Goal: Task Accomplishment & Management: Manage account settings

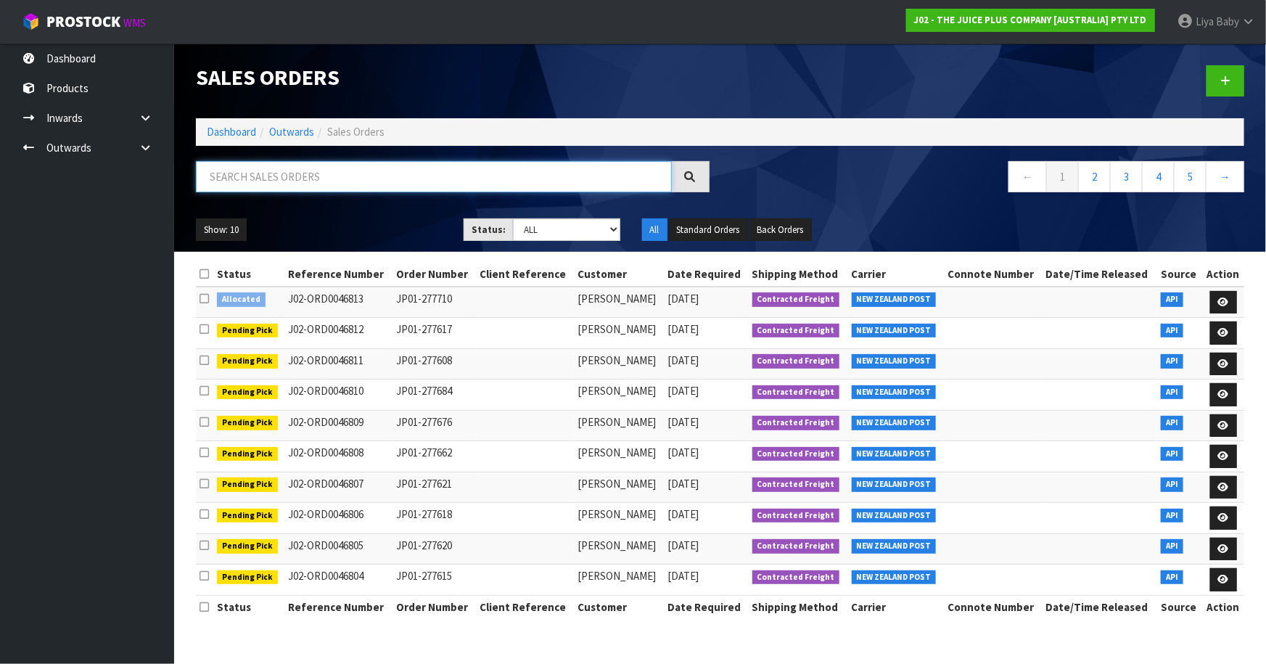
click at [448, 180] on input "text" at bounding box center [434, 176] width 476 height 31
type input "JOB-0414762"
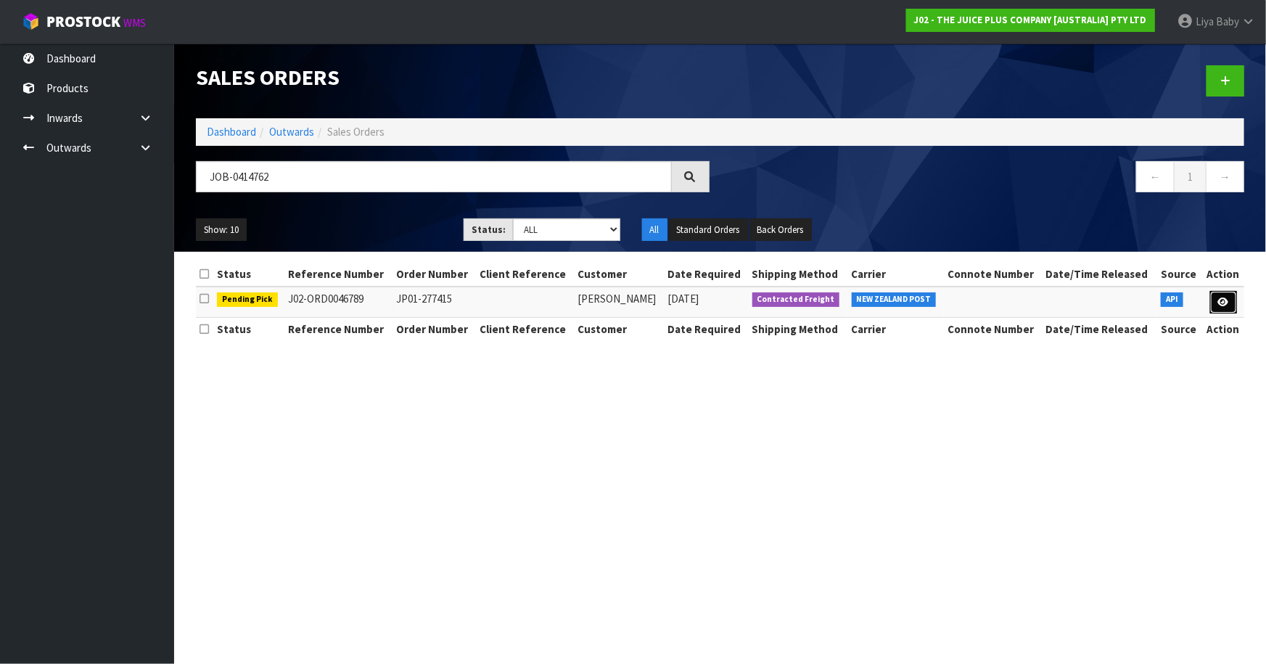
click at [1221, 298] on icon at bounding box center [1223, 302] width 11 height 9
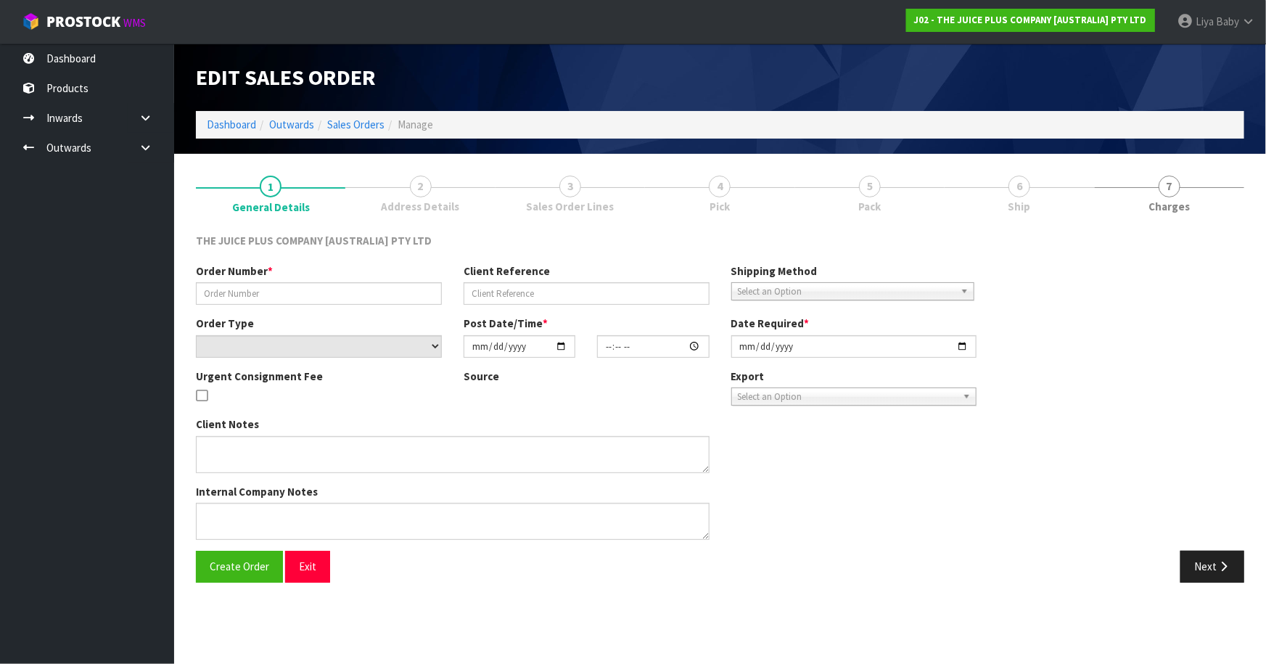
type input "JP01-277415"
select select "number:0"
type input "[DATE]"
type input "04:08:19.000"
type input "[DATE]"
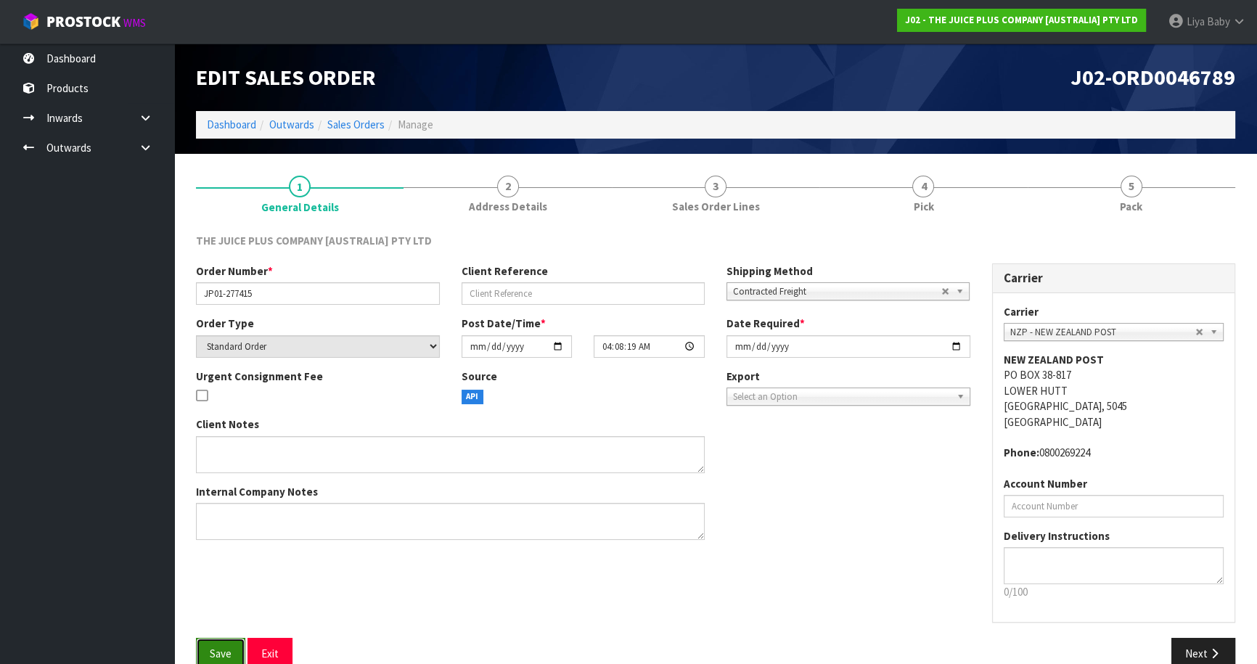
drag, startPoint x: 229, startPoint y: 654, endPoint x: 223, endPoint y: 642, distance: 12.7
click at [226, 654] on span "Save" at bounding box center [221, 654] width 22 height 14
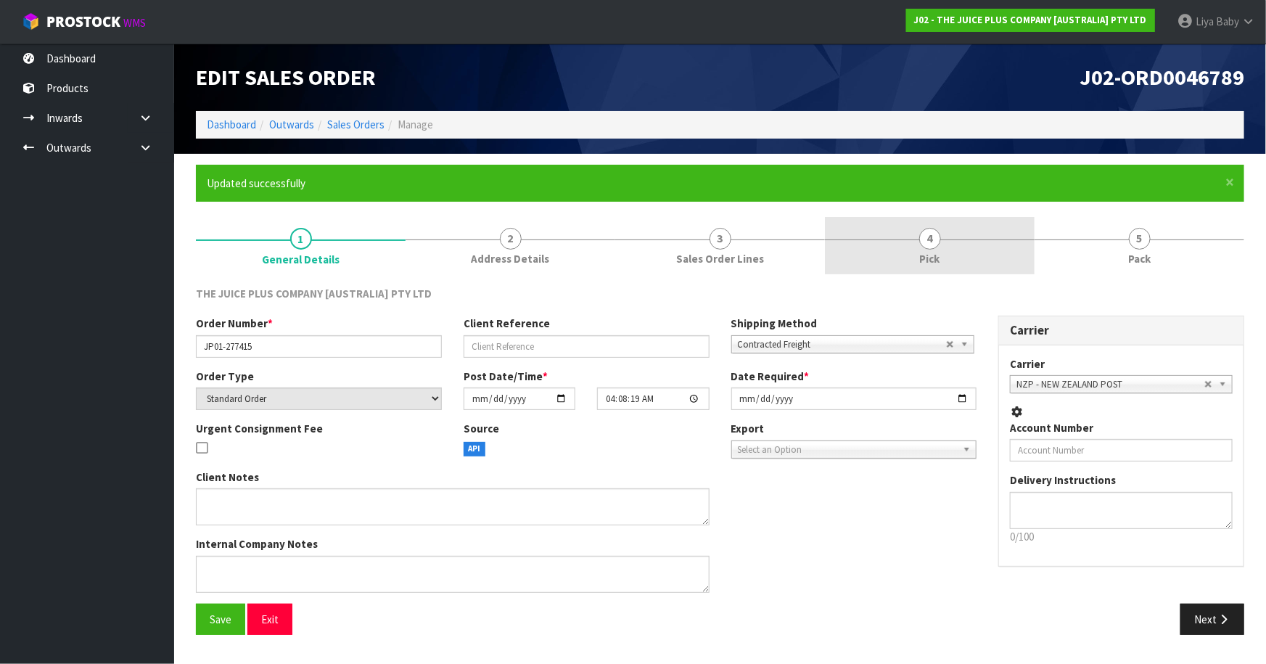
click at [949, 247] on link "4 Pick" at bounding box center [930, 245] width 210 height 57
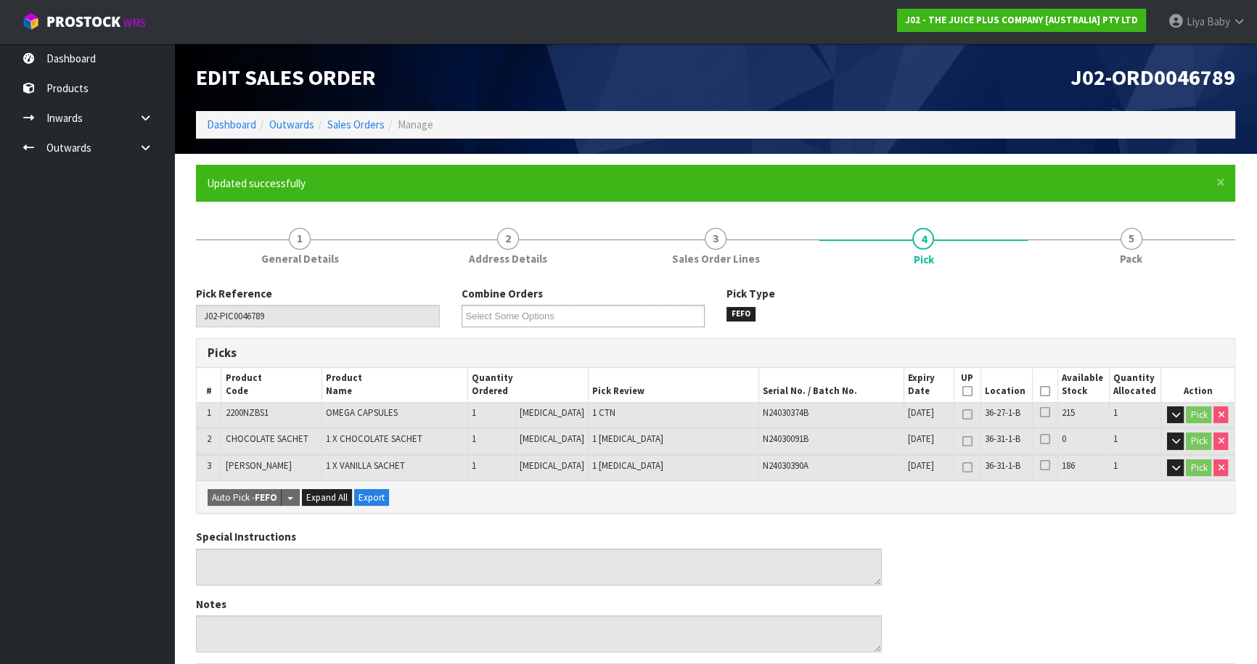
click at [1045, 385] on th "Picked" at bounding box center [1044, 385] width 25 height 34
click at [1040, 391] on icon at bounding box center [1045, 391] width 10 height 1
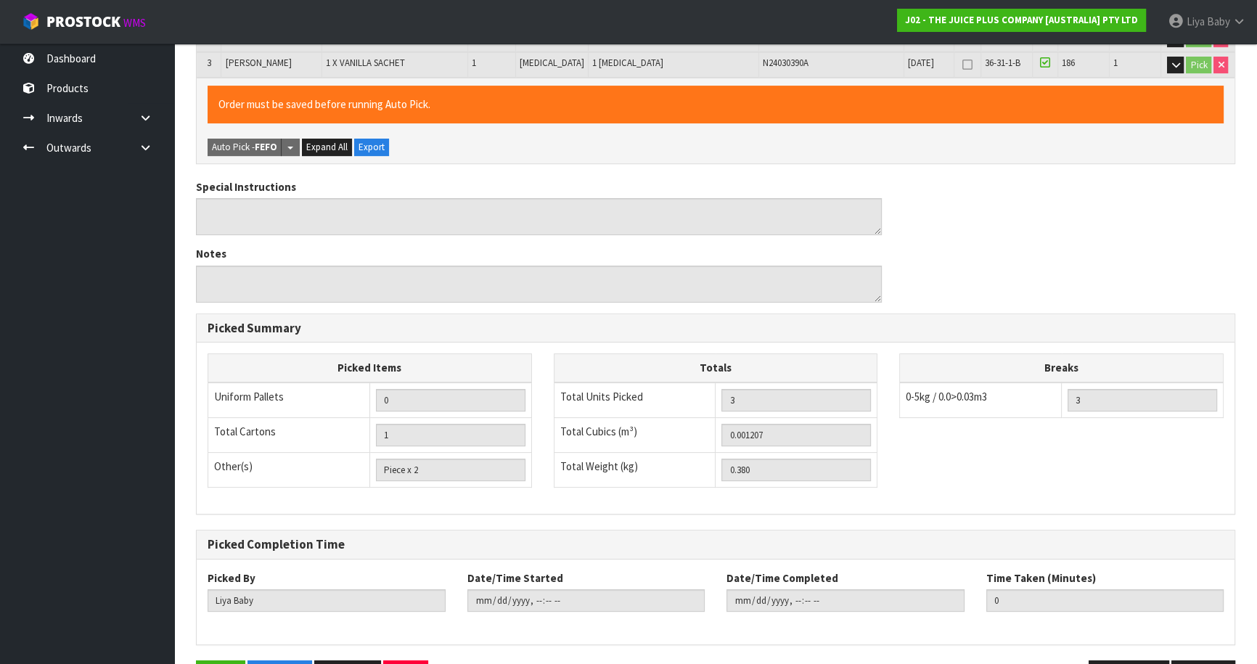
scroll to position [450, 0]
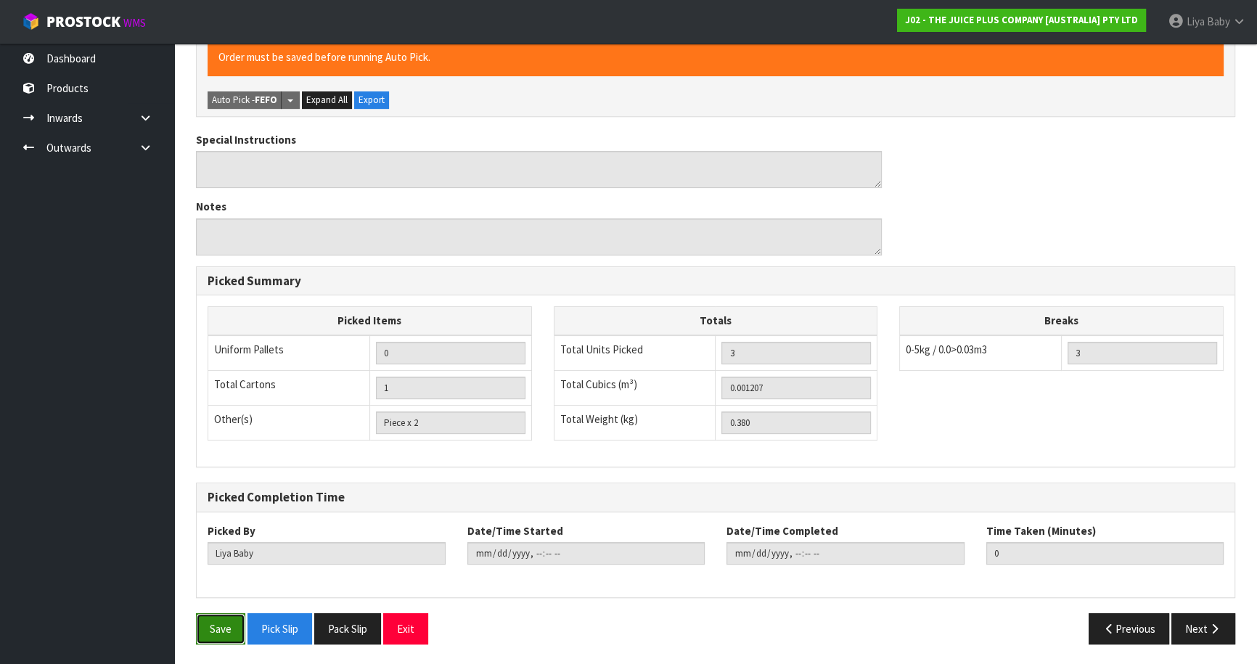
click at [226, 620] on button "Save" at bounding box center [220, 628] width 49 height 31
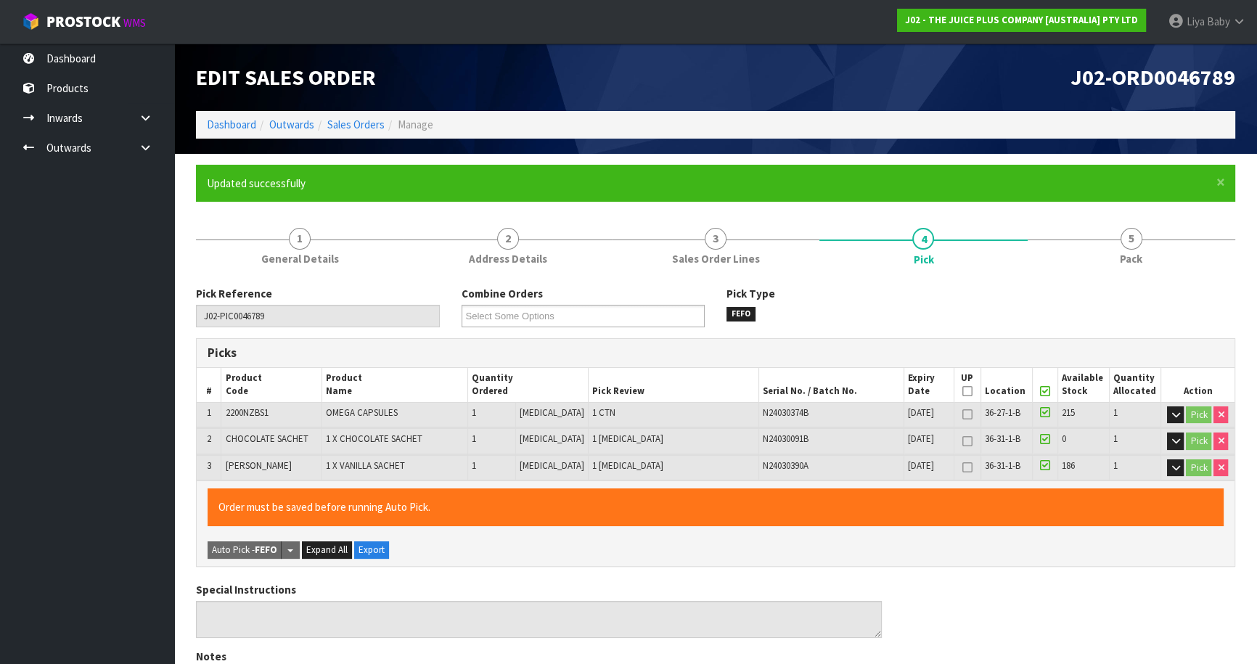
type input "[DATE]T12:44:46"
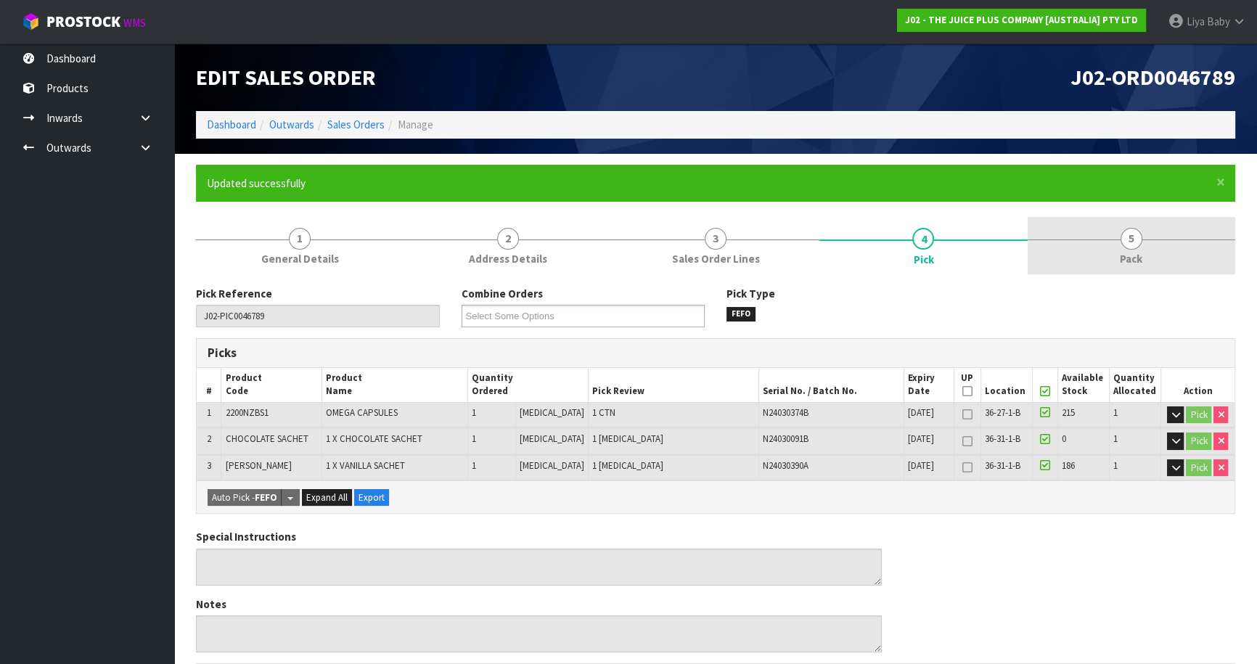
click at [1144, 260] on link "5 Pack" at bounding box center [1131, 245] width 208 height 57
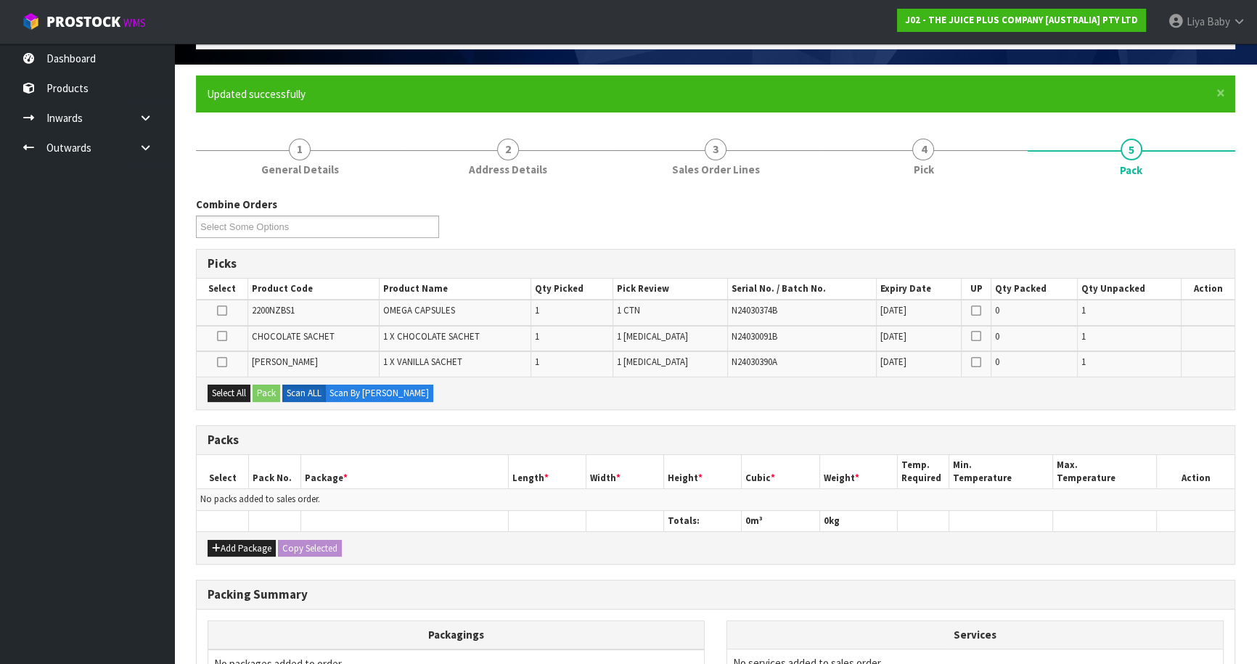
scroll to position [255, 0]
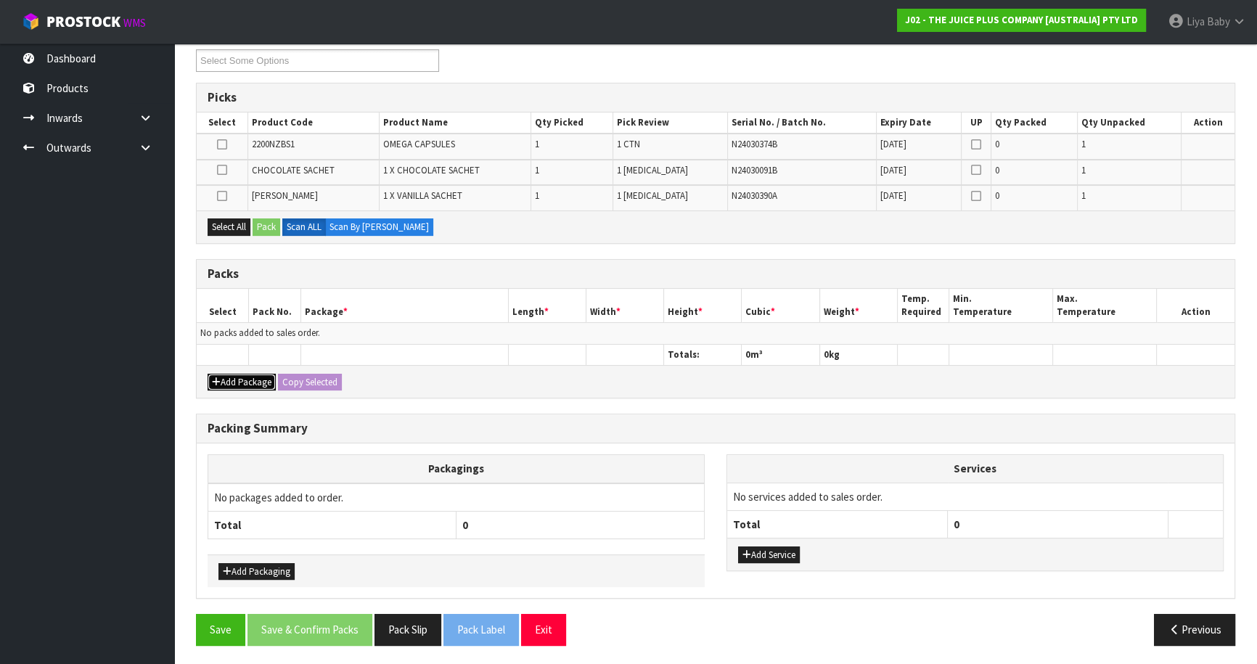
click at [234, 385] on button "Add Package" at bounding box center [242, 382] width 68 height 17
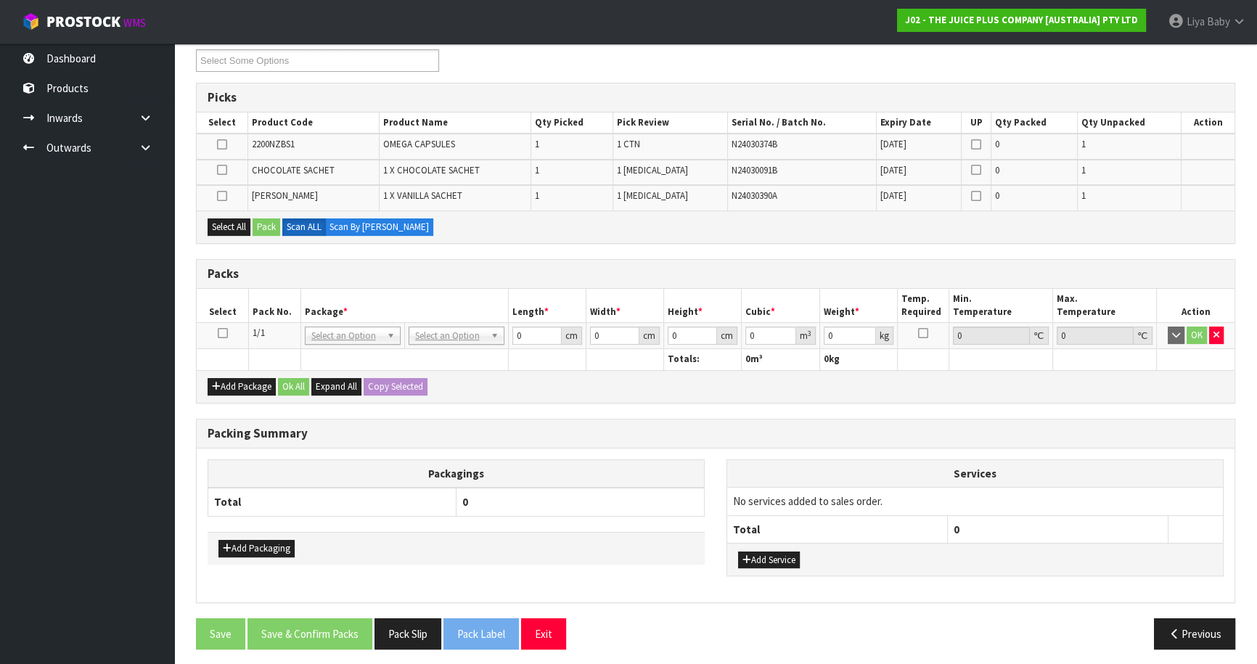
click at [225, 333] on icon at bounding box center [223, 333] width 10 height 1
click at [217, 230] on button "Select All" at bounding box center [229, 226] width 43 height 17
click at [256, 226] on button "Pack" at bounding box center [267, 226] width 28 height 17
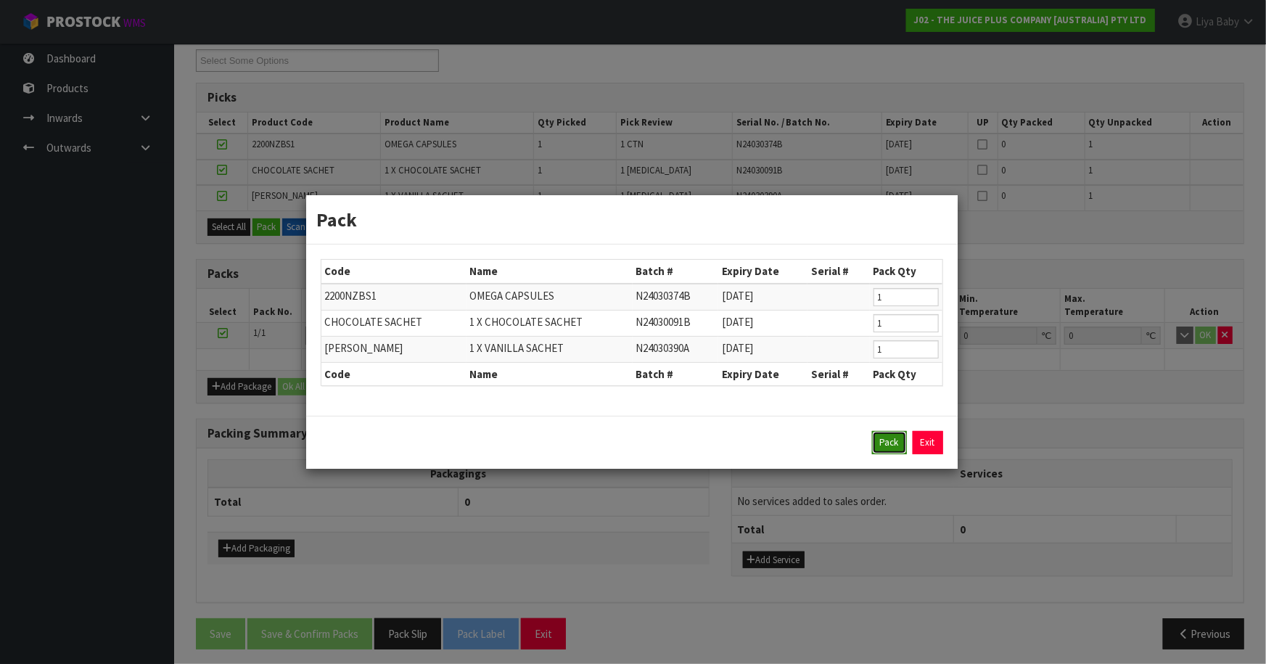
click at [891, 441] on button "Pack" at bounding box center [889, 442] width 35 height 23
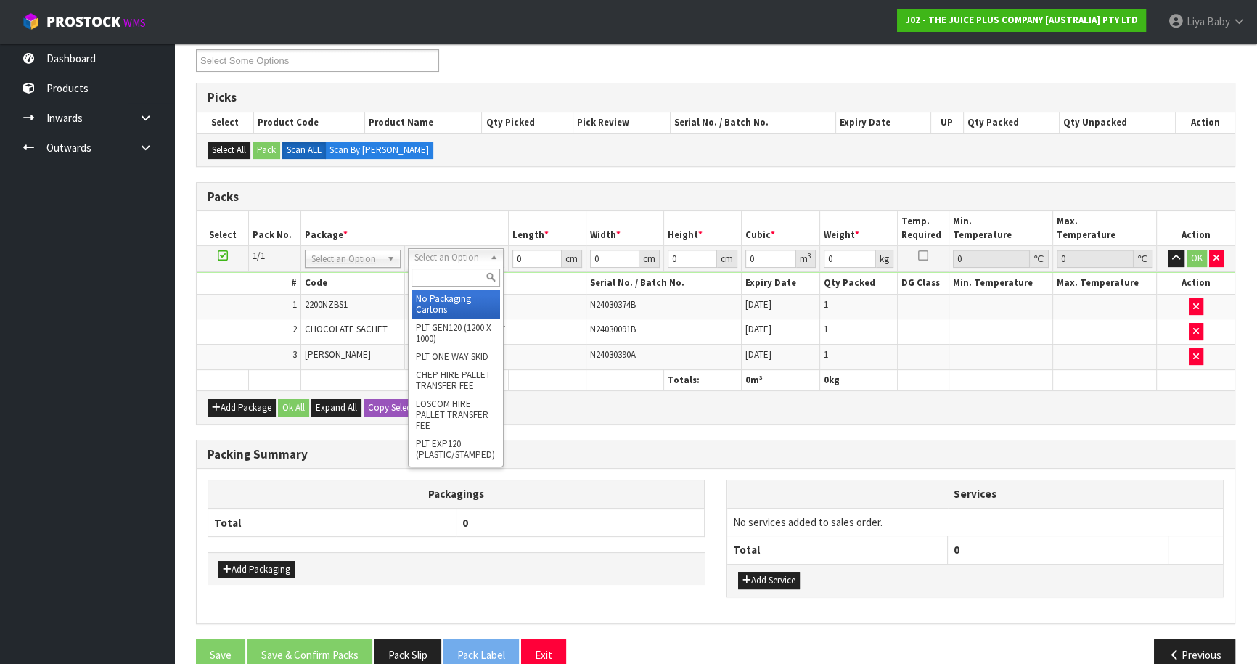
click at [469, 280] on input "text" at bounding box center [455, 277] width 89 height 18
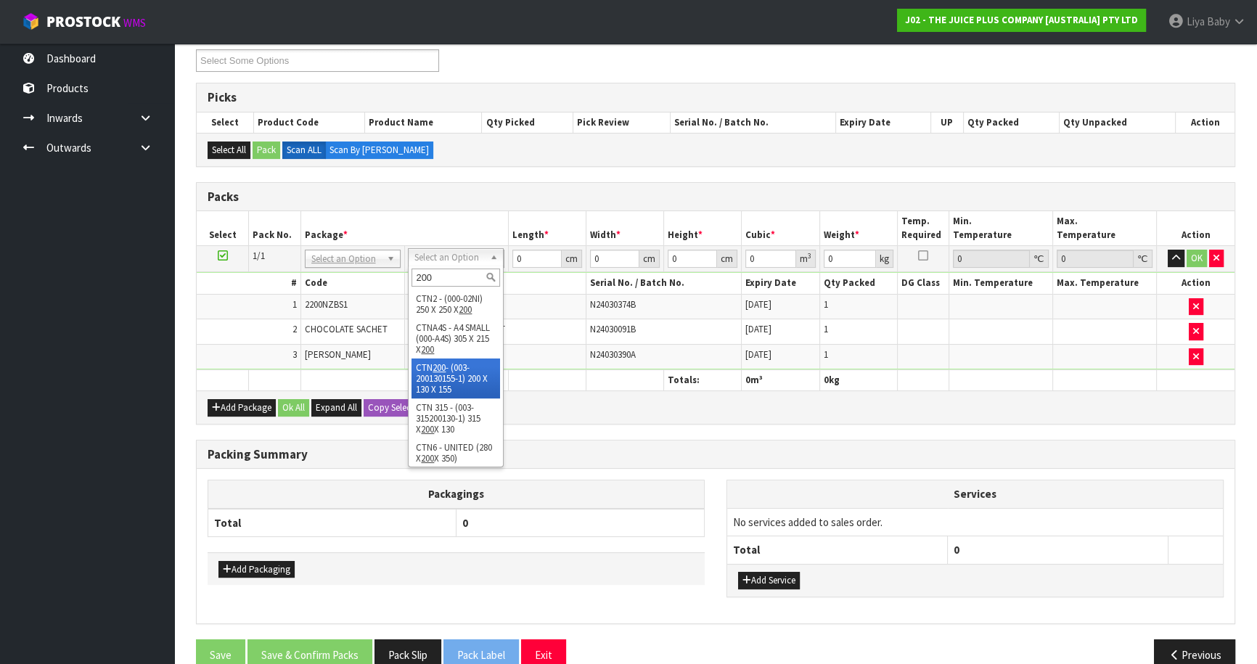
type input "200"
drag, startPoint x: 451, startPoint y: 371, endPoint x: 456, endPoint y: 328, distance: 43.2
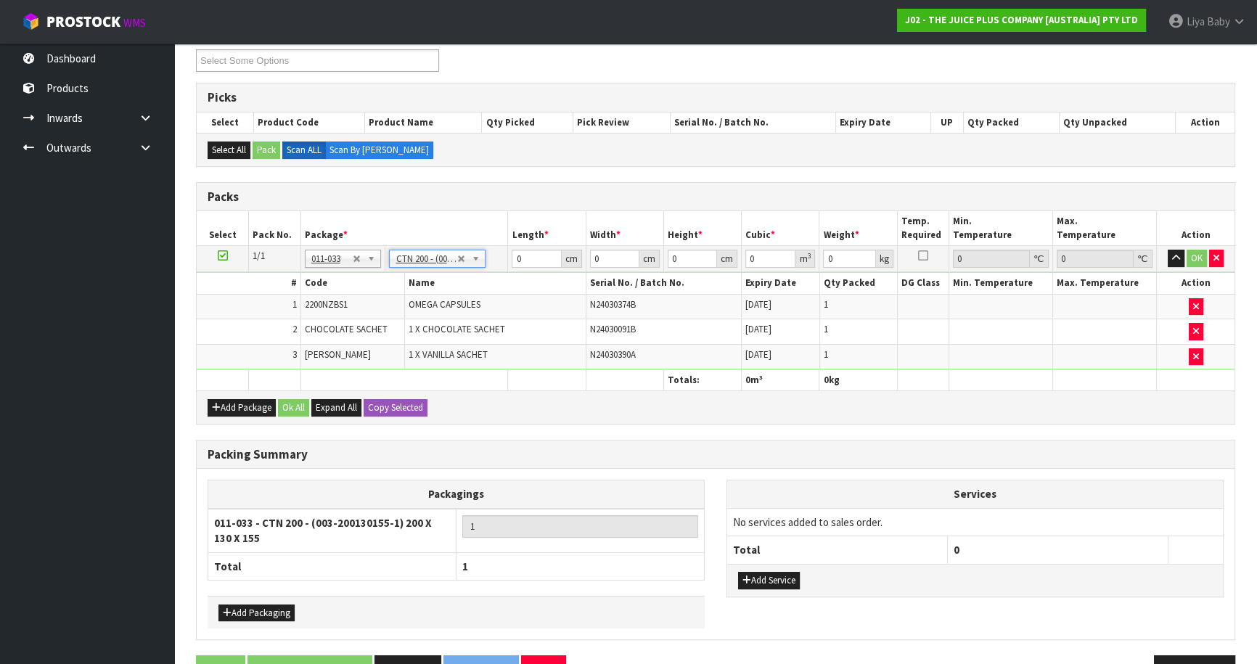
type input "20"
type input "13"
type input "15.5"
type input "0.00403"
type input "0.58"
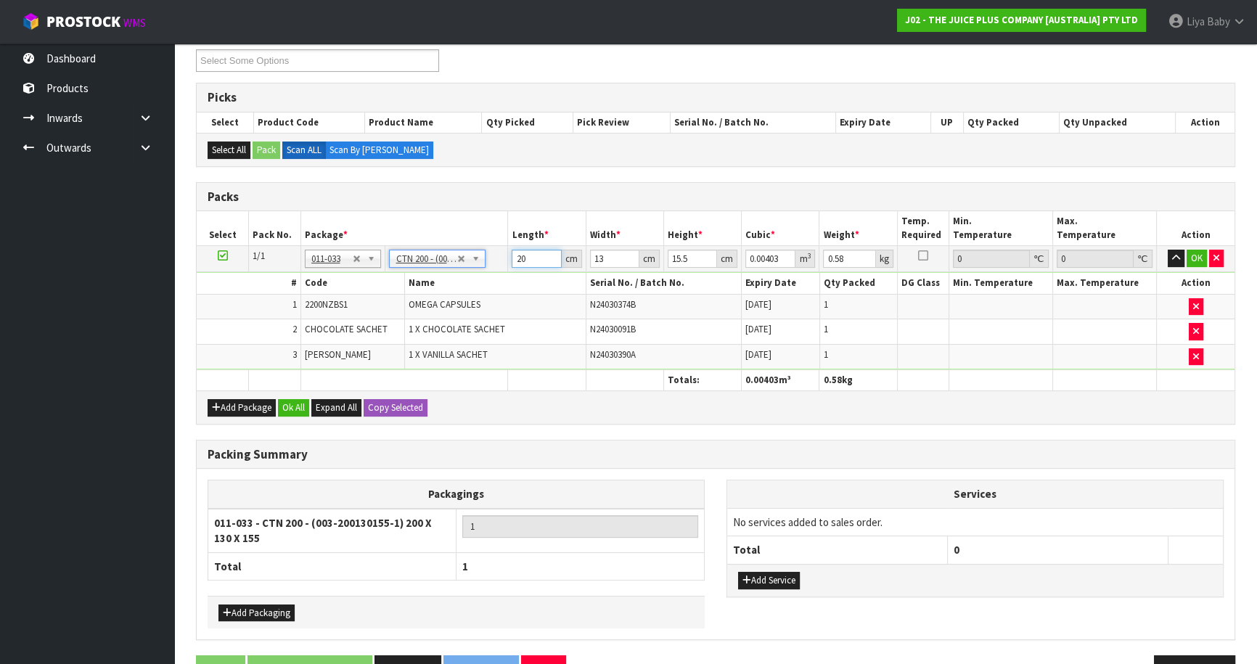
click at [536, 250] on input "20" at bounding box center [536, 259] width 49 height 18
type input "2"
type input "0.000403"
type input "0"
type input "2"
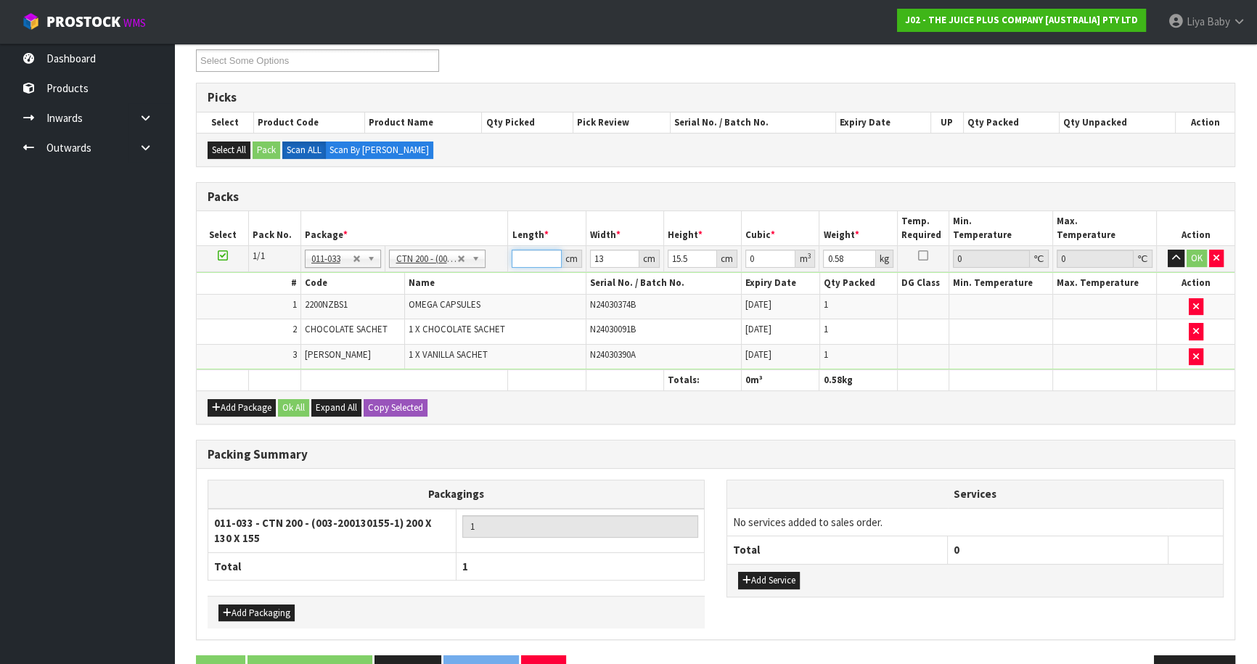
type input "0.000403"
type input "21"
type input "0.004232"
type input "21"
type input "0"
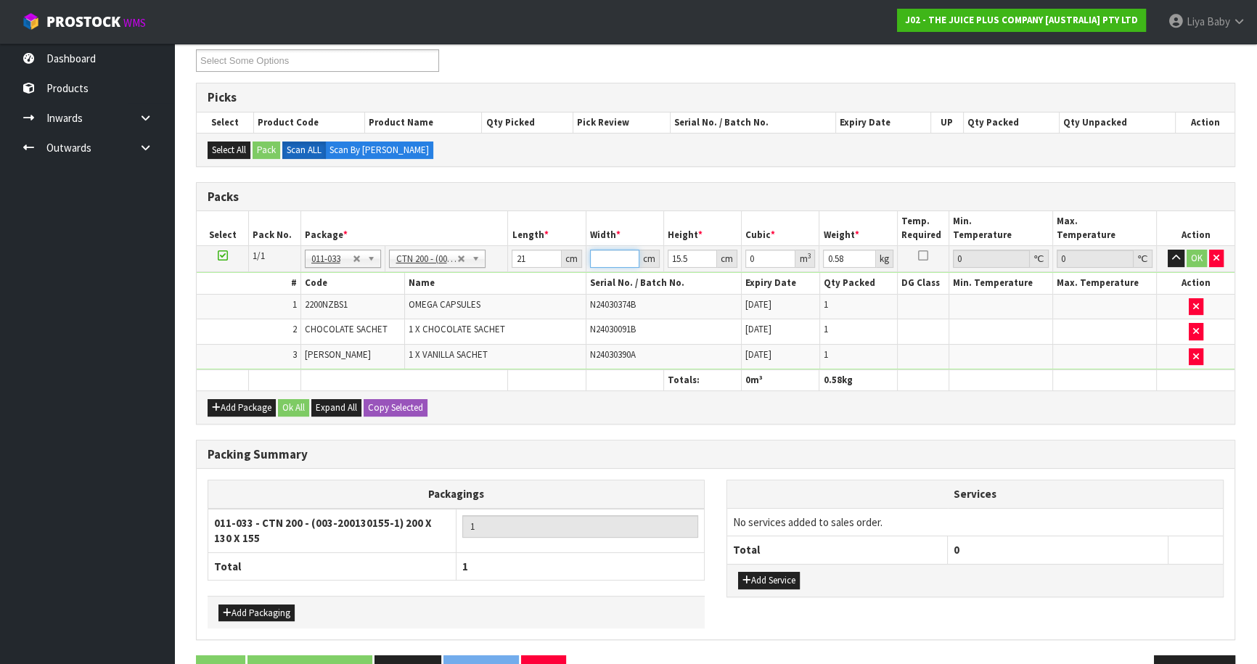
type input "1"
type input "0.000325"
type input "14"
type input "0.004557"
type input "14"
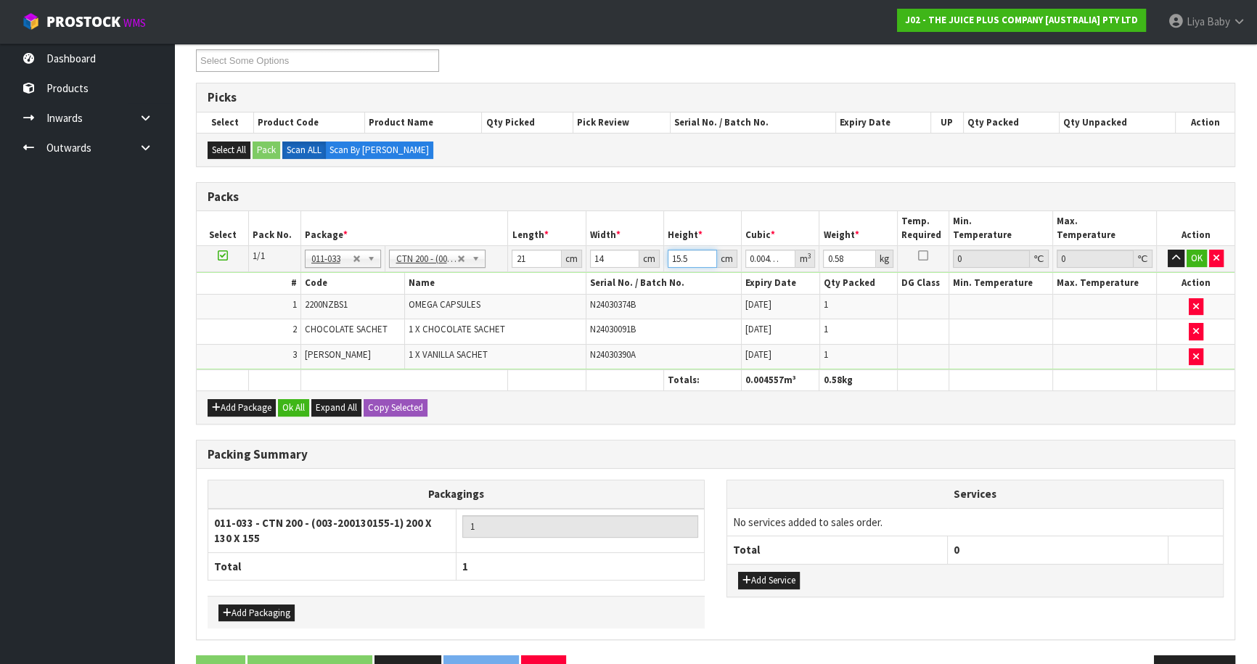
type input "0"
type input "1"
type input "0.000294"
type input "18"
type input "0.005292"
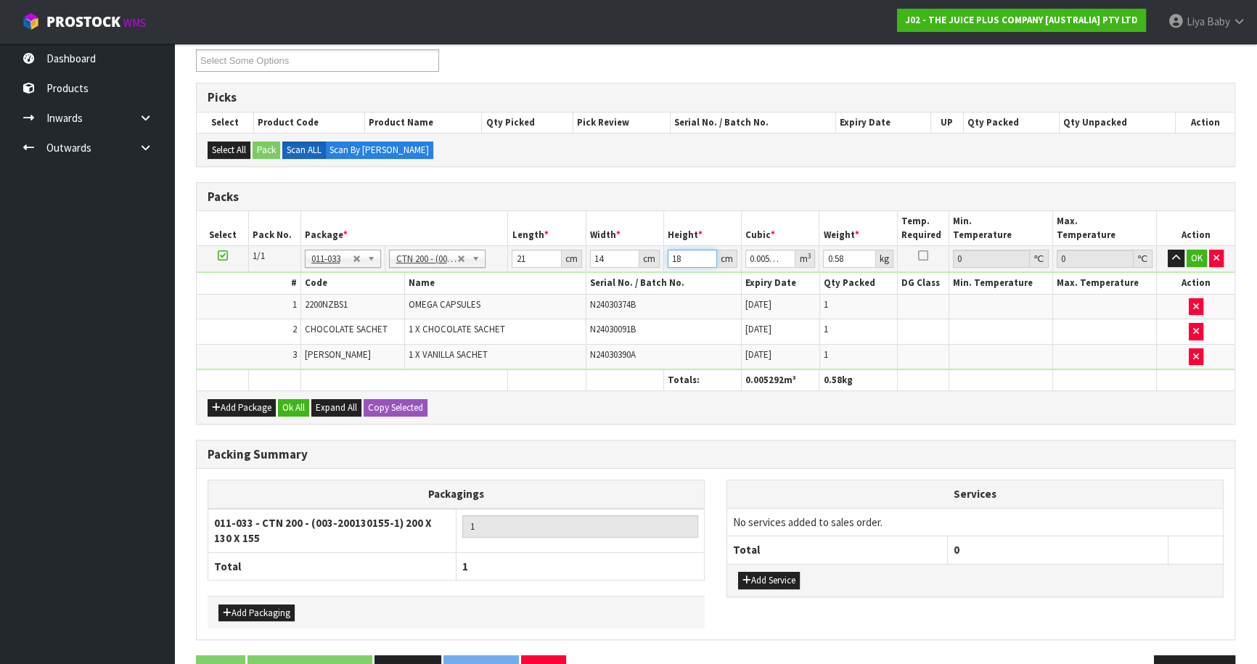
type input "18"
type input "1"
click at [290, 409] on button "Ok All" at bounding box center [293, 407] width 31 height 17
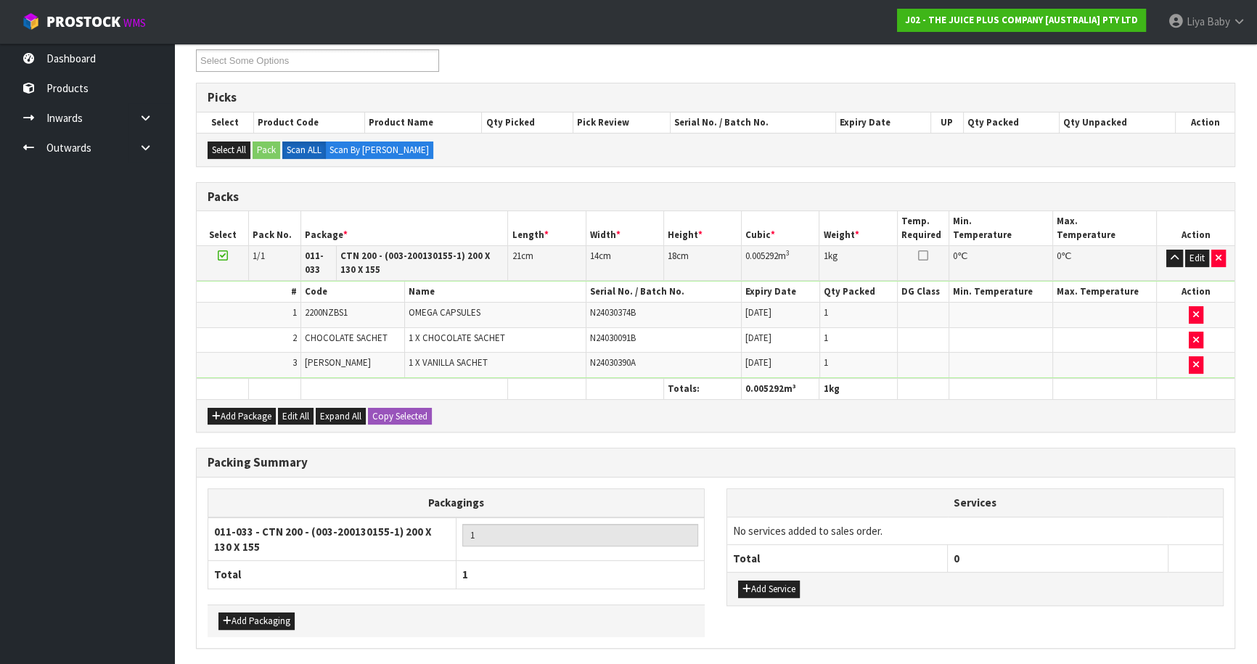
scroll to position [305, 0]
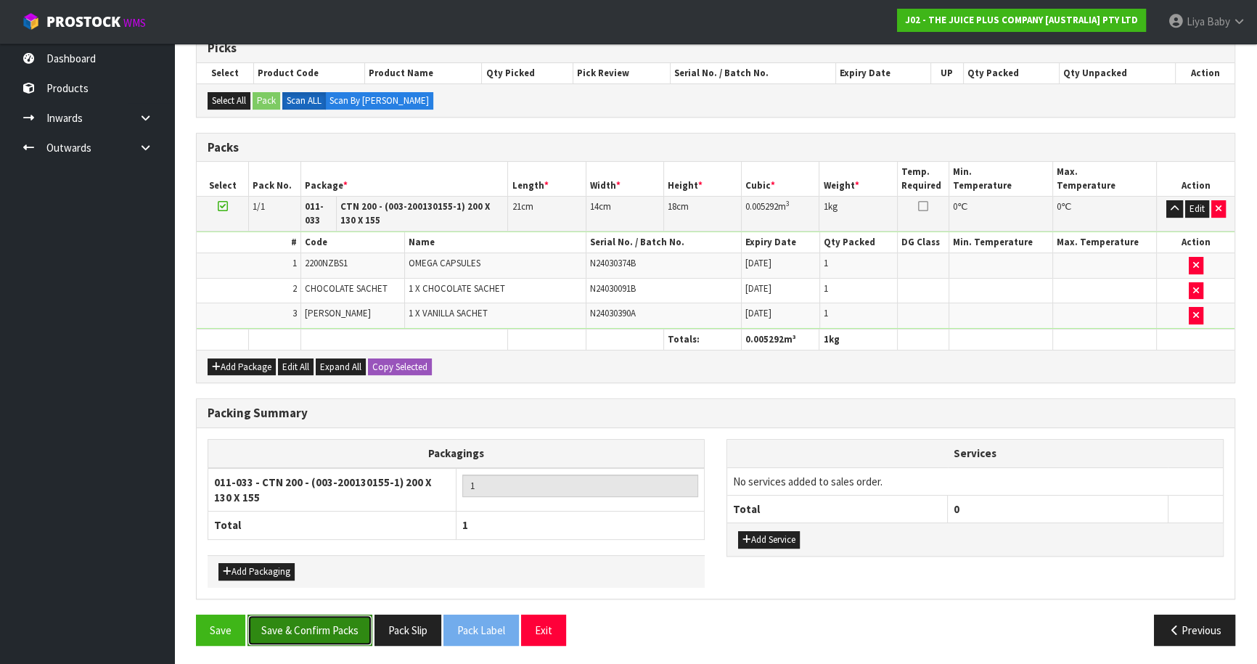
drag, startPoint x: 261, startPoint y: 624, endPoint x: 254, endPoint y: 616, distance: 10.8
click at [260, 623] on button "Save & Confirm Packs" at bounding box center [309, 630] width 125 height 31
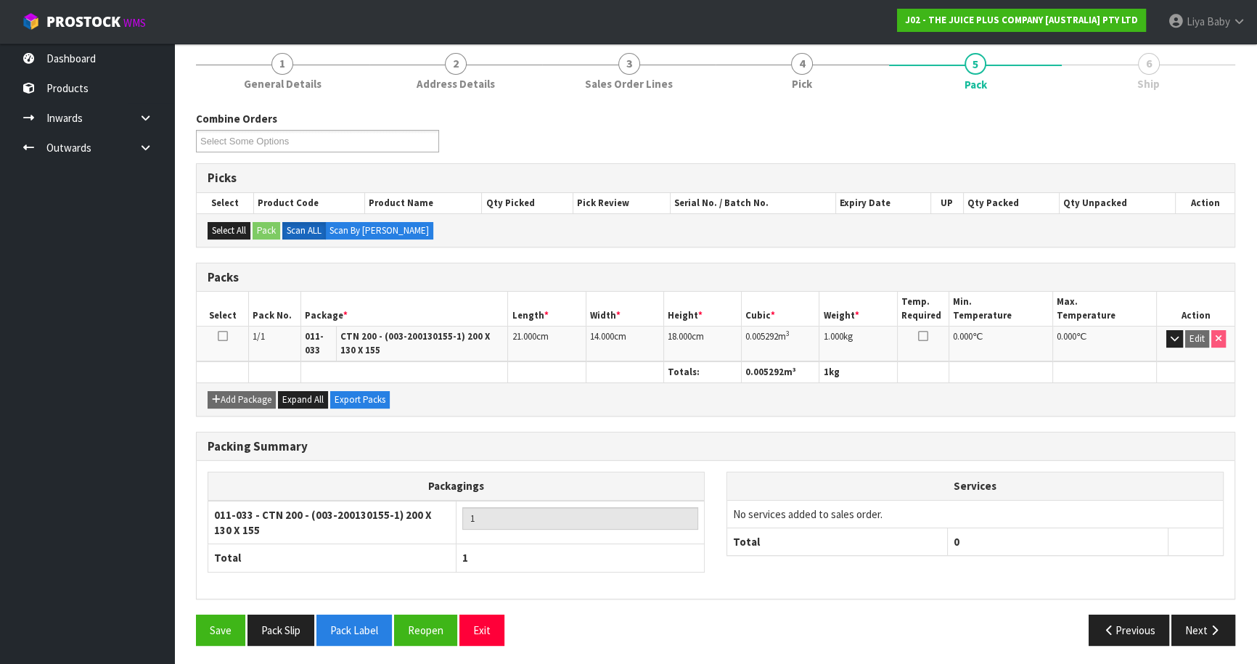
scroll to position [176, 0]
click at [1195, 617] on button "Next" at bounding box center [1203, 629] width 64 height 31
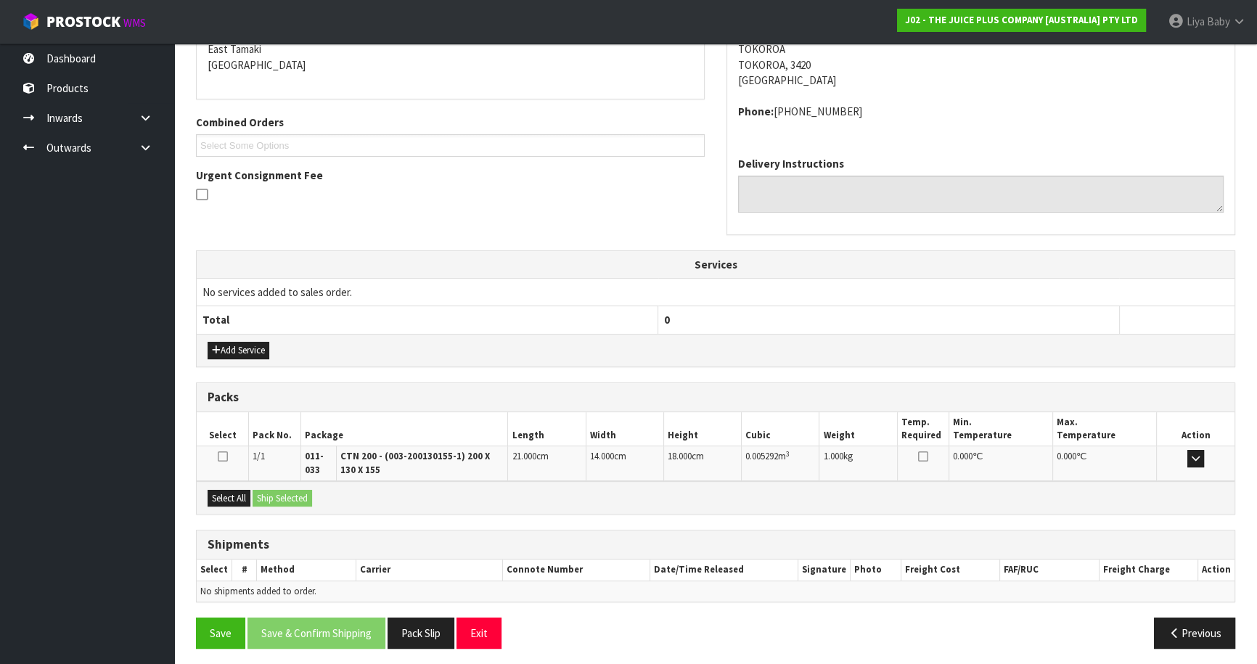
scroll to position [319, 0]
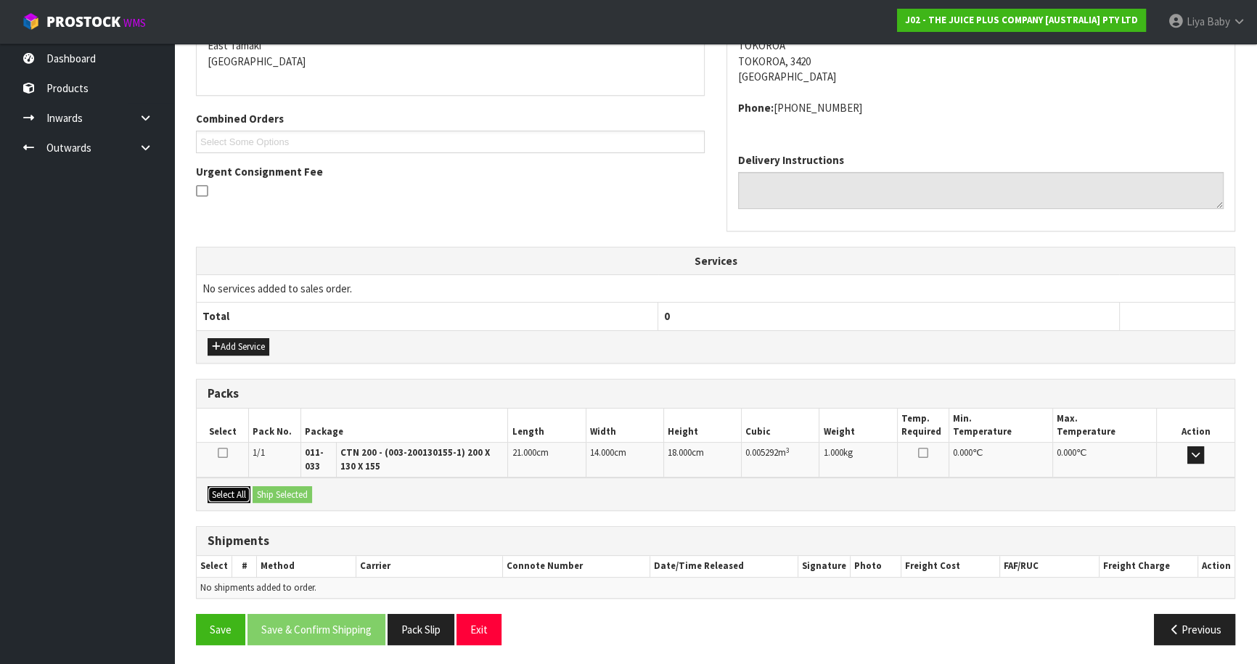
click at [225, 492] on button "Select All" at bounding box center [229, 494] width 43 height 17
click at [263, 493] on button "Ship Selected" at bounding box center [283, 494] width 60 height 17
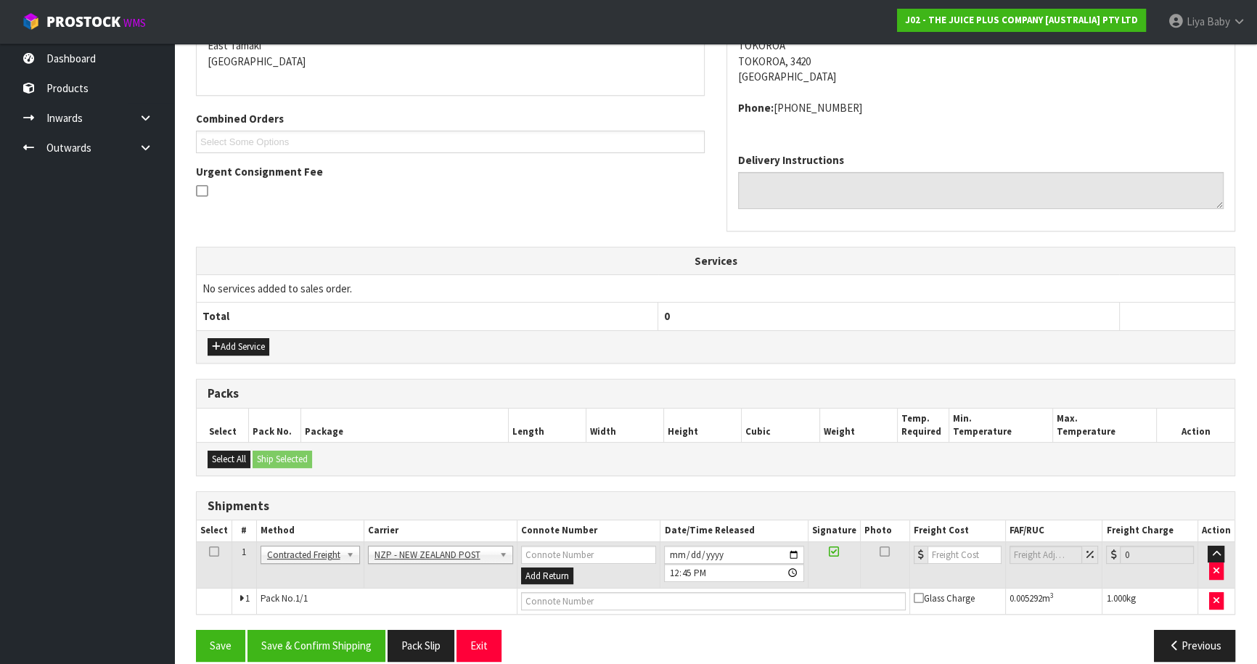
click at [212, 552] on icon at bounding box center [214, 551] width 10 height 1
click at [280, 637] on button "Save & Confirm Shipping" at bounding box center [316, 645] width 138 height 31
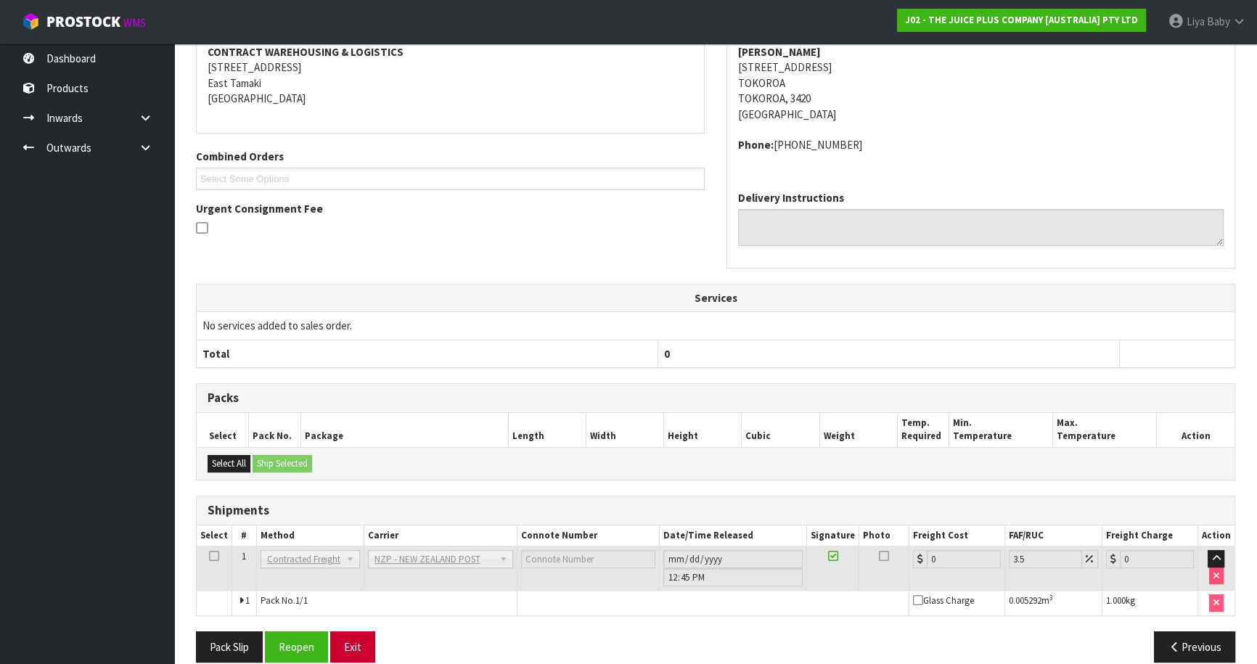
scroll to position [316, 0]
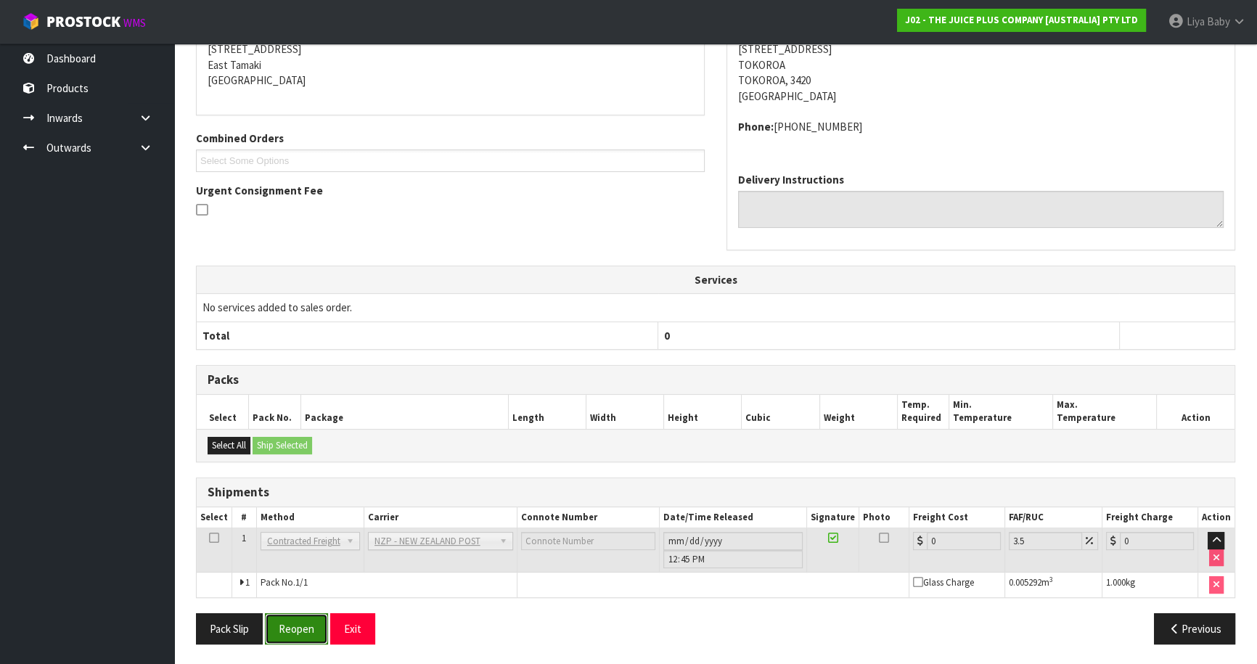
click at [293, 632] on button "Reopen" at bounding box center [296, 628] width 63 height 31
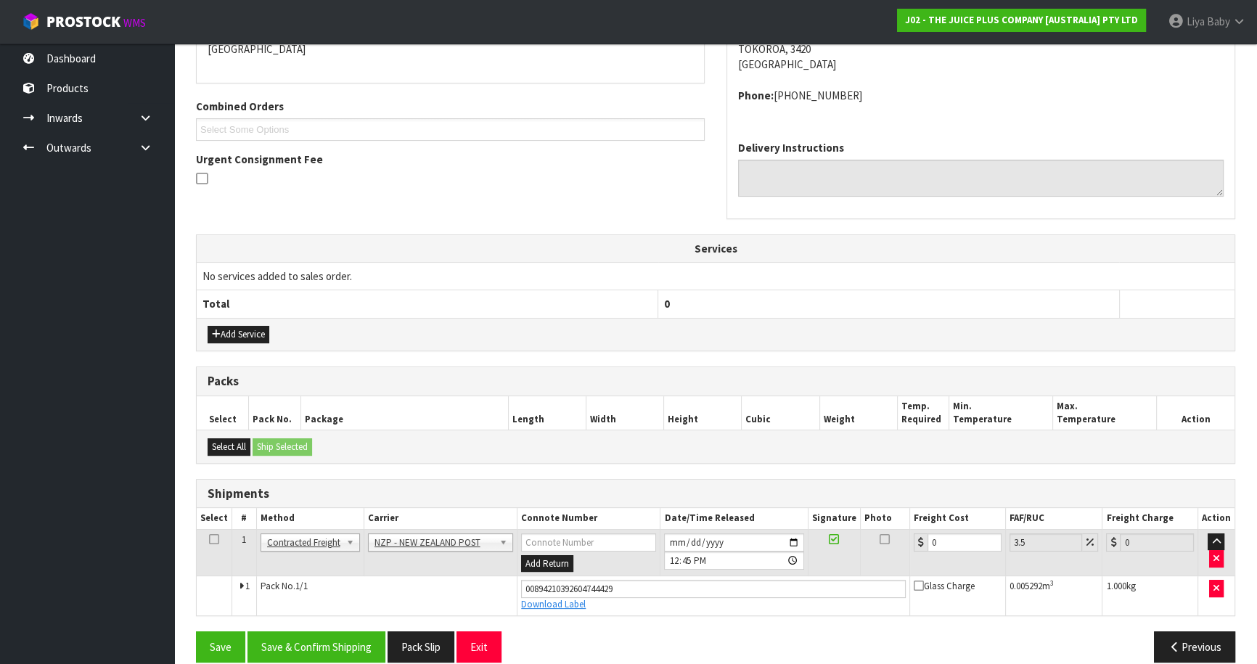
scroll to position [349, 0]
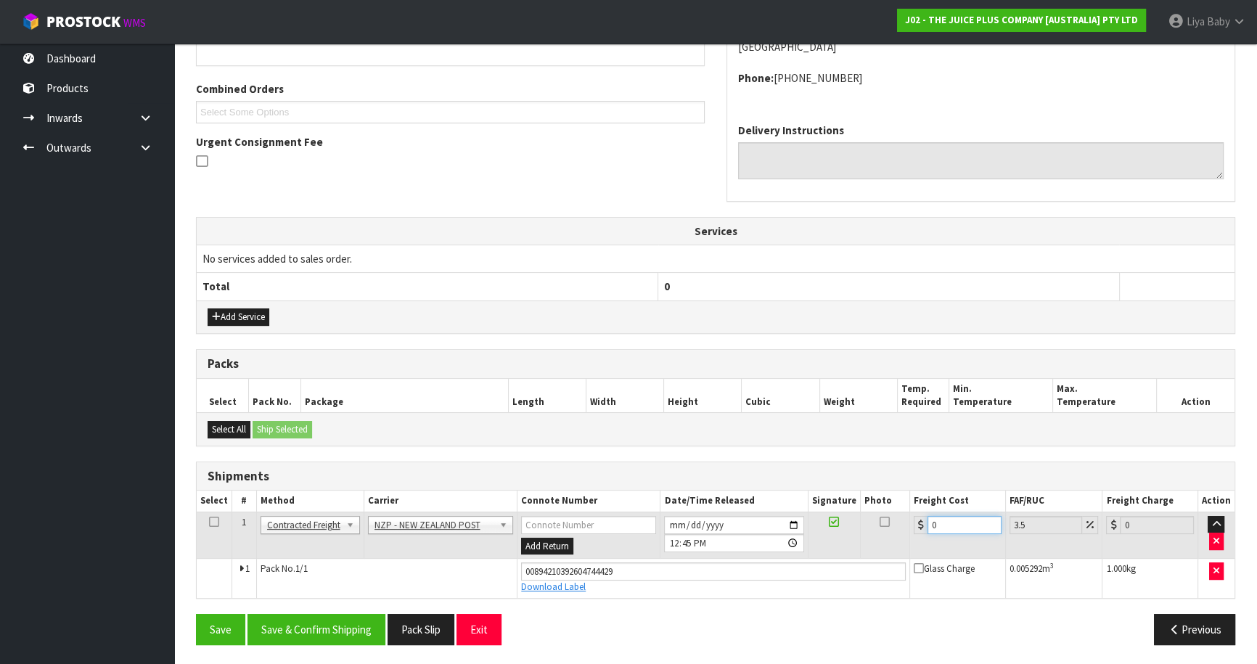
click at [948, 517] on input "0" at bounding box center [964, 525] width 74 height 18
type input "8"
type input "8.28"
type input "8.4"
type input "8.69"
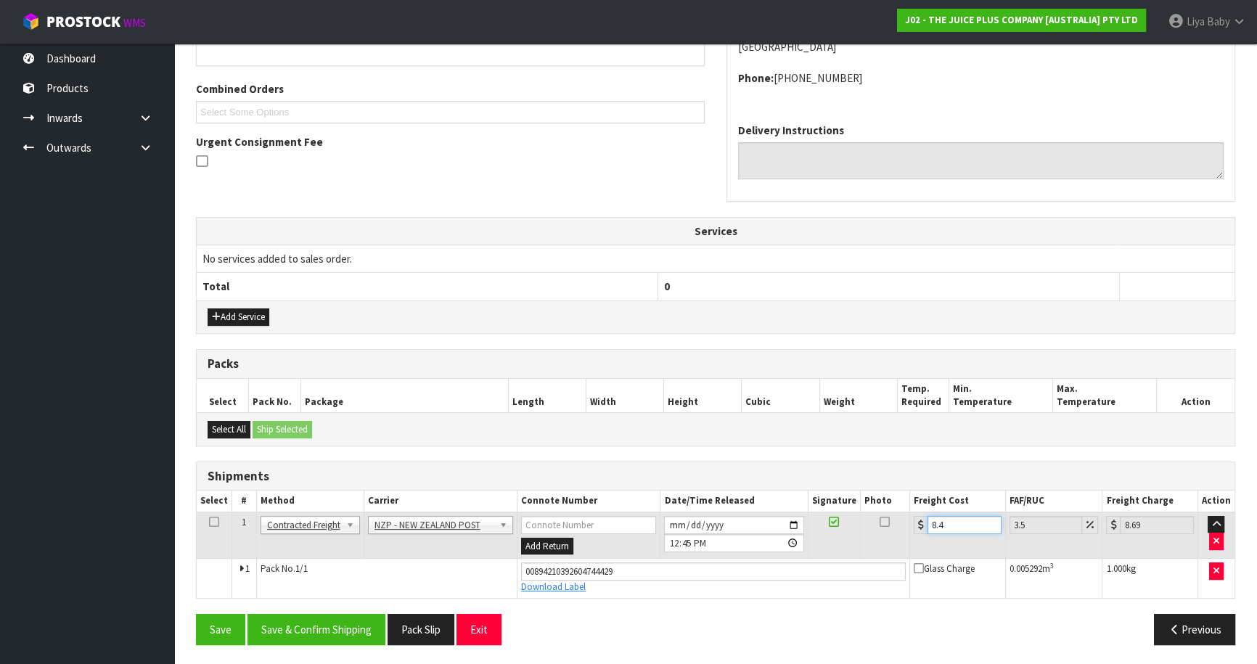
type input "8.45"
type input "8.75"
type input "8.45"
click at [210, 522] on icon at bounding box center [214, 522] width 10 height 1
click at [302, 624] on button "Save & Confirm Shipping" at bounding box center [316, 629] width 138 height 31
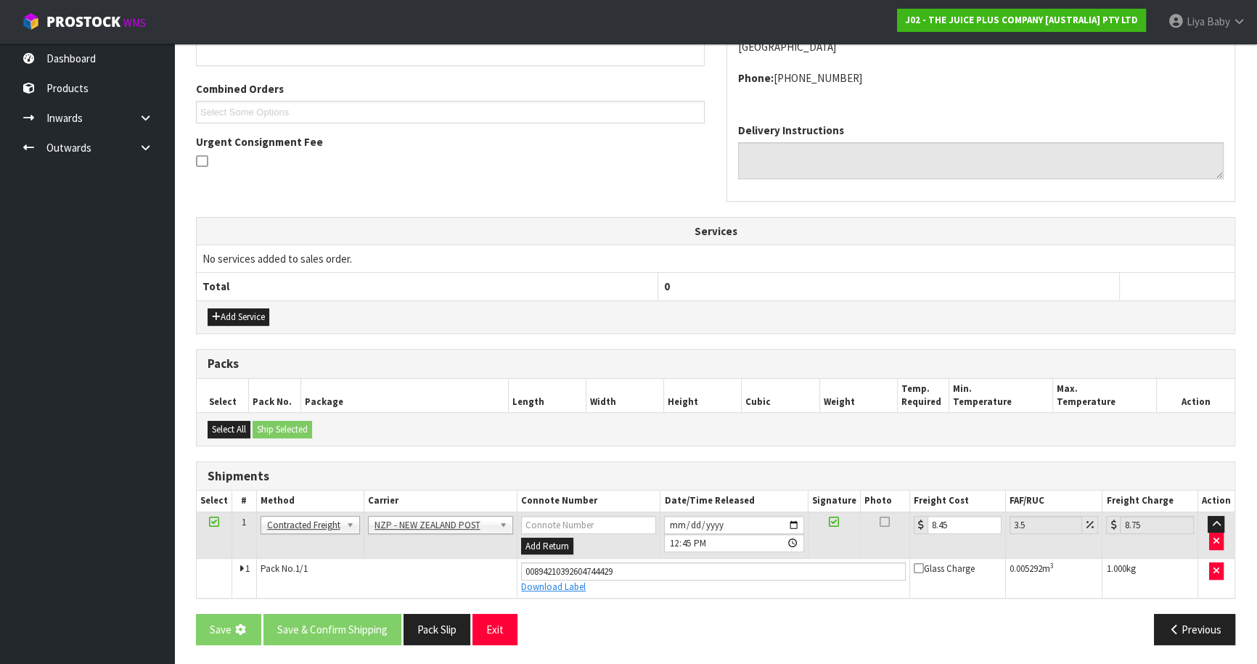
scroll to position [0, 0]
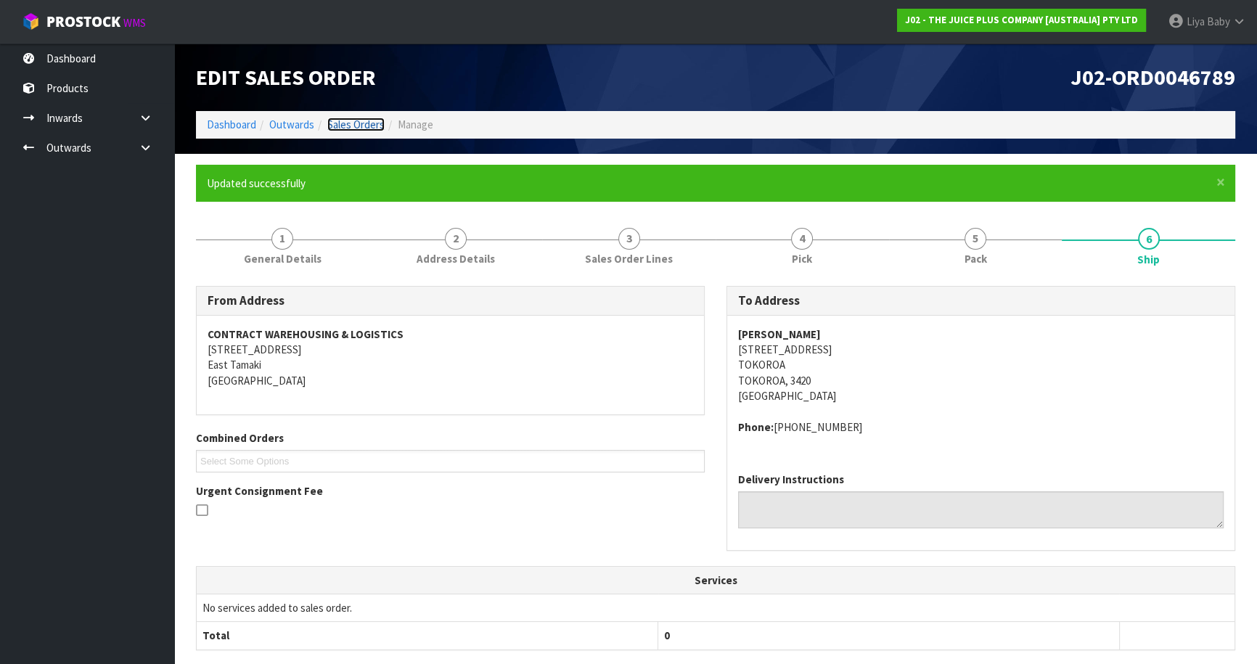
click at [361, 124] on link "Sales Orders" at bounding box center [355, 125] width 57 height 14
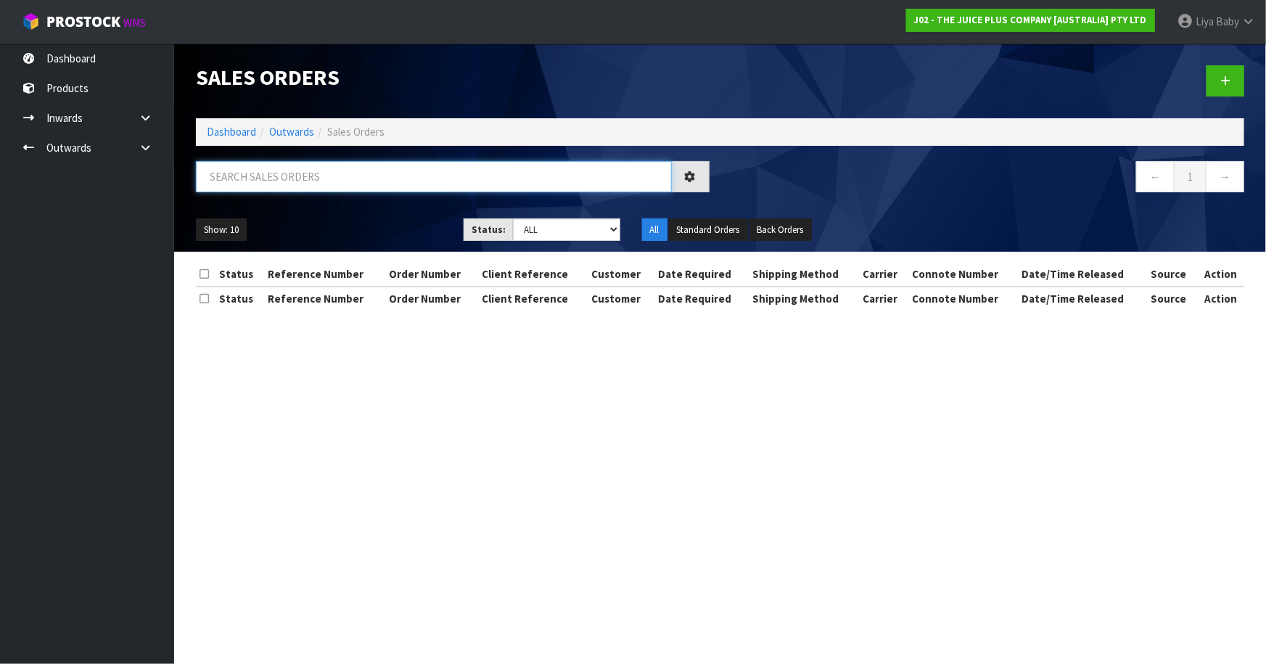
click at [279, 181] on input "text" at bounding box center [434, 176] width 476 height 31
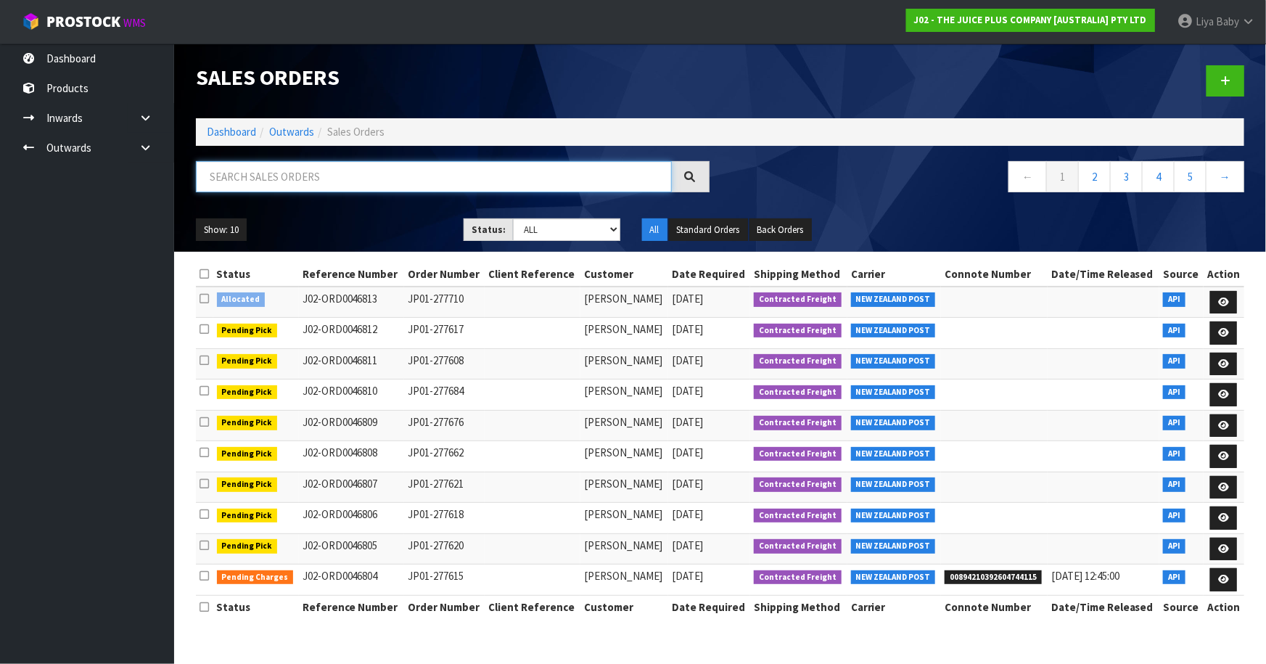
click at [260, 182] on input "text" at bounding box center [434, 176] width 476 height 31
type input "JOB-0414713"
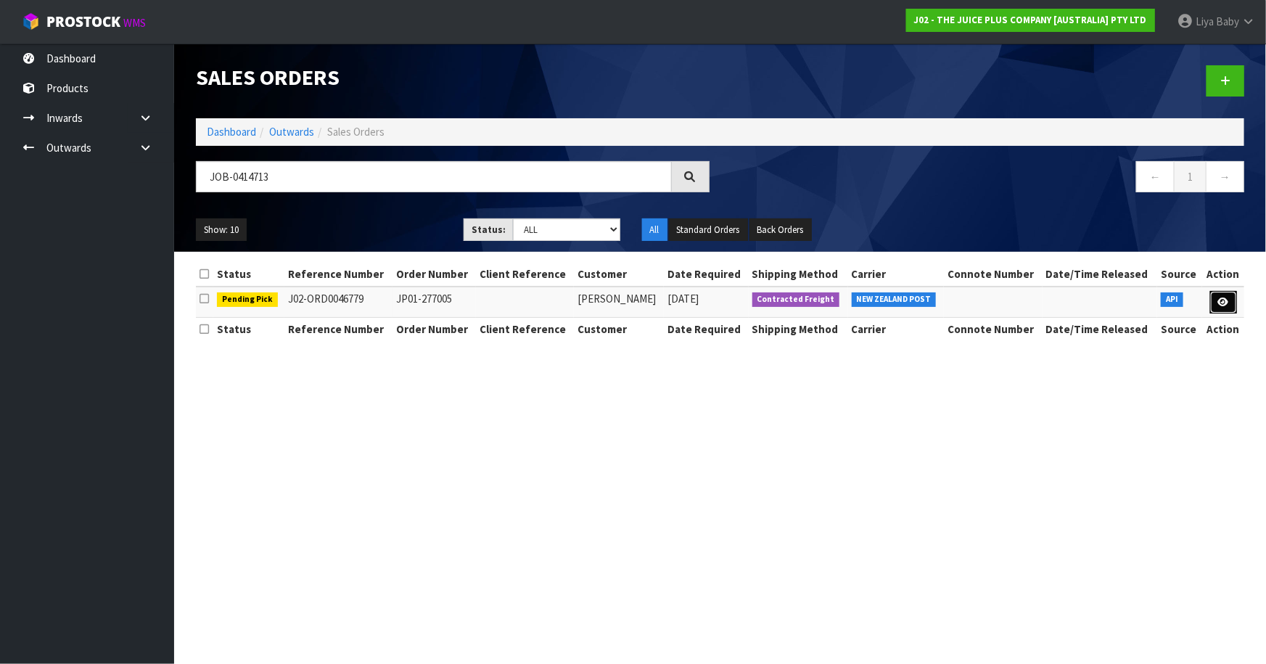
click at [1214, 296] on link at bounding box center [1223, 302] width 27 height 23
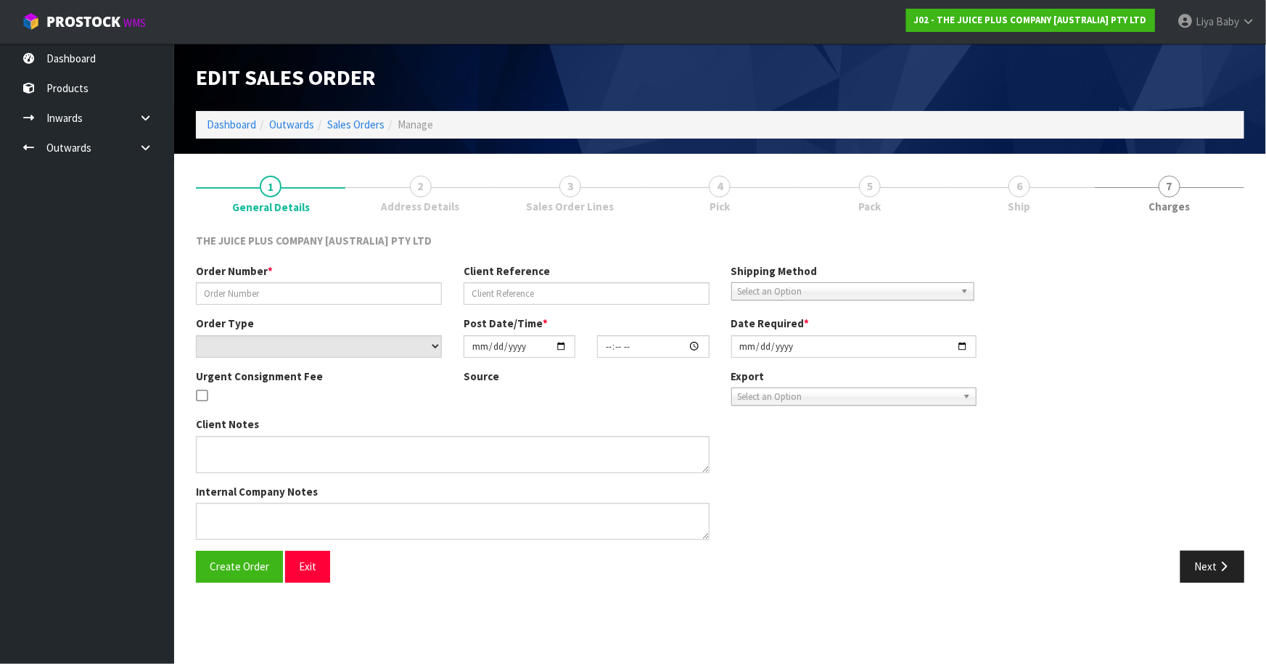
type input "JP01-277005"
select select "number:0"
type input "[DATE]"
type input "03:04:07.000"
type input "[DATE]"
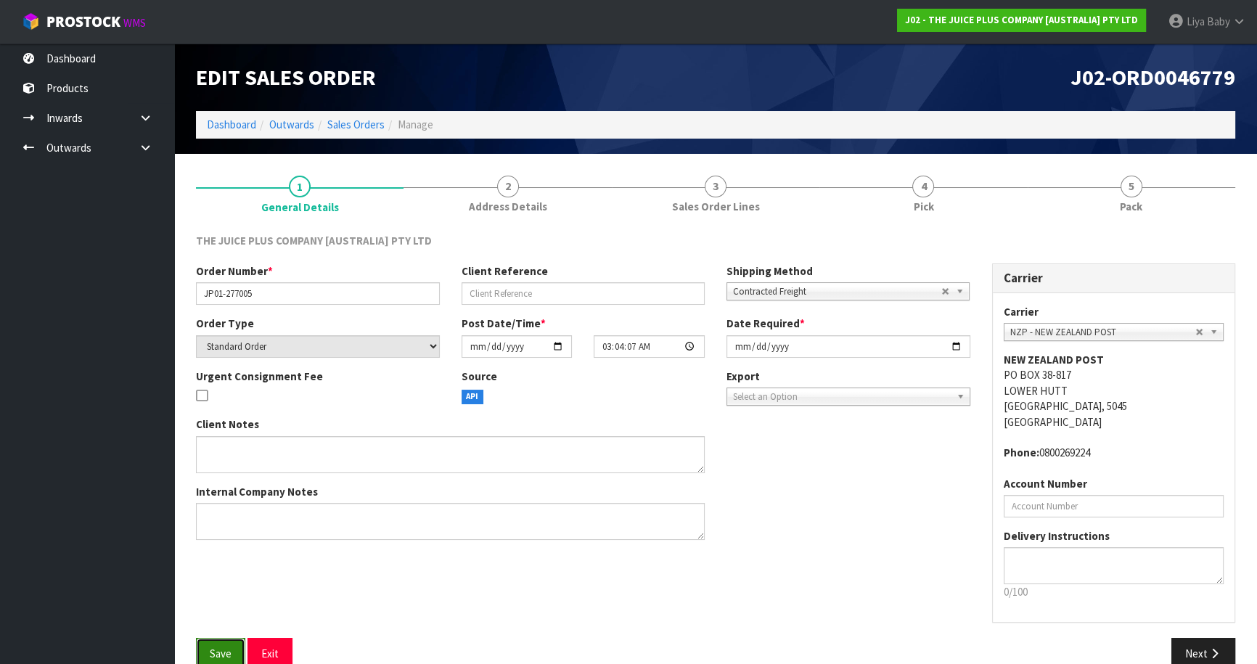
click at [221, 647] on span "Save" at bounding box center [221, 654] width 22 height 14
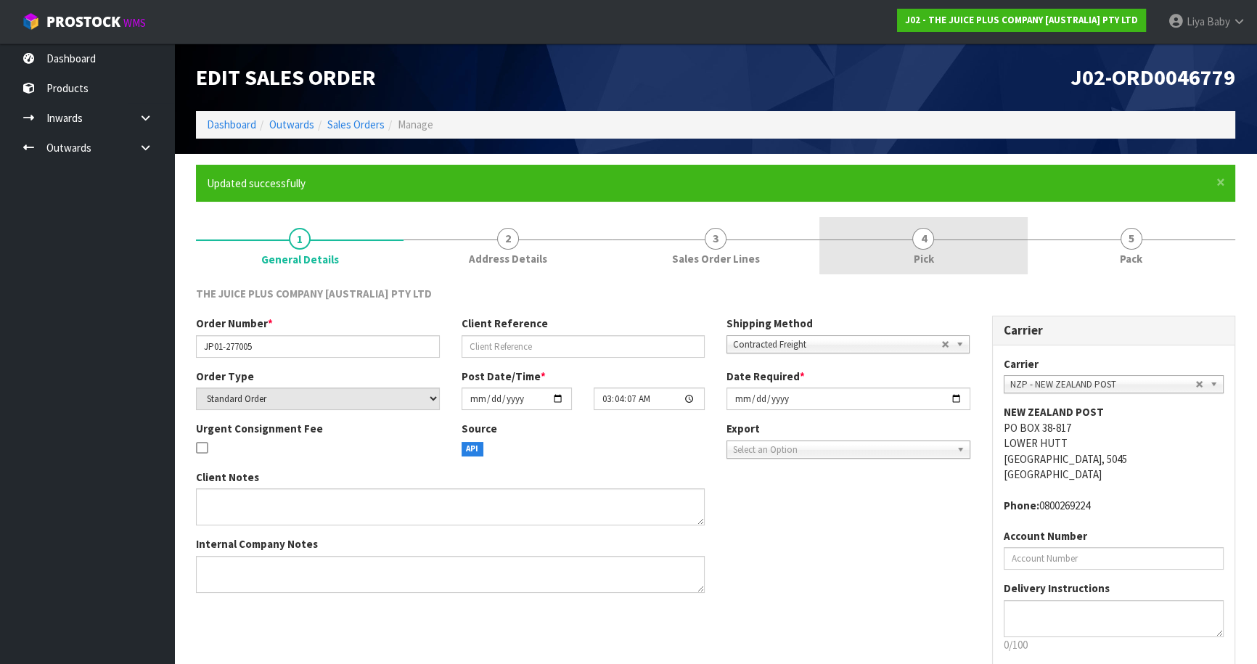
drag, startPoint x: 922, startPoint y: 255, endPoint x: 925, endPoint y: 268, distance: 12.9
click at [923, 255] on span "Pick" at bounding box center [923, 258] width 20 height 15
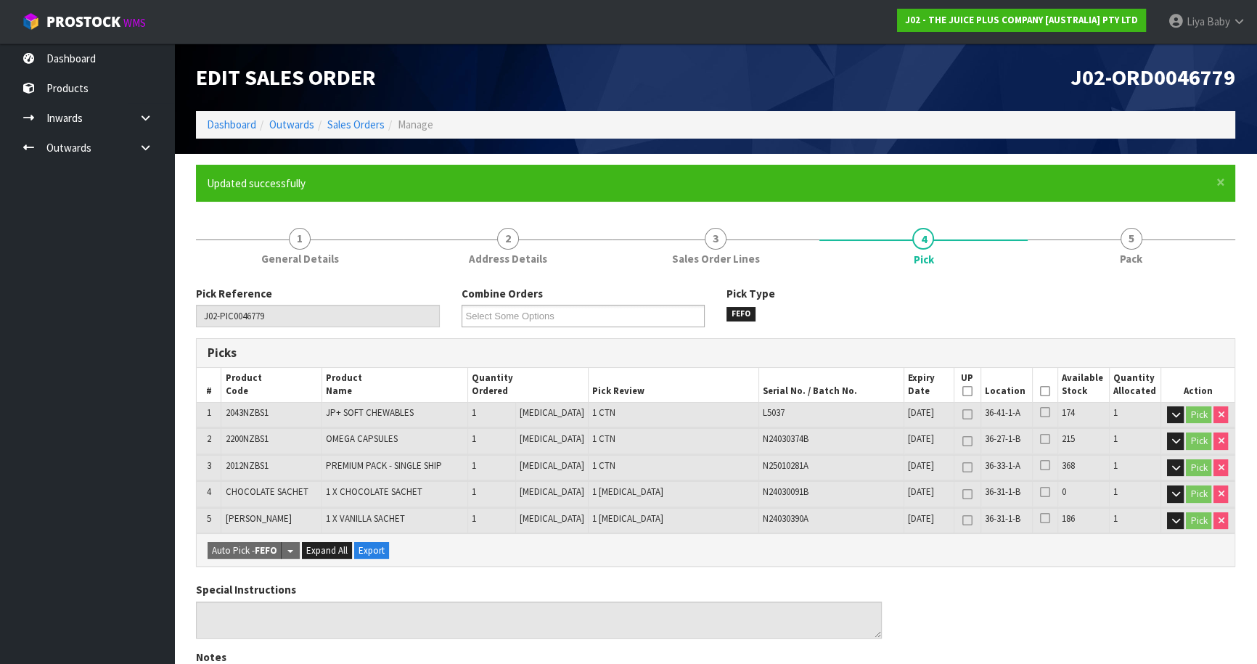
click at [1040, 391] on icon at bounding box center [1045, 391] width 10 height 1
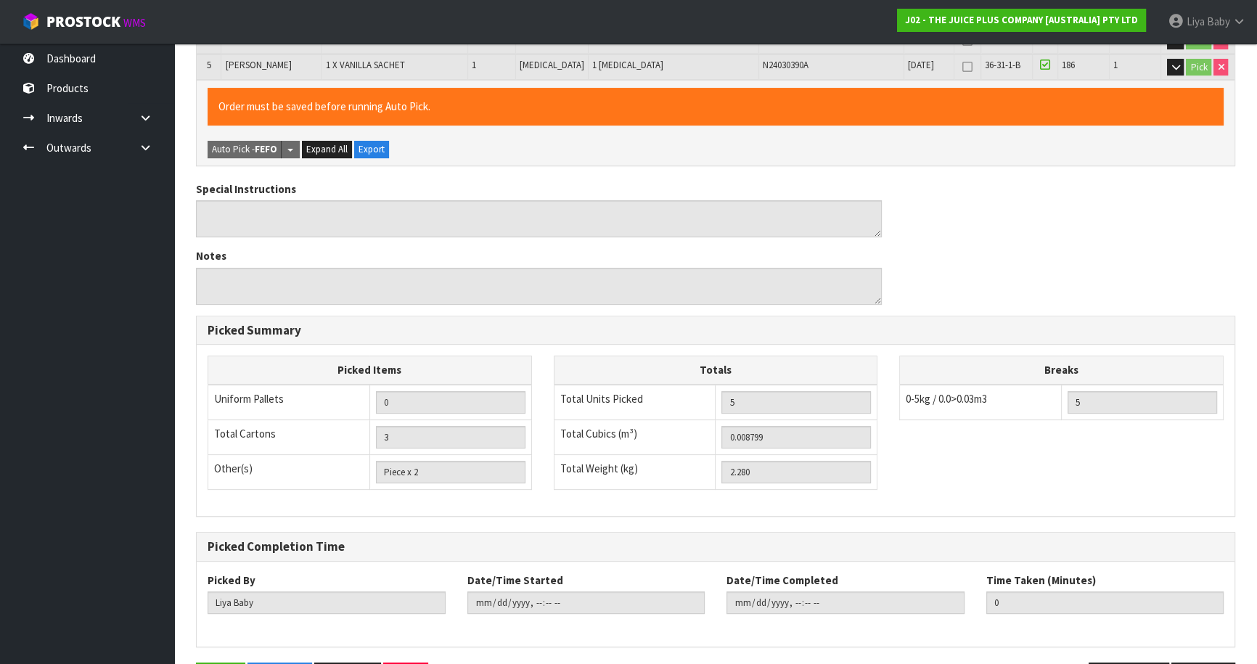
scroll to position [501, 0]
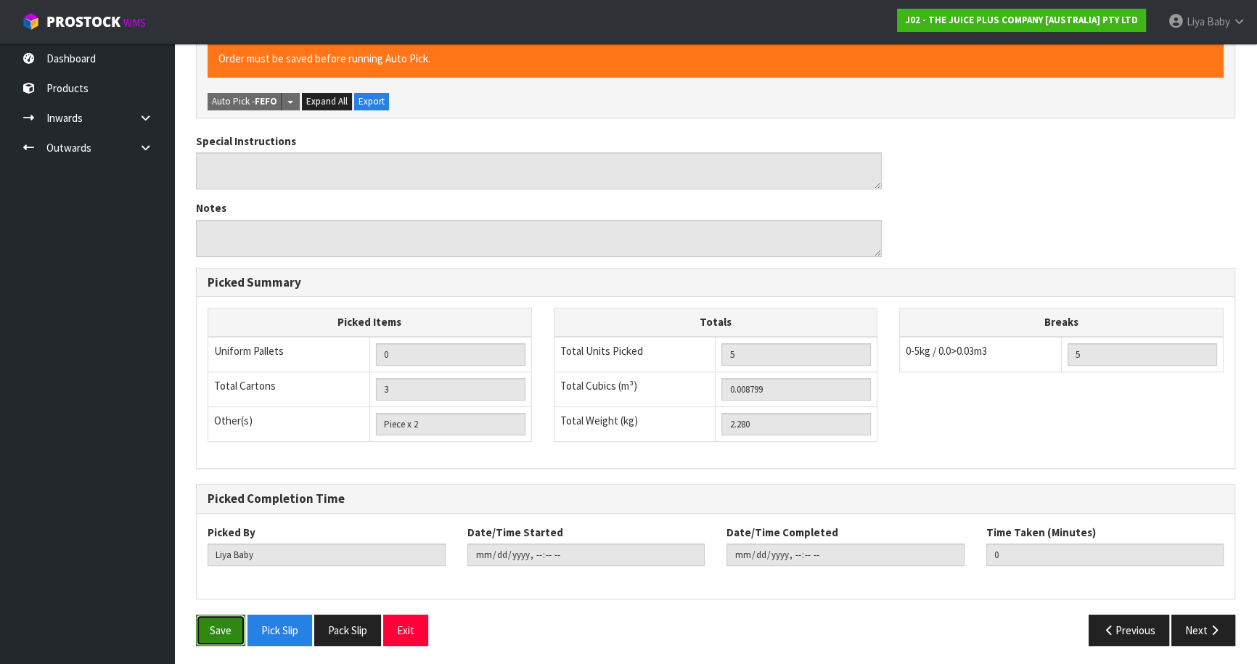
click at [221, 633] on button "Save" at bounding box center [220, 630] width 49 height 31
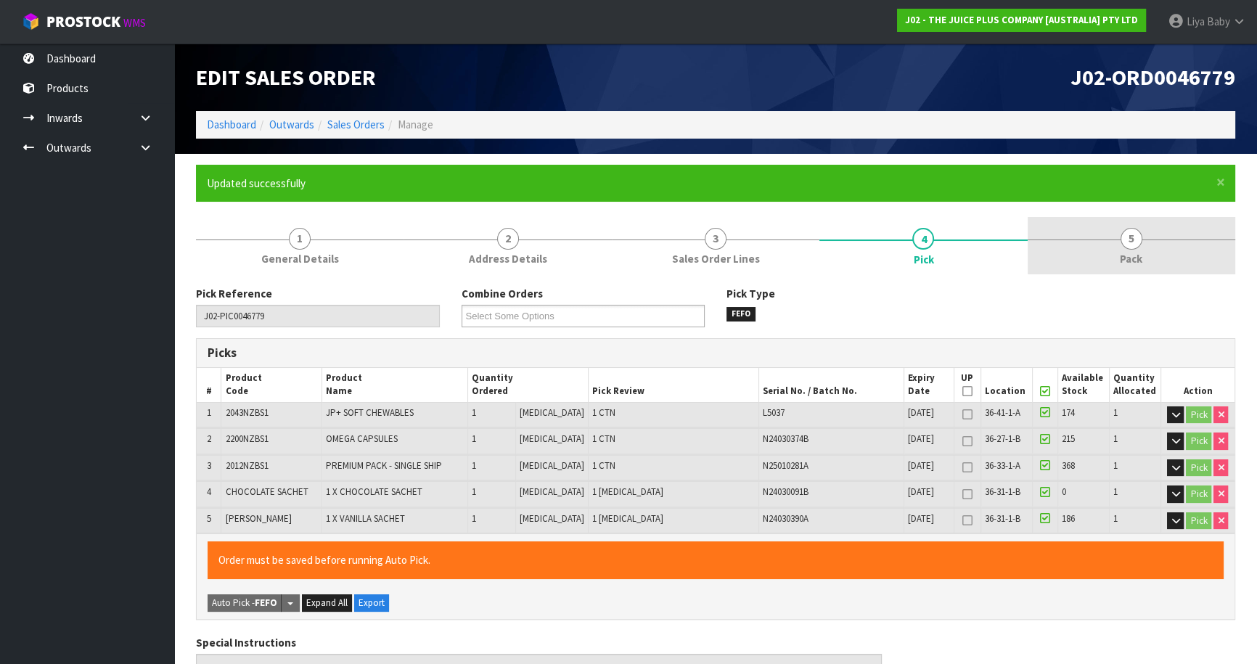
type input "[DATE]T12:52:44"
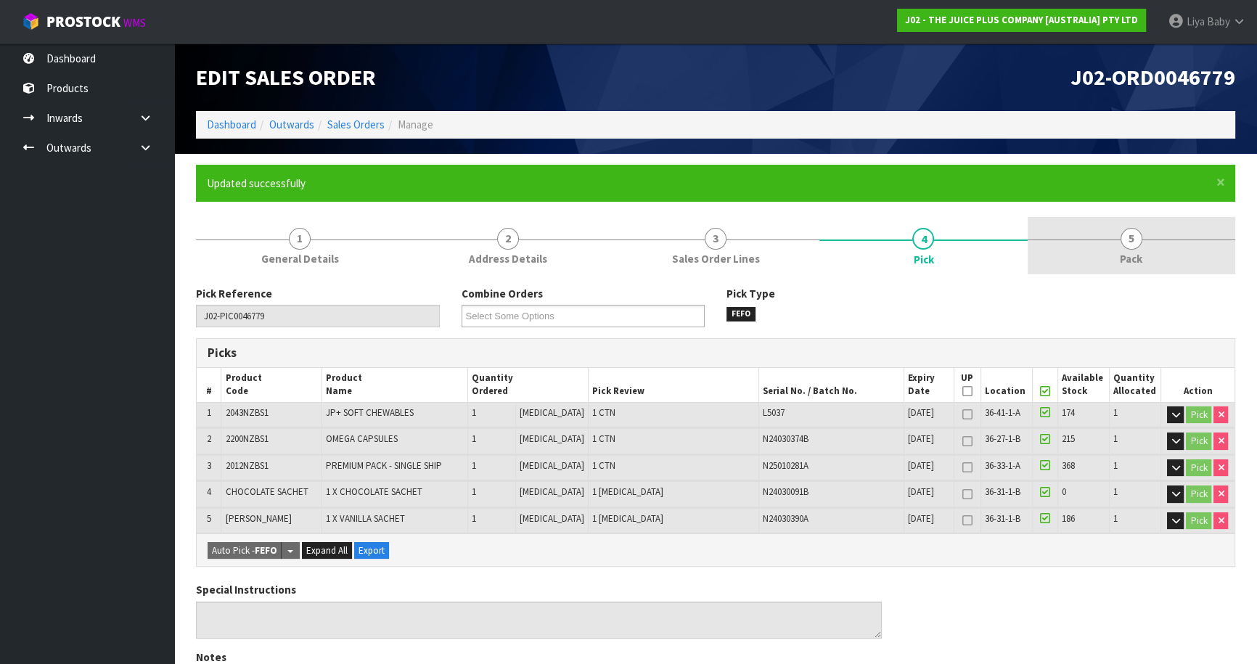
click at [1152, 237] on link "5 Pack" at bounding box center [1131, 245] width 208 height 57
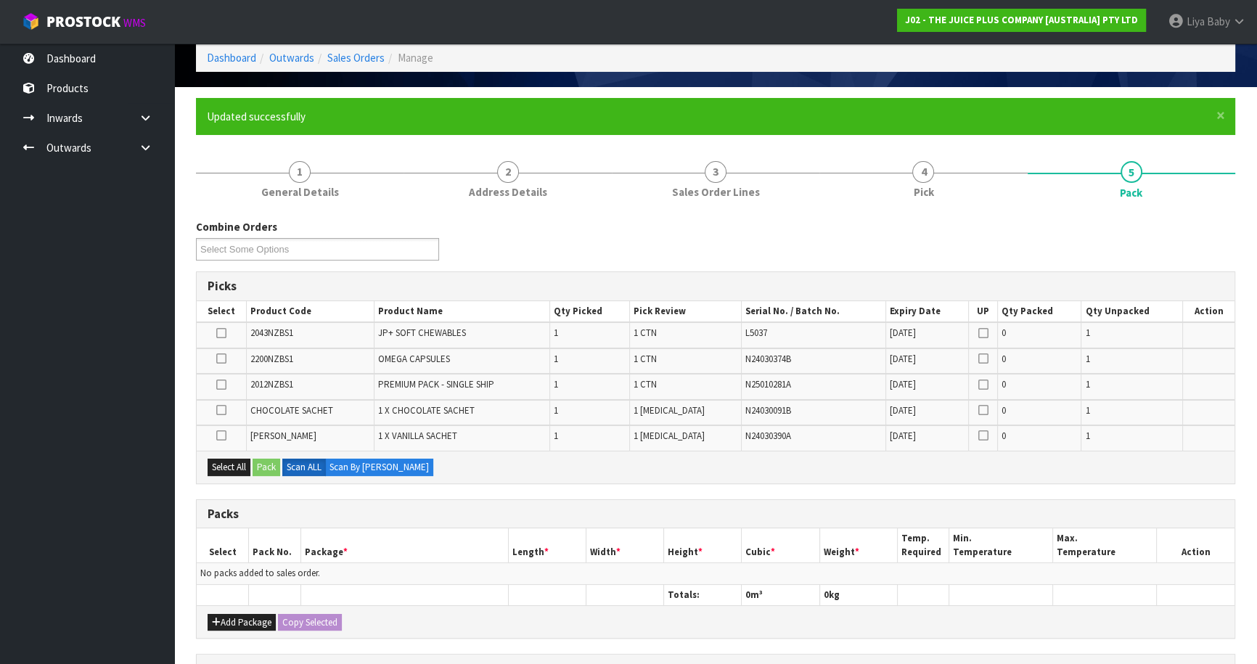
scroll to position [131, 0]
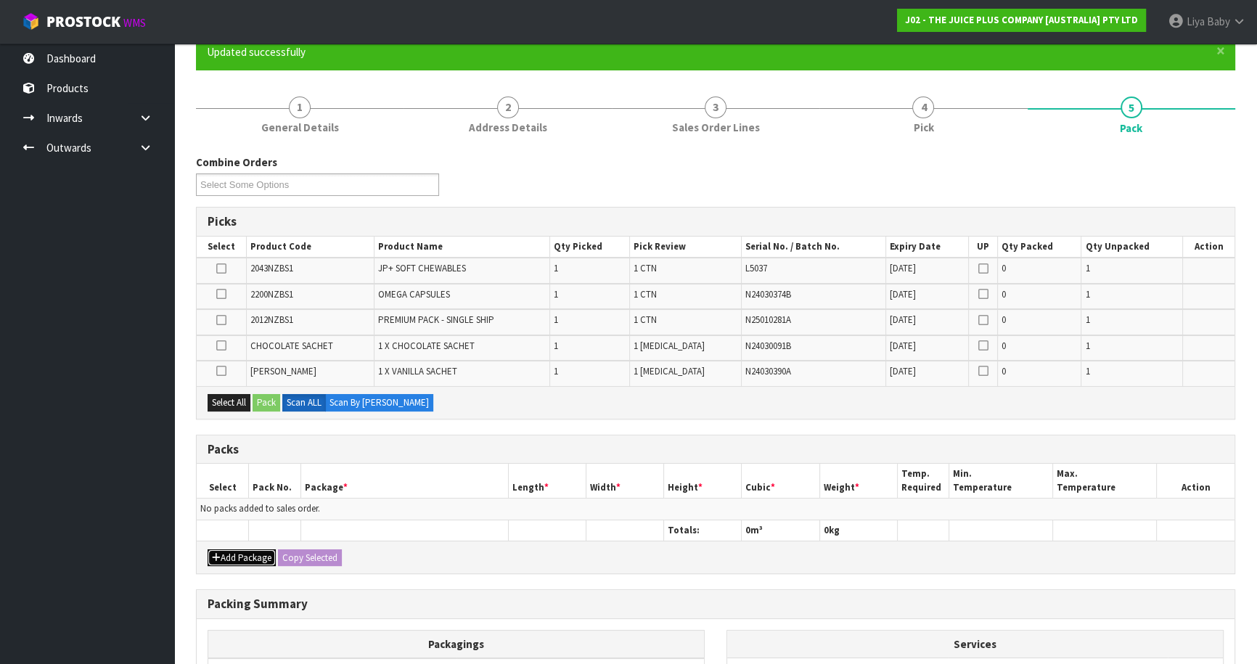
click at [225, 550] on button "Add Package" at bounding box center [242, 557] width 68 height 17
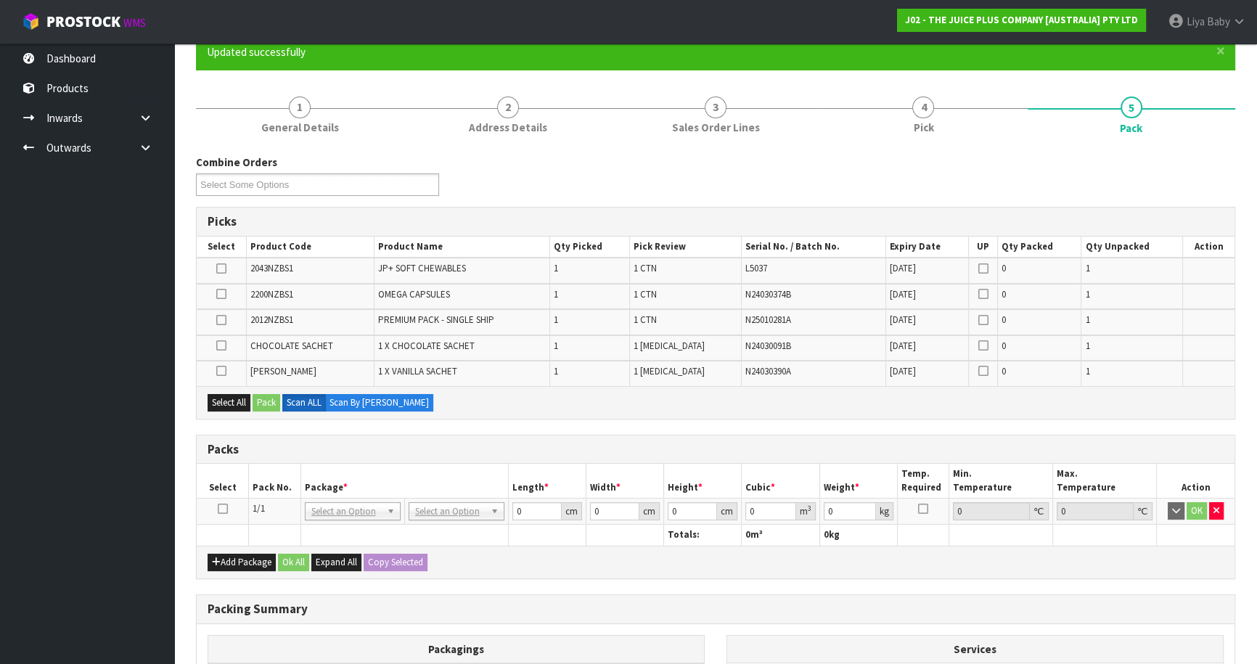
click at [226, 509] on icon at bounding box center [223, 509] width 10 height 1
drag, startPoint x: 226, startPoint y: 397, endPoint x: 245, endPoint y: 397, distance: 19.6
click at [226, 397] on button "Select All" at bounding box center [229, 402] width 43 height 17
click at [261, 399] on button "Pack" at bounding box center [267, 402] width 28 height 17
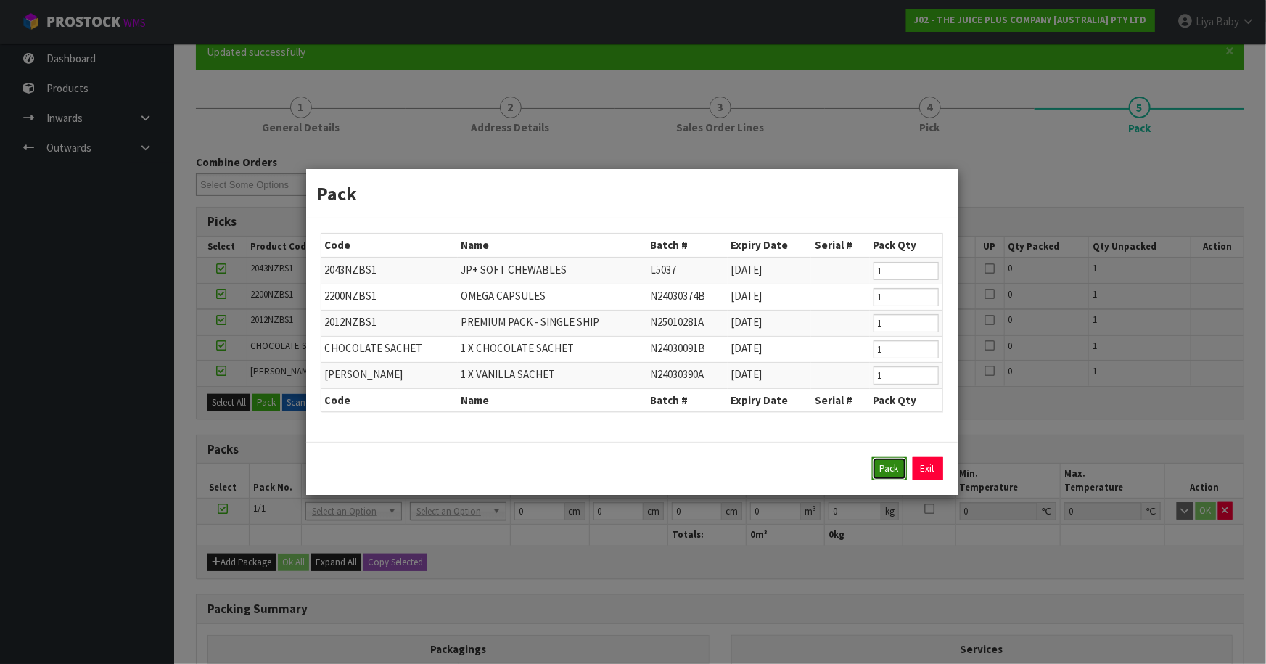
click at [895, 463] on button "Pack" at bounding box center [889, 468] width 35 height 23
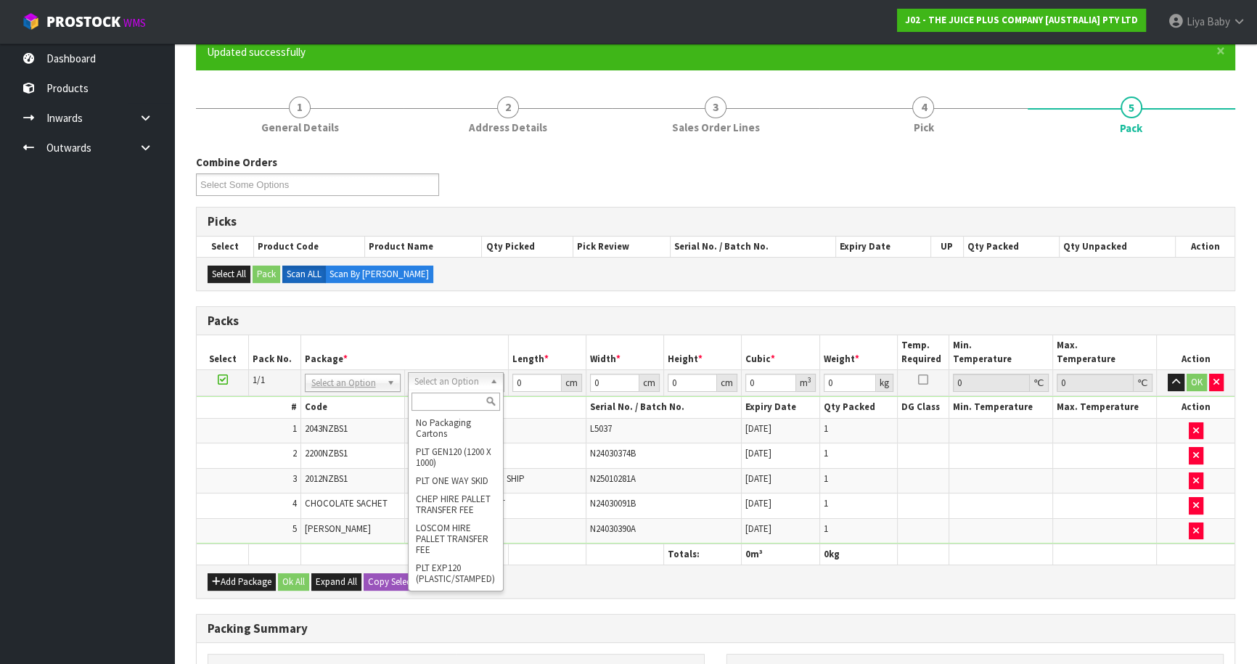
click at [436, 409] on input "text" at bounding box center [455, 402] width 89 height 18
type input "CTNA4"
type input "31"
type input "22.5"
type input "25"
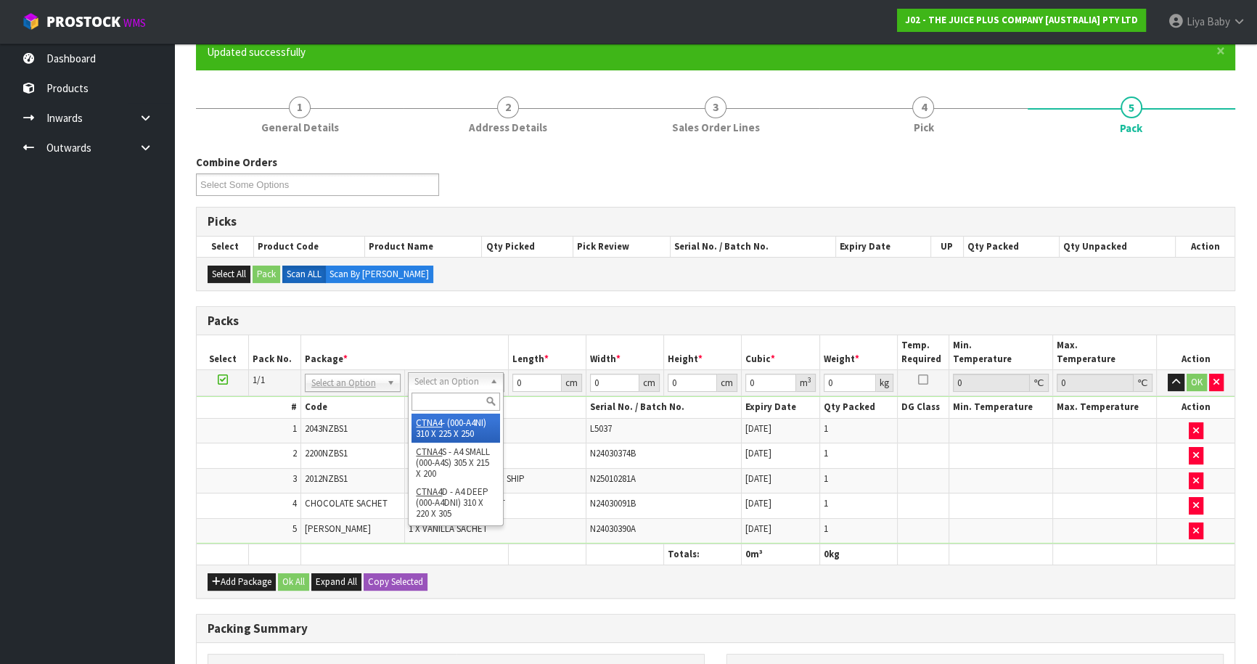
type input "0.017438"
type input "2.48"
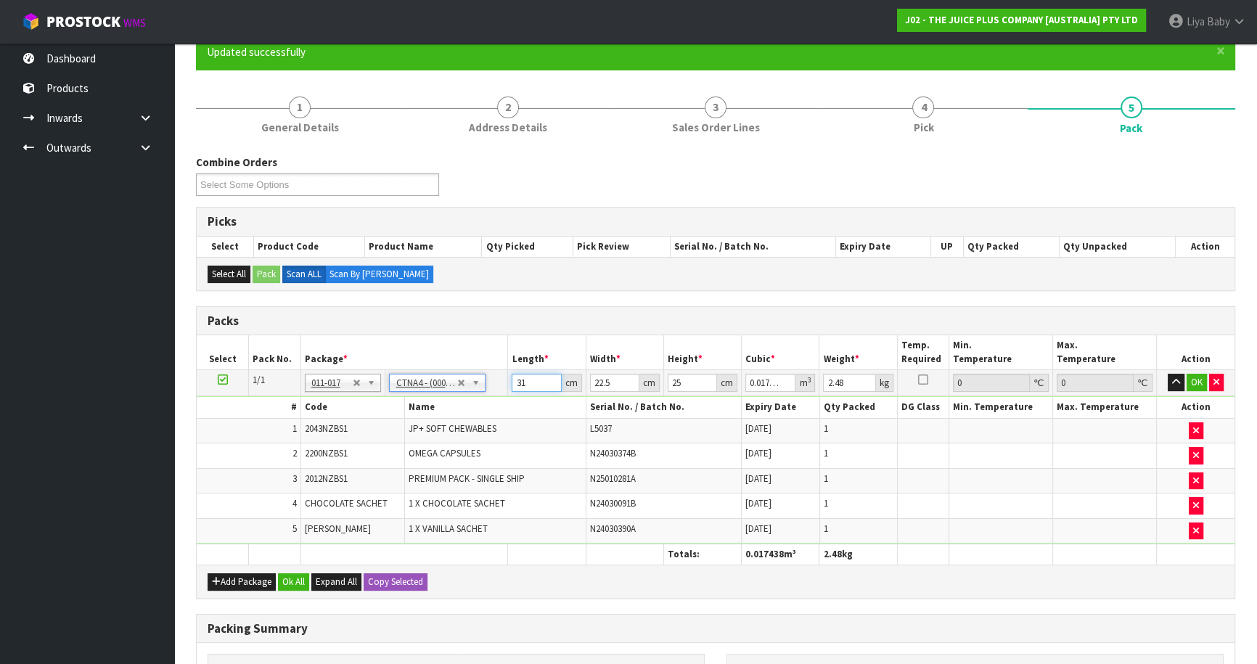
click at [533, 383] on input "31" at bounding box center [536, 383] width 49 height 18
type input "3"
type input "0.001687"
type input "0"
type input "3"
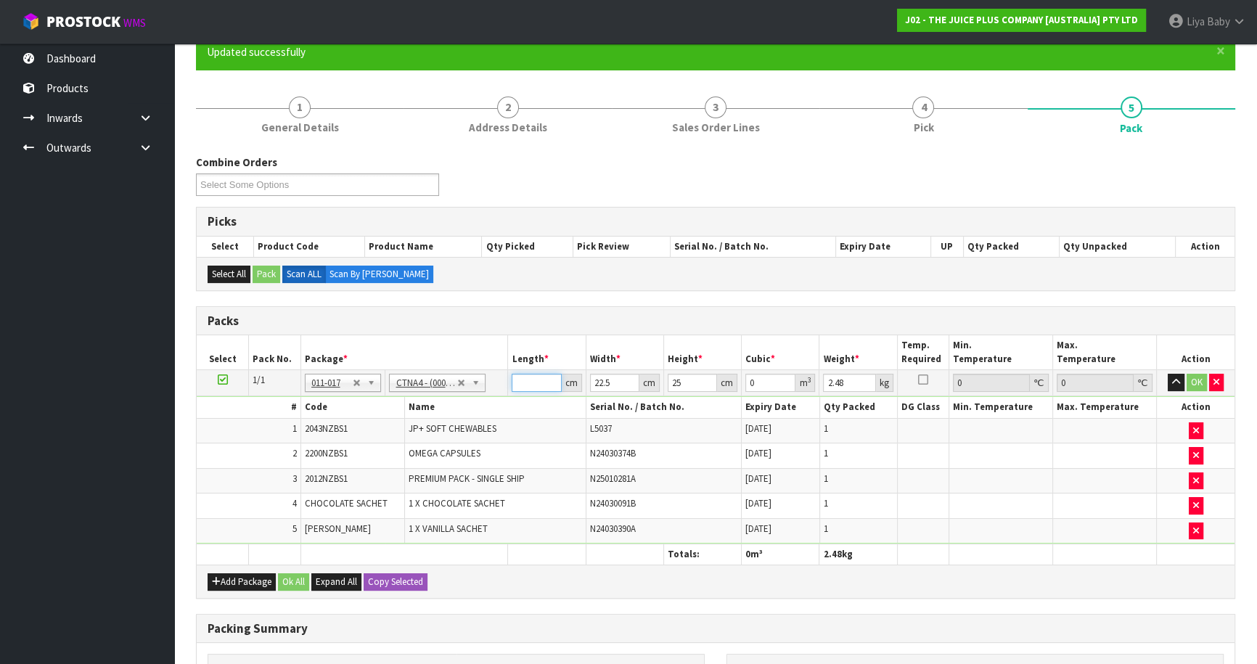
type input "0.001687"
type input "32"
type input "0.018"
type input "32"
type input "0"
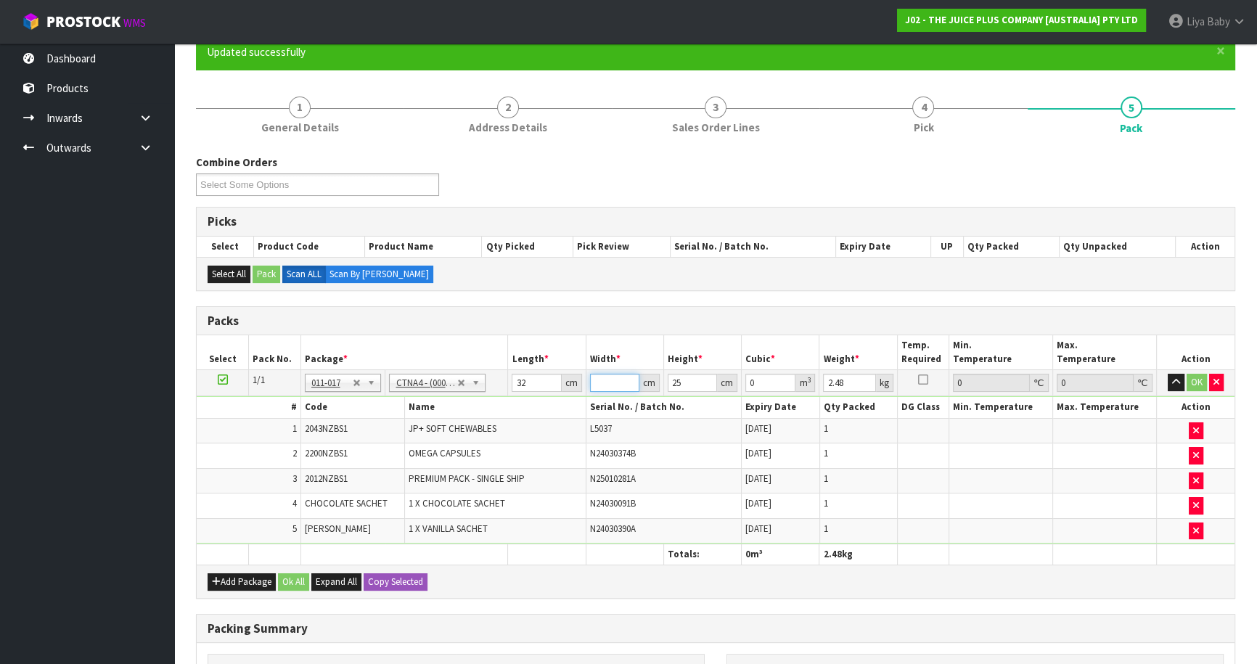
type input "2"
type input "0.0016"
type input "24"
type input "0.0192"
type input "24"
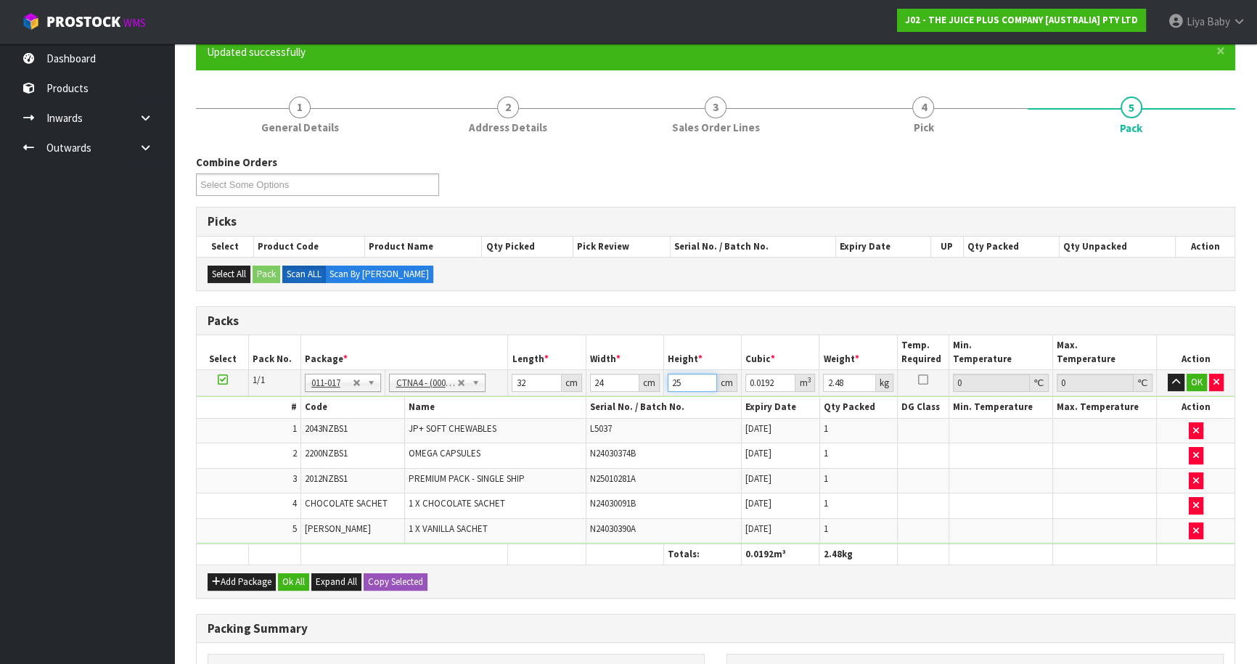
type input "0"
type input "2"
type input "0.001536"
type input "22"
type input "0.016896"
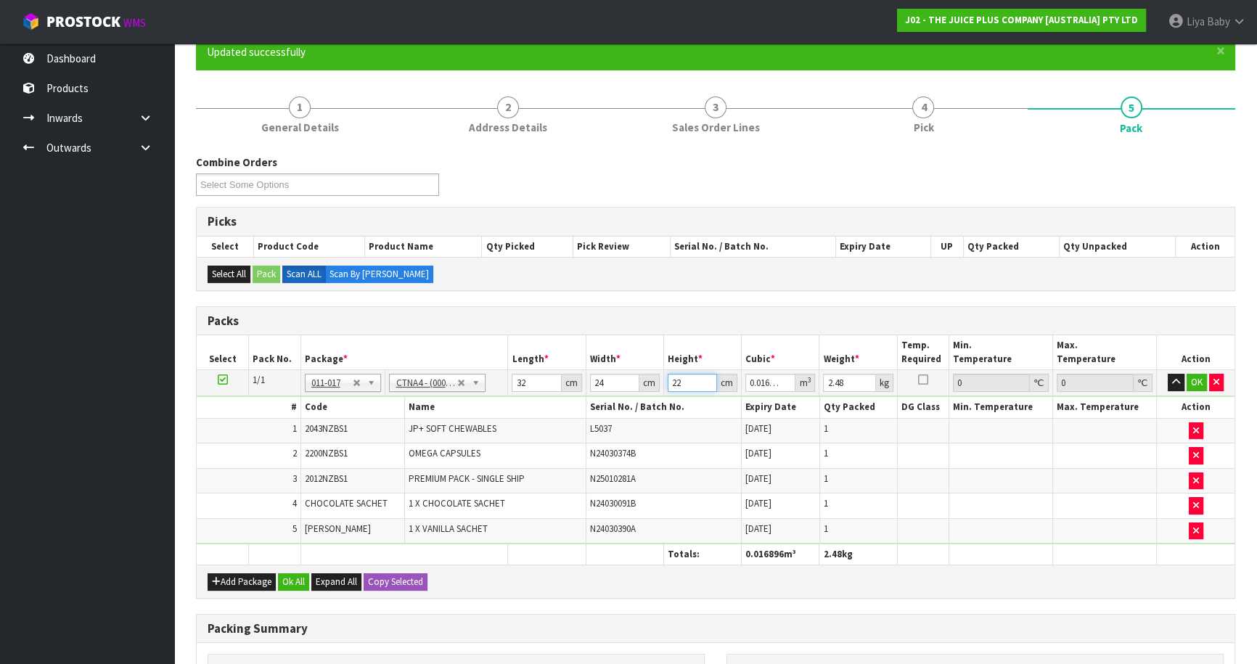
type input "22"
type input "3"
click at [299, 579] on button "Ok All" at bounding box center [293, 581] width 31 height 17
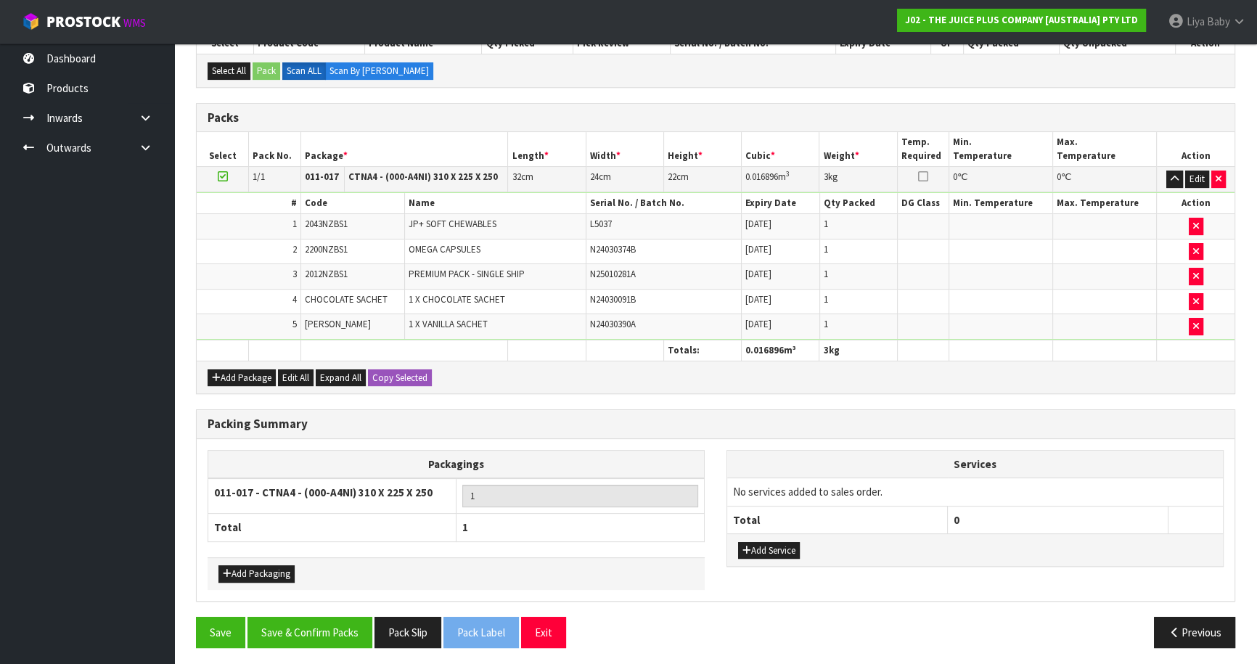
scroll to position [336, 0]
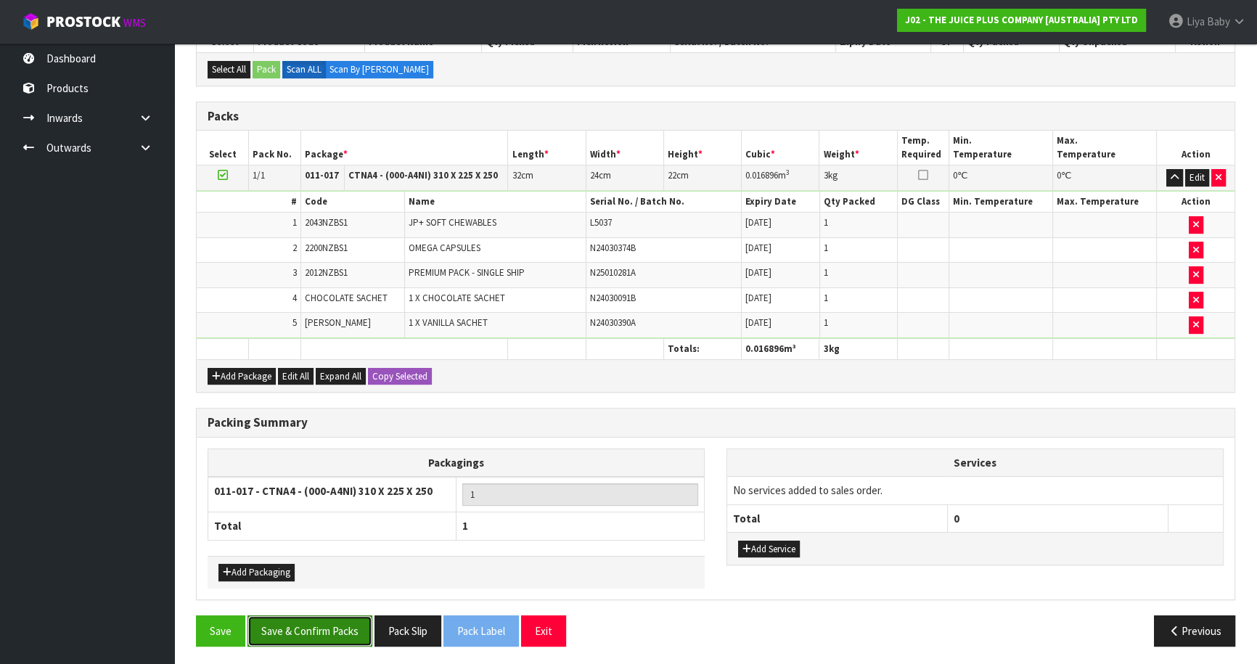
click at [332, 618] on button "Save & Confirm Packs" at bounding box center [309, 630] width 125 height 31
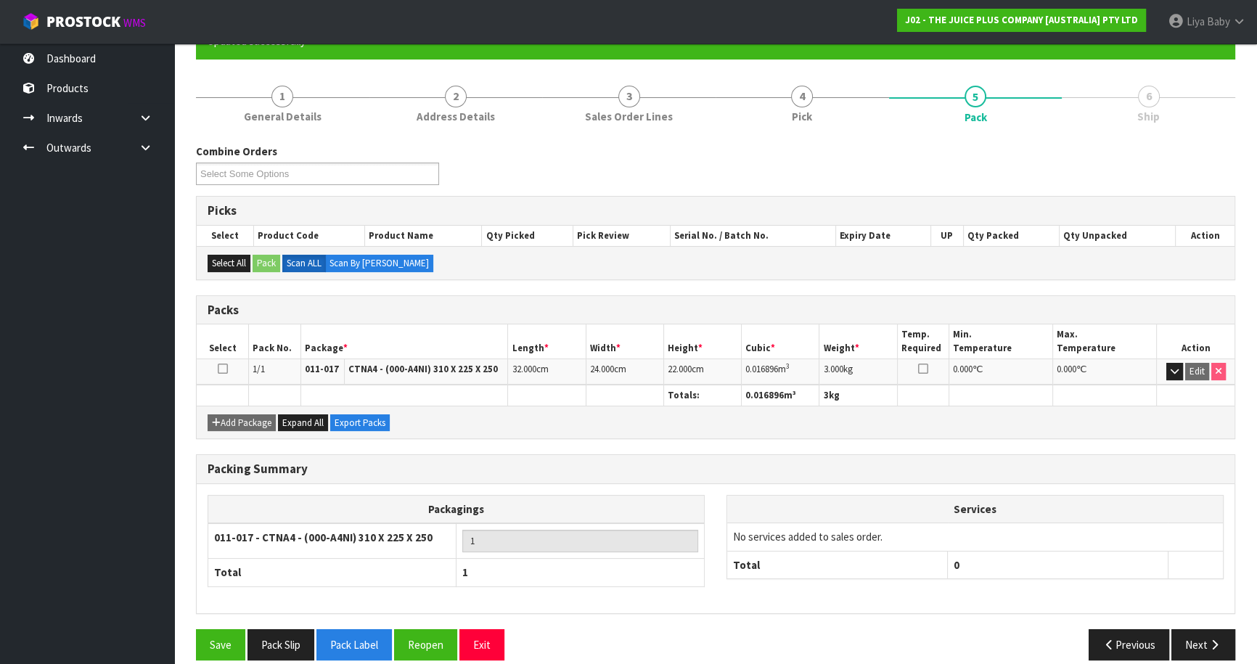
scroll to position [158, 0]
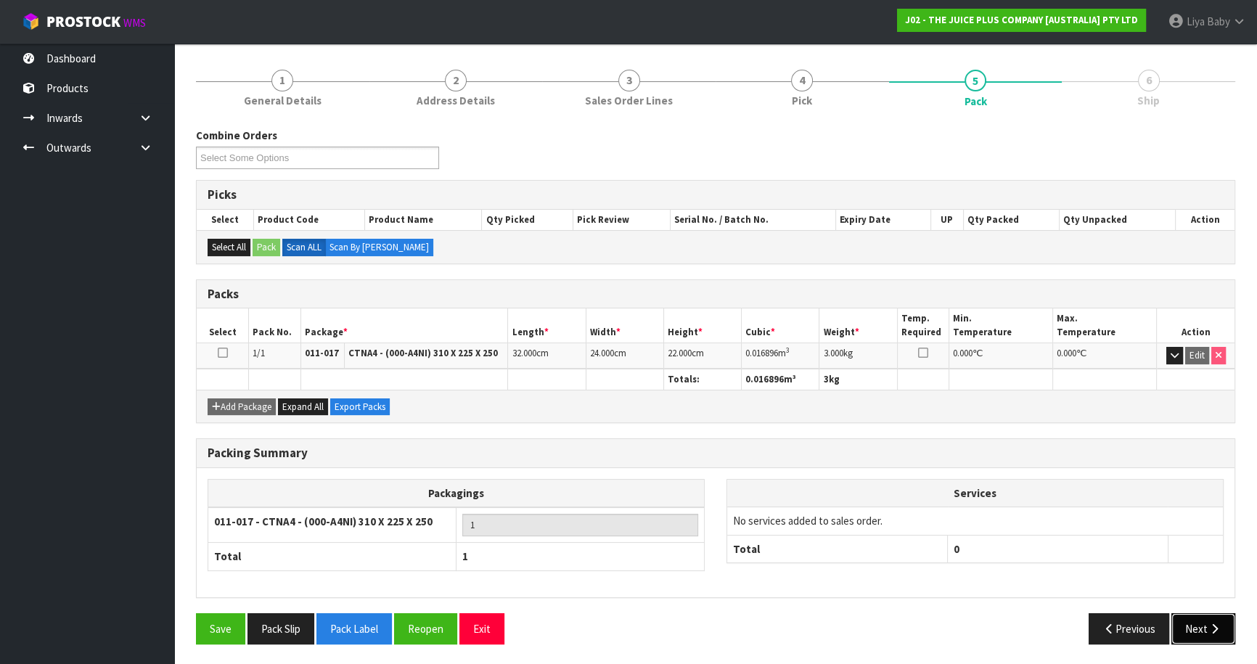
click at [1201, 623] on button "Next" at bounding box center [1203, 628] width 64 height 31
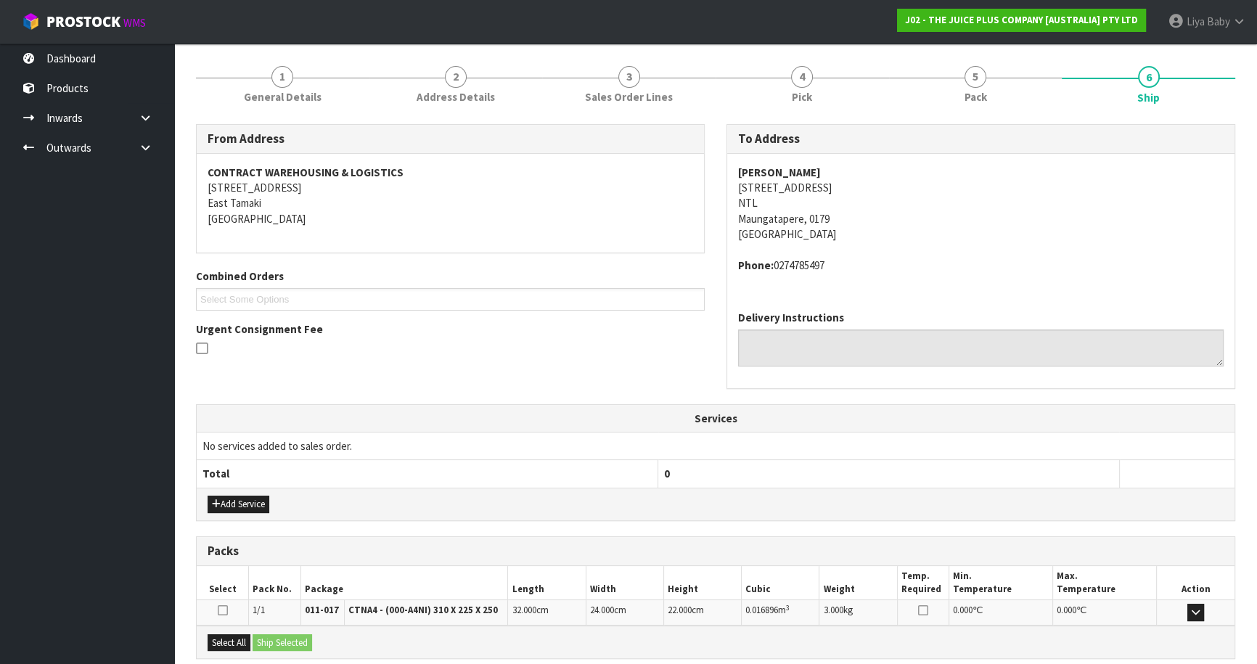
scroll to position [311, 0]
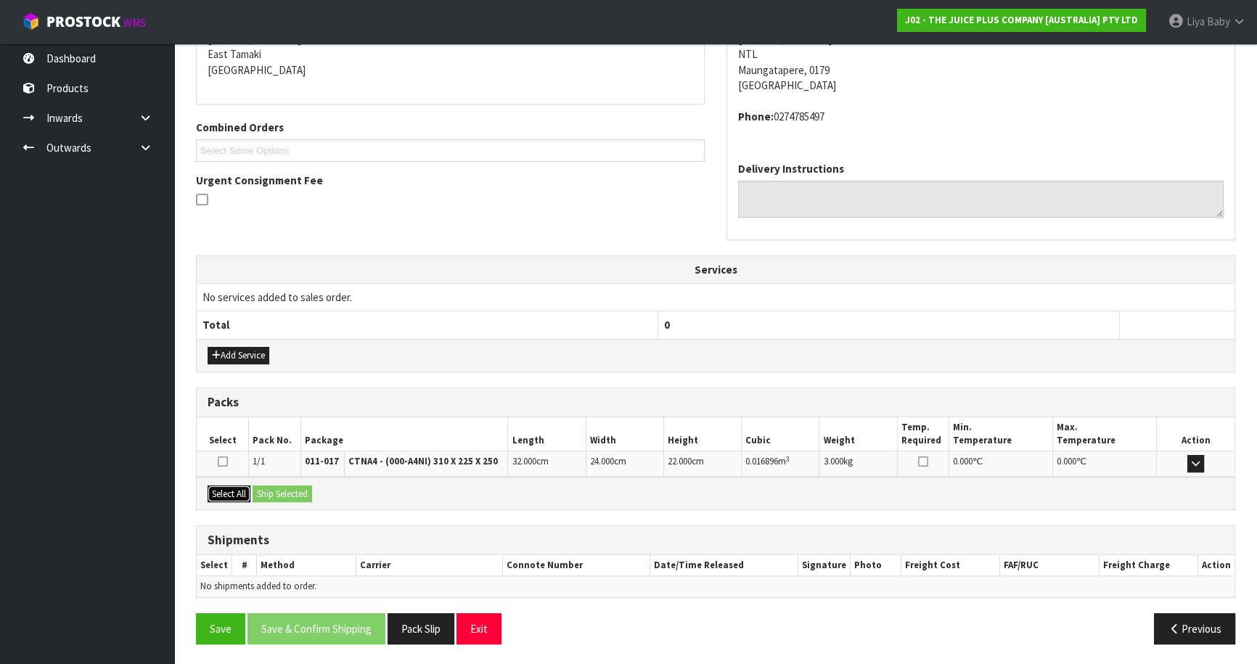
drag, startPoint x: 217, startPoint y: 486, endPoint x: 303, endPoint y: 488, distance: 85.7
click at [225, 489] on button "Select All" at bounding box center [229, 493] width 43 height 17
drag, startPoint x: 303, startPoint y: 488, endPoint x: 287, endPoint y: 499, distance: 18.3
click at [303, 489] on button "Ship Selected" at bounding box center [283, 493] width 60 height 17
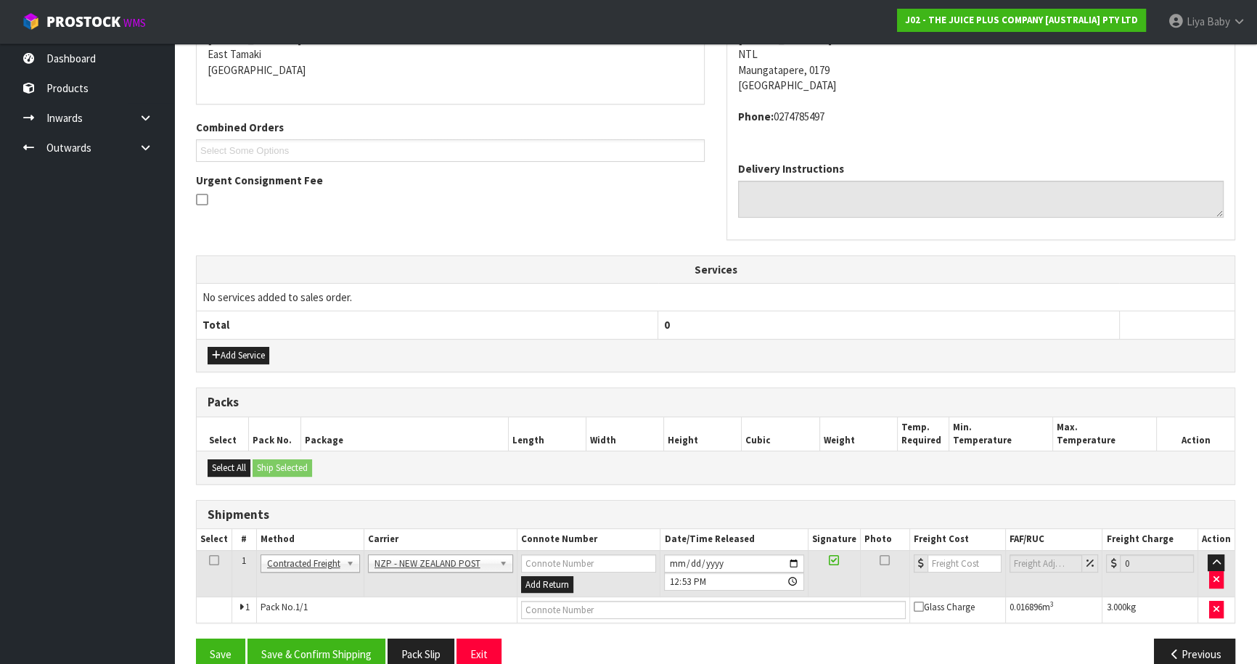
scroll to position [336, 0]
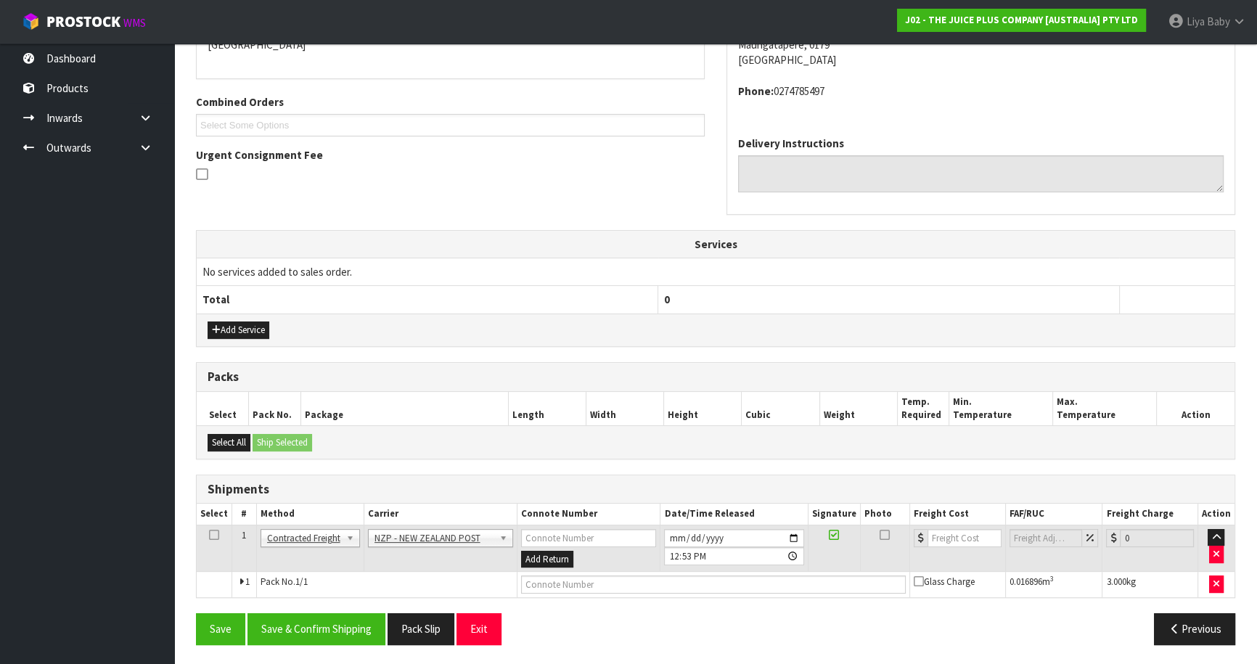
drag, startPoint x: 210, startPoint y: 530, endPoint x: 218, endPoint y: 541, distance: 13.5
click at [210, 535] on icon at bounding box center [214, 535] width 10 height 1
click at [326, 633] on button "Save & Confirm Shipping" at bounding box center [316, 628] width 138 height 31
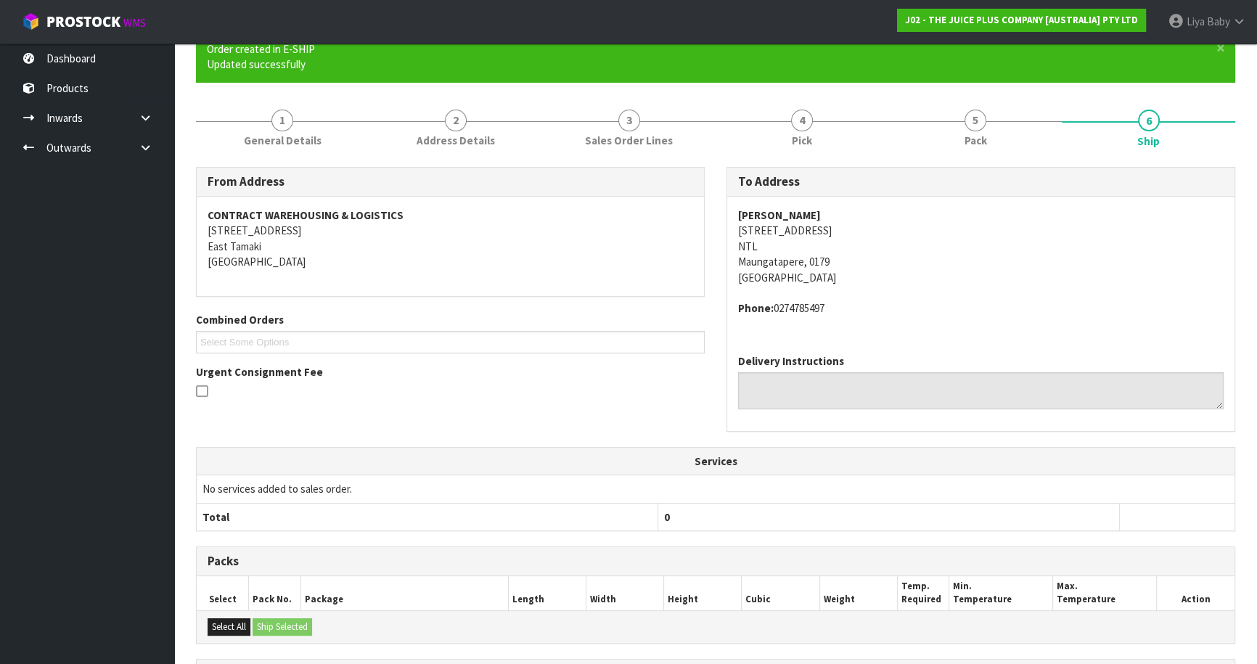
scroll to position [316, 0]
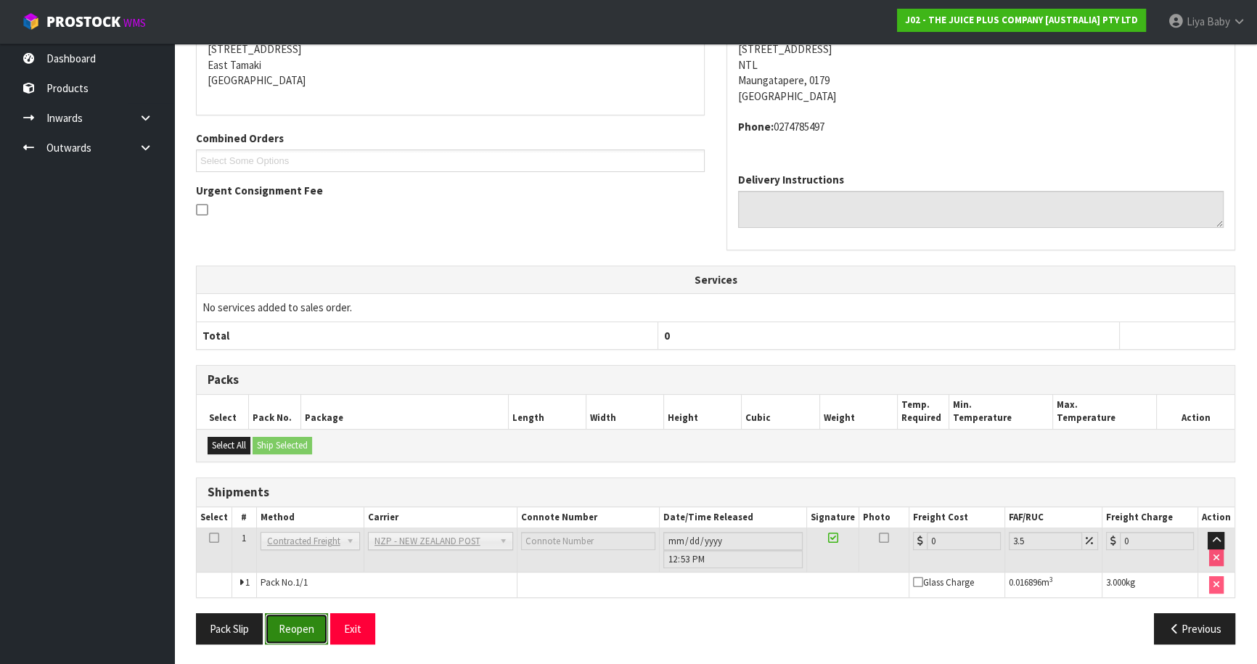
click at [298, 624] on button "Reopen" at bounding box center [296, 628] width 63 height 31
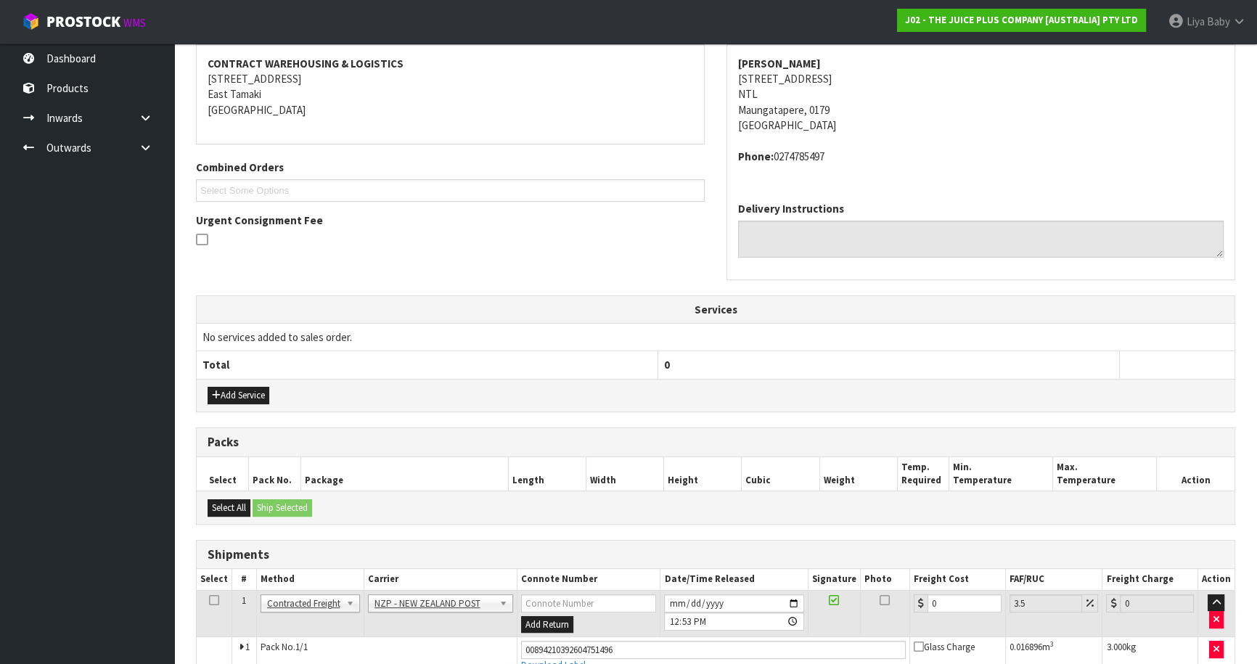
scroll to position [349, 0]
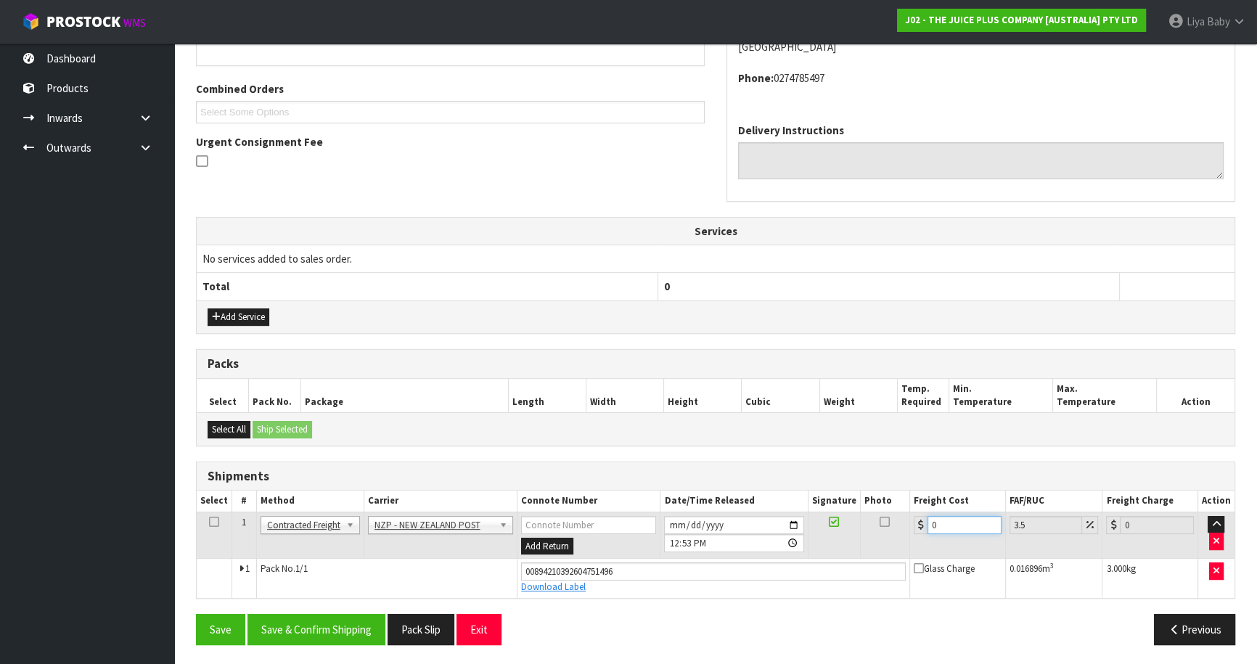
click at [939, 516] on input "0" at bounding box center [964, 525] width 74 height 18
type input "1"
type input "1.03"
type input "11"
type input "11.38"
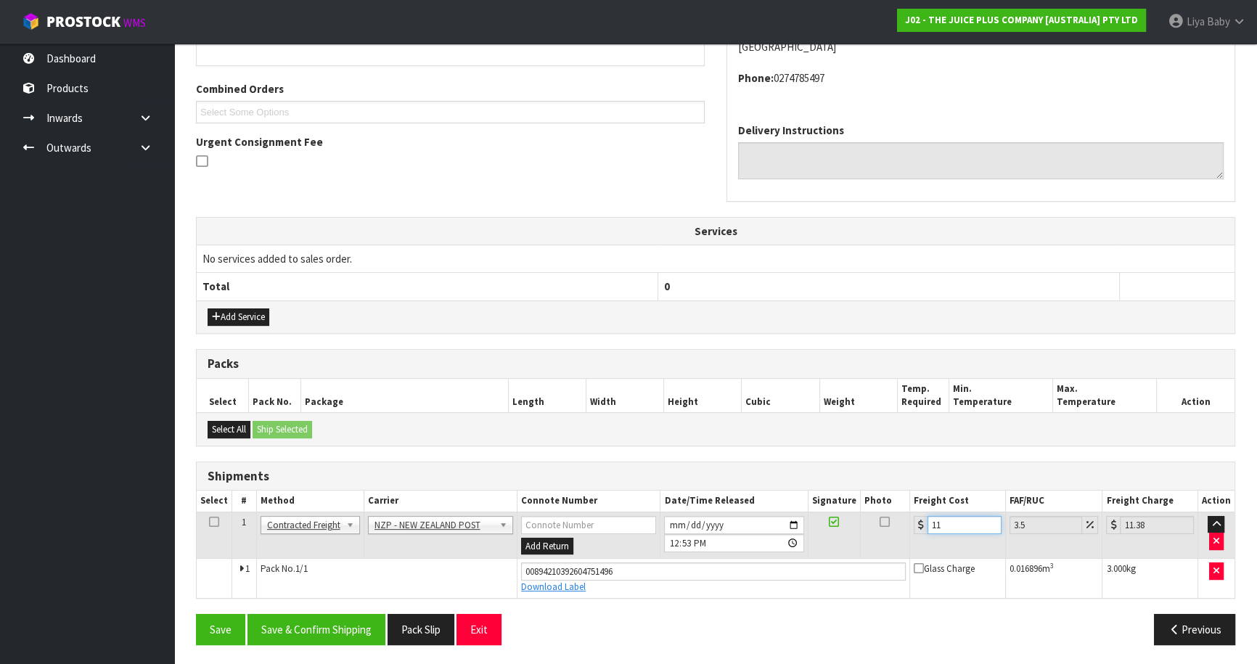
type input "11.9"
type input "12.32"
type input "11.90"
click at [212, 522] on icon at bounding box center [214, 522] width 10 height 1
click at [341, 632] on button "Save & Confirm Shipping" at bounding box center [316, 629] width 138 height 31
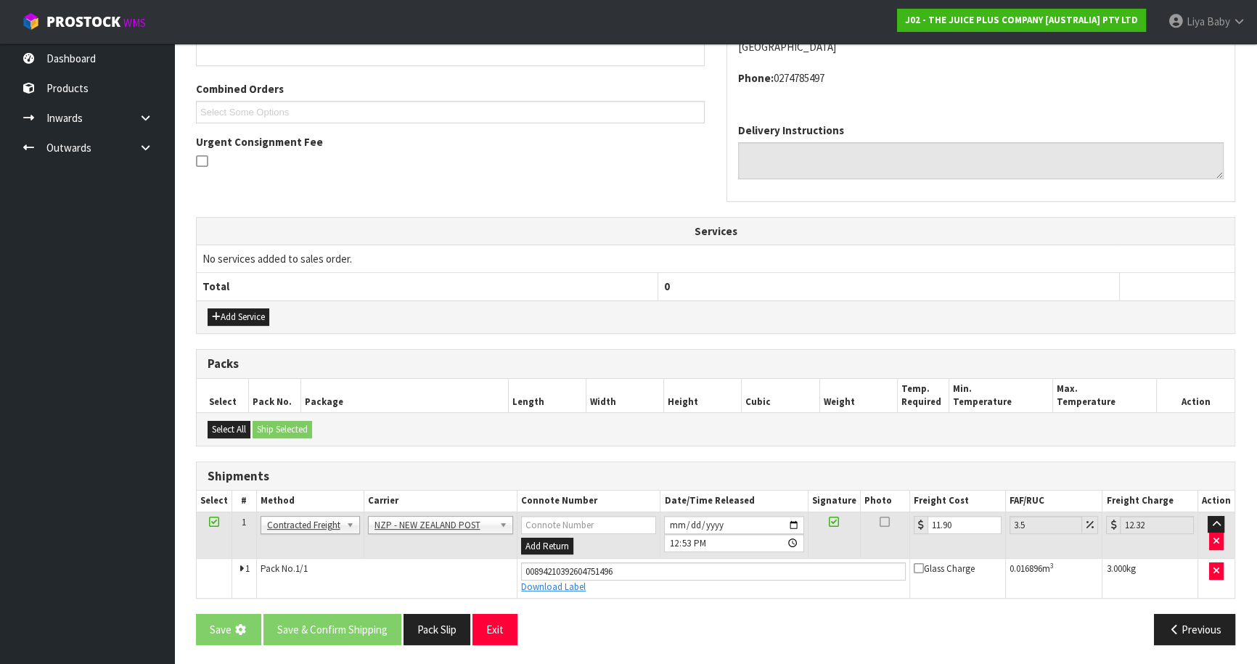
scroll to position [0, 0]
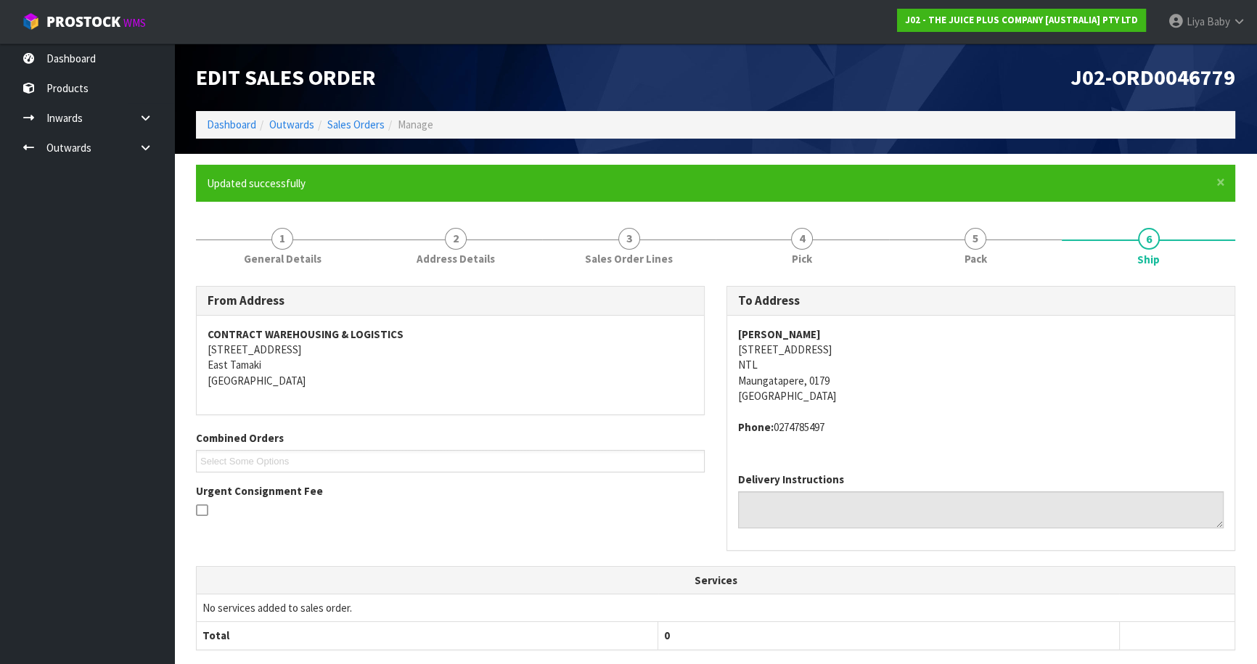
click at [364, 112] on div "Edit Sales Order J02-ORD0046779 Dashboard Outwards Sales Orders Manage" at bounding box center [715, 99] width 1061 height 110
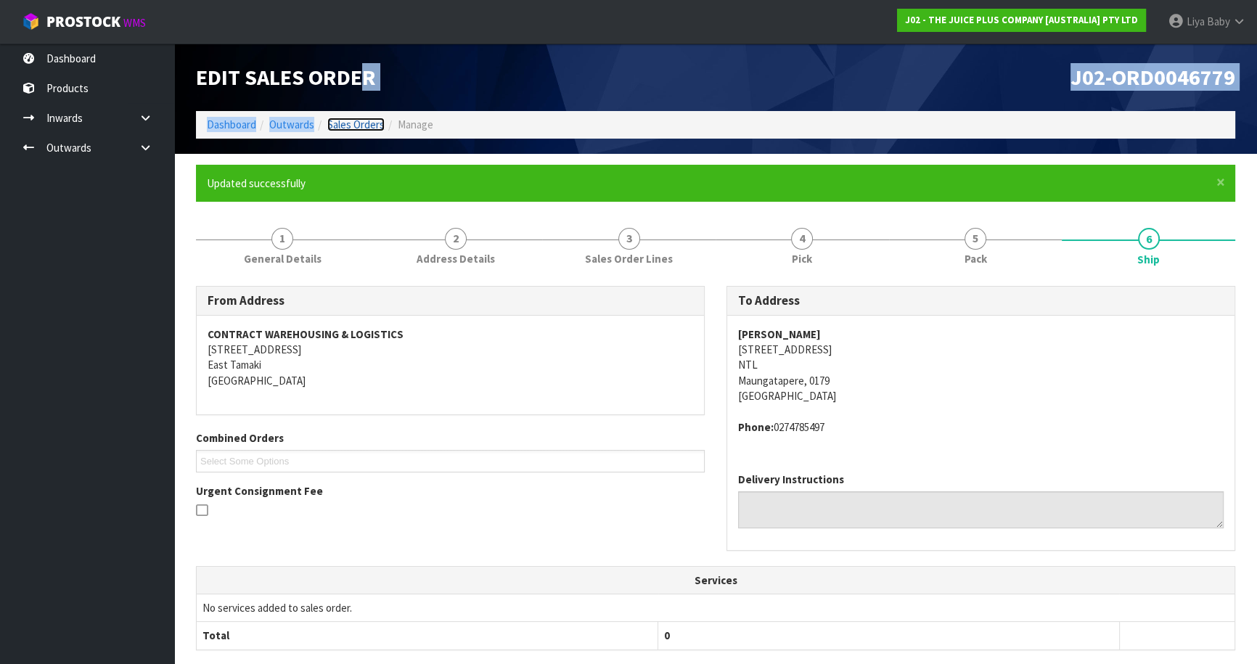
click at [366, 123] on link "Sales Orders" at bounding box center [355, 125] width 57 height 14
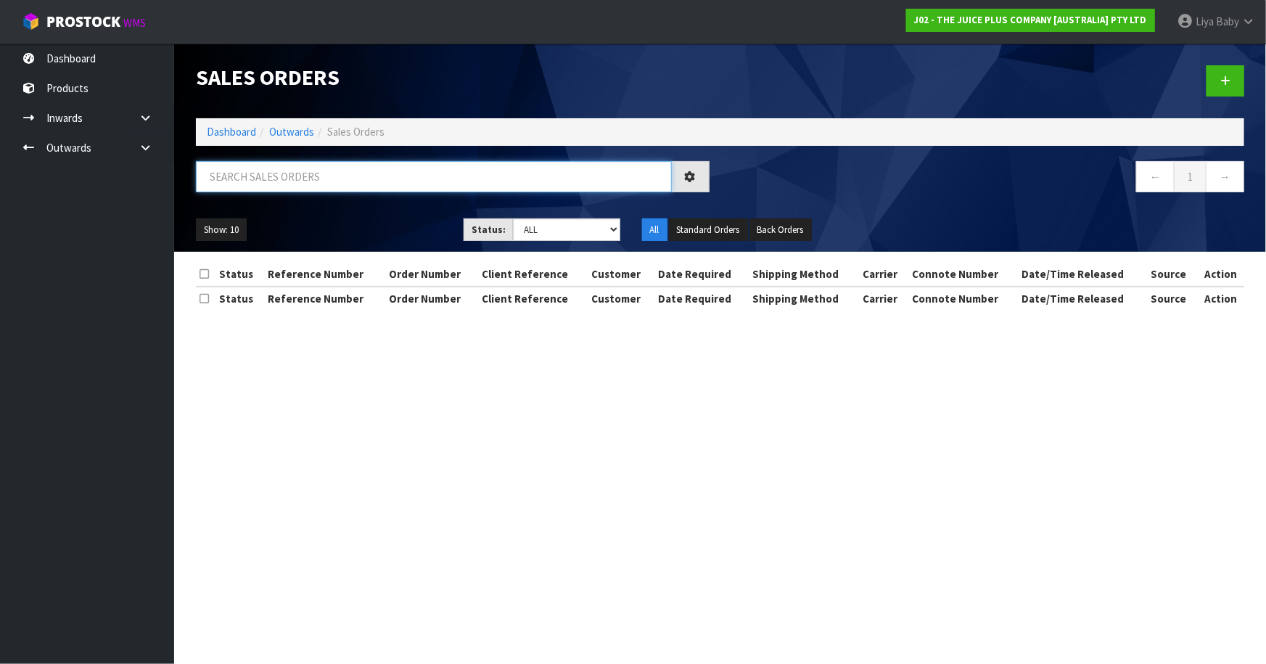
click at [325, 182] on input "text" at bounding box center [434, 176] width 476 height 31
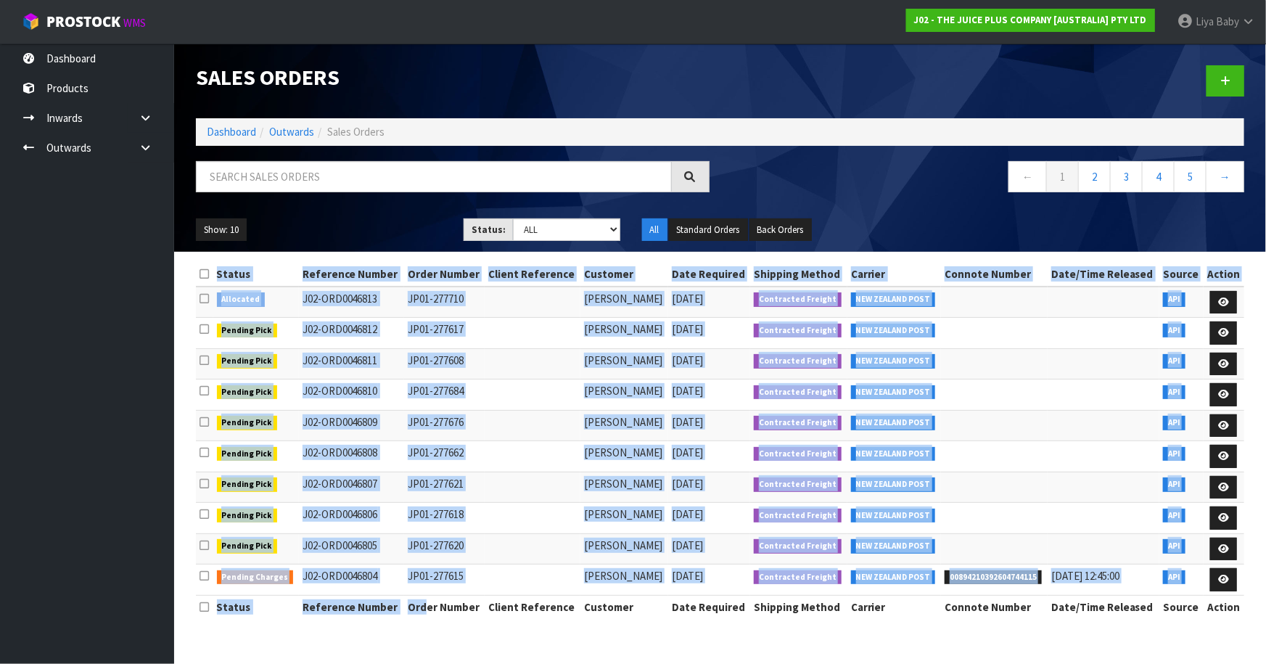
drag, startPoint x: 605, startPoint y: 167, endPoint x: 670, endPoint y: 652, distance: 489.8
click at [670, 652] on section "Sales Orders Dashboard Outwards Sales Orders ← 1 2 3 4 5 → Show: 10 5 10 25 50 …" at bounding box center [633, 332] width 1266 height 664
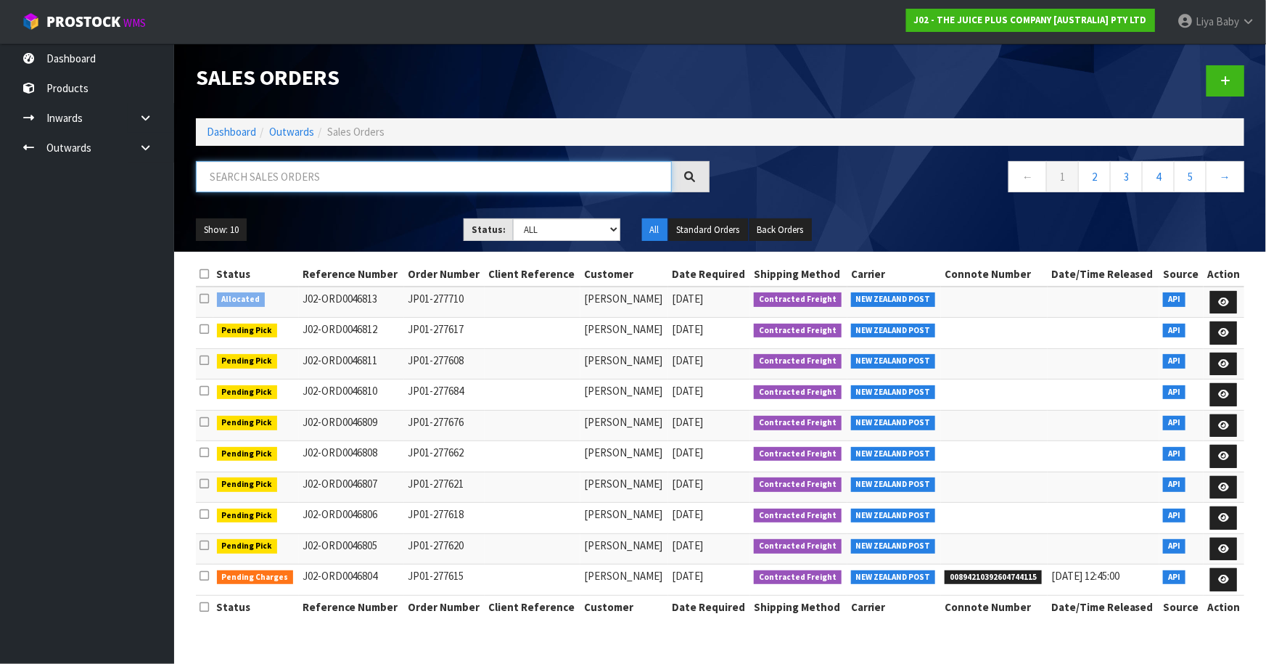
drag, startPoint x: 297, startPoint y: 189, endPoint x: 299, endPoint y: 181, distance: 8.3
click at [298, 185] on input "text" at bounding box center [434, 176] width 476 height 31
type input "JOB-0414712"
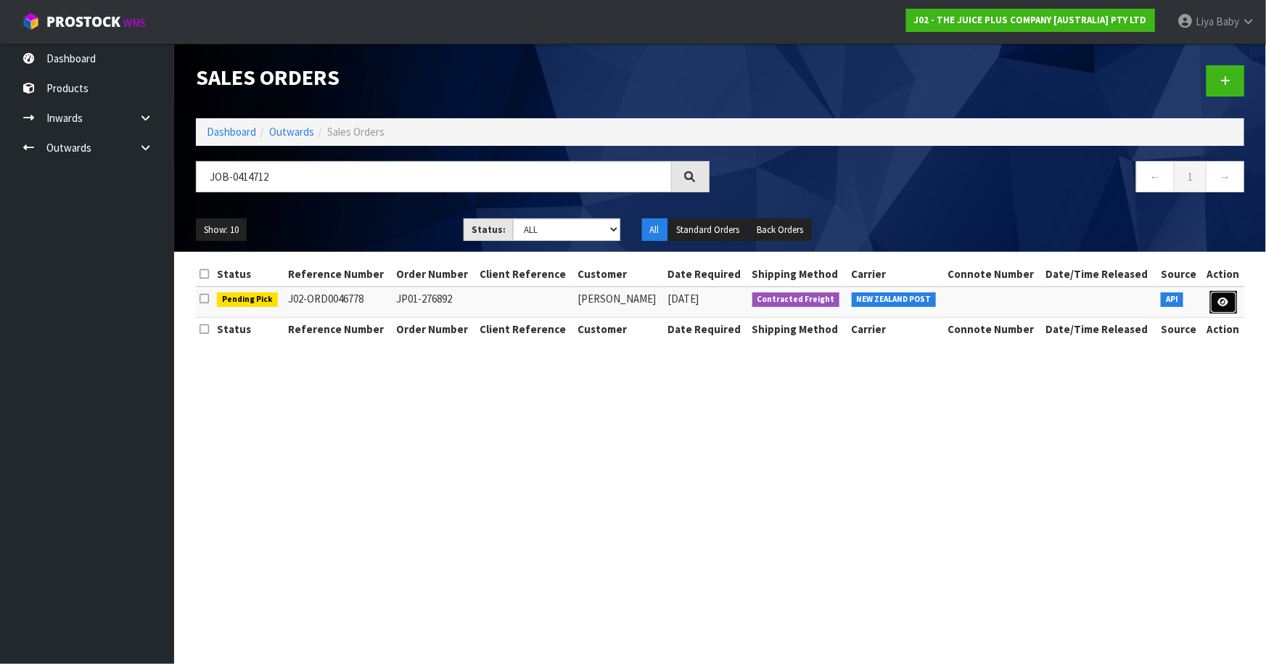
click at [1217, 299] on link at bounding box center [1223, 302] width 27 height 23
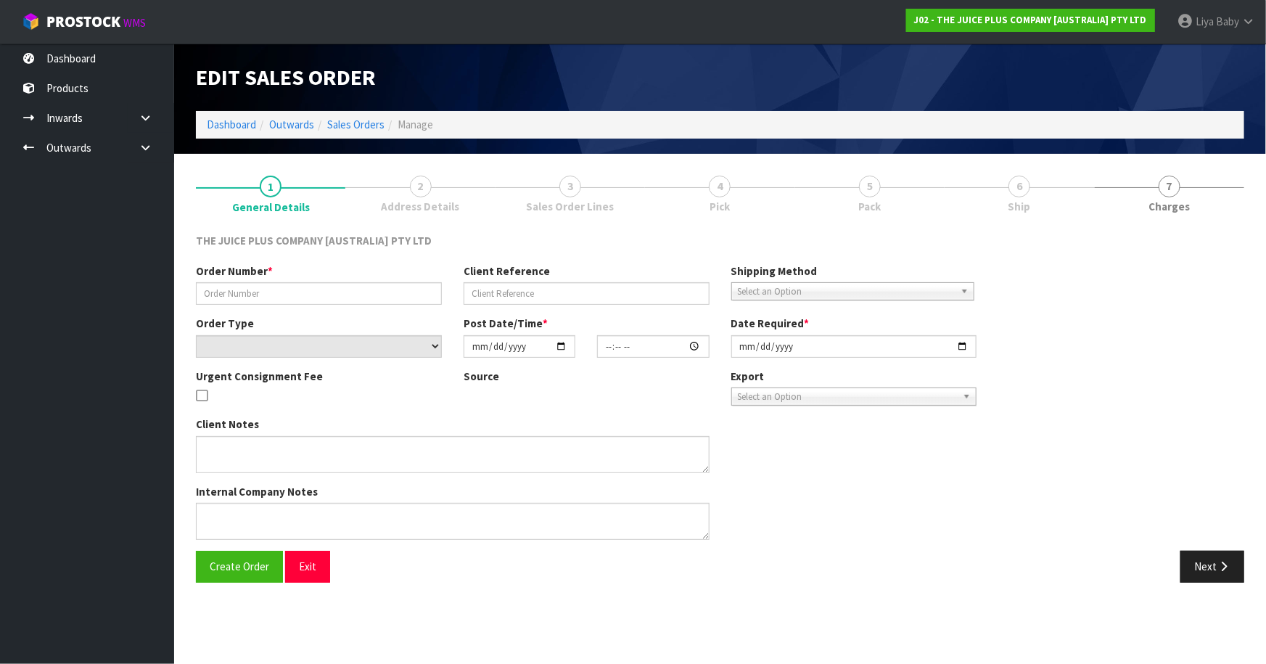
type input "JP01-276892"
select select "number:0"
type input "[DATE]"
type input "03:00:53.000"
type input "[DATE]"
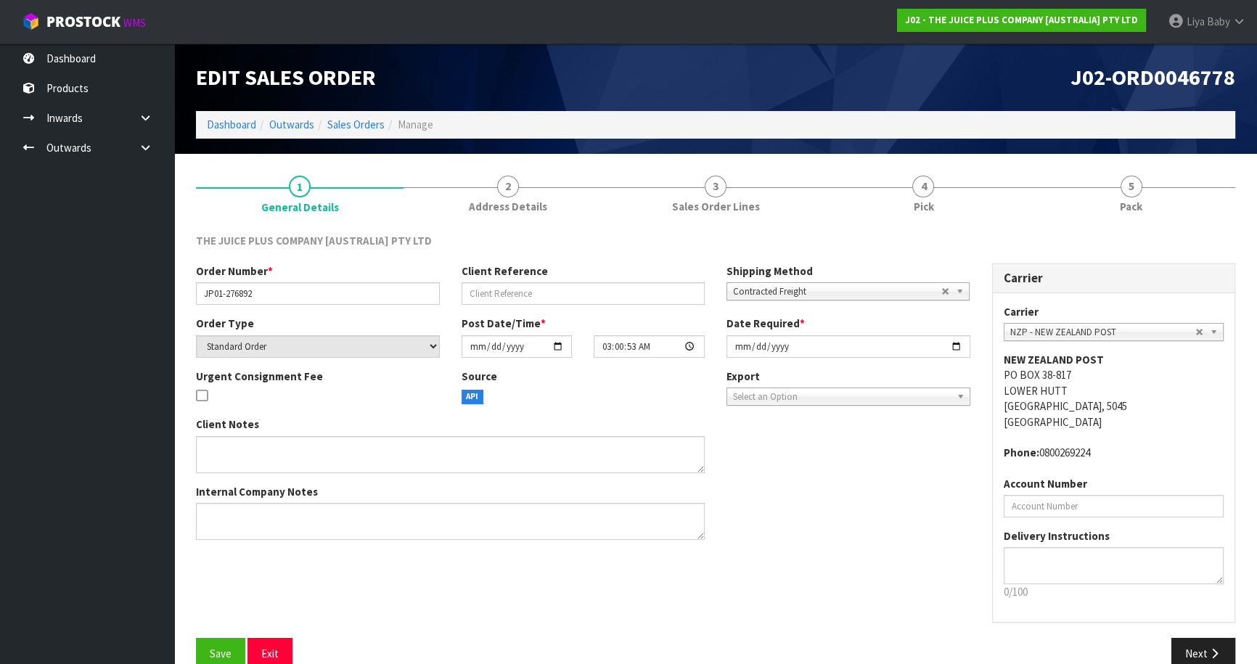
scroll to position [26, 0]
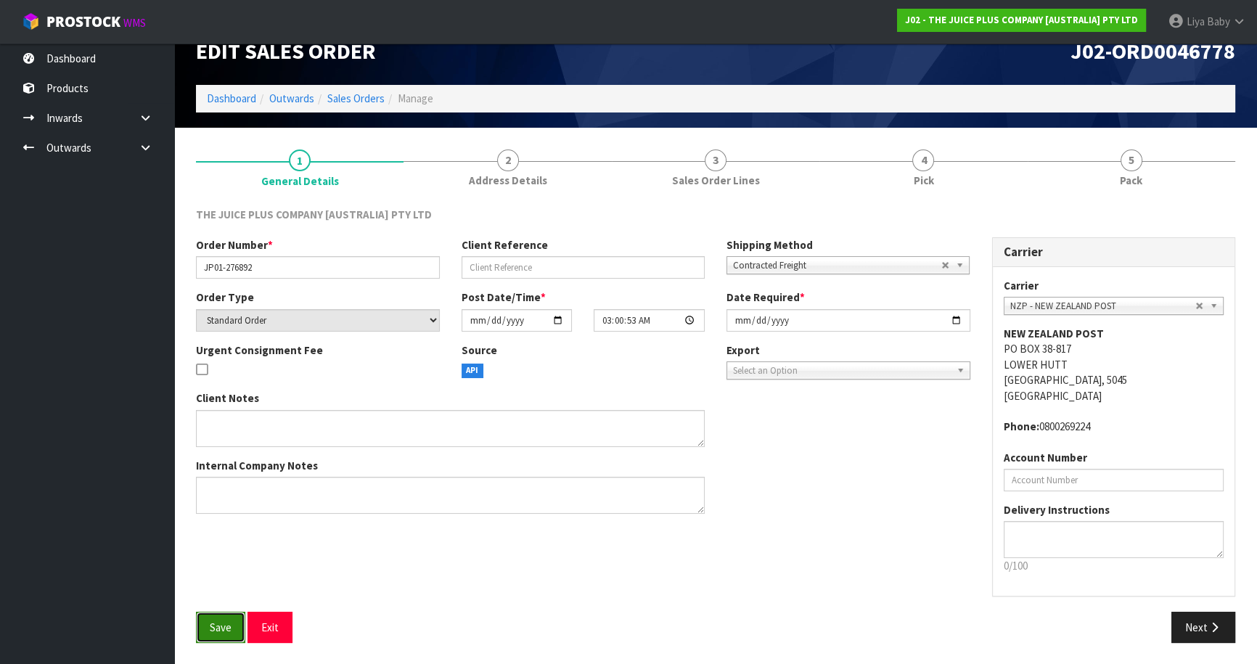
click at [216, 623] on span "Save" at bounding box center [221, 627] width 22 height 14
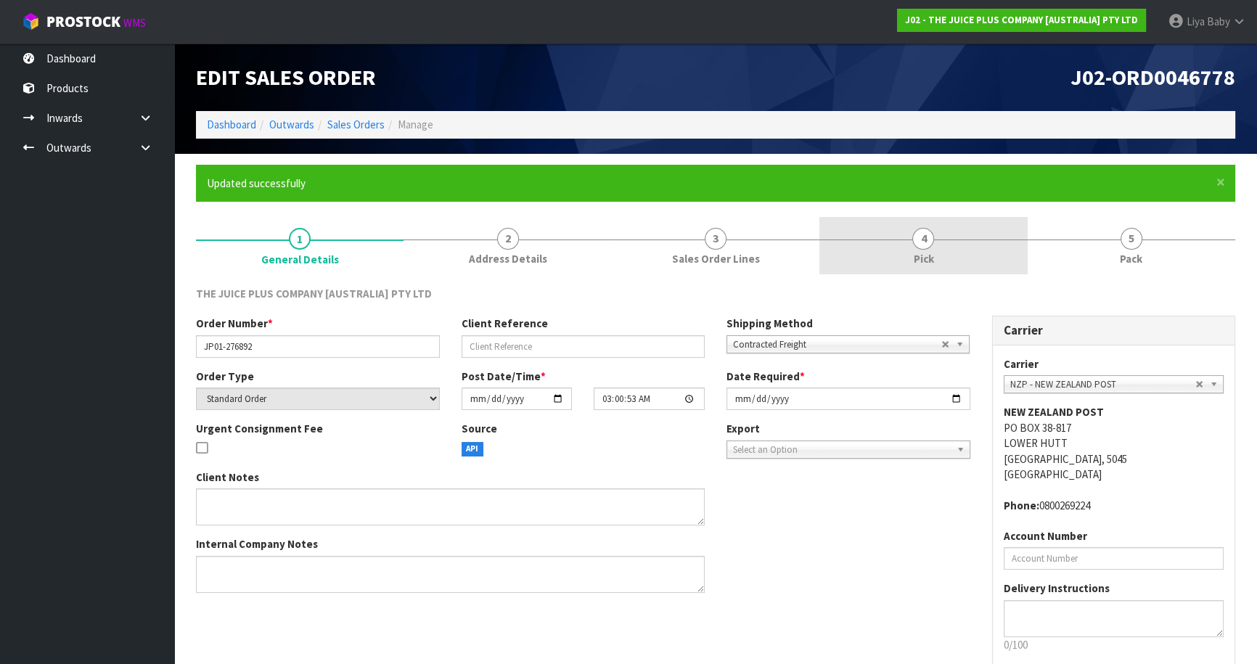
click at [940, 272] on link "4 Pick" at bounding box center [923, 245] width 208 height 57
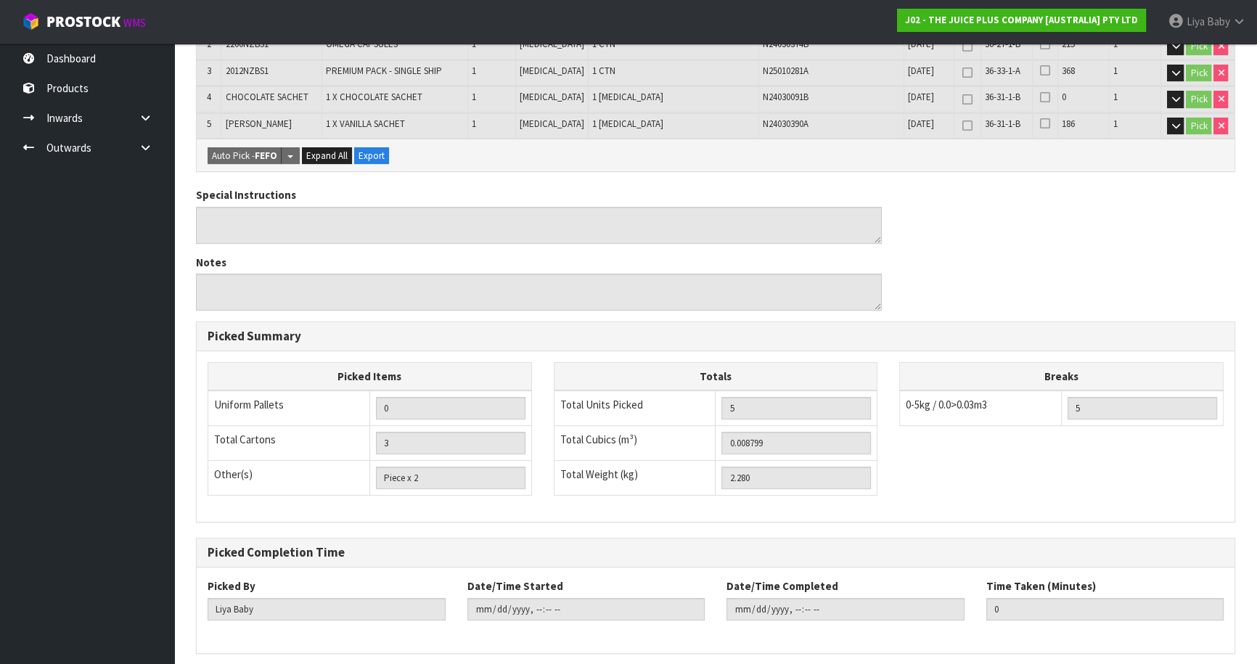
scroll to position [449, 0]
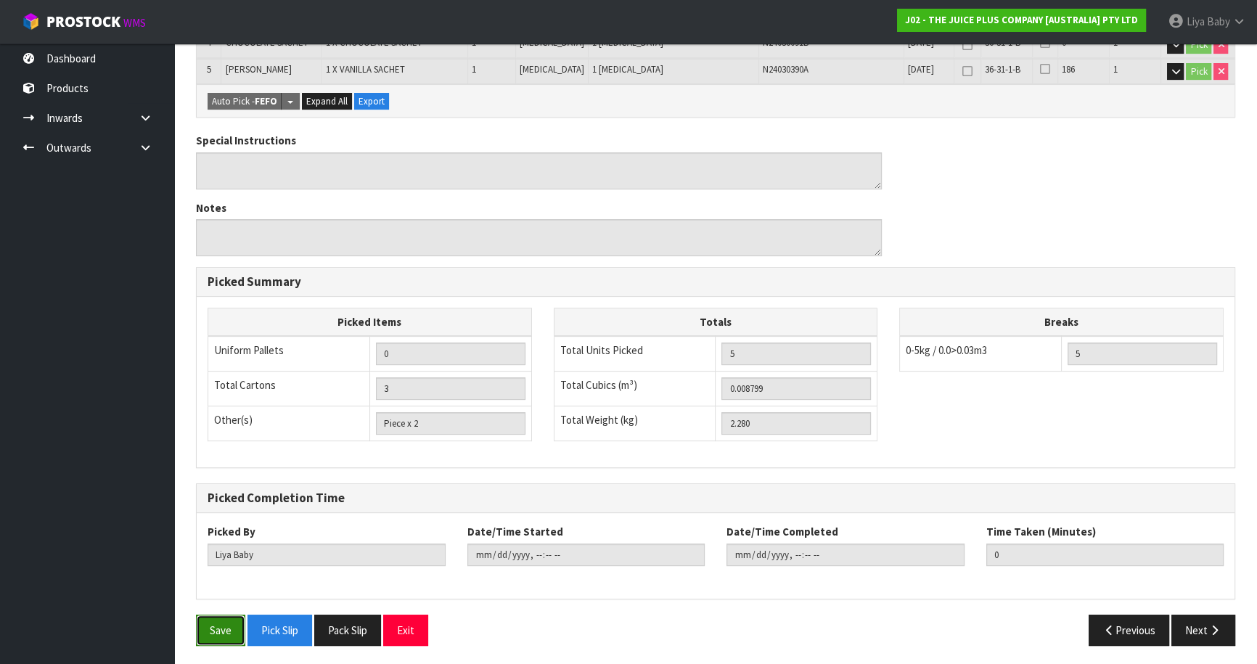
drag, startPoint x: 232, startPoint y: 623, endPoint x: 247, endPoint y: 612, distance: 18.6
click at [232, 623] on button "Save" at bounding box center [220, 630] width 49 height 31
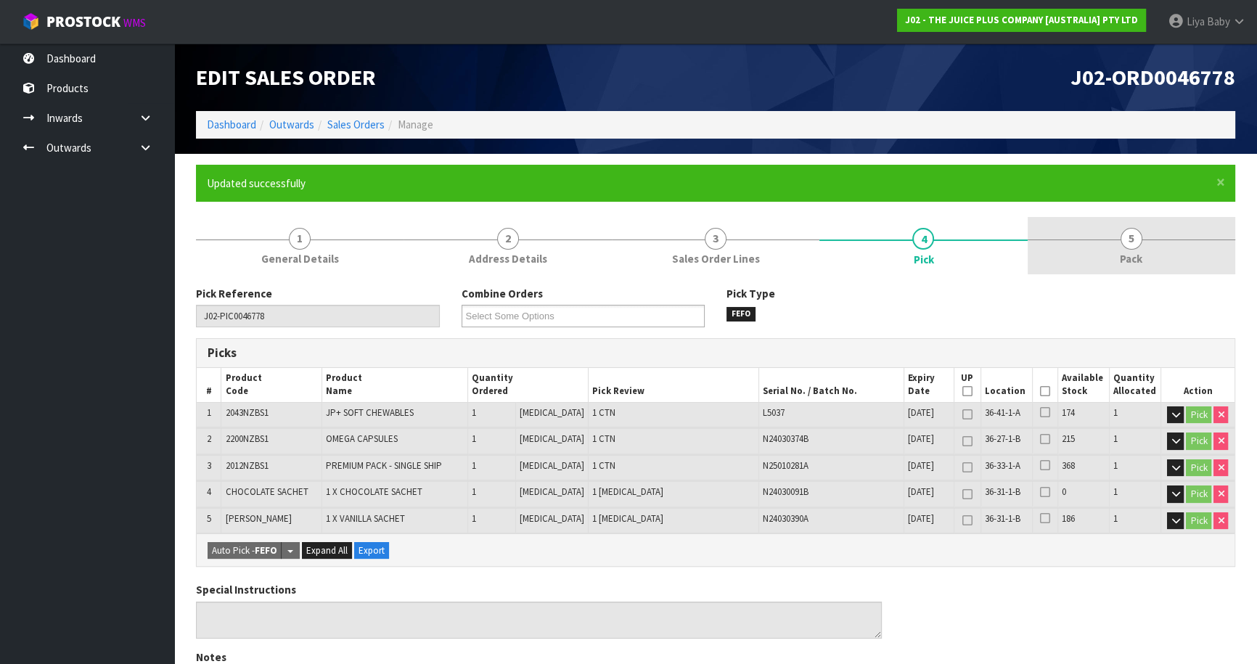
type input "[DATE]T13:01:49"
click at [1125, 237] on span "5" at bounding box center [1131, 239] width 22 height 22
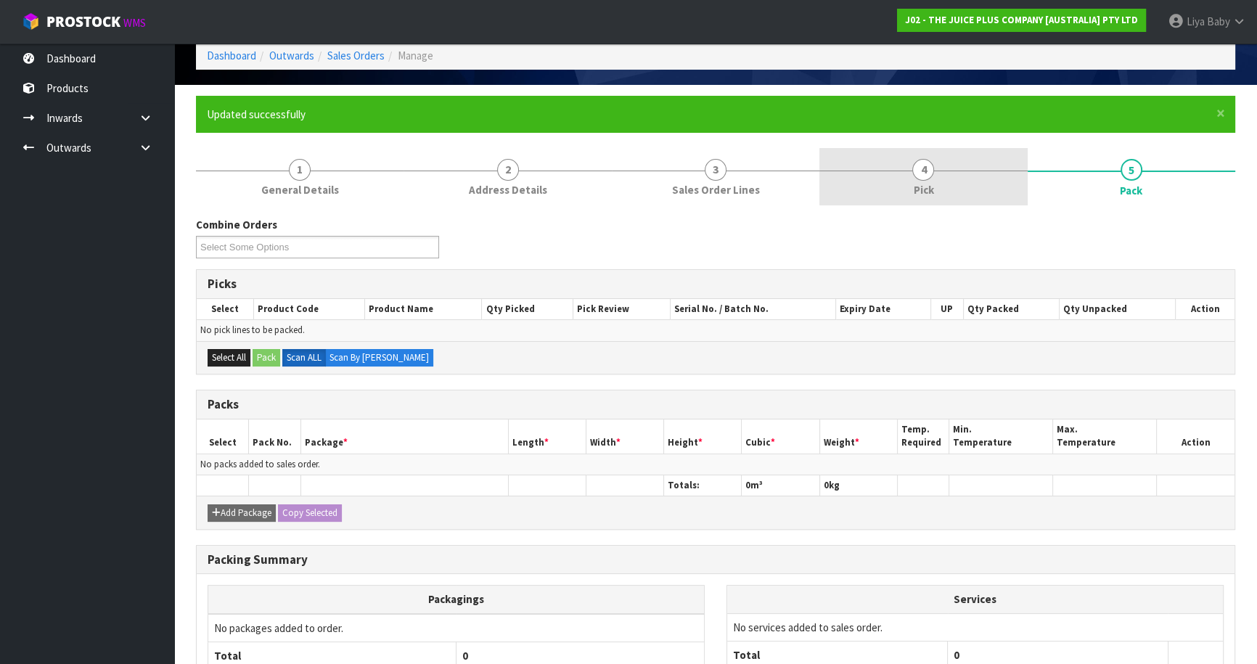
scroll to position [68, 0]
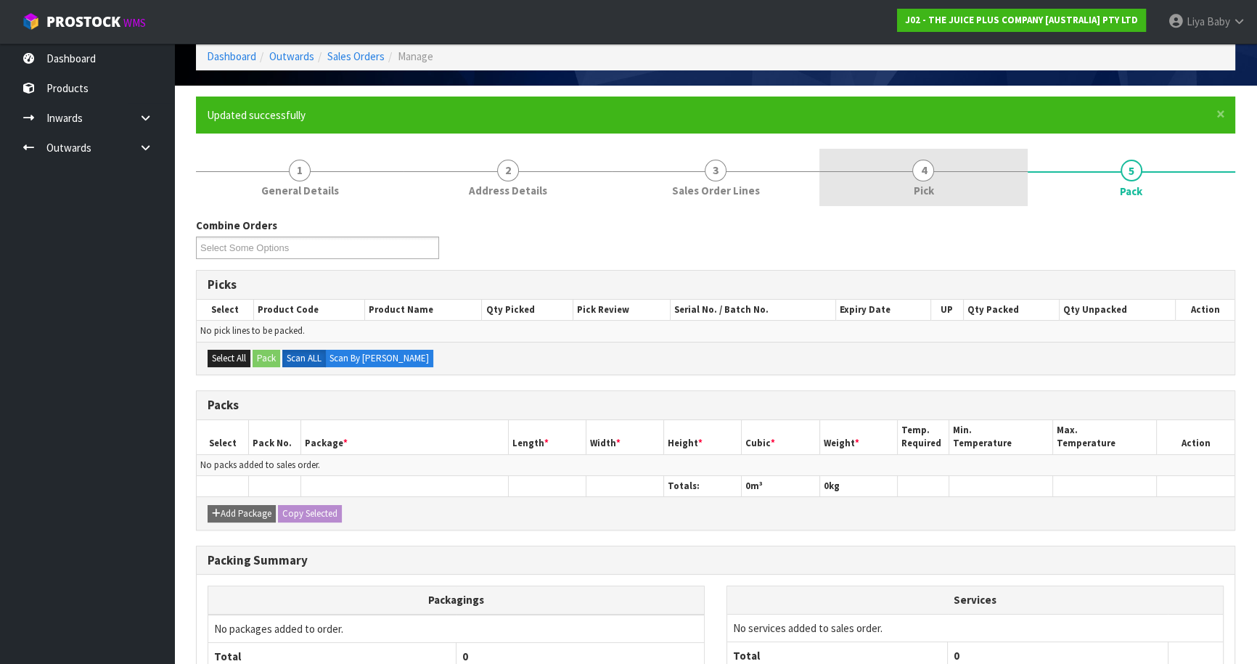
click at [913, 163] on link "4 Pick" at bounding box center [923, 177] width 208 height 57
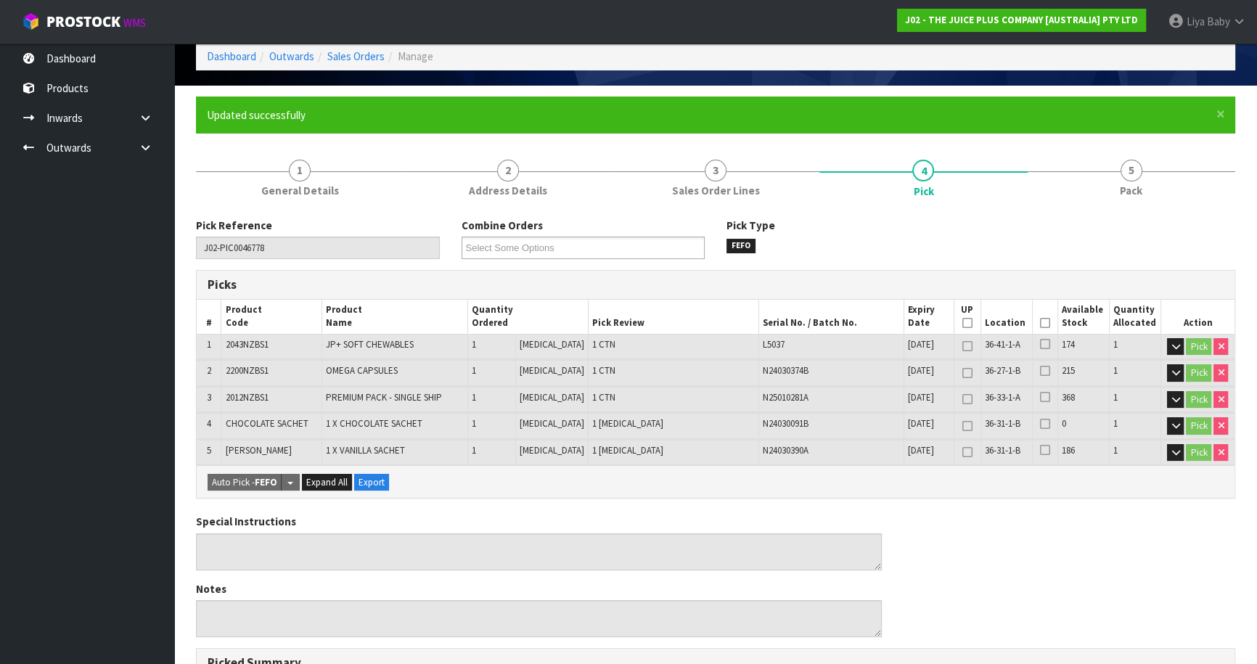
drag, startPoint x: 1037, startPoint y: 316, endPoint x: 1026, endPoint y: 320, distance: 11.7
click at [1040, 323] on icon at bounding box center [1045, 323] width 10 height 1
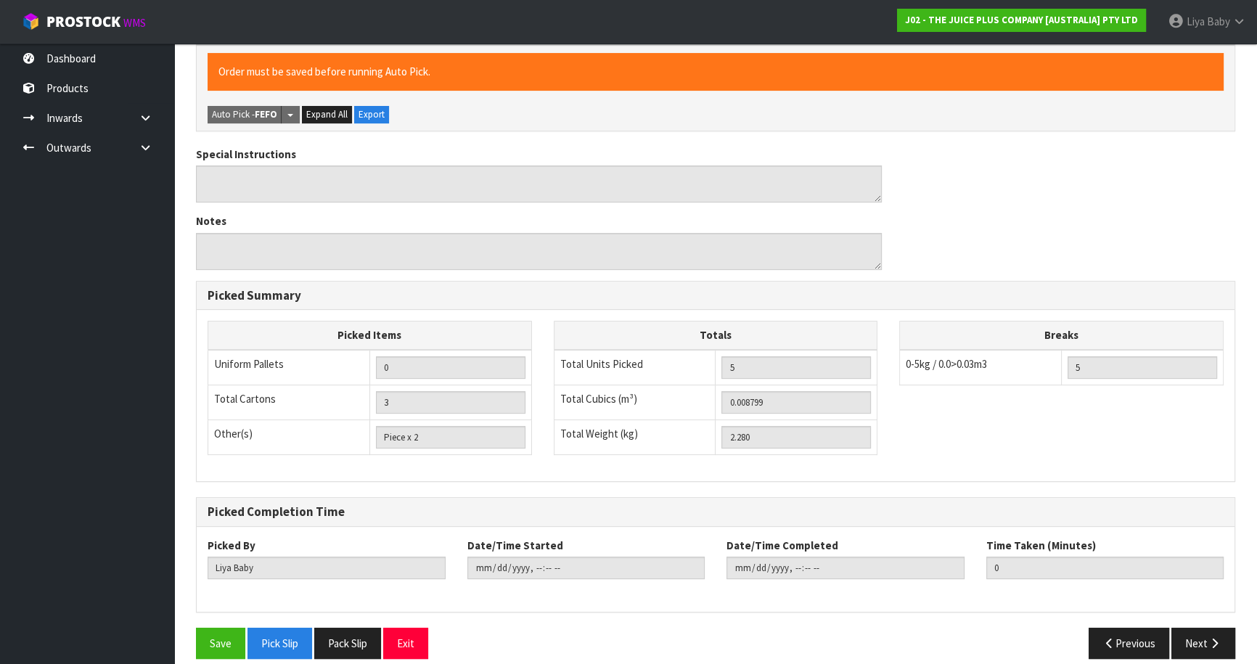
scroll to position [501, 0]
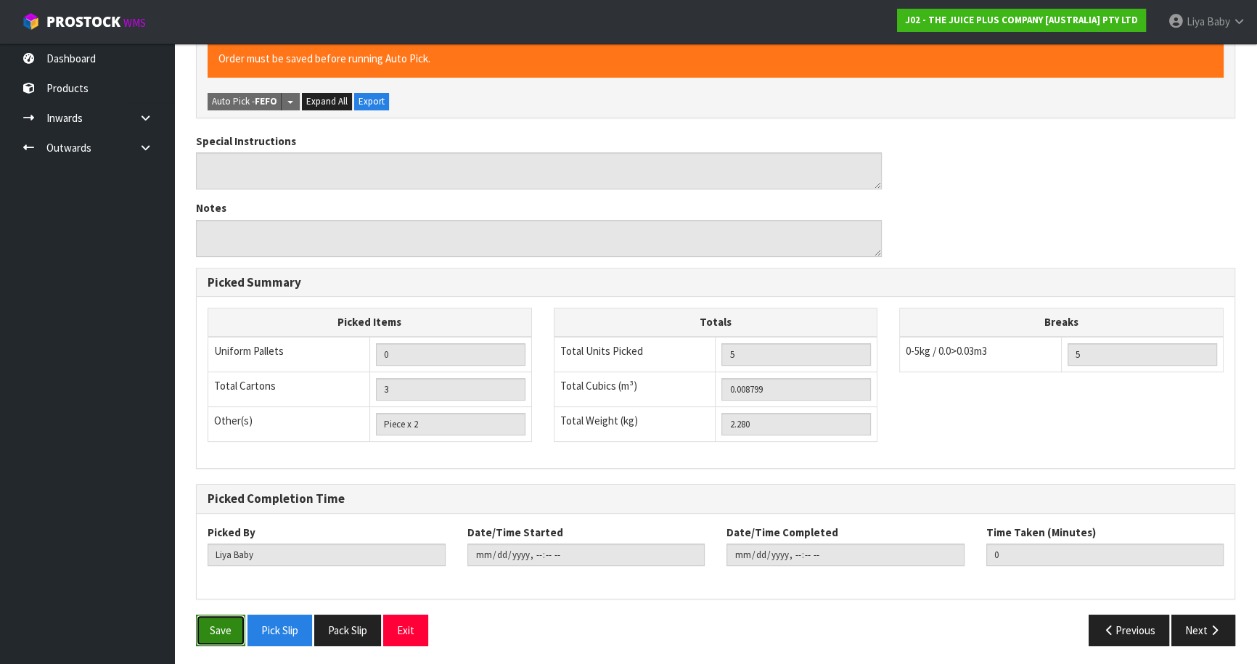
click at [207, 623] on button "Save" at bounding box center [220, 630] width 49 height 31
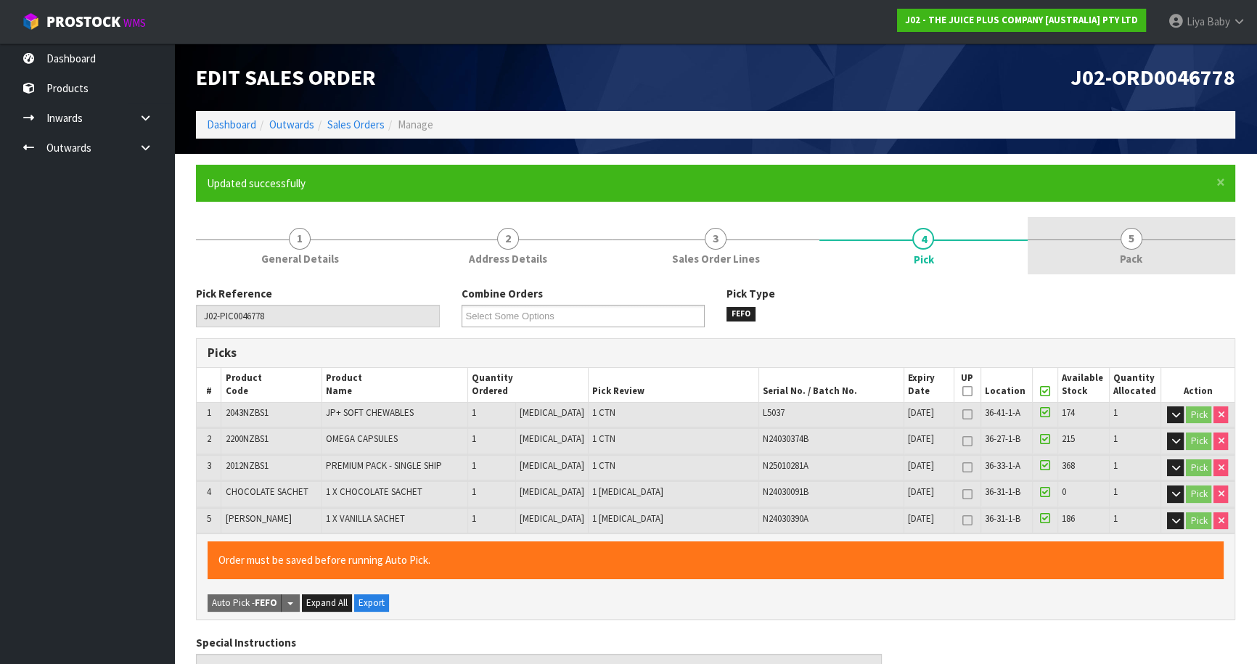
type input "[DATE]T13:02:01"
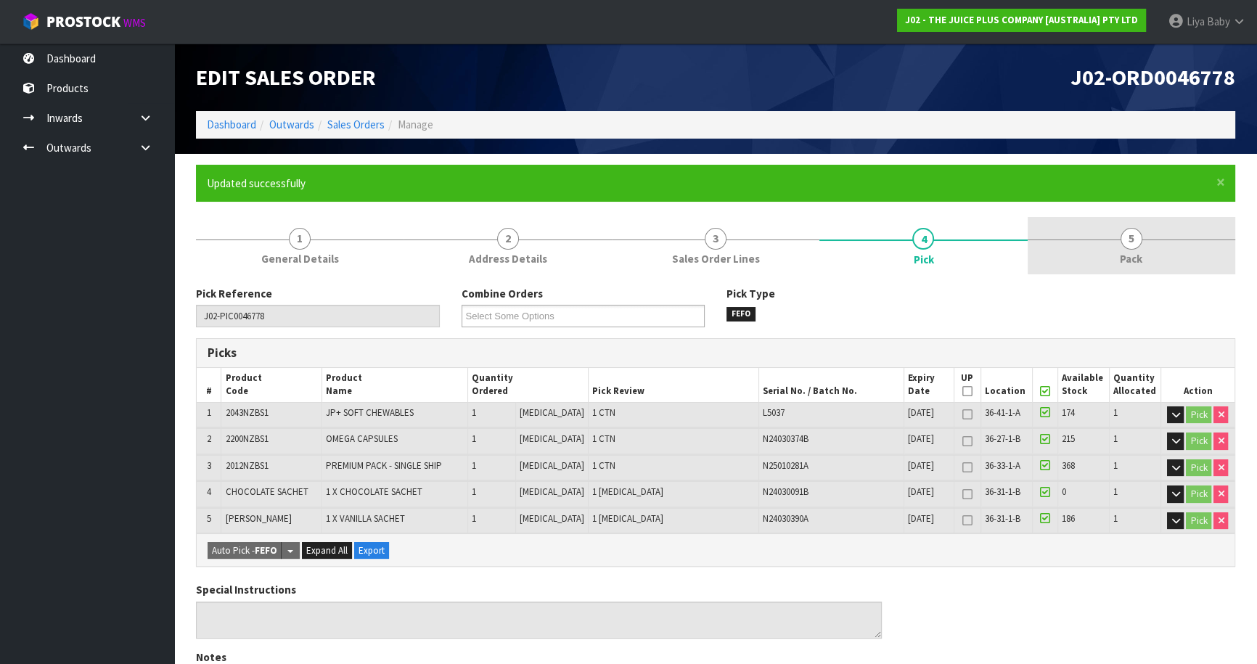
click at [1092, 238] on link "5 Pack" at bounding box center [1131, 245] width 208 height 57
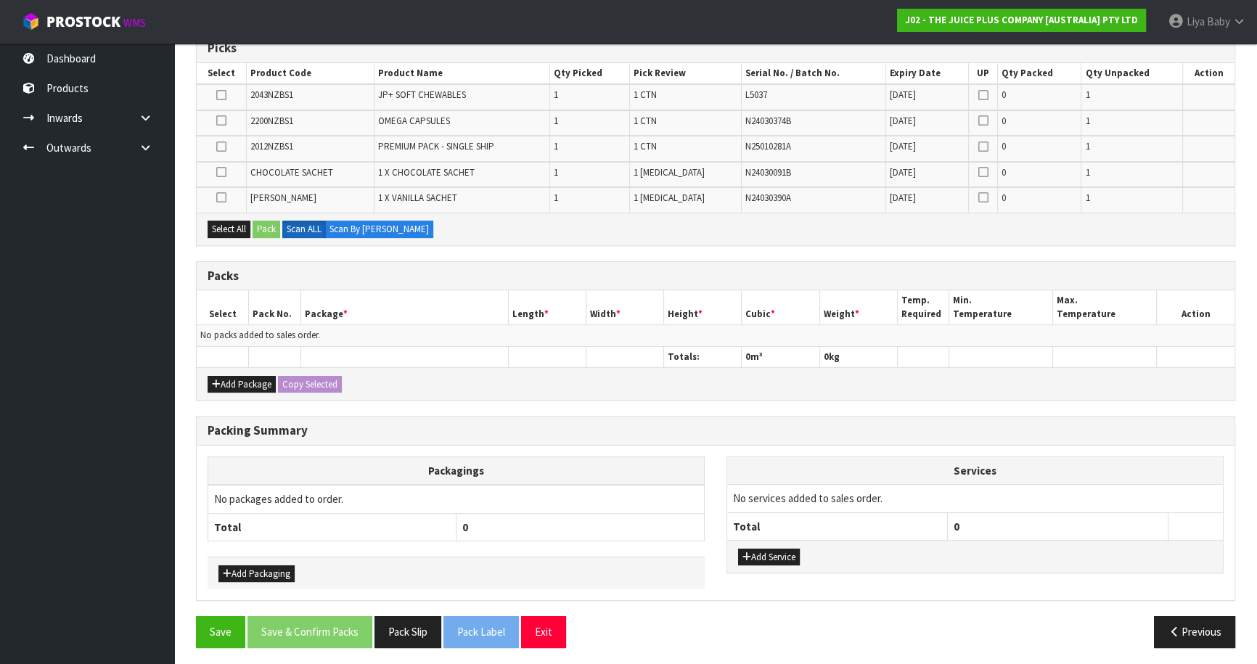
scroll to position [306, 0]
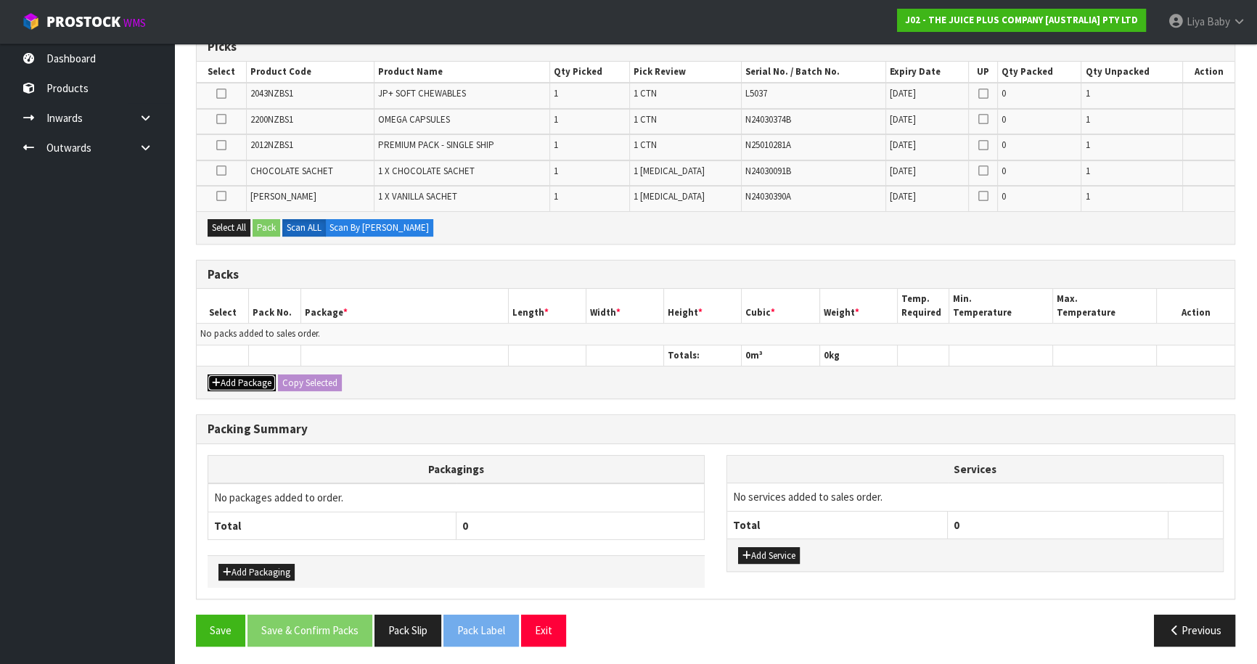
drag, startPoint x: 247, startPoint y: 379, endPoint x: 242, endPoint y: 348, distance: 30.9
click at [247, 378] on button "Add Package" at bounding box center [242, 382] width 68 height 17
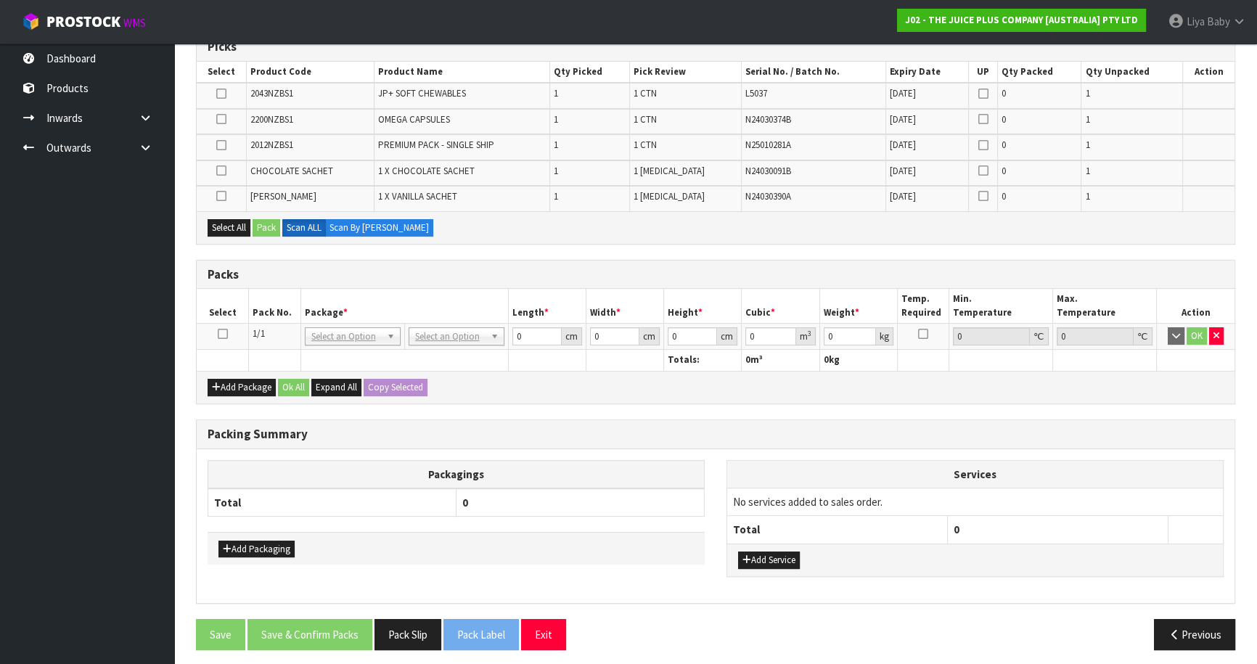
click at [226, 334] on icon at bounding box center [223, 334] width 10 height 1
drag, startPoint x: 227, startPoint y: 225, endPoint x: 258, endPoint y: 223, distance: 30.6
click at [229, 225] on button "Select All" at bounding box center [229, 227] width 43 height 17
click at [267, 224] on button "Pack" at bounding box center [267, 227] width 28 height 17
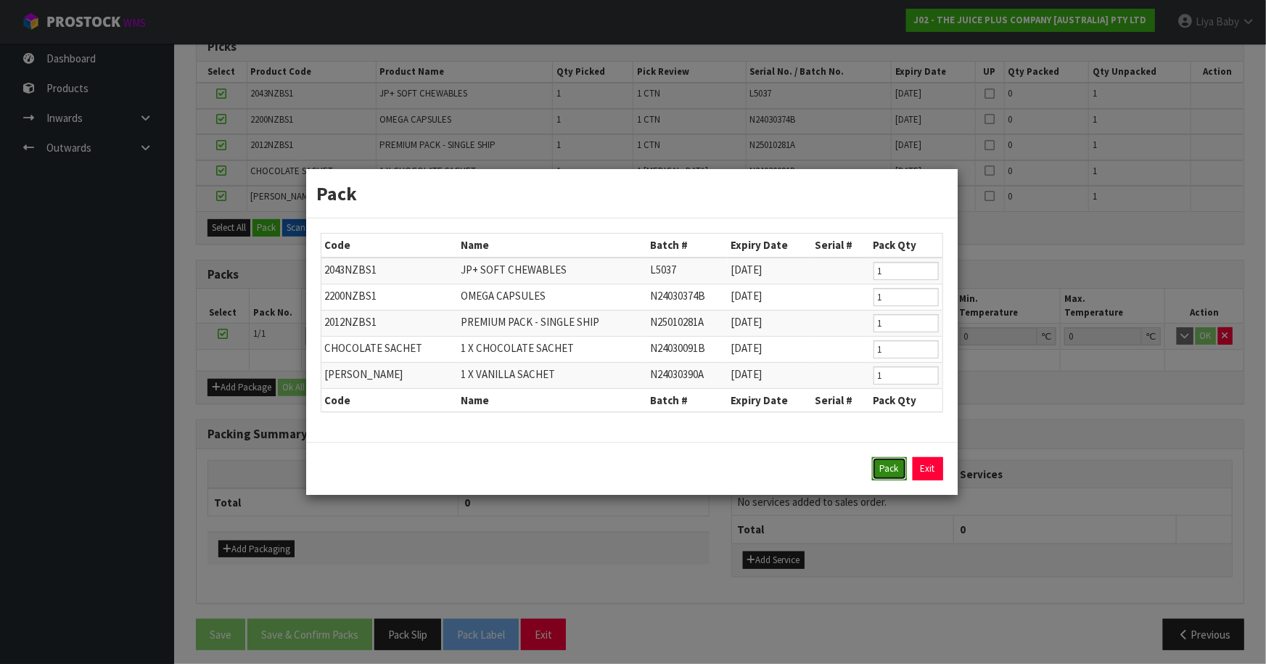
click at [894, 469] on button "Pack" at bounding box center [889, 468] width 35 height 23
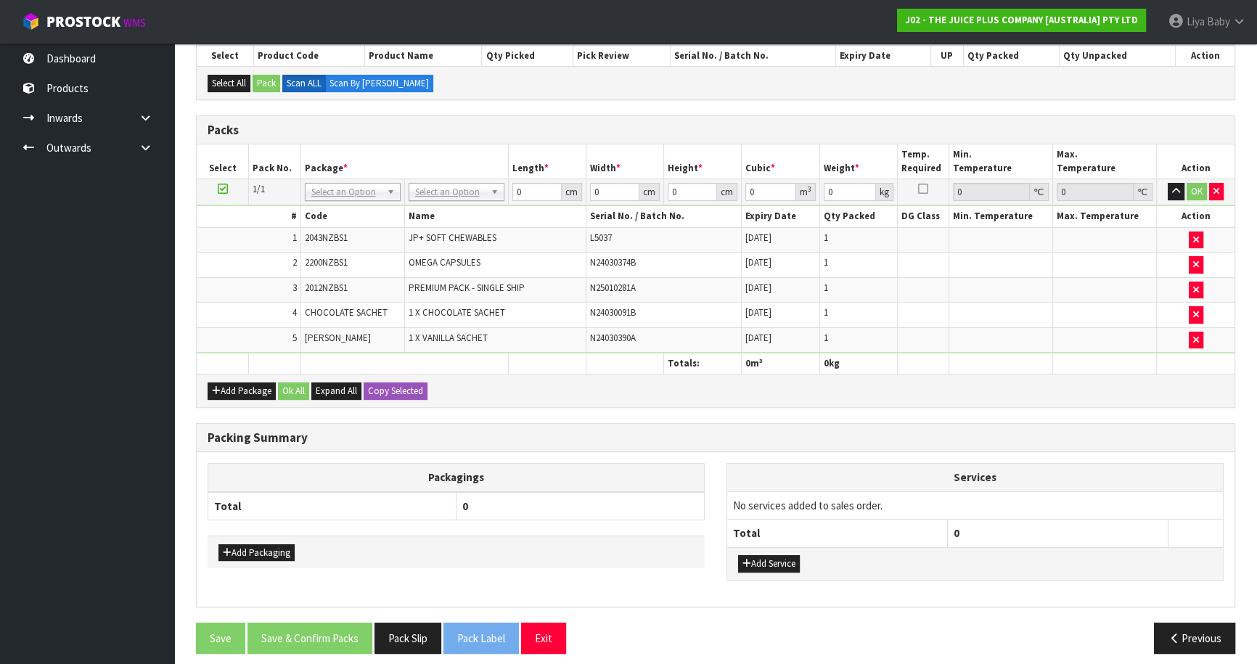
scroll to position [329, 0]
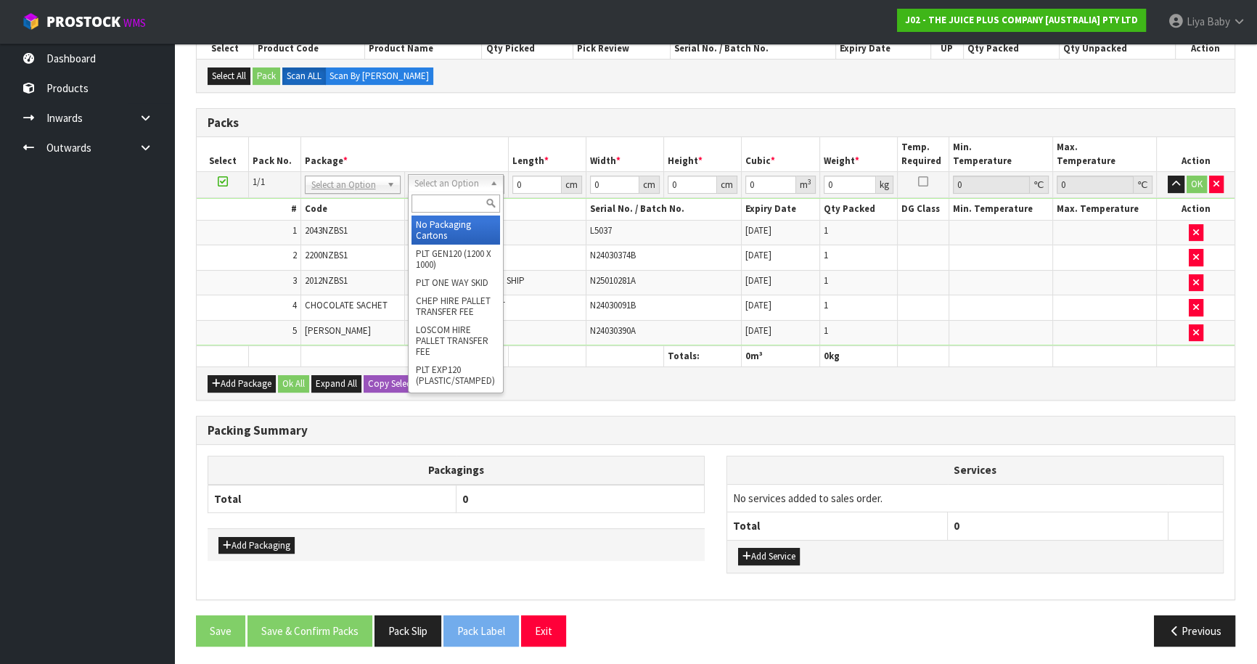
drag, startPoint x: 452, startPoint y: 176, endPoint x: 457, endPoint y: 189, distance: 14.0
click at [451, 205] on input "text" at bounding box center [455, 203] width 89 height 18
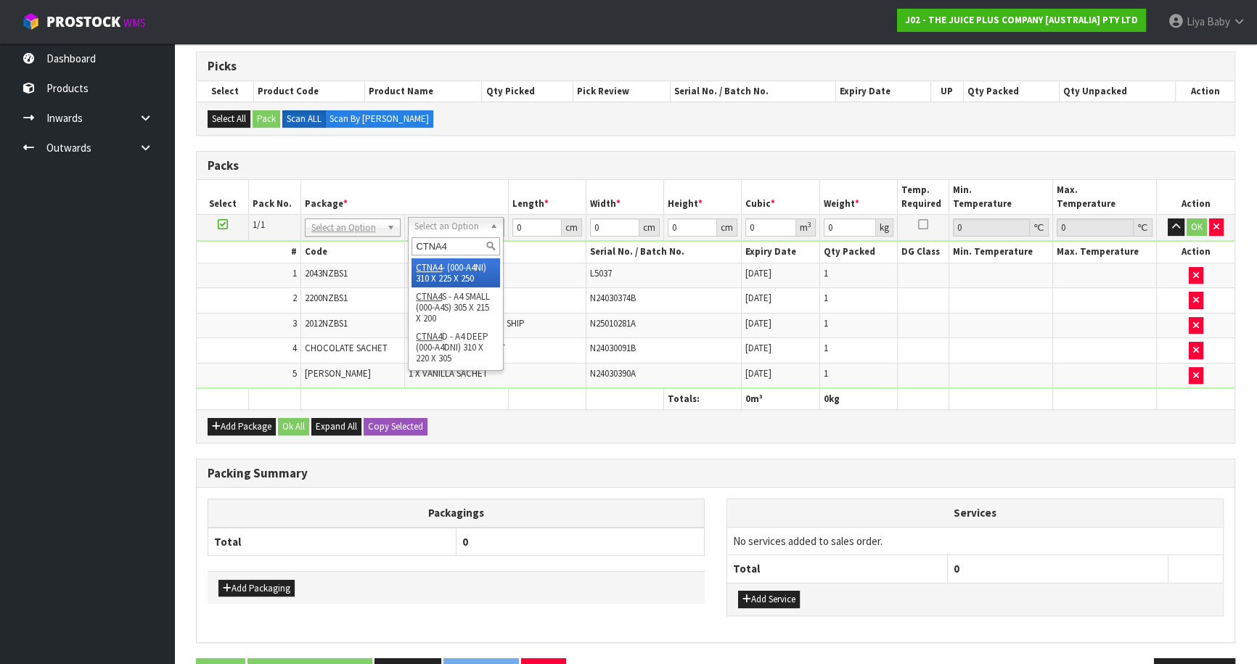
scroll to position [263, 0]
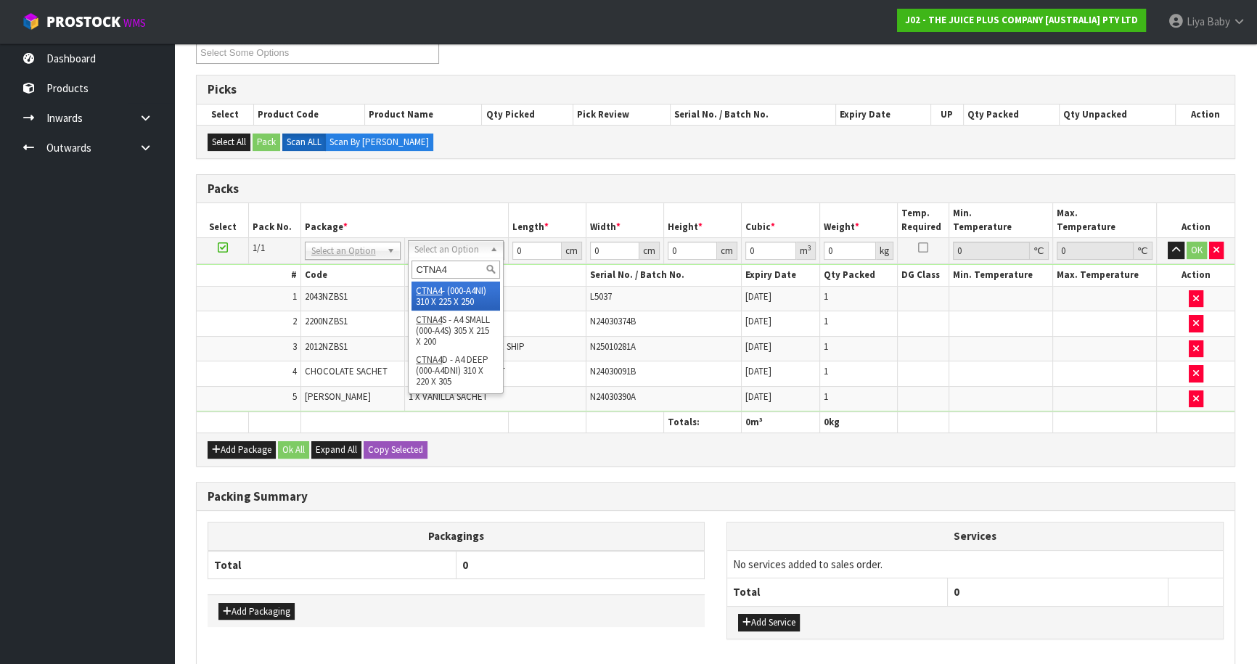
type input "CTNA4"
drag, startPoint x: 446, startPoint y: 294, endPoint x: 512, endPoint y: 255, distance: 76.8
type input "31"
type input "22.5"
type input "25"
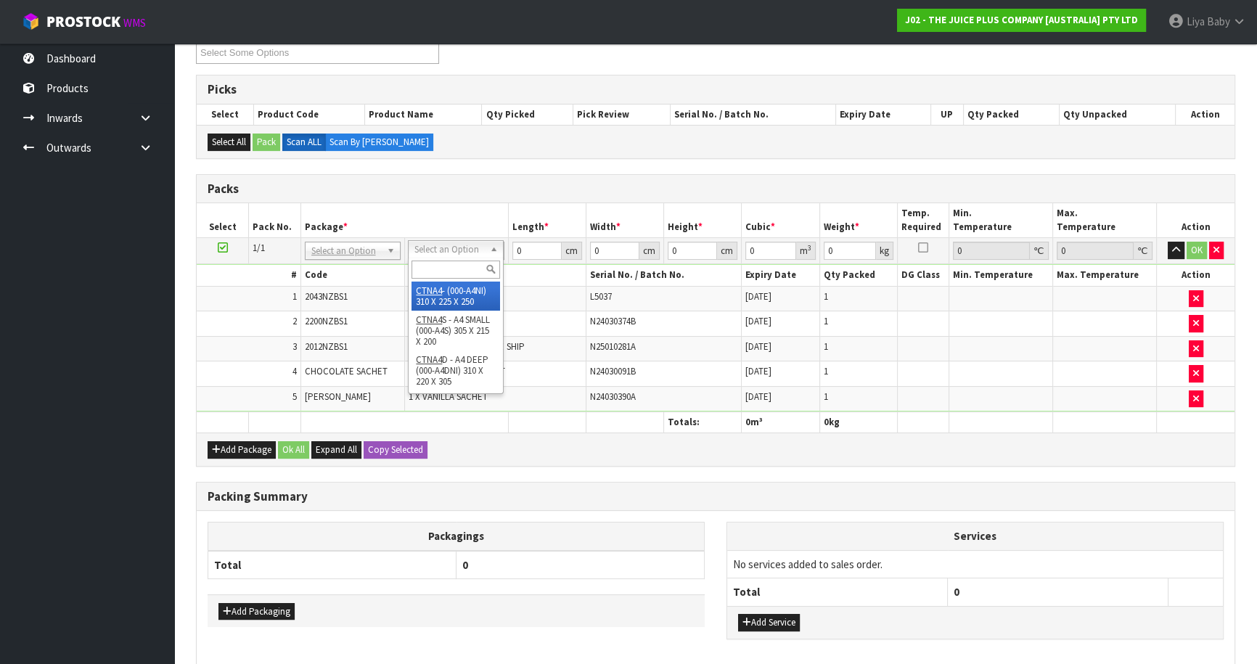
type input "0.017438"
type input "2.48"
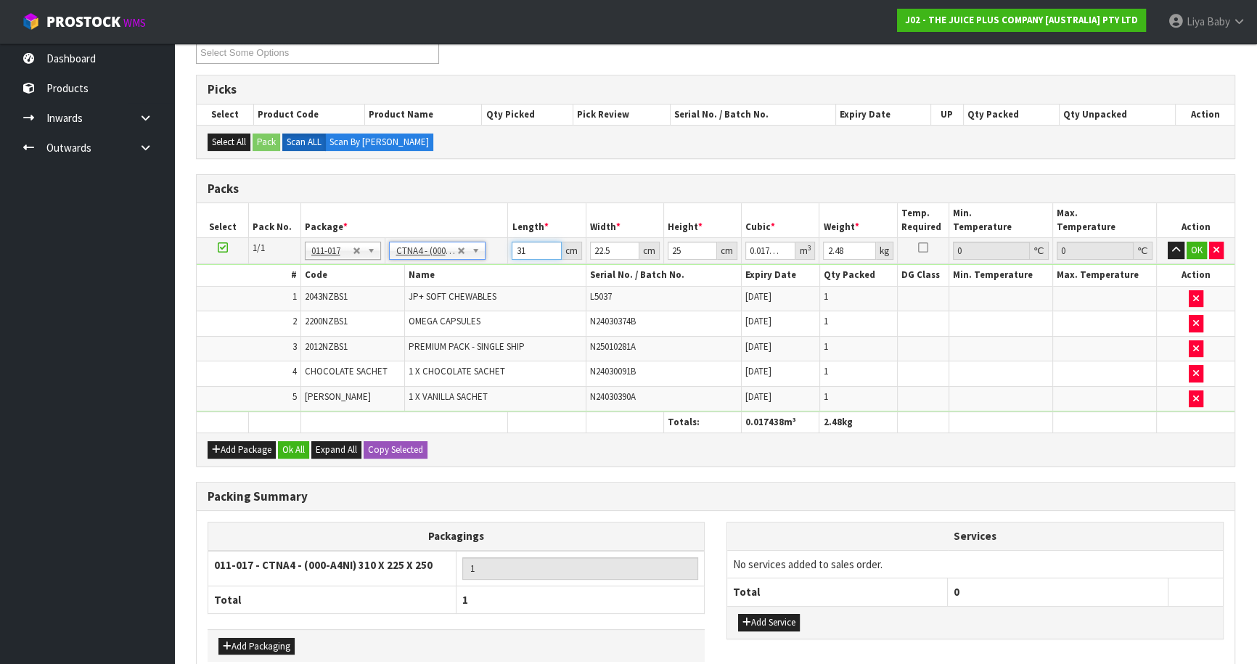
click at [529, 249] on input "31" at bounding box center [536, 251] width 49 height 18
type input "3"
type input "0.001687"
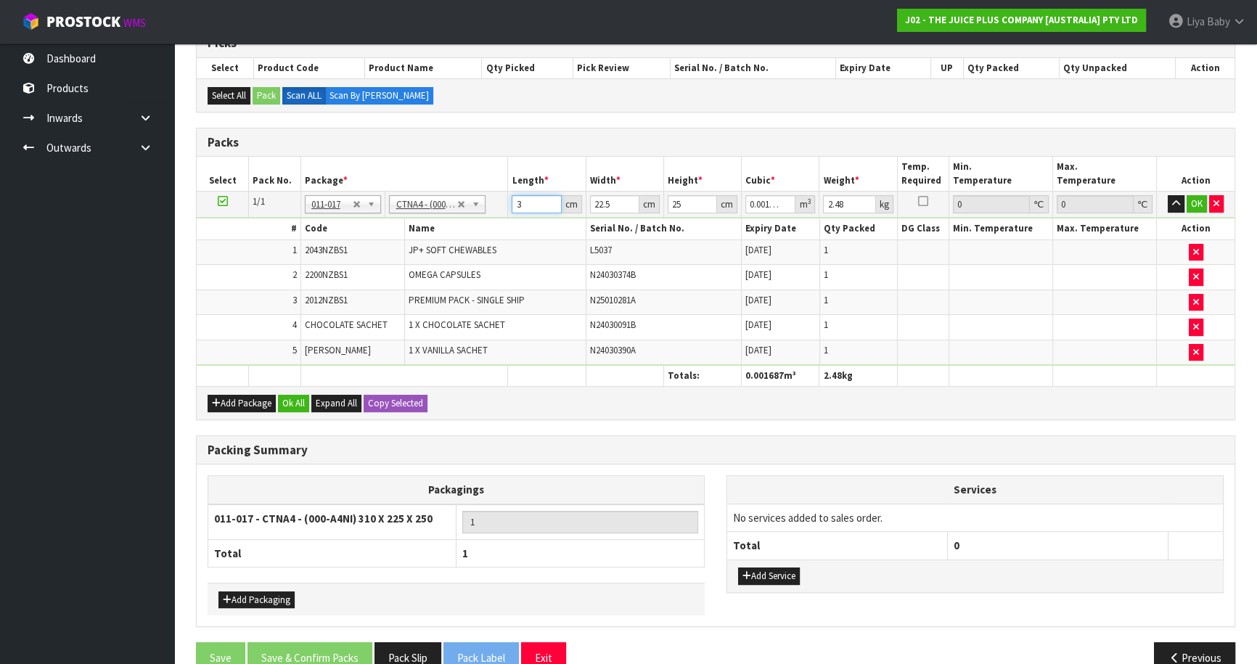
scroll to position [329, 0]
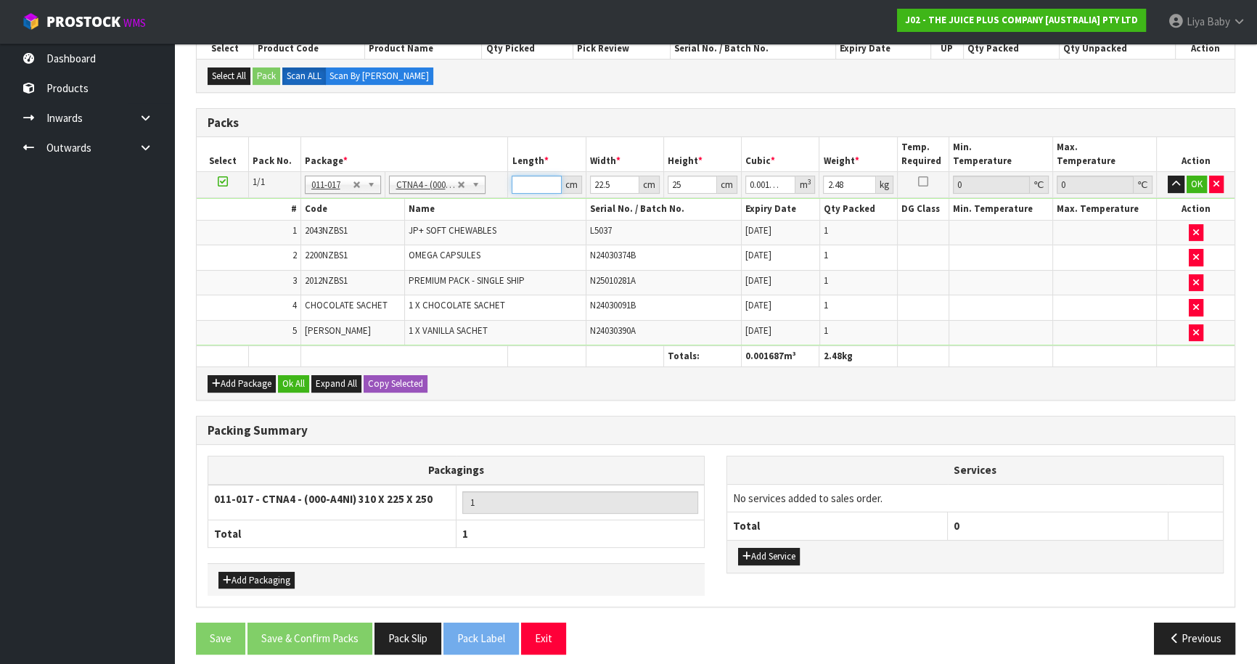
type input "0"
type input "3"
type input "0.001687"
type input "32"
type input "0.018"
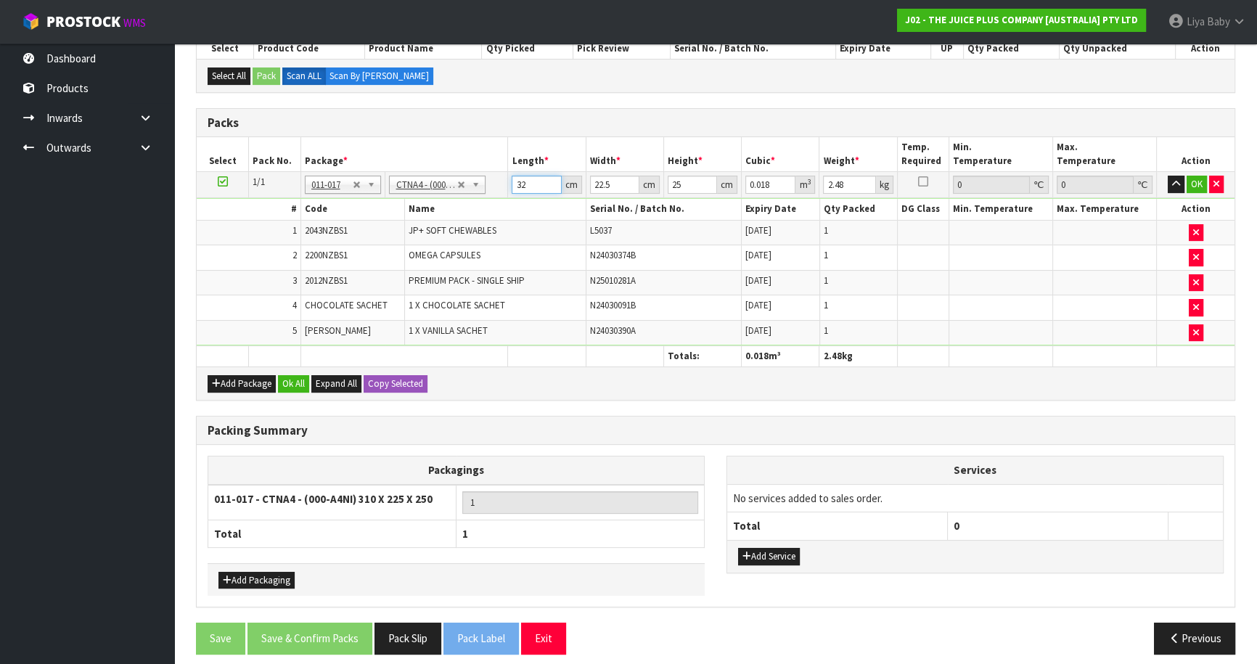
type input "32"
type input "0"
type input "2"
type input "0.0016"
type input "24"
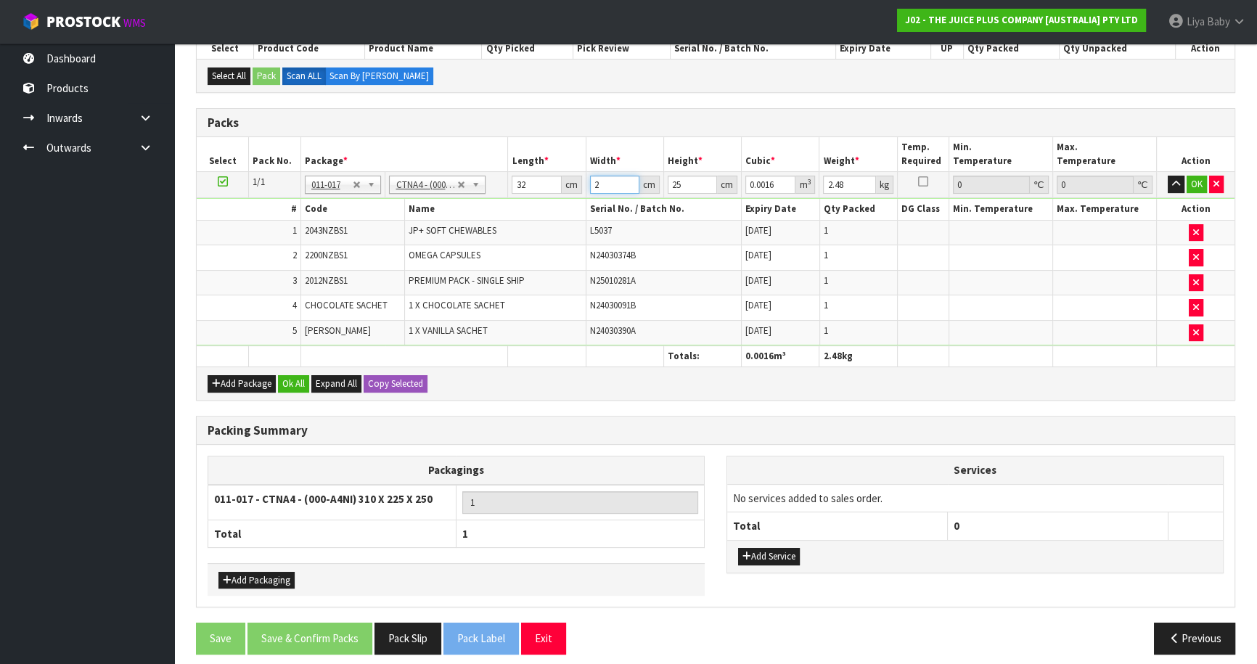
type input "0.0192"
type input "24"
type input "0"
type input "2"
type input "0.001536"
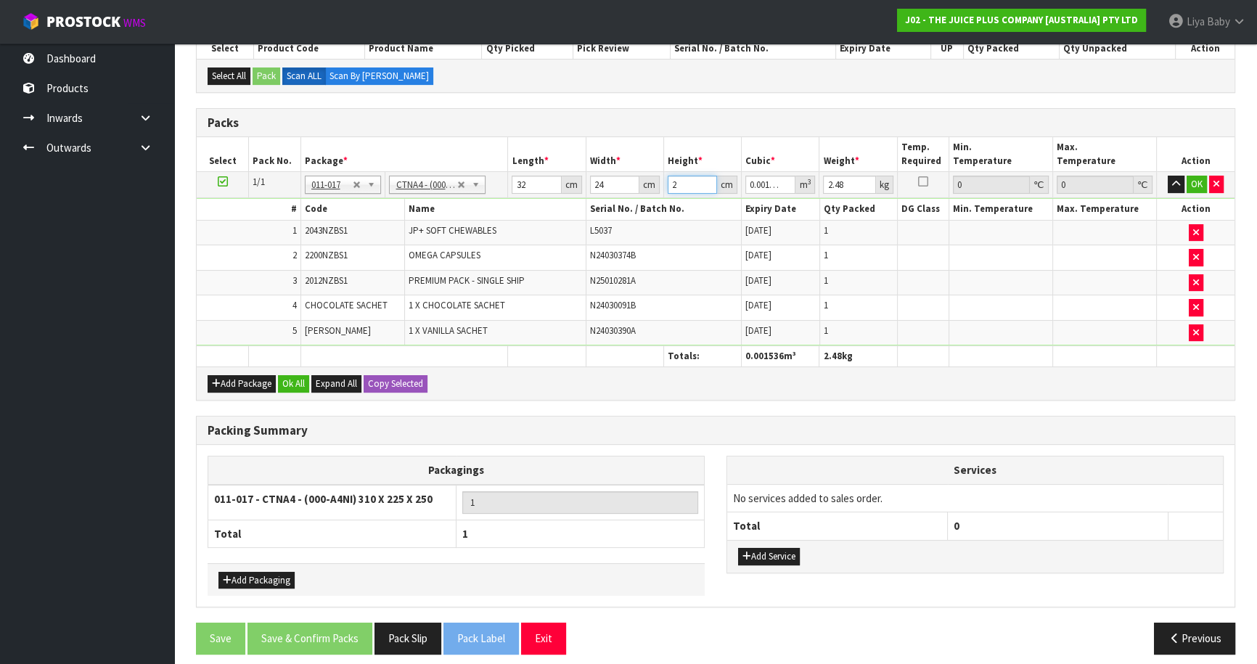
type input "23"
type input "0.017664"
type input "23"
type input "3"
click at [300, 378] on button "Ok All" at bounding box center [293, 383] width 31 height 17
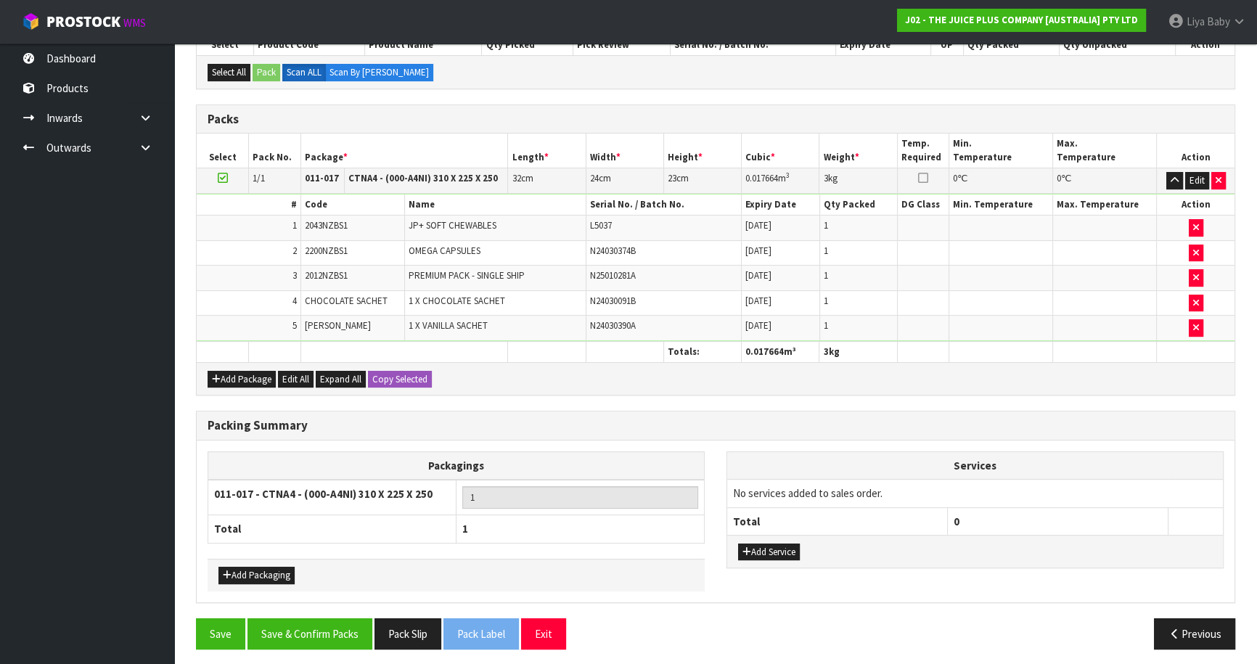
scroll to position [336, 0]
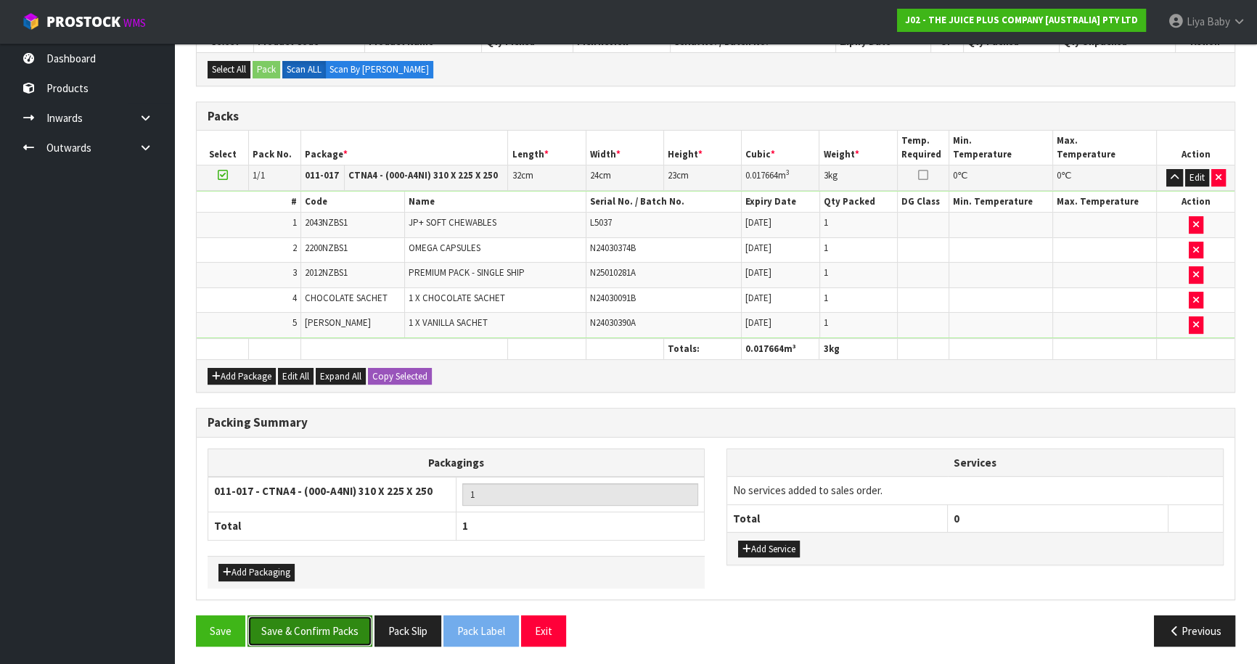
click at [296, 630] on button "Save & Confirm Packs" at bounding box center [309, 630] width 125 height 31
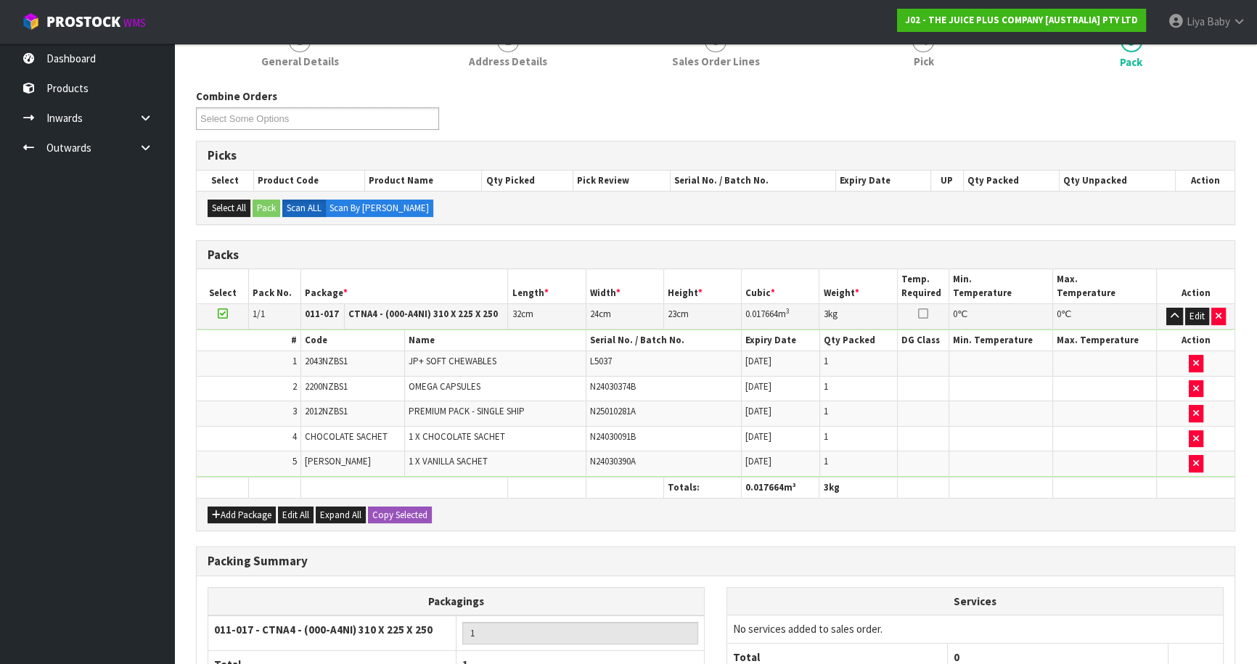
scroll to position [158, 0]
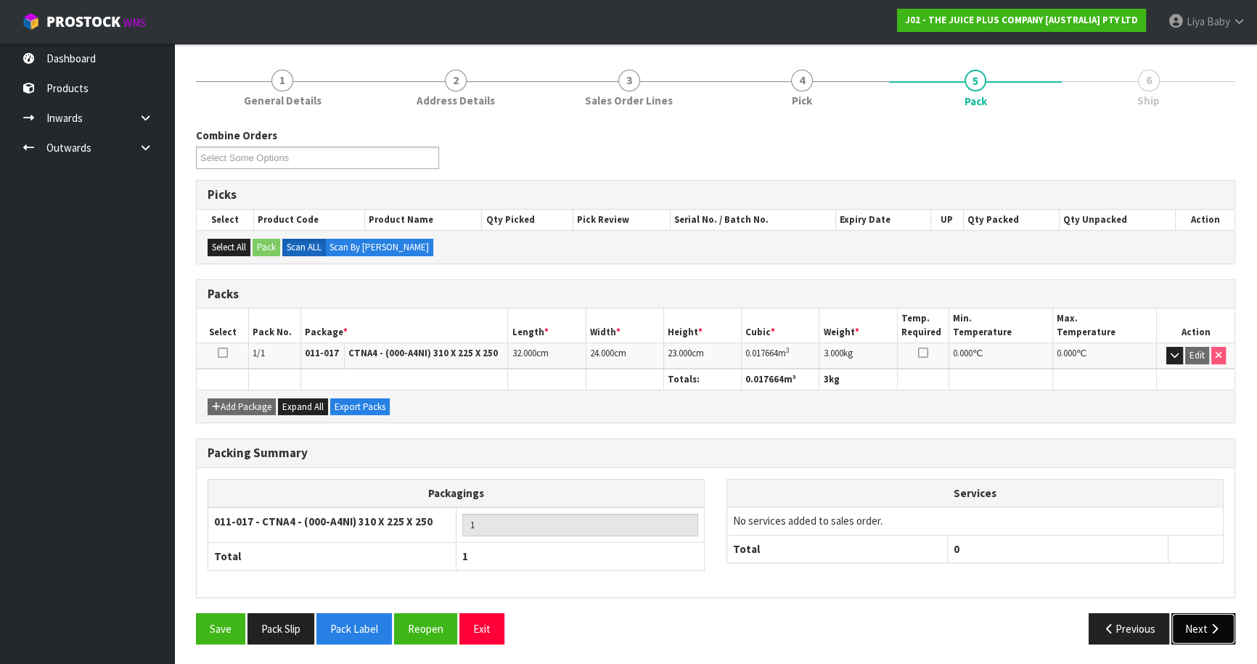
click at [1197, 636] on button "Next" at bounding box center [1203, 628] width 64 height 31
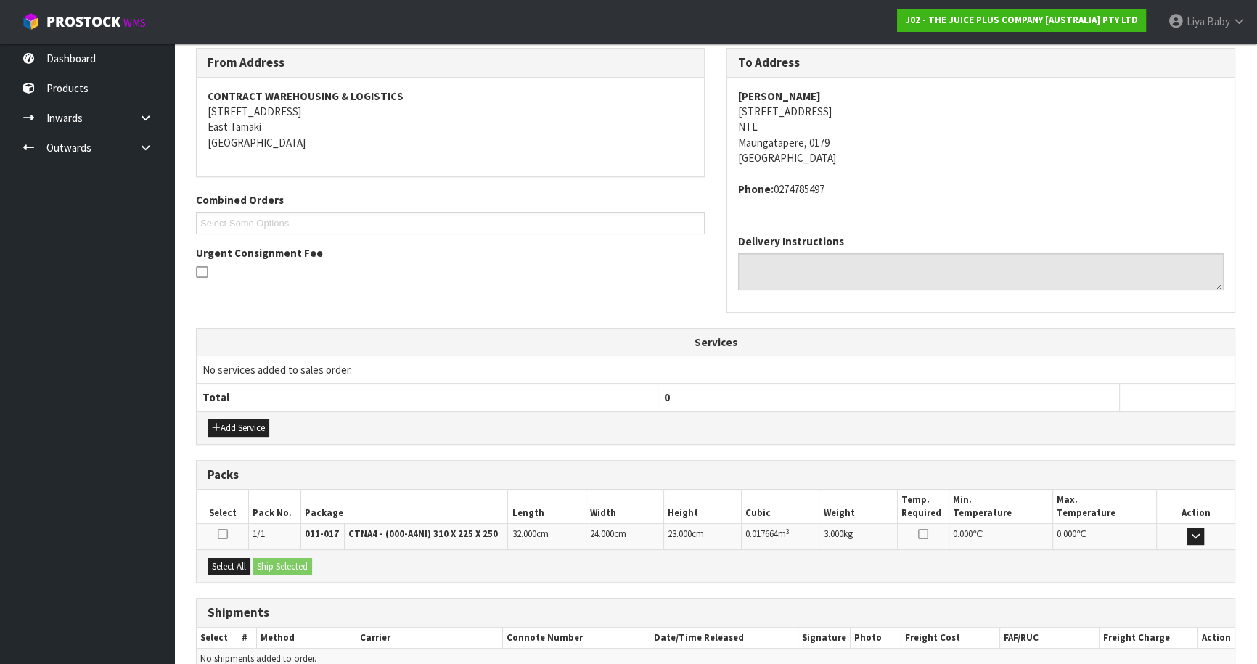
scroll to position [311, 0]
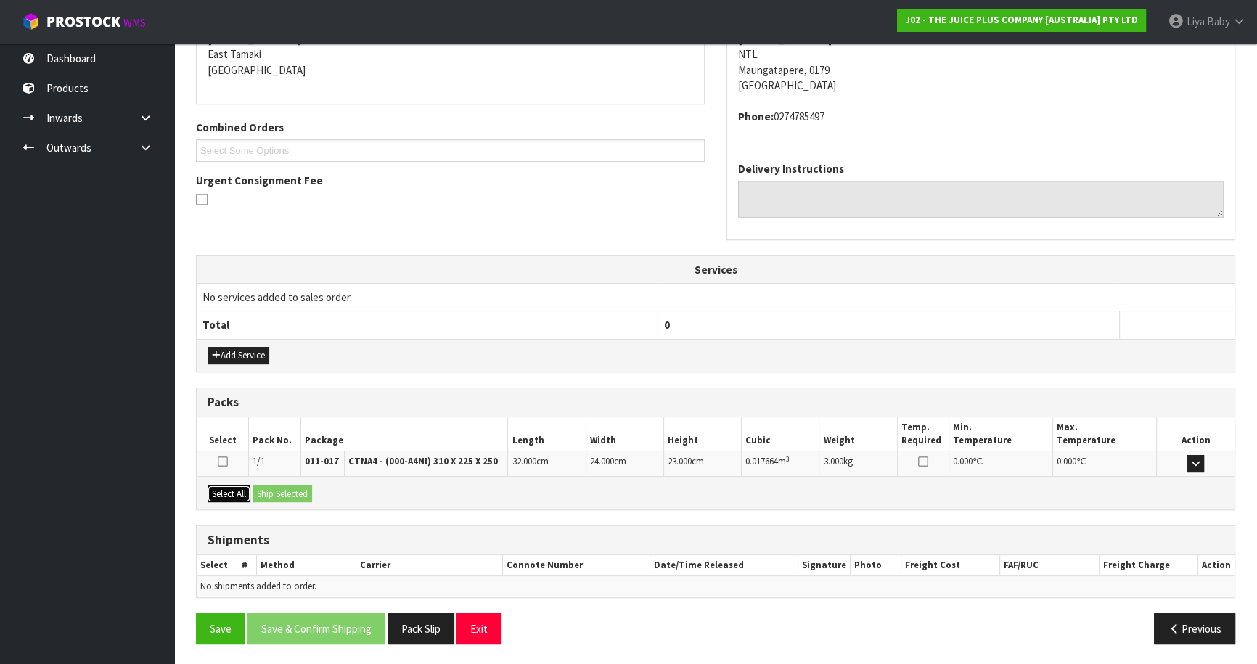
drag, startPoint x: 222, startPoint y: 485, endPoint x: 319, endPoint y: 493, distance: 96.8
click at [223, 485] on button "Select All" at bounding box center [229, 493] width 43 height 17
click at [315, 494] on div "Select All Ship Selected" at bounding box center [716, 493] width 1038 height 33
click at [301, 495] on button "Ship Selected" at bounding box center [283, 493] width 60 height 17
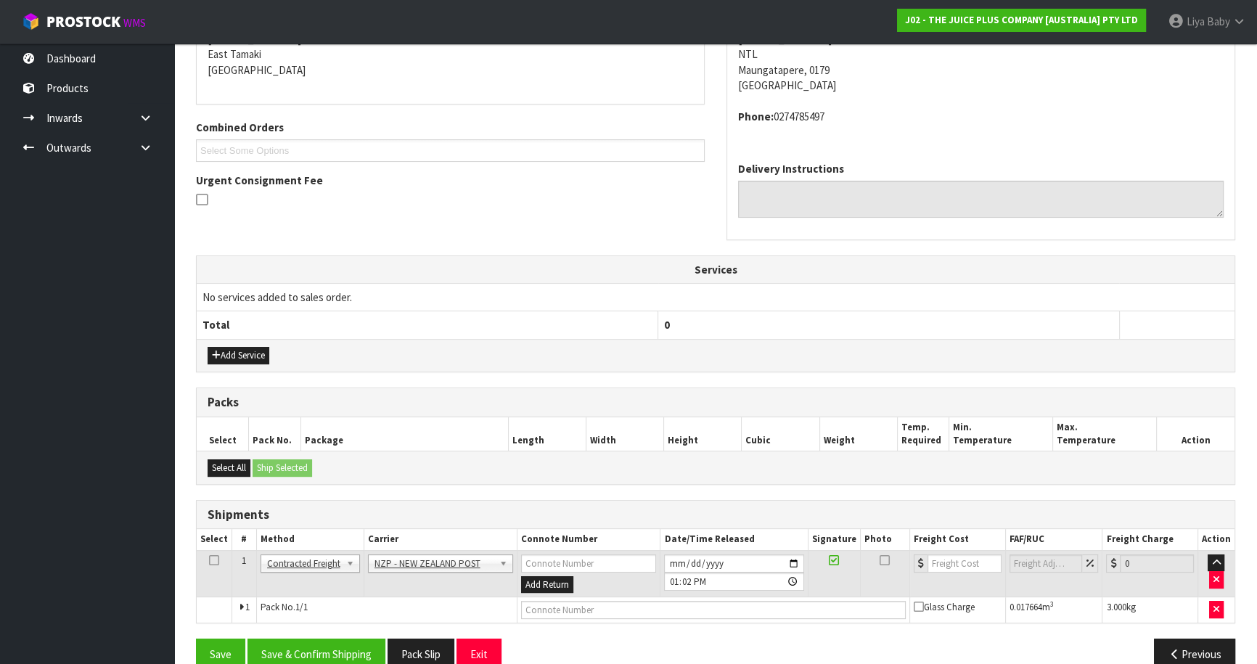
click at [210, 560] on icon at bounding box center [214, 560] width 10 height 1
drag, startPoint x: 283, startPoint y: 647, endPoint x: 670, endPoint y: 491, distance: 417.3
click at [303, 640] on button "Save & Confirm Shipping" at bounding box center [316, 654] width 138 height 31
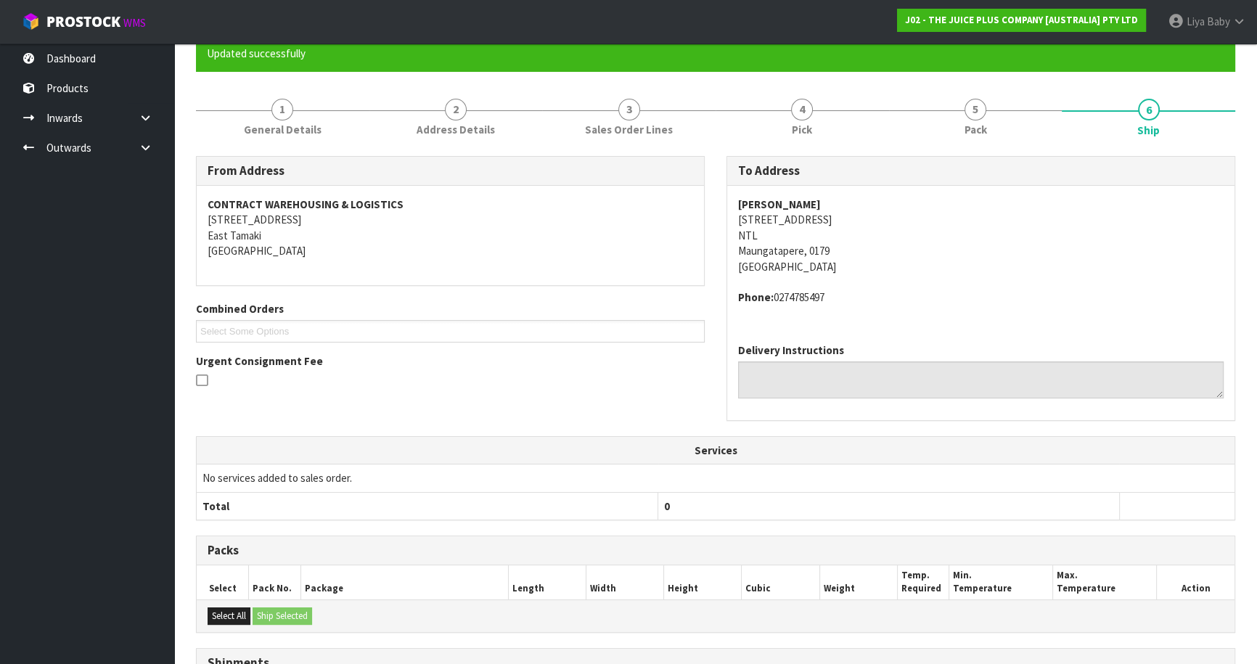
scroll to position [316, 0]
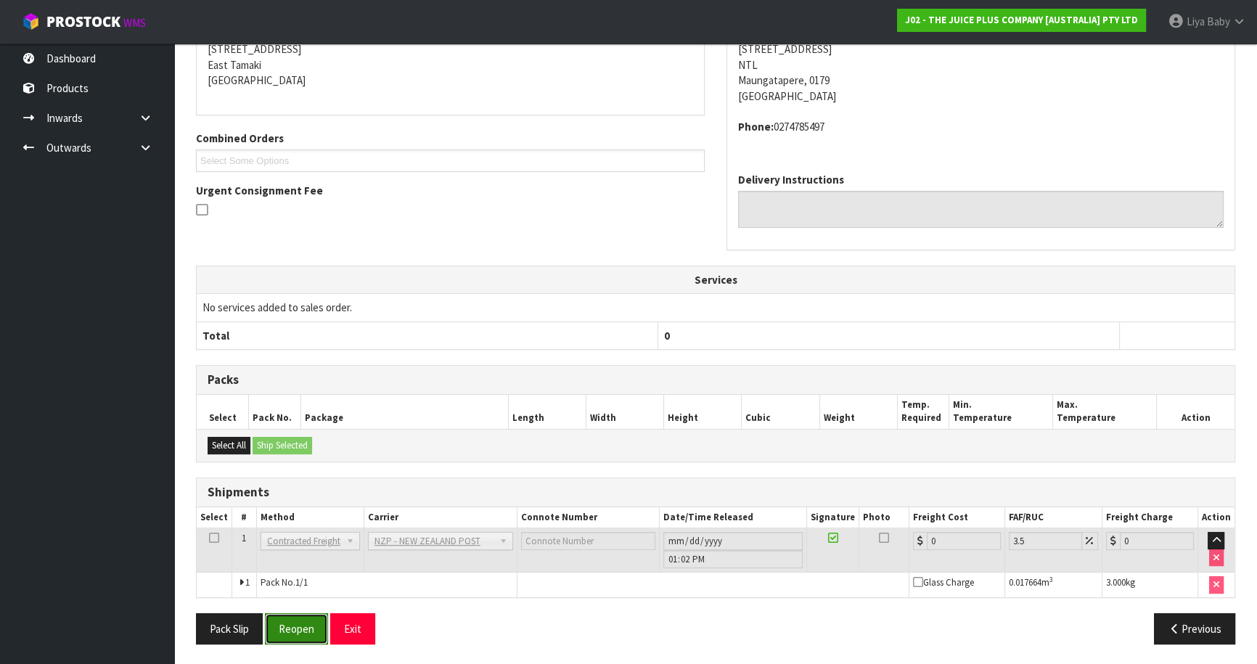
click at [311, 627] on button "Reopen" at bounding box center [296, 628] width 63 height 31
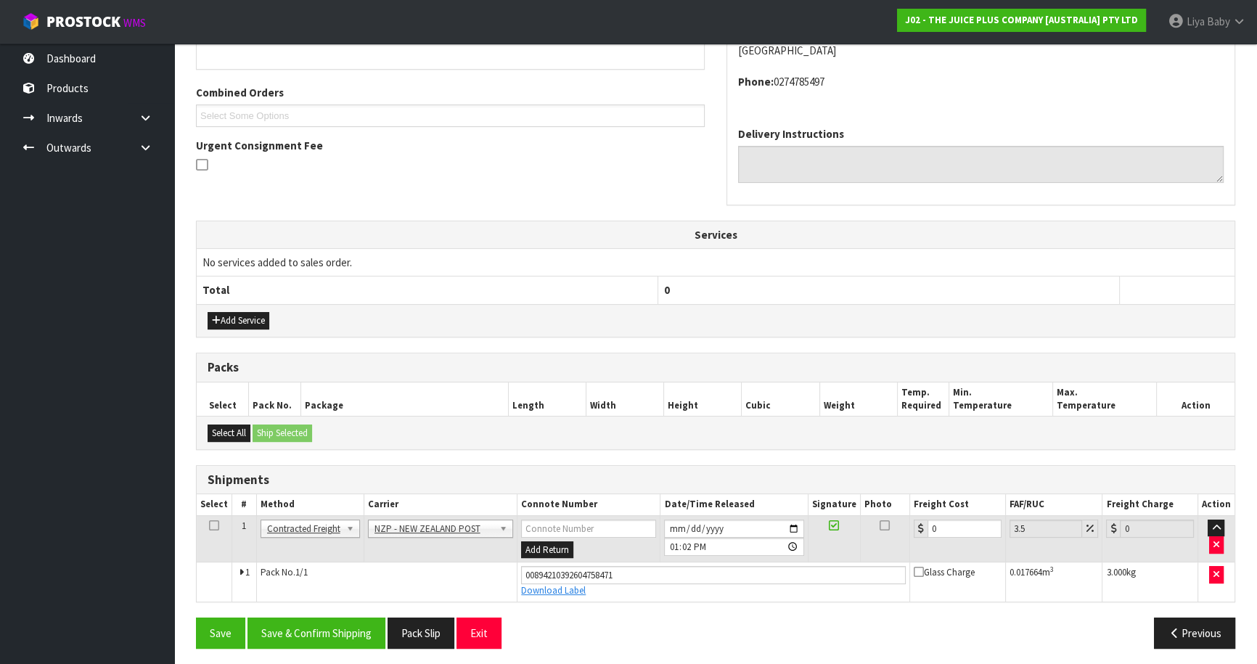
scroll to position [349, 0]
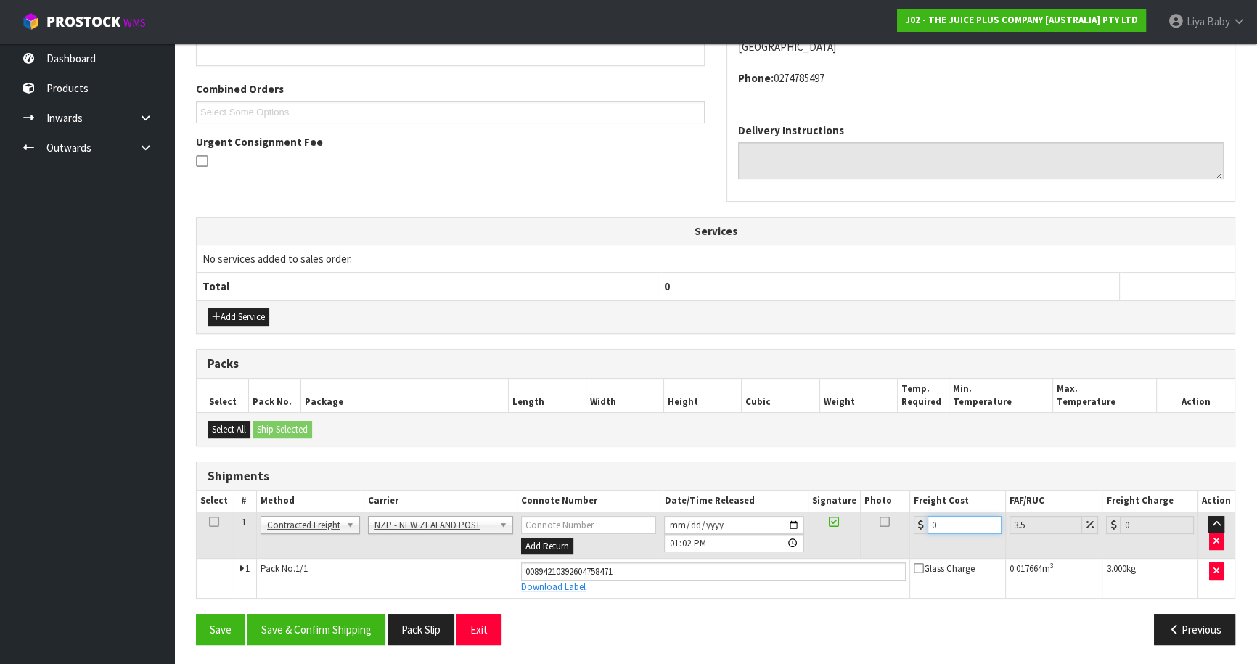
click at [951, 522] on input "0" at bounding box center [964, 525] width 74 height 18
type input "1"
type input "1.03"
type input "11"
type input "11.38"
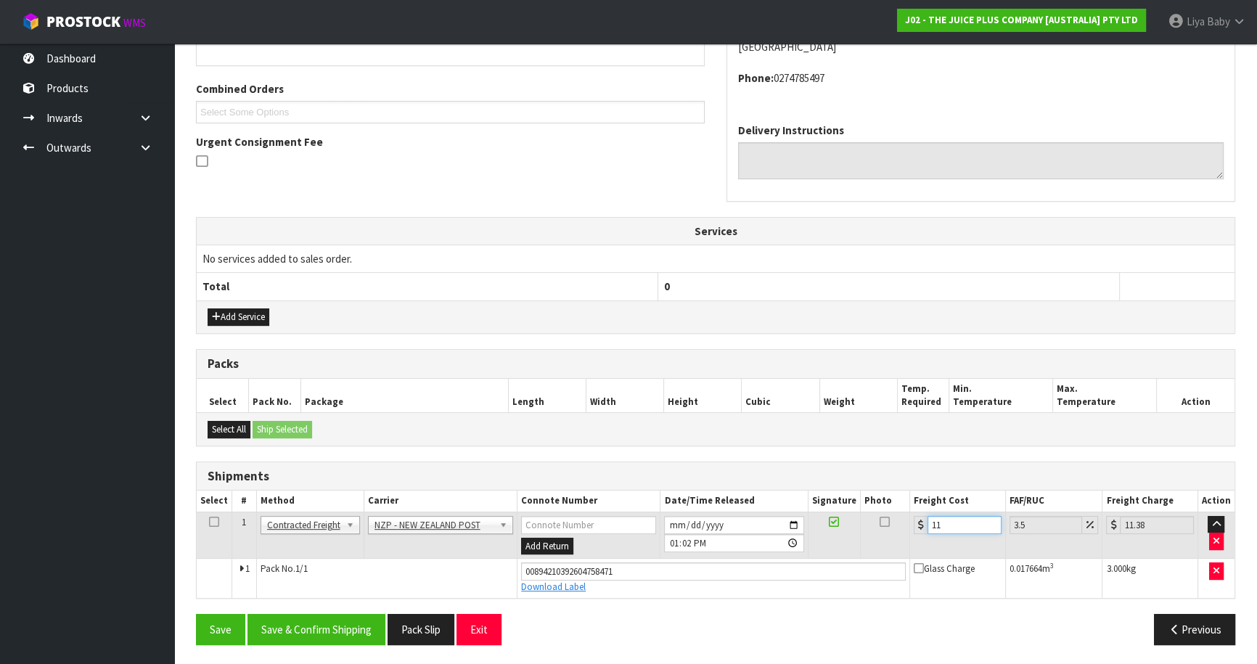
type input "11.9"
type input "12.32"
type input "11.90"
click at [212, 522] on icon at bounding box center [214, 522] width 10 height 1
click at [288, 618] on button "Save & Confirm Shipping" at bounding box center [316, 629] width 138 height 31
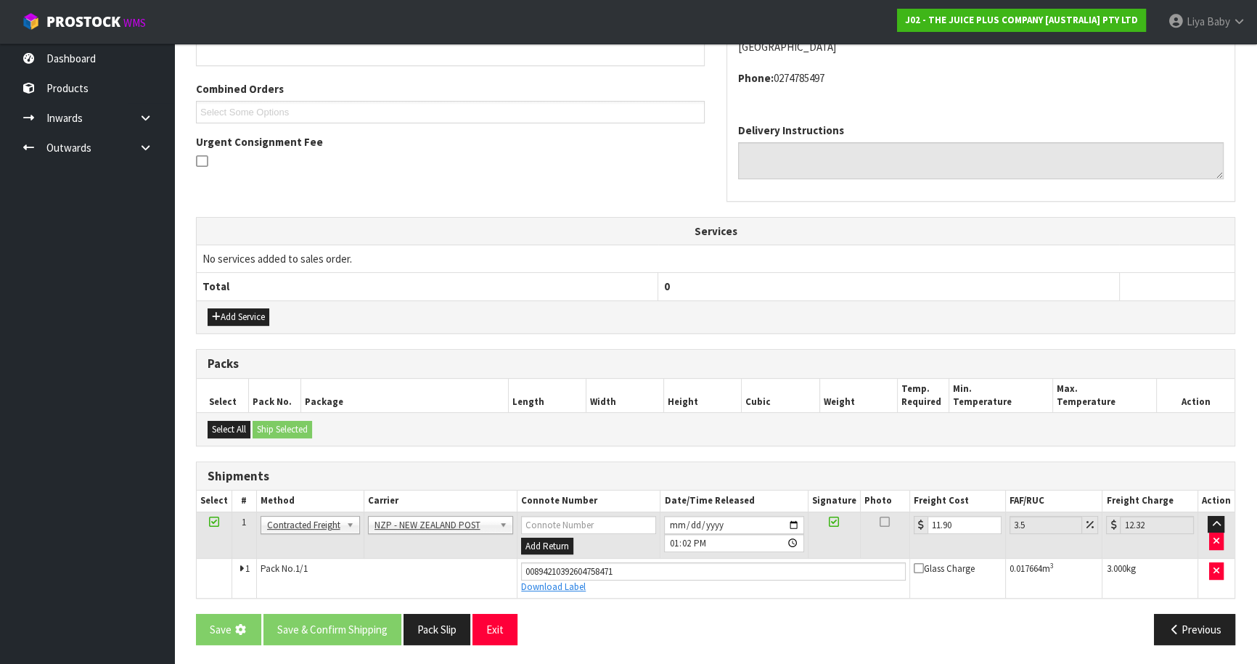
scroll to position [0, 0]
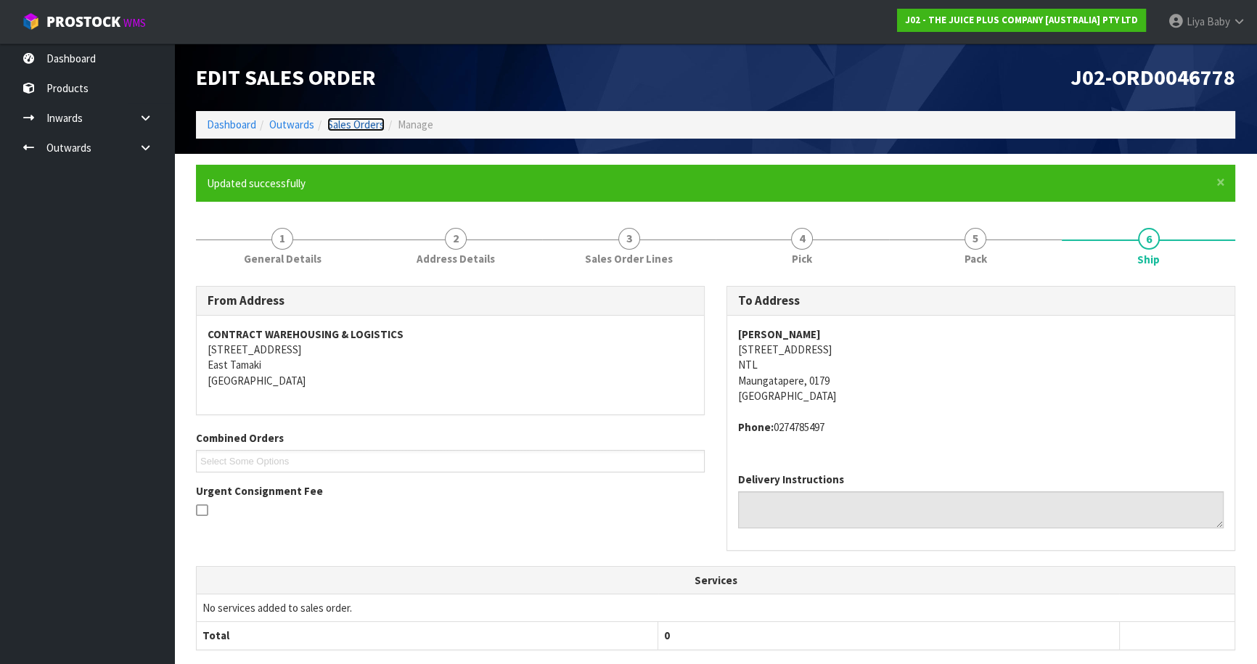
click at [370, 118] on link "Sales Orders" at bounding box center [355, 125] width 57 height 14
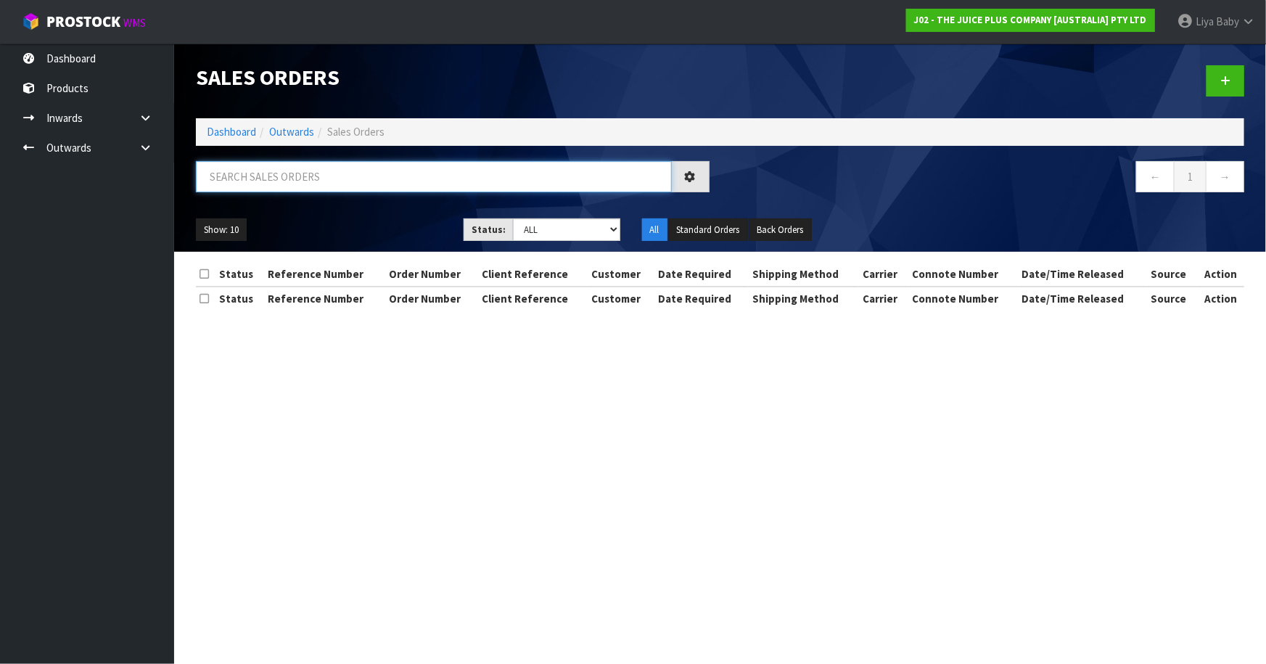
click at [332, 186] on input "text" at bounding box center [434, 176] width 476 height 31
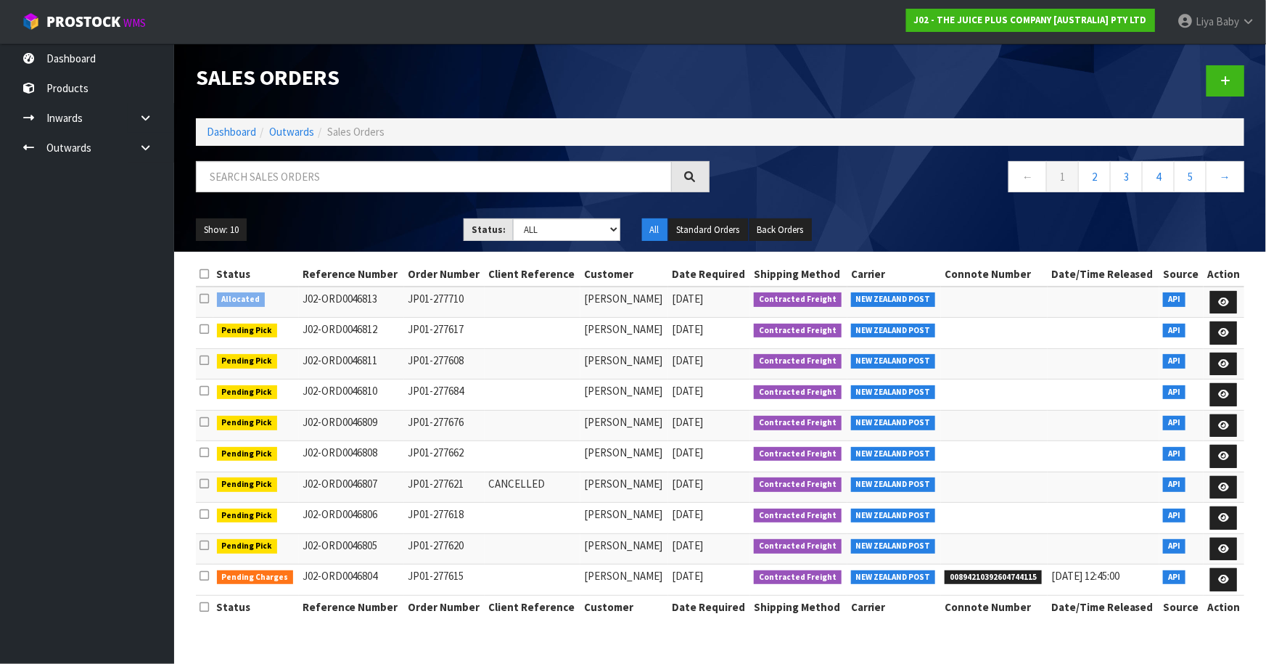
click at [876, 605] on th "Carrier" at bounding box center [895, 607] width 94 height 23
drag, startPoint x: 286, startPoint y: 183, endPoint x: 283, endPoint y: 164, distance: 19.1
click at [285, 178] on input "text" at bounding box center [434, 176] width 476 height 31
type input "JOB-0414706"
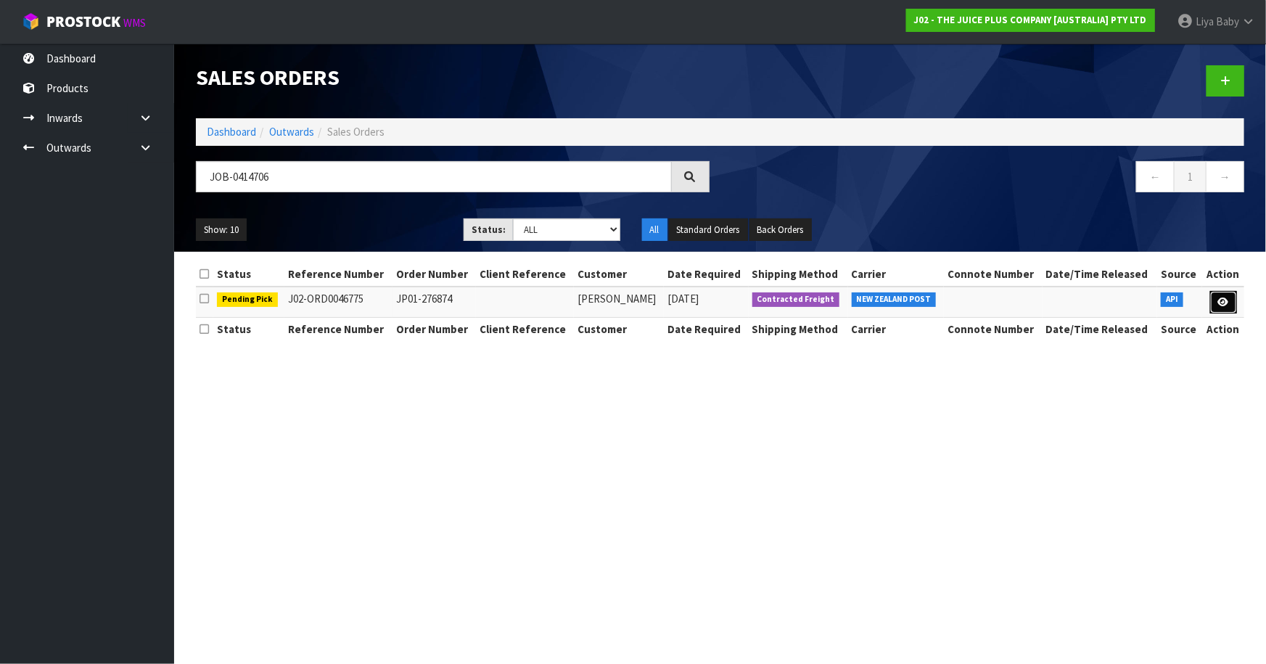
click at [1230, 298] on link at bounding box center [1223, 302] width 27 height 23
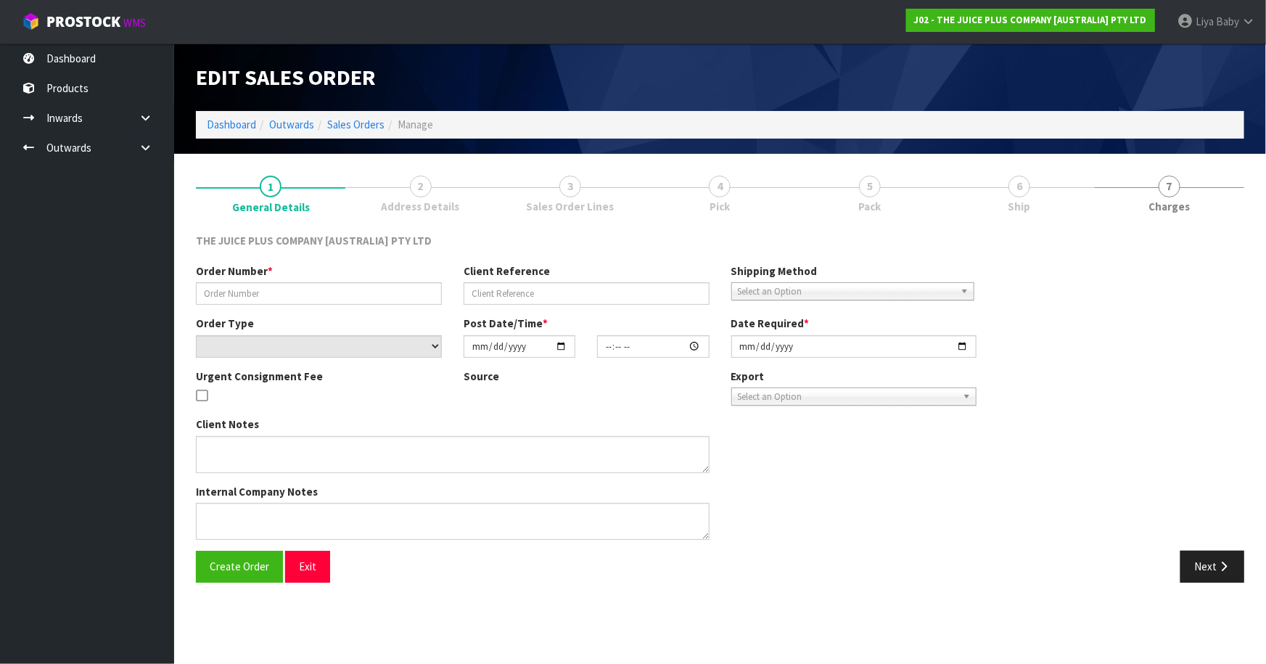
type input "JP01-276874"
select select "number:0"
type input "[DATE]"
type input "20:45:00.000"
type input "[DATE]"
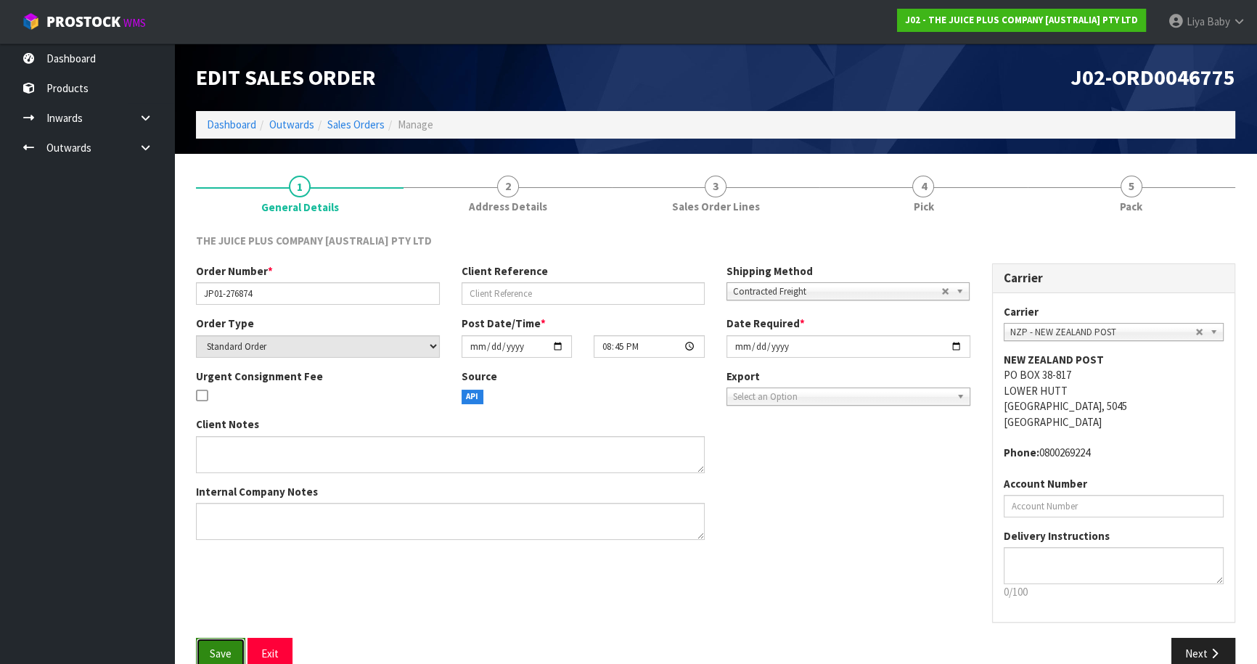
click at [210, 641] on button "Save" at bounding box center [220, 653] width 49 height 31
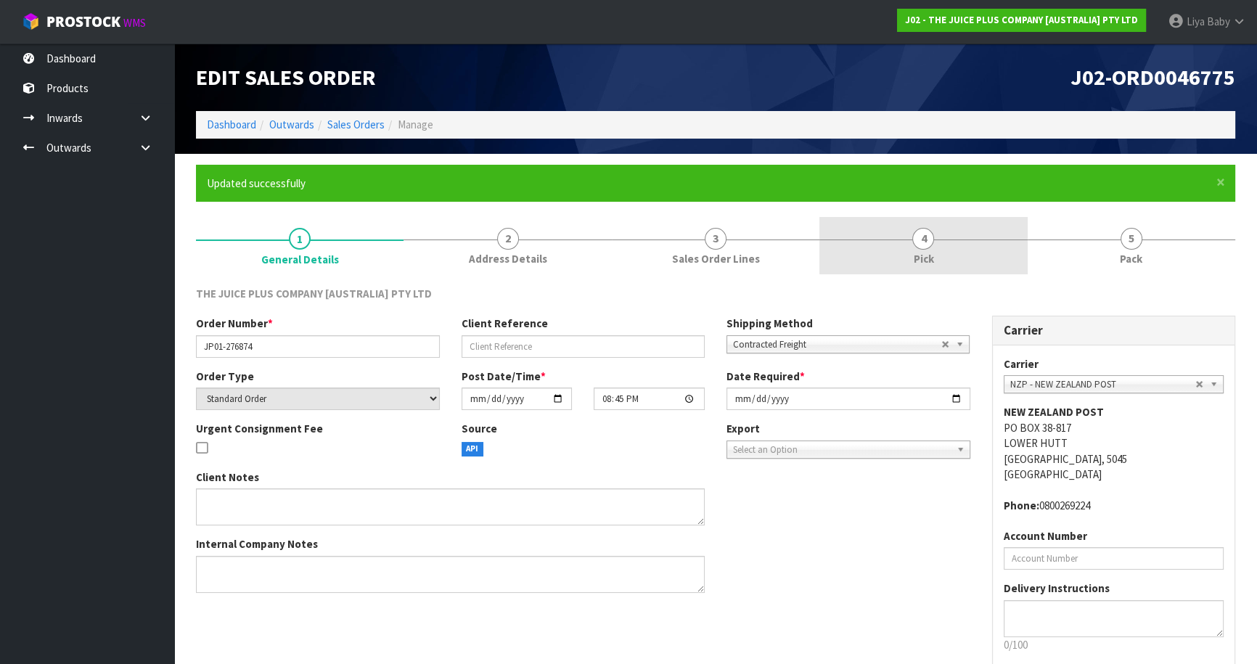
click at [927, 255] on span "Pick" at bounding box center [923, 258] width 20 height 15
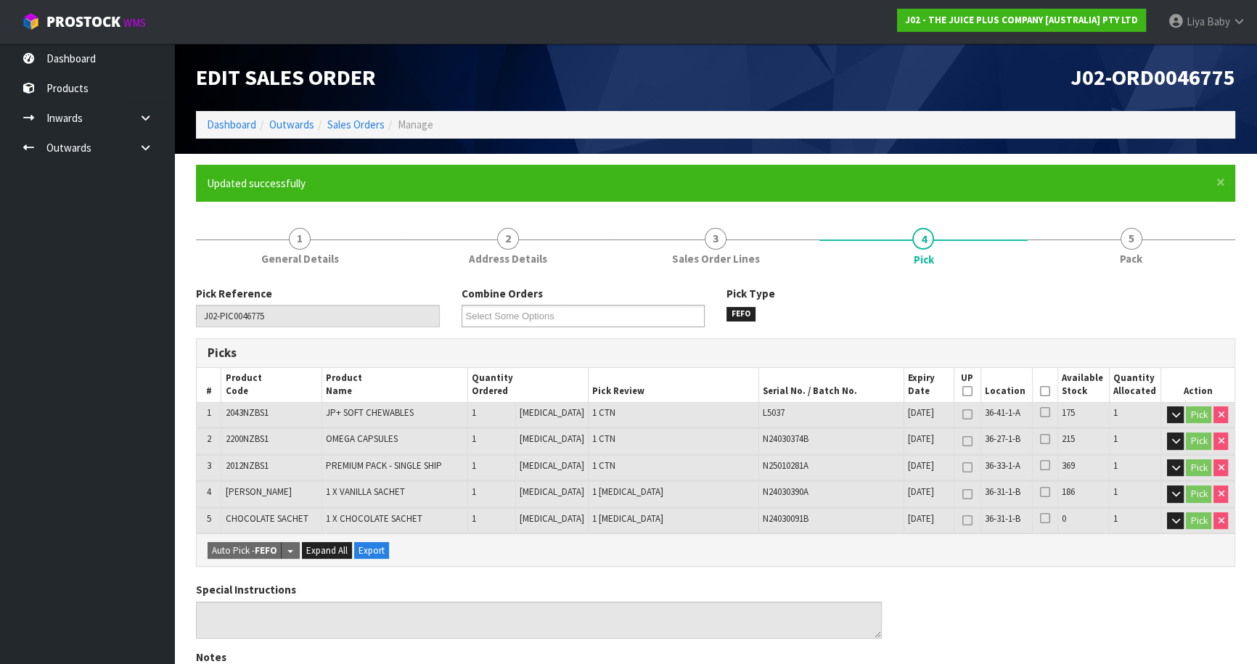
click at [1040, 392] on icon at bounding box center [1045, 391] width 10 height 1
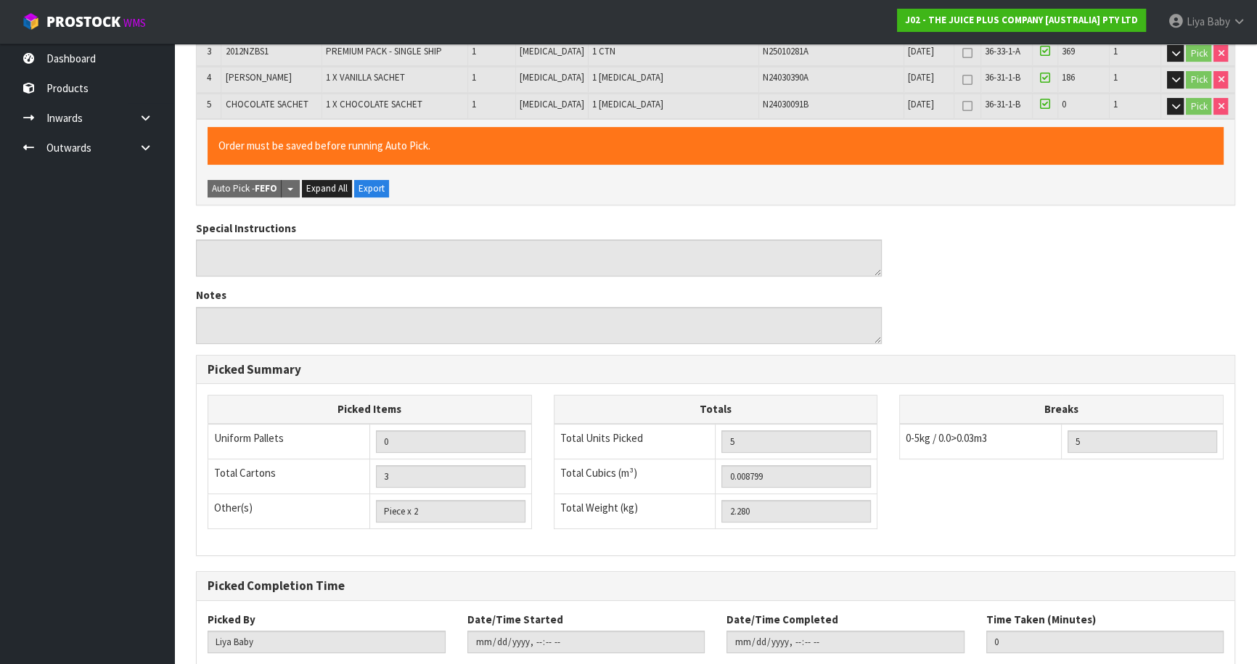
scroll to position [501, 0]
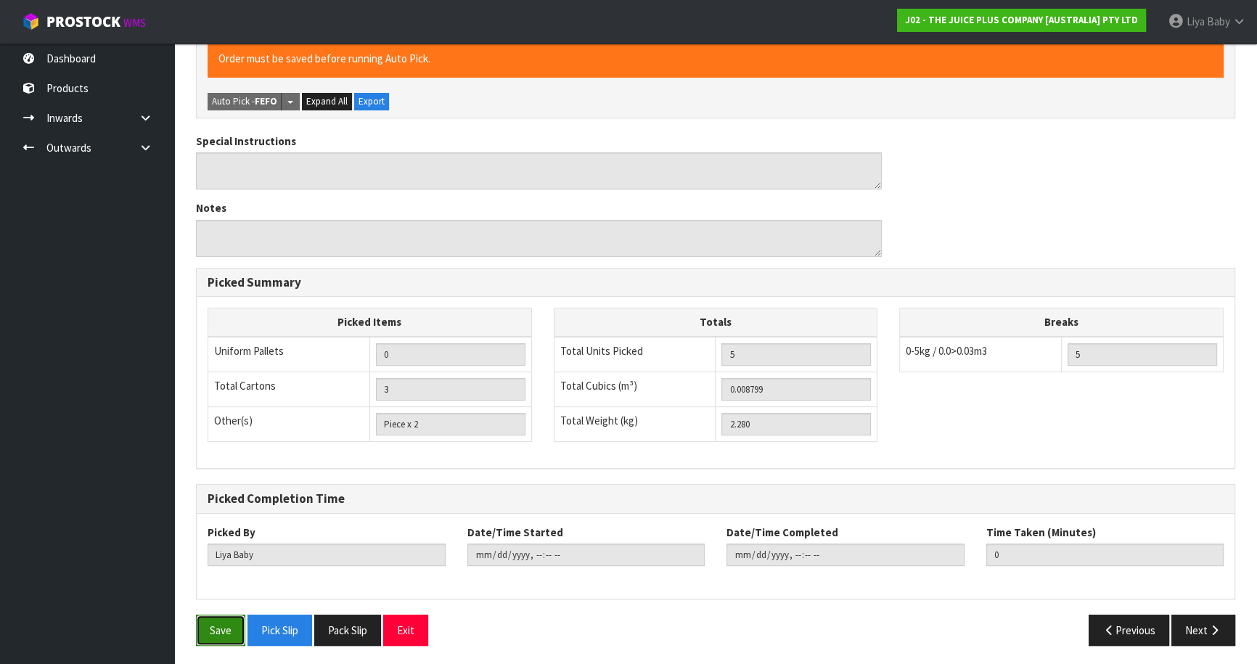
click at [221, 621] on button "Save" at bounding box center [220, 630] width 49 height 31
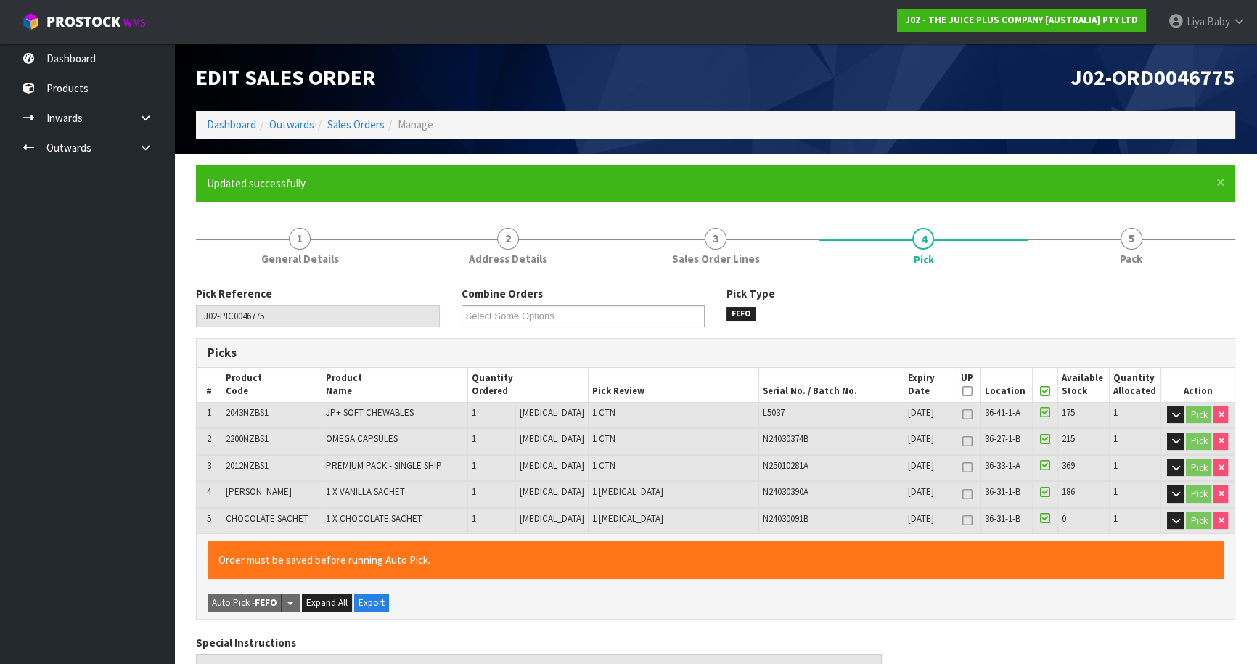
type input "[DATE]T13:10:11"
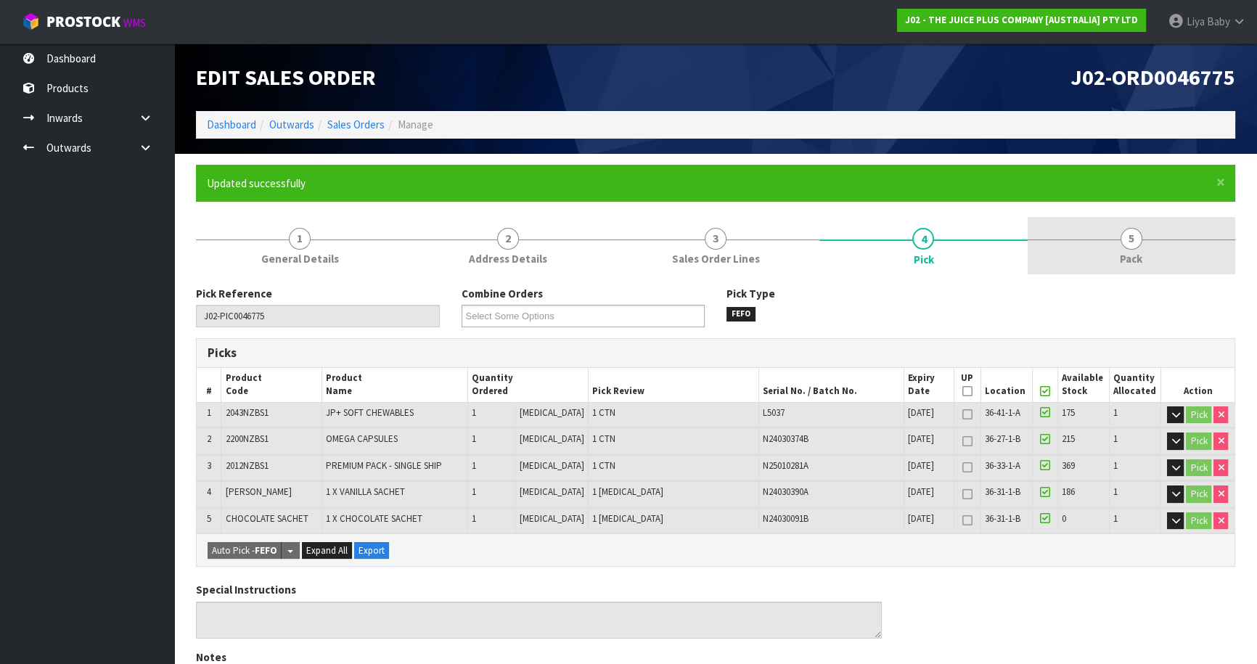
click at [1149, 239] on div at bounding box center [1131, 239] width 208 height 1
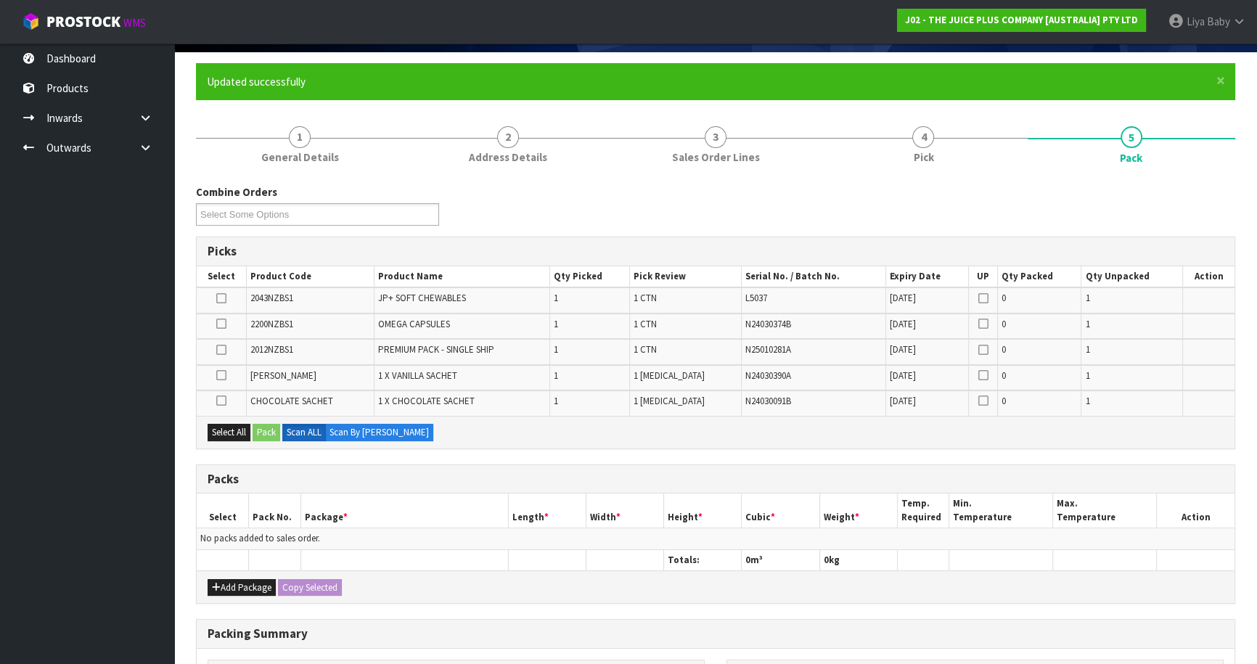
scroll to position [306, 0]
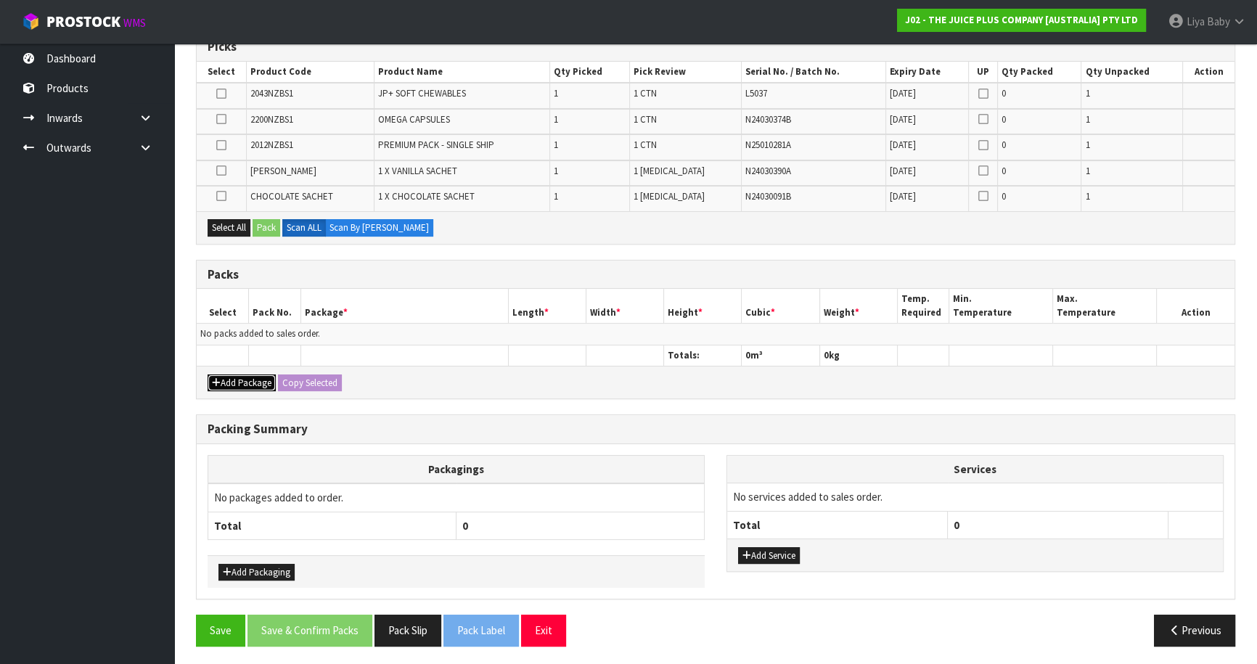
click at [249, 377] on button "Add Package" at bounding box center [242, 382] width 68 height 17
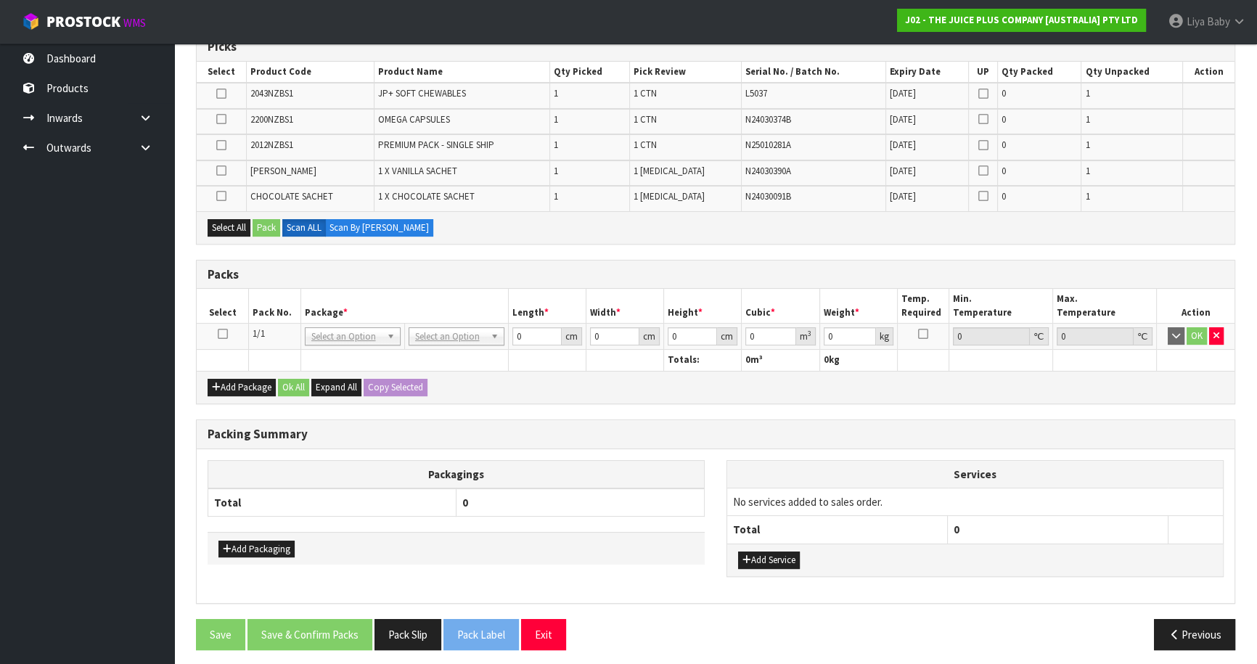
click at [222, 334] on icon at bounding box center [223, 334] width 10 height 1
click at [236, 224] on button "Select All" at bounding box center [229, 227] width 43 height 17
click at [270, 228] on button "Pack" at bounding box center [267, 227] width 28 height 17
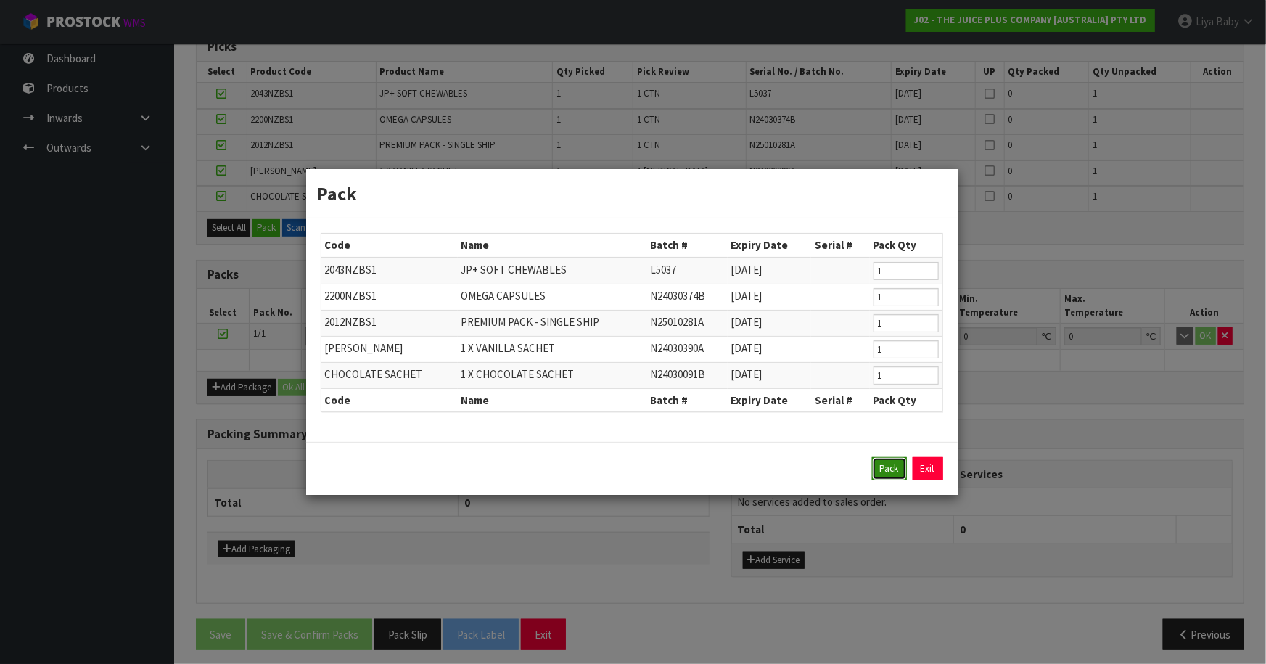
click at [898, 469] on button "Pack" at bounding box center [889, 468] width 35 height 23
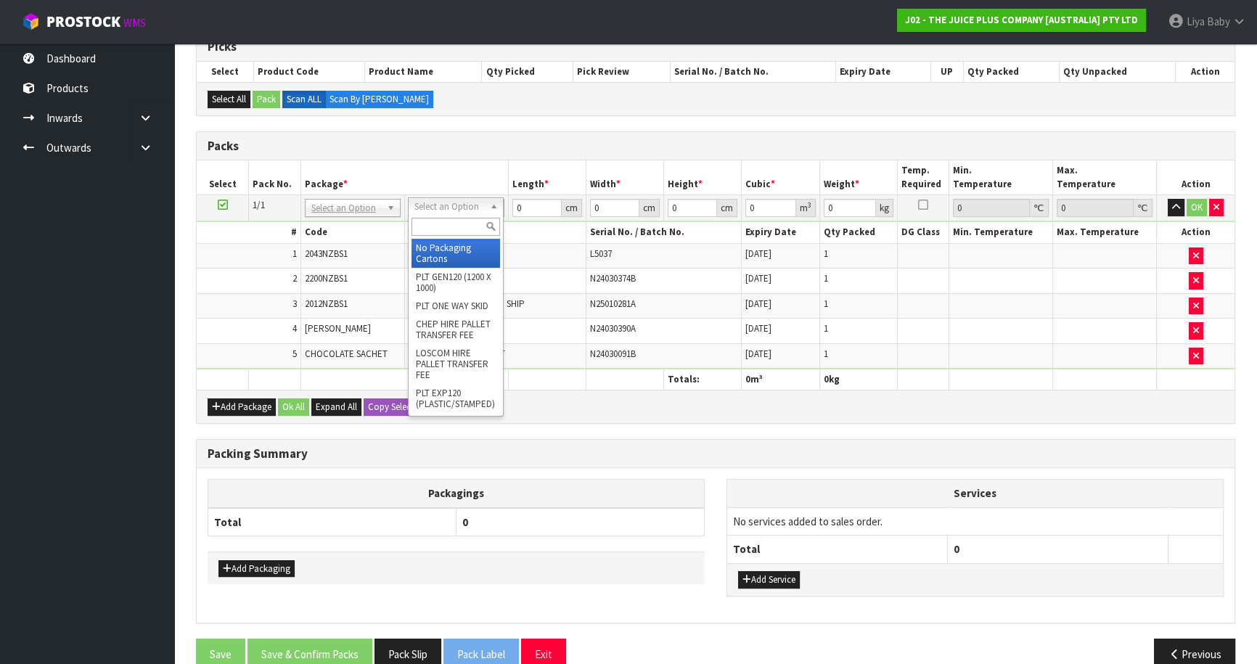
click at [467, 226] on input "text" at bounding box center [455, 227] width 89 height 18
type input "CTNA4"
type input "31"
type input "22.5"
type input "25"
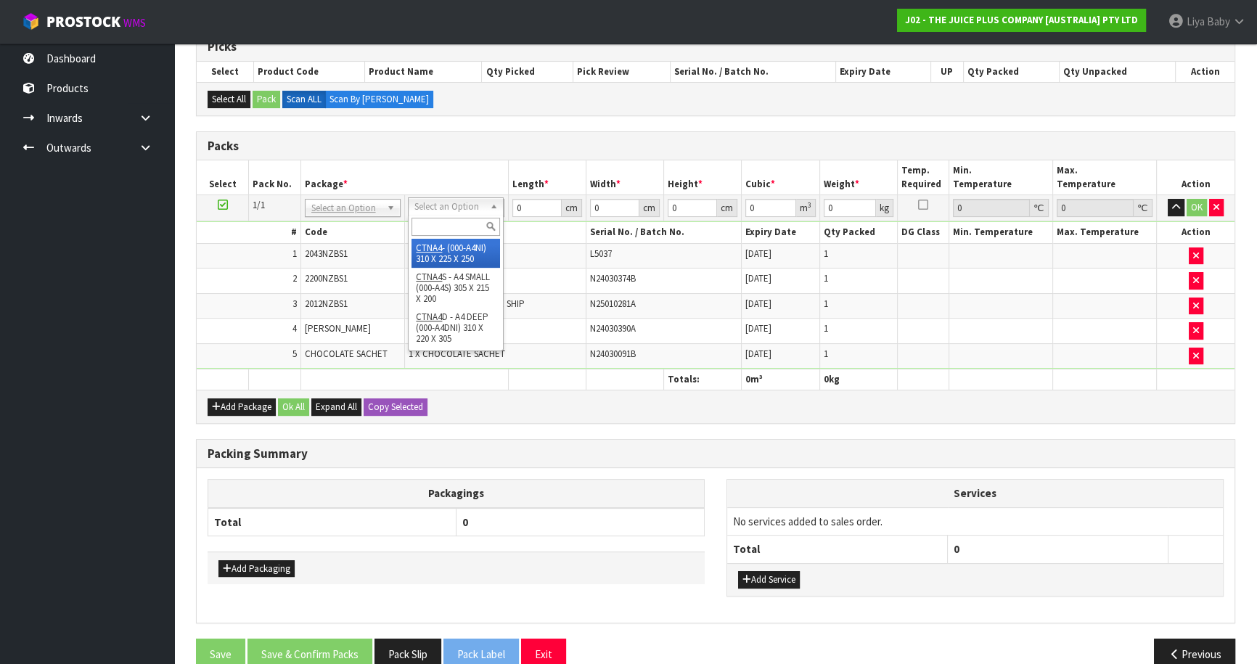
type input "0.017438"
type input "2.48"
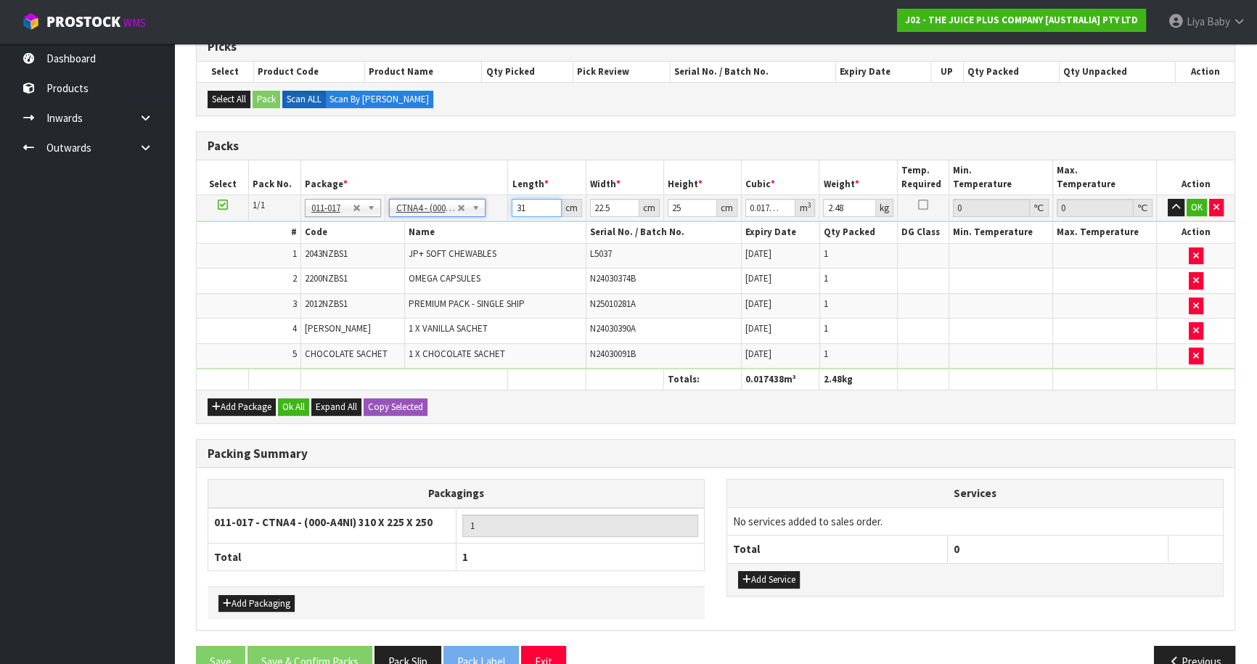
click at [532, 202] on input "31" at bounding box center [536, 208] width 49 height 18
type input "3"
type input "0.001687"
type input "0"
drag, startPoint x: 525, startPoint y: 205, endPoint x: 831, endPoint y: 90, distance: 327.0
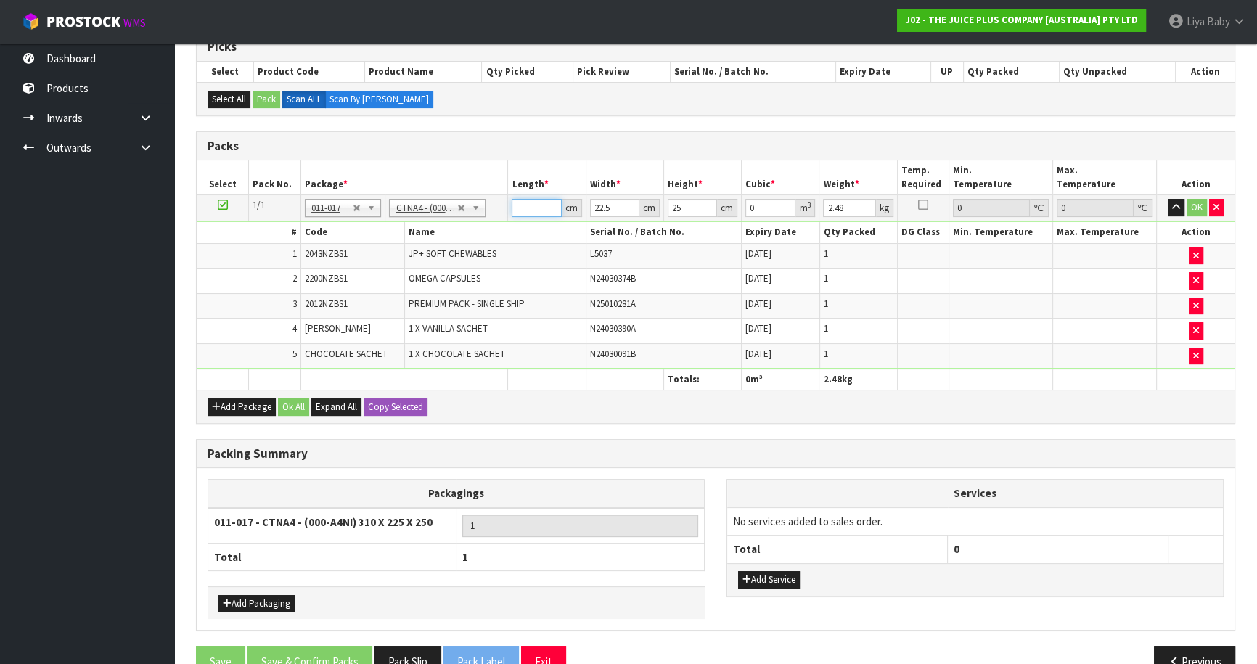
click at [525, 205] on input "number" at bounding box center [536, 208] width 49 height 18
type input "3"
type input "0.001687"
type input "32"
type input "0.018"
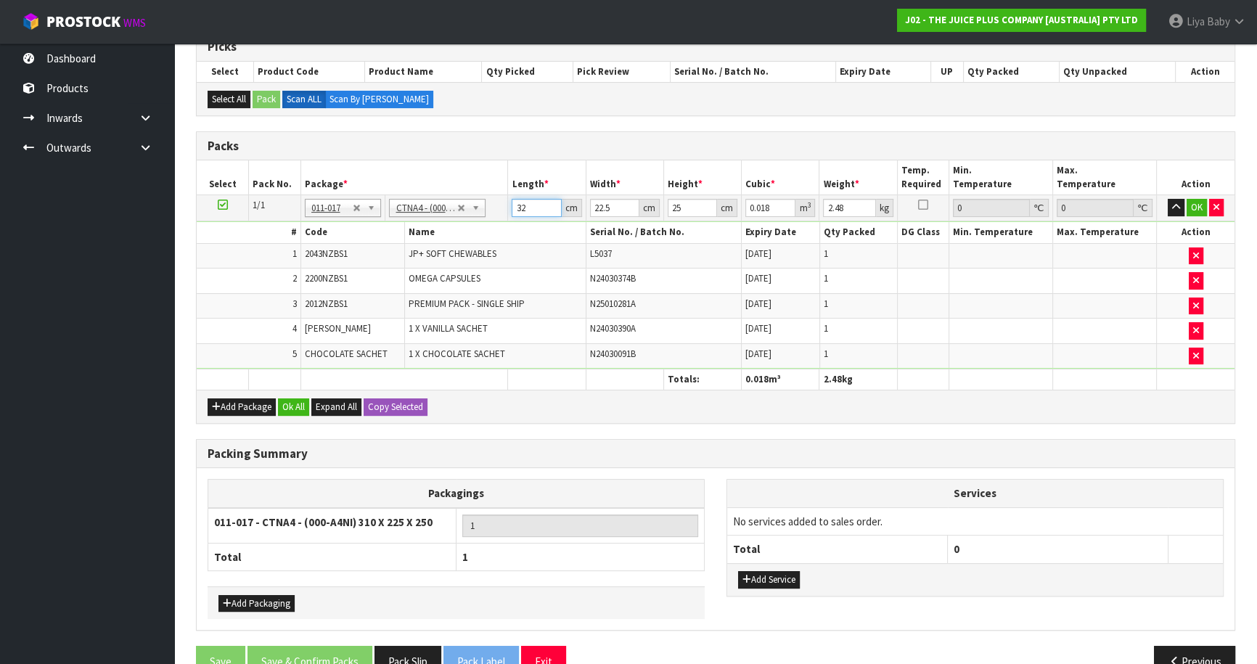
type input "32"
type input "0"
type input "2"
type input "0.0016"
type input "25"
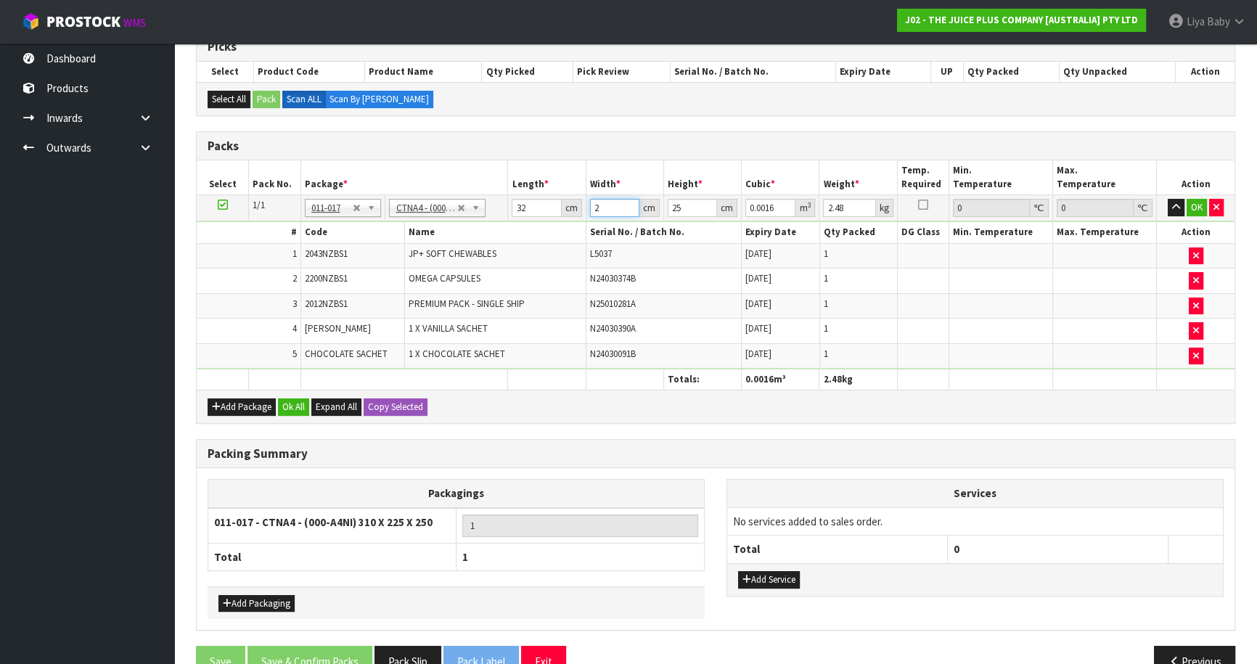
type input "0.02"
type input "25"
type input "0"
type input "2"
type input "0.0016"
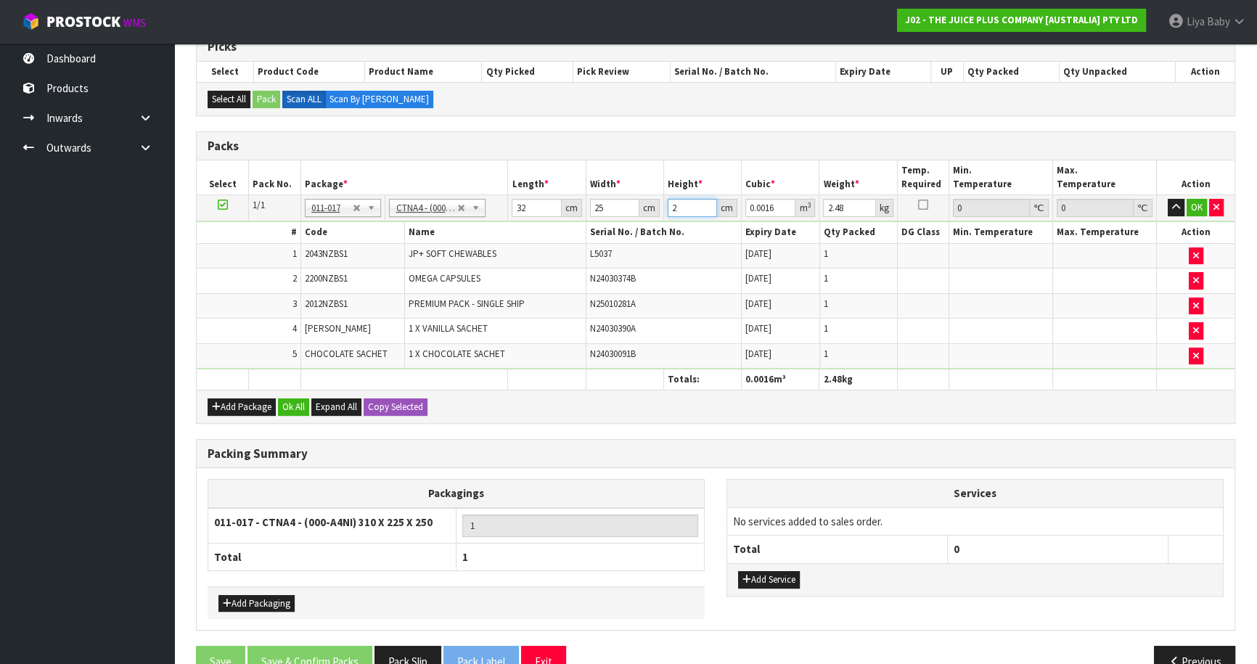
type input "21"
type input "0.0168"
type input "21"
type input "3"
click at [289, 398] on button "Ok All" at bounding box center [293, 406] width 31 height 17
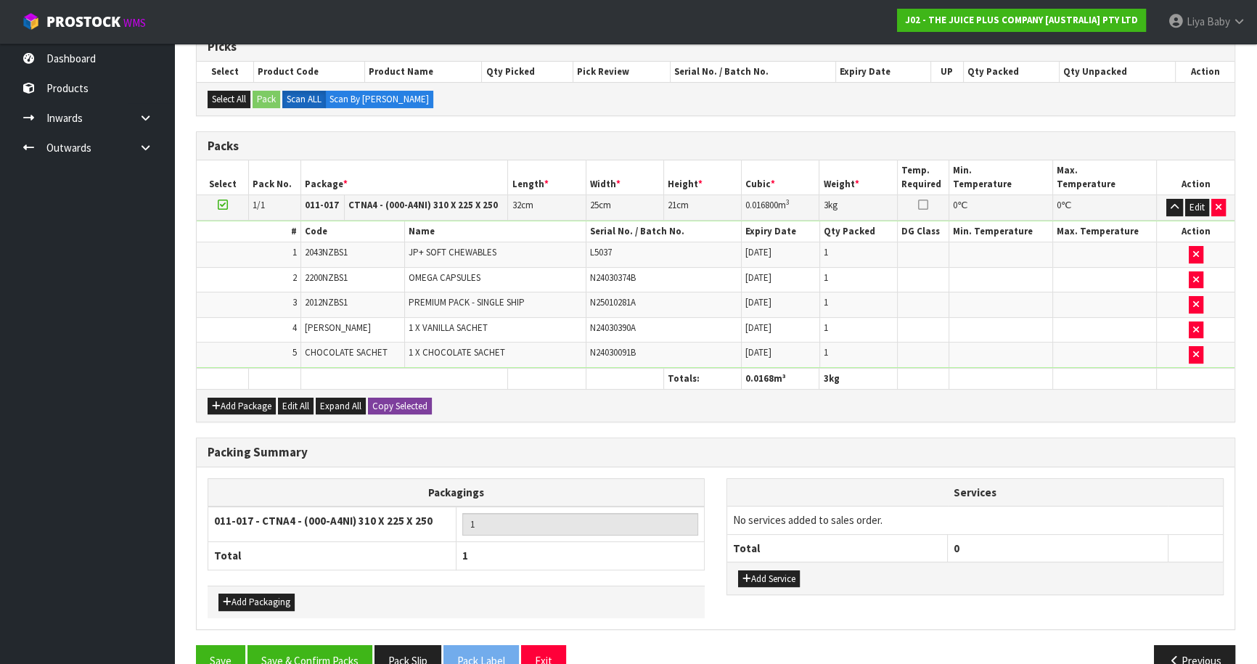
scroll to position [336, 0]
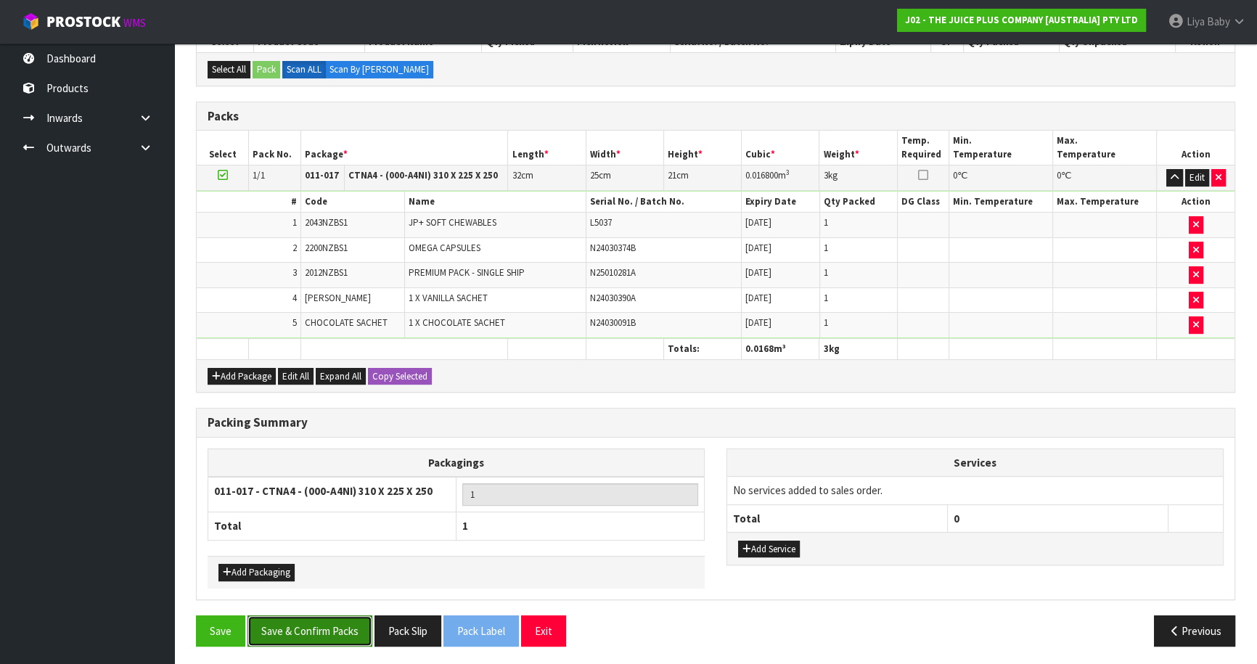
click at [283, 628] on button "Save & Confirm Packs" at bounding box center [309, 630] width 125 height 31
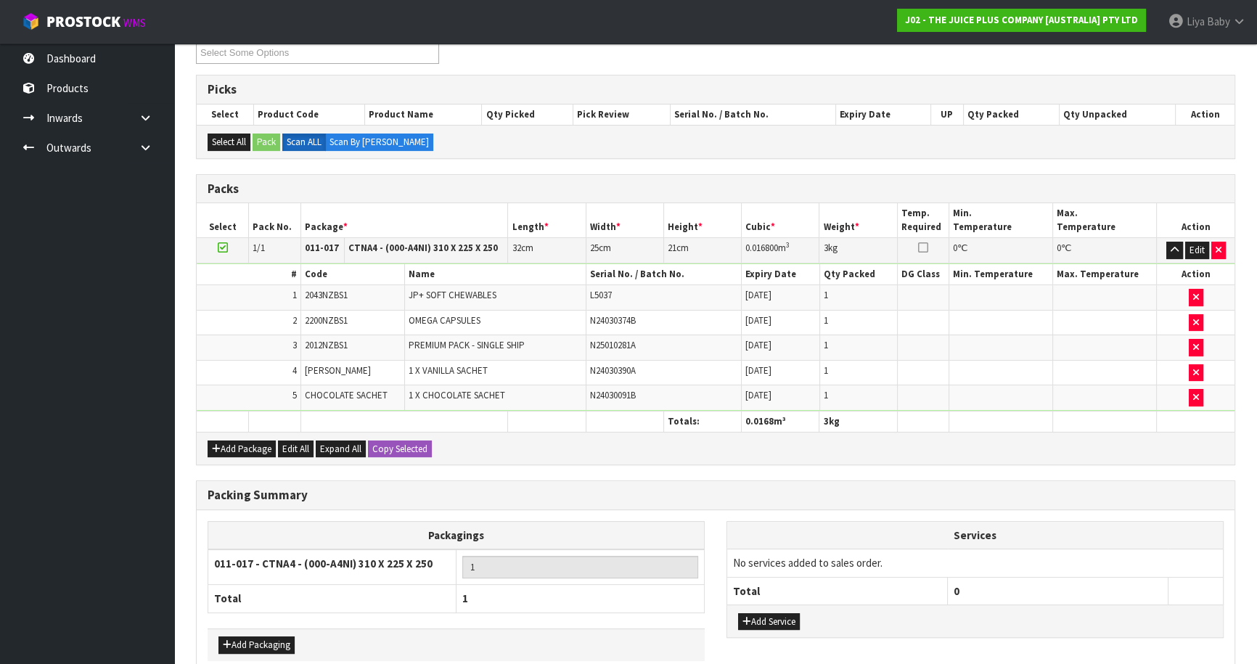
scroll to position [158, 0]
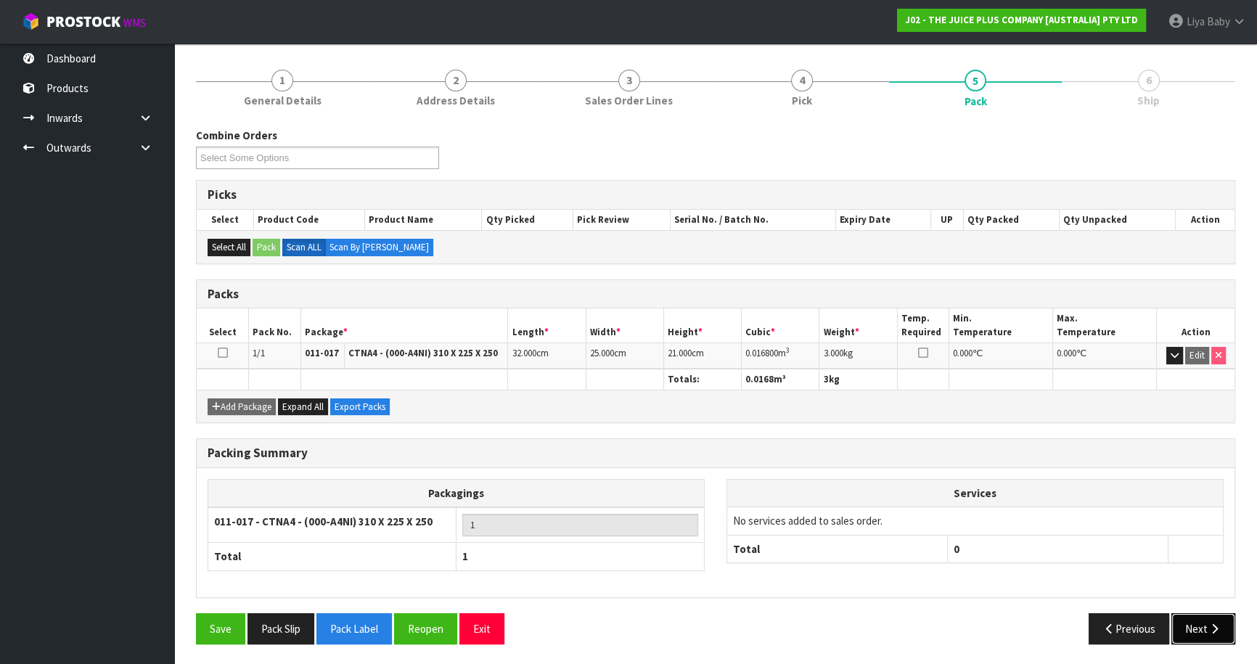
click at [1210, 623] on icon "button" at bounding box center [1214, 628] width 14 height 11
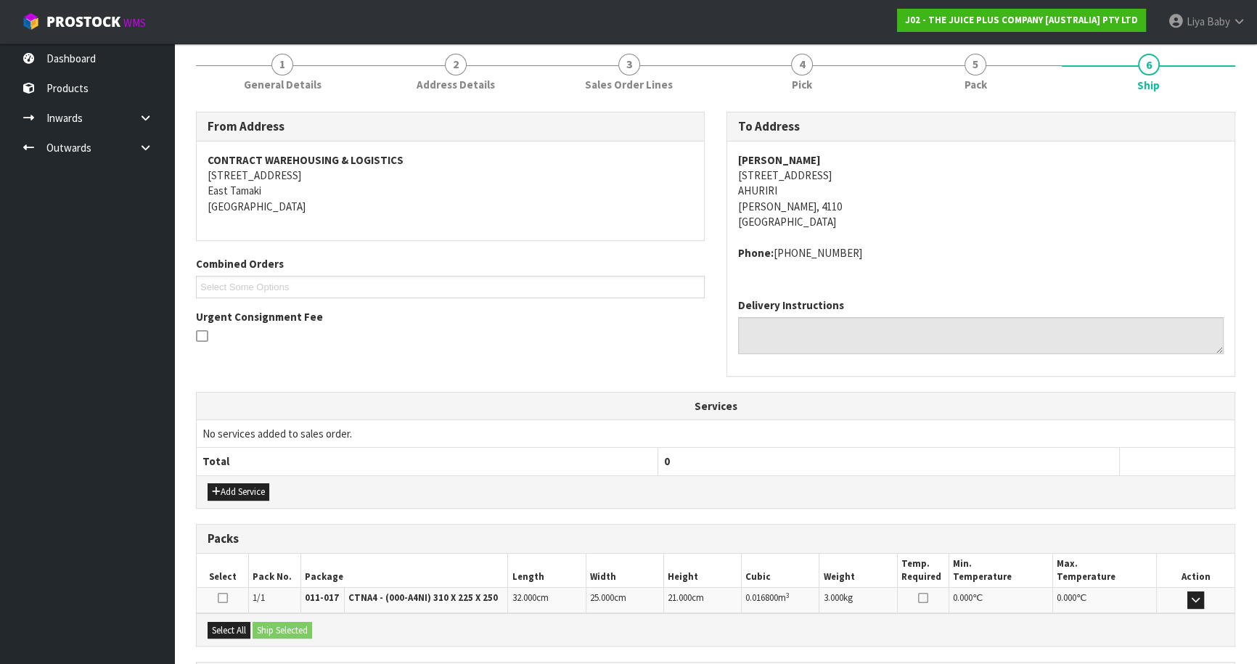
scroll to position [311, 0]
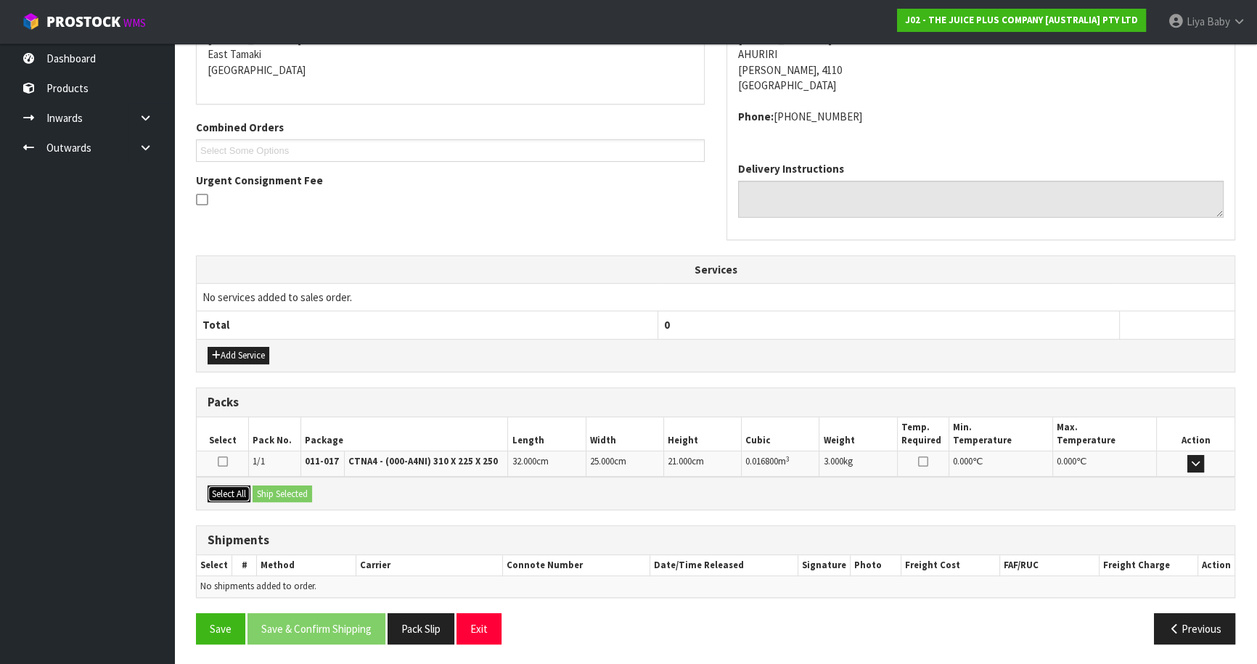
drag, startPoint x: 218, startPoint y: 491, endPoint x: 248, endPoint y: 490, distance: 30.5
click at [218, 491] on button "Select All" at bounding box center [229, 493] width 43 height 17
click at [264, 486] on button "Ship Selected" at bounding box center [283, 493] width 60 height 17
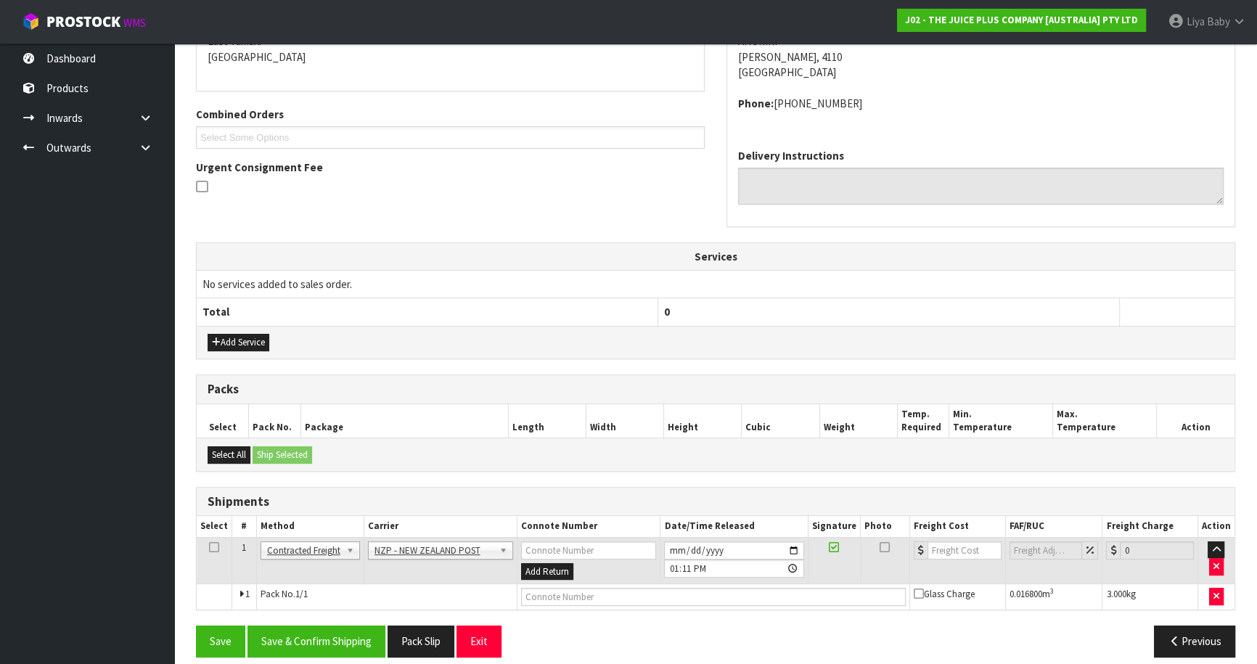
scroll to position [336, 0]
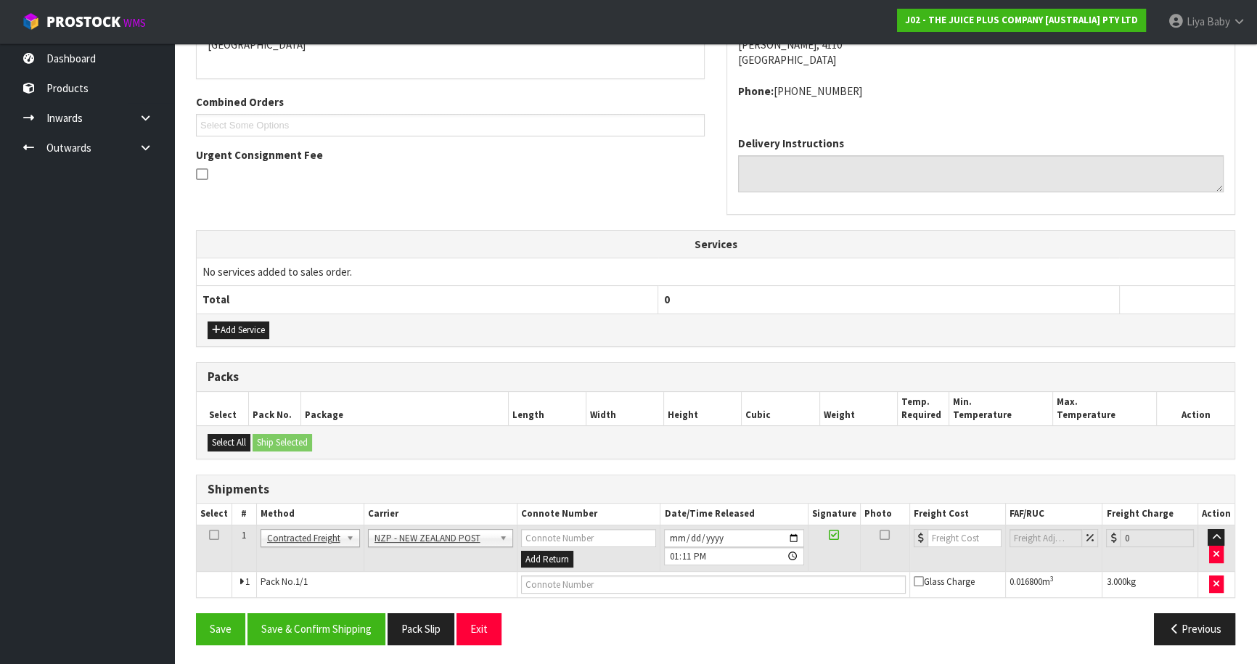
drag, startPoint x: 210, startPoint y: 533, endPoint x: 241, endPoint y: 554, distance: 37.2
click at [211, 536] on icon at bounding box center [214, 535] width 10 height 1
drag, startPoint x: 289, startPoint y: 621, endPoint x: 298, endPoint y: 615, distance: 11.1
click at [290, 621] on button "Save & Confirm Shipping" at bounding box center [316, 628] width 138 height 31
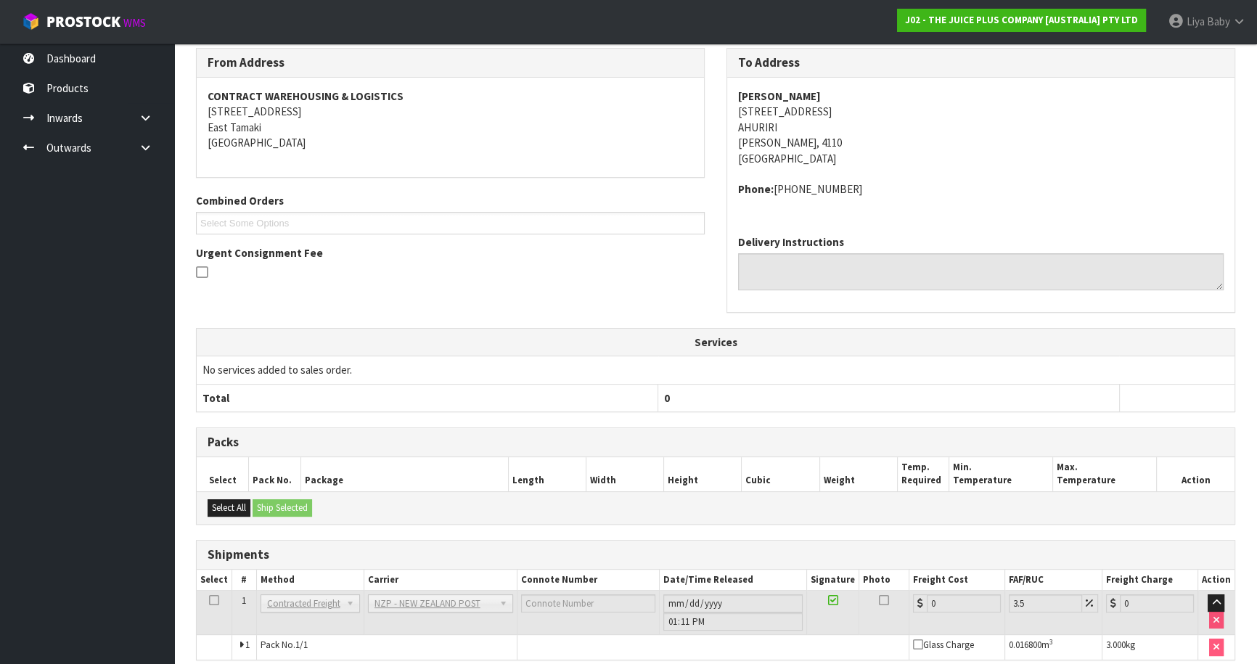
scroll to position [316, 0]
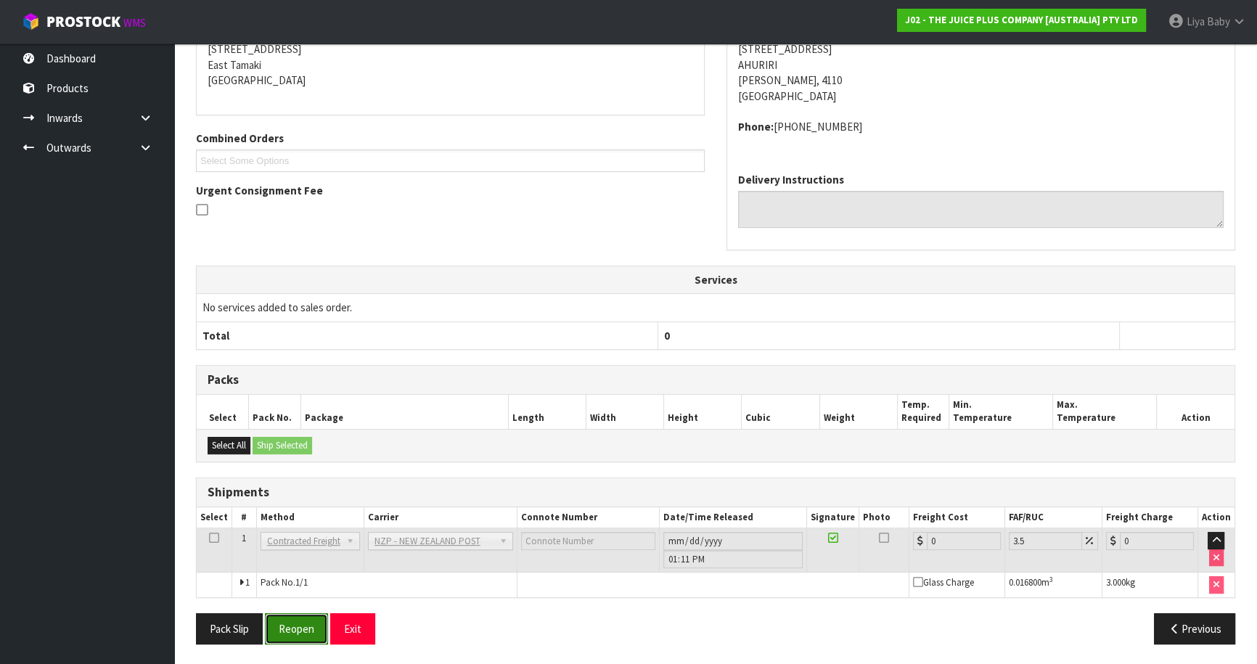
click at [303, 623] on button "Reopen" at bounding box center [296, 628] width 63 height 31
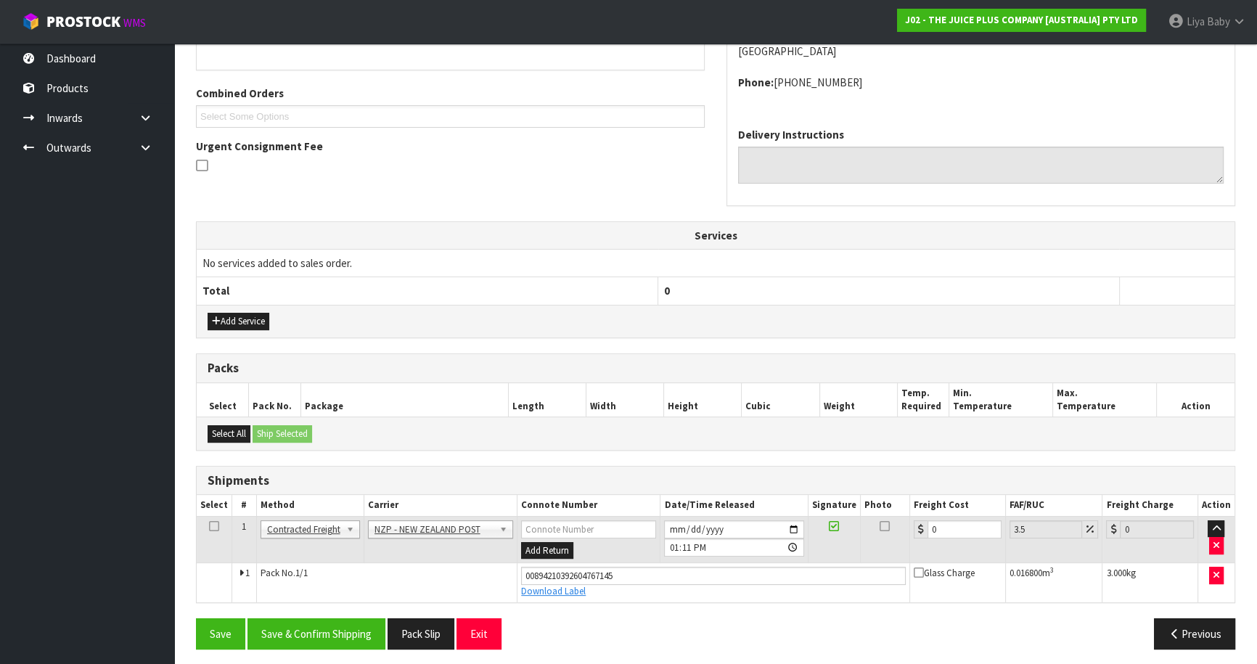
scroll to position [349, 0]
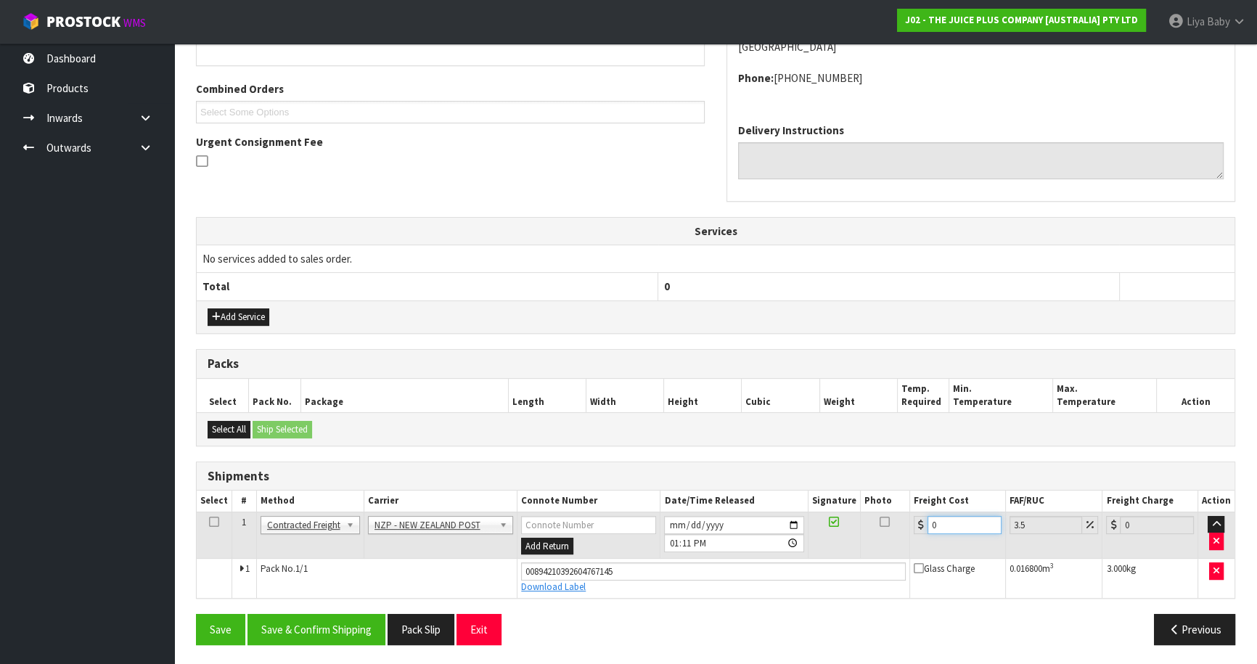
click at [953, 522] on input "0" at bounding box center [964, 525] width 74 height 18
type input "8"
type input "8.28"
type input "8.4"
type input "8.69"
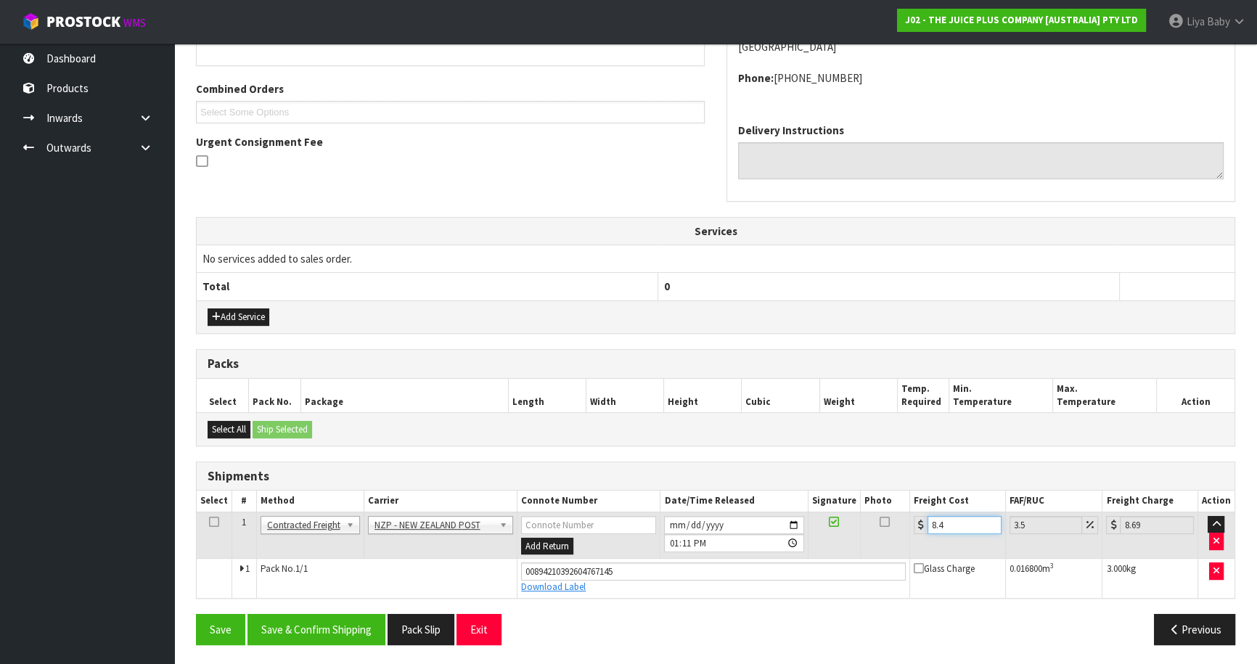
type input "8.45"
type input "8.75"
type input "8.45"
drag, startPoint x: 213, startPoint y: 518, endPoint x: 245, endPoint y: 542, distance: 39.9
click at [213, 522] on icon at bounding box center [214, 522] width 10 height 1
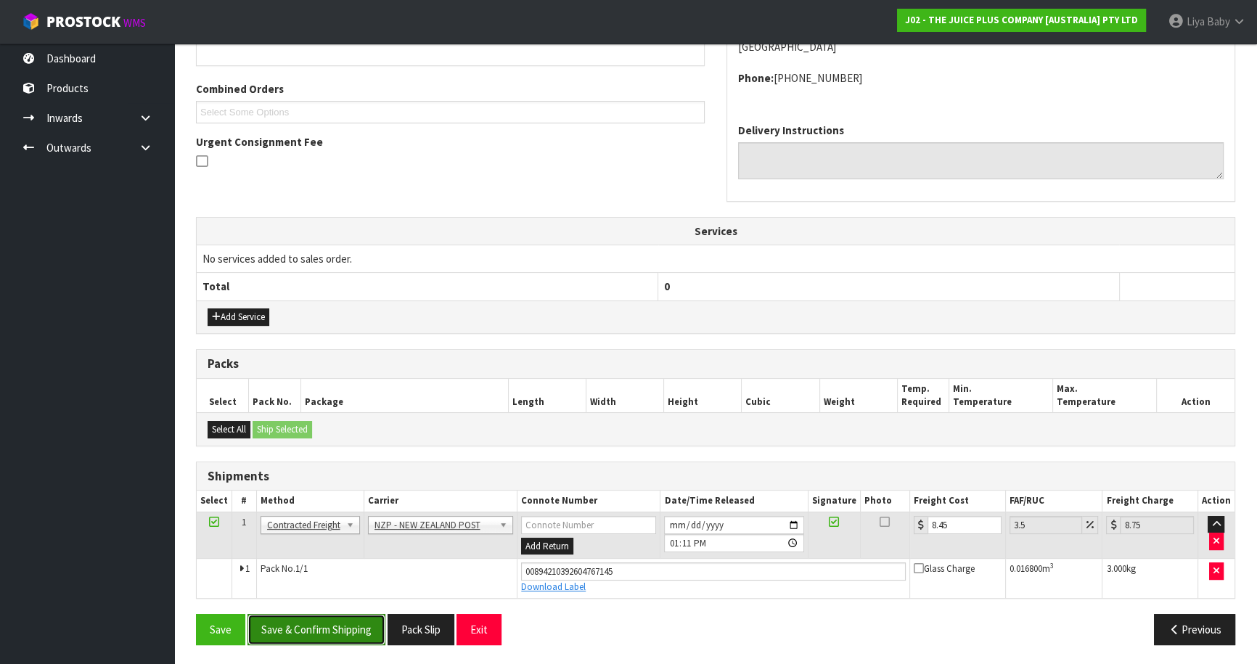
click at [316, 624] on button "Save & Confirm Shipping" at bounding box center [316, 629] width 138 height 31
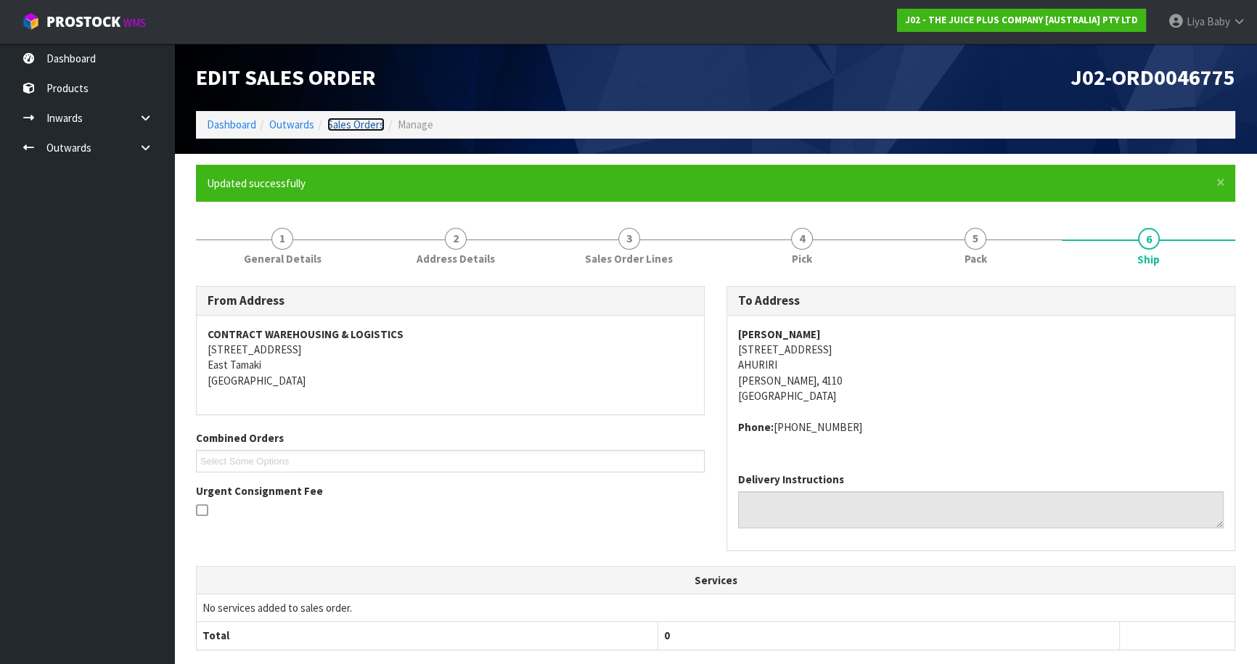
click at [374, 120] on link "Sales Orders" at bounding box center [355, 125] width 57 height 14
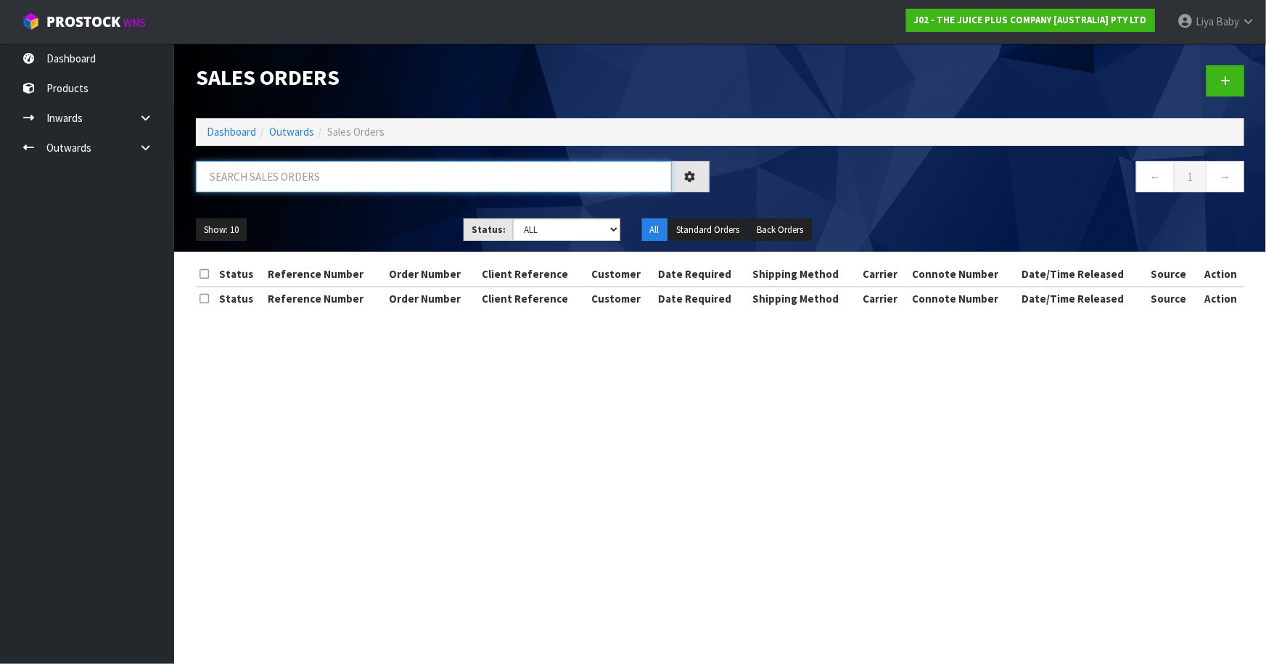
click at [319, 168] on input "text" at bounding box center [434, 176] width 476 height 31
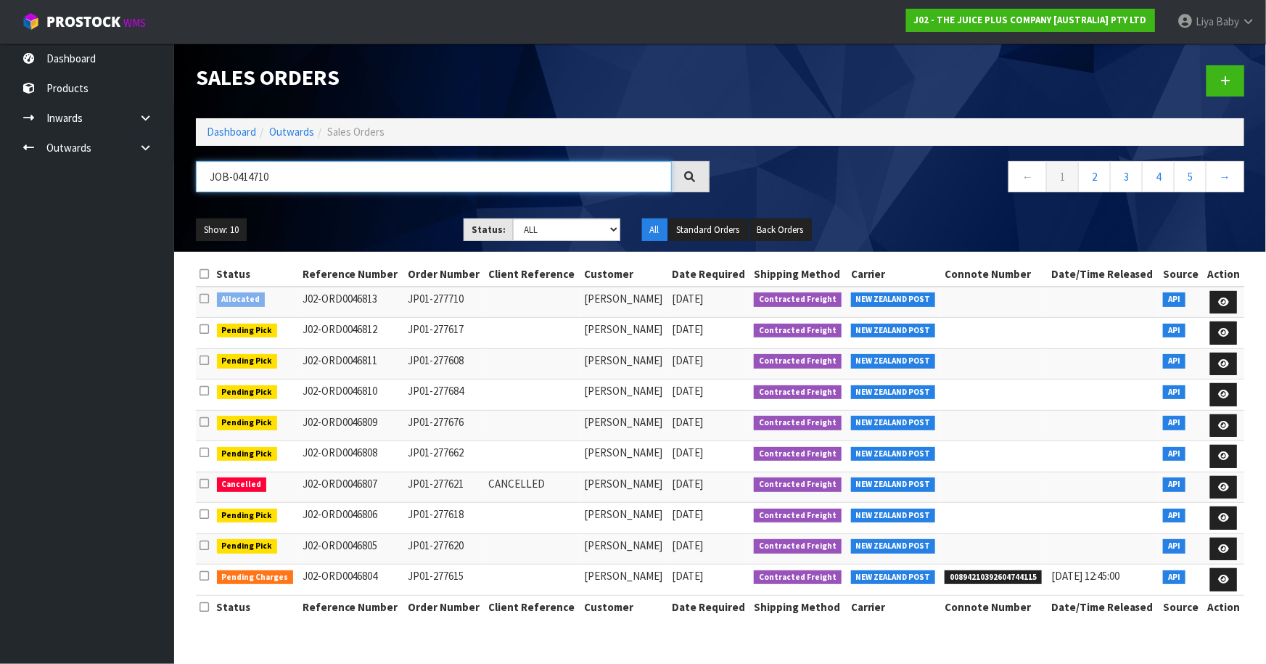
type input "JOB-0414710"
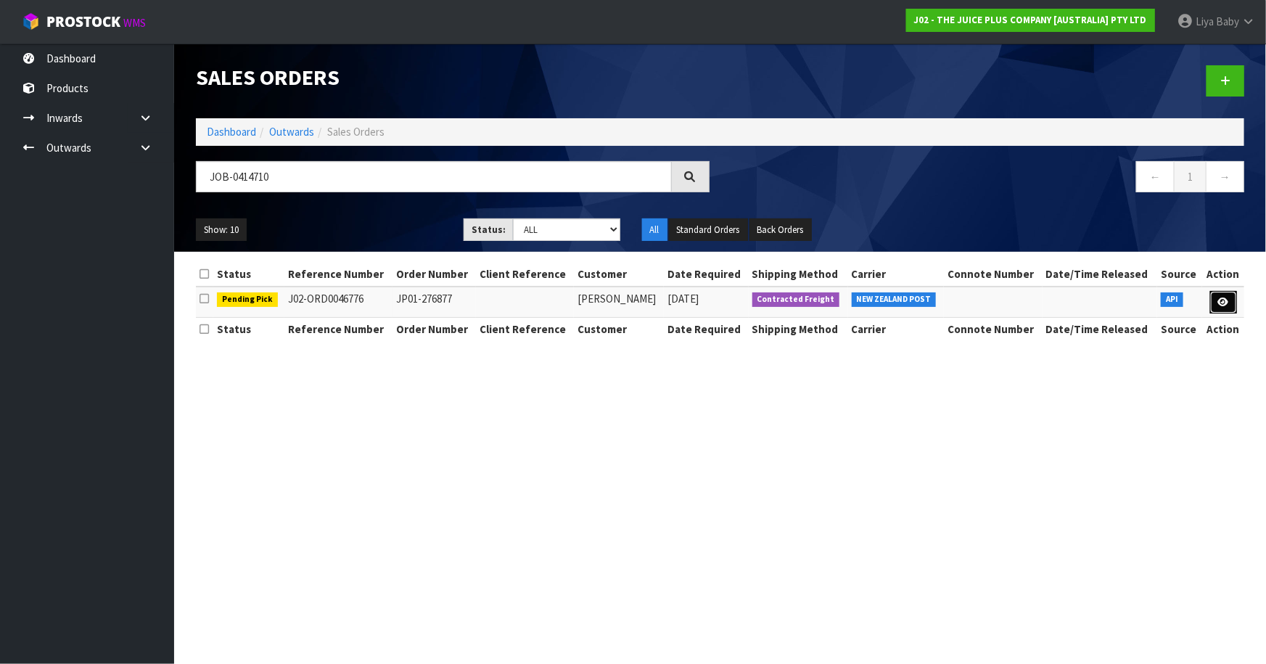
click at [1227, 304] on icon at bounding box center [1223, 302] width 11 height 9
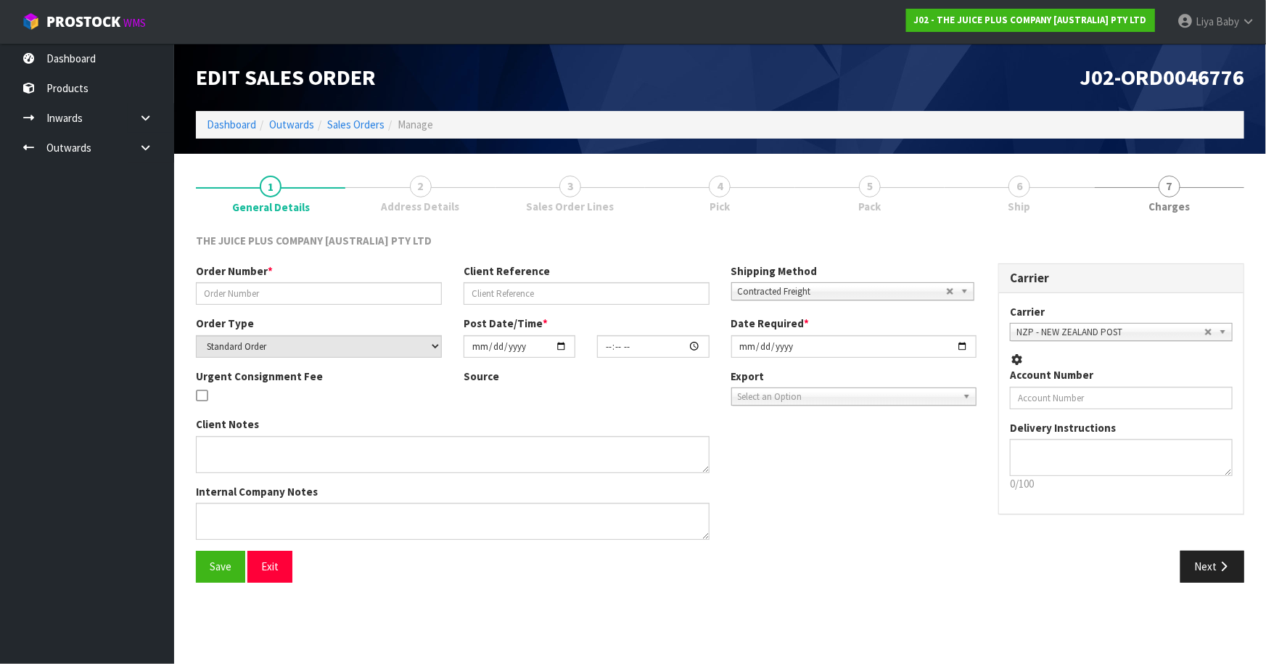
type input "JP01-276877"
select select "number:0"
type input "[DATE]"
type input "21:42:53.000"
type input "[DATE]"
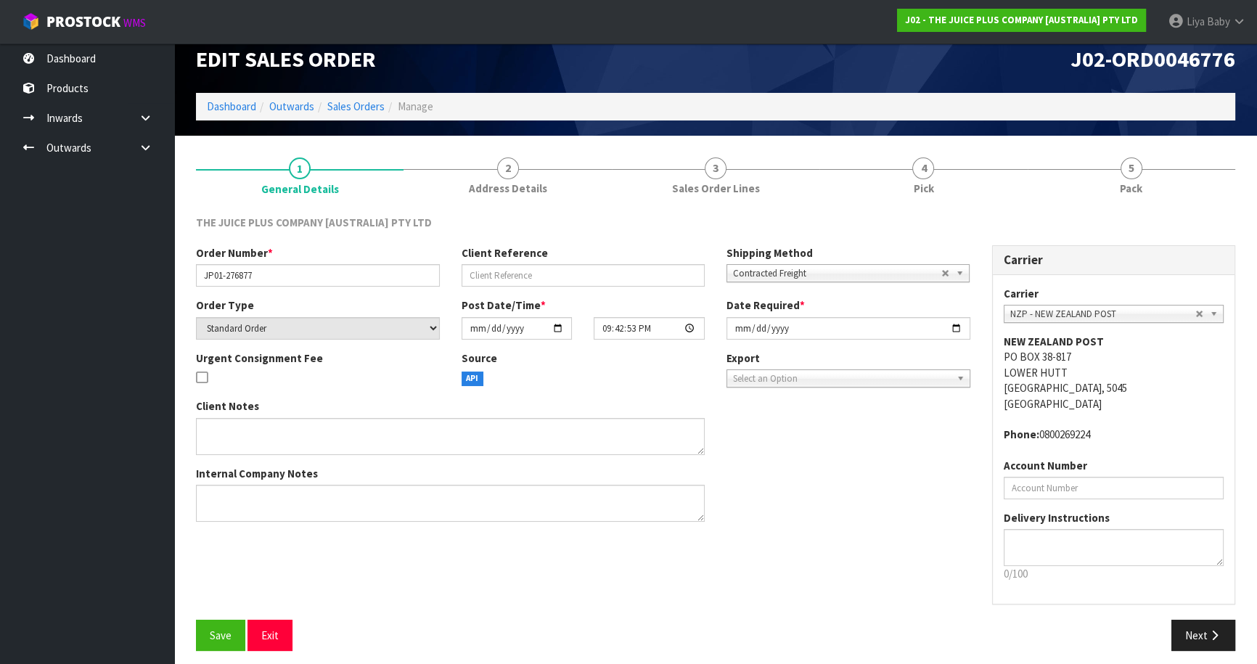
scroll to position [26, 0]
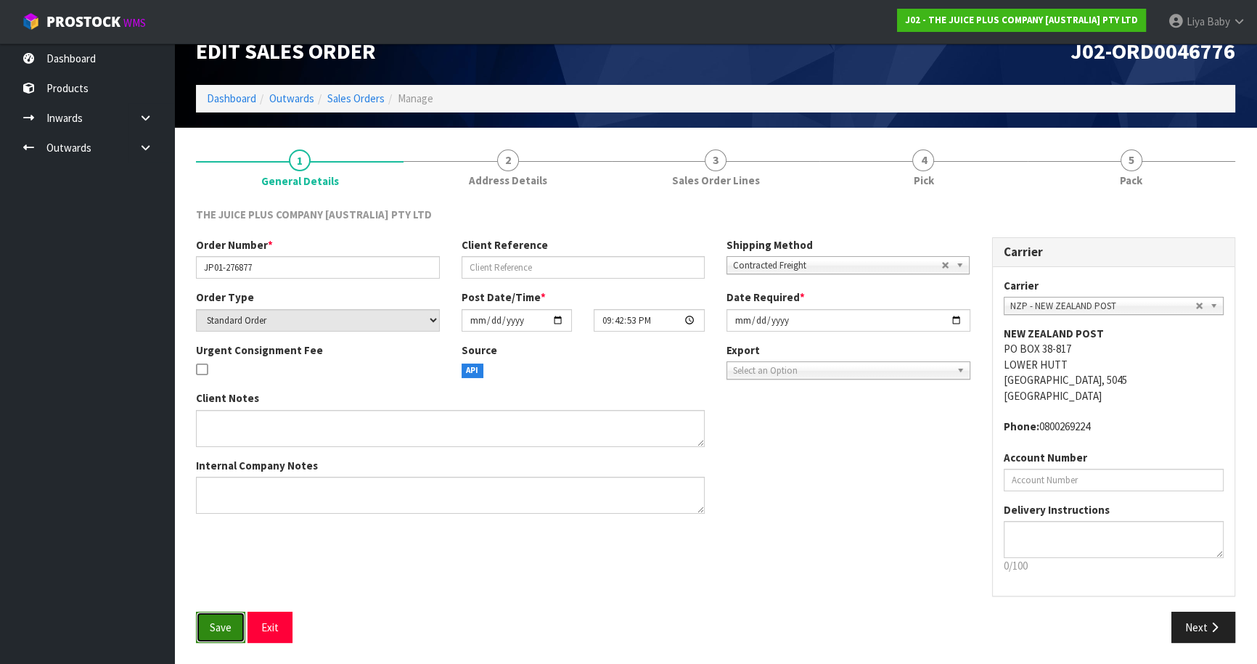
click at [220, 615] on button "Save" at bounding box center [220, 627] width 49 height 31
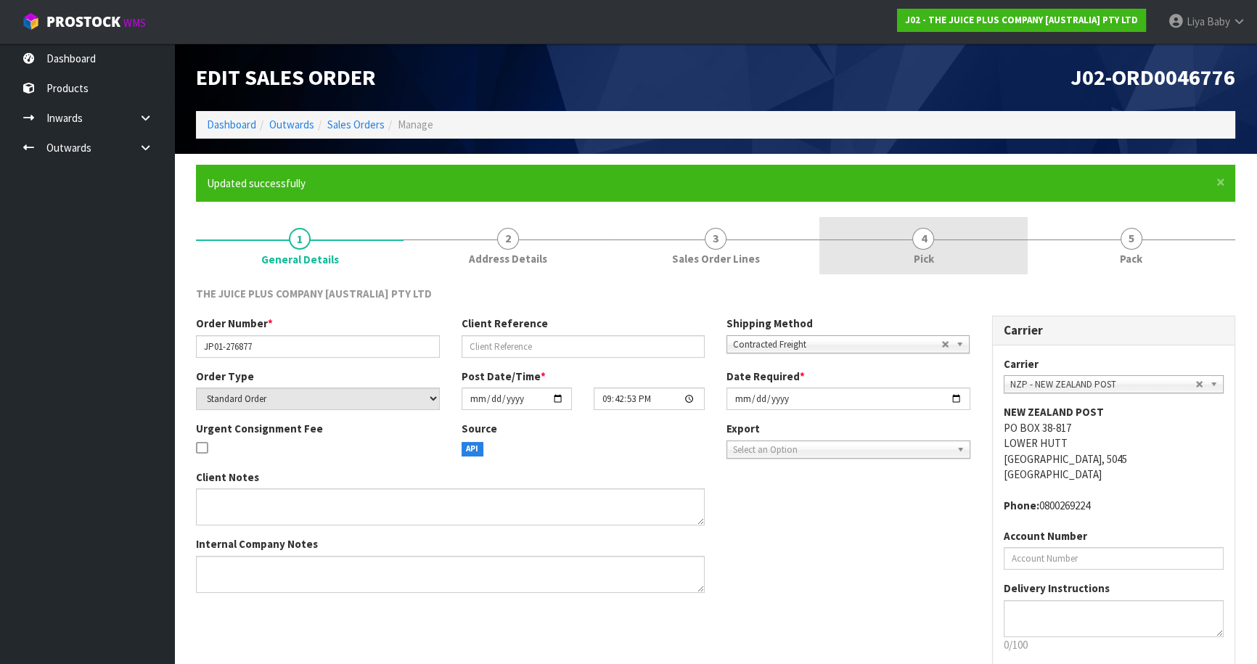
click at [914, 226] on link "4 Pick" at bounding box center [923, 245] width 208 height 57
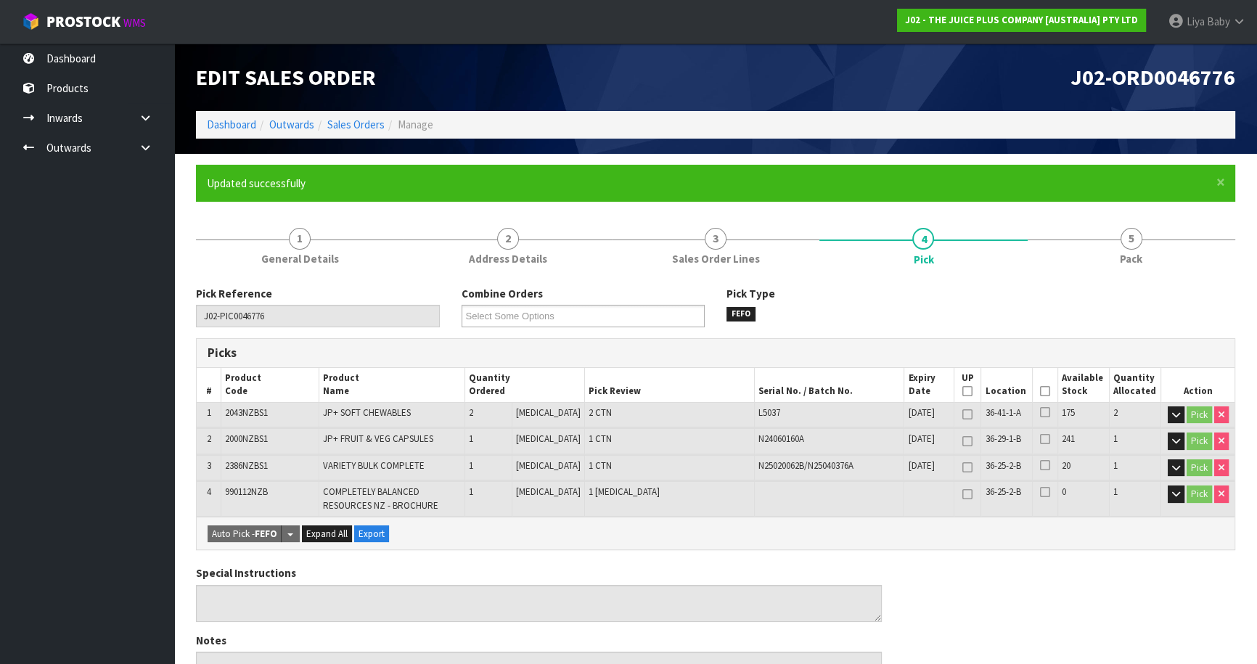
click at [1040, 391] on icon at bounding box center [1045, 391] width 10 height 1
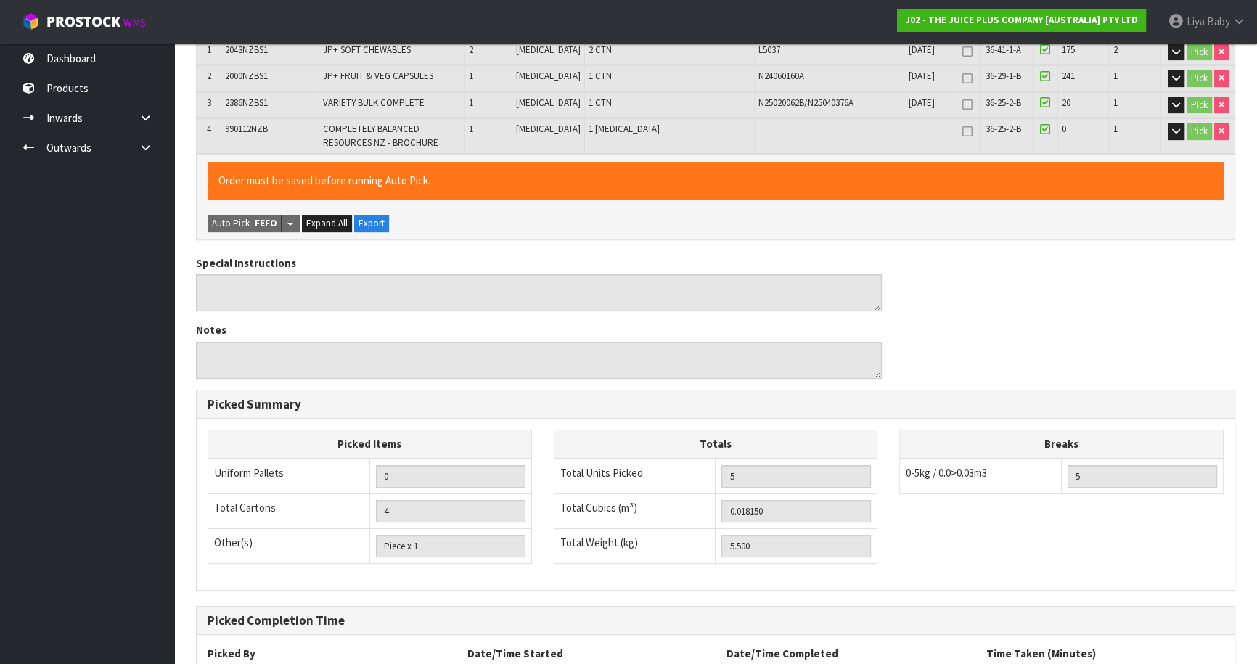
scroll to position [485, 0]
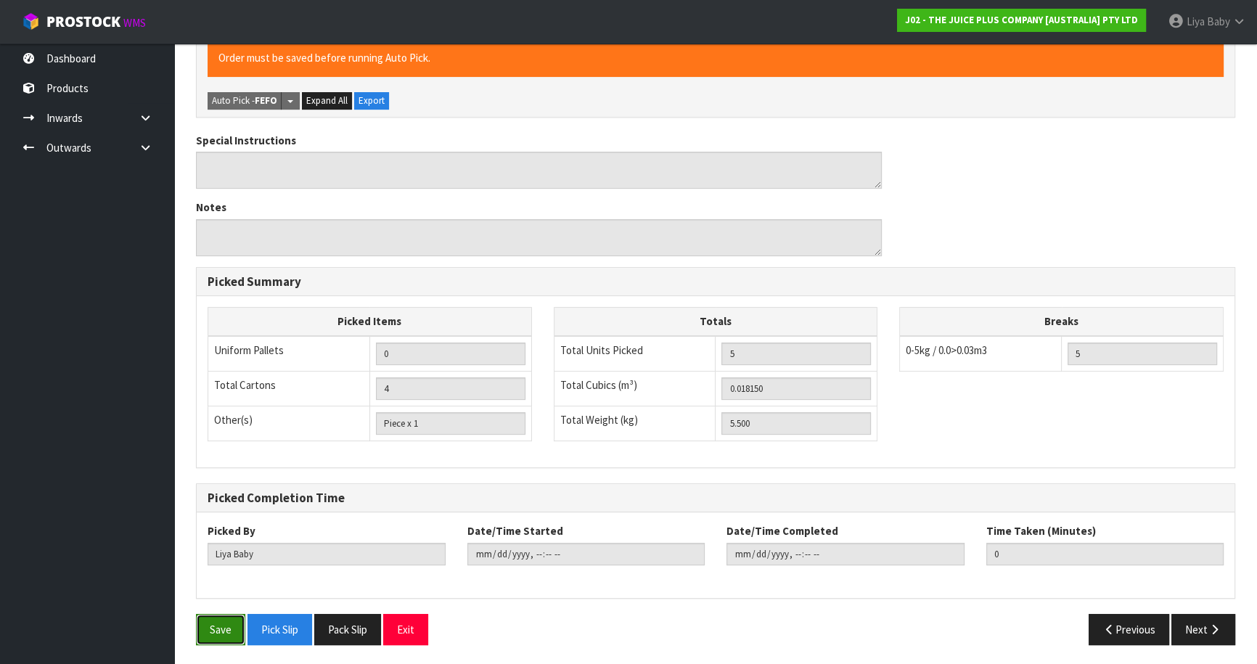
click at [221, 634] on button "Save" at bounding box center [220, 629] width 49 height 31
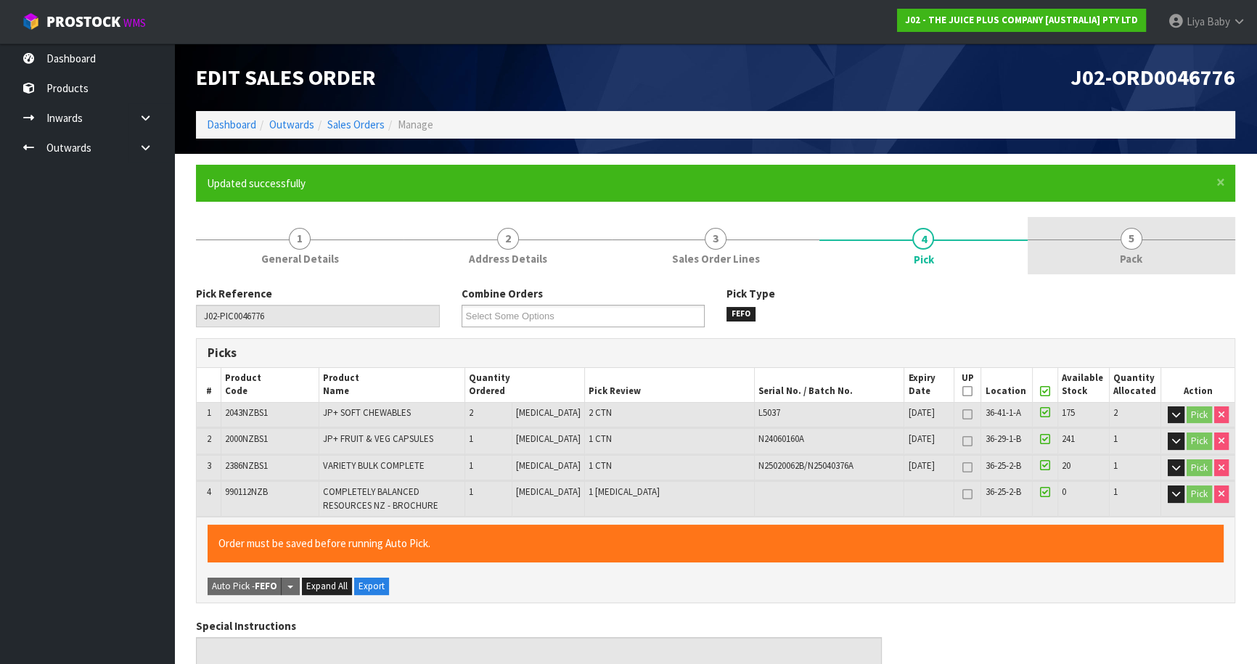
type input "[DATE]T13:19:31"
click at [1166, 250] on link "5 Pack" at bounding box center [1131, 245] width 208 height 57
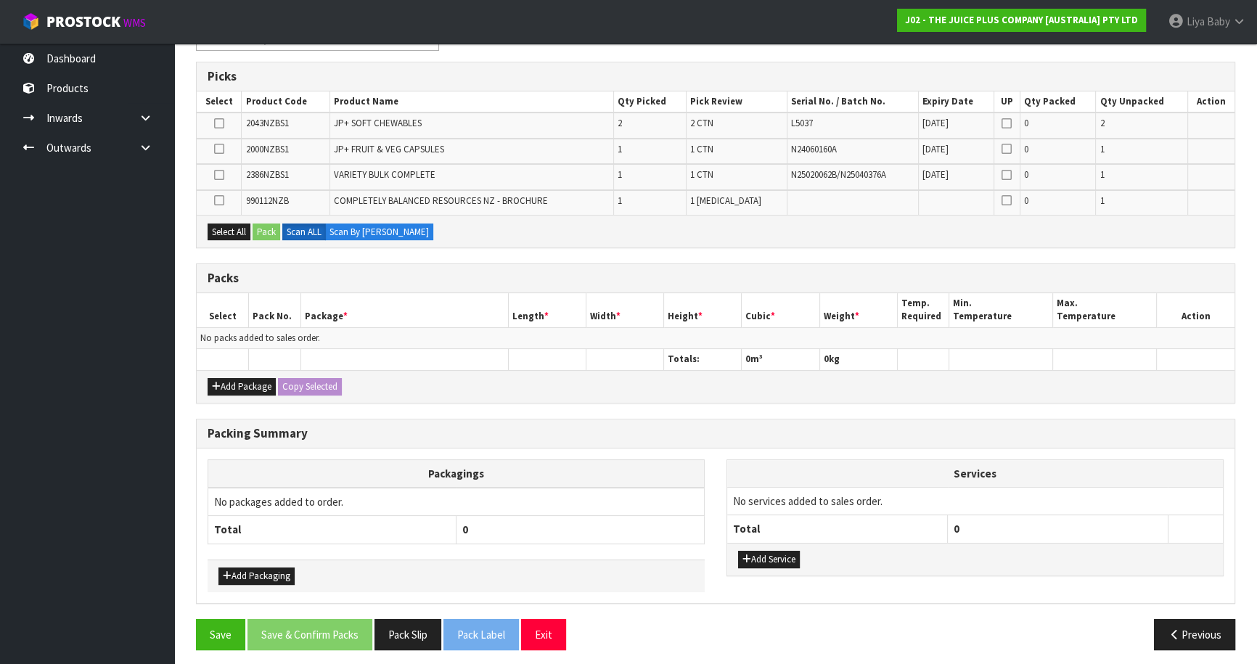
scroll to position [281, 0]
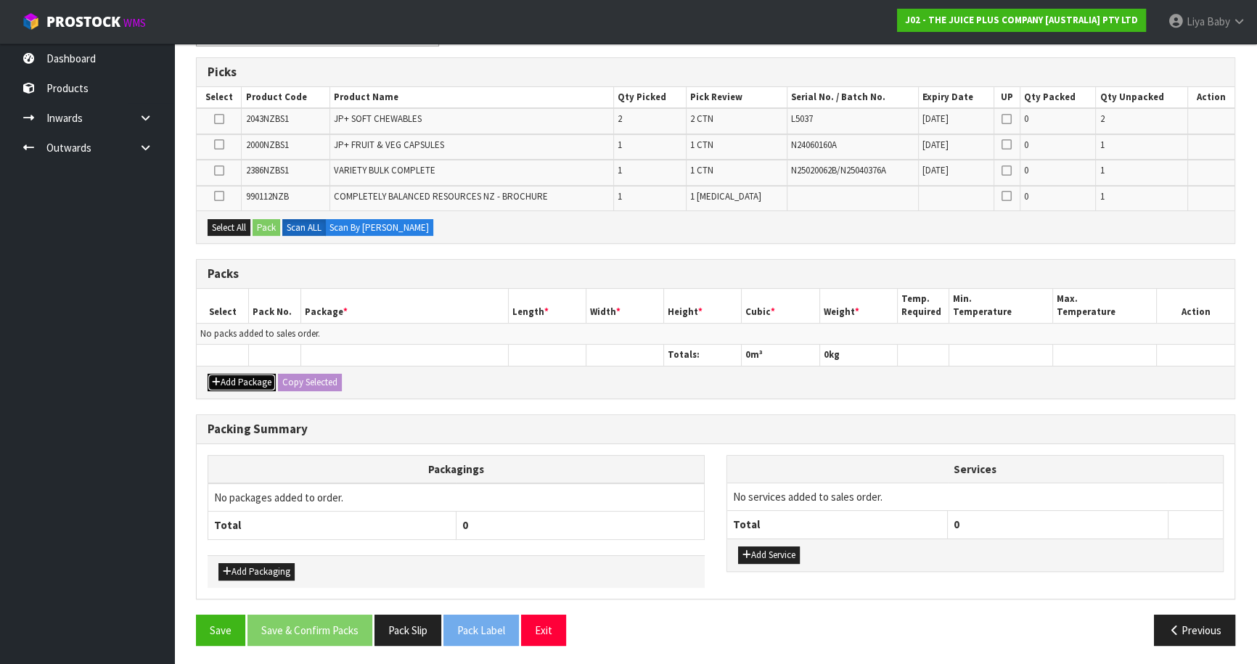
drag, startPoint x: 232, startPoint y: 382, endPoint x: 229, endPoint y: 372, distance: 10.6
click at [231, 382] on button "Add Package" at bounding box center [242, 382] width 68 height 17
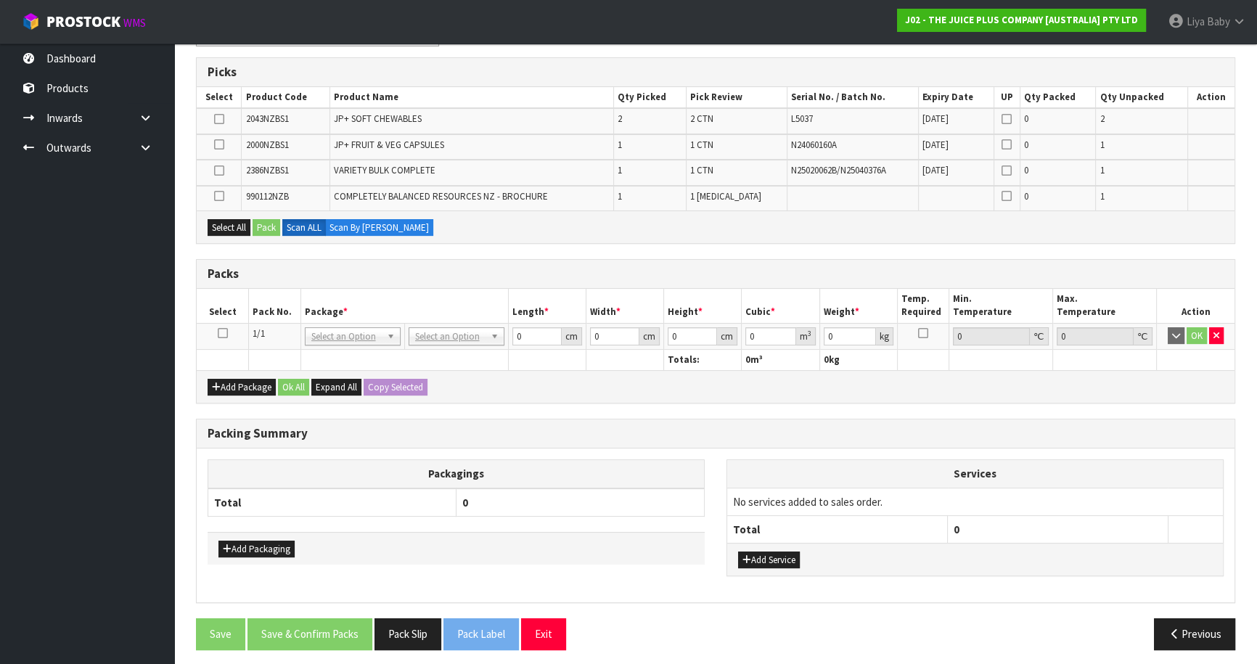
click at [222, 333] on icon at bounding box center [223, 333] width 10 height 1
click at [227, 227] on button "Select All" at bounding box center [229, 227] width 43 height 17
click at [283, 230] on div "Select All Pack Scan ALL Scan By [PERSON_NAME]" at bounding box center [716, 226] width 1038 height 33
click at [274, 224] on button "Pack" at bounding box center [267, 227] width 28 height 17
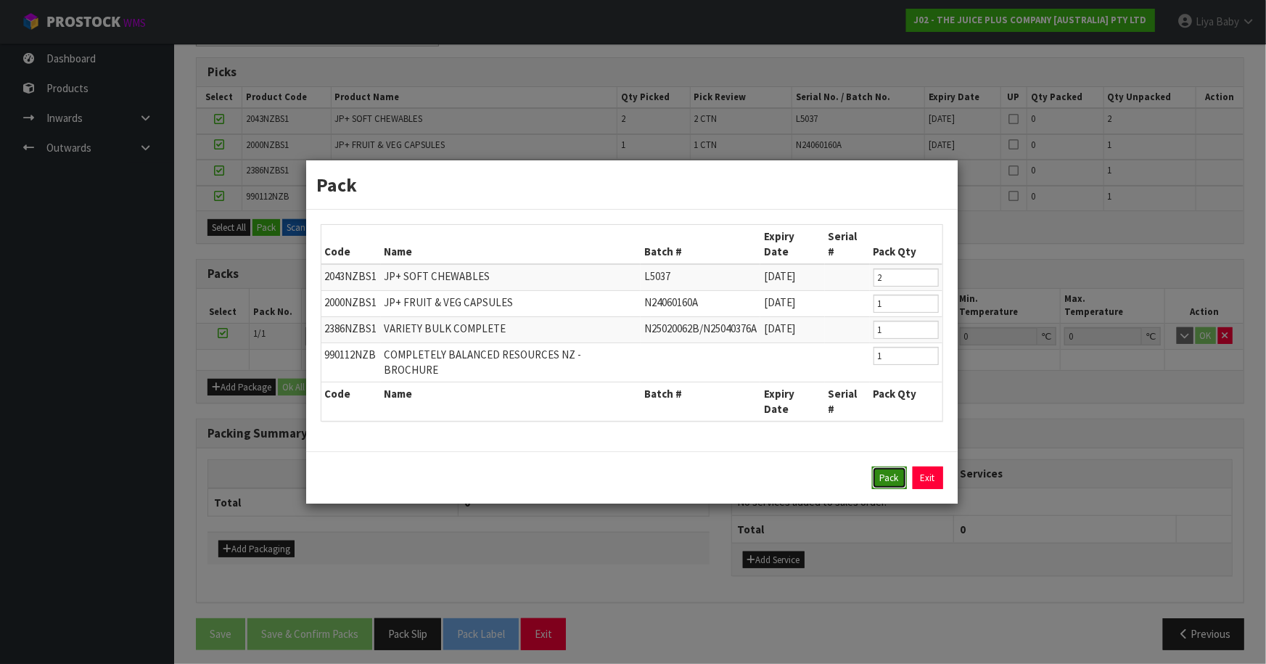
click at [889, 467] on button "Pack" at bounding box center [889, 478] width 35 height 23
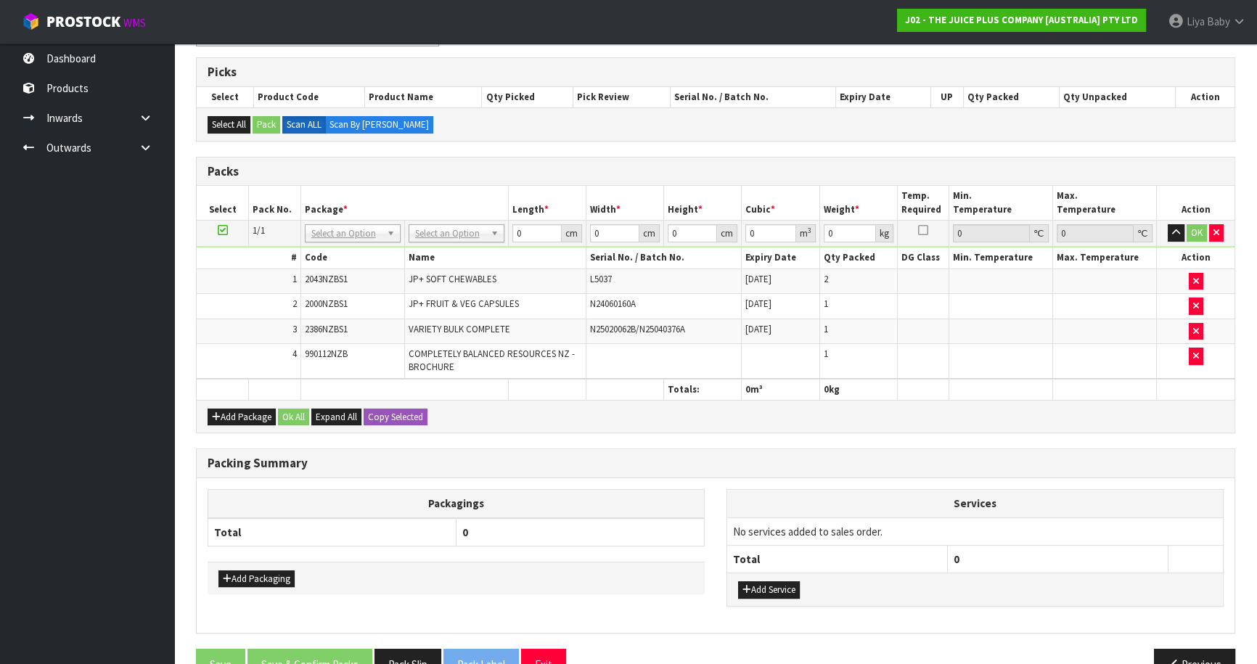
drag, startPoint x: 456, startPoint y: 229, endPoint x: 450, endPoint y: 237, distance: 10.9
click at [442, 253] on input "text" at bounding box center [455, 252] width 89 height 18
type input "CTN5"
drag, startPoint x: 424, startPoint y: 275, endPoint x: 431, endPoint y: 267, distance: 10.3
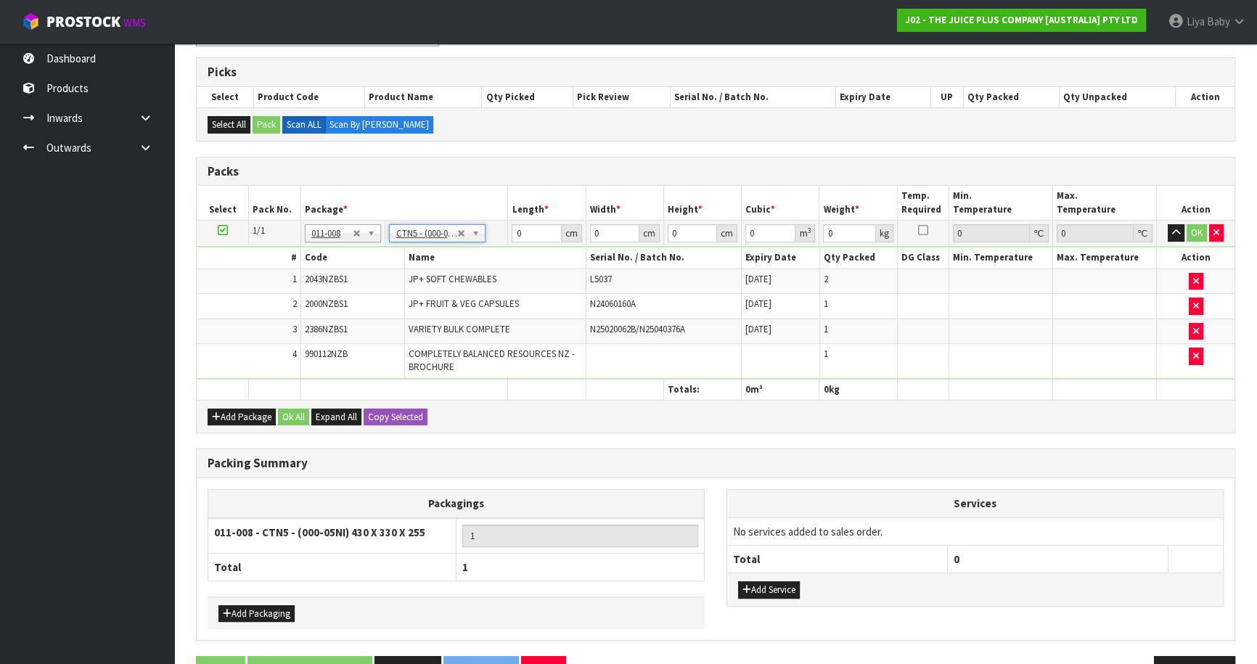
type input "43"
type input "33"
type input "25.5"
type input "0.036185"
type input "5.7"
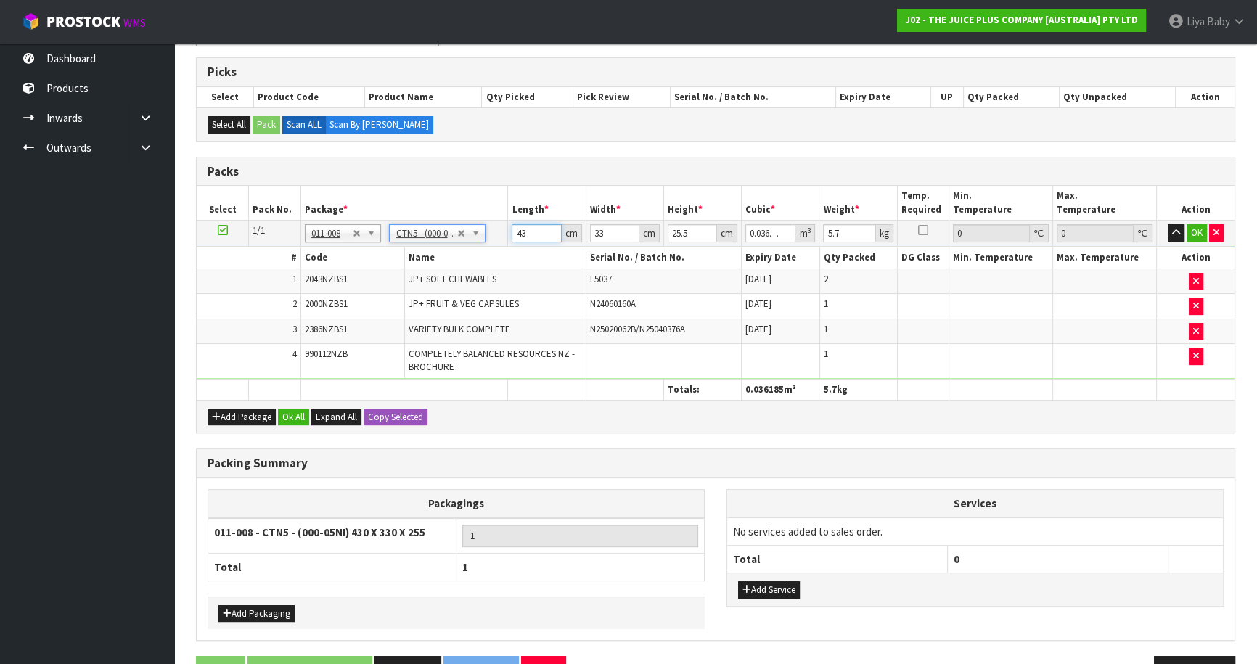
drag, startPoint x: 528, startPoint y: 234, endPoint x: 533, endPoint y: 221, distance: 14.7
click at [528, 233] on input "43" at bounding box center [536, 233] width 49 height 18
type input "4"
type input "0.003366"
type input "0"
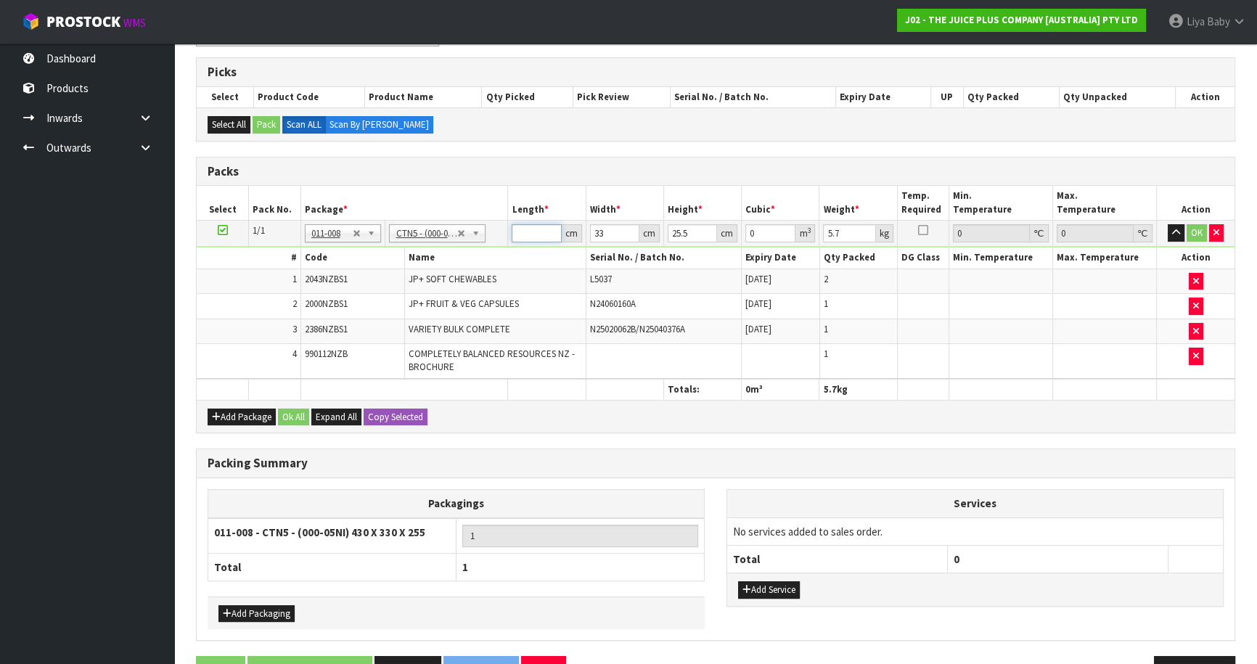
type input "4"
type input "0.003366"
type input "44"
type input "0.037026"
type input "44"
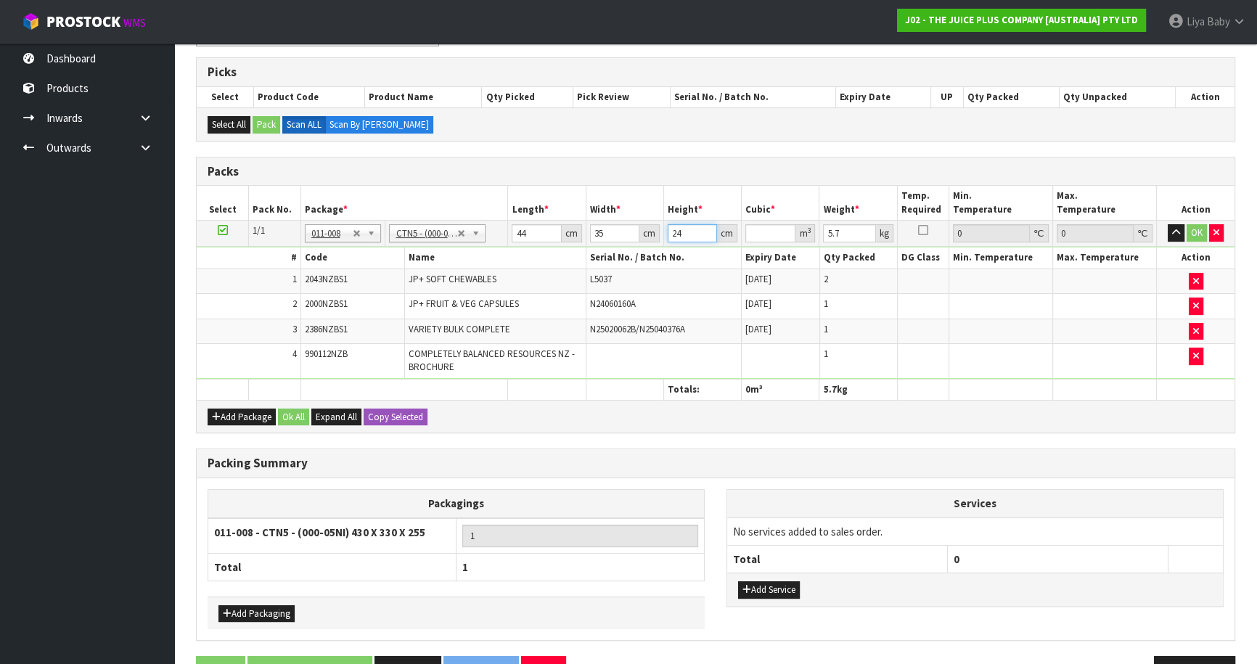
click at [678, 226] on input "24" at bounding box center [692, 233] width 49 height 18
click at [681, 226] on input "24" at bounding box center [692, 233] width 49 height 18
click at [283, 419] on button "Ok All" at bounding box center [293, 417] width 31 height 17
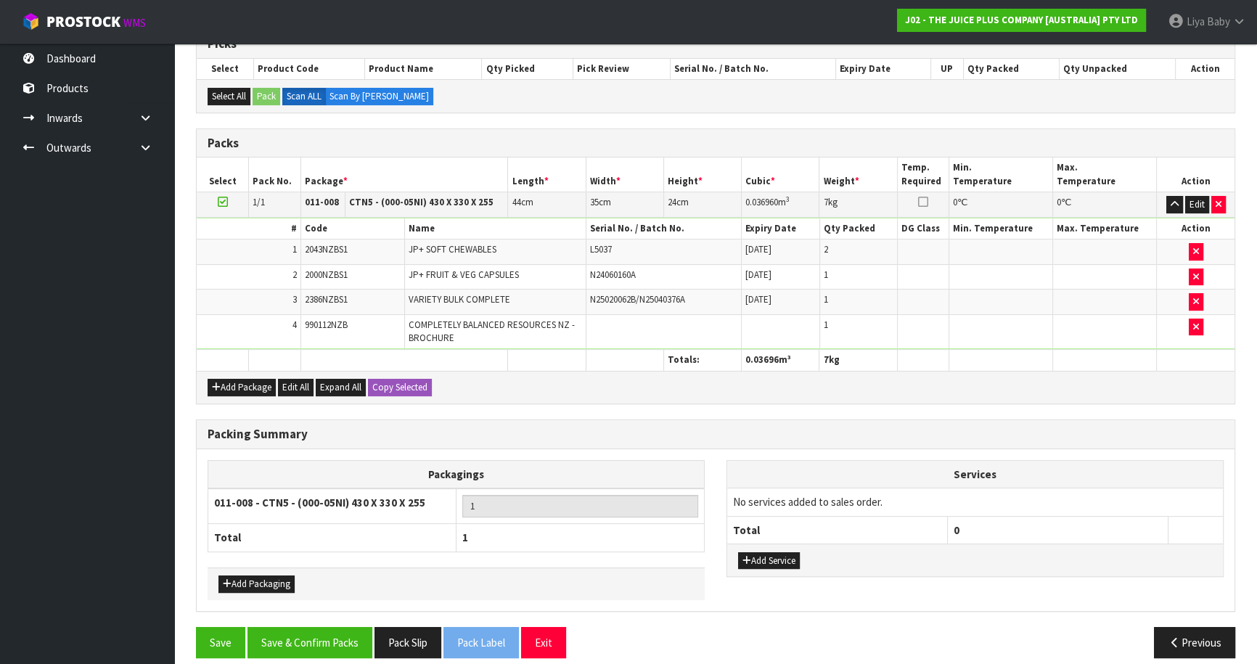
scroll to position [321, 0]
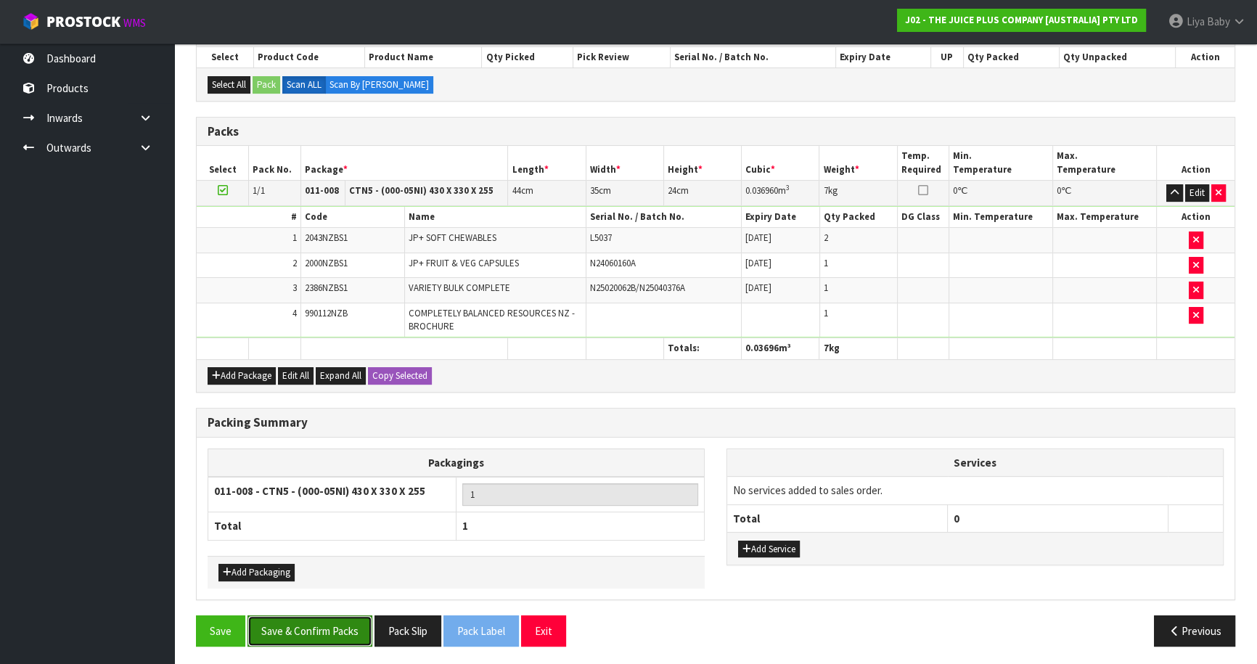
drag, startPoint x: 282, startPoint y: 618, endPoint x: 287, endPoint y: 606, distance: 12.4
click at [282, 617] on button "Save & Confirm Packs" at bounding box center [309, 630] width 125 height 31
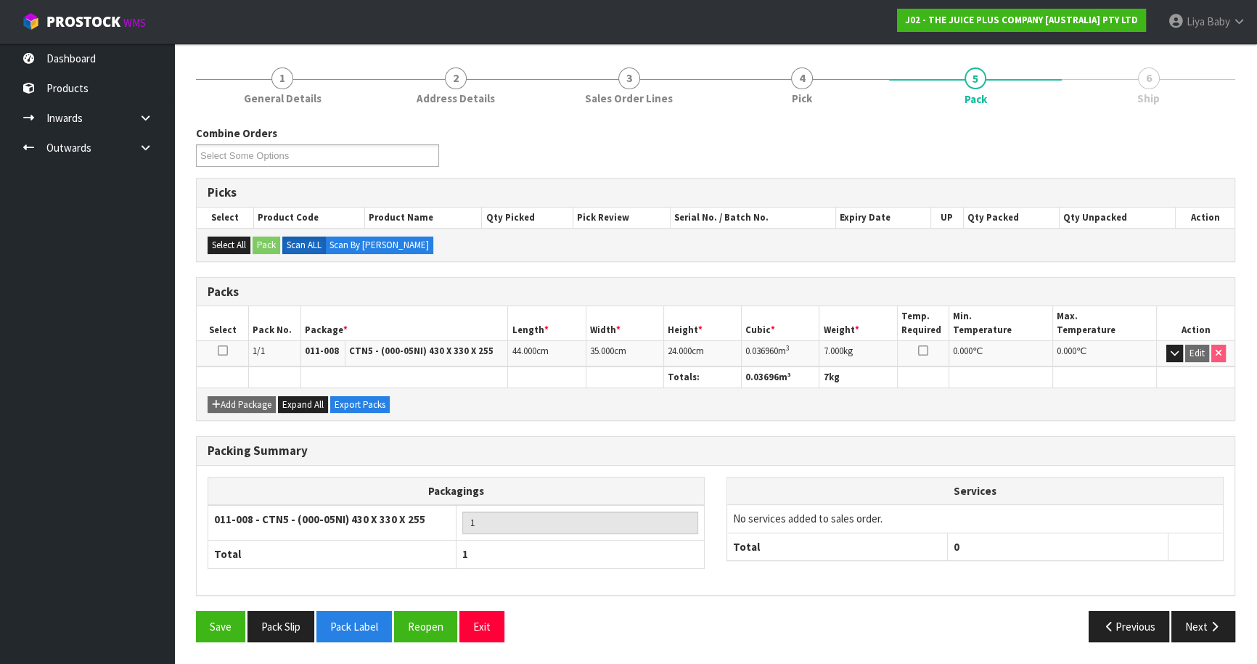
scroll to position [158, 0]
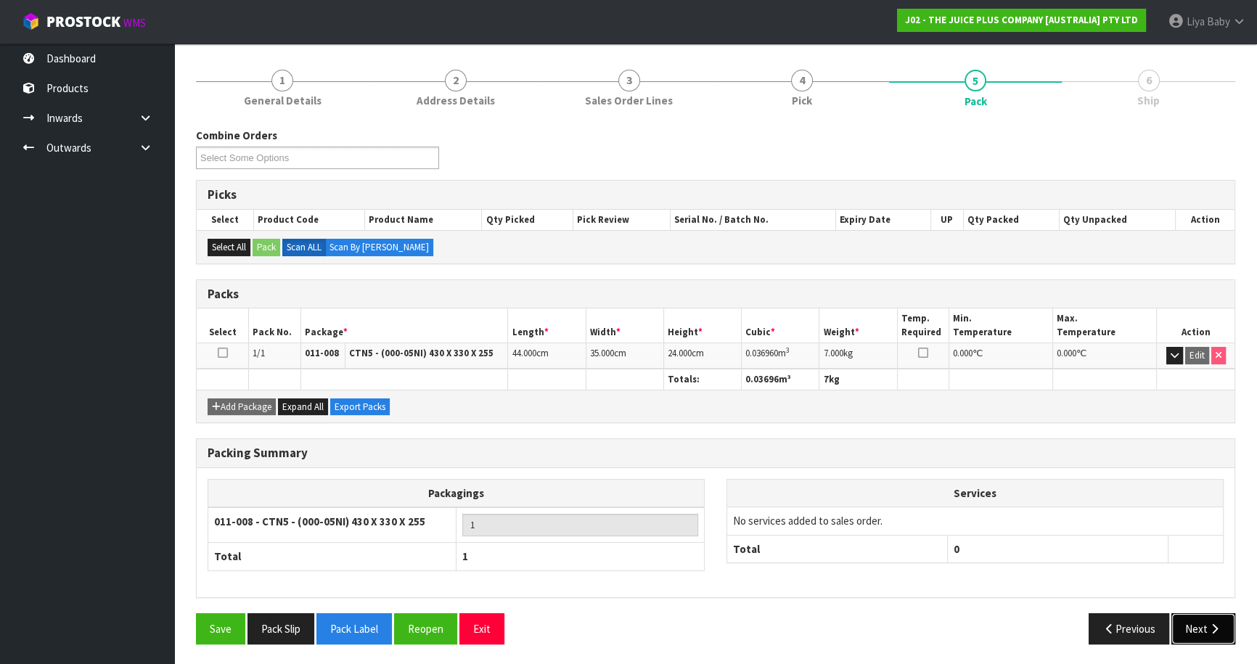
click at [1200, 613] on button "Next" at bounding box center [1203, 628] width 64 height 31
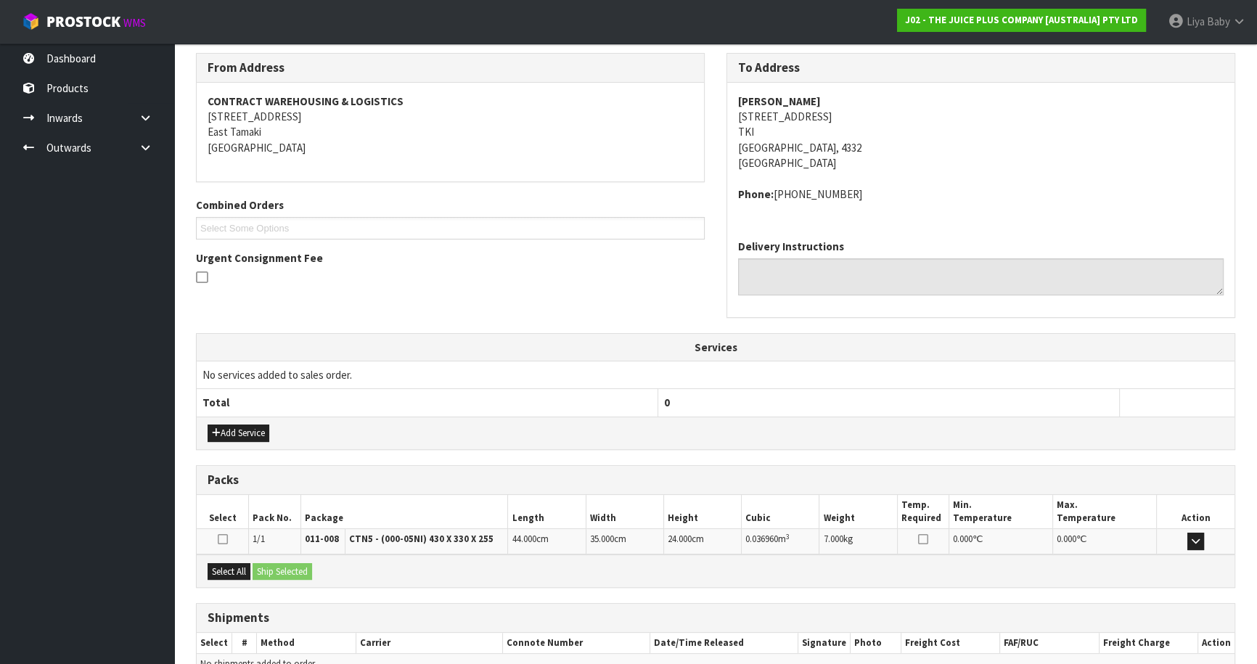
scroll to position [311, 0]
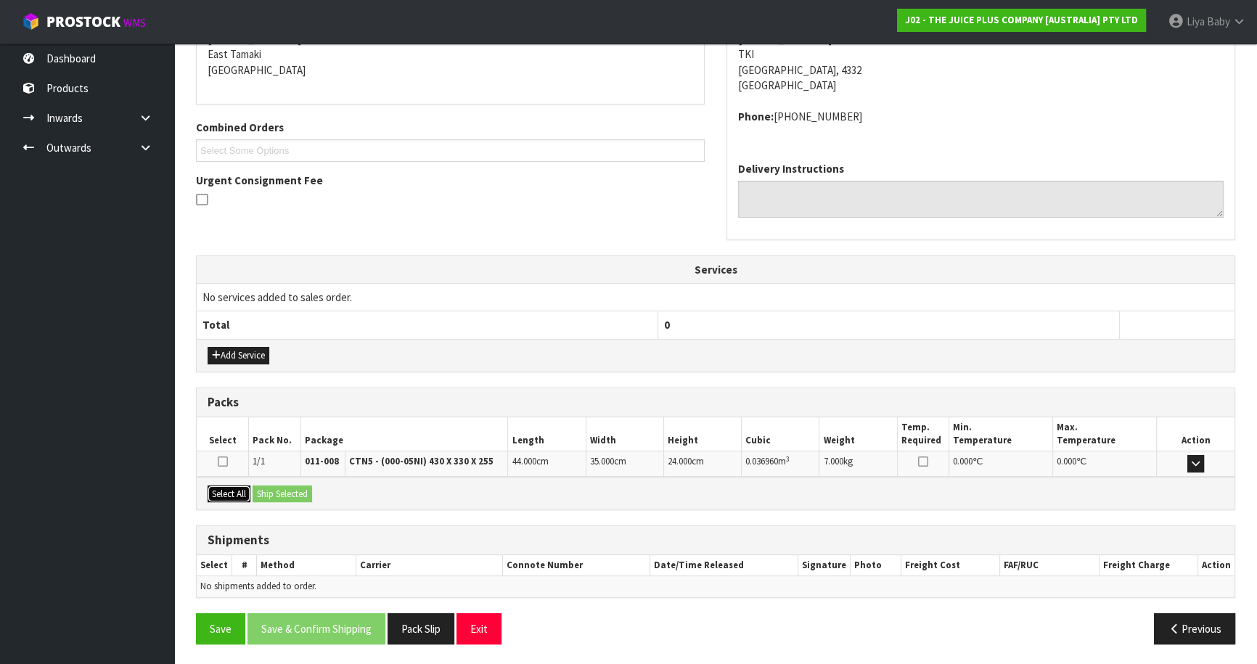
click at [218, 488] on button "Select All" at bounding box center [229, 493] width 43 height 17
drag, startPoint x: 265, startPoint y: 483, endPoint x: 255, endPoint y: 492, distance: 13.9
click at [265, 485] on button "Ship Selected" at bounding box center [283, 493] width 60 height 17
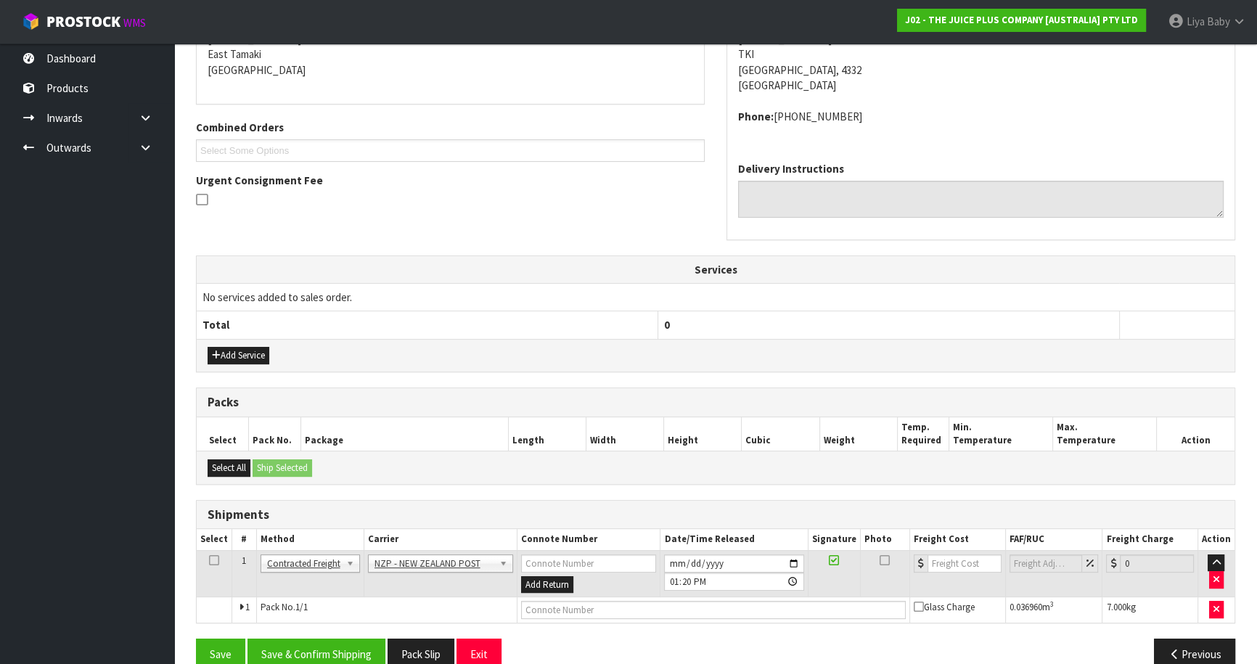
click at [211, 560] on icon at bounding box center [214, 560] width 10 height 1
click at [316, 649] on button "Save & Confirm Shipping" at bounding box center [316, 654] width 138 height 31
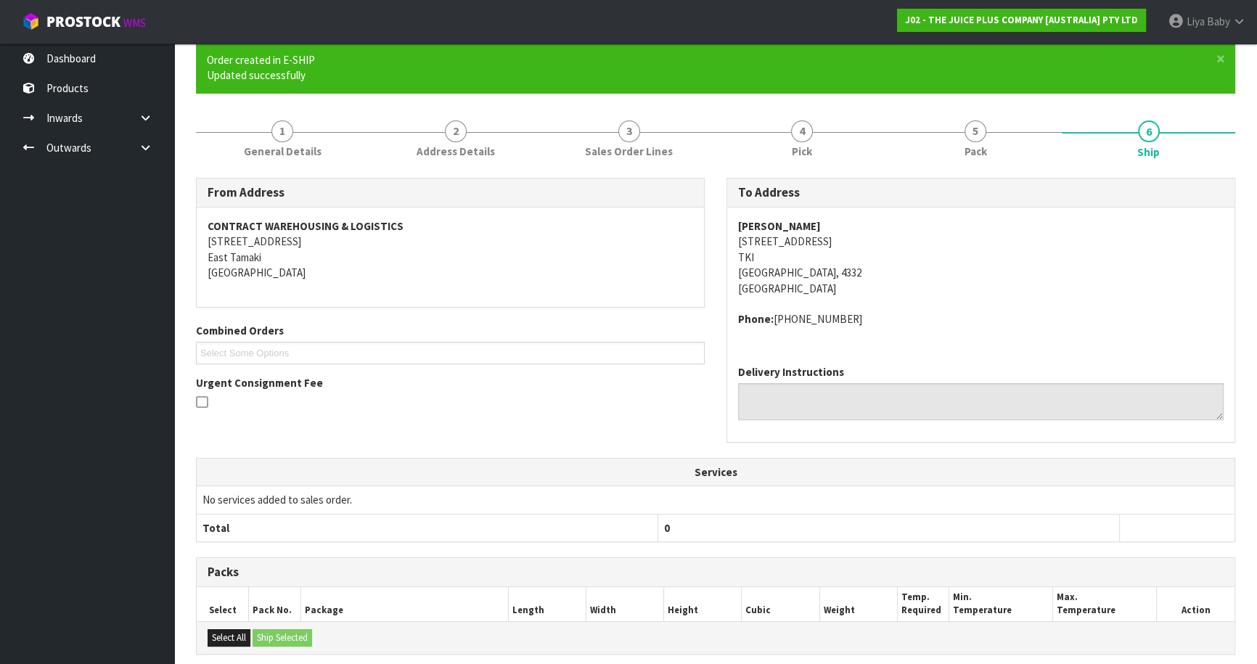
scroll to position [316, 0]
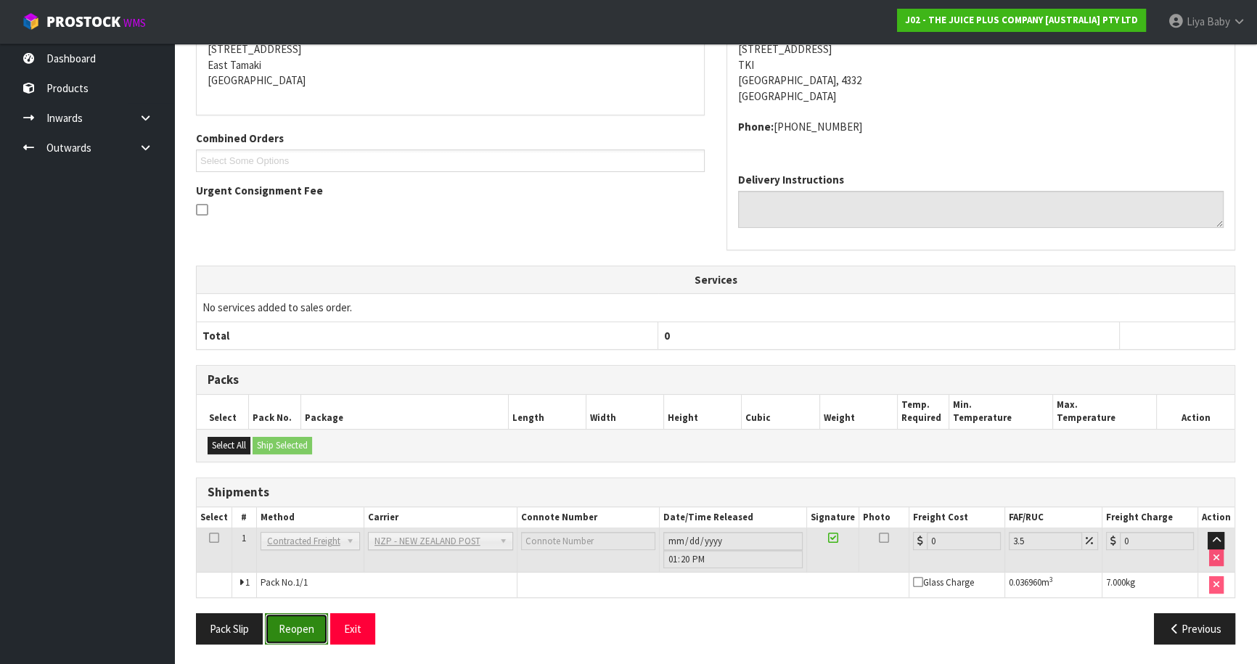
click at [290, 620] on button "Reopen" at bounding box center [296, 628] width 63 height 31
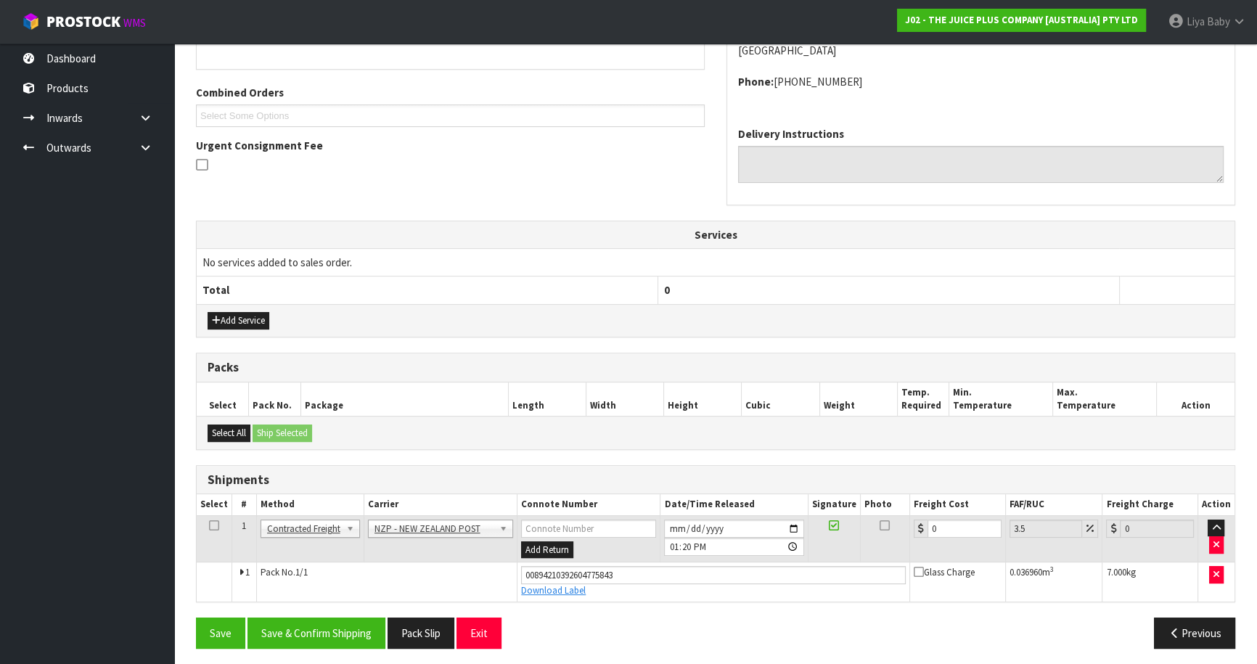
scroll to position [349, 0]
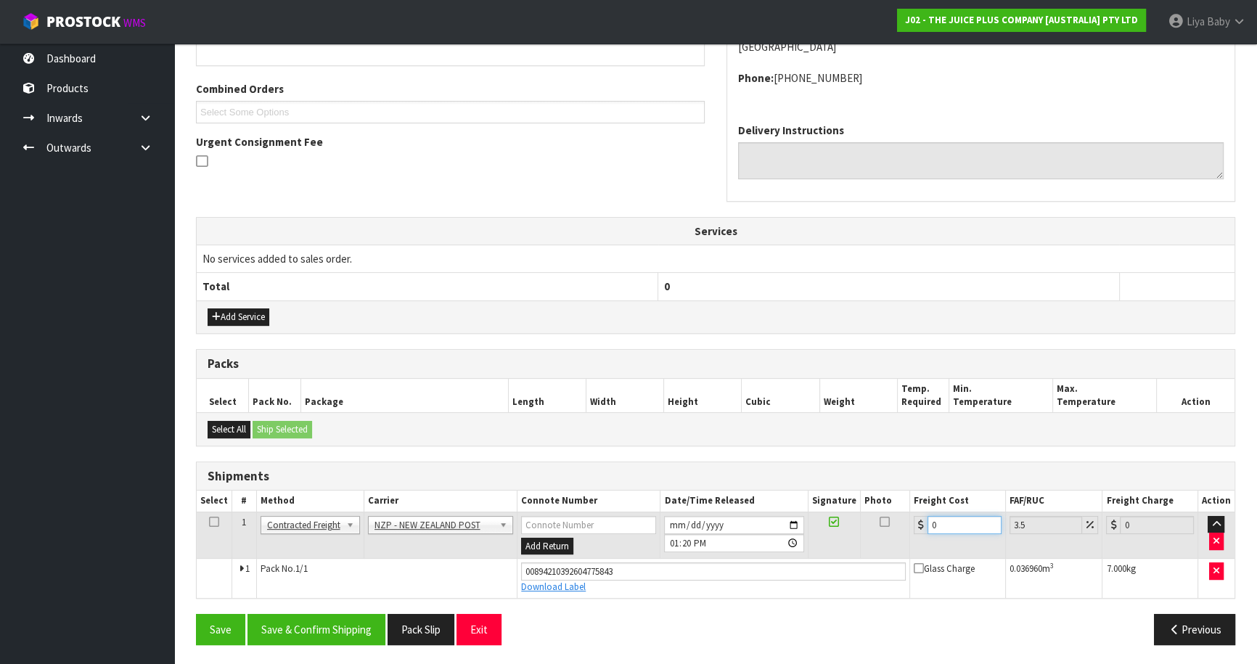
click at [940, 524] on input "0" at bounding box center [964, 525] width 74 height 18
click at [210, 522] on icon at bounding box center [214, 522] width 10 height 1
click at [310, 626] on button "Save & Confirm Shipping" at bounding box center [316, 629] width 138 height 31
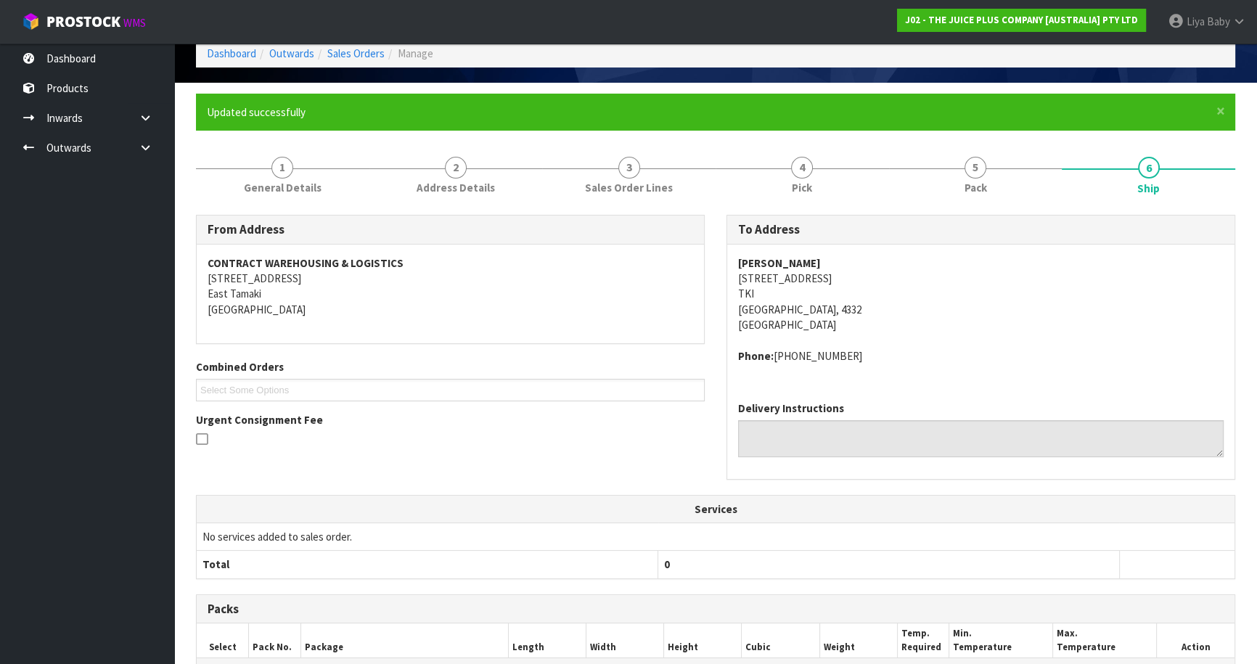
scroll to position [0, 0]
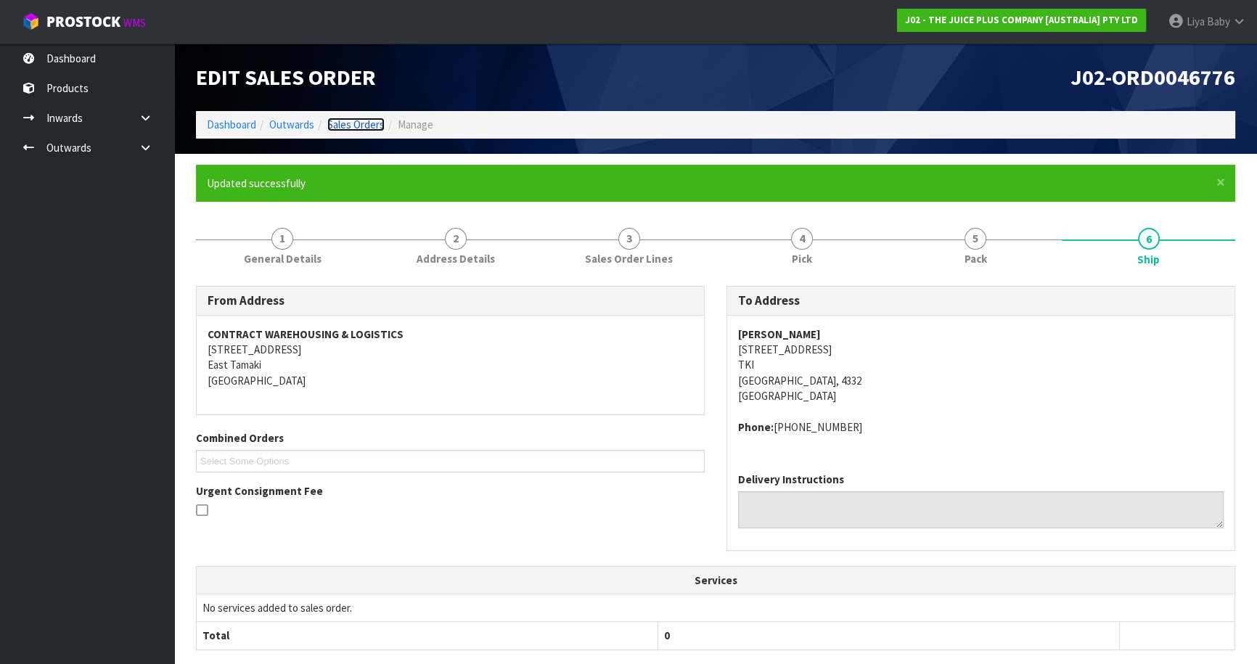
click at [350, 123] on link "Sales Orders" at bounding box center [355, 125] width 57 height 14
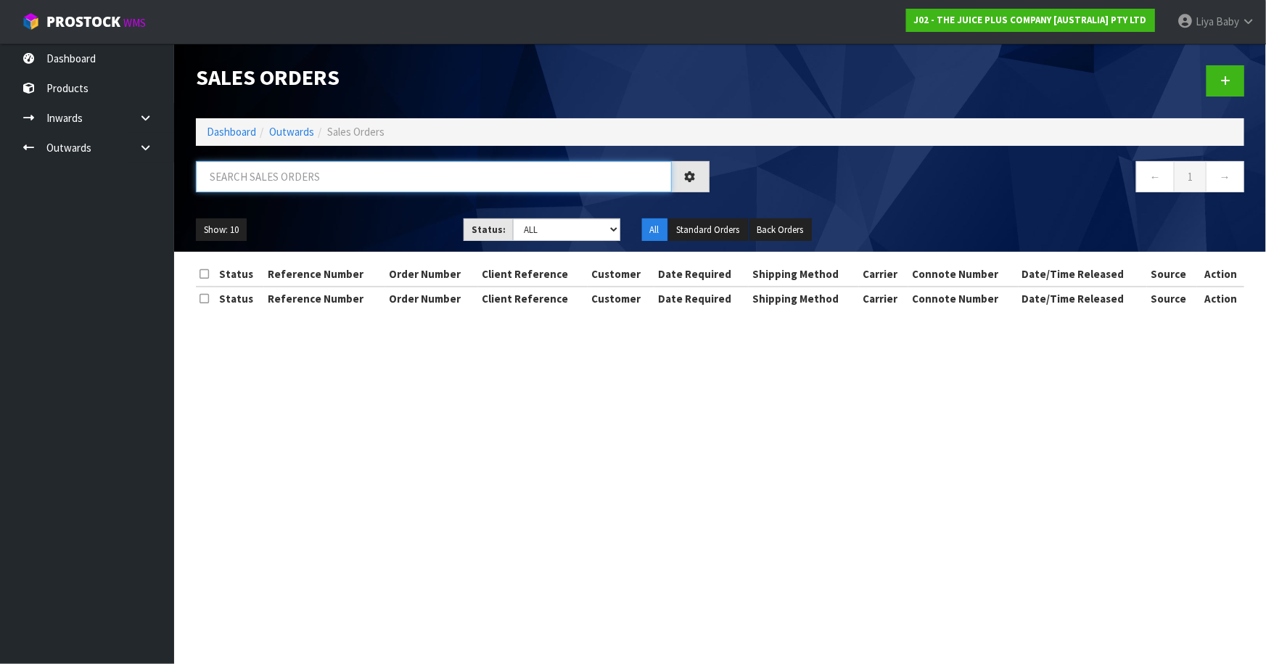
click at [308, 163] on input "text" at bounding box center [434, 176] width 476 height 31
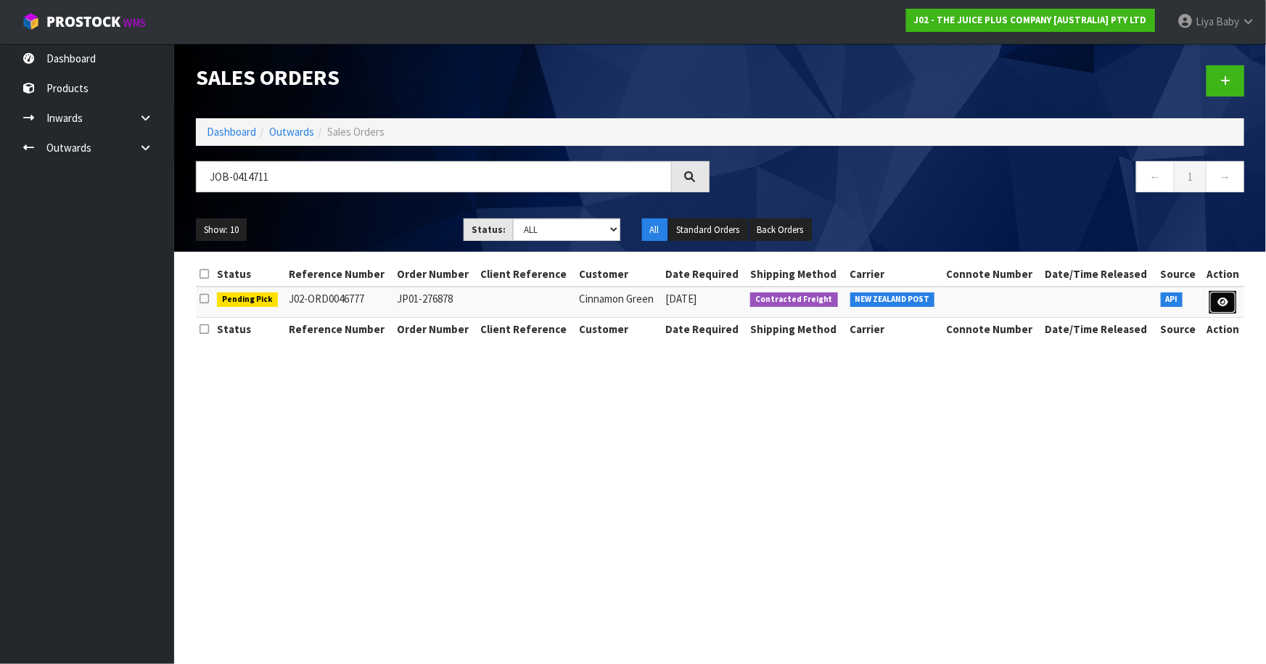
click at [1214, 303] on link at bounding box center [1223, 302] width 27 height 23
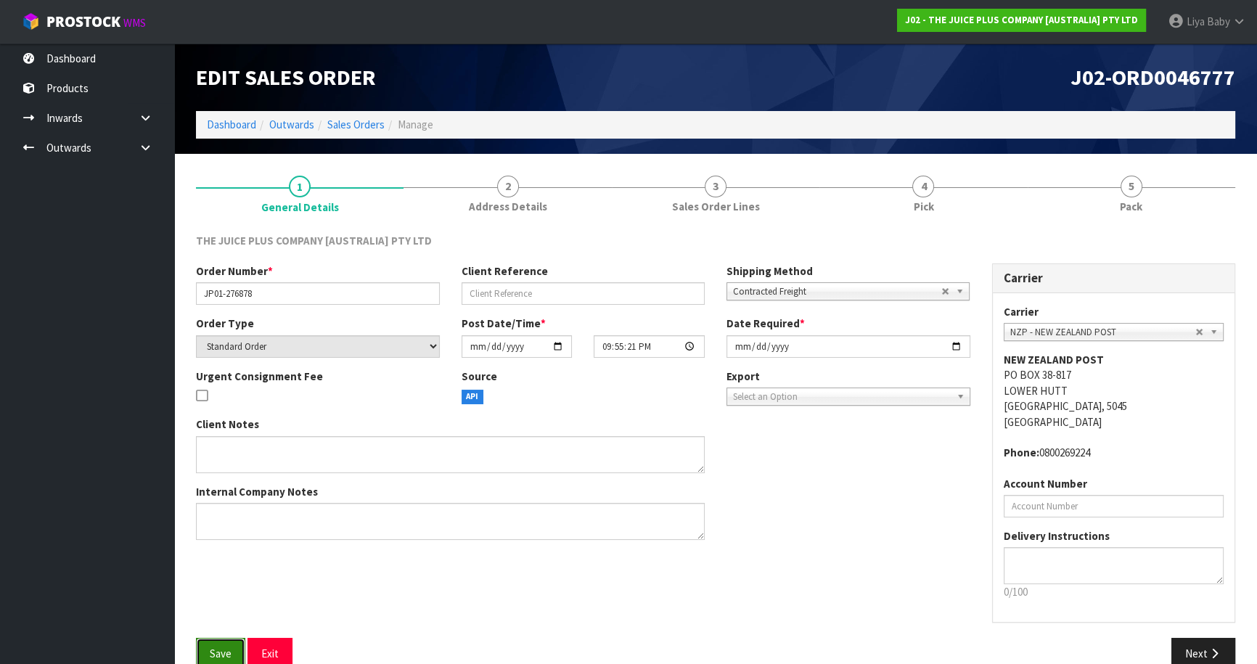
click at [223, 642] on button "Save" at bounding box center [220, 653] width 49 height 31
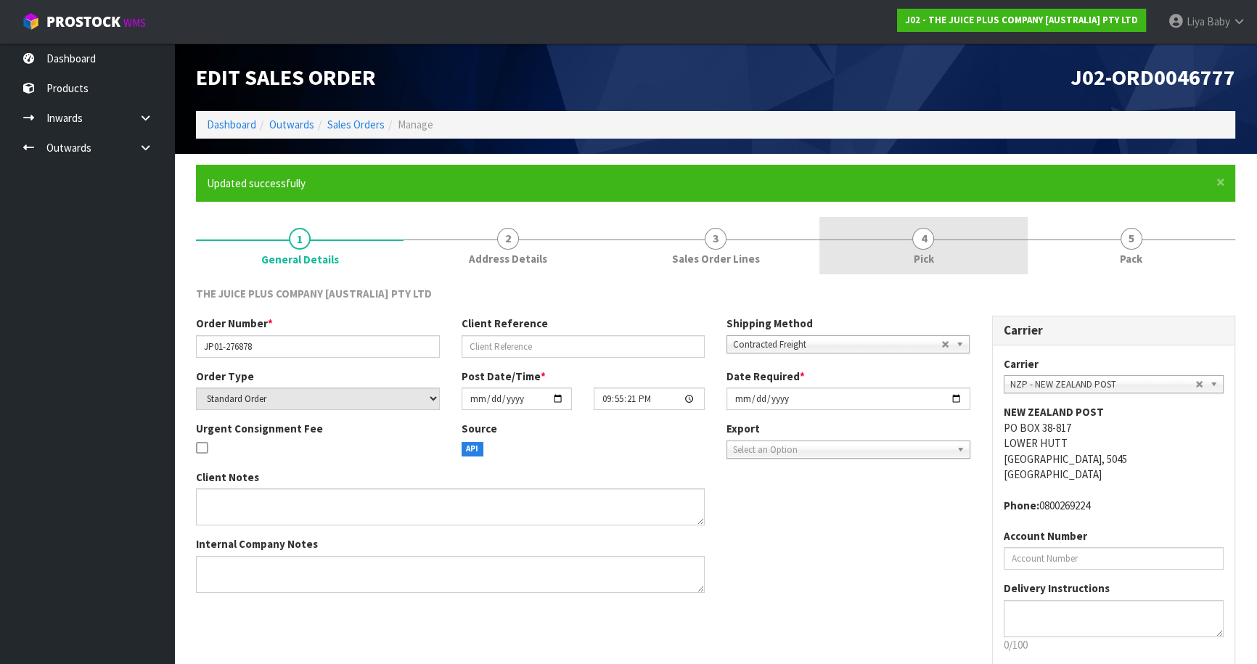
click at [934, 262] on link "4 Pick" at bounding box center [923, 245] width 208 height 57
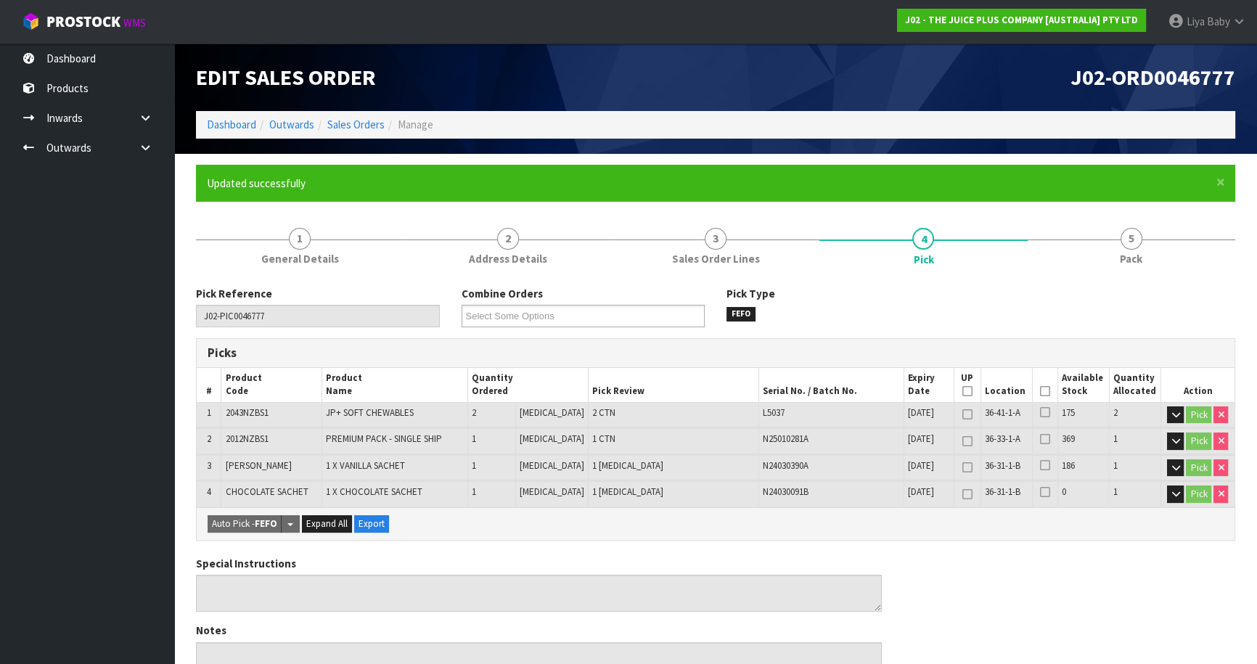
click at [1040, 392] on icon at bounding box center [1045, 391] width 10 height 1
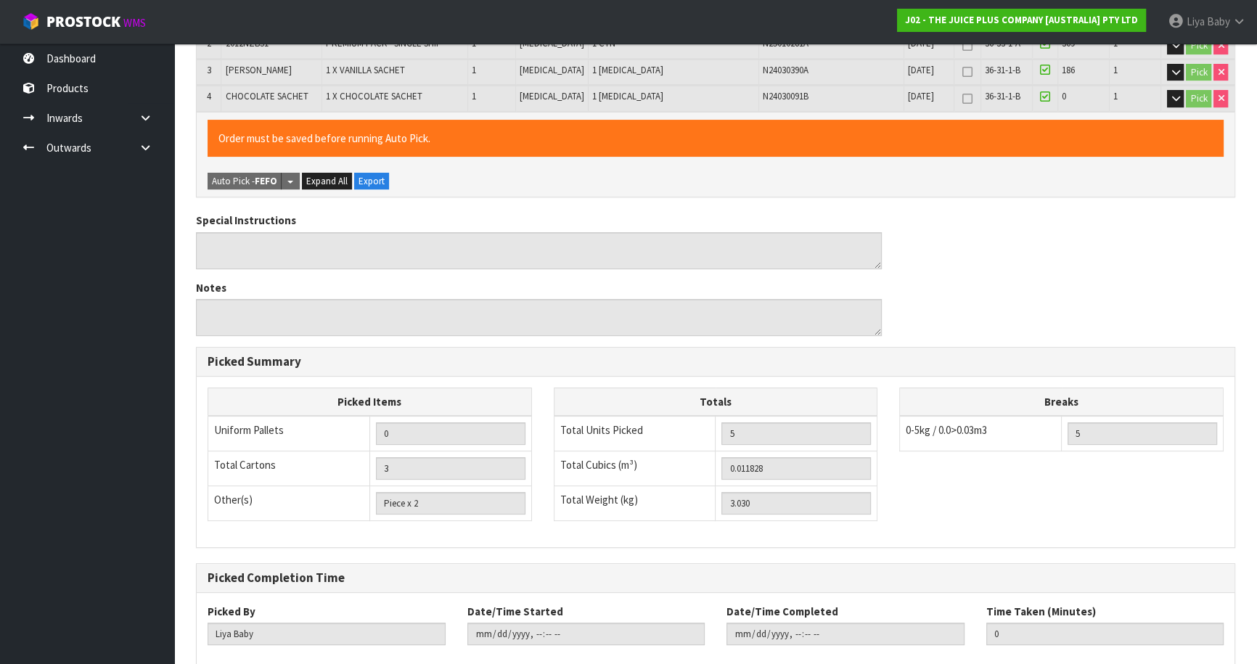
scroll to position [475, 0]
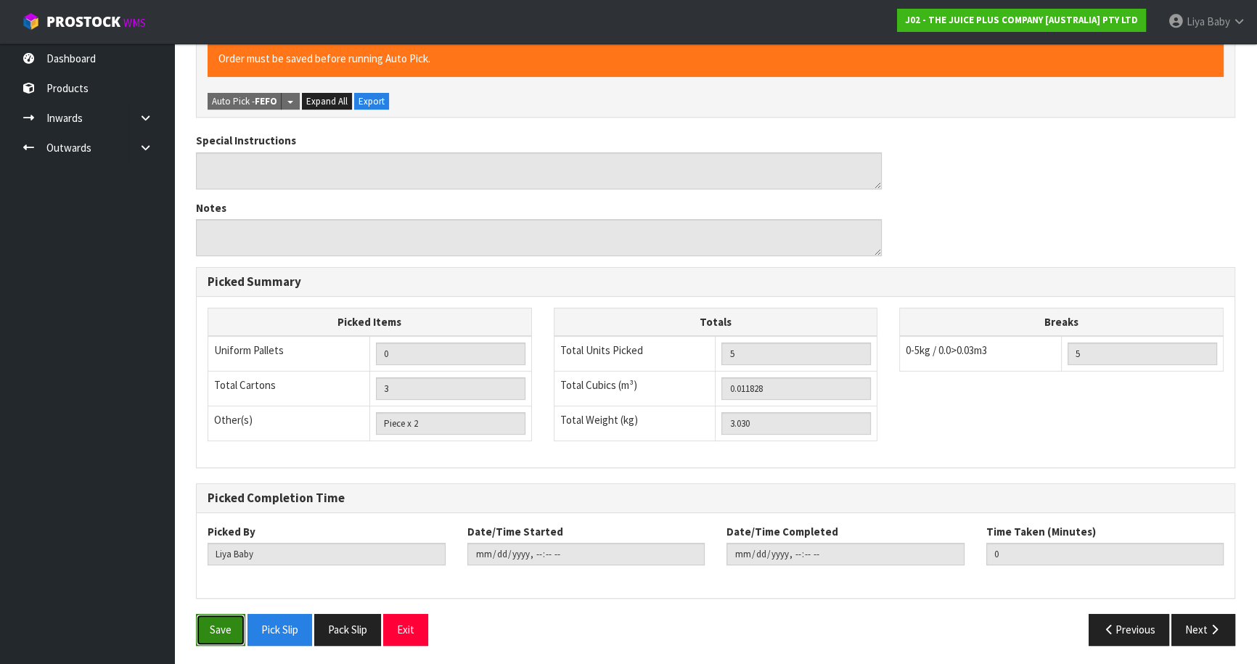
click at [237, 624] on button "Save" at bounding box center [220, 629] width 49 height 31
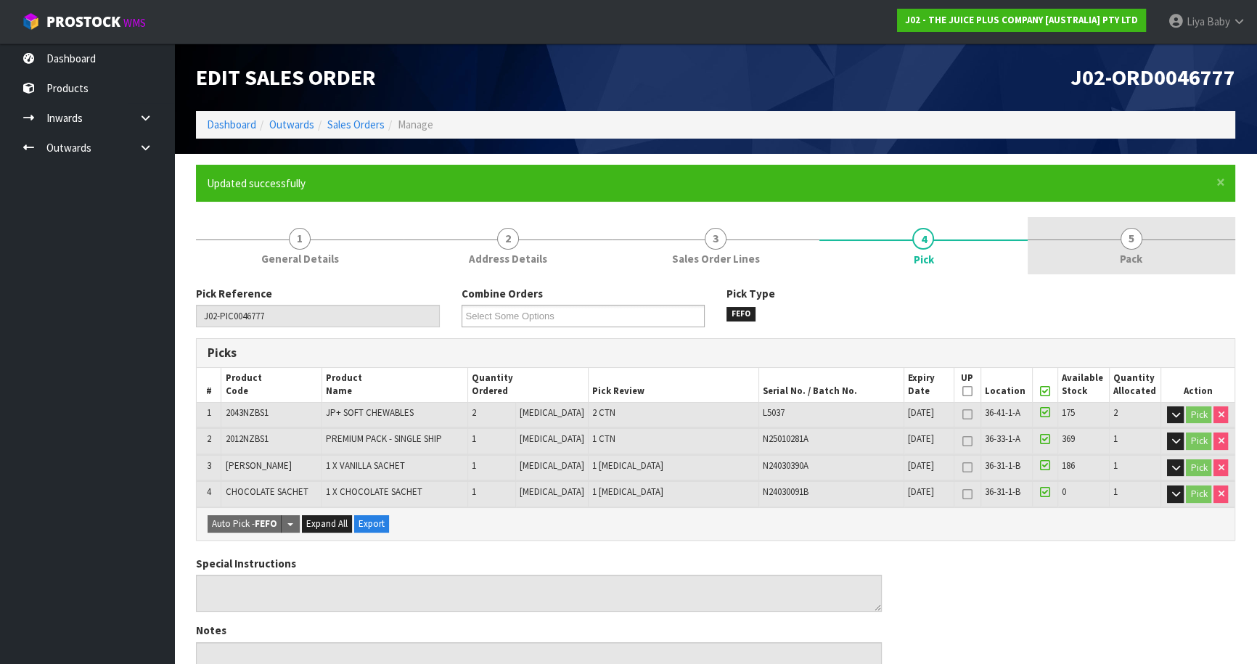
drag, startPoint x: 1154, startPoint y: 229, endPoint x: 1078, endPoint y: 268, distance: 85.7
click at [1154, 230] on link "5 Pack" at bounding box center [1131, 245] width 208 height 57
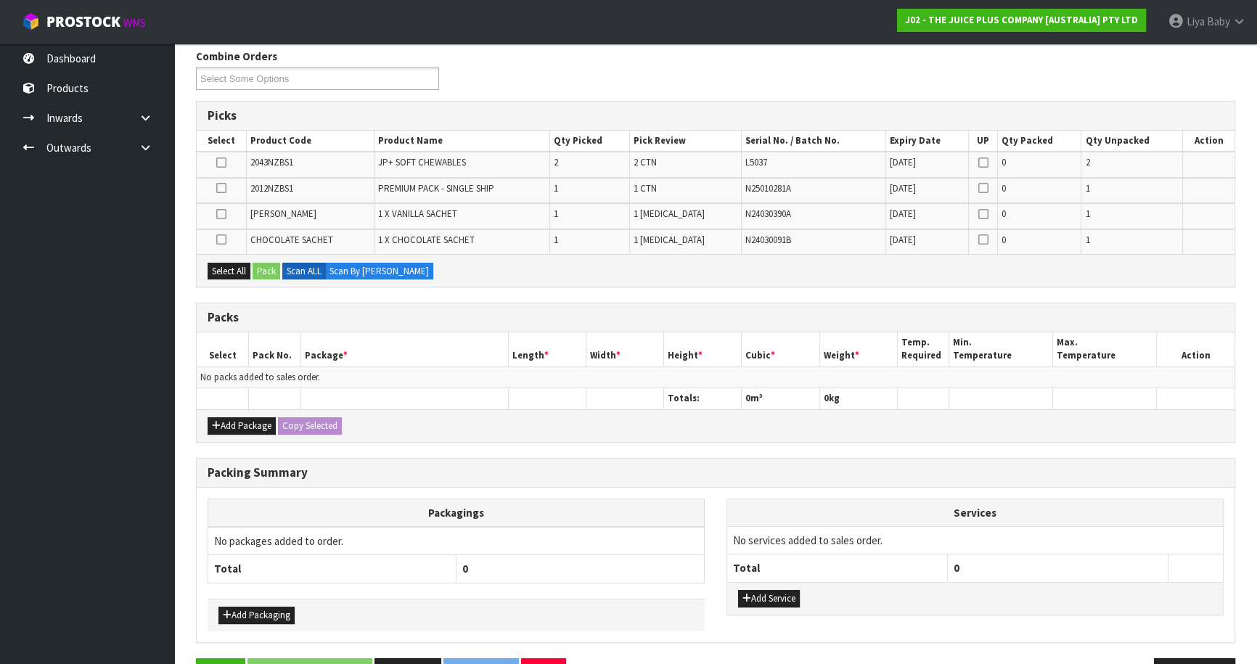
scroll to position [281, 0]
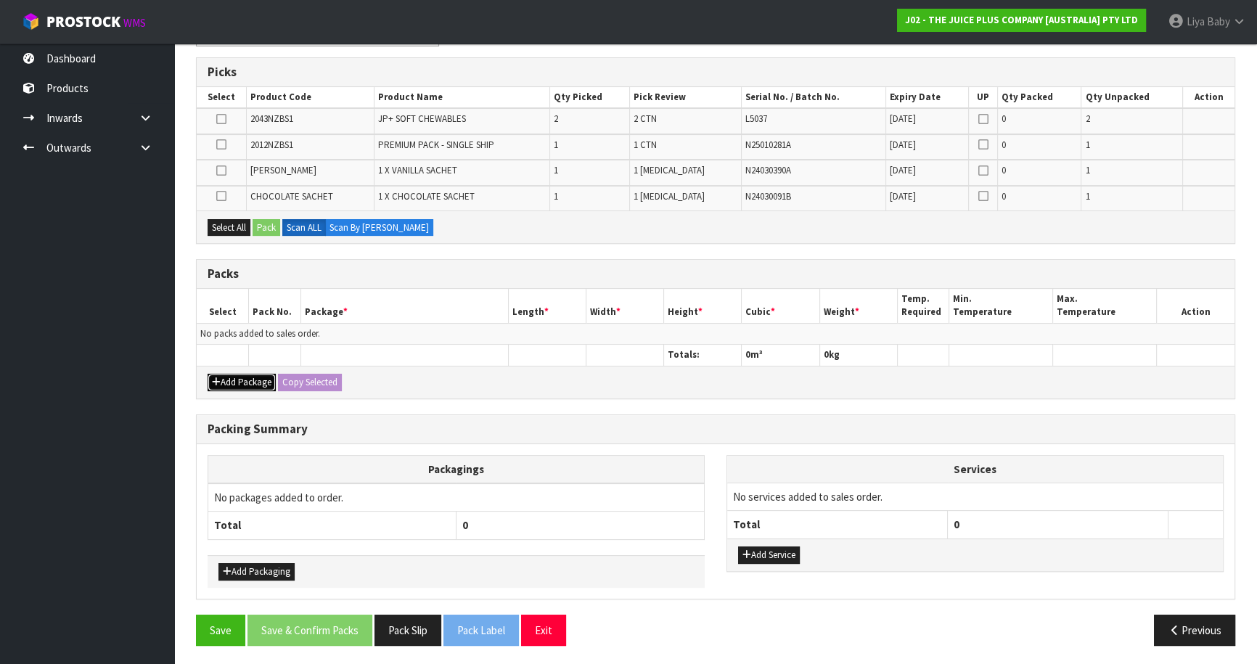
click at [260, 374] on button "Add Package" at bounding box center [242, 382] width 68 height 17
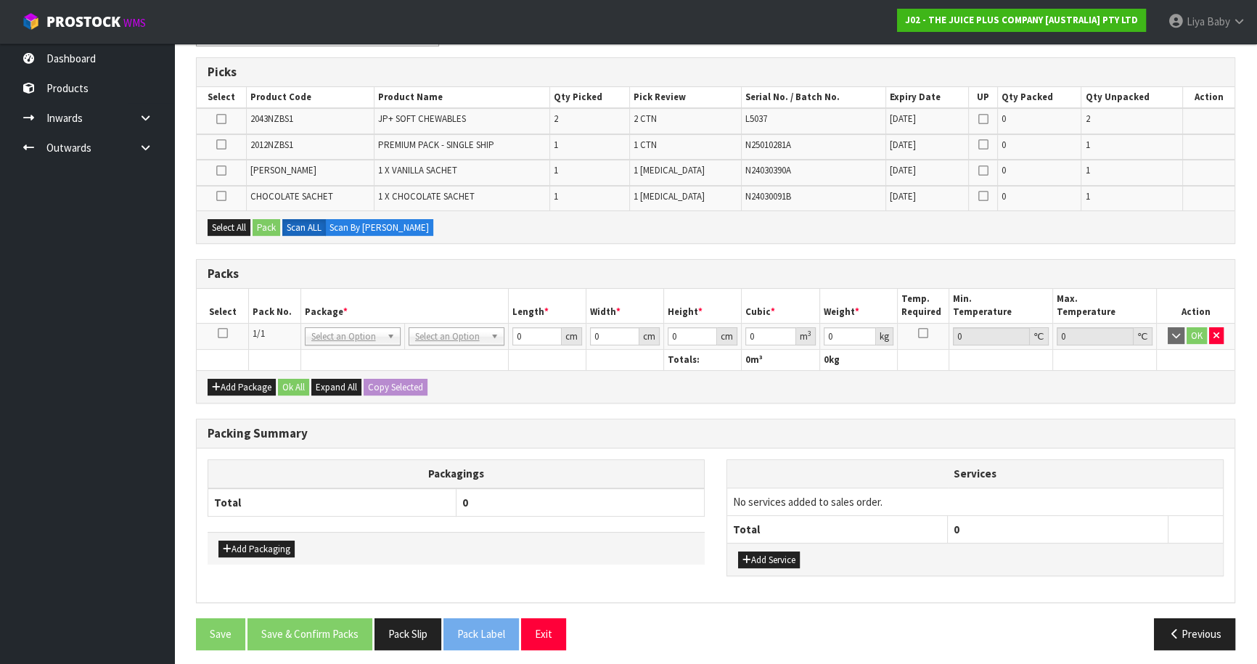
click at [225, 333] on icon at bounding box center [223, 333] width 10 height 1
drag, startPoint x: 223, startPoint y: 219, endPoint x: 245, endPoint y: 217, distance: 21.9
click at [224, 219] on button "Select All" at bounding box center [229, 227] width 43 height 17
click at [266, 221] on button "Pack" at bounding box center [267, 227] width 28 height 17
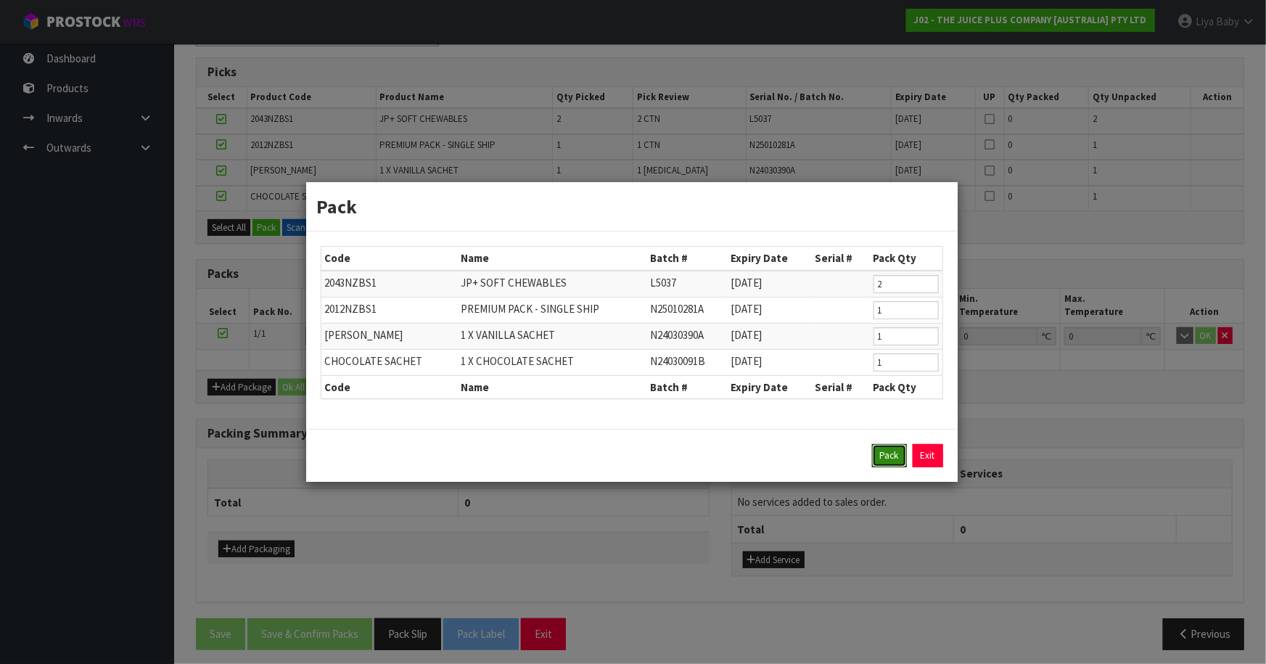
drag, startPoint x: 880, startPoint y: 456, endPoint x: 869, endPoint y: 450, distance: 13.0
click at [879, 454] on button "Pack" at bounding box center [889, 455] width 35 height 23
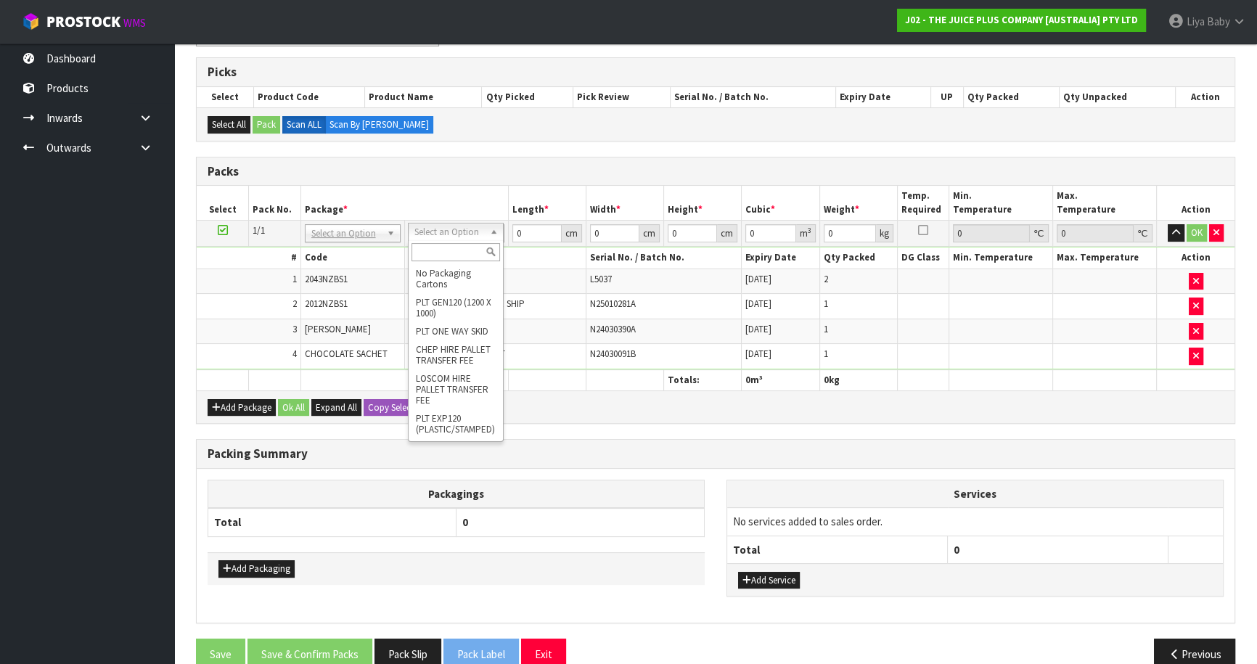
click at [454, 252] on input "text" at bounding box center [455, 252] width 89 height 18
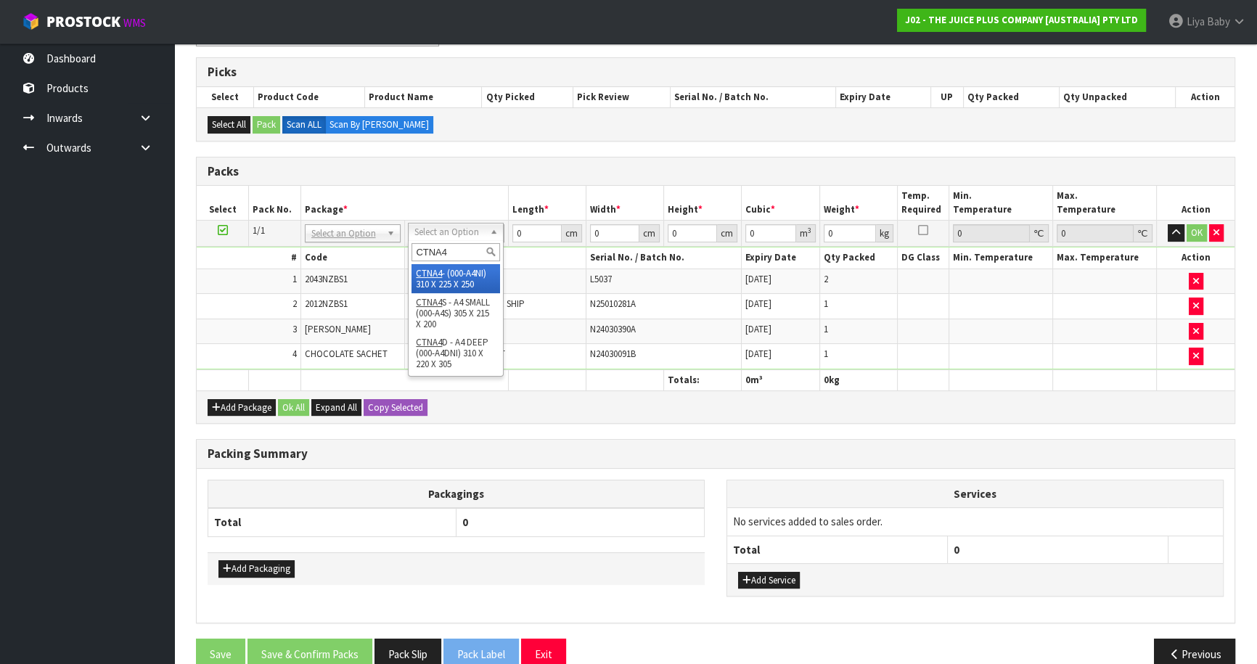
drag, startPoint x: 453, startPoint y: 280, endPoint x: 459, endPoint y: 268, distance: 13.6
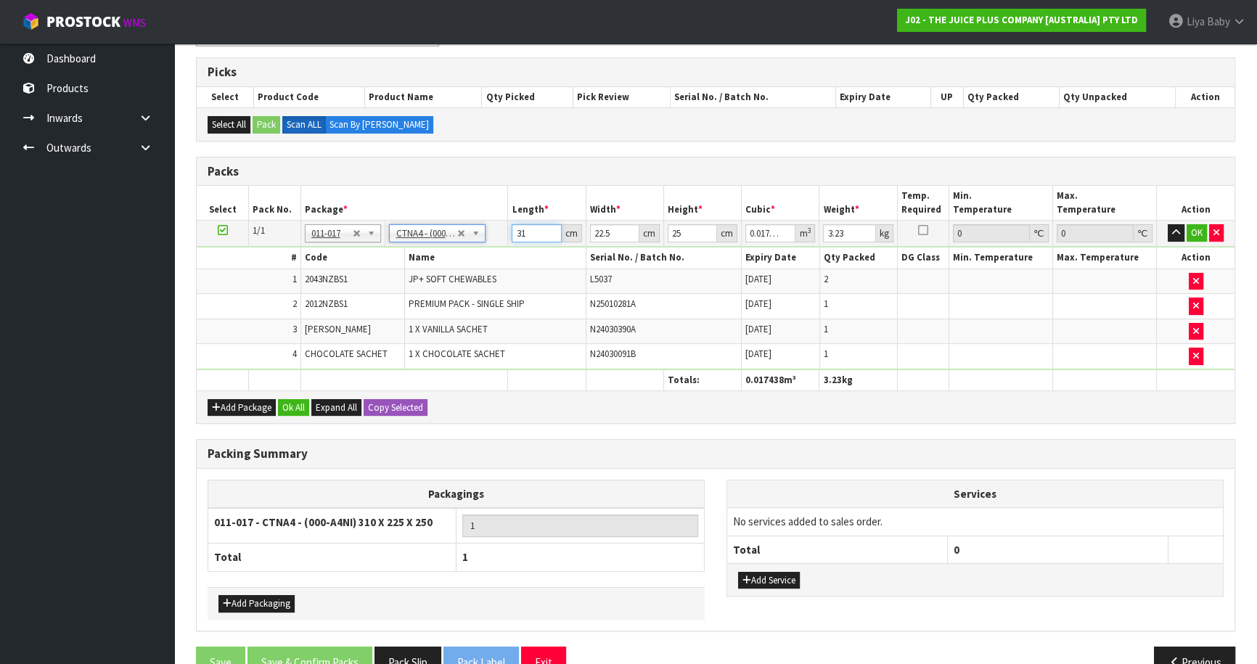
click at [537, 231] on input "31" at bounding box center [536, 233] width 49 height 18
click at [291, 401] on button "Ok All" at bounding box center [293, 407] width 31 height 17
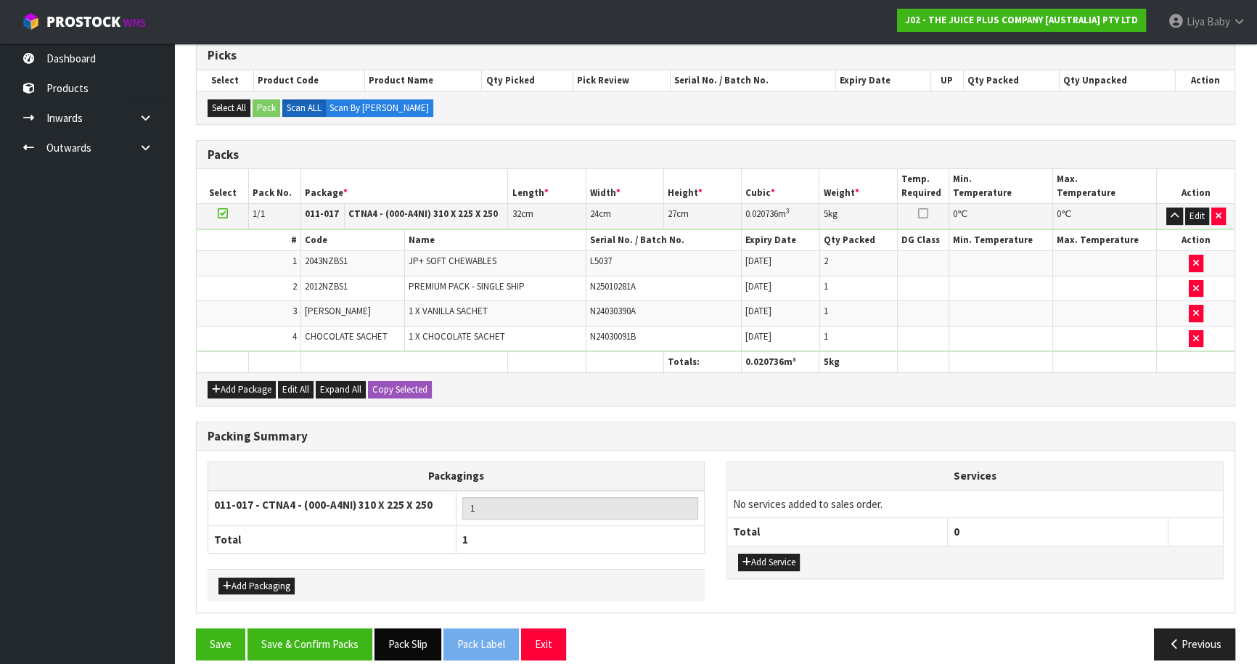
scroll to position [311, 0]
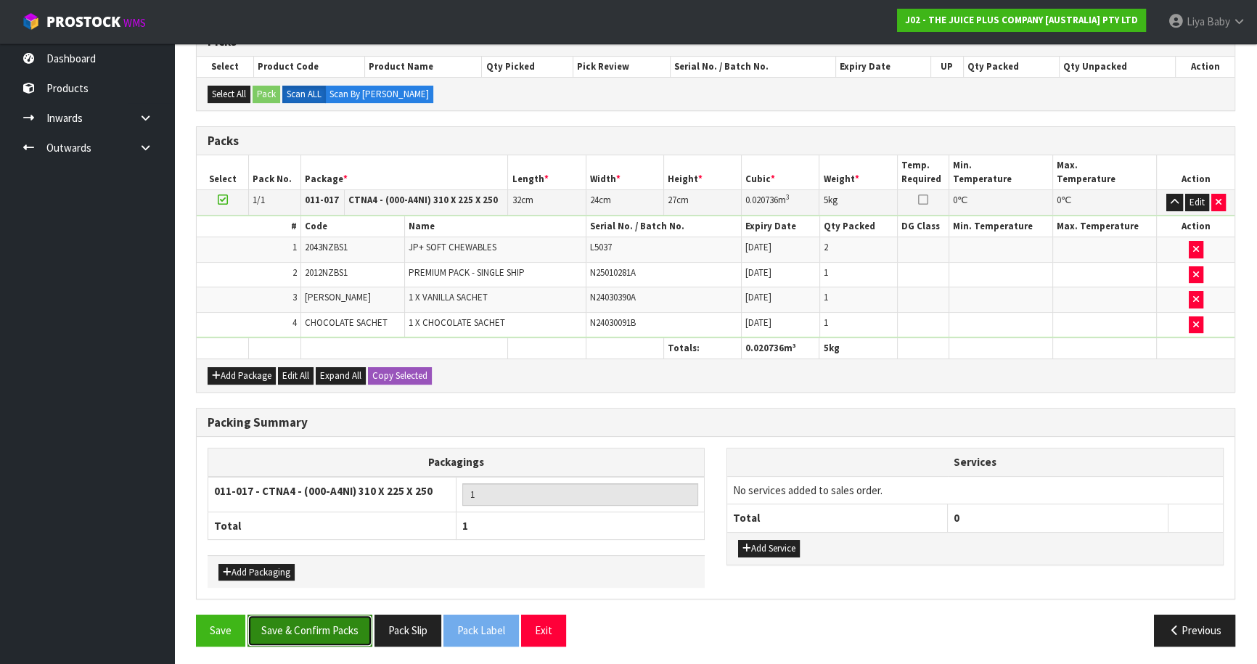
click at [357, 625] on button "Save & Confirm Packs" at bounding box center [309, 630] width 125 height 31
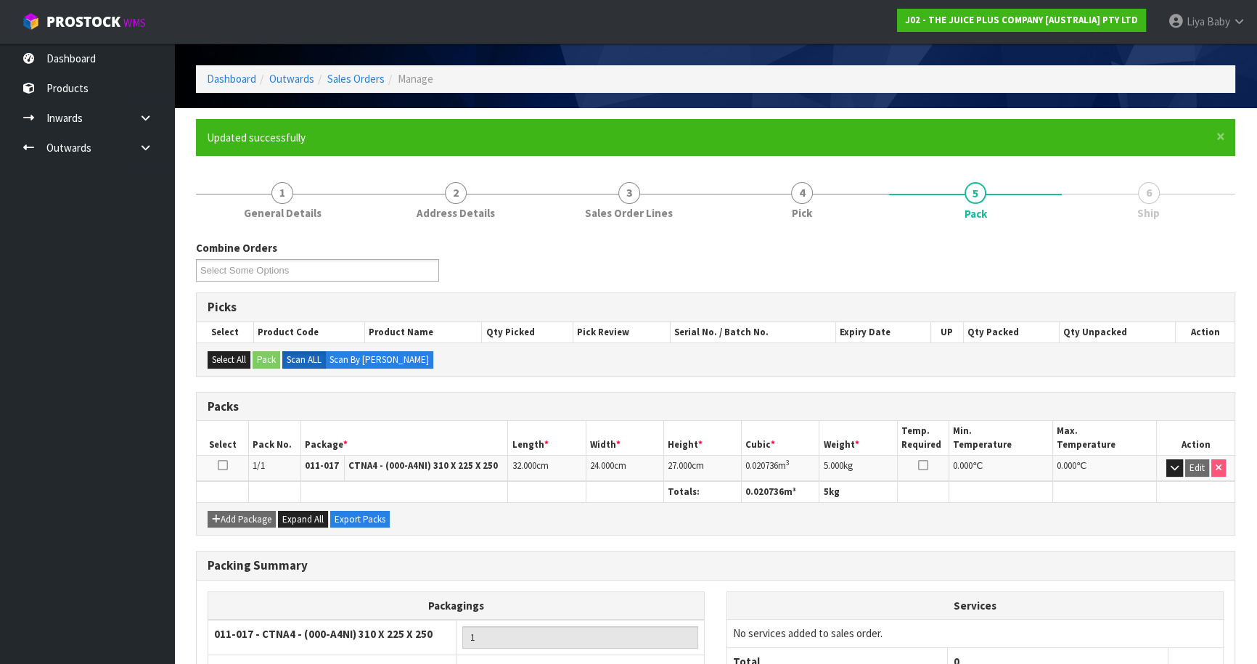
scroll to position [158, 0]
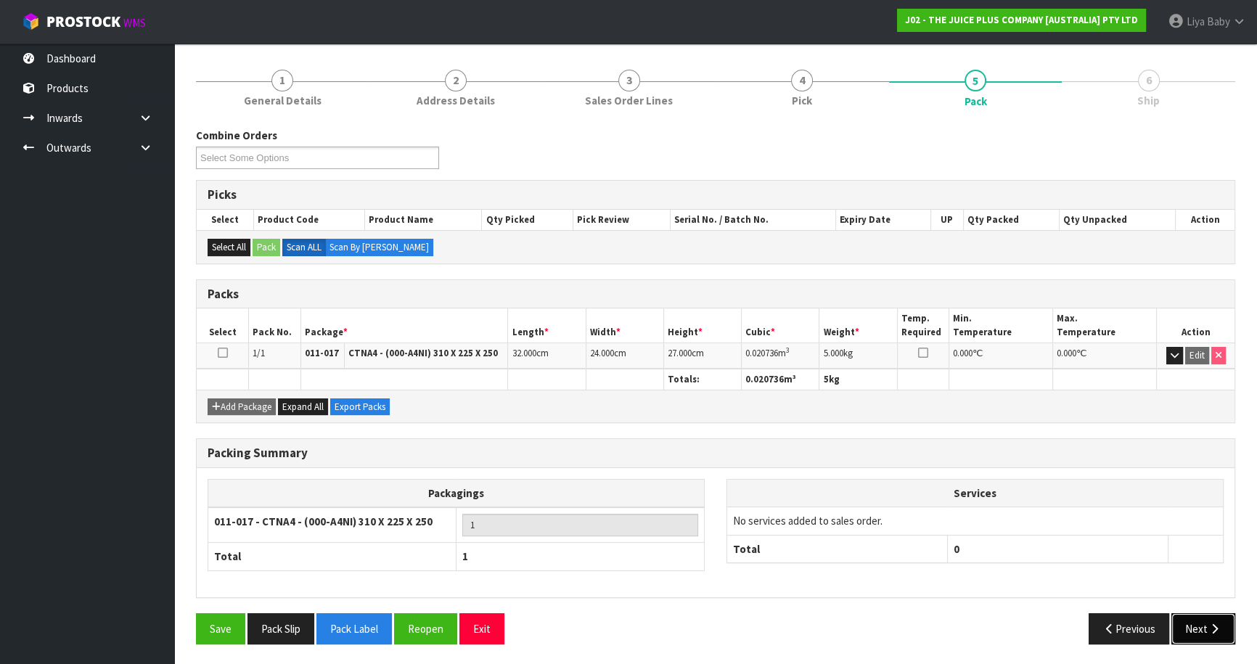
click at [1207, 630] on icon "button" at bounding box center [1214, 628] width 14 height 11
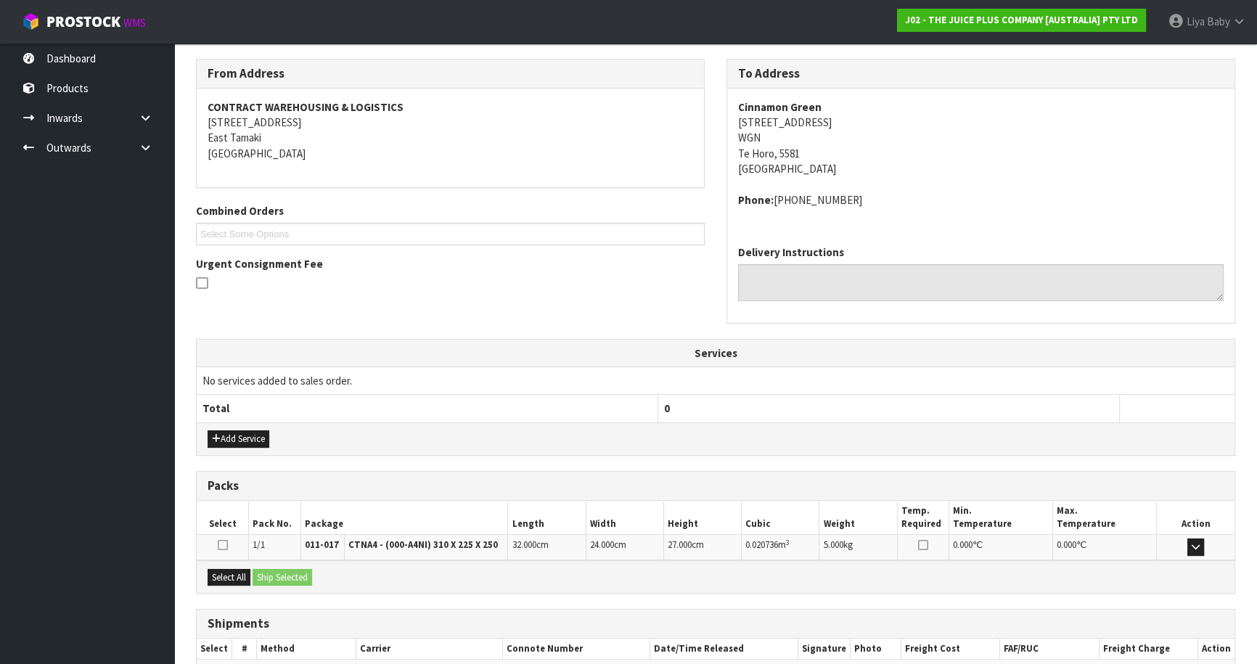
scroll to position [311, 0]
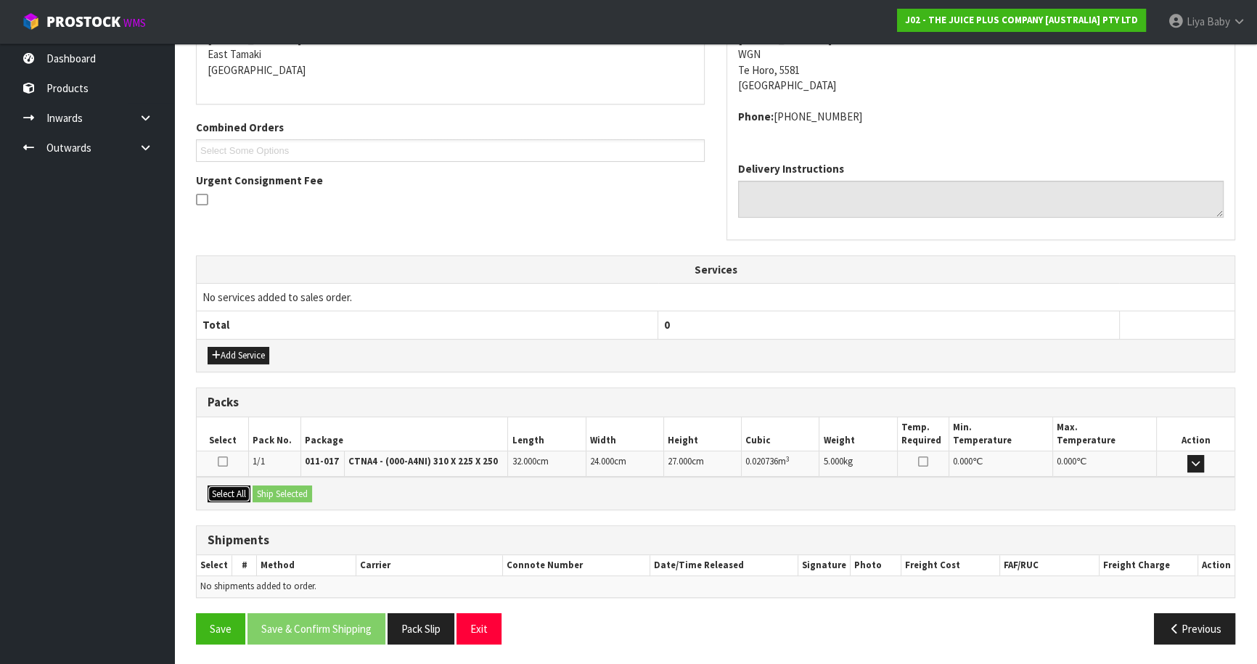
drag, startPoint x: 231, startPoint y: 493, endPoint x: 245, endPoint y: 488, distance: 15.4
click at [230, 493] on button "Select All" at bounding box center [229, 493] width 43 height 17
click at [287, 492] on button "Ship Selected" at bounding box center [283, 493] width 60 height 17
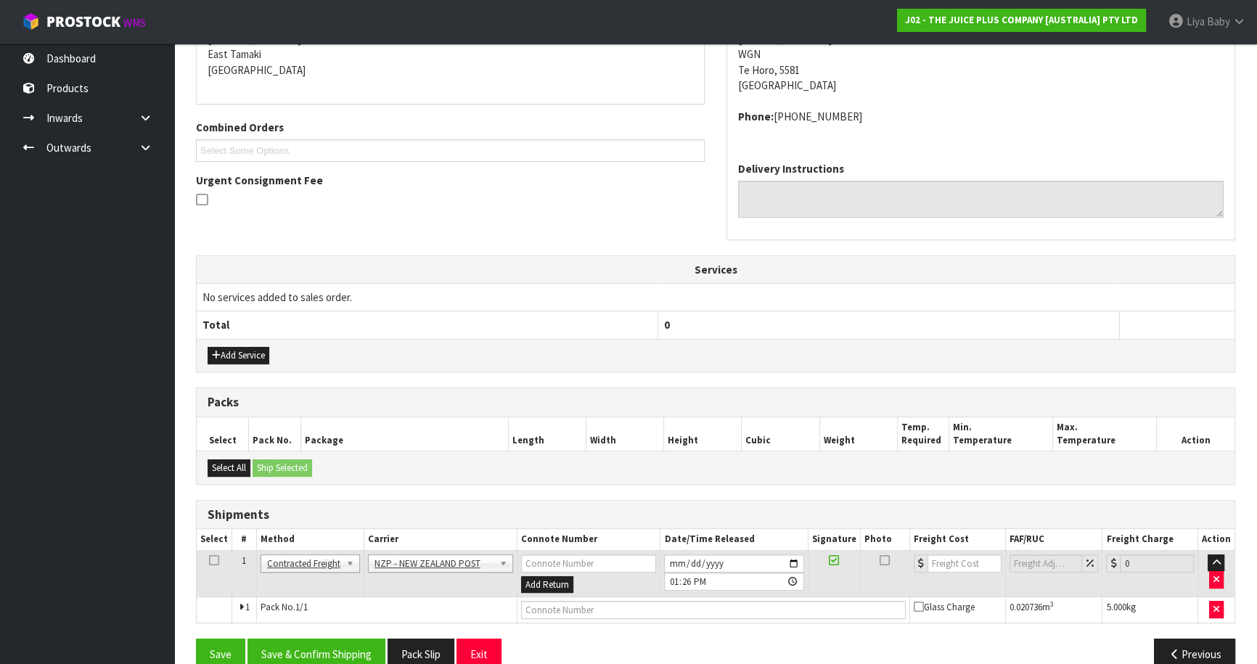
scroll to position [336, 0]
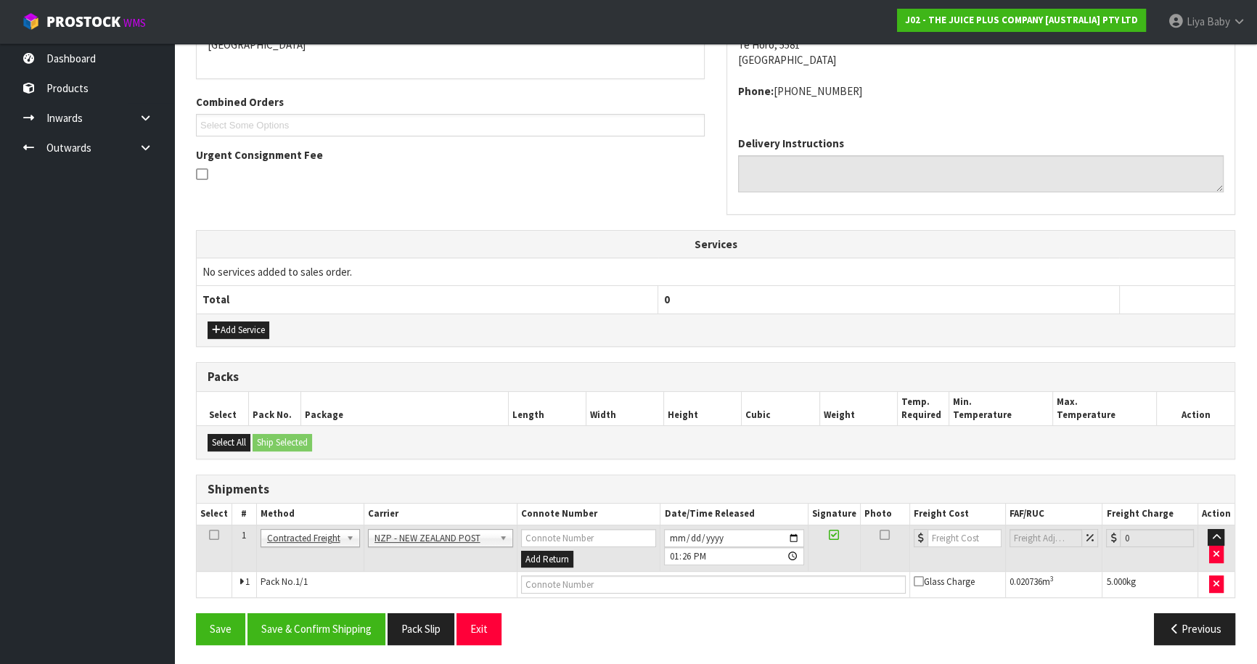
click at [214, 535] on icon at bounding box center [214, 535] width 10 height 1
click at [311, 628] on button "Save & Confirm Shipping" at bounding box center [316, 628] width 138 height 31
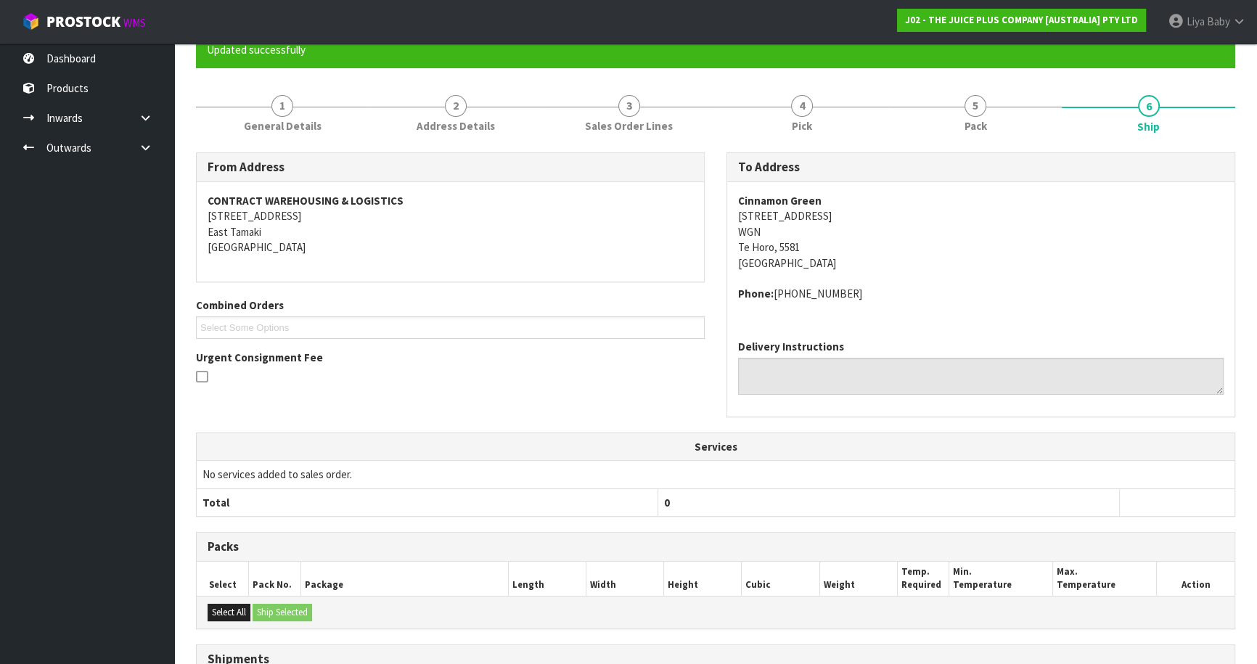
scroll to position [316, 0]
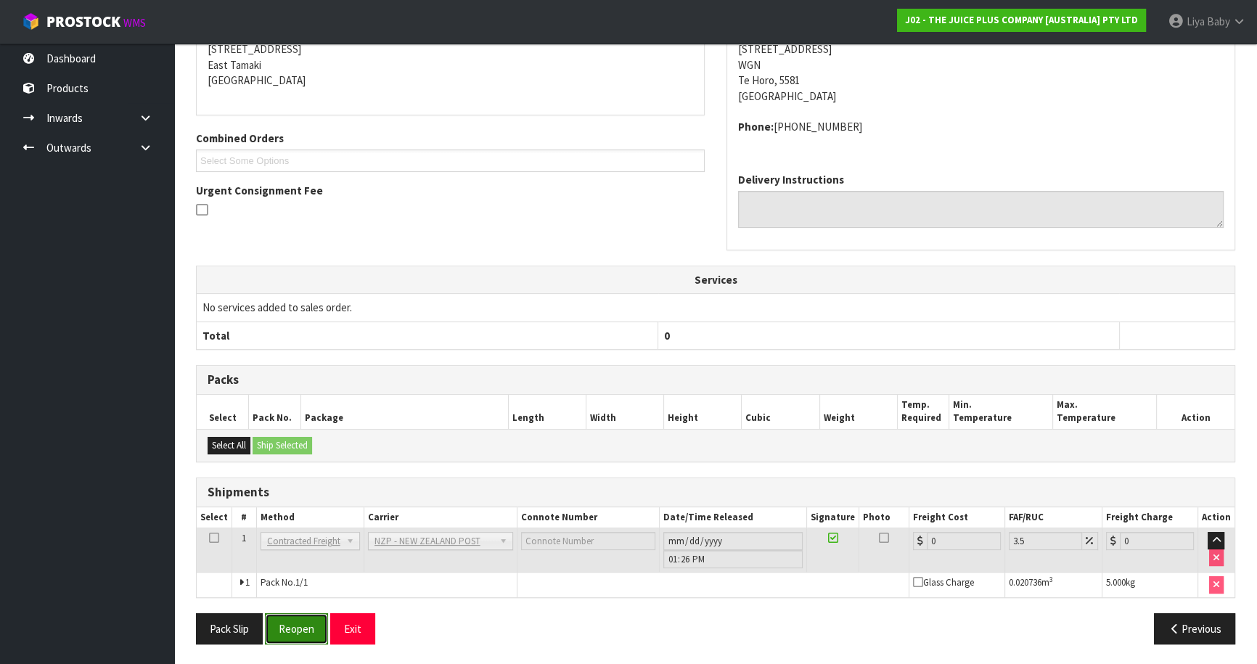
click at [306, 623] on button "Reopen" at bounding box center [296, 628] width 63 height 31
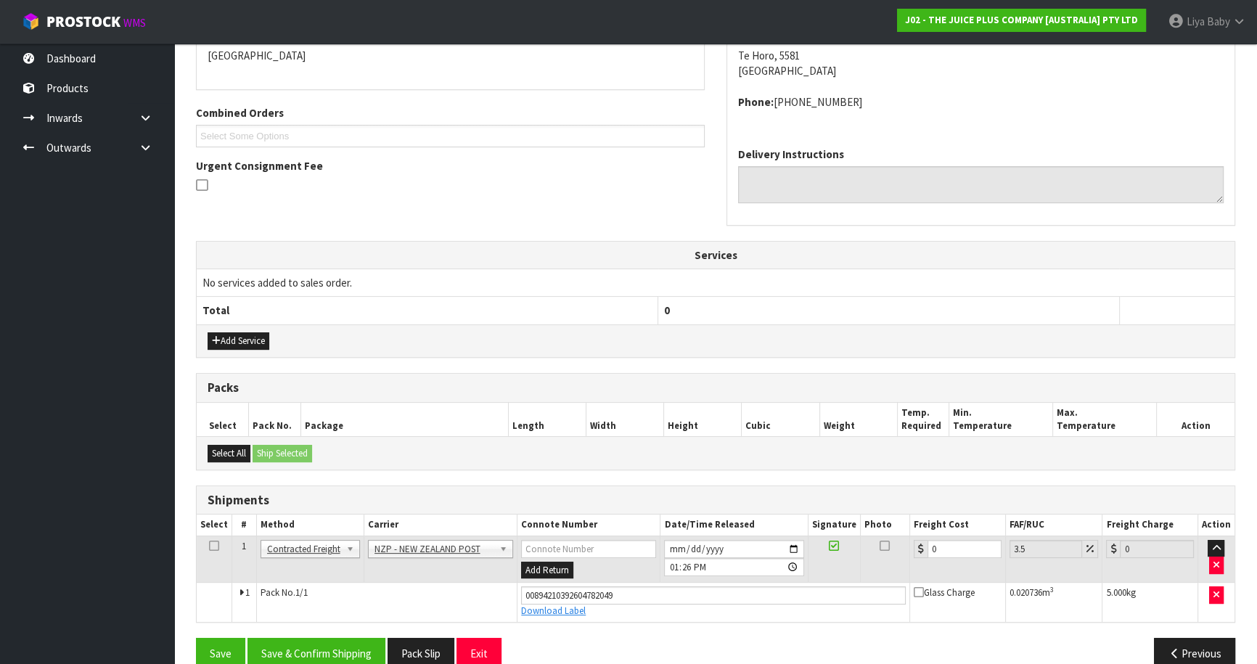
scroll to position [349, 0]
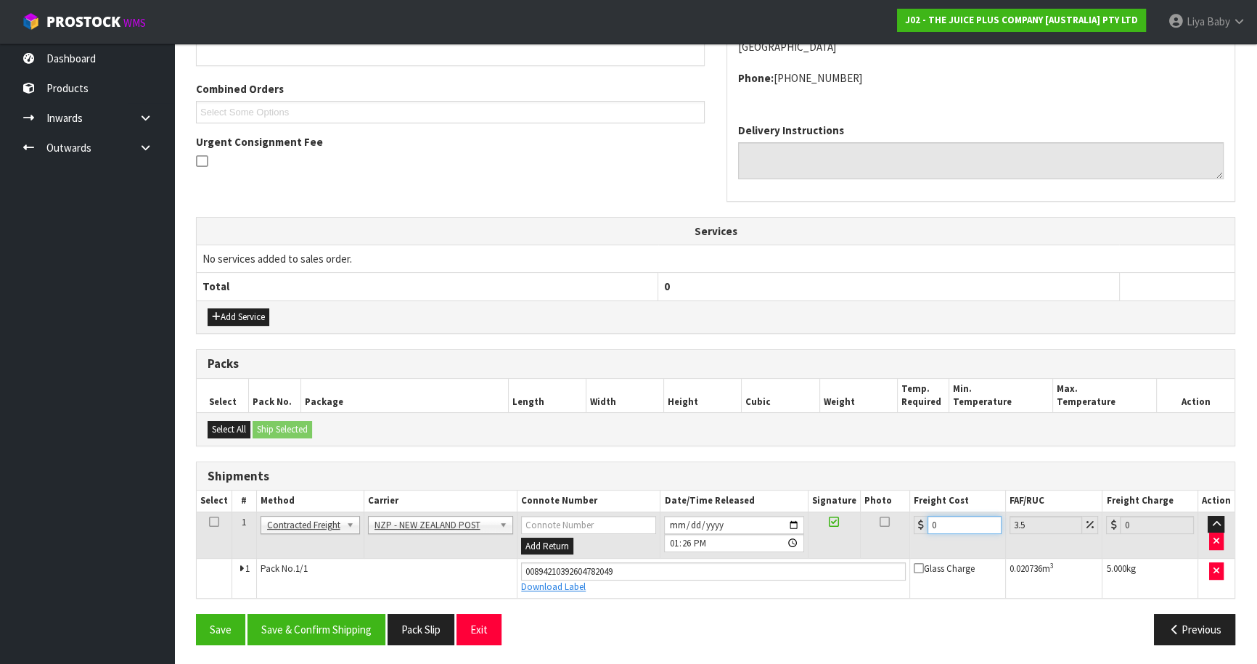
click at [950, 528] on input "0" at bounding box center [964, 525] width 74 height 18
click at [210, 522] on icon at bounding box center [214, 522] width 10 height 1
click at [311, 623] on button "Save & Confirm Shipping" at bounding box center [316, 629] width 138 height 31
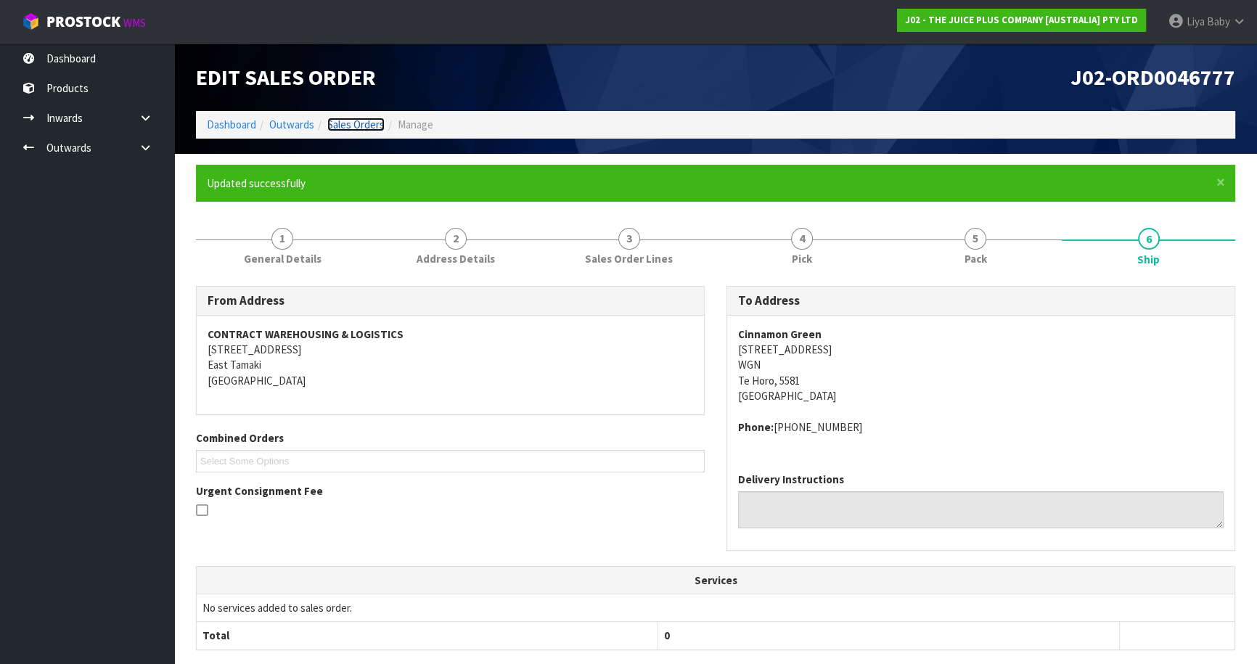
click at [348, 126] on link "Sales Orders" at bounding box center [355, 125] width 57 height 14
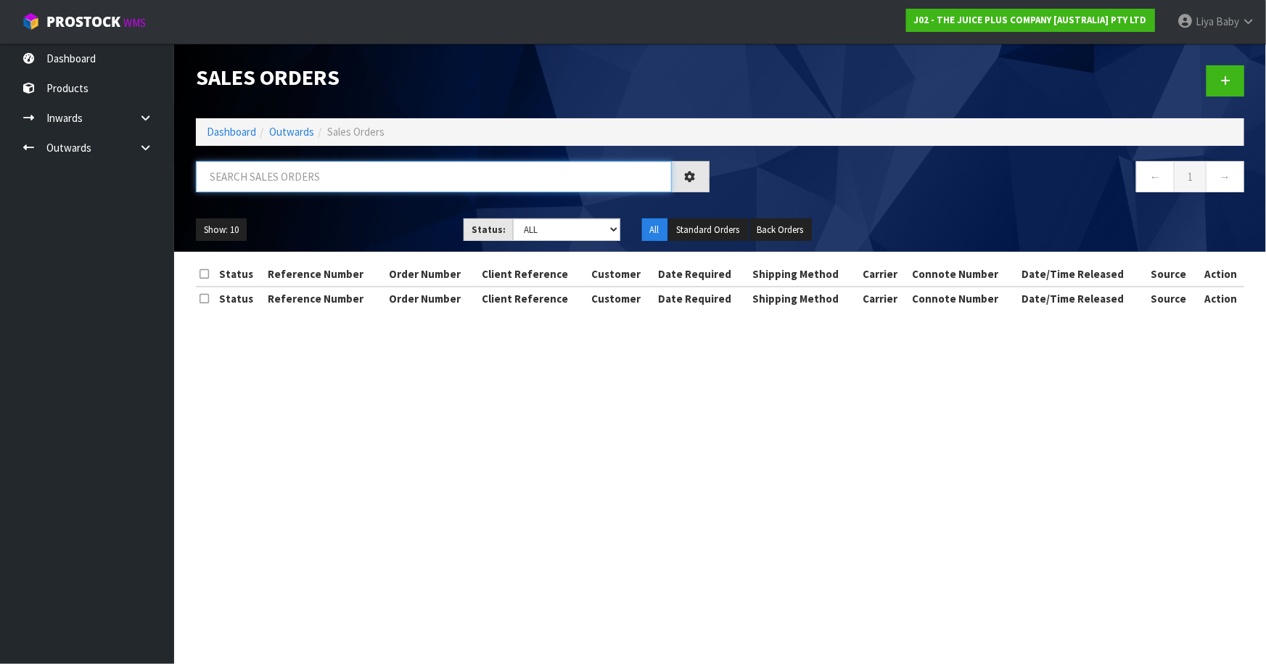
click at [286, 179] on input "text" at bounding box center [434, 176] width 476 height 31
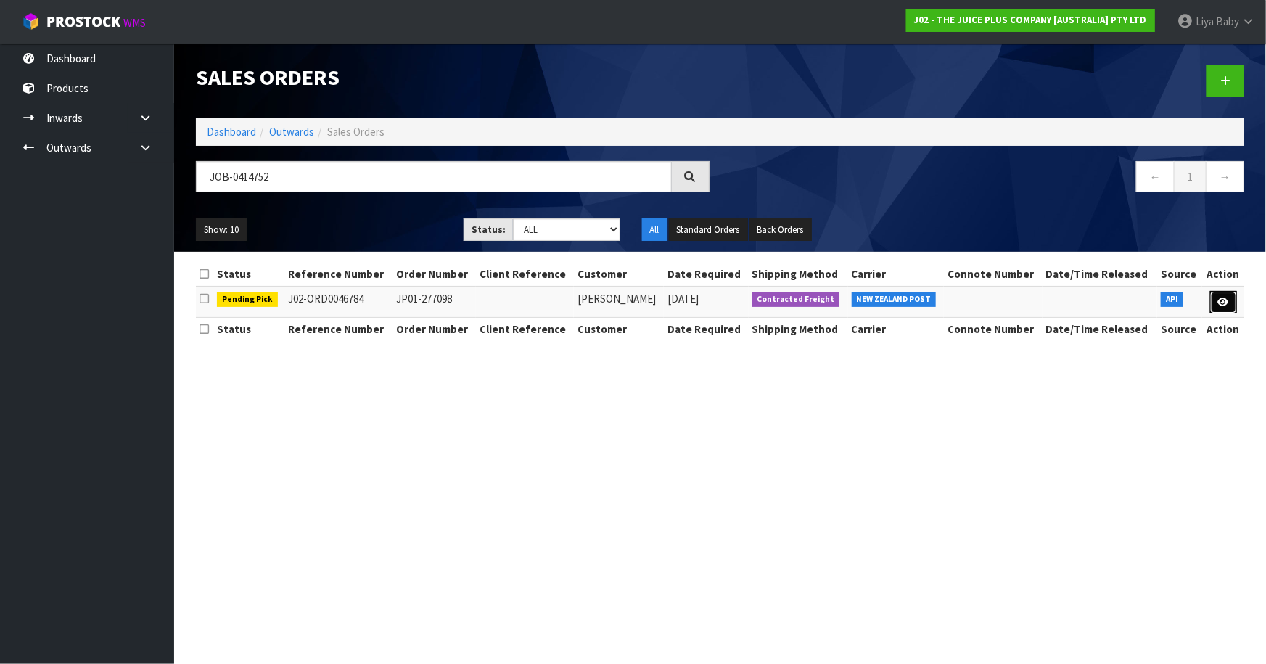
click at [1218, 304] on icon at bounding box center [1223, 302] width 11 height 9
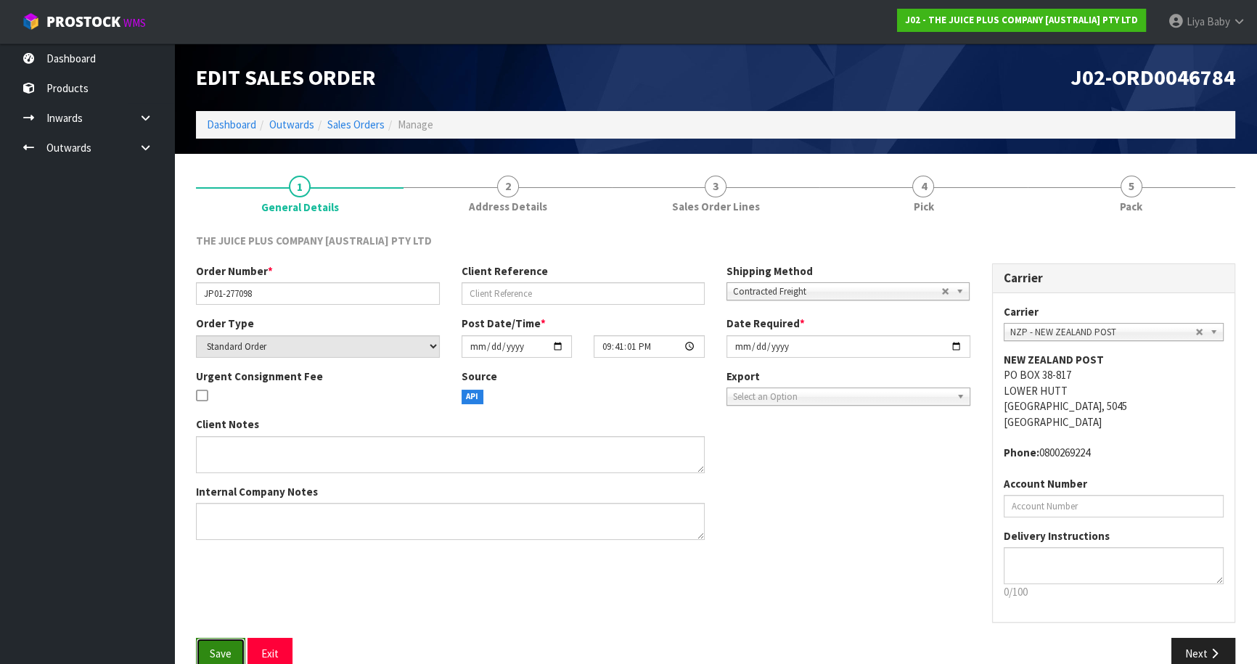
drag, startPoint x: 231, startPoint y: 652, endPoint x: 247, endPoint y: 615, distance: 40.3
click at [231, 652] on button "Save" at bounding box center [220, 653] width 49 height 31
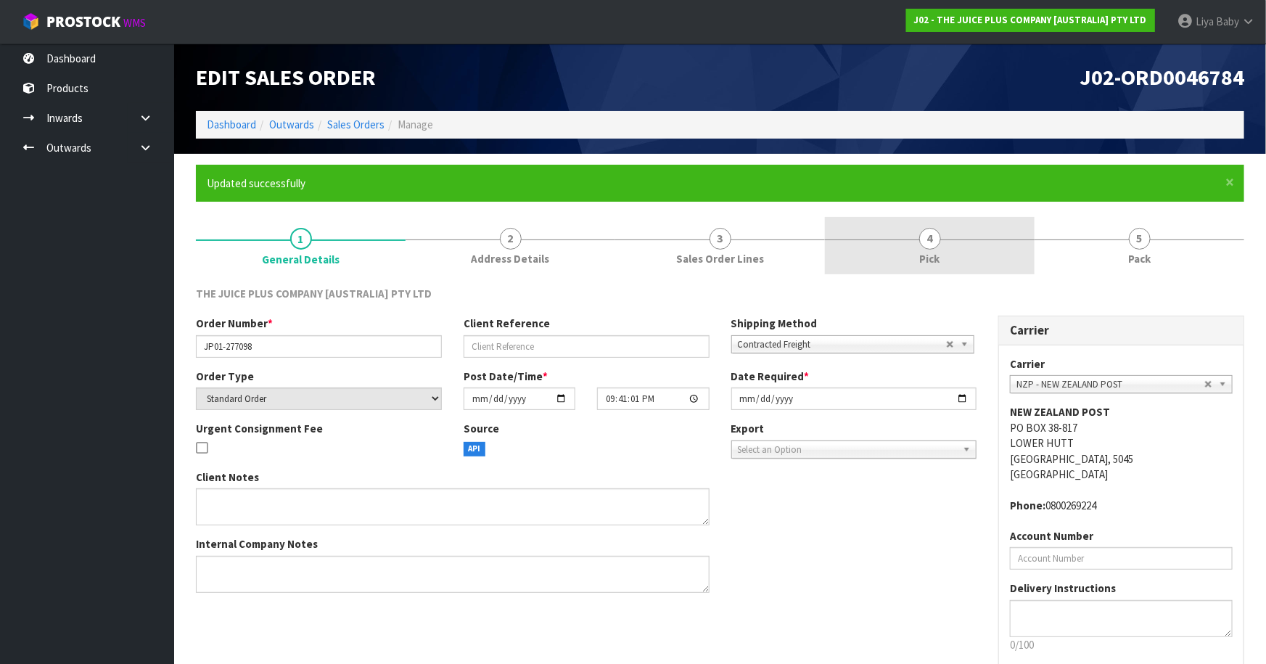
click at [908, 250] on link "4 Pick" at bounding box center [930, 245] width 210 height 57
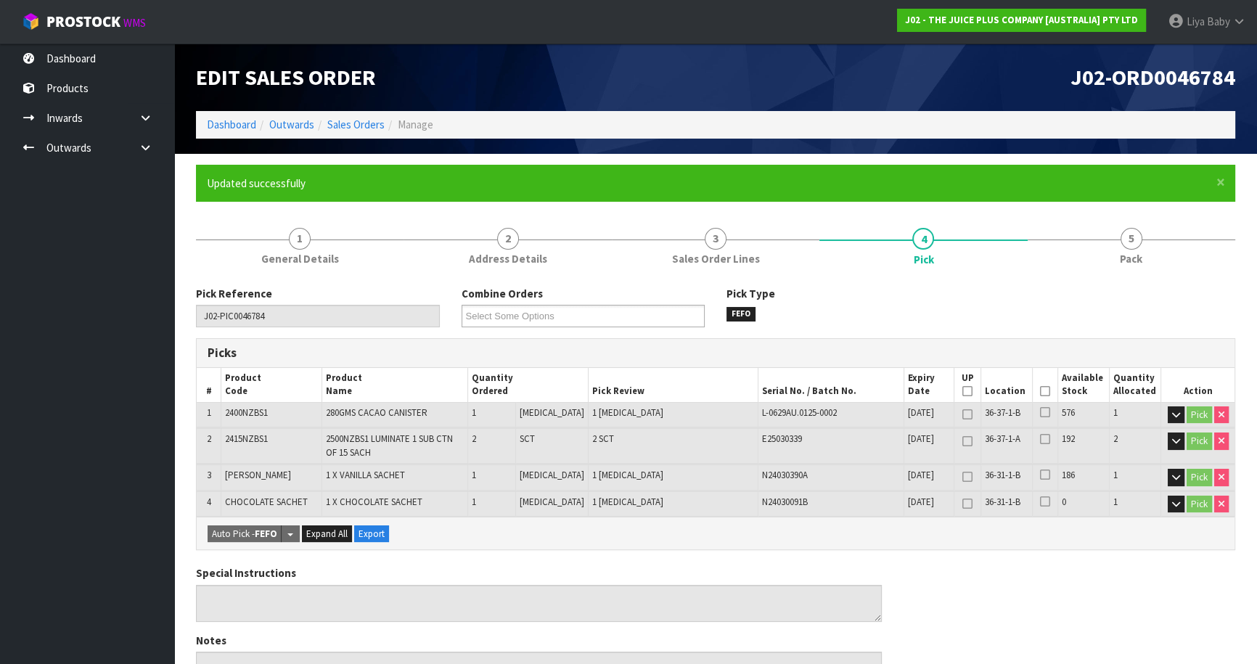
click at [1041, 392] on icon at bounding box center [1045, 391] width 10 height 1
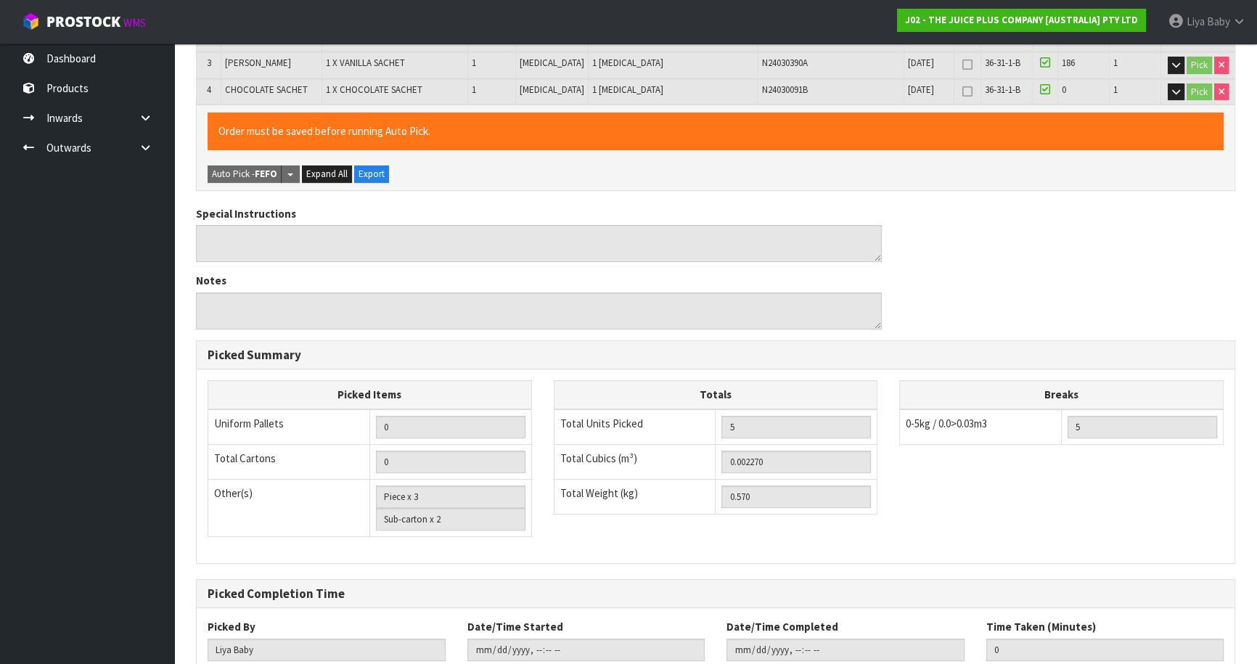
scroll to position [508, 0]
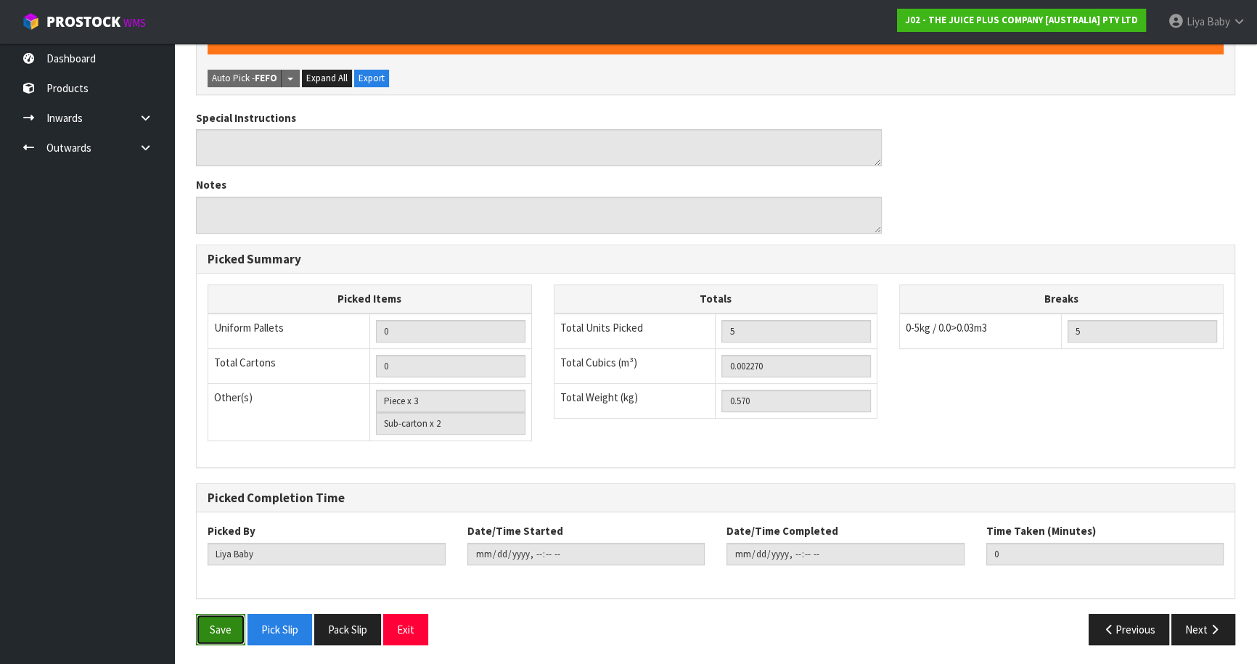
click at [234, 636] on button "Save" at bounding box center [220, 629] width 49 height 31
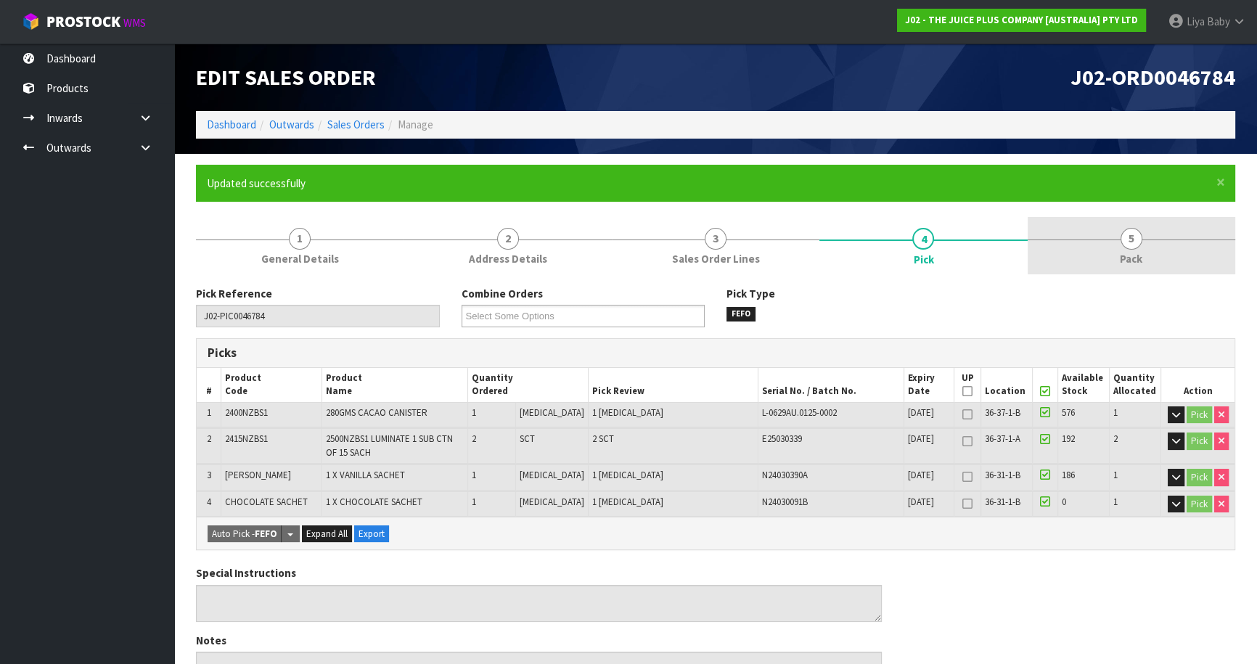
drag, startPoint x: 1160, startPoint y: 247, endPoint x: 1131, endPoint y: 271, distance: 36.6
click at [1159, 250] on link "5 Pack" at bounding box center [1131, 245] width 208 height 57
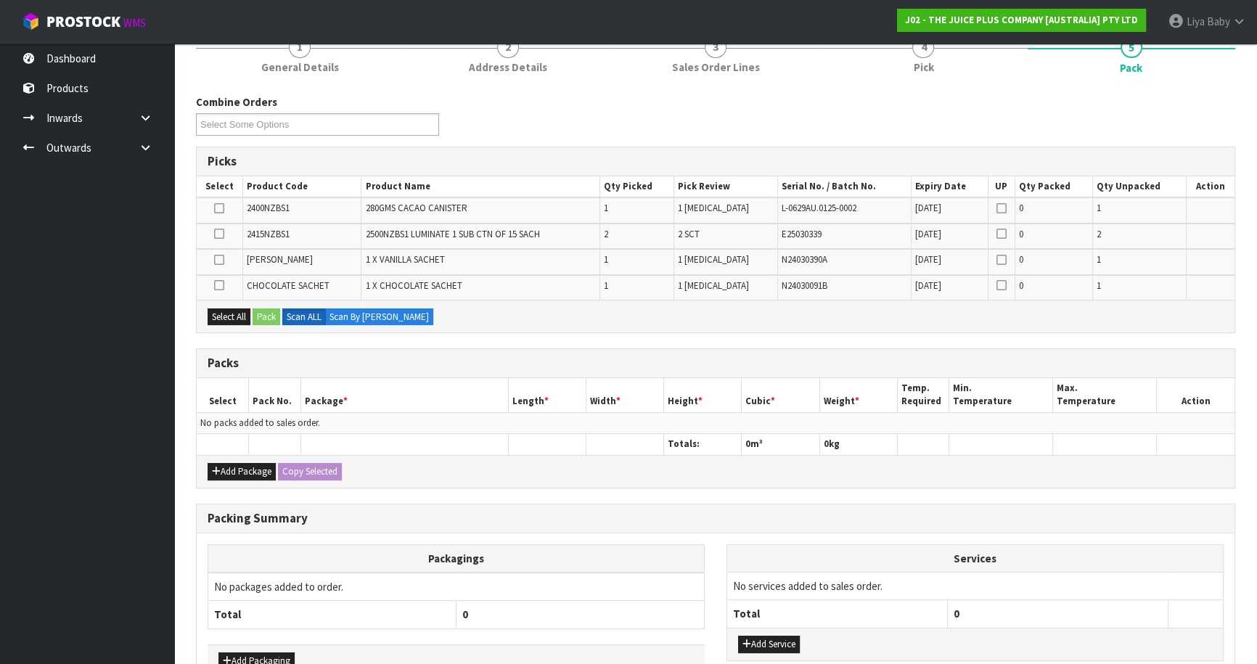
scroll to position [197, 0]
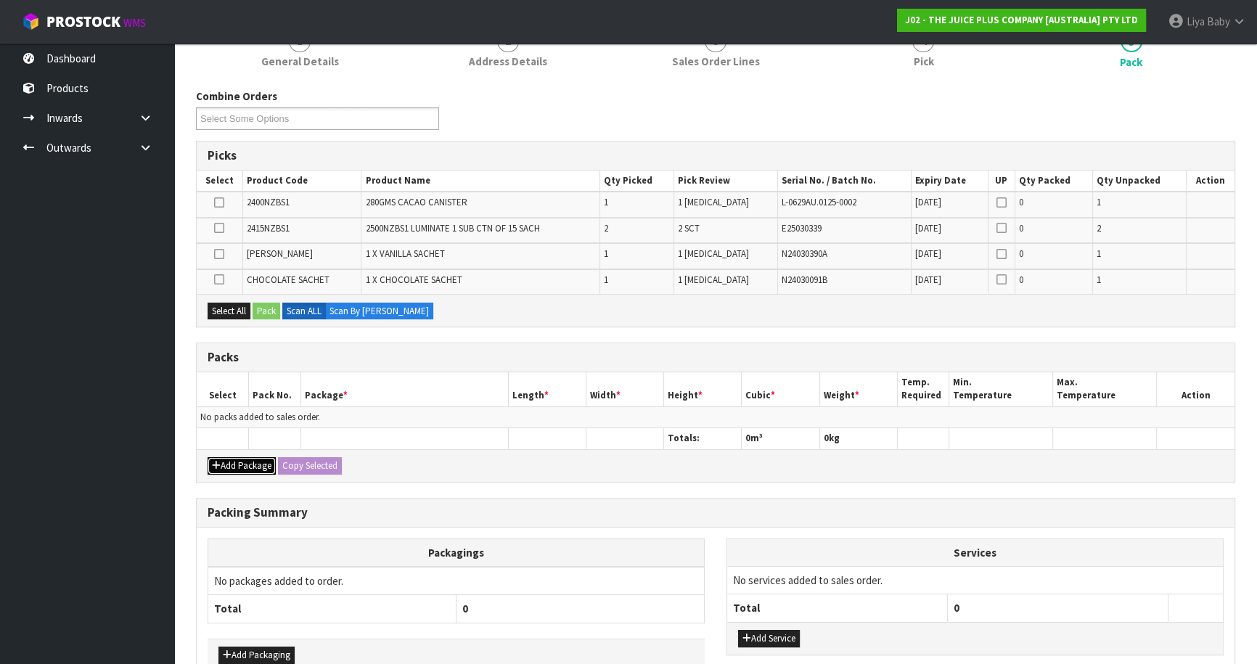
click at [254, 464] on button "Add Package" at bounding box center [242, 465] width 68 height 17
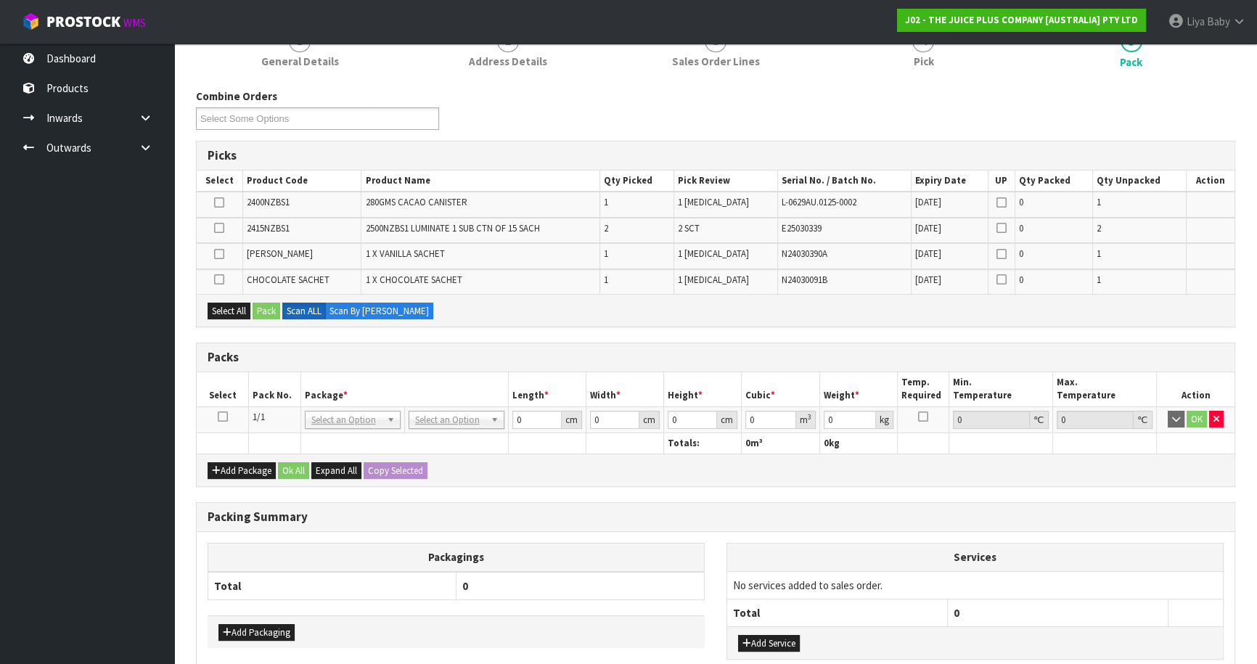
click at [222, 417] on icon at bounding box center [223, 417] width 10 height 1
click at [231, 313] on button "Select All" at bounding box center [229, 311] width 43 height 17
click at [266, 308] on button "Pack" at bounding box center [267, 311] width 28 height 17
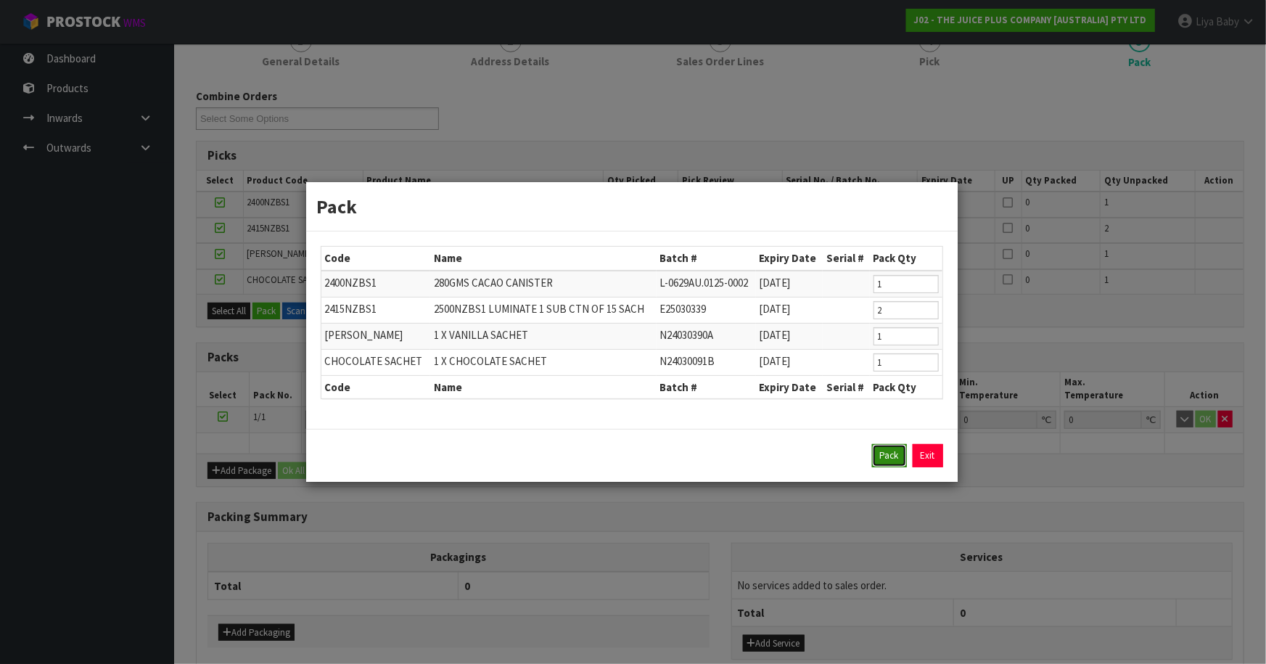
click at [885, 459] on button "Pack" at bounding box center [889, 455] width 35 height 23
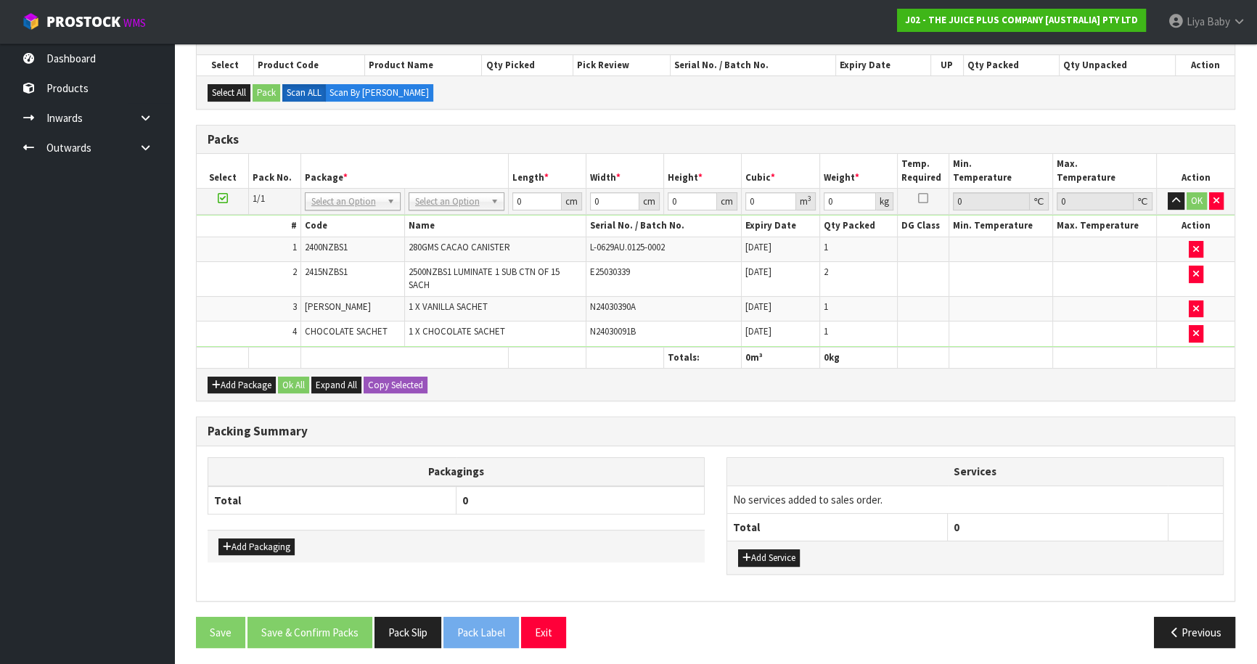
scroll to position [314, 0]
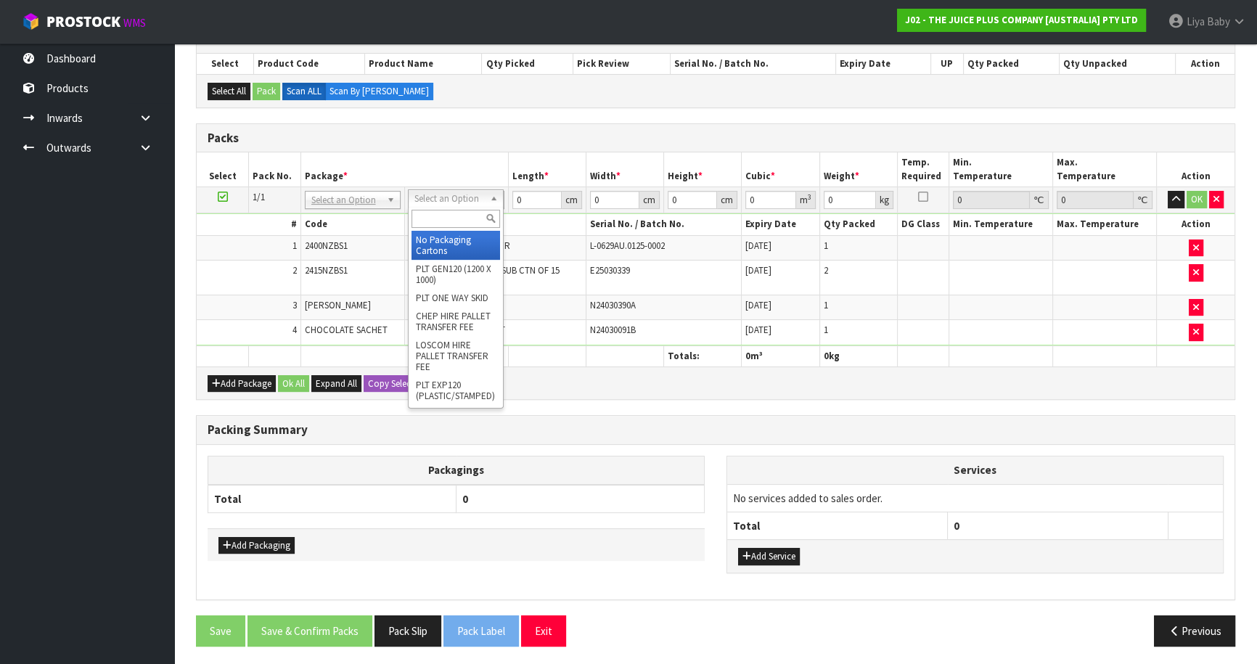
click at [461, 210] on input "text" at bounding box center [455, 219] width 89 height 18
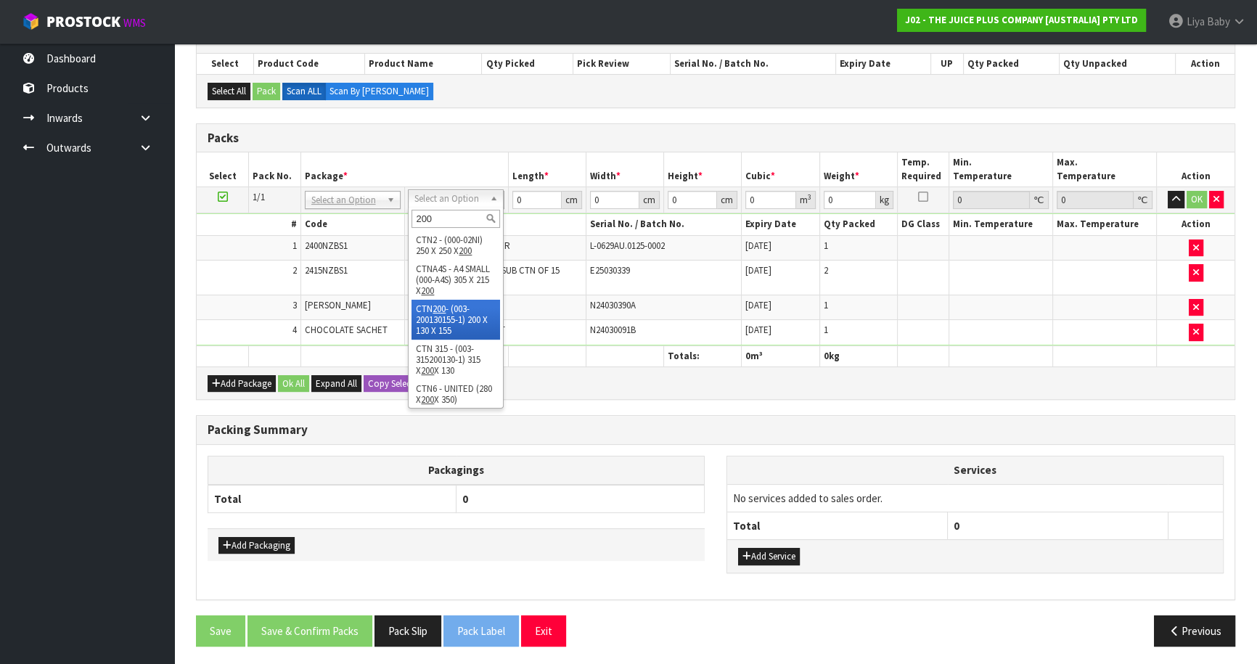
drag, startPoint x: 472, startPoint y: 331, endPoint x: 473, endPoint y: 305, distance: 26.1
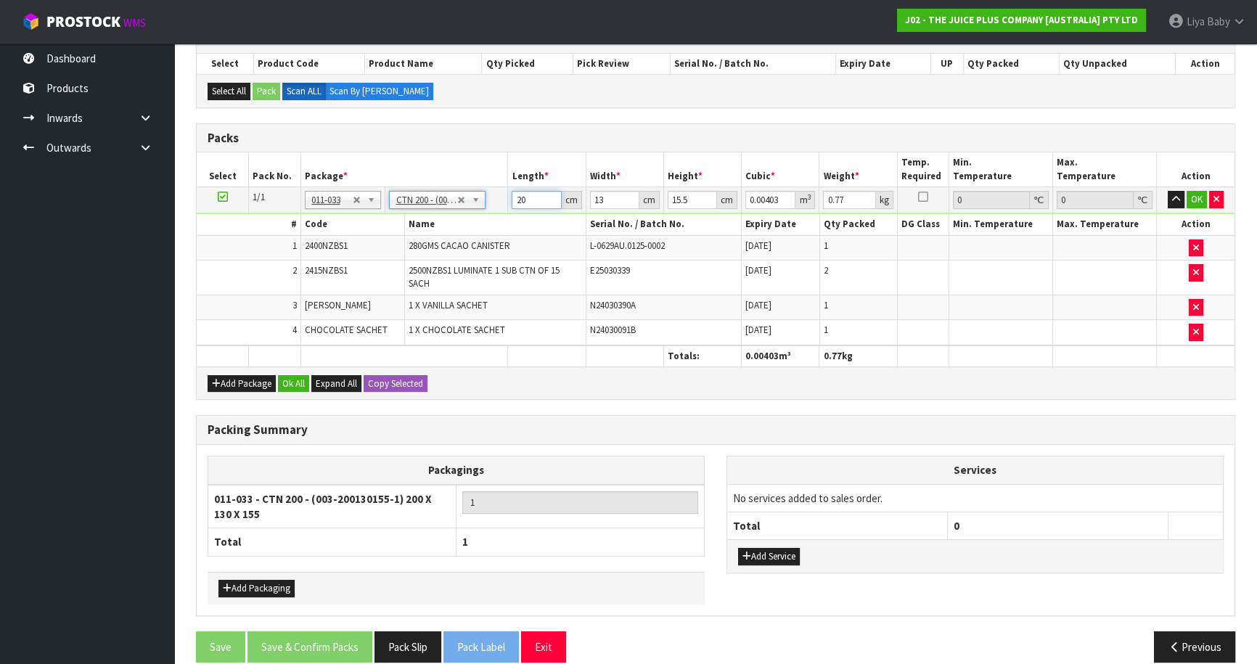
click at [537, 202] on input "20" at bounding box center [536, 200] width 49 height 18
click at [296, 378] on button "Ok All" at bounding box center [293, 383] width 31 height 17
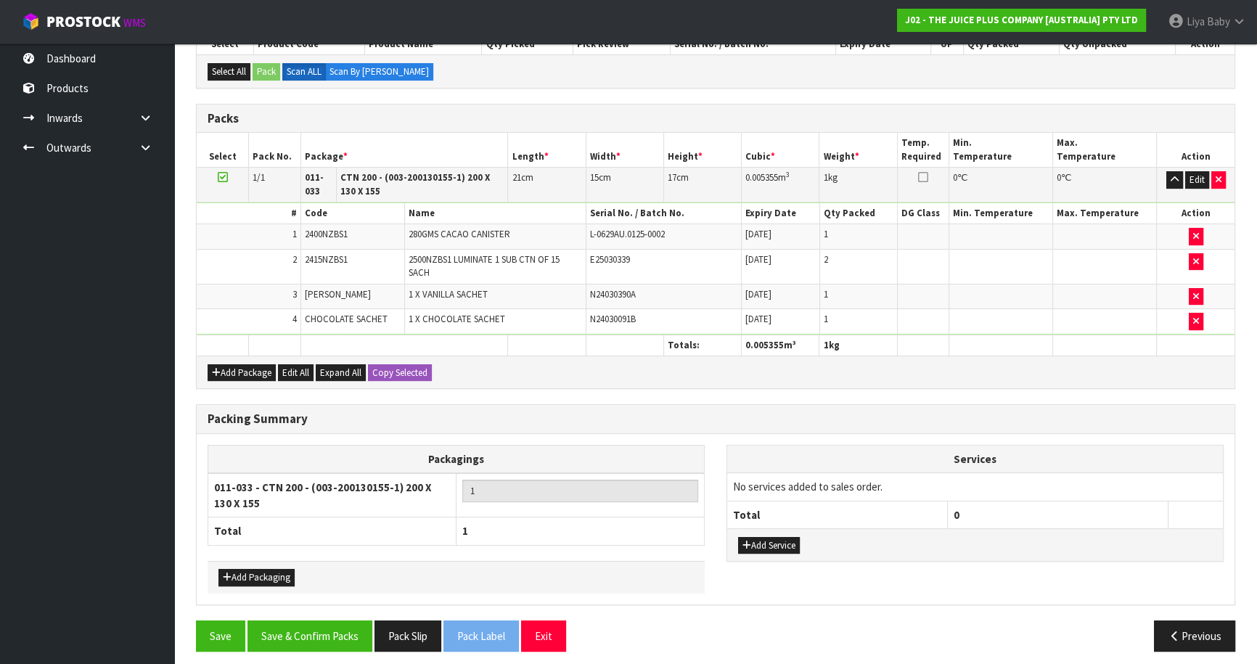
scroll to position [340, 0]
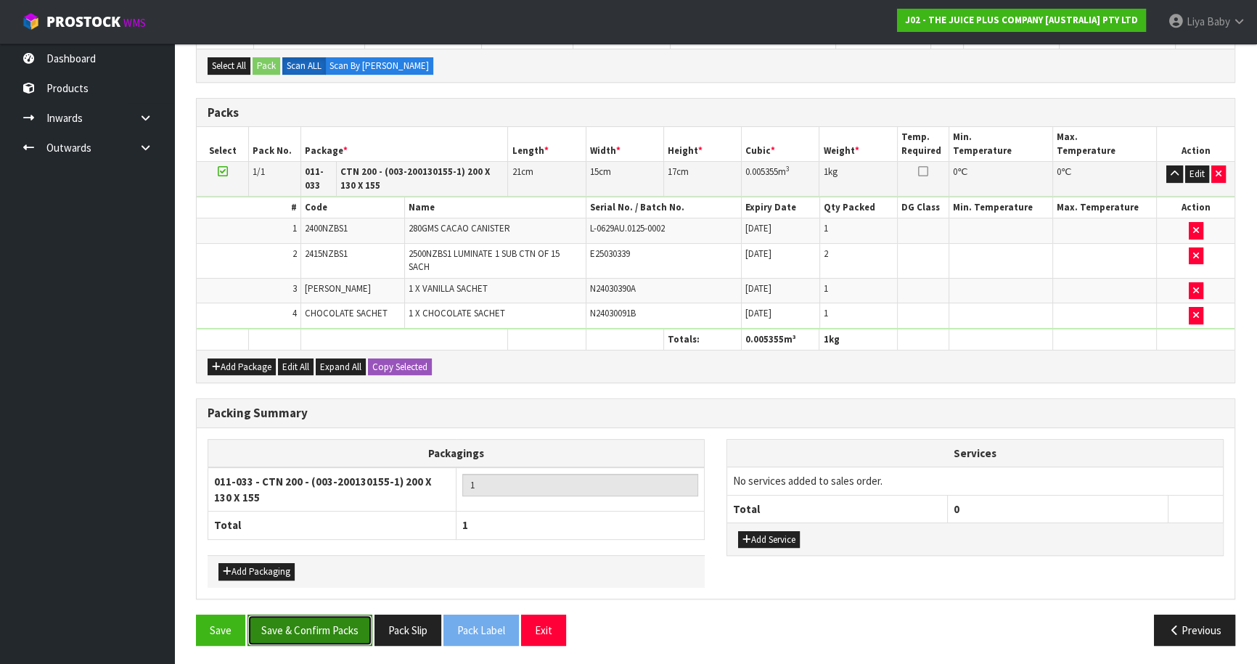
click at [292, 635] on button "Save & Confirm Packs" at bounding box center [309, 630] width 125 height 31
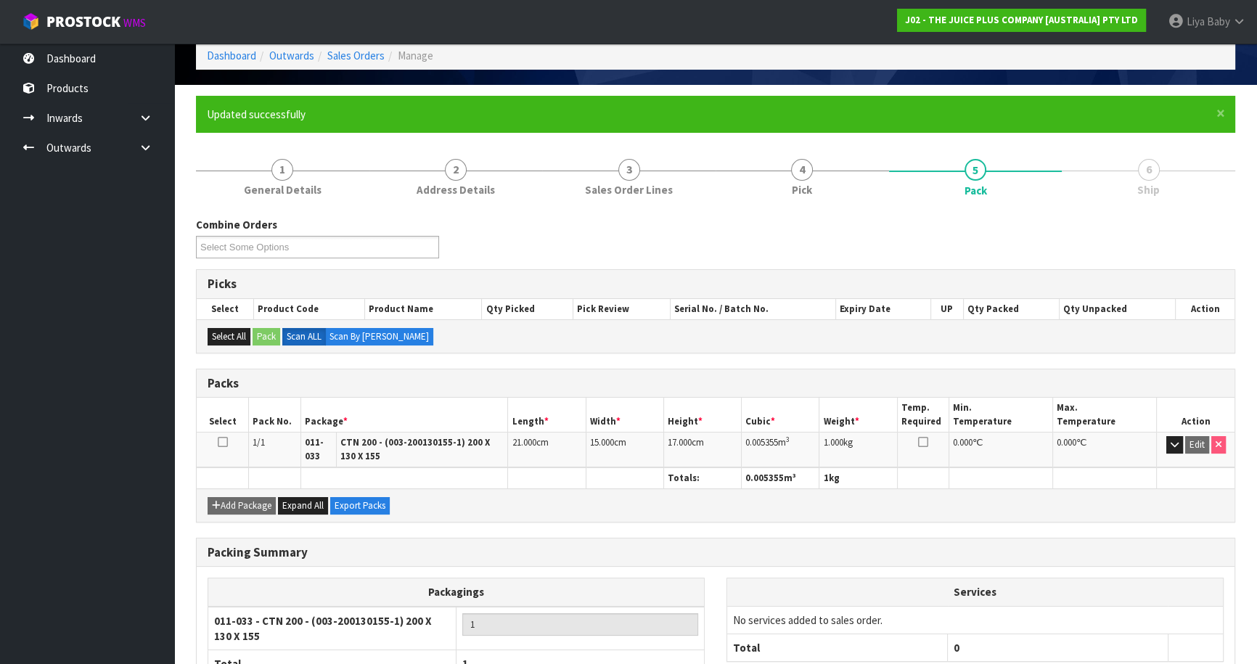
scroll to position [176, 0]
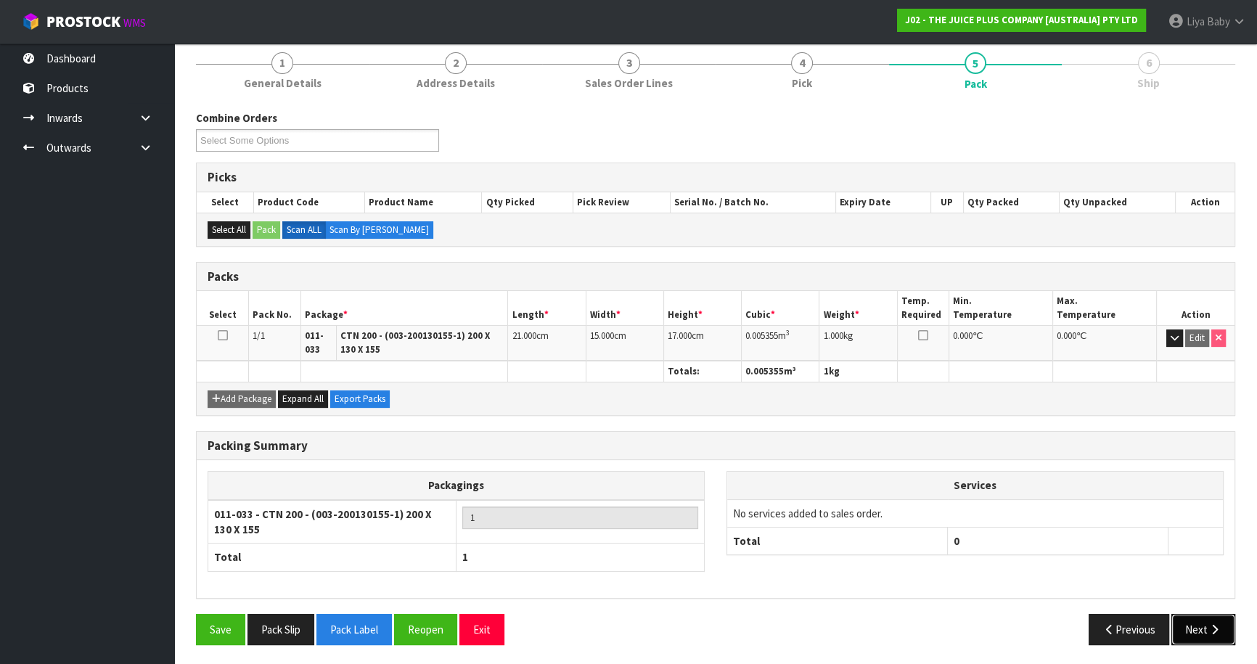
click at [1197, 618] on button "Next" at bounding box center [1203, 629] width 64 height 31
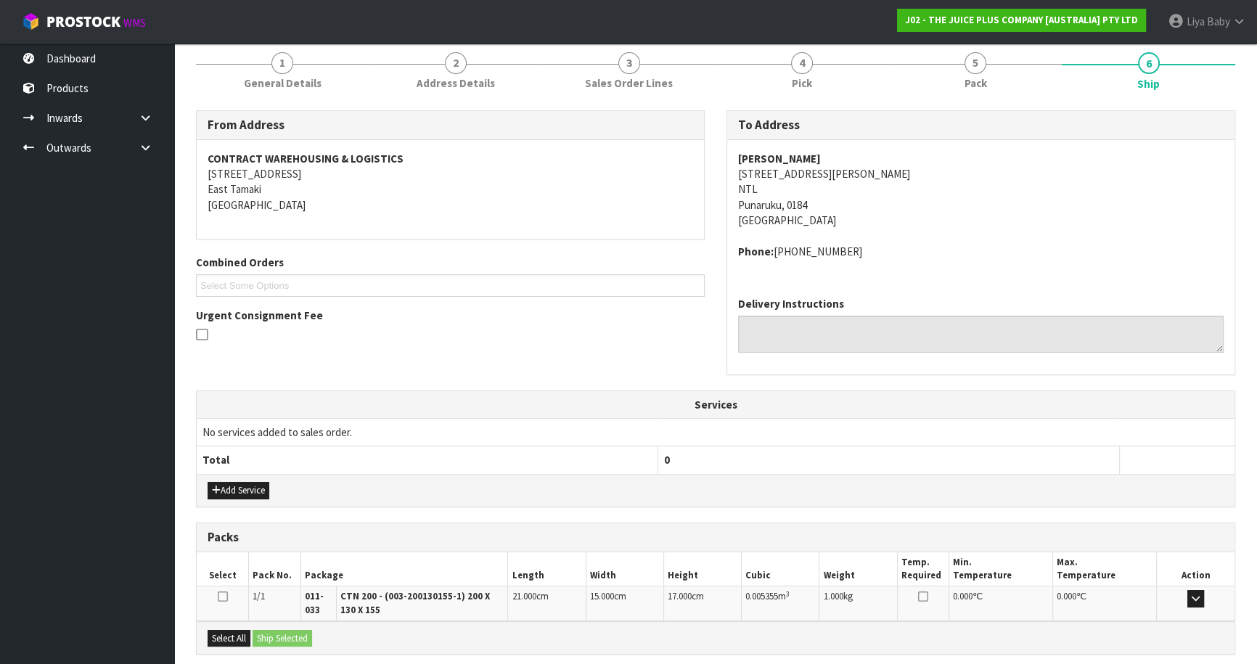
scroll to position [319, 0]
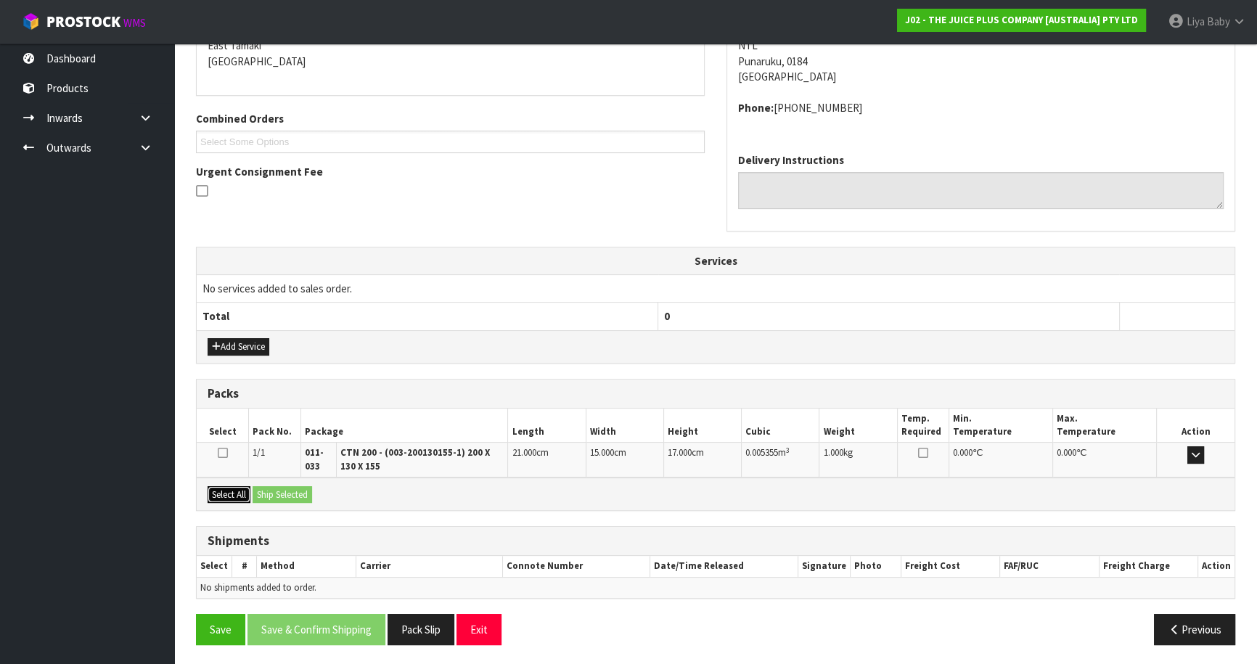
drag, startPoint x: 224, startPoint y: 496, endPoint x: 242, endPoint y: 493, distance: 18.5
click at [226, 495] on button "Select All" at bounding box center [229, 494] width 43 height 17
click at [255, 492] on button "Ship Selected" at bounding box center [283, 494] width 60 height 17
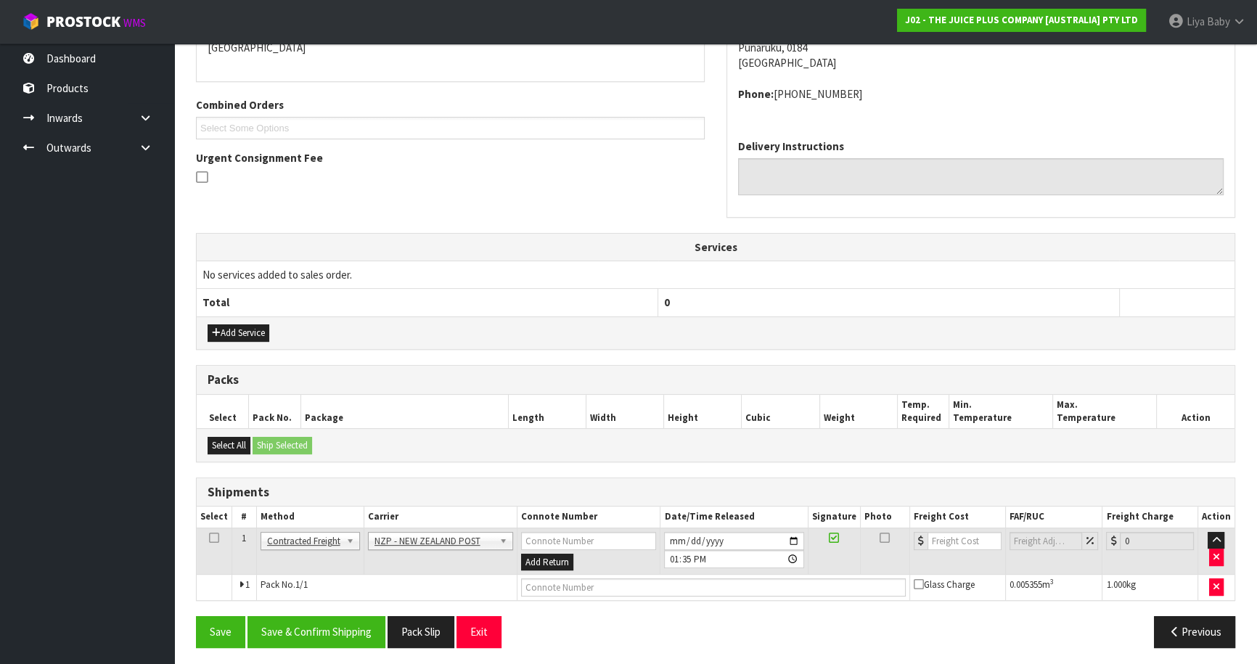
scroll to position [336, 0]
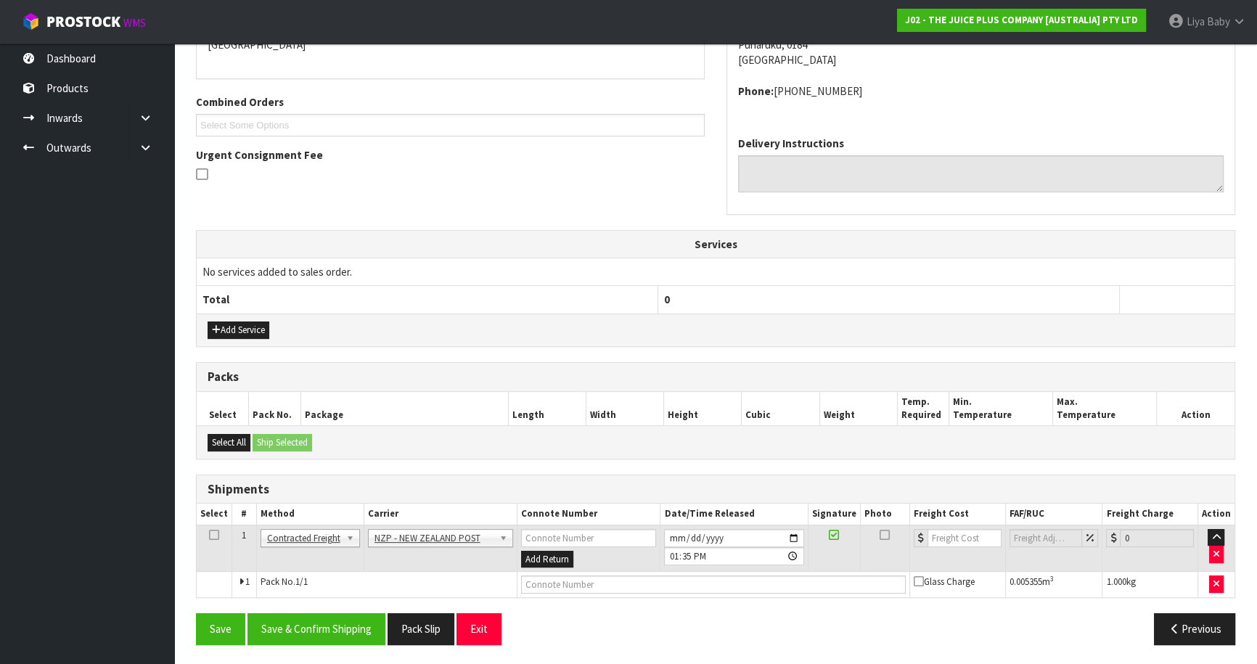
drag, startPoint x: 209, startPoint y: 535, endPoint x: 249, endPoint y: 562, distance: 48.1
click at [210, 536] on icon at bounding box center [214, 535] width 10 height 1
click at [298, 617] on button "Save & Confirm Shipping" at bounding box center [316, 628] width 138 height 31
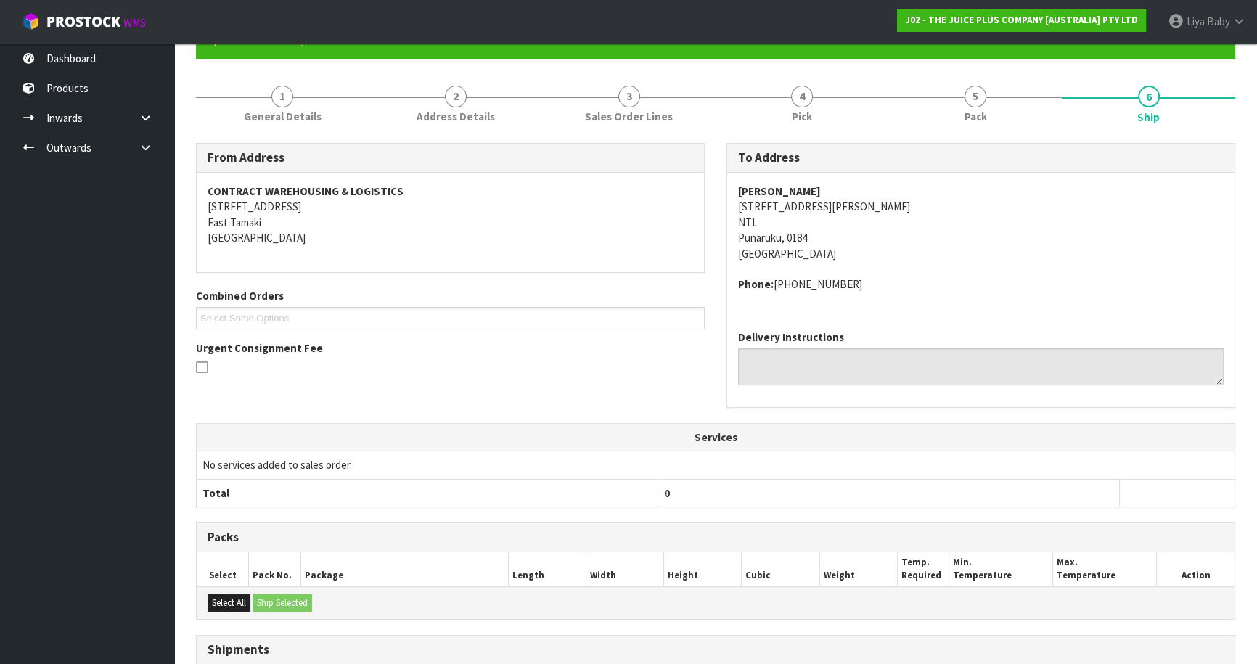
scroll to position [316, 0]
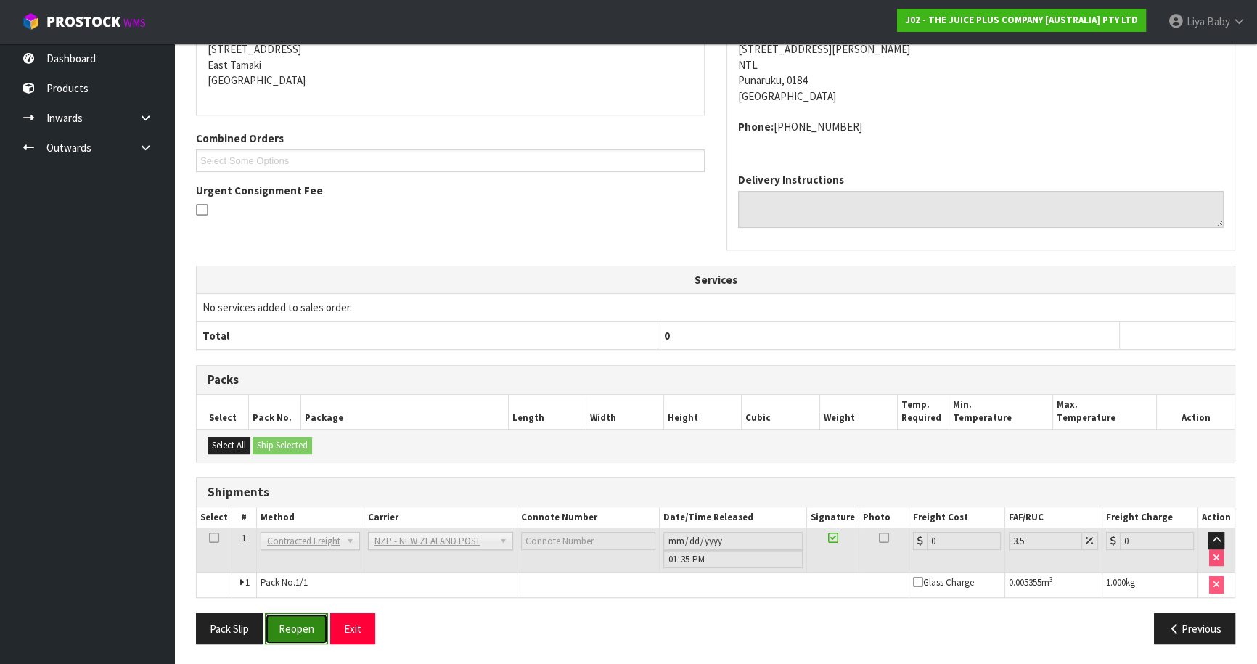
click at [311, 623] on button "Reopen" at bounding box center [296, 628] width 63 height 31
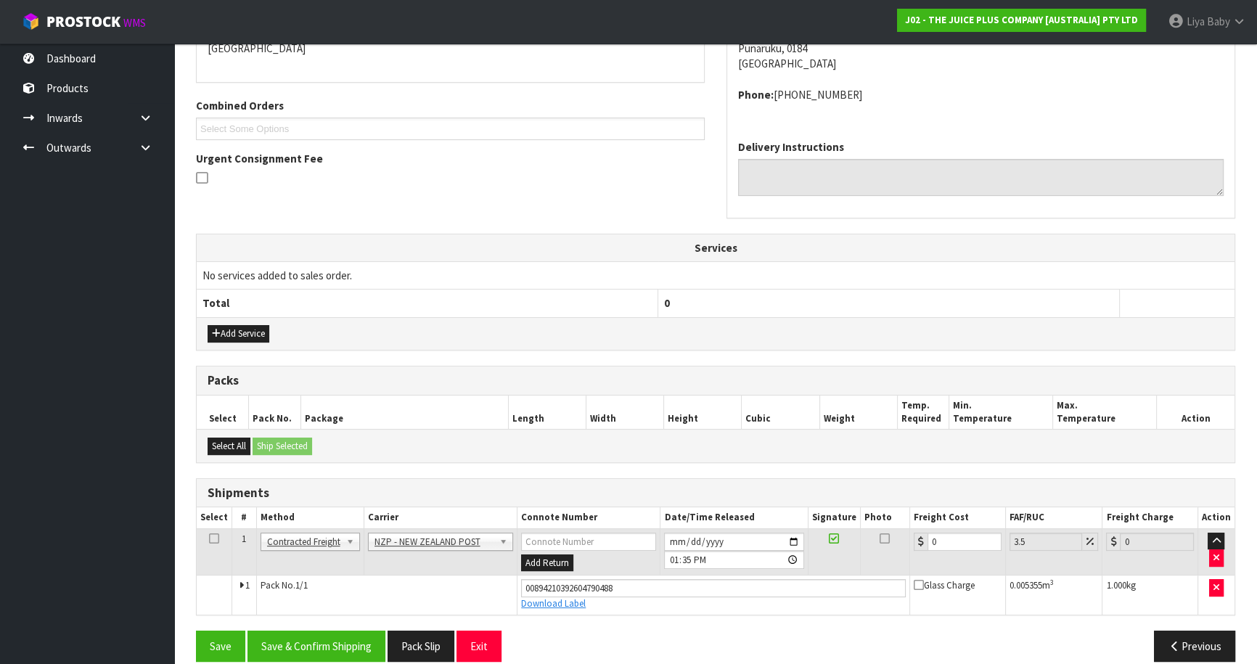
scroll to position [349, 0]
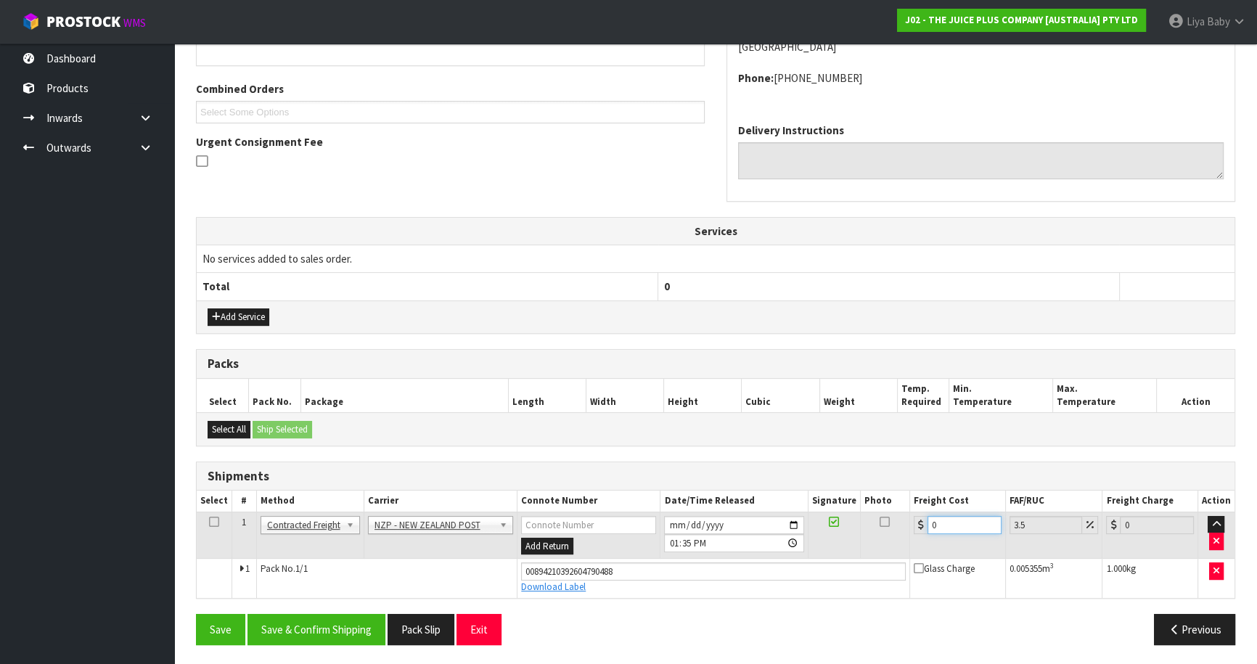
click at [952, 517] on input "0" at bounding box center [964, 525] width 74 height 18
drag, startPoint x: 210, startPoint y: 518, endPoint x: 223, endPoint y: 518, distance: 13.8
click at [210, 522] on icon at bounding box center [214, 522] width 10 height 1
click at [300, 623] on button "Save & Confirm Shipping" at bounding box center [316, 629] width 138 height 31
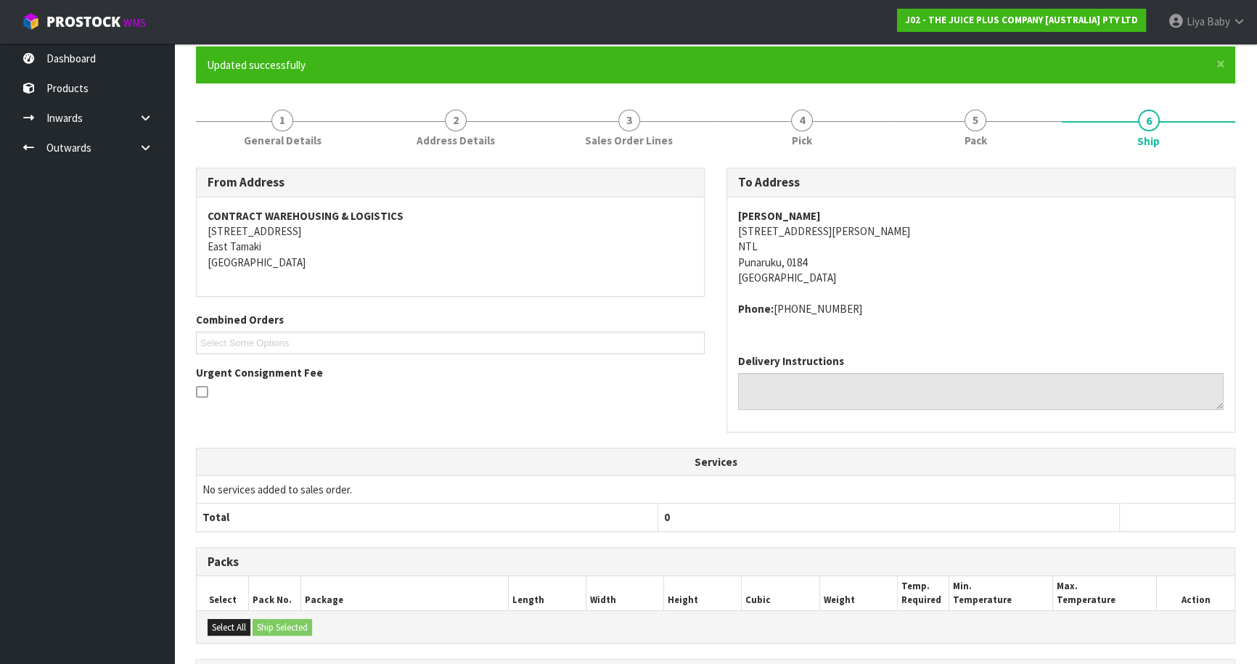
scroll to position [310, 0]
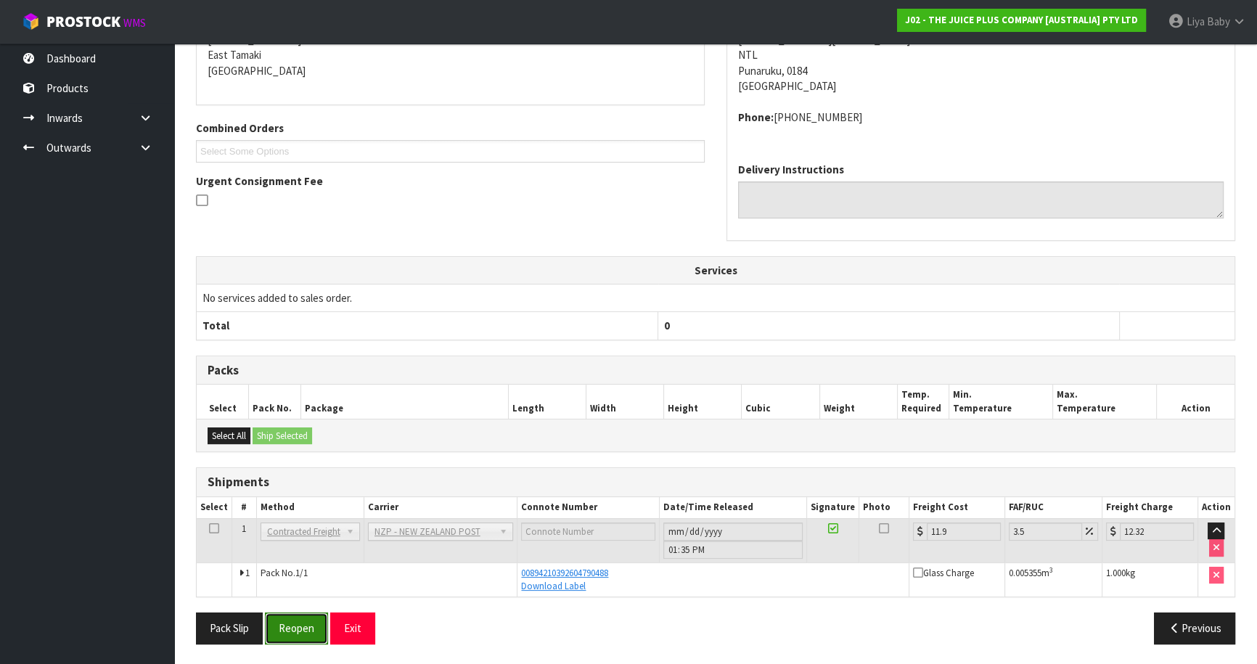
drag, startPoint x: 302, startPoint y: 618, endPoint x: 311, endPoint y: 615, distance: 9.0
click at [305, 617] on button "Reopen" at bounding box center [296, 627] width 63 height 31
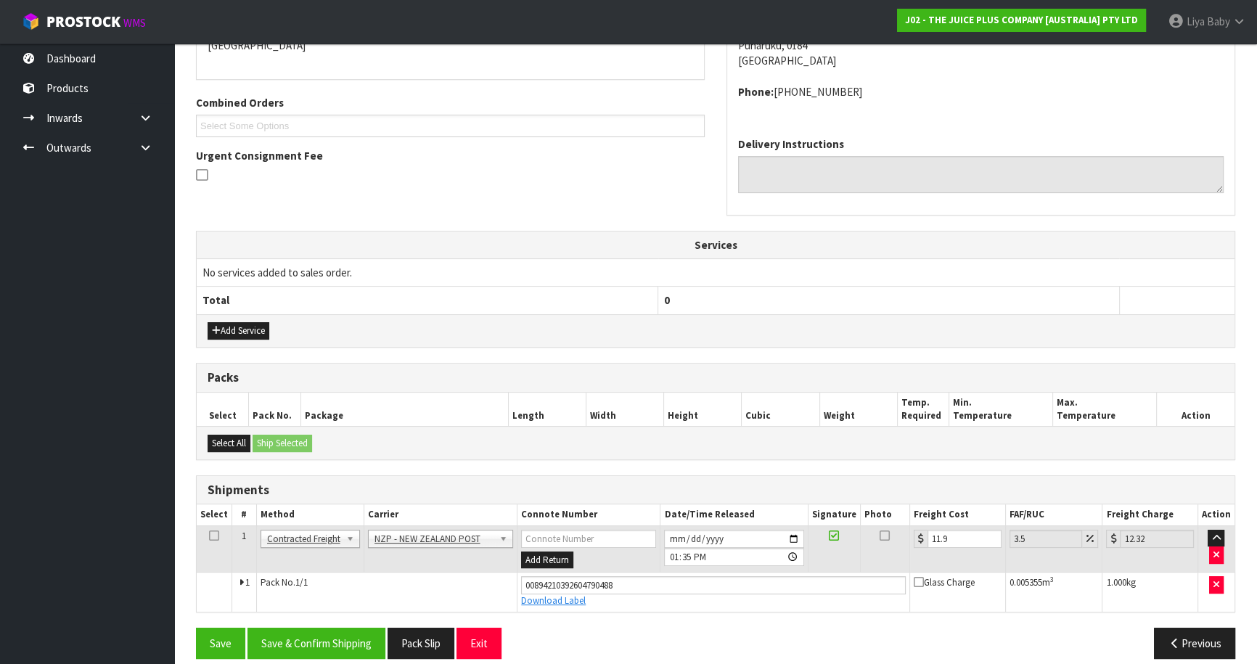
scroll to position [349, 0]
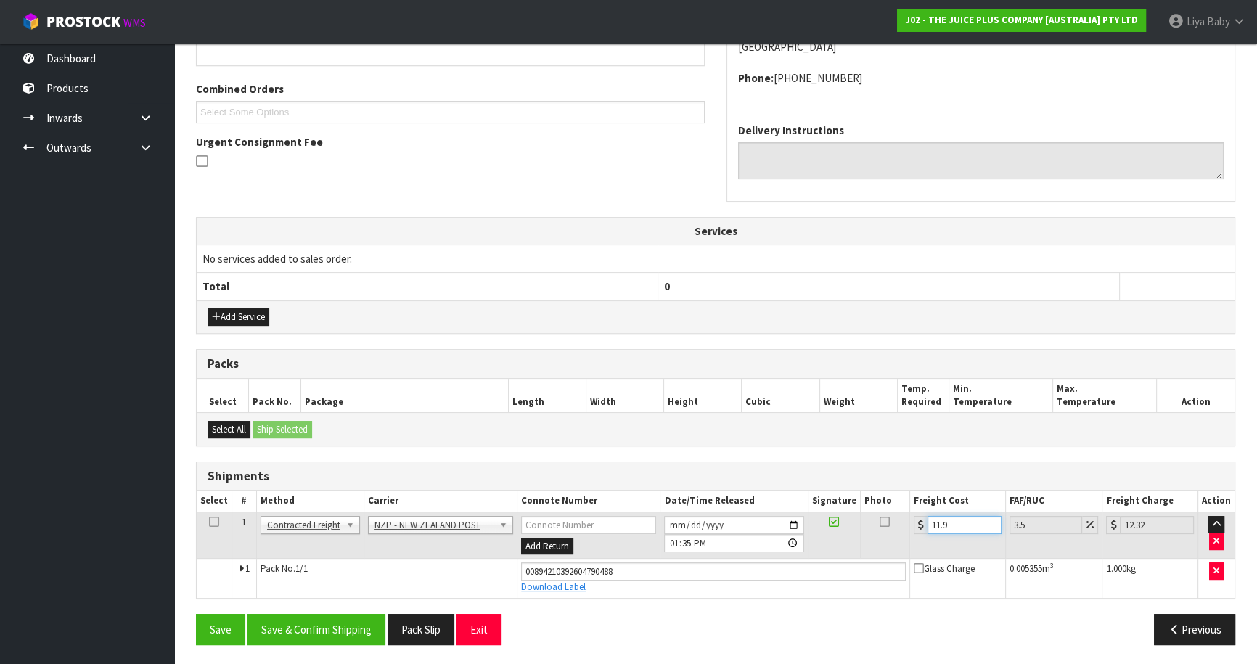
click at [958, 525] on input "11.9" at bounding box center [964, 525] width 74 height 18
click at [213, 522] on icon at bounding box center [214, 522] width 10 height 1
click at [212, 522] on icon at bounding box center [214, 522] width 10 height 1
click at [335, 616] on button "Save & Confirm Shipping" at bounding box center [316, 629] width 138 height 31
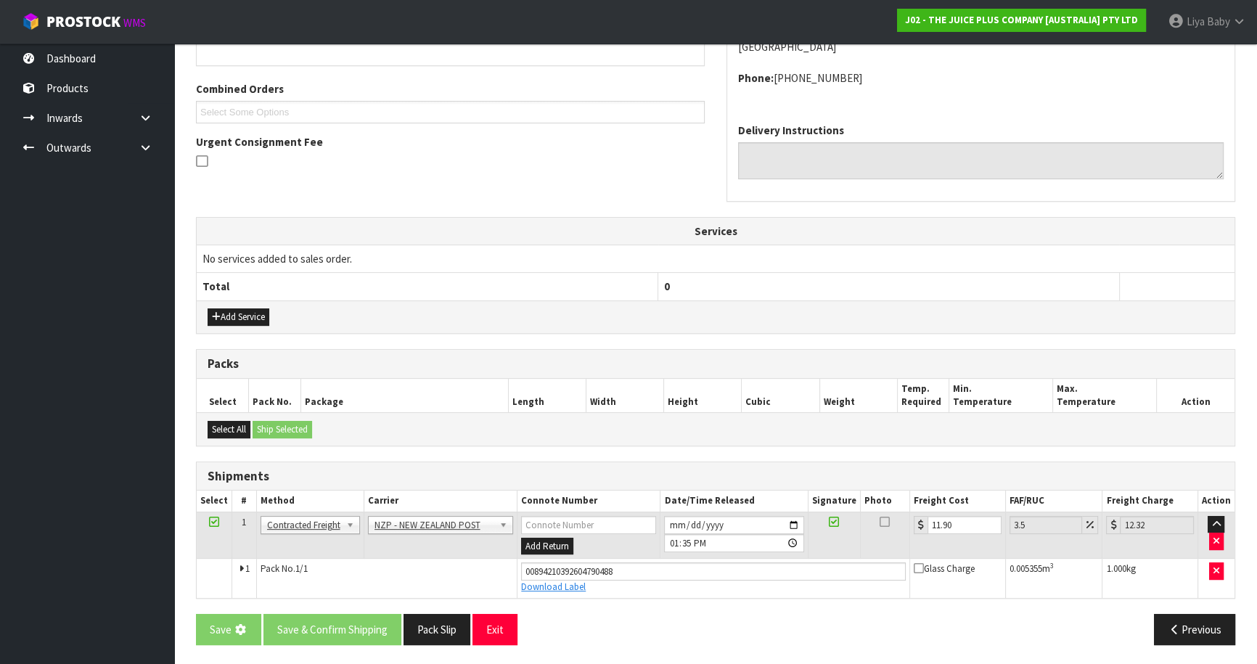
scroll to position [0, 0]
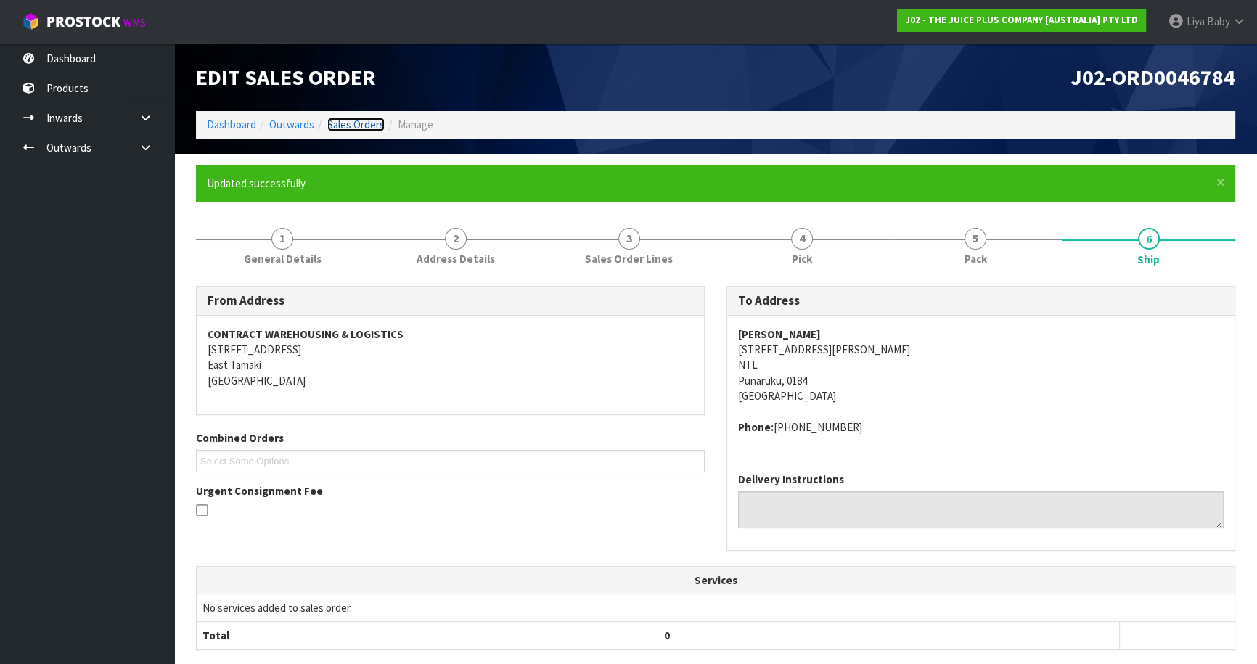
click at [348, 125] on link "Sales Orders" at bounding box center [355, 125] width 57 height 14
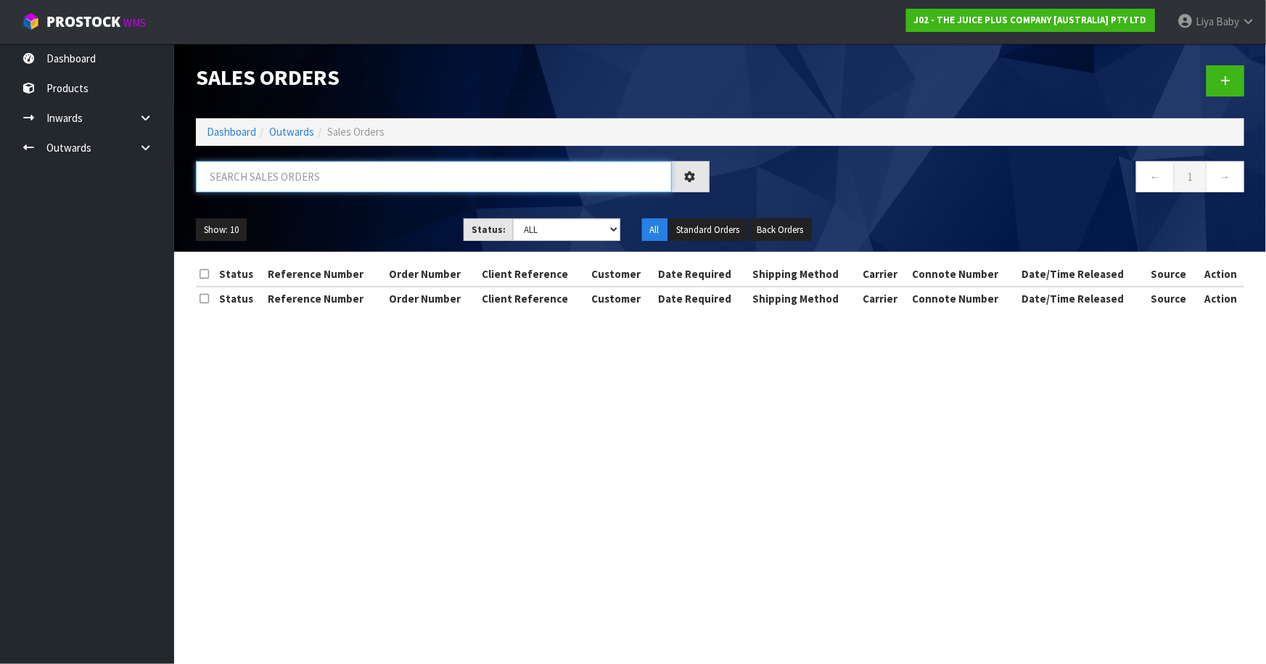
click at [287, 176] on input "text" at bounding box center [434, 176] width 476 height 31
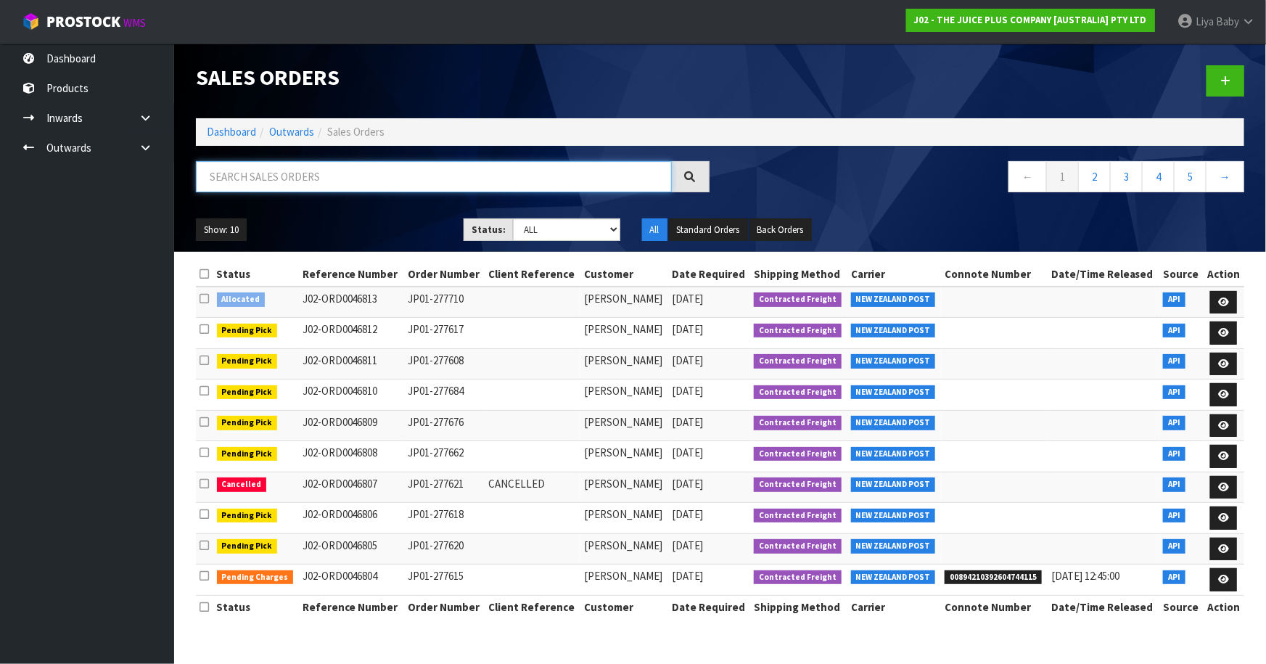
click at [480, 150] on div "Sales Orders Dashboard Outwards Sales Orders ← 1 2 3 4 5 → Show: 10 5 10 25 50 …" at bounding box center [720, 148] width 1070 height 208
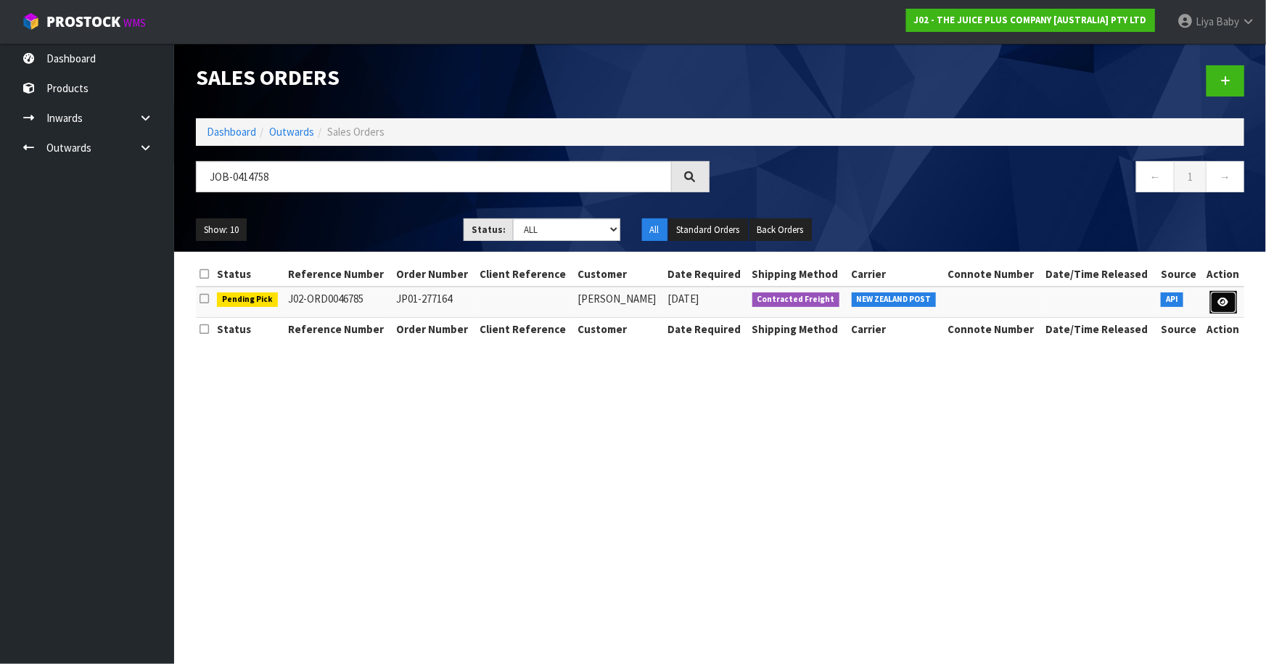
click at [1230, 304] on link at bounding box center [1223, 302] width 27 height 23
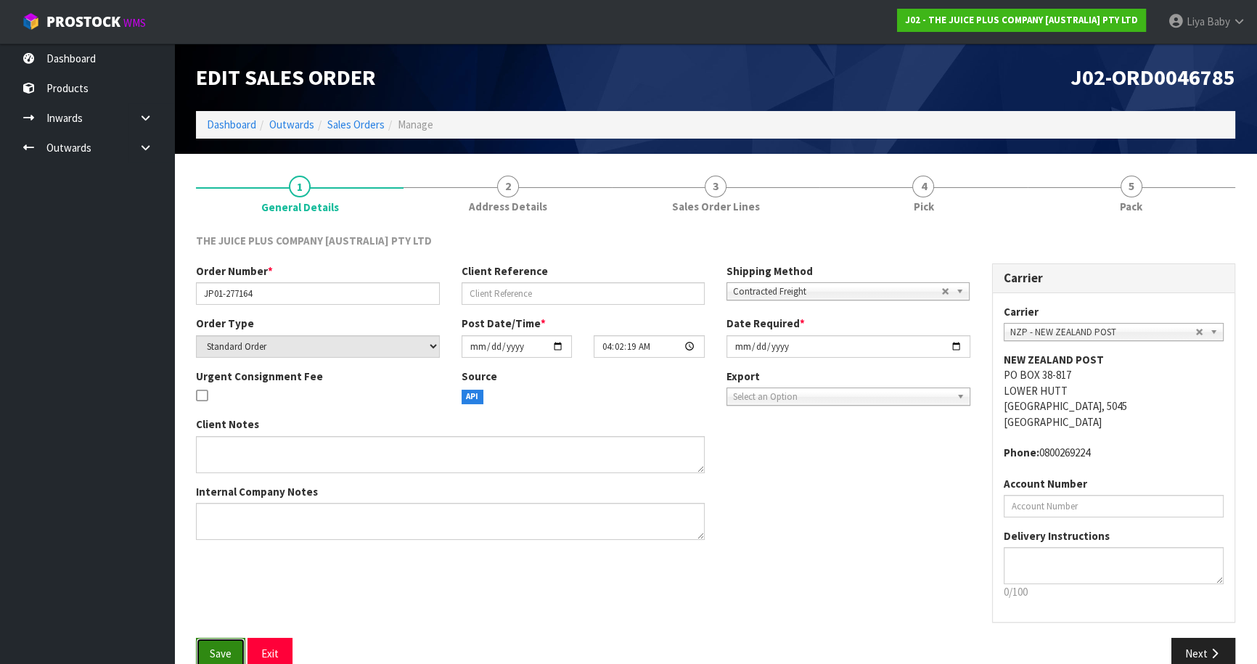
click at [223, 649] on span "Save" at bounding box center [221, 654] width 22 height 14
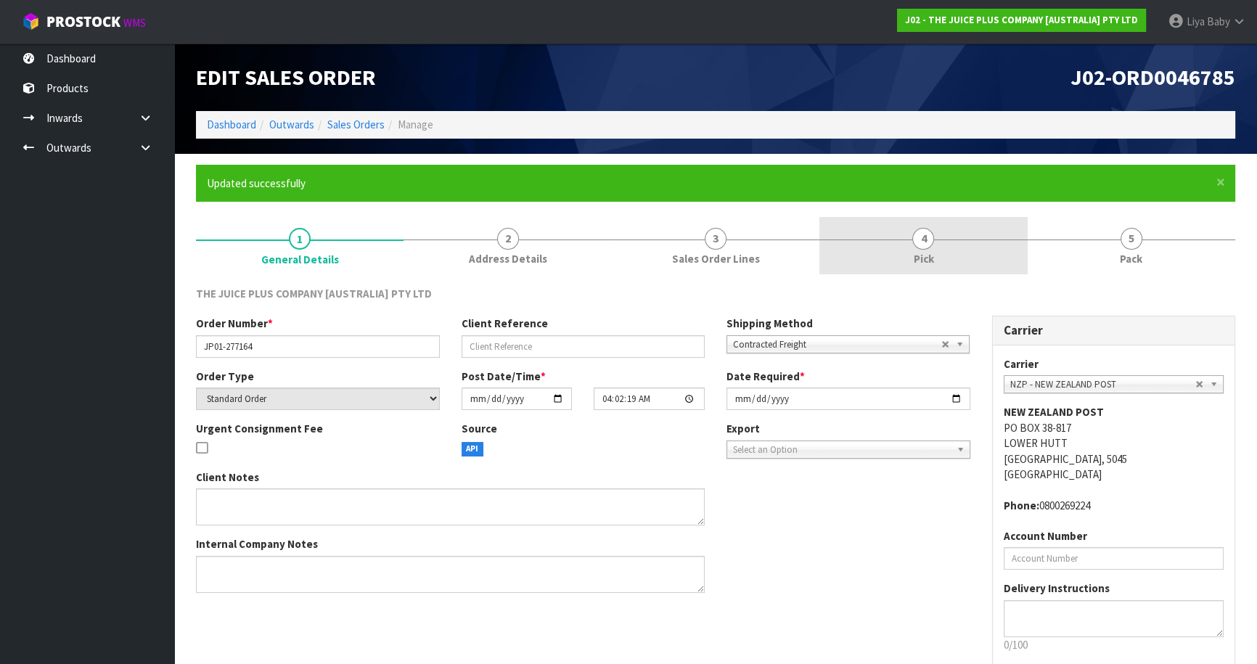
click at [948, 244] on link "4 Pick" at bounding box center [923, 245] width 208 height 57
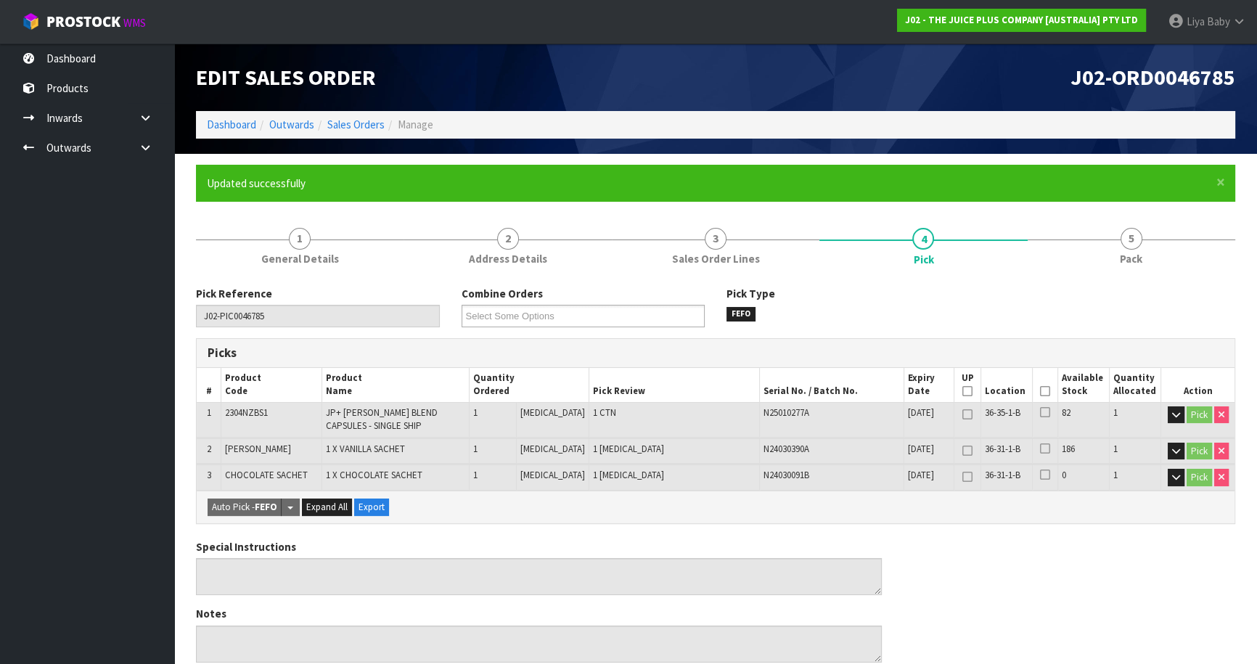
click at [1045, 390] on th "Picked" at bounding box center [1045, 385] width 25 height 34
click at [1041, 392] on icon at bounding box center [1045, 391] width 10 height 1
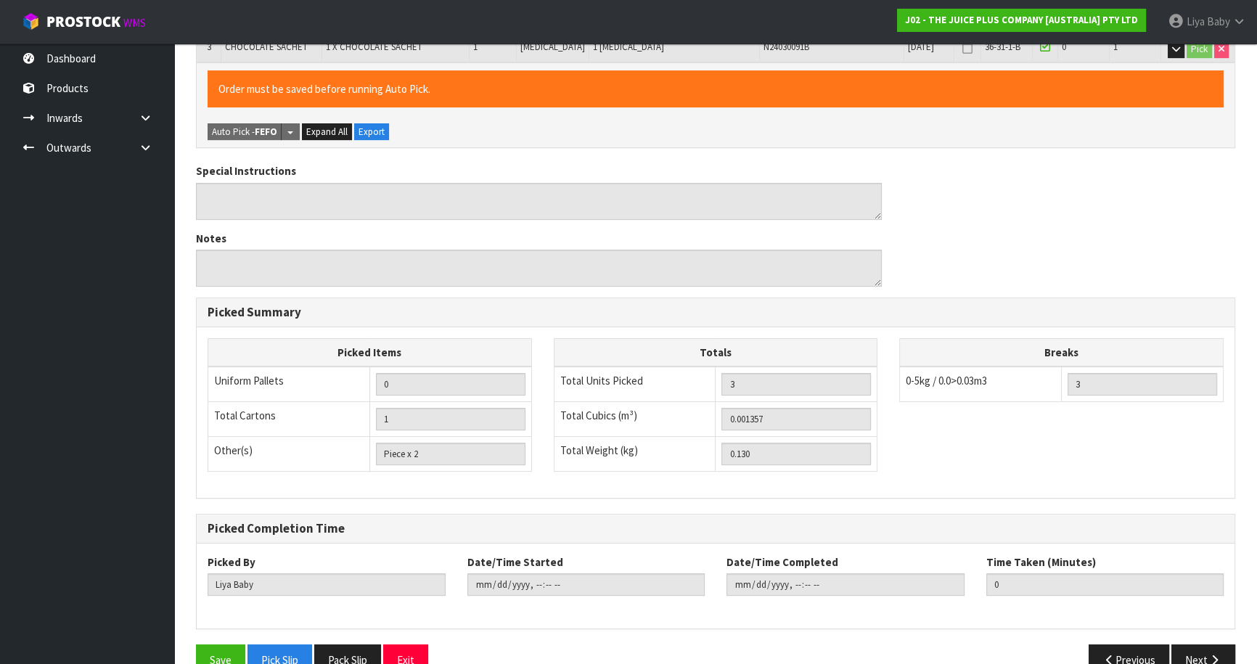
scroll to position [459, 0]
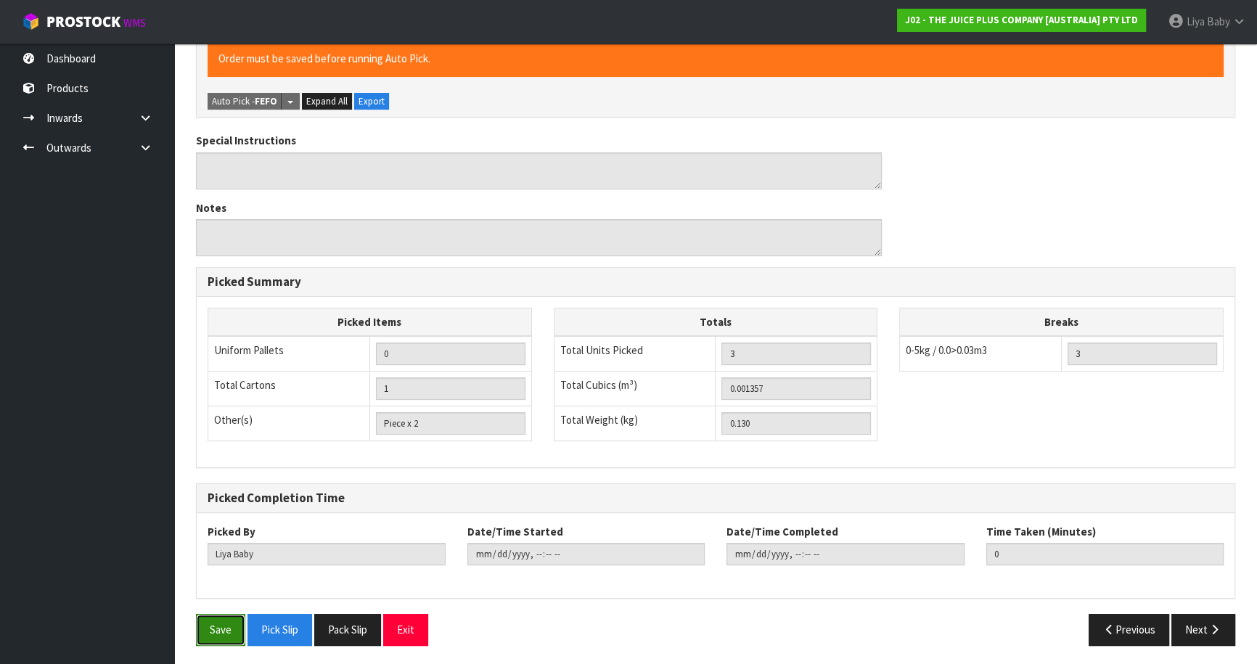
click at [229, 631] on button "Save" at bounding box center [220, 629] width 49 height 31
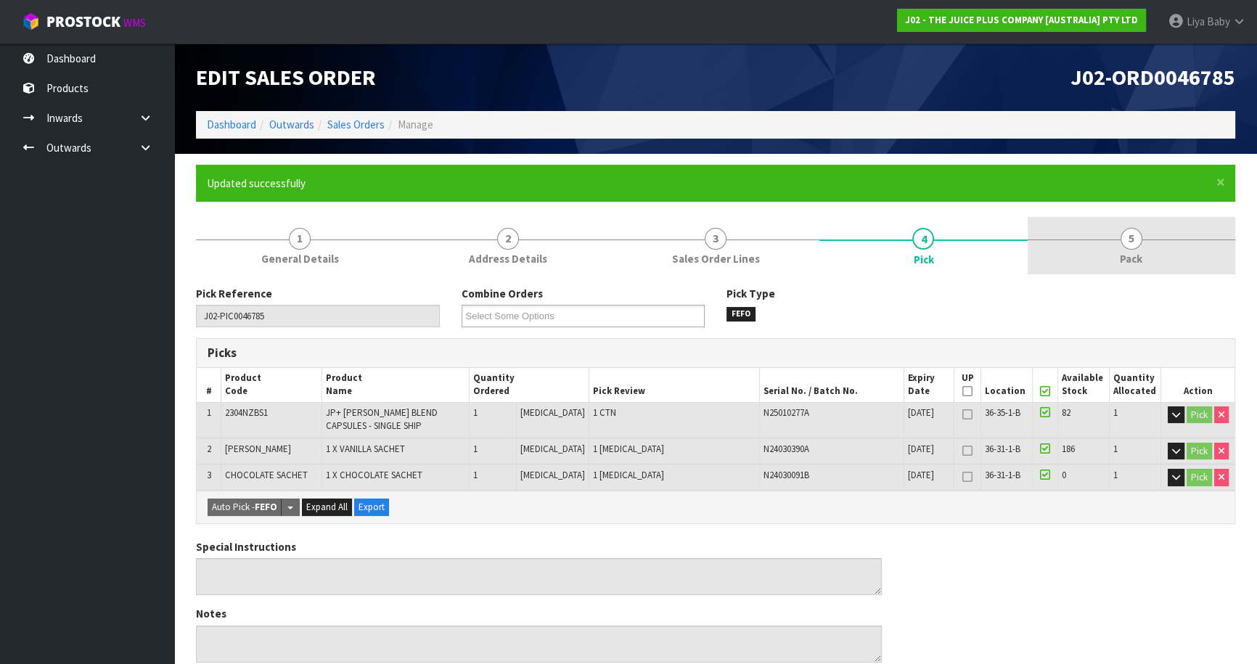
click at [1120, 256] on span "Pack" at bounding box center [1131, 258] width 22 height 15
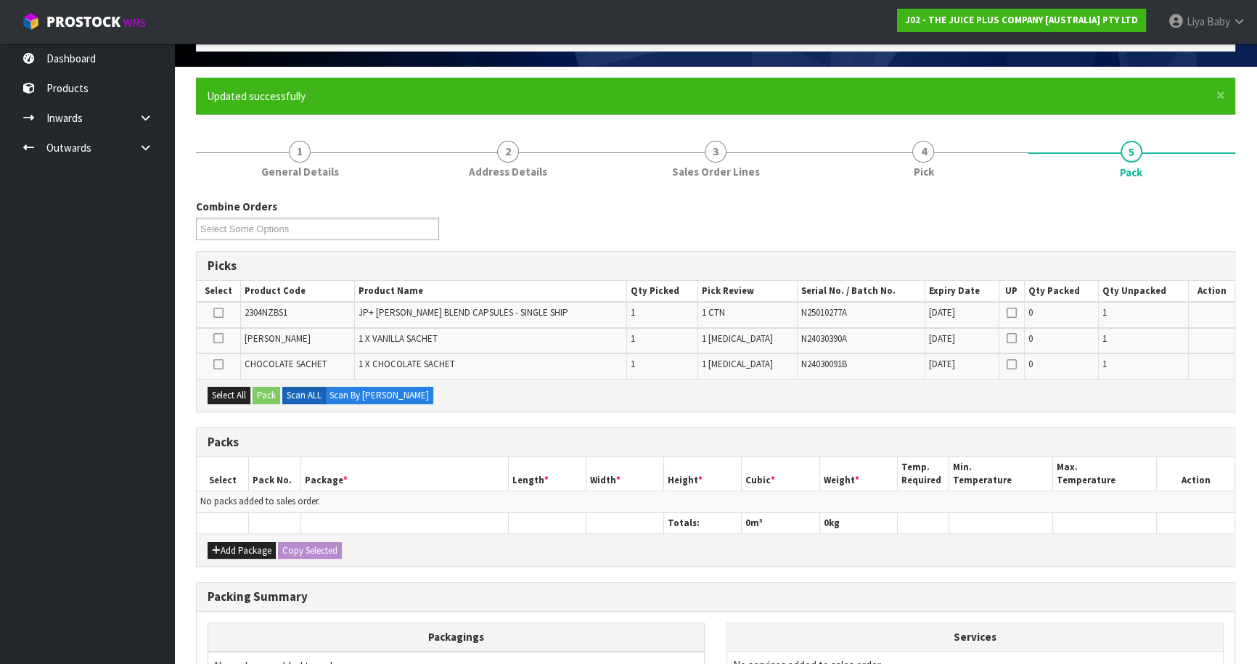
scroll to position [255, 0]
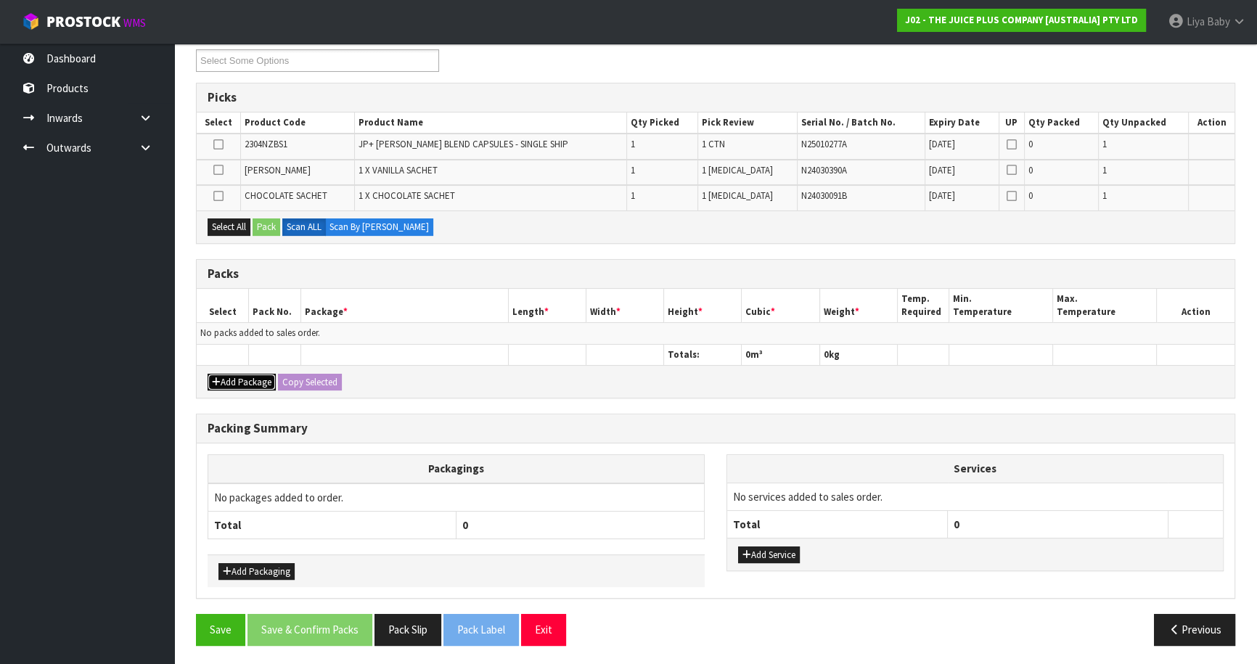
click at [237, 375] on button "Add Package" at bounding box center [242, 382] width 68 height 17
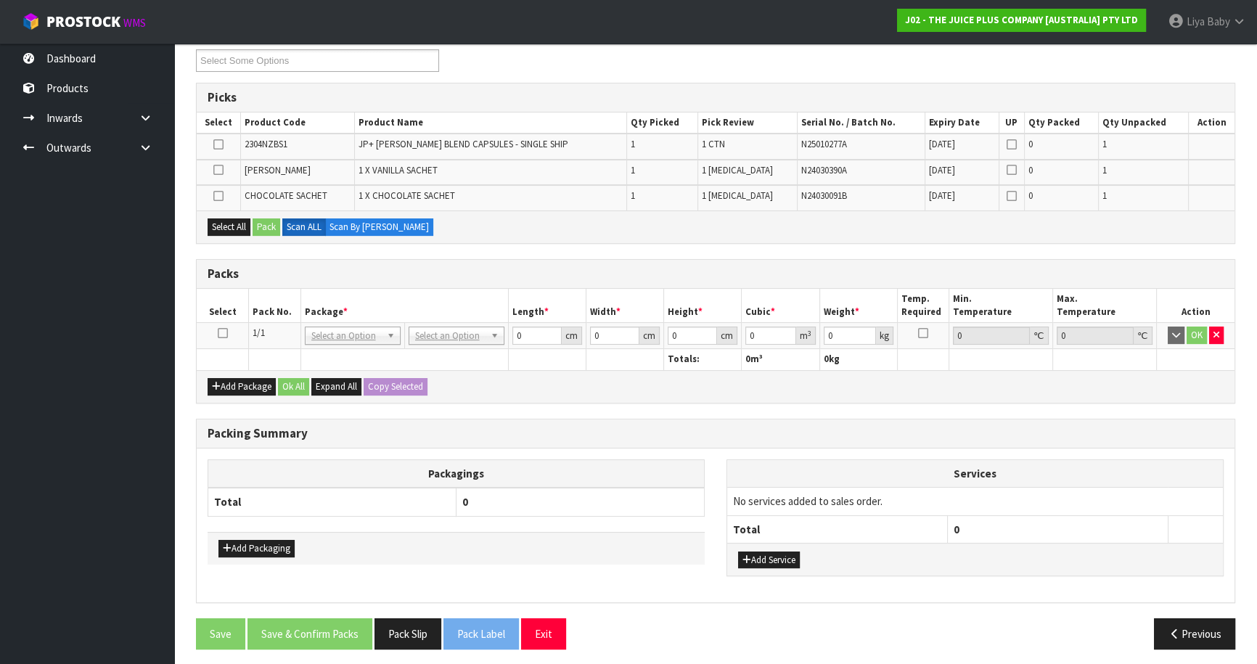
click at [225, 333] on icon at bounding box center [223, 333] width 10 height 1
click at [238, 227] on button "Select All" at bounding box center [229, 226] width 43 height 17
click at [254, 223] on button "Pack" at bounding box center [267, 226] width 28 height 17
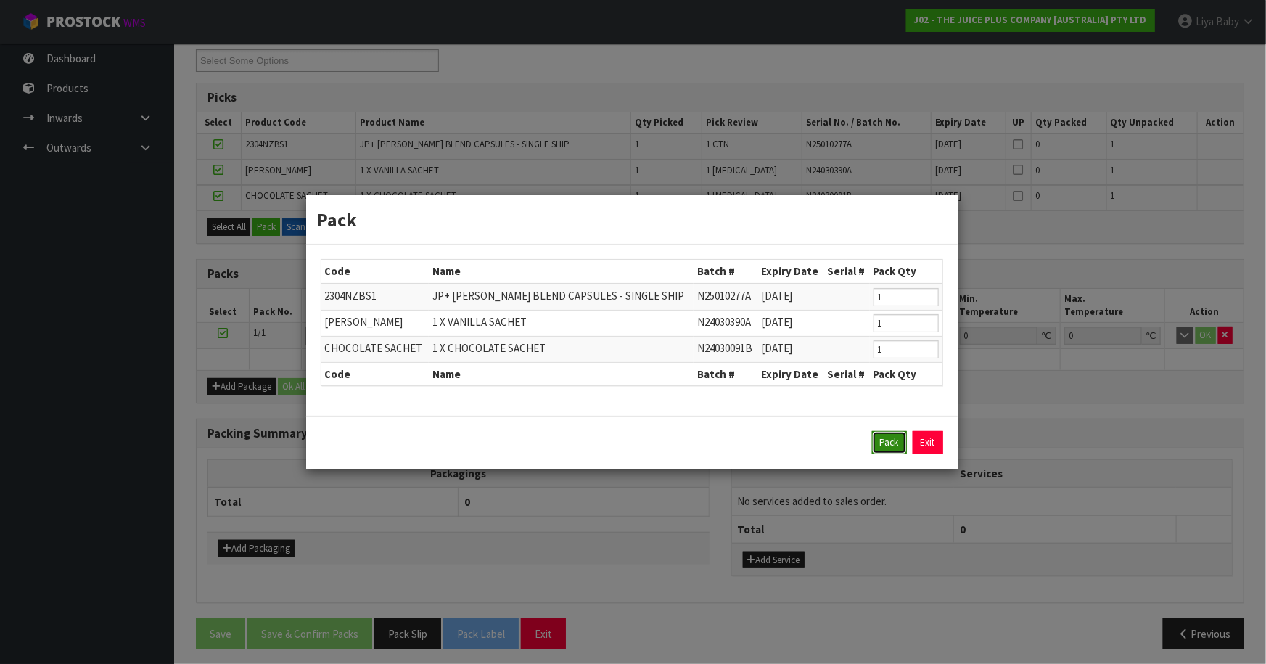
click at [882, 442] on button "Pack" at bounding box center [889, 442] width 35 height 23
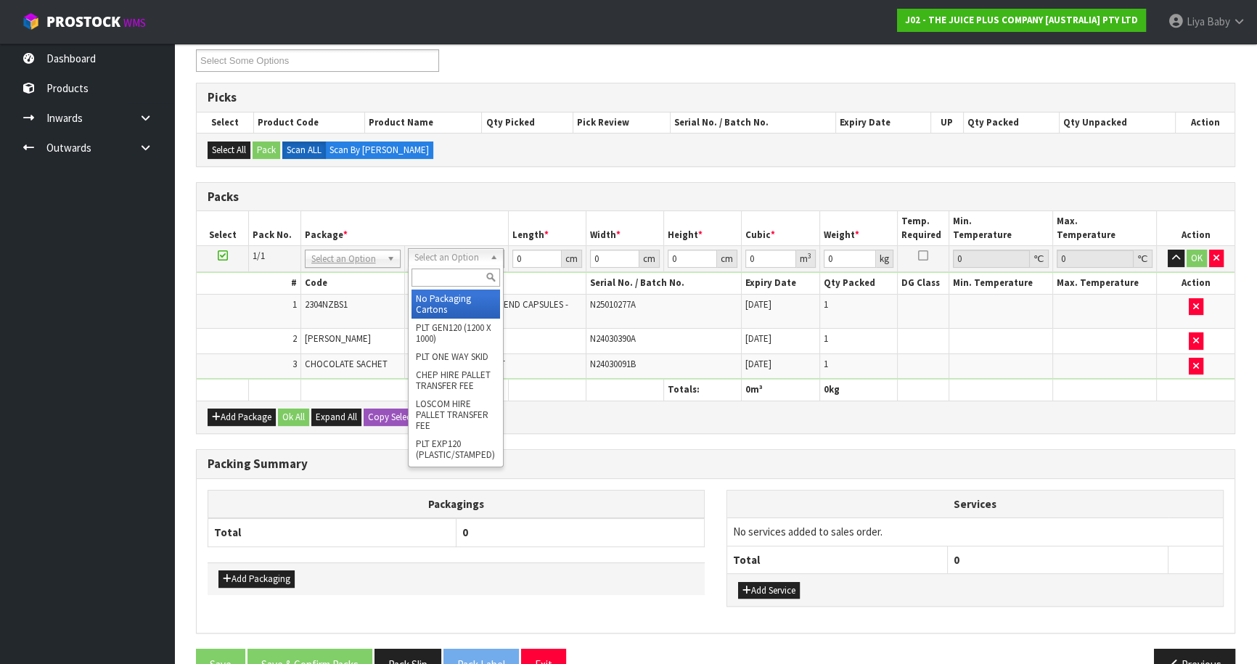
click at [430, 284] on input "text" at bounding box center [455, 277] width 89 height 18
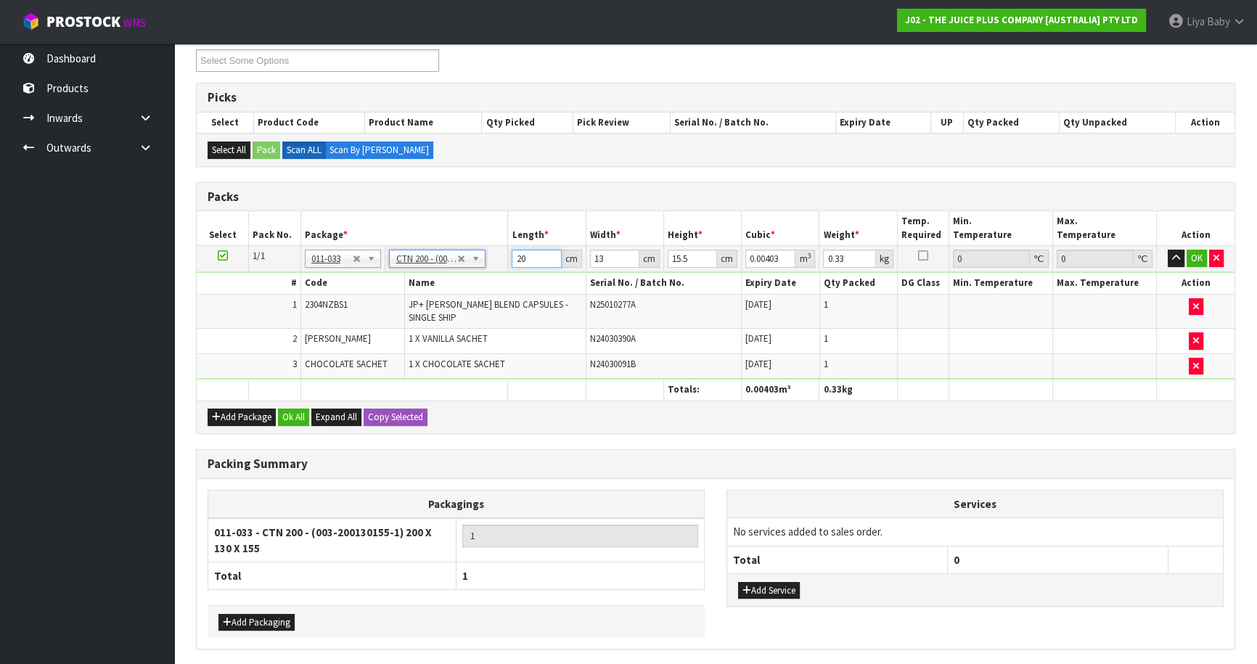
click at [533, 253] on input "20" at bounding box center [536, 259] width 49 height 18
click at [290, 409] on button "Ok All" at bounding box center [293, 417] width 31 height 17
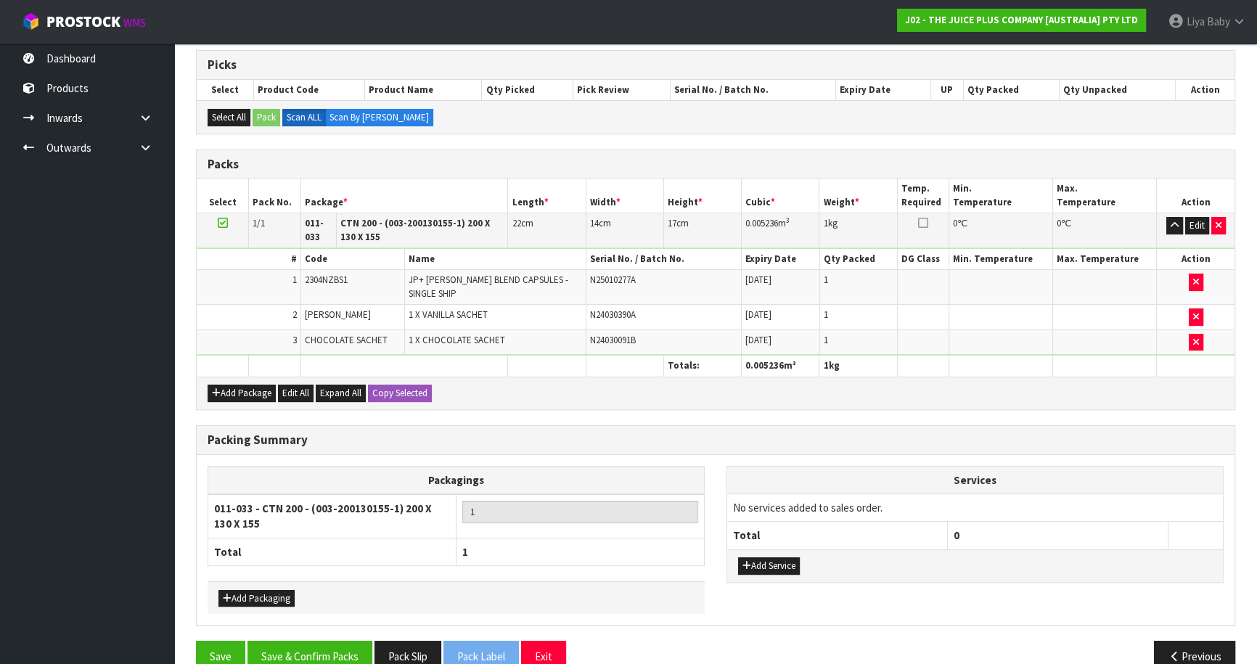
scroll to position [305, 0]
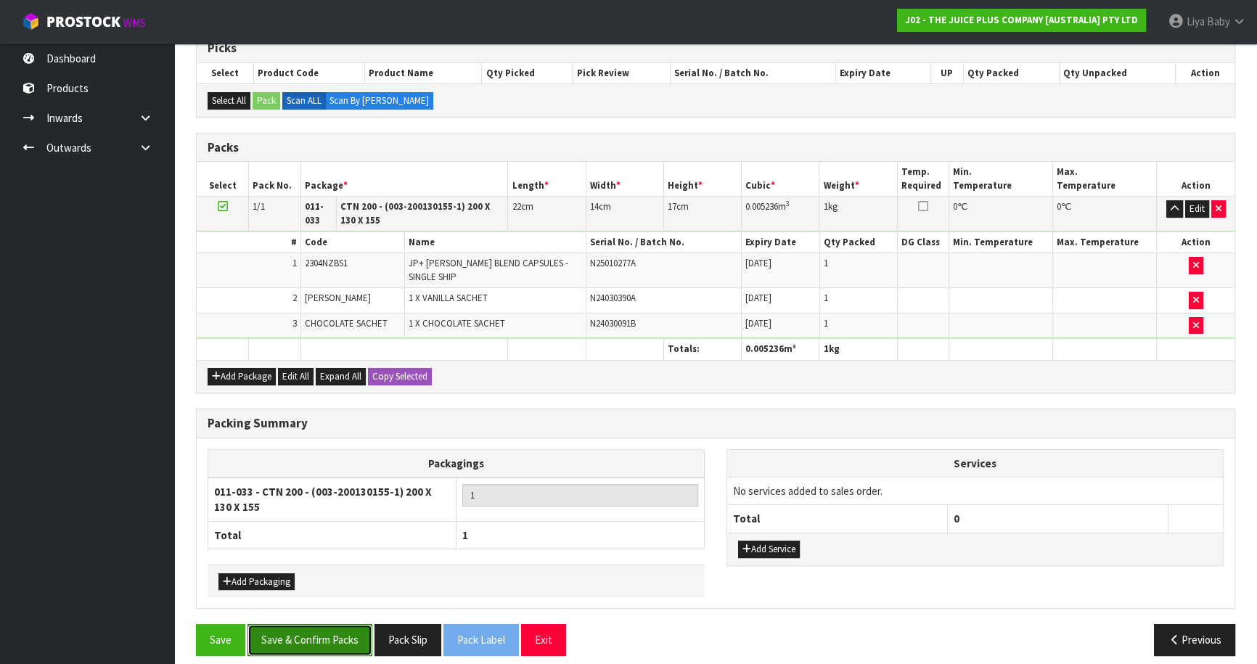
drag, startPoint x: 316, startPoint y: 625, endPoint x: 328, endPoint y: 627, distance: 12.5
click at [318, 625] on button "Save & Confirm Packs" at bounding box center [309, 639] width 125 height 31
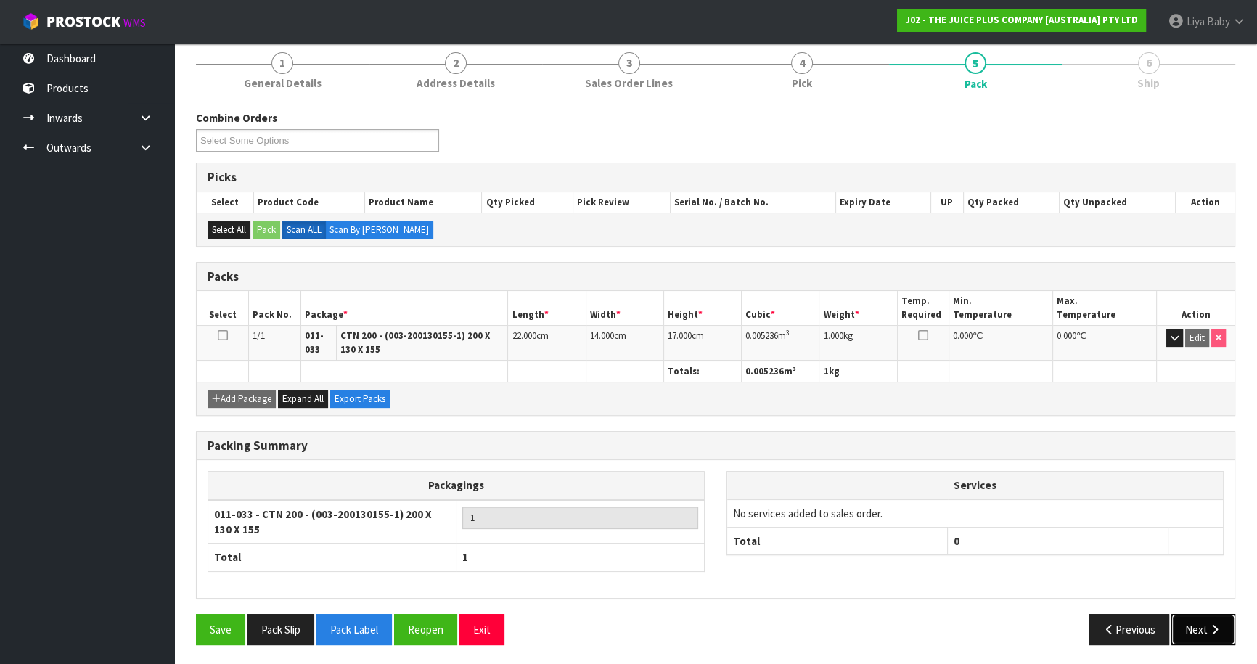
click at [1194, 623] on button "Next" at bounding box center [1203, 629] width 64 height 31
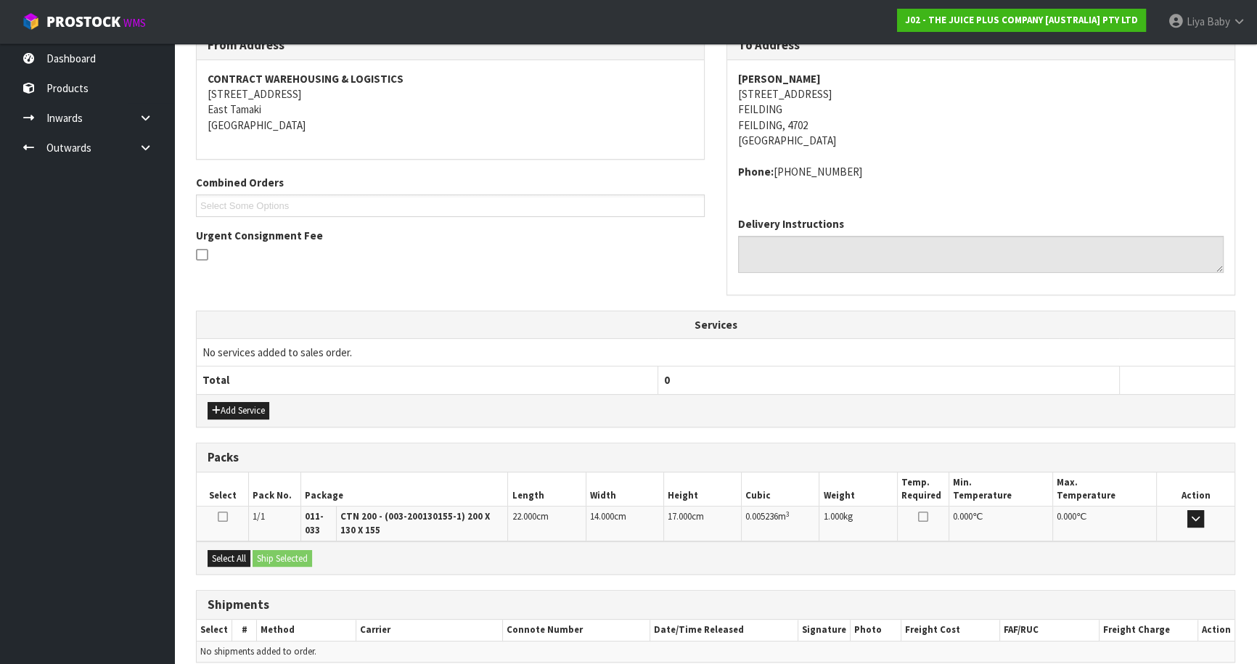
scroll to position [319, 0]
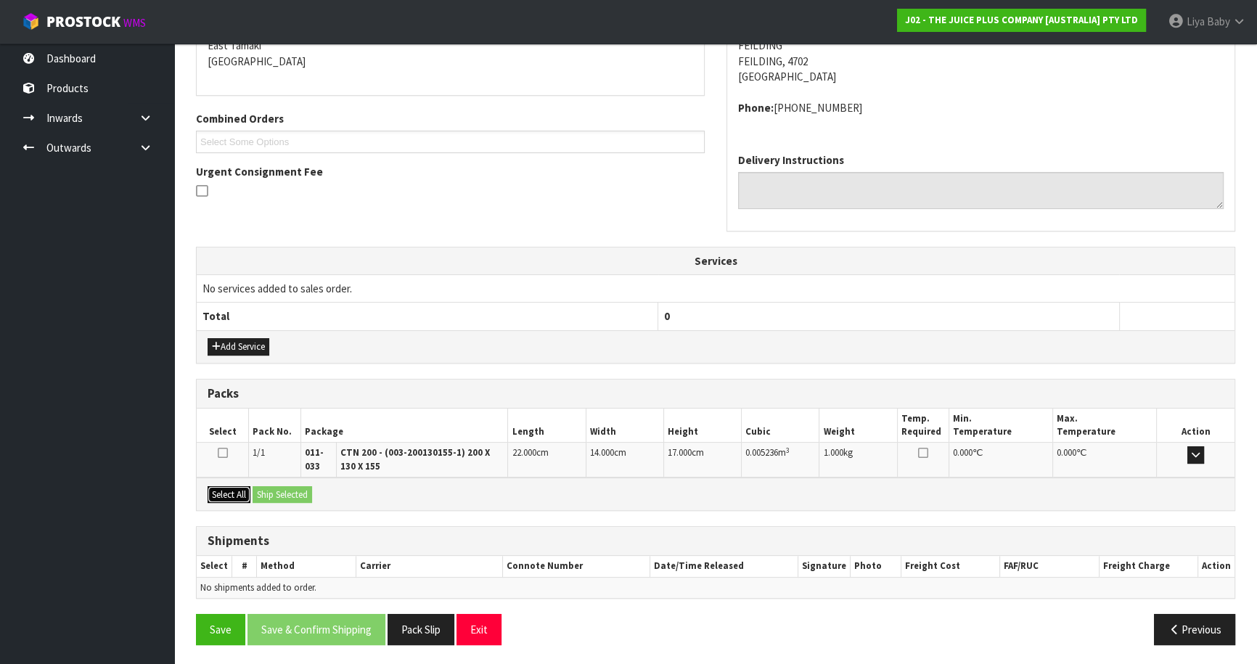
drag, startPoint x: 236, startPoint y: 488, endPoint x: 282, endPoint y: 498, distance: 46.7
click at [240, 490] on button "Select All" at bounding box center [229, 494] width 43 height 17
click at [287, 498] on button "Ship Selected" at bounding box center [283, 494] width 60 height 17
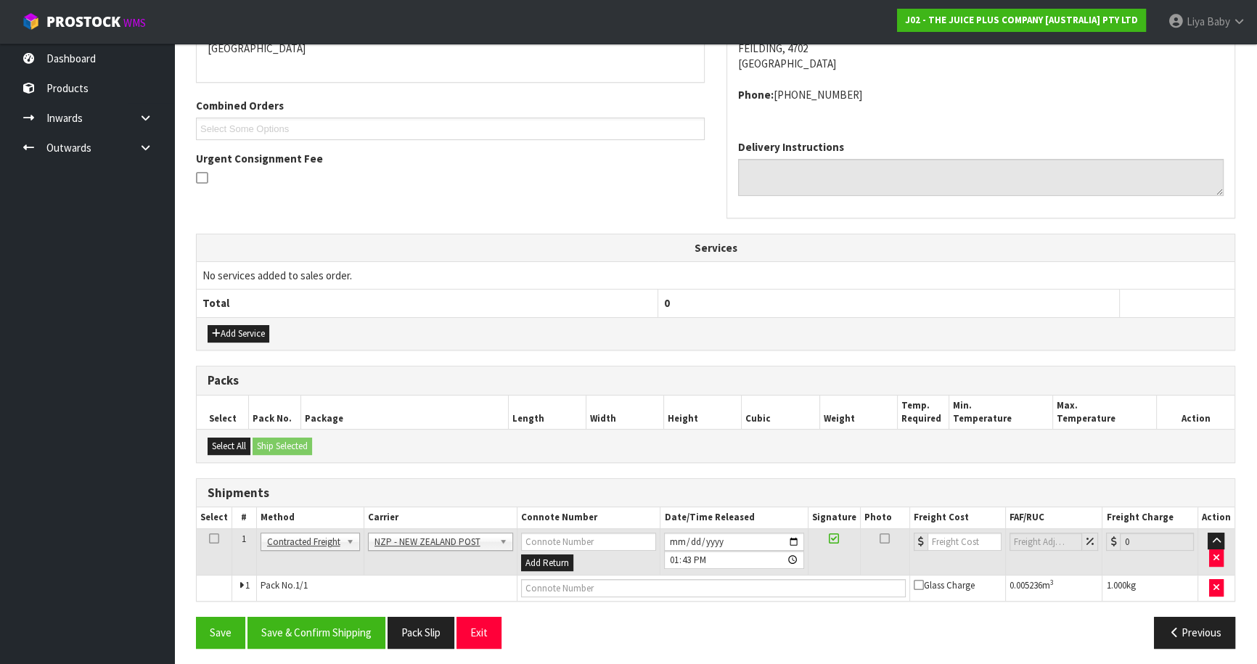
scroll to position [336, 0]
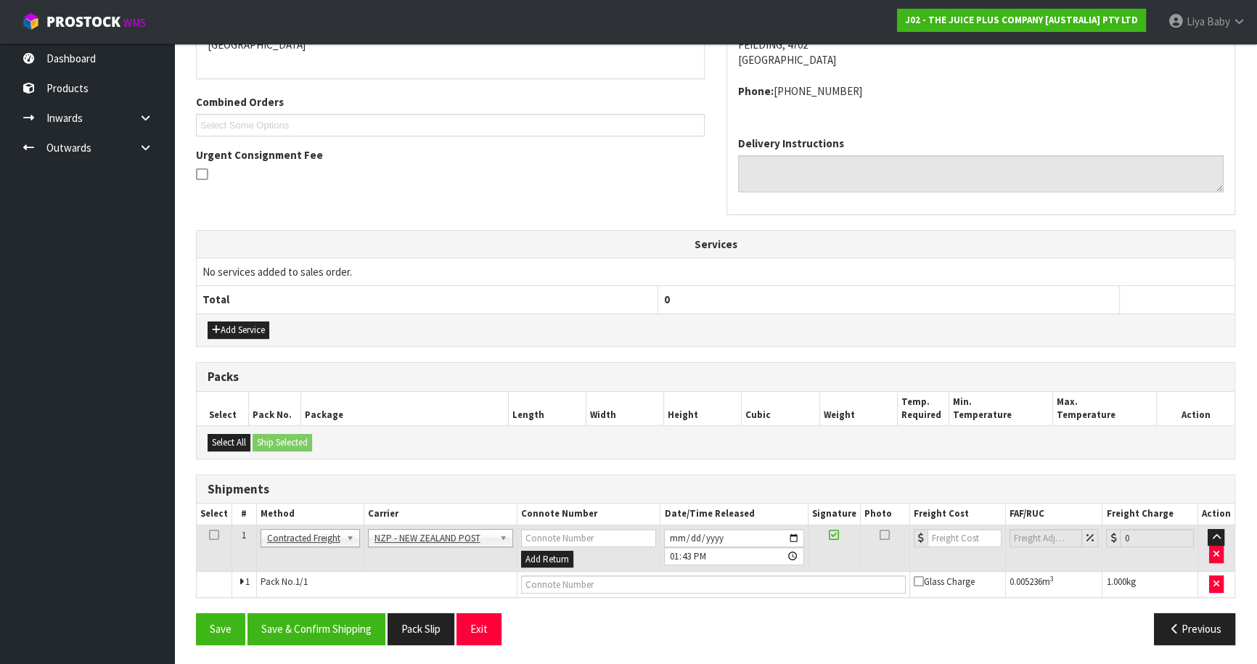
click at [214, 536] on icon at bounding box center [214, 535] width 10 height 1
drag, startPoint x: 311, startPoint y: 624, endPoint x: 341, endPoint y: 613, distance: 32.4
click at [311, 623] on button "Save & Confirm Shipping" at bounding box center [316, 628] width 138 height 31
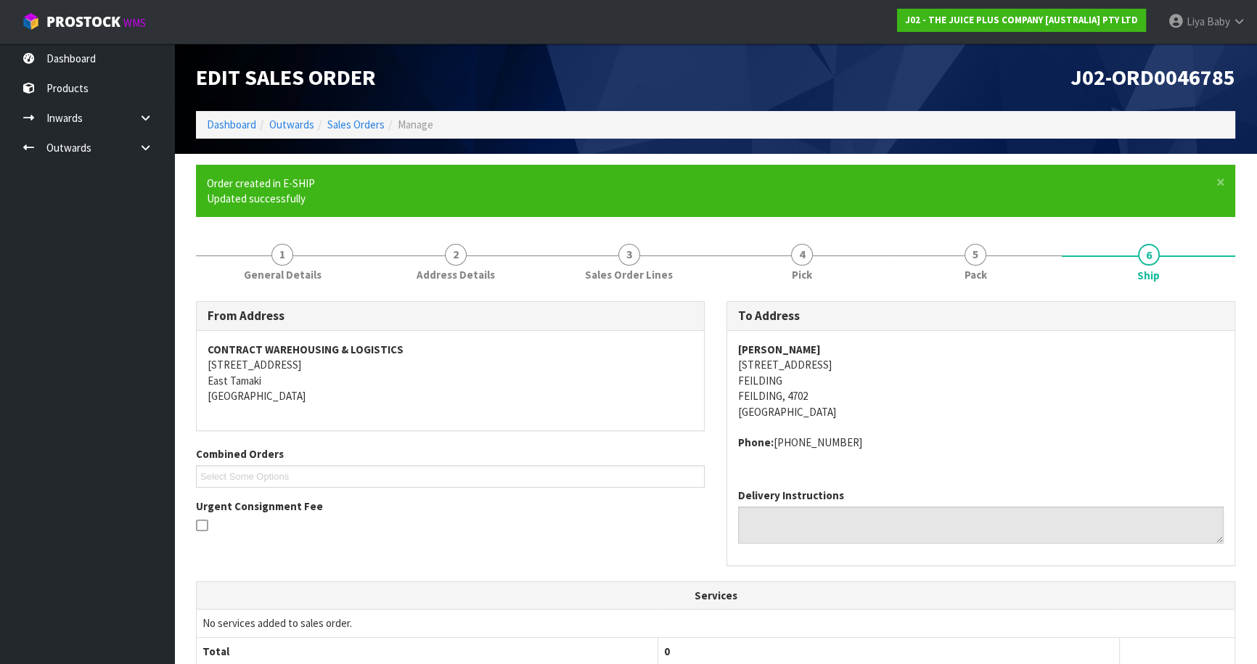
scroll to position [316, 0]
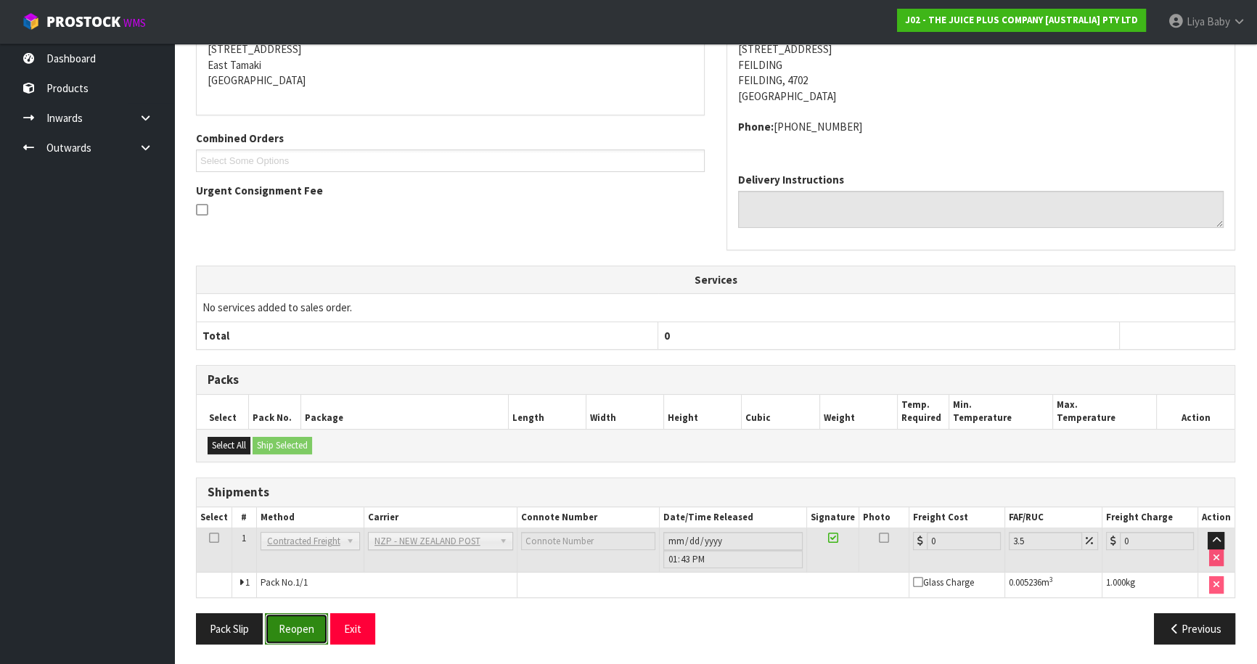
click at [283, 631] on button "Reopen" at bounding box center [296, 628] width 63 height 31
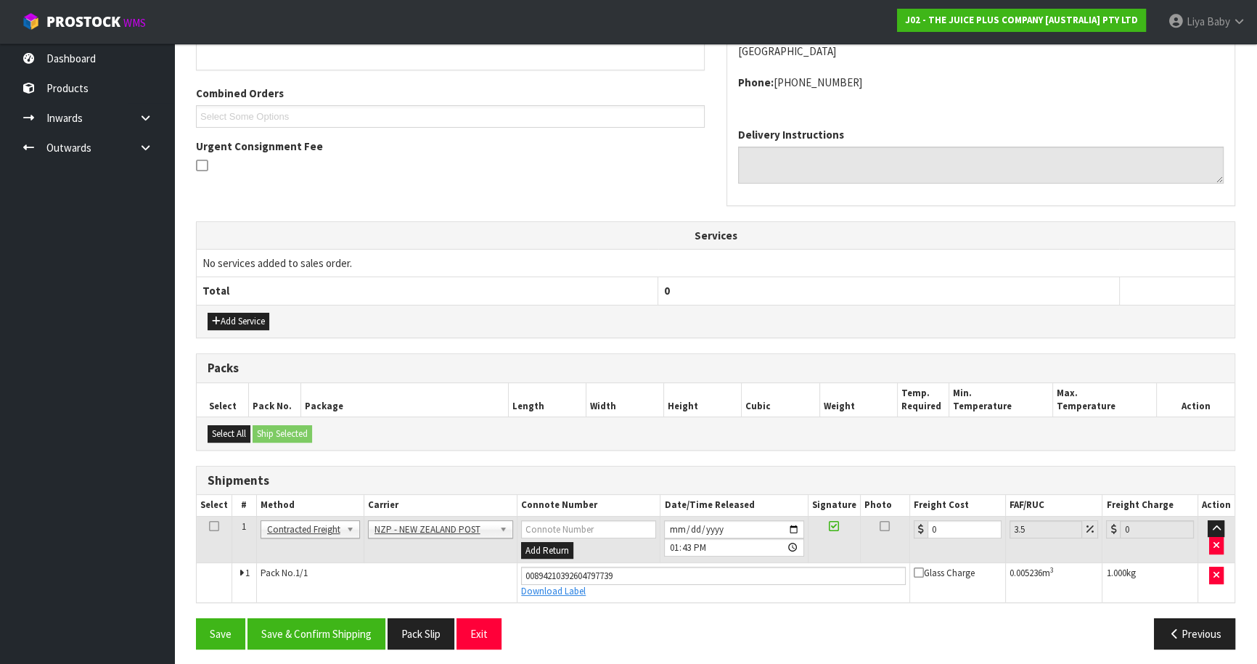
scroll to position [349, 0]
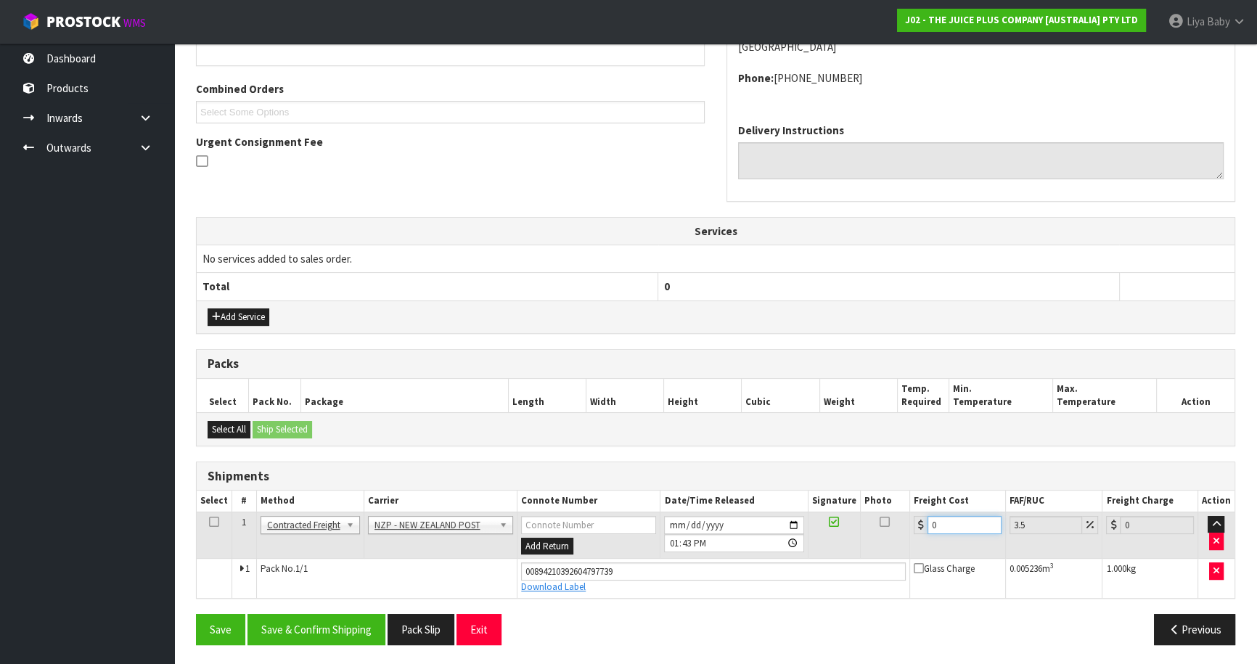
click at [946, 520] on input "0" at bounding box center [964, 525] width 74 height 18
click at [216, 522] on icon at bounding box center [214, 522] width 10 height 1
click at [291, 616] on button "Save & Confirm Shipping" at bounding box center [316, 629] width 138 height 31
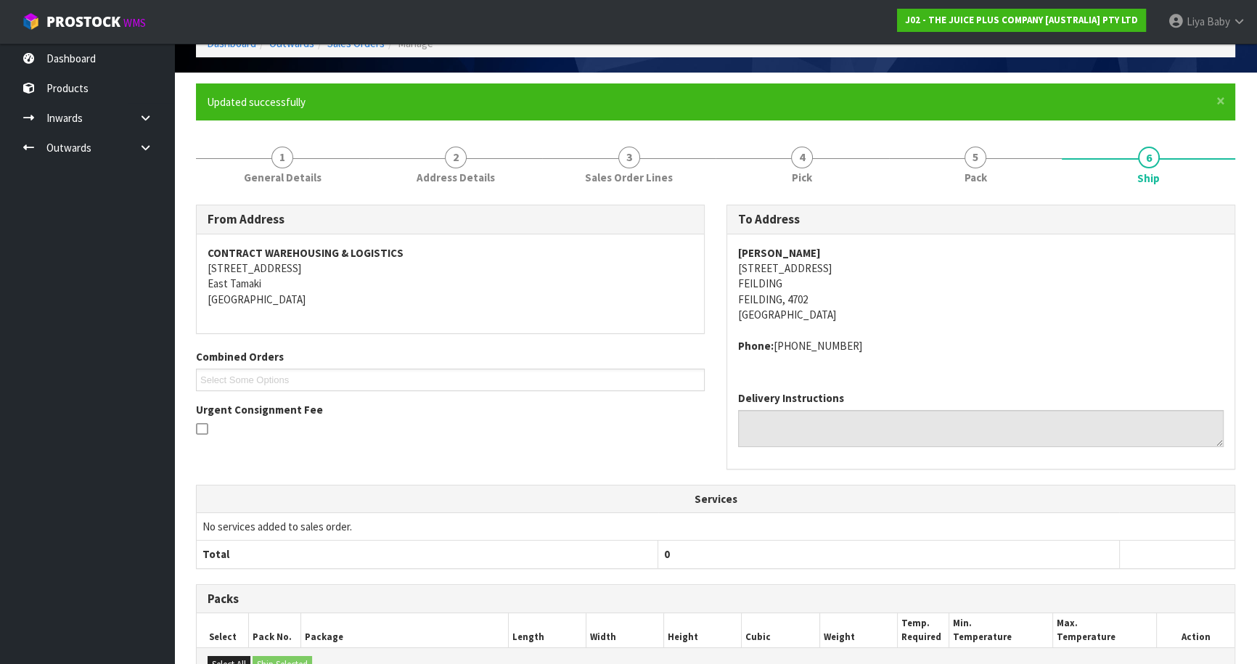
scroll to position [0, 0]
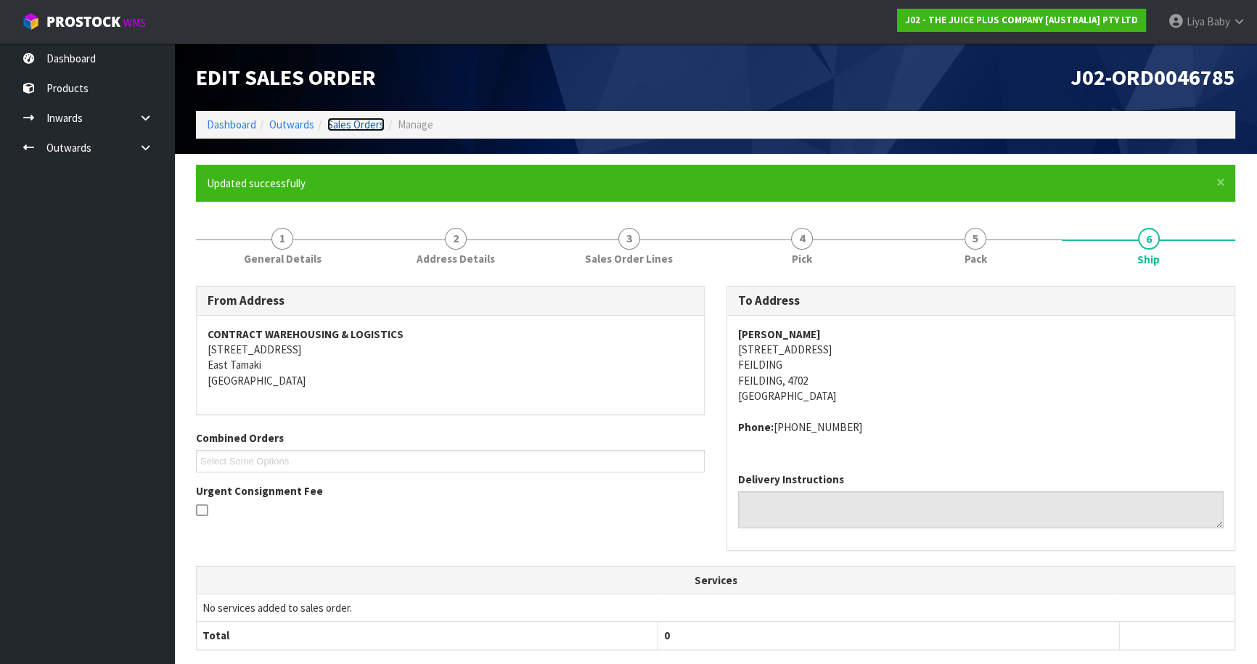
click at [365, 128] on link "Sales Orders" at bounding box center [355, 125] width 57 height 14
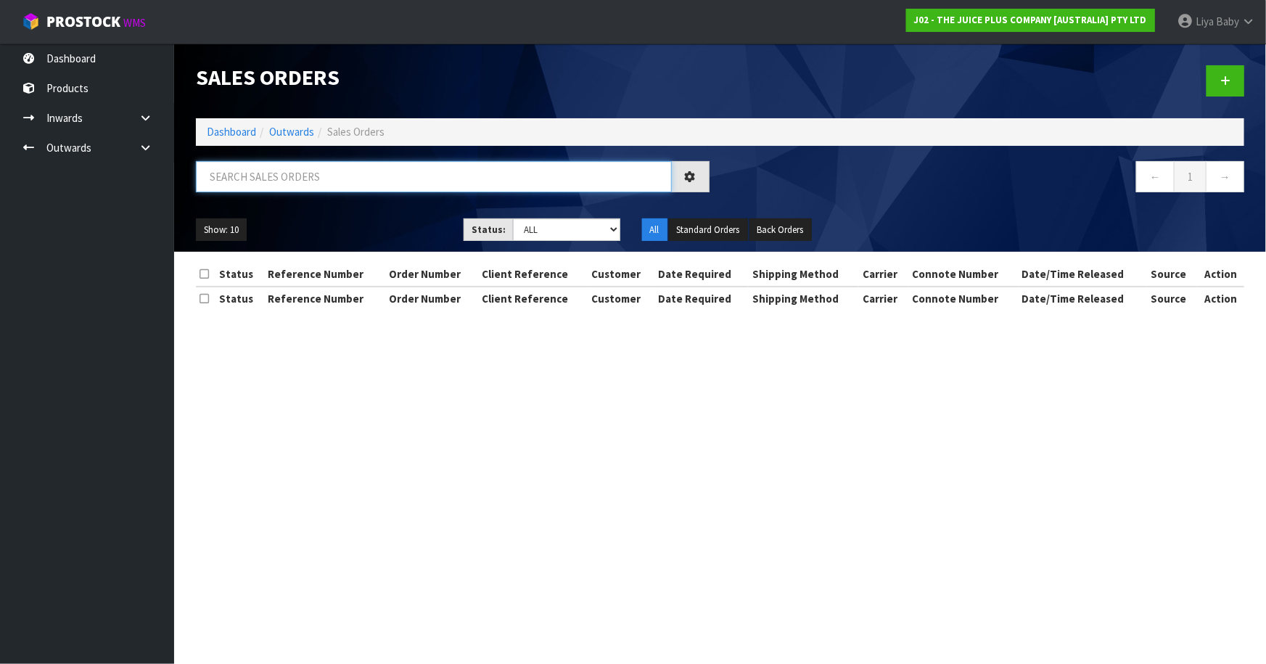
click at [301, 176] on input "text" at bounding box center [434, 176] width 476 height 31
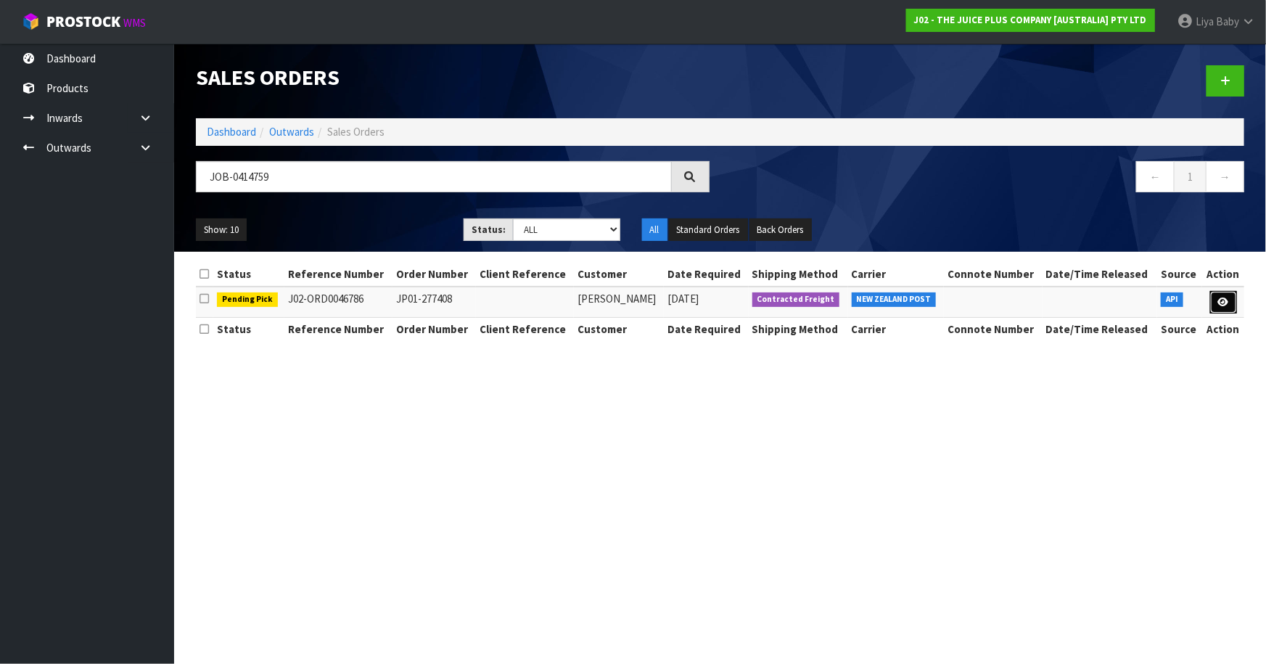
click at [1224, 300] on icon at bounding box center [1223, 302] width 11 height 9
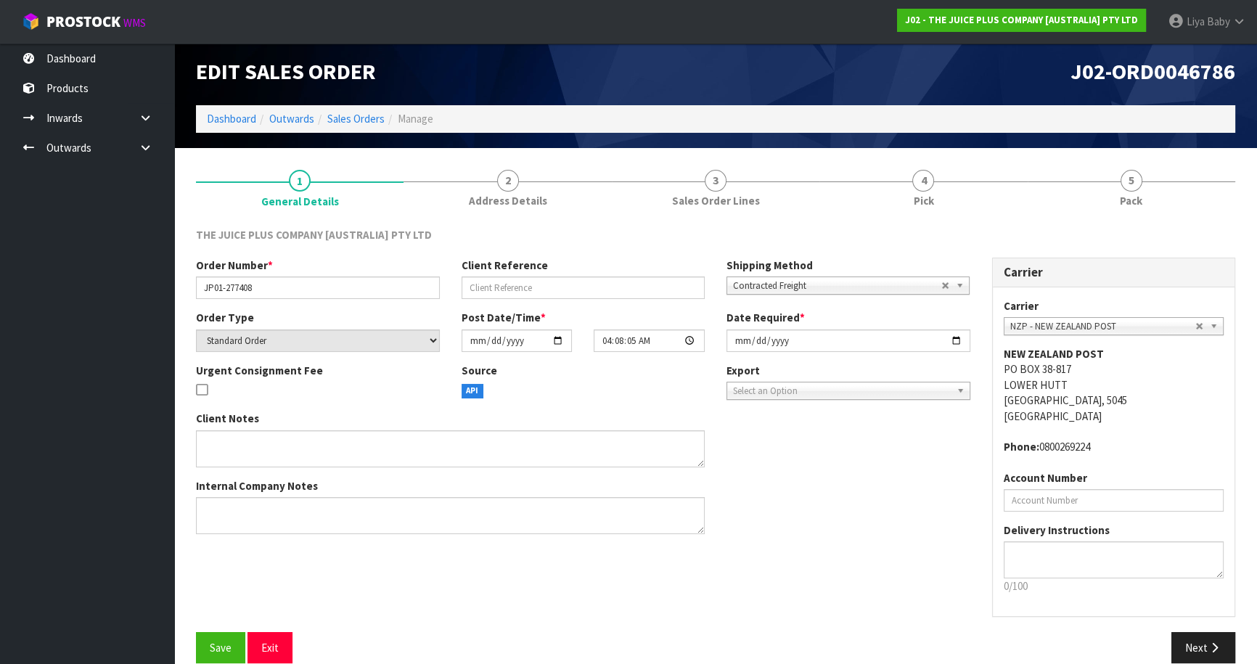
scroll to position [26, 0]
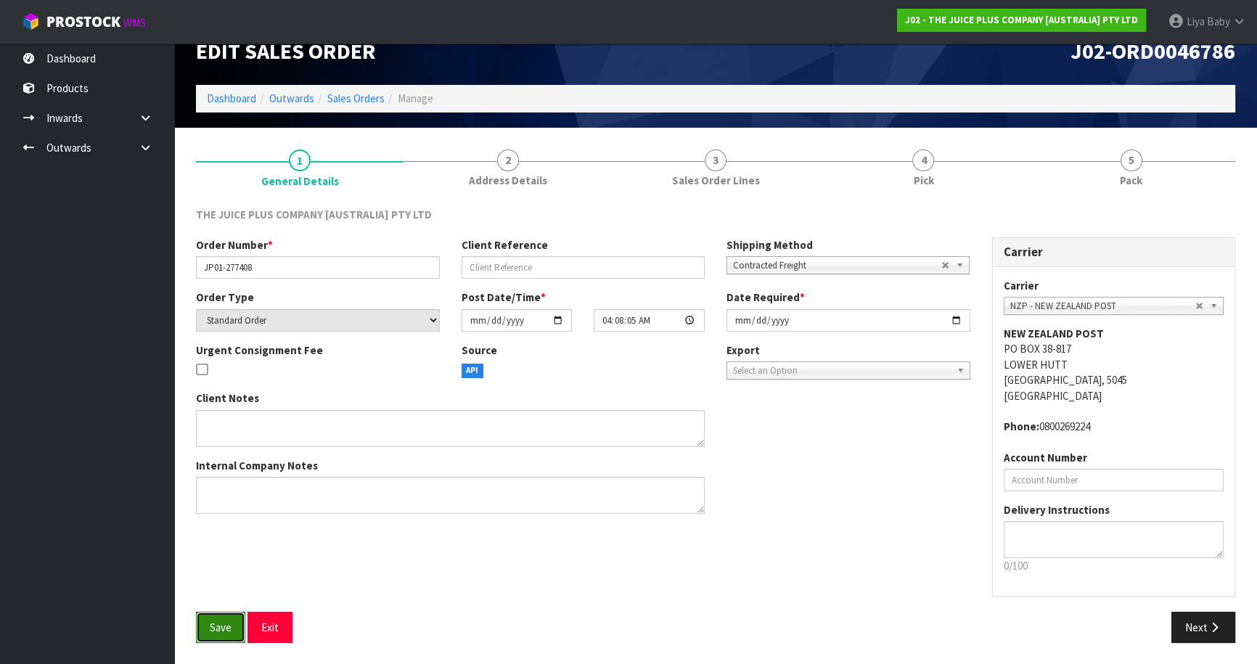
click at [238, 618] on button "Save" at bounding box center [220, 627] width 49 height 31
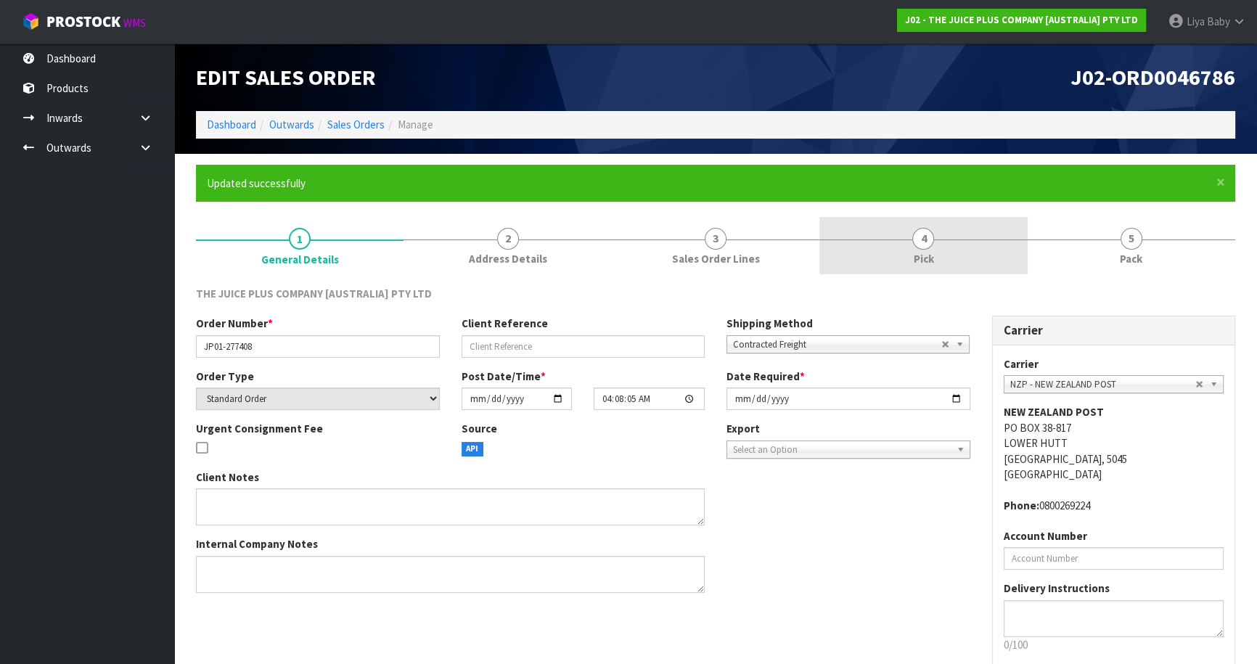
click at [936, 244] on link "4 Pick" at bounding box center [923, 245] width 208 height 57
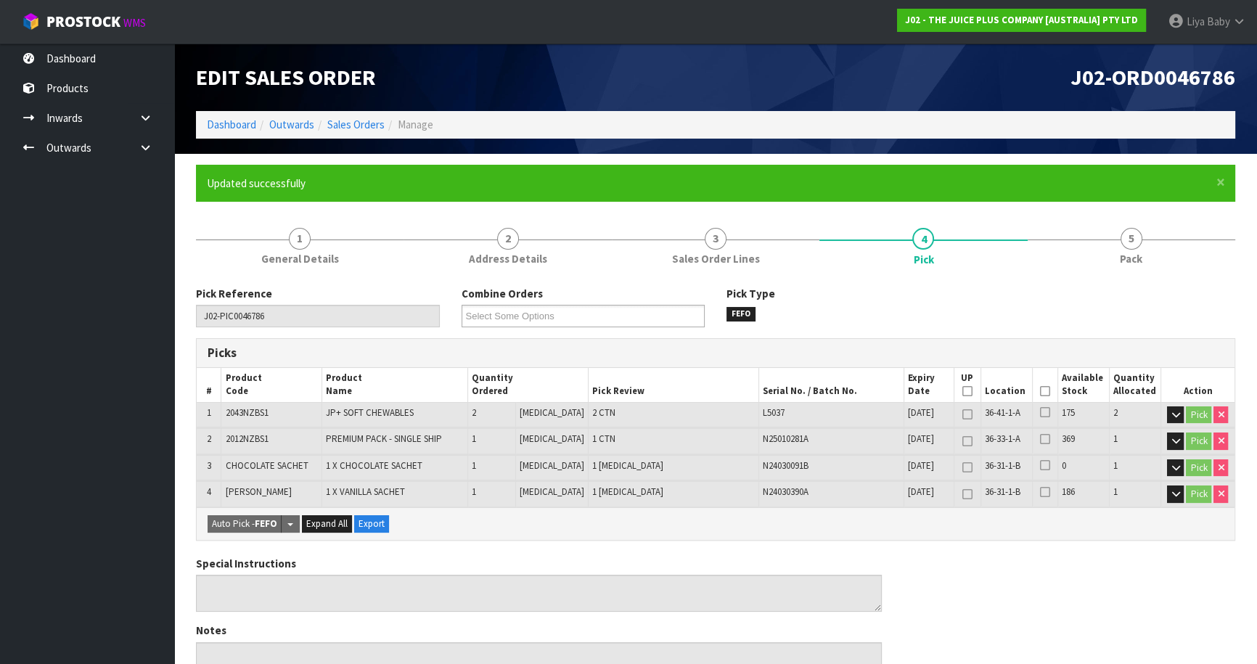
click at [1040, 392] on icon at bounding box center [1045, 391] width 10 height 1
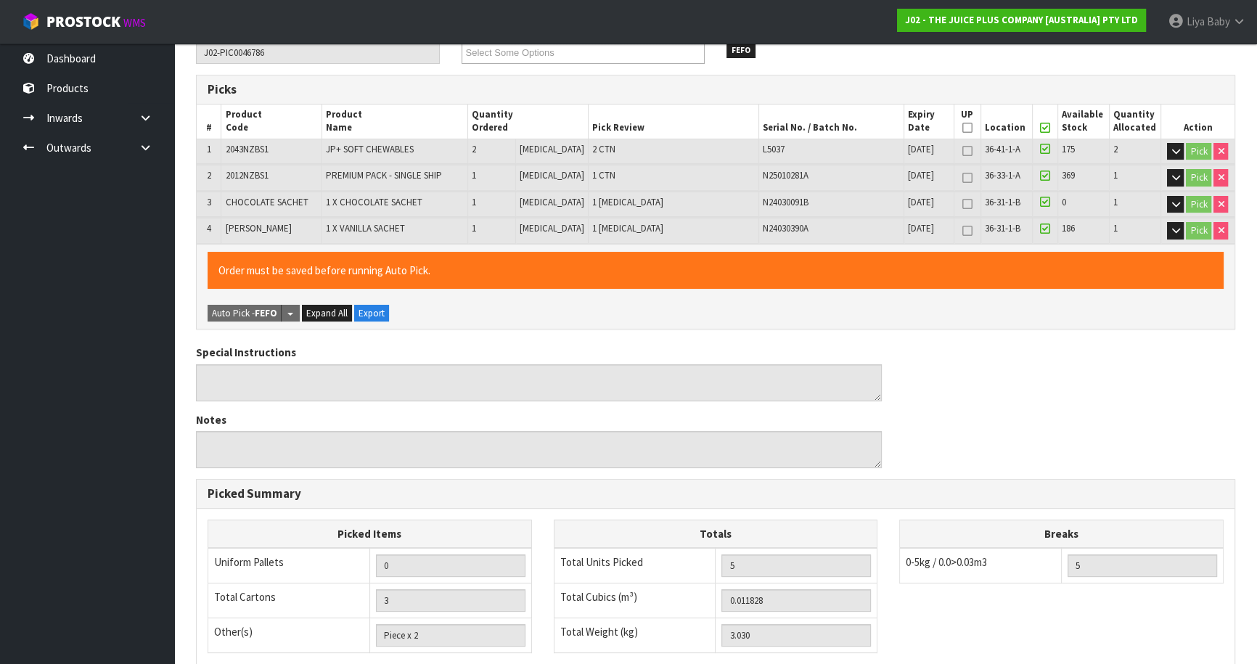
scroll to position [475, 0]
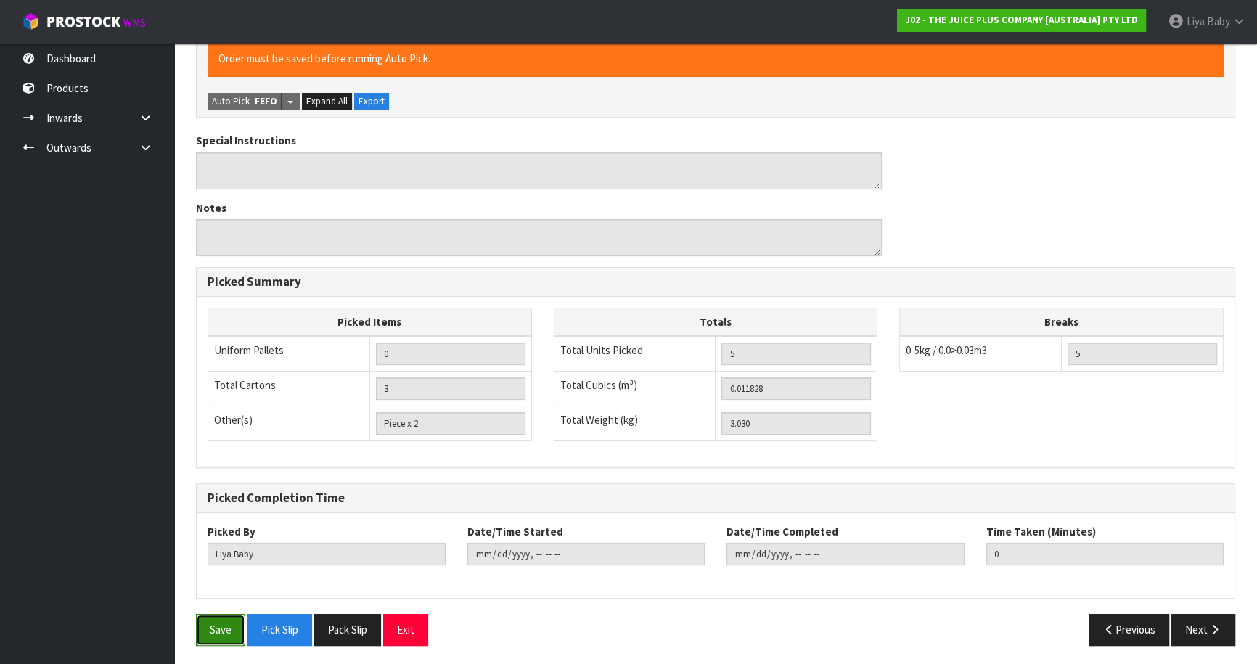
click at [230, 614] on button "Save" at bounding box center [220, 629] width 49 height 31
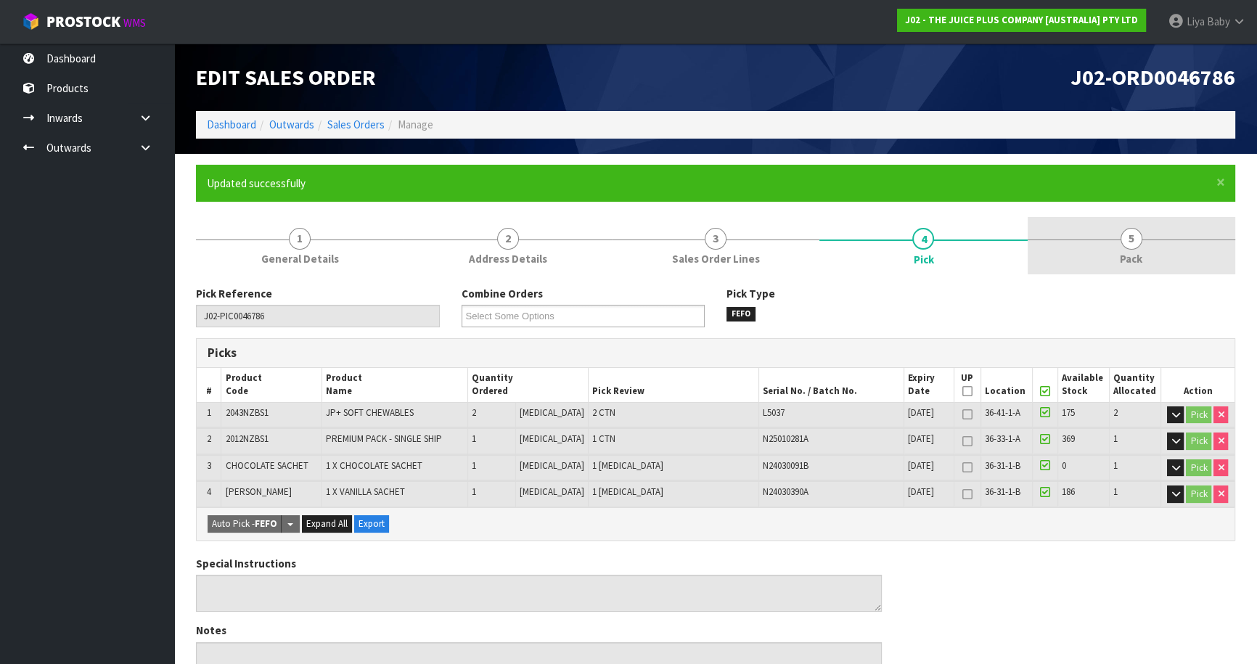
click at [1135, 253] on span "Pack" at bounding box center [1131, 258] width 22 height 15
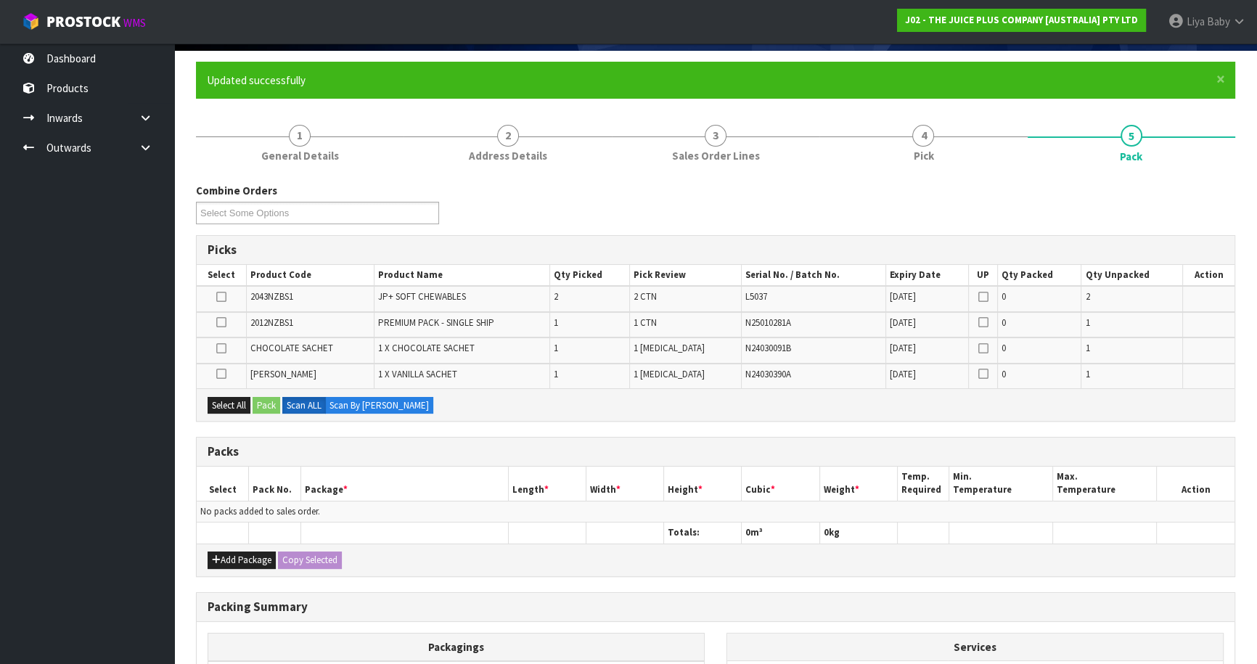
scroll to position [197, 0]
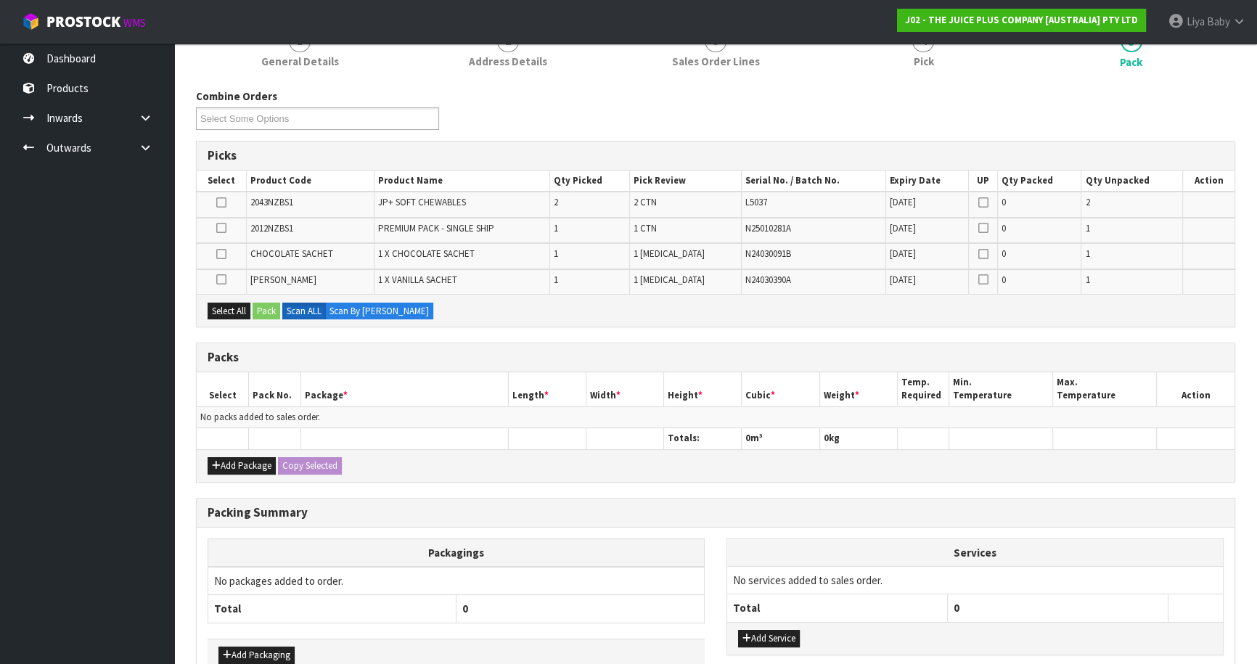
click at [242, 453] on div "Add Package Copy Selected" at bounding box center [716, 465] width 1038 height 33
click at [241, 464] on button "Add Package" at bounding box center [242, 465] width 68 height 17
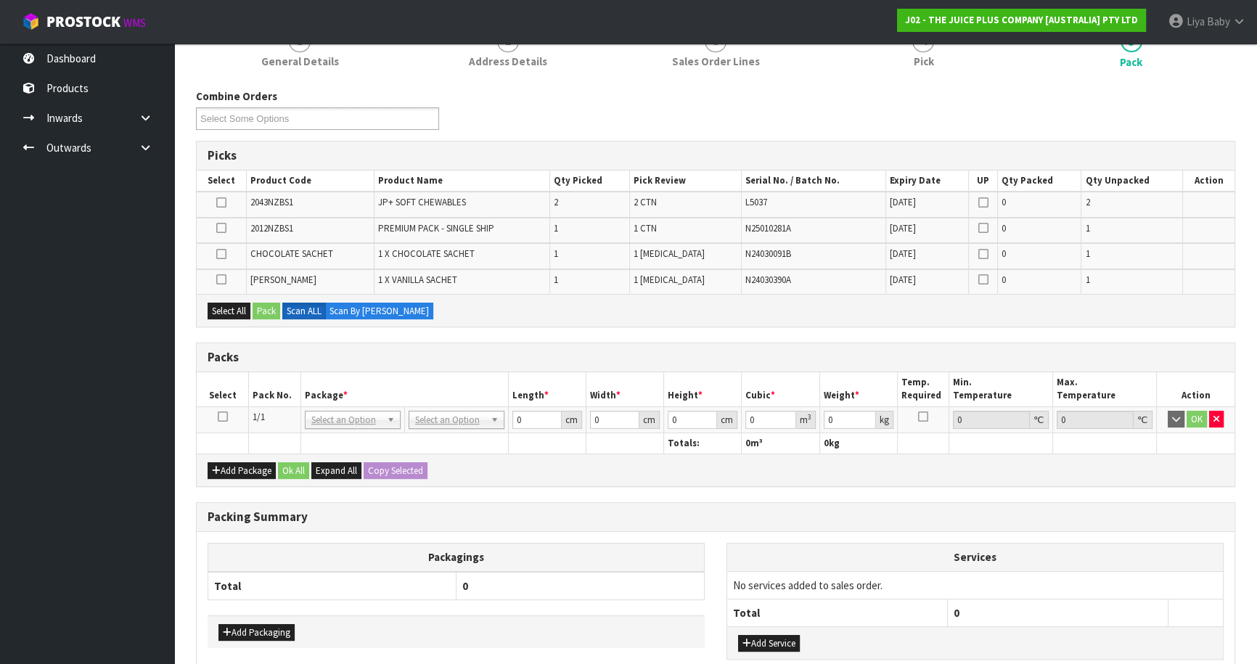
click at [222, 417] on icon at bounding box center [223, 417] width 10 height 1
drag, startPoint x: 223, startPoint y: 308, endPoint x: 236, endPoint y: 305, distance: 13.2
click at [223, 308] on button "Select All" at bounding box center [229, 311] width 43 height 17
click at [261, 305] on button "Pack" at bounding box center [267, 311] width 28 height 17
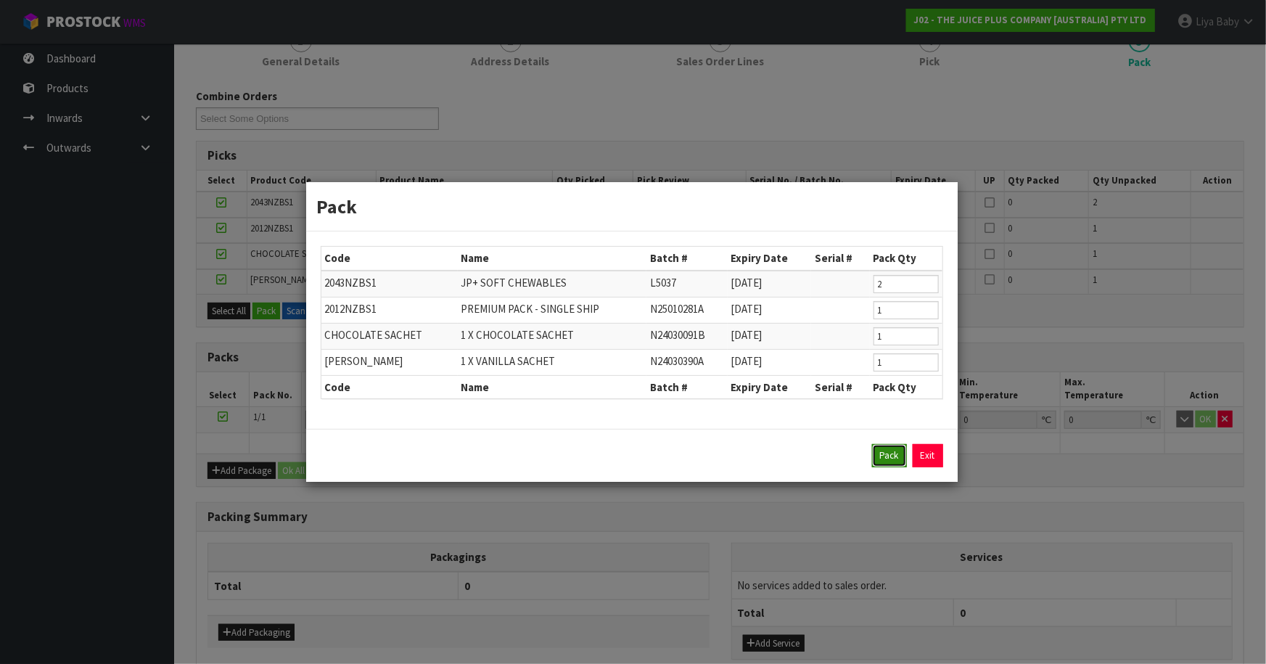
click at [875, 451] on button "Pack" at bounding box center [889, 455] width 35 height 23
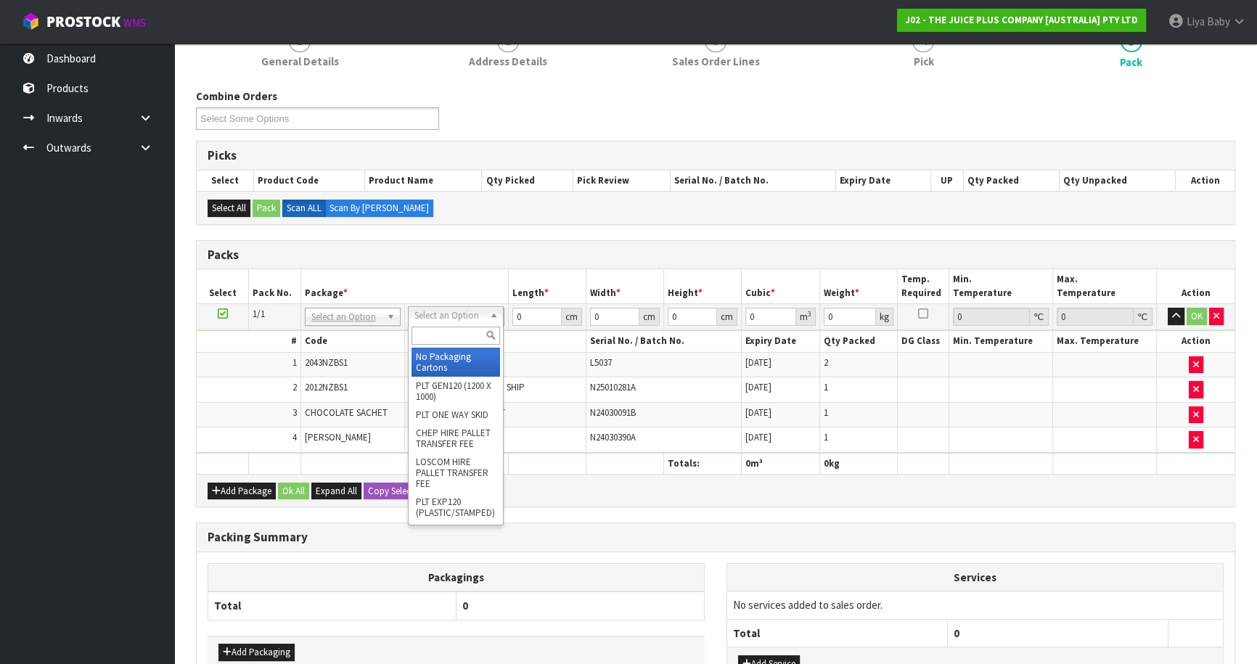
click at [431, 335] on input "text" at bounding box center [455, 336] width 89 height 18
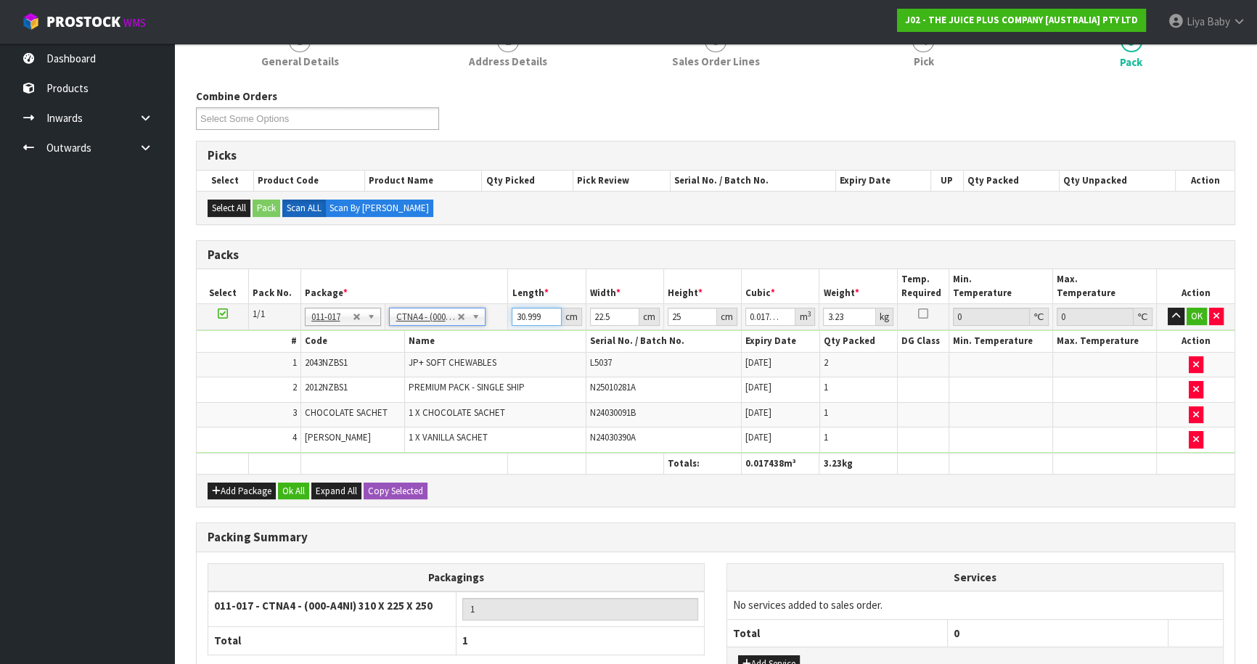
click at [546, 319] on input "30.999" at bounding box center [536, 317] width 49 height 18
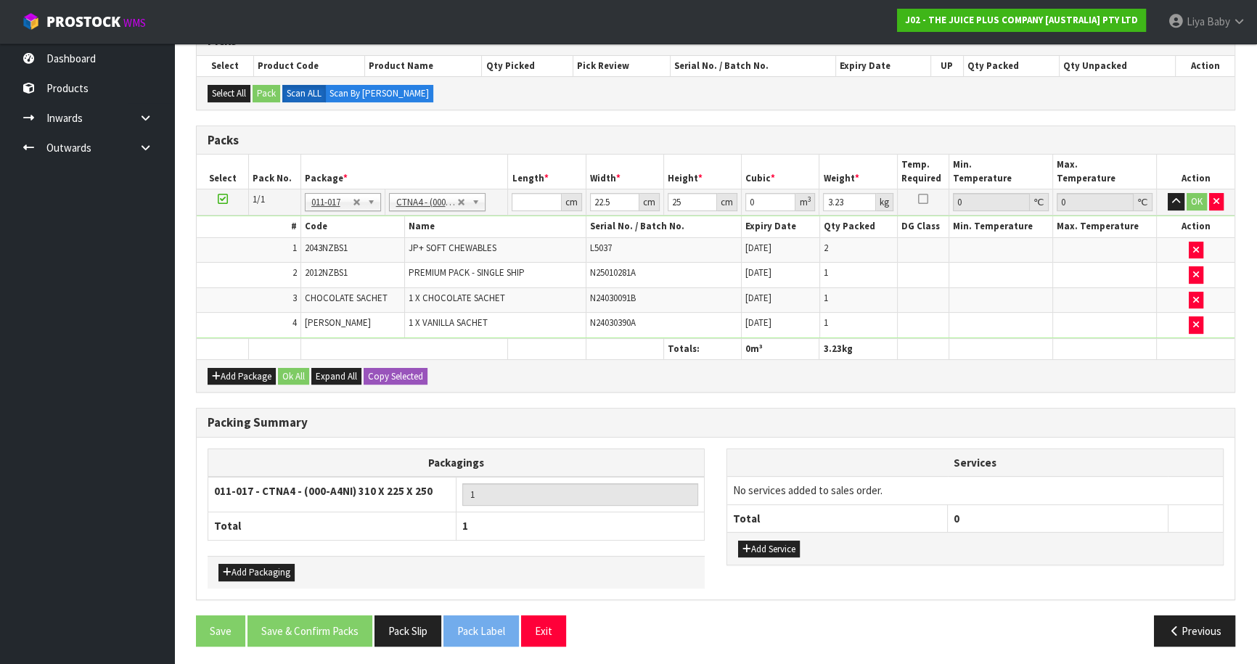
drag, startPoint x: 1068, startPoint y: 694, endPoint x: 1265, endPoint y: 694, distance: 197.4
click at [1257, 352] on html "Toggle navigation ProStock WMS J02 - THE JUICE PLUS COMPANY [AUSTRALIA] PTY LTD…" at bounding box center [628, 20] width 1257 height 664
drag, startPoint x: 537, startPoint y: 202, endPoint x: 590, endPoint y: 199, distance: 53.1
click at [540, 202] on input "number" at bounding box center [536, 202] width 49 height 18
click at [293, 372] on button "Ok All" at bounding box center [293, 376] width 31 height 17
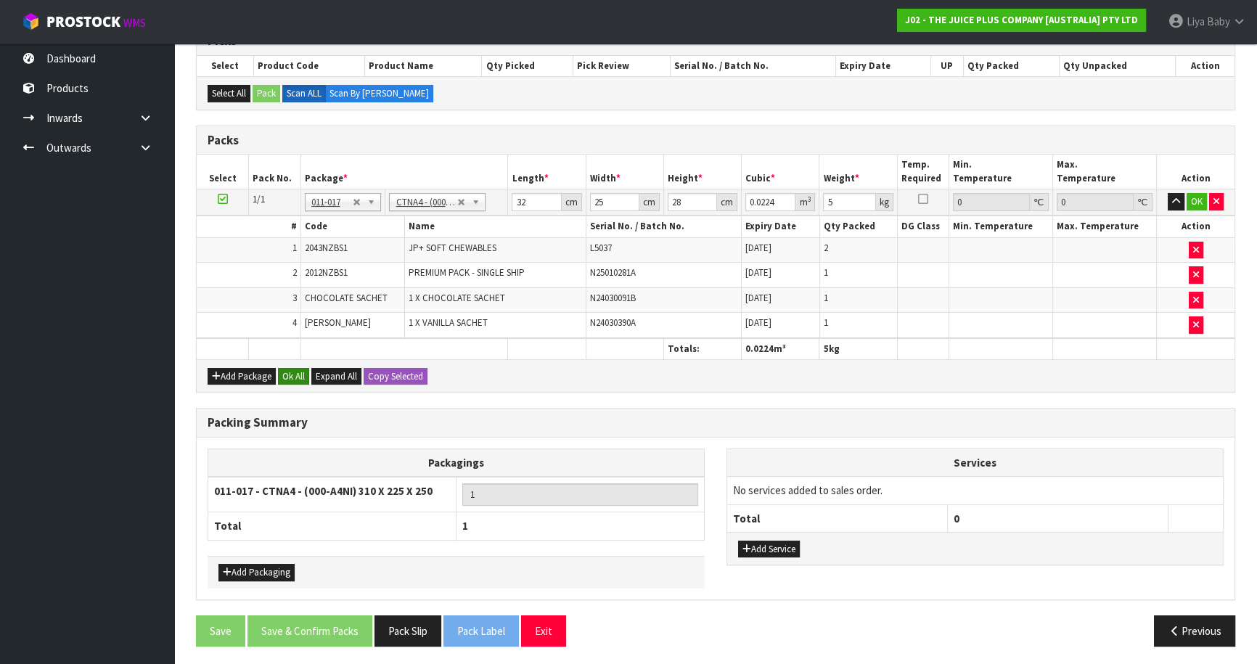
scroll to position [311, 0]
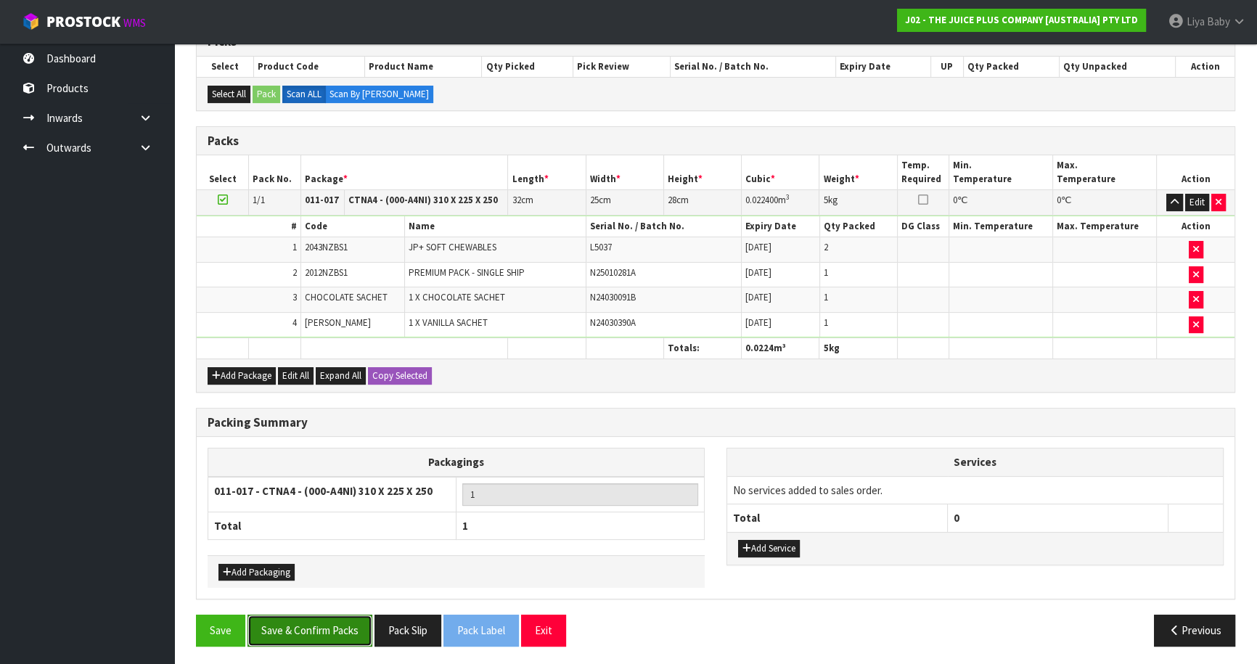
drag, startPoint x: 313, startPoint y: 614, endPoint x: 324, endPoint y: 610, distance: 10.8
click at [315, 615] on button "Save & Confirm Packs" at bounding box center [309, 630] width 125 height 31
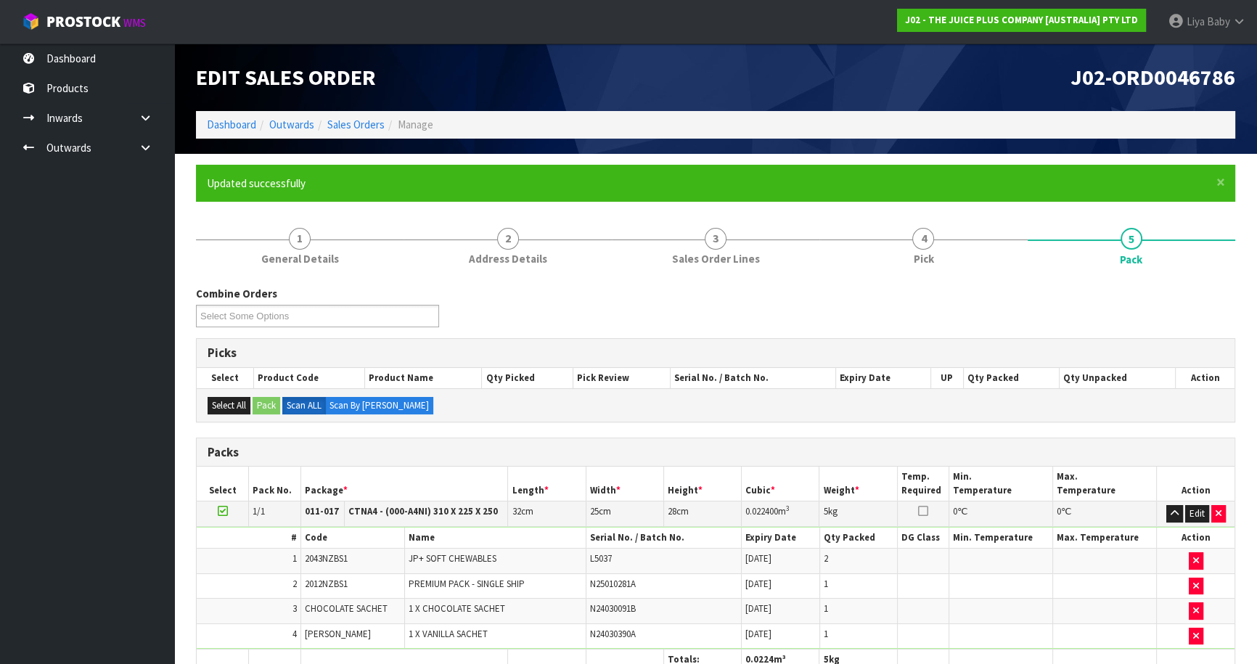
scroll to position [158, 0]
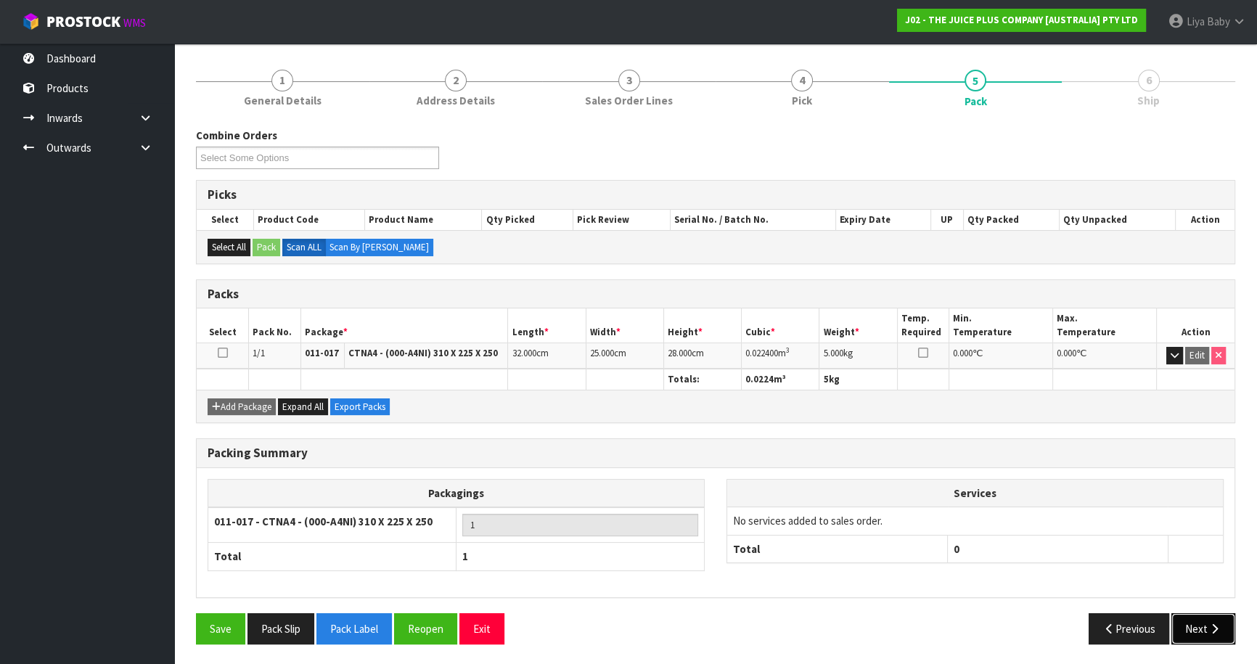
click at [1213, 630] on icon "button" at bounding box center [1214, 628] width 14 height 11
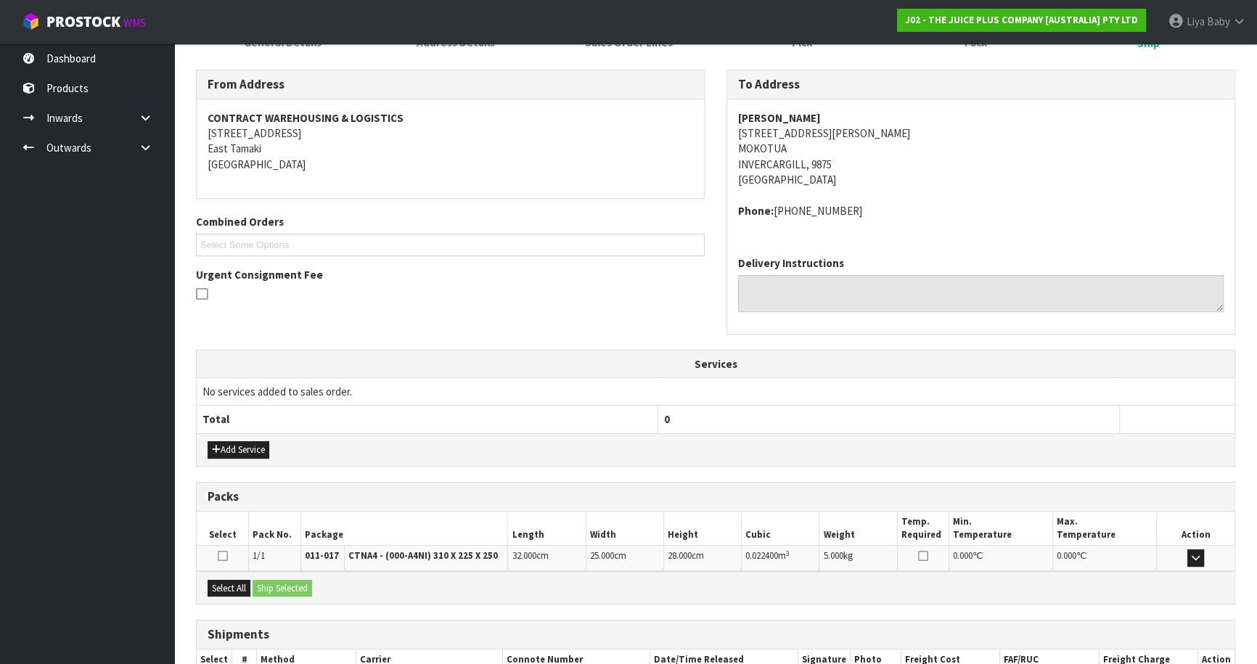
scroll to position [311, 0]
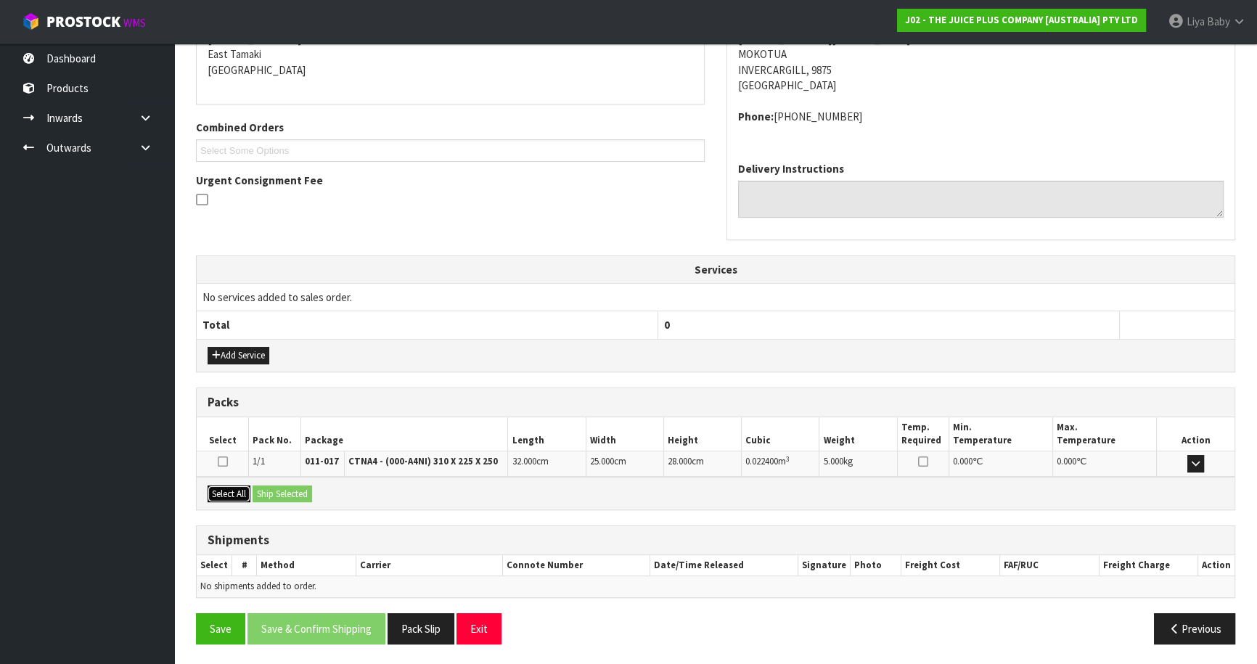
drag, startPoint x: 239, startPoint y: 490, endPoint x: 250, endPoint y: 490, distance: 10.9
click at [241, 490] on button "Select All" at bounding box center [229, 493] width 43 height 17
click at [277, 488] on button "Ship Selected" at bounding box center [283, 493] width 60 height 17
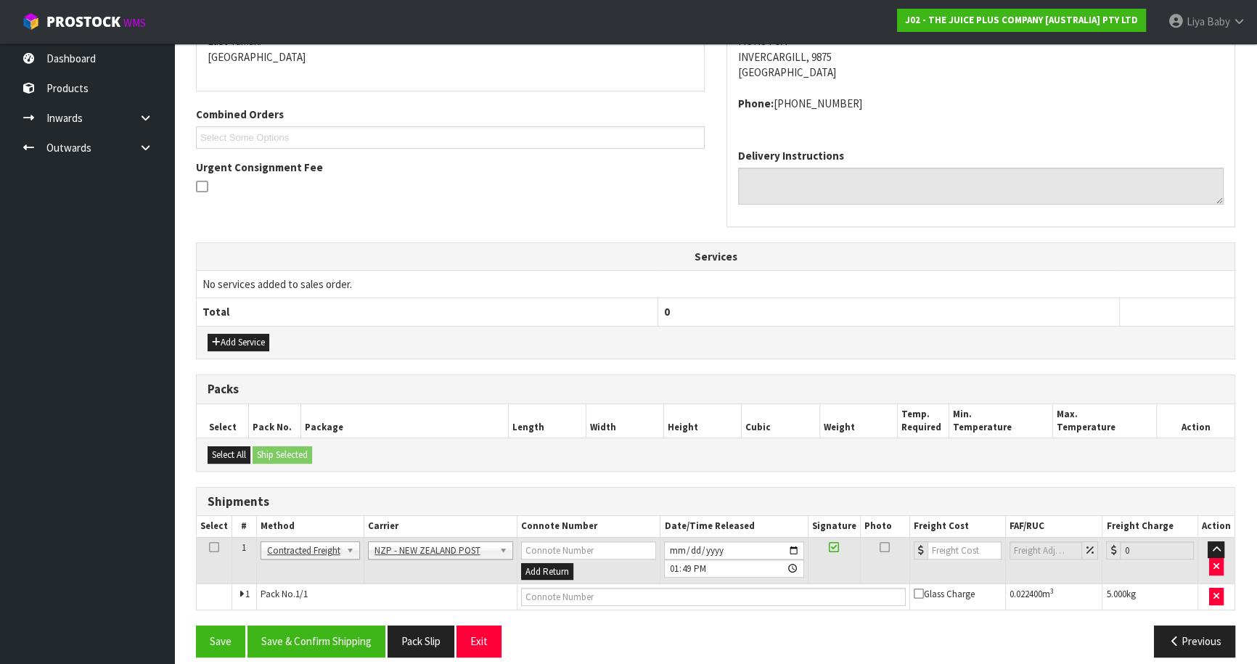
scroll to position [336, 0]
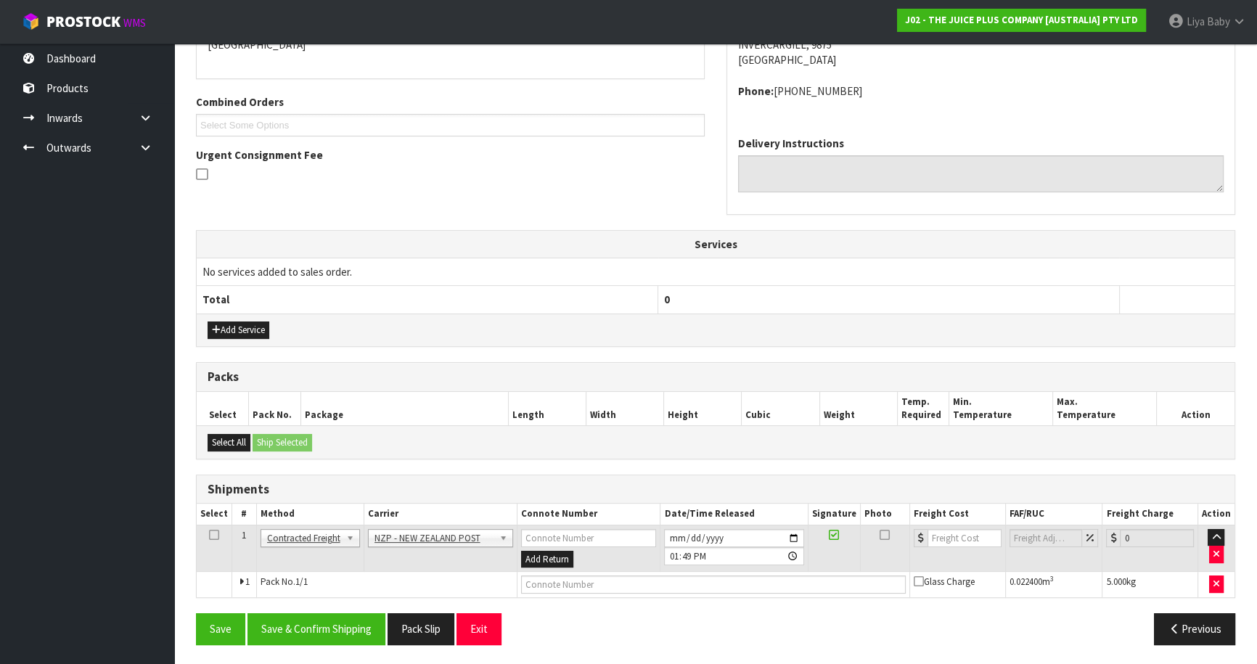
drag, startPoint x: 217, startPoint y: 533, endPoint x: 234, endPoint y: 539, distance: 18.6
click at [218, 535] on icon at bounding box center [214, 535] width 10 height 1
click at [354, 635] on button "Save & Confirm Shipping" at bounding box center [316, 628] width 138 height 31
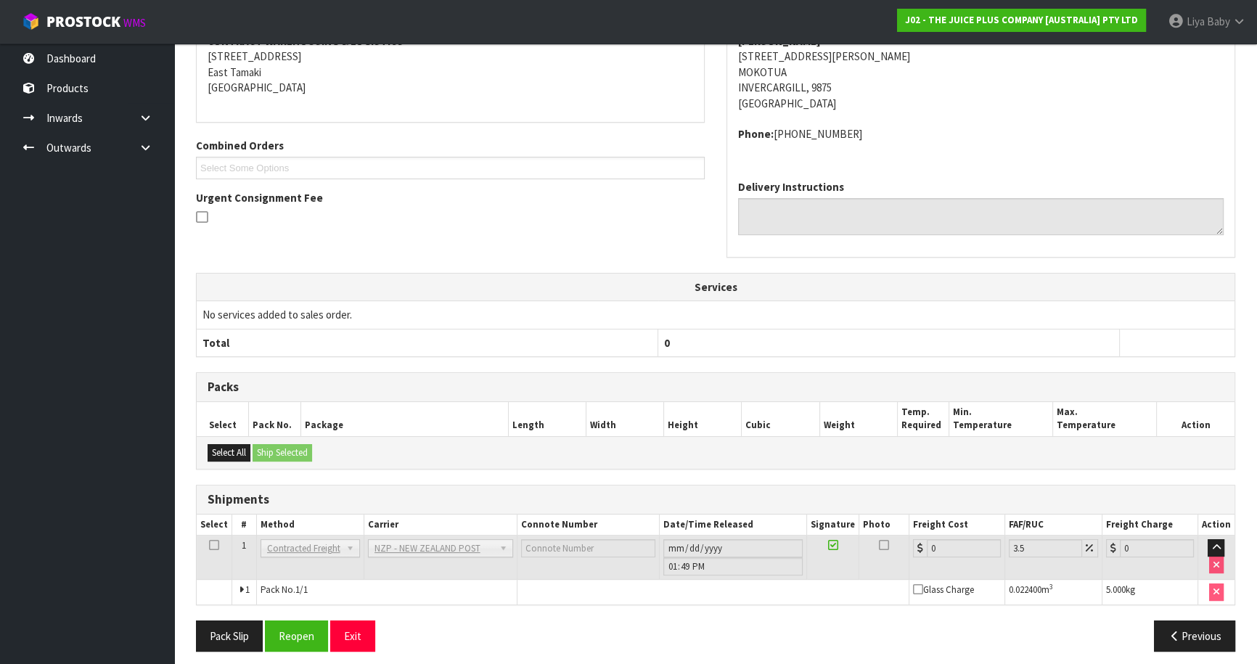
scroll to position [316, 0]
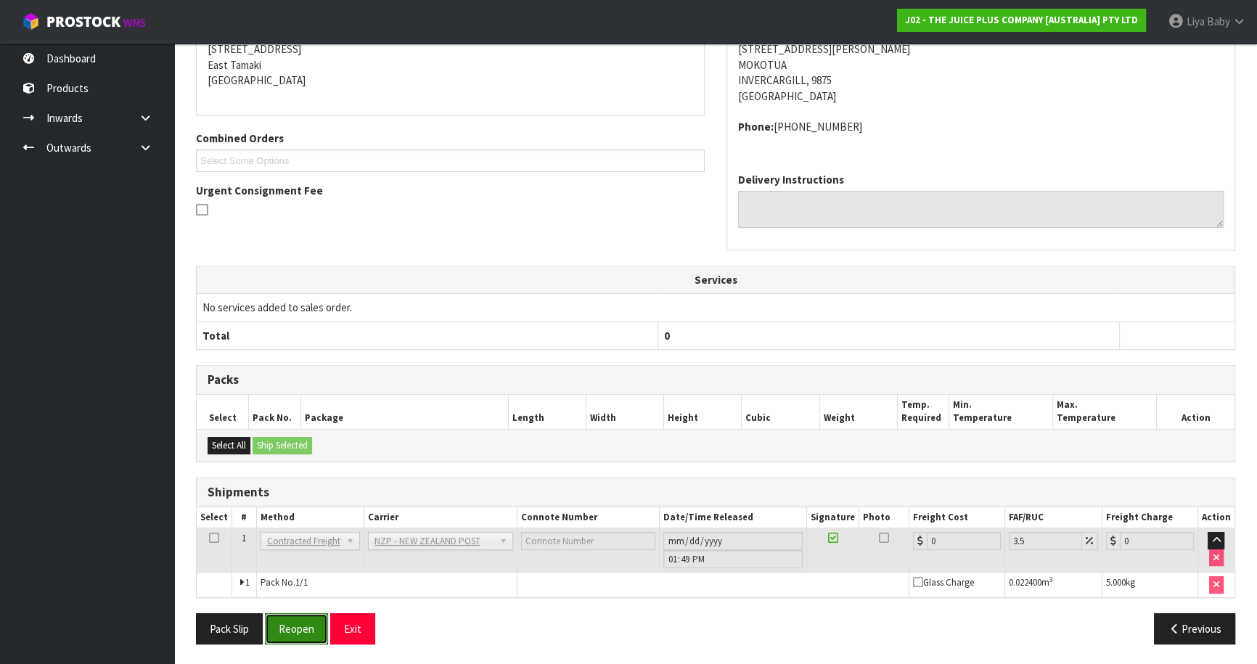
click at [308, 631] on button "Reopen" at bounding box center [296, 628] width 63 height 31
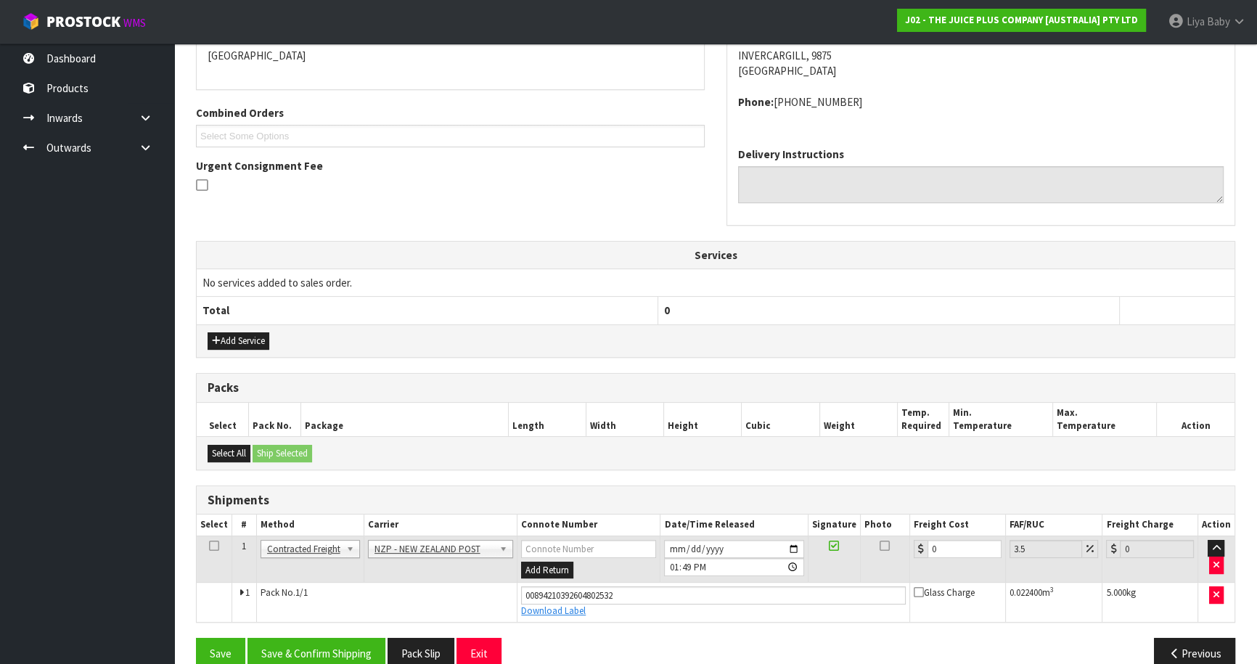
scroll to position [349, 0]
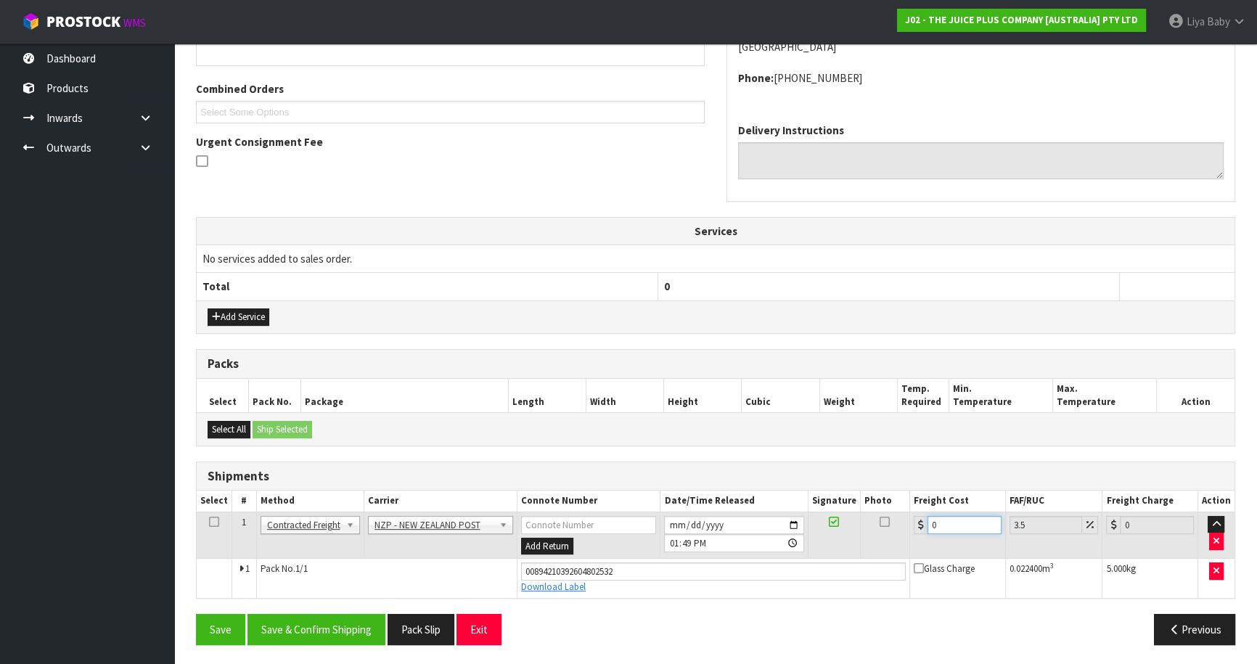
click at [964, 522] on input "0" at bounding box center [964, 525] width 74 height 18
drag, startPoint x: 211, startPoint y: 514, endPoint x: 257, endPoint y: 542, distance: 53.4
click at [210, 522] on icon at bounding box center [214, 522] width 10 height 1
click at [298, 631] on button "Save & Confirm Shipping" at bounding box center [316, 629] width 138 height 31
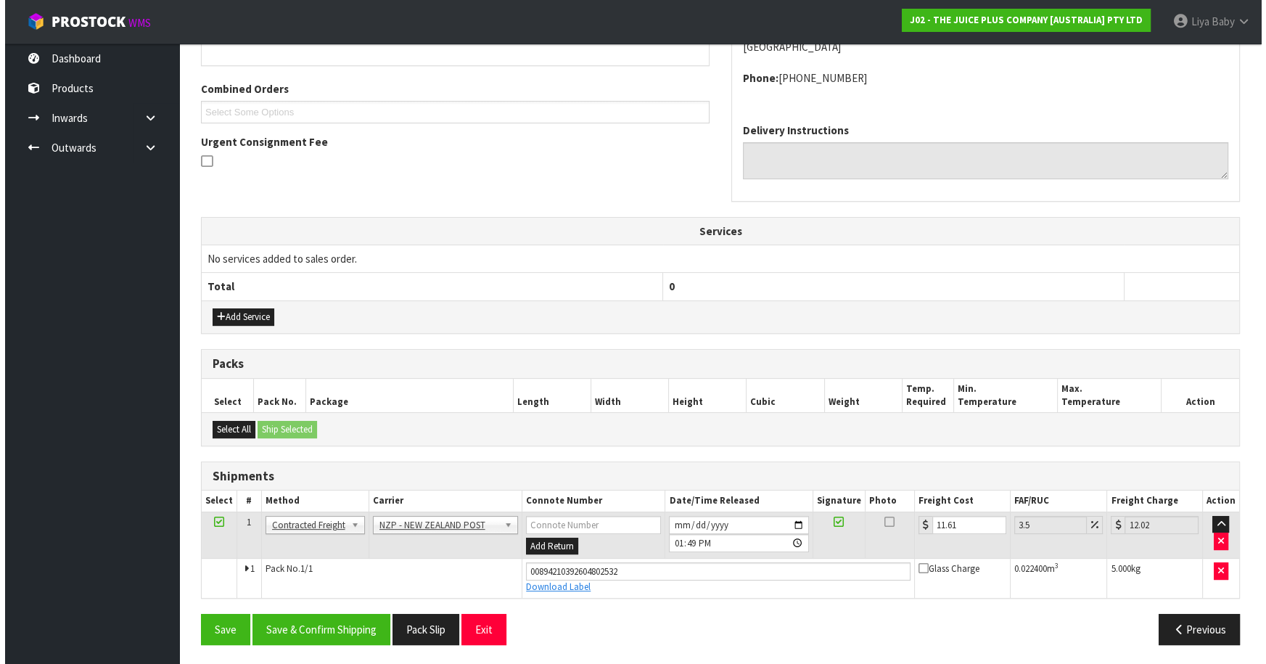
scroll to position [0, 0]
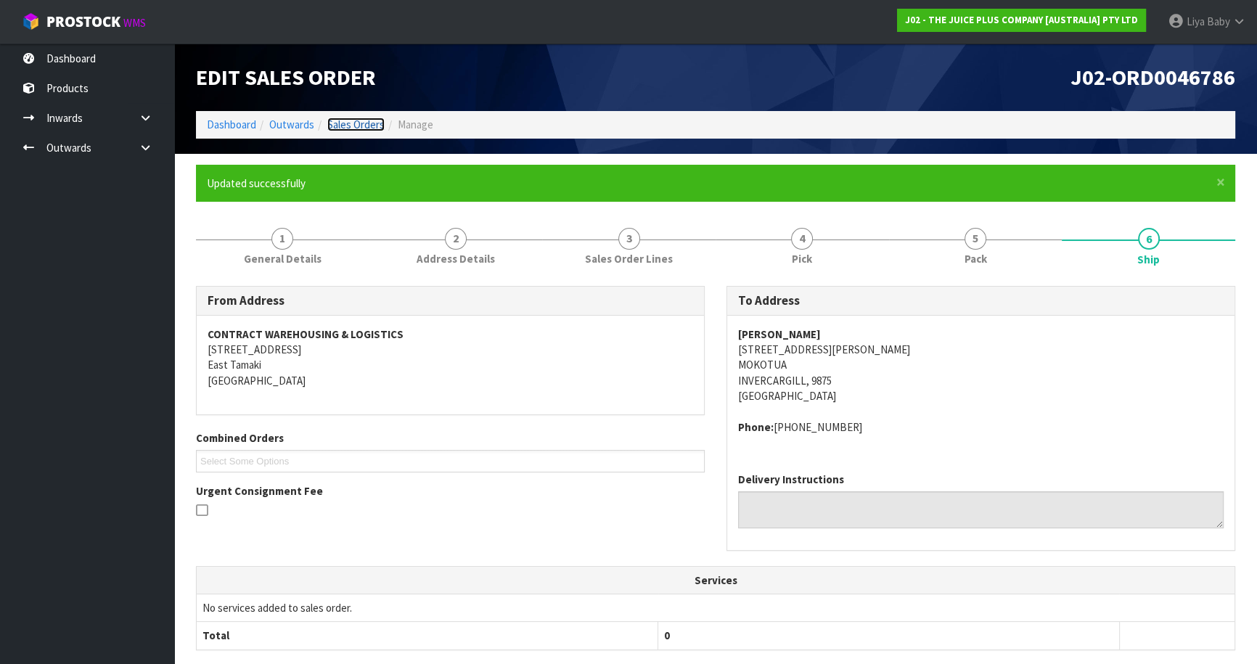
click at [359, 124] on link "Sales Orders" at bounding box center [355, 125] width 57 height 14
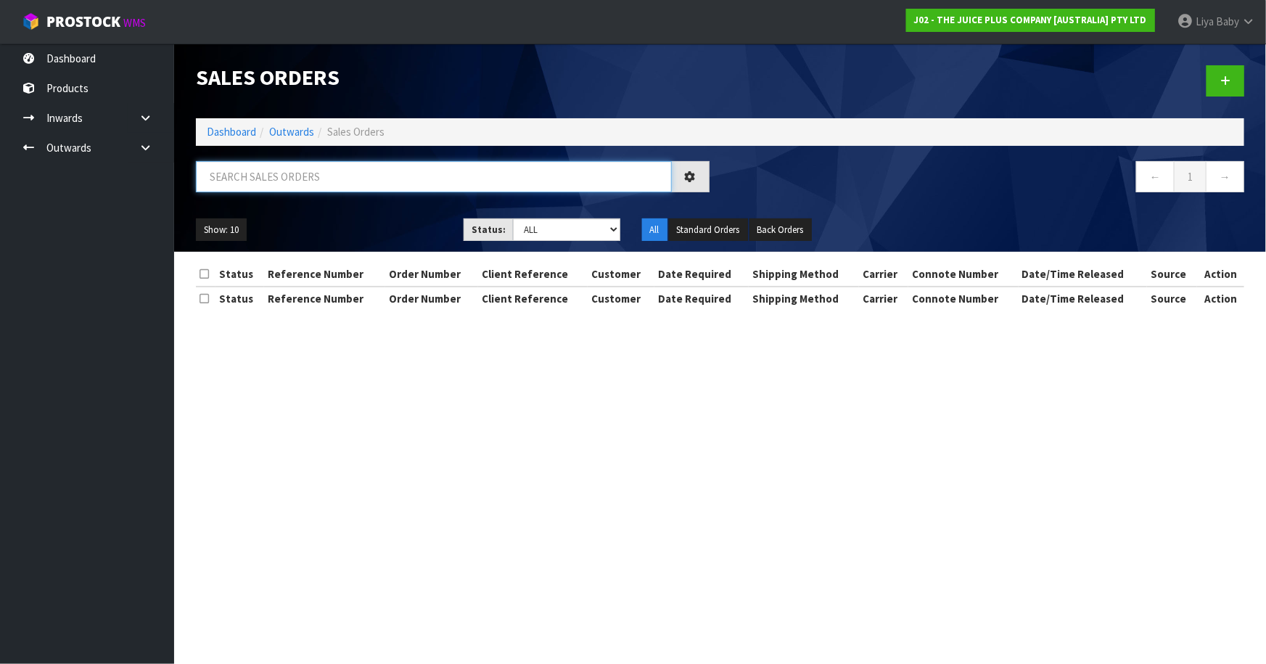
click at [311, 188] on input "text" at bounding box center [434, 176] width 476 height 31
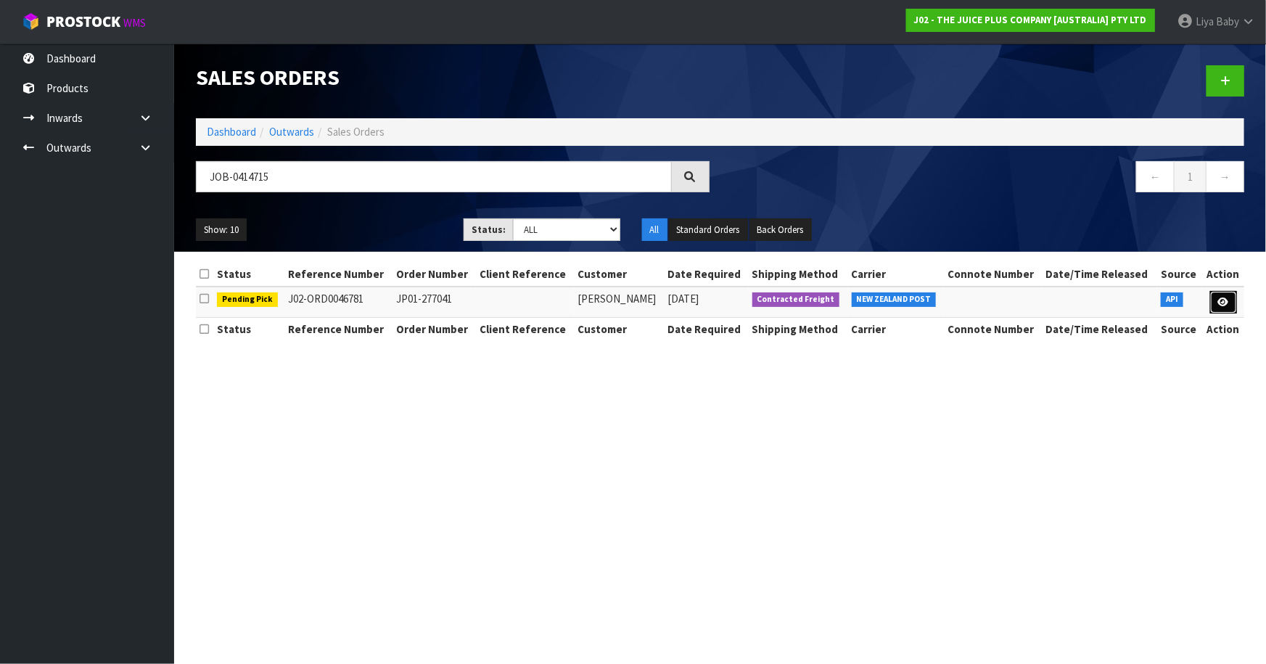
click at [1234, 303] on link at bounding box center [1223, 302] width 27 height 23
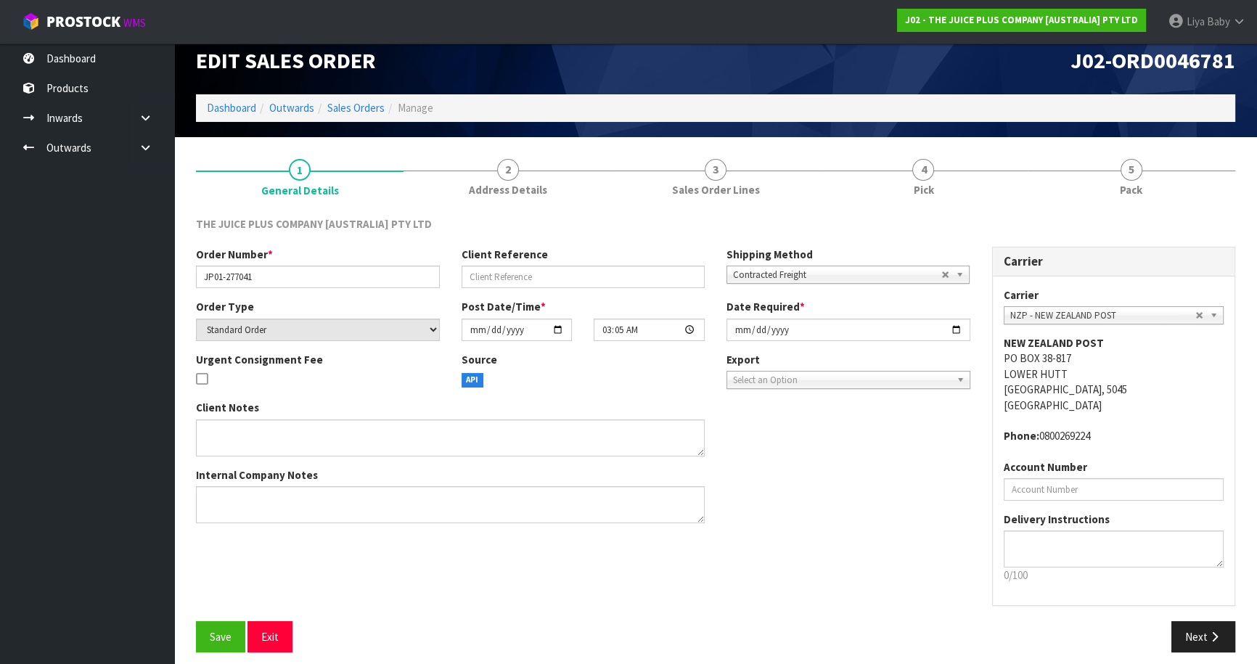
scroll to position [26, 0]
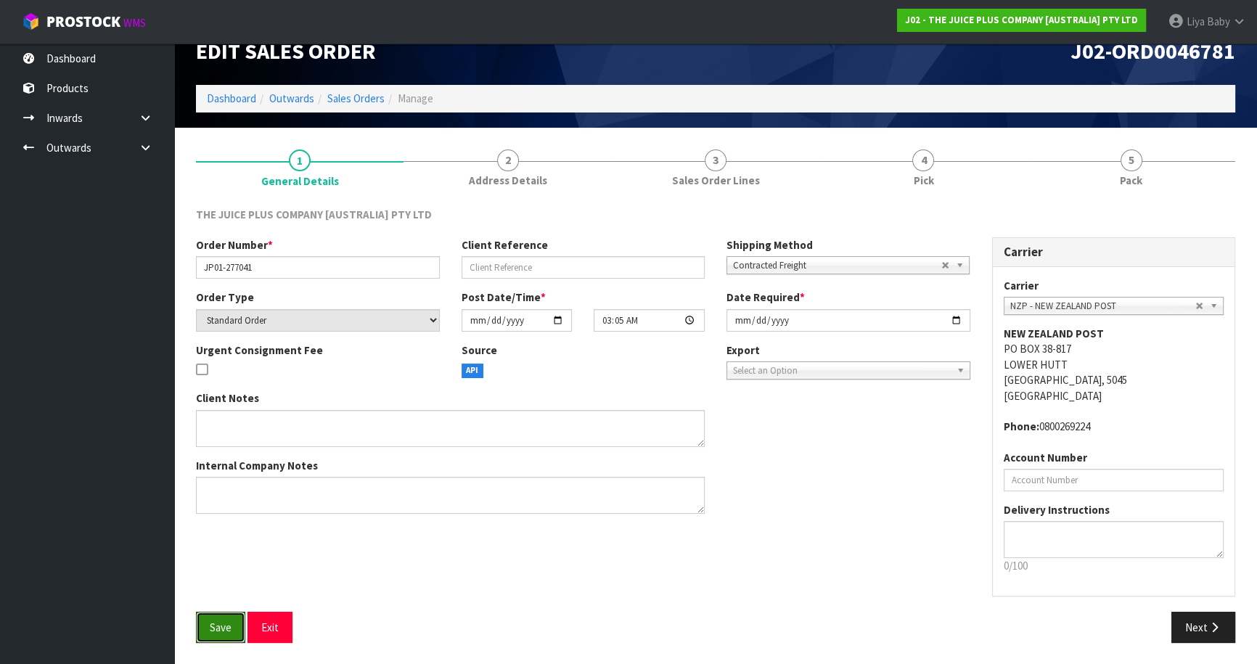
drag, startPoint x: 231, startPoint y: 624, endPoint x: 457, endPoint y: 528, distance: 246.1
click at [235, 623] on button "Save" at bounding box center [220, 627] width 49 height 31
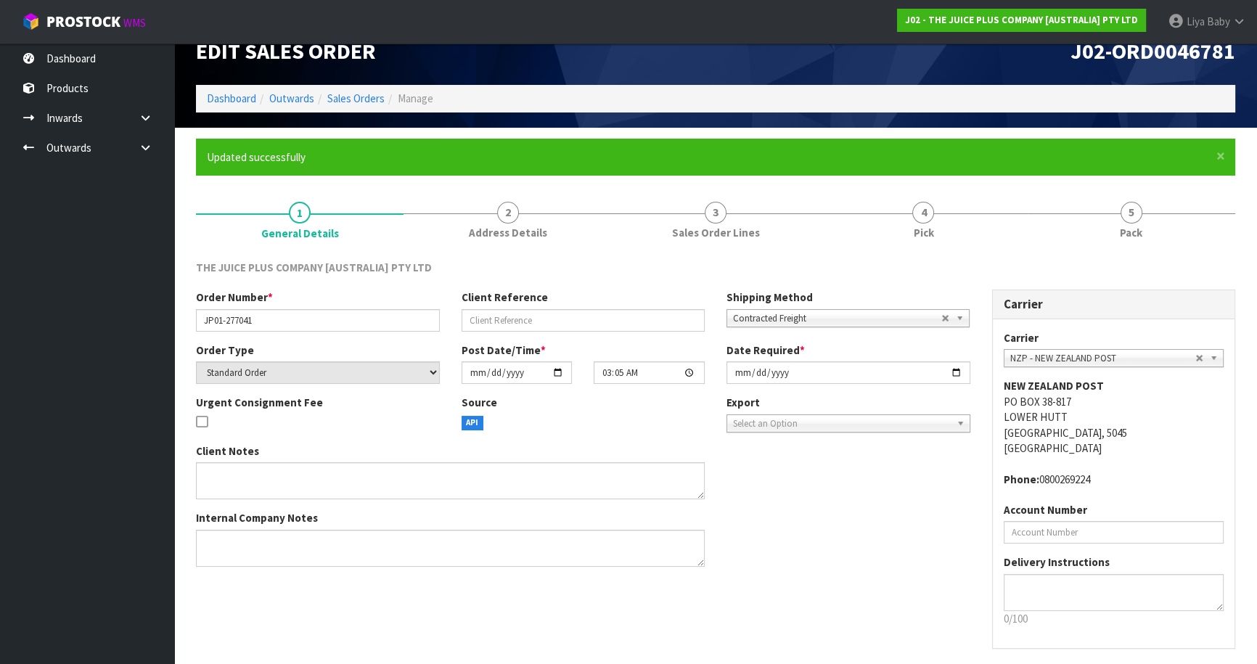
scroll to position [0, 0]
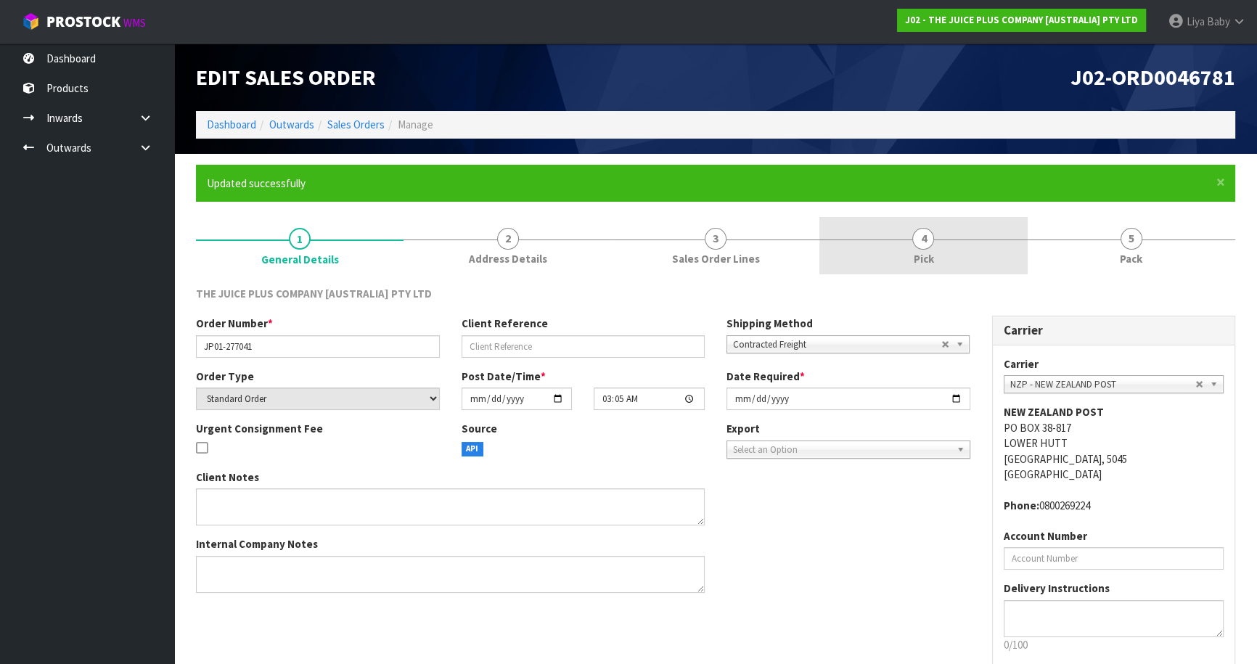
drag, startPoint x: 930, startPoint y: 229, endPoint x: 977, endPoint y: 253, distance: 52.9
click at [929, 232] on link "4 Pick" at bounding box center [923, 245] width 208 height 57
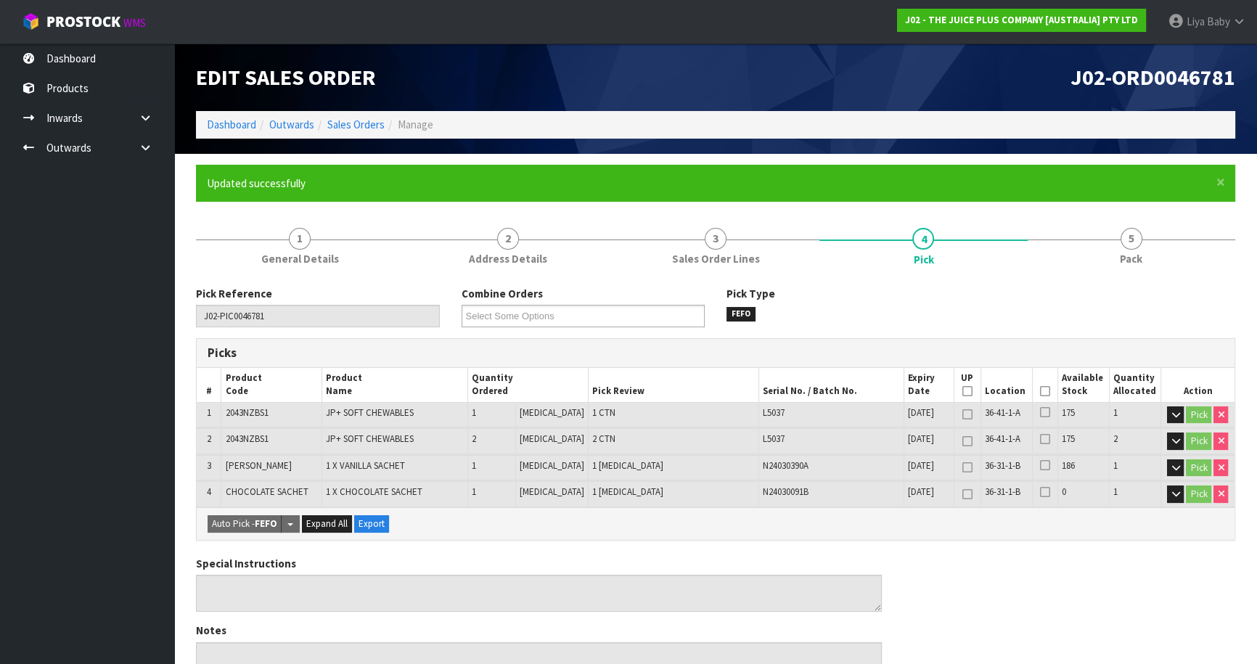
click at [1040, 392] on icon at bounding box center [1045, 391] width 10 height 1
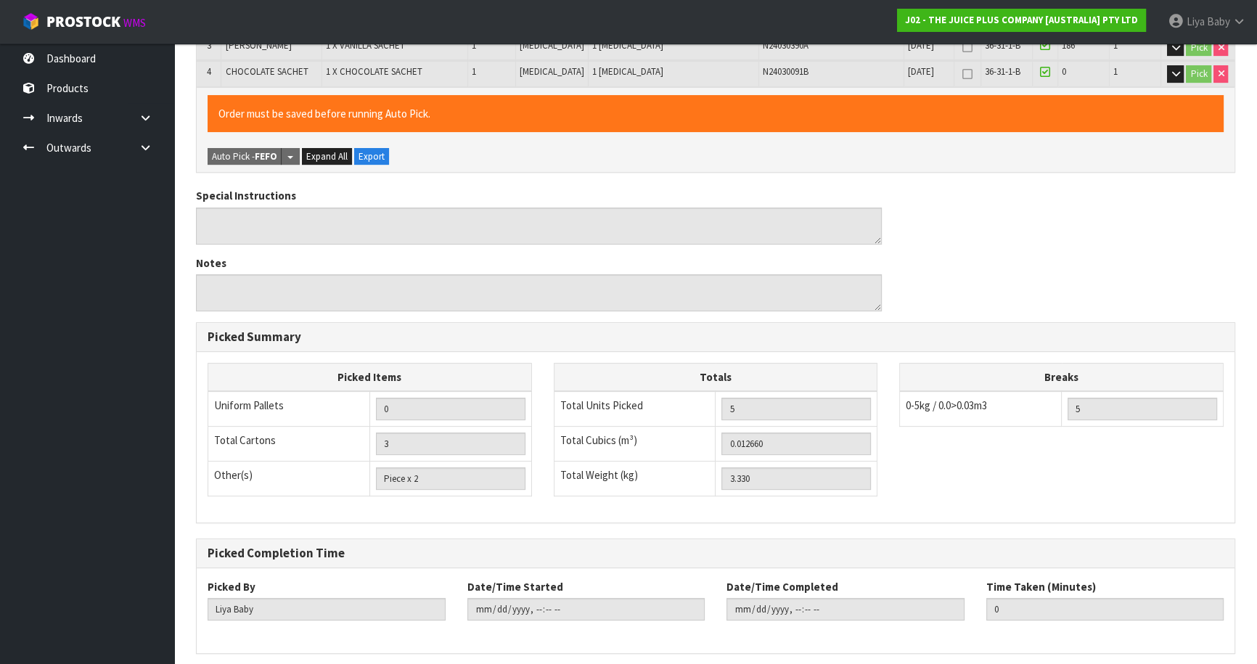
scroll to position [475, 0]
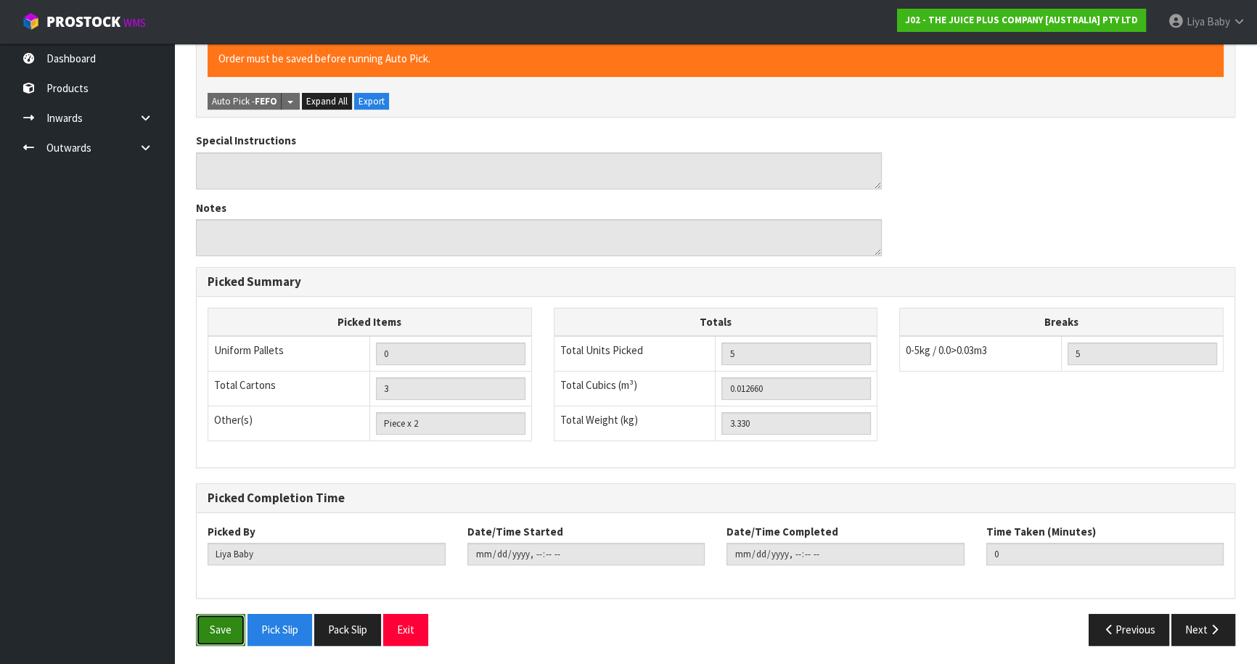
drag, startPoint x: 214, startPoint y: 616, endPoint x: 341, endPoint y: 562, distance: 138.2
click at [213, 615] on button "Save" at bounding box center [220, 629] width 49 height 31
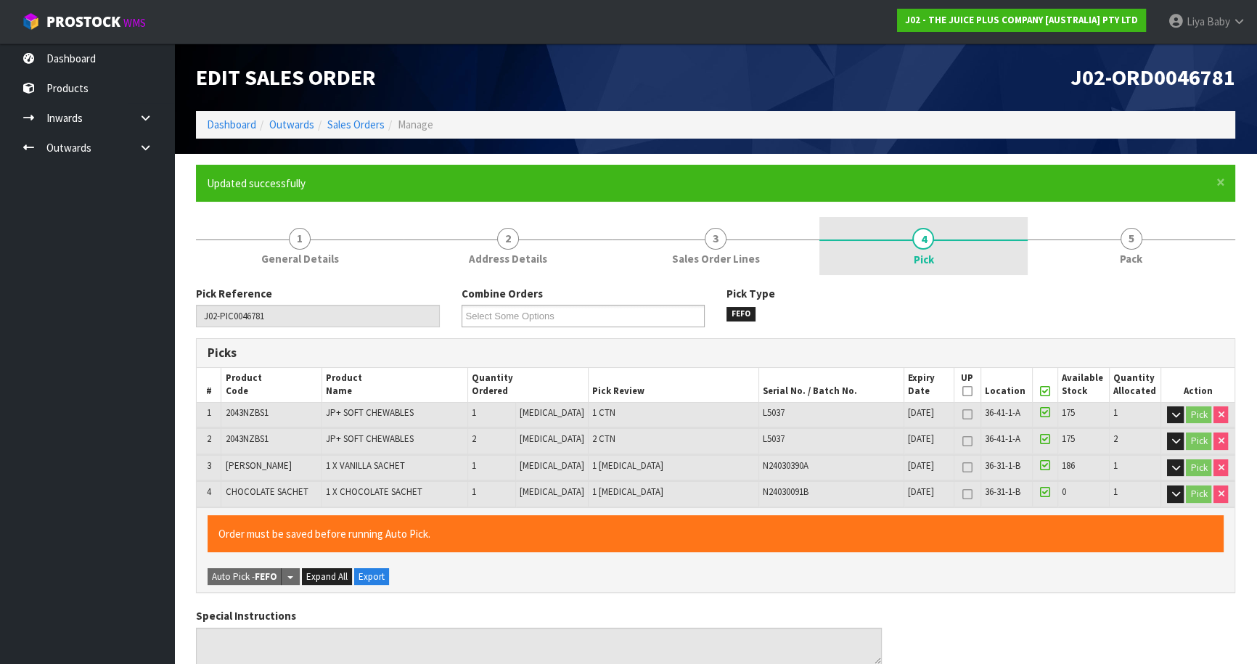
drag, startPoint x: 1136, startPoint y: 243, endPoint x: 1000, endPoint y: 246, distance: 135.7
click at [1127, 241] on span "5" at bounding box center [1131, 239] width 22 height 22
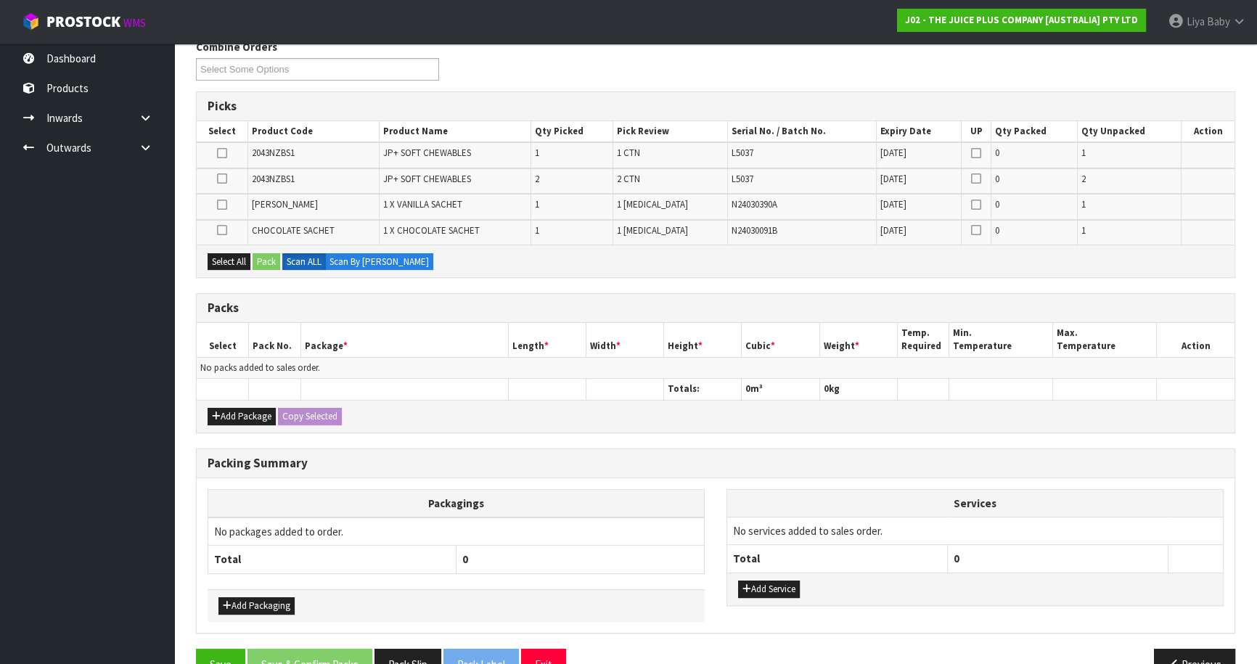
scroll to position [281, 0]
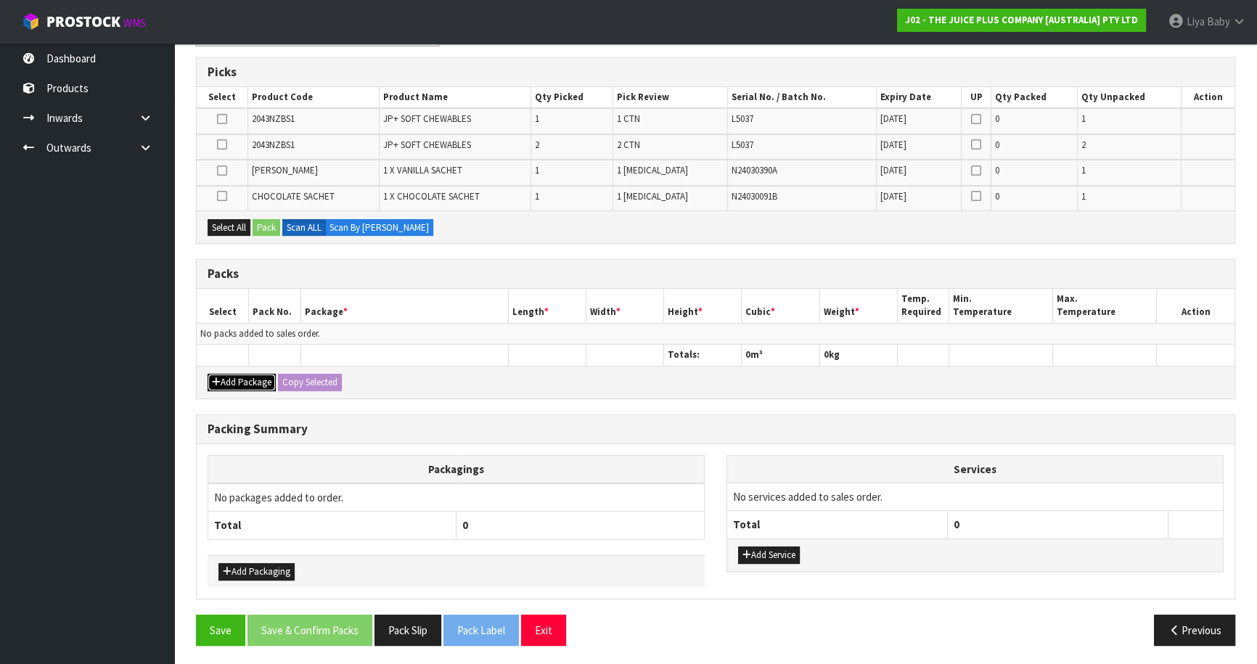
drag, startPoint x: 245, startPoint y: 380, endPoint x: 245, endPoint y: 356, distance: 24.7
click at [245, 379] on button "Add Package" at bounding box center [242, 382] width 68 height 17
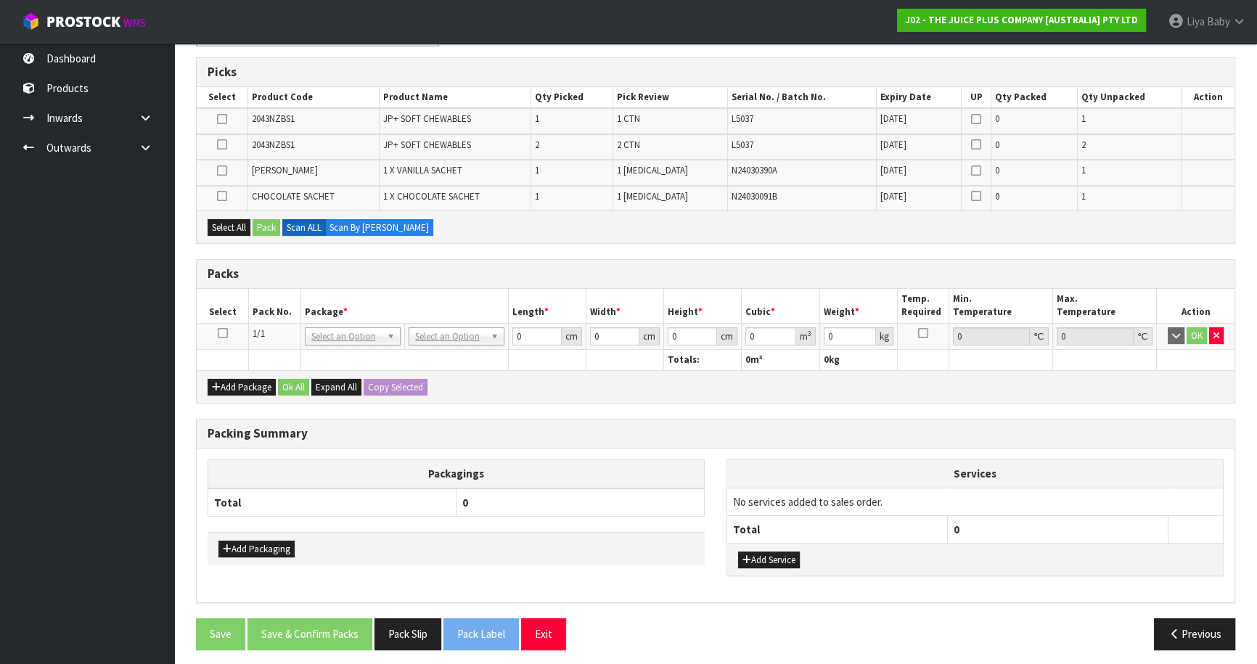
drag, startPoint x: 221, startPoint y: 326, endPoint x: 214, endPoint y: 247, distance: 79.4
click at [221, 323] on td at bounding box center [223, 336] width 52 height 26
drag, startPoint x: 218, startPoint y: 225, endPoint x: 253, endPoint y: 226, distance: 34.8
click at [219, 225] on button "Select All" at bounding box center [229, 227] width 43 height 17
click at [282, 221] on div "Select All Pack Scan ALL Scan By [PERSON_NAME]" at bounding box center [716, 226] width 1038 height 33
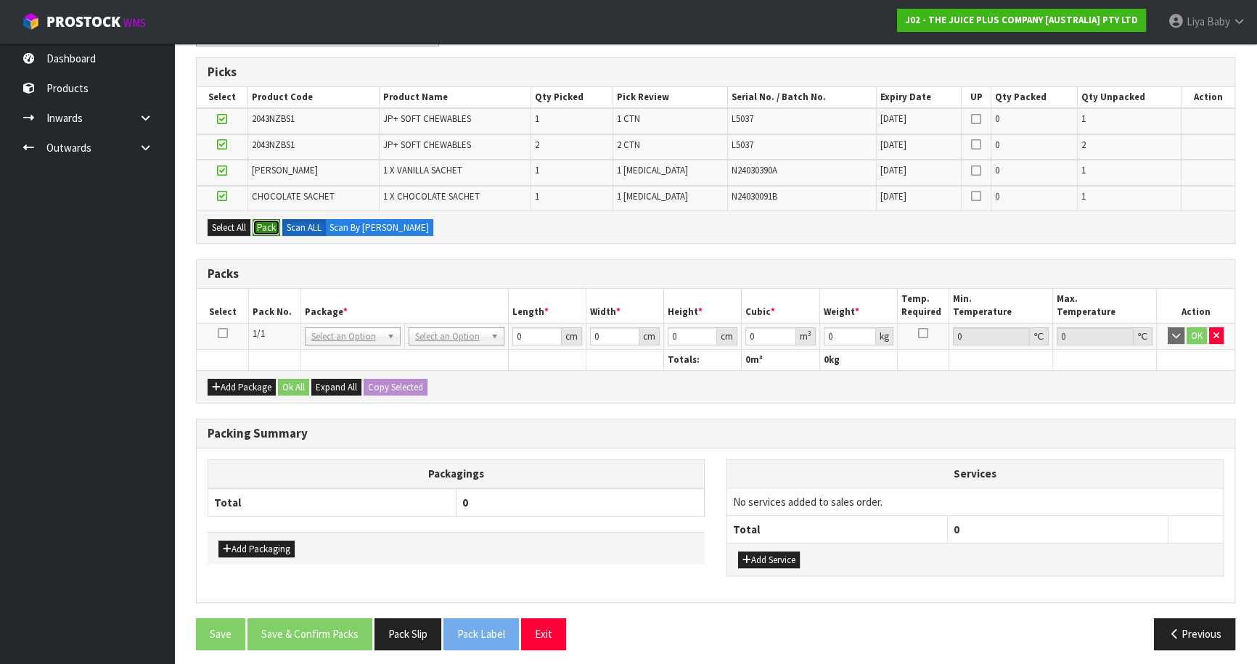
click at [274, 225] on button "Pack" at bounding box center [267, 227] width 28 height 17
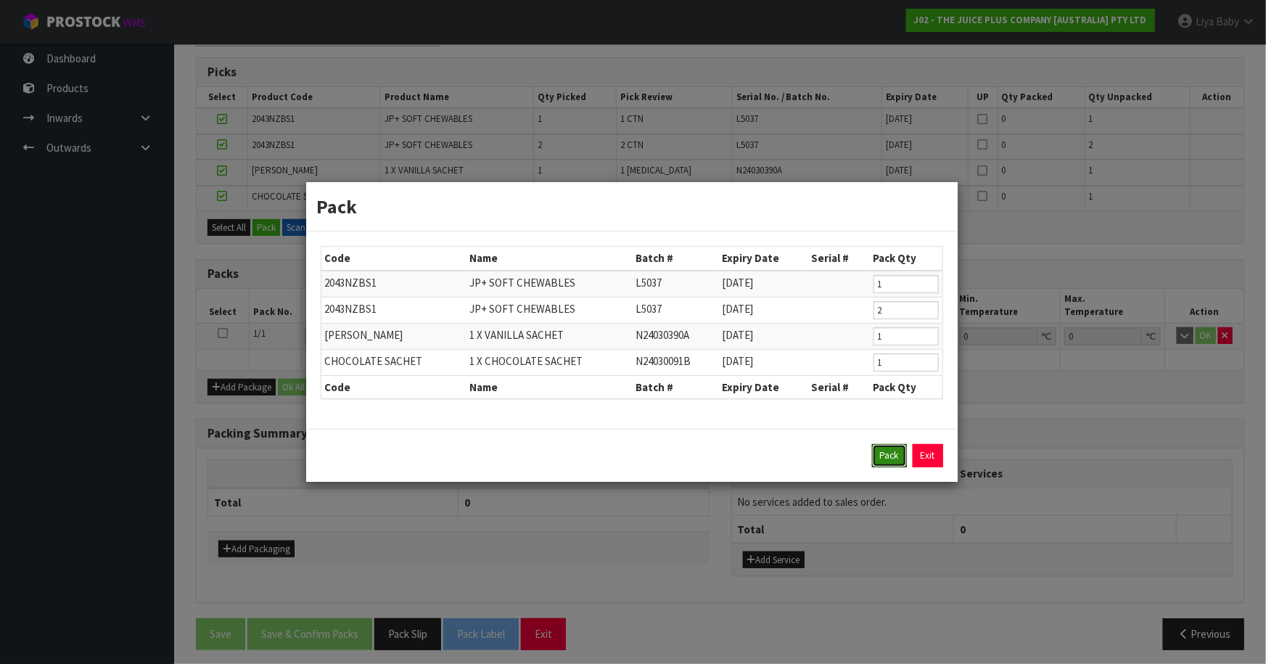
drag, startPoint x: 885, startPoint y: 457, endPoint x: 812, endPoint y: 431, distance: 77.8
click at [882, 457] on button "Pack" at bounding box center [889, 455] width 35 height 23
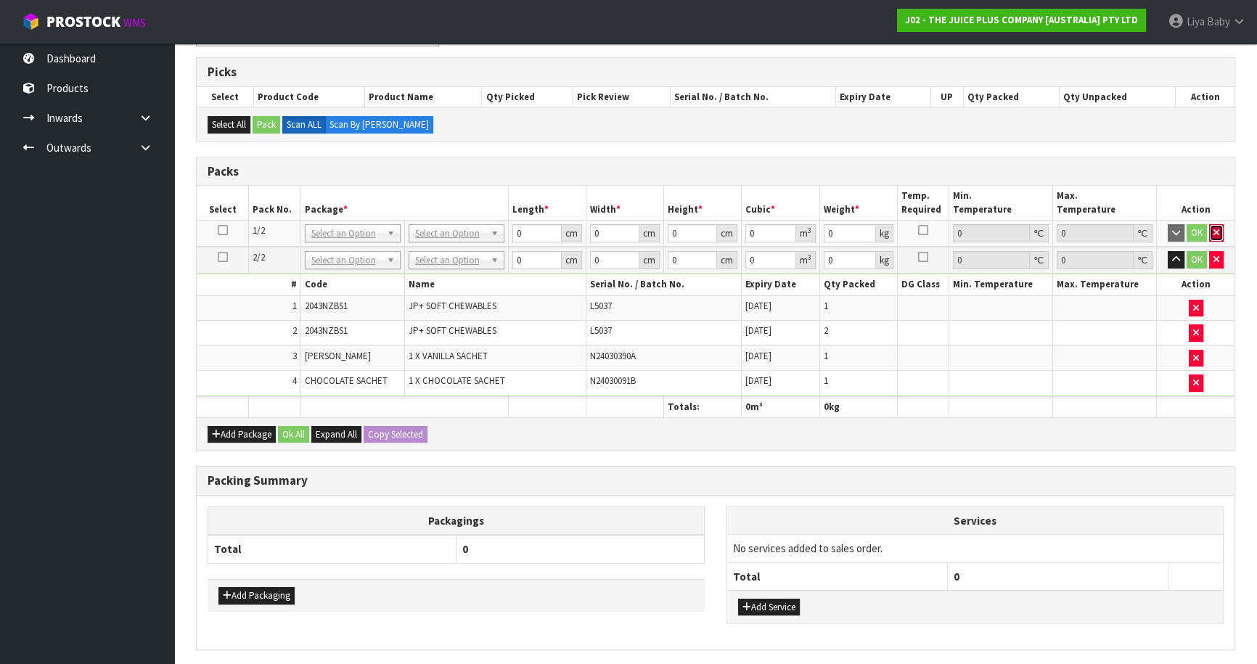
click at [1214, 228] on icon "button" at bounding box center [1216, 232] width 6 height 9
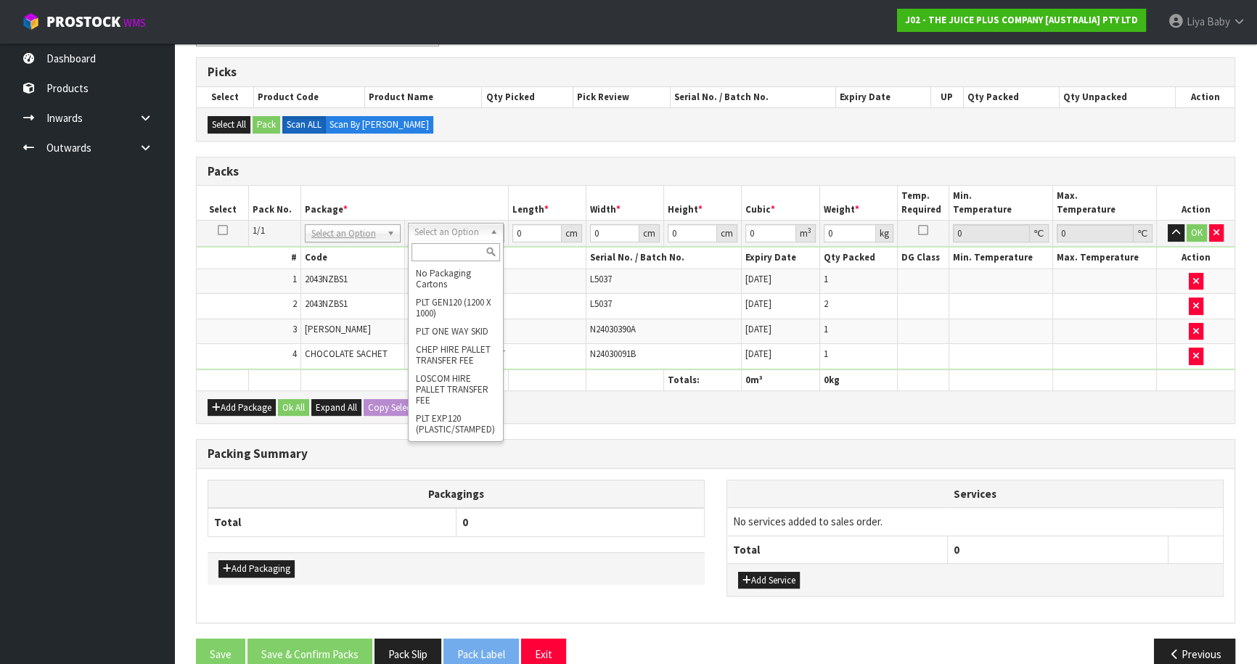
click at [463, 247] on input "text" at bounding box center [455, 252] width 89 height 18
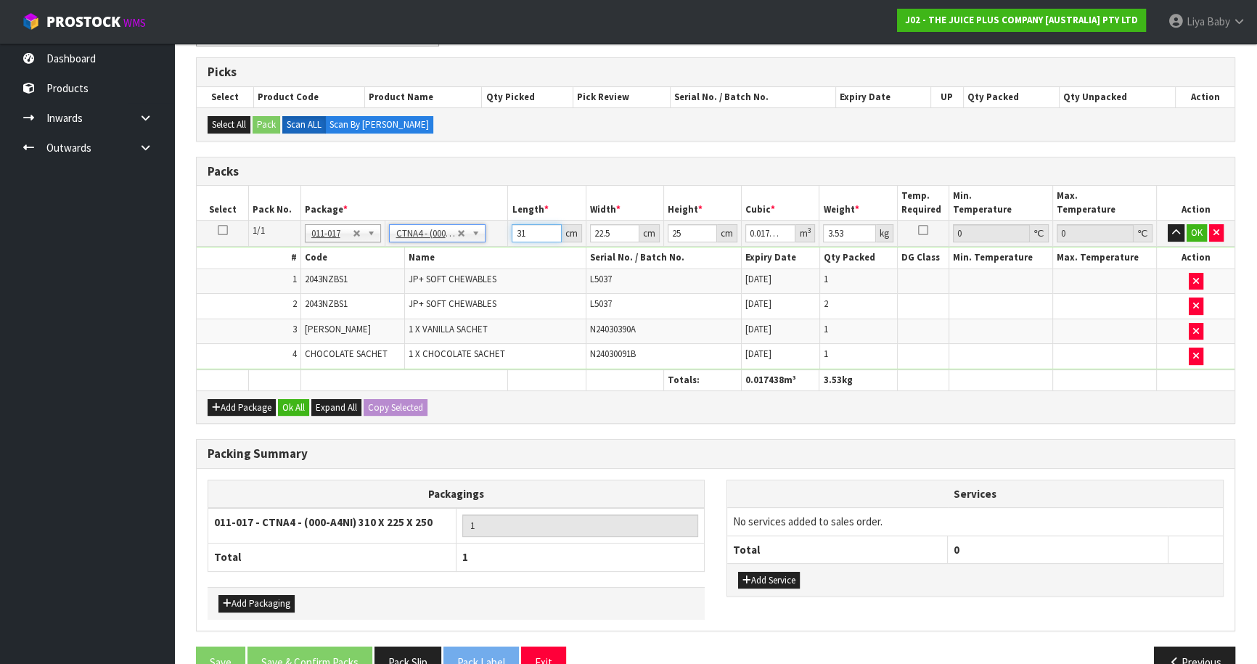
click at [527, 232] on input "31" at bounding box center [536, 233] width 49 height 18
drag, startPoint x: 697, startPoint y: 231, endPoint x: 879, endPoint y: 184, distance: 188.3
click at [699, 230] on input "27" at bounding box center [692, 233] width 49 height 18
click at [299, 410] on button "Ok All" at bounding box center [293, 407] width 31 height 17
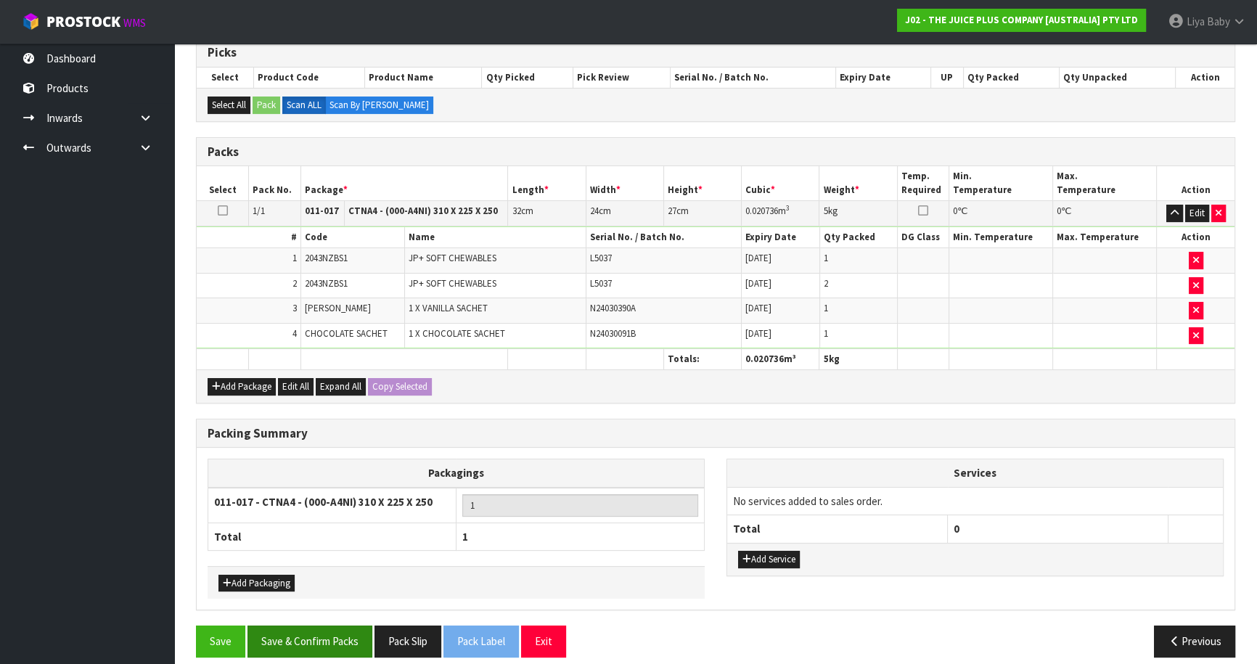
scroll to position [311, 0]
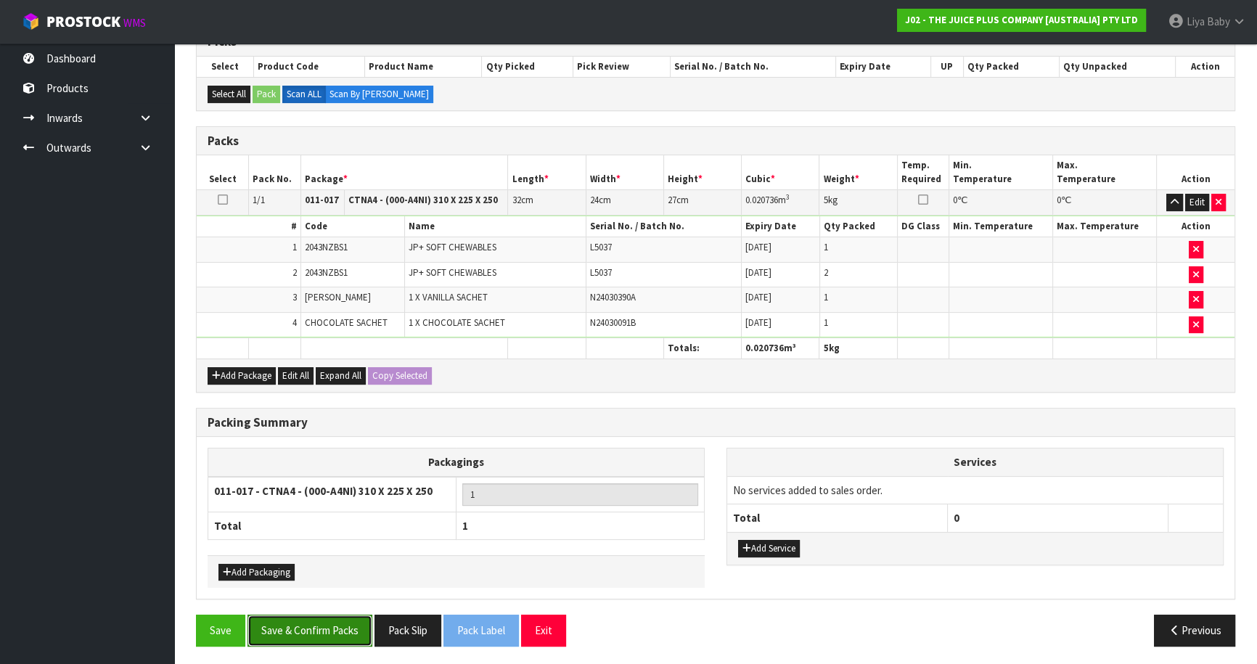
click at [345, 615] on button "Save & Confirm Packs" at bounding box center [309, 630] width 125 height 31
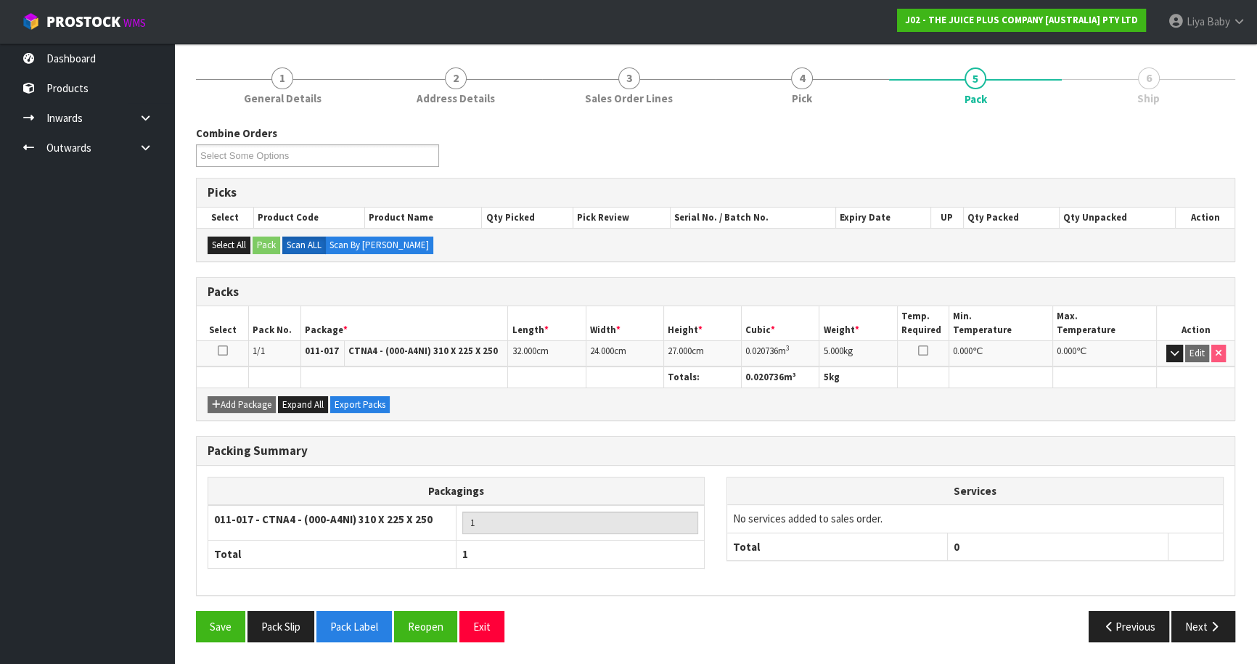
scroll to position [158, 0]
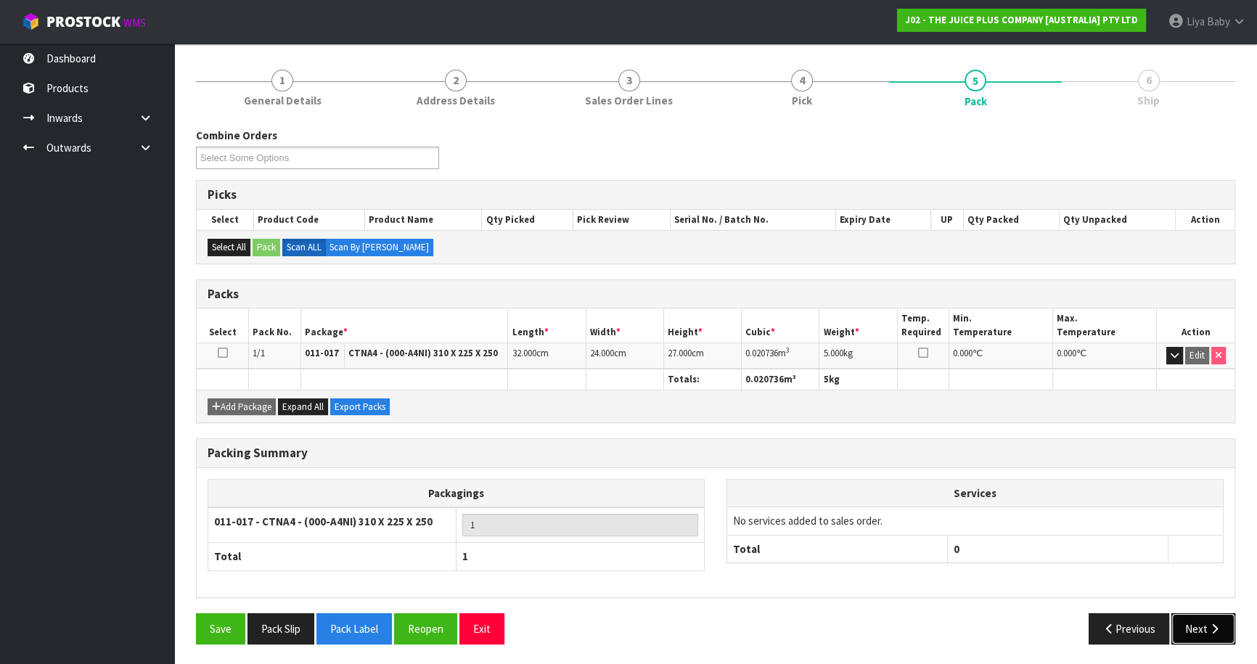
click at [1202, 613] on button "Next" at bounding box center [1203, 628] width 64 height 31
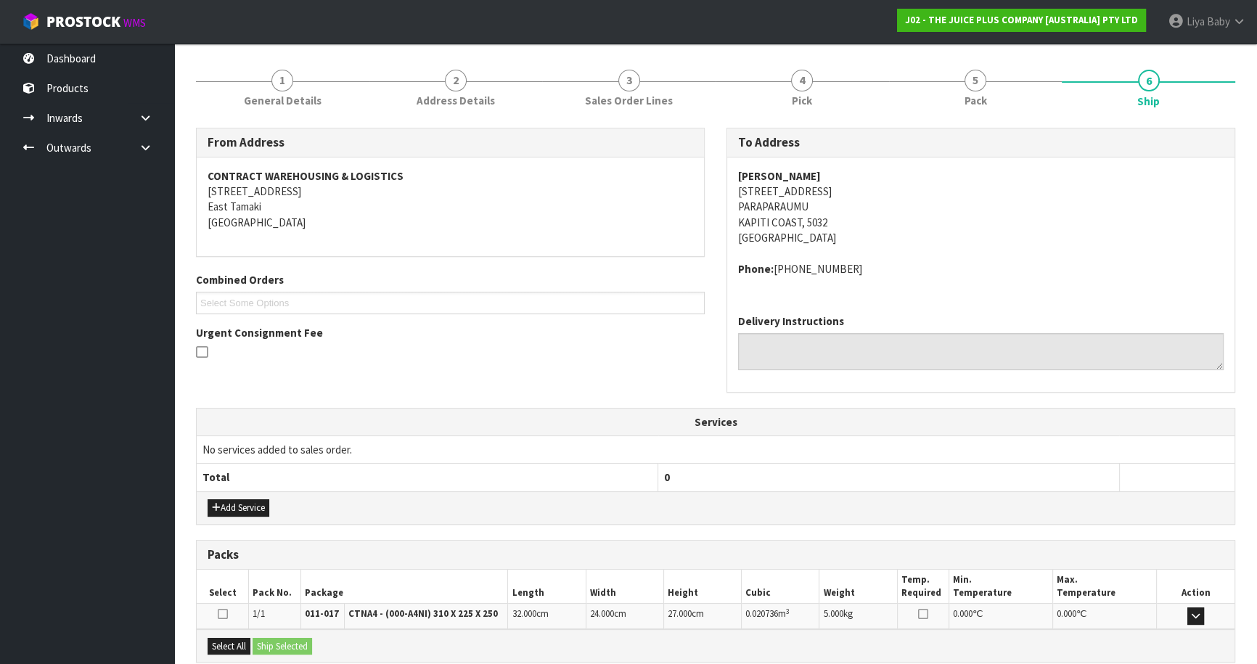
scroll to position [311, 0]
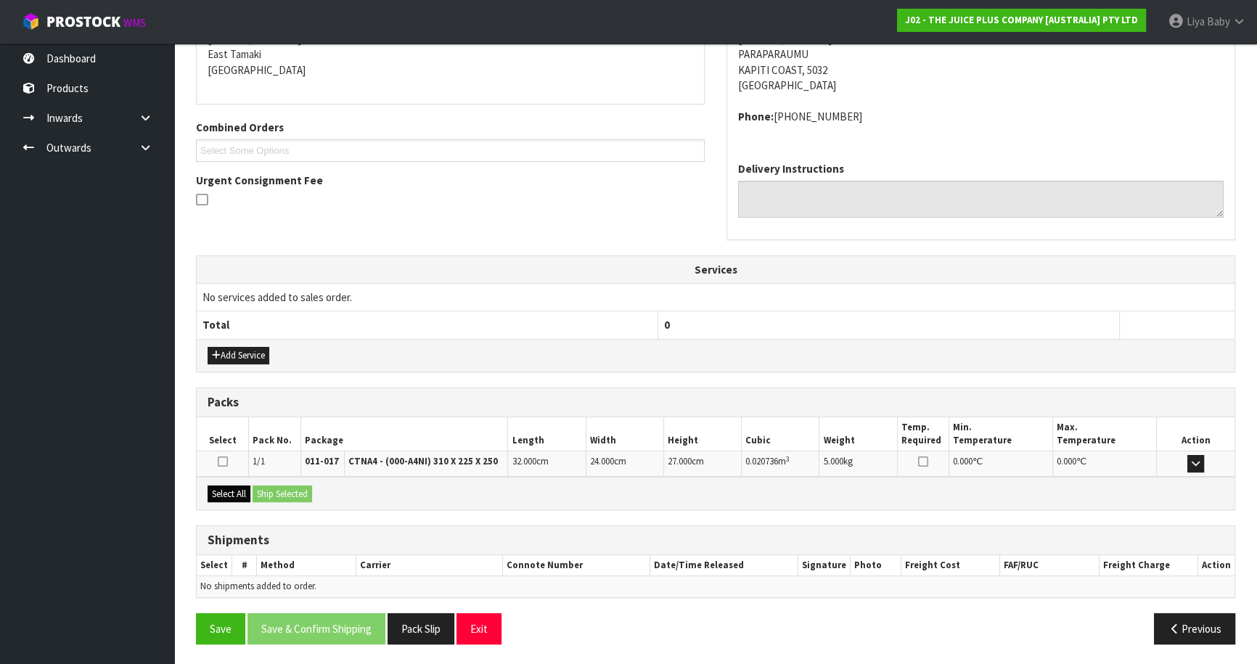
click at [233, 484] on div "Select All Ship Selected" at bounding box center [716, 493] width 1038 height 33
drag, startPoint x: 235, startPoint y: 486, endPoint x: 261, endPoint y: 486, distance: 26.1
click at [240, 486] on button "Select All" at bounding box center [229, 493] width 43 height 17
click at [275, 485] on button "Ship Selected" at bounding box center [283, 493] width 60 height 17
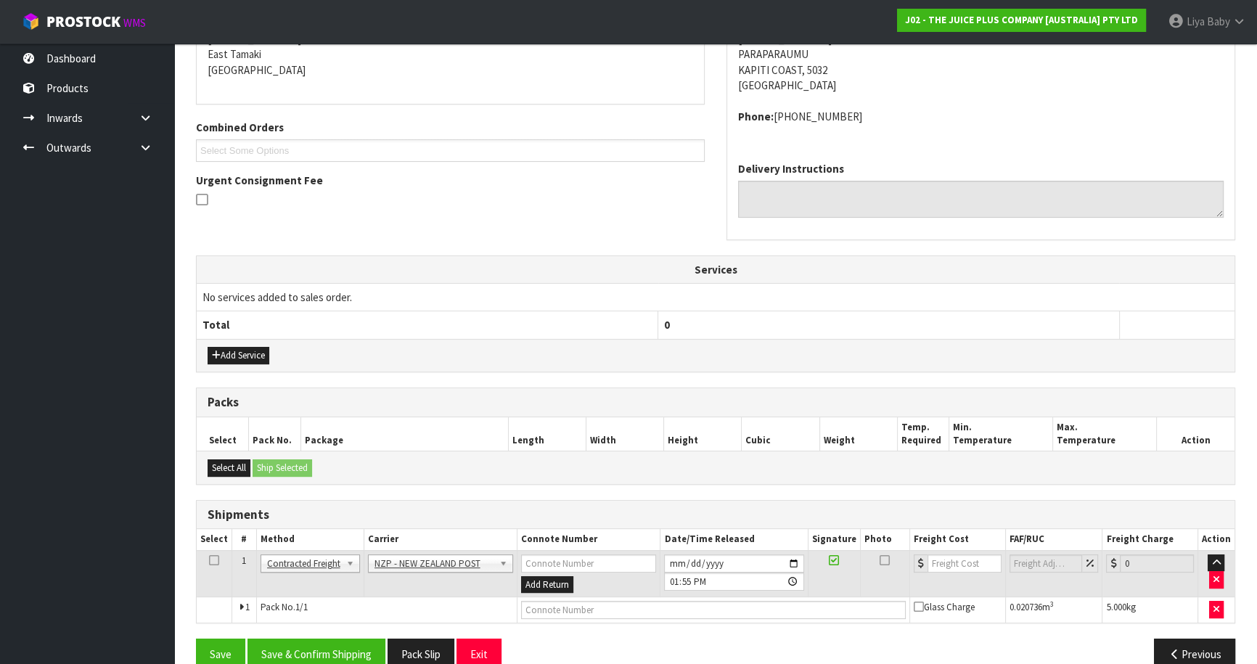
drag, startPoint x: 213, startPoint y: 554, endPoint x: 234, endPoint y: 608, distance: 57.9
click at [213, 560] on icon at bounding box center [214, 560] width 10 height 1
click at [311, 639] on button "Save & Confirm Shipping" at bounding box center [316, 654] width 138 height 31
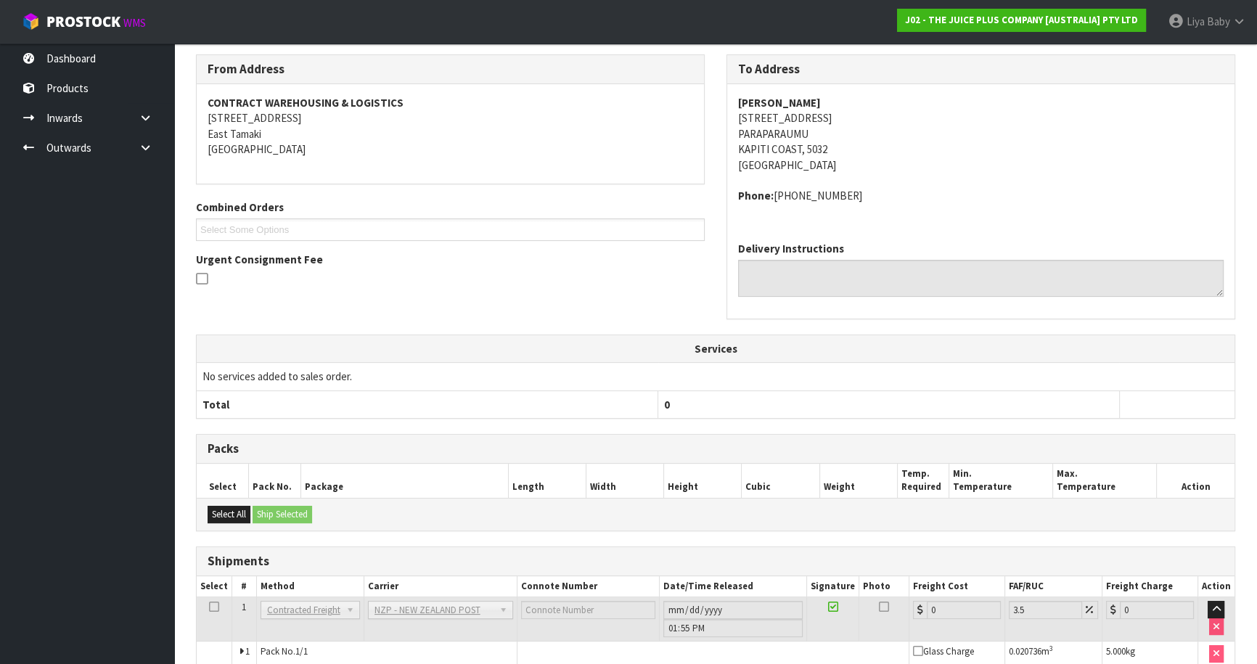
scroll to position [316, 0]
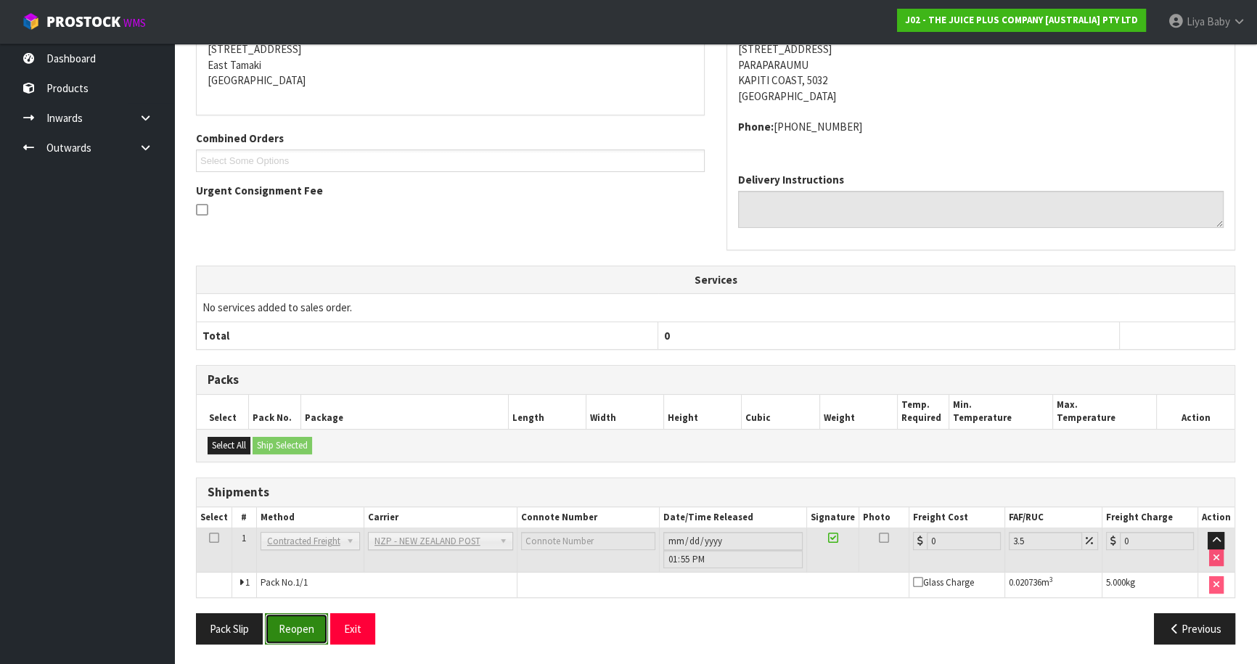
drag, startPoint x: 294, startPoint y: 620, endPoint x: 341, endPoint y: 613, distance: 47.6
click at [294, 622] on button "Reopen" at bounding box center [296, 628] width 63 height 31
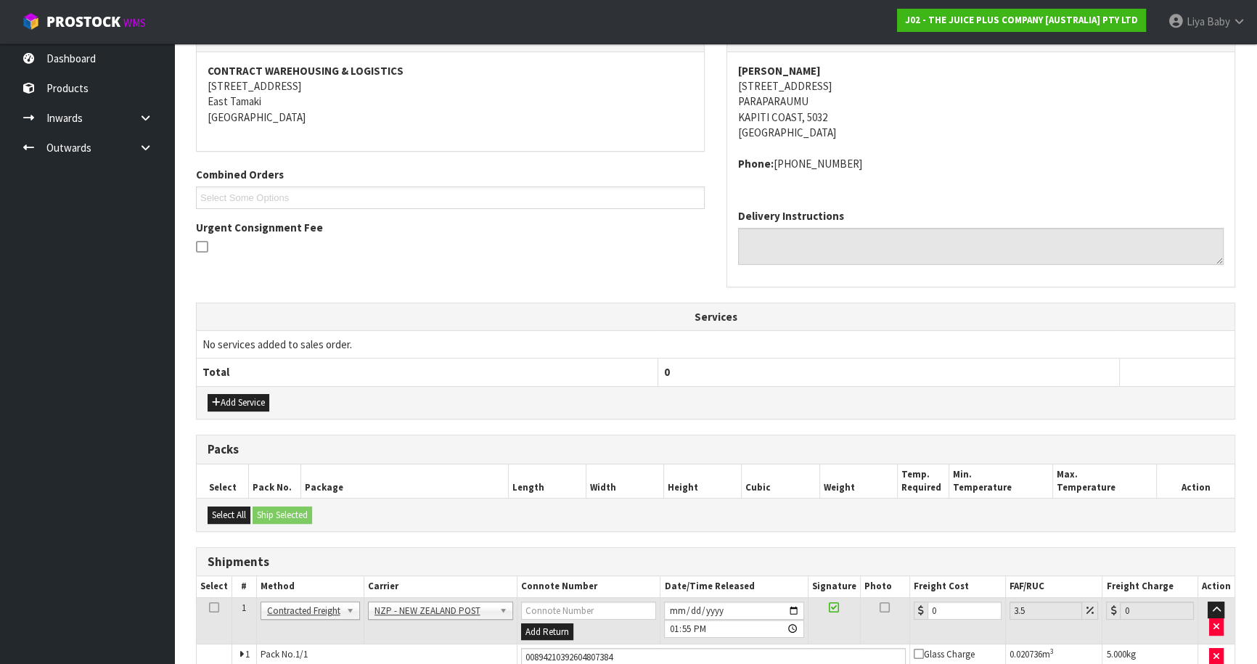
scroll to position [349, 0]
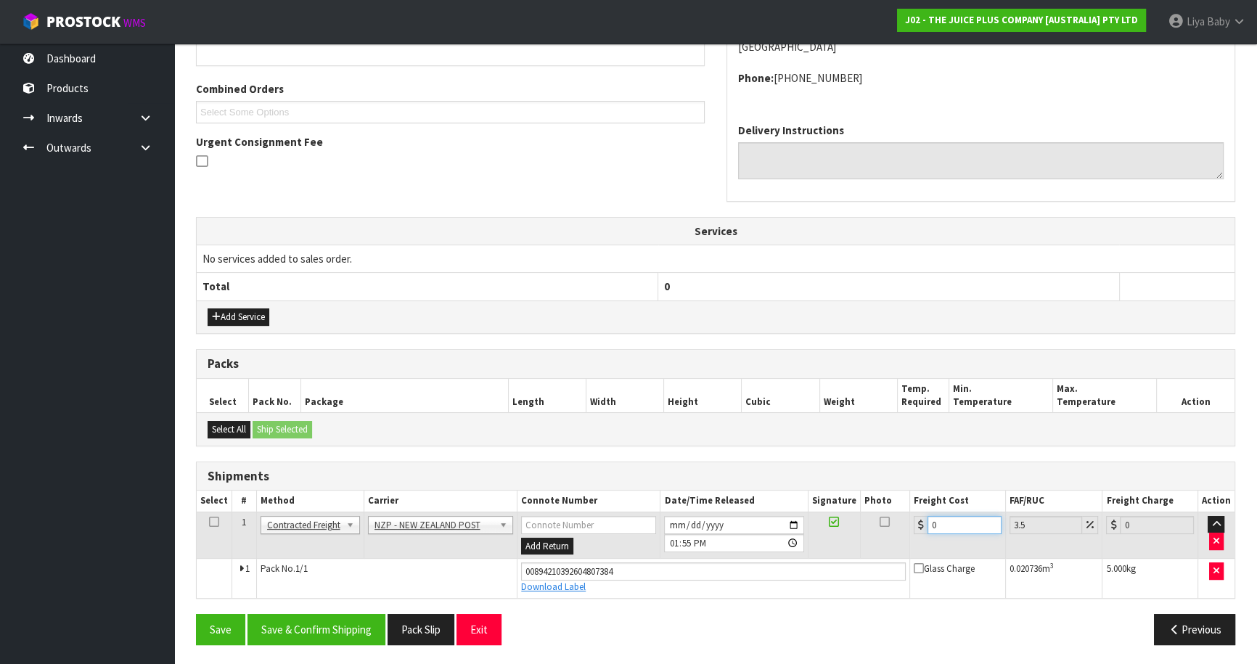
click at [943, 528] on input "0" at bounding box center [964, 525] width 74 height 18
click at [216, 522] on icon at bounding box center [214, 522] width 10 height 1
drag, startPoint x: 342, startPoint y: 623, endPoint x: 342, endPoint y: 608, distance: 14.5
click at [342, 623] on button "Save & Confirm Shipping" at bounding box center [316, 629] width 138 height 31
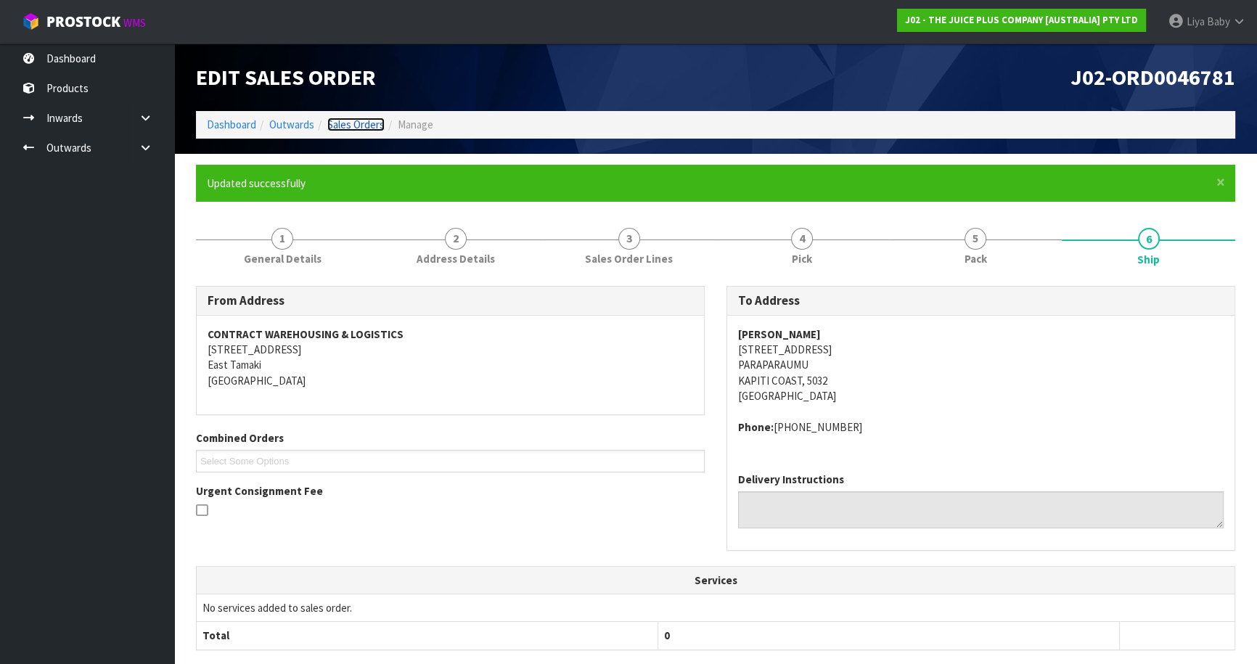
click at [346, 118] on link "Sales Orders" at bounding box center [355, 125] width 57 height 14
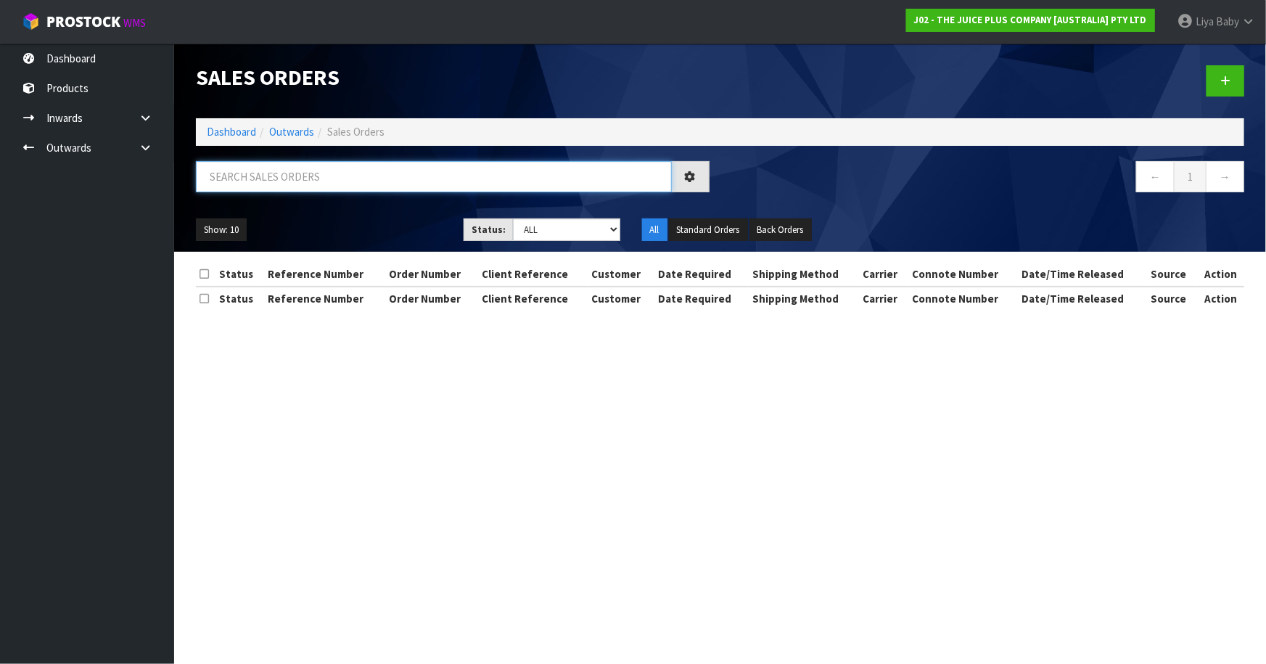
click at [275, 177] on input "text" at bounding box center [434, 176] width 476 height 31
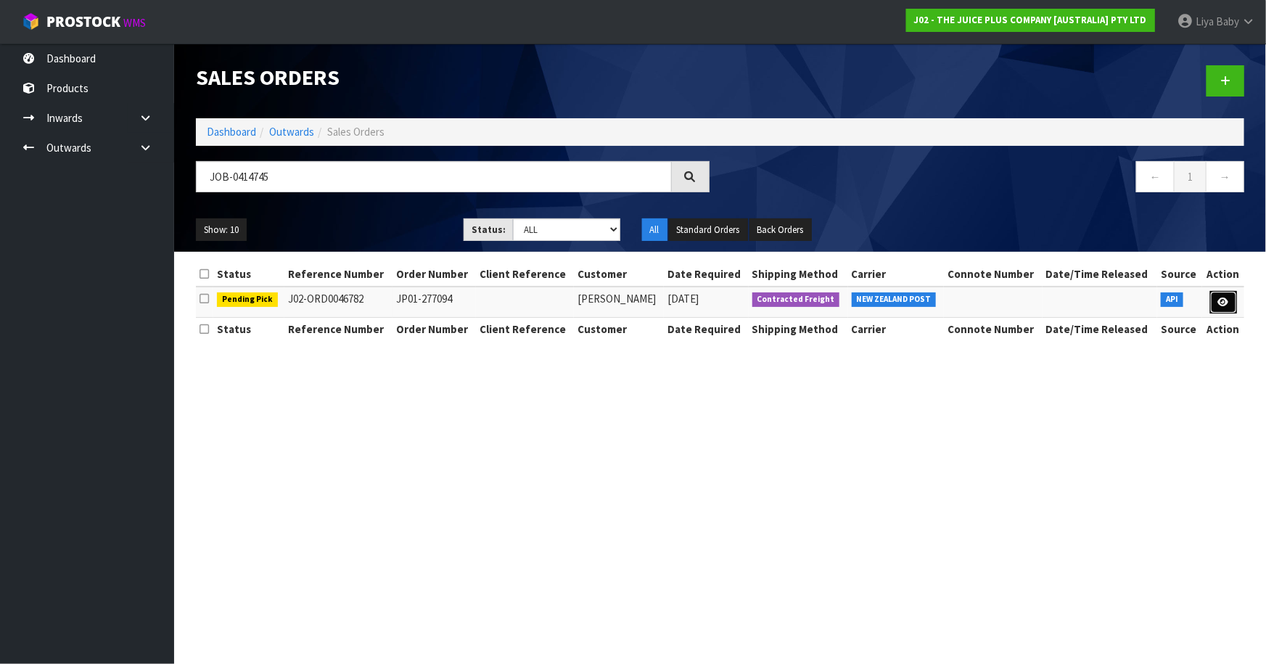
click at [1229, 300] on link at bounding box center [1223, 302] width 27 height 23
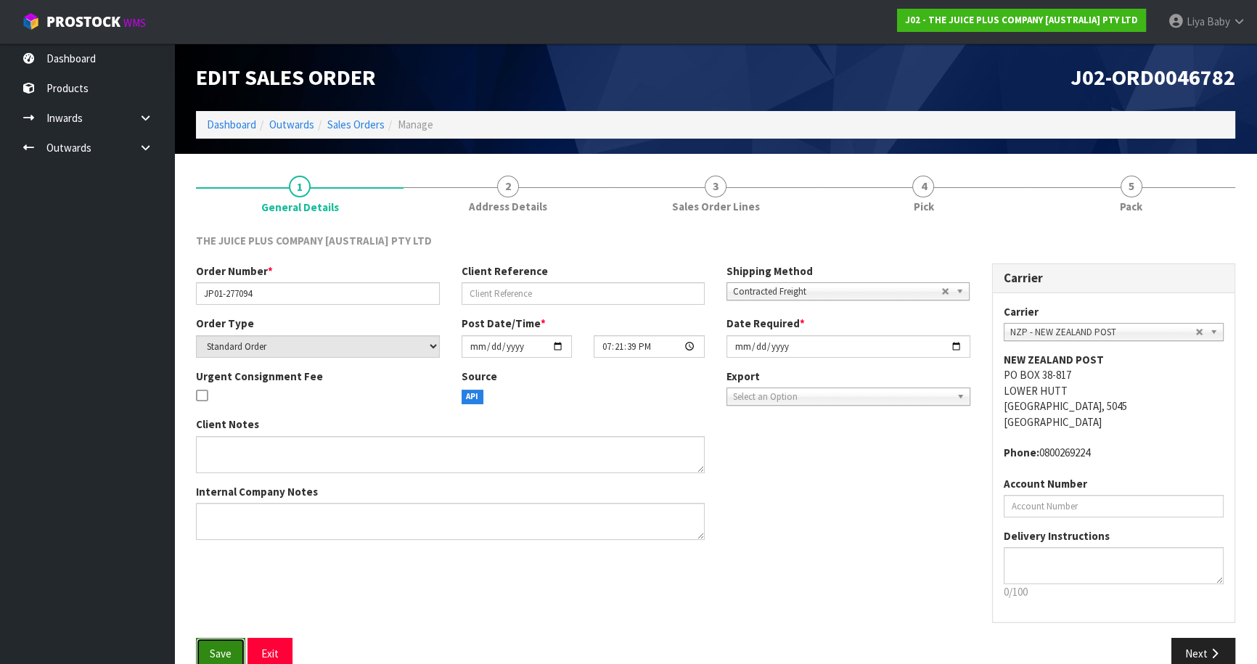
drag, startPoint x: 218, startPoint y: 652, endPoint x: 283, endPoint y: 615, distance: 75.1
click at [218, 652] on span "Save" at bounding box center [221, 654] width 22 height 14
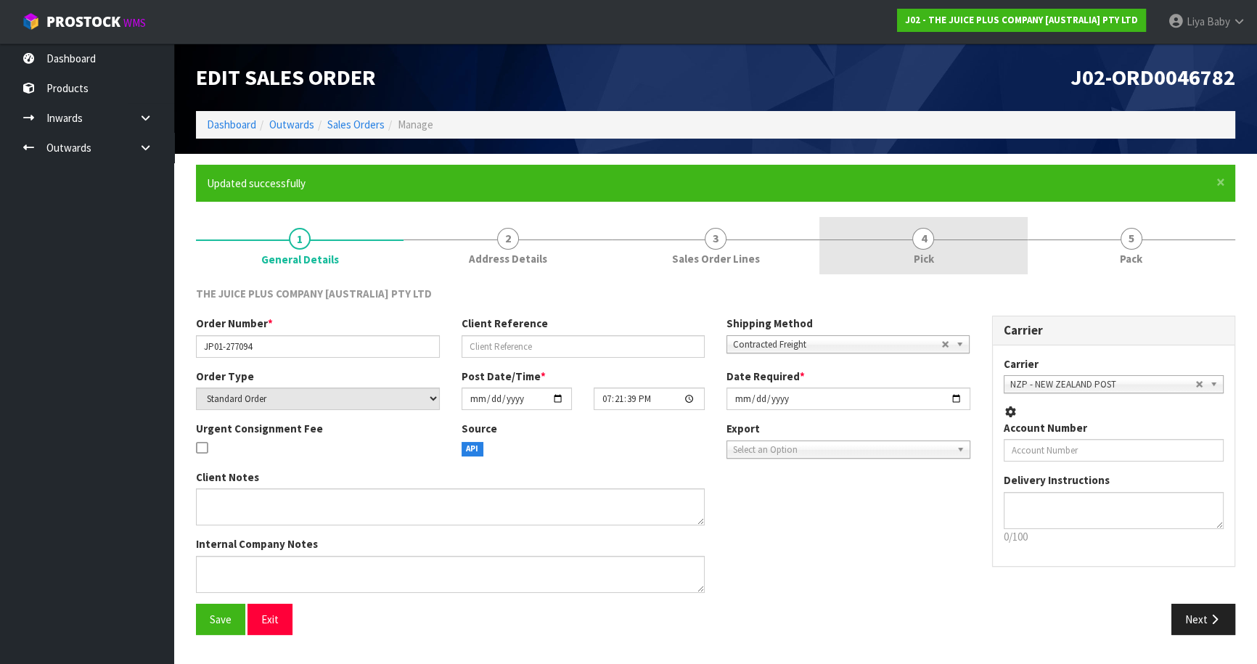
click at [928, 236] on span "4" at bounding box center [923, 239] width 22 height 22
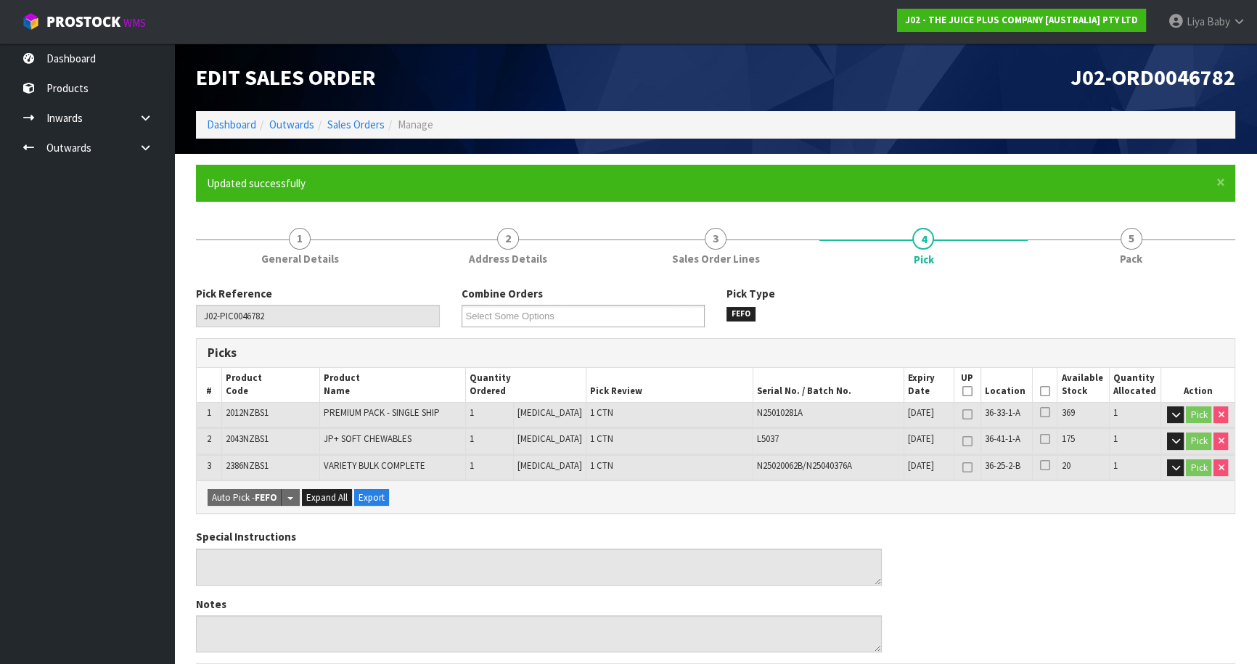
drag, startPoint x: 1042, startPoint y: 390, endPoint x: 895, endPoint y: 402, distance: 147.0
click at [1040, 391] on icon at bounding box center [1045, 391] width 10 height 1
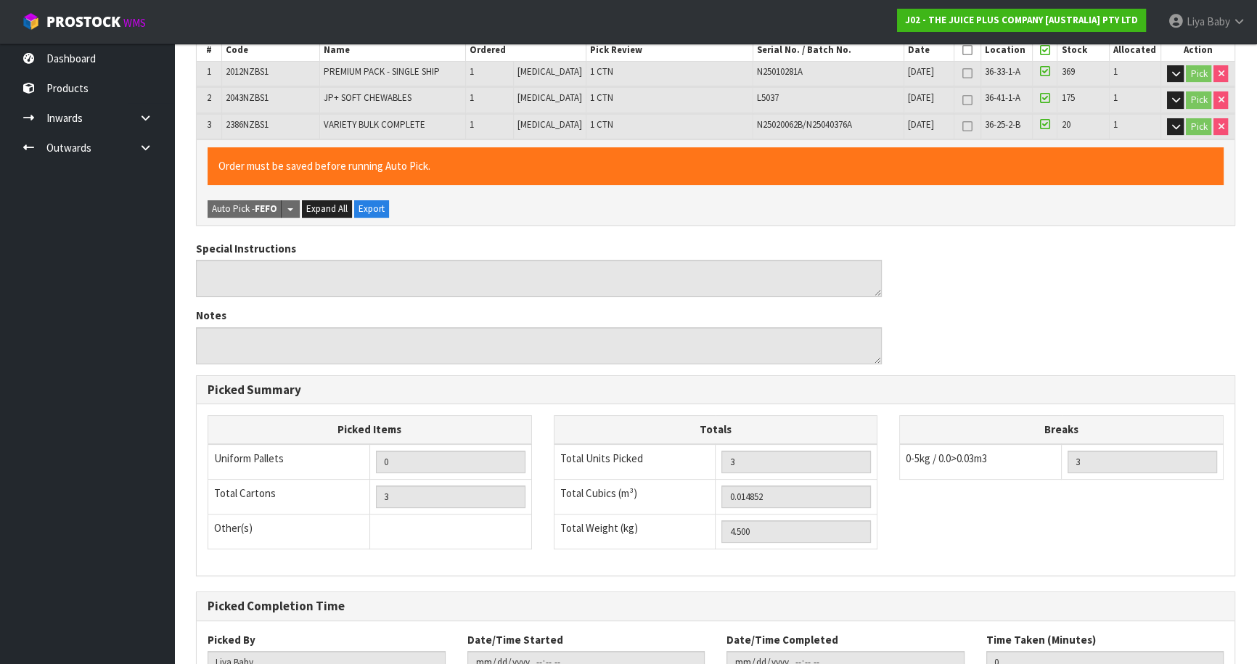
scroll to position [450, 0]
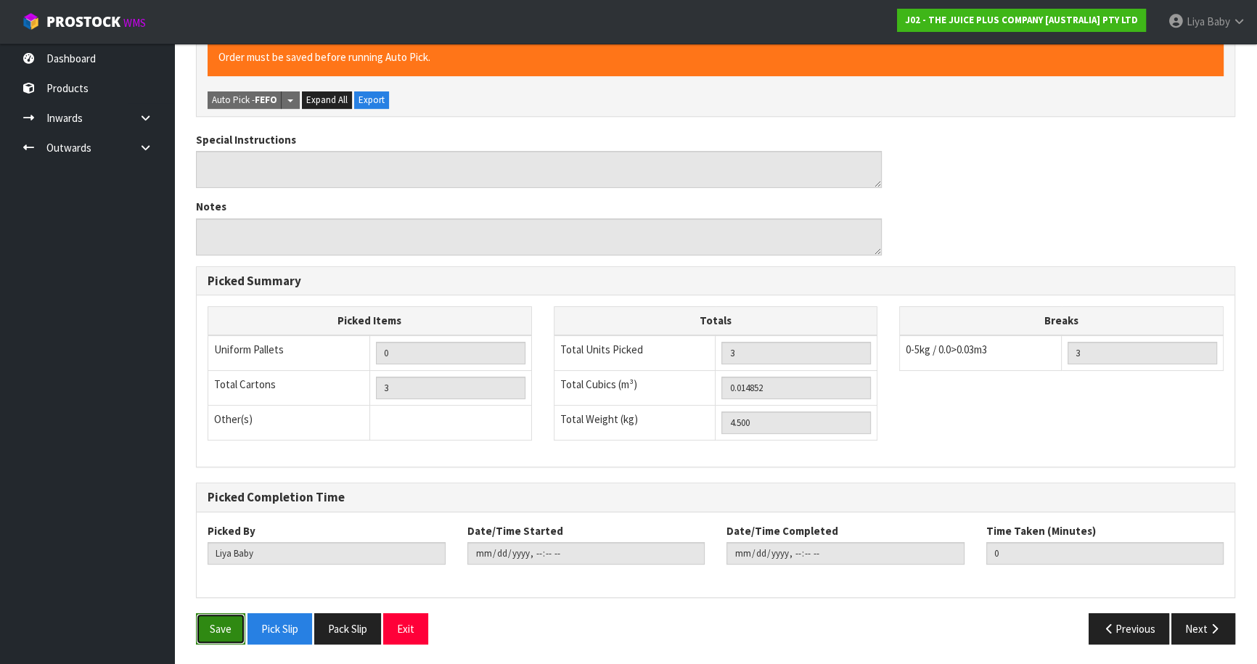
click at [201, 627] on button "Save" at bounding box center [220, 628] width 49 height 31
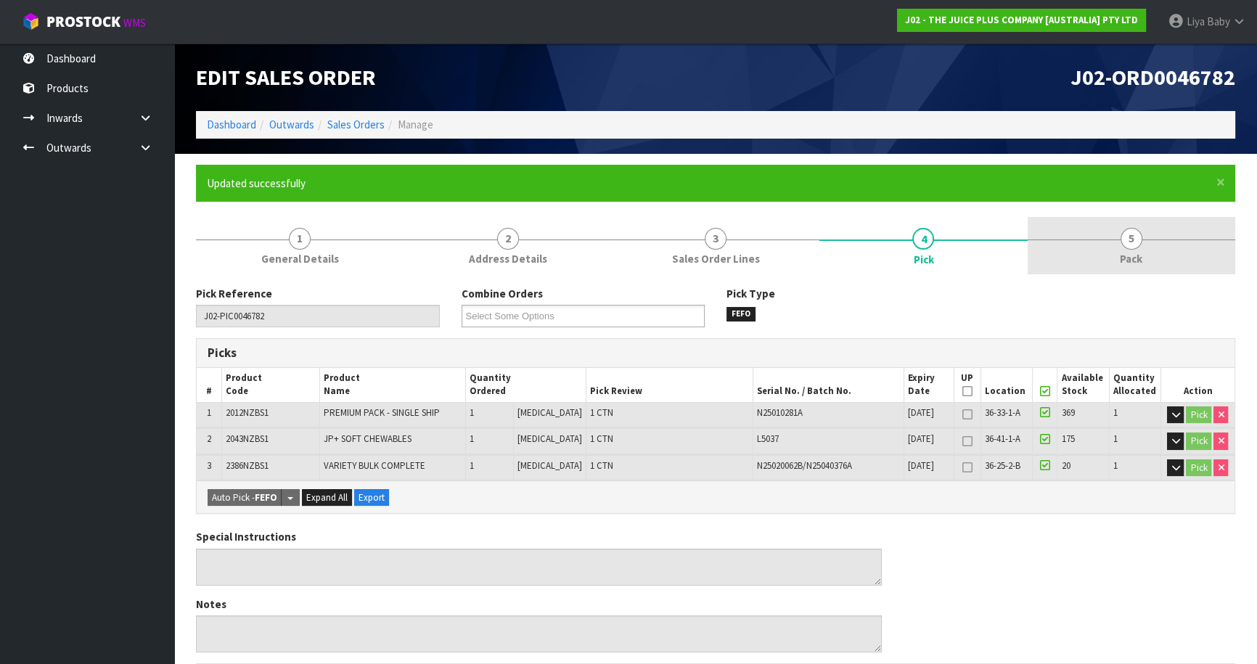
drag, startPoint x: 1149, startPoint y: 245, endPoint x: 1065, endPoint y: 271, distance: 87.7
click at [1146, 245] on link "5 Pack" at bounding box center [1131, 245] width 208 height 57
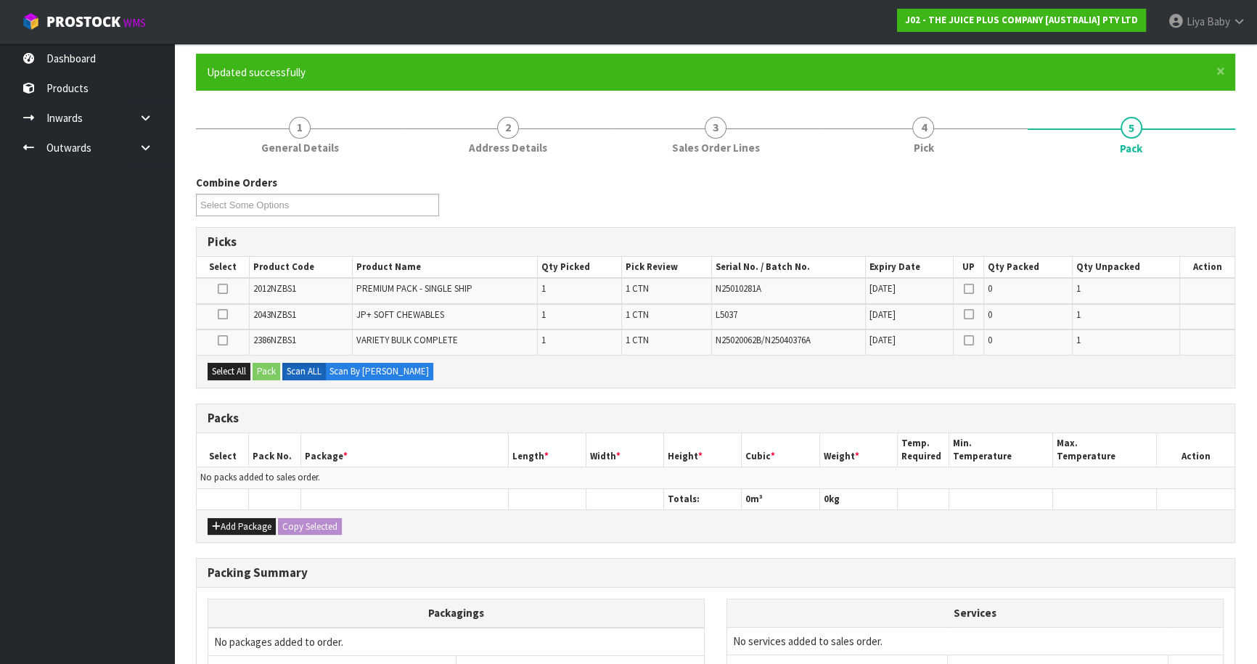
scroll to position [255, 0]
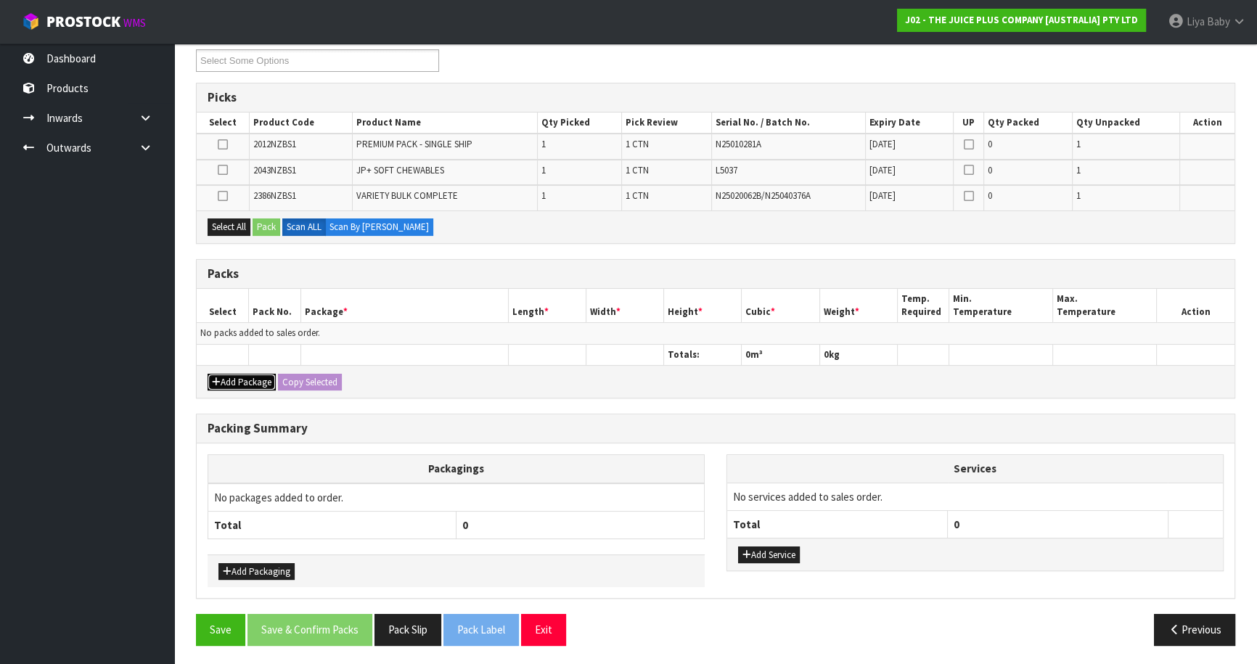
click at [239, 376] on button "Add Package" at bounding box center [242, 382] width 68 height 17
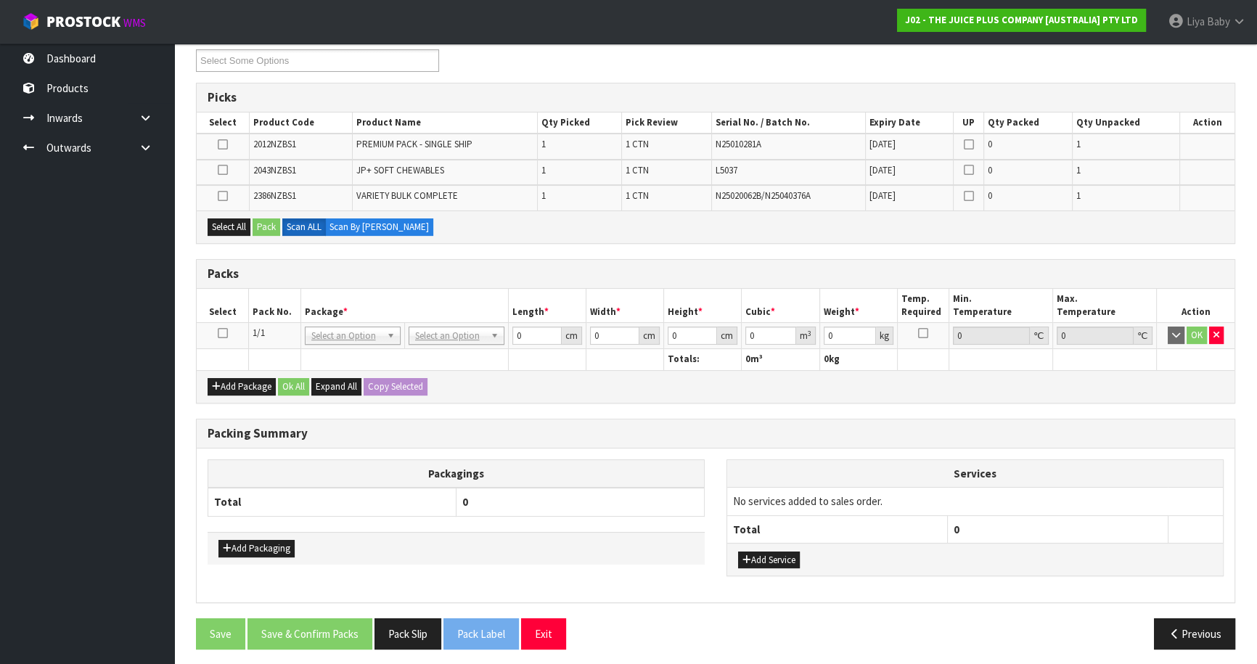
drag, startPoint x: 221, startPoint y: 335, endPoint x: 226, endPoint y: 313, distance: 22.4
click at [221, 334] on icon at bounding box center [223, 333] width 10 height 1
drag, startPoint x: 229, startPoint y: 216, endPoint x: 249, endPoint y: 231, distance: 24.4
click at [229, 218] on button "Select All" at bounding box center [229, 226] width 43 height 17
click at [257, 226] on button "Pack" at bounding box center [267, 226] width 28 height 17
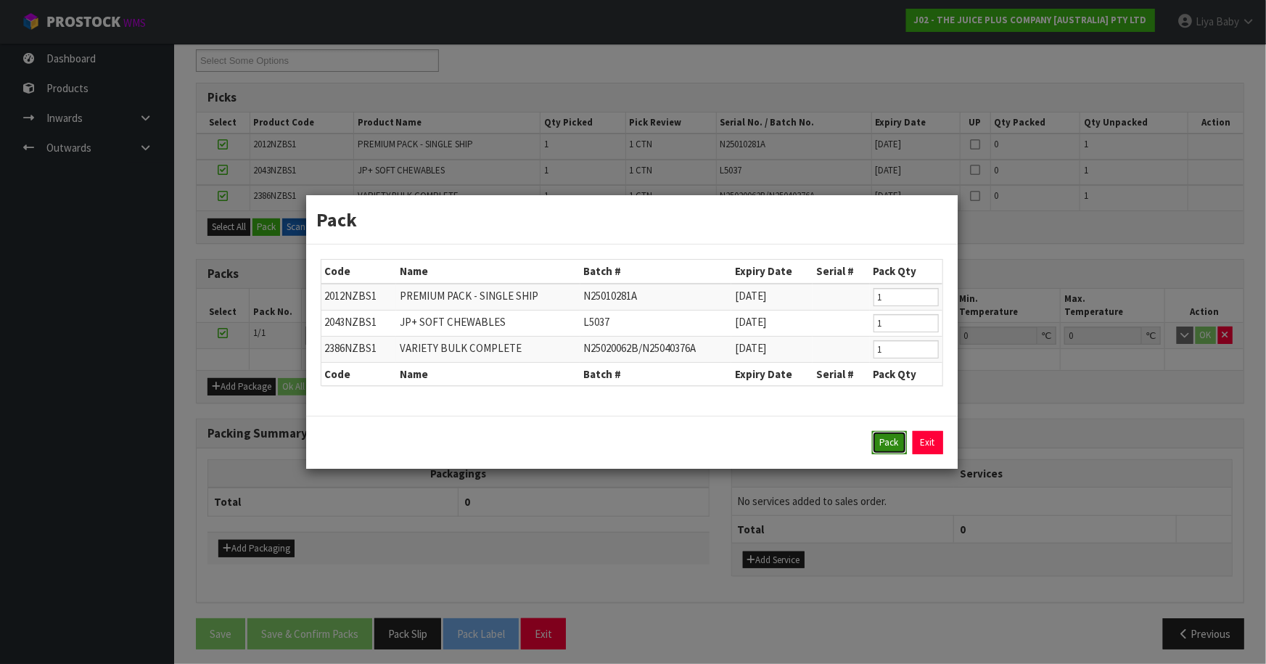
drag, startPoint x: 882, startPoint y: 443, endPoint x: 821, endPoint y: 448, distance: 61.2
click at [882, 443] on button "Pack" at bounding box center [889, 442] width 35 height 23
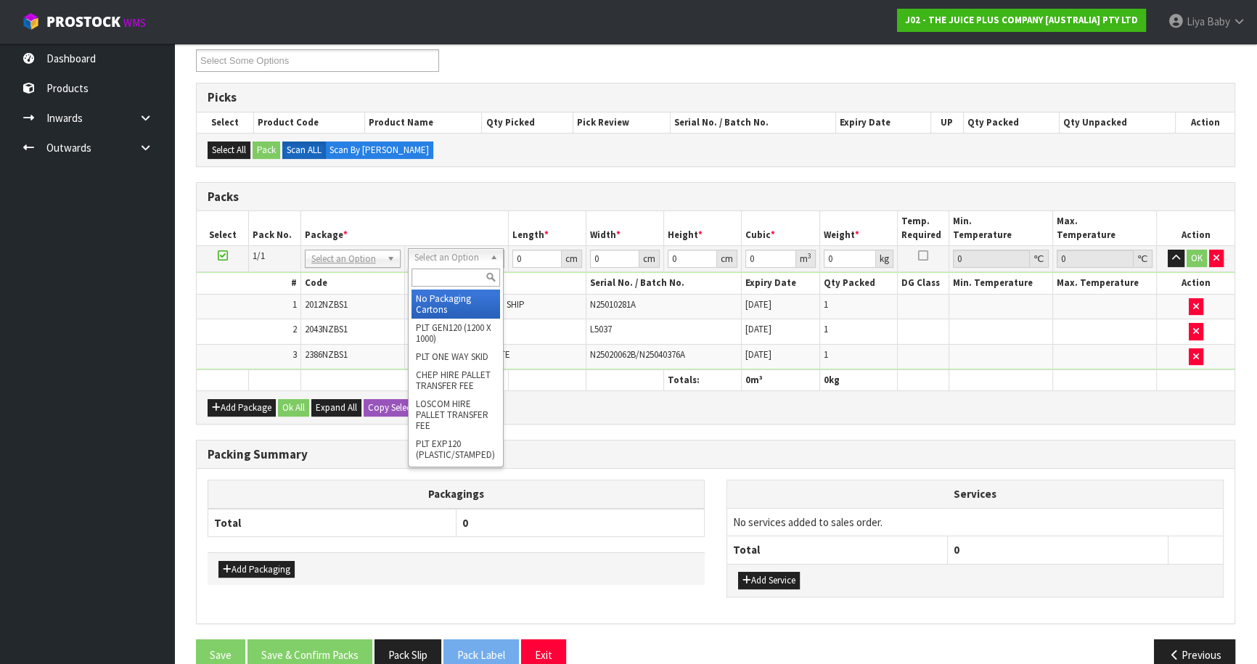
click at [453, 280] on input "text" at bounding box center [455, 277] width 89 height 18
drag, startPoint x: 468, startPoint y: 290, endPoint x: 472, endPoint y: 282, distance: 9.7
click at [467, 288] on div "CTNA4 CTNA4 - (000-A4NI) 310 X 225 X 250 CTNA4 S - A4 SMALL (000-A4S) 305 X 215…" at bounding box center [456, 334] width 96 height 136
drag, startPoint x: 443, startPoint y: 311, endPoint x: 457, endPoint y: 299, distance: 18.5
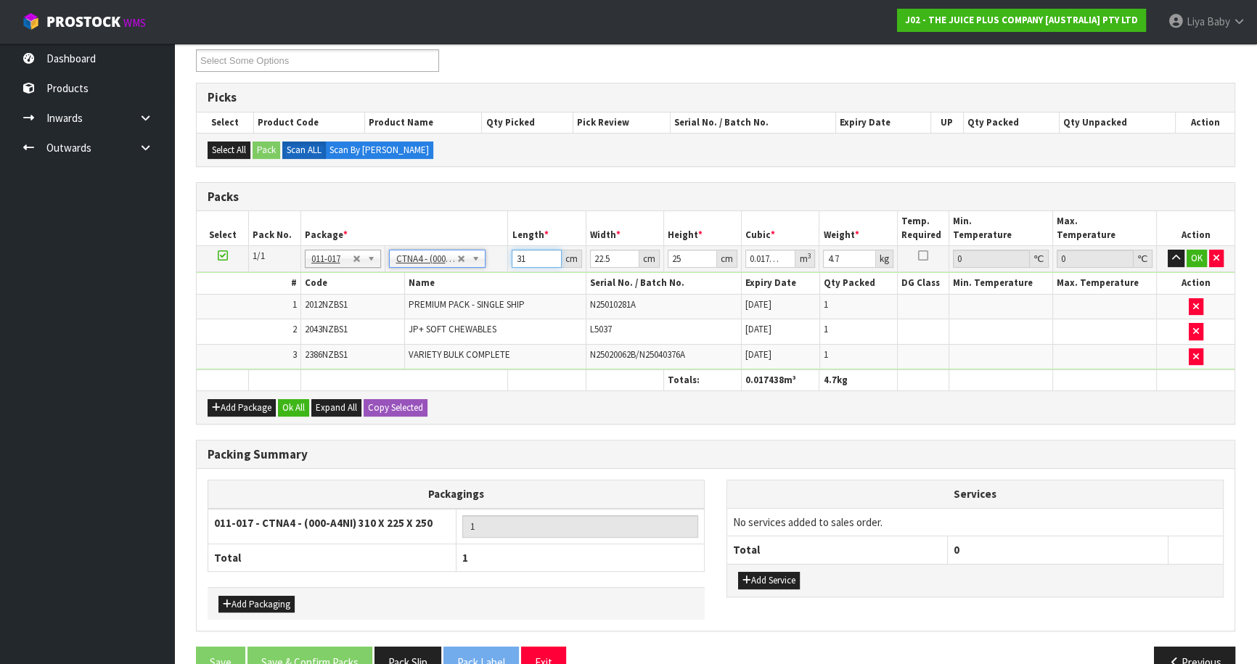
click at [536, 260] on input "31" at bounding box center [536, 259] width 49 height 18
click at [1257, 409] on html "Toggle navigation ProStock WMS J02 - THE JUICE PLUS COMPANY [AUSTRALIA] PTY LTD…" at bounding box center [628, 77] width 1257 height 664
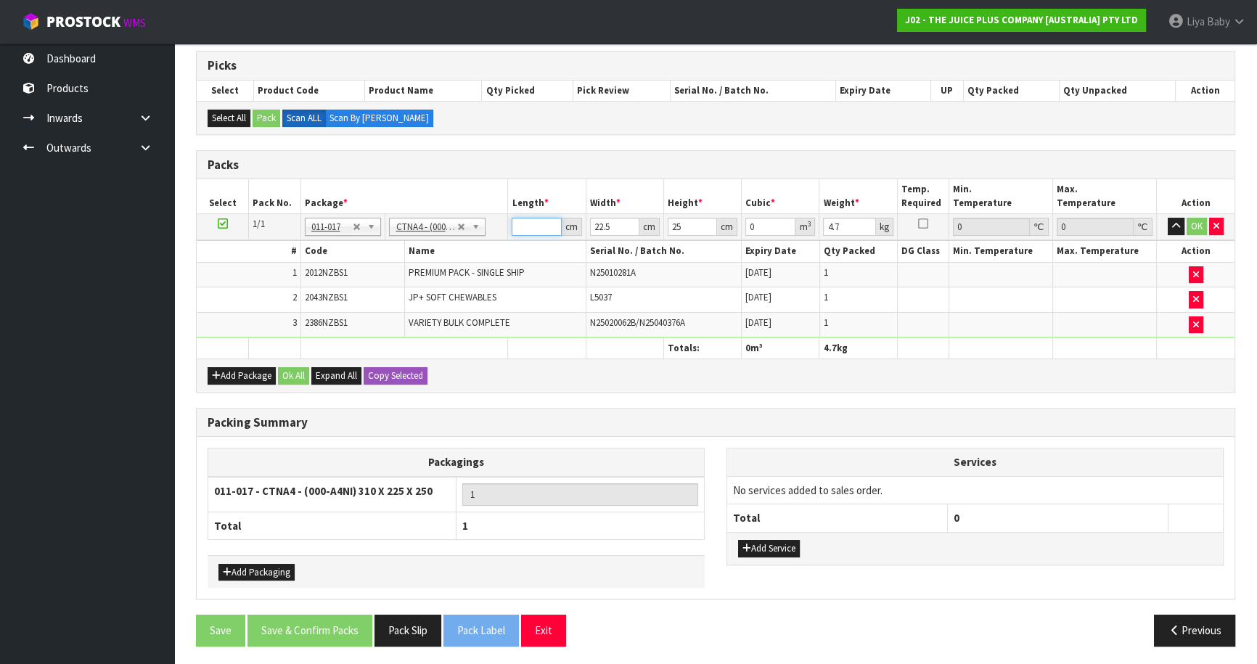
drag, startPoint x: 523, startPoint y: 224, endPoint x: 1004, endPoint y: 194, distance: 482.1
click at [523, 223] on input "number" at bounding box center [536, 227] width 49 height 18
click at [283, 370] on button "Ok All" at bounding box center [293, 375] width 31 height 17
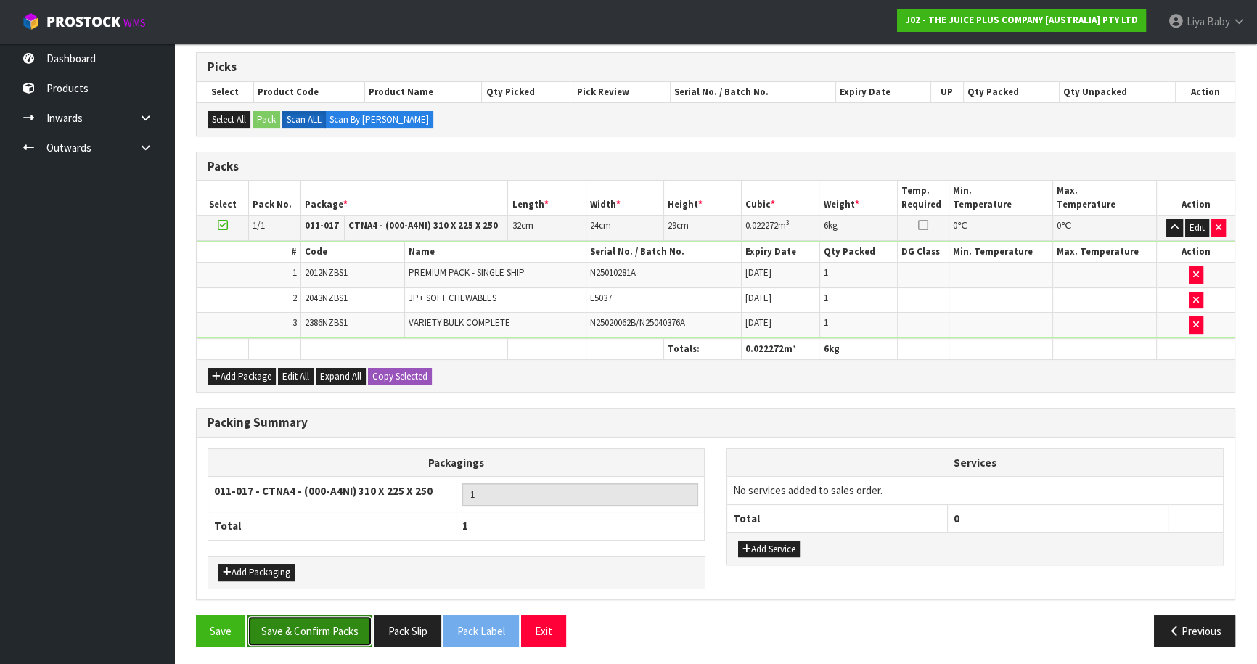
click at [295, 631] on button "Save & Confirm Packs" at bounding box center [309, 630] width 125 height 31
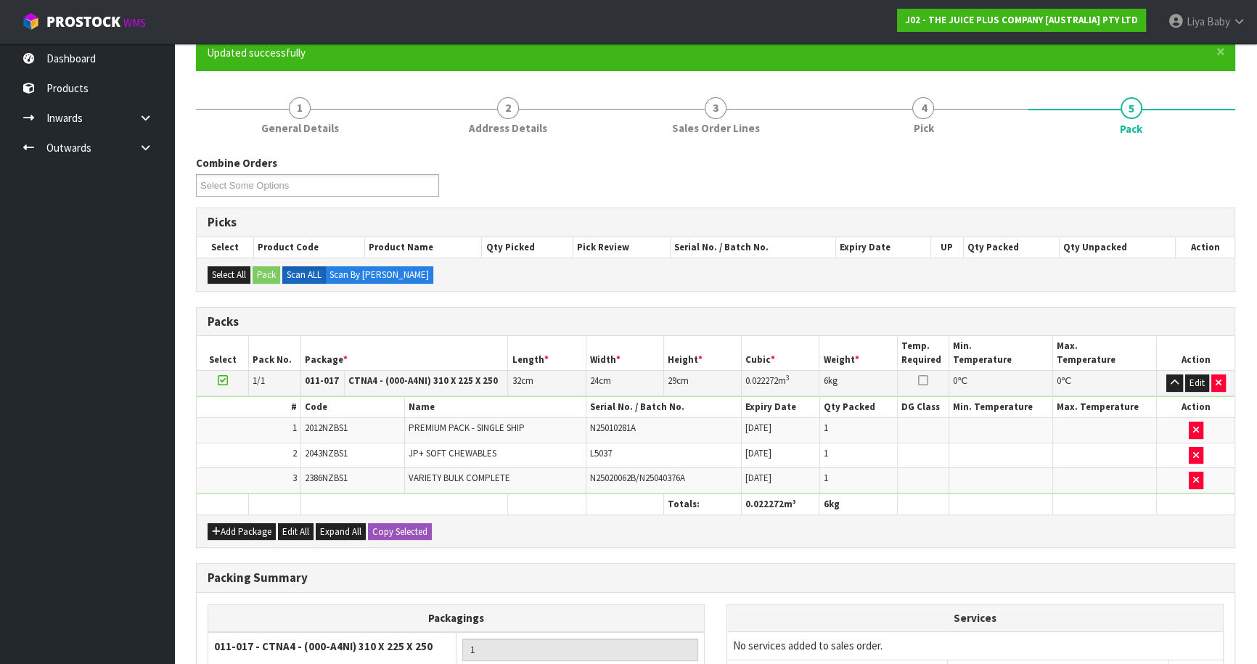
scroll to position [158, 0]
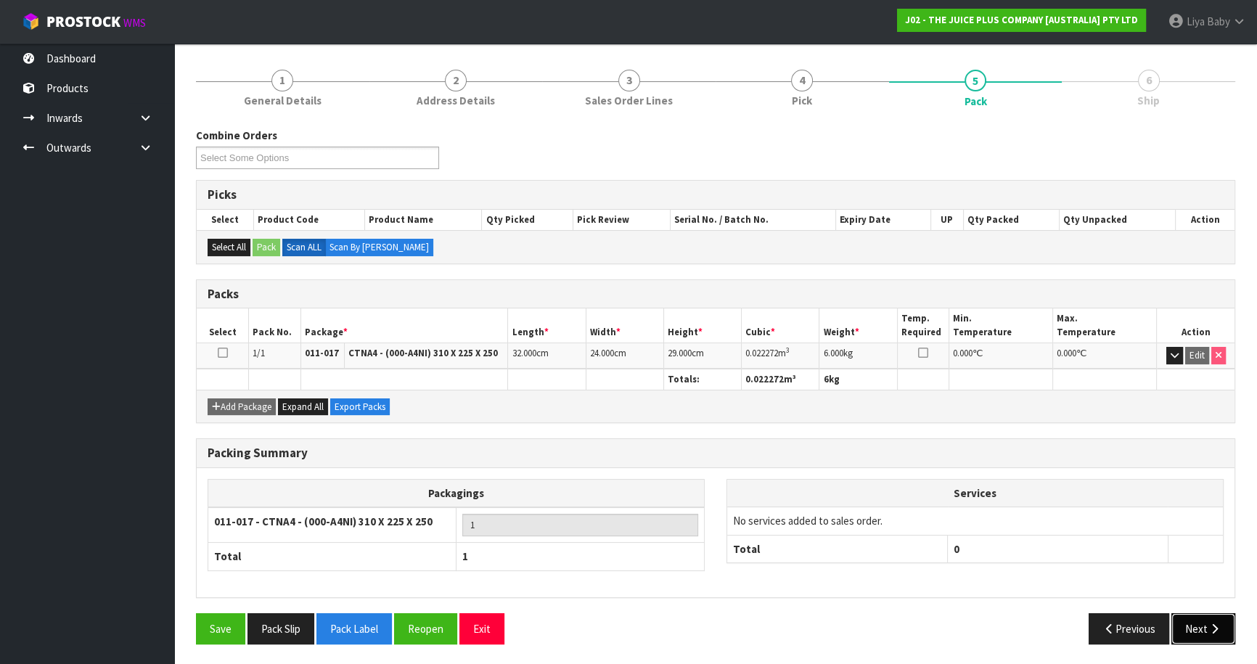
click at [1211, 617] on button "Next" at bounding box center [1203, 628] width 64 height 31
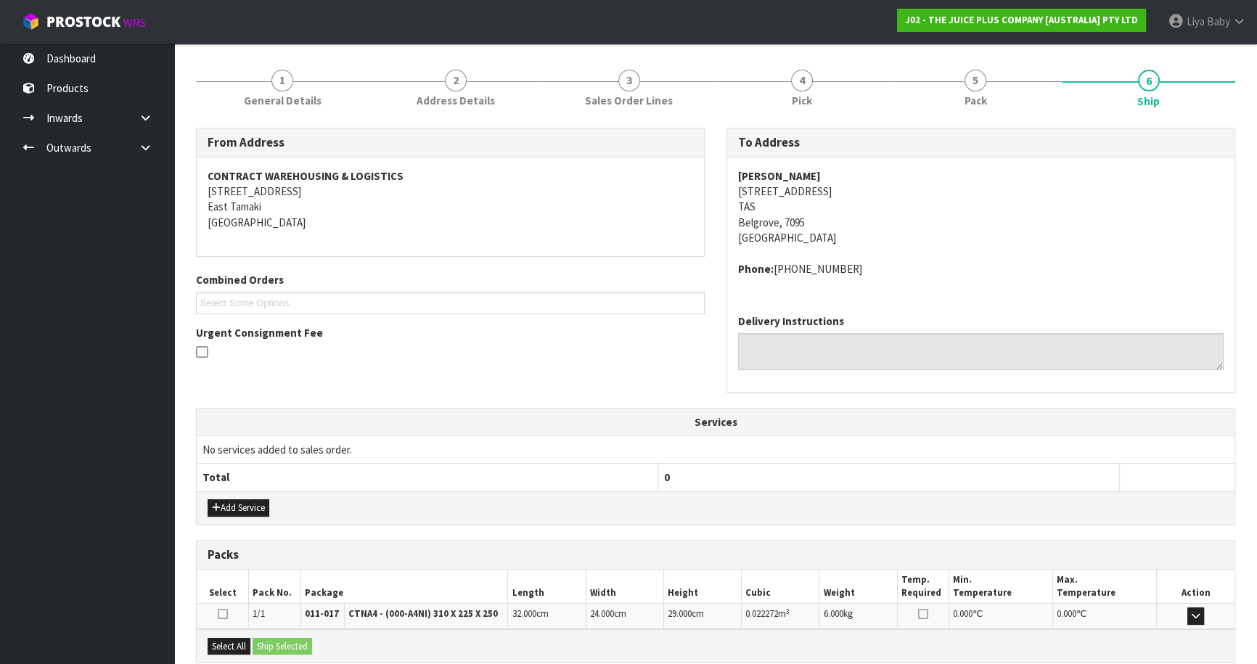
scroll to position [311, 0]
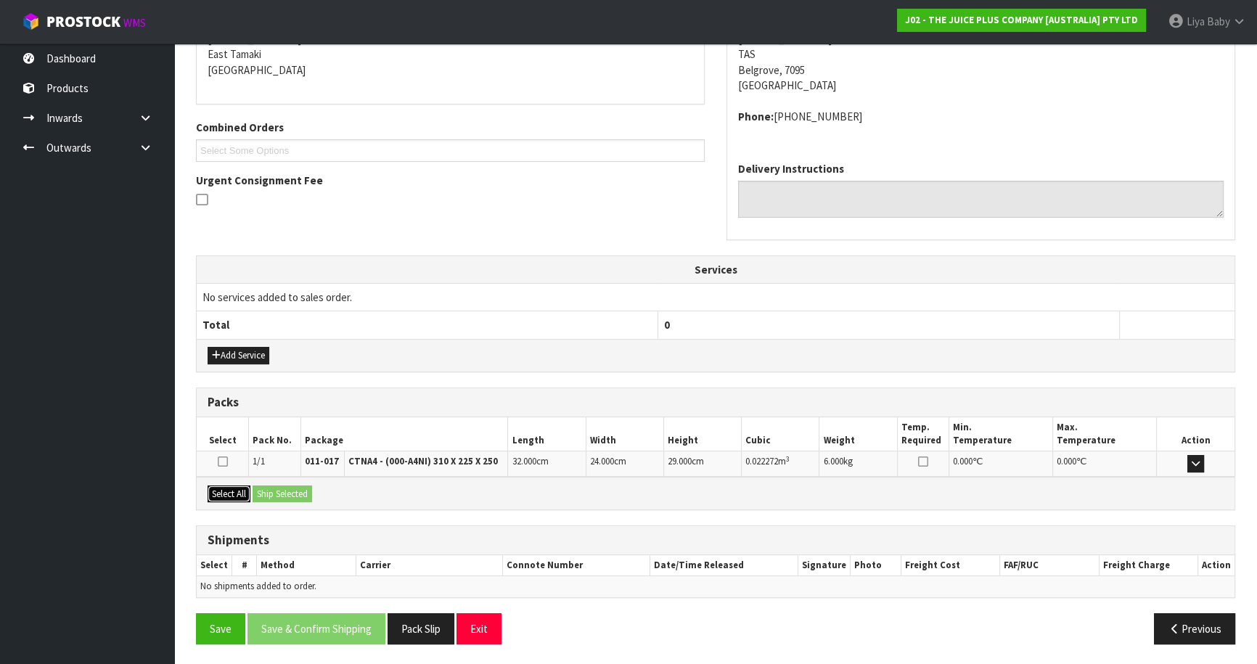
click at [231, 486] on button "Select All" at bounding box center [229, 493] width 43 height 17
click at [268, 483] on div "Select All Ship Selected" at bounding box center [716, 493] width 1038 height 33
click at [270, 488] on button "Ship Selected" at bounding box center [283, 493] width 60 height 17
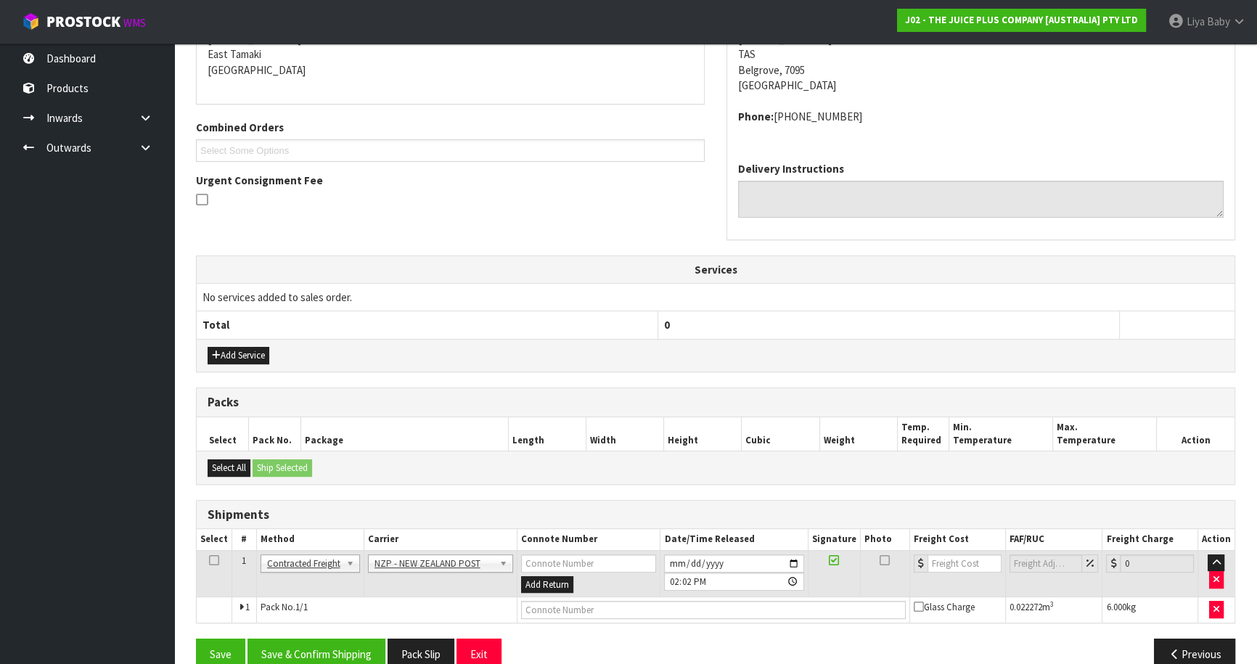
drag, startPoint x: 214, startPoint y: 556, endPoint x: 278, endPoint y: 595, distance: 74.9
click at [214, 560] on icon at bounding box center [214, 560] width 10 height 1
click at [317, 649] on button "Save & Confirm Shipping" at bounding box center [316, 654] width 138 height 31
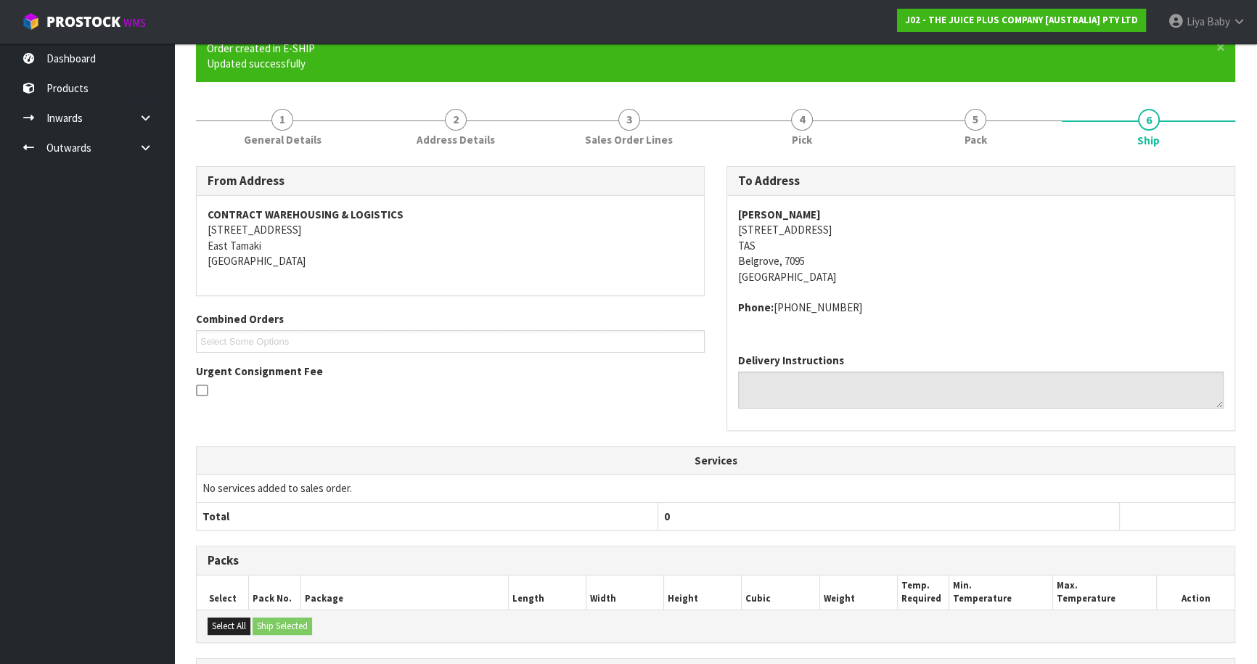
scroll to position [316, 0]
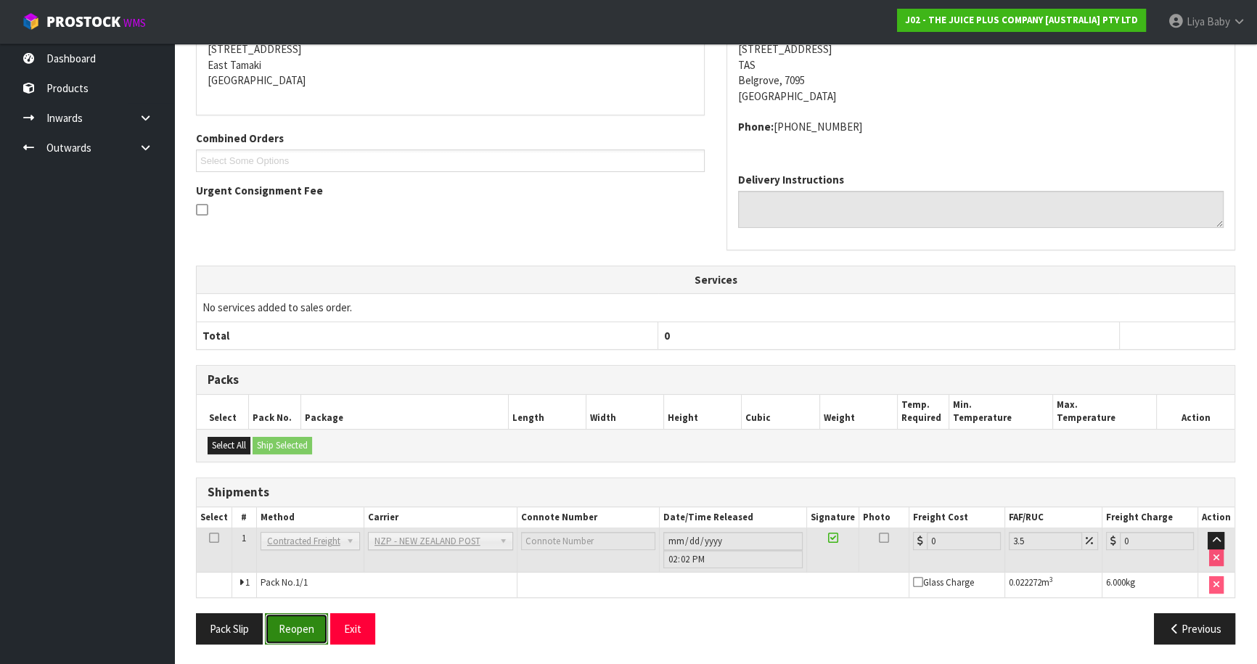
click at [294, 625] on button "Reopen" at bounding box center [296, 628] width 63 height 31
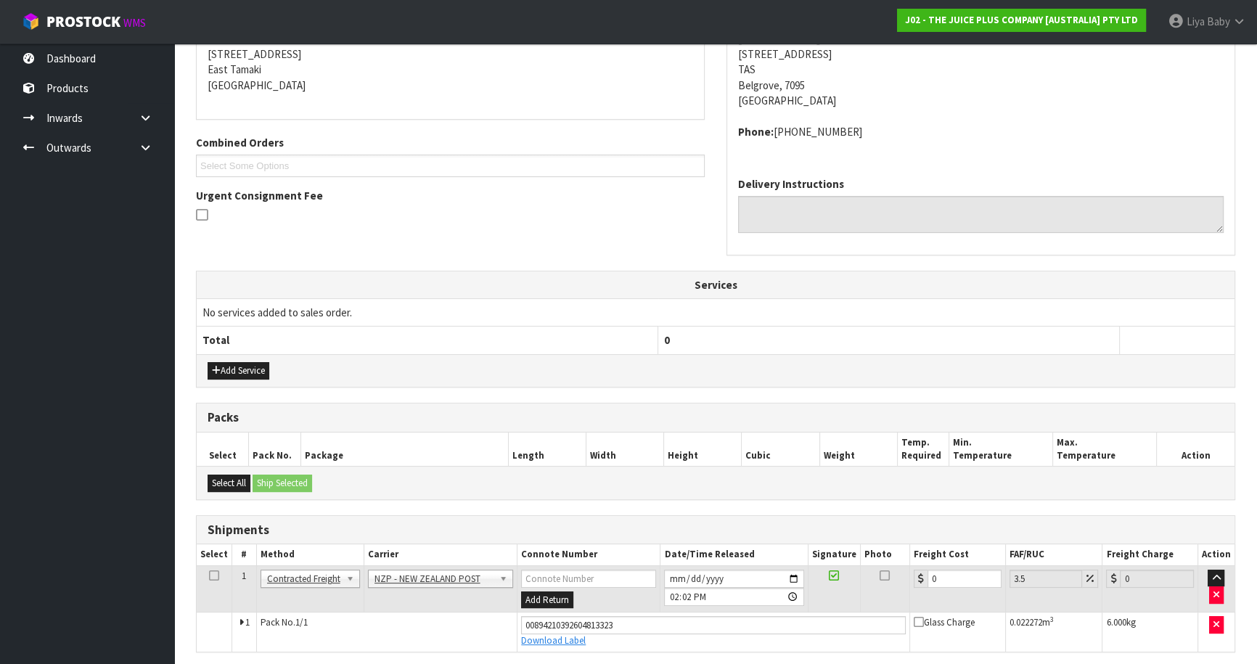
scroll to position [300, 0]
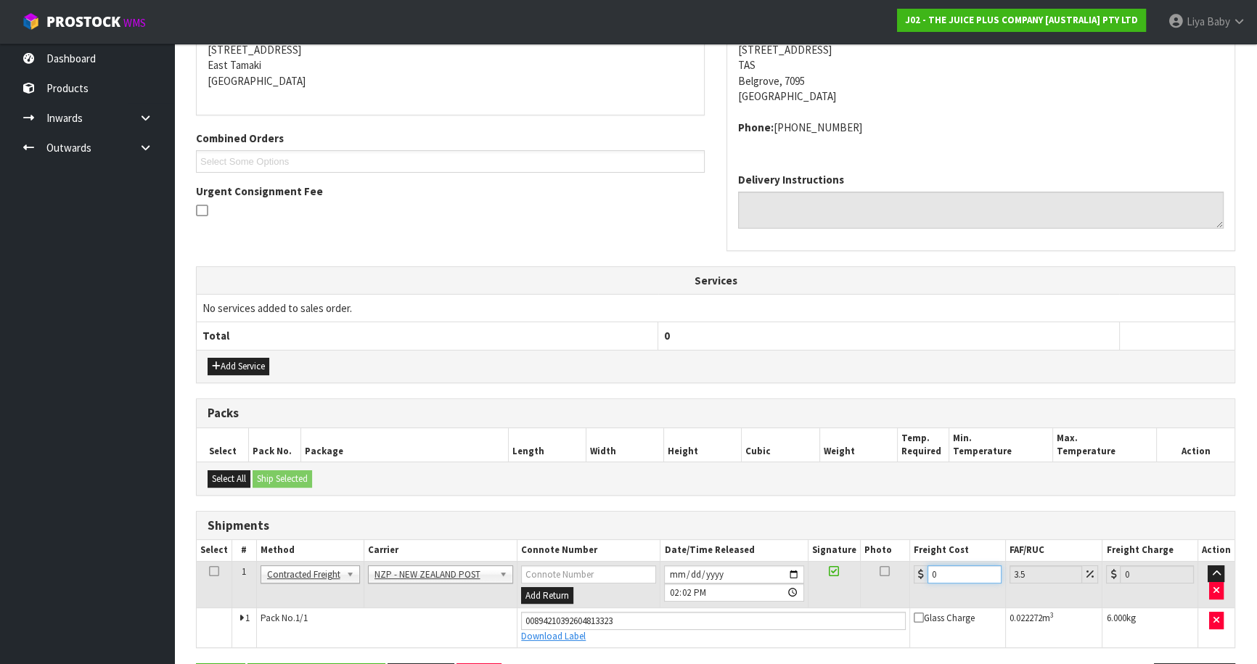
click at [945, 570] on input "0" at bounding box center [964, 574] width 74 height 18
click at [213, 572] on icon at bounding box center [214, 571] width 10 height 1
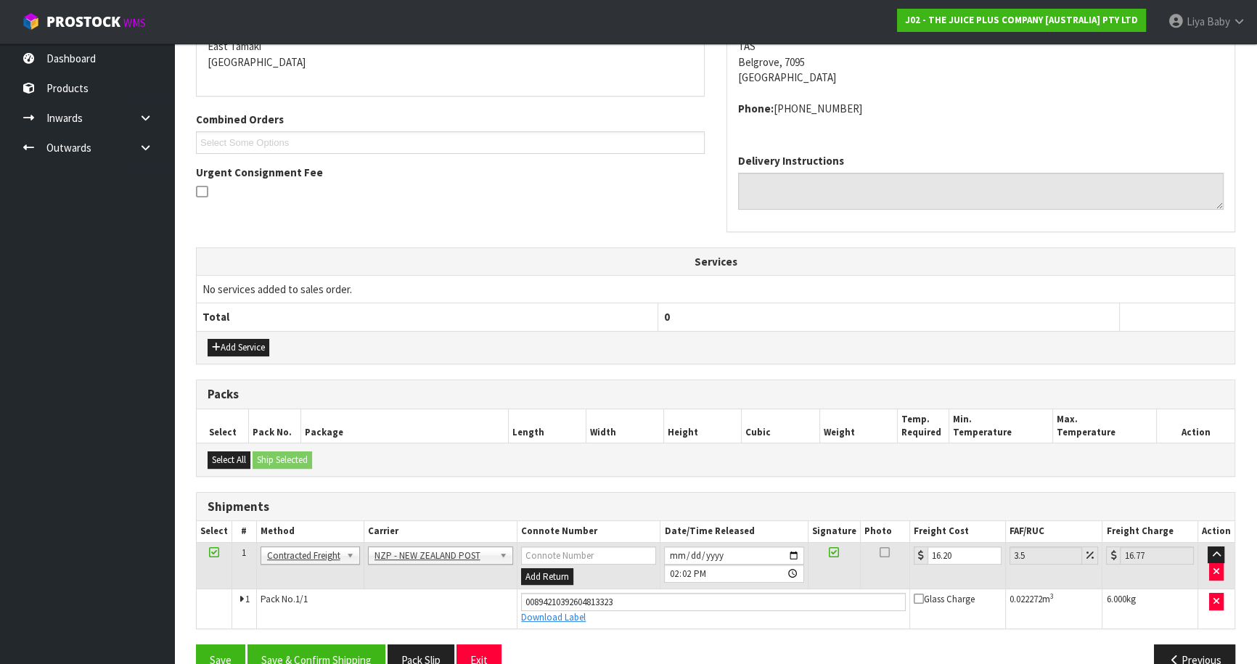
scroll to position [349, 0]
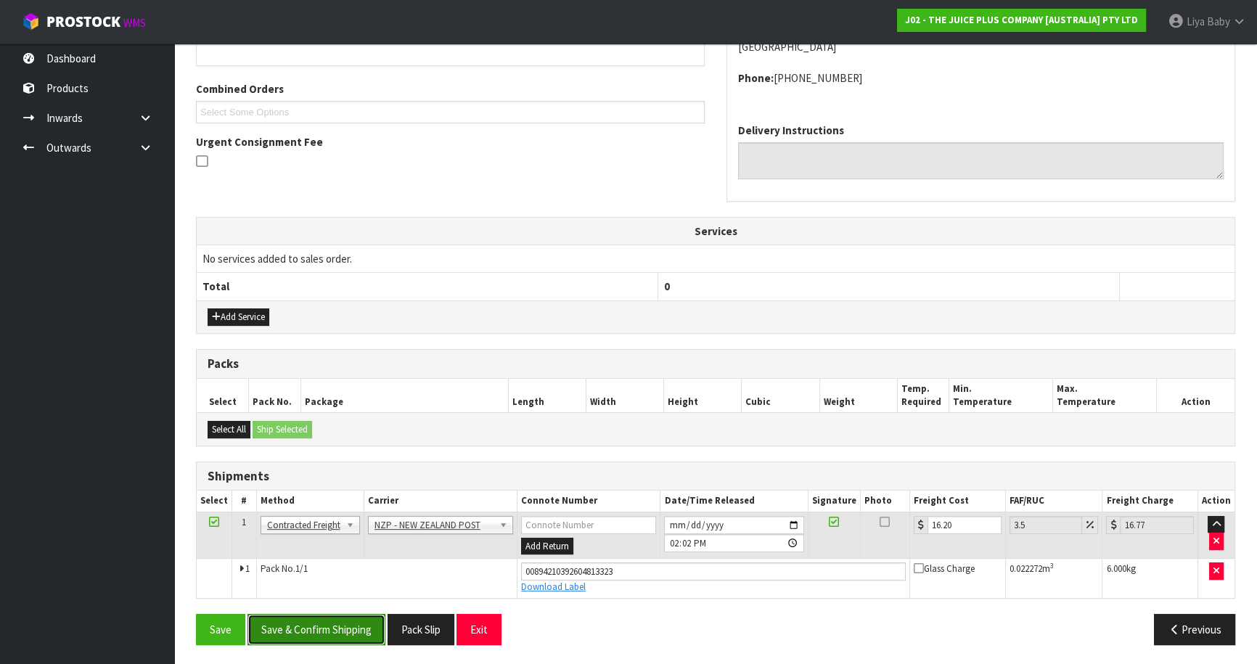
click at [355, 625] on button "Save & Confirm Shipping" at bounding box center [316, 629] width 138 height 31
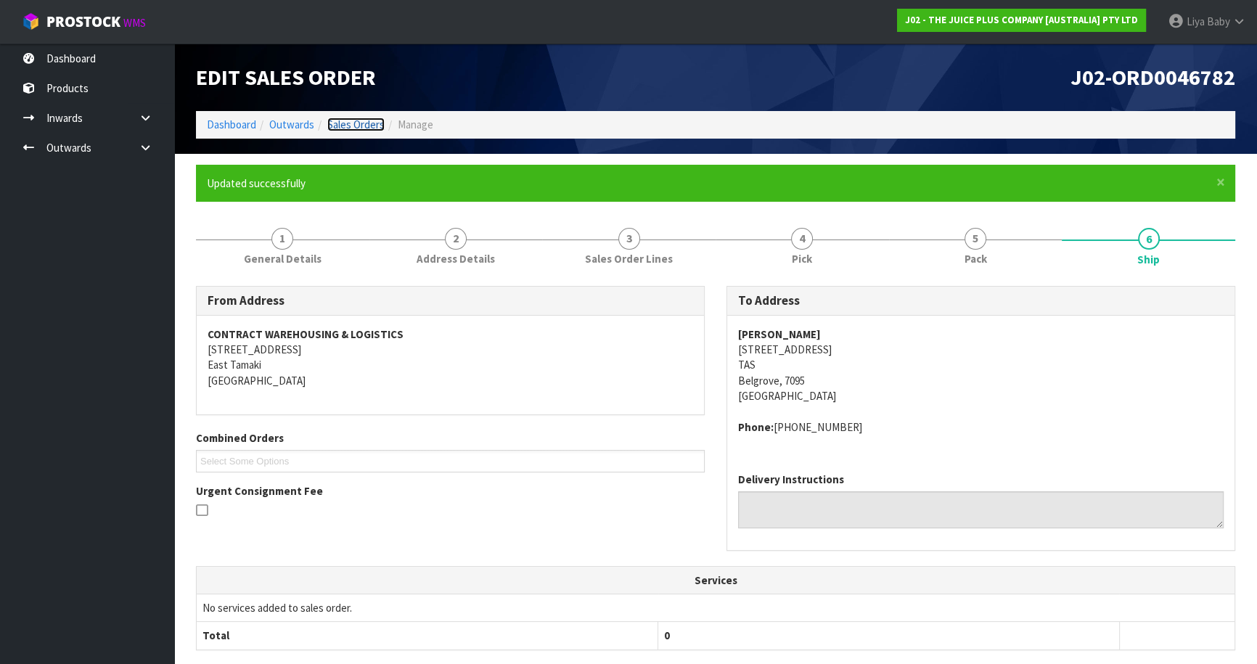
click at [351, 118] on link "Sales Orders" at bounding box center [355, 125] width 57 height 14
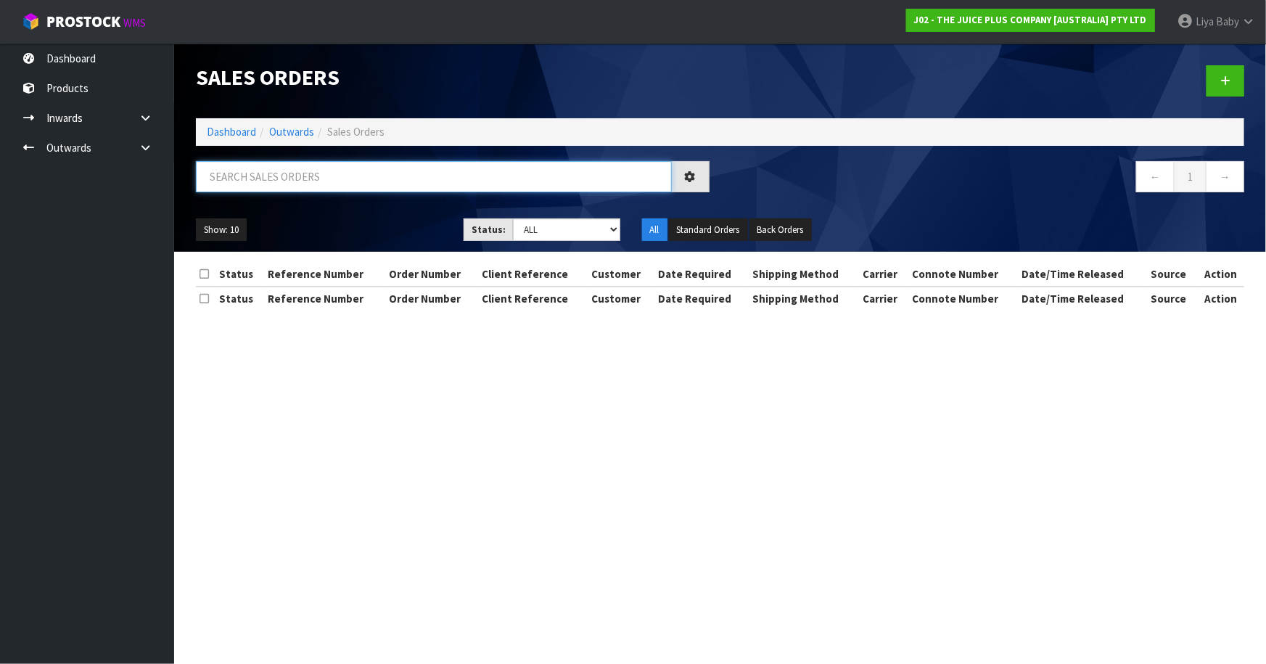
click at [266, 182] on input "text" at bounding box center [434, 176] width 476 height 31
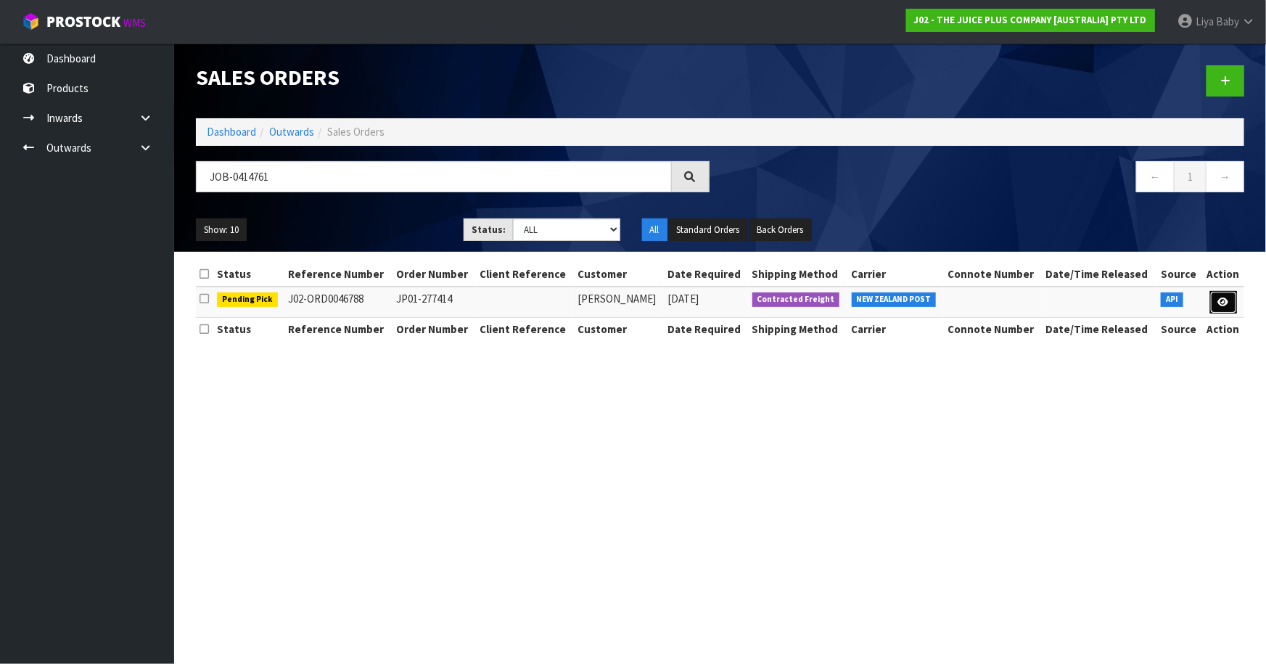
click at [1221, 298] on icon at bounding box center [1223, 302] width 11 height 9
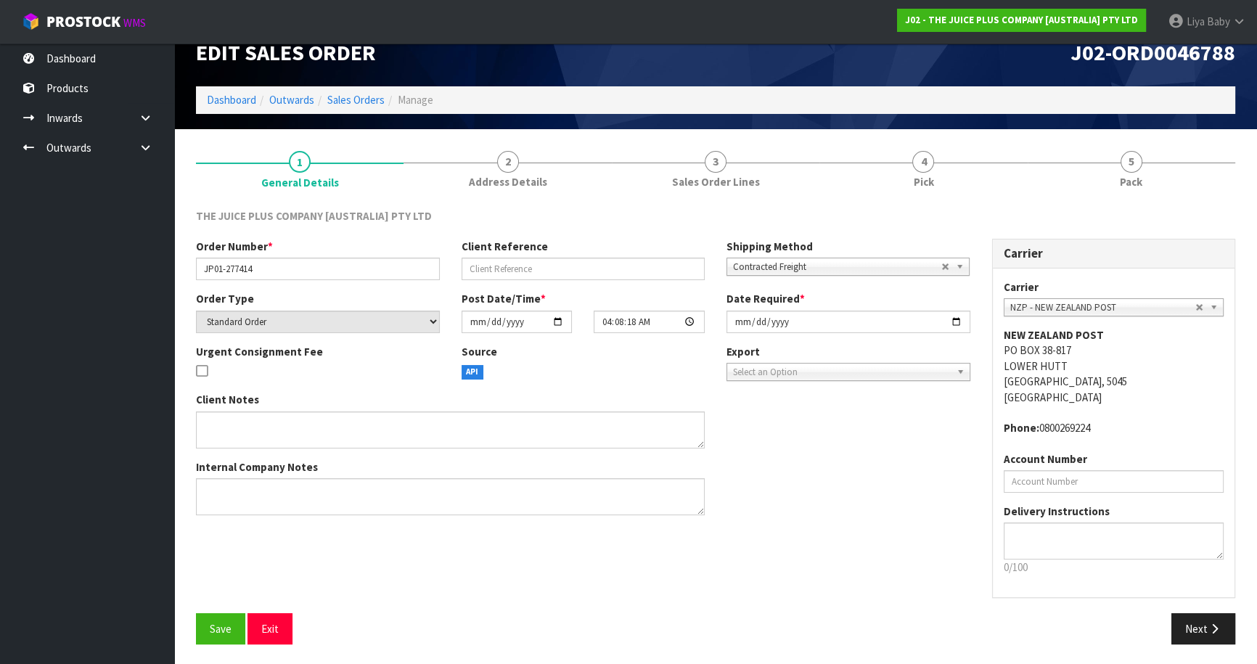
scroll to position [26, 0]
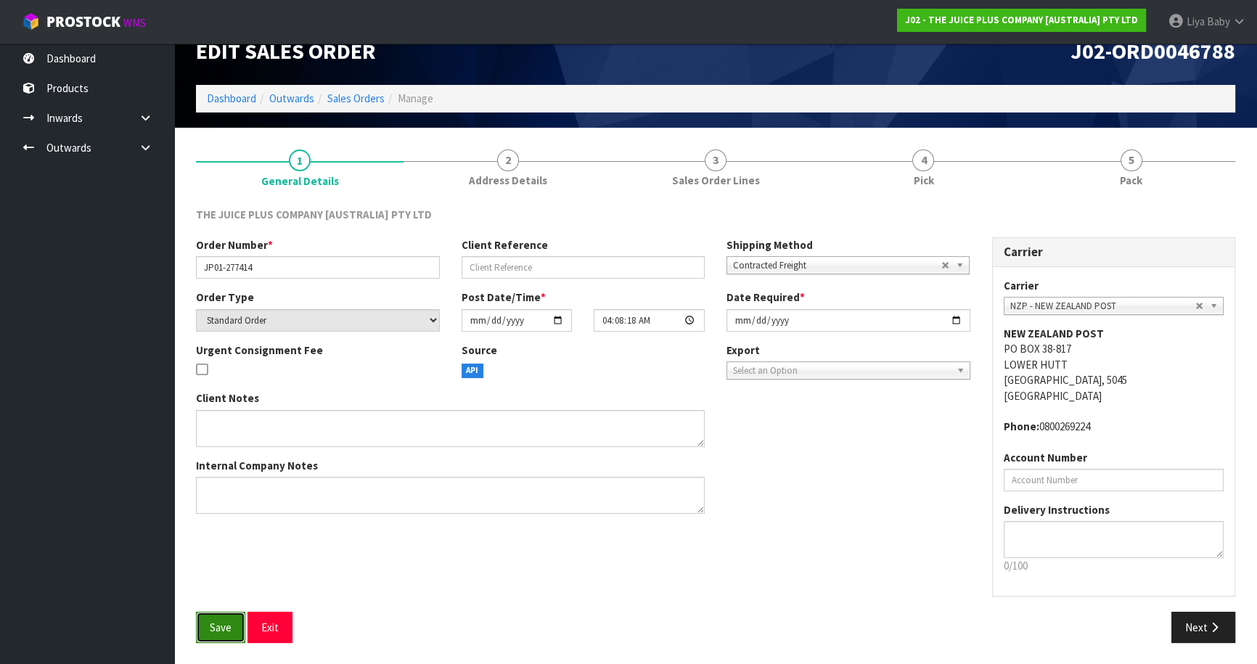
click at [218, 628] on span "Save" at bounding box center [221, 627] width 22 height 14
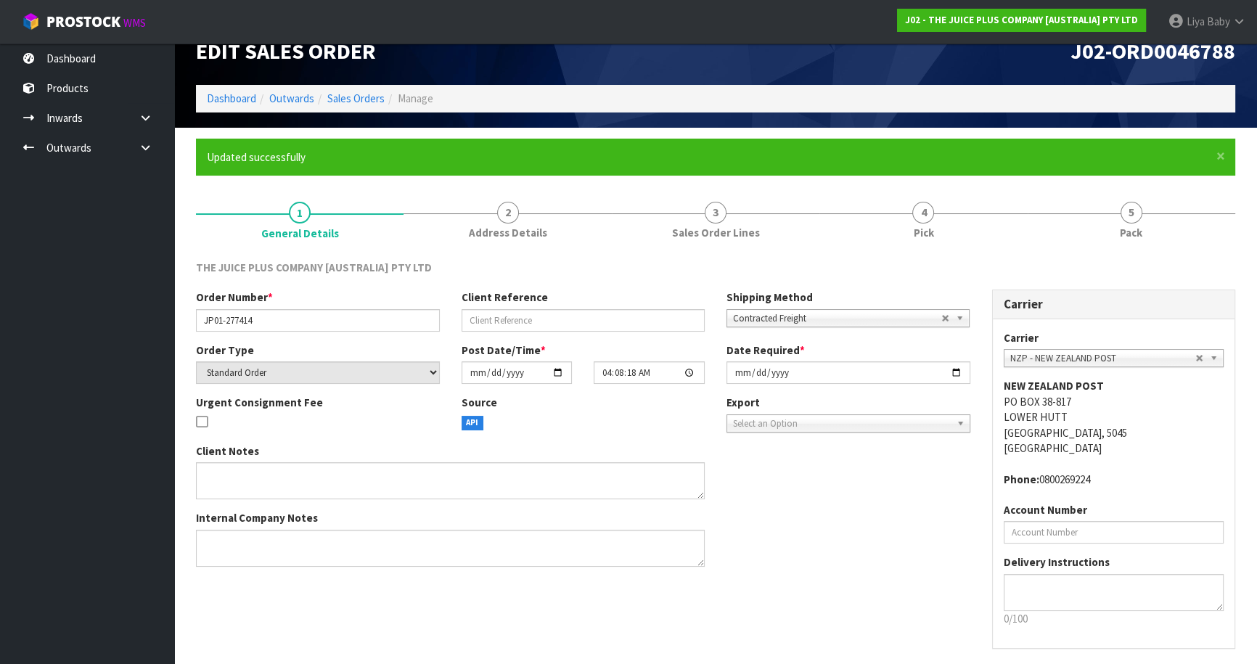
scroll to position [0, 0]
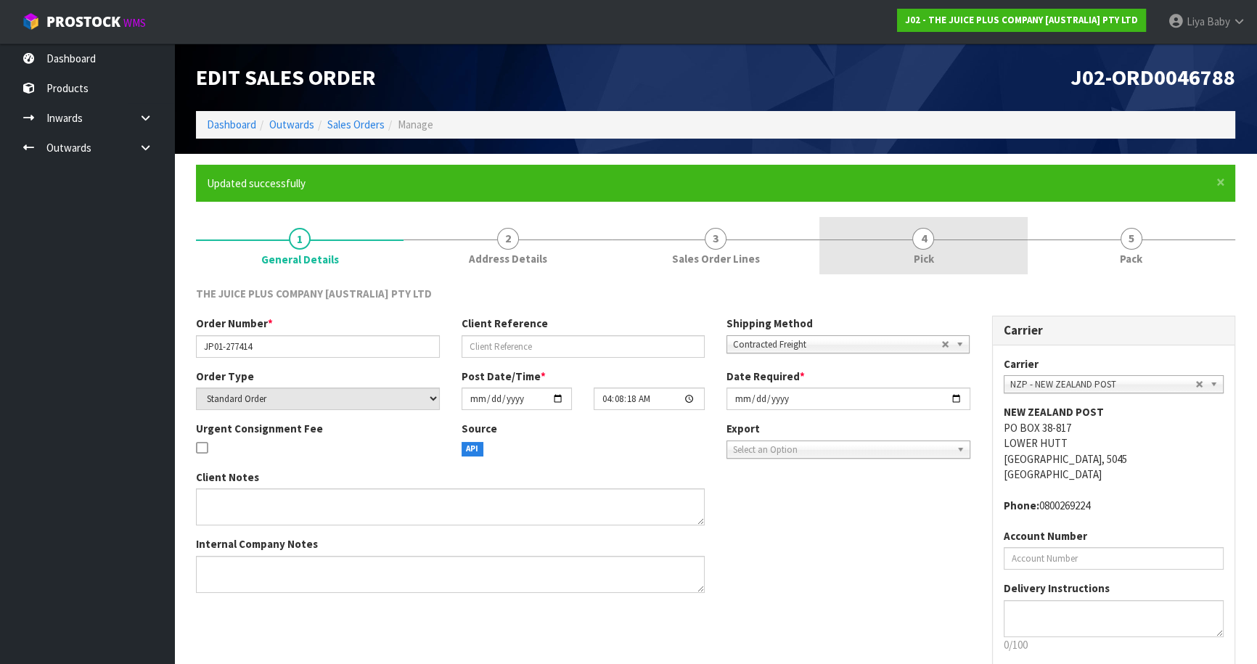
drag, startPoint x: 948, startPoint y: 252, endPoint x: 948, endPoint y: 266, distance: 13.8
click at [948, 251] on link "4 Pick" at bounding box center [923, 245] width 208 height 57
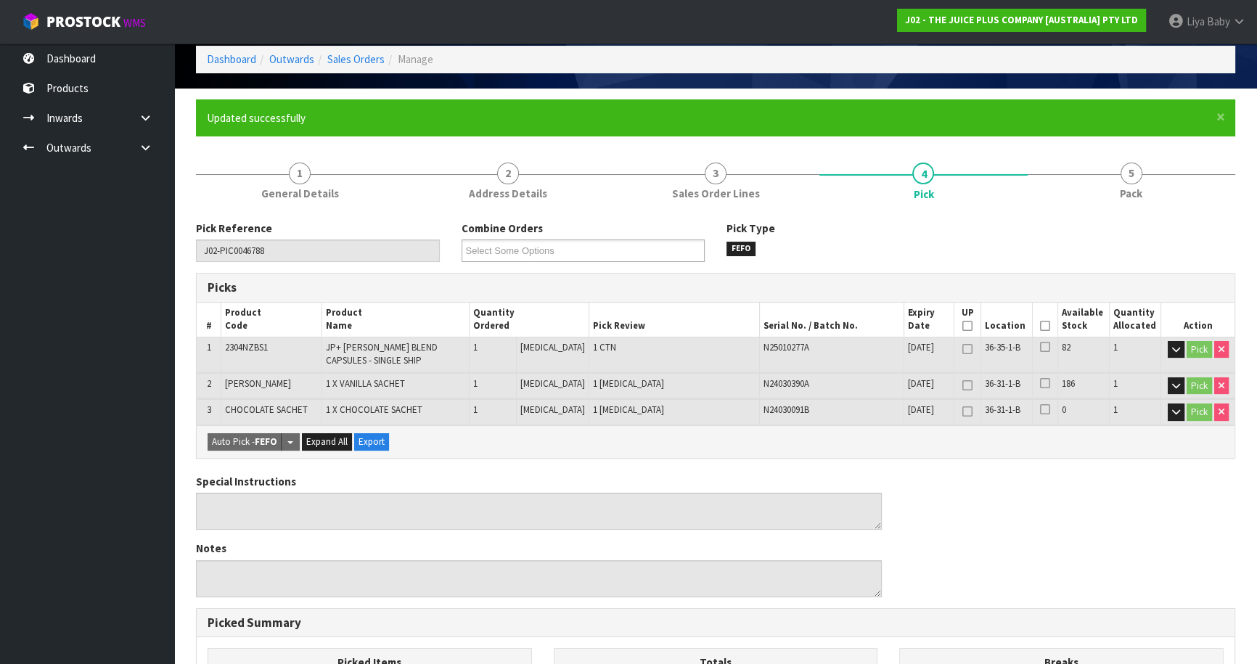
scroll to position [65, 0]
click at [1046, 322] on th "Picked" at bounding box center [1045, 320] width 25 height 34
click at [1040, 326] on icon at bounding box center [1045, 326] width 10 height 1
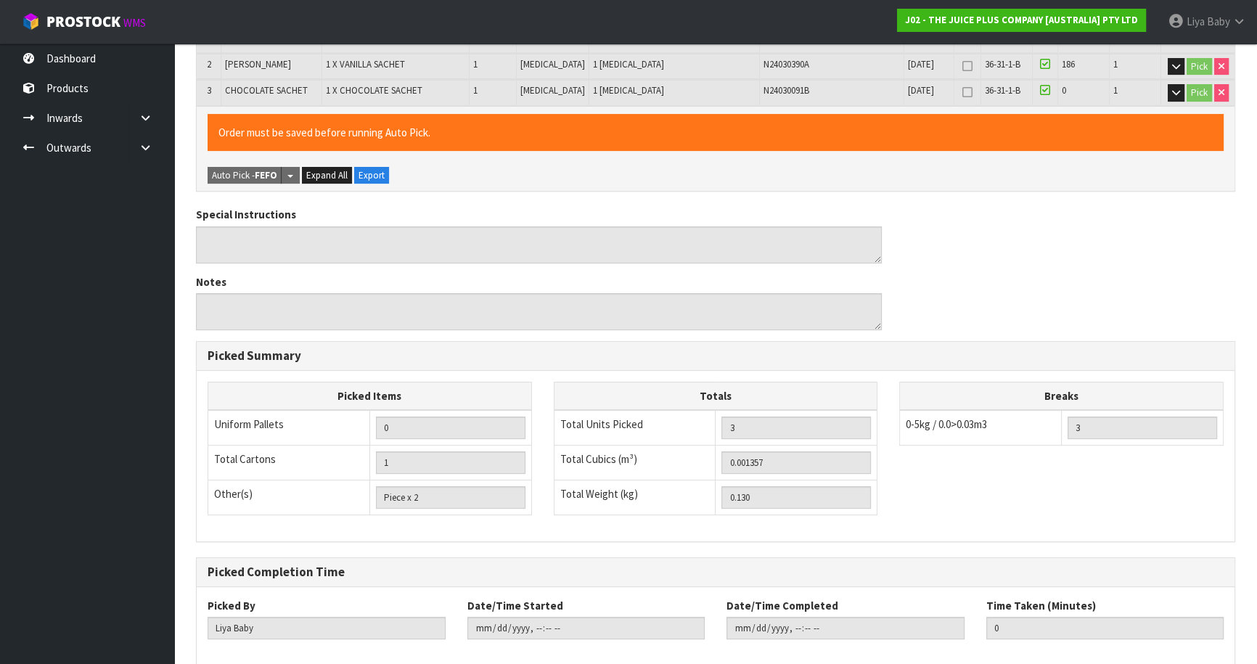
scroll to position [459, 0]
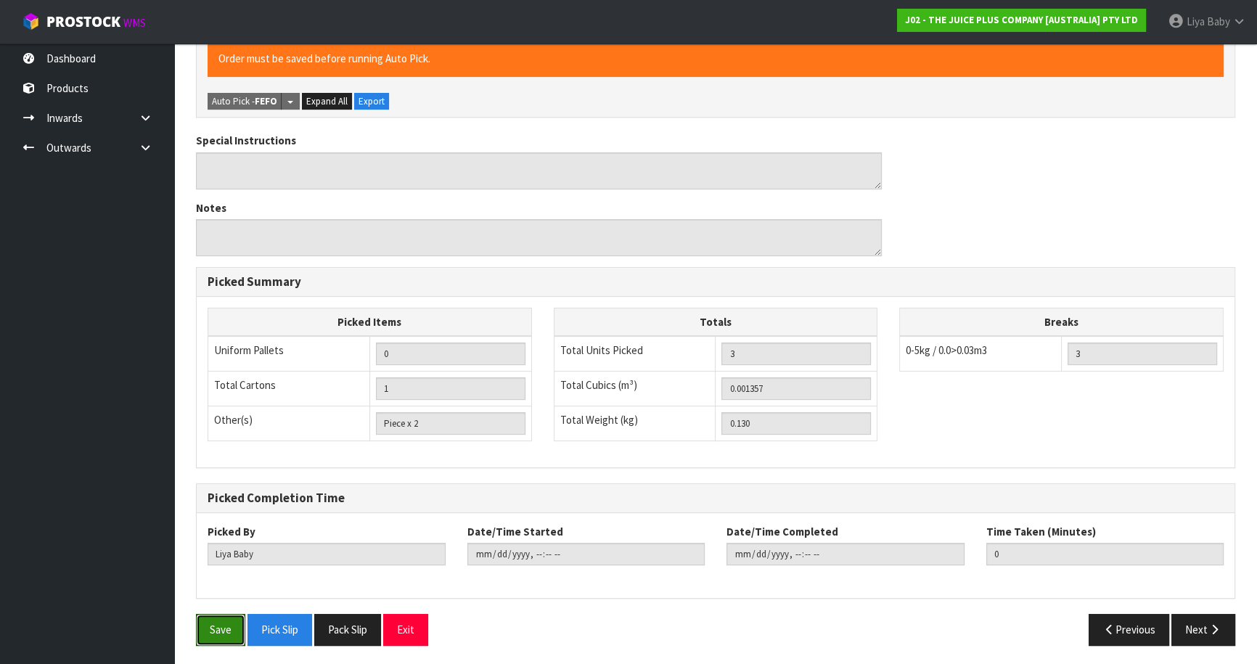
drag, startPoint x: 220, startPoint y: 623, endPoint x: 297, endPoint y: 571, distance: 93.0
click at [220, 620] on button "Save" at bounding box center [220, 629] width 49 height 31
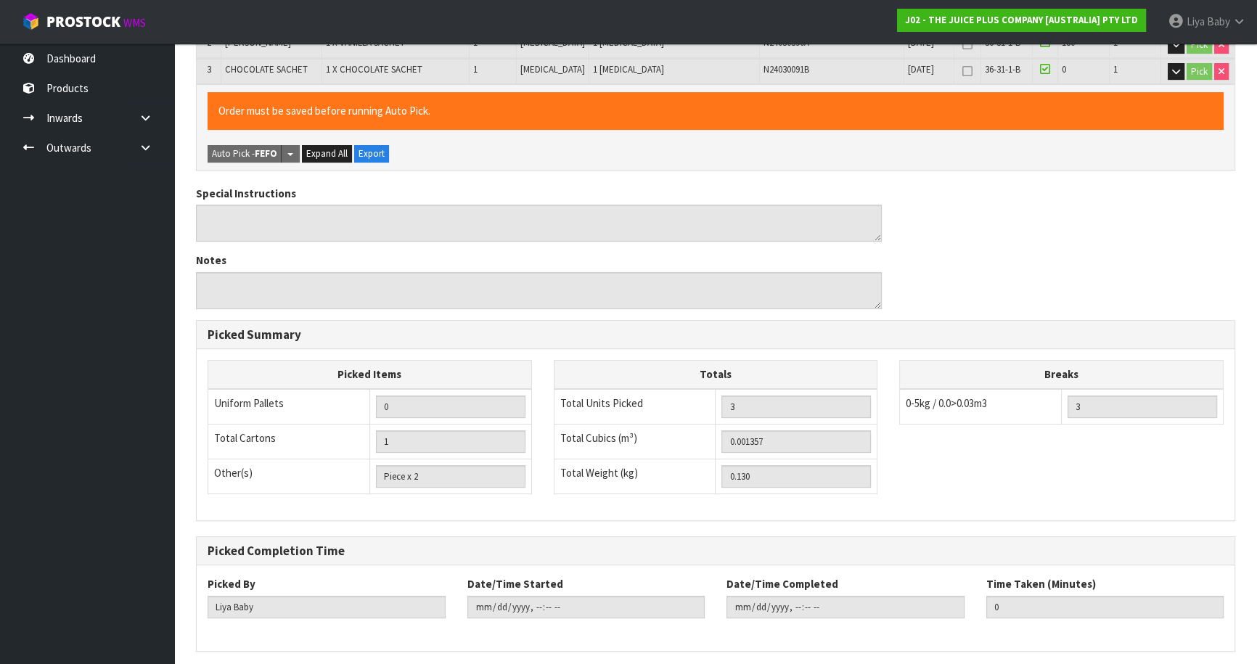
scroll to position [0, 0]
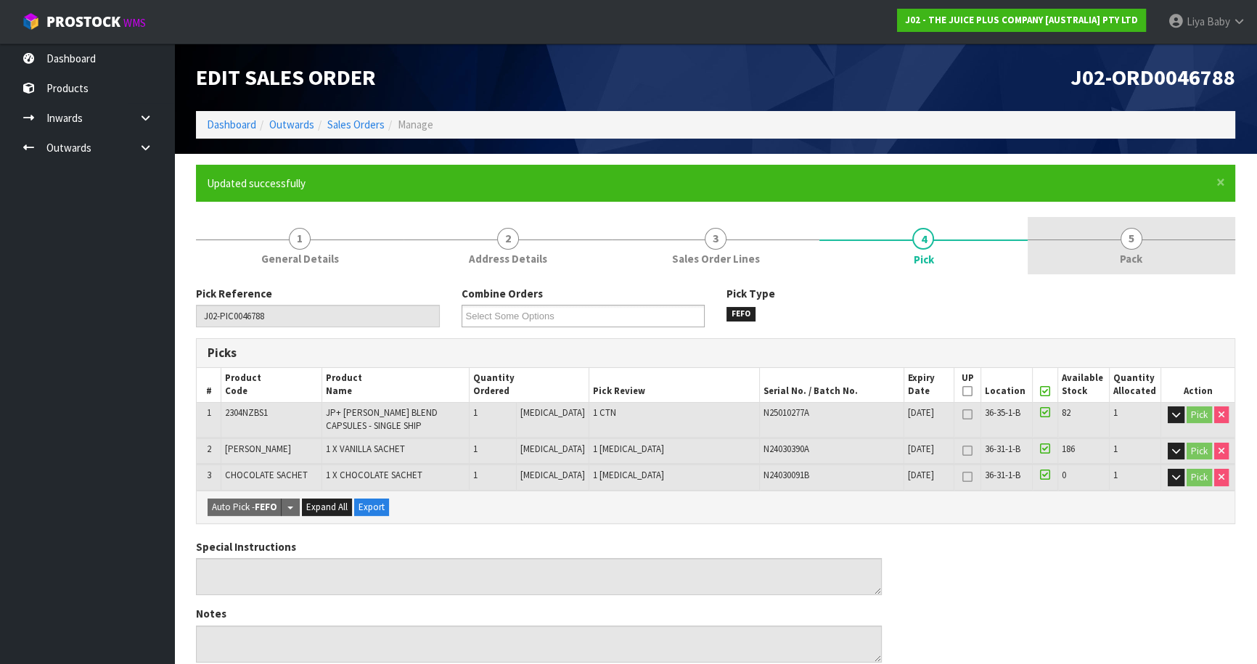
click at [1115, 261] on link "5 Pack" at bounding box center [1131, 245] width 208 height 57
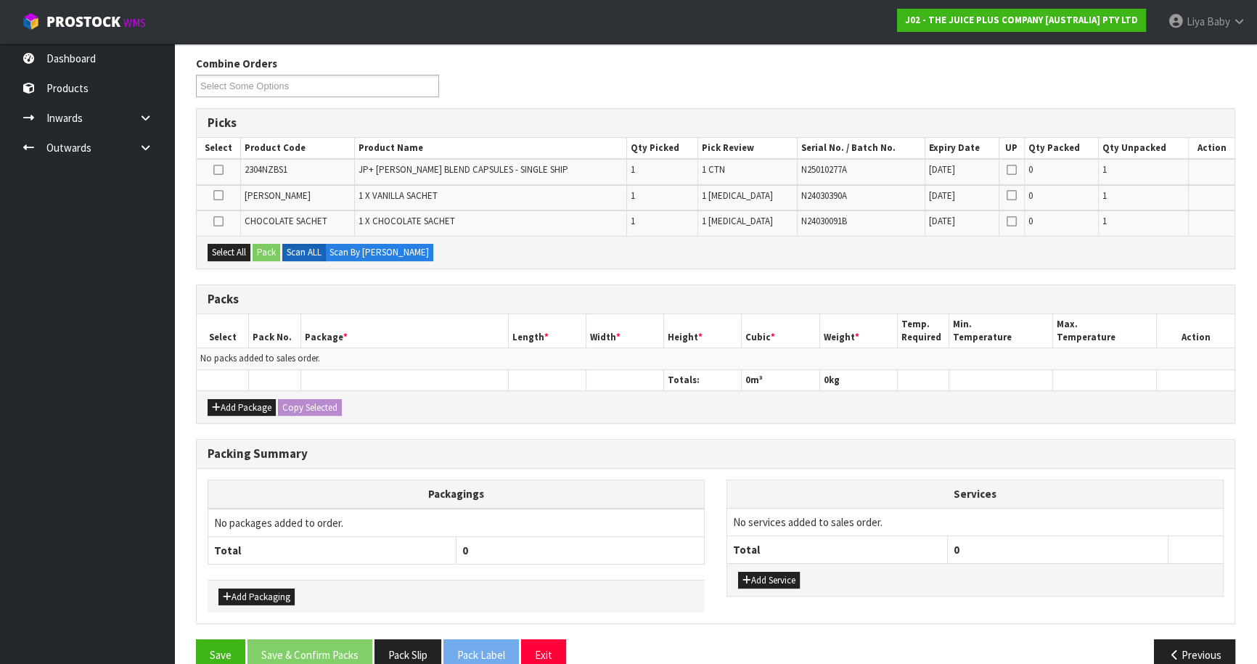
scroll to position [255, 0]
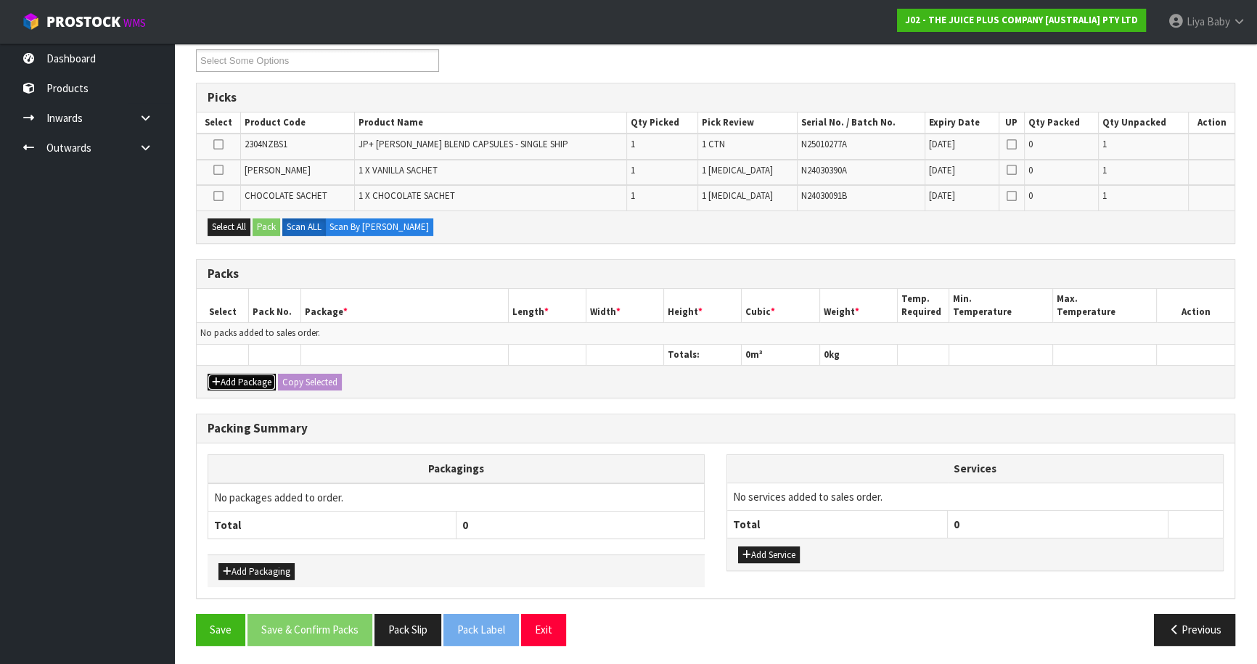
drag, startPoint x: 223, startPoint y: 372, endPoint x: 219, endPoint y: 355, distance: 17.1
click at [221, 374] on button "Add Package" at bounding box center [242, 382] width 68 height 17
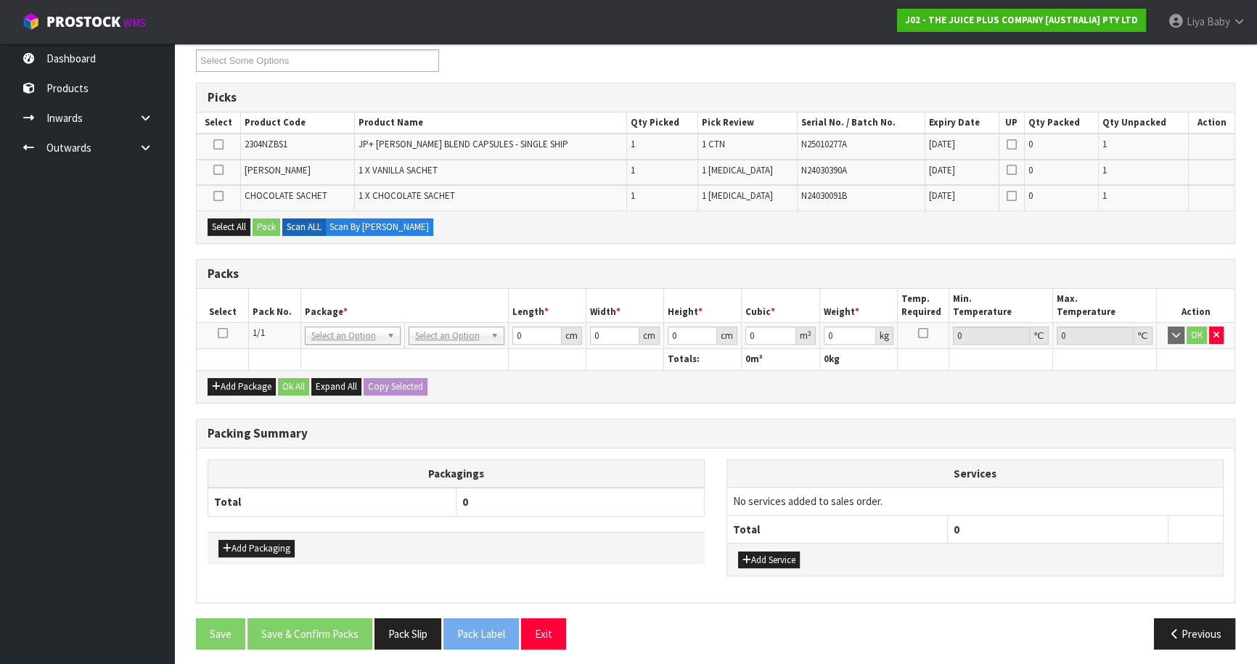
drag, startPoint x: 218, startPoint y: 330, endPoint x: 225, endPoint y: 256, distance: 74.3
click at [218, 333] on icon at bounding box center [223, 333] width 10 height 1
drag, startPoint x: 221, startPoint y: 227, endPoint x: 266, endPoint y: 226, distance: 45.0
click at [228, 227] on button "Select All" at bounding box center [229, 226] width 43 height 17
click at [270, 226] on button "Pack" at bounding box center [267, 226] width 28 height 17
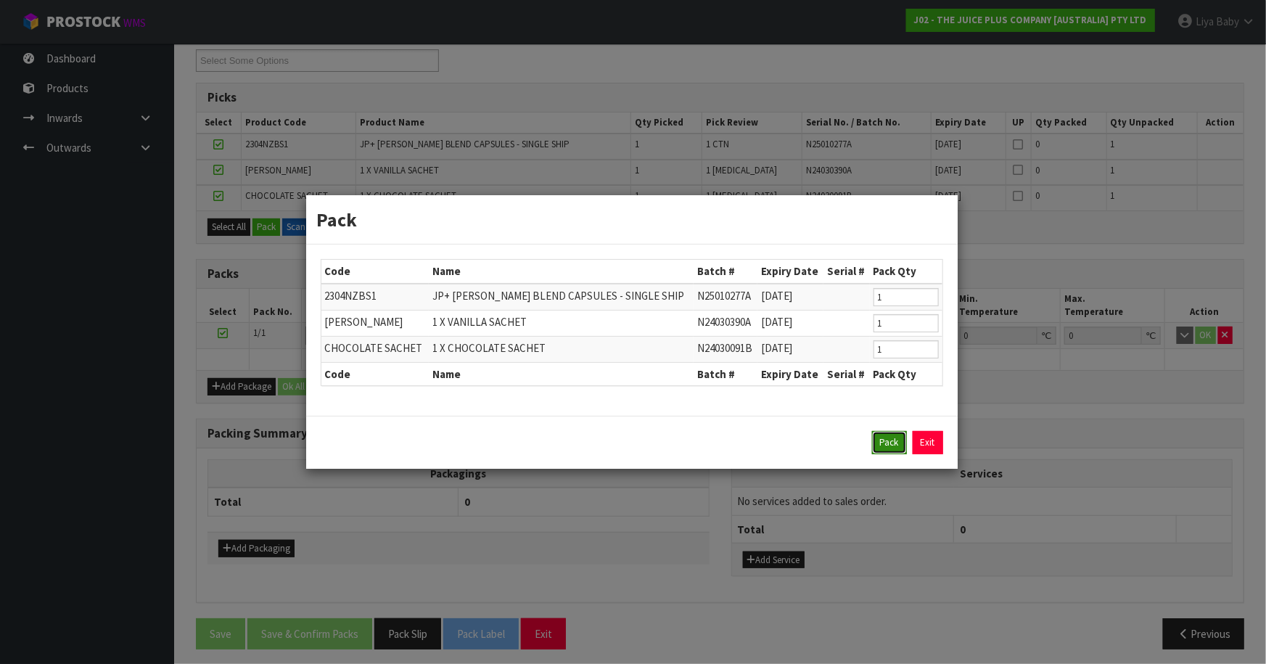
click at [880, 441] on button "Pack" at bounding box center [889, 442] width 35 height 23
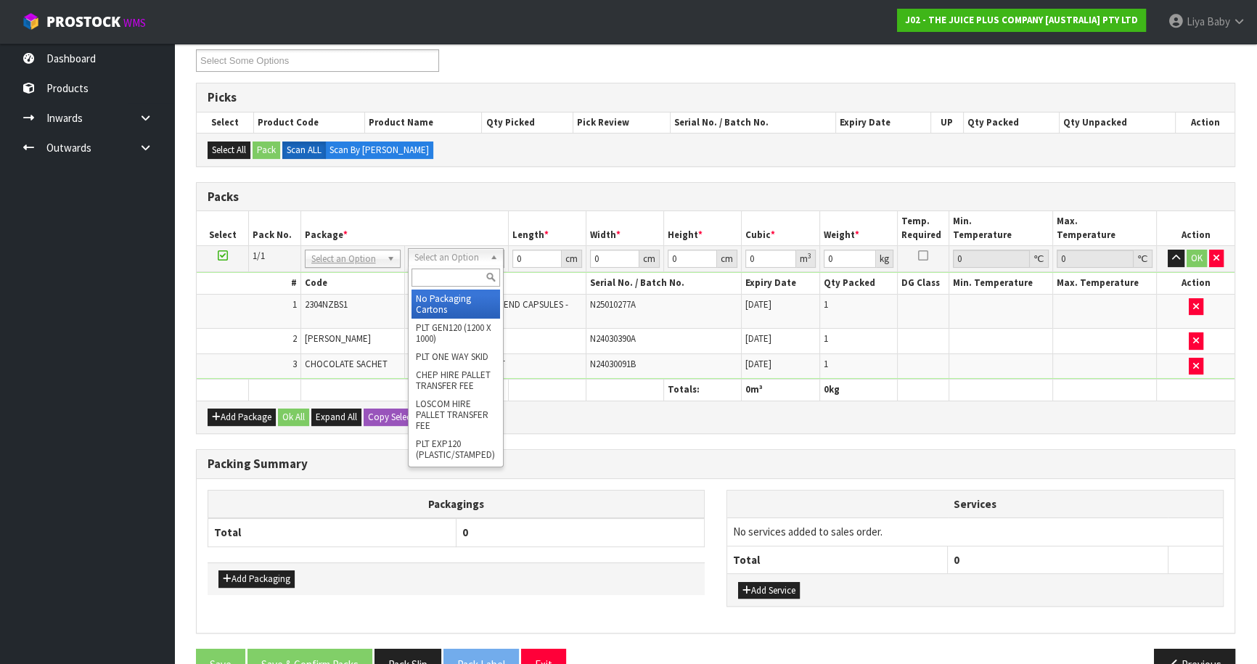
drag, startPoint x: 470, startPoint y: 252, endPoint x: 477, endPoint y: 268, distance: 17.5
drag, startPoint x: 457, startPoint y: 278, endPoint x: 474, endPoint y: 281, distance: 16.9
click at [457, 279] on input "text" at bounding box center [455, 277] width 89 height 18
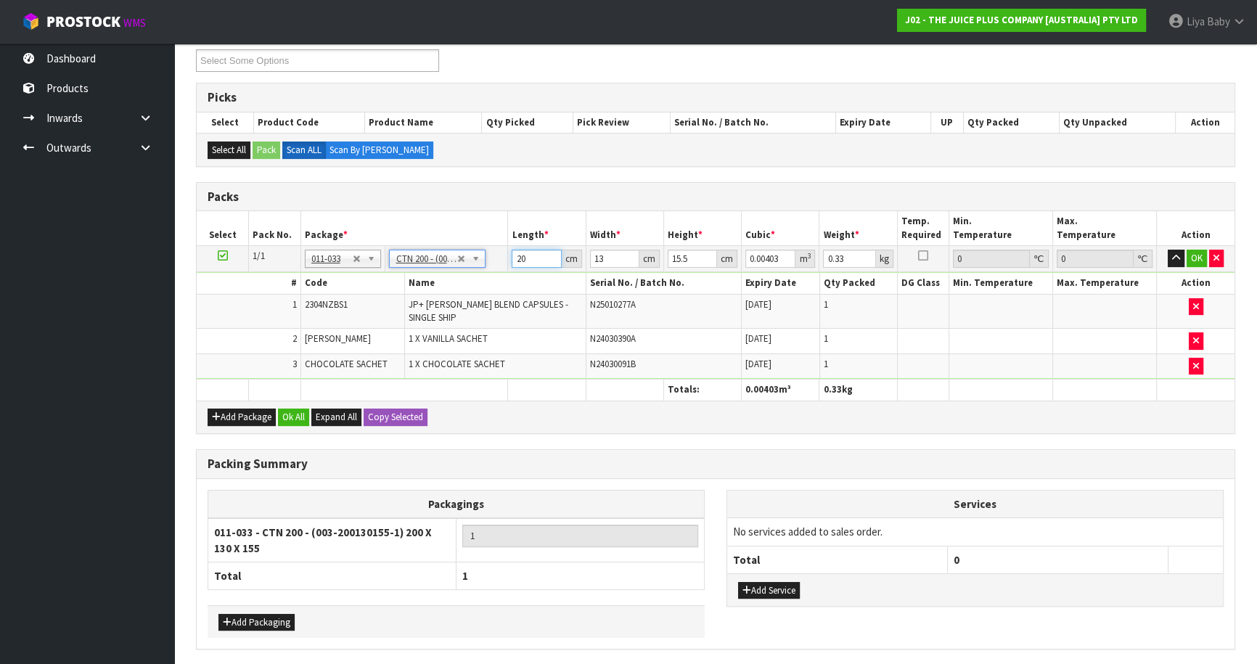
drag, startPoint x: 528, startPoint y: 261, endPoint x: 529, endPoint y: 251, distance: 10.2
click at [529, 255] on input "20" at bounding box center [536, 259] width 49 height 18
click at [295, 409] on button "Ok All" at bounding box center [293, 417] width 31 height 17
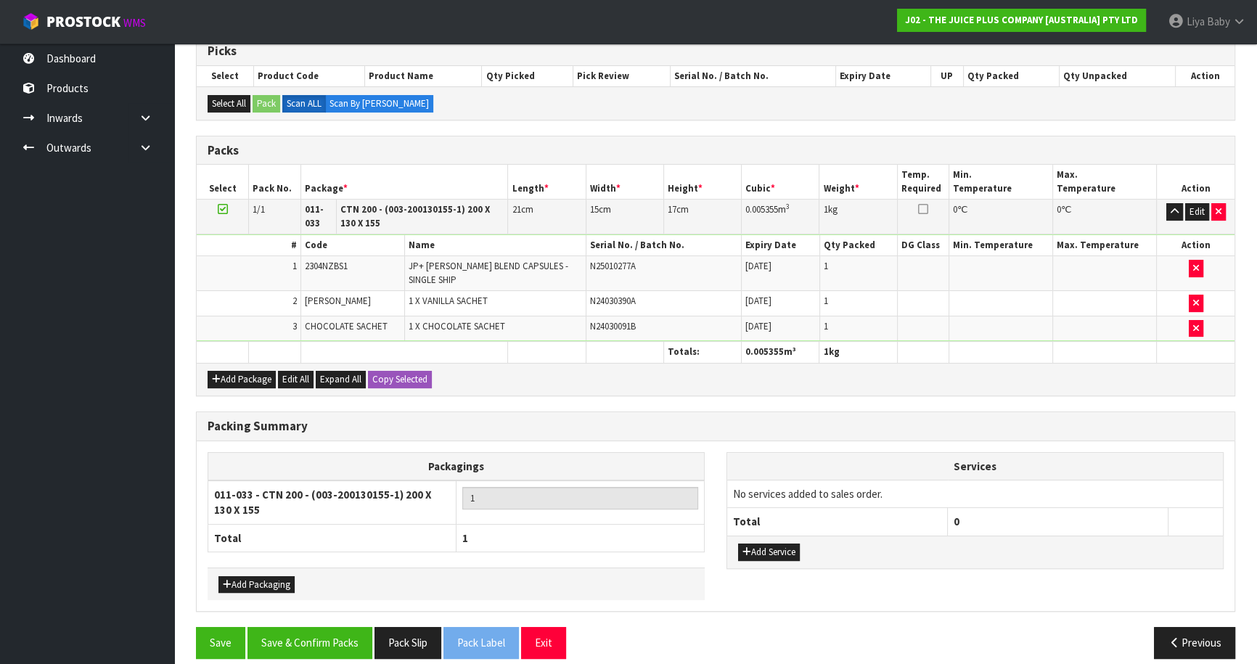
scroll to position [305, 0]
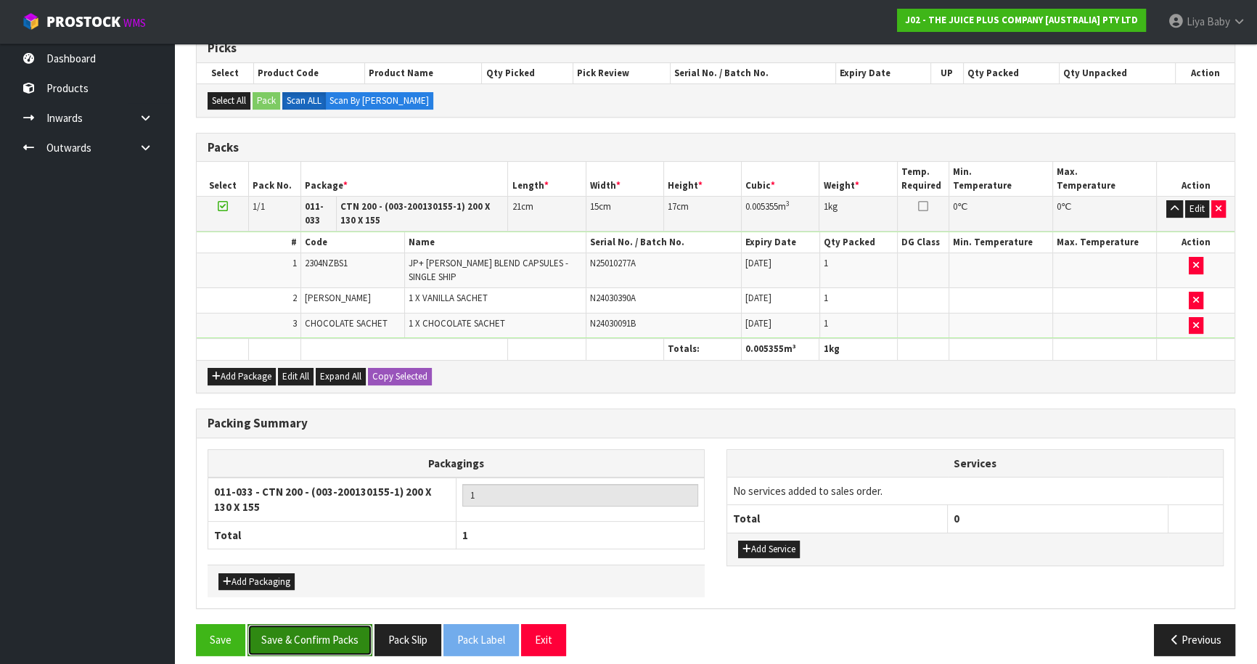
click at [325, 636] on button "Save & Confirm Packs" at bounding box center [309, 639] width 125 height 31
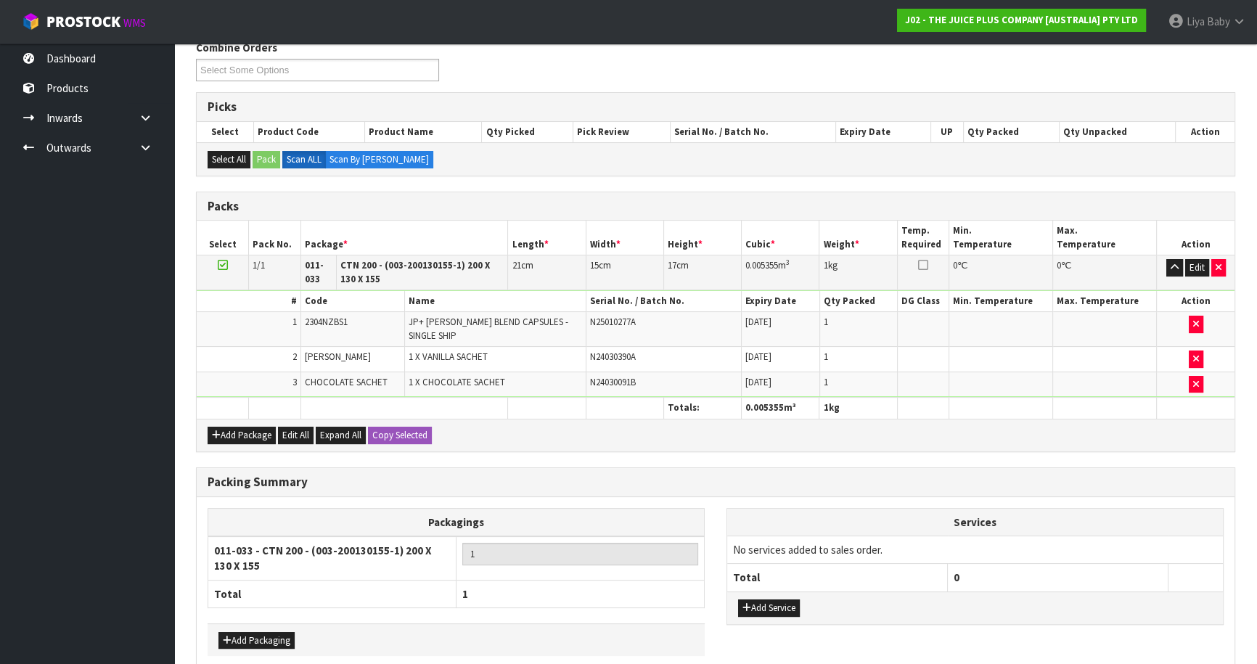
scroll to position [176, 0]
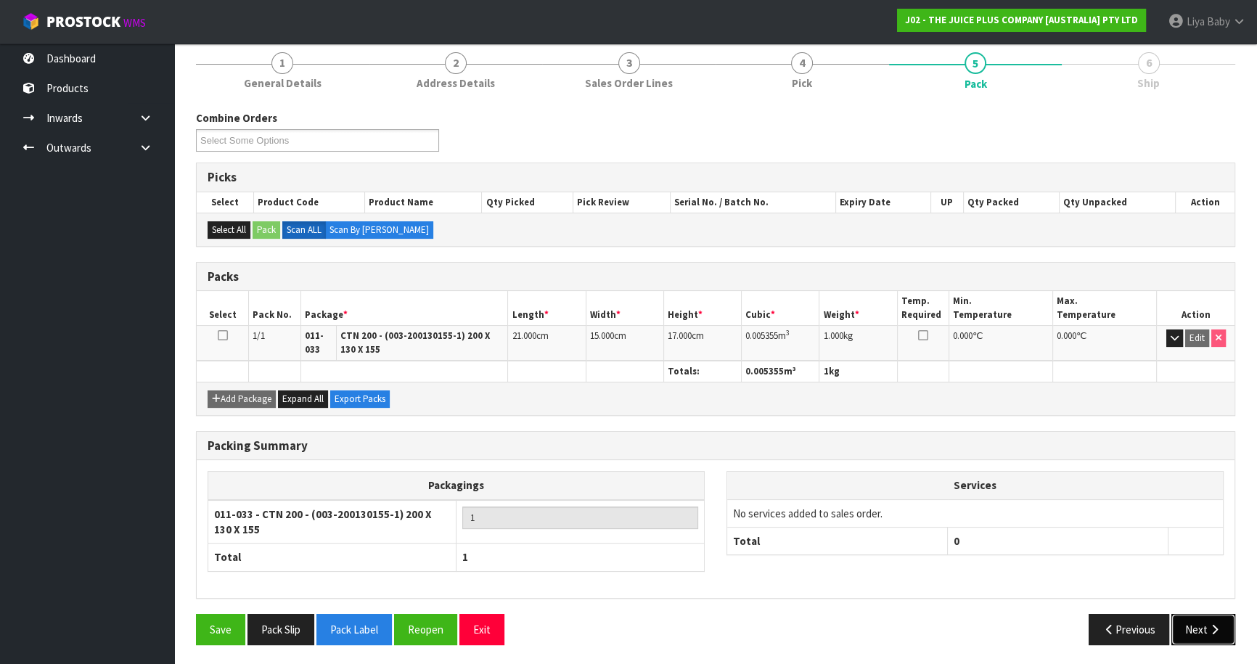
click at [1191, 630] on button "Next" at bounding box center [1203, 629] width 64 height 31
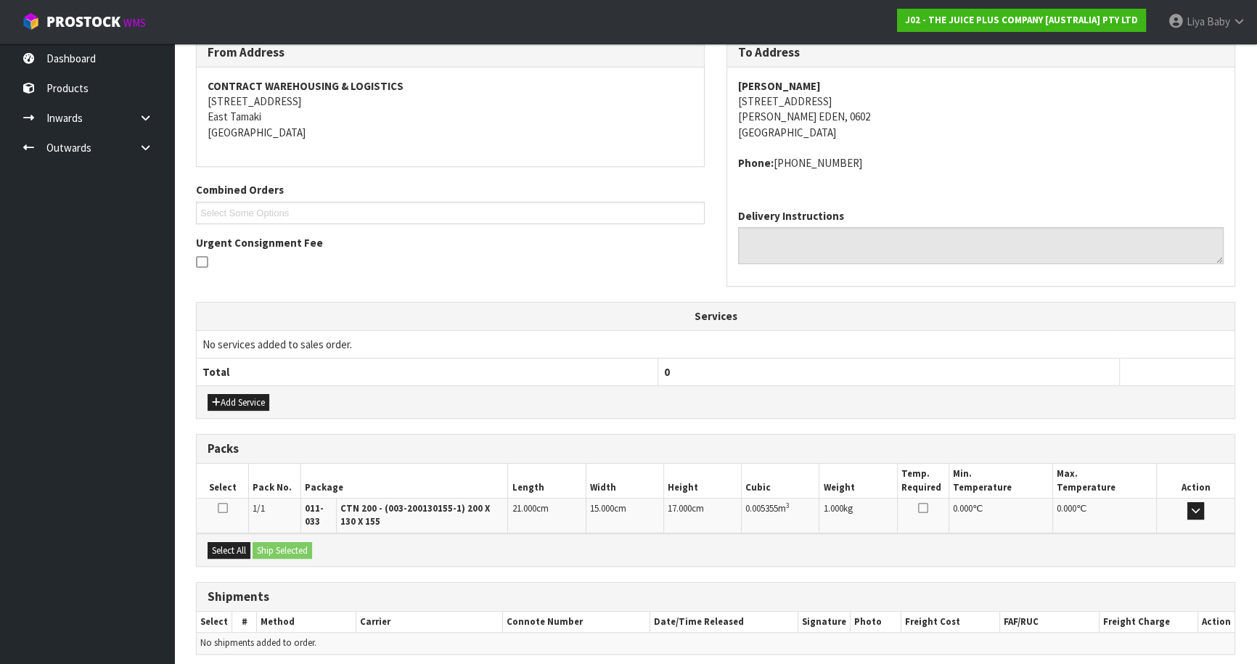
scroll to position [305, 0]
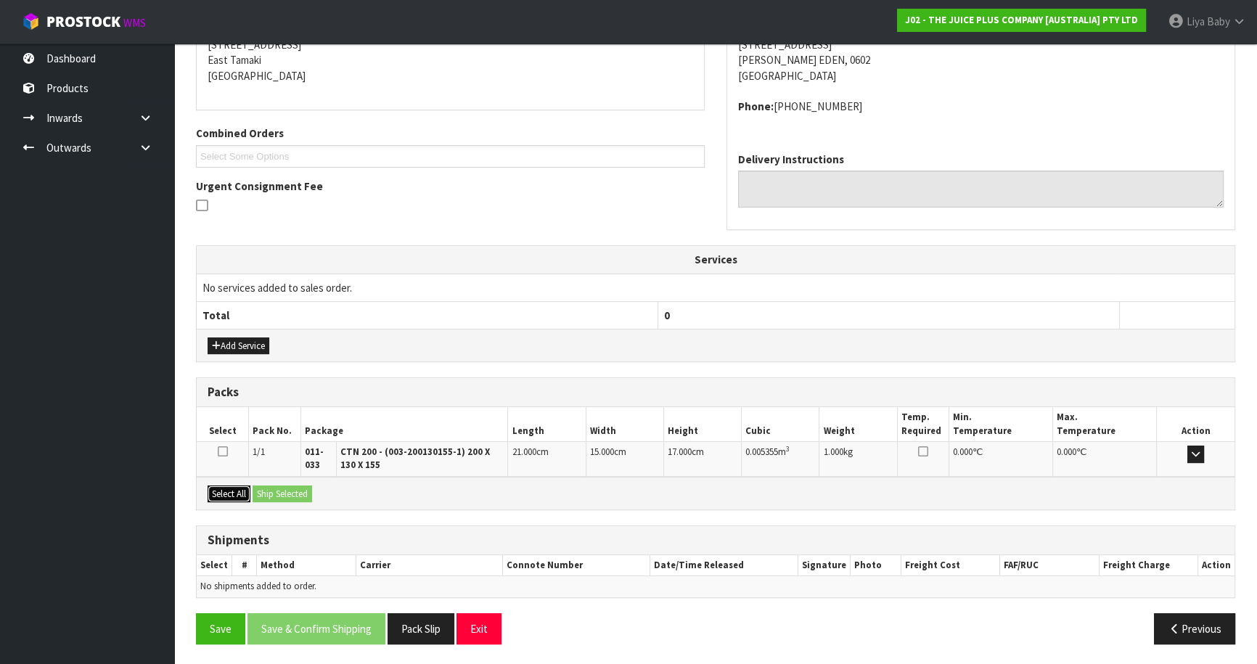
drag, startPoint x: 222, startPoint y: 488, endPoint x: 258, endPoint y: 493, distance: 36.6
click at [223, 488] on button "Select All" at bounding box center [229, 493] width 43 height 17
click at [274, 491] on button "Ship Selected" at bounding box center [283, 493] width 60 height 17
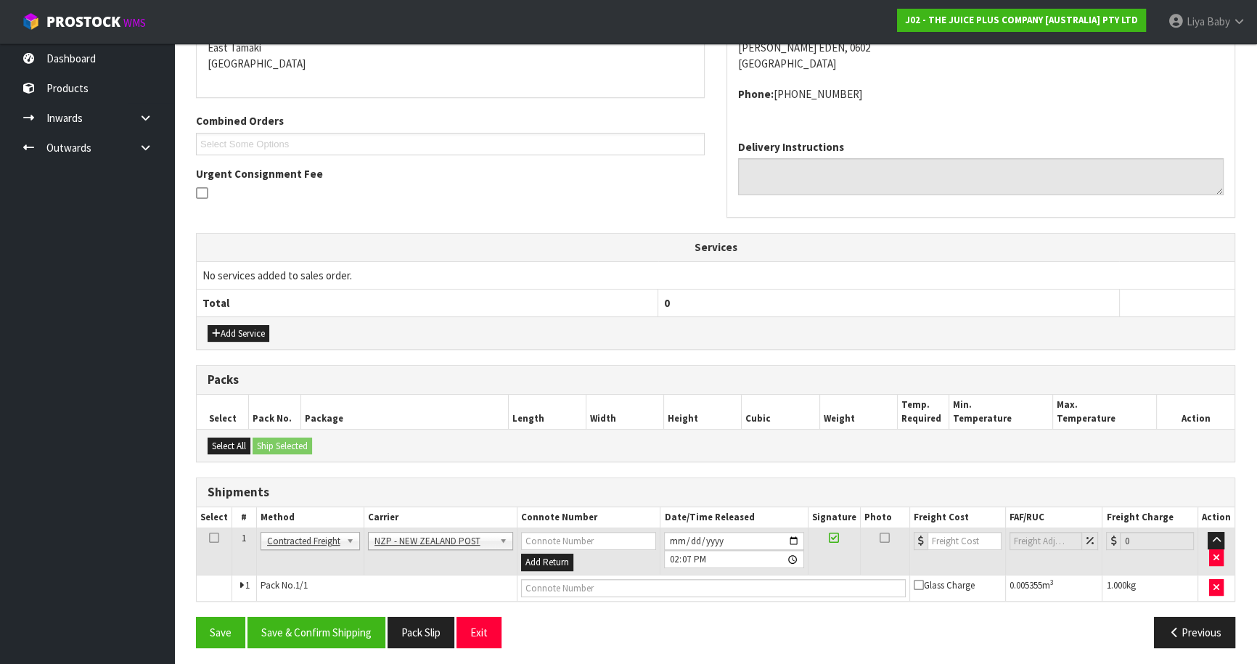
scroll to position [320, 0]
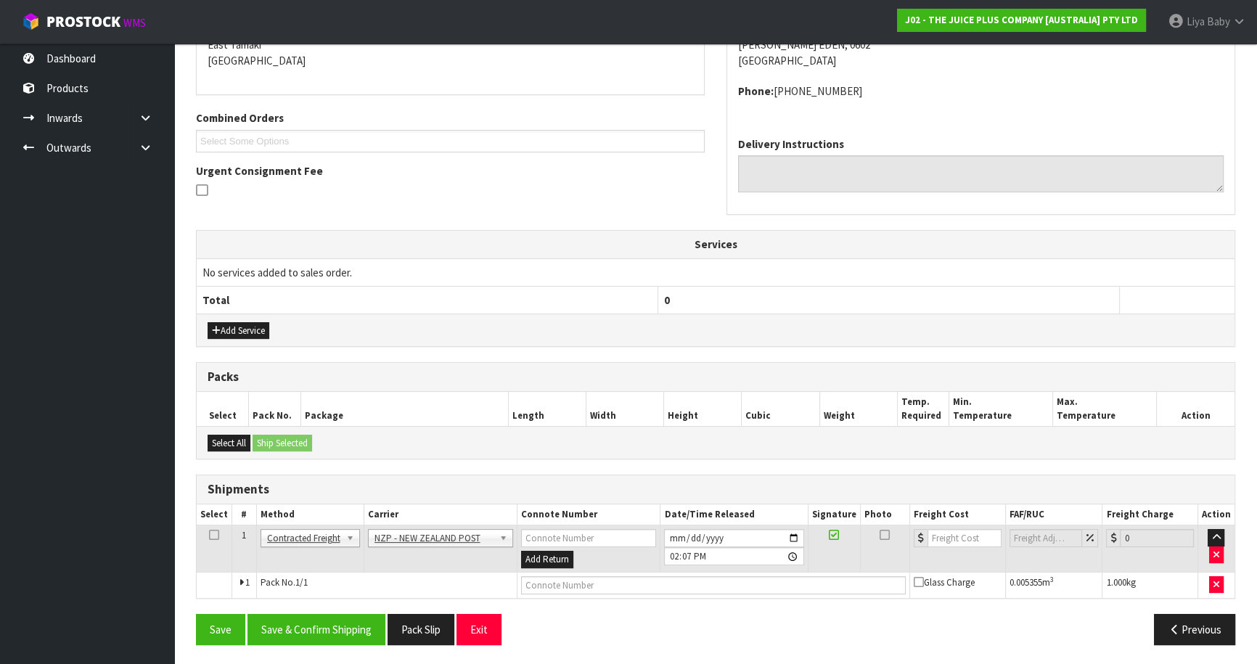
click at [216, 535] on icon at bounding box center [214, 535] width 10 height 1
drag, startPoint x: 337, startPoint y: 625, endPoint x: 417, endPoint y: 590, distance: 86.7
click at [338, 625] on button "Save & Confirm Shipping" at bounding box center [316, 629] width 138 height 31
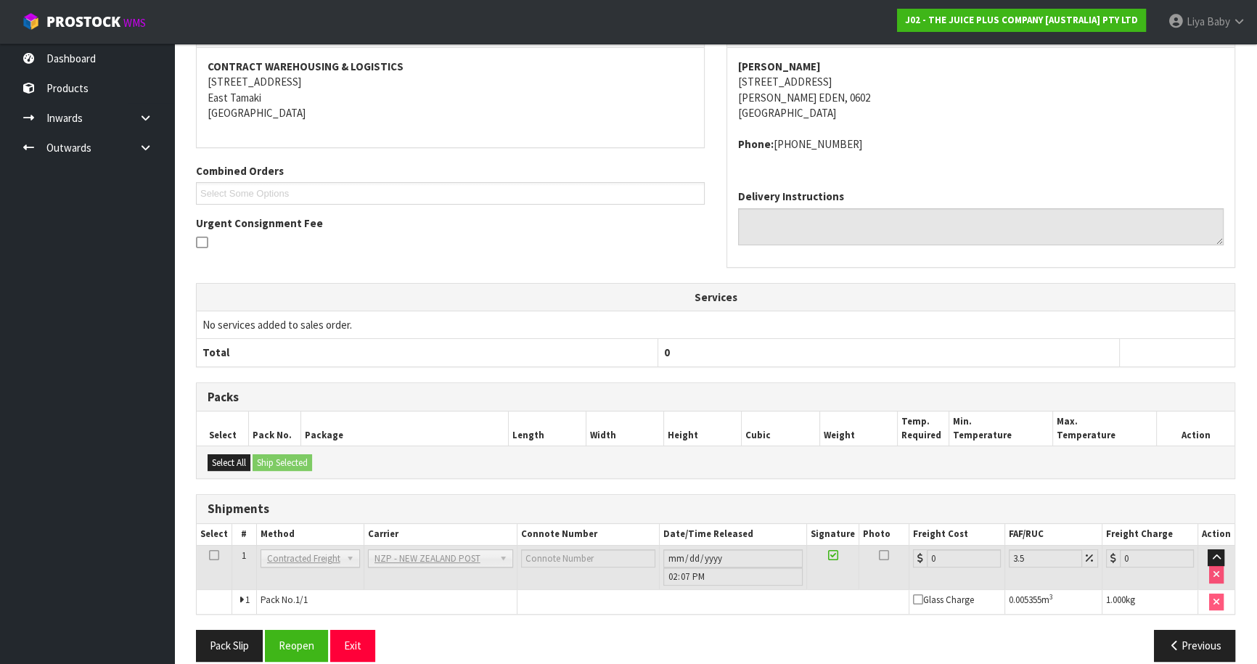
scroll to position [300, 0]
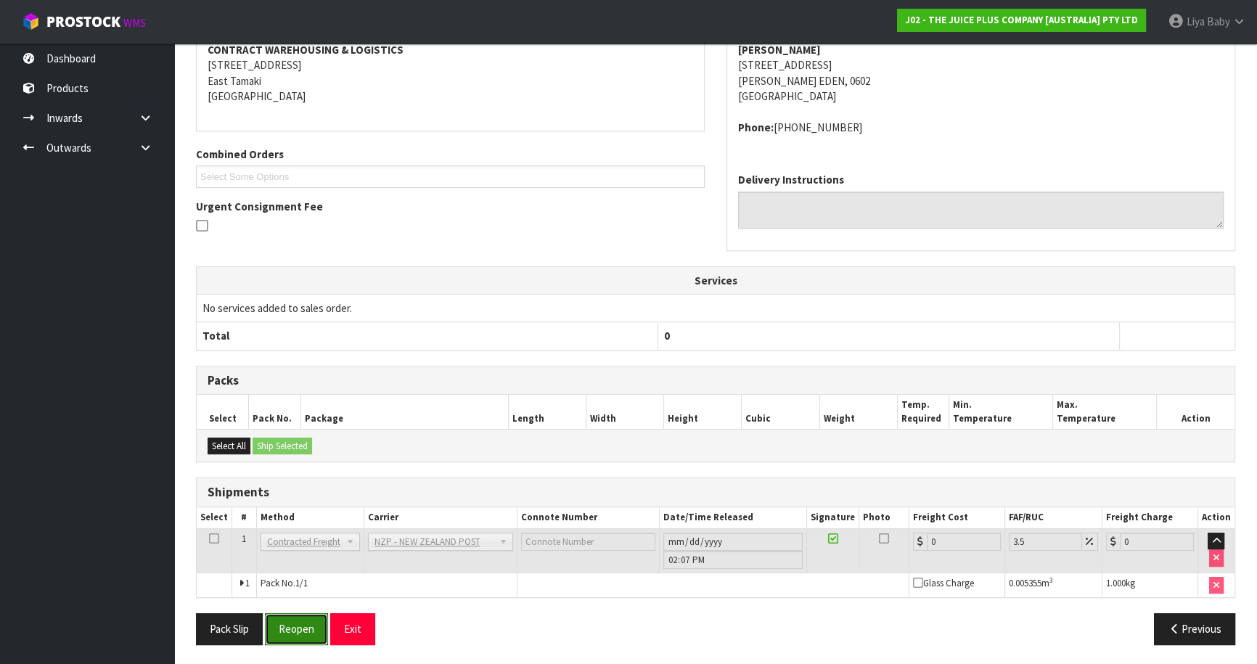
click at [313, 625] on button "Reopen" at bounding box center [296, 628] width 63 height 31
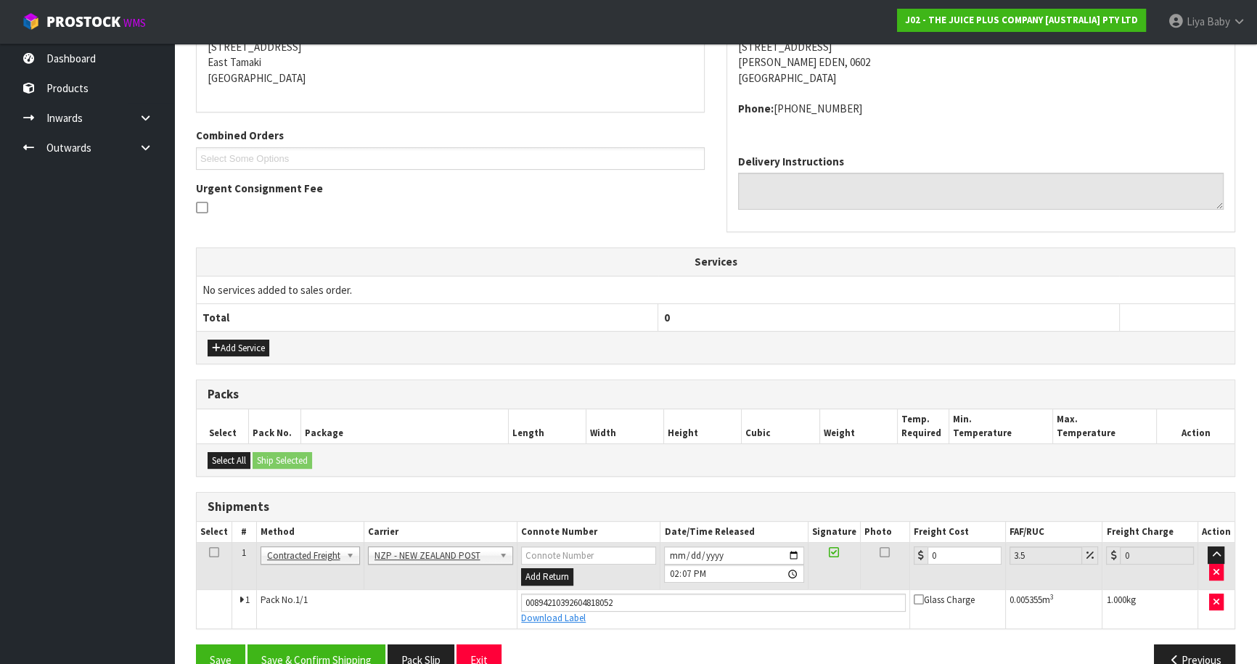
scroll to position [334, 0]
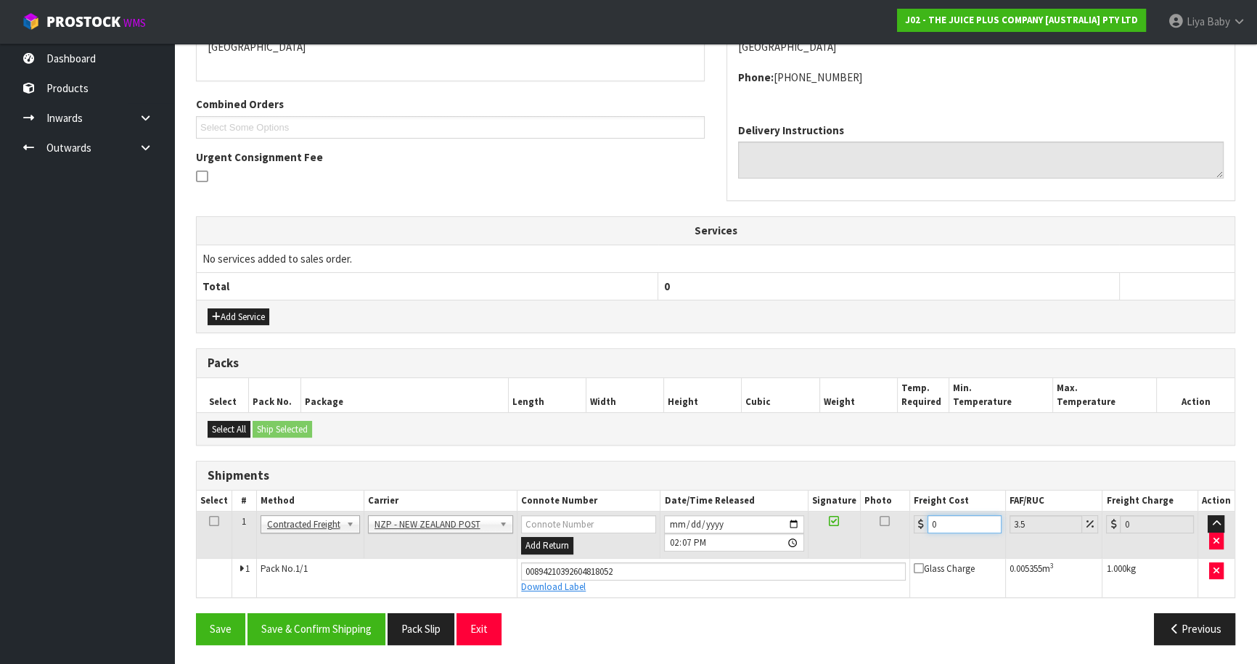
click at [949, 515] on input "0" at bounding box center [964, 524] width 74 height 18
drag, startPoint x: 218, startPoint y: 514, endPoint x: 205, endPoint y: 525, distance: 16.5
click at [215, 520] on td at bounding box center [215, 535] width 36 height 47
click at [210, 521] on icon at bounding box center [214, 521] width 10 height 1
click at [344, 627] on button "Save & Confirm Shipping" at bounding box center [316, 628] width 138 height 31
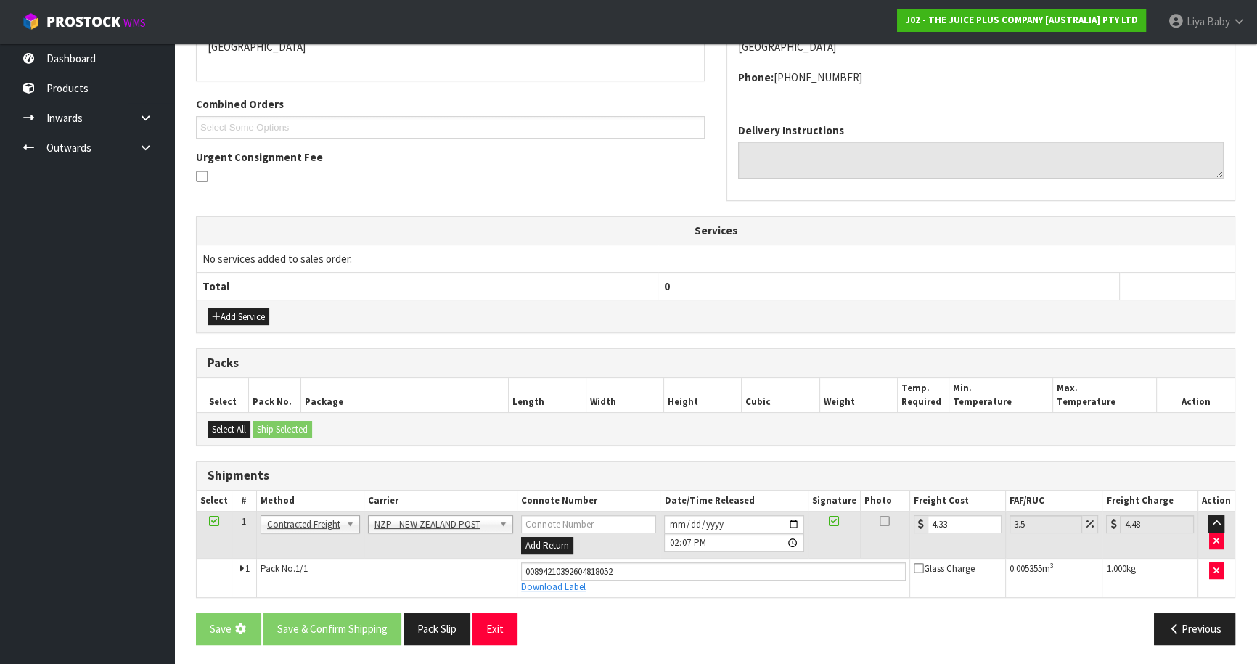
scroll to position [0, 0]
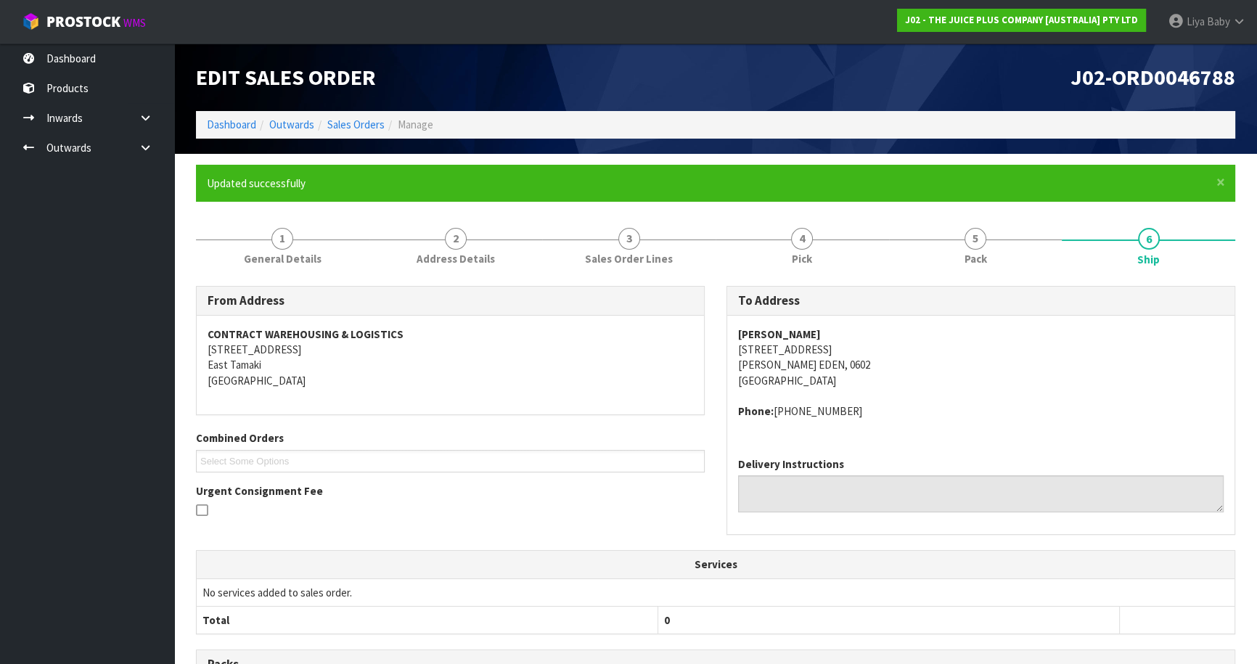
click at [351, 94] on div "Edit Sales Order" at bounding box center [450, 77] width 530 height 67
click at [361, 120] on link "Sales Orders" at bounding box center [355, 125] width 57 height 14
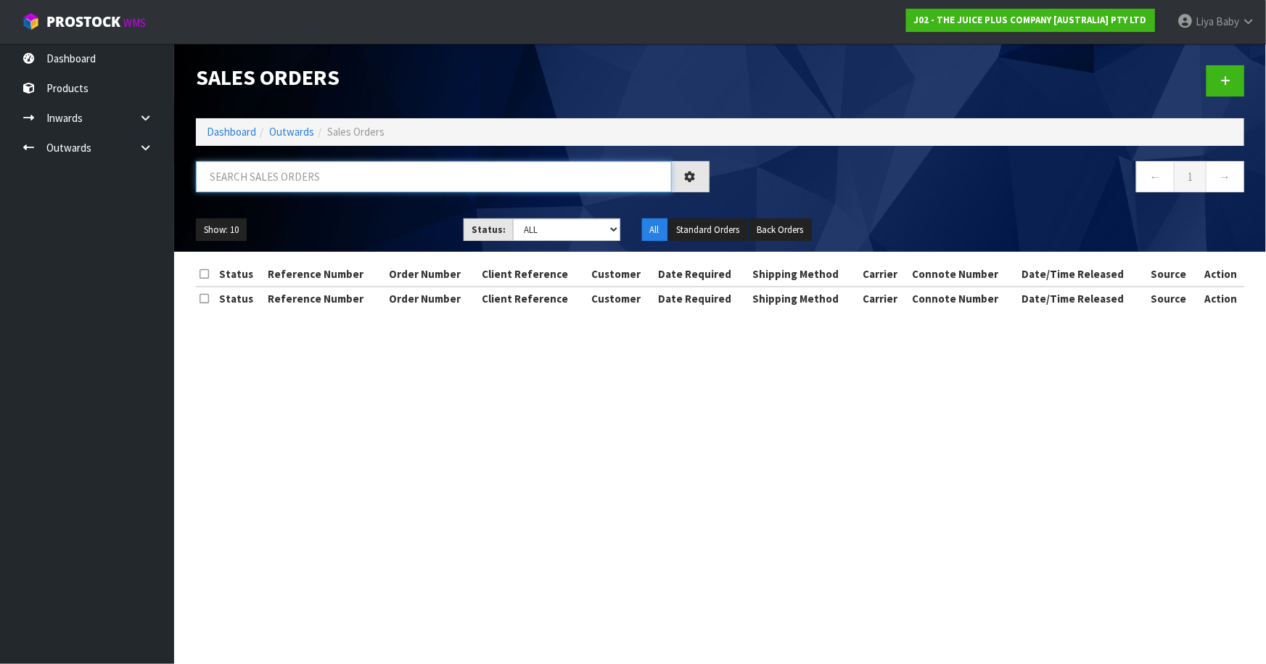
click at [321, 182] on input "text" at bounding box center [434, 176] width 476 height 31
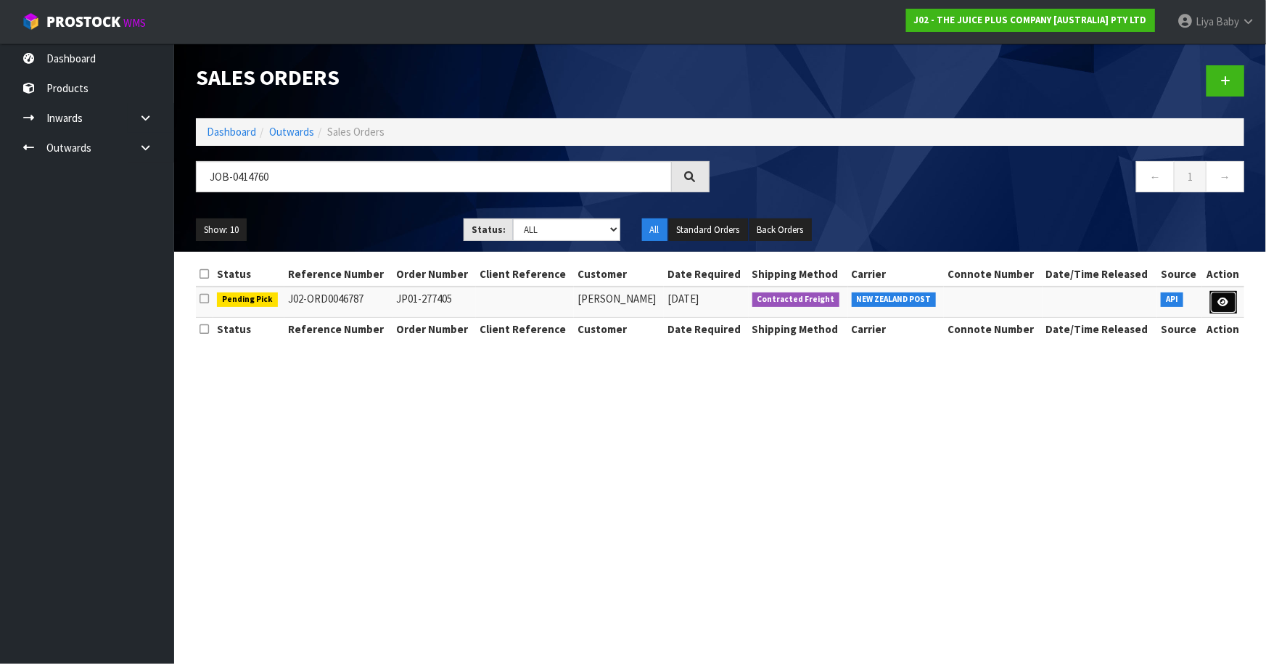
click at [1218, 298] on icon at bounding box center [1223, 302] width 11 height 9
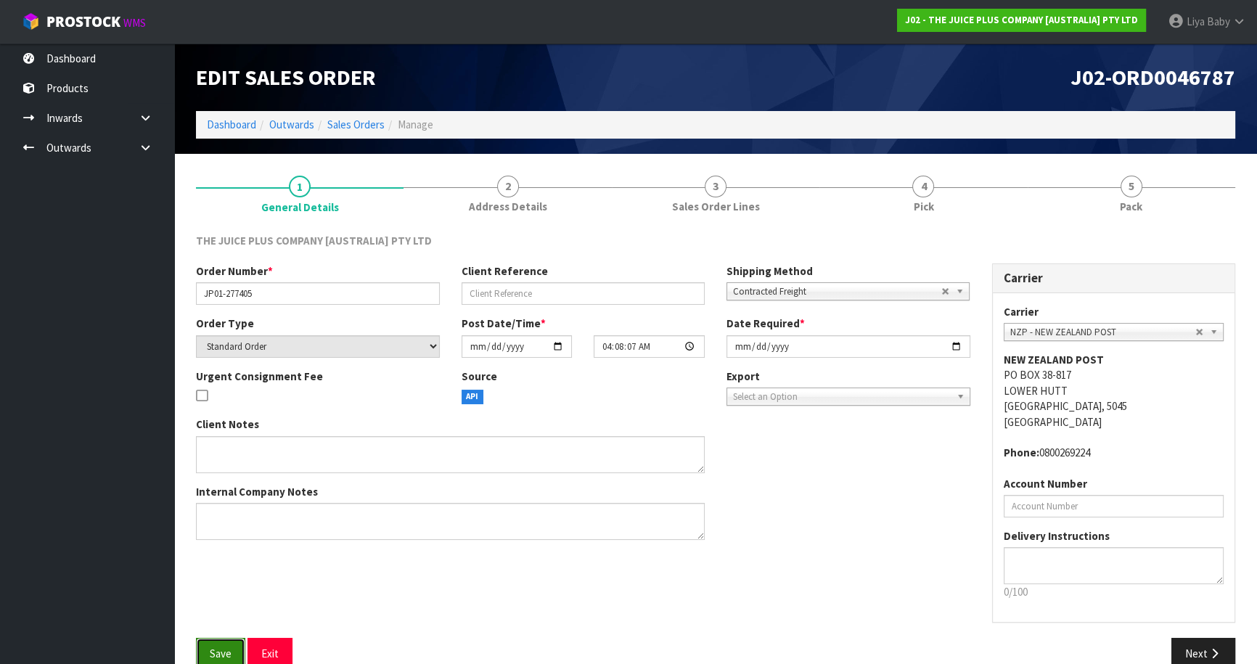
drag, startPoint x: 211, startPoint y: 646, endPoint x: 220, endPoint y: 640, distance: 10.5
click at [218, 641] on button "Save" at bounding box center [220, 653] width 49 height 31
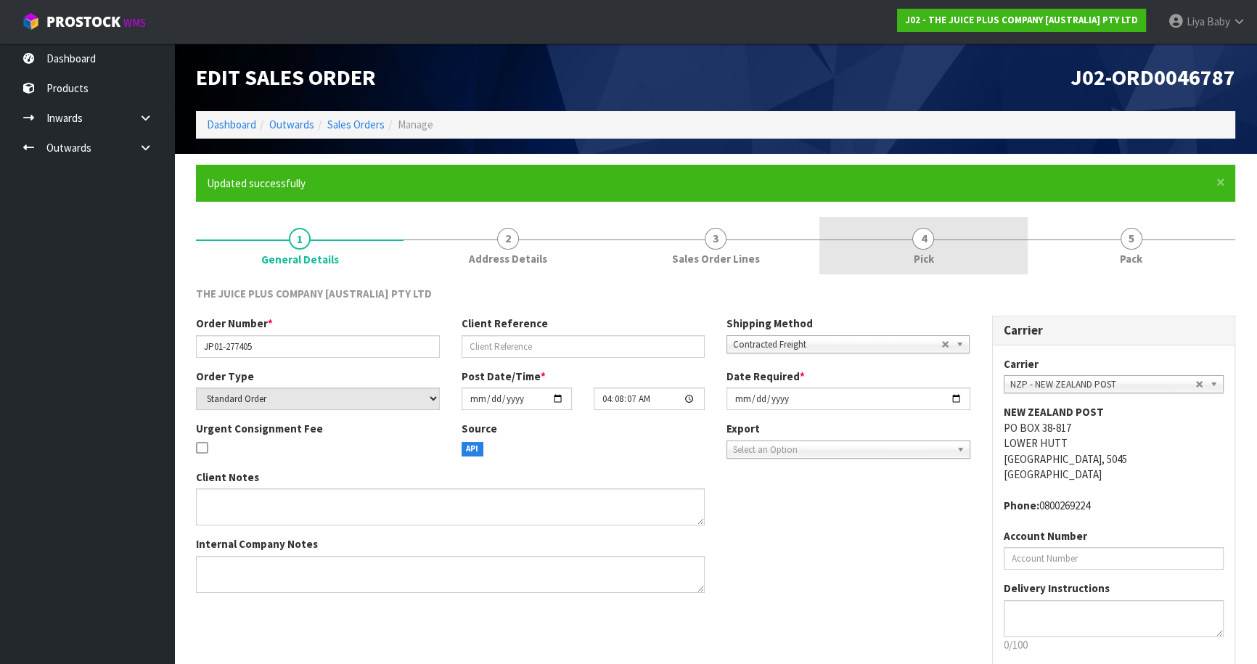
drag, startPoint x: 935, startPoint y: 242, endPoint x: 923, endPoint y: 242, distance: 11.6
click at [934, 242] on link "4 Pick" at bounding box center [923, 245] width 208 height 57
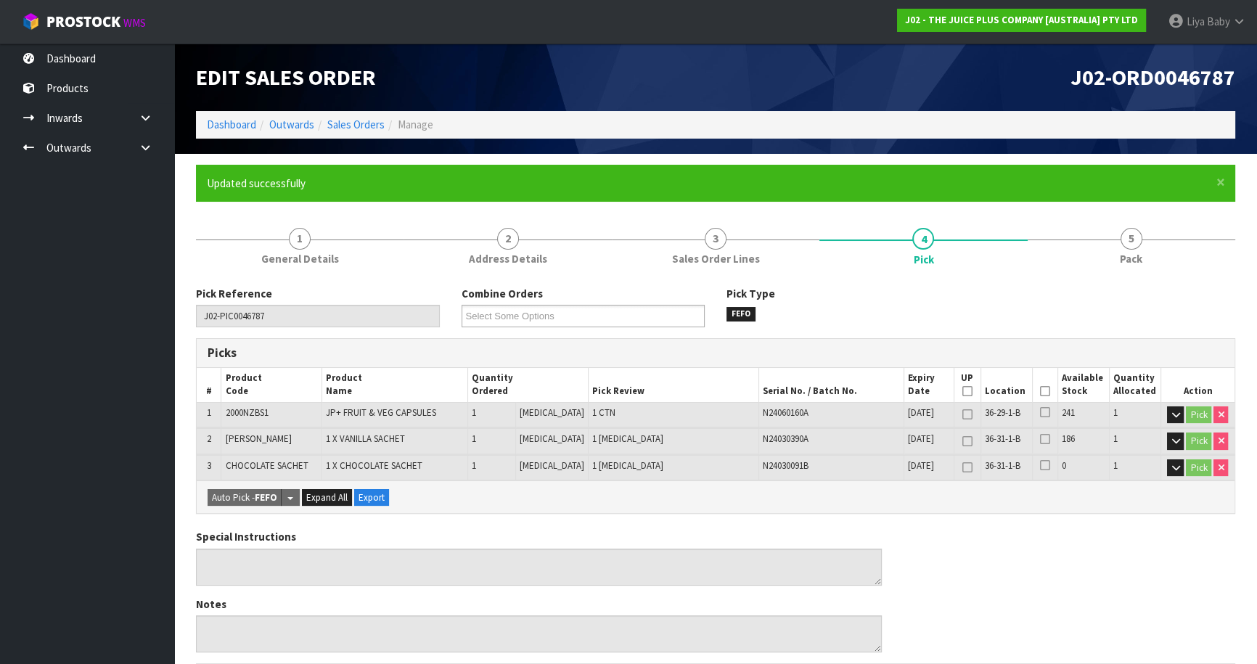
click at [1041, 391] on icon at bounding box center [1045, 391] width 10 height 1
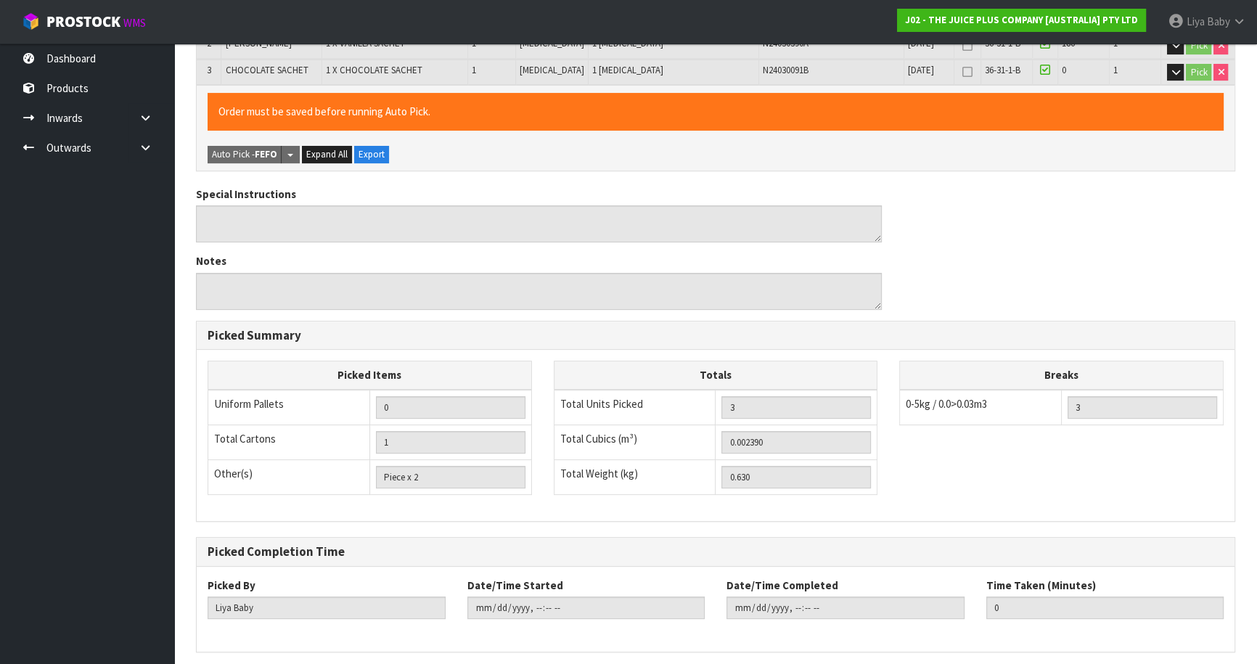
scroll to position [450, 0]
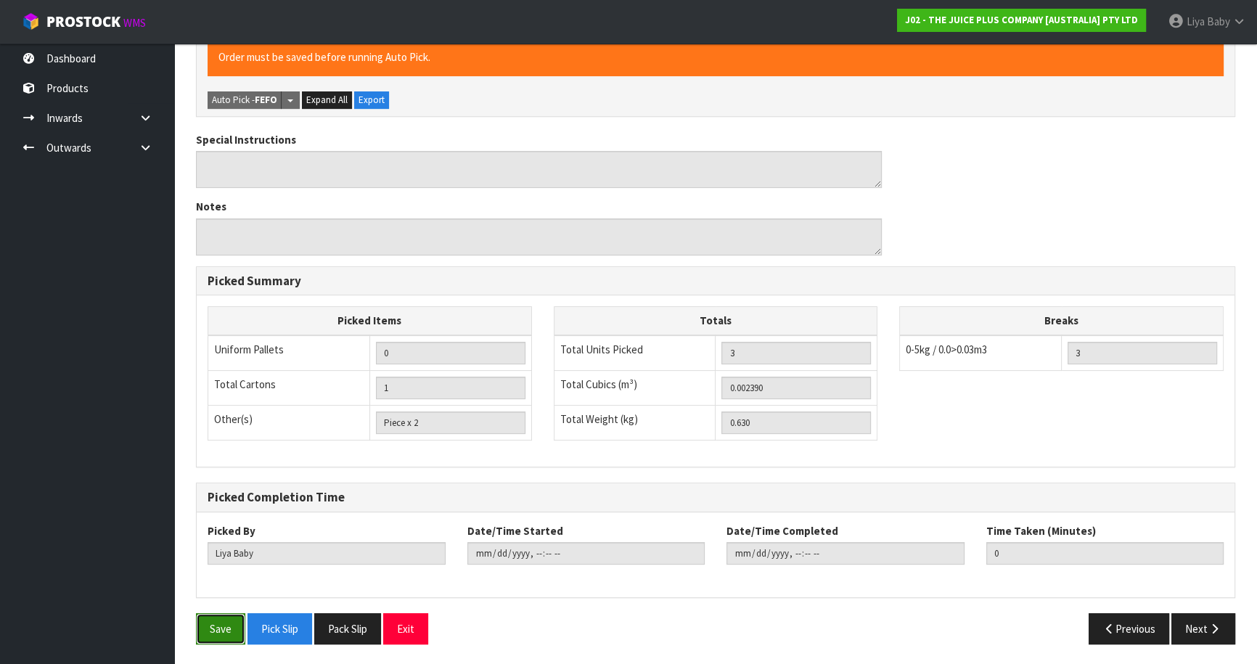
drag, startPoint x: 210, startPoint y: 617, endPoint x: 222, endPoint y: 605, distance: 16.9
click at [210, 617] on button "Save" at bounding box center [220, 628] width 49 height 31
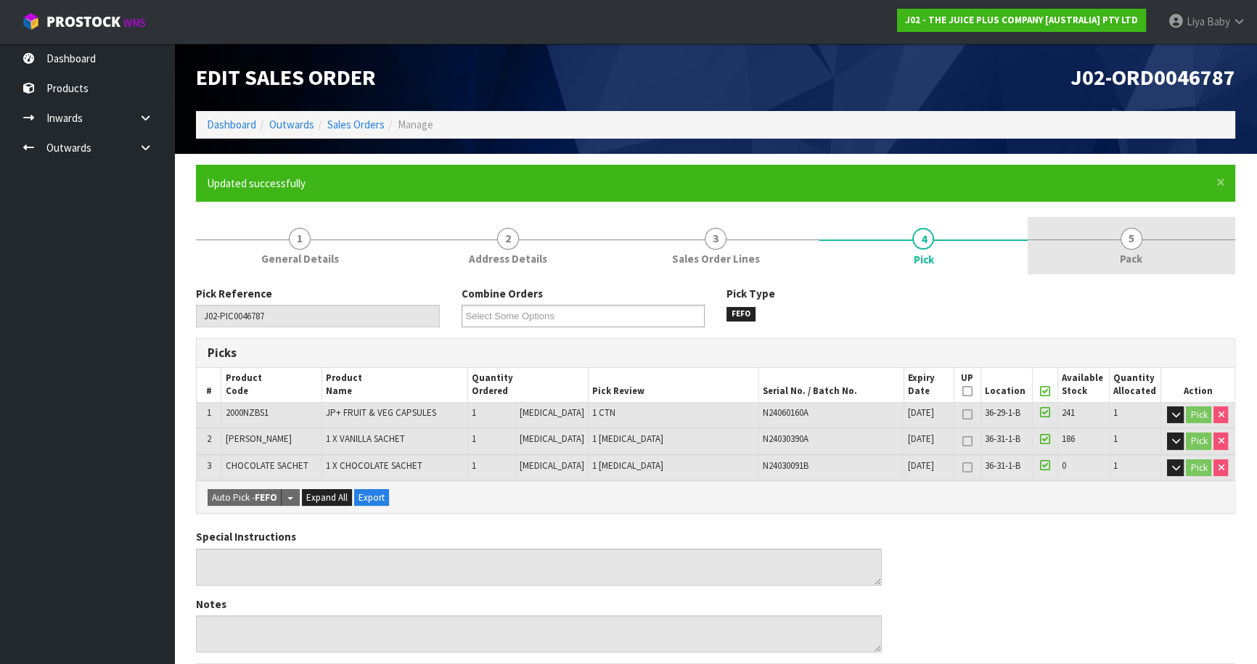
drag, startPoint x: 1141, startPoint y: 247, endPoint x: 1088, endPoint y: 268, distance: 56.3
click at [1140, 247] on link "5 Pack" at bounding box center [1131, 245] width 208 height 57
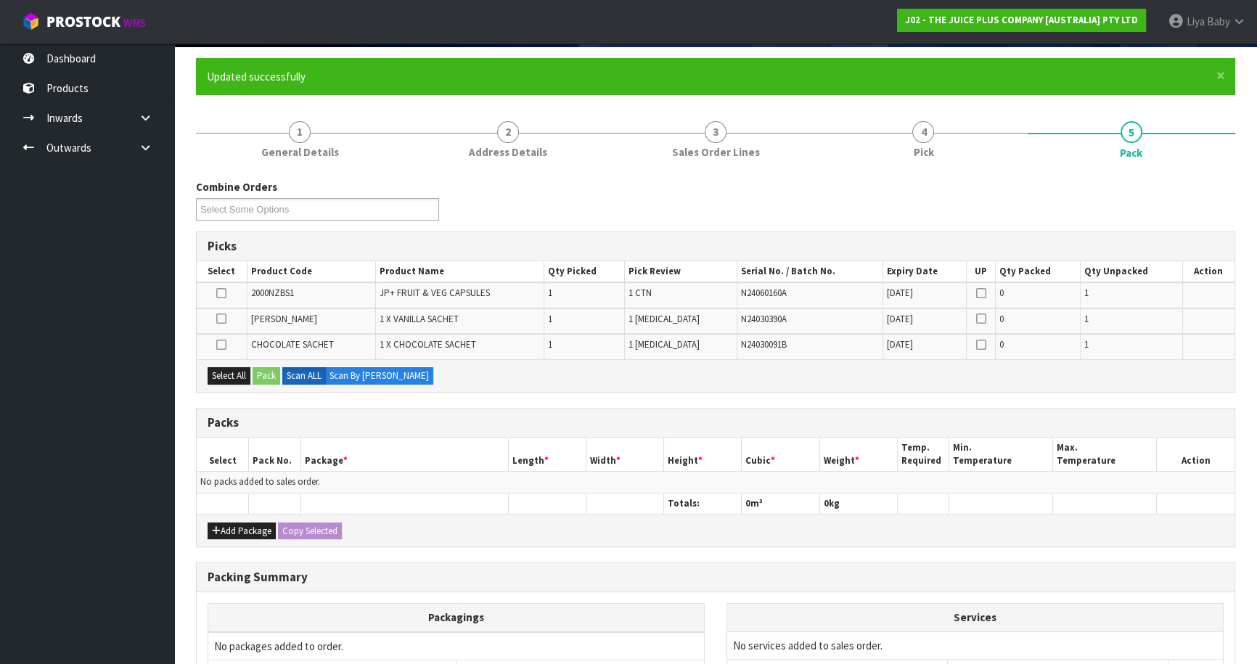
scroll to position [255, 0]
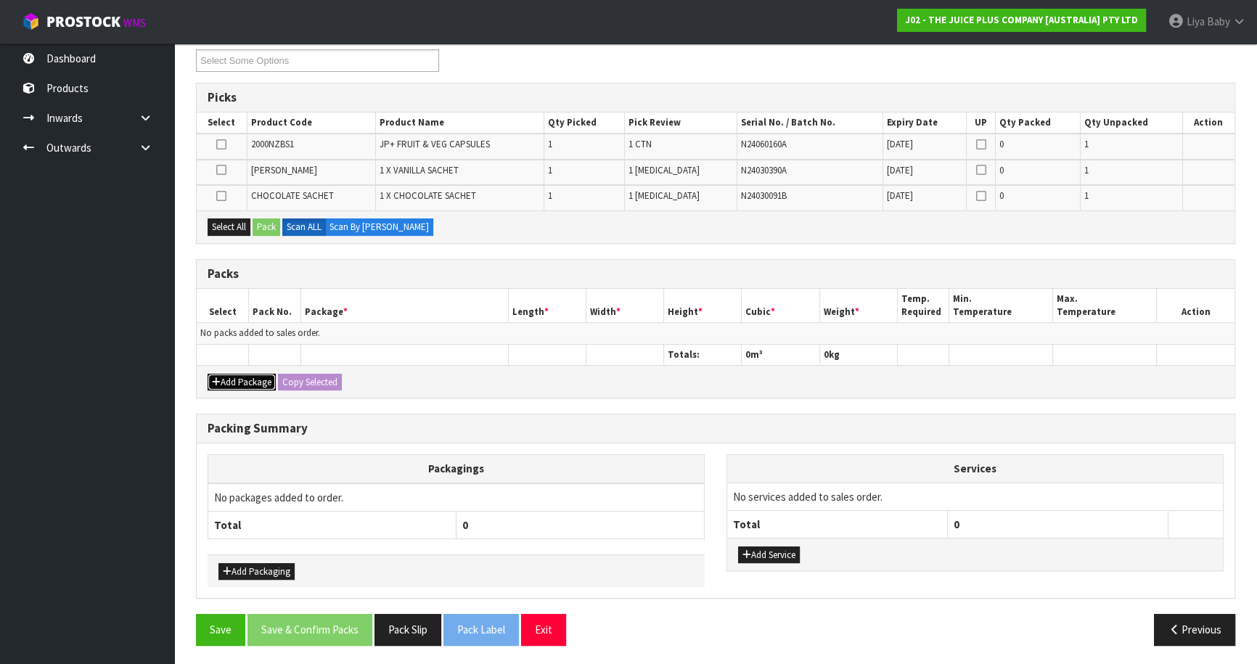
click at [240, 380] on button "Add Package" at bounding box center [242, 382] width 68 height 17
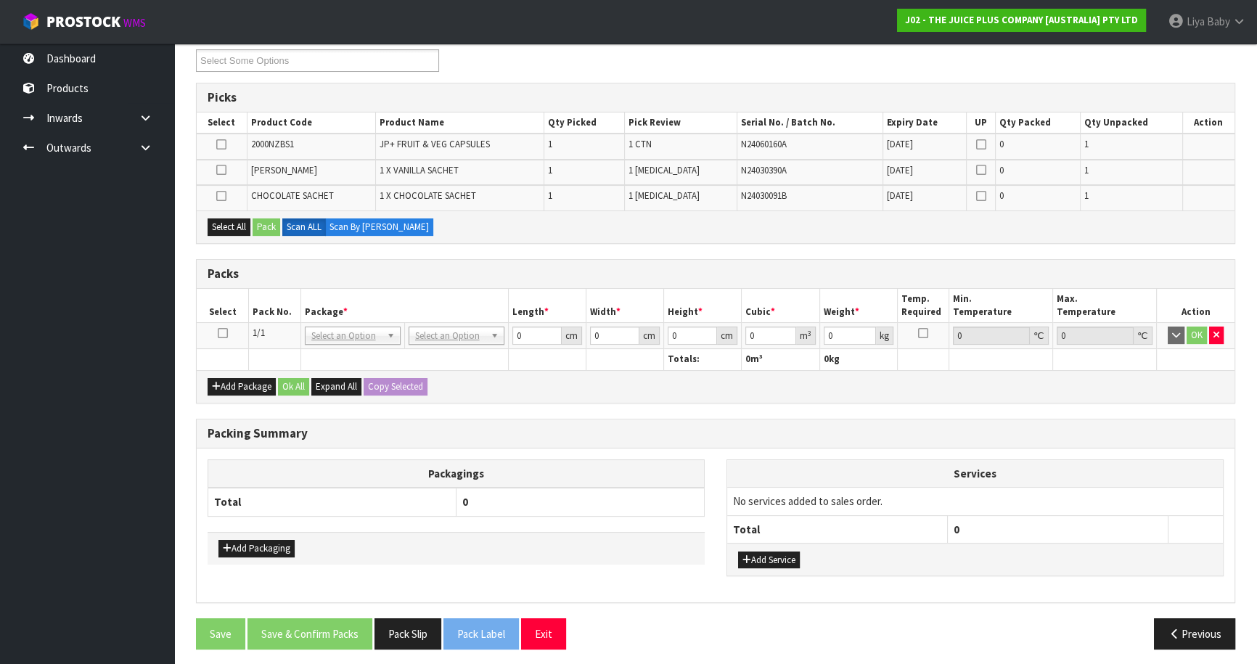
click at [224, 333] on icon at bounding box center [223, 333] width 10 height 1
drag, startPoint x: 223, startPoint y: 216, endPoint x: 233, endPoint y: 217, distance: 9.5
click at [226, 217] on div "Select All Pack Scan ALL Scan By [PERSON_NAME]" at bounding box center [716, 226] width 1038 height 33
drag, startPoint x: 238, startPoint y: 229, endPoint x: 245, endPoint y: 226, distance: 7.5
click at [239, 229] on button "Select All" at bounding box center [229, 226] width 43 height 17
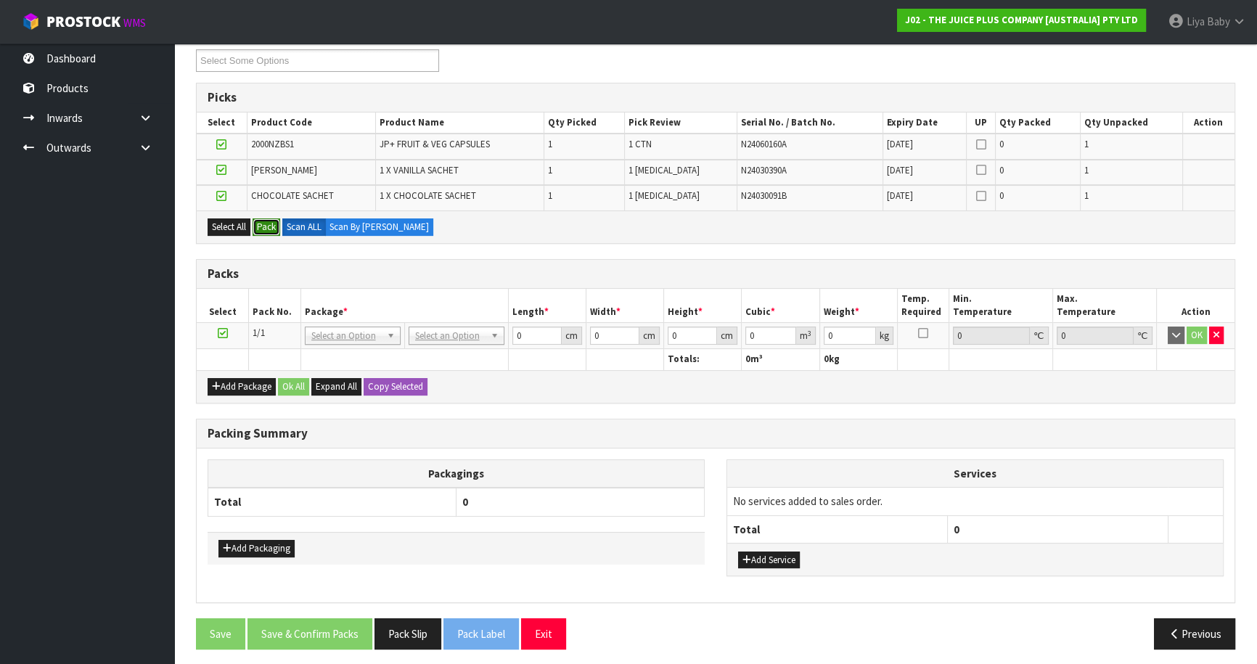
click at [266, 222] on button "Pack" at bounding box center [267, 226] width 28 height 17
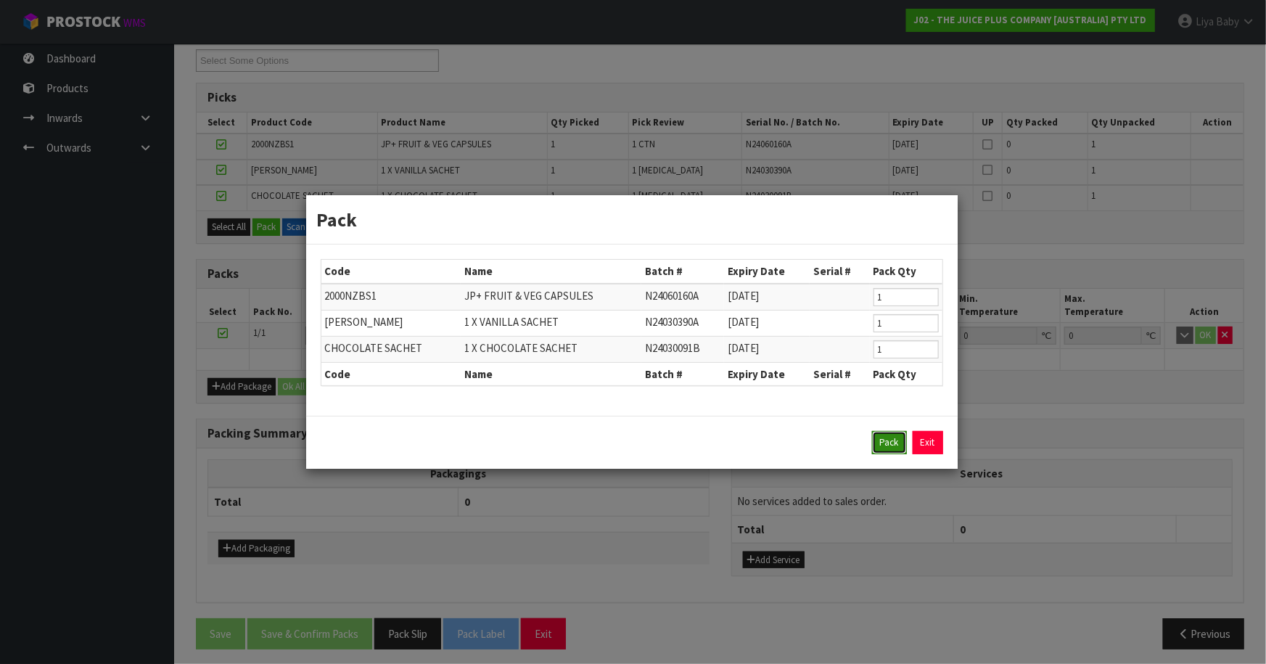
click at [898, 444] on button "Pack" at bounding box center [889, 442] width 35 height 23
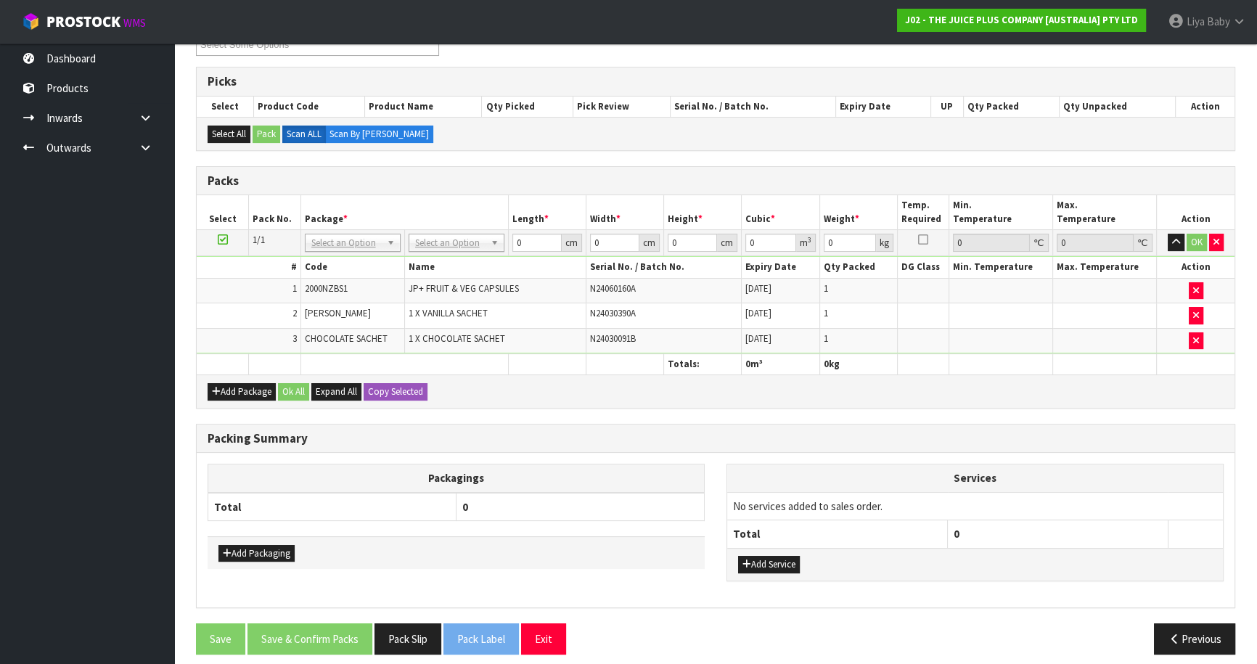
scroll to position [280, 0]
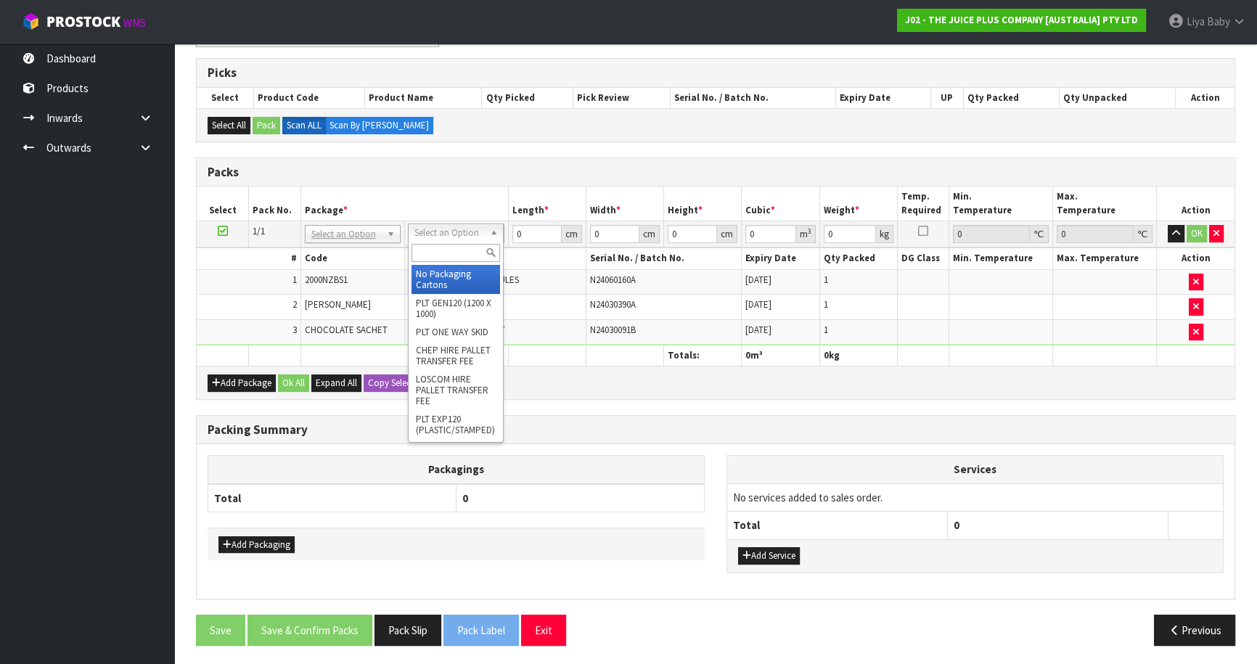
drag, startPoint x: 478, startPoint y: 236, endPoint x: 480, endPoint y: 245, distance: 9.5
click at [472, 260] on input "text" at bounding box center [455, 253] width 89 height 18
drag, startPoint x: 428, startPoint y: 291, endPoint x: 426, endPoint y: 275, distance: 16.1
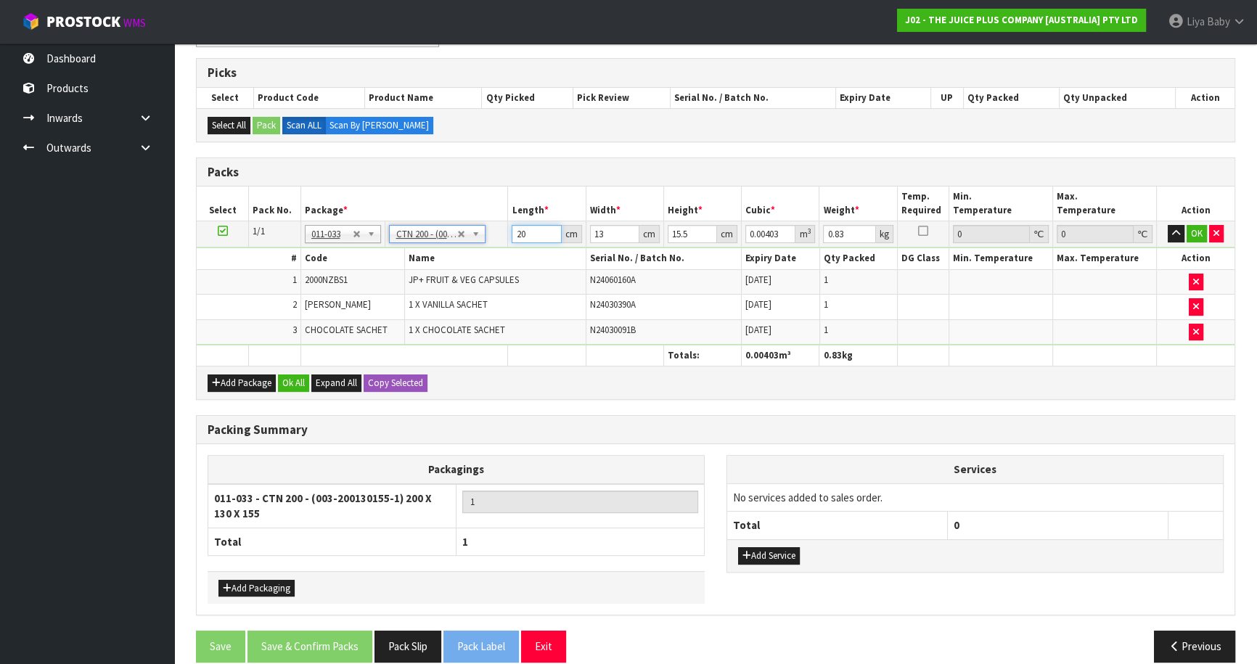
drag, startPoint x: 528, startPoint y: 234, endPoint x: 538, endPoint y: 217, distance: 19.9
click at [530, 229] on input "20" at bounding box center [536, 234] width 49 height 18
click at [285, 385] on button "Ok All" at bounding box center [293, 382] width 31 height 17
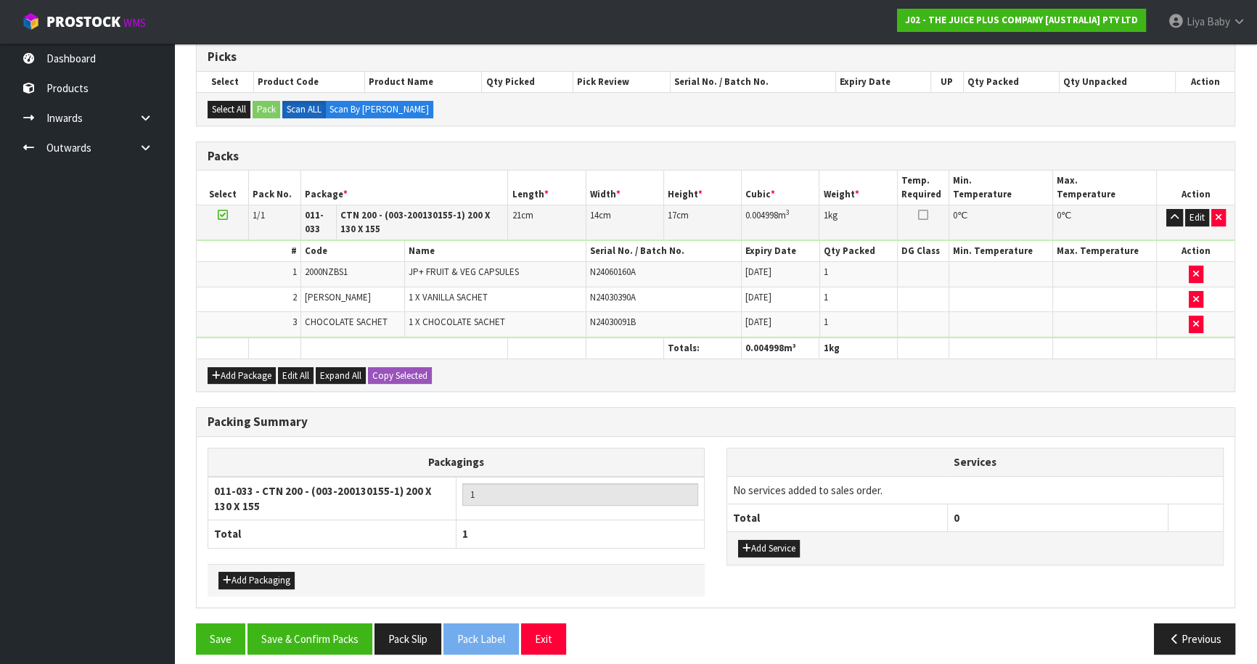
scroll to position [305, 0]
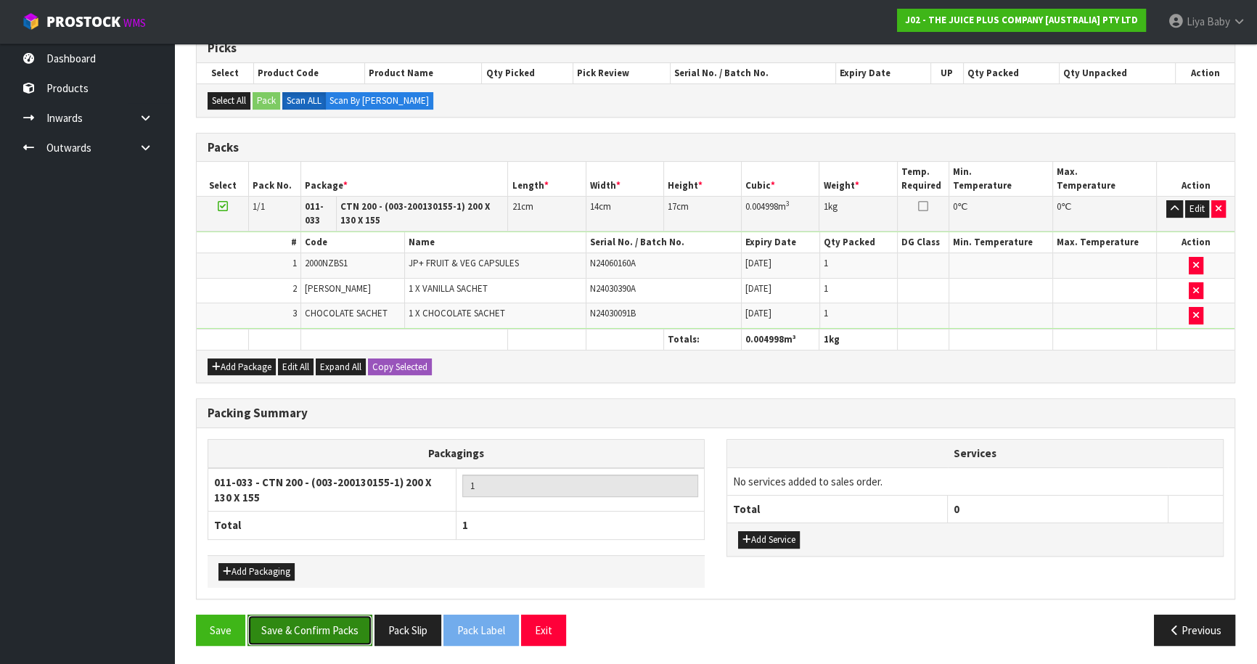
drag, startPoint x: 308, startPoint y: 636, endPoint x: 311, endPoint y: 618, distance: 18.4
click at [308, 636] on button "Save & Confirm Packs" at bounding box center [309, 630] width 125 height 31
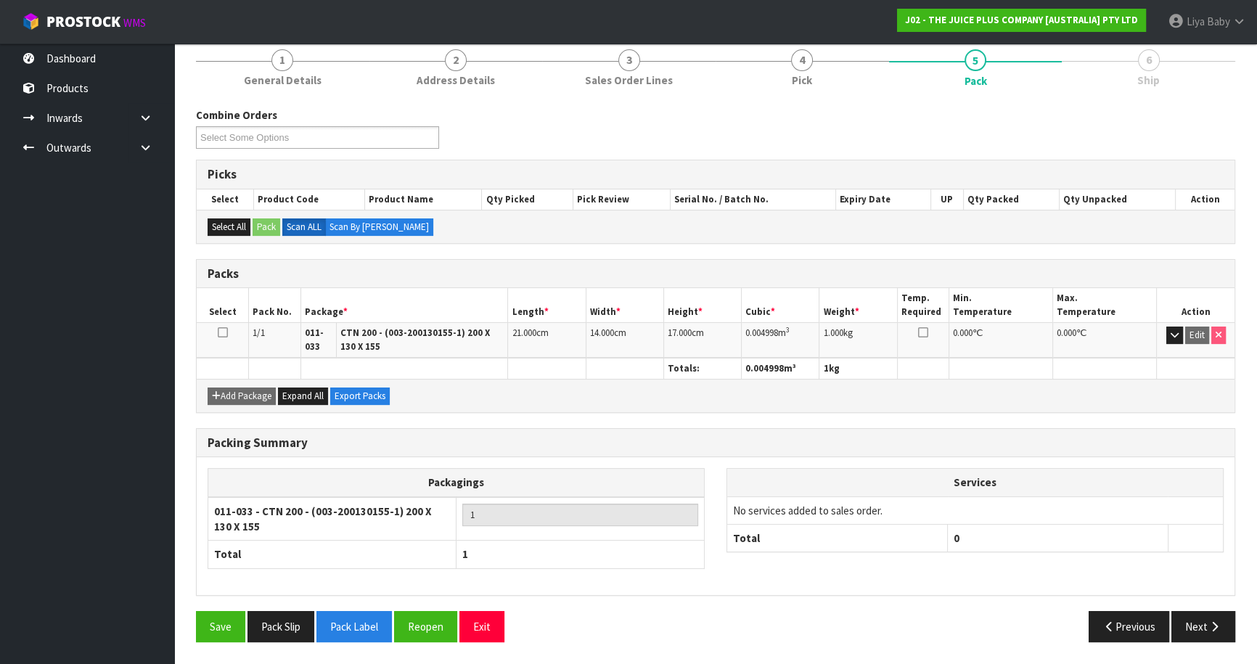
scroll to position [176, 0]
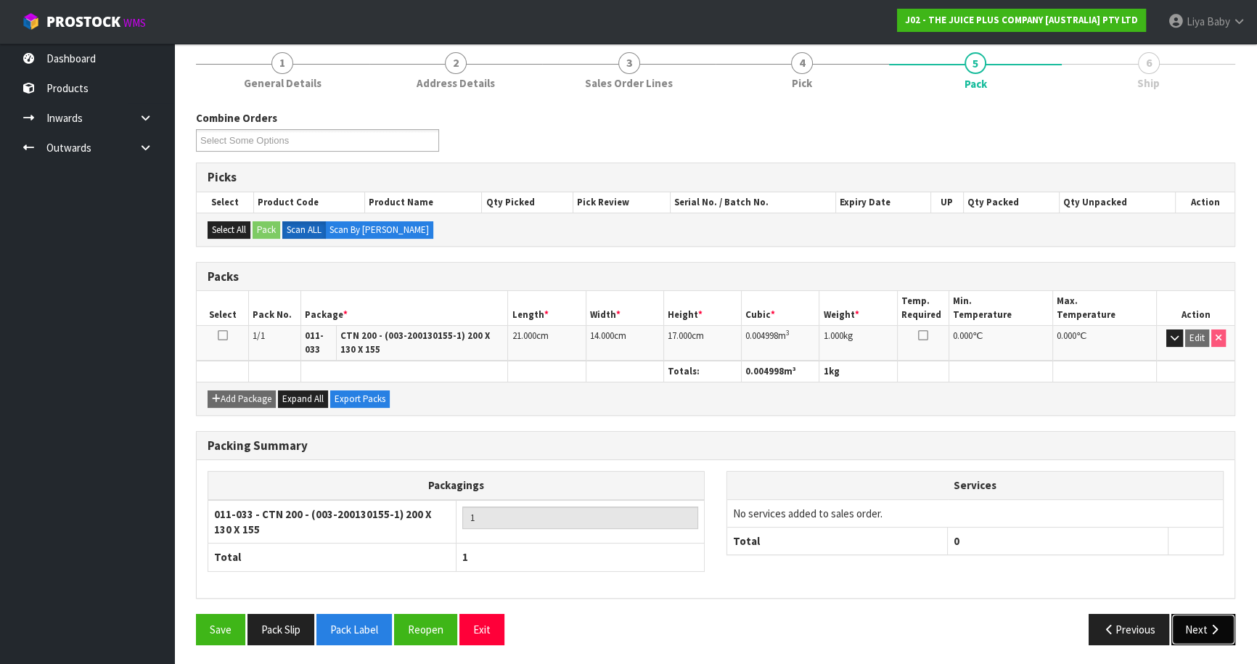
click at [1197, 618] on button "Next" at bounding box center [1203, 629] width 64 height 31
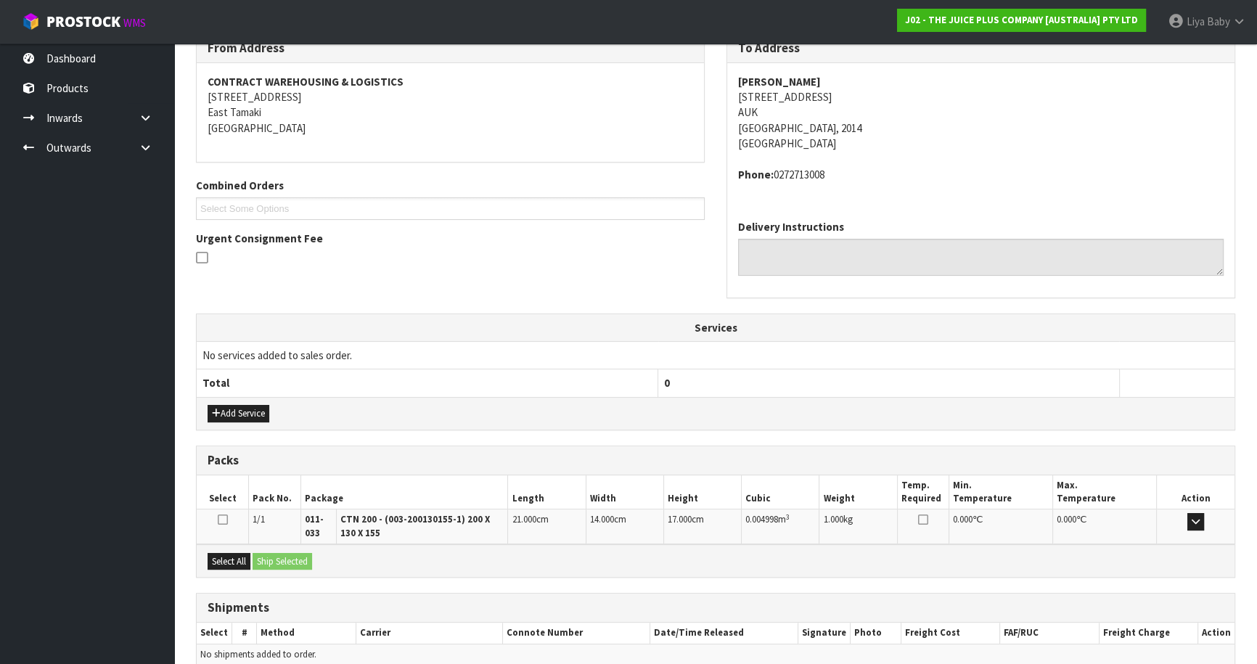
scroll to position [319, 0]
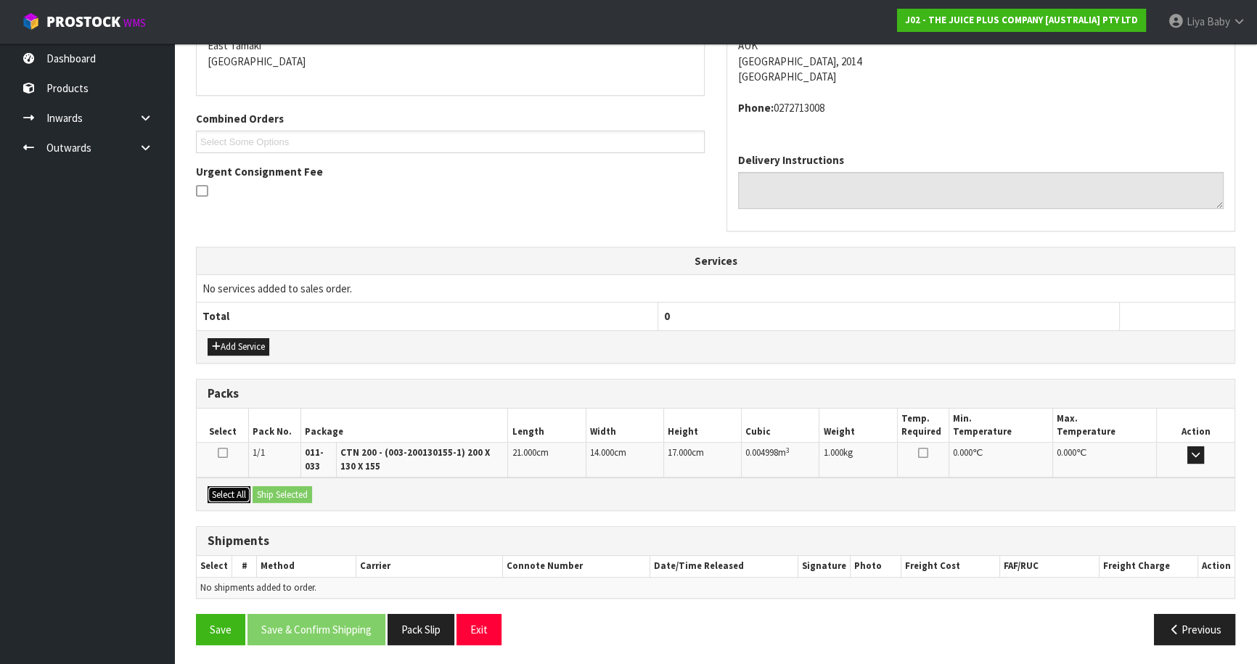
drag, startPoint x: 234, startPoint y: 493, endPoint x: 263, endPoint y: 496, distance: 28.4
click at [239, 494] on button "Select All" at bounding box center [229, 494] width 43 height 17
click at [272, 495] on button "Ship Selected" at bounding box center [283, 494] width 60 height 17
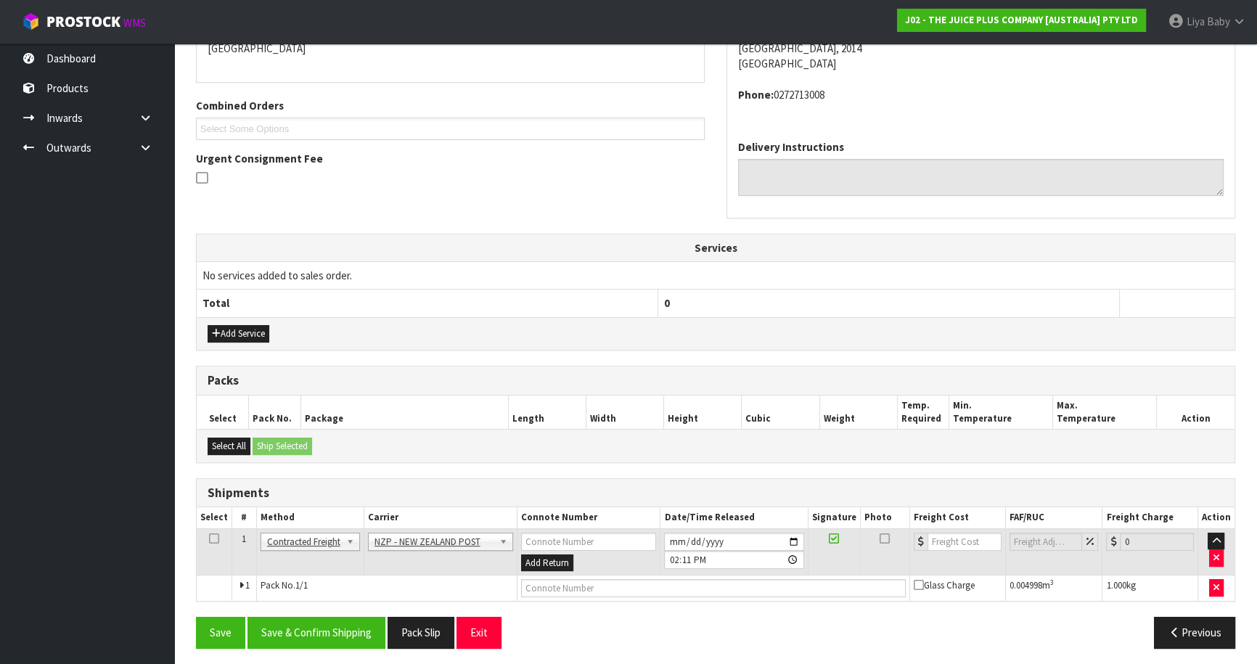
scroll to position [336, 0]
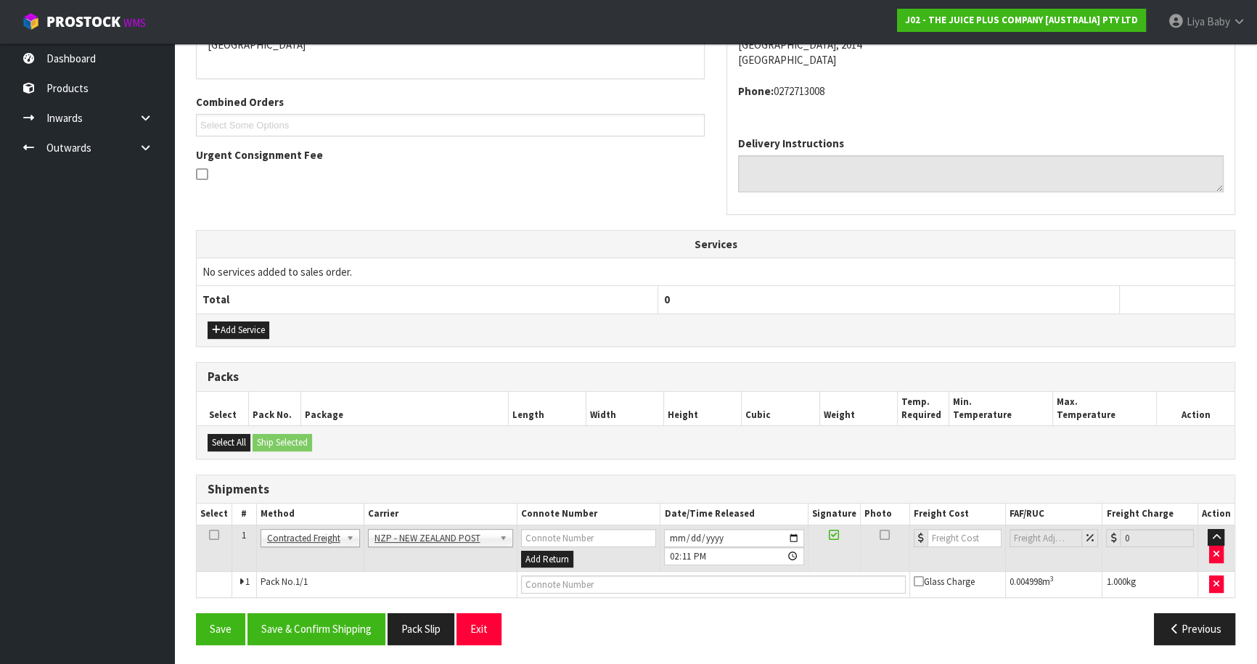
drag, startPoint x: 208, startPoint y: 529, endPoint x: 228, endPoint y: 535, distance: 21.1
click at [210, 535] on icon at bounding box center [214, 535] width 10 height 1
click at [305, 618] on button "Save & Confirm Shipping" at bounding box center [316, 628] width 138 height 31
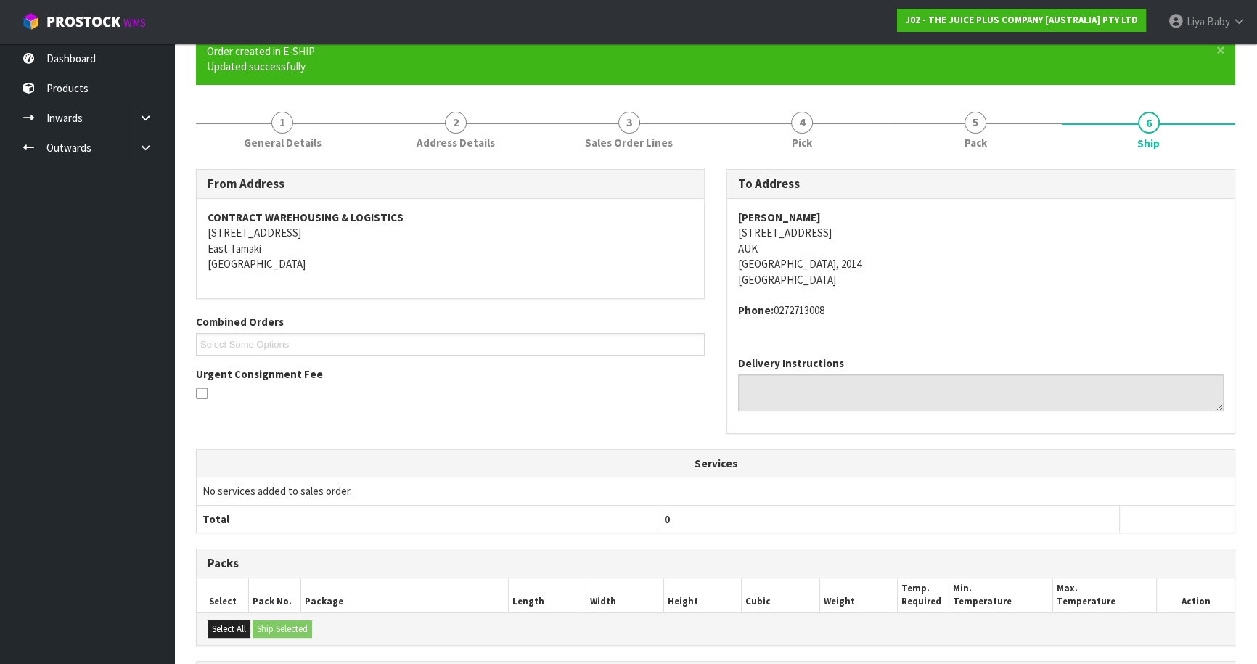
scroll to position [316, 0]
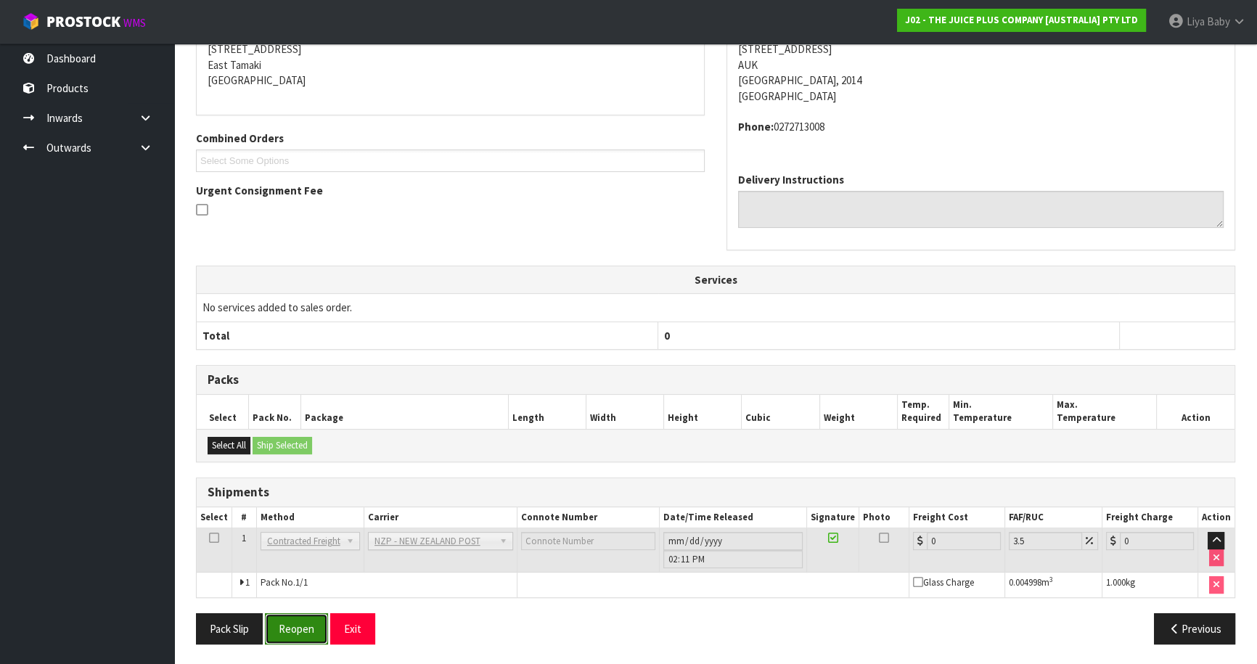
click at [315, 624] on button "Reopen" at bounding box center [296, 628] width 63 height 31
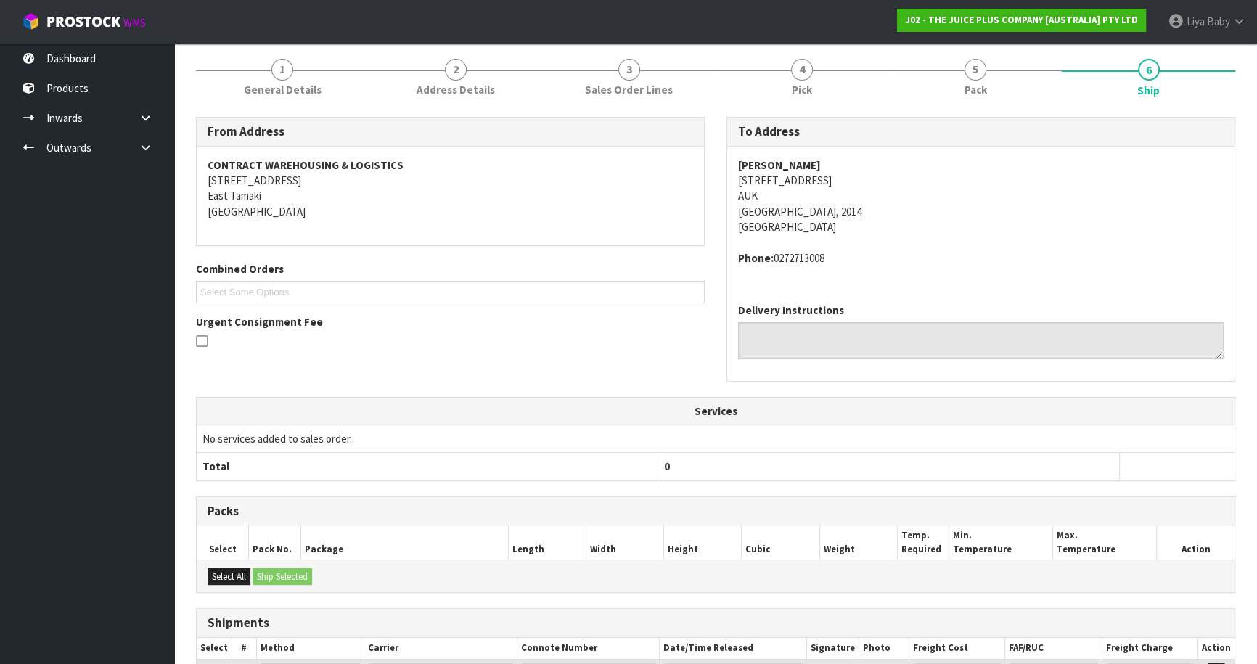
scroll to position [300, 0]
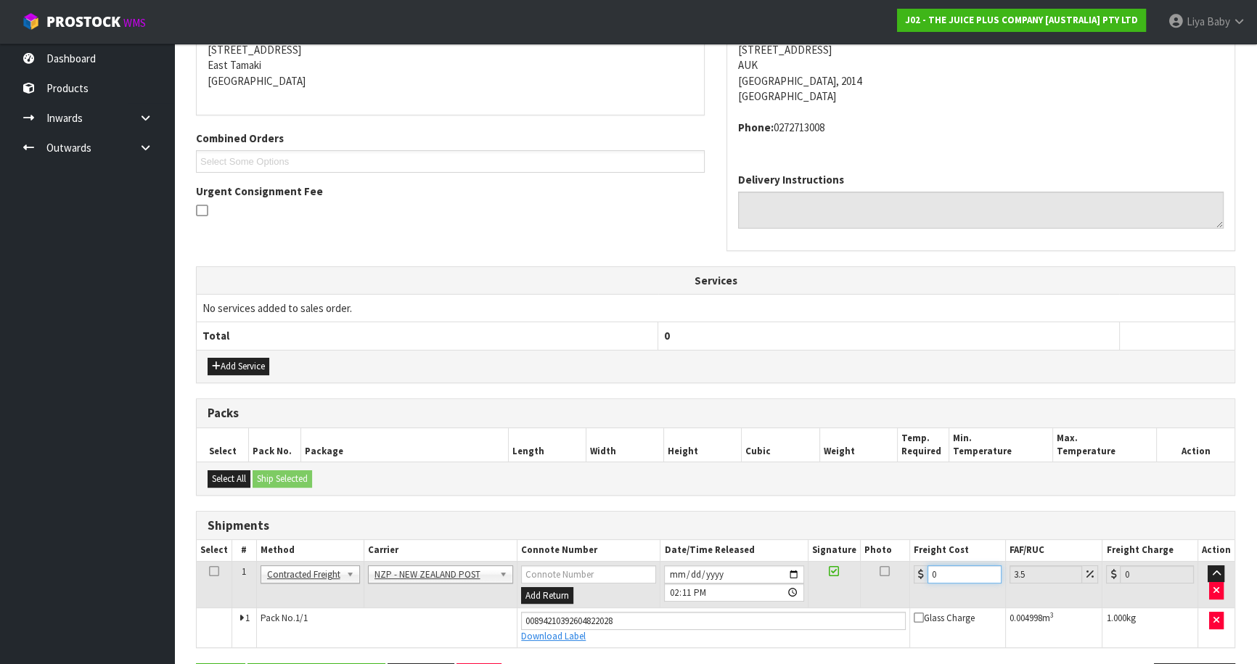
click at [953, 569] on input "0" at bounding box center [964, 574] width 74 height 18
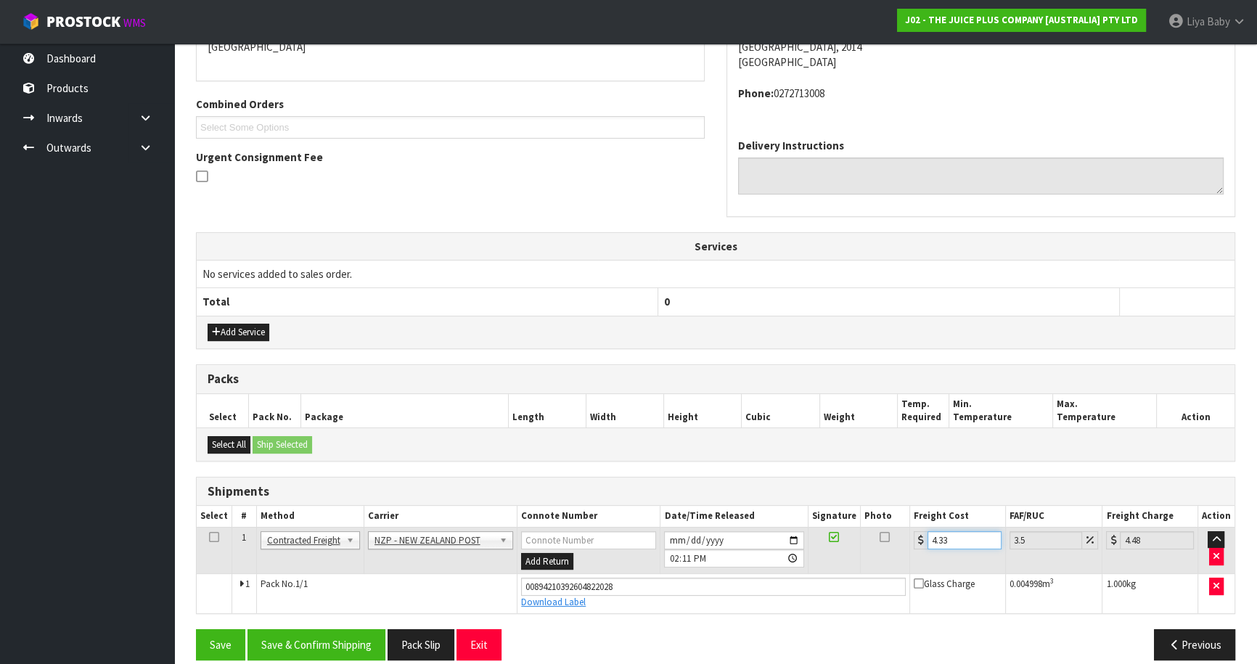
scroll to position [349, 0]
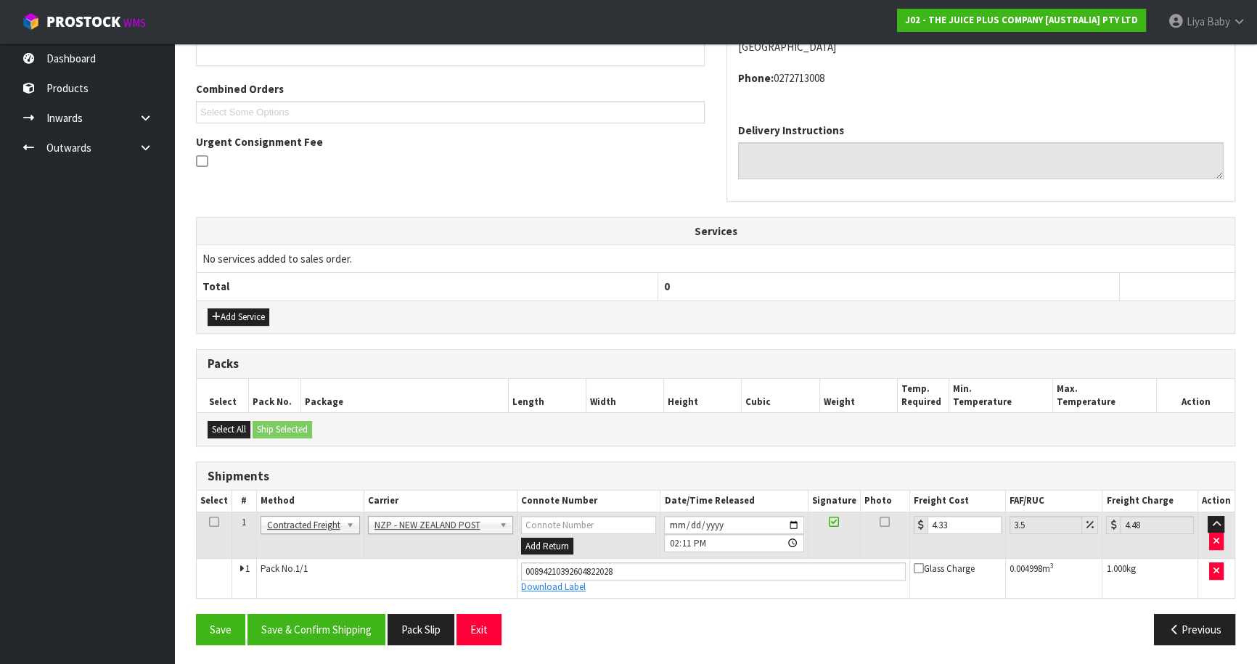
click at [209, 522] on icon at bounding box center [214, 522] width 10 height 1
click at [298, 631] on button "Save & Confirm Shipping" at bounding box center [316, 629] width 138 height 31
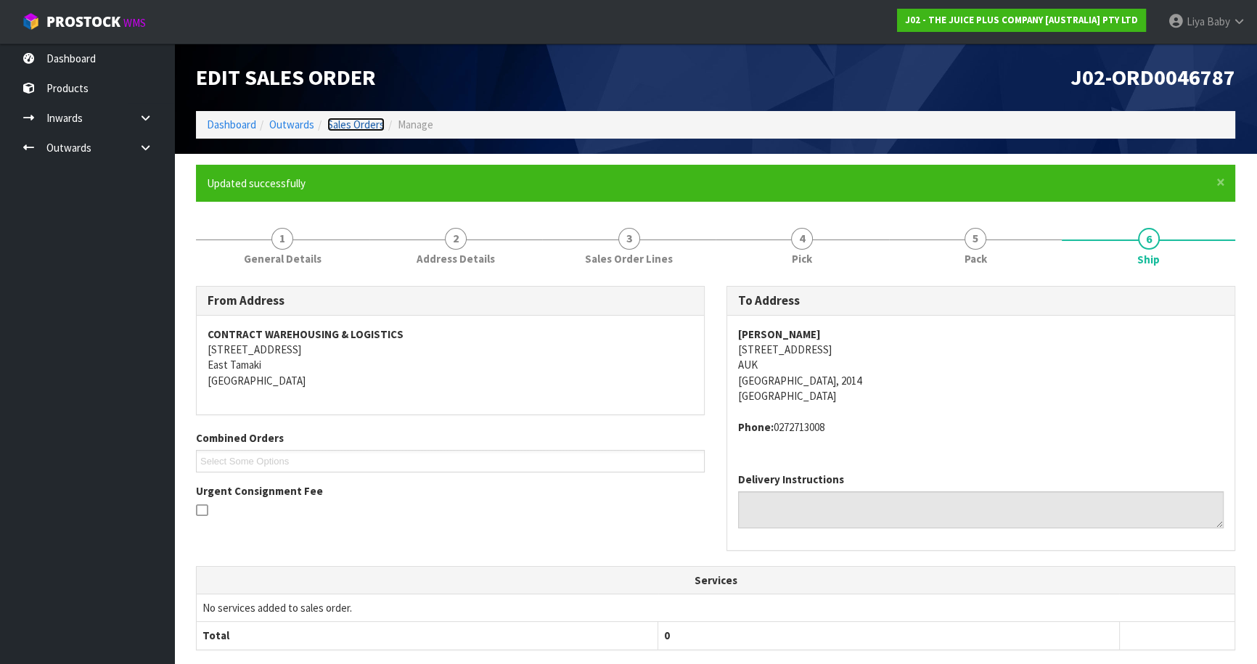
click at [350, 125] on link "Sales Orders" at bounding box center [355, 125] width 57 height 14
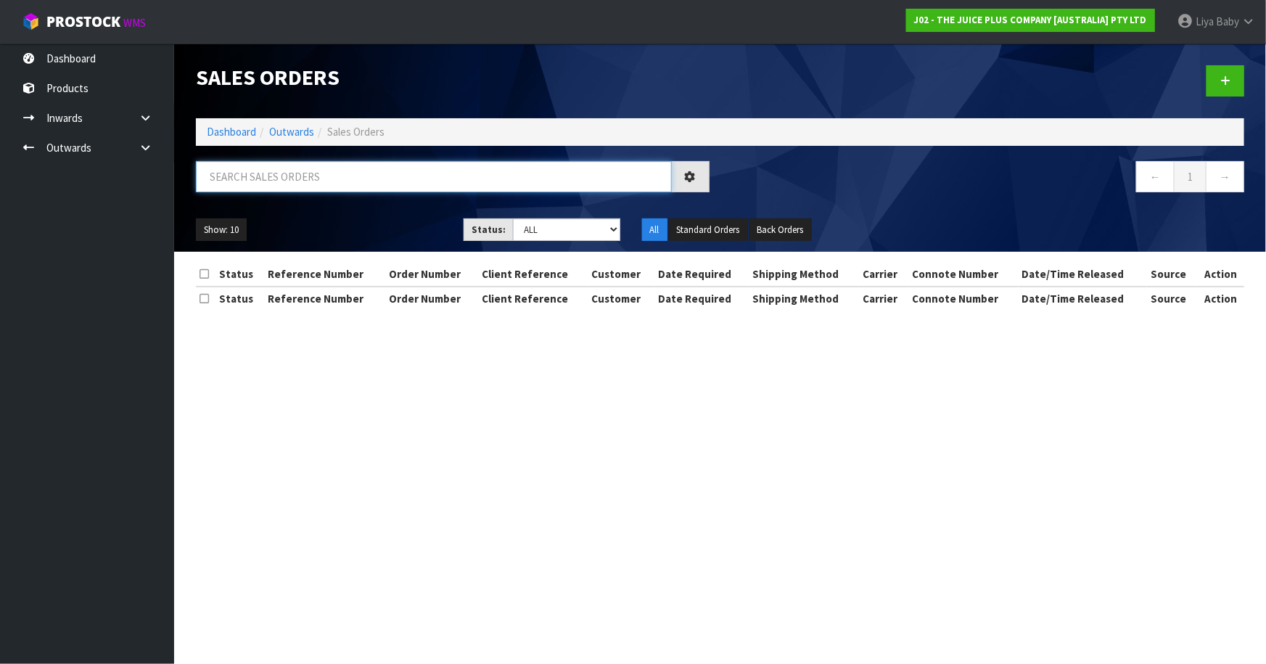
click at [290, 179] on input "text" at bounding box center [434, 176] width 476 height 31
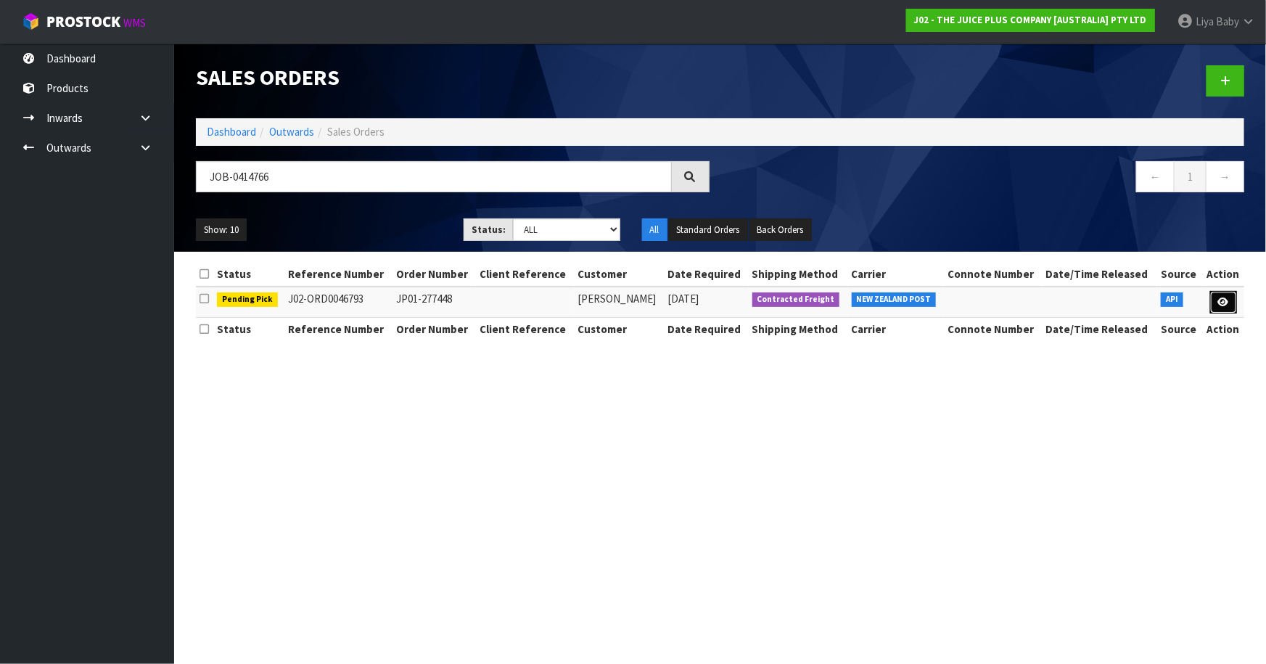
click at [1215, 303] on link at bounding box center [1223, 302] width 27 height 23
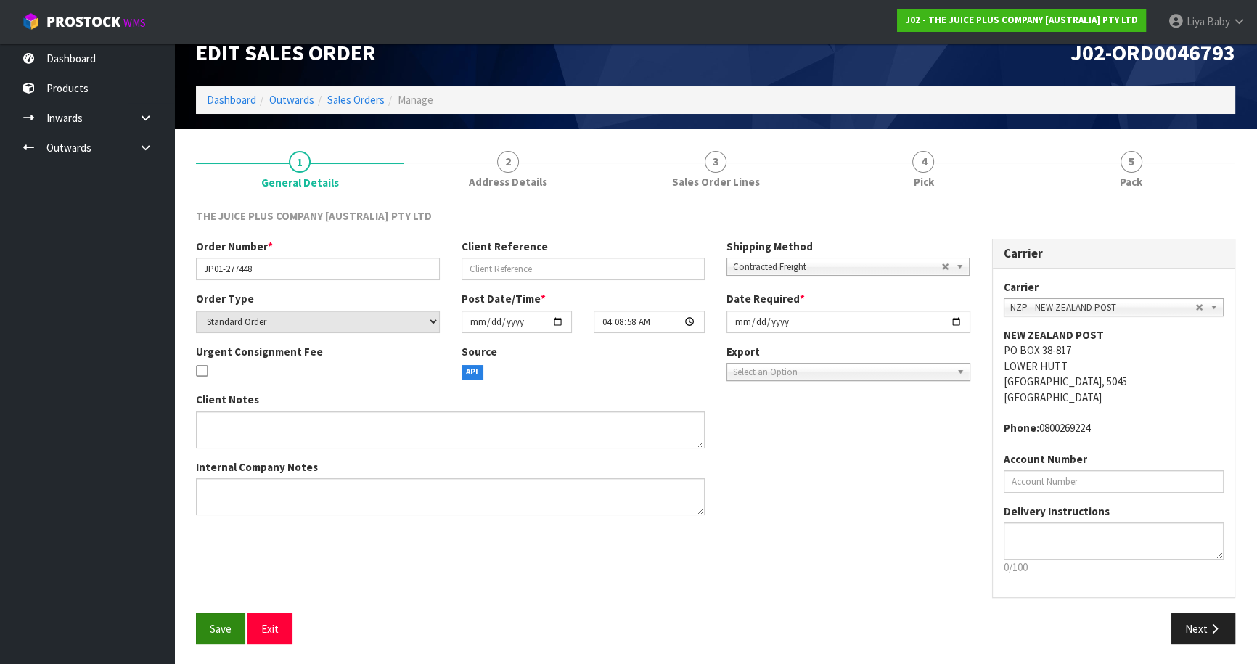
scroll to position [26, 0]
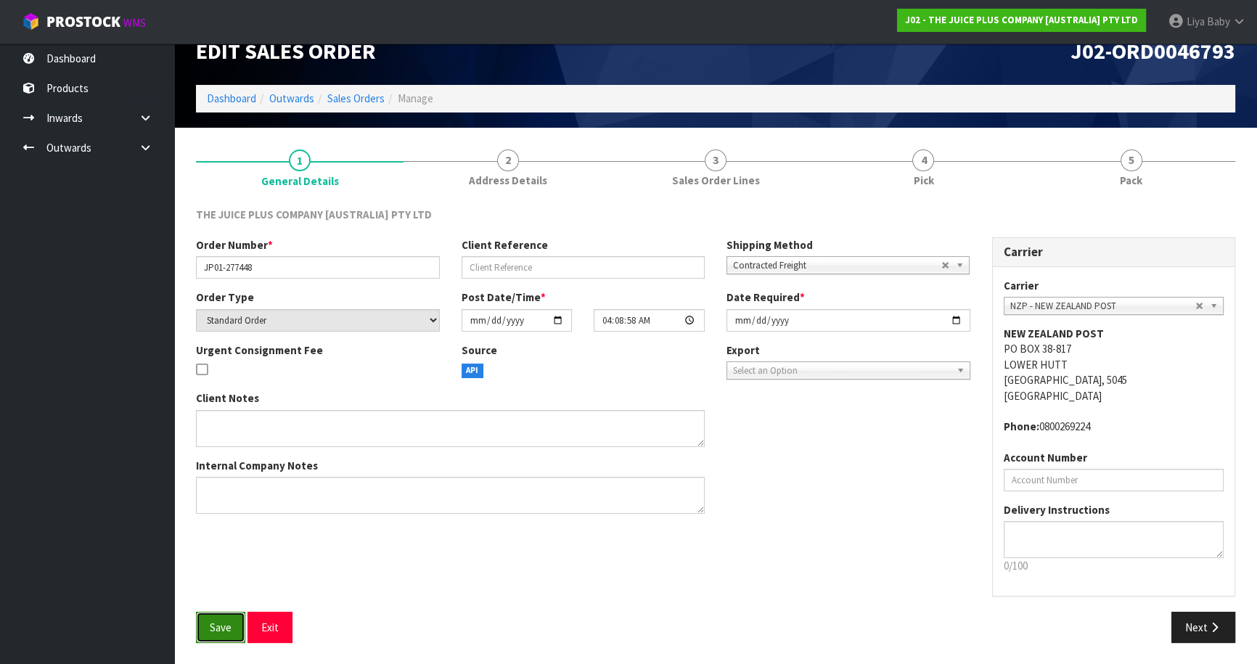
click at [205, 620] on button "Save" at bounding box center [220, 627] width 49 height 31
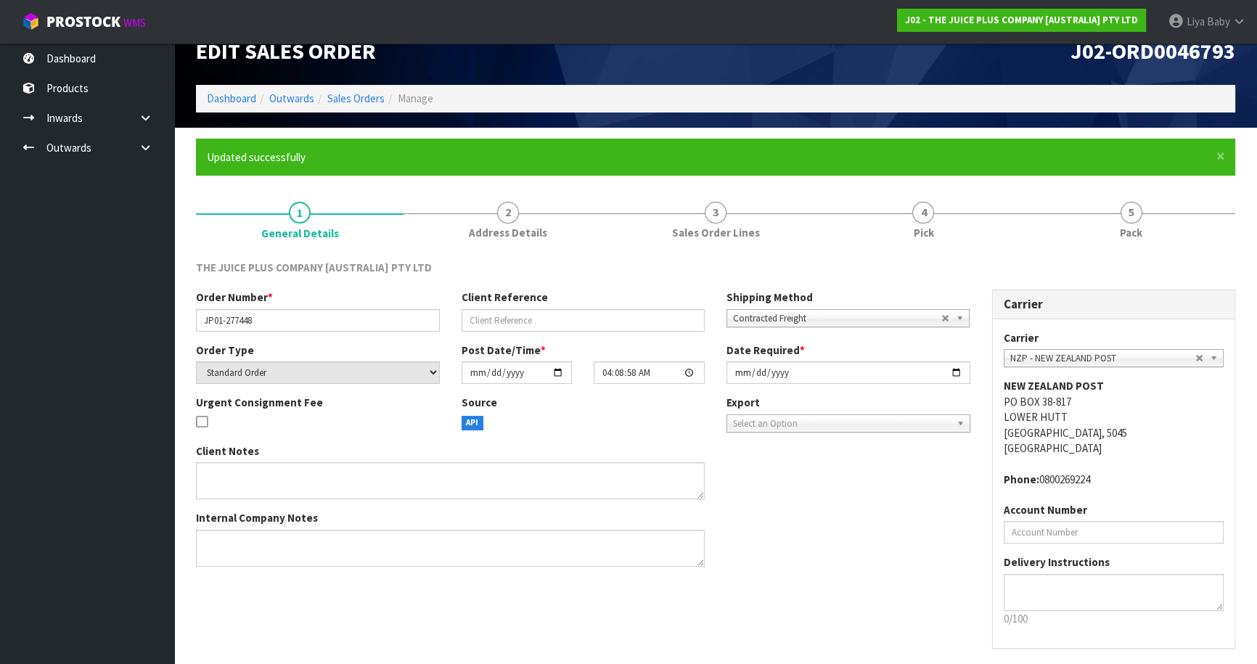
scroll to position [0, 0]
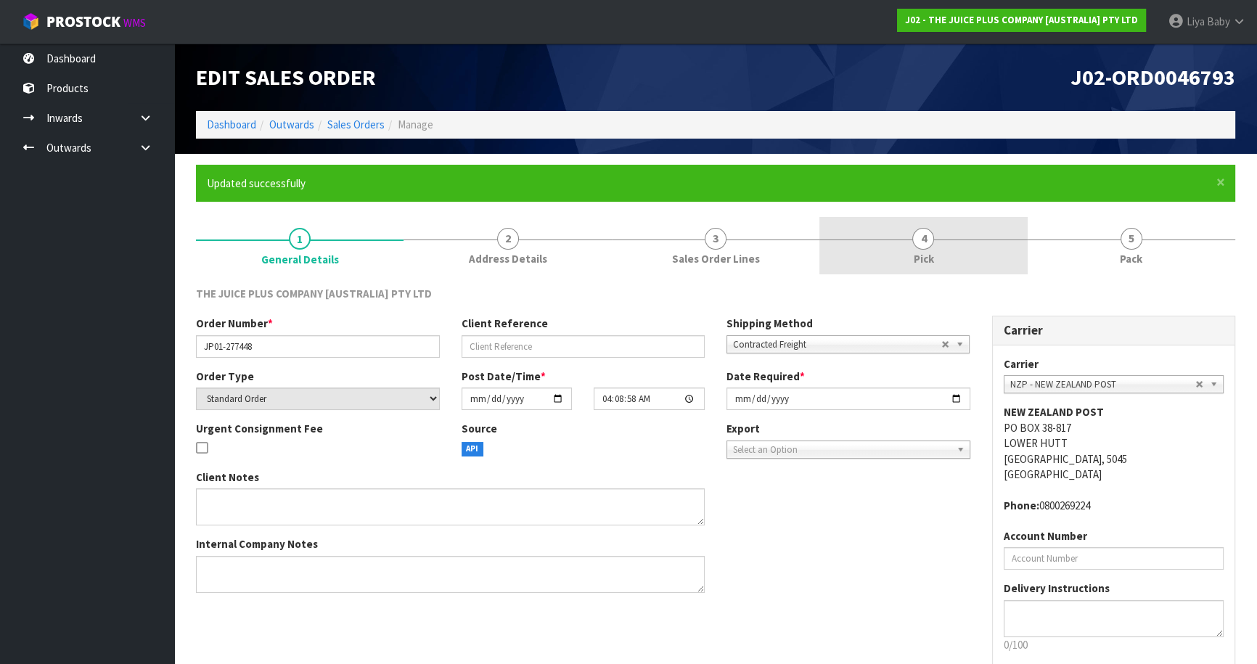
drag, startPoint x: 910, startPoint y: 221, endPoint x: 939, endPoint y: 250, distance: 41.6
click at [912, 223] on link "4 Pick" at bounding box center [923, 245] width 208 height 57
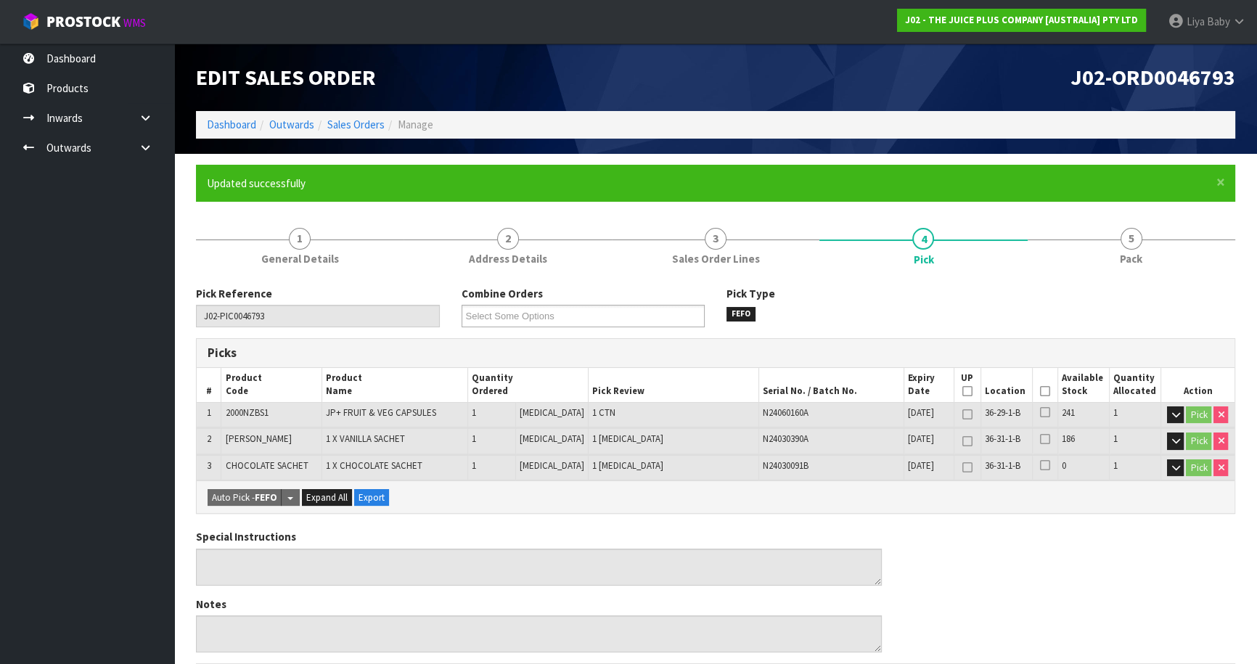
click at [1040, 391] on icon at bounding box center [1045, 391] width 10 height 1
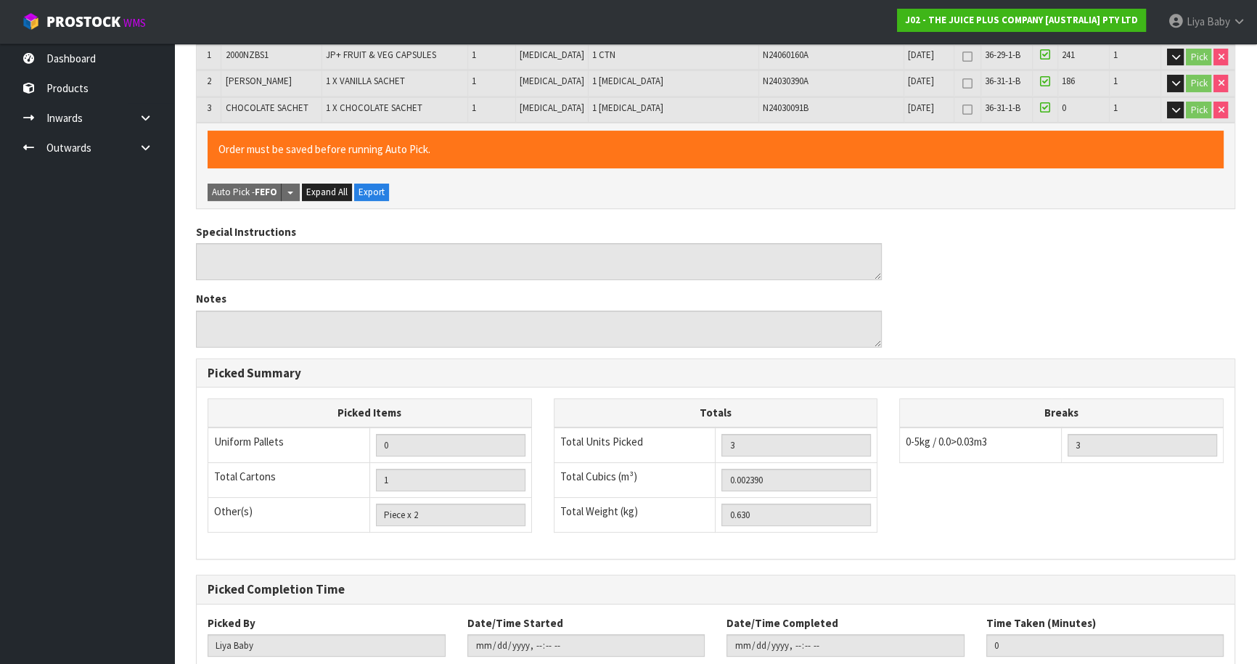
scroll to position [450, 0]
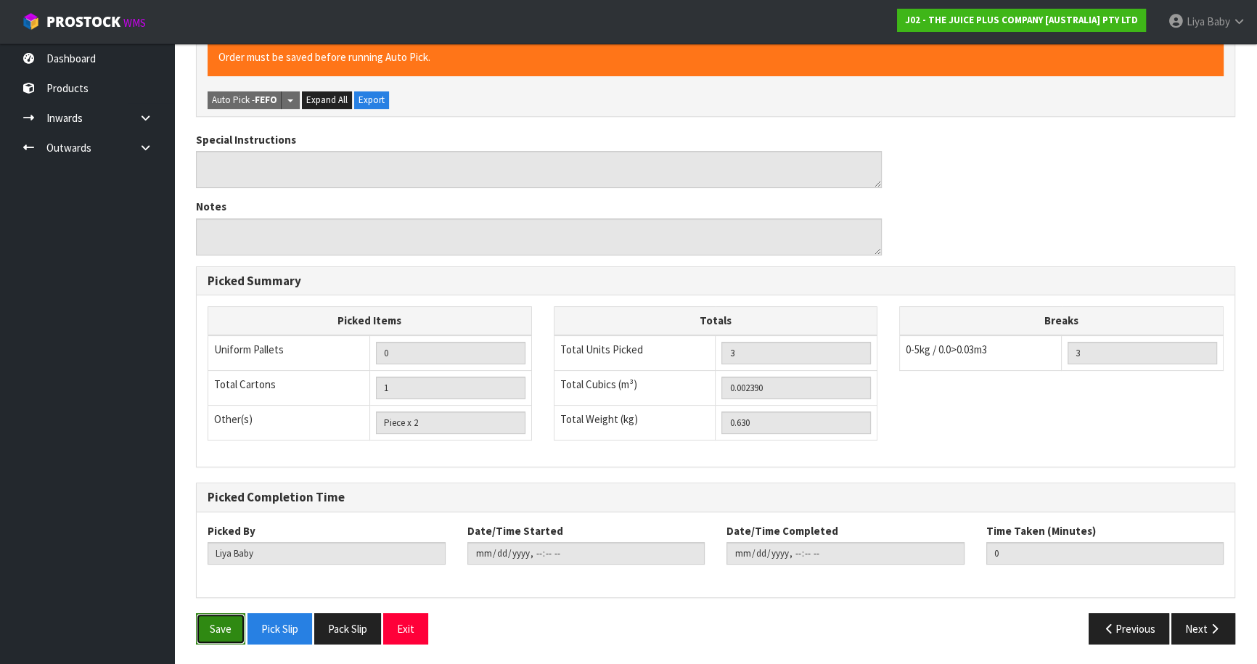
click at [202, 636] on button "Save" at bounding box center [220, 628] width 49 height 31
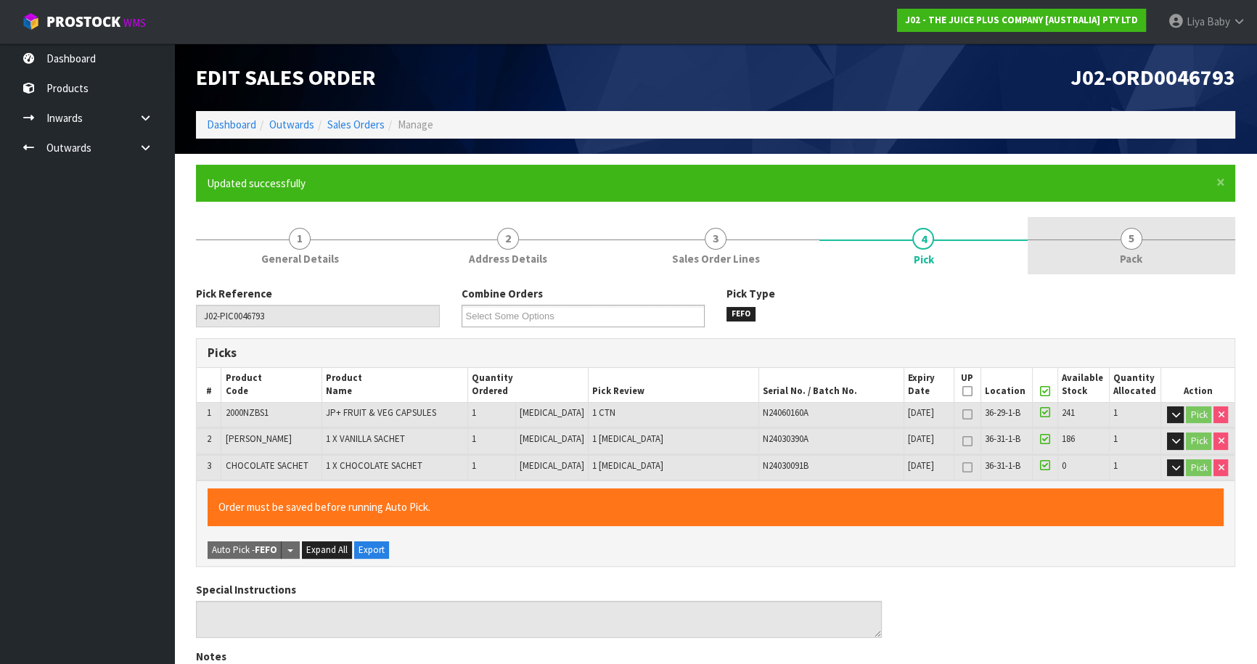
drag, startPoint x: 1132, startPoint y: 238, endPoint x: 1088, endPoint y: 270, distance: 54.6
click at [1128, 243] on span "5" at bounding box center [1131, 239] width 22 height 22
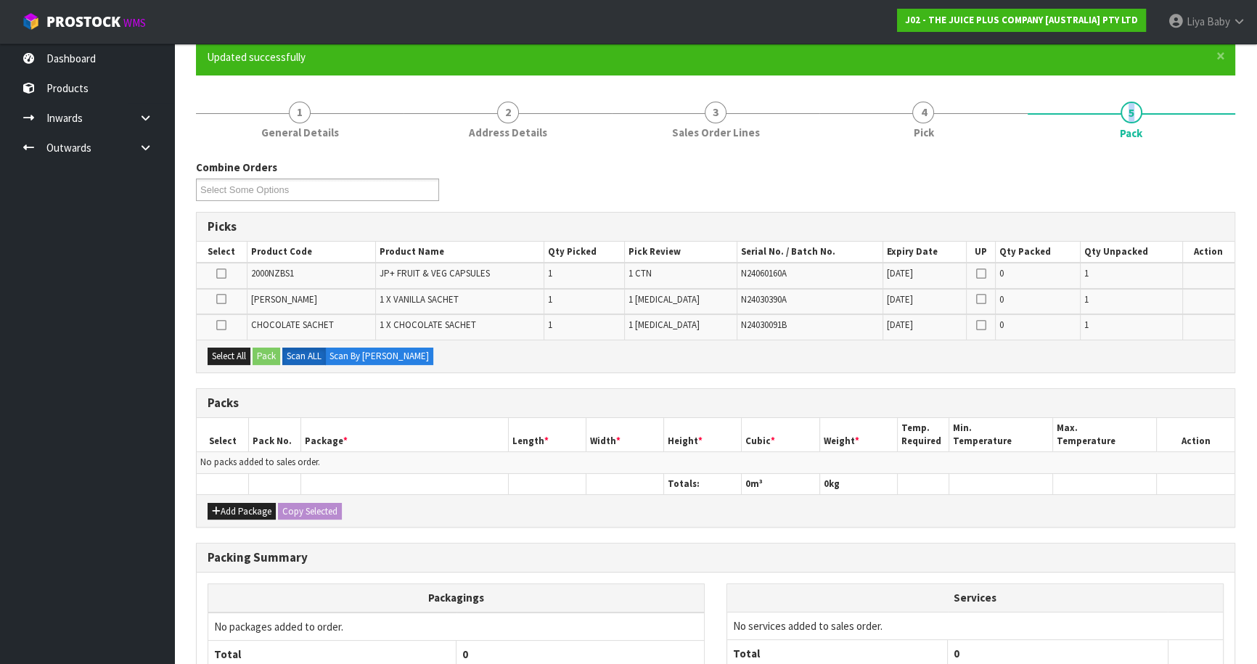
scroll to position [255, 0]
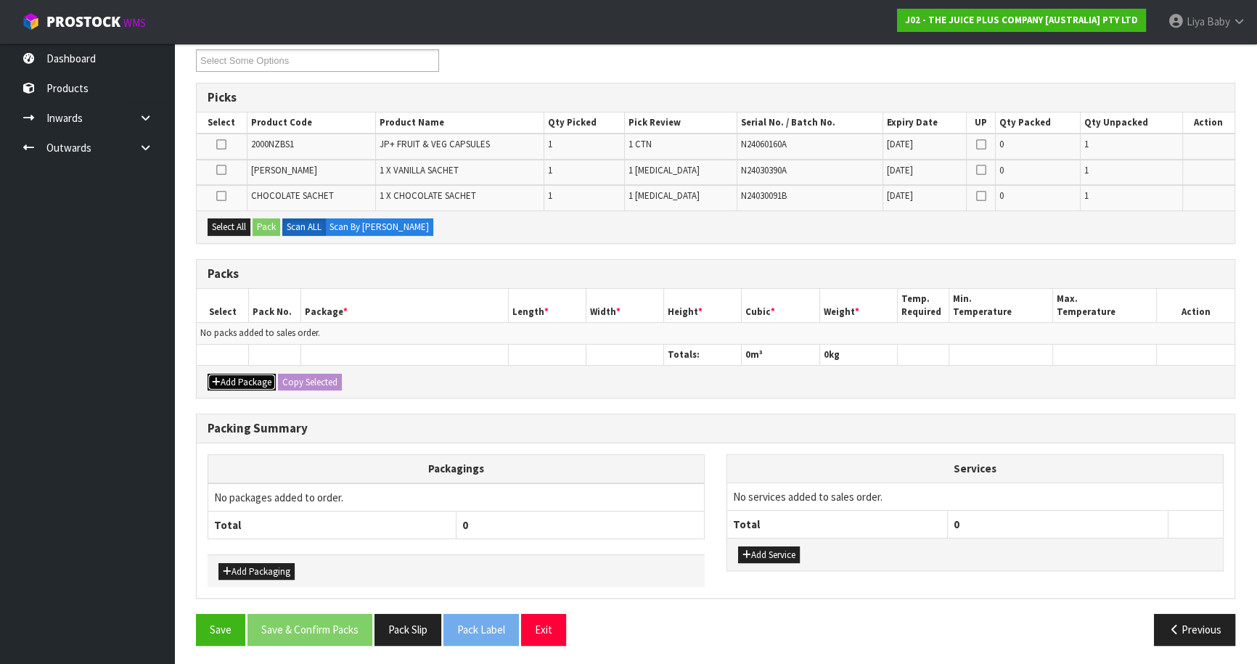
drag, startPoint x: 271, startPoint y: 379, endPoint x: 254, endPoint y: 374, distance: 17.4
click at [270, 379] on button "Add Package" at bounding box center [242, 382] width 68 height 17
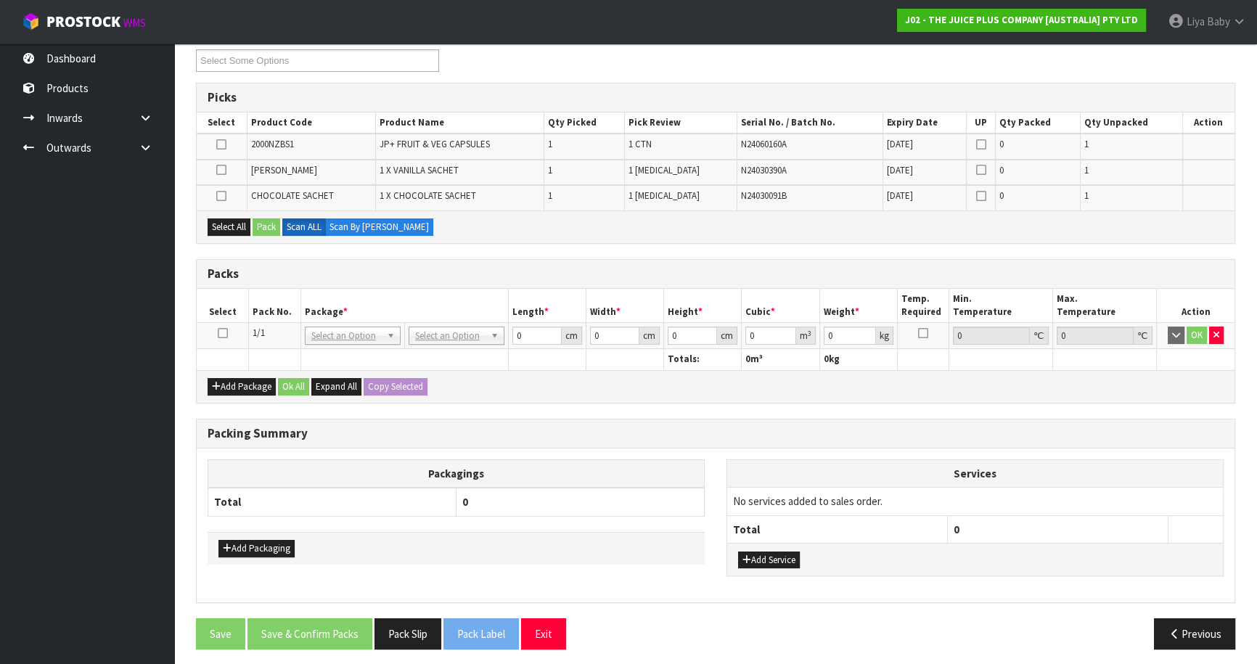
click at [224, 333] on icon at bounding box center [223, 333] width 10 height 1
click at [229, 214] on div "Select All Pack Scan ALL Scan By [PERSON_NAME]" at bounding box center [716, 226] width 1038 height 33
drag, startPoint x: 231, startPoint y: 225, endPoint x: 253, endPoint y: 223, distance: 21.8
click at [232, 225] on button "Select All" at bounding box center [229, 226] width 43 height 17
click at [264, 220] on button "Pack" at bounding box center [267, 226] width 28 height 17
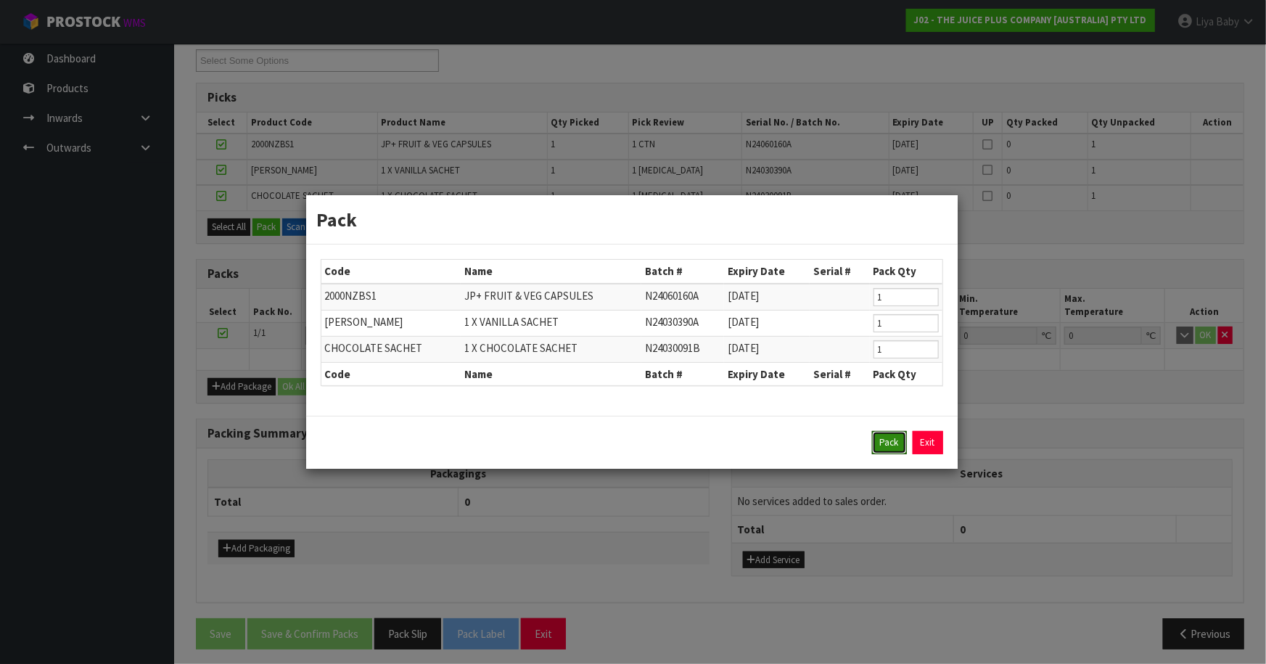
drag, startPoint x: 898, startPoint y: 435, endPoint x: 827, endPoint y: 441, distance: 70.7
click at [895, 435] on button "Pack" at bounding box center [889, 442] width 35 height 23
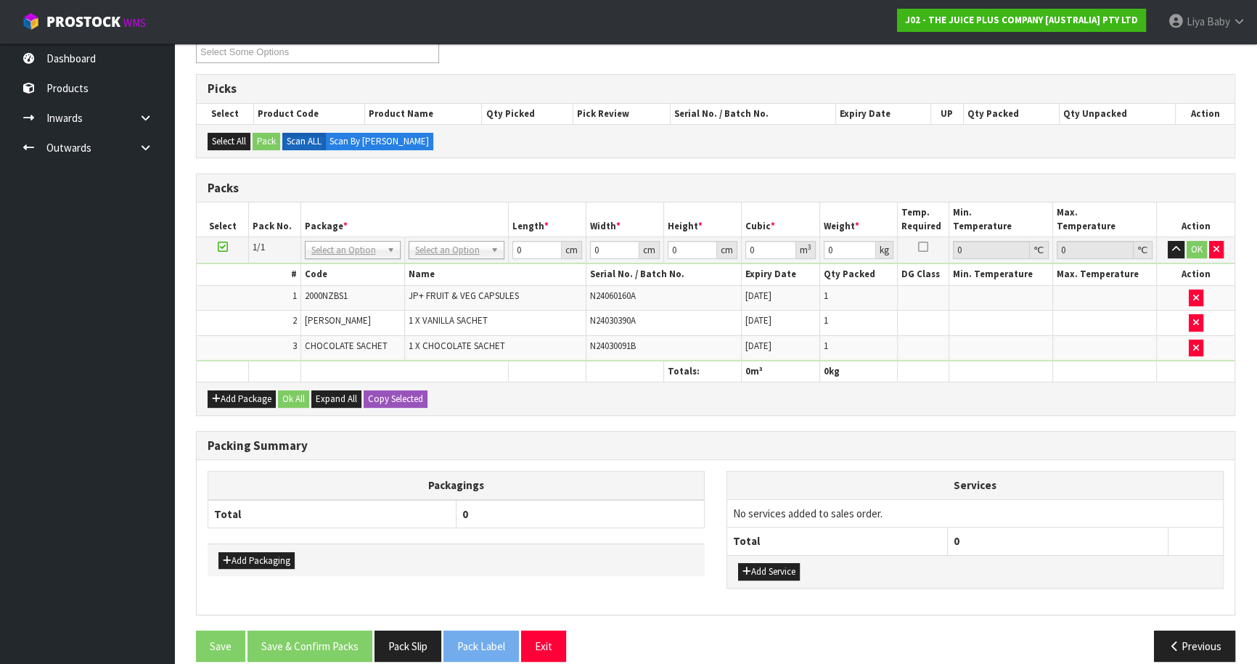
scroll to position [280, 0]
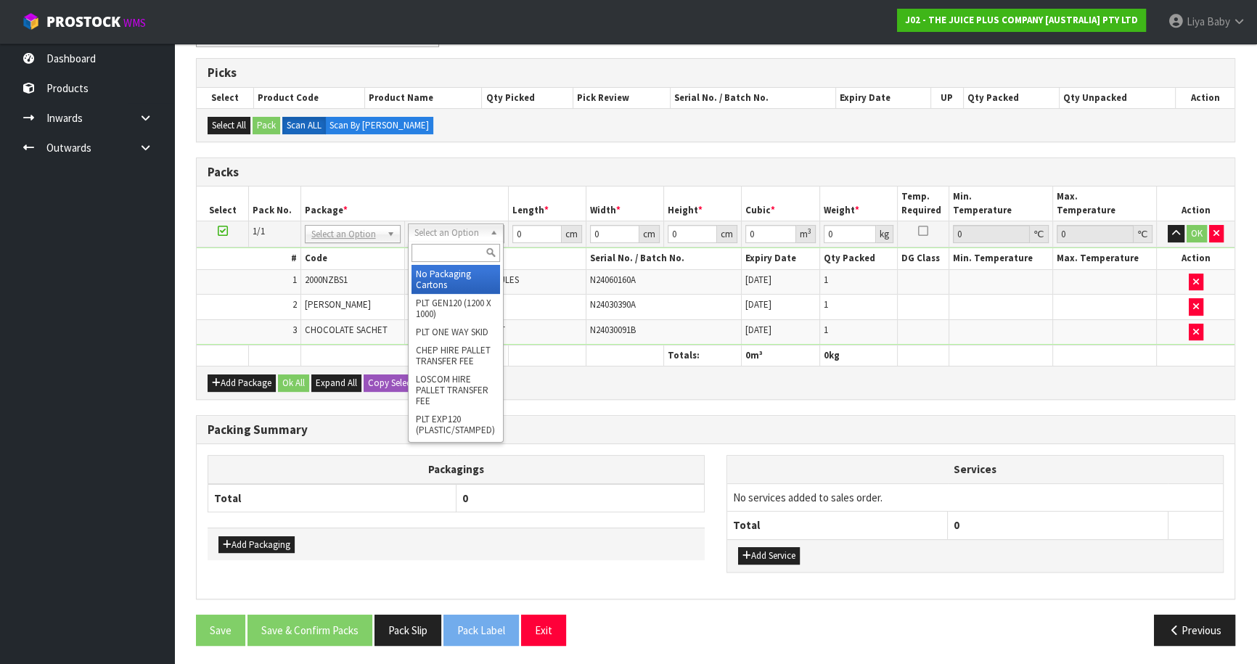
drag, startPoint x: 454, startPoint y: 249, endPoint x: 633, endPoint y: 218, distance: 181.2
click at [455, 249] on input "text" at bounding box center [455, 253] width 89 height 18
drag, startPoint x: 464, startPoint y: 283, endPoint x: 485, endPoint y: 258, distance: 32.4
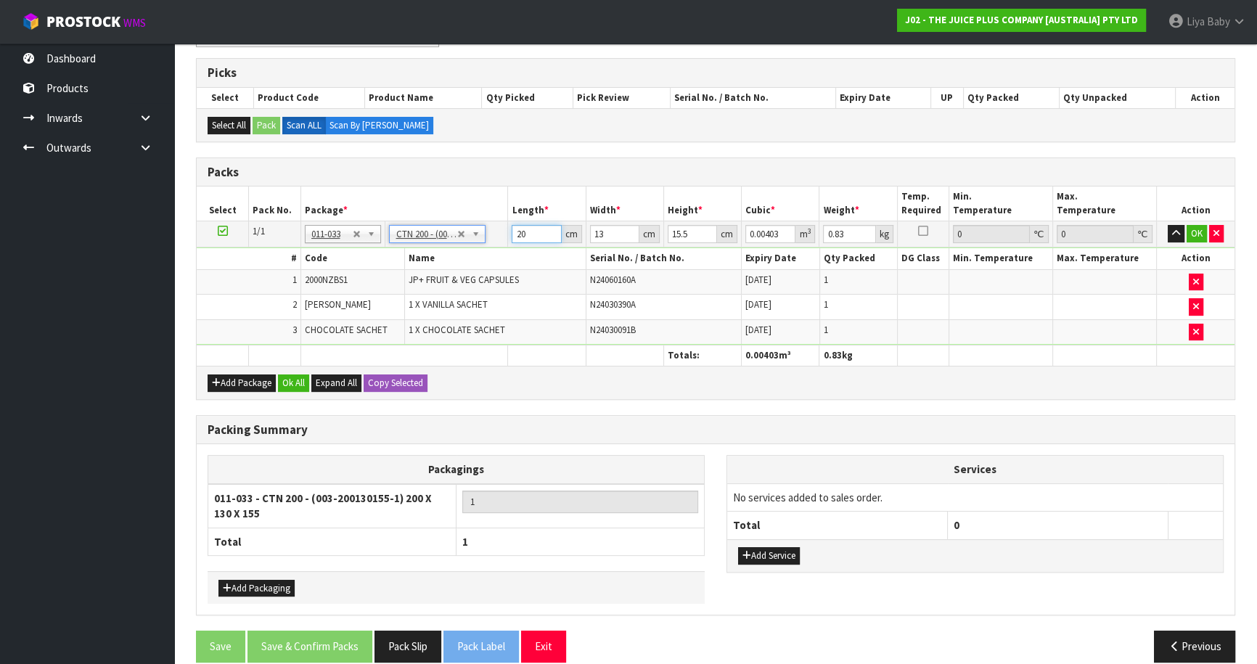
click at [540, 234] on input "20" at bounding box center [536, 234] width 49 height 18
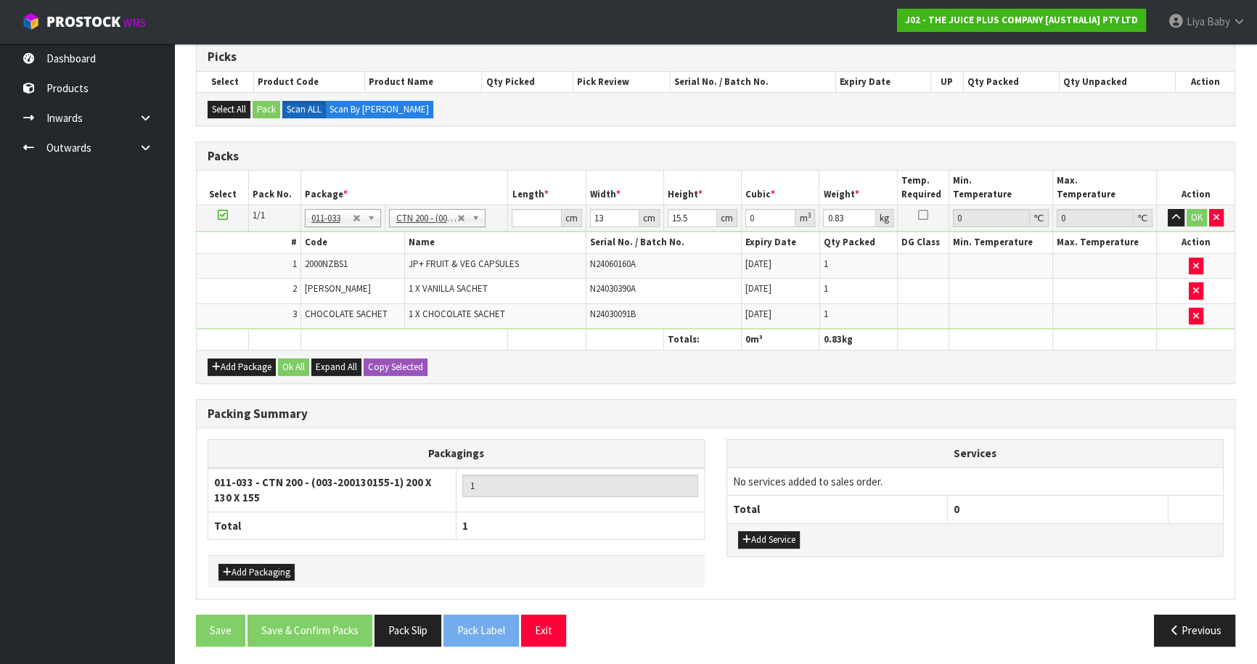
drag, startPoint x: 993, startPoint y: 694, endPoint x: 1265, endPoint y: 694, distance: 272.8
click at [1257, 368] on html "Toggle navigation ProStock WMS J02 - THE JUICE PLUS COMPANY [AUSTRALIA] PTY LTD…" at bounding box center [628, 36] width 1257 height 664
drag, startPoint x: 538, startPoint y: 218, endPoint x: 566, endPoint y: 213, distance: 27.9
click at [566, 213] on div "cm" at bounding box center [547, 218] width 70 height 18
drag, startPoint x: 298, startPoint y: 358, endPoint x: 308, endPoint y: 344, distance: 17.1
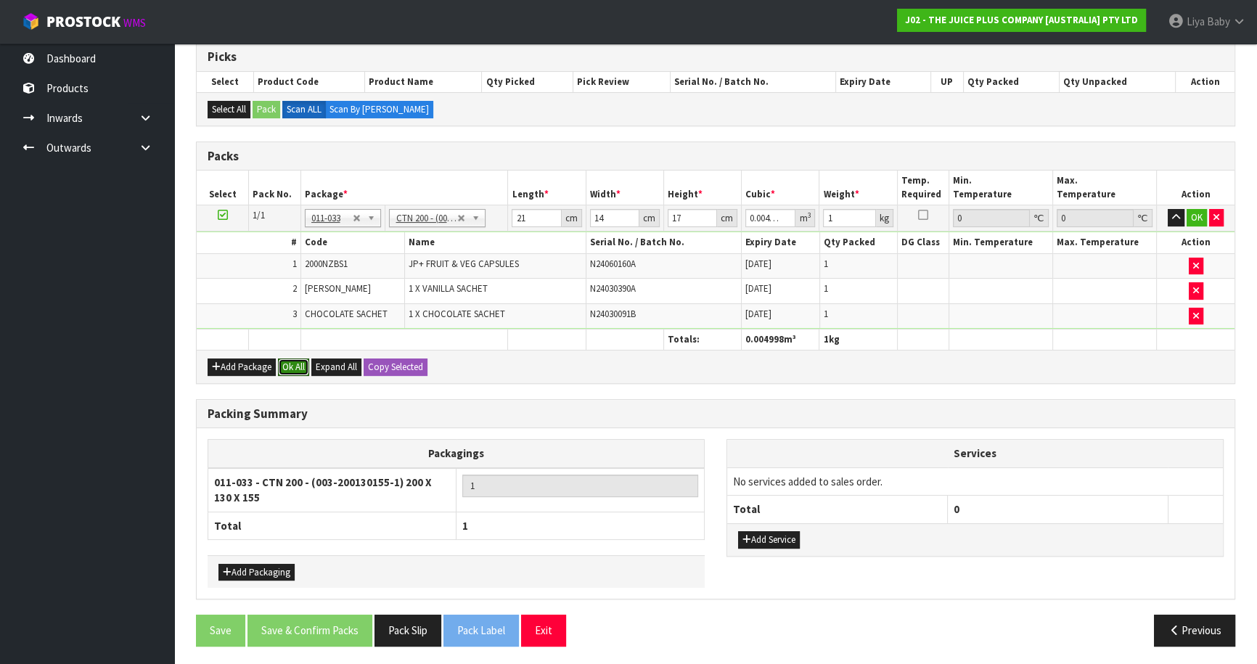
click at [300, 355] on div "Add Package Ok All Expand All Copy Selected" at bounding box center [716, 366] width 1038 height 33
click at [292, 363] on button "Ok All" at bounding box center [293, 366] width 31 height 17
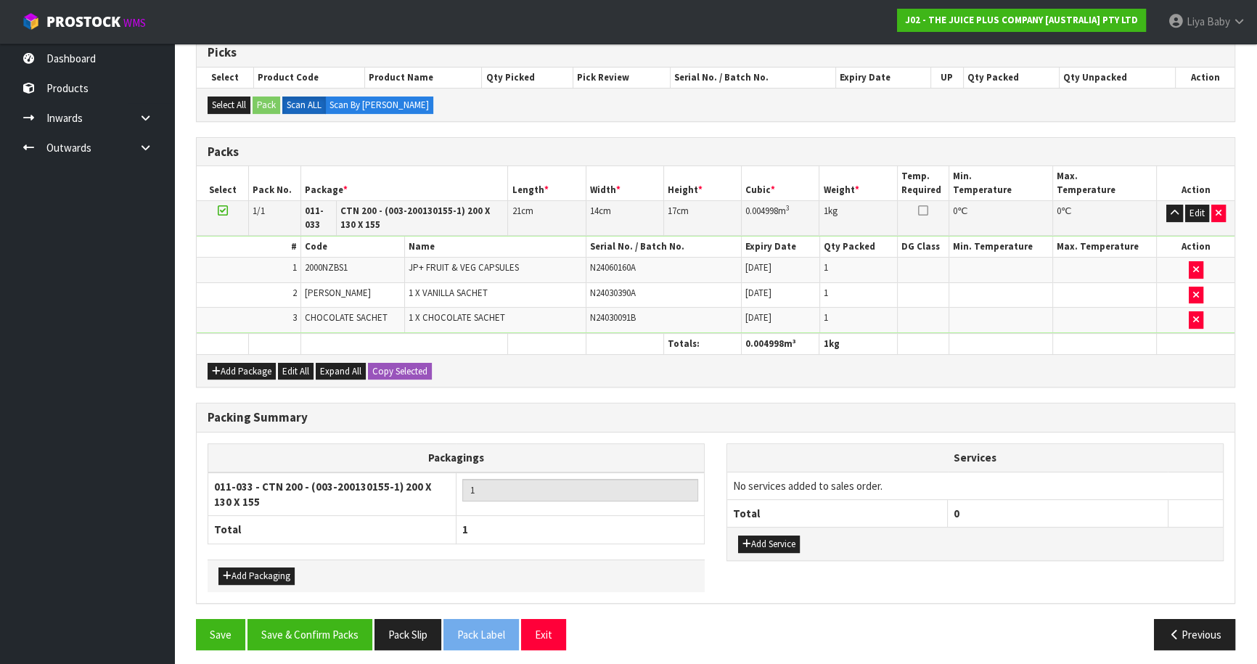
scroll to position [305, 0]
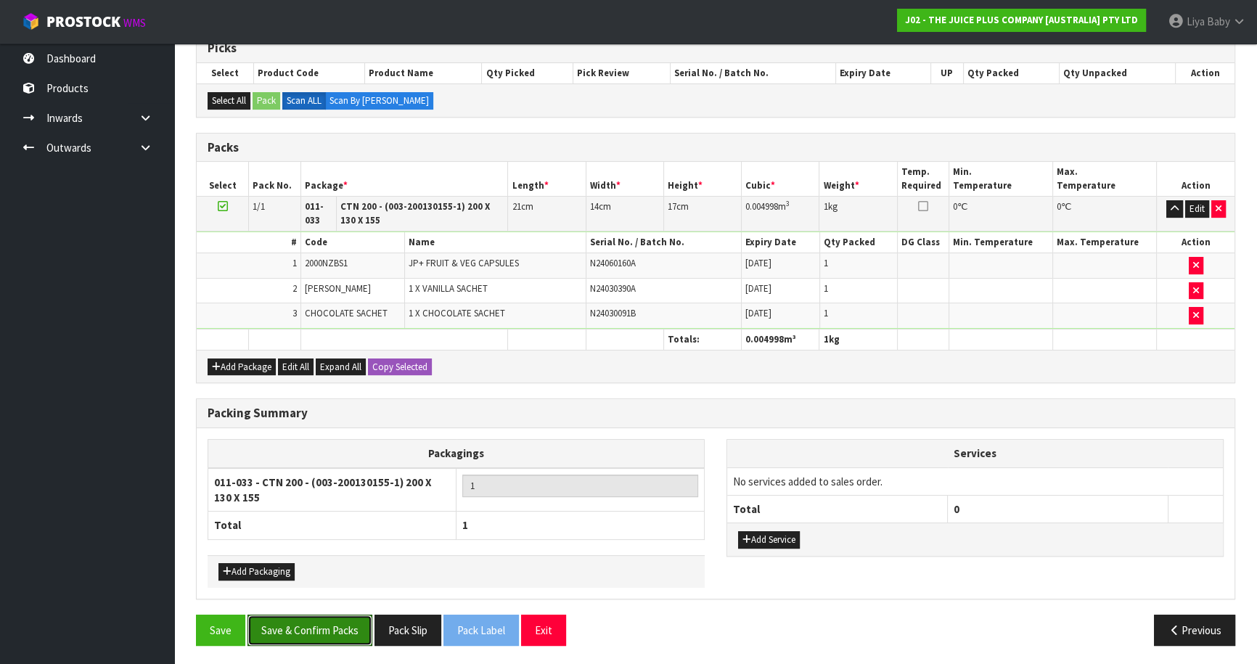
drag, startPoint x: 333, startPoint y: 619, endPoint x: 399, endPoint y: 588, distance: 73.0
click at [332, 615] on button "Save & Confirm Packs" at bounding box center [309, 630] width 125 height 31
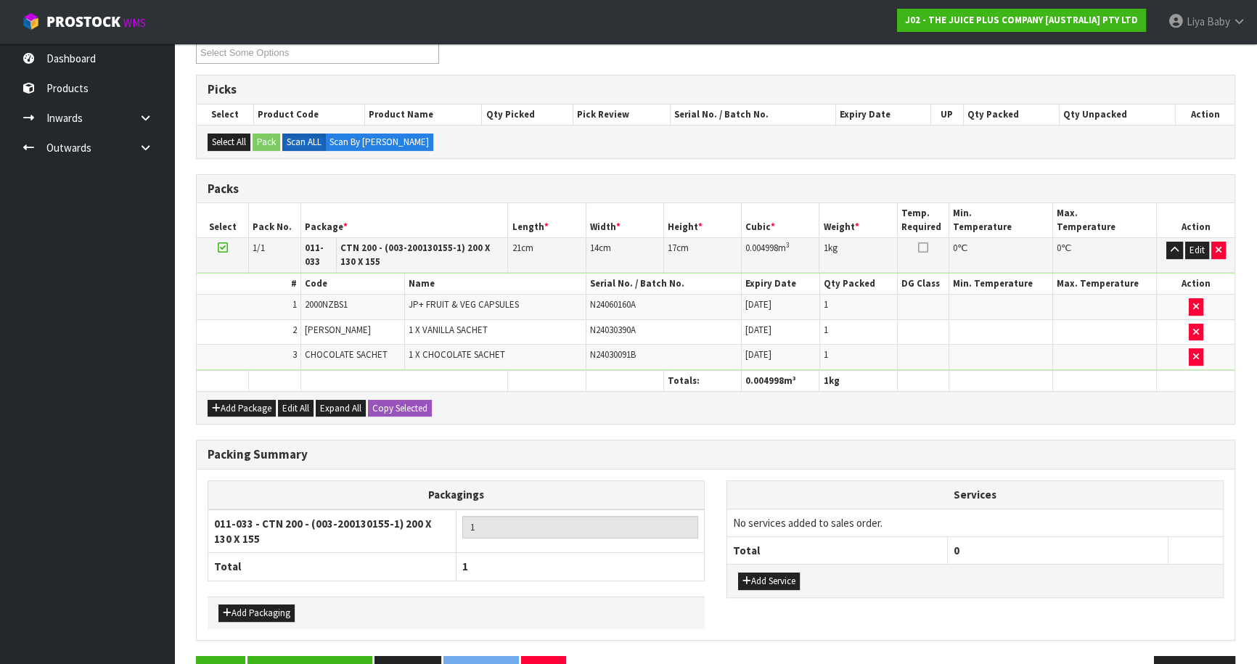
scroll to position [176, 0]
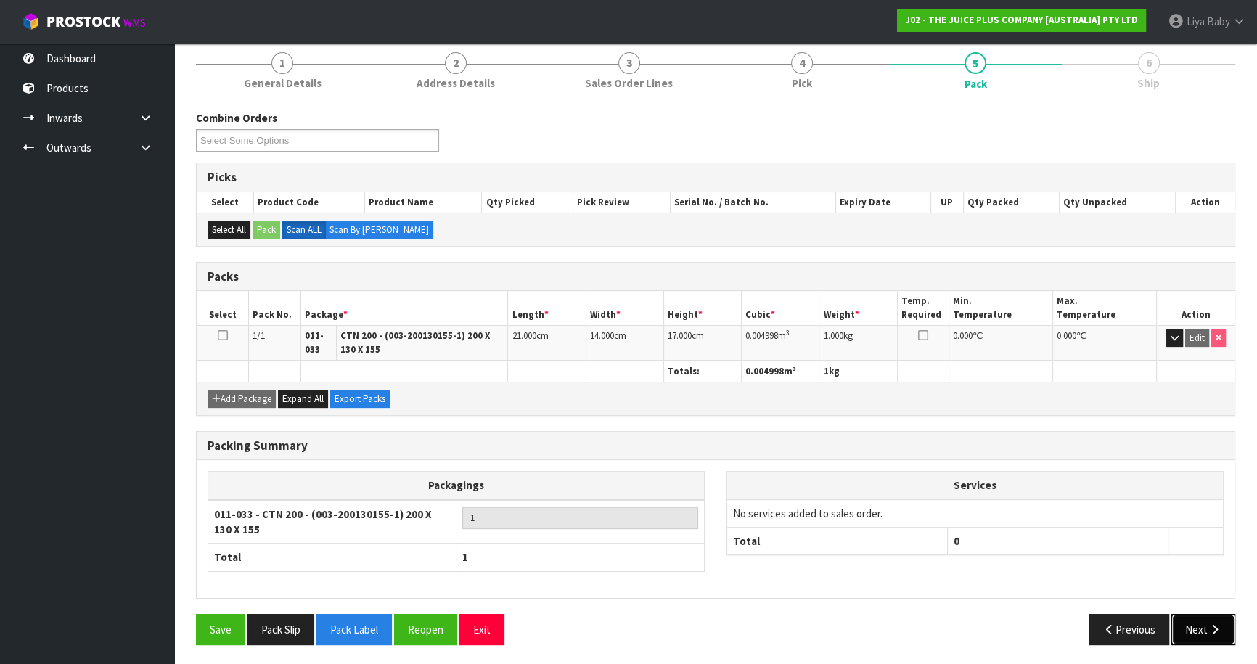
click at [1220, 630] on button "Next" at bounding box center [1203, 629] width 64 height 31
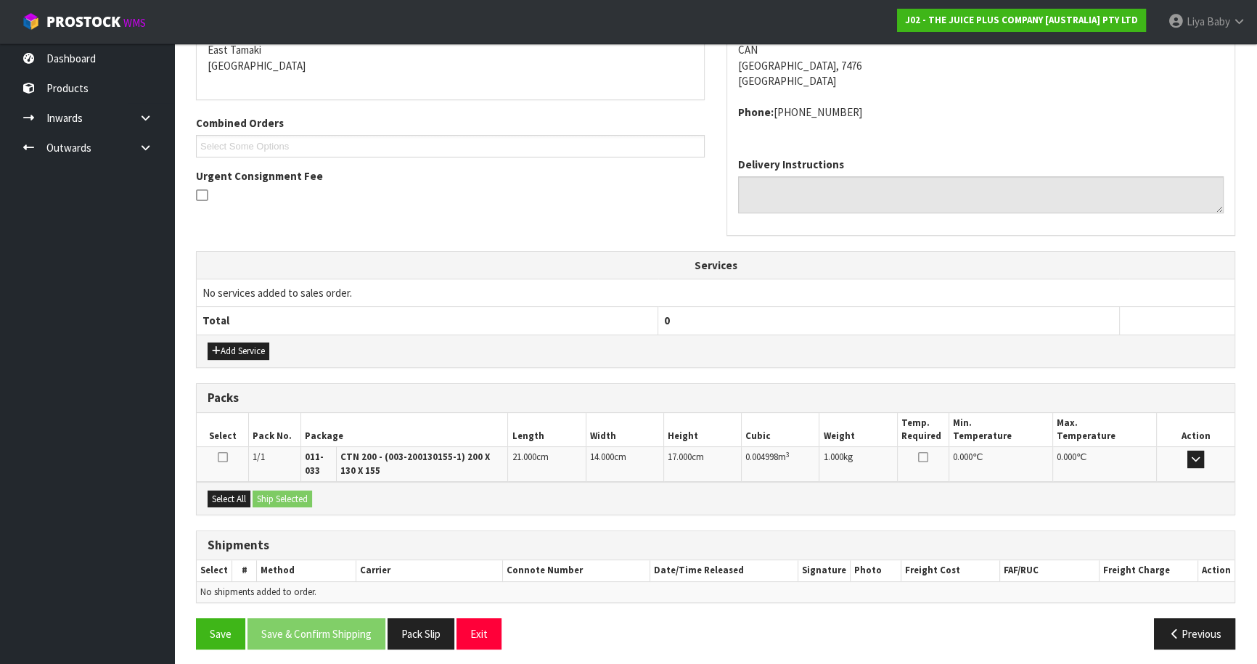
scroll to position [319, 0]
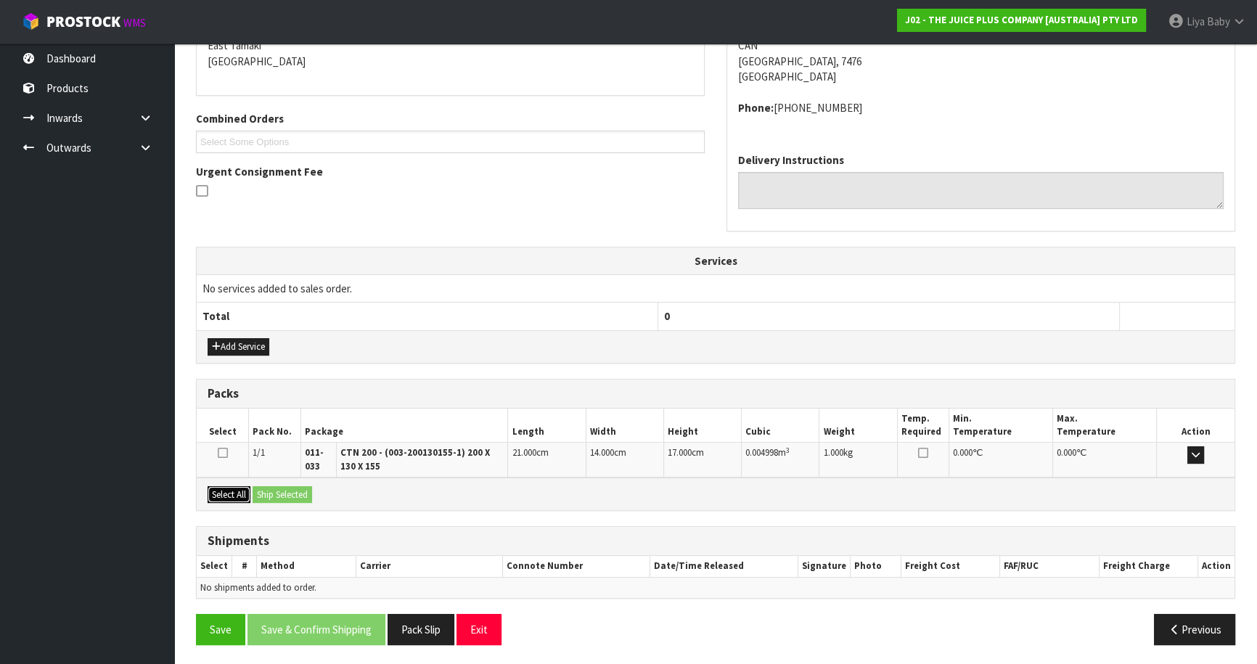
drag, startPoint x: 237, startPoint y: 489, endPoint x: 267, endPoint y: 491, distance: 29.8
click at [239, 489] on button "Select All" at bounding box center [229, 494] width 43 height 17
click at [271, 491] on button "Ship Selected" at bounding box center [283, 494] width 60 height 17
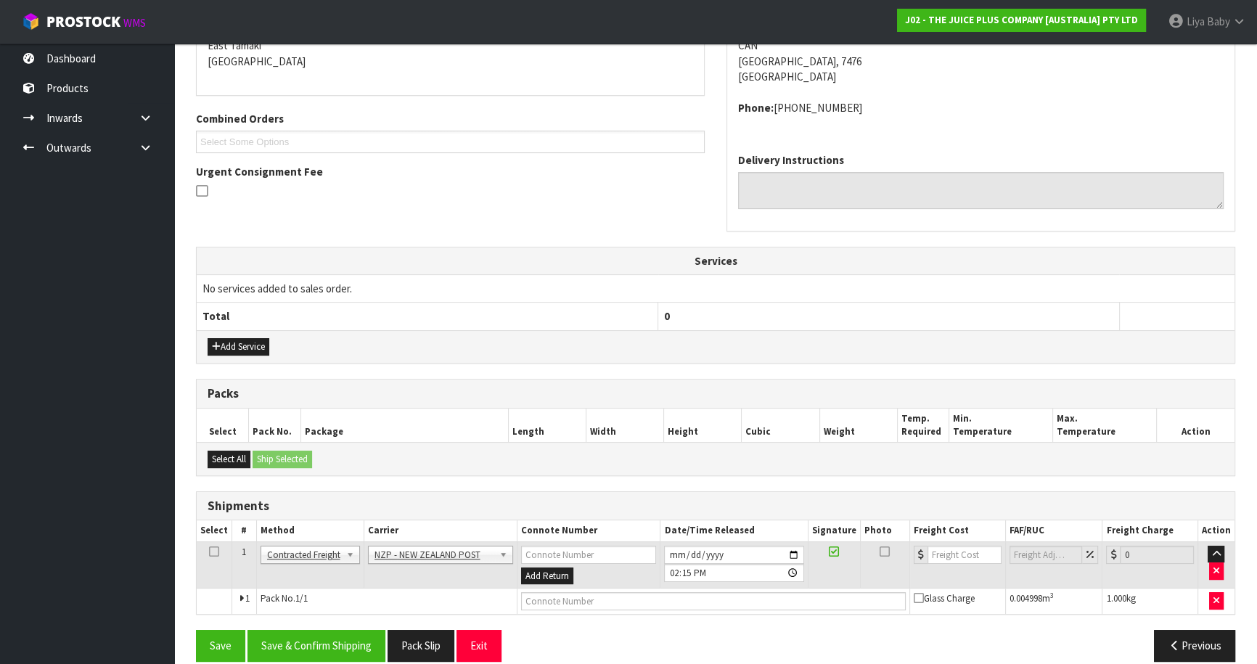
drag, startPoint x: 215, startPoint y: 541, endPoint x: 209, endPoint y: 549, distance: 9.9
click at [213, 543] on td at bounding box center [215, 564] width 36 height 47
click at [209, 551] on icon at bounding box center [214, 551] width 10 height 1
drag, startPoint x: 299, startPoint y: 638, endPoint x: 380, endPoint y: 596, distance: 91.2
click at [301, 631] on button "Save & Confirm Shipping" at bounding box center [316, 645] width 138 height 31
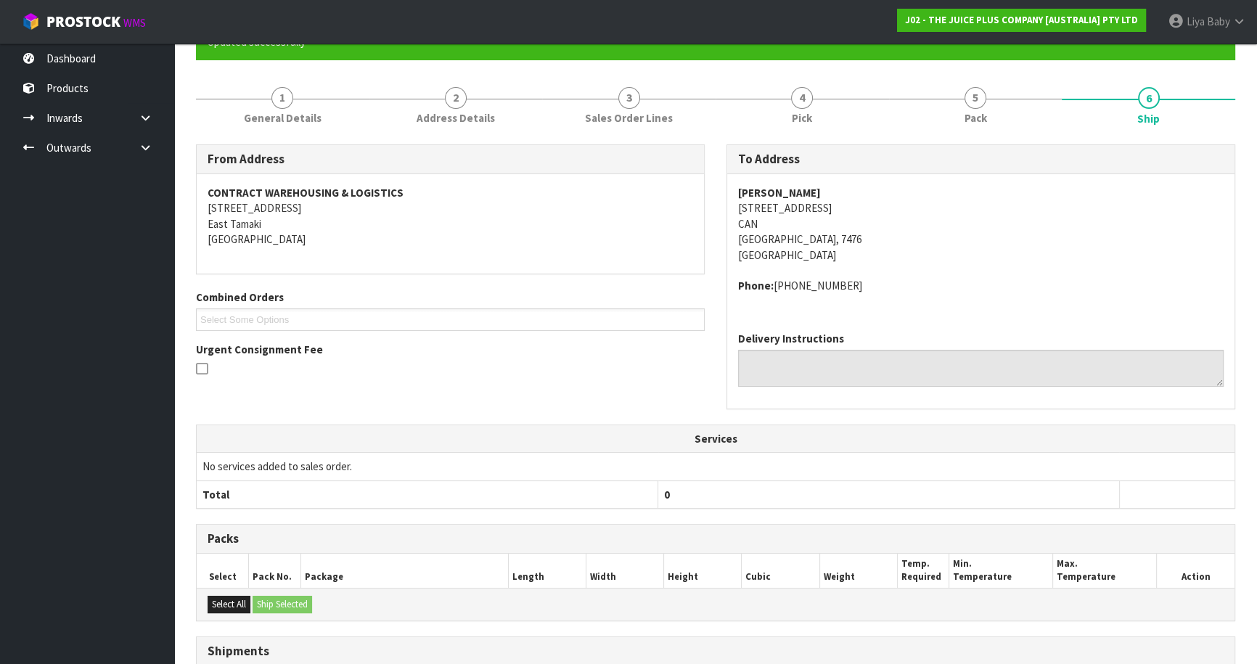
scroll to position [316, 0]
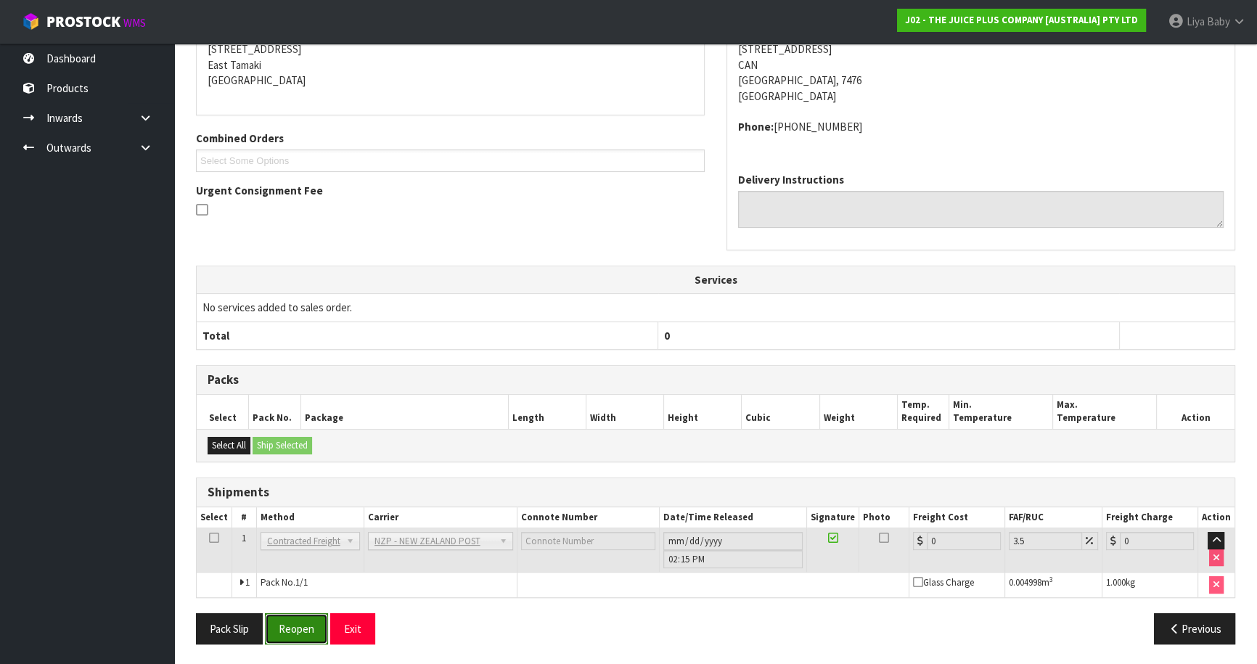
drag, startPoint x: 307, startPoint y: 630, endPoint x: 333, endPoint y: 623, distance: 27.1
click at [307, 630] on button "Reopen" at bounding box center [296, 628] width 63 height 31
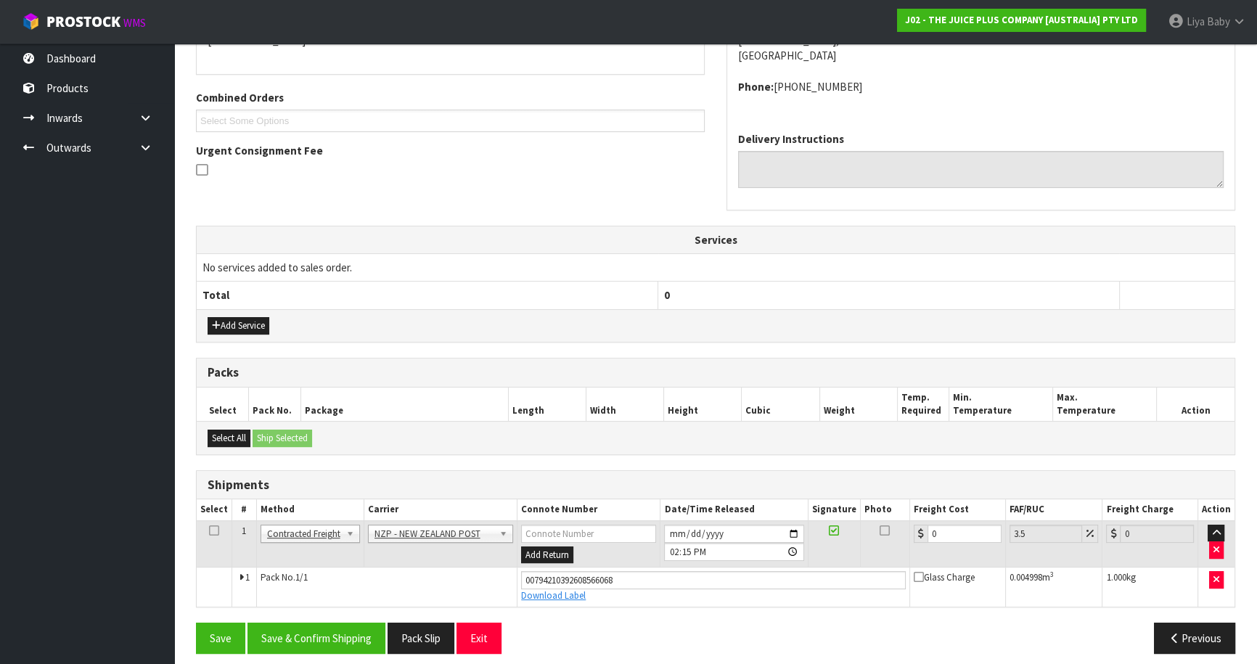
scroll to position [349, 0]
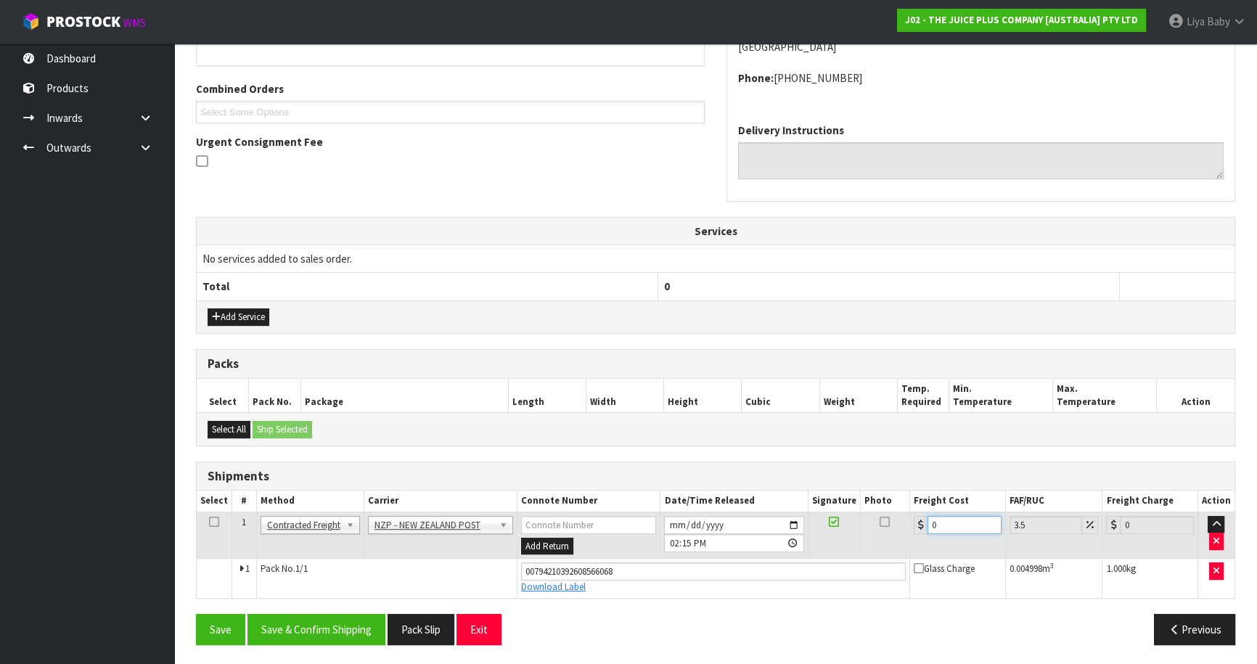
click at [946, 522] on input "0" at bounding box center [964, 525] width 74 height 18
drag, startPoint x: 204, startPoint y: 515, endPoint x: 210, endPoint y: 521, distance: 8.7
click at [206, 517] on td at bounding box center [215, 535] width 36 height 47
click at [212, 522] on icon at bounding box center [214, 522] width 10 height 1
click at [298, 629] on button "Save & Confirm Shipping" at bounding box center [316, 629] width 138 height 31
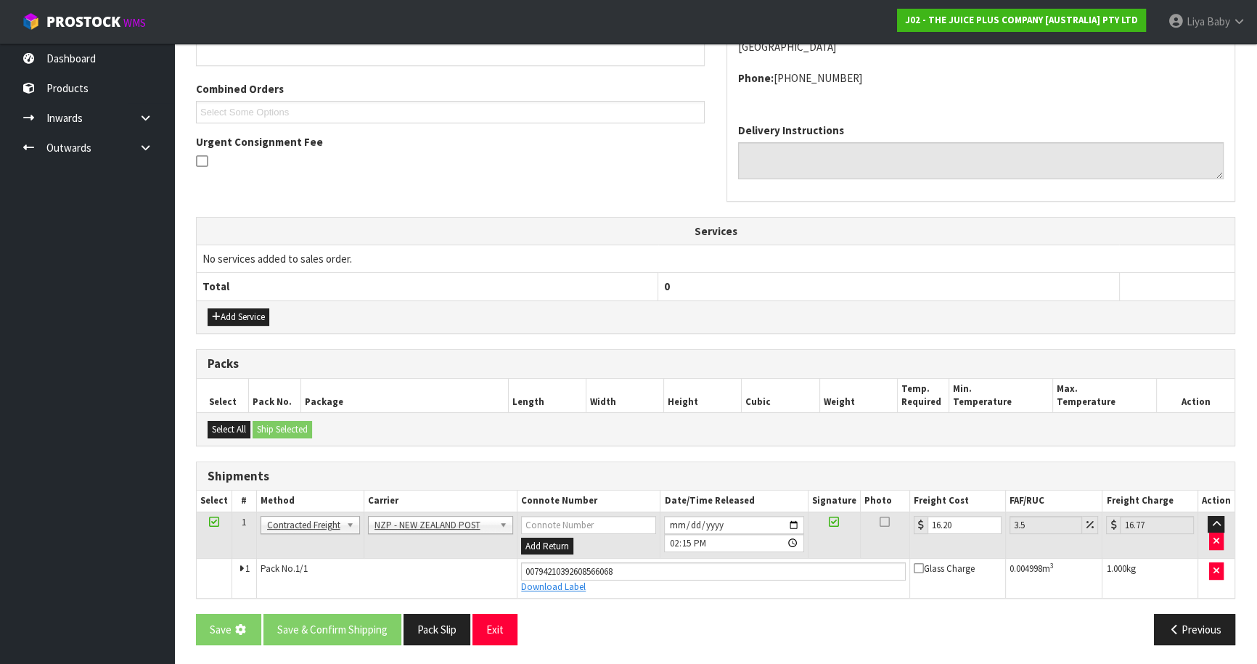
scroll to position [0, 0]
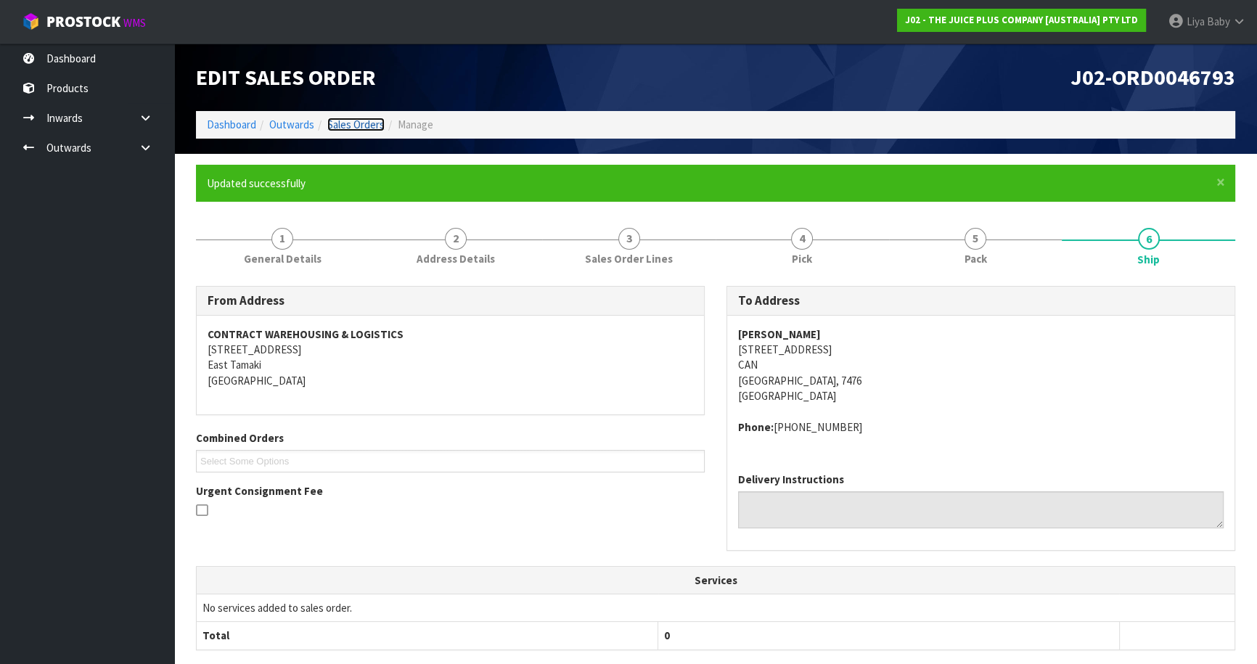
click at [348, 126] on link "Sales Orders" at bounding box center [355, 125] width 57 height 14
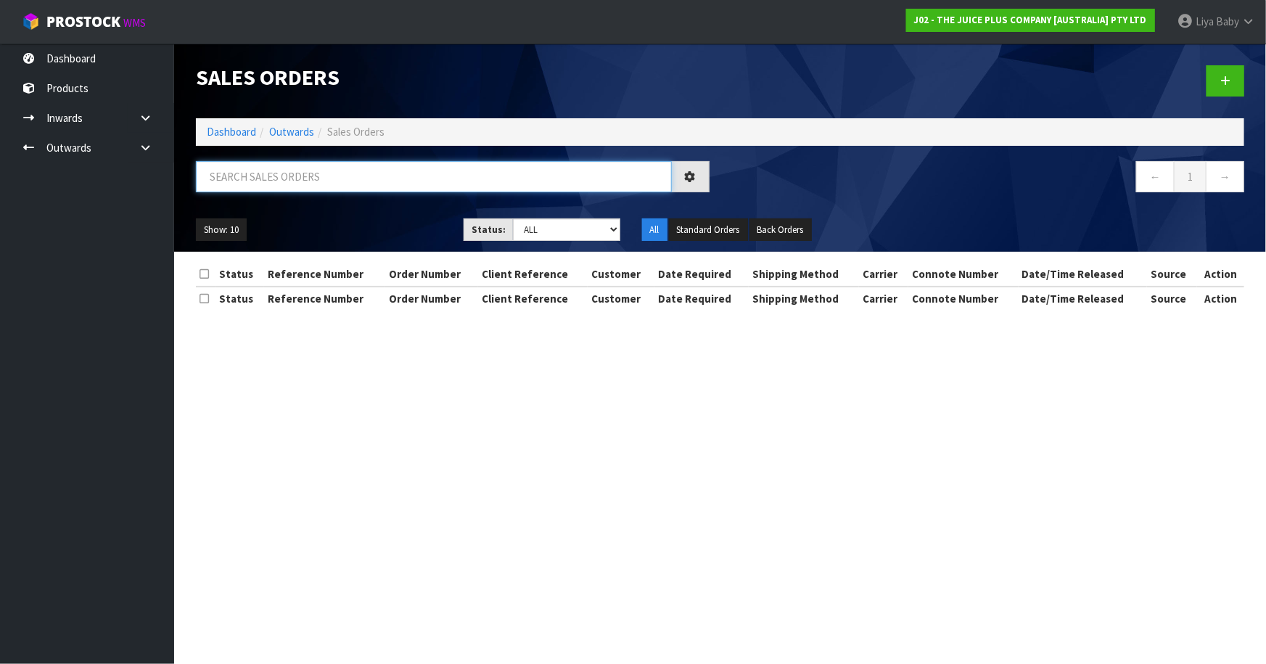
click at [355, 179] on input "text" at bounding box center [434, 176] width 476 height 31
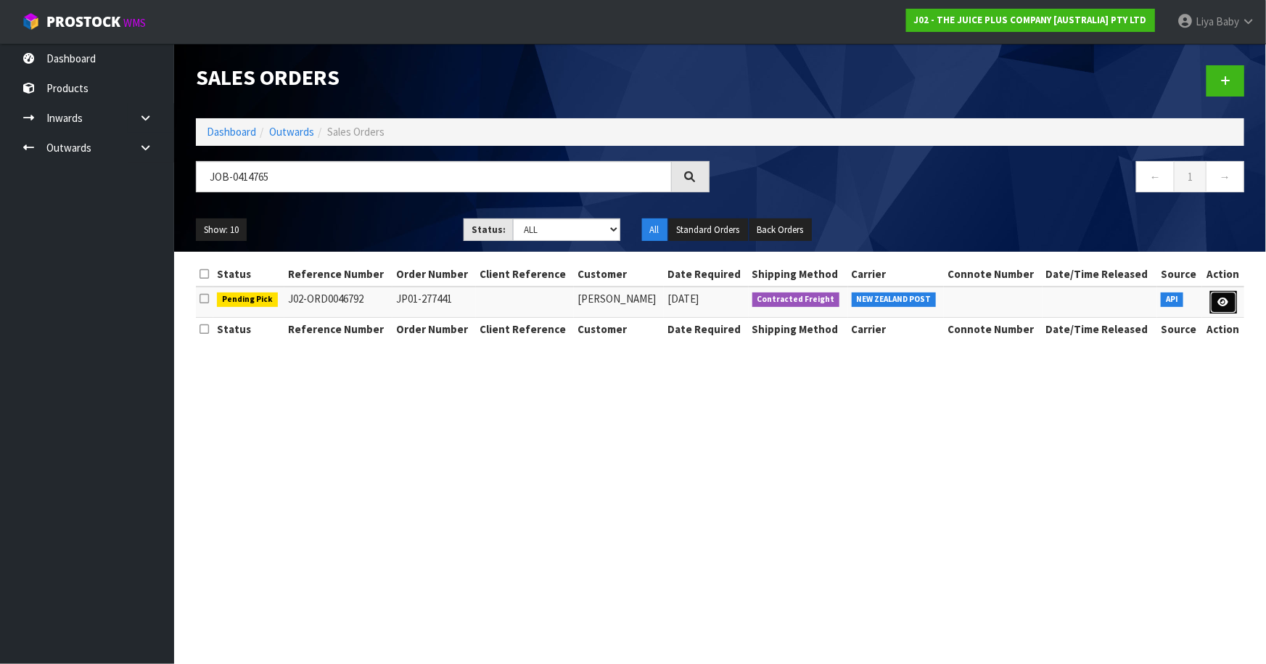
drag, startPoint x: 1223, startPoint y: 290, endPoint x: 1217, endPoint y: 318, distance: 28.3
click at [1225, 292] on link at bounding box center [1223, 302] width 27 height 23
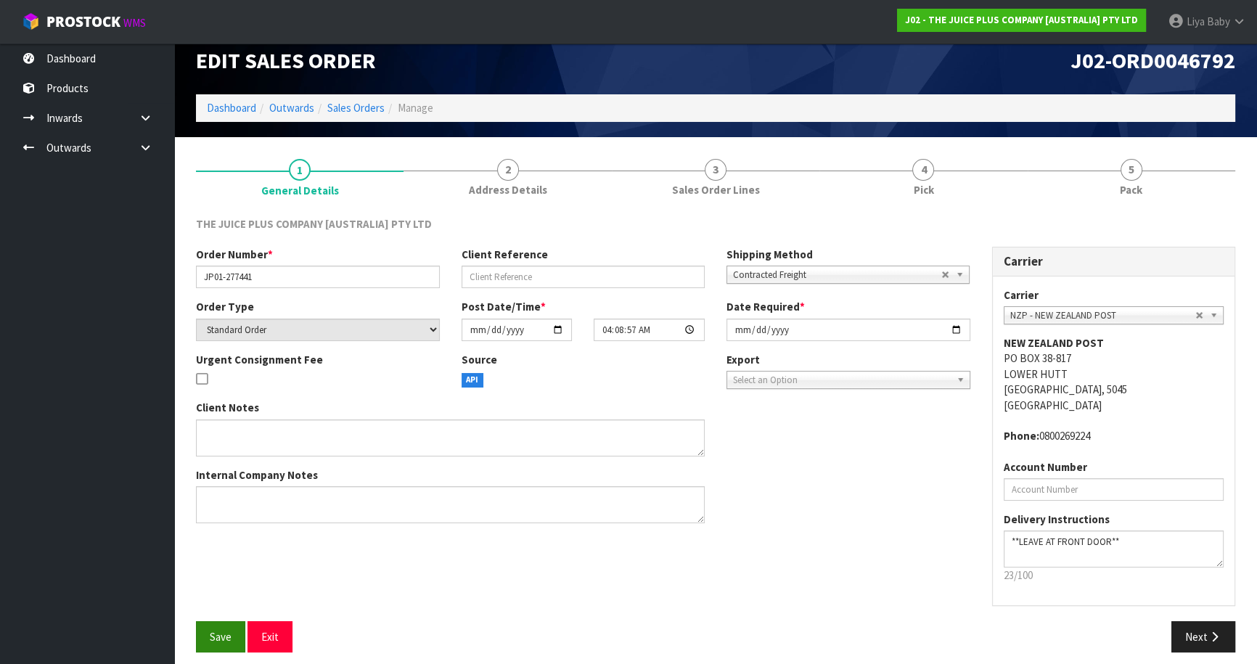
scroll to position [26, 0]
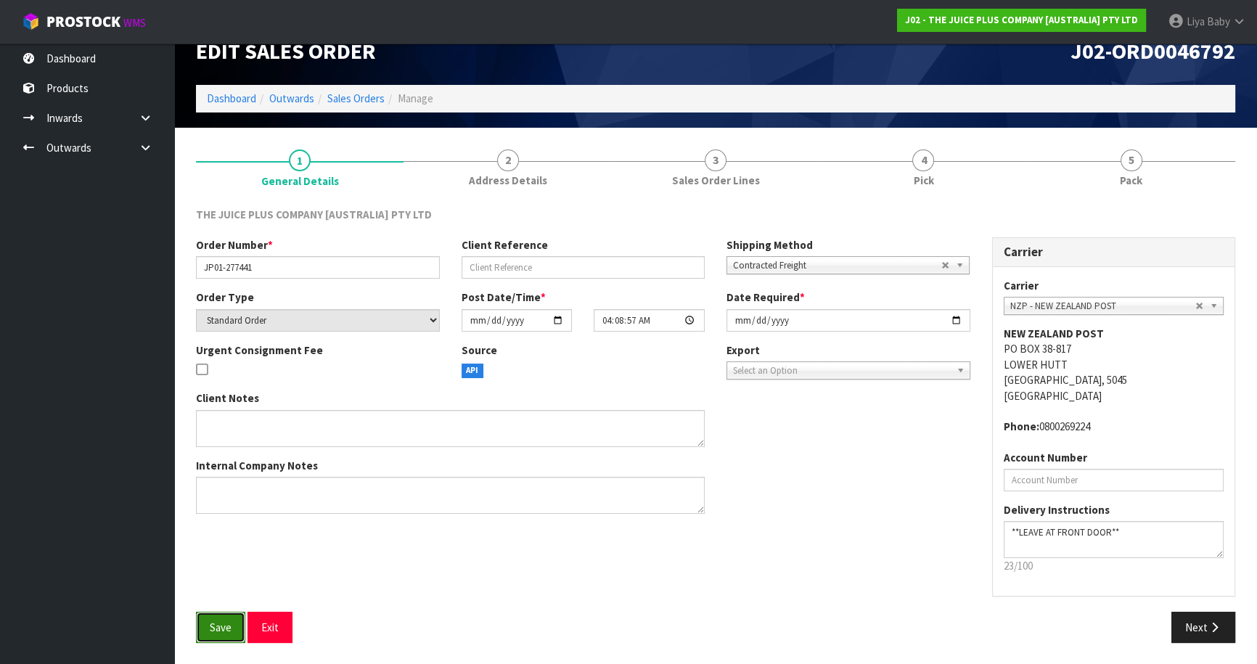
click at [229, 629] on span "Save" at bounding box center [221, 627] width 22 height 14
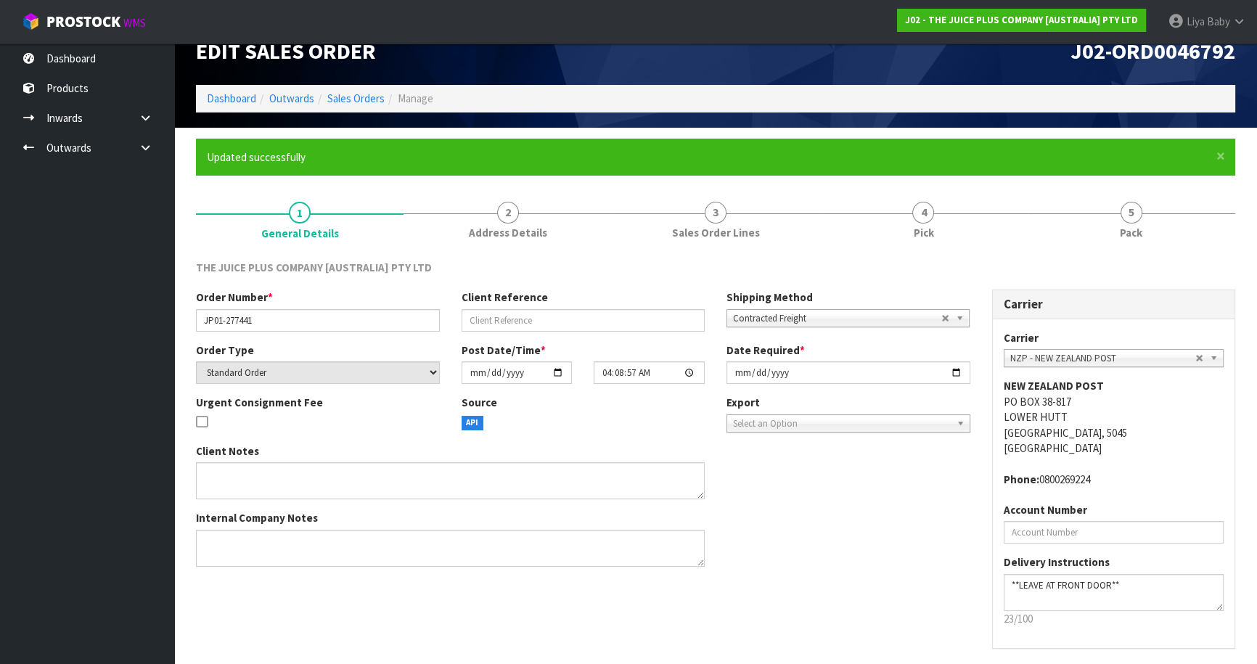
scroll to position [0, 0]
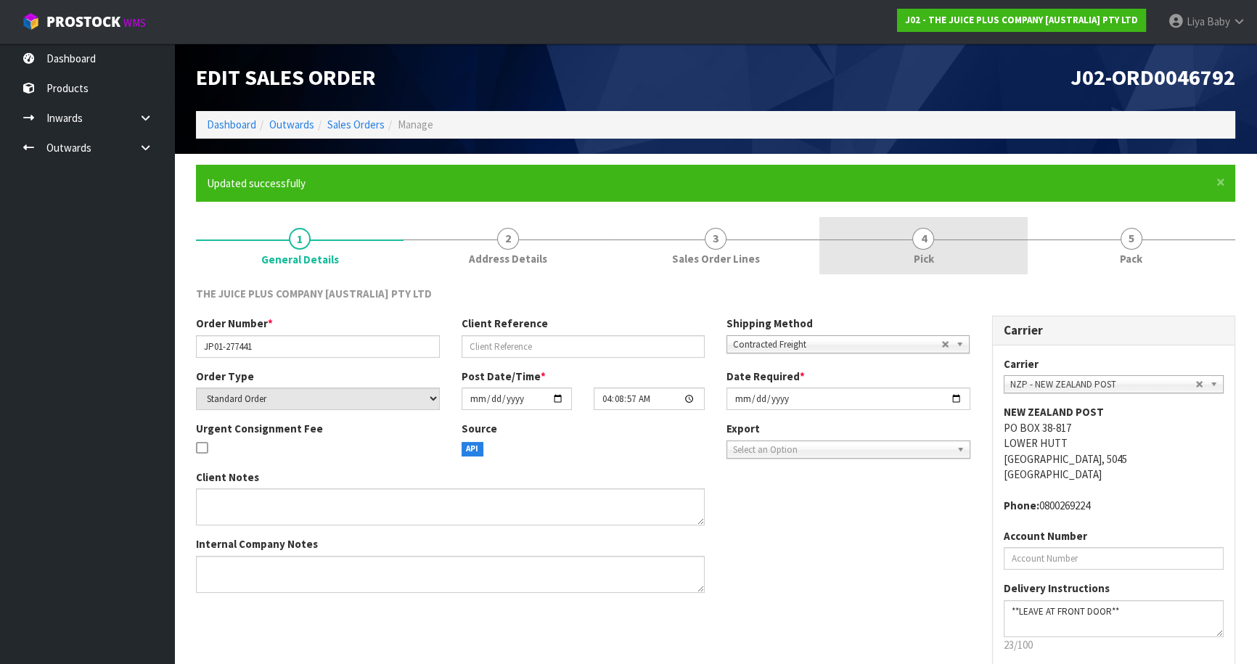
drag, startPoint x: 929, startPoint y: 244, endPoint x: 955, endPoint y: 245, distance: 26.2
click at [930, 245] on span "4" at bounding box center [923, 239] width 22 height 22
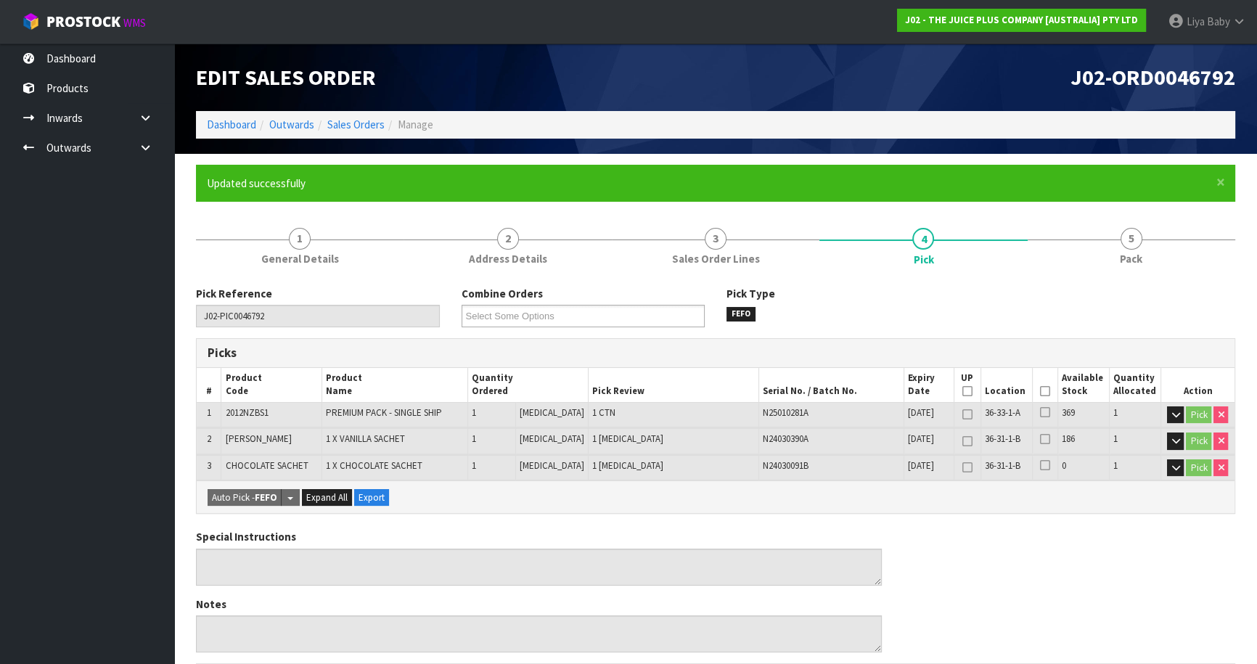
click at [1046, 389] on th "Picked" at bounding box center [1044, 385] width 25 height 34
click at [1040, 391] on icon at bounding box center [1045, 391] width 10 height 1
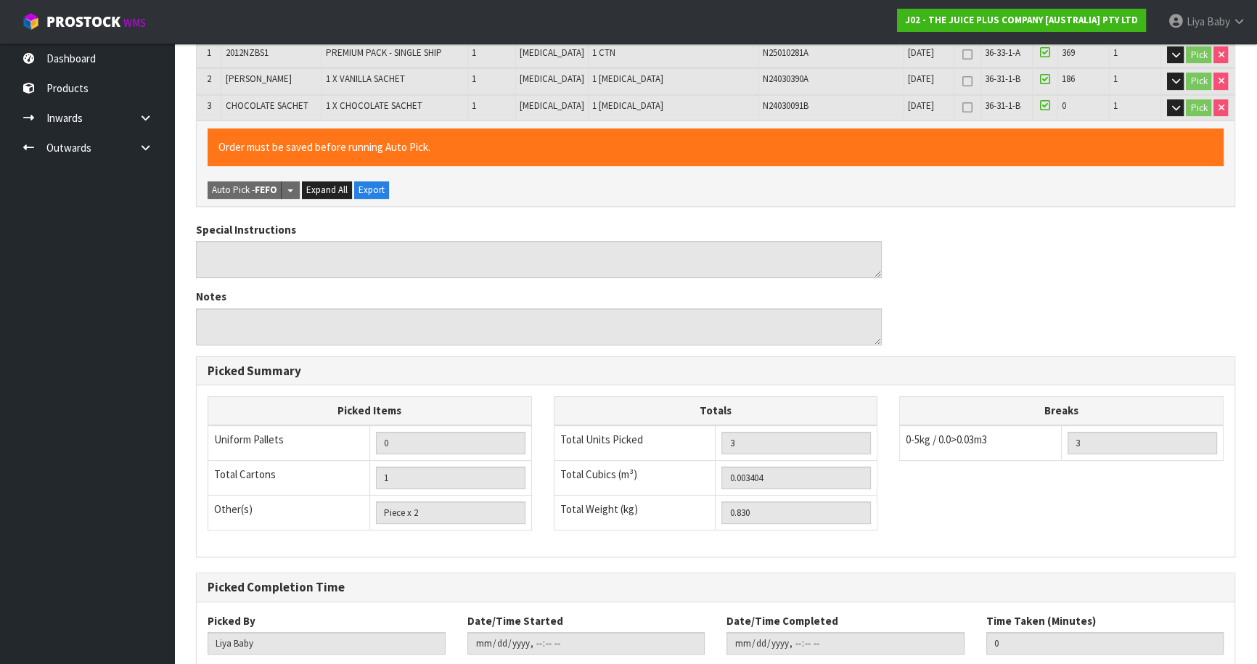
scroll to position [450, 0]
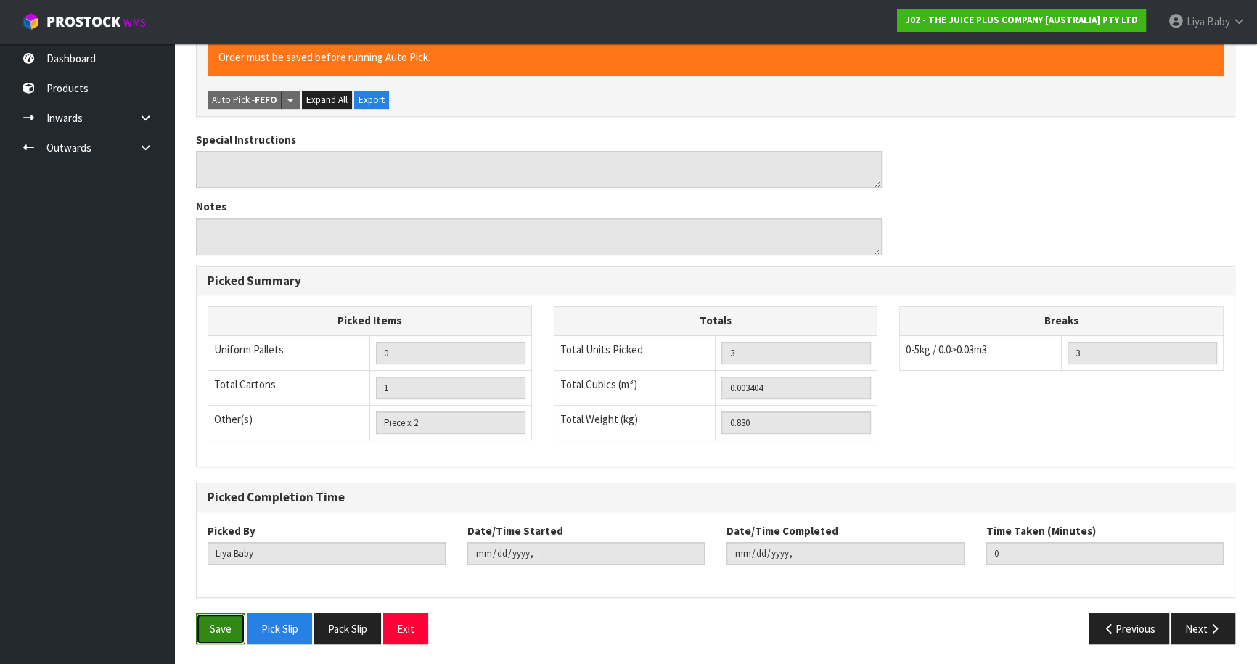
drag, startPoint x: 229, startPoint y: 636, endPoint x: 237, endPoint y: 633, distance: 8.8
click at [229, 636] on button "Save" at bounding box center [220, 628] width 49 height 31
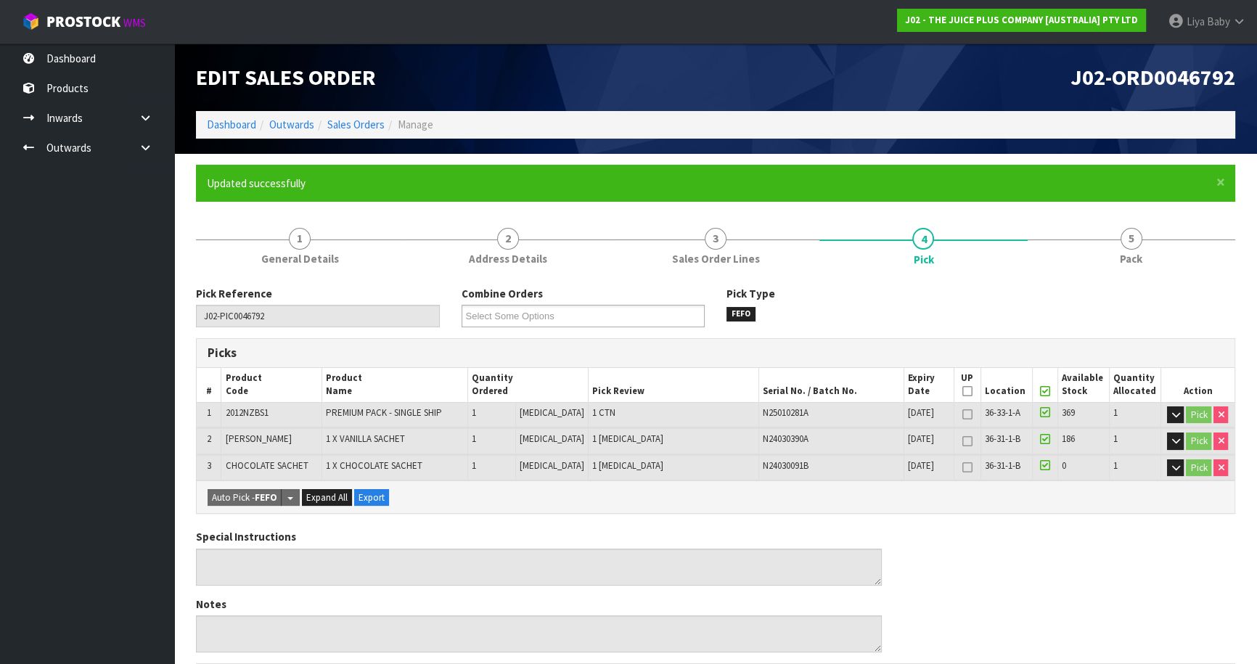
drag, startPoint x: 1132, startPoint y: 247, endPoint x: 1080, endPoint y: 326, distance: 94.8
click at [1126, 257] on link "5 Pack" at bounding box center [1131, 245] width 208 height 57
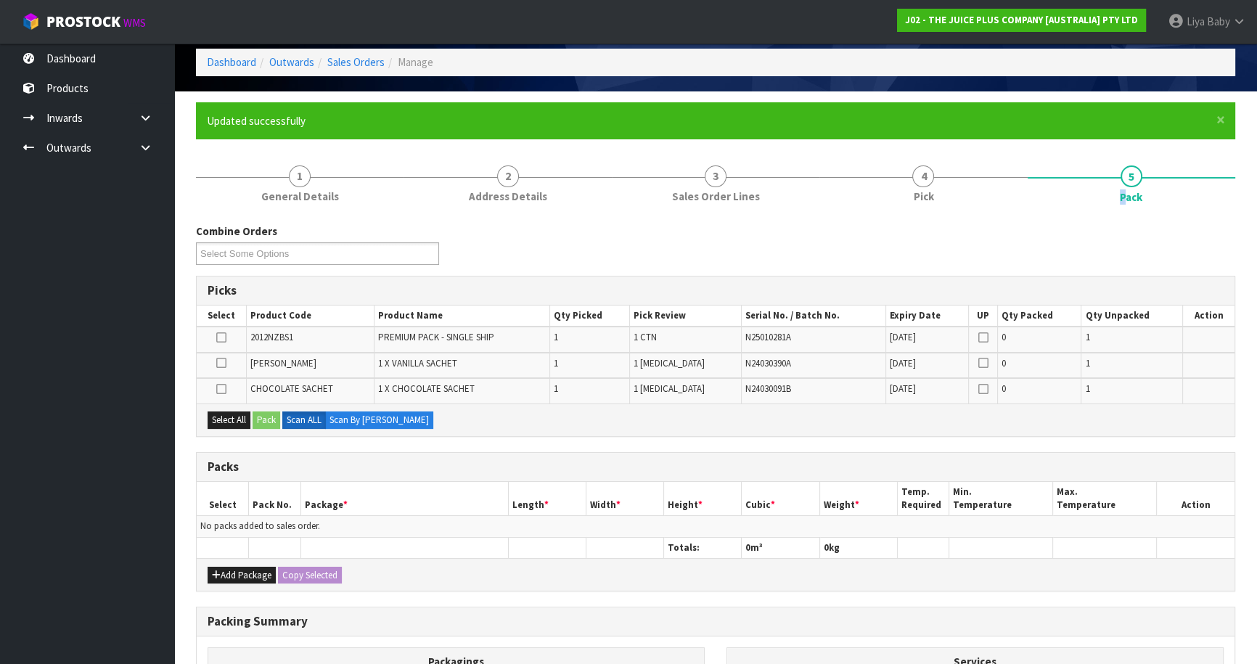
scroll to position [197, 0]
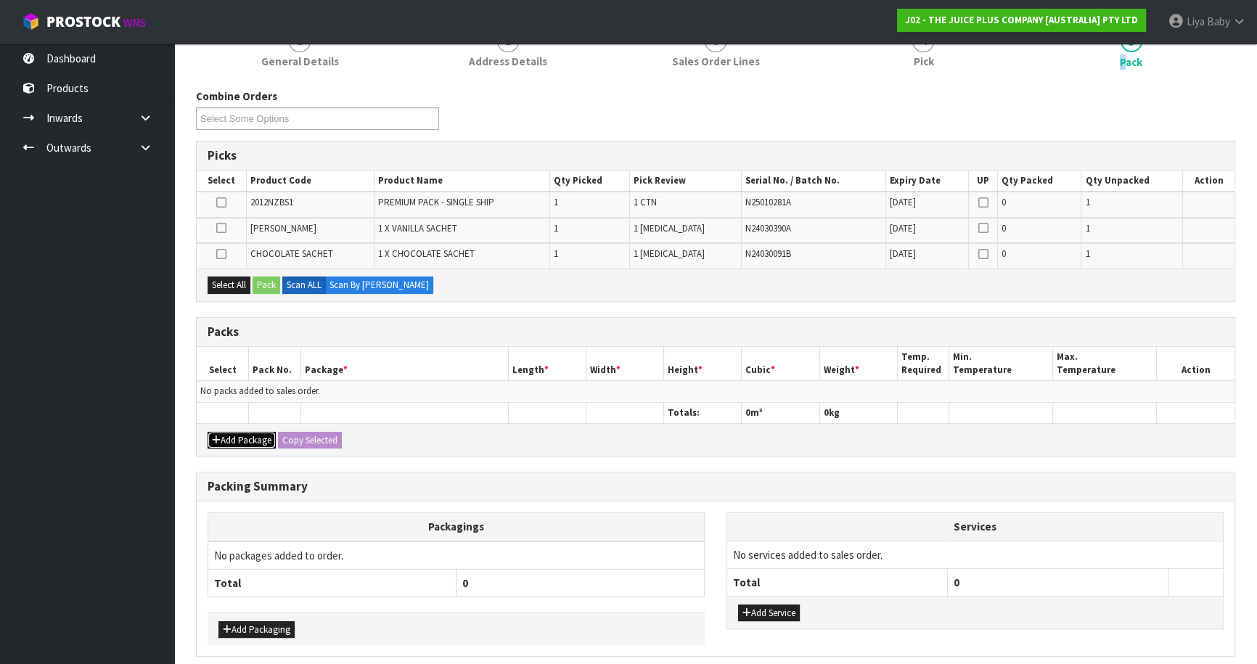
click at [225, 435] on button "Add Package" at bounding box center [242, 440] width 68 height 17
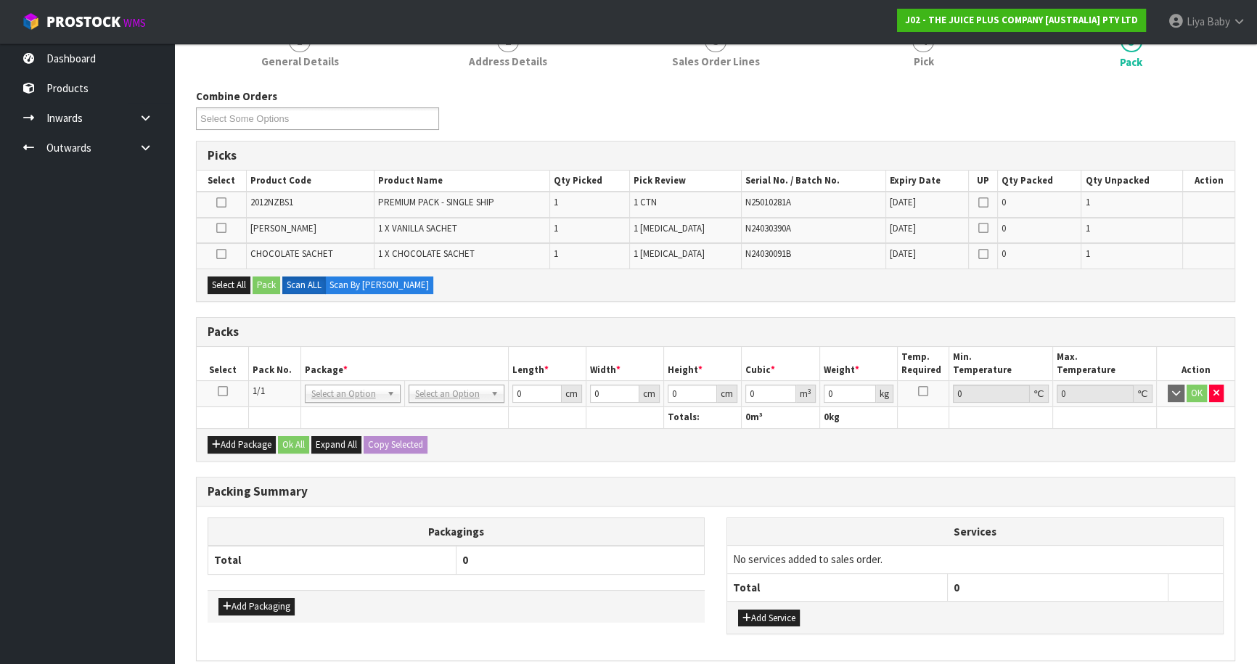
drag, startPoint x: 223, startPoint y: 392, endPoint x: 192, endPoint y: 311, distance: 87.1
click at [223, 391] on icon at bounding box center [223, 391] width 10 height 1
click at [213, 283] on button "Select All" at bounding box center [229, 284] width 43 height 17
click at [260, 272] on div "Select All Pack Scan ALL Scan By [PERSON_NAME]" at bounding box center [716, 284] width 1038 height 33
click at [268, 287] on button "Pack" at bounding box center [267, 284] width 28 height 17
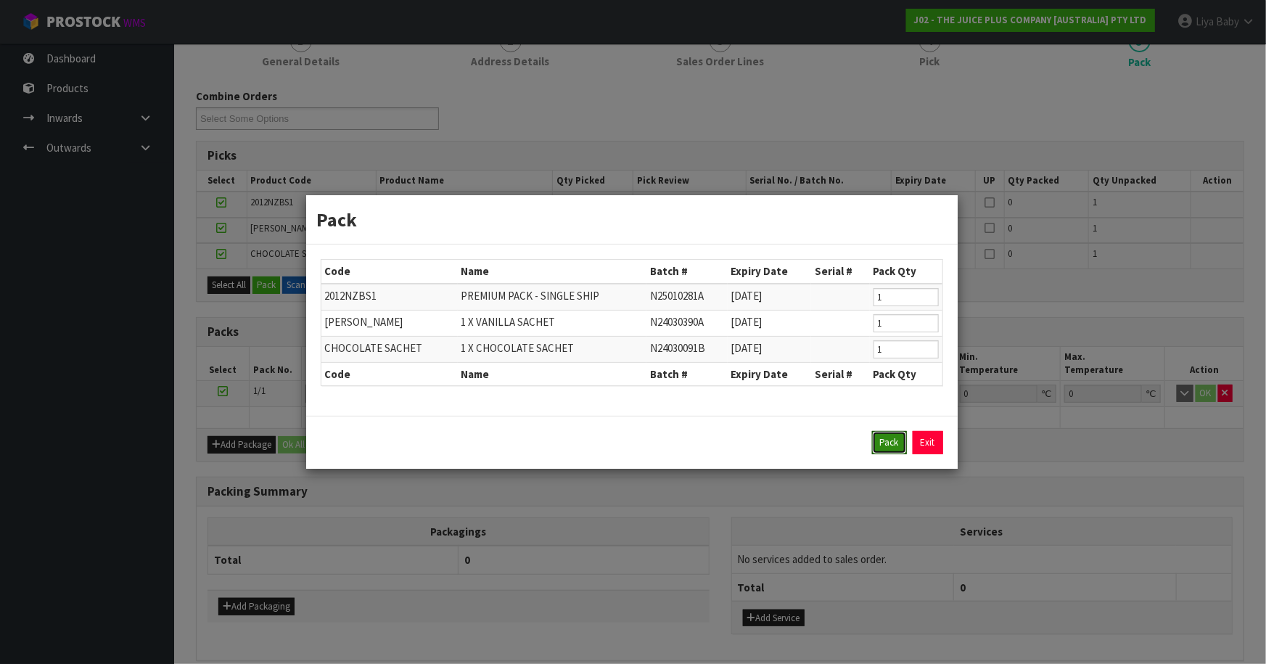
click at [879, 438] on button "Pack" at bounding box center [889, 442] width 35 height 23
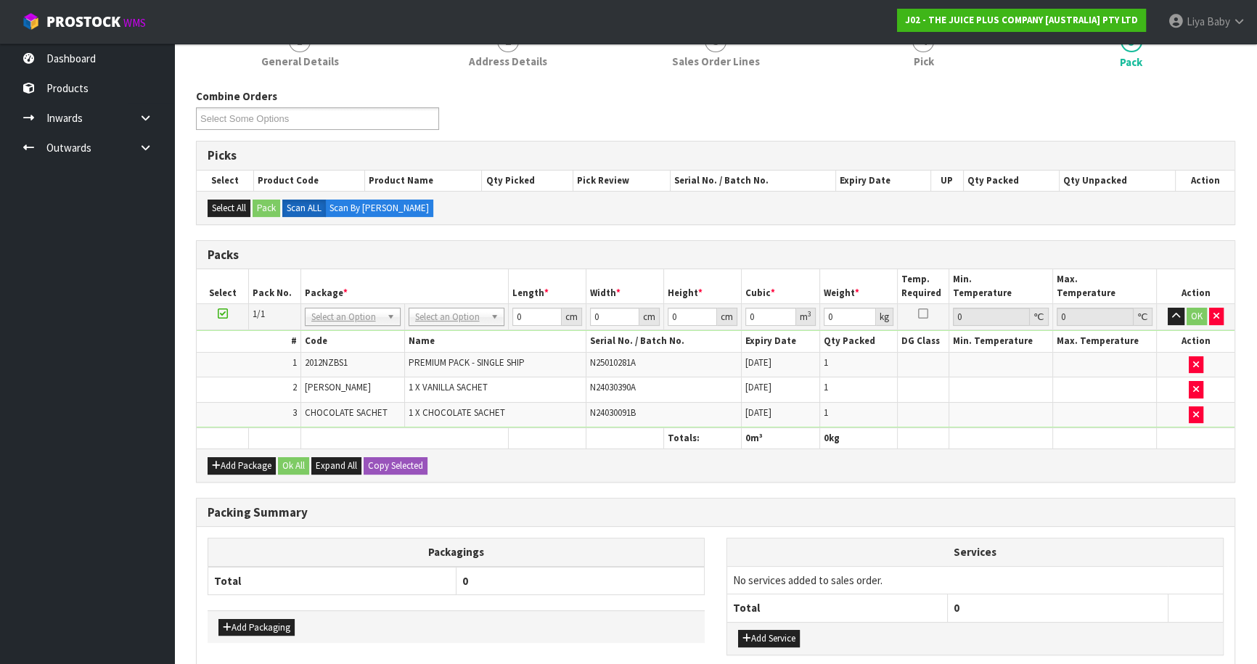
click at [440, 304] on td "No Packaging Cartons PLT GEN120 (1200 X 1000) PLT ONE WAY SKID CHEP HIRE PALLET…" at bounding box center [456, 317] width 104 height 26
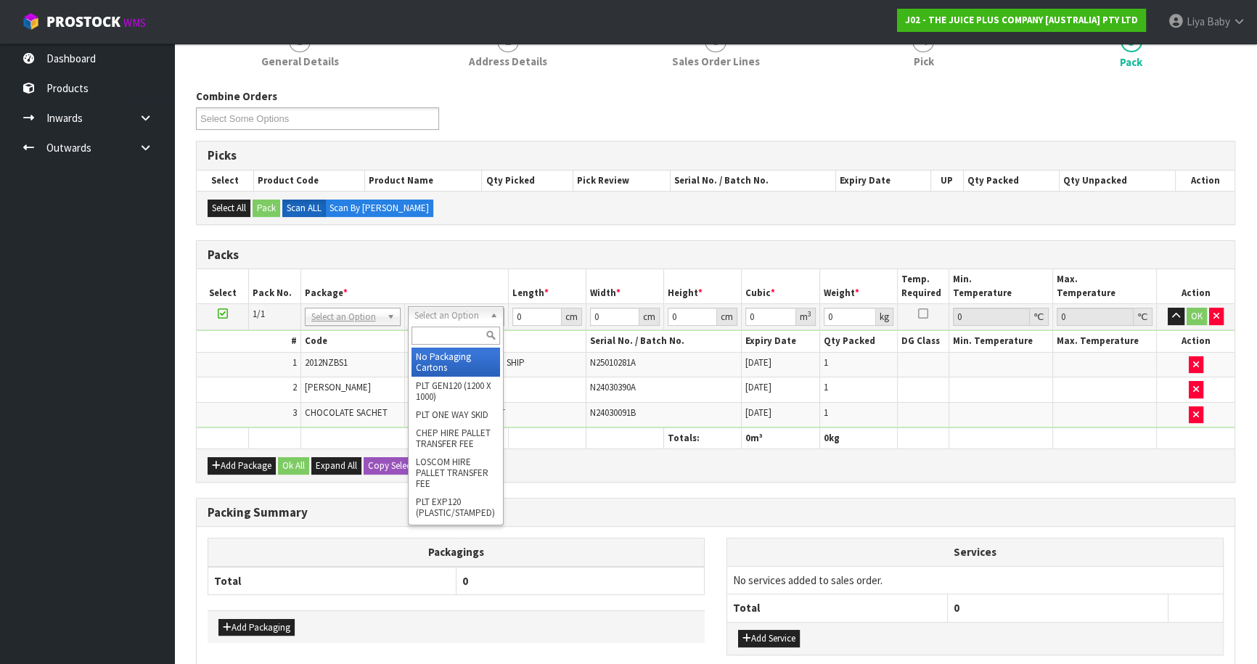
drag, startPoint x: 448, startPoint y: 336, endPoint x: 458, endPoint y: 332, distance: 10.4
click at [450, 336] on input "text" at bounding box center [455, 336] width 89 height 18
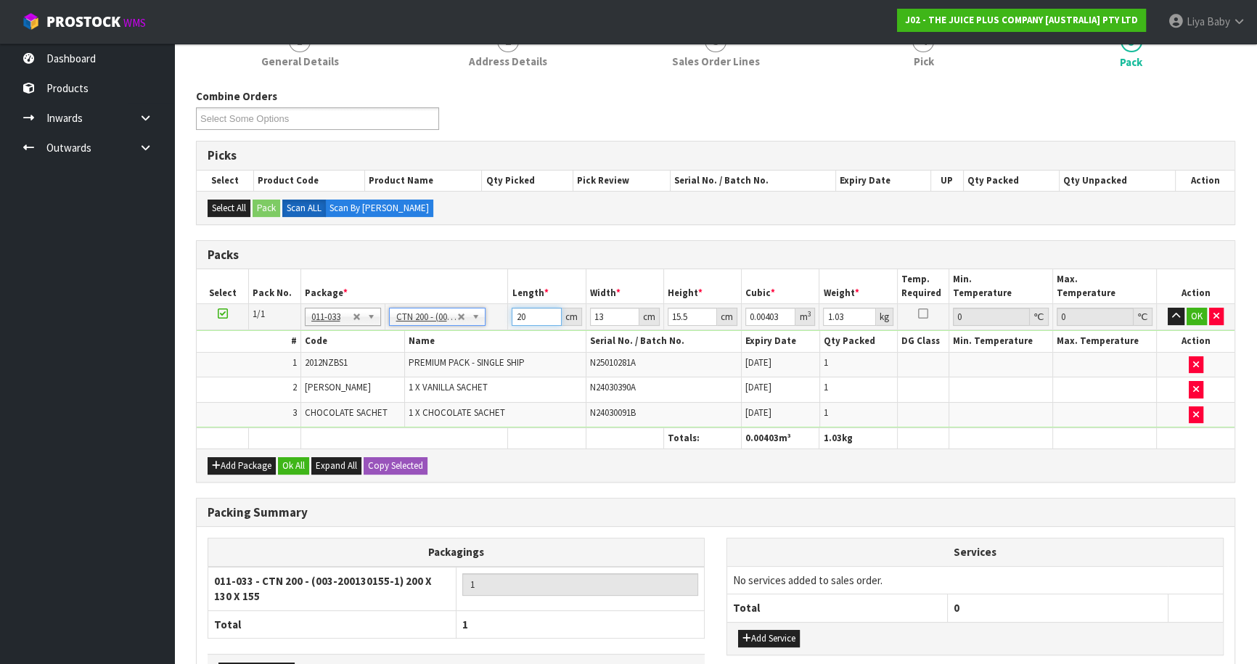
click at [542, 311] on input "20" at bounding box center [536, 317] width 49 height 18
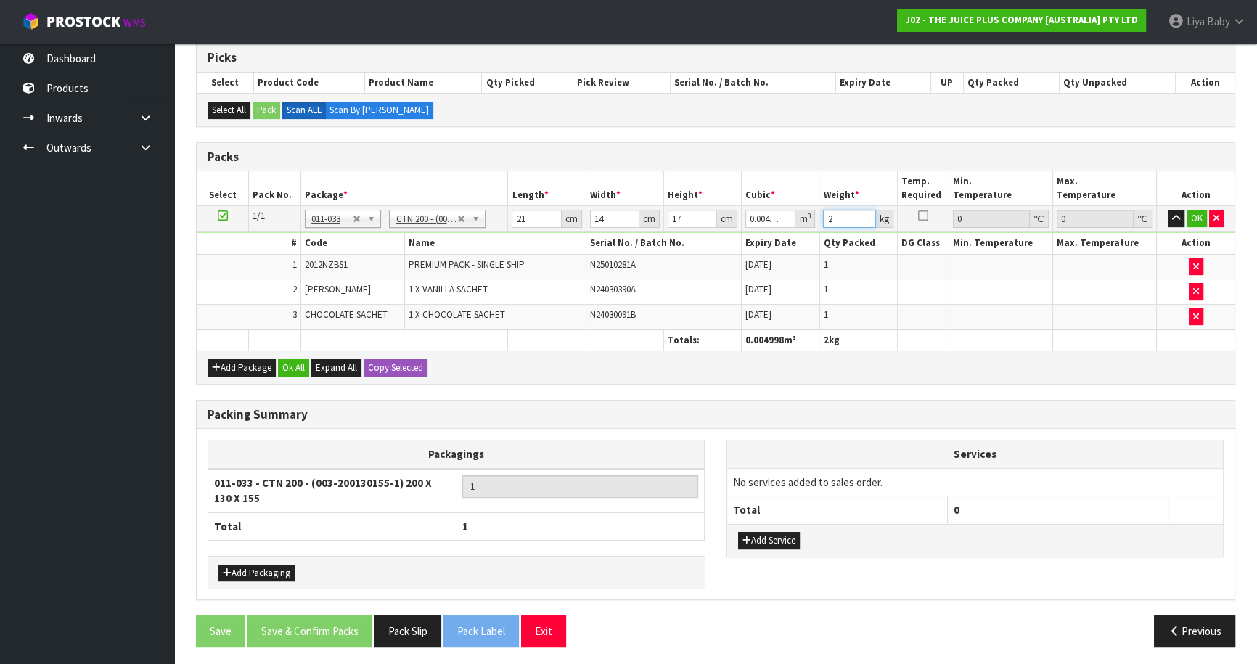
scroll to position [296, 0]
click at [290, 368] on button "Ok All" at bounding box center [293, 366] width 31 height 17
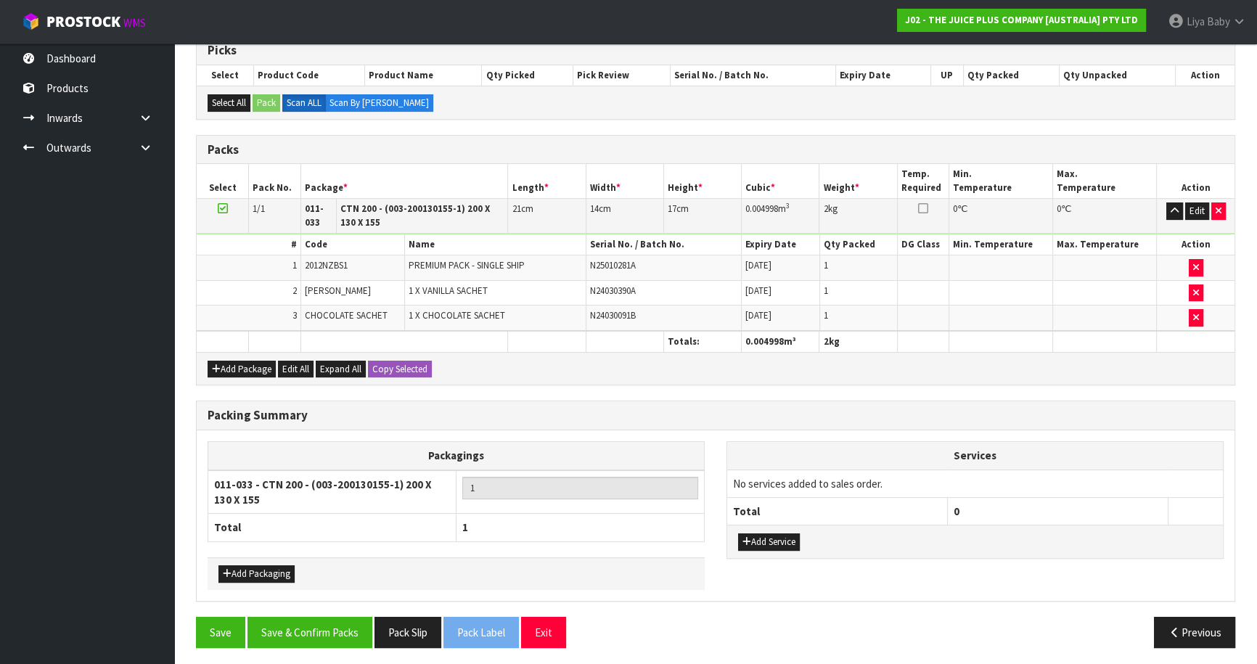
scroll to position [305, 0]
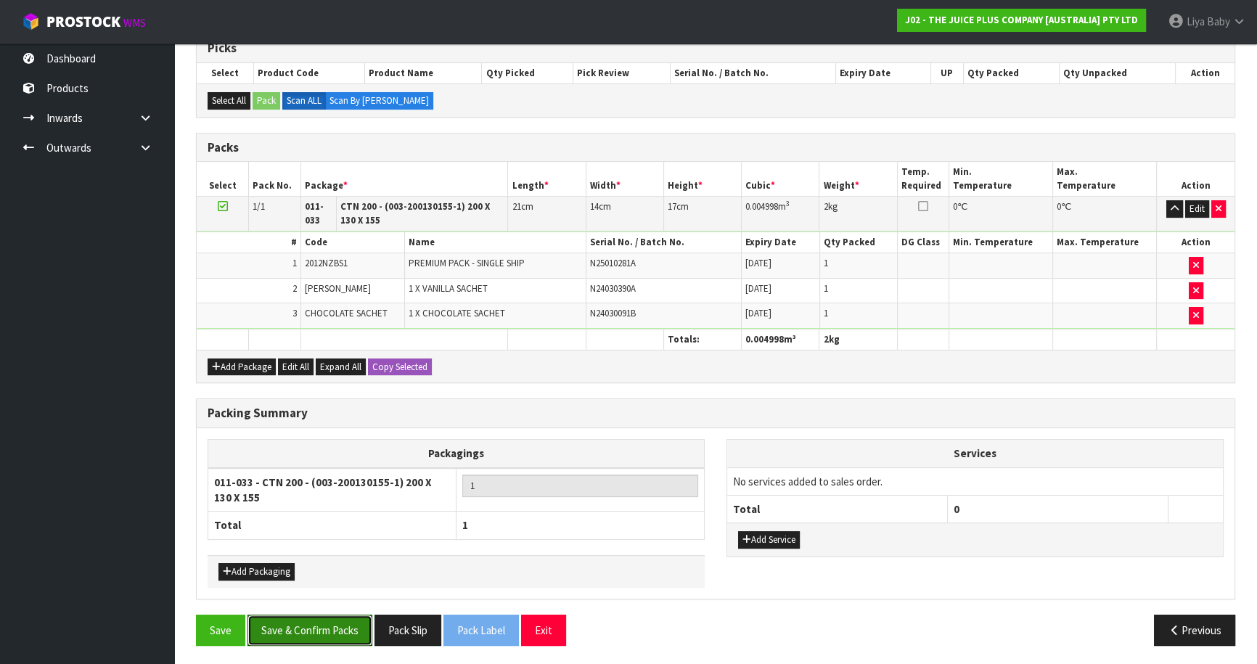
click at [326, 615] on button "Save & Confirm Packs" at bounding box center [309, 630] width 125 height 31
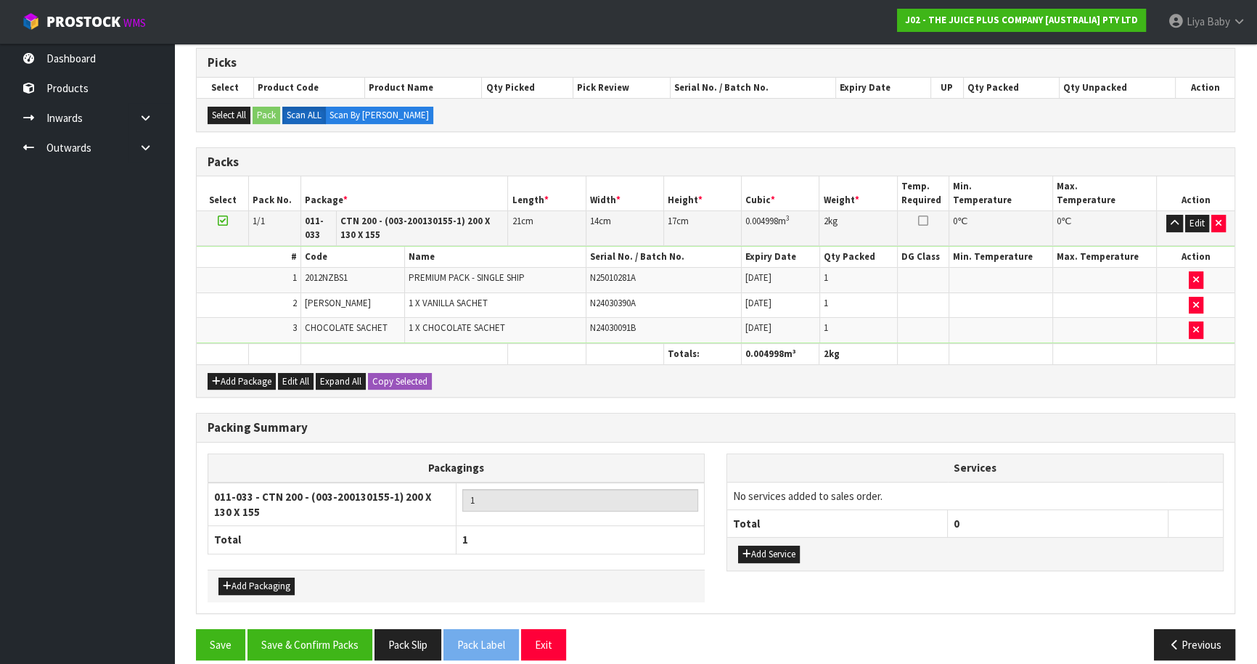
scroll to position [176, 0]
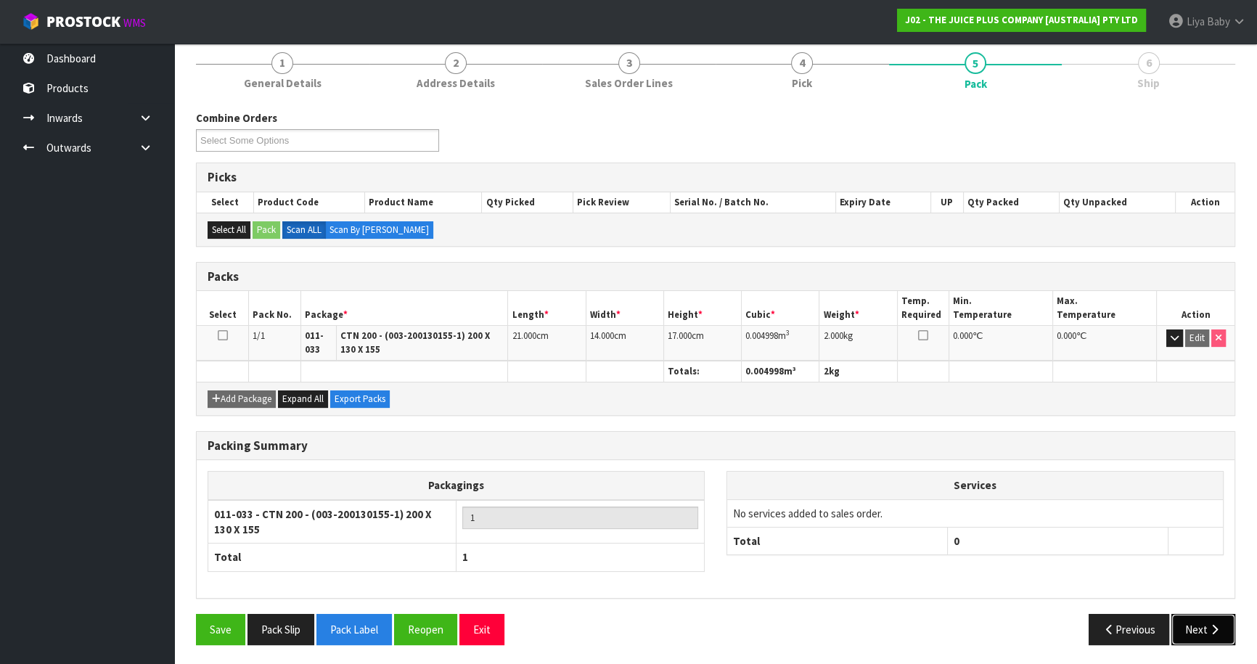
click at [1202, 637] on button "Next" at bounding box center [1203, 629] width 64 height 31
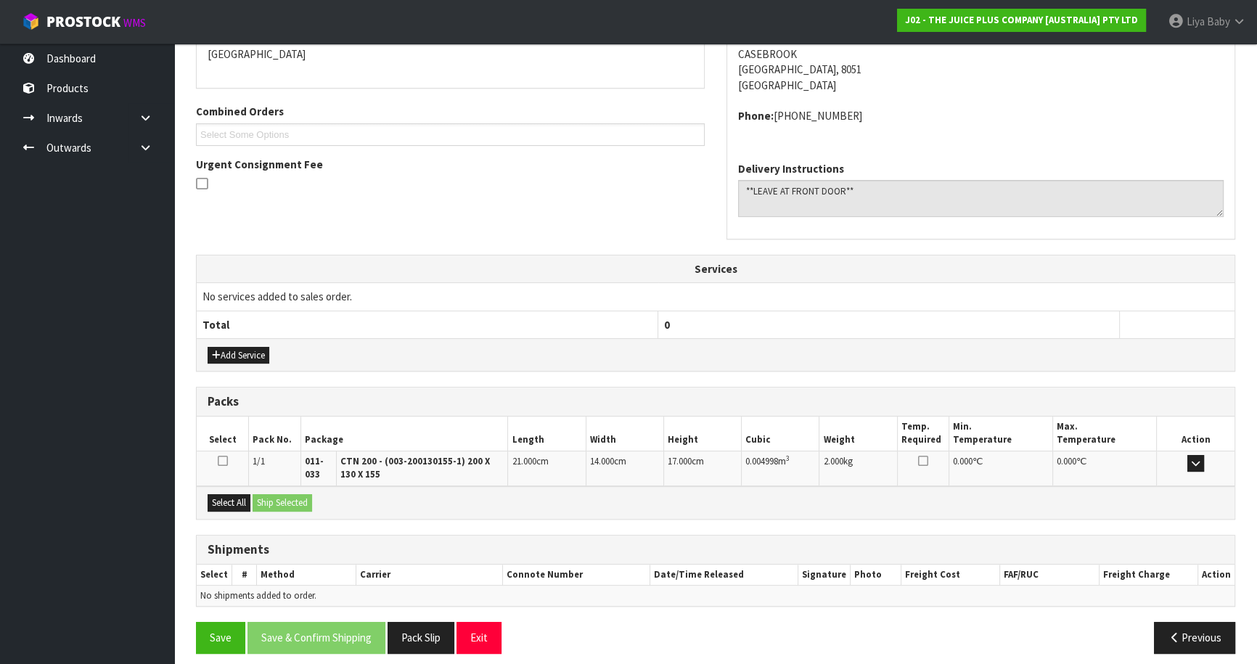
scroll to position [335, 0]
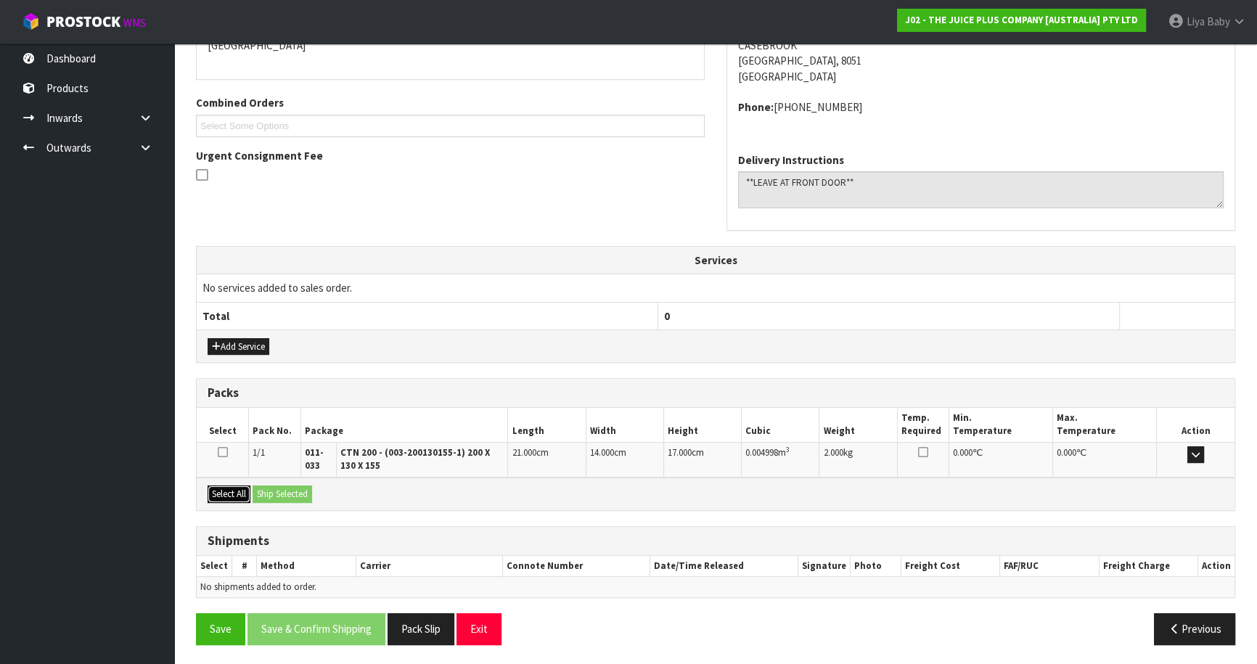
drag, startPoint x: 230, startPoint y: 491, endPoint x: 281, endPoint y: 488, distance: 50.9
click at [233, 491] on button "Select All" at bounding box center [229, 493] width 43 height 17
drag, startPoint x: 293, startPoint y: 487, endPoint x: 279, endPoint y: 514, distance: 31.2
click at [294, 488] on button "Ship Selected" at bounding box center [283, 493] width 60 height 17
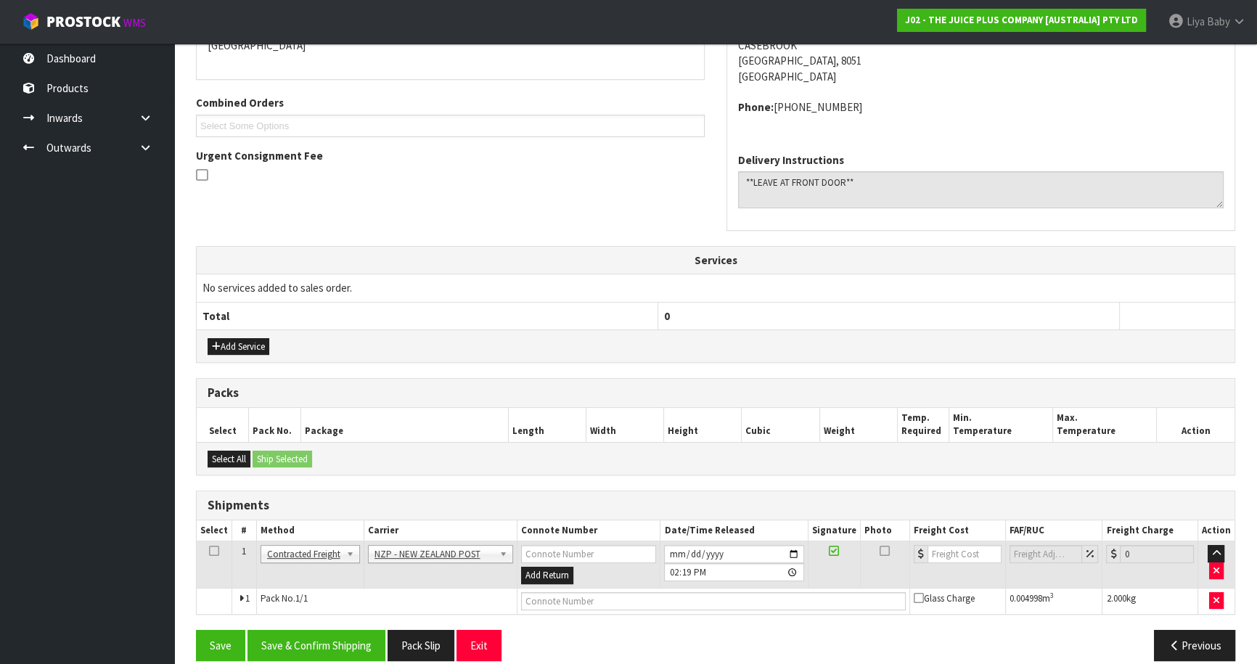
scroll to position [351, 0]
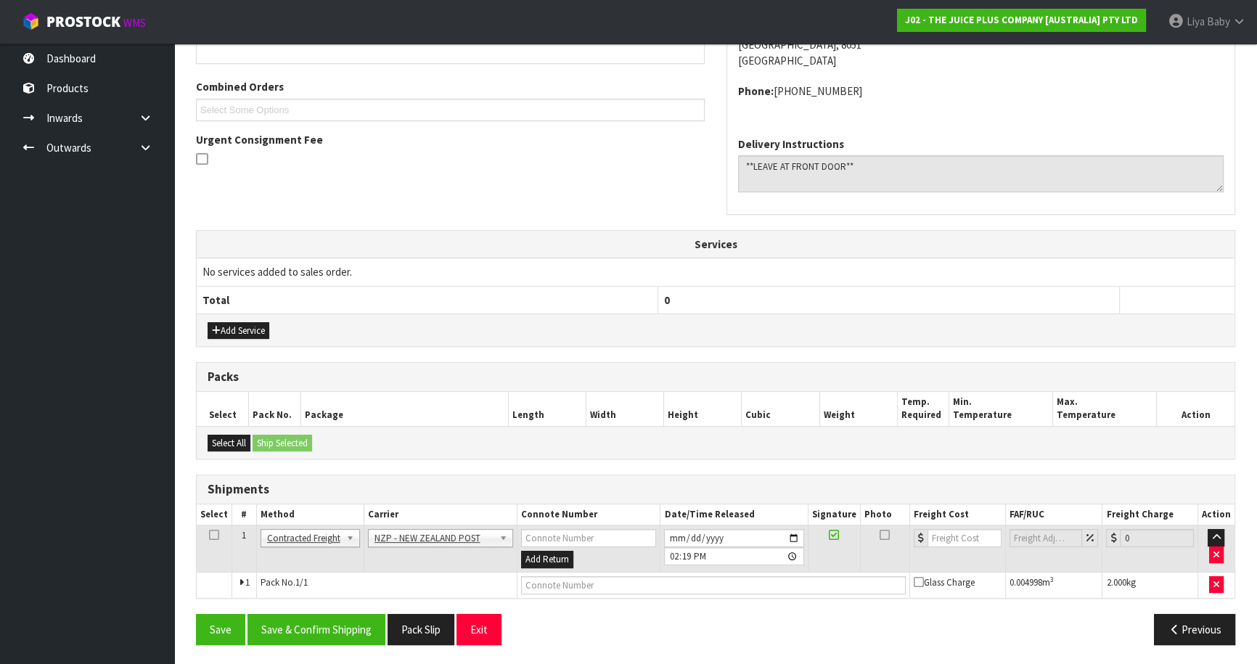
click at [216, 535] on icon at bounding box center [214, 535] width 10 height 1
click at [333, 634] on button "Save & Confirm Shipping" at bounding box center [316, 629] width 138 height 31
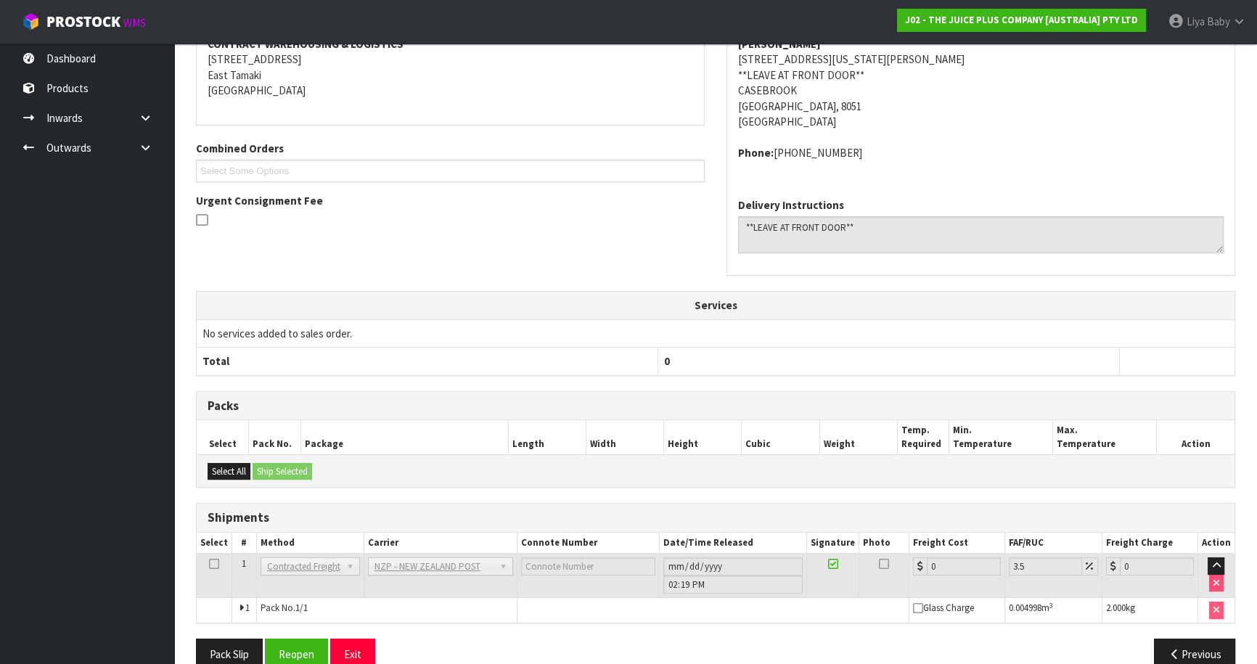
scroll to position [331, 0]
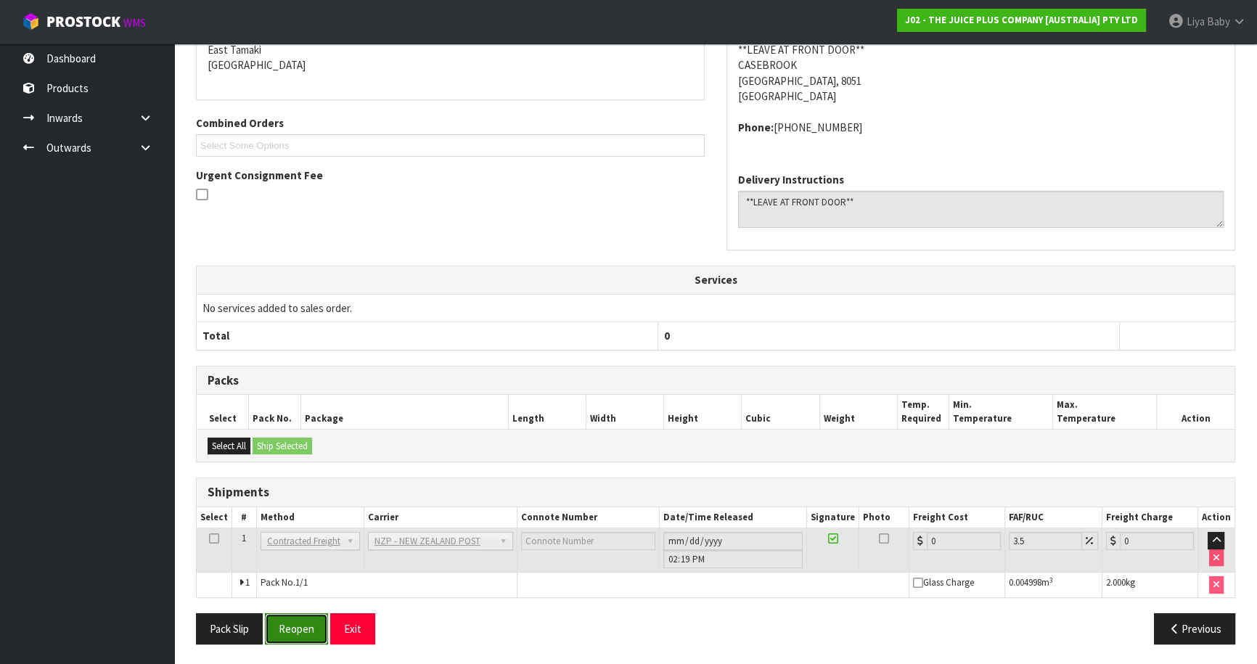
click at [307, 631] on button "Reopen" at bounding box center [296, 628] width 63 height 31
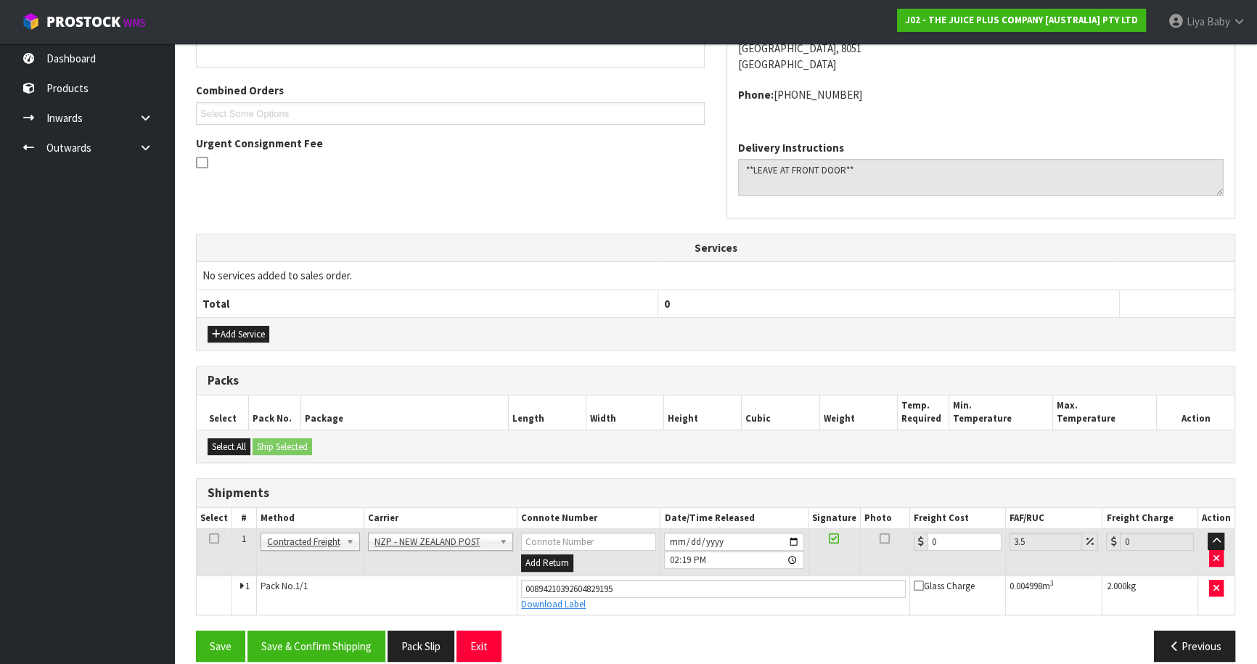
scroll to position [364, 0]
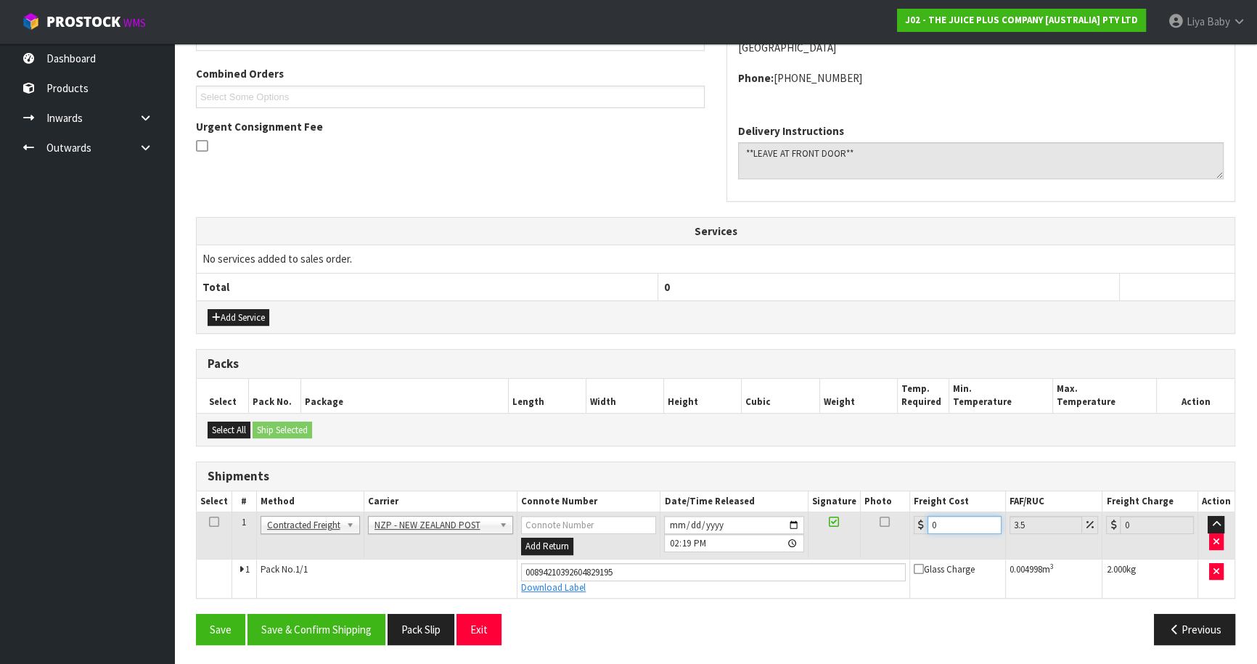
click at [948, 528] on input "0" at bounding box center [964, 525] width 74 height 18
drag, startPoint x: 210, startPoint y: 517, endPoint x: 229, endPoint y: 535, distance: 26.2
click at [209, 522] on icon at bounding box center [214, 522] width 10 height 1
click at [282, 618] on button "Save & Confirm Shipping" at bounding box center [316, 629] width 138 height 31
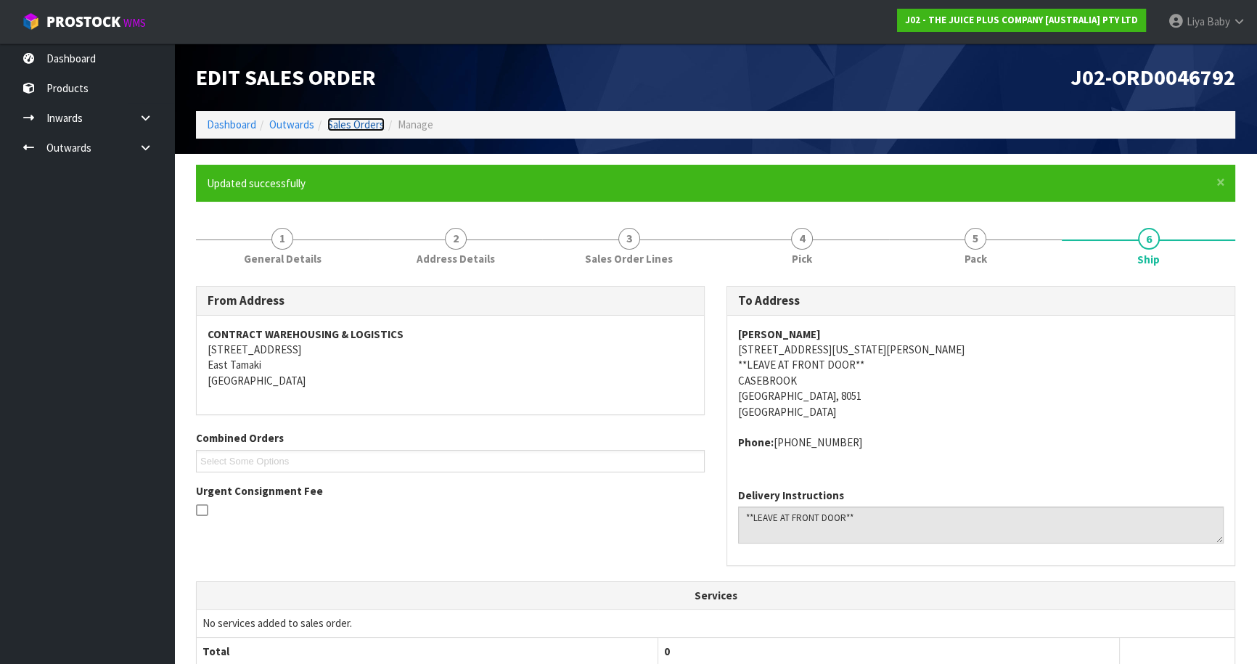
click at [358, 126] on link "Sales Orders" at bounding box center [355, 125] width 57 height 14
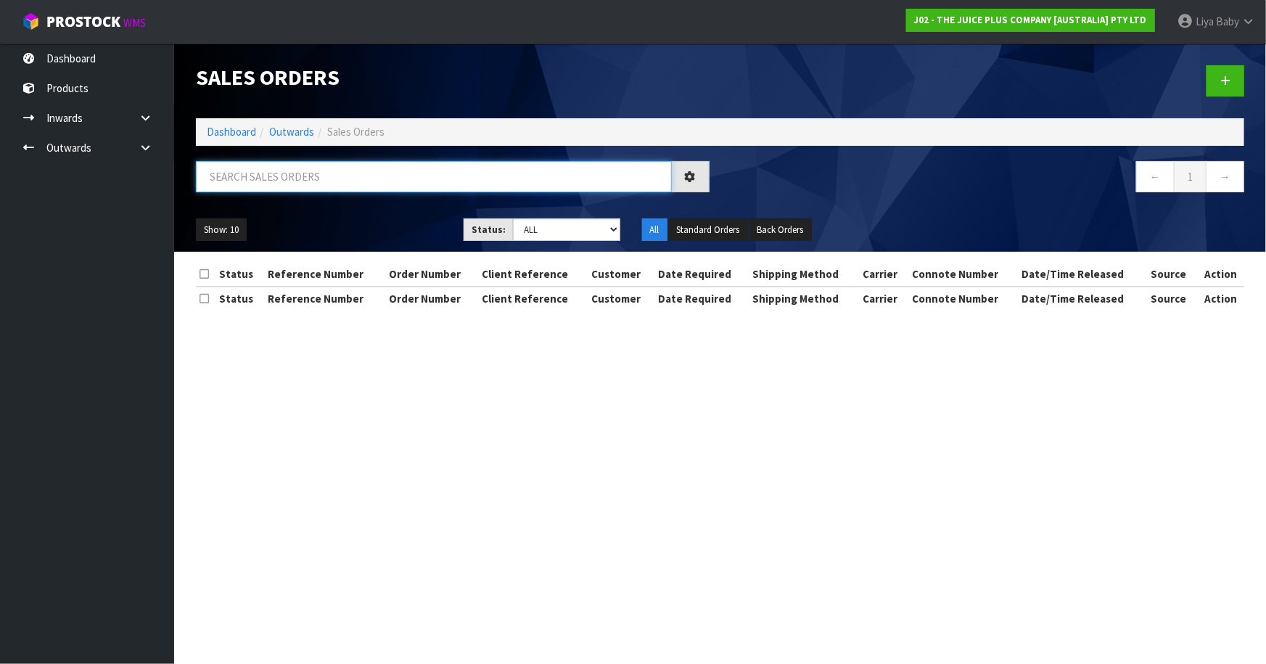
click at [336, 181] on input "text" at bounding box center [434, 176] width 476 height 31
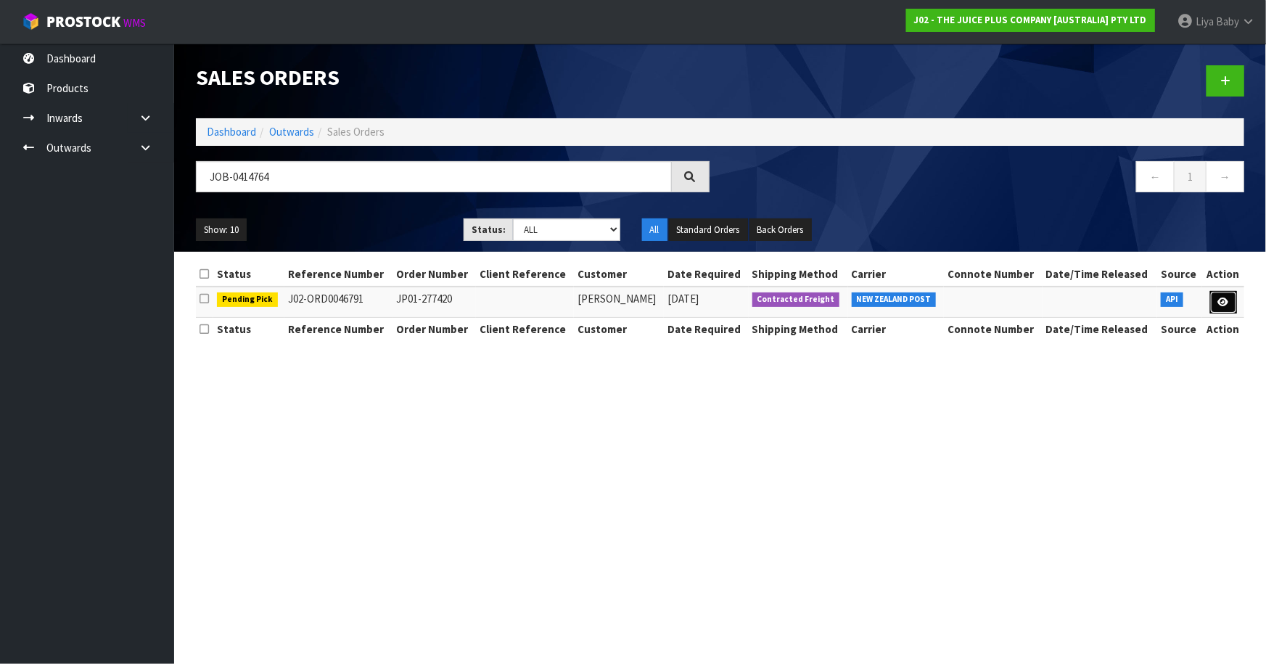
drag, startPoint x: 1232, startPoint y: 303, endPoint x: 1184, endPoint y: 353, distance: 69.3
click at [1231, 303] on link at bounding box center [1223, 302] width 27 height 23
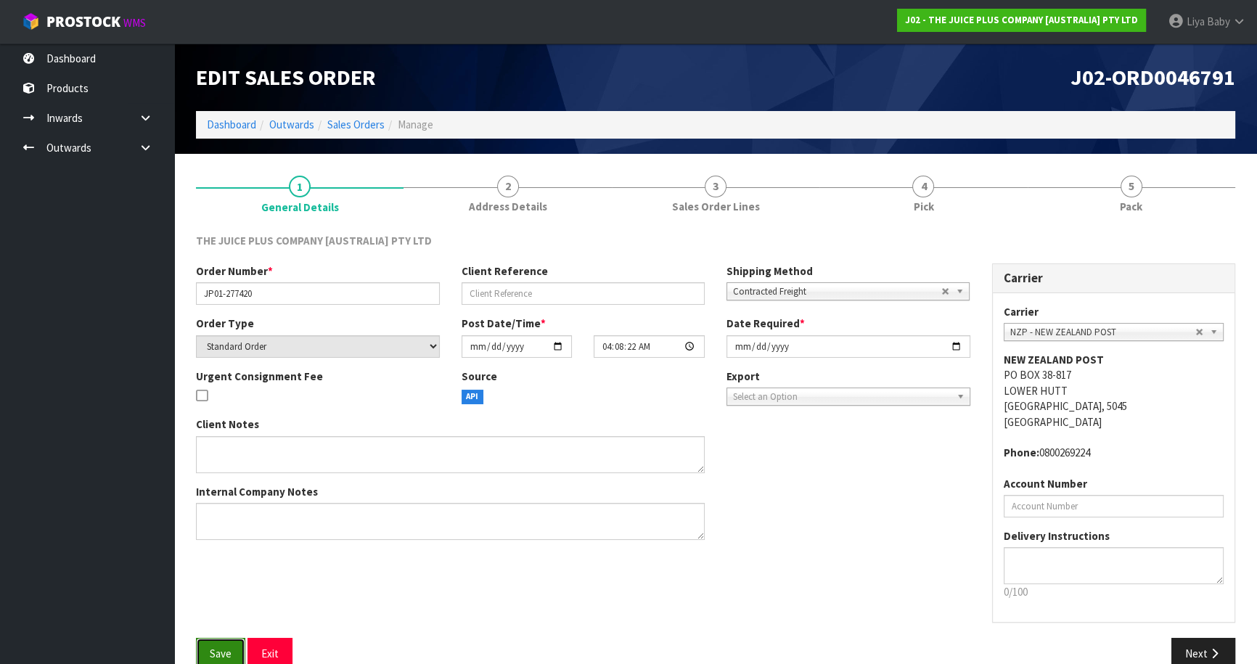
click at [237, 652] on button "Save" at bounding box center [220, 653] width 49 height 31
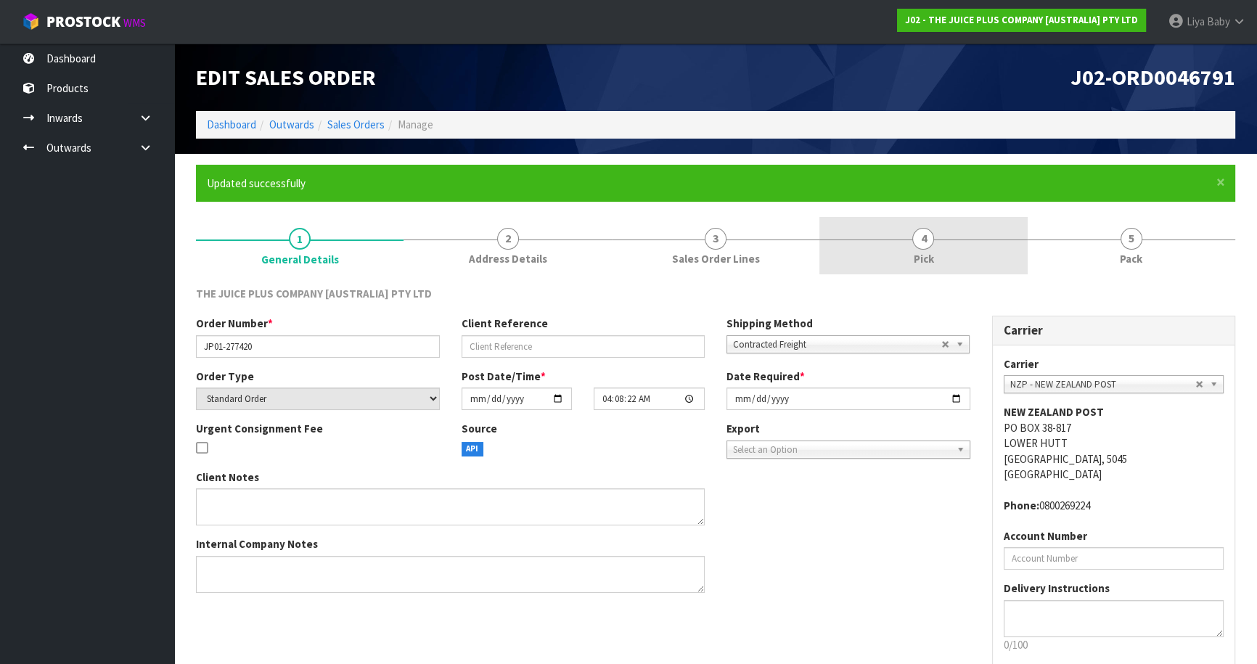
click at [943, 258] on link "4 Pick" at bounding box center [923, 245] width 208 height 57
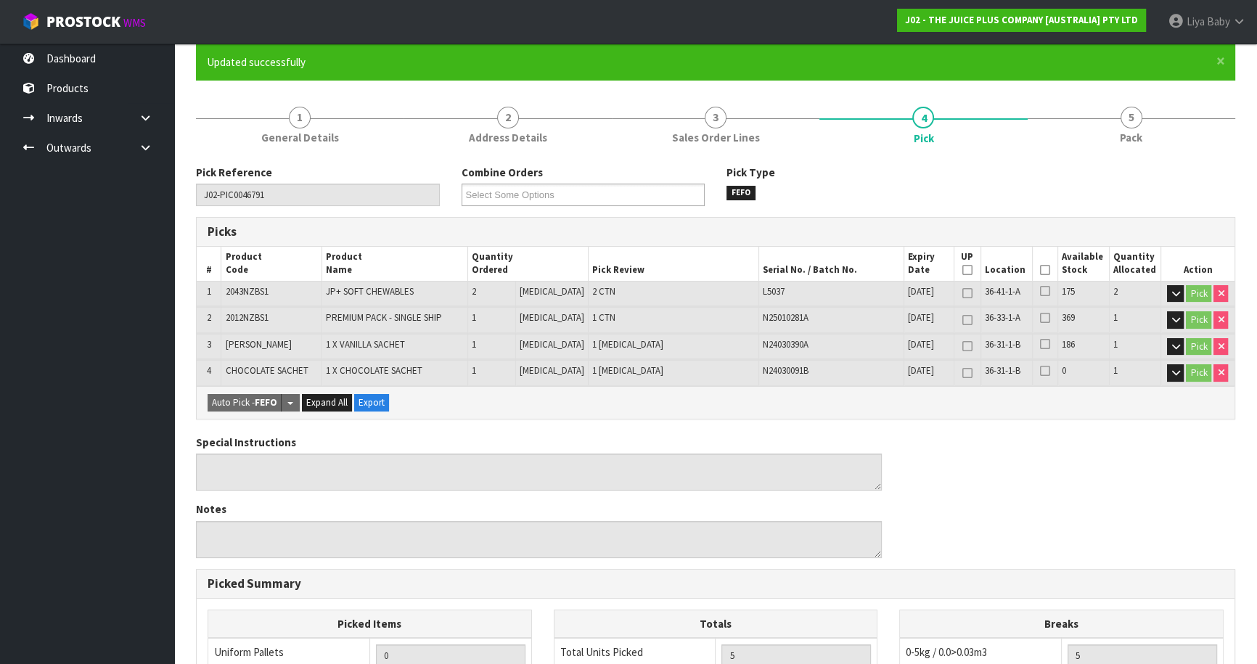
scroll to position [131, 0]
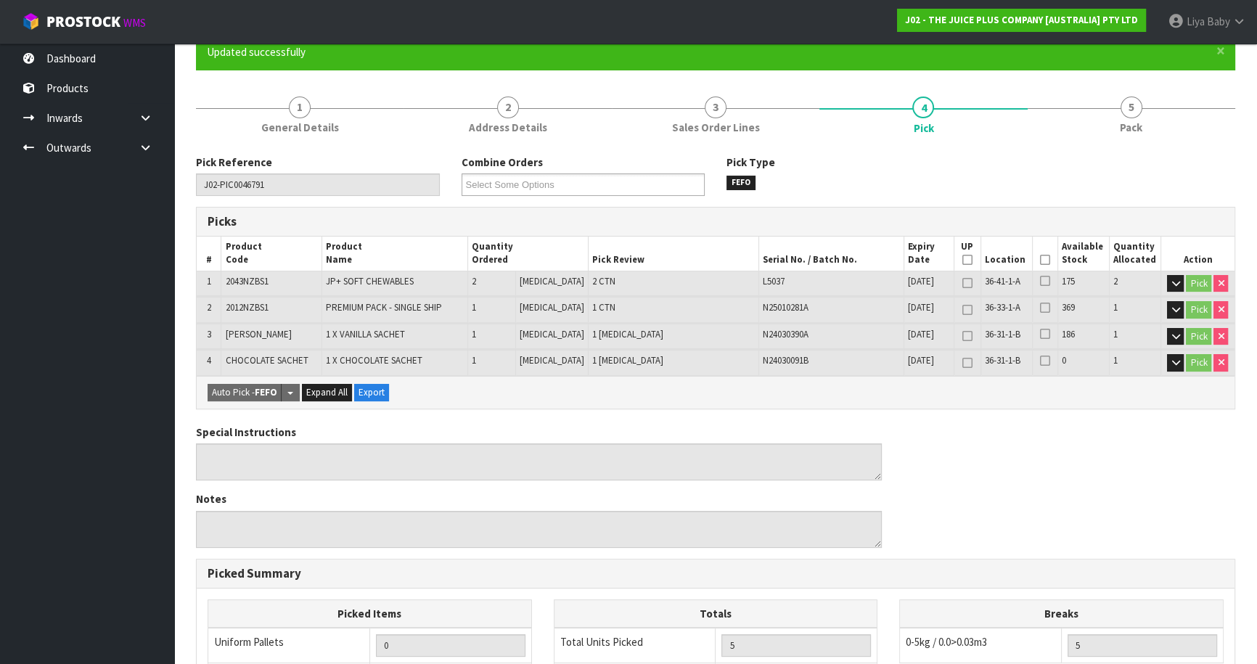
click at [1043, 260] on icon at bounding box center [1045, 260] width 10 height 1
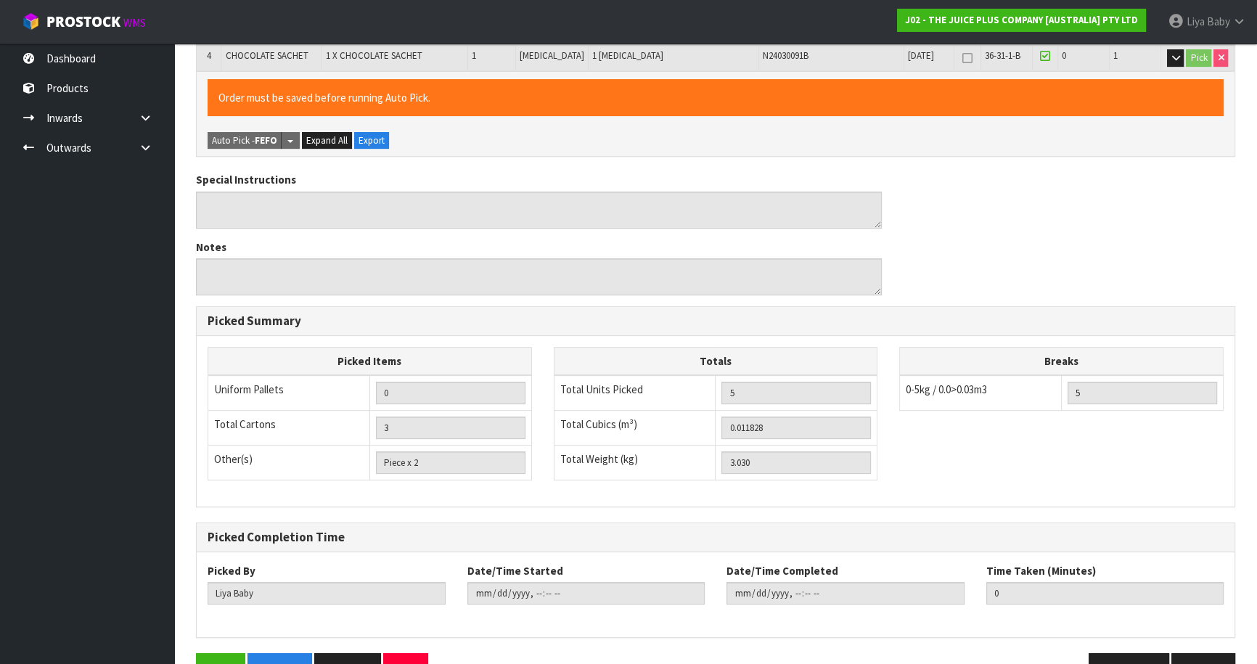
scroll to position [475, 0]
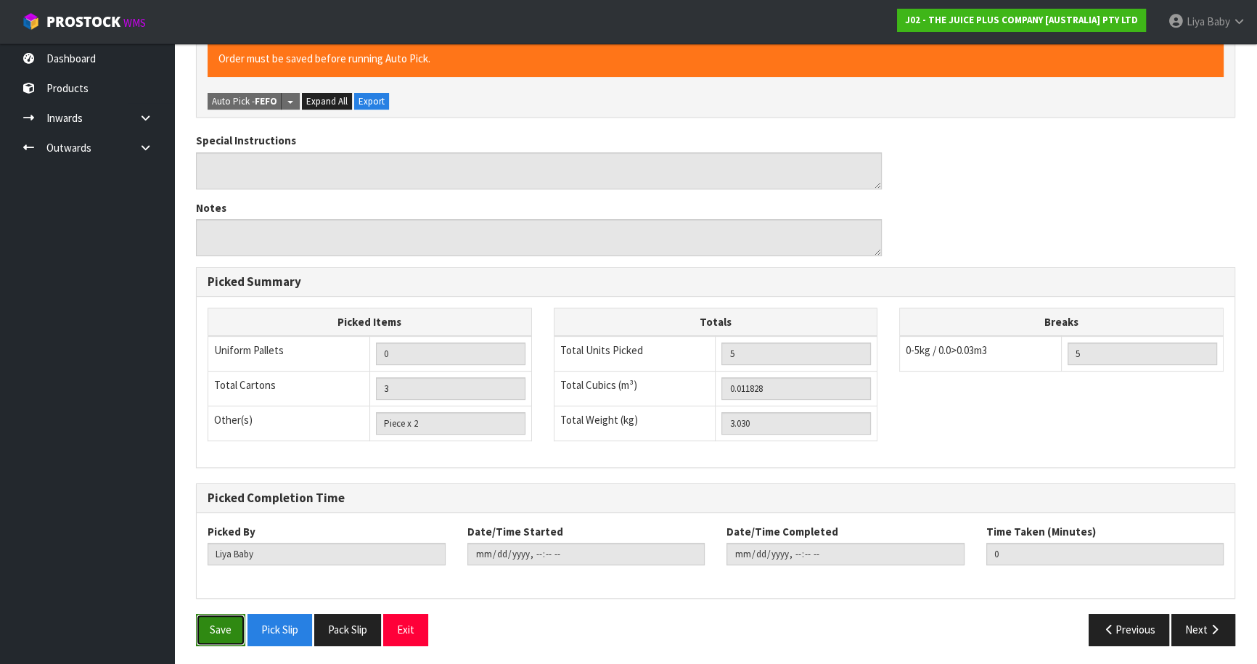
click at [240, 630] on button "Save" at bounding box center [220, 629] width 49 height 31
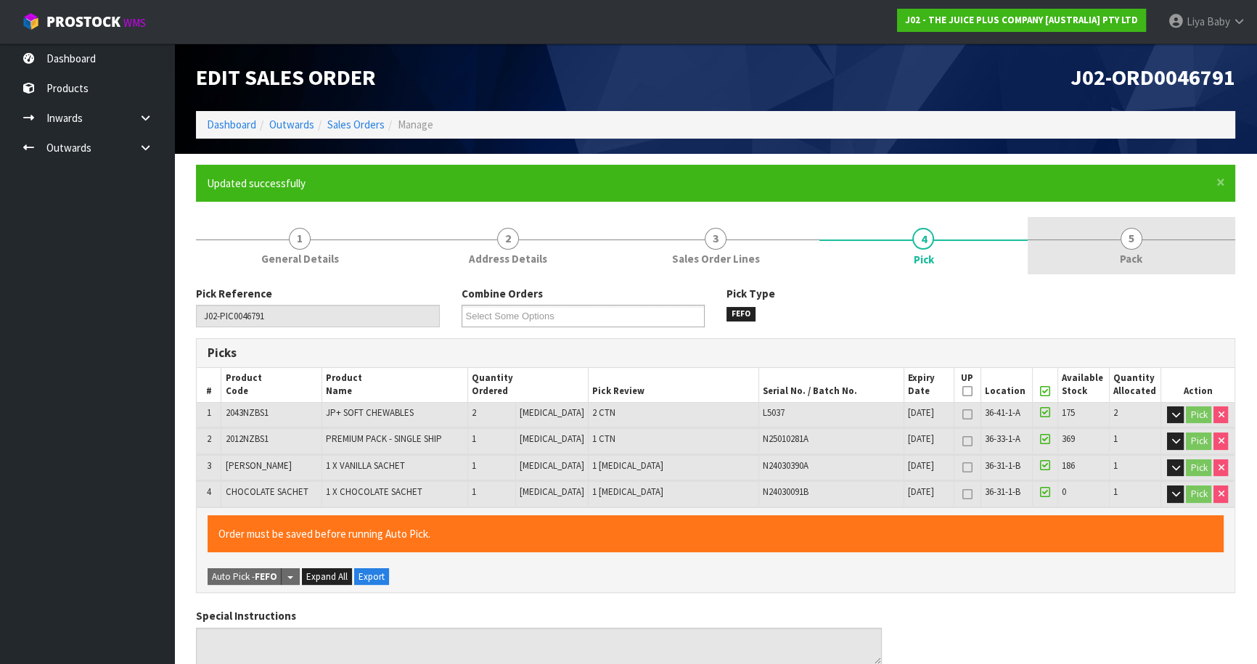
drag, startPoint x: 1135, startPoint y: 246, endPoint x: 1110, endPoint y: 263, distance: 30.2
click at [1133, 247] on span "5" at bounding box center [1131, 239] width 22 height 22
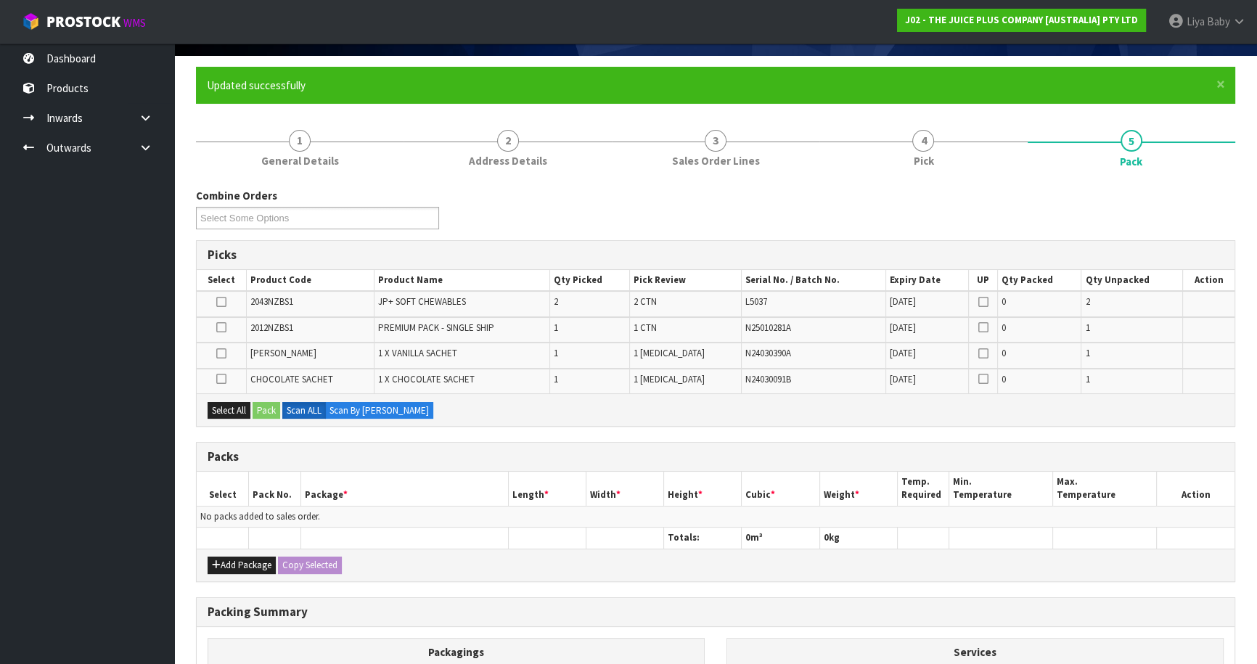
scroll to position [263, 0]
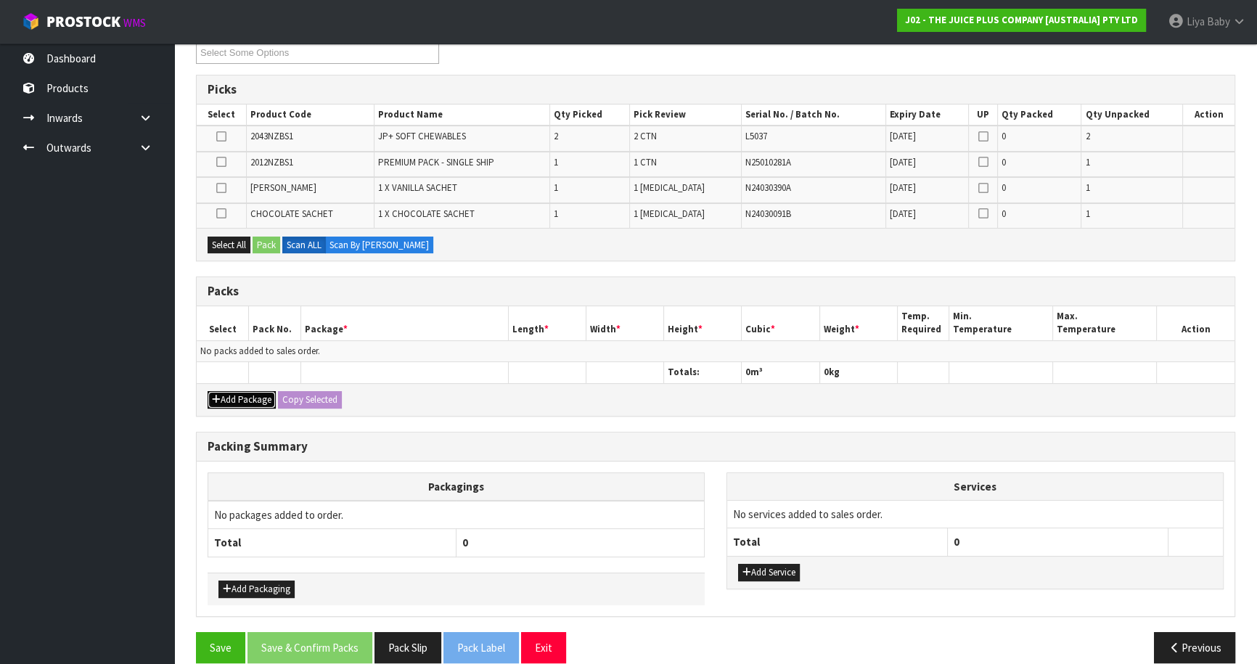
click at [251, 397] on button "Add Package" at bounding box center [242, 399] width 68 height 17
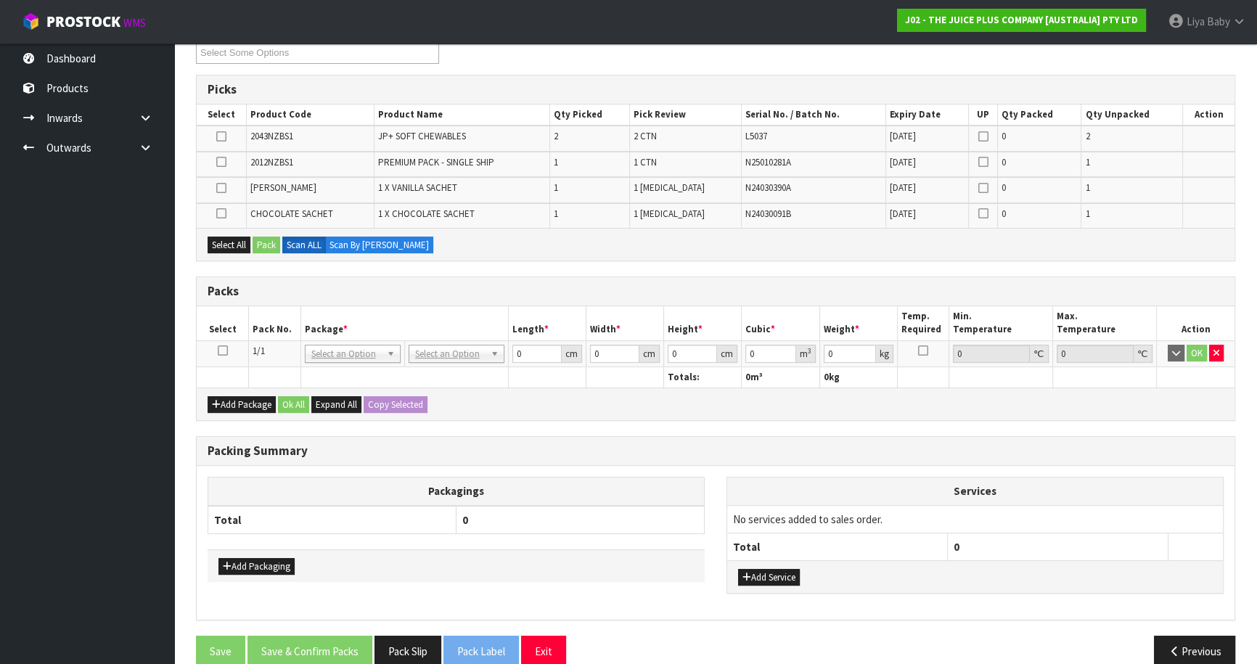
drag, startPoint x: 225, startPoint y: 347, endPoint x: 229, endPoint y: 226, distance: 121.2
click at [225, 350] on icon at bounding box center [223, 350] width 10 height 1
drag, startPoint x: 230, startPoint y: 244, endPoint x: 246, endPoint y: 245, distance: 16.0
click at [231, 245] on button "Select All" at bounding box center [229, 245] width 43 height 17
click at [260, 247] on button "Pack" at bounding box center [267, 245] width 28 height 17
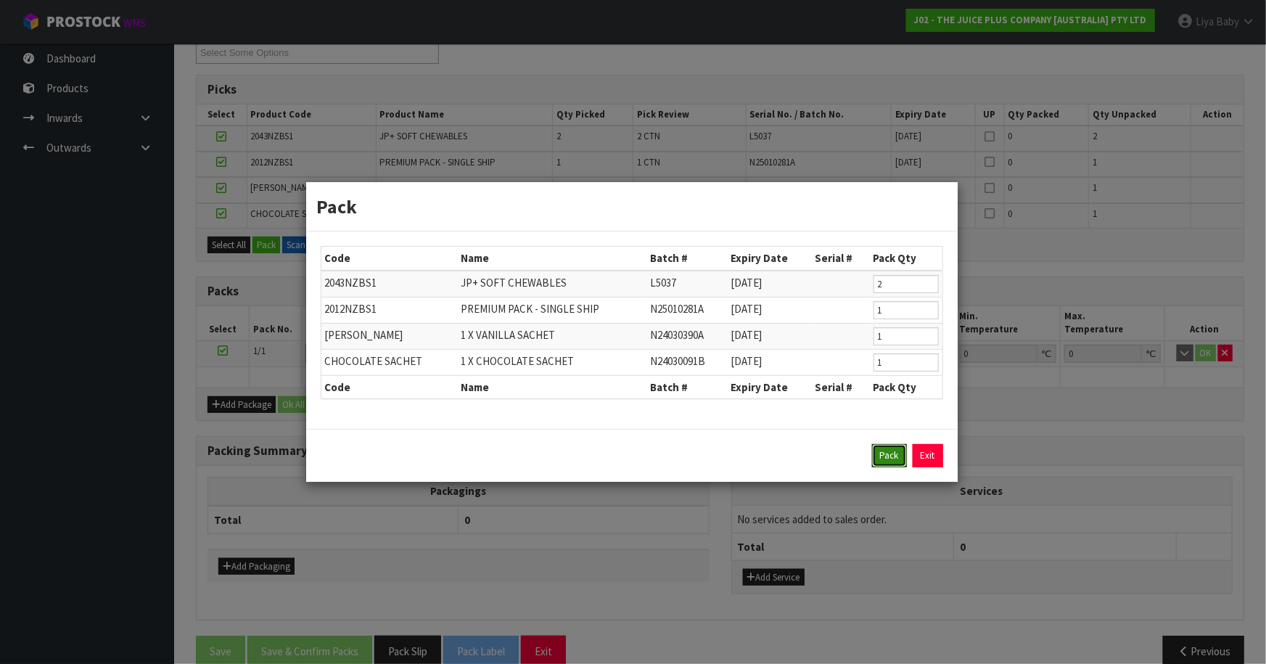
drag, startPoint x: 898, startPoint y: 462, endPoint x: 803, endPoint y: 444, distance: 96.8
click at [897, 461] on button "Pack" at bounding box center [889, 455] width 35 height 23
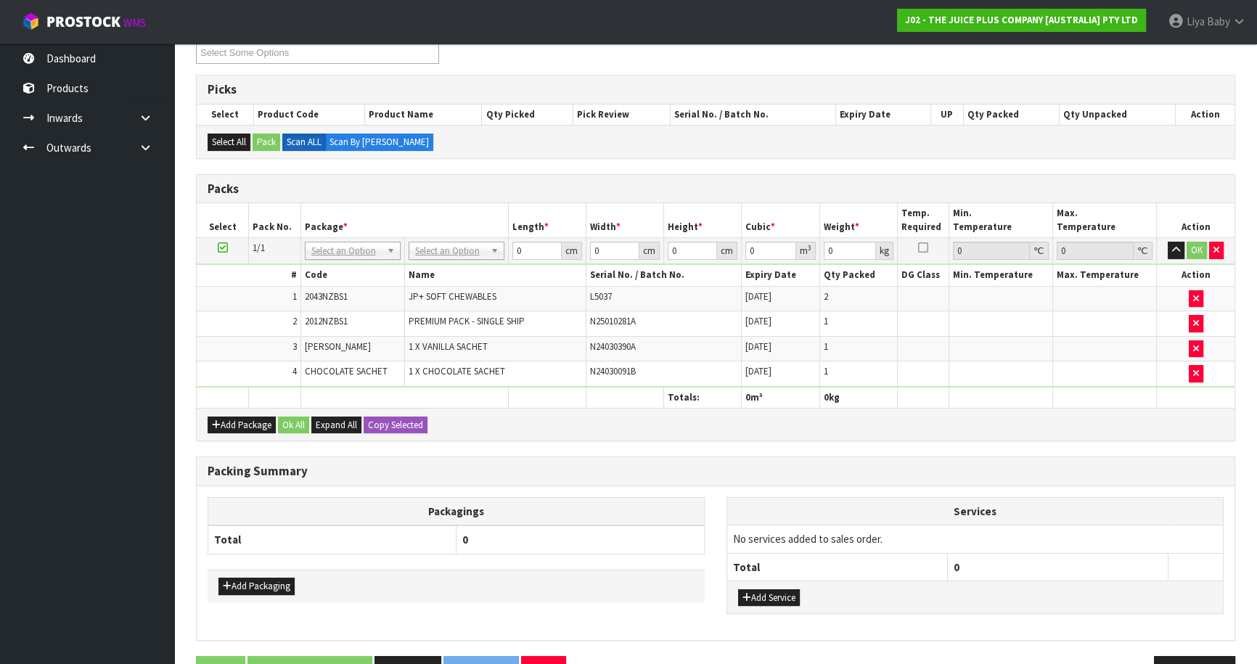
drag, startPoint x: 497, startPoint y: 252, endPoint x: 489, endPoint y: 257, distance: 9.5
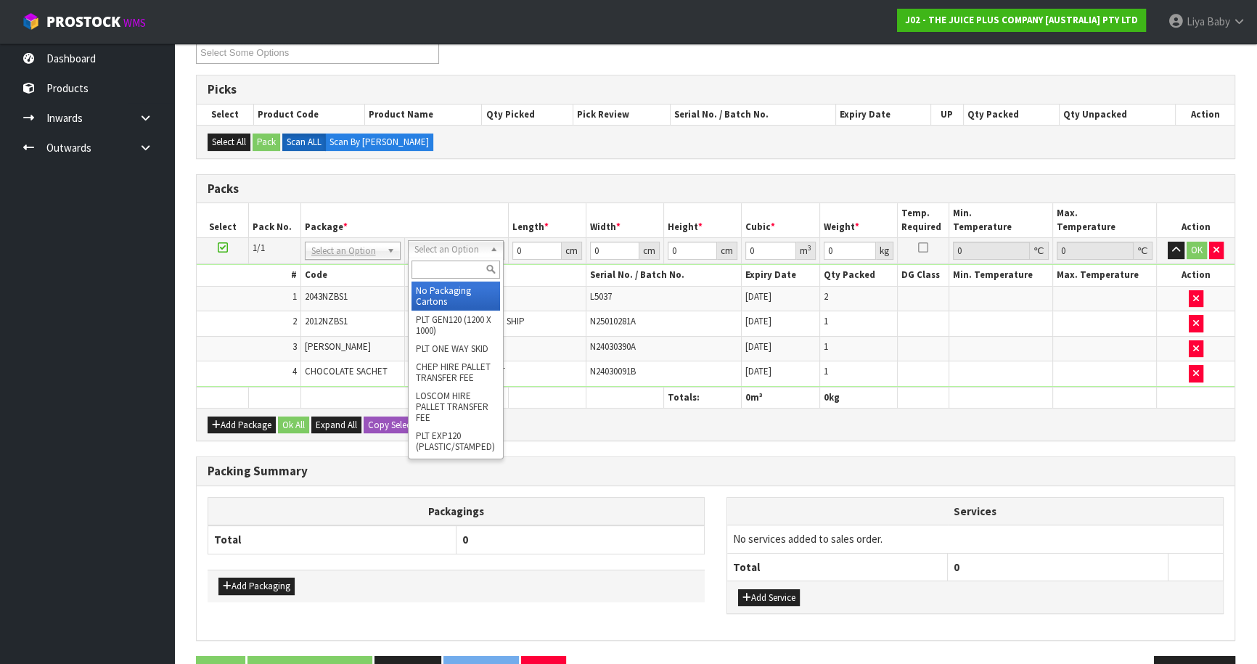
drag, startPoint x: 459, startPoint y: 276, endPoint x: 557, endPoint y: 274, distance: 98.0
click at [461, 276] on input "text" at bounding box center [455, 269] width 89 height 18
drag, startPoint x: 479, startPoint y: 302, endPoint x: 493, endPoint y: 274, distance: 30.8
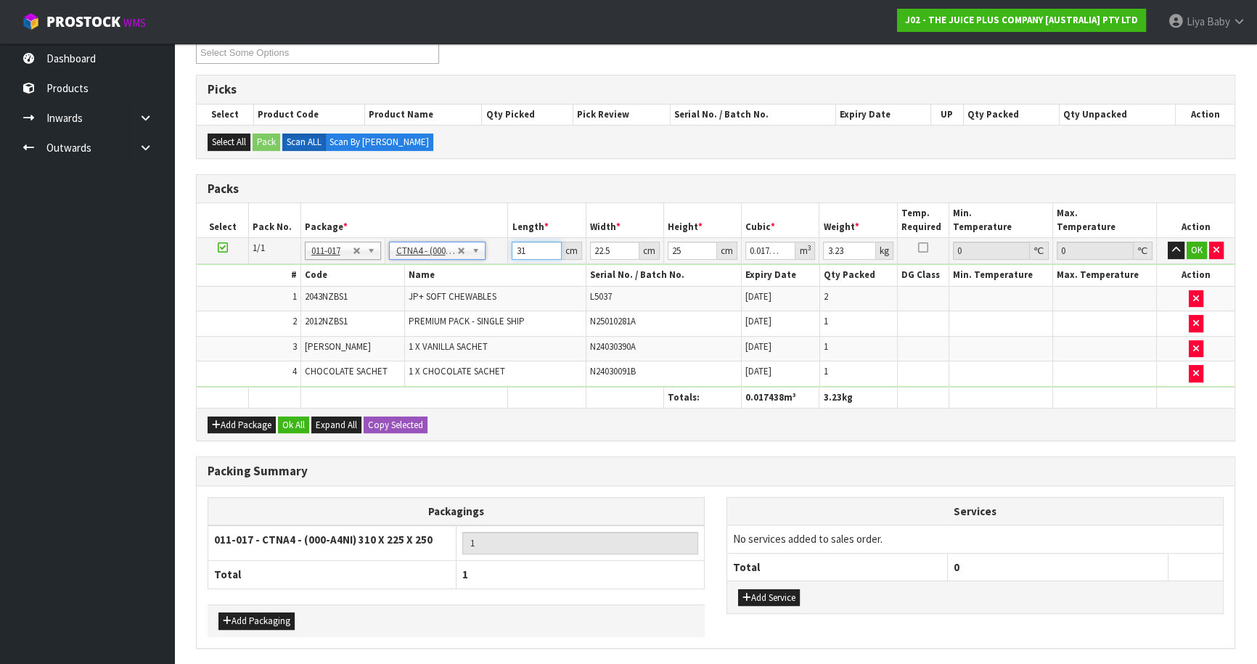
click at [525, 252] on input "31" at bounding box center [536, 251] width 49 height 18
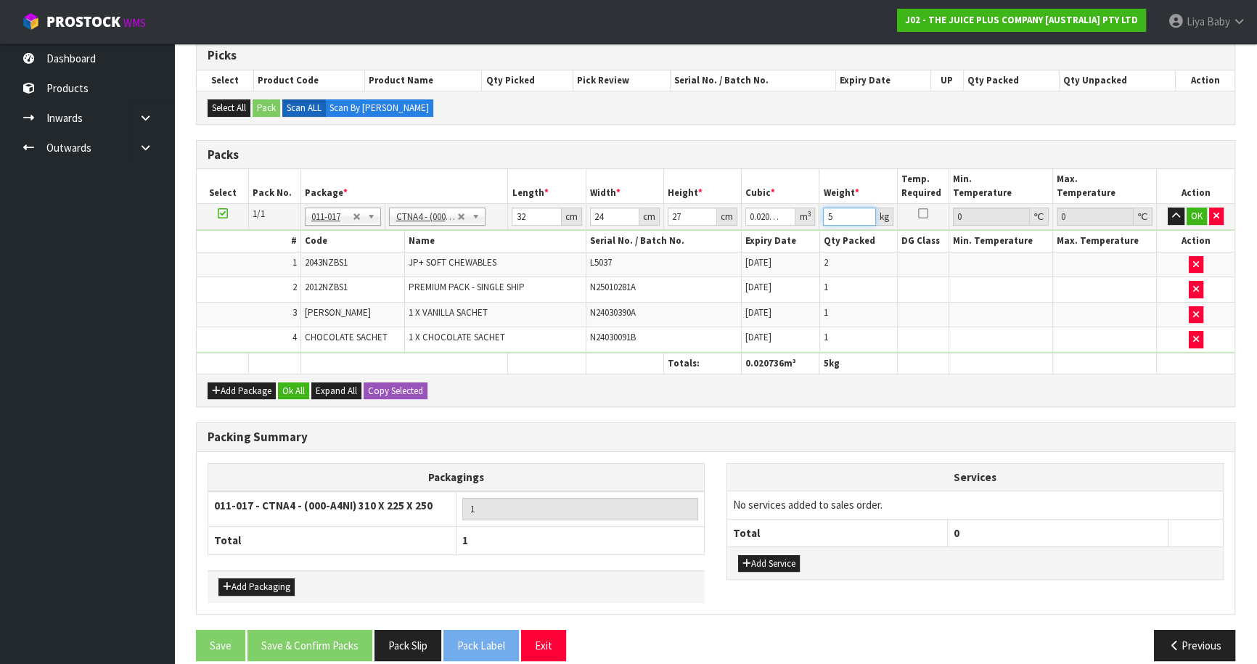
scroll to position [312, 0]
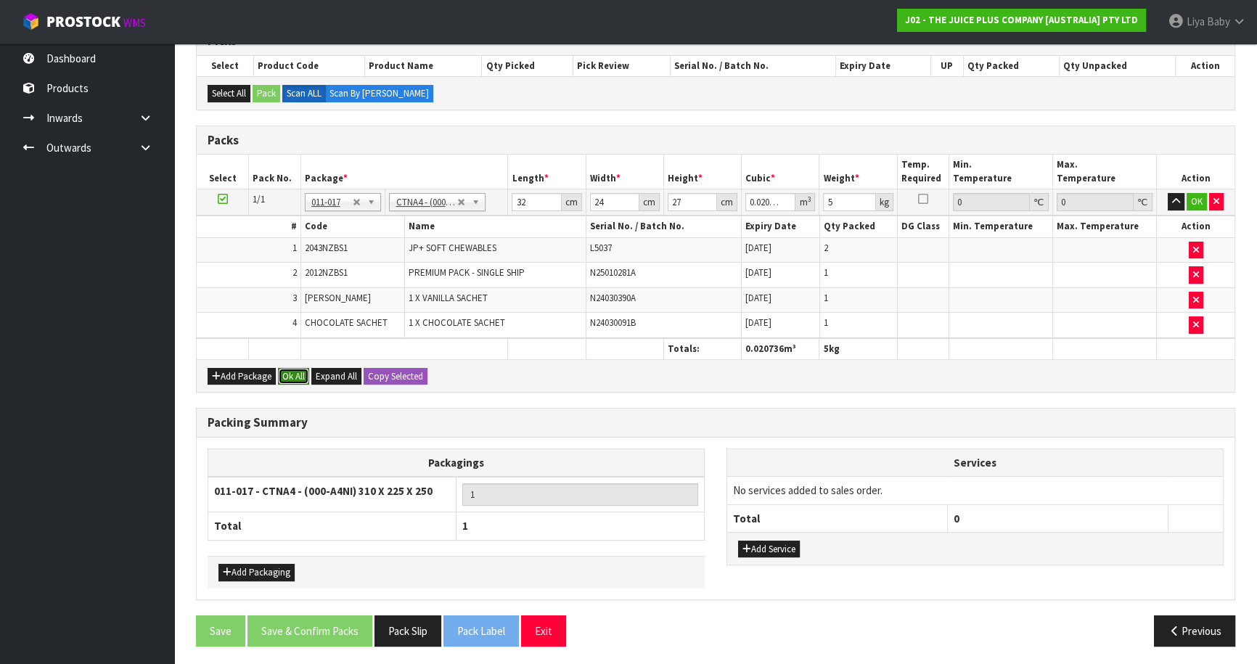
click at [300, 378] on button "Ok All" at bounding box center [293, 376] width 31 height 17
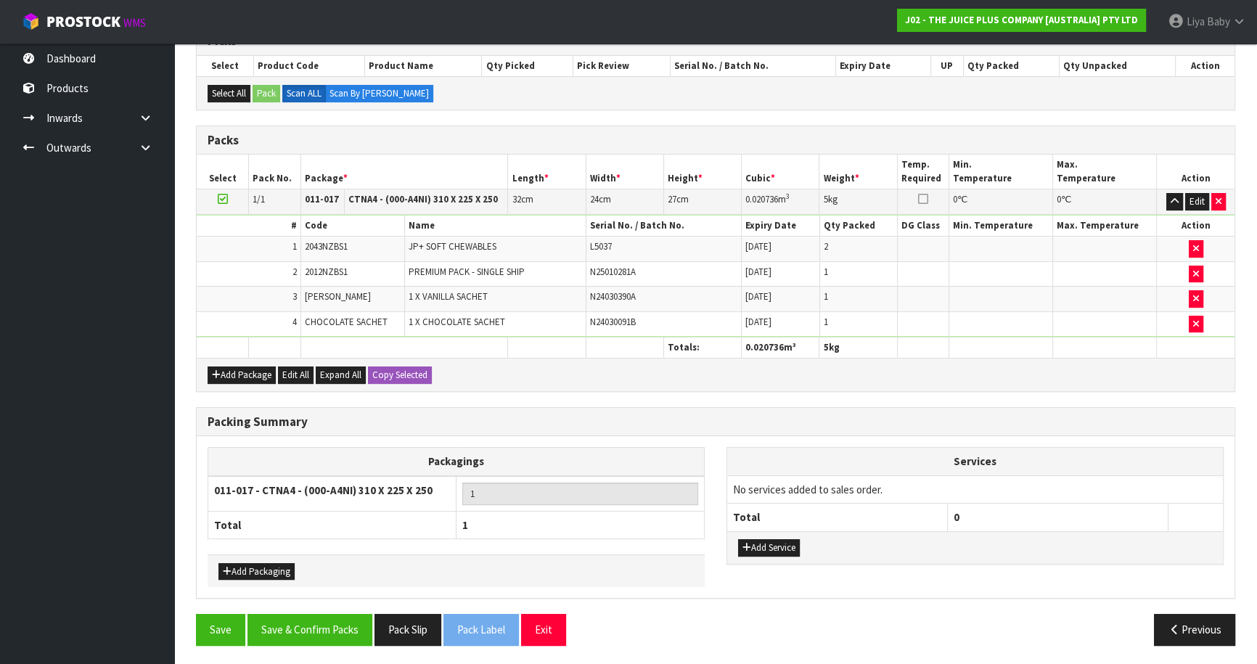
scroll to position [311, 0]
click at [318, 634] on button "Save & Confirm Packs" at bounding box center [309, 630] width 125 height 31
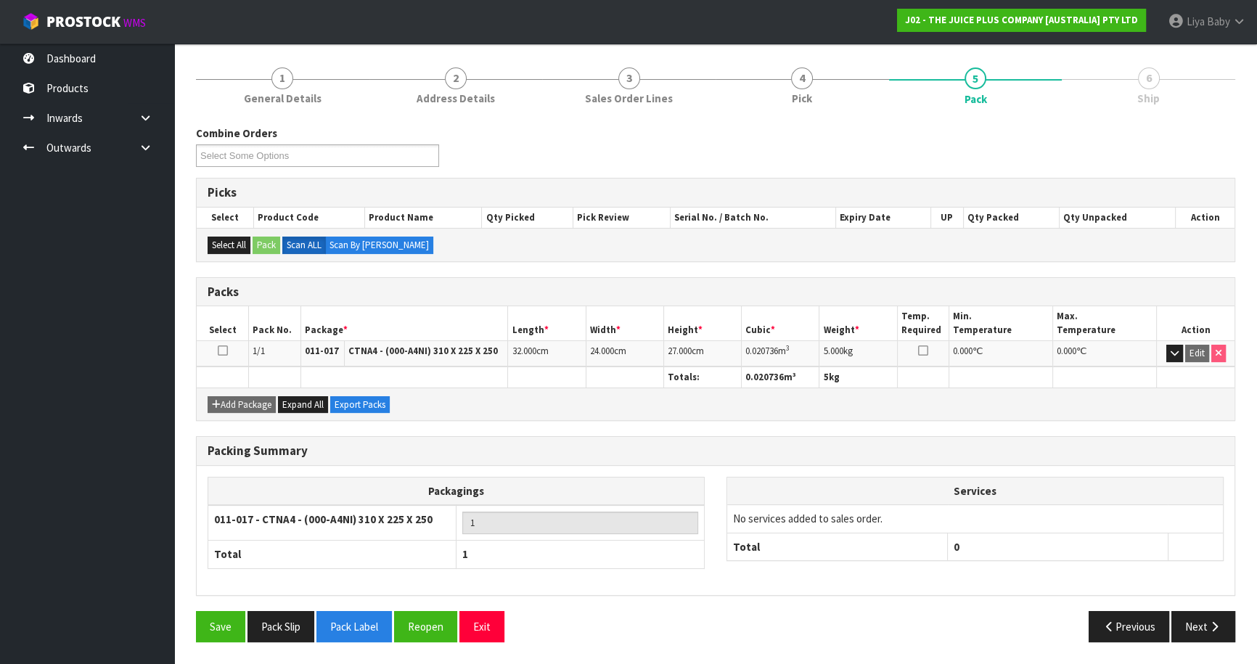
scroll to position [158, 0]
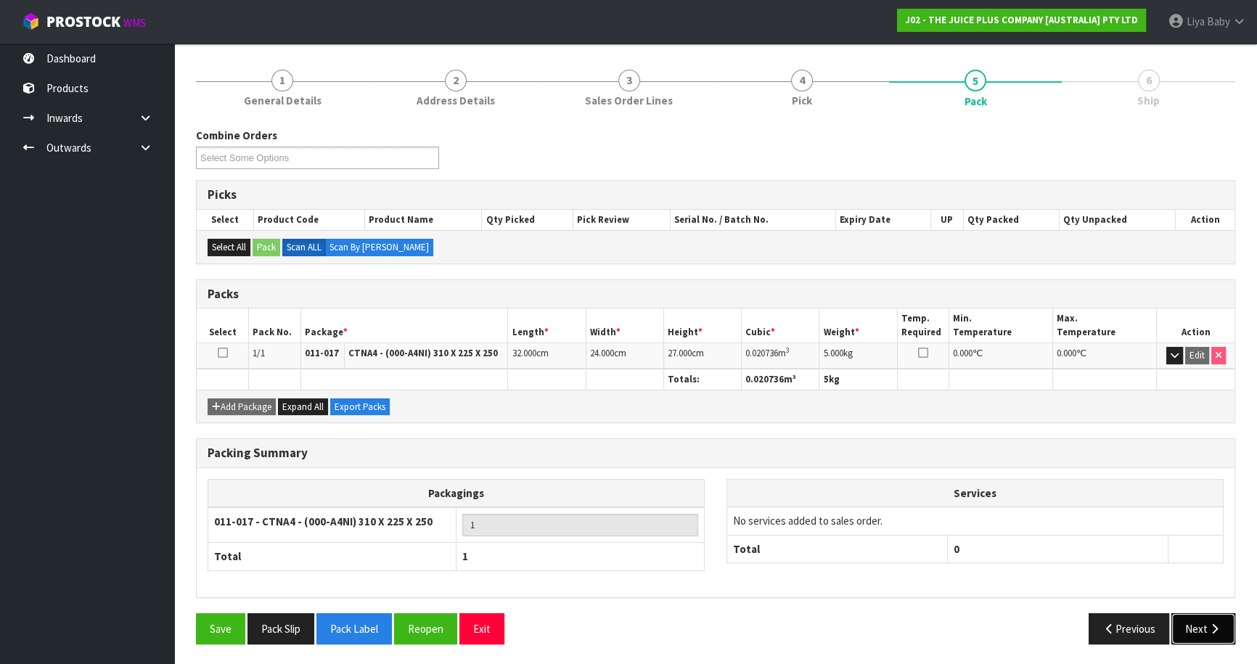
click at [1207, 631] on button "Next" at bounding box center [1203, 628] width 64 height 31
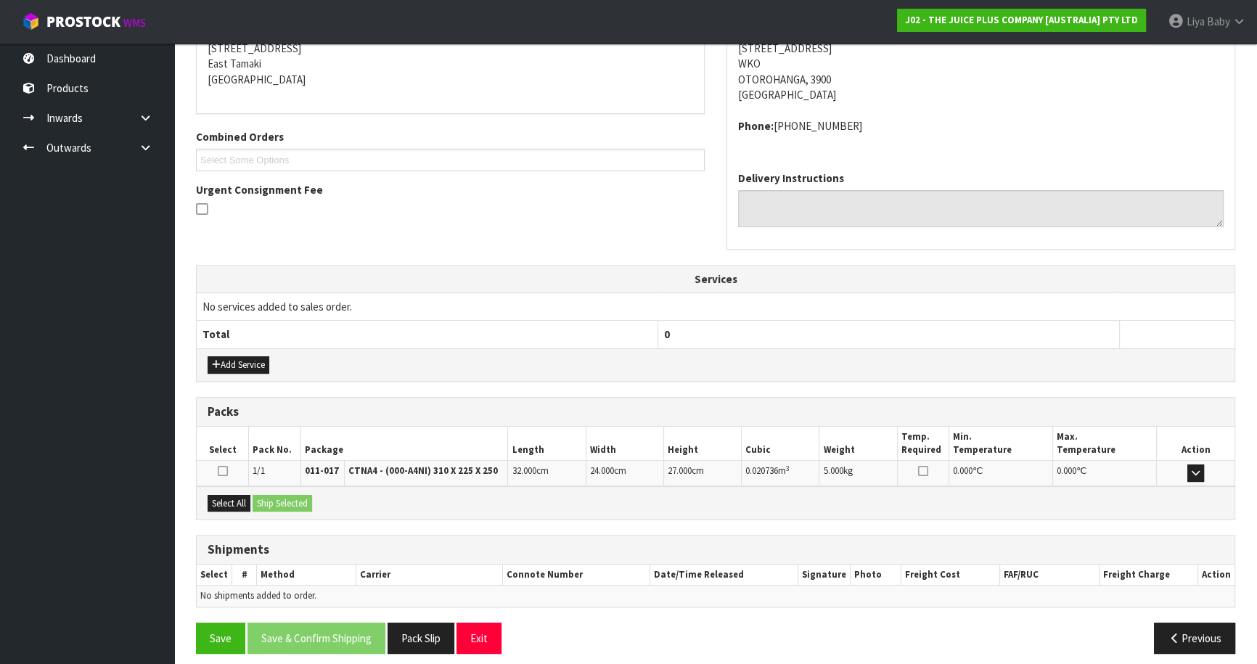
scroll to position [311, 0]
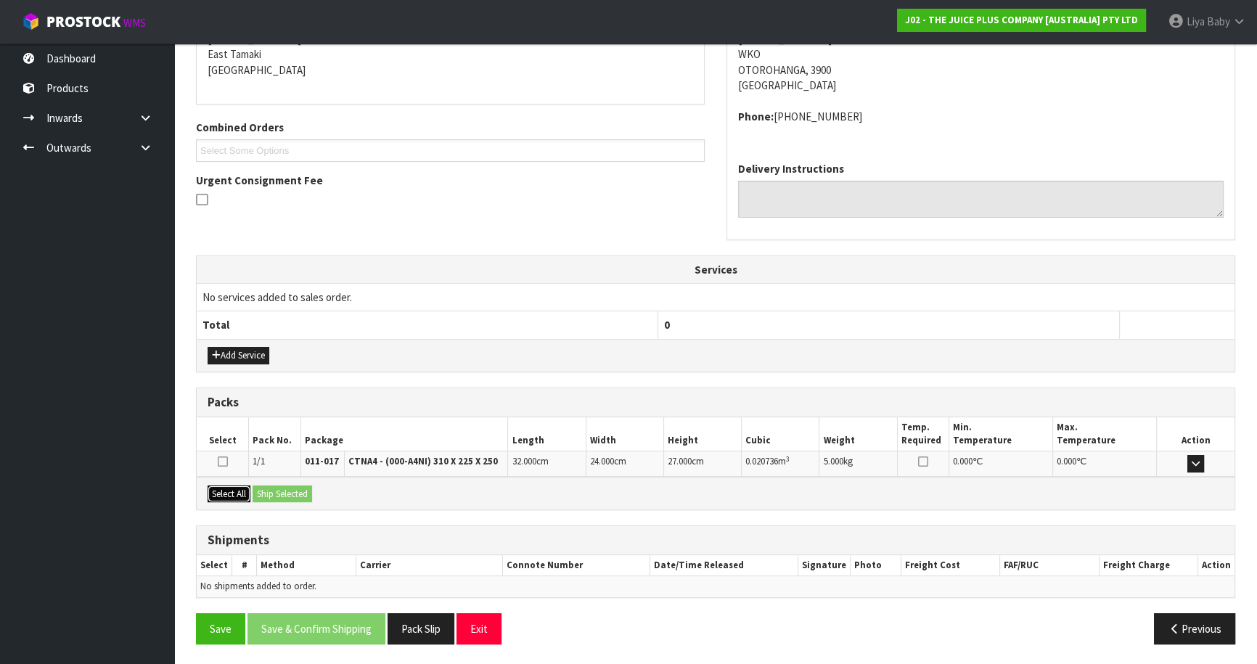
drag, startPoint x: 213, startPoint y: 492, endPoint x: 287, endPoint y: 488, distance: 74.1
click at [224, 494] on button "Select All" at bounding box center [229, 493] width 43 height 17
drag, startPoint x: 287, startPoint y: 488, endPoint x: 254, endPoint y: 490, distance: 33.4
click at [287, 489] on button "Ship Selected" at bounding box center [283, 493] width 60 height 17
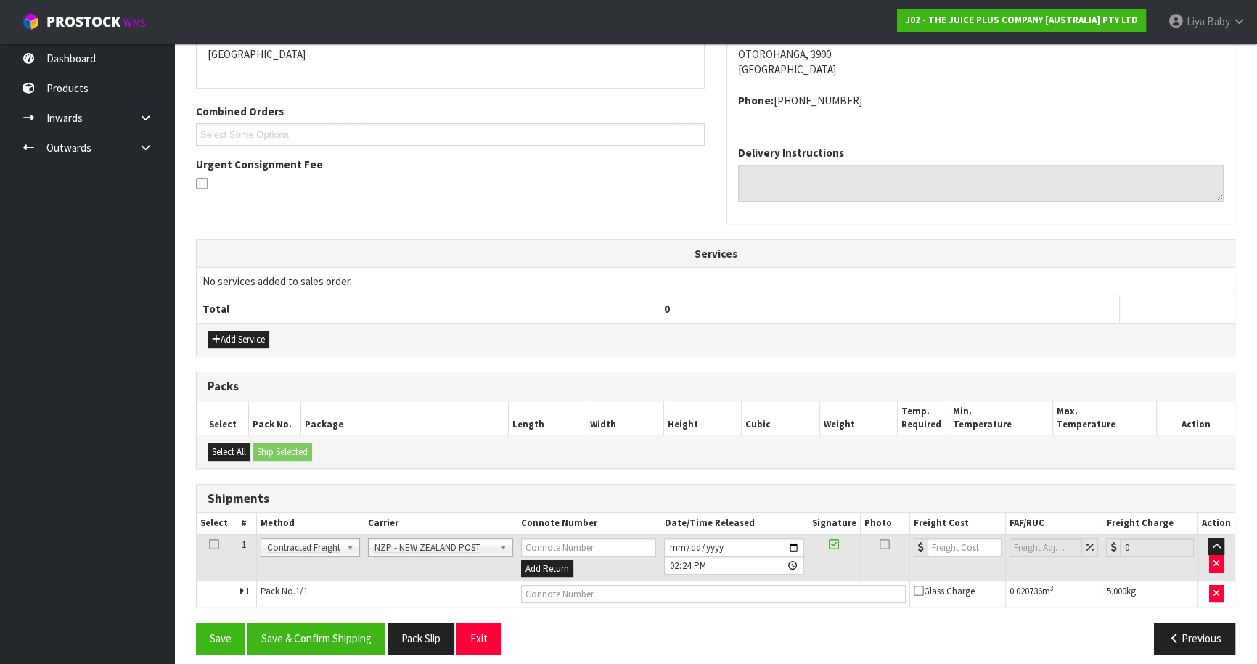
scroll to position [336, 0]
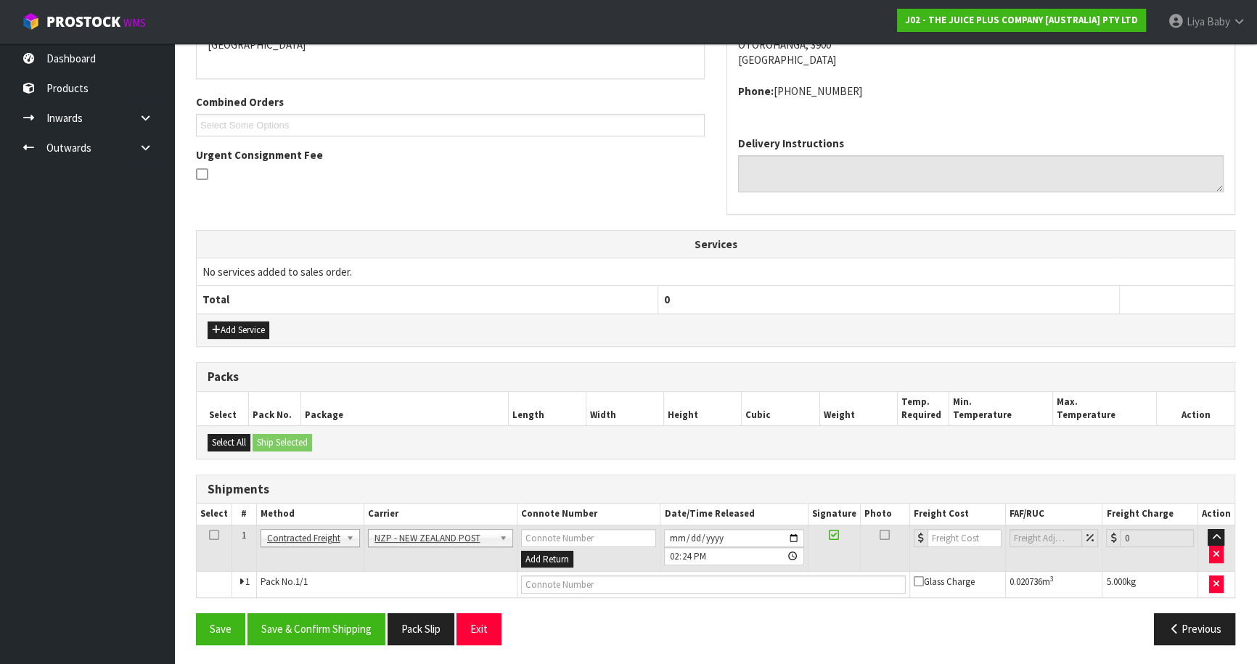
click at [214, 535] on icon at bounding box center [214, 535] width 10 height 1
drag, startPoint x: 305, startPoint y: 622, endPoint x: 312, endPoint y: 615, distance: 9.8
click at [305, 621] on button "Save & Confirm Shipping" at bounding box center [316, 628] width 138 height 31
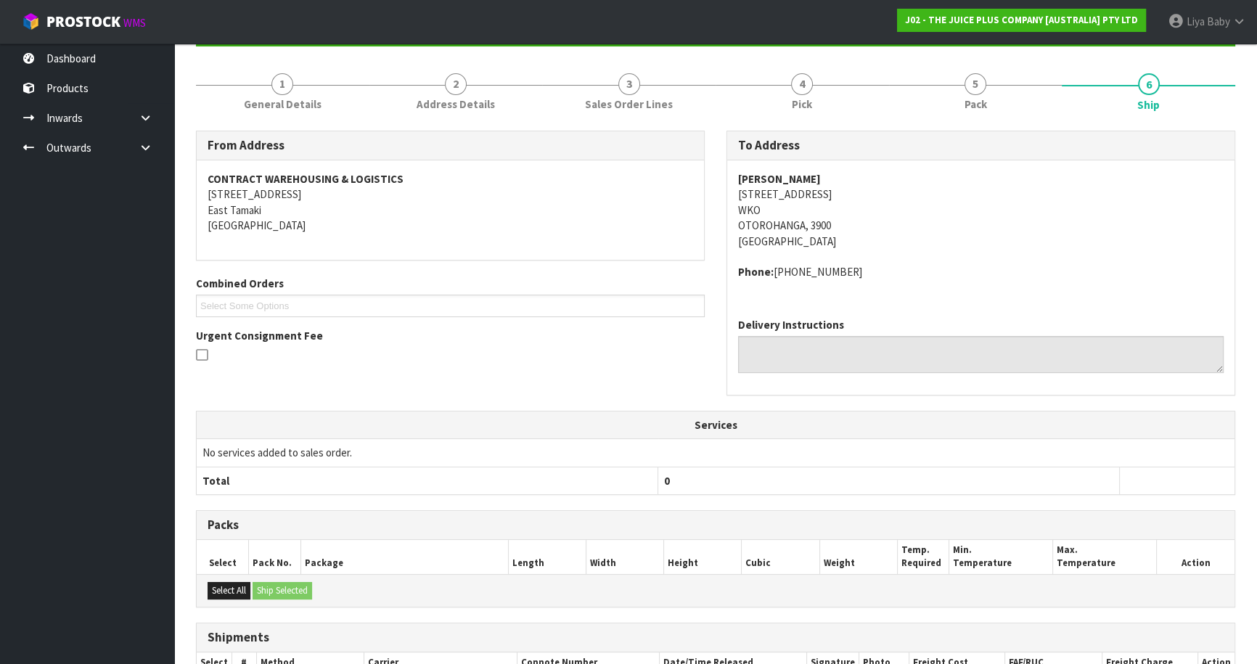
scroll to position [316, 0]
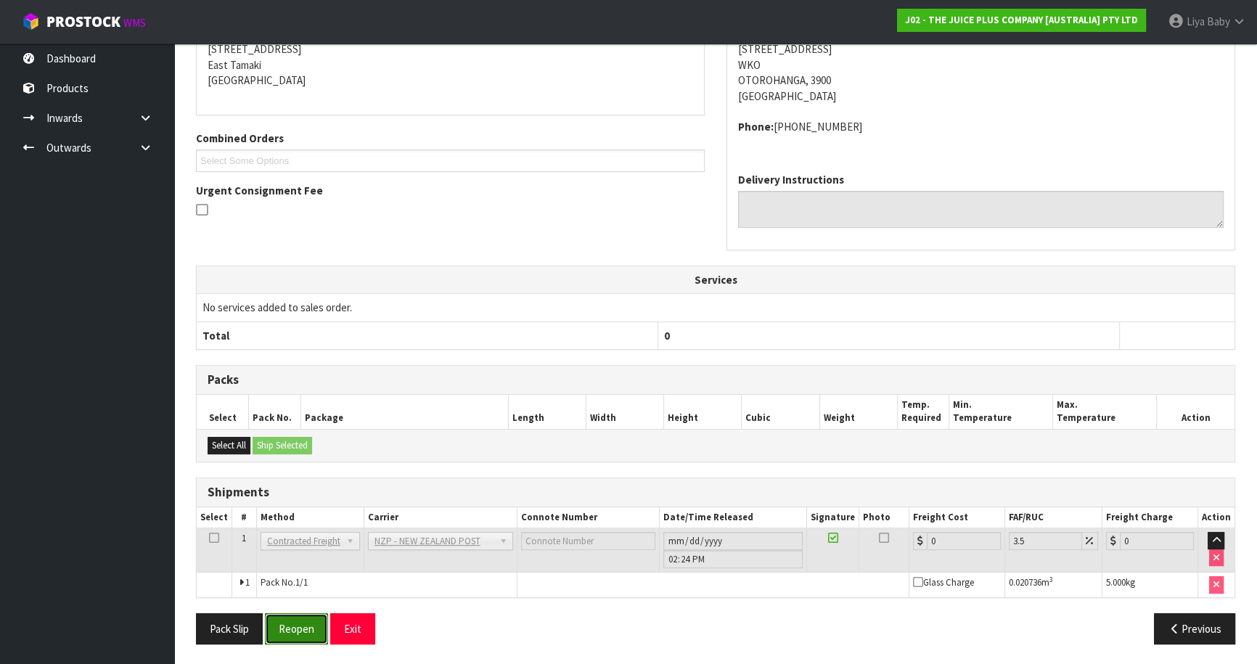
click at [290, 623] on button "Reopen" at bounding box center [296, 628] width 63 height 31
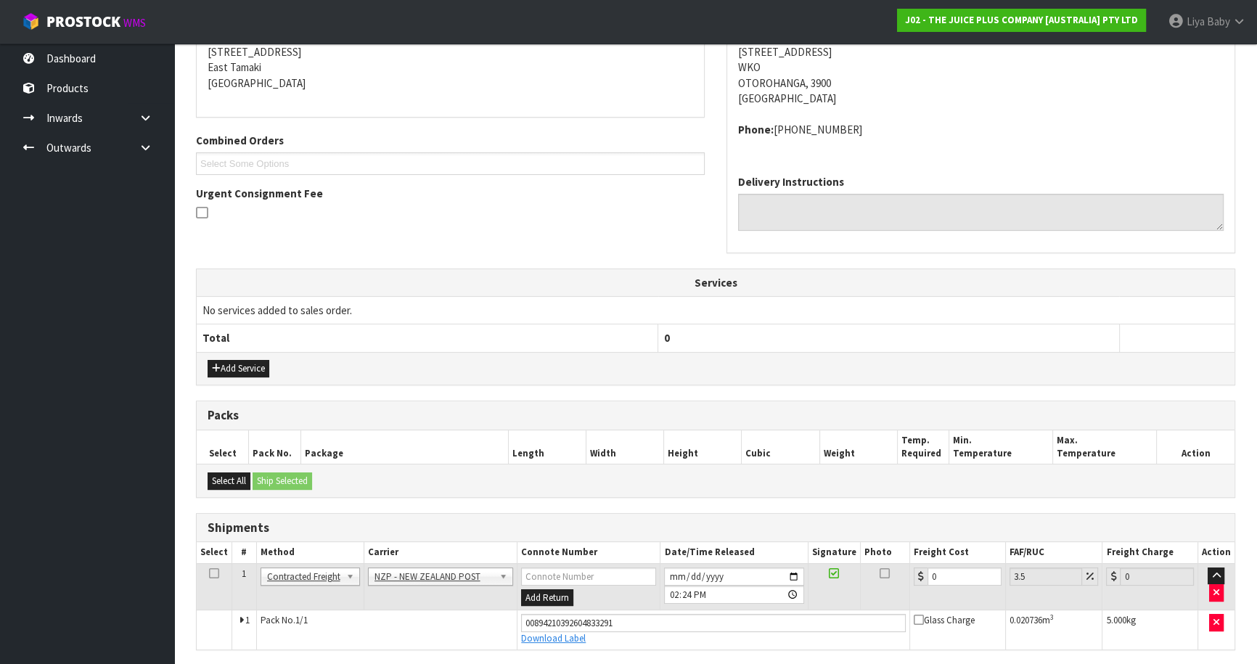
scroll to position [349, 0]
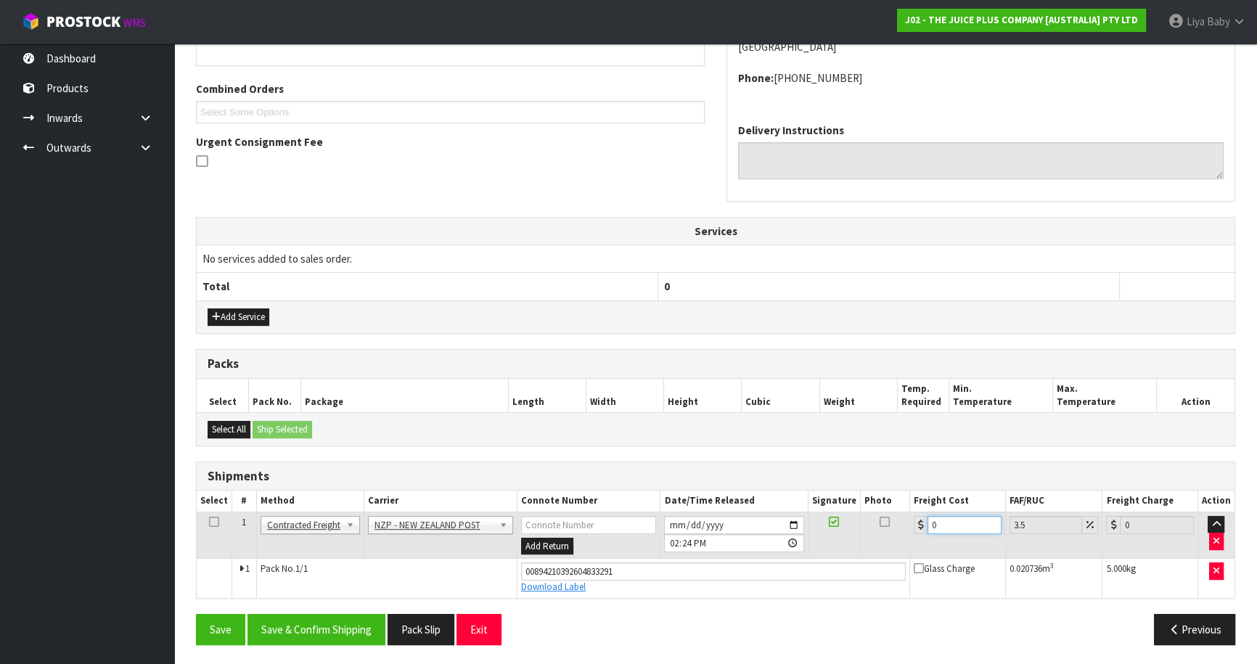
click at [950, 522] on input "0" at bounding box center [964, 525] width 74 height 18
click at [210, 522] on icon at bounding box center [214, 522] width 10 height 1
click at [290, 622] on button "Save & Confirm Shipping" at bounding box center [316, 629] width 138 height 31
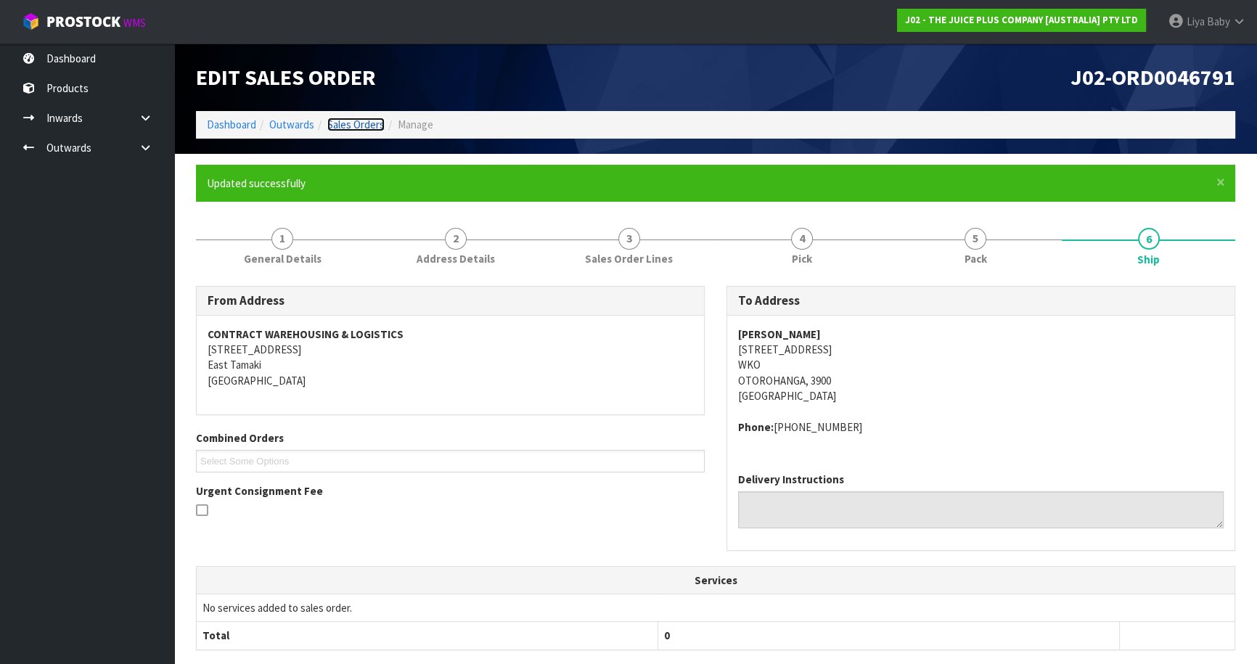
click at [361, 121] on link "Sales Orders" at bounding box center [355, 125] width 57 height 14
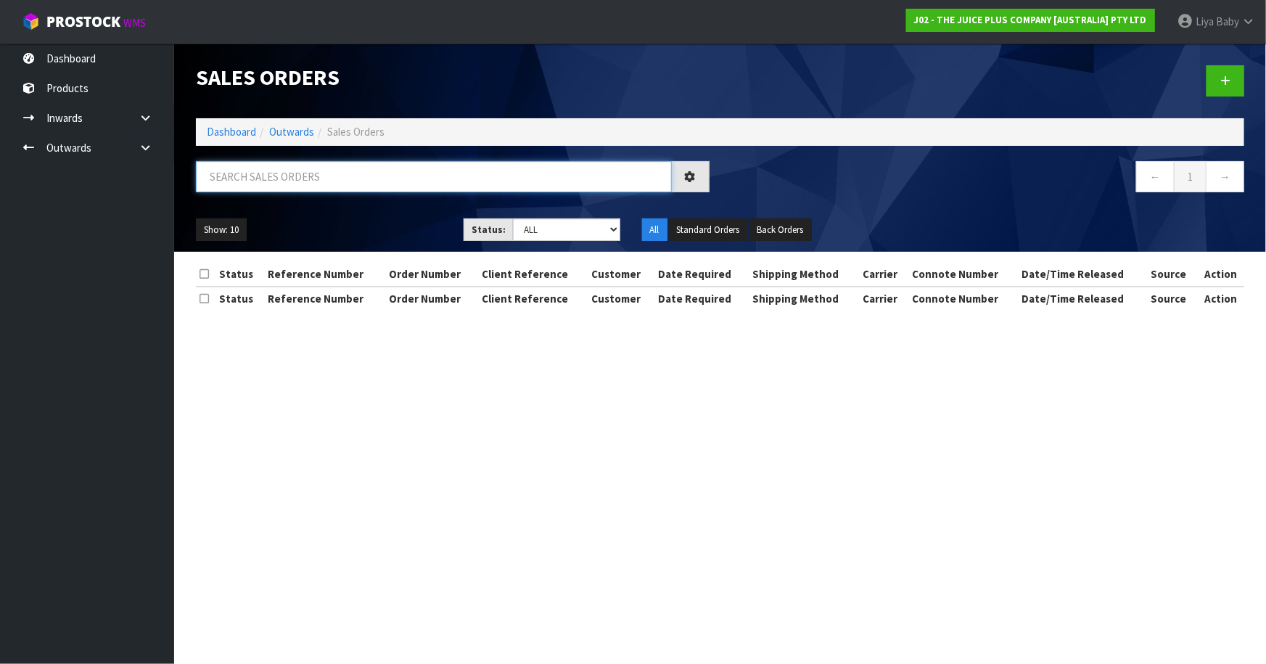
click at [328, 168] on input "text" at bounding box center [434, 176] width 476 height 31
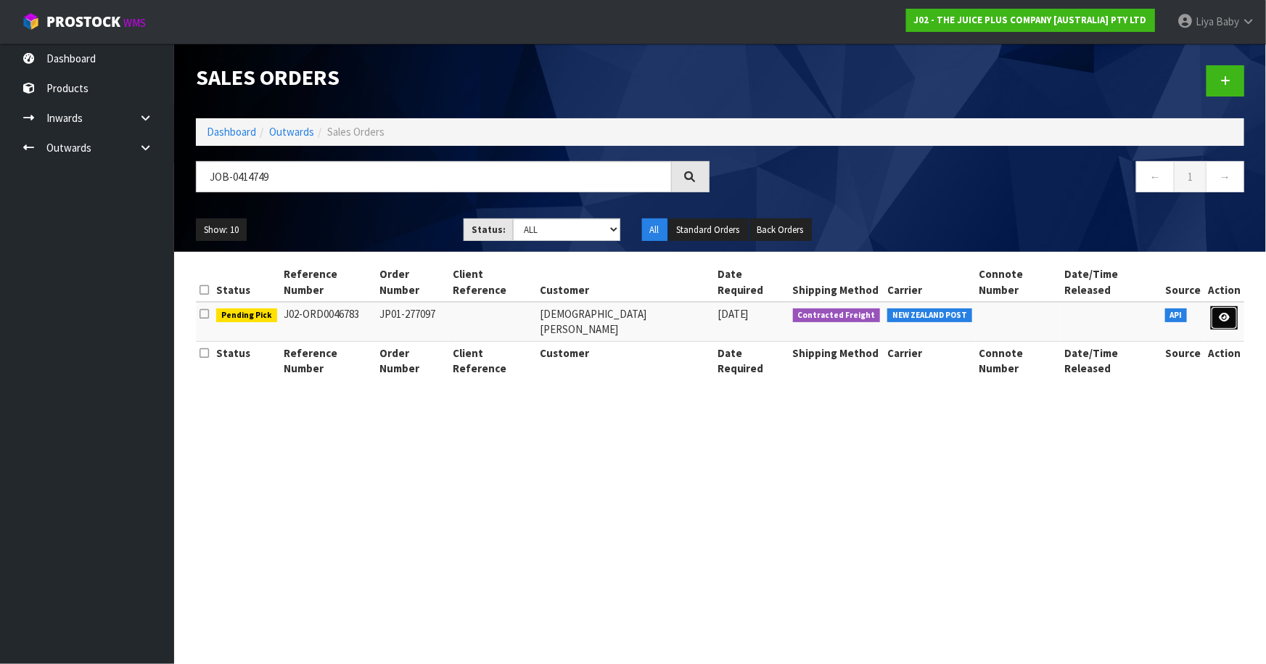
click at [1215, 306] on link at bounding box center [1224, 317] width 27 height 23
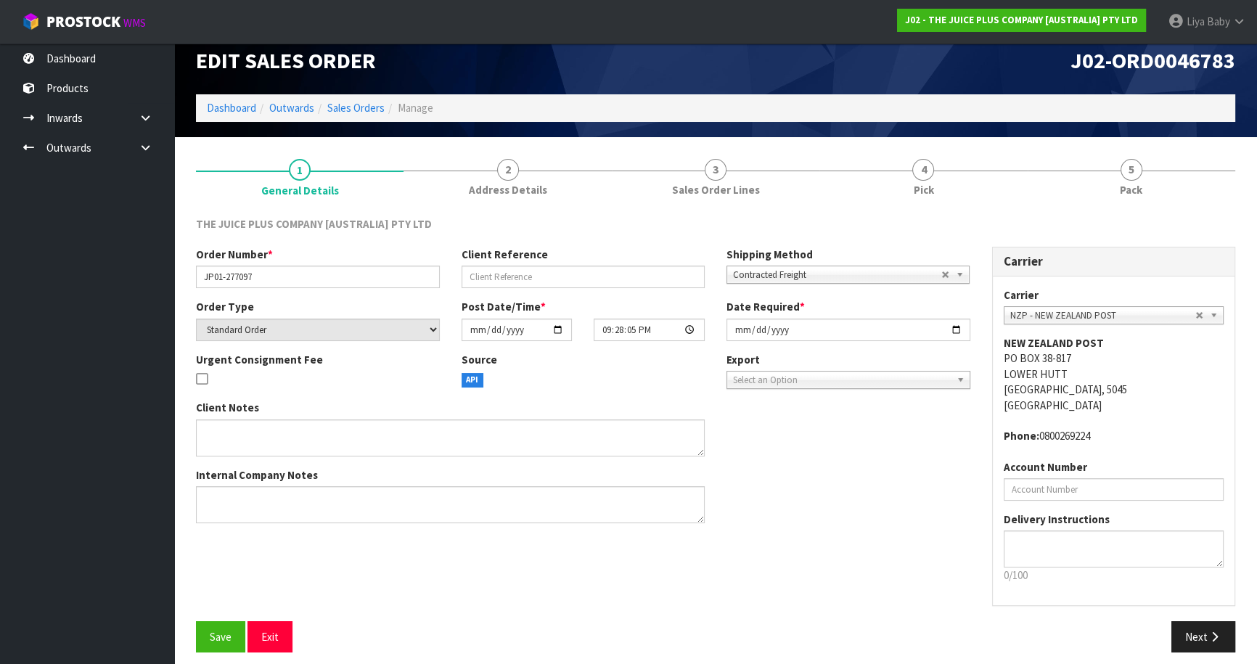
scroll to position [26, 0]
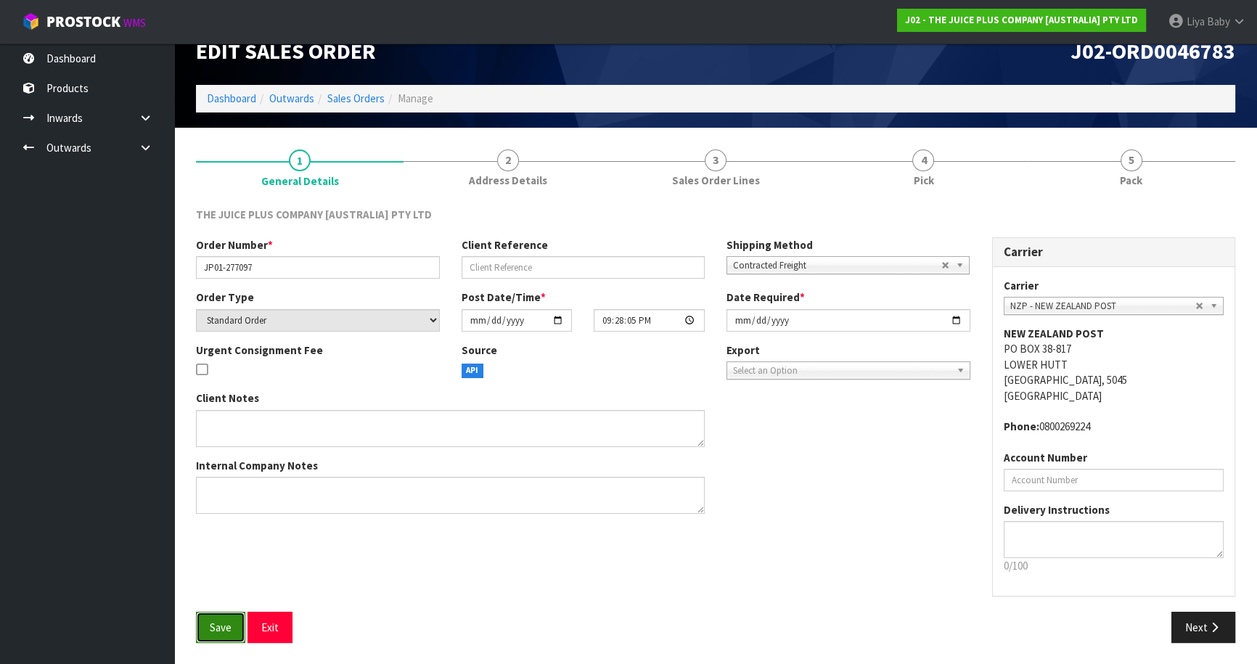
click at [217, 627] on span "Save" at bounding box center [221, 627] width 22 height 14
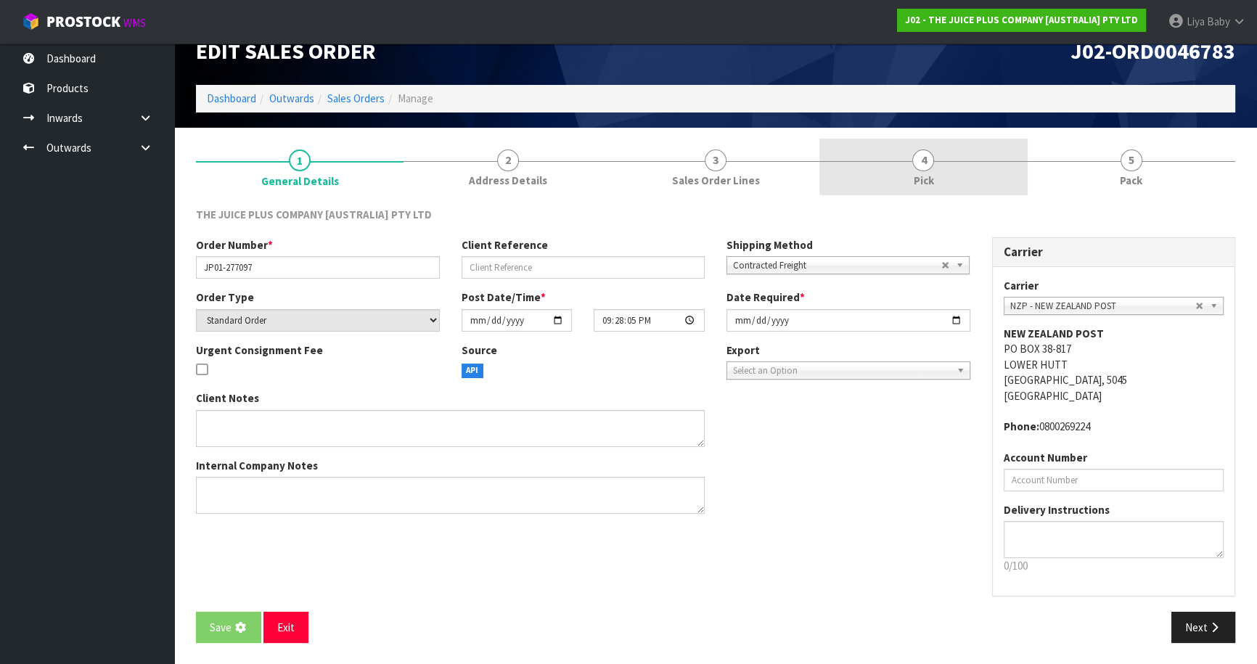
scroll to position [0, 0]
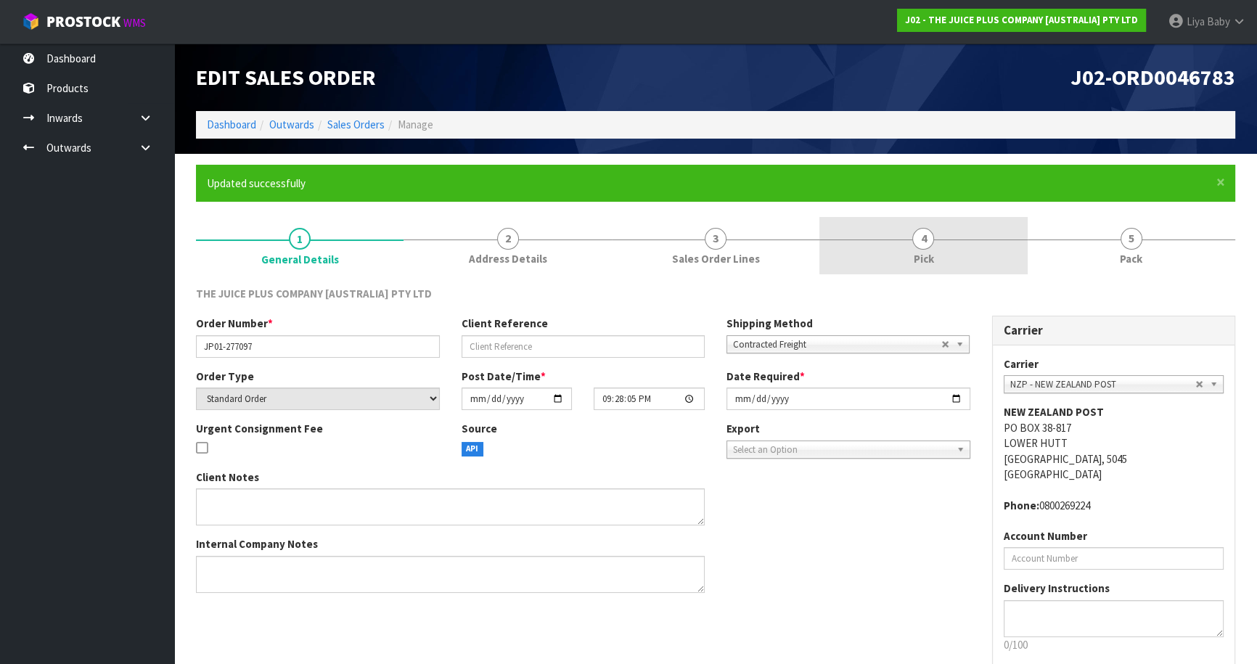
drag, startPoint x: 905, startPoint y: 248, endPoint x: 909, endPoint y: 257, distance: 9.7
click at [905, 249] on link "4 Pick" at bounding box center [923, 245] width 208 height 57
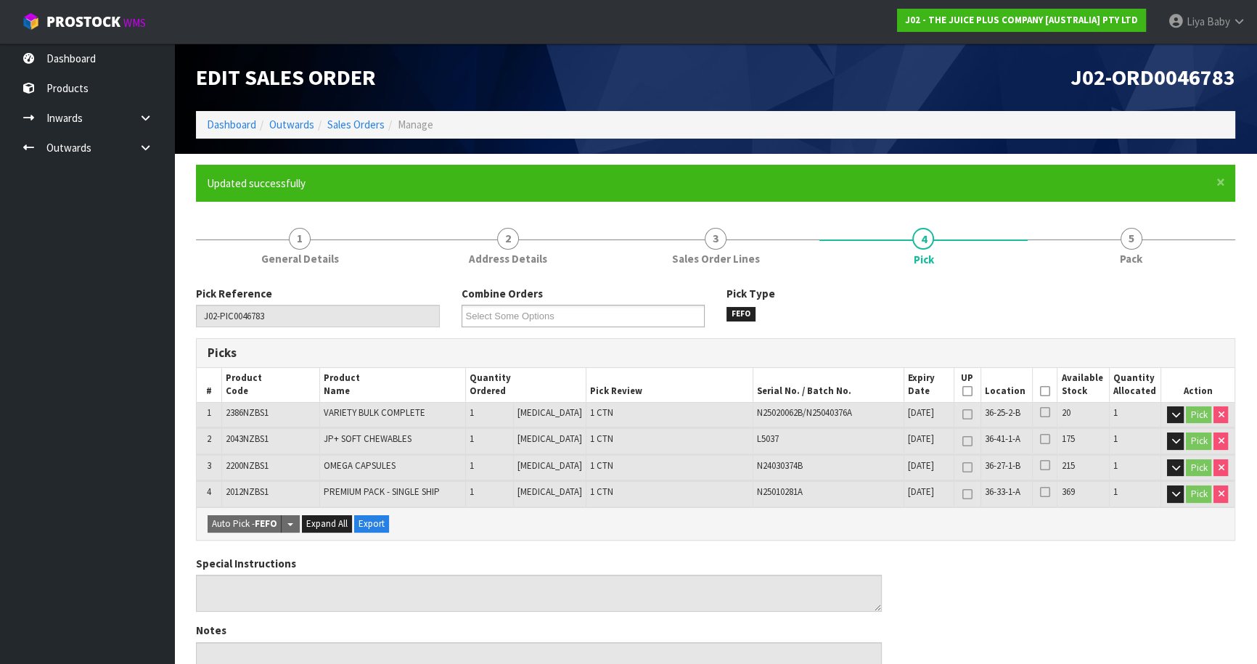
click at [1040, 391] on icon at bounding box center [1045, 391] width 10 height 1
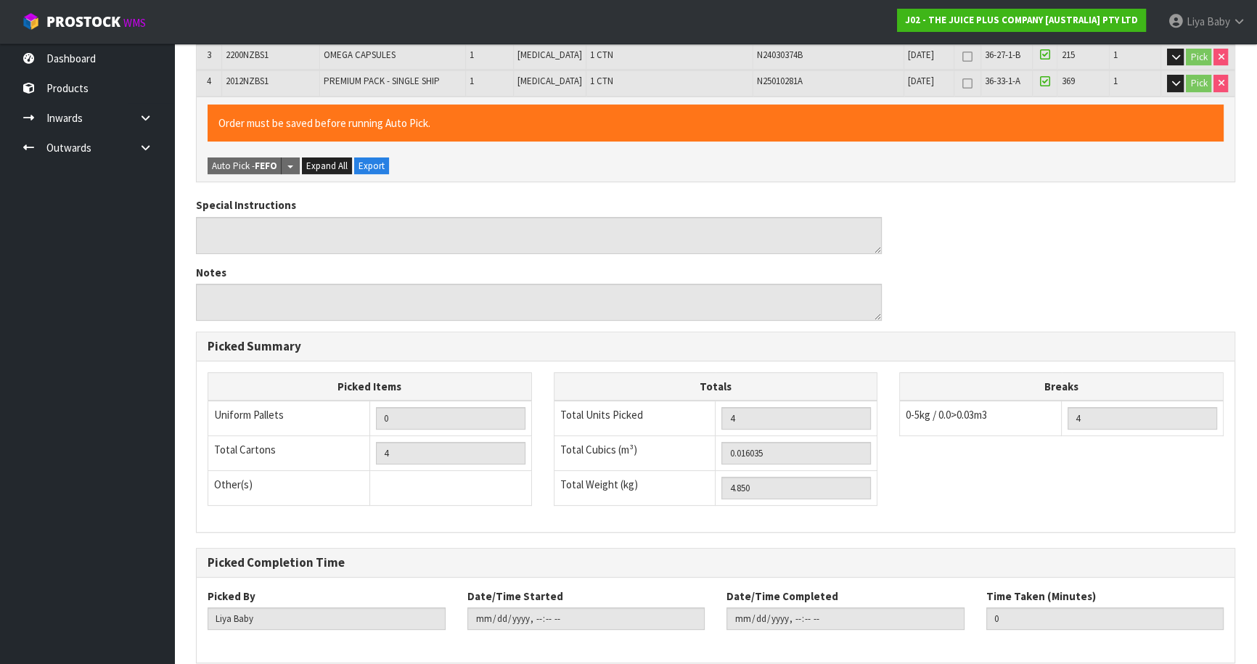
scroll to position [475, 0]
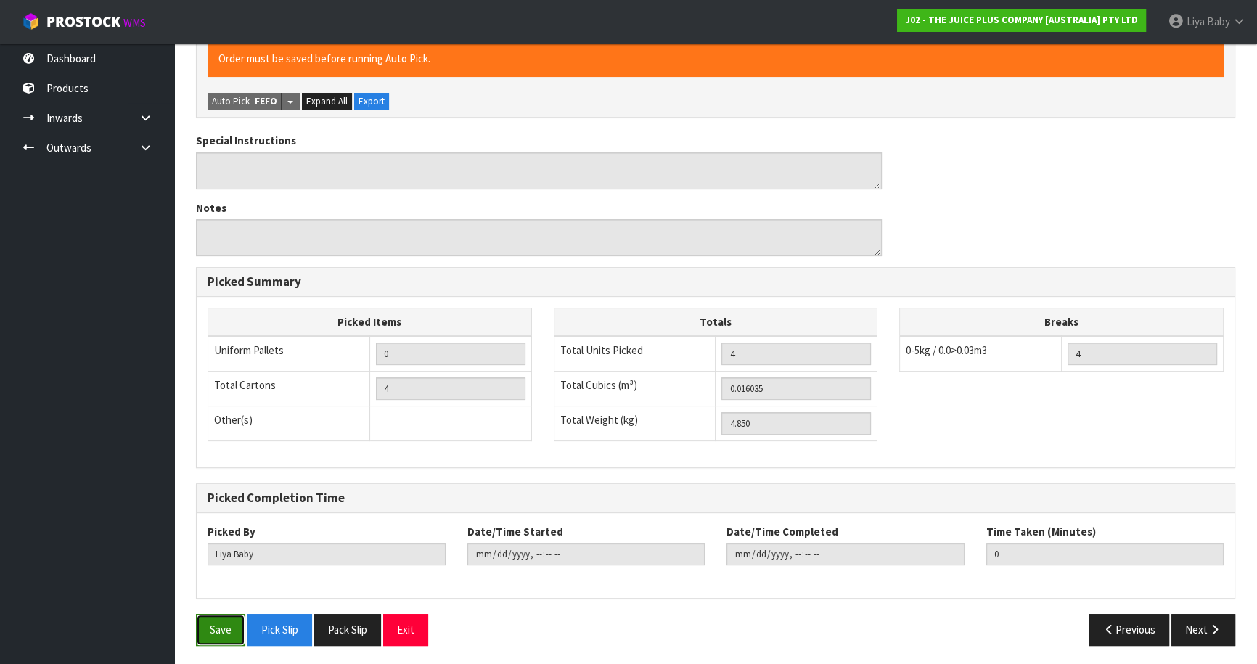
click at [216, 625] on button "Save" at bounding box center [220, 629] width 49 height 31
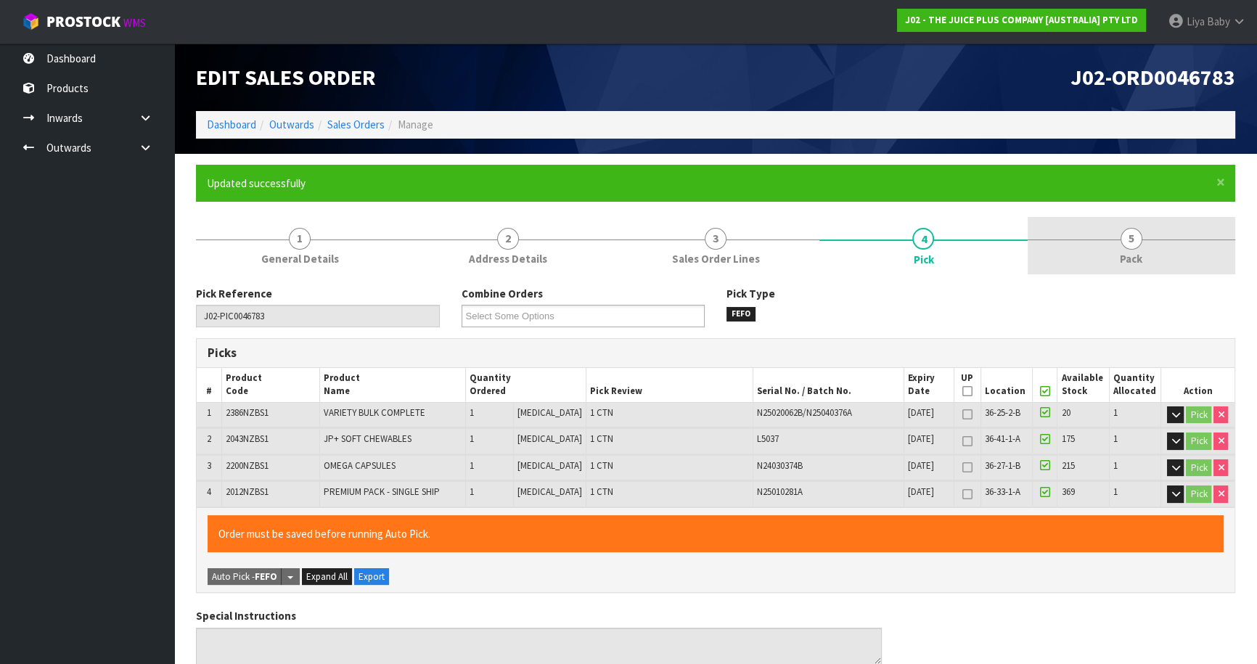
drag, startPoint x: 1162, startPoint y: 245, endPoint x: 1124, endPoint y: 264, distance: 42.5
click at [1161, 245] on link "5 Pack" at bounding box center [1131, 245] width 208 height 57
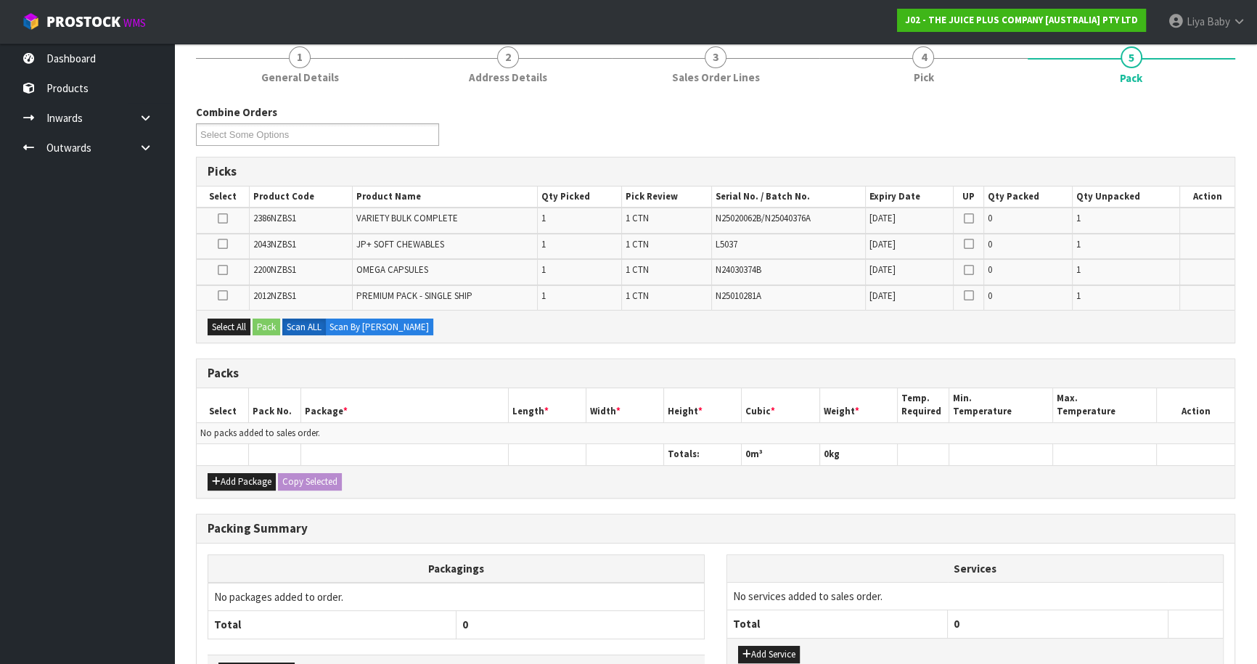
scroll to position [197, 0]
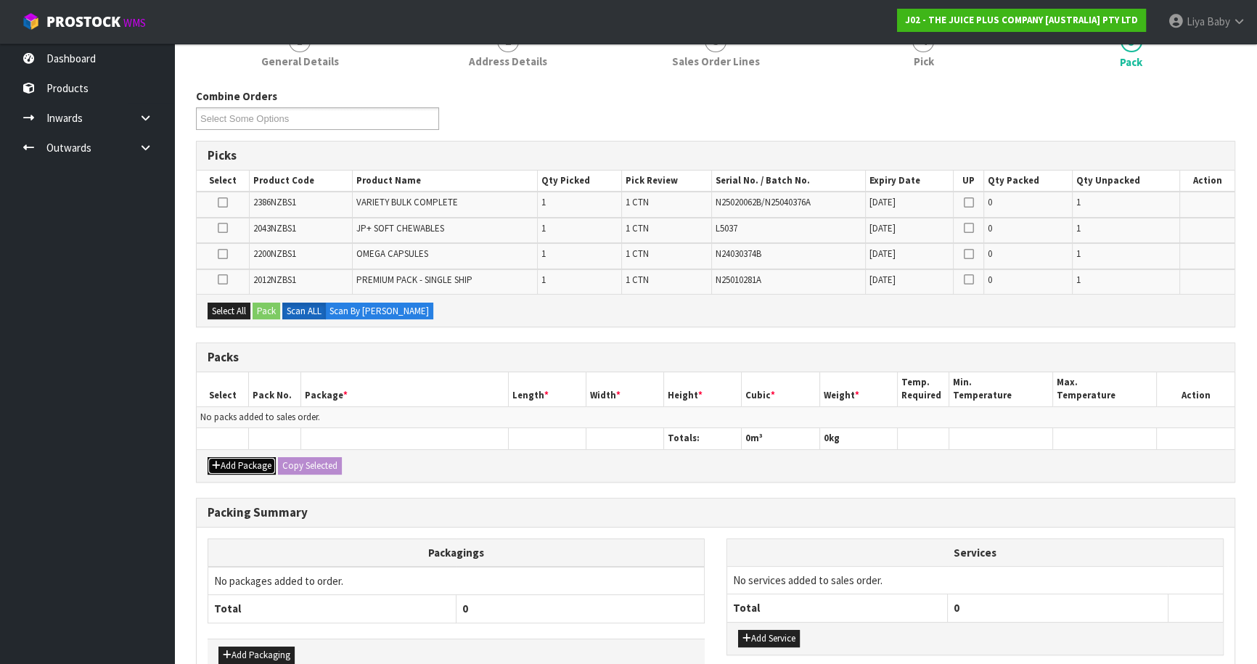
drag, startPoint x: 227, startPoint y: 461, endPoint x: 223, endPoint y: 395, distance: 66.1
click at [227, 459] on button "Add Package" at bounding box center [242, 465] width 68 height 17
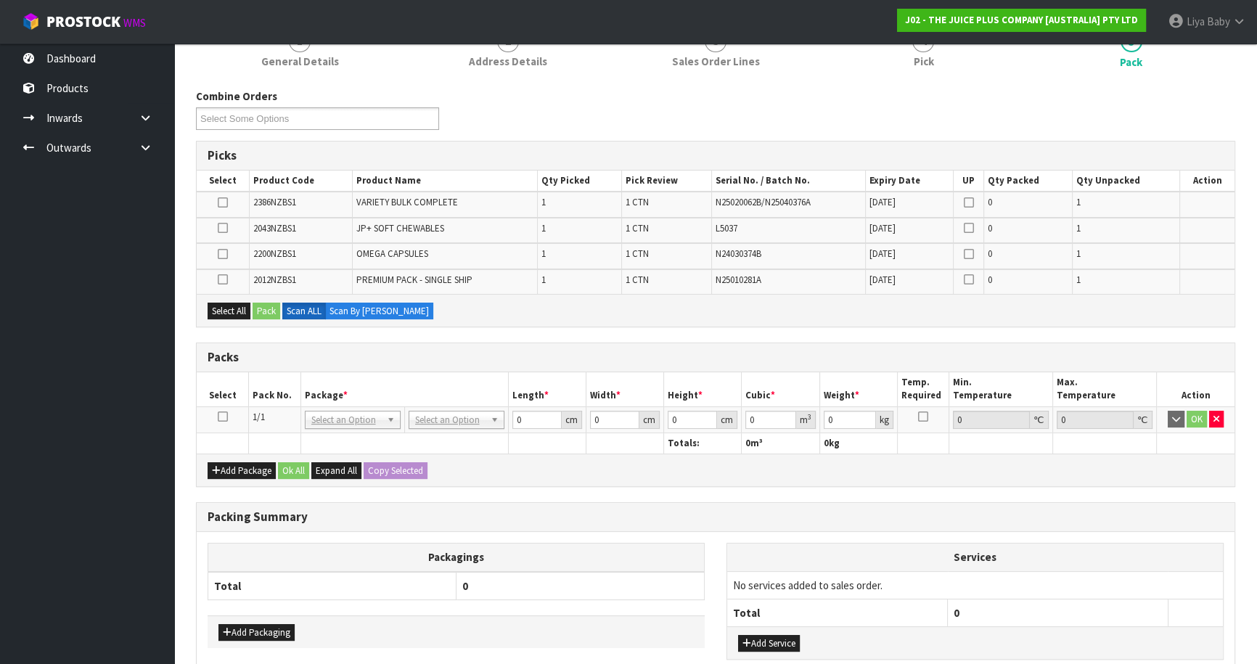
drag, startPoint x: 219, startPoint y: 412, endPoint x: 237, endPoint y: 369, distance: 46.2
click at [220, 417] on icon at bounding box center [223, 417] width 10 height 1
click at [211, 310] on button "Select All" at bounding box center [229, 311] width 43 height 17
click at [267, 308] on button "Pack" at bounding box center [267, 311] width 28 height 17
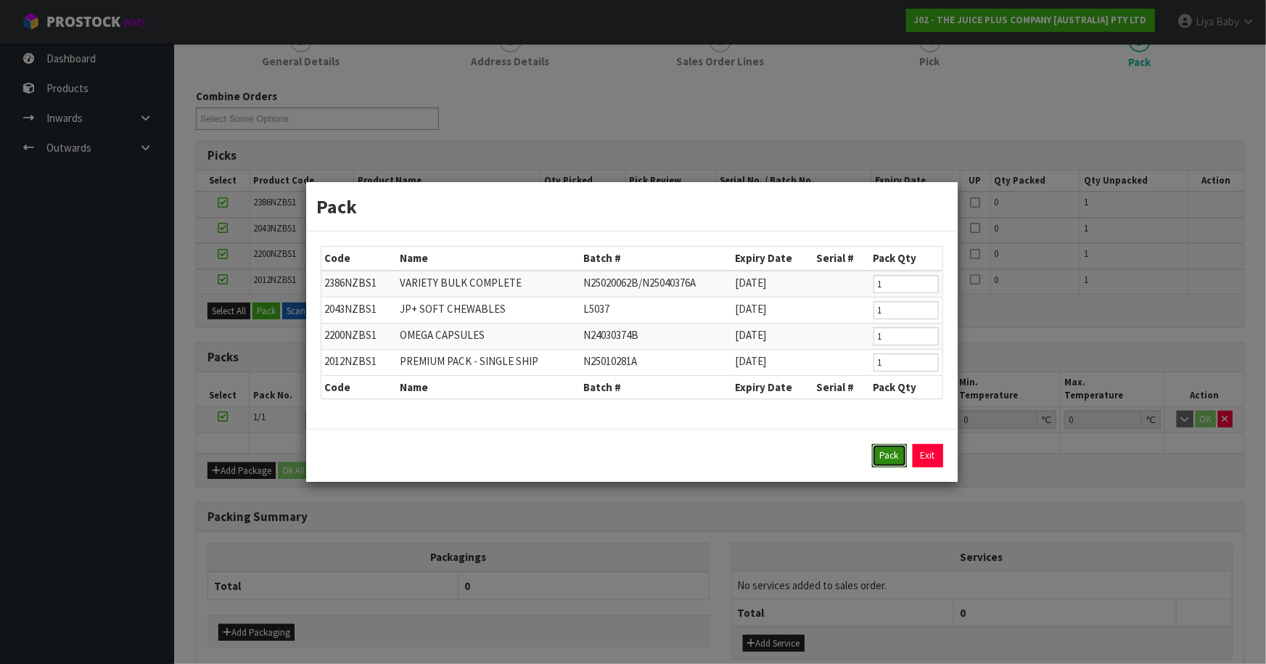
drag, startPoint x: 893, startPoint y: 453, endPoint x: 782, endPoint y: 461, distance: 111.3
click at [889, 456] on button "Pack" at bounding box center [889, 455] width 35 height 23
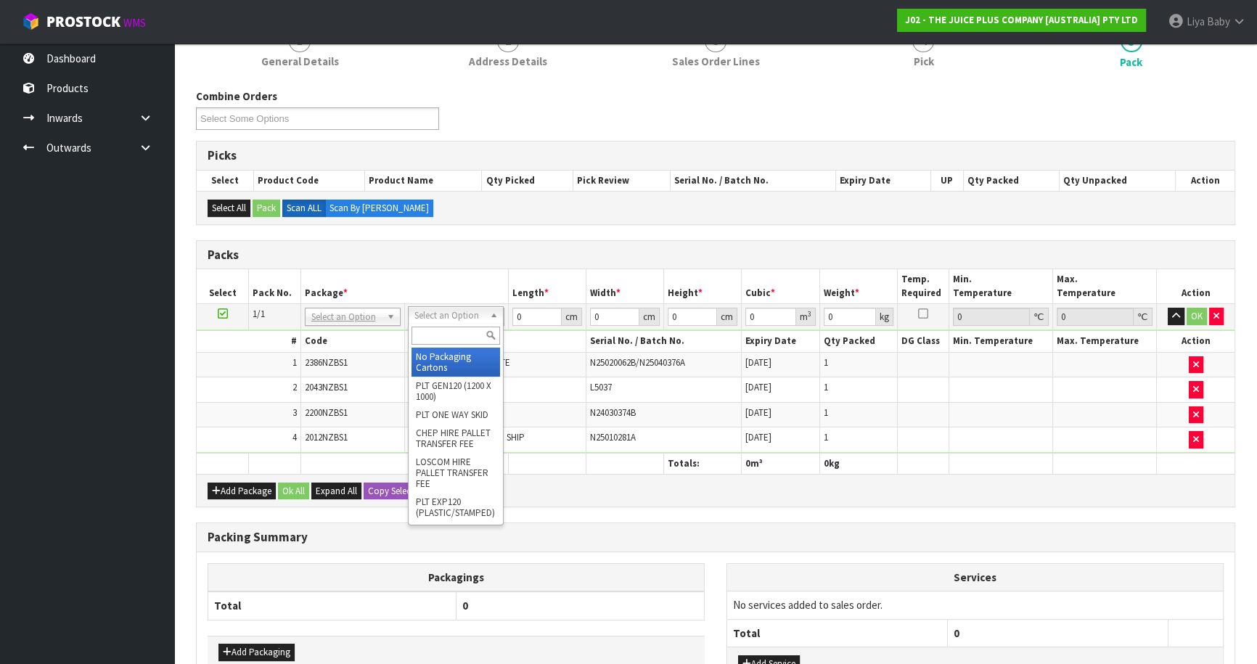
click at [445, 342] on input "text" at bounding box center [455, 336] width 89 height 18
drag, startPoint x: 454, startPoint y: 363, endPoint x: 462, endPoint y: 342, distance: 21.8
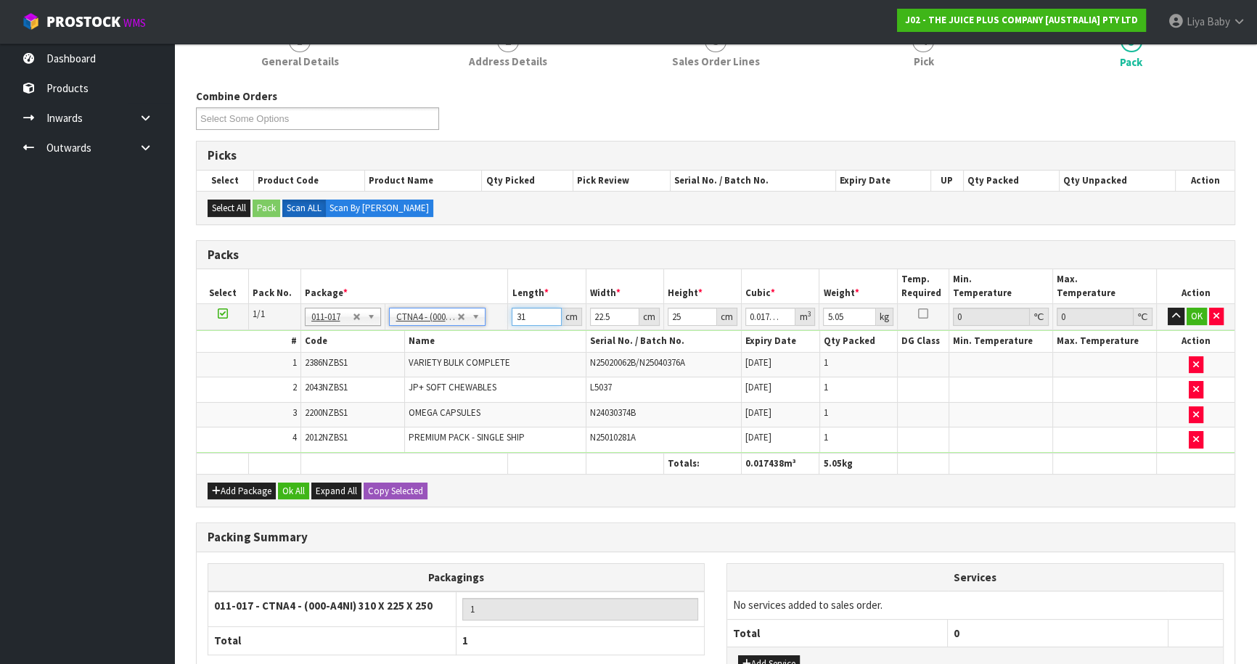
click at [541, 317] on input "31" at bounding box center [536, 317] width 49 height 18
click at [301, 489] on button "Ok All" at bounding box center [293, 491] width 31 height 17
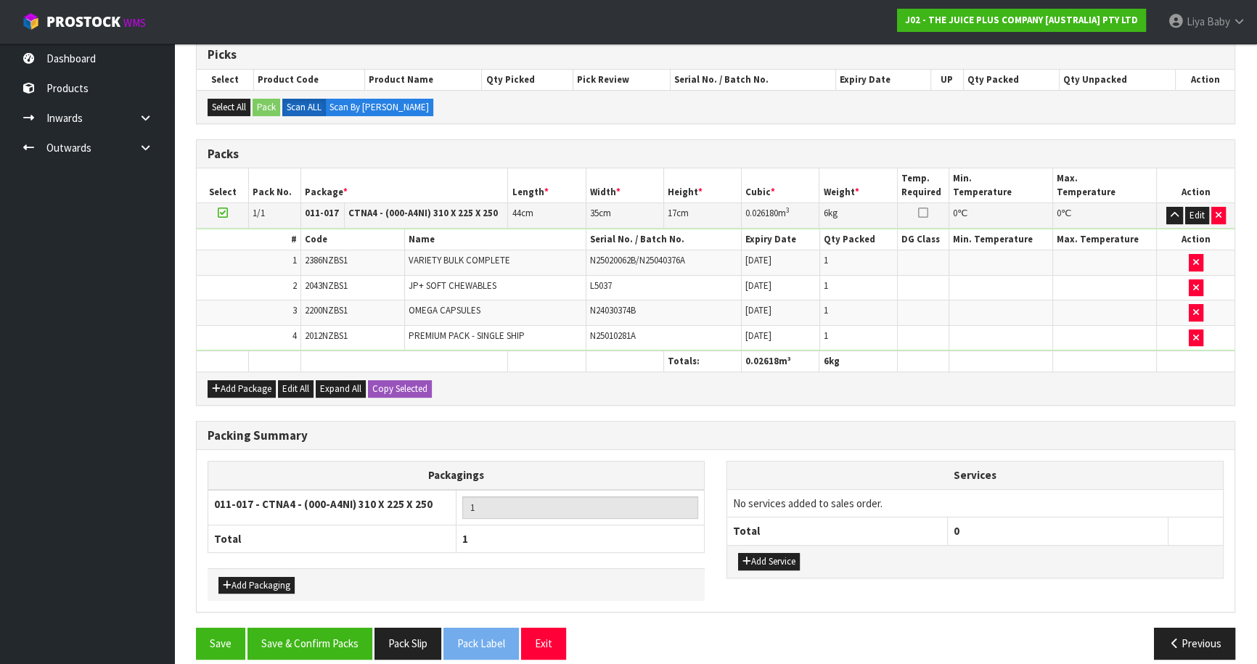
scroll to position [311, 0]
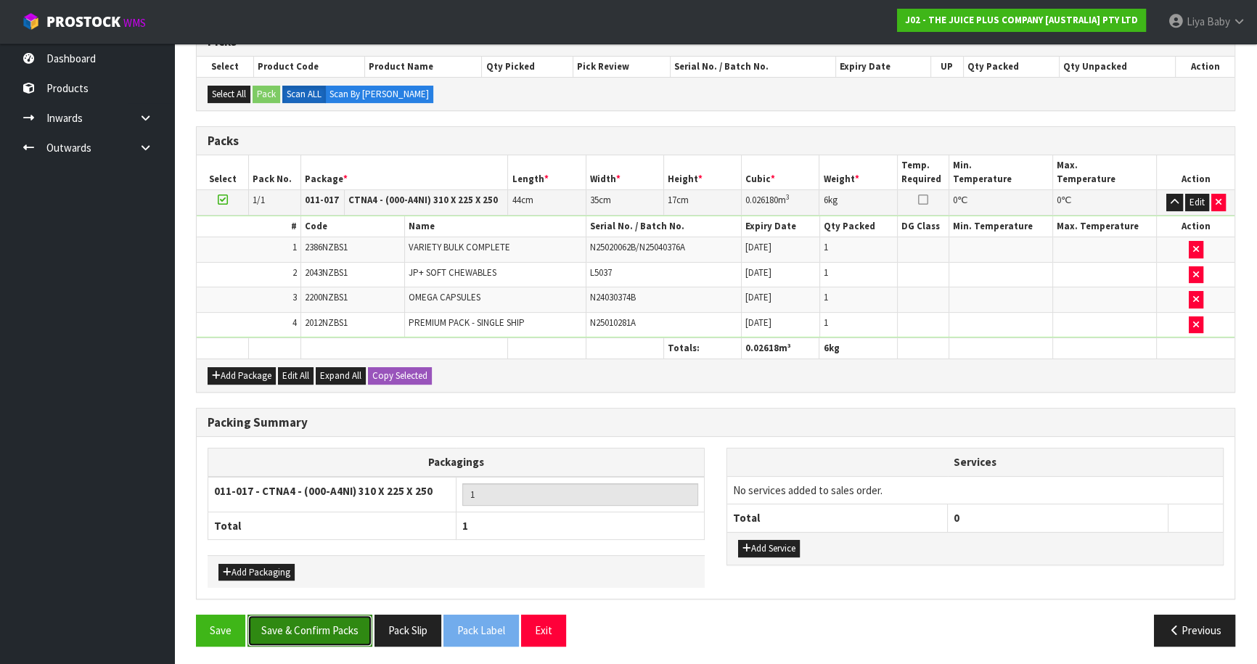
drag, startPoint x: 290, startPoint y: 625, endPoint x: 400, endPoint y: 618, distance: 109.8
click at [290, 624] on button "Save & Confirm Packs" at bounding box center [309, 630] width 125 height 31
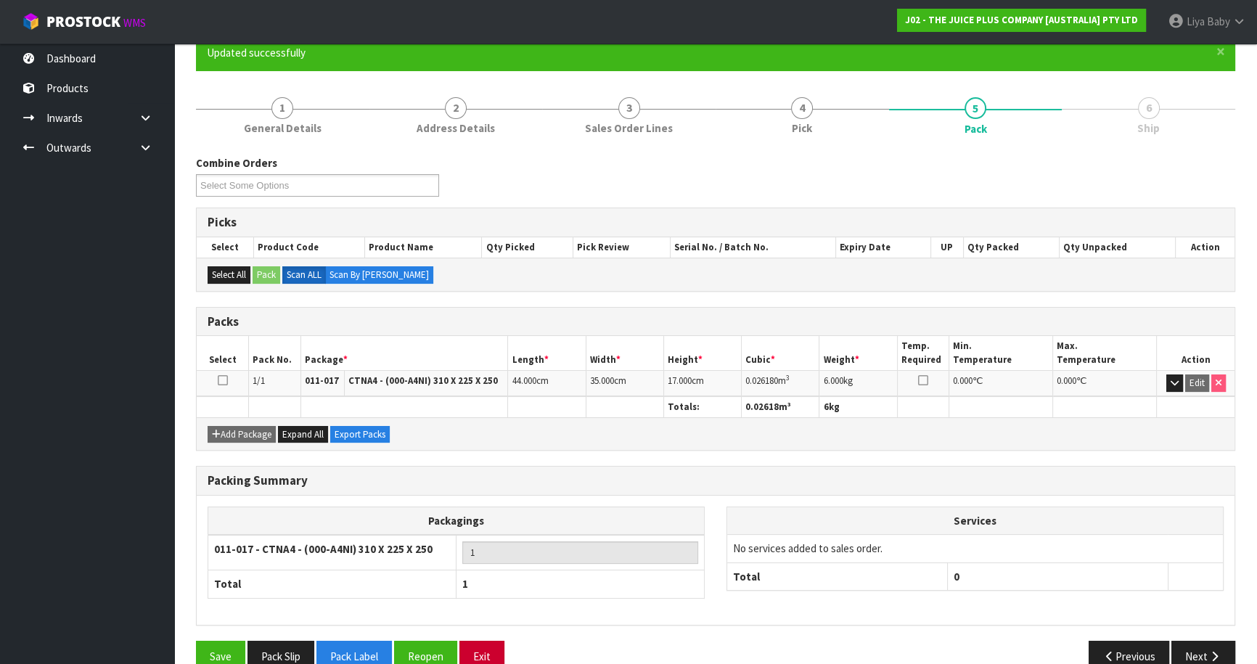
scroll to position [158, 0]
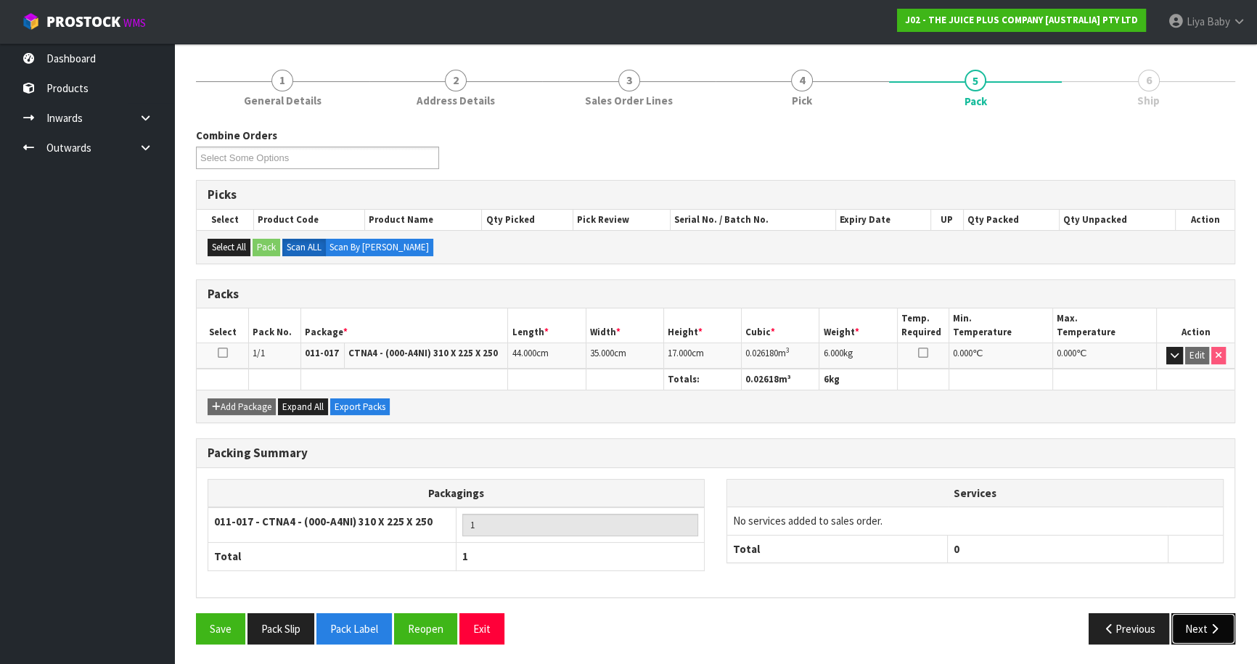
click at [1214, 623] on icon "button" at bounding box center [1214, 628] width 14 height 11
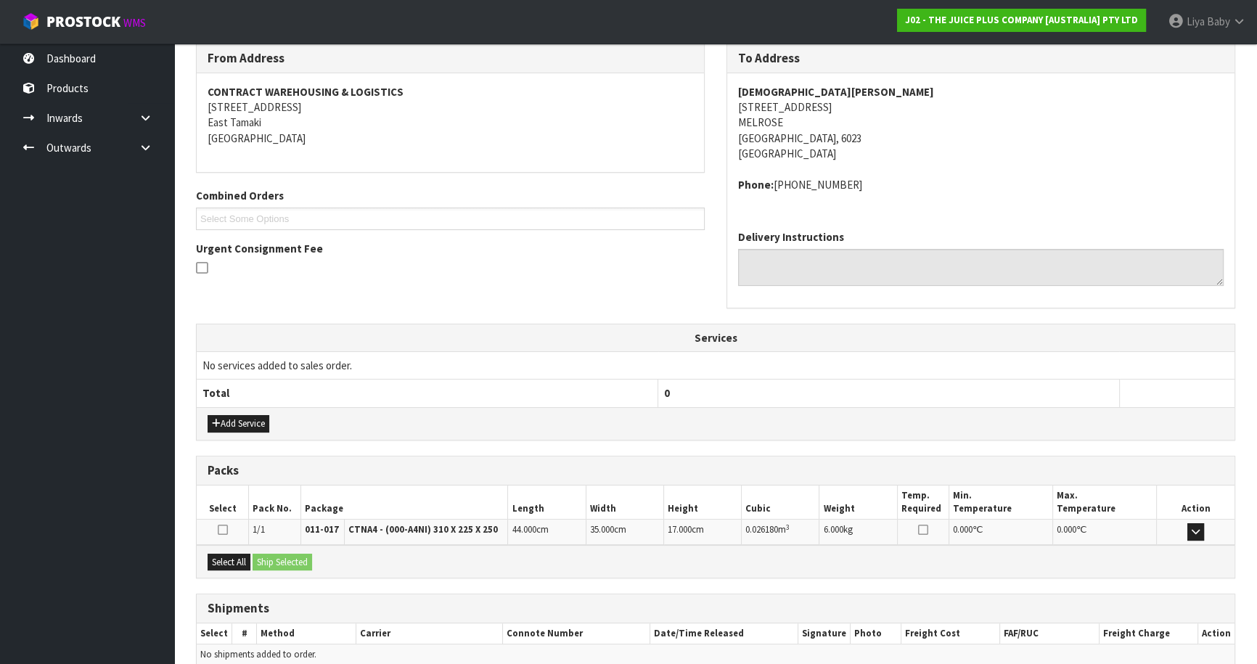
scroll to position [311, 0]
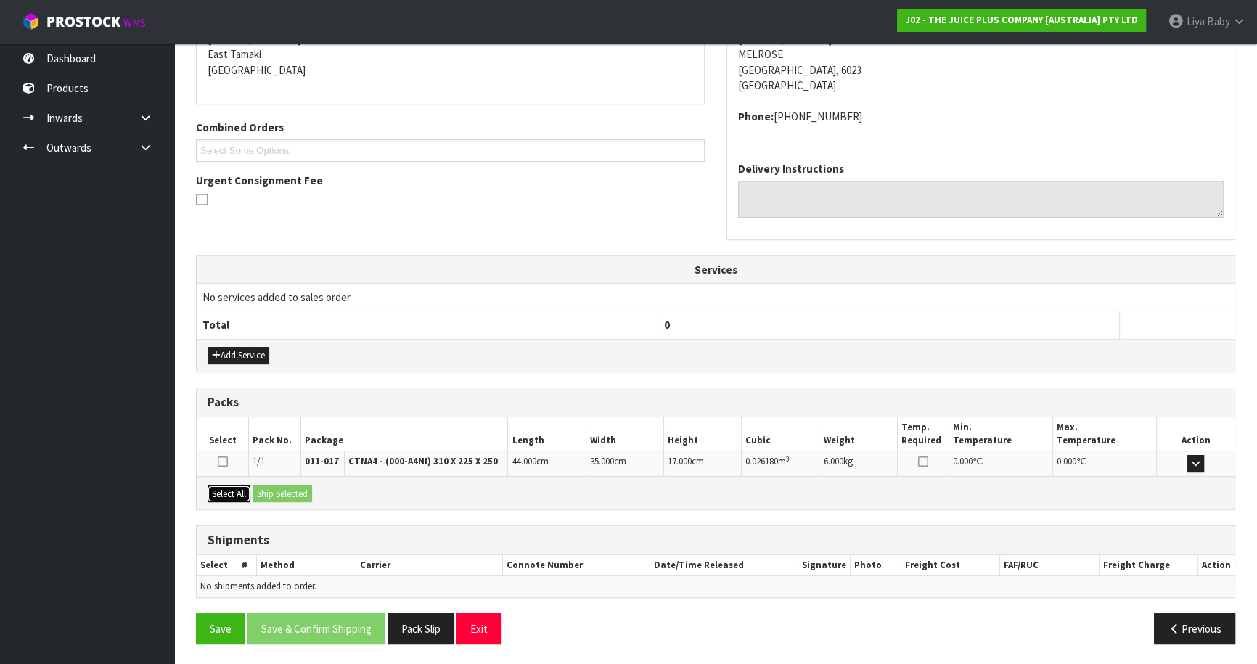
click at [242, 485] on button "Select All" at bounding box center [229, 493] width 43 height 17
click at [290, 486] on button "Ship Selected" at bounding box center [283, 493] width 60 height 17
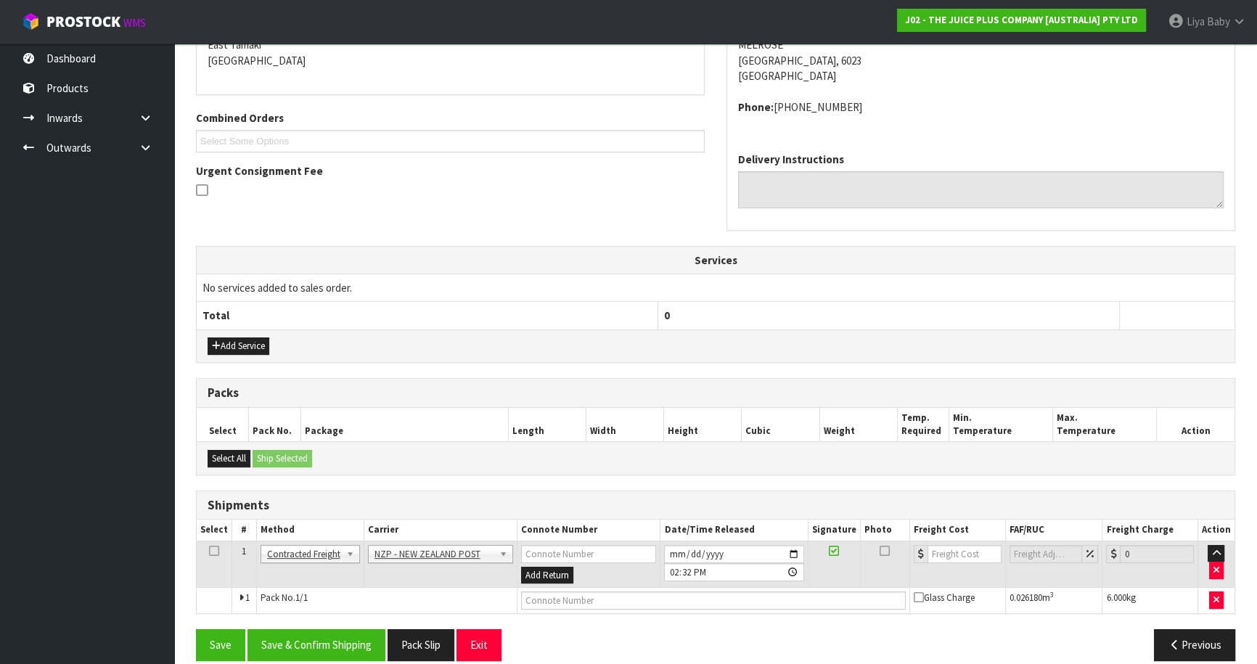
scroll to position [336, 0]
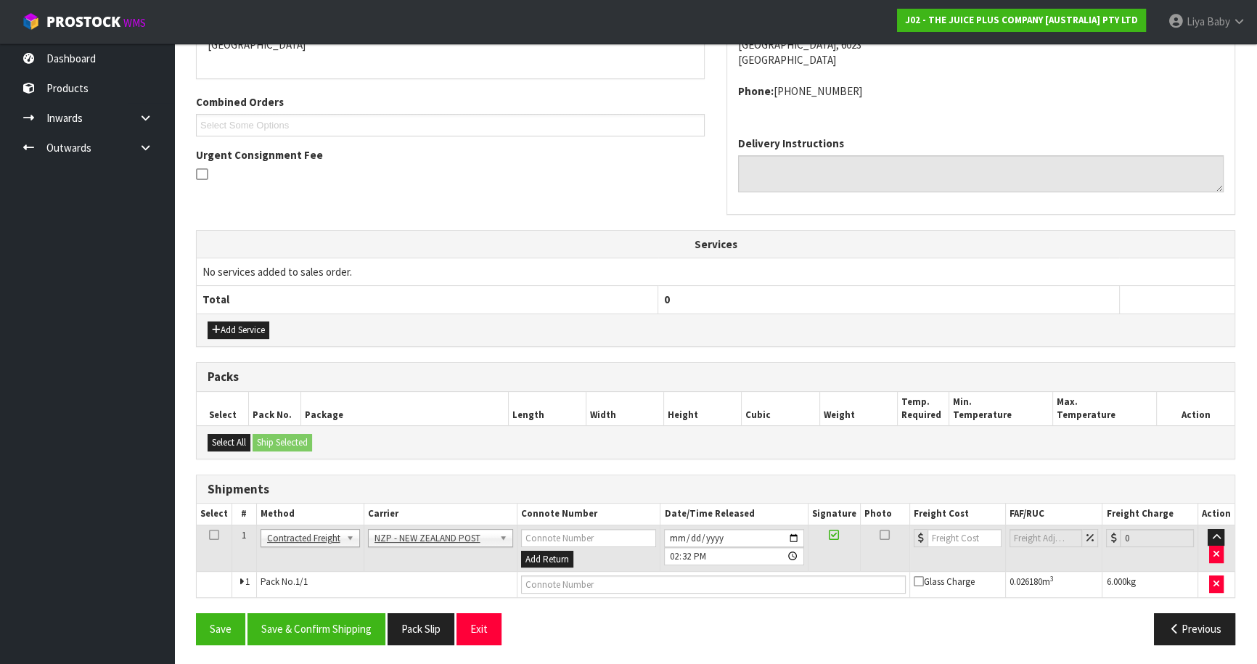
click at [216, 538] on td at bounding box center [215, 548] width 36 height 47
click at [209, 535] on icon at bounding box center [214, 535] width 10 height 1
click at [280, 625] on button "Save & Confirm Shipping" at bounding box center [316, 628] width 138 height 31
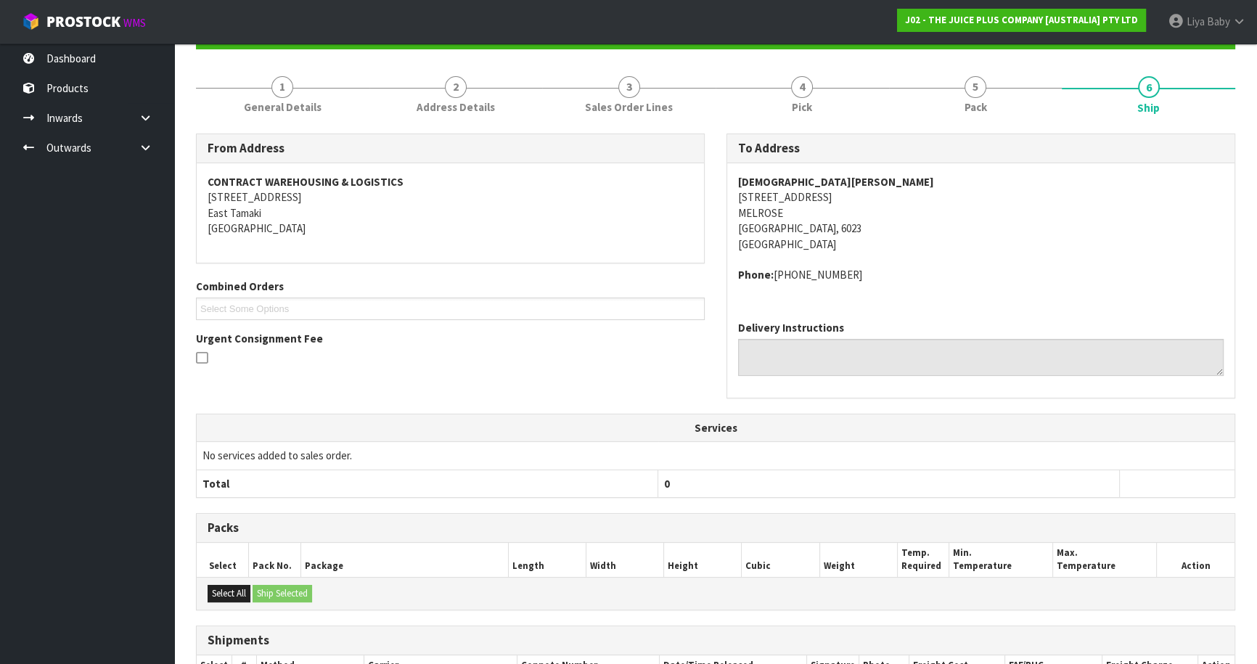
scroll to position [316, 0]
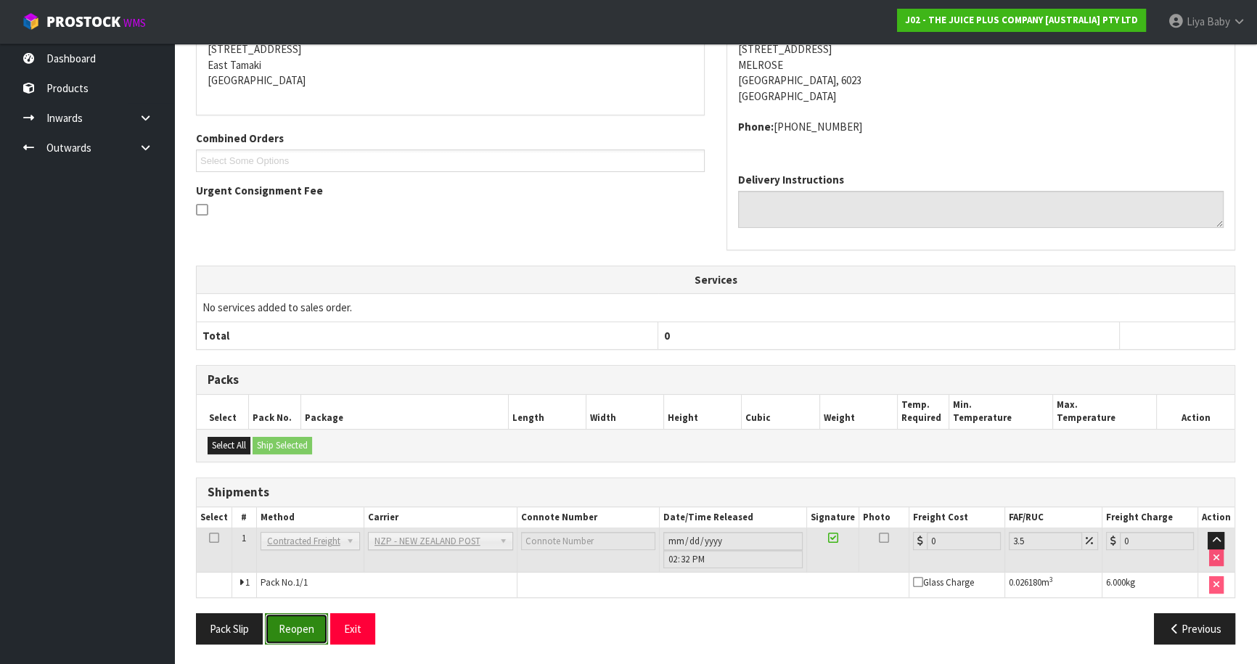
click at [316, 617] on button "Reopen" at bounding box center [296, 628] width 63 height 31
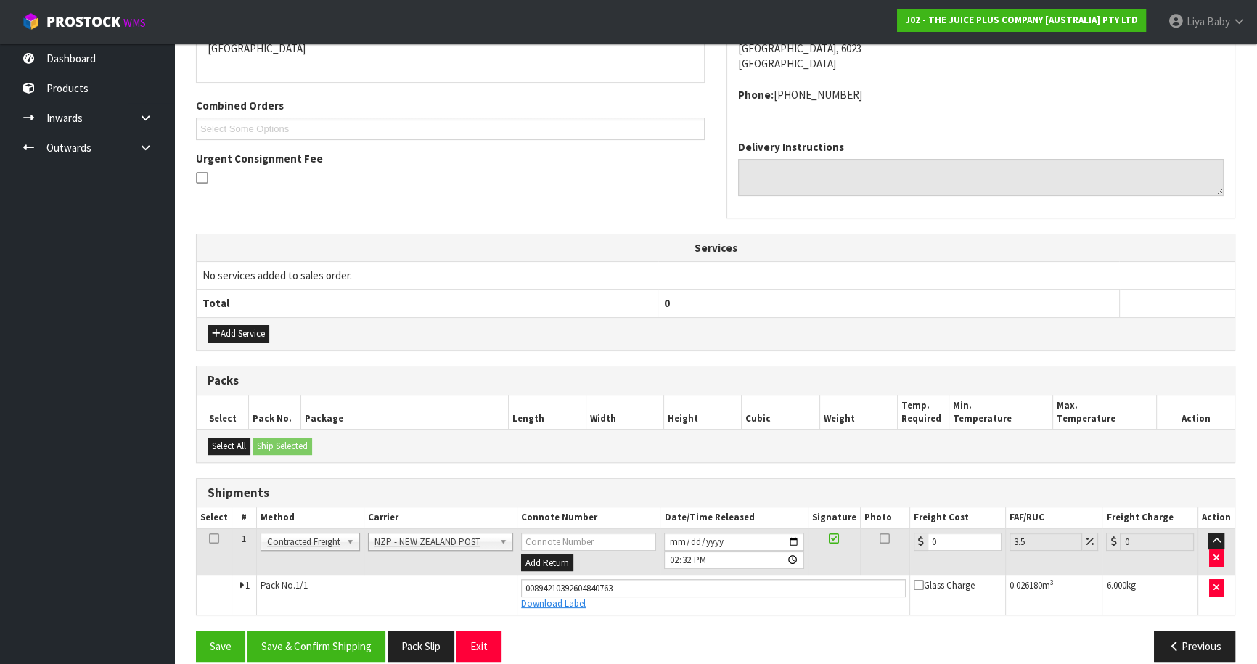
scroll to position [349, 0]
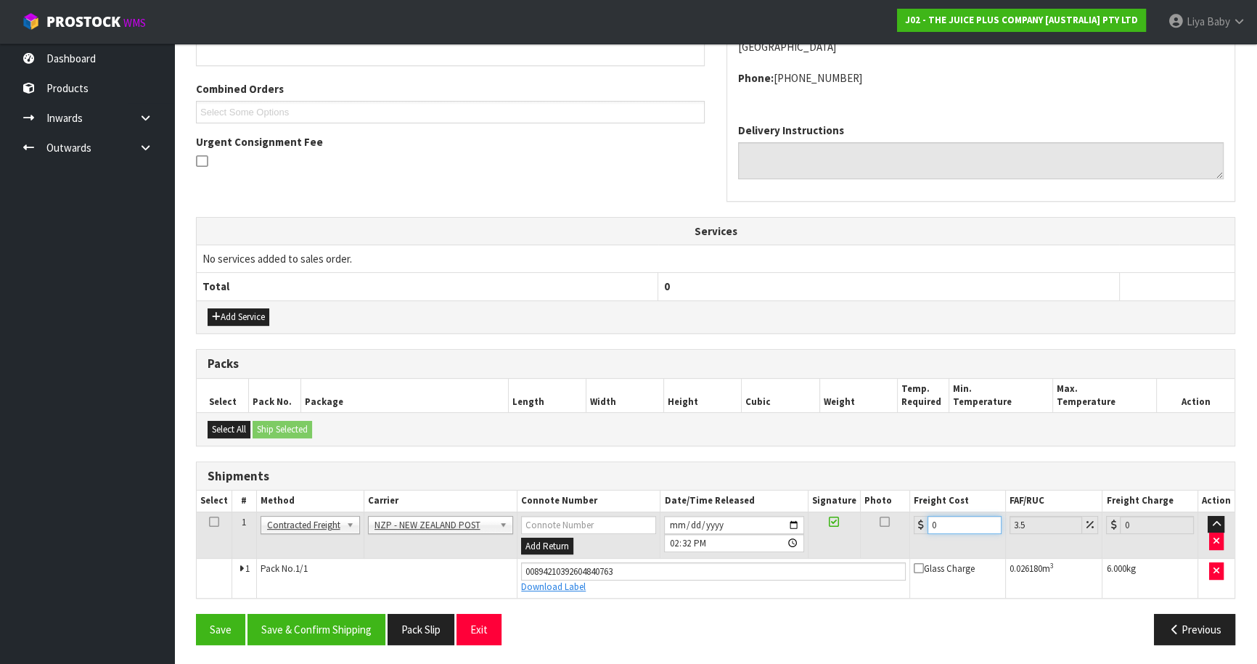
click at [953, 522] on input "0" at bounding box center [964, 525] width 74 height 18
drag, startPoint x: 210, startPoint y: 516, endPoint x: 216, endPoint y: 535, distance: 19.5
click at [210, 522] on icon at bounding box center [214, 522] width 10 height 1
click at [338, 632] on button "Save & Confirm Shipping" at bounding box center [316, 629] width 138 height 31
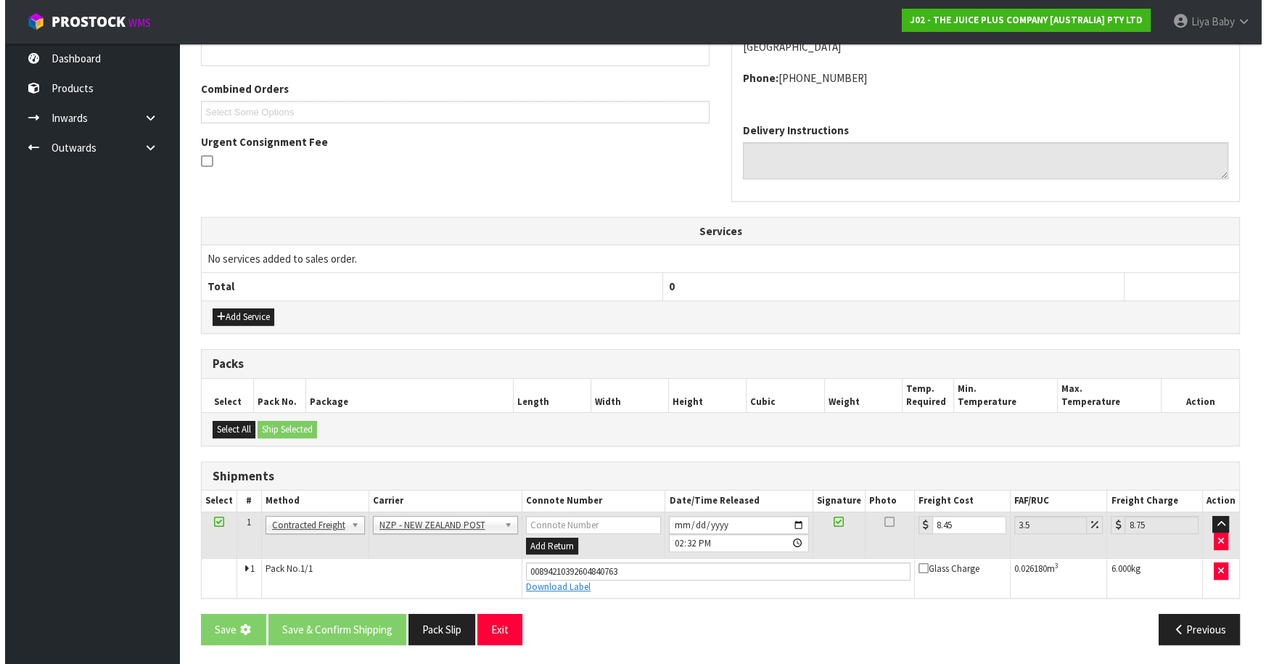
scroll to position [0, 0]
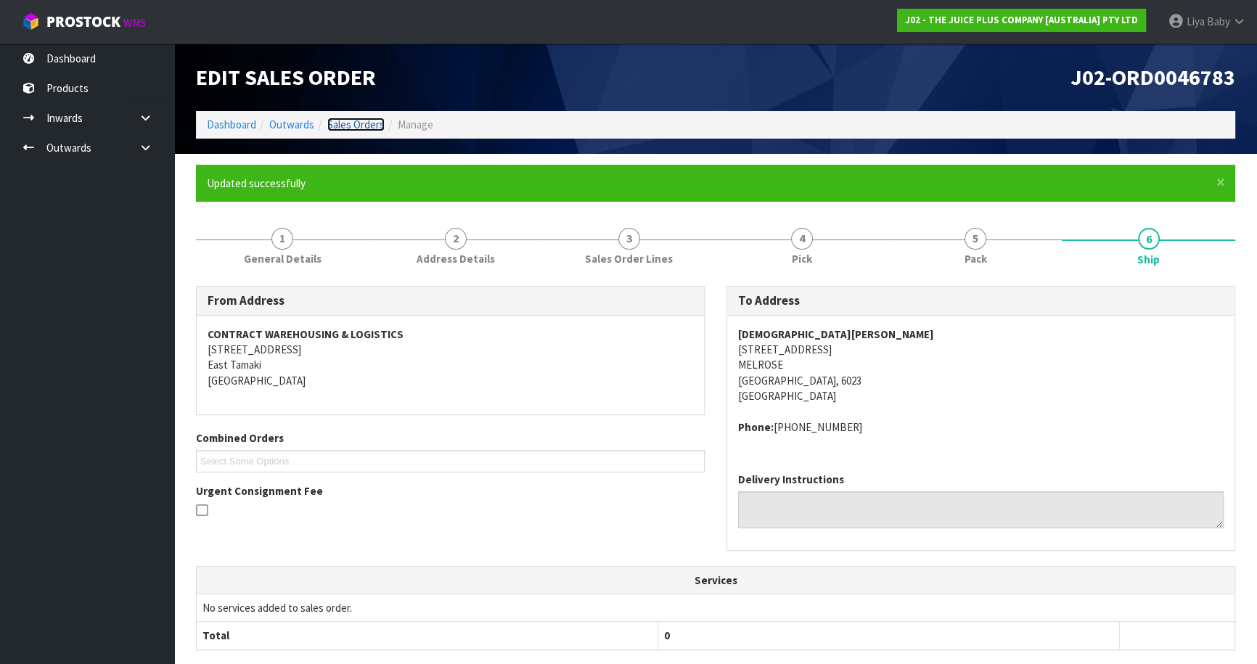
click at [353, 123] on link "Sales Orders" at bounding box center [355, 125] width 57 height 14
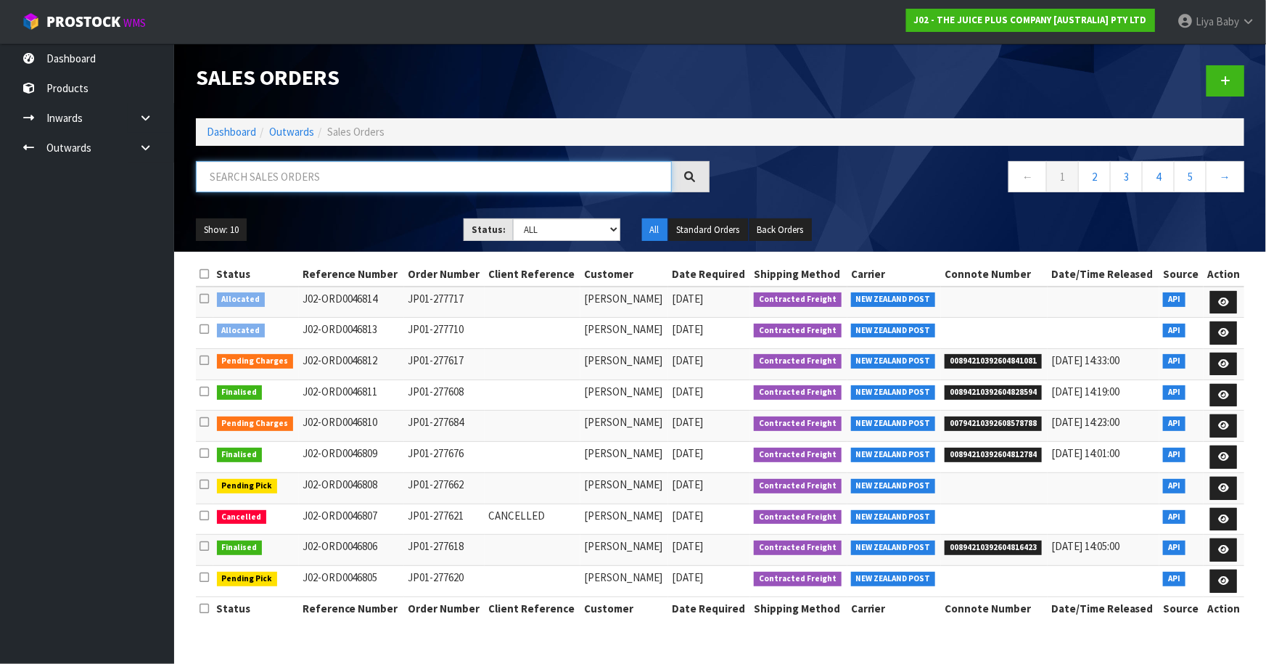
click at [271, 175] on input "text" at bounding box center [434, 176] width 476 height 31
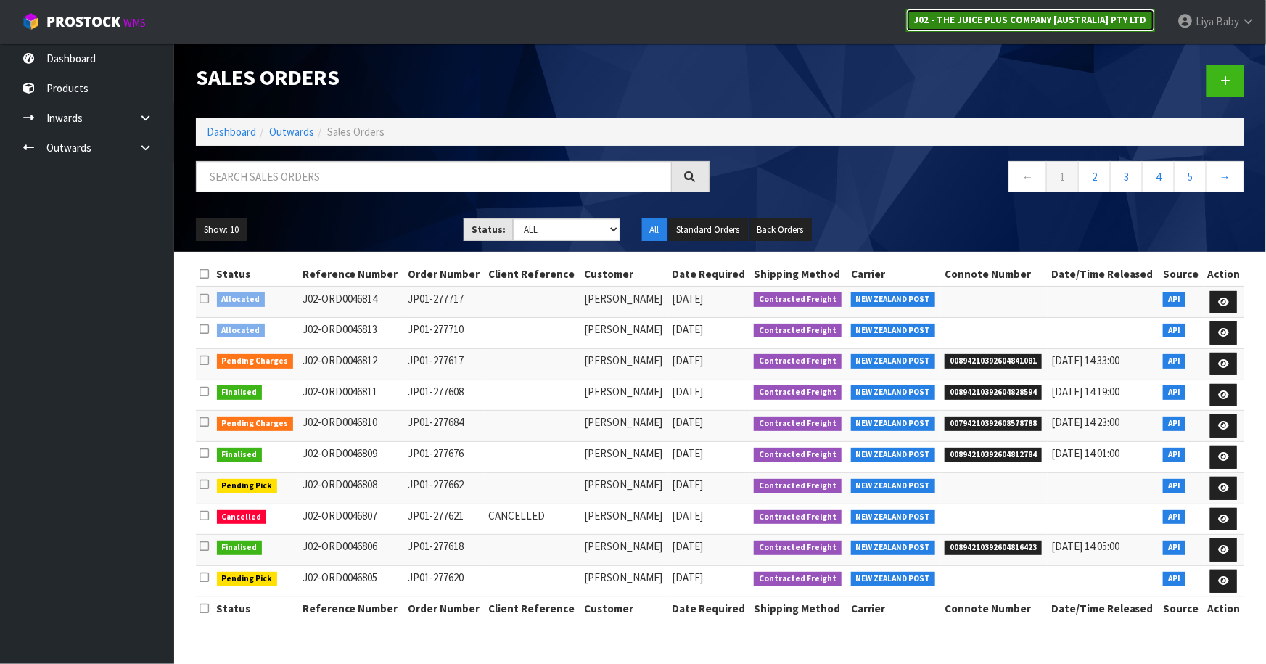
click at [1041, 22] on strong "J02 - THE JUICE PLUS COMPANY [AUSTRALIA] PTY LTD" at bounding box center [1030, 20] width 233 height 12
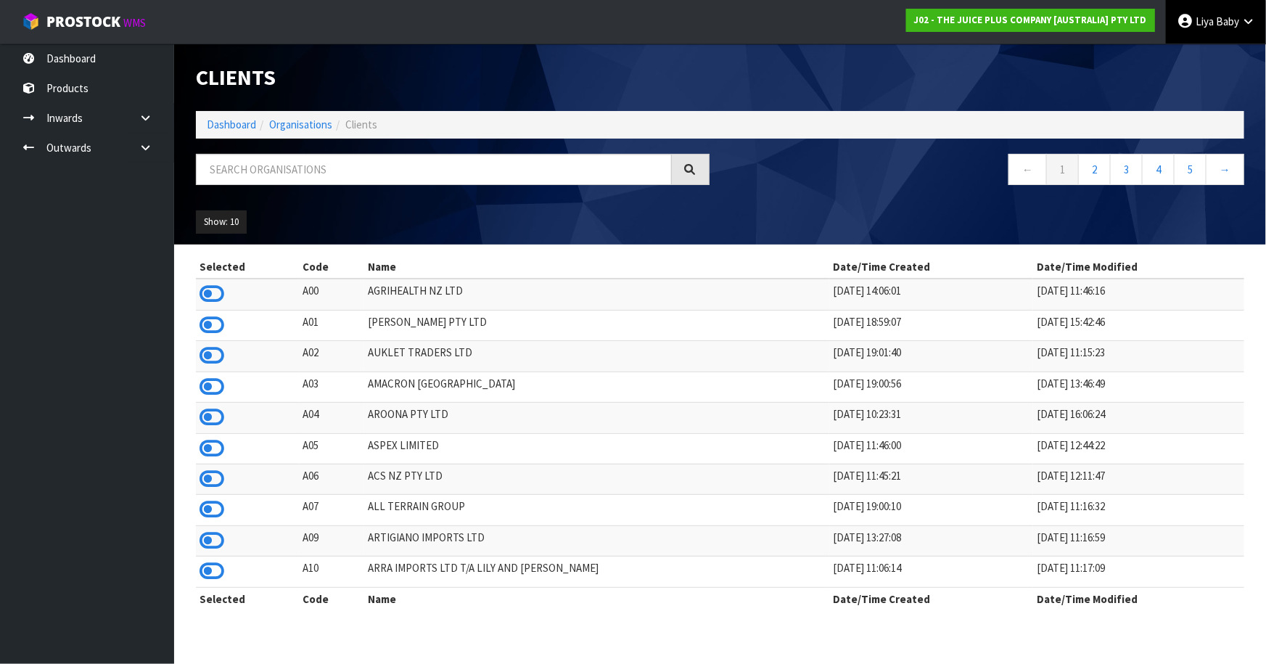
click at [1256, 33] on link "Liya Baby" at bounding box center [1216, 22] width 100 height 44
click at [1226, 49] on link "Logout" at bounding box center [1208, 58] width 115 height 20
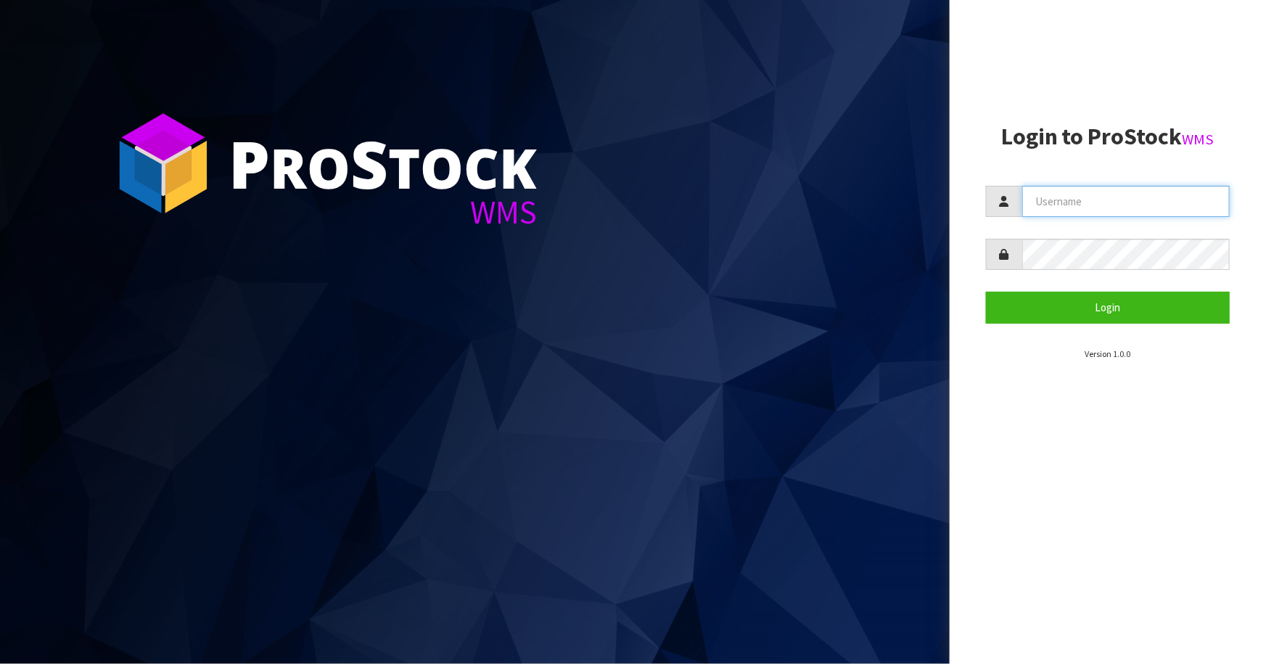
click at [1118, 193] on input "text" at bounding box center [1126, 201] width 208 height 31
type input "l"
type input "LIYA"
click at [986, 292] on button "Login" at bounding box center [1108, 307] width 244 height 31
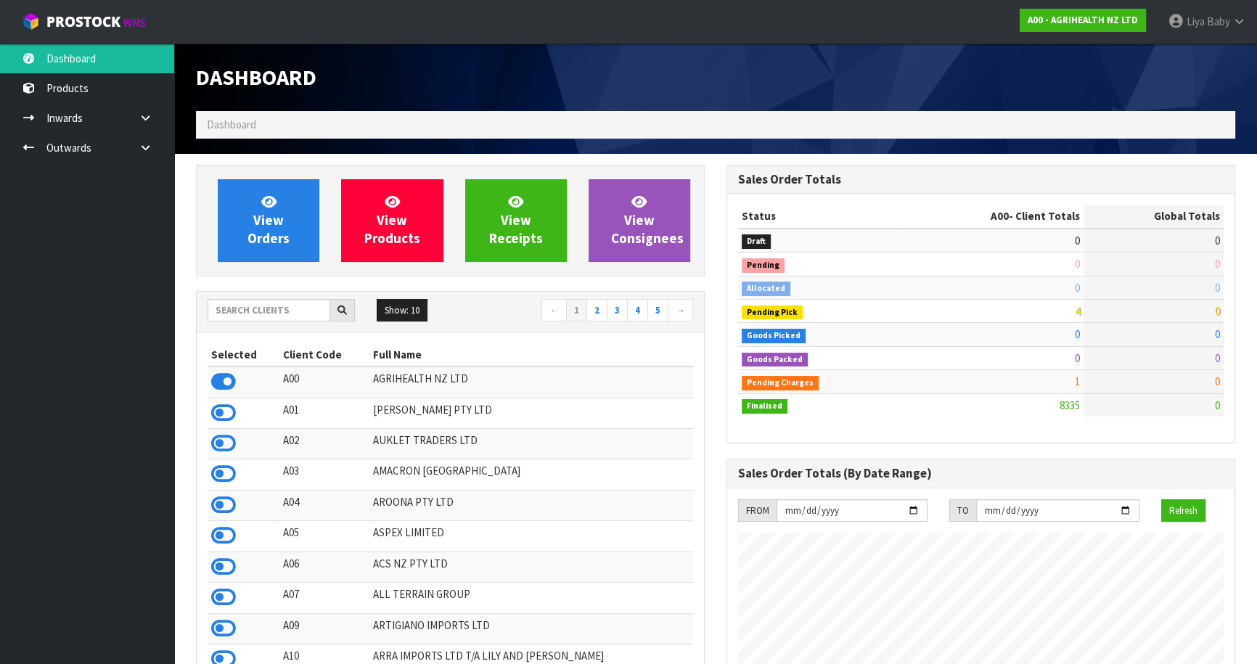
scroll to position [1097, 530]
click at [245, 312] on input "text" at bounding box center [269, 310] width 123 height 22
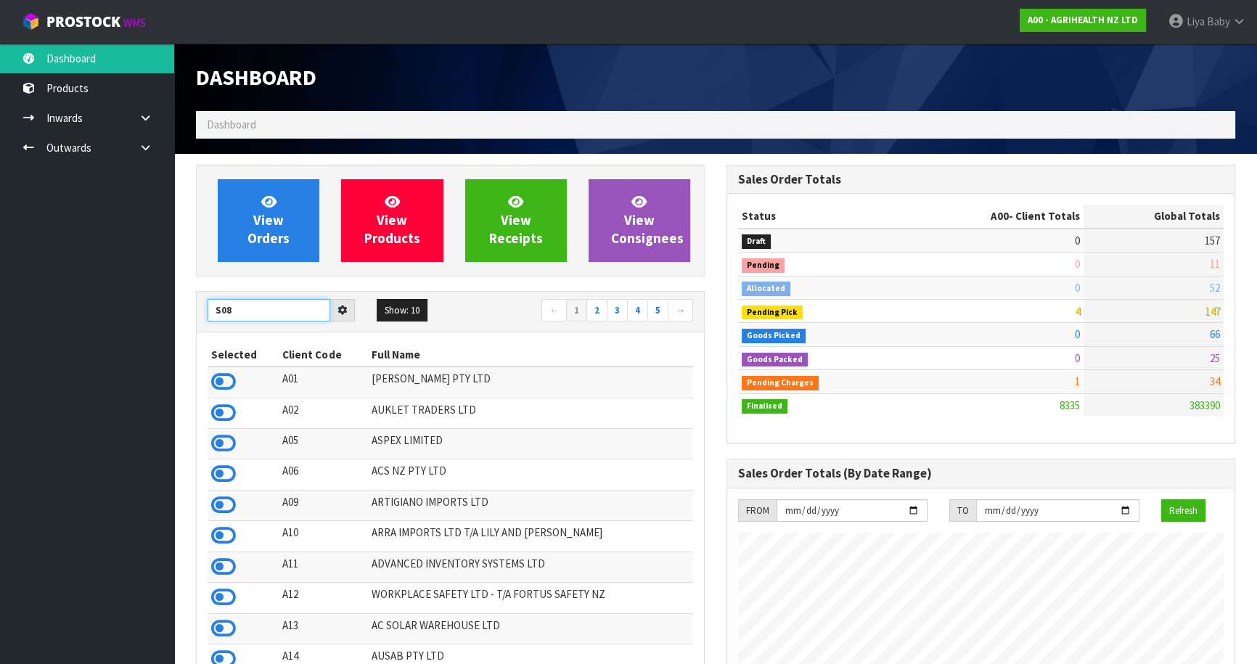
type input "S08"
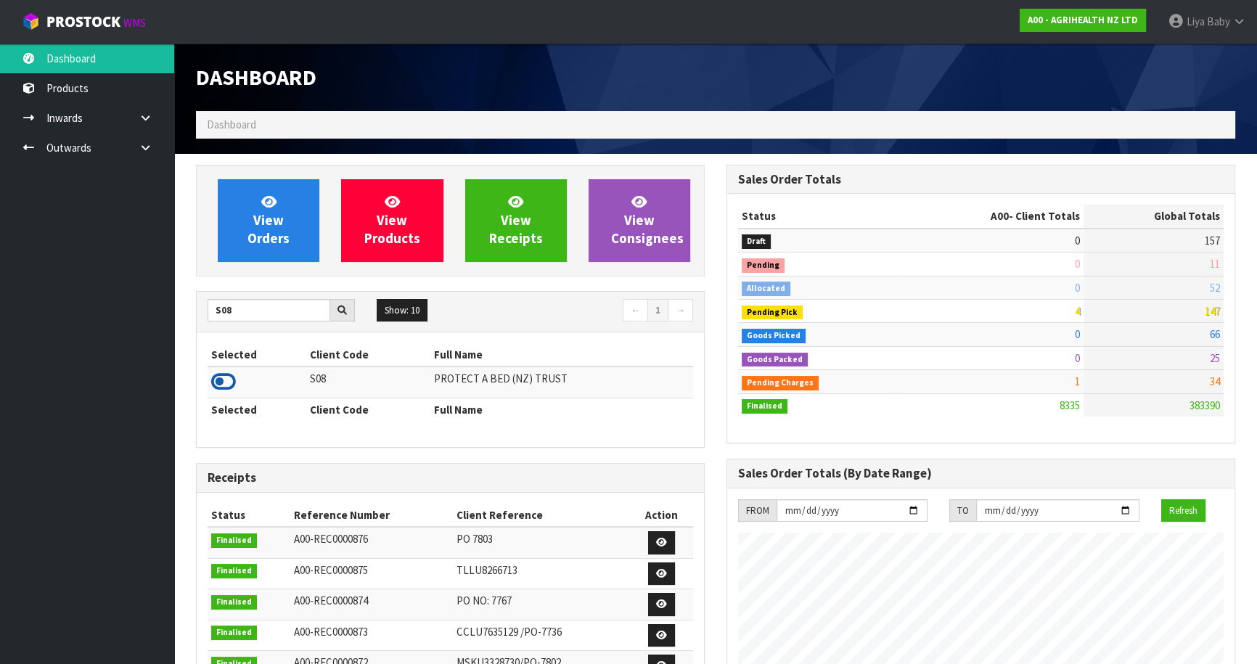
click at [222, 383] on icon at bounding box center [223, 382] width 25 height 22
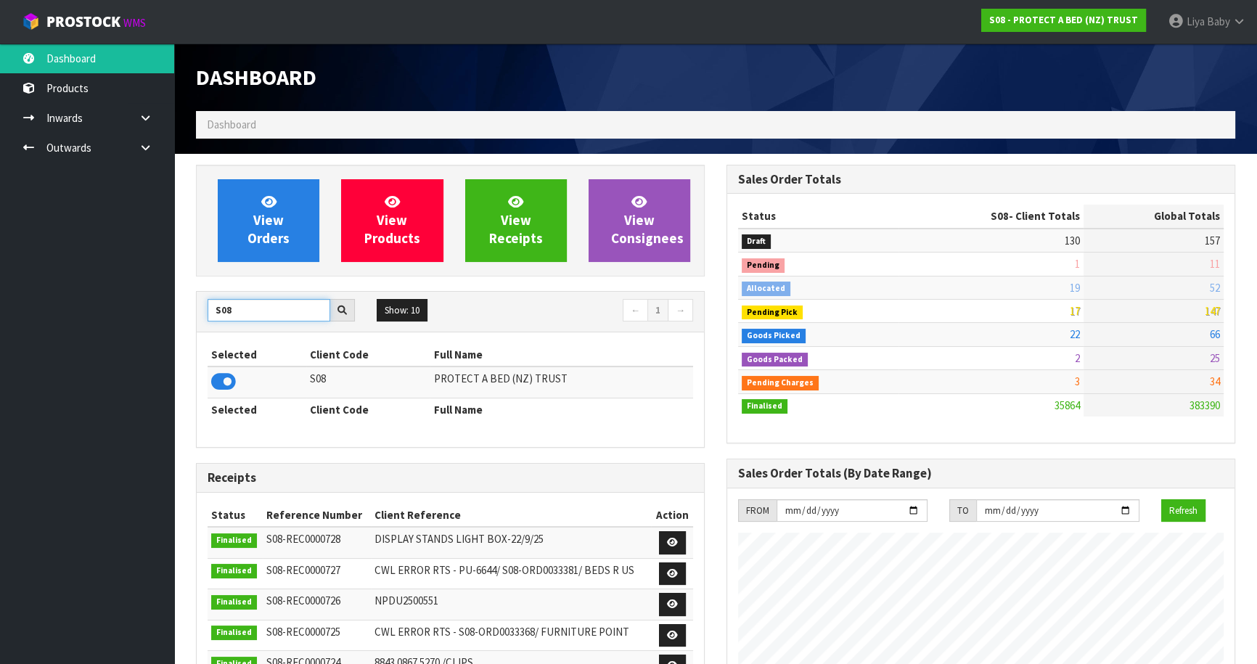
click at [261, 313] on input "S08" at bounding box center [269, 310] width 123 height 22
click at [258, 237] on span "View Orders" at bounding box center [268, 220] width 42 height 54
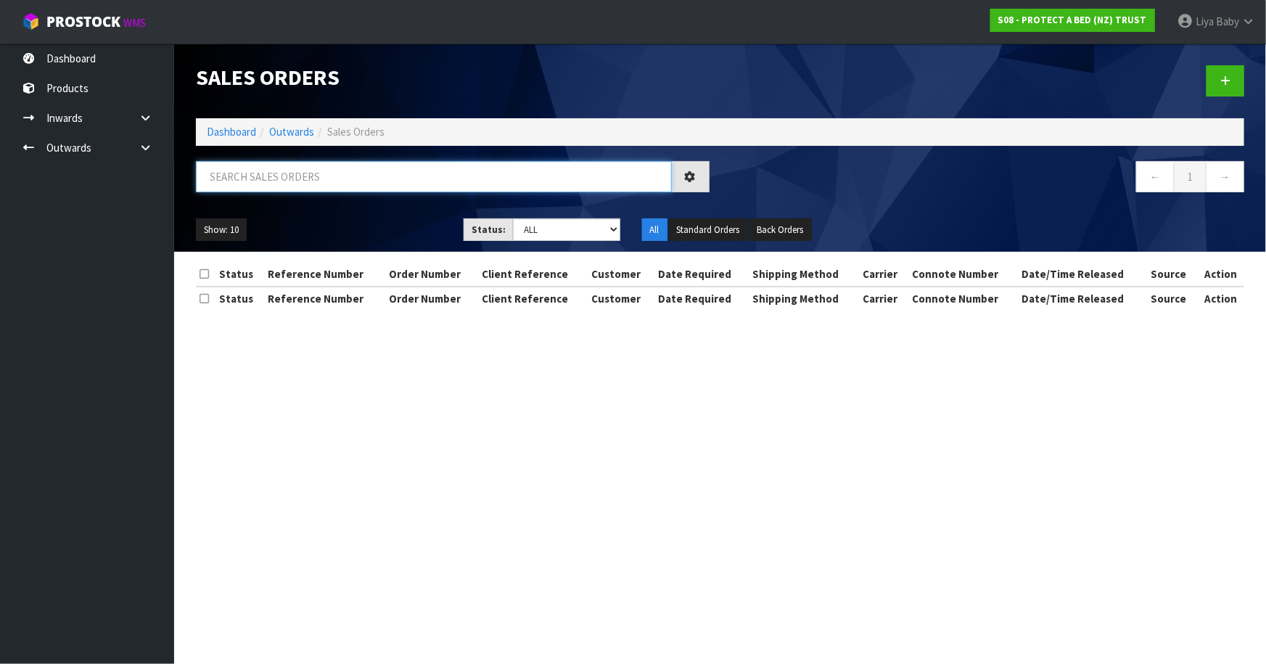
click at [276, 182] on input "text" at bounding box center [434, 176] width 476 height 31
type input "JOB-0414847"
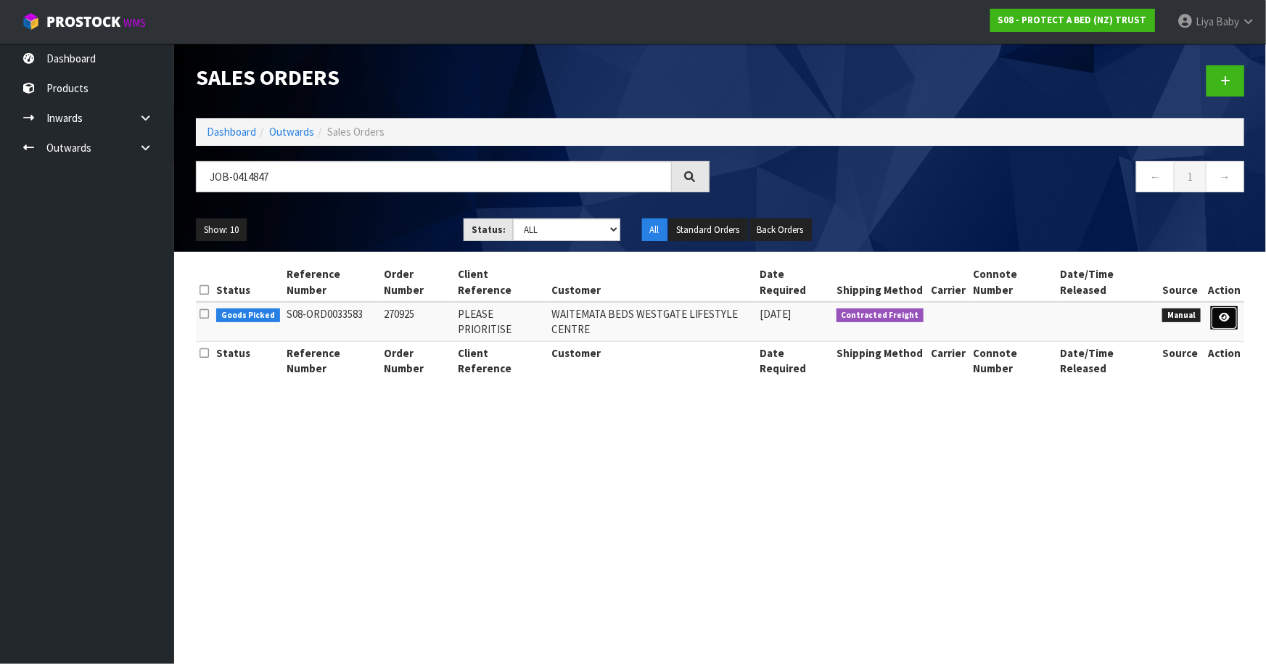
click at [1222, 315] on icon at bounding box center [1224, 317] width 11 height 9
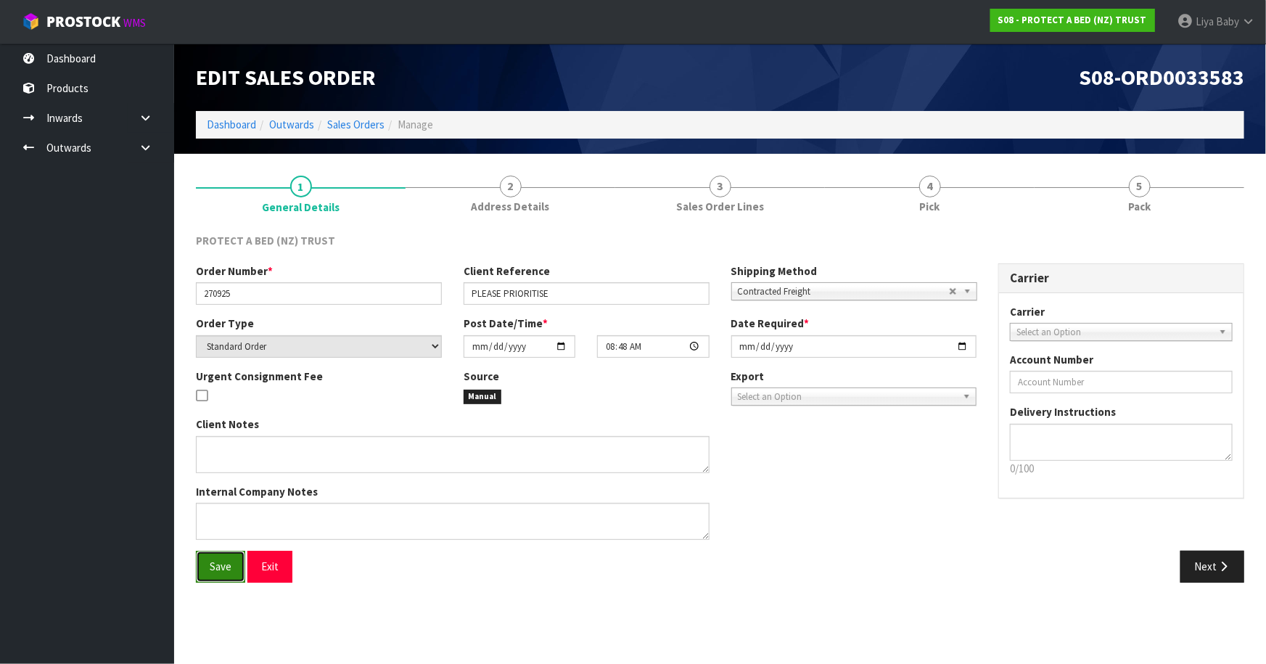
click at [210, 560] on span "Save" at bounding box center [221, 566] width 22 height 14
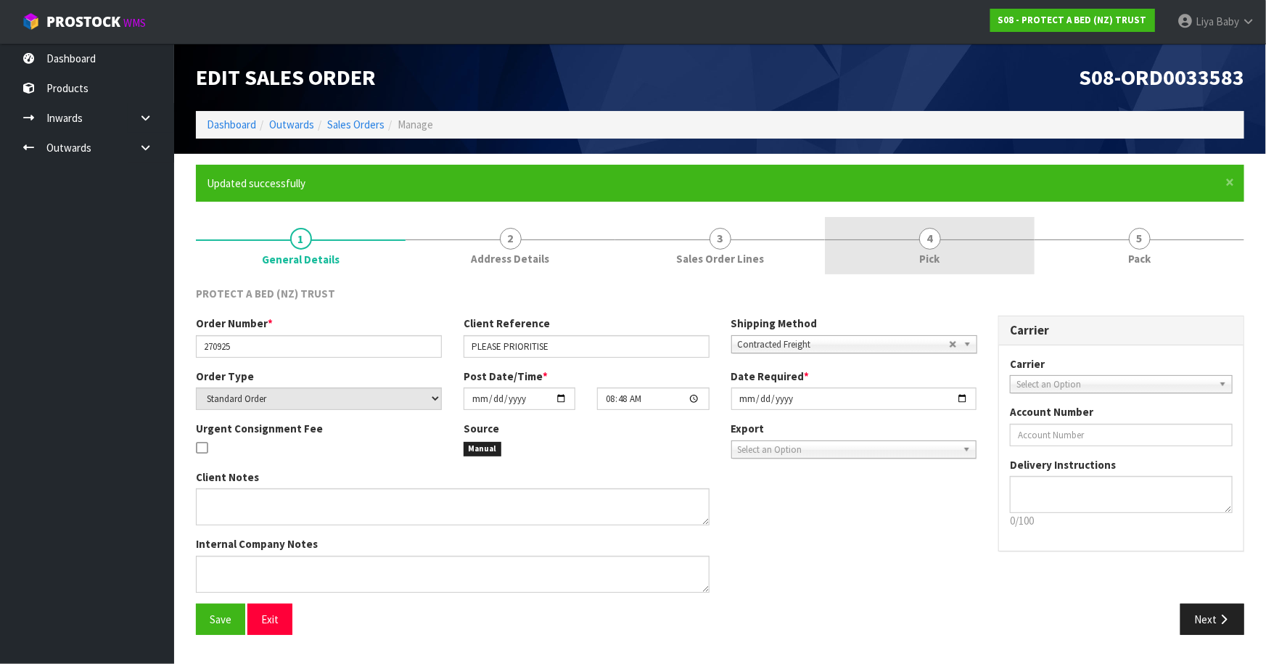
click at [928, 242] on span "4" at bounding box center [930, 239] width 22 height 22
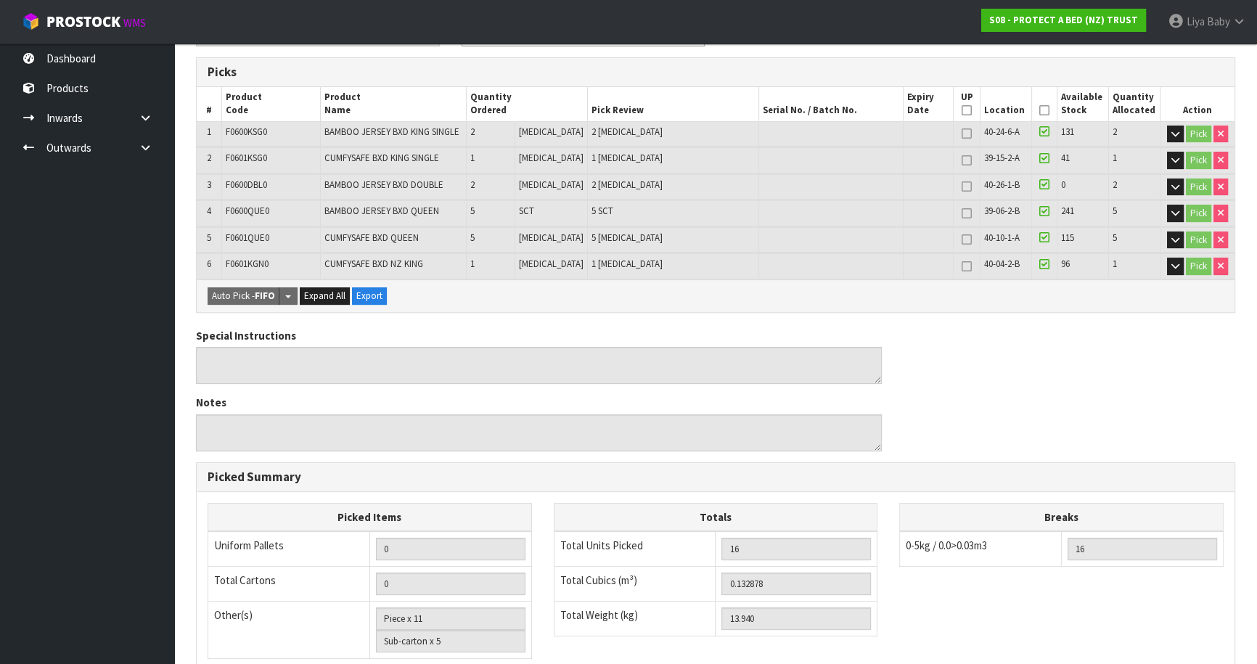
scroll to position [197, 0]
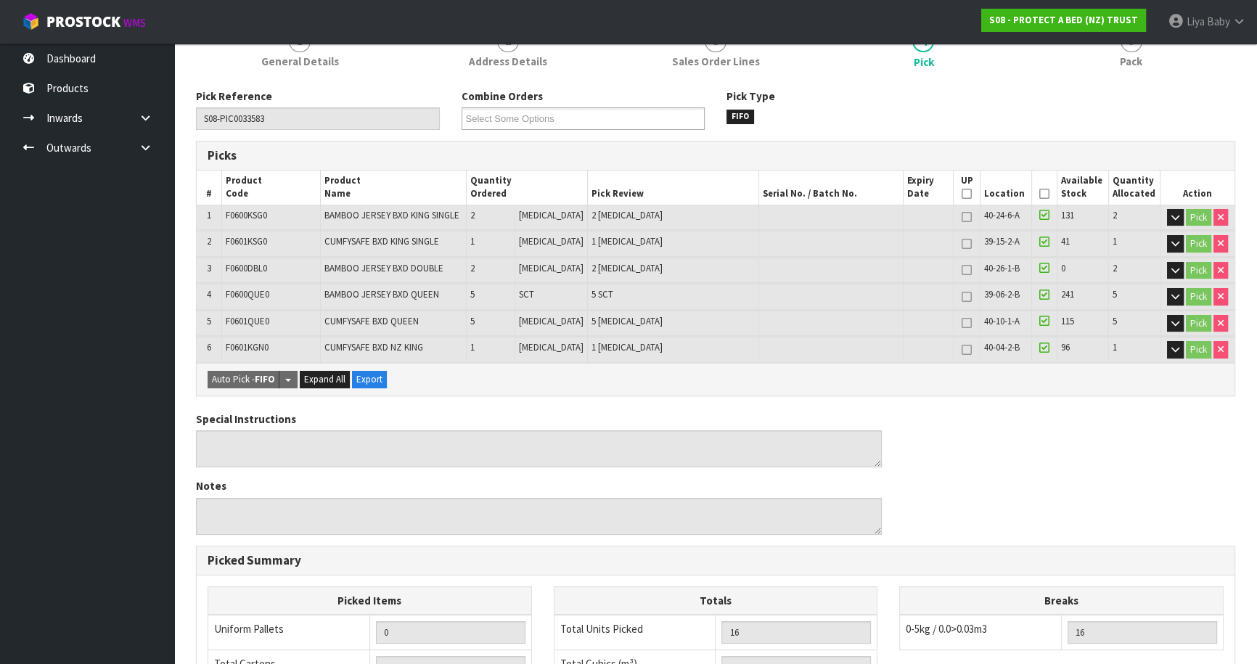
click at [1039, 194] on icon at bounding box center [1044, 194] width 10 height 1
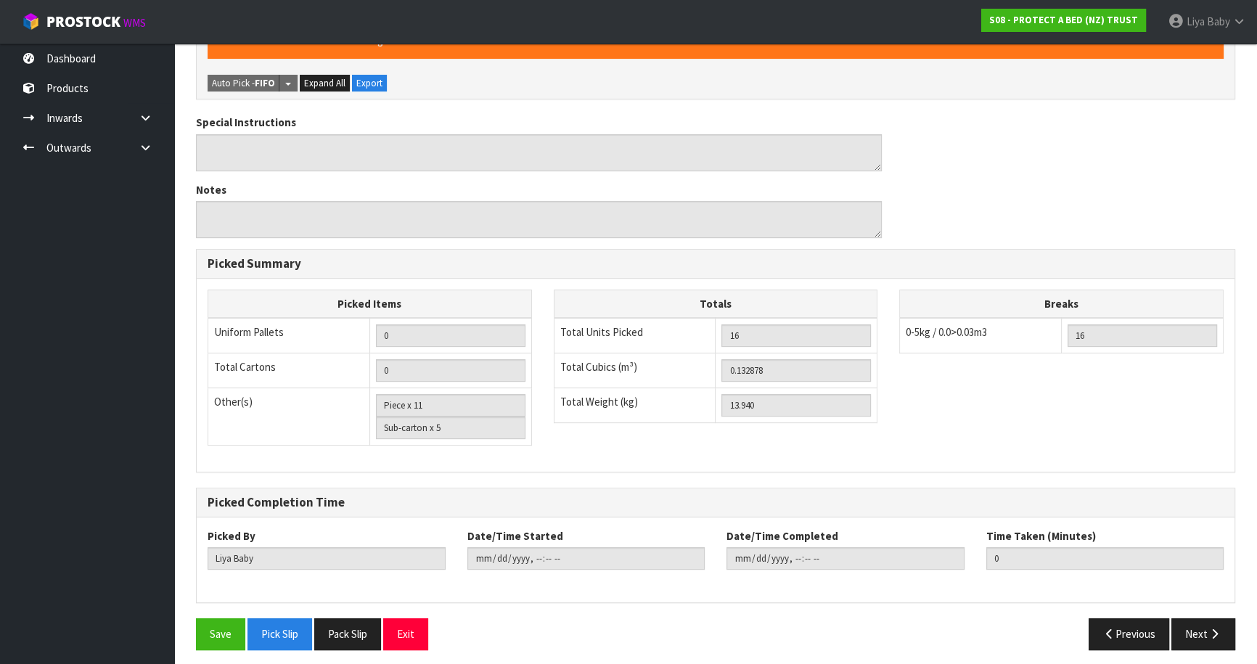
scroll to position [550, 0]
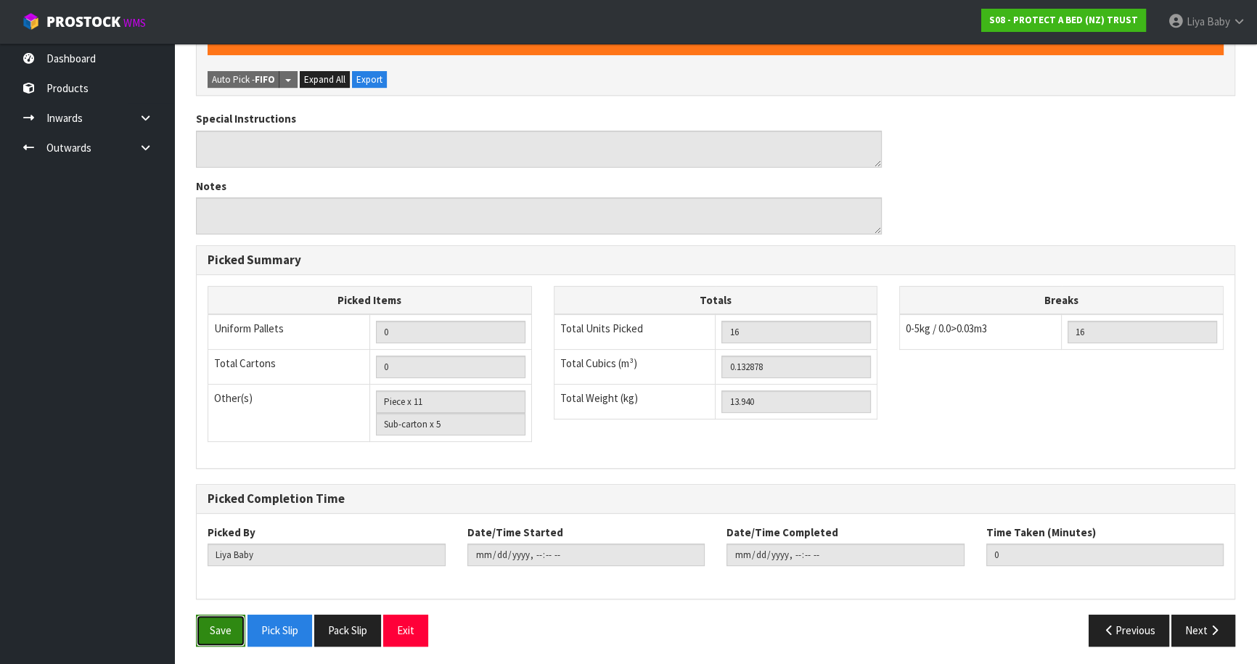
click at [205, 624] on button "Save" at bounding box center [220, 630] width 49 height 31
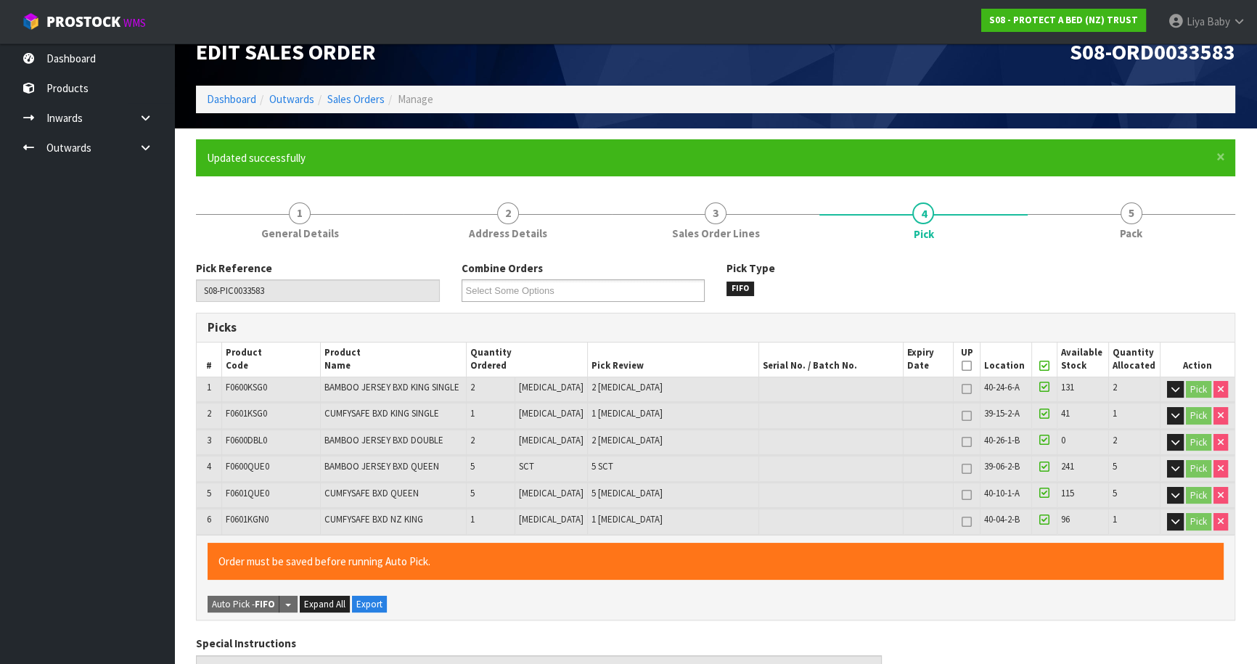
type input "2025-09-29T14:42:38"
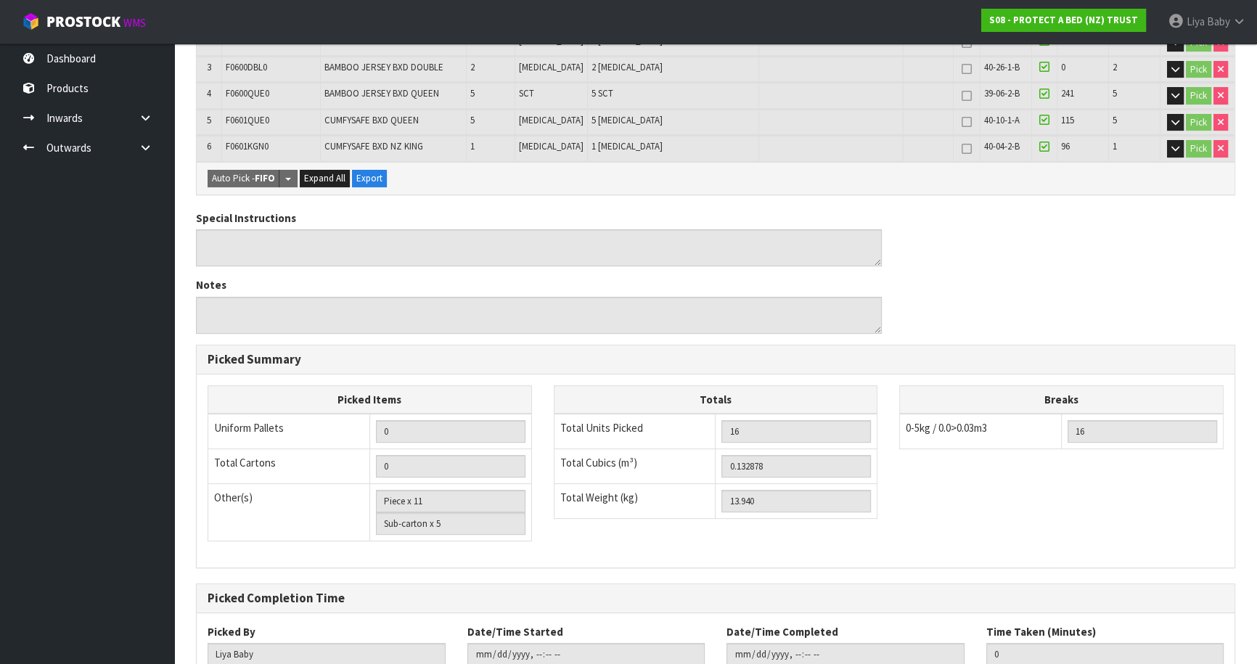
scroll to position [498, 0]
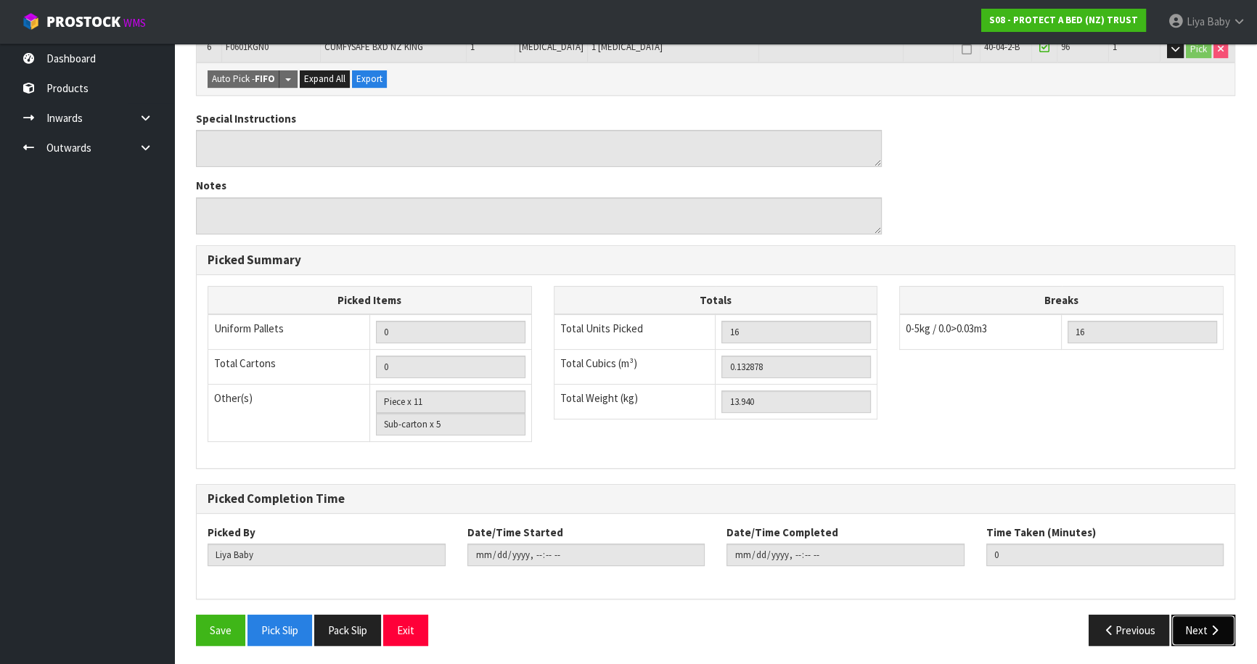
drag, startPoint x: 1197, startPoint y: 627, endPoint x: 1165, endPoint y: 609, distance: 37.4
click at [1197, 627] on button "Next" at bounding box center [1203, 630] width 64 height 31
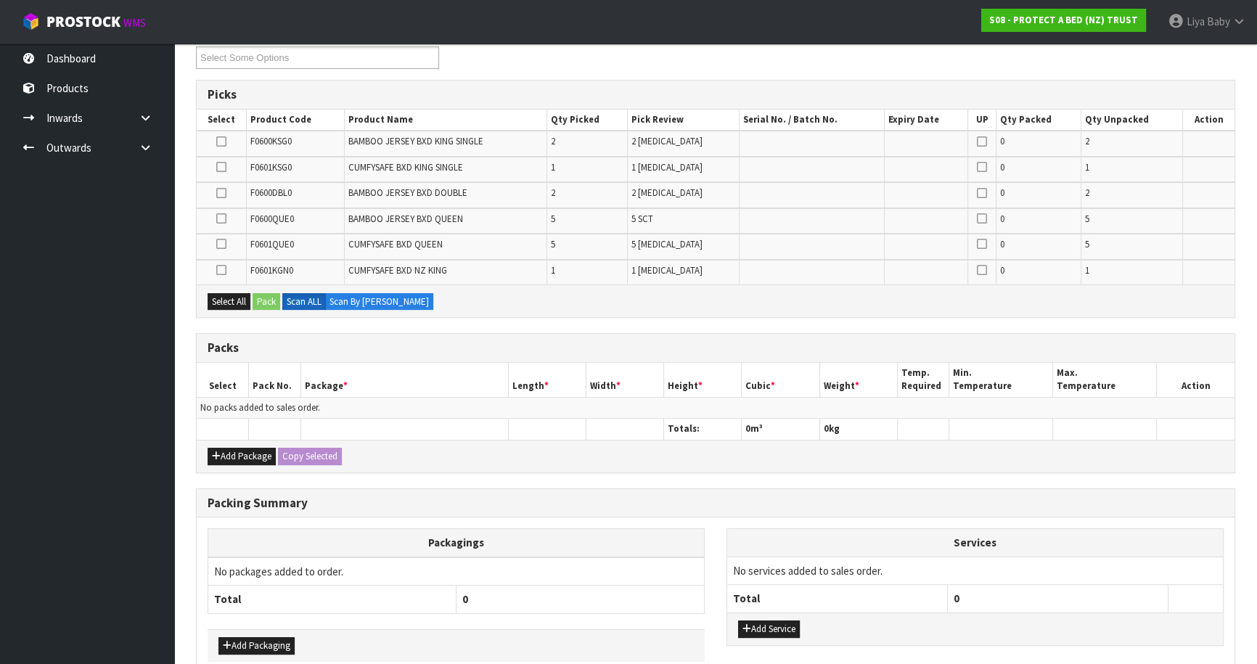
scroll to position [263, 0]
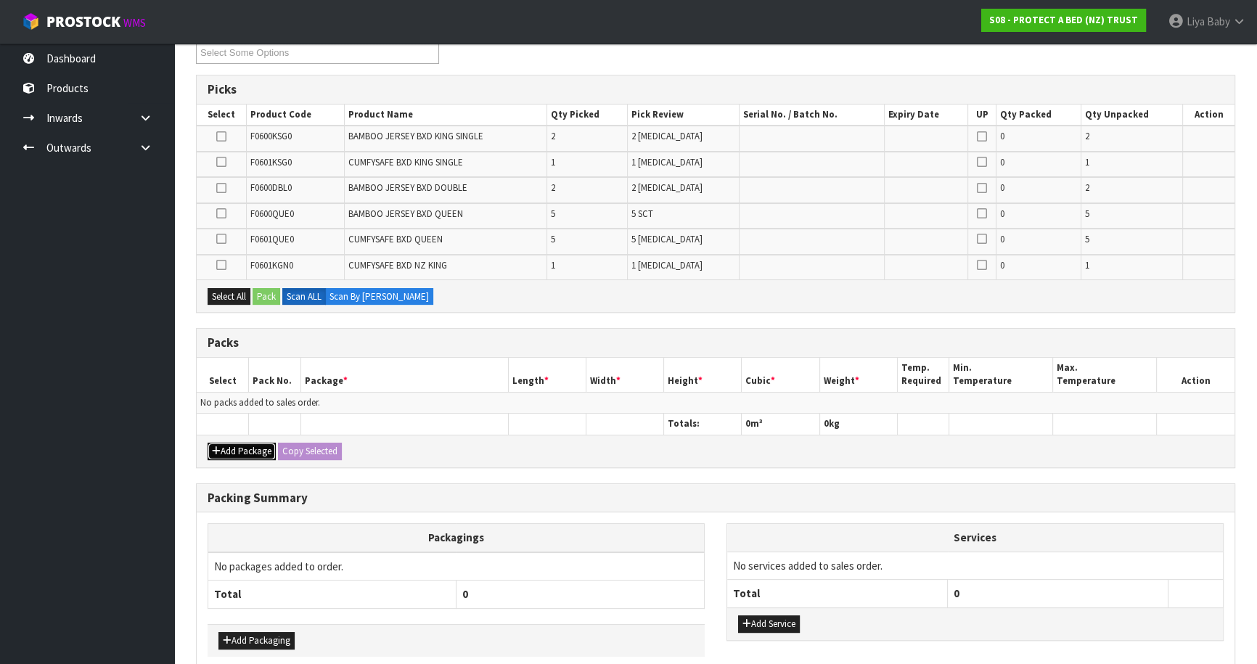
drag, startPoint x: 239, startPoint y: 446, endPoint x: 232, endPoint y: 435, distance: 12.5
click at [238, 446] on button "Add Package" at bounding box center [242, 451] width 68 height 17
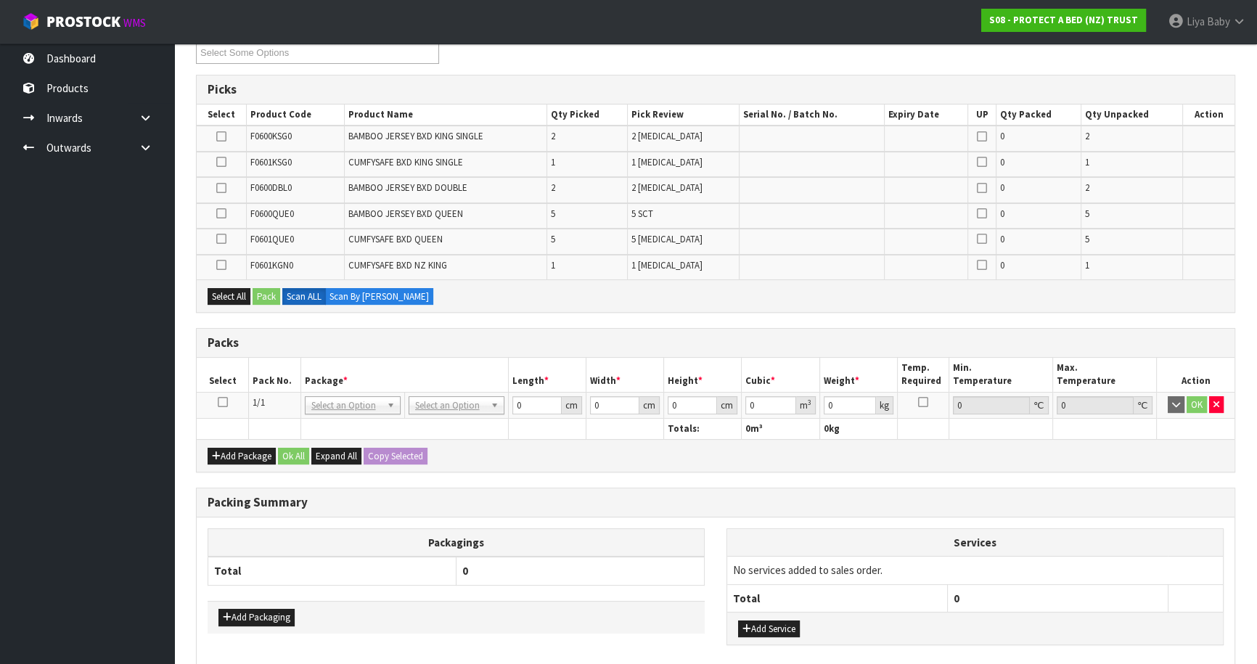
click at [215, 392] on td at bounding box center [223, 405] width 52 height 26
click at [220, 402] on icon at bounding box center [223, 402] width 10 height 1
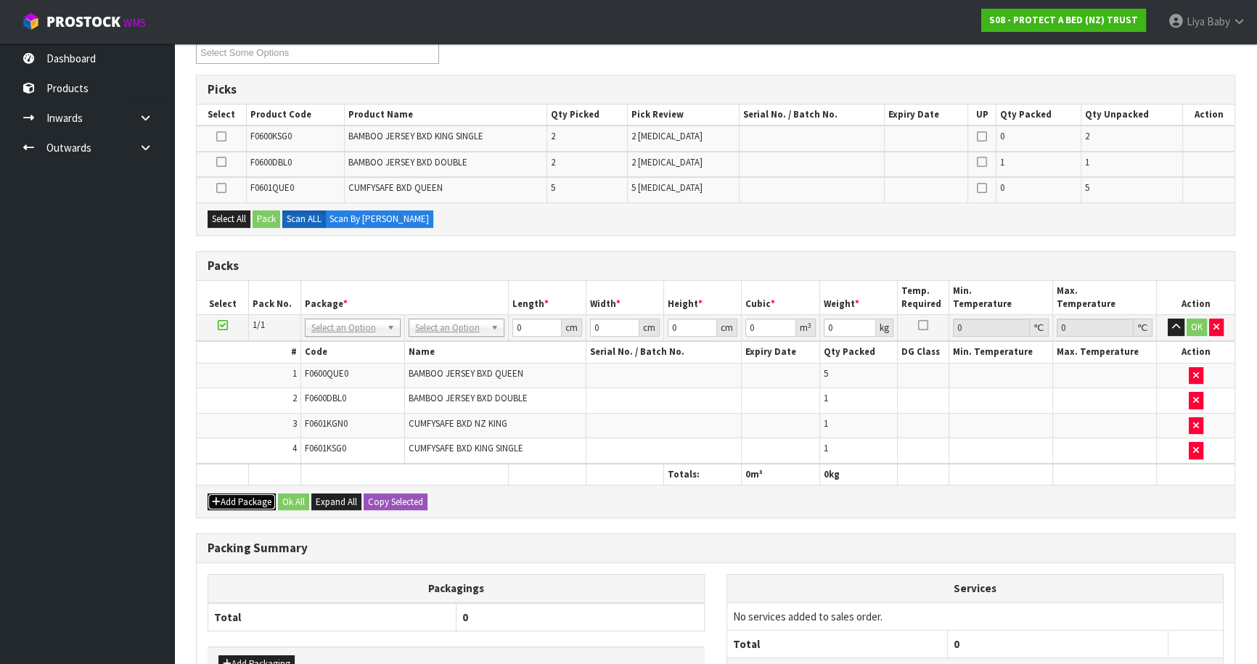
click at [237, 500] on button "Add Package" at bounding box center [242, 501] width 68 height 17
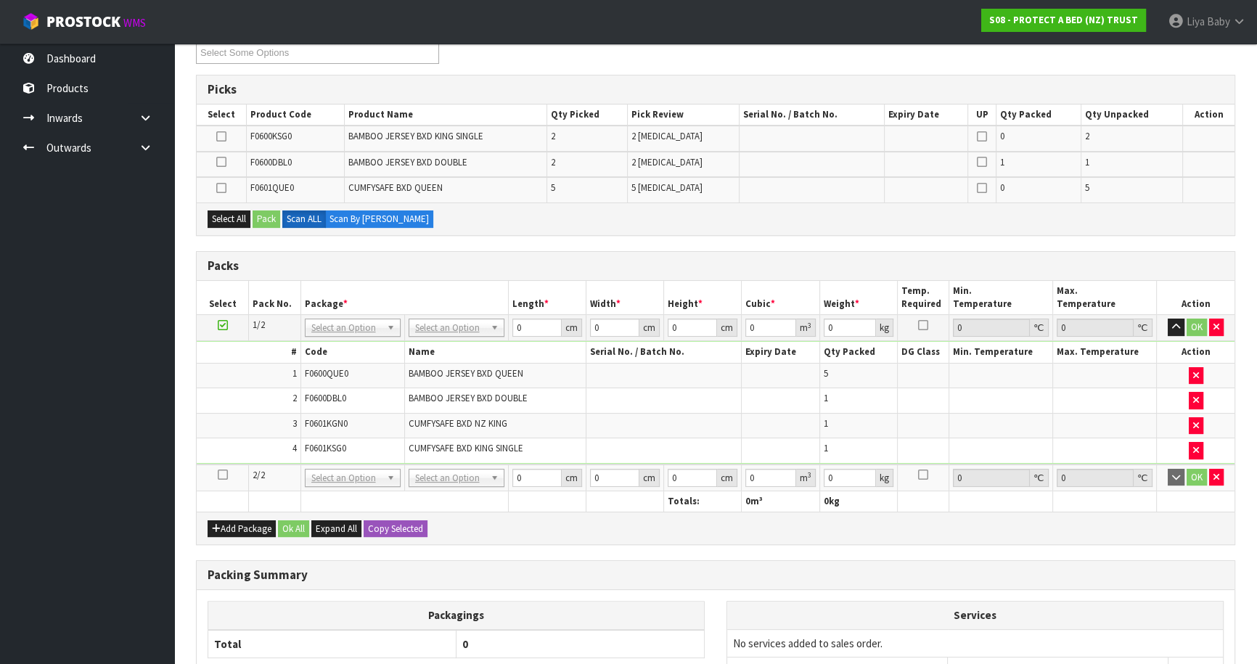
click at [226, 475] on icon at bounding box center [223, 475] width 10 height 1
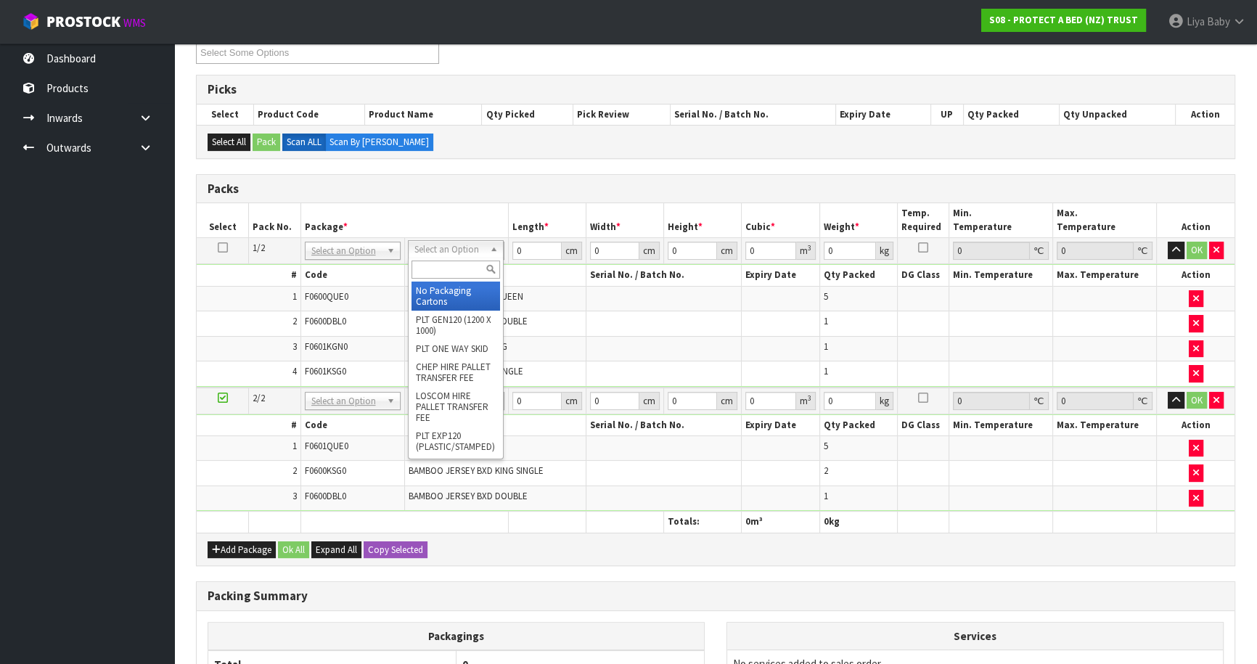
drag, startPoint x: 438, startPoint y: 297, endPoint x: 481, endPoint y: 284, distance: 45.3
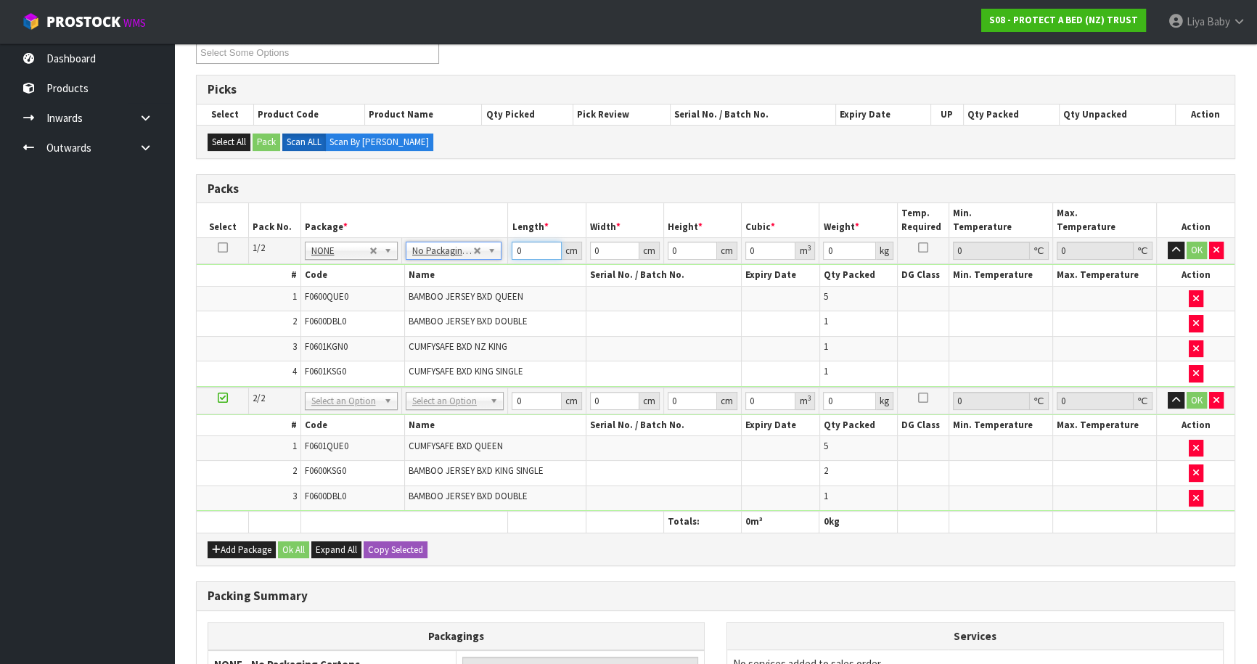
click at [537, 249] on input "0" at bounding box center [536, 251] width 49 height 18
click at [533, 395] on input "0" at bounding box center [536, 401] width 49 height 18
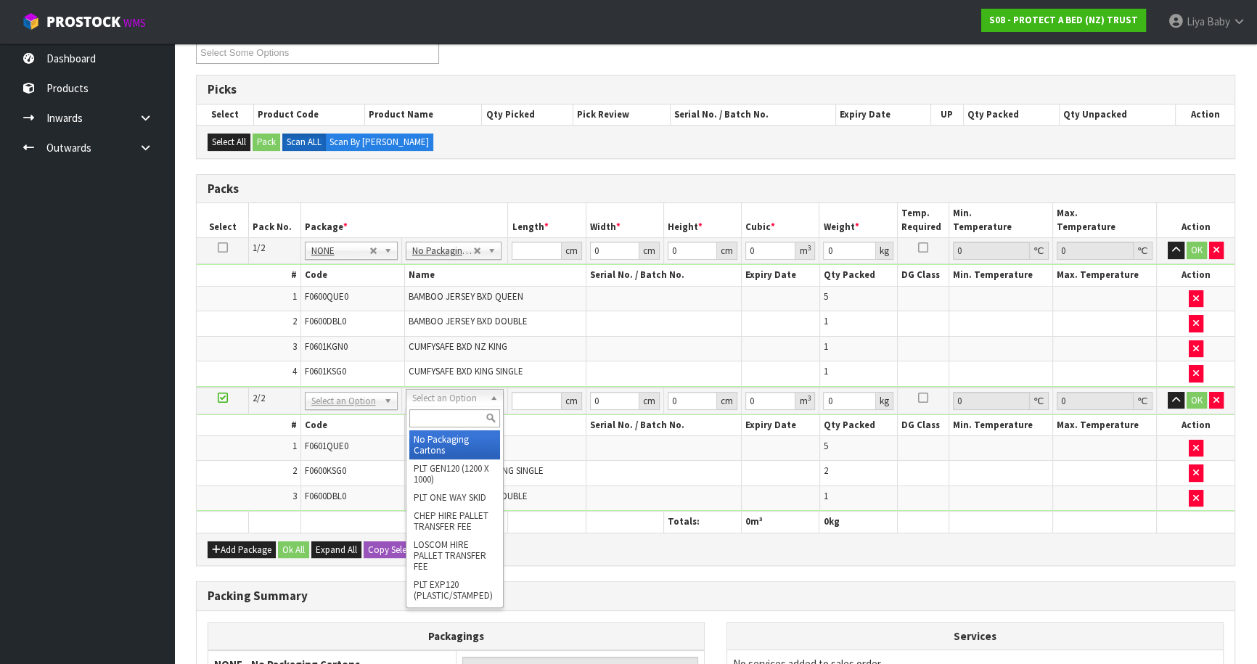
type input "2"
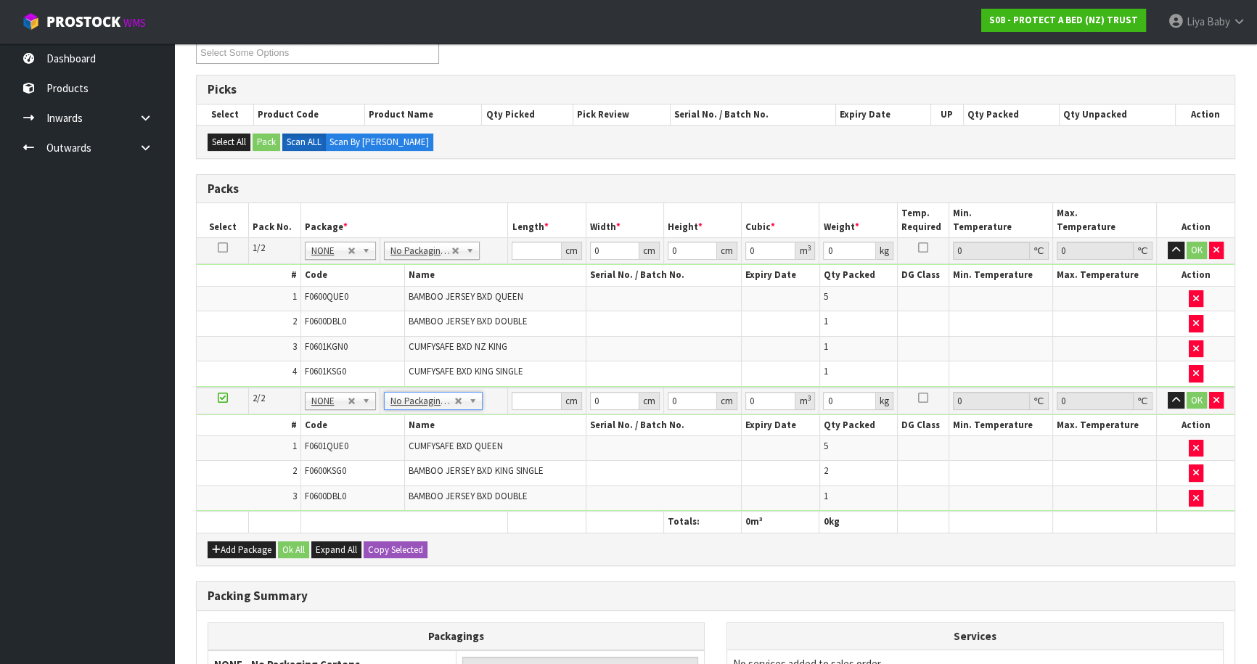
type input "0"
click at [525, 250] on input "number" at bounding box center [536, 251] width 49 height 18
click at [545, 247] on input "number" at bounding box center [536, 251] width 49 height 18
type input "59"
type input "41"
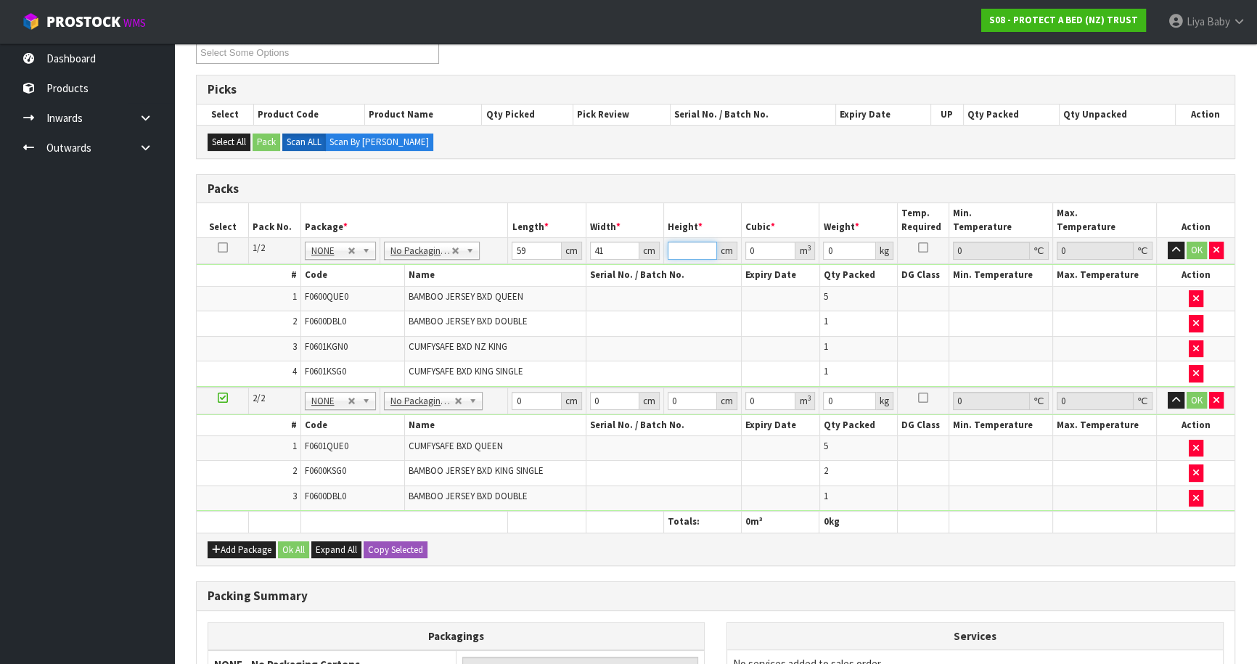
type input "3"
type input "0.007257"
type input "32"
type input "0.077408"
type input "32"
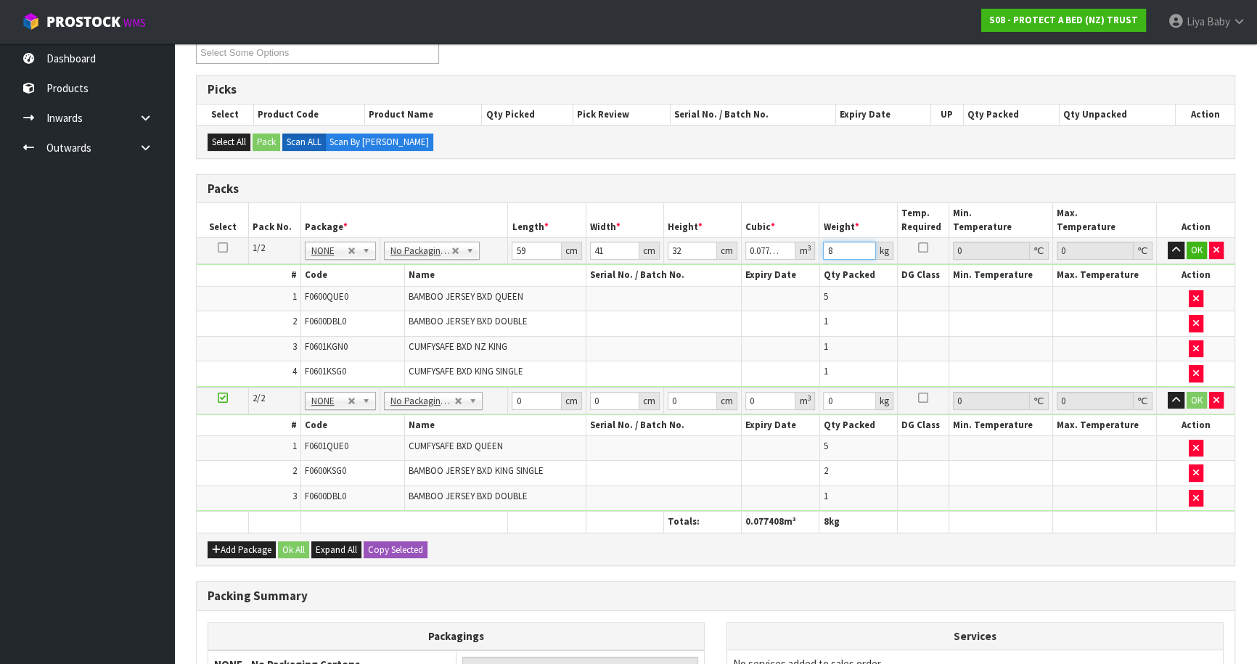
type input "8"
click at [528, 402] on input "0" at bounding box center [536, 401] width 49 height 18
type input "59"
type input "41"
type input "3"
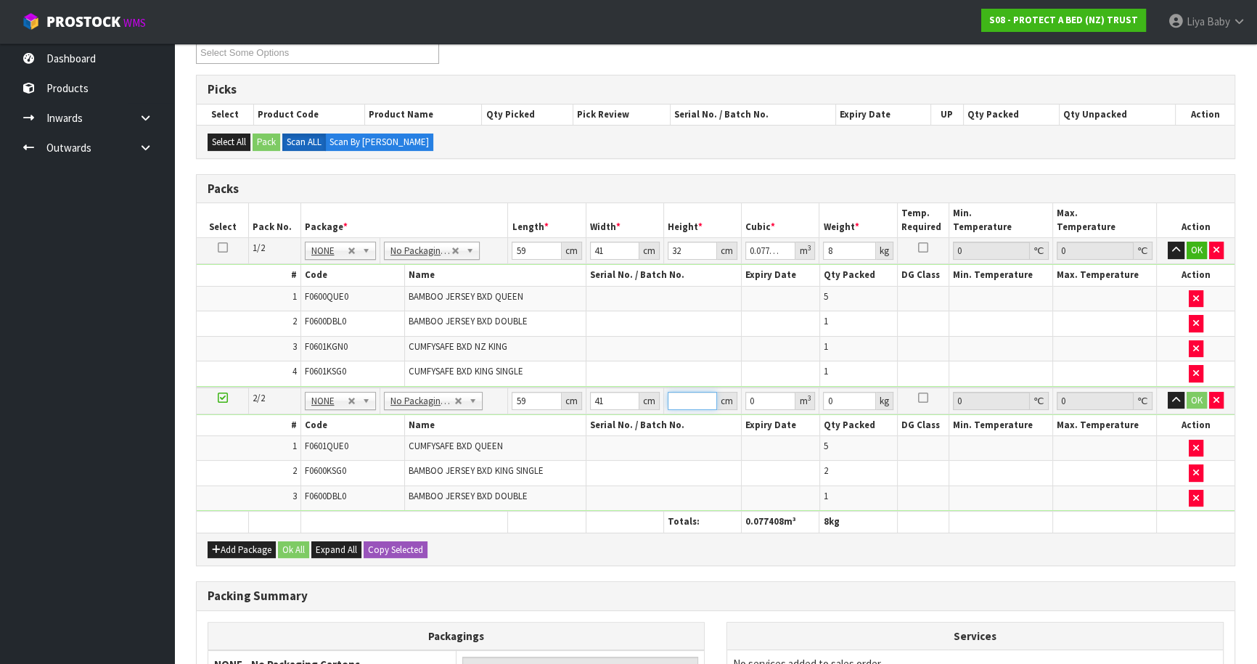
type input "0.007257"
type input "31"
type input "0.074989"
type input "31"
type input "8"
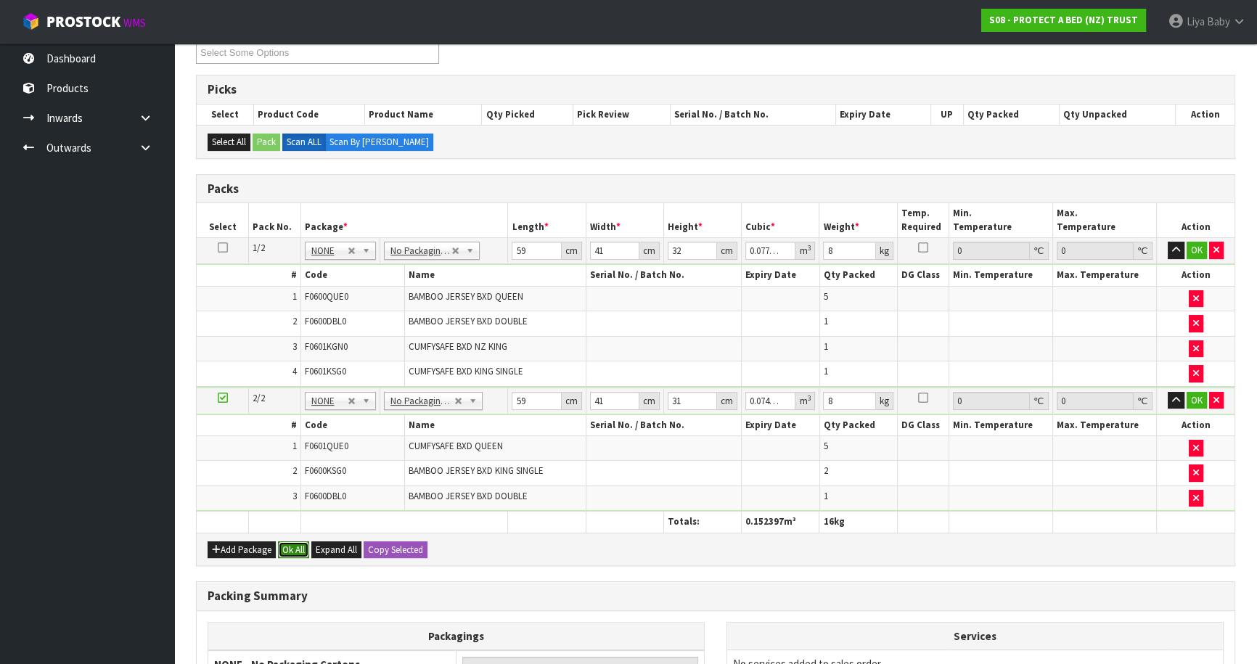
click at [286, 543] on button "Ok All" at bounding box center [293, 549] width 31 height 17
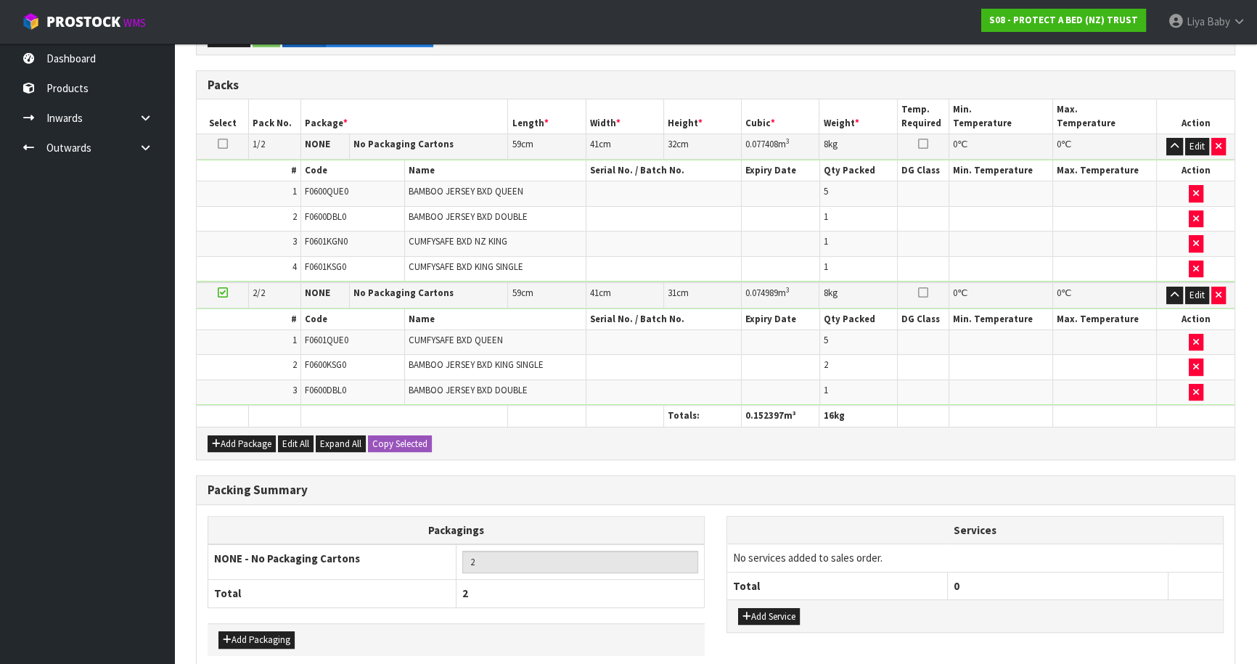
scroll to position [434, 0]
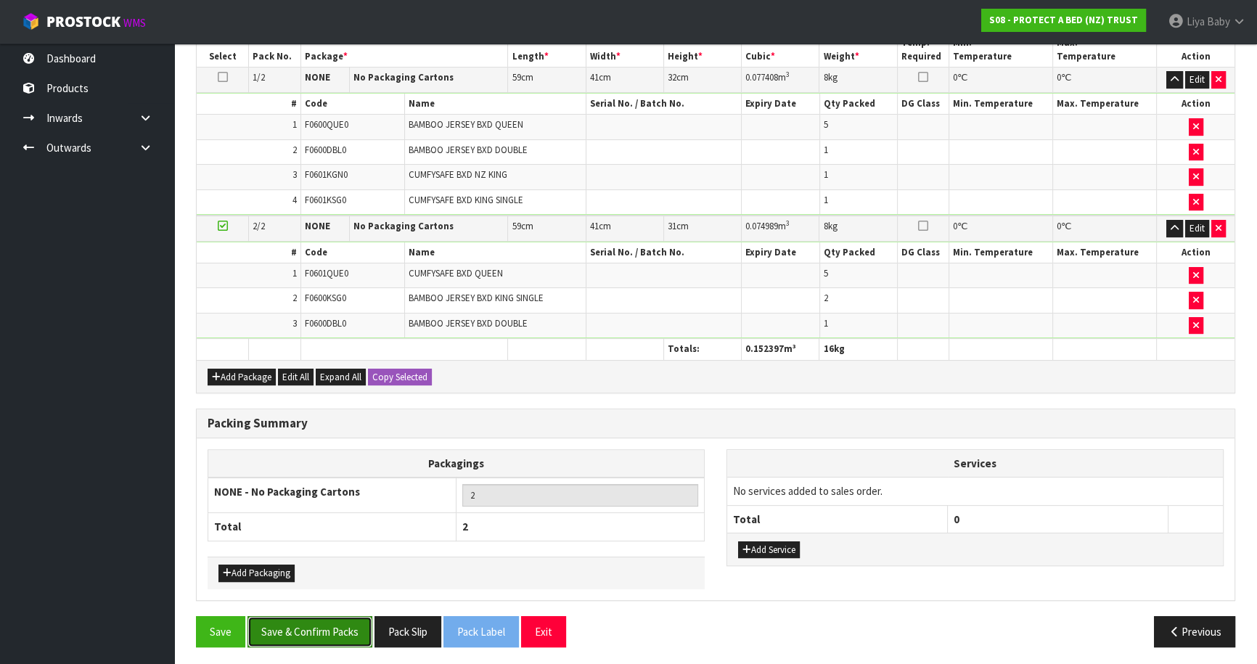
drag, startPoint x: 349, startPoint y: 618, endPoint x: 338, endPoint y: 620, distance: 11.0
click at [345, 621] on button "Save & Confirm Packs" at bounding box center [309, 631] width 125 height 31
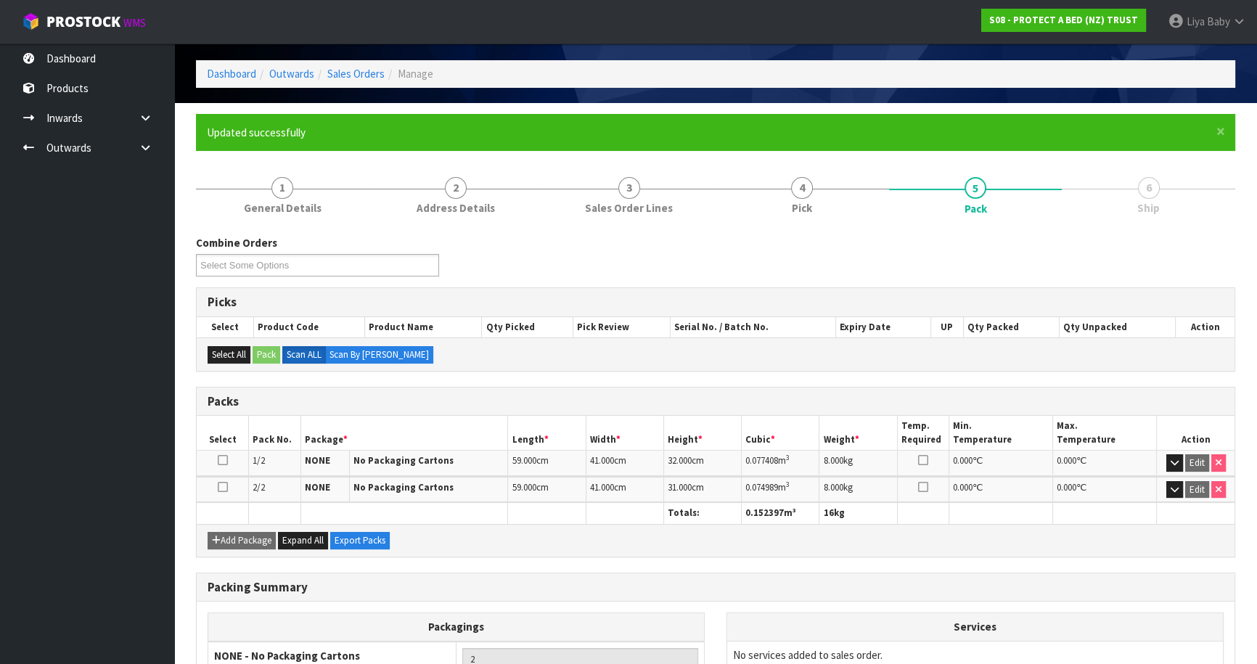
scroll to position [184, 0]
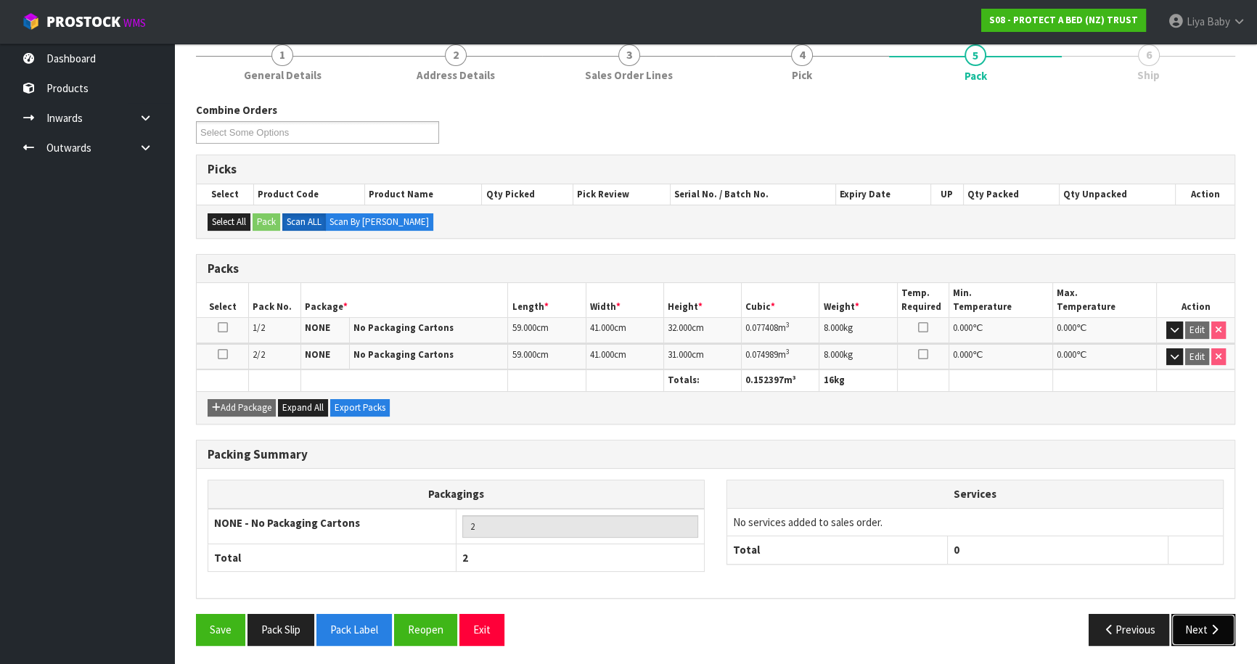
click at [1221, 626] on button "Next" at bounding box center [1203, 629] width 64 height 31
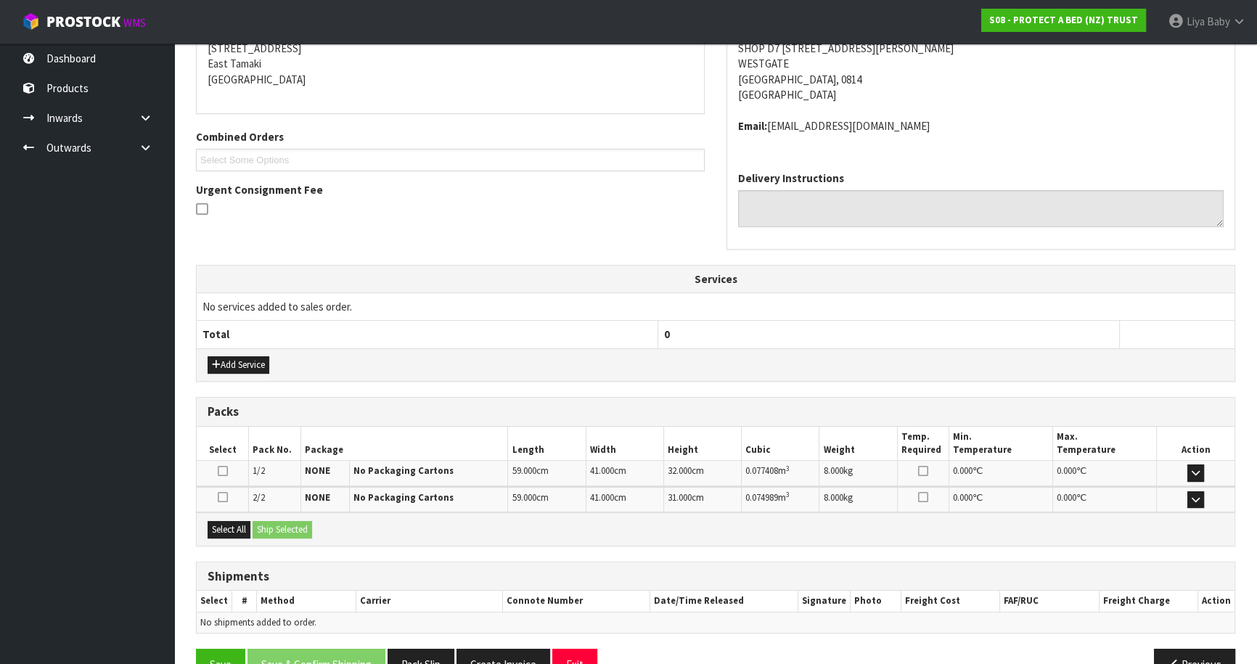
scroll to position [336, 0]
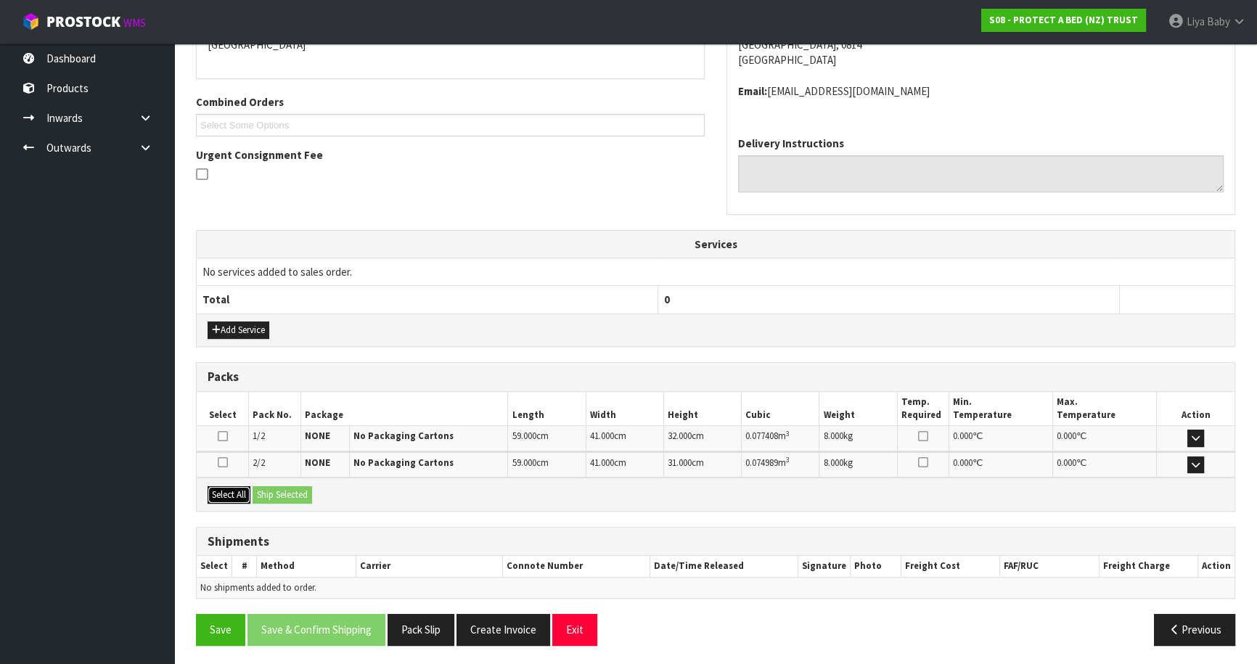
click at [247, 491] on button "Select All" at bounding box center [229, 494] width 43 height 17
click at [264, 488] on button "Ship Selected" at bounding box center [283, 494] width 60 height 17
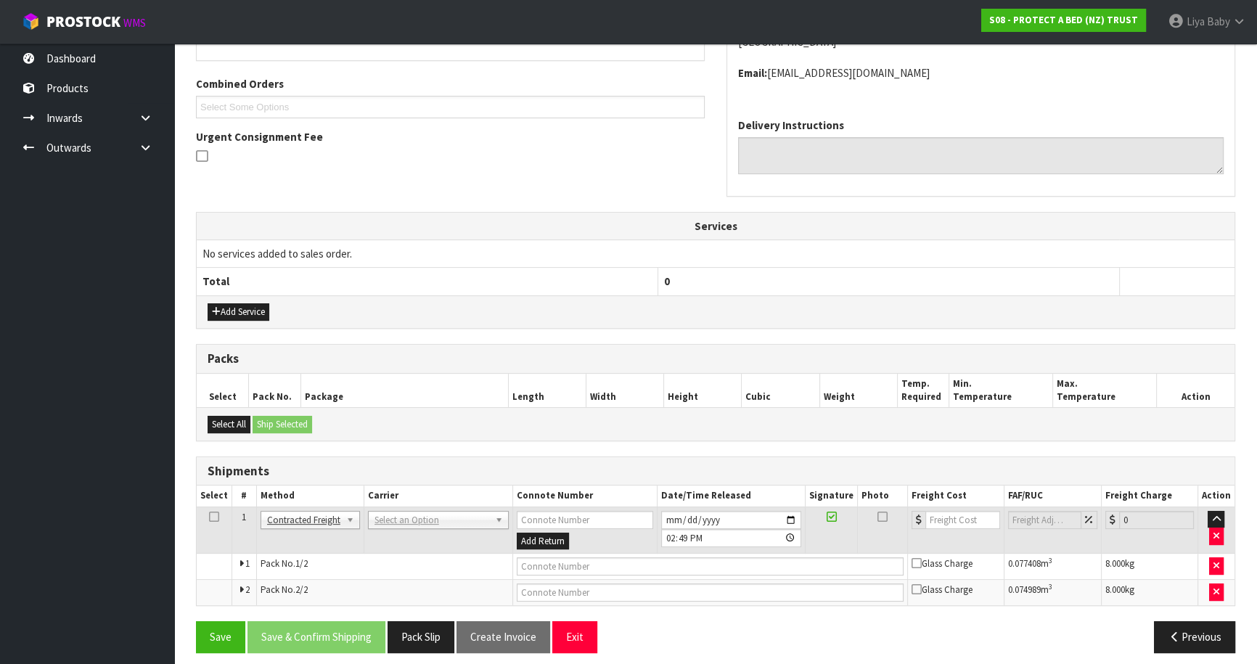
scroll to position [362, 0]
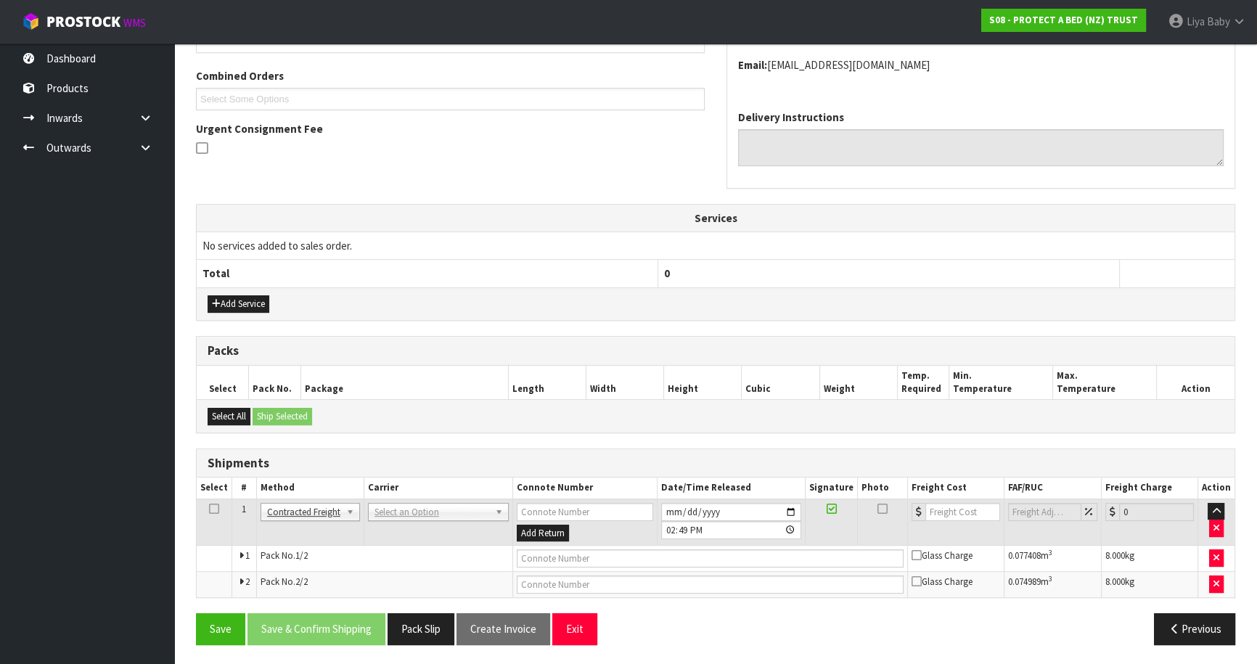
drag, startPoint x: 210, startPoint y: 508, endPoint x: 244, endPoint y: 508, distance: 34.1
click at [210, 509] on icon at bounding box center [214, 509] width 10 height 1
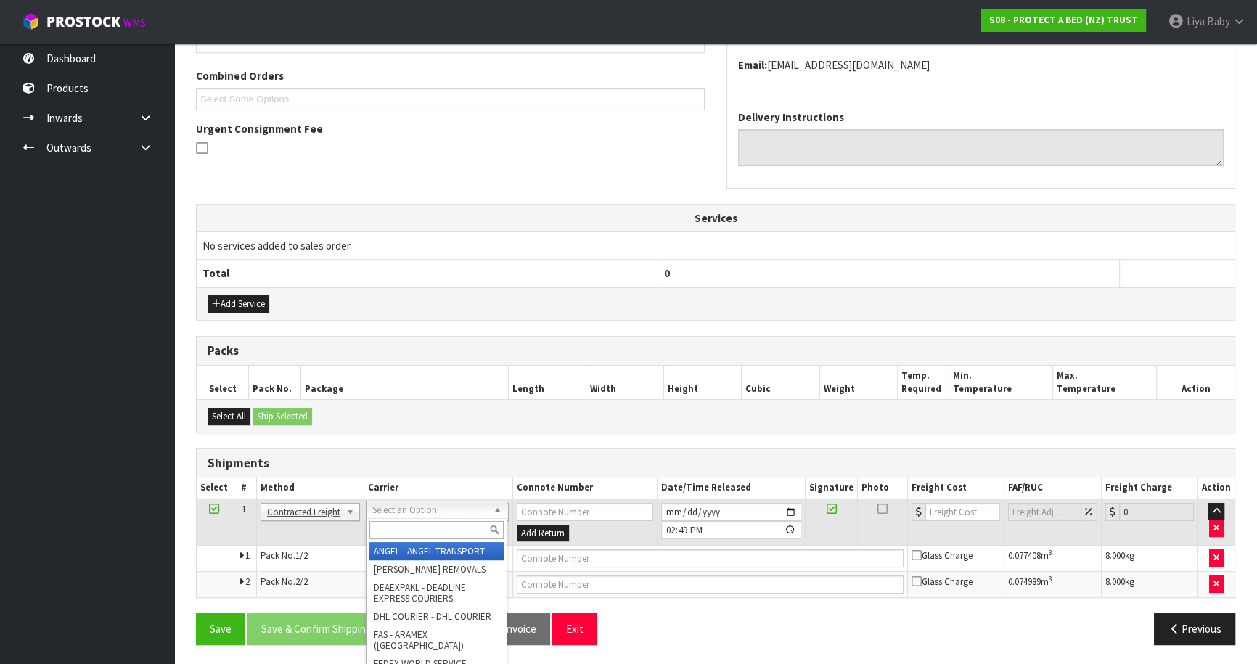
click at [408, 530] on input "text" at bounding box center [436, 530] width 134 height 18
type input "NZP"
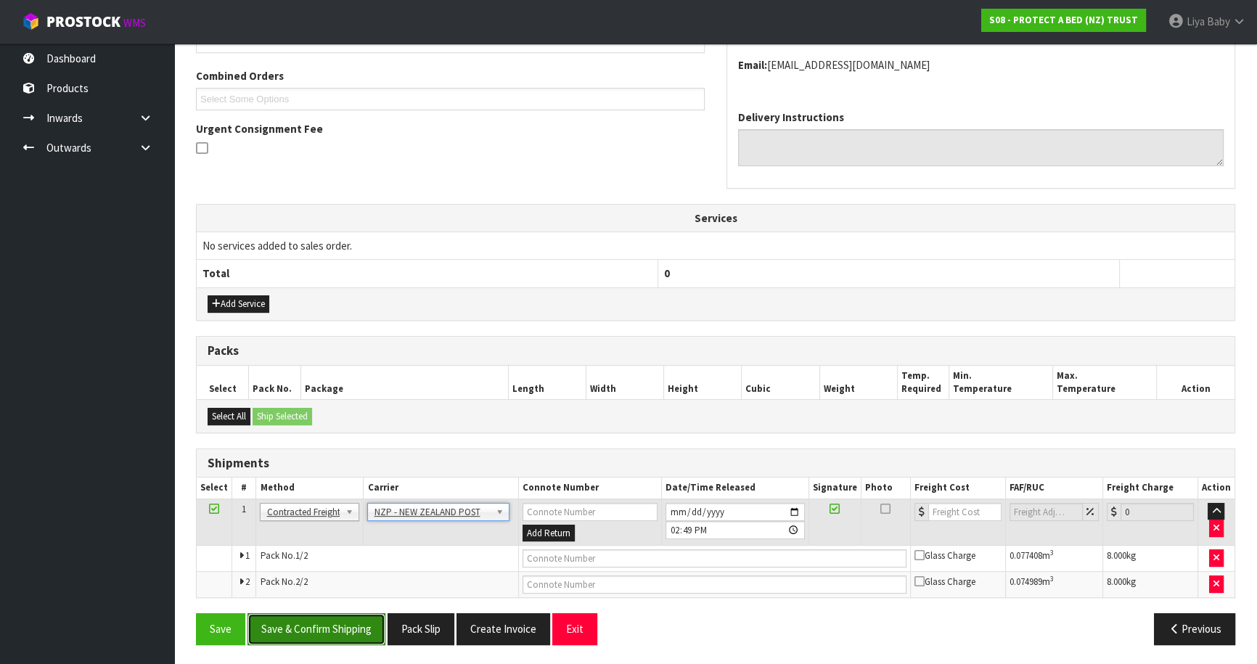
click at [367, 637] on button "Save & Confirm Shipping" at bounding box center [316, 628] width 138 height 31
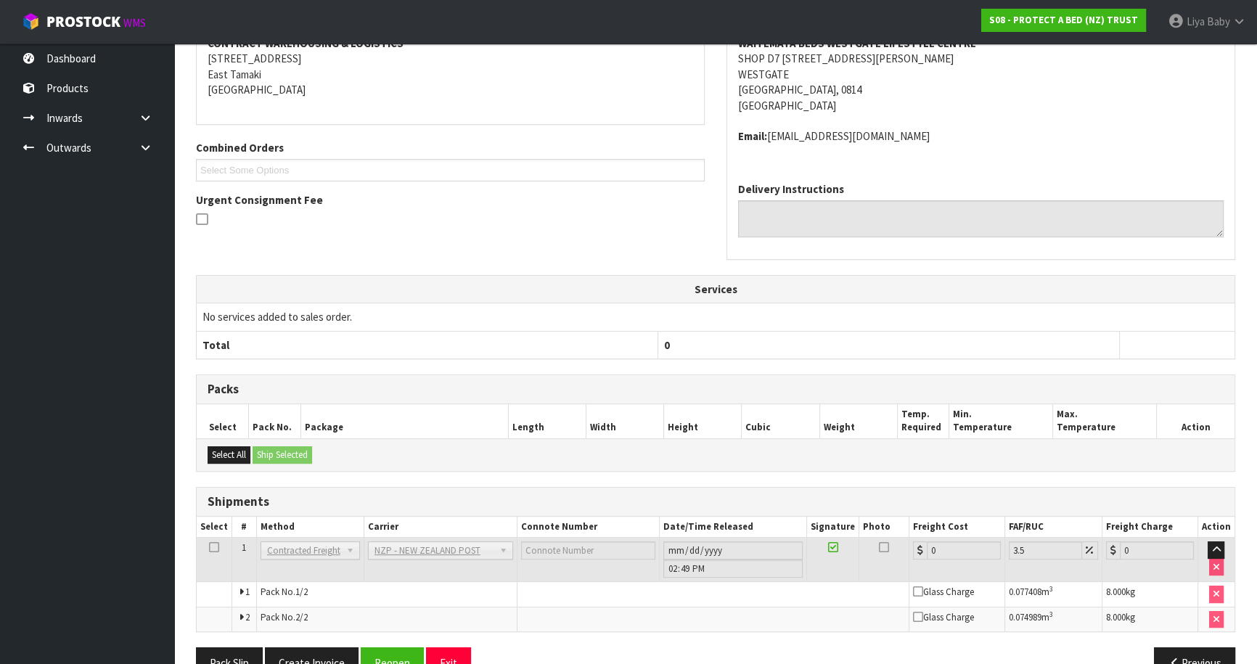
scroll to position [341, 0]
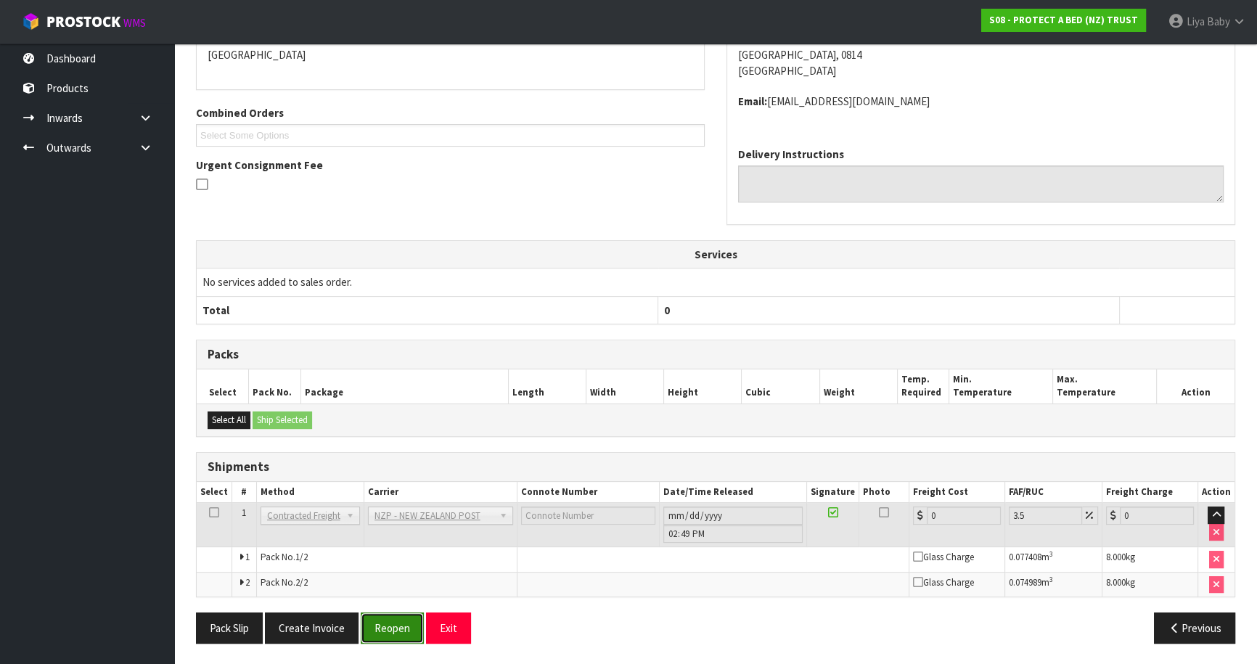
click at [385, 627] on button "Reopen" at bounding box center [392, 627] width 63 height 31
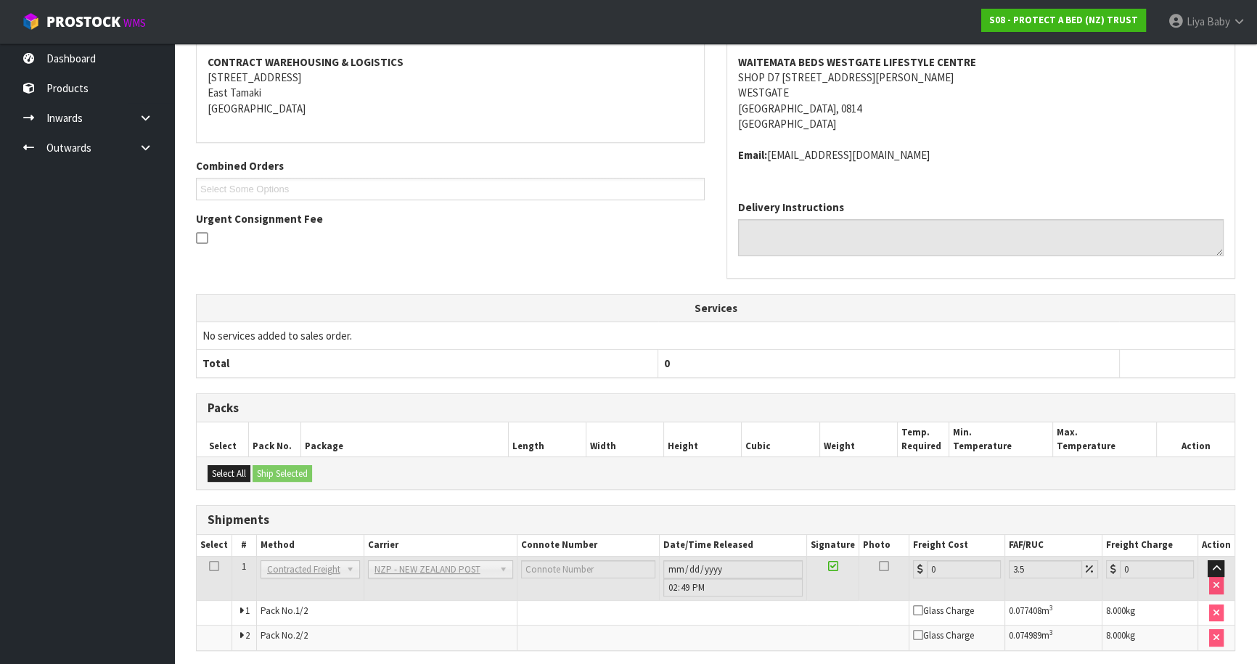
scroll to position [325, 0]
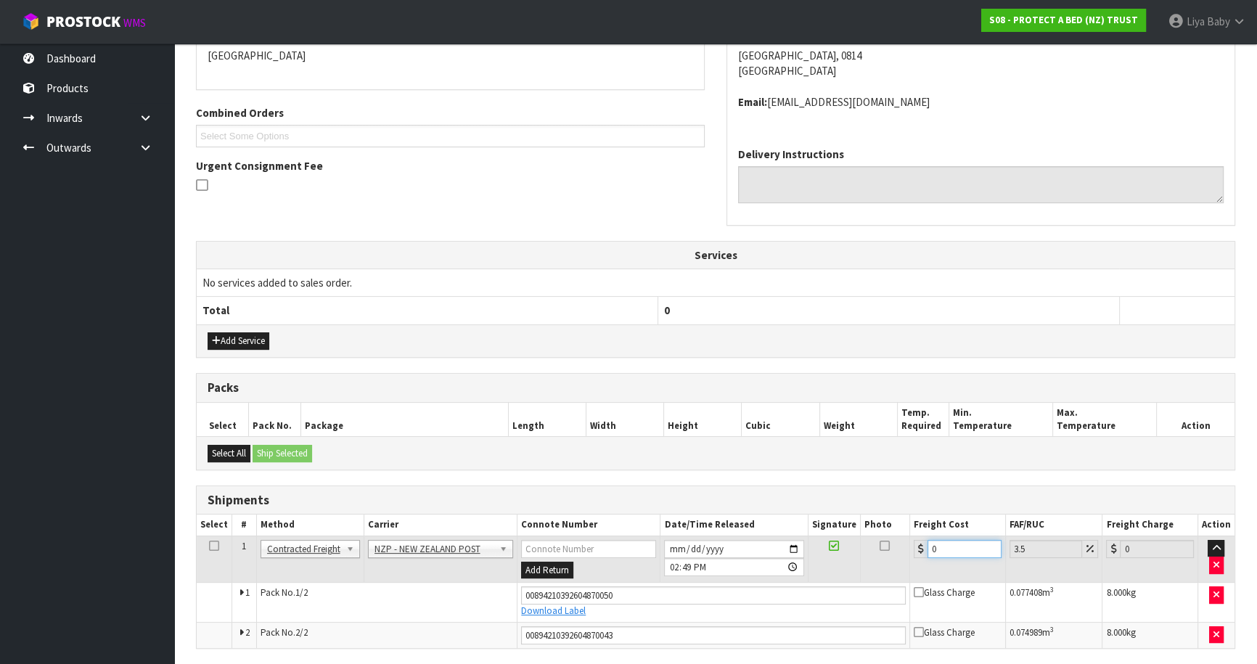
click at [946, 546] on input "0" at bounding box center [964, 549] width 74 height 18
type input "8"
type input "8.28"
type input "8.6"
type input "8.9"
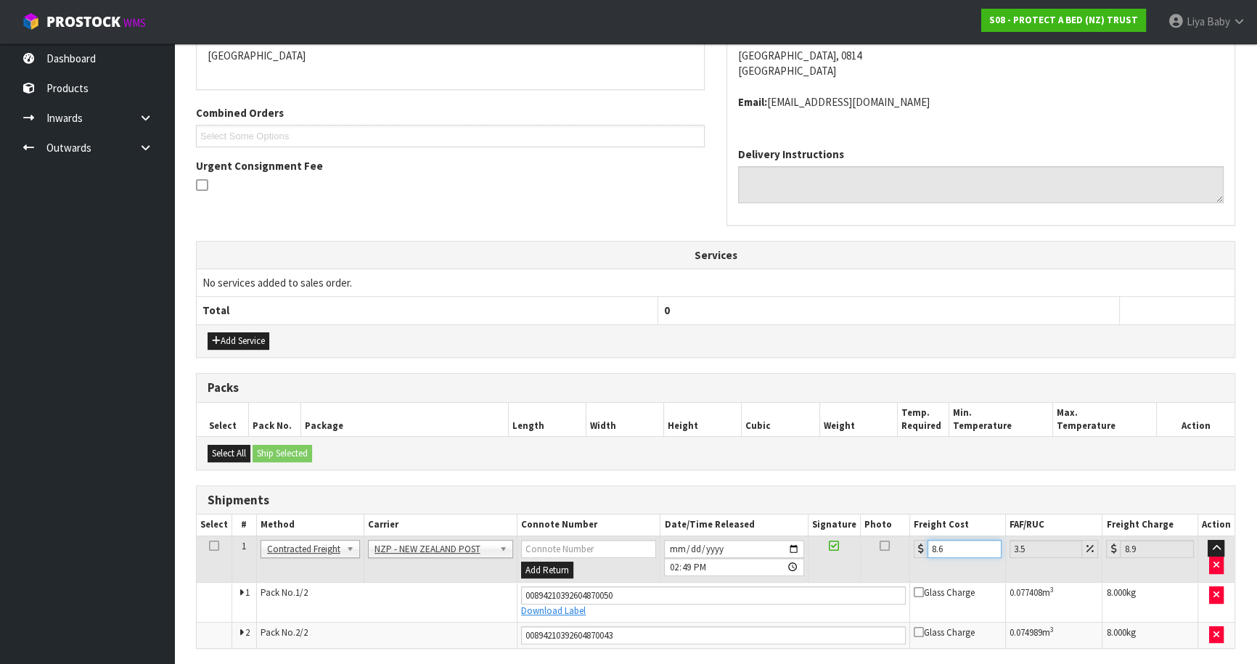
type input "8.66"
type input "8.96"
type input "8.66"
click at [213, 546] on icon at bounding box center [214, 546] width 10 height 1
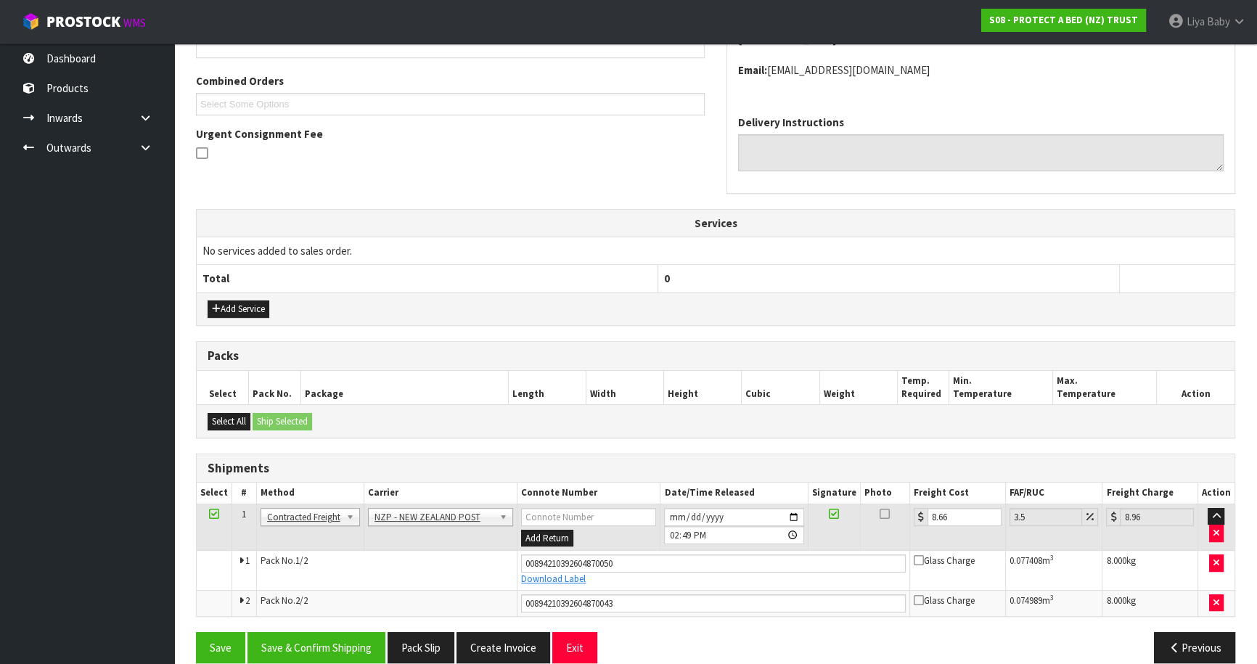
scroll to position [375, 0]
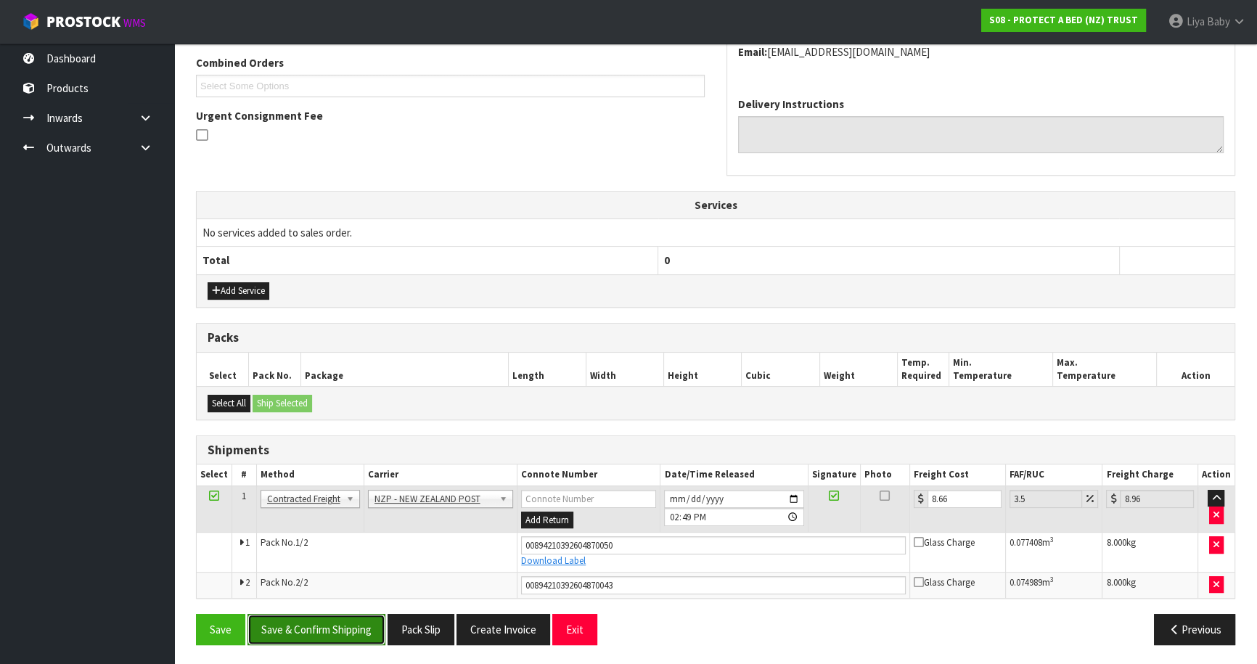
click at [311, 627] on button "Save & Confirm Shipping" at bounding box center [316, 629] width 138 height 31
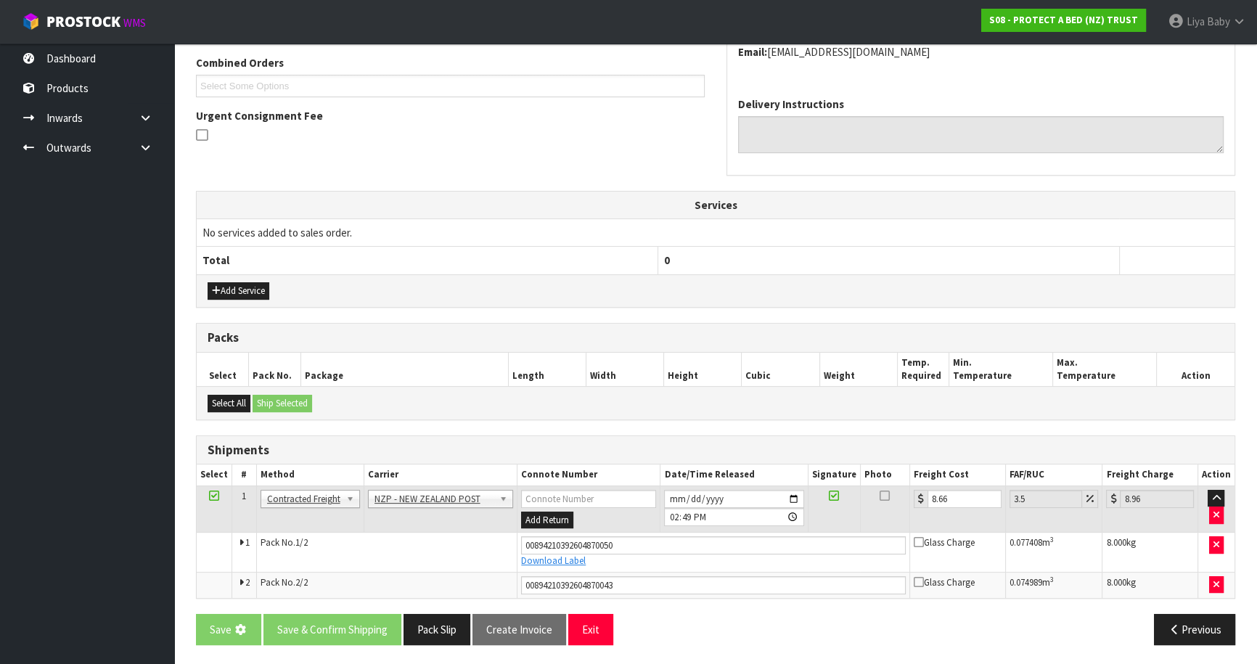
scroll to position [0, 0]
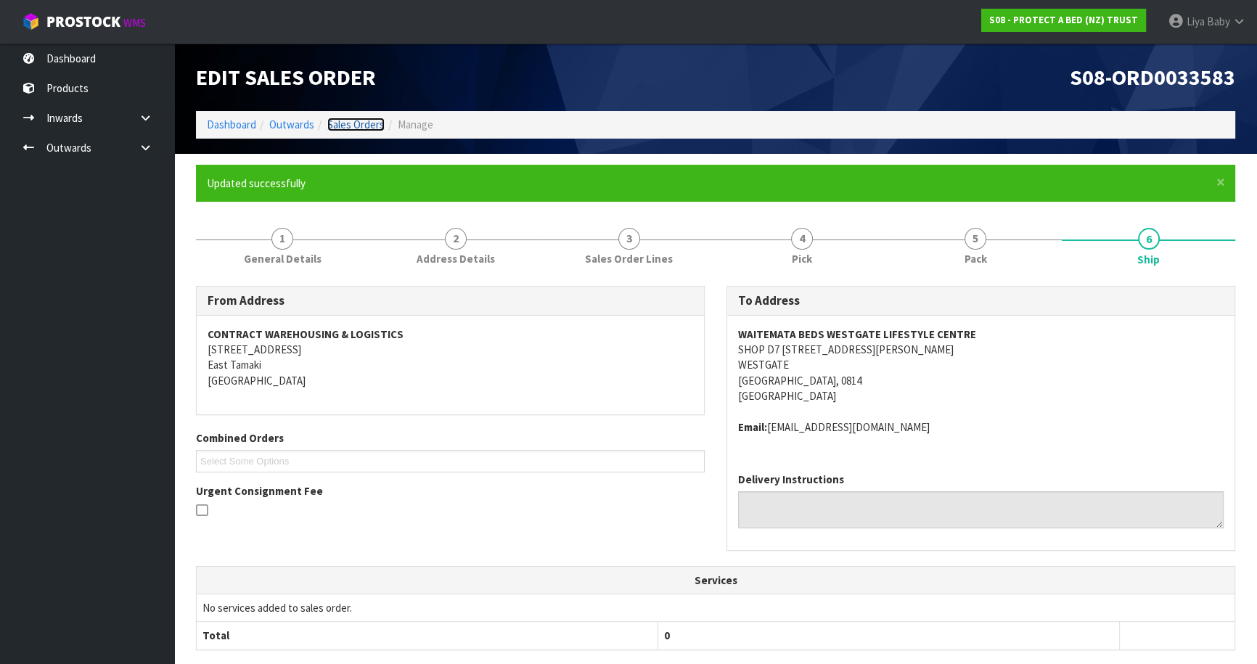
click at [360, 118] on link "Sales Orders" at bounding box center [355, 125] width 57 height 14
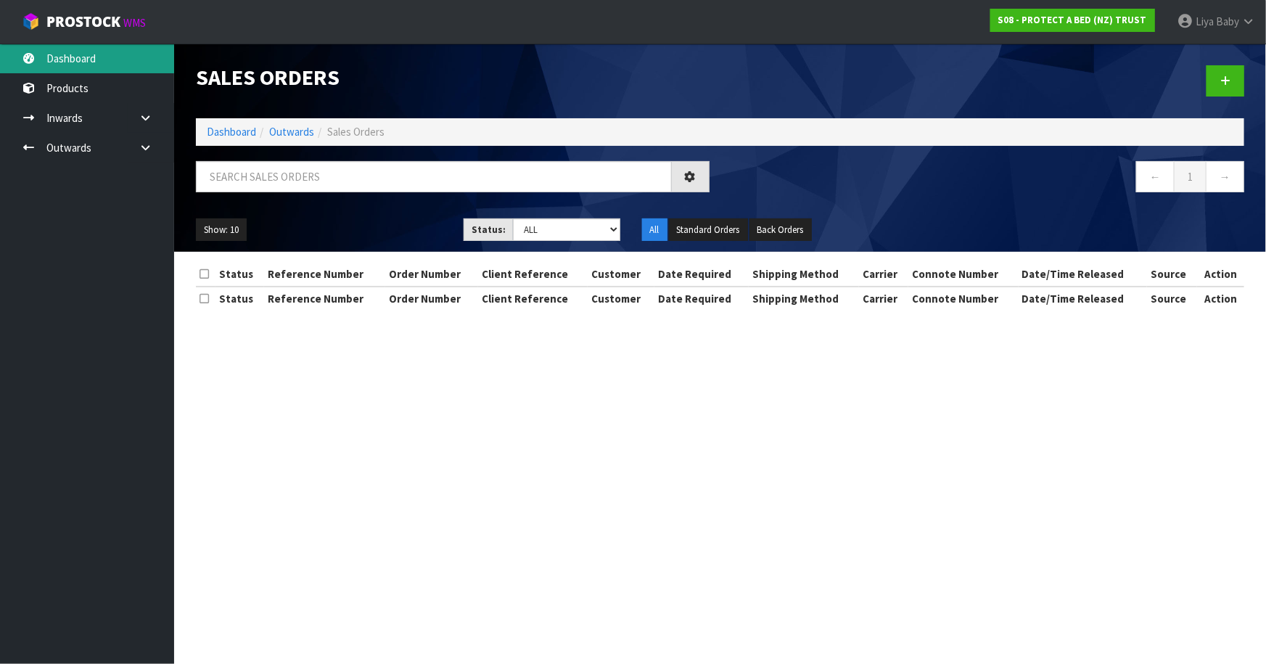
click at [113, 57] on link "Dashboard" at bounding box center [87, 59] width 174 height 30
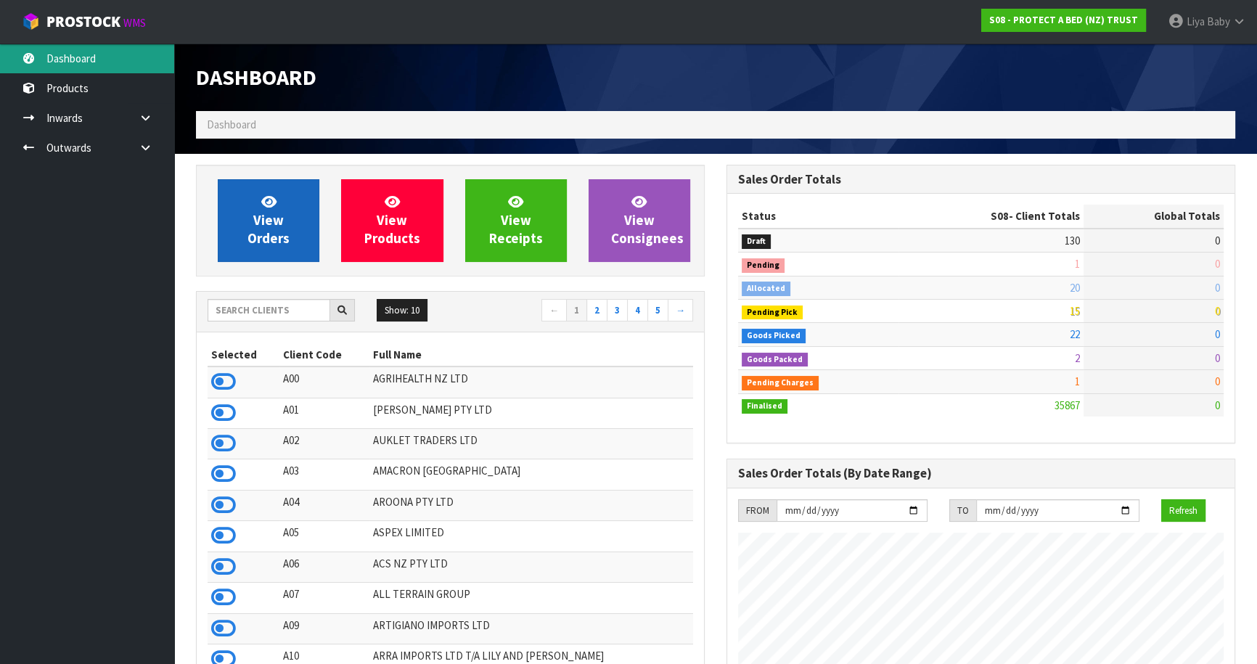
scroll to position [1097, 530]
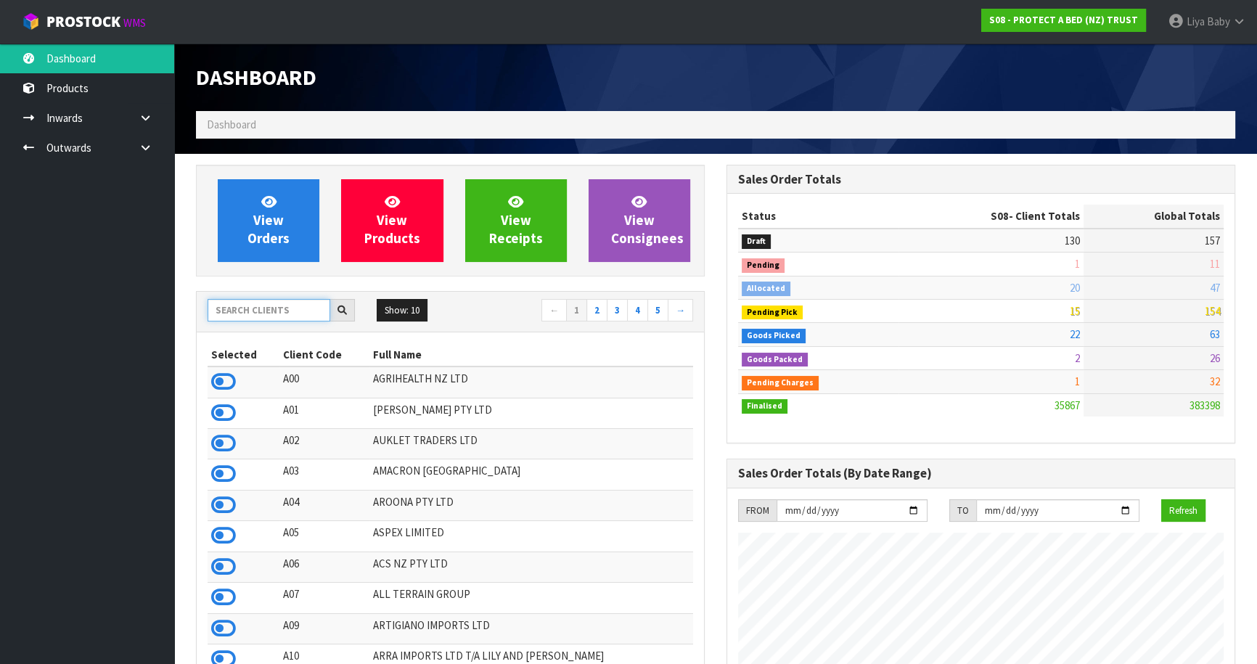
click at [260, 301] on input "text" at bounding box center [269, 310] width 123 height 22
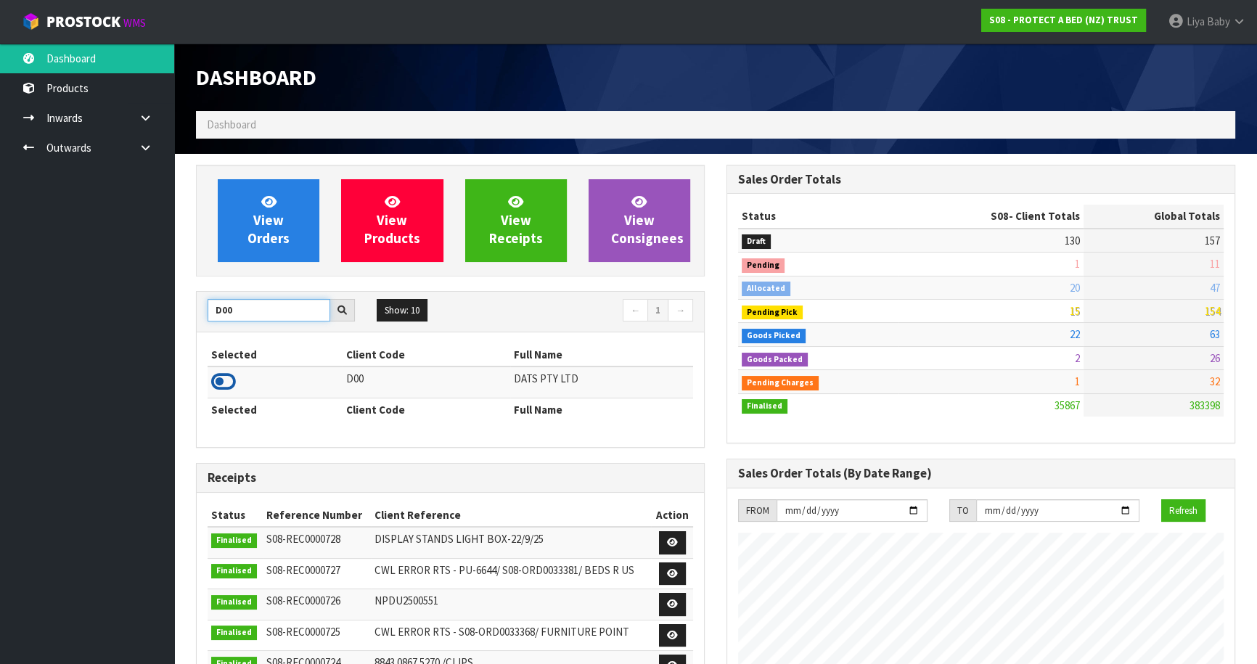
type input "D00"
click at [218, 385] on icon at bounding box center [223, 382] width 25 height 22
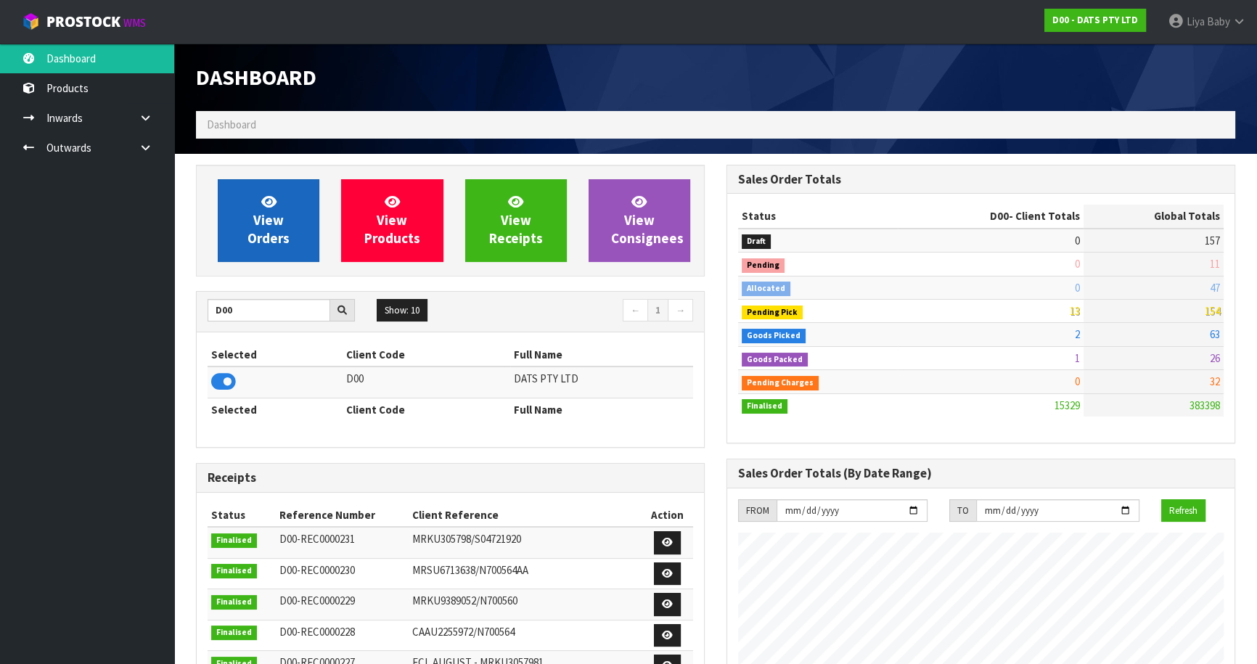
scroll to position [1128, 530]
click at [289, 242] on link "View Orders" at bounding box center [269, 220] width 102 height 83
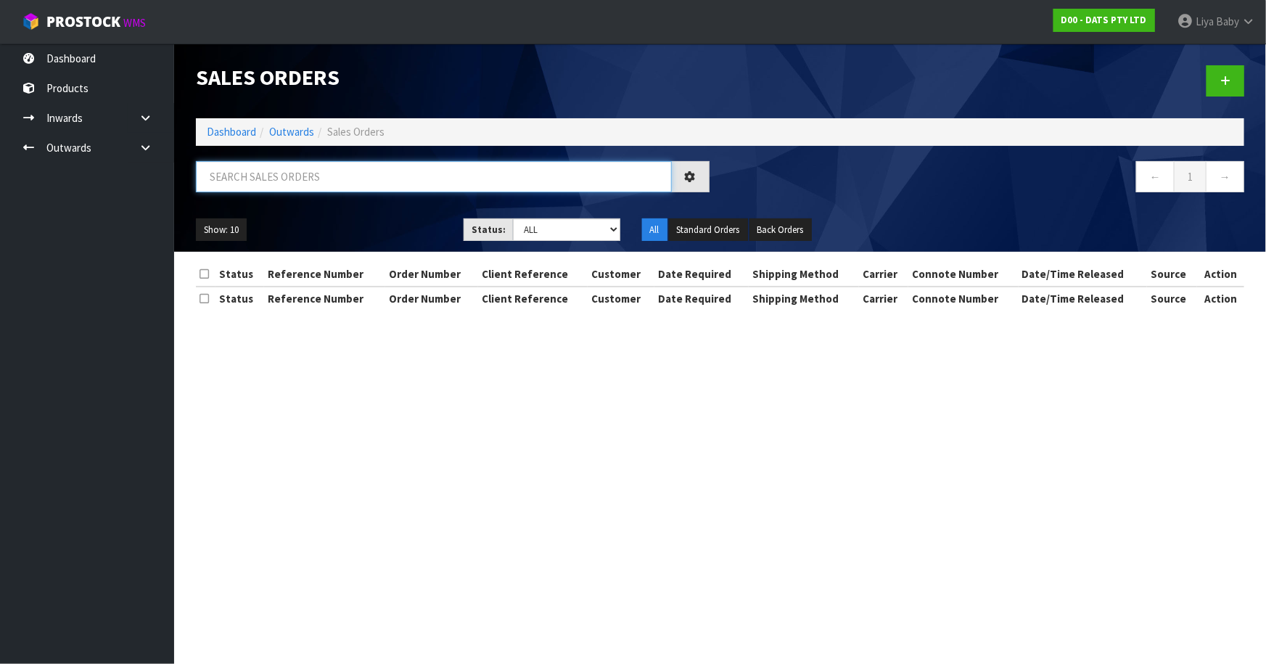
click at [340, 175] on input "text" at bounding box center [434, 176] width 476 height 31
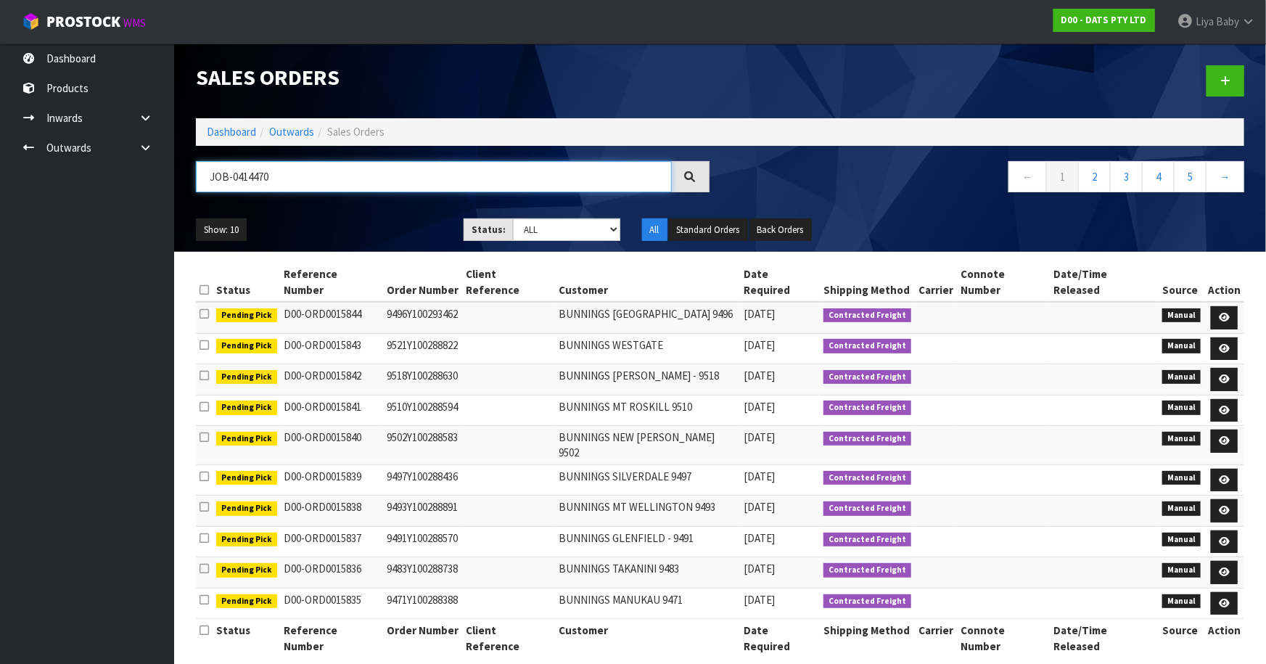
type input "JOB-0414470"
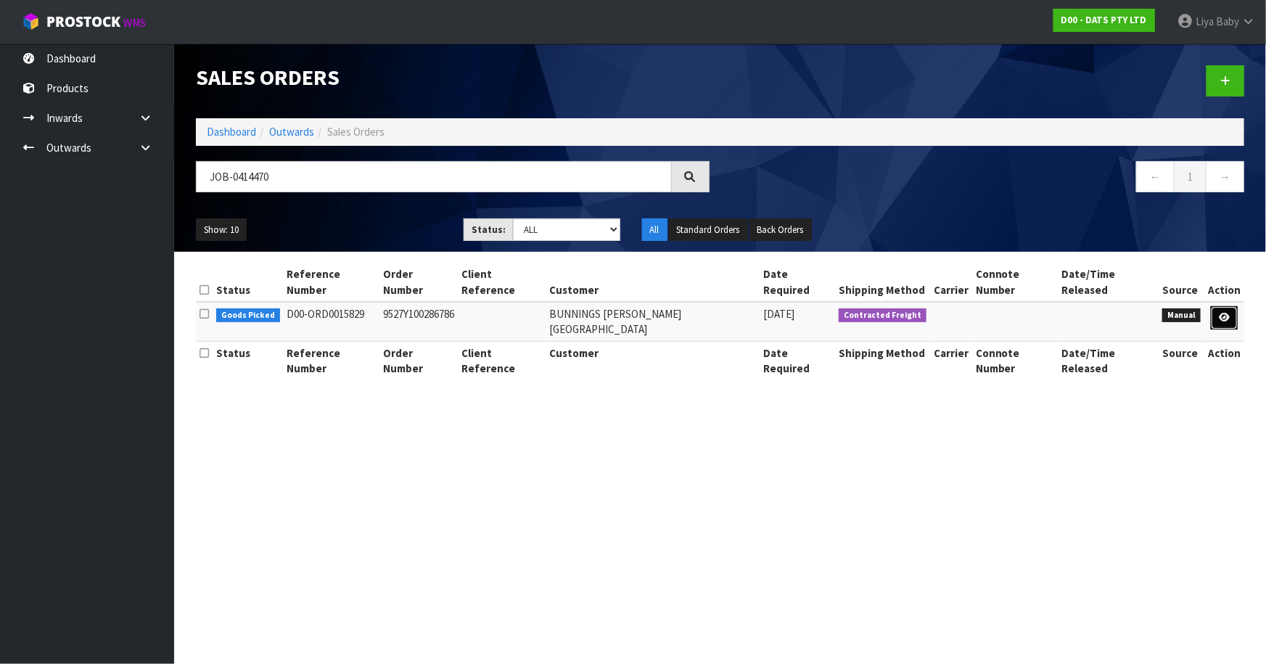
click at [1221, 313] on icon at bounding box center [1224, 317] width 11 height 9
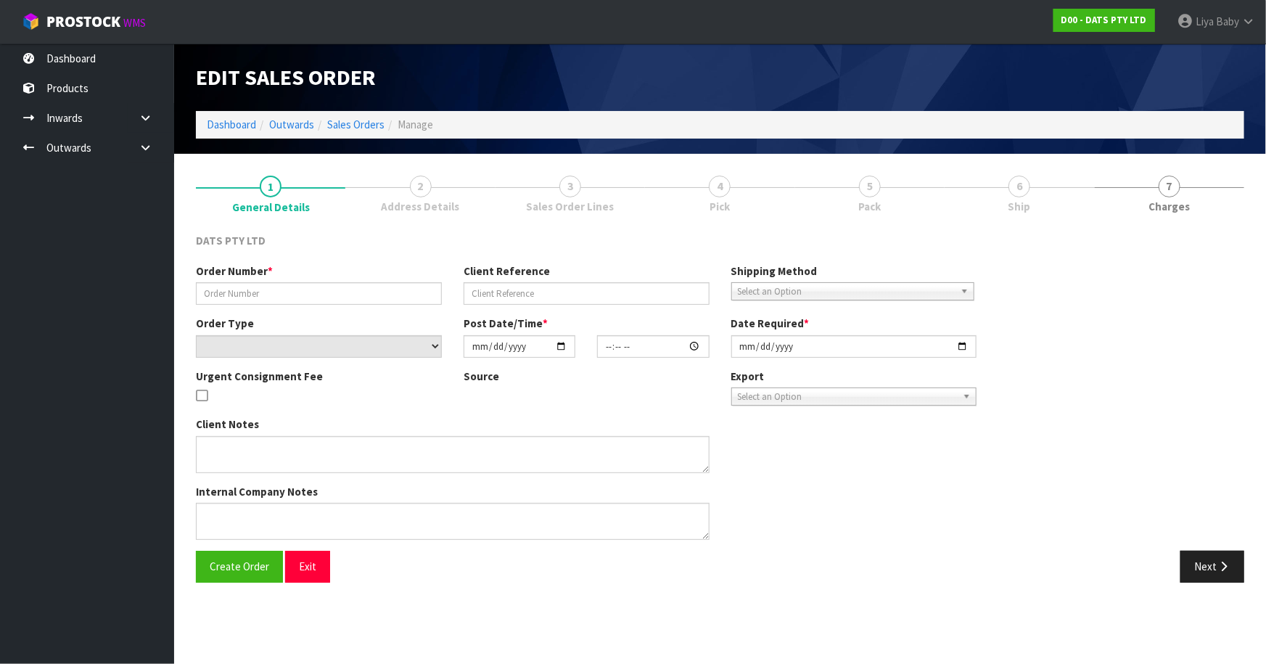
type input "9527Y100286786"
select select "number:0"
type input "2025-09-25"
type input "10:26:00.000"
type input "2025-09-25"
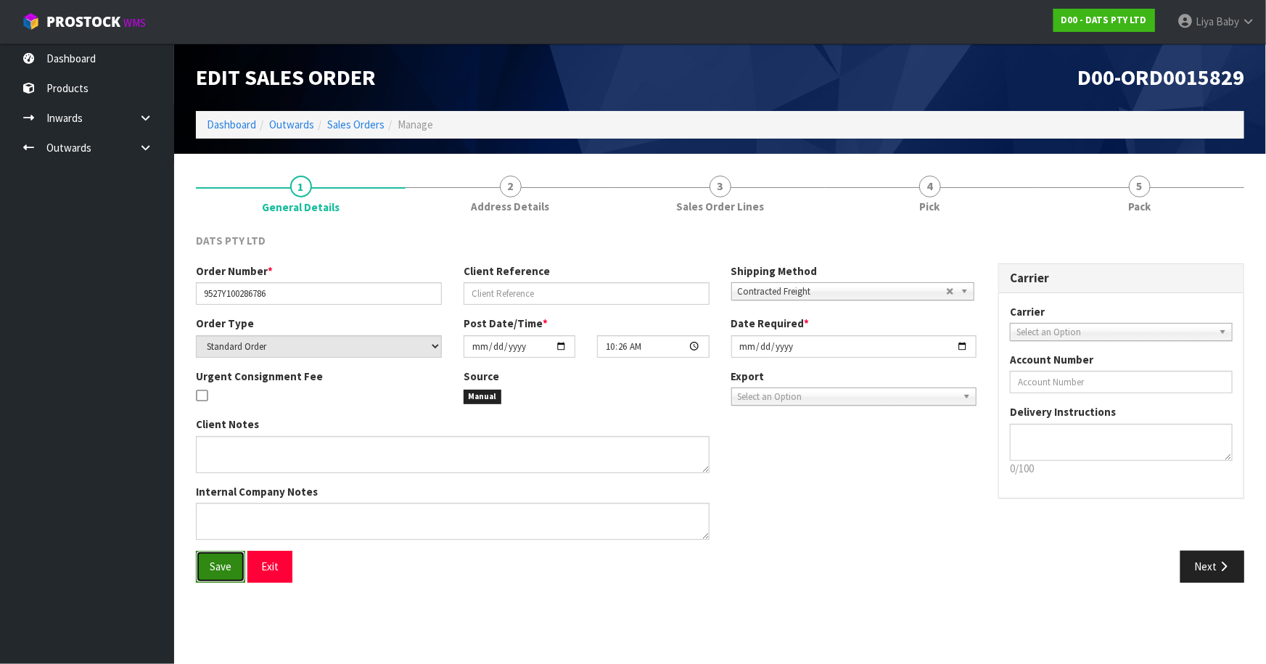
click at [239, 573] on button "Save" at bounding box center [220, 566] width 49 height 31
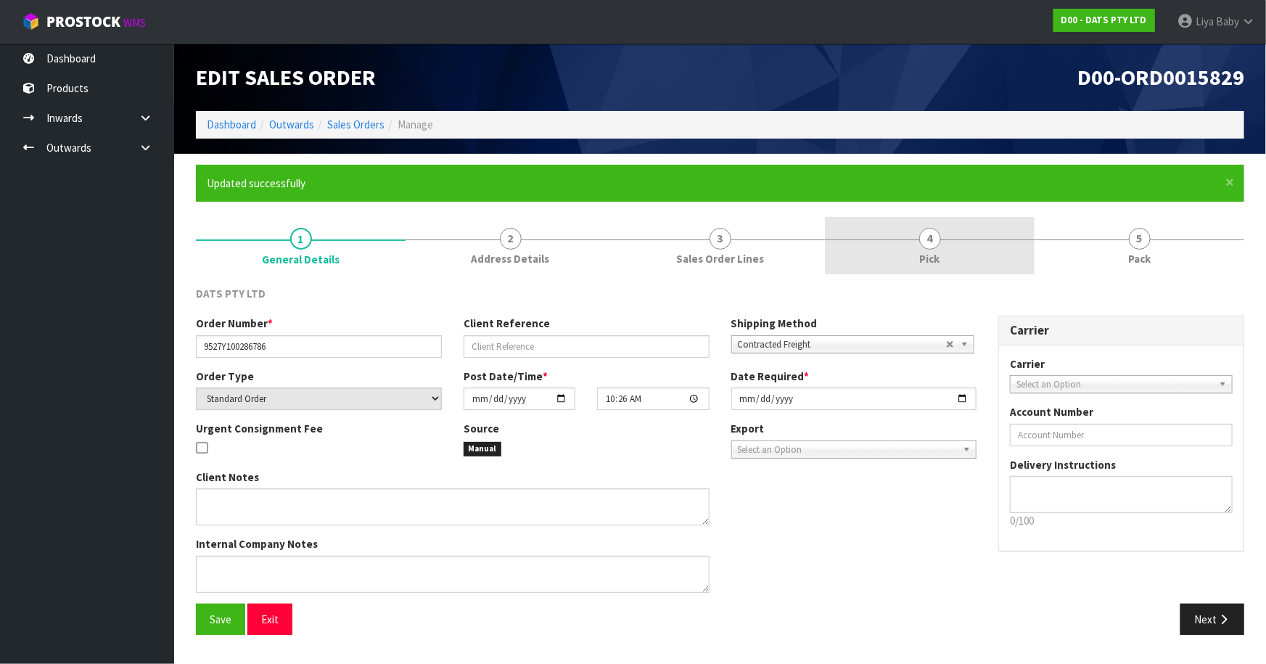
click at [954, 241] on link "4 Pick" at bounding box center [930, 245] width 210 height 57
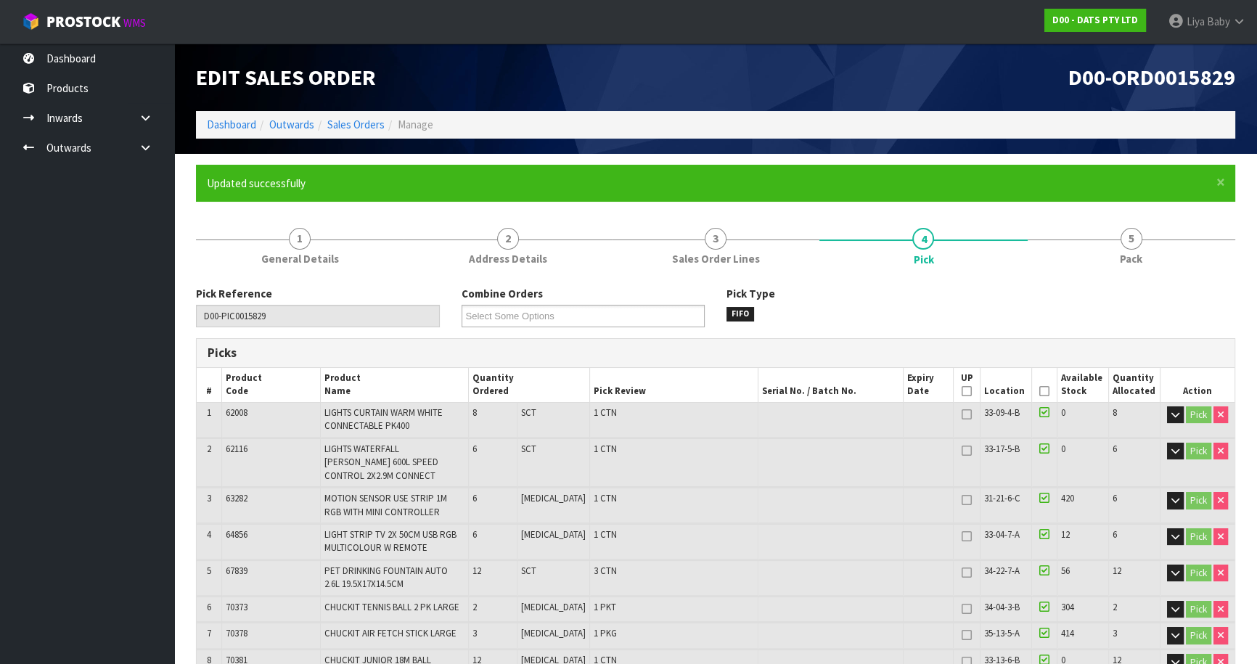
click at [1039, 392] on icon at bounding box center [1044, 391] width 10 height 1
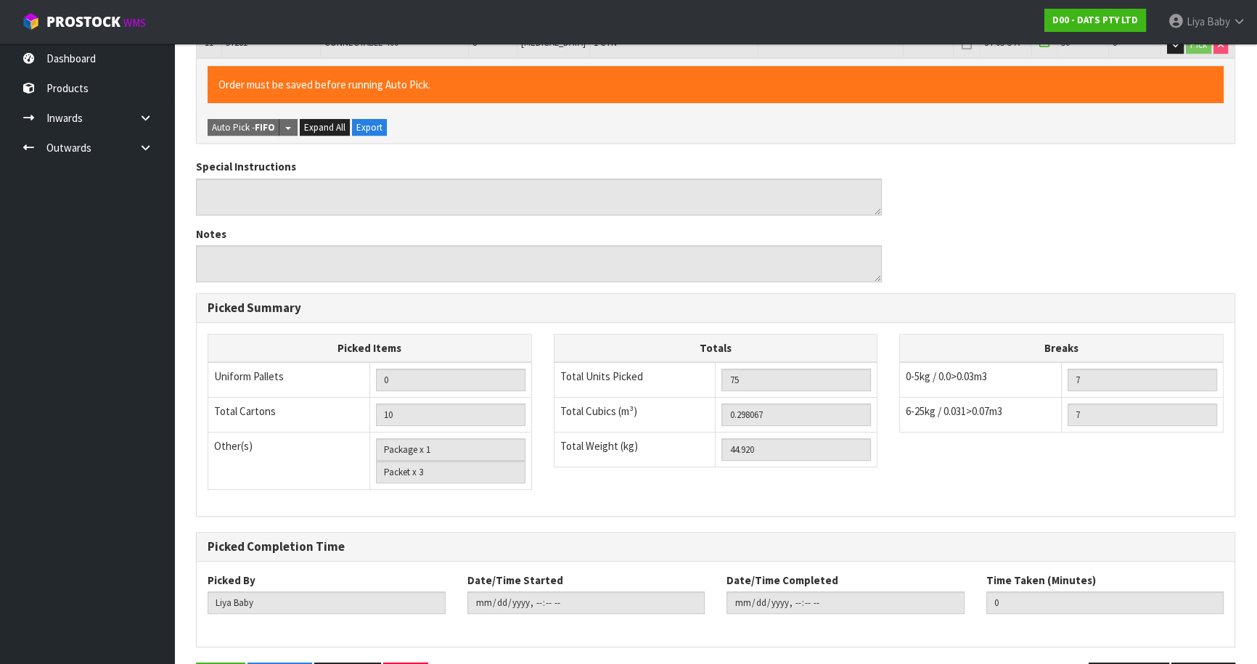
scroll to position [730, 0]
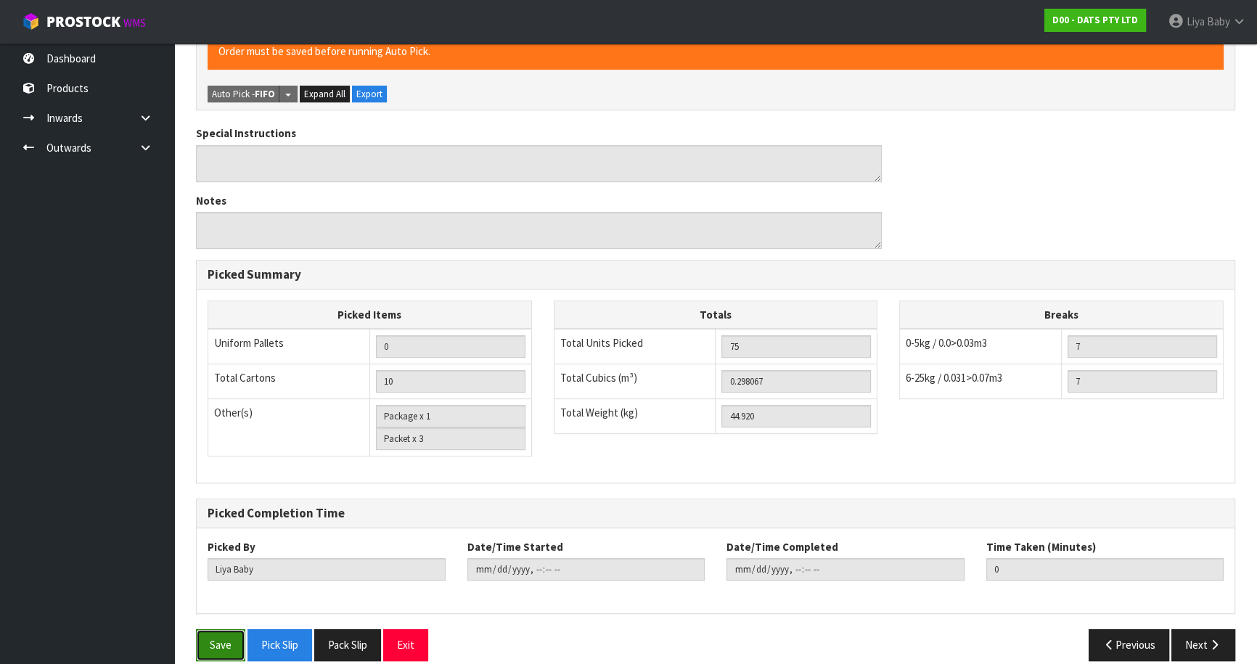
click at [215, 629] on button "Save" at bounding box center [220, 644] width 49 height 31
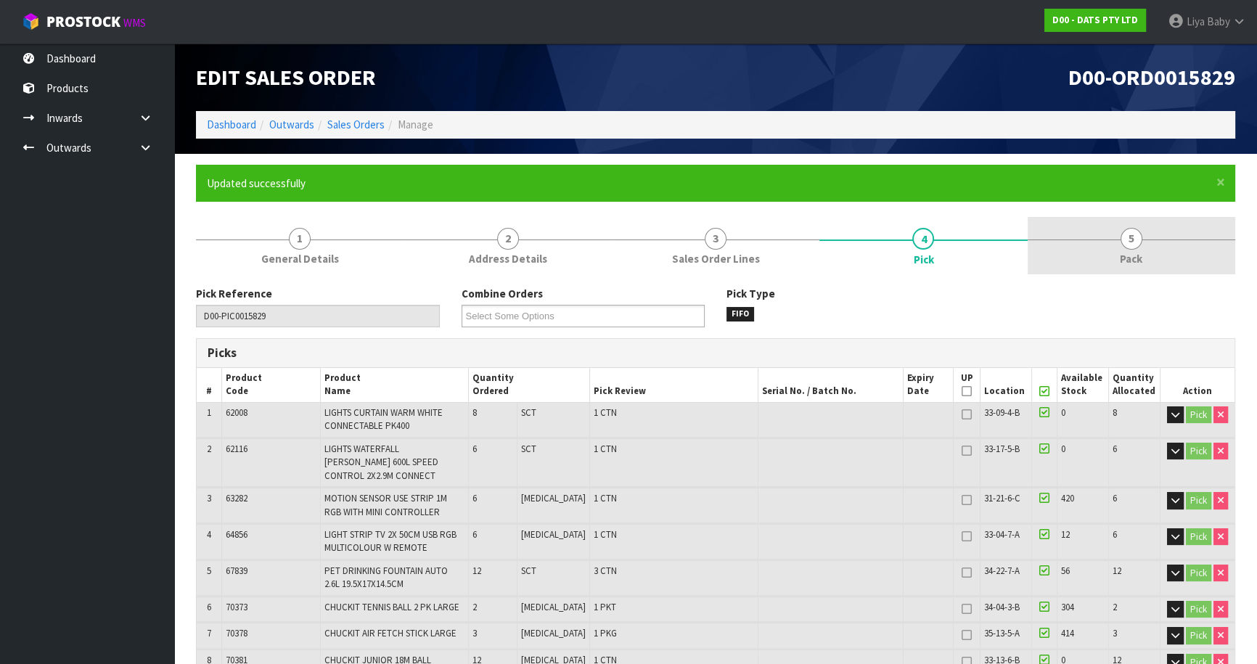
type input "2025-09-29T14:52:22"
click at [1115, 237] on link "5 Pack" at bounding box center [1131, 245] width 208 height 57
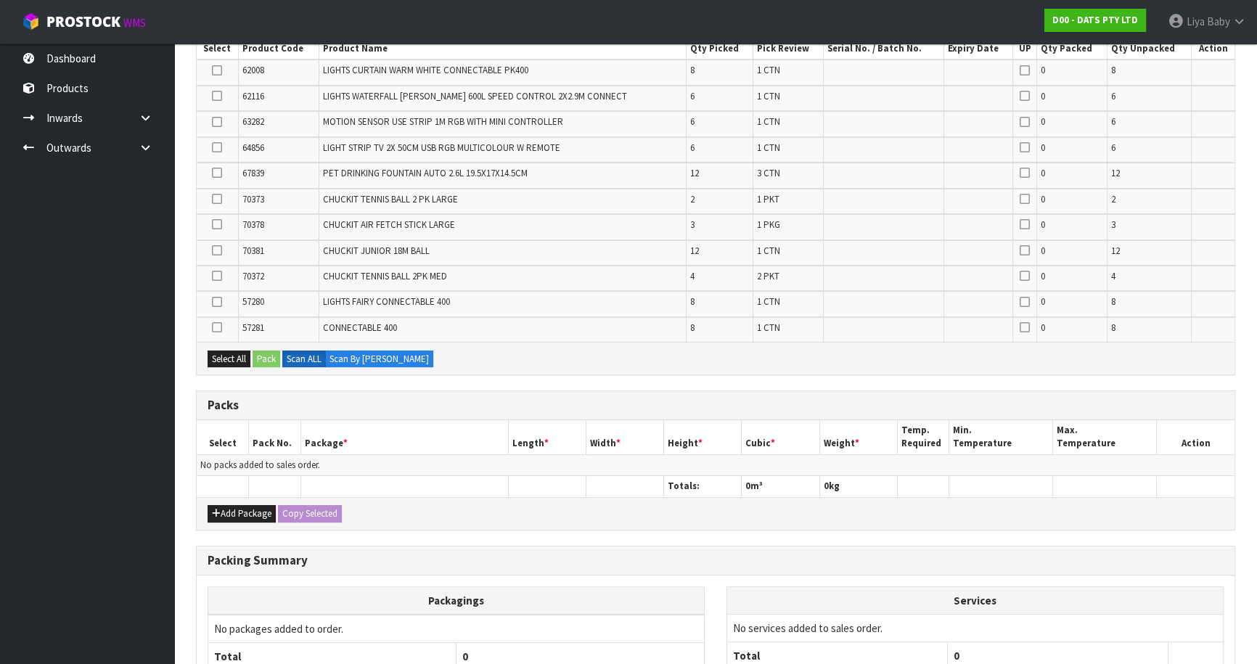
scroll to position [460, 0]
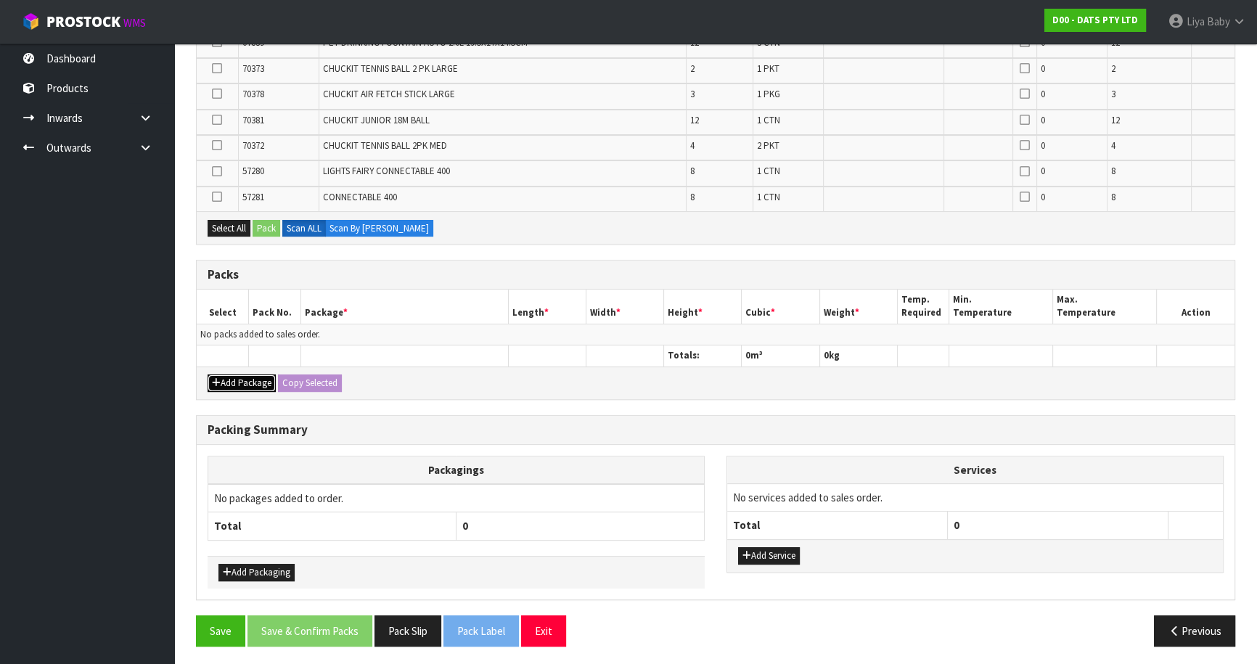
click at [237, 376] on button "Add Package" at bounding box center [242, 382] width 68 height 17
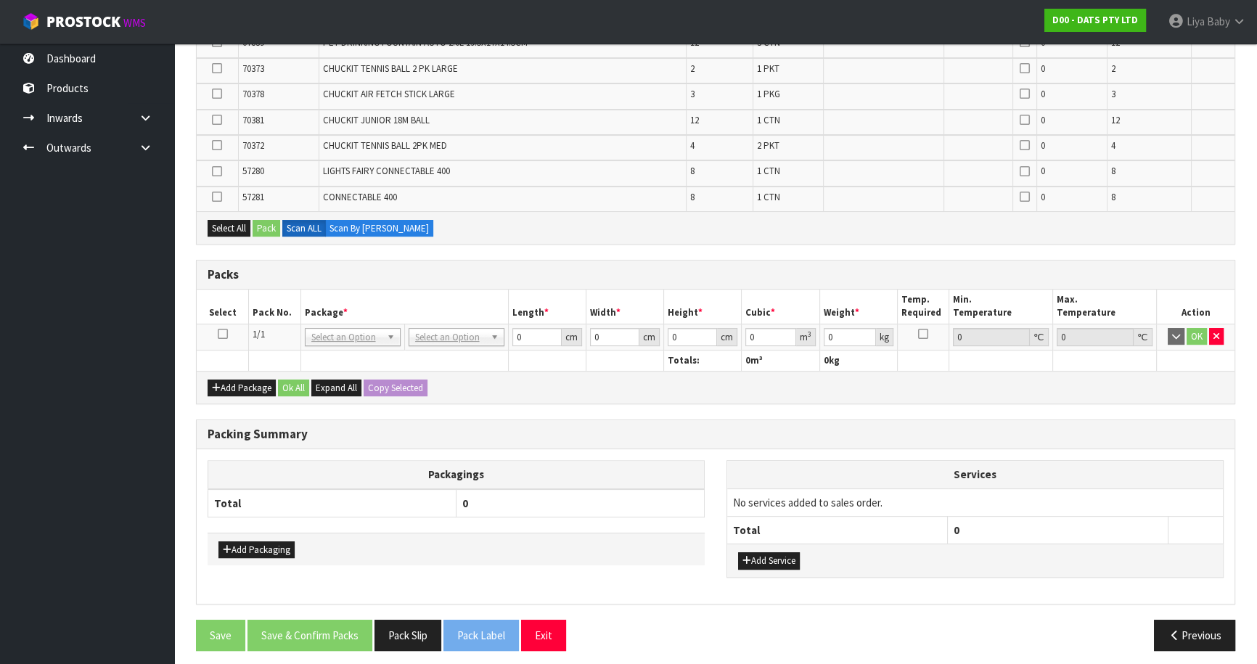
click at [223, 334] on icon at bounding box center [223, 334] width 10 height 1
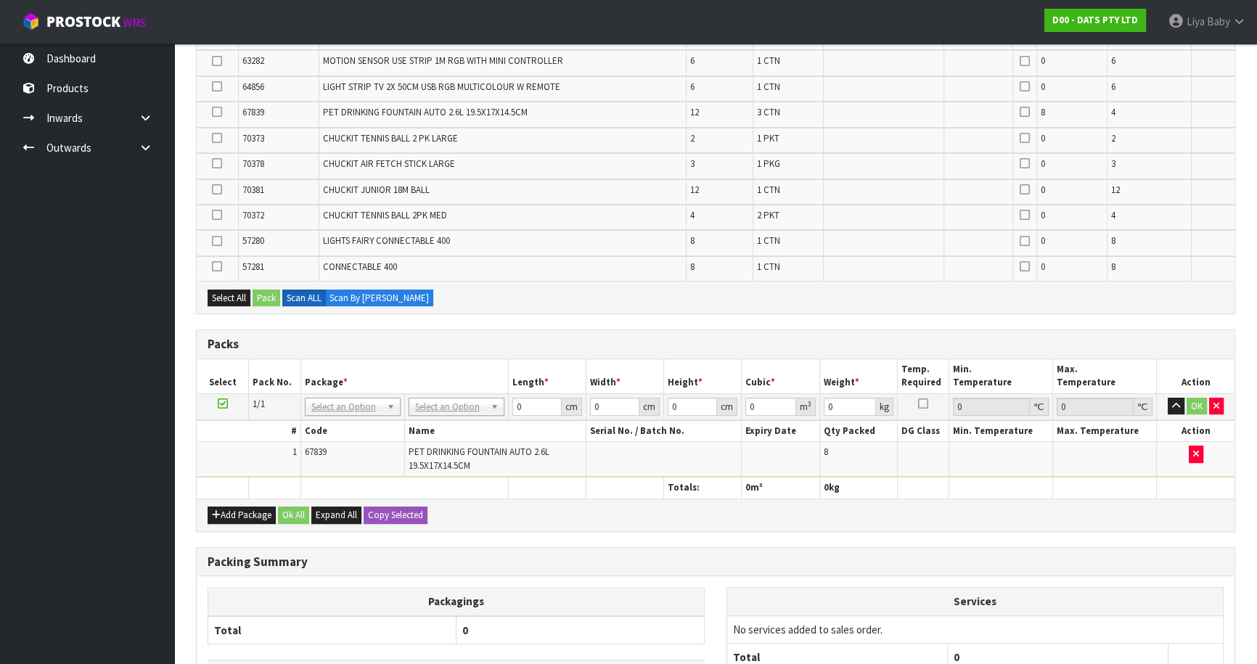
scroll to position [394, 0]
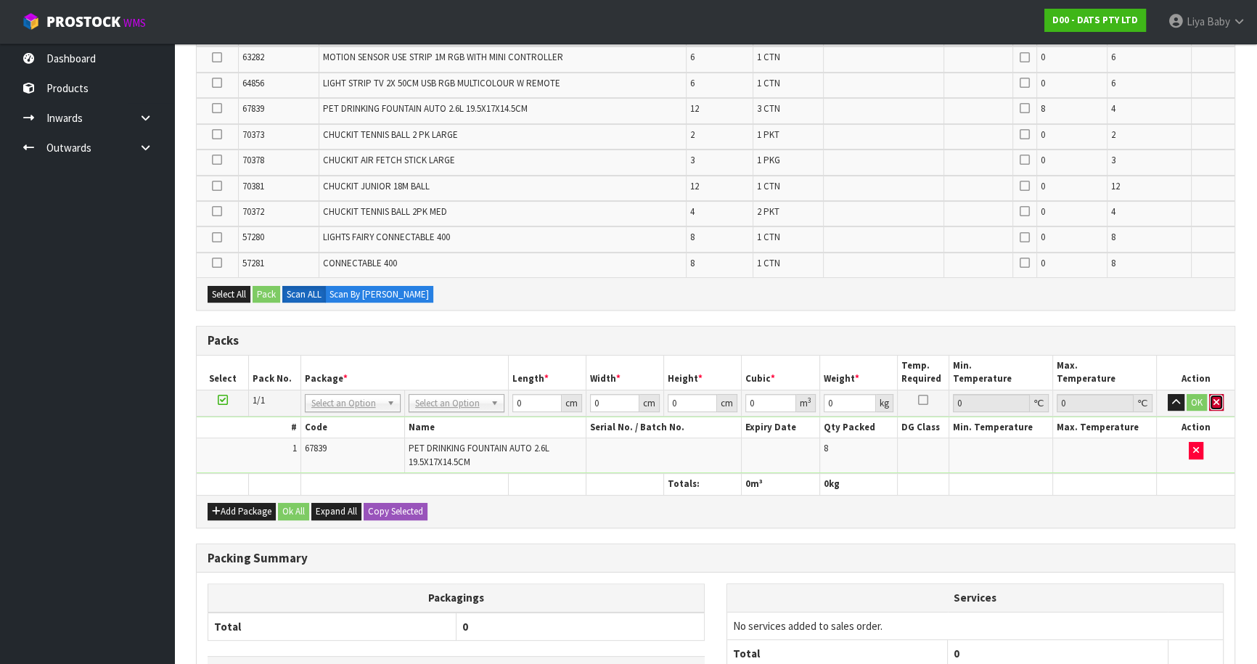
click at [1215, 394] on button "button" at bounding box center [1216, 402] width 15 height 17
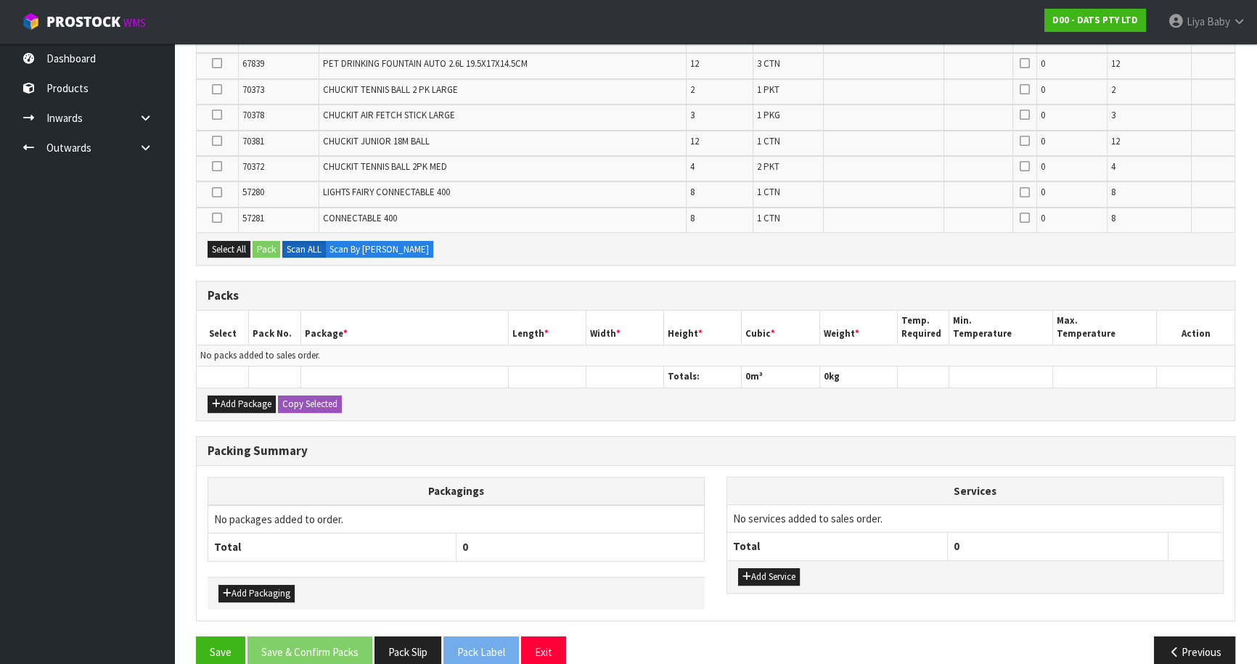
scroll to position [460, 0]
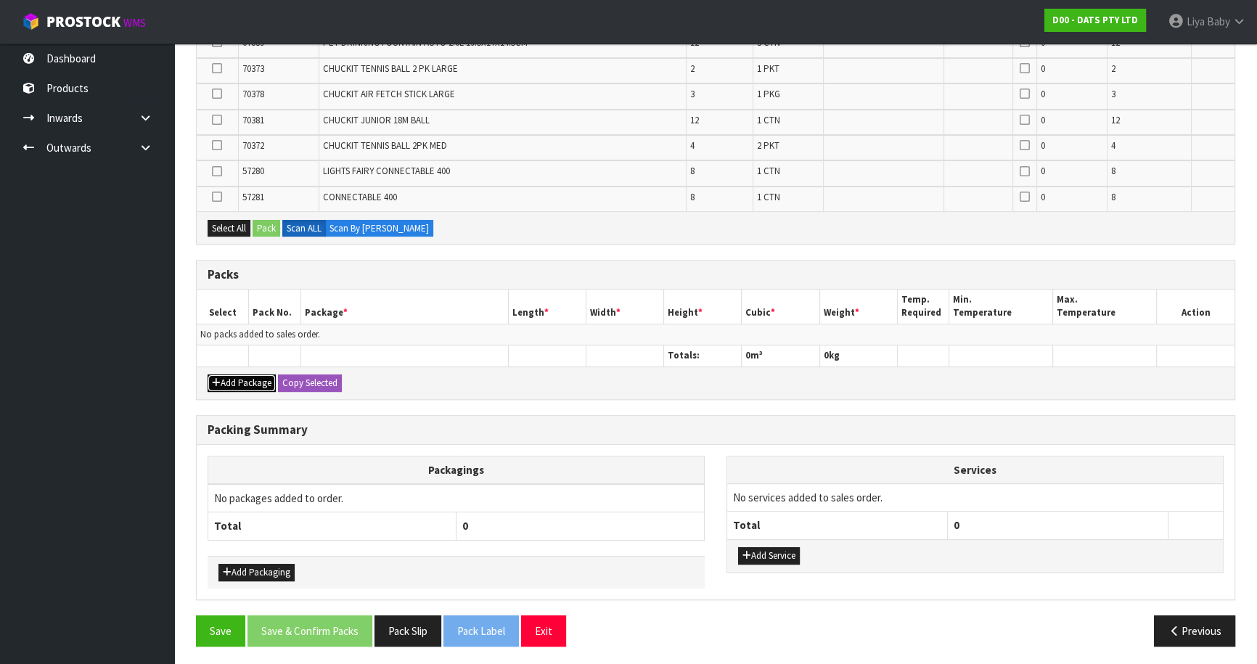
click at [235, 377] on button "Add Package" at bounding box center [242, 382] width 68 height 17
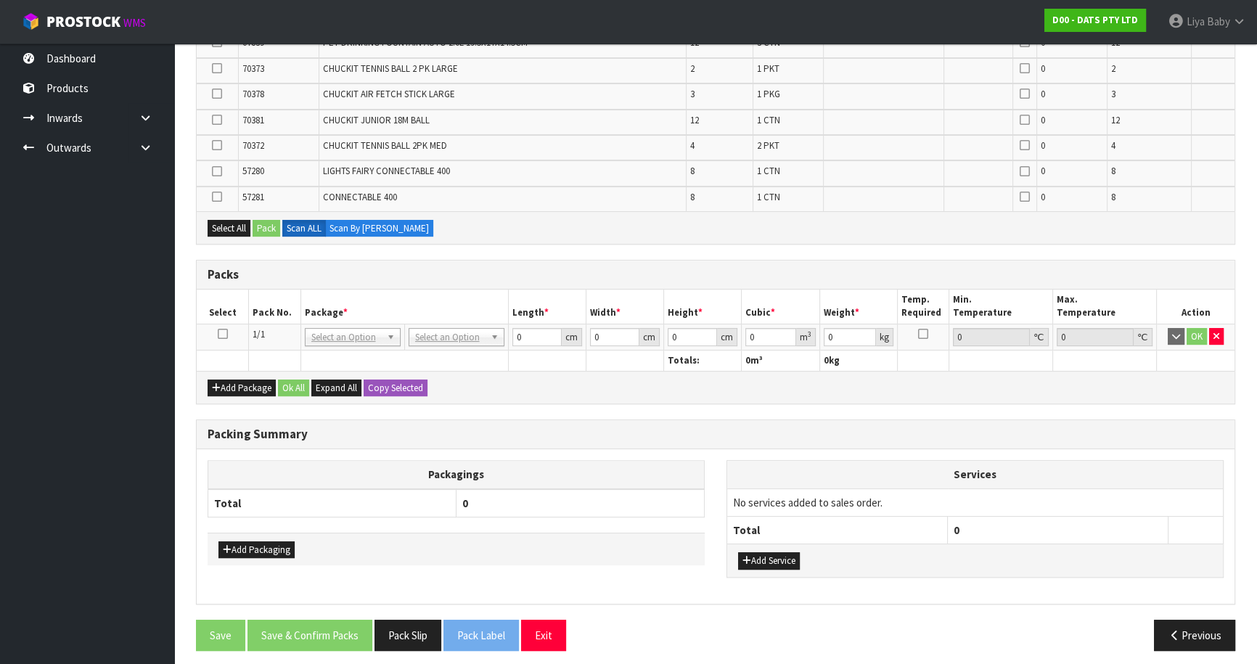
click at [225, 334] on icon at bounding box center [223, 334] width 10 height 1
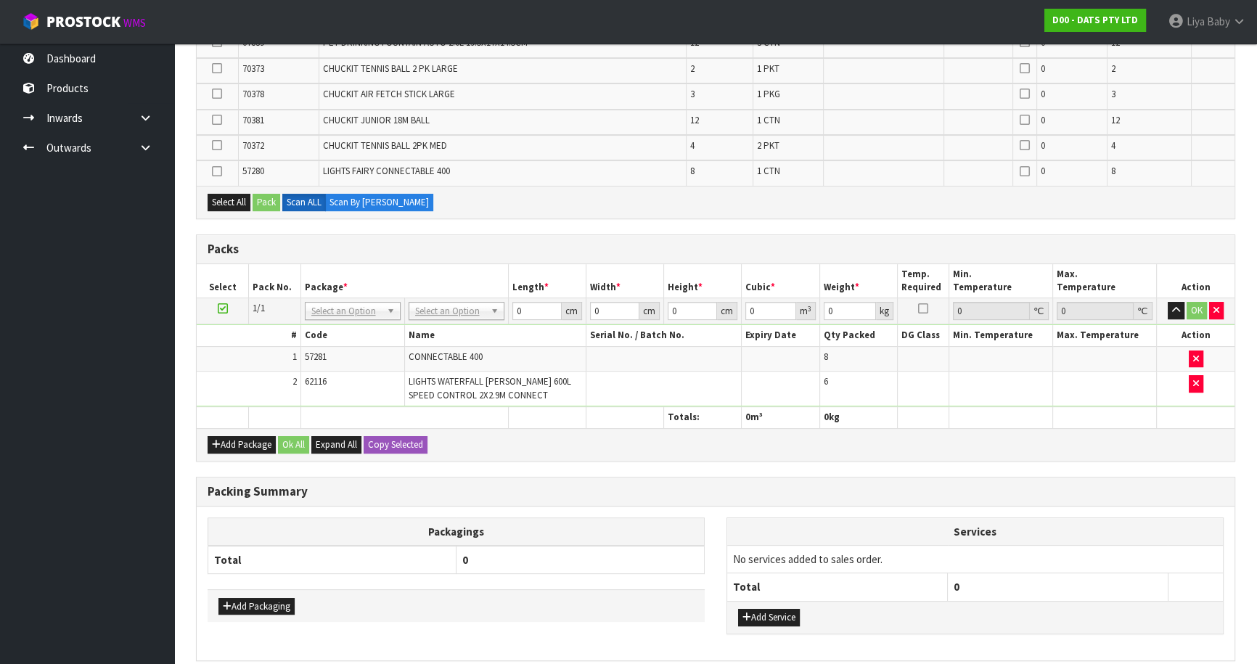
scroll to position [435, 0]
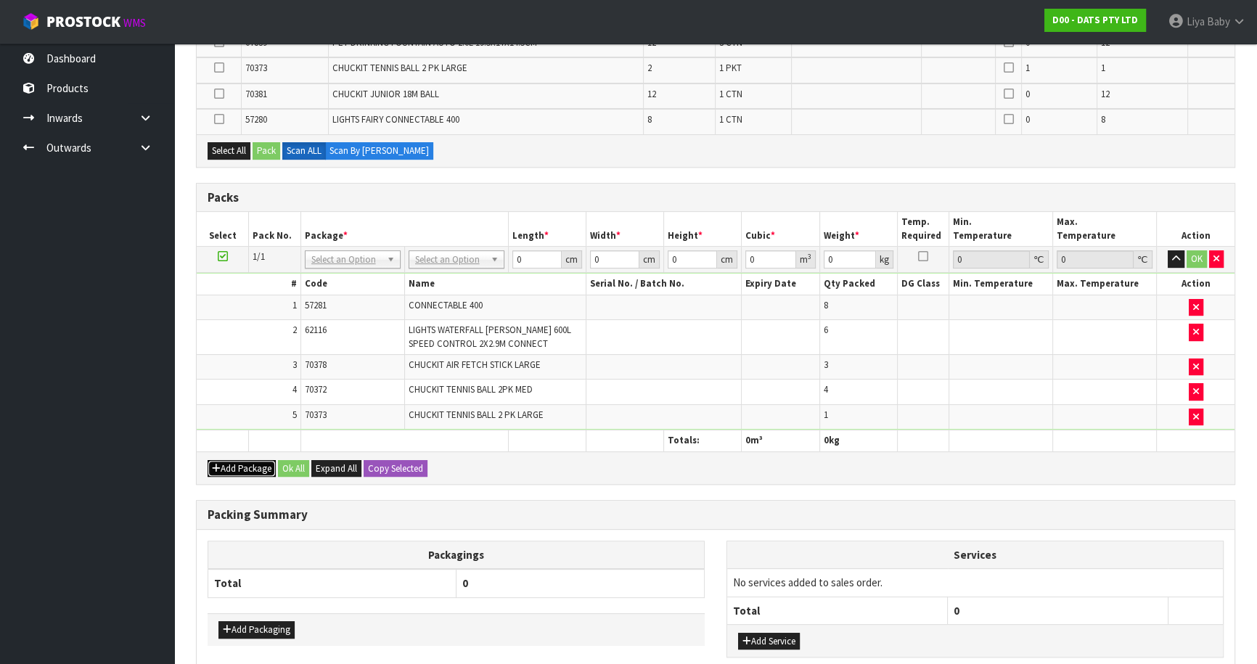
click at [247, 462] on button "Add Package" at bounding box center [242, 468] width 68 height 17
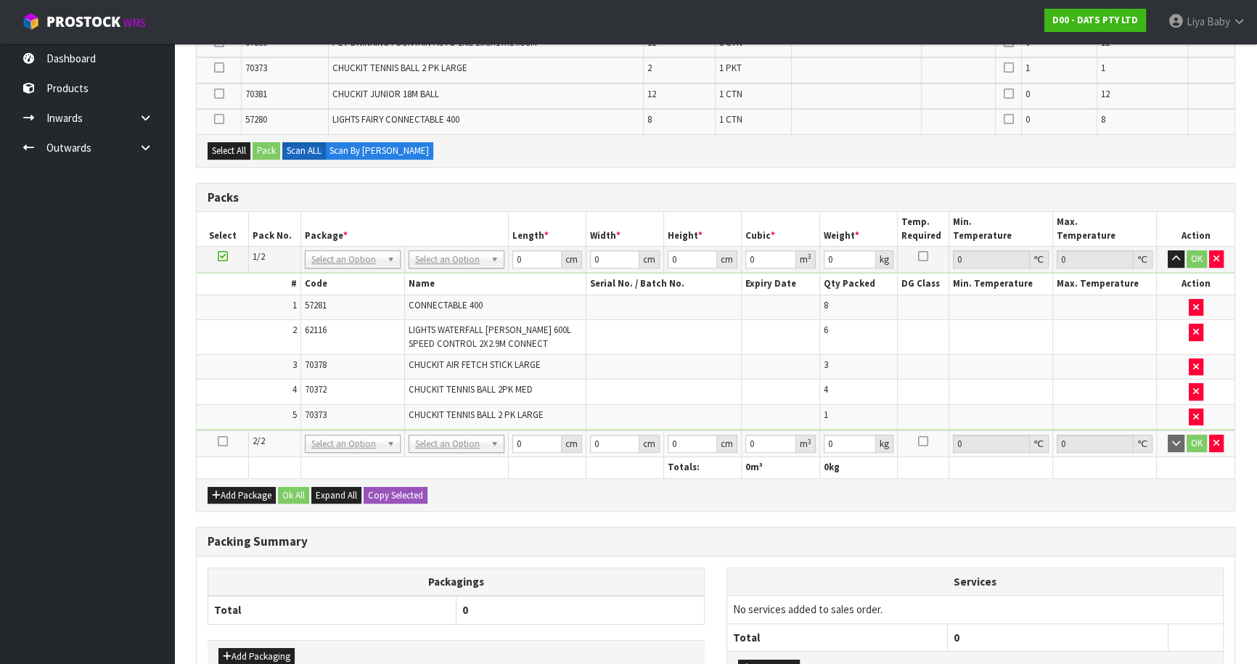
click at [223, 441] on icon at bounding box center [223, 441] width 10 height 1
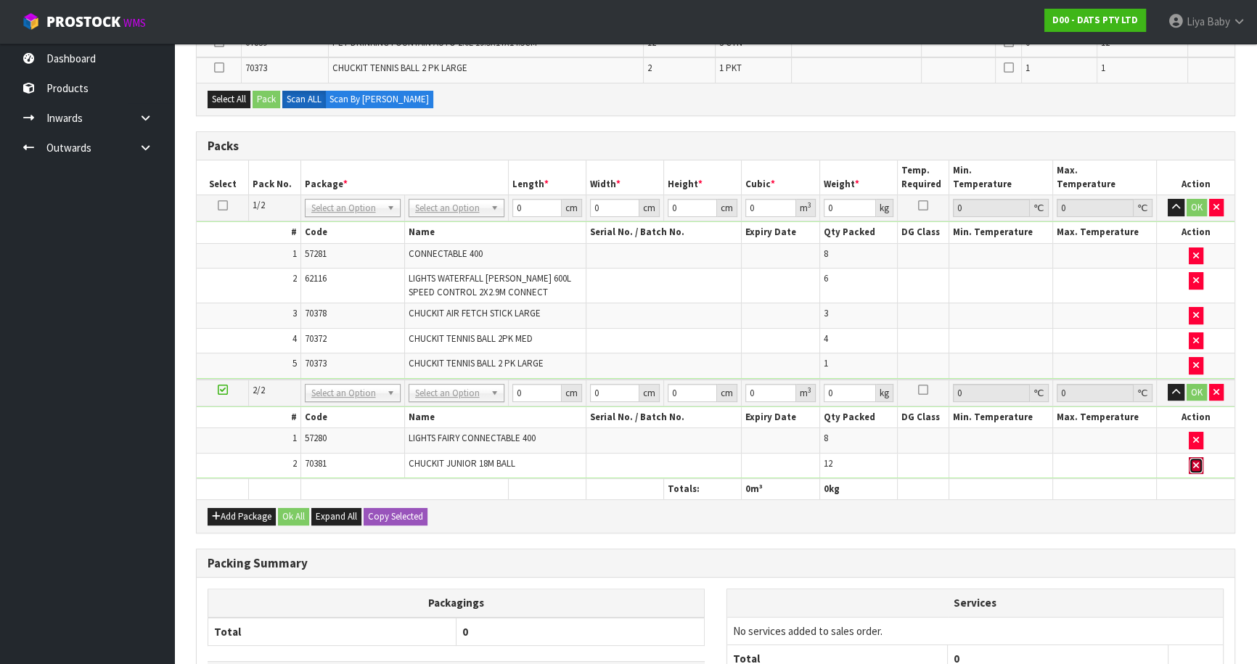
click at [1195, 461] on icon "button" at bounding box center [1196, 465] width 6 height 9
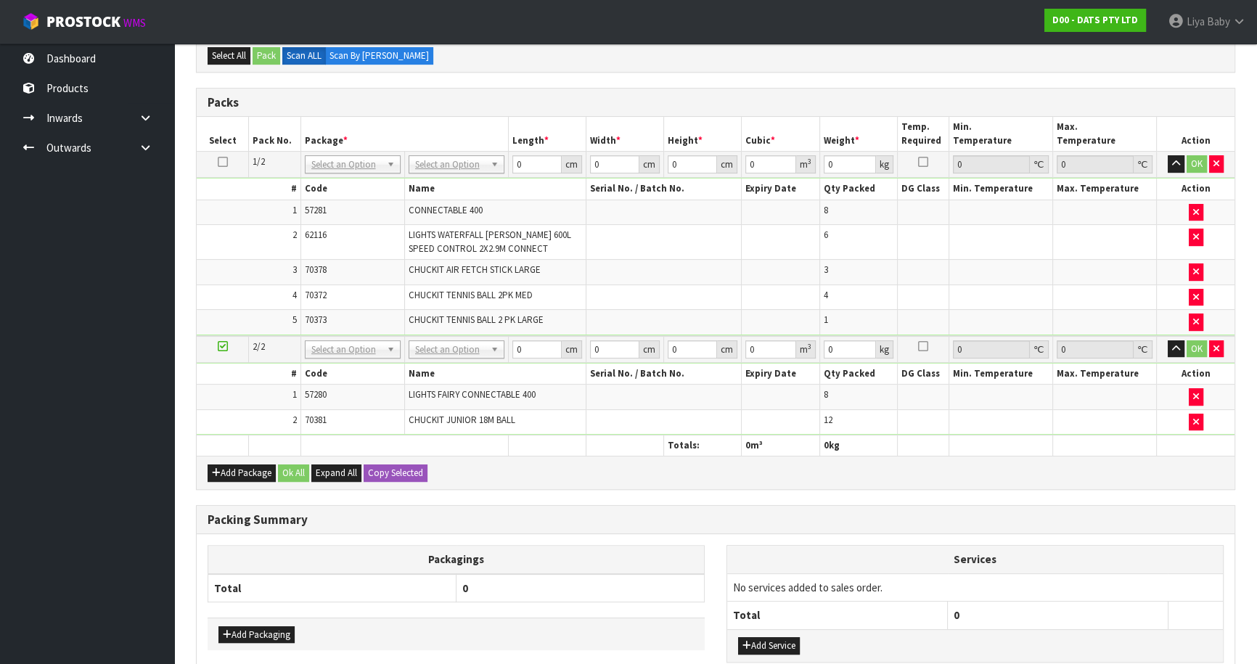
scroll to position [501, 0]
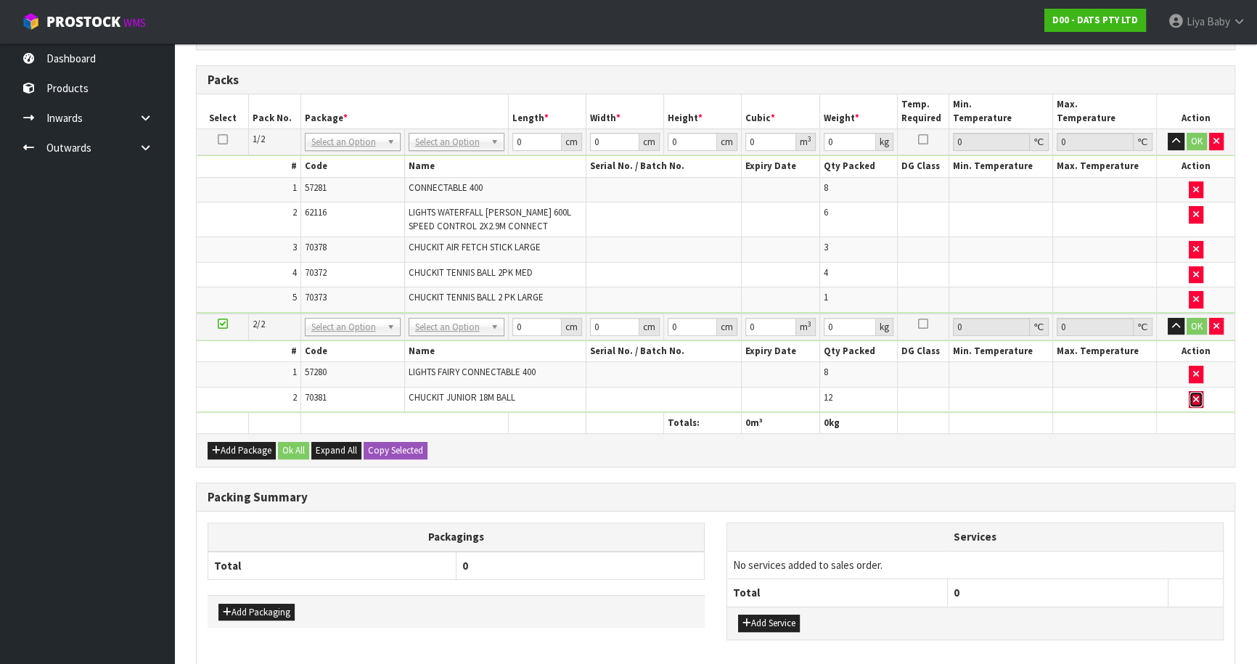
click at [1194, 395] on icon "button" at bounding box center [1196, 399] width 6 height 9
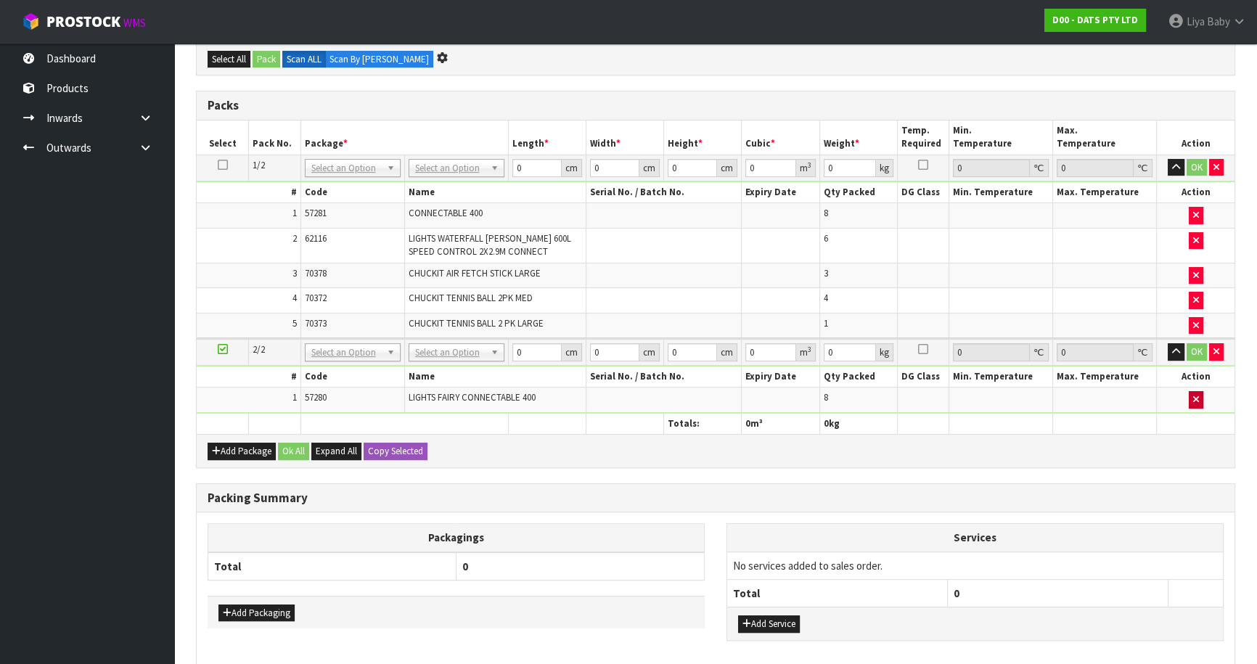
scroll to position [475, 0]
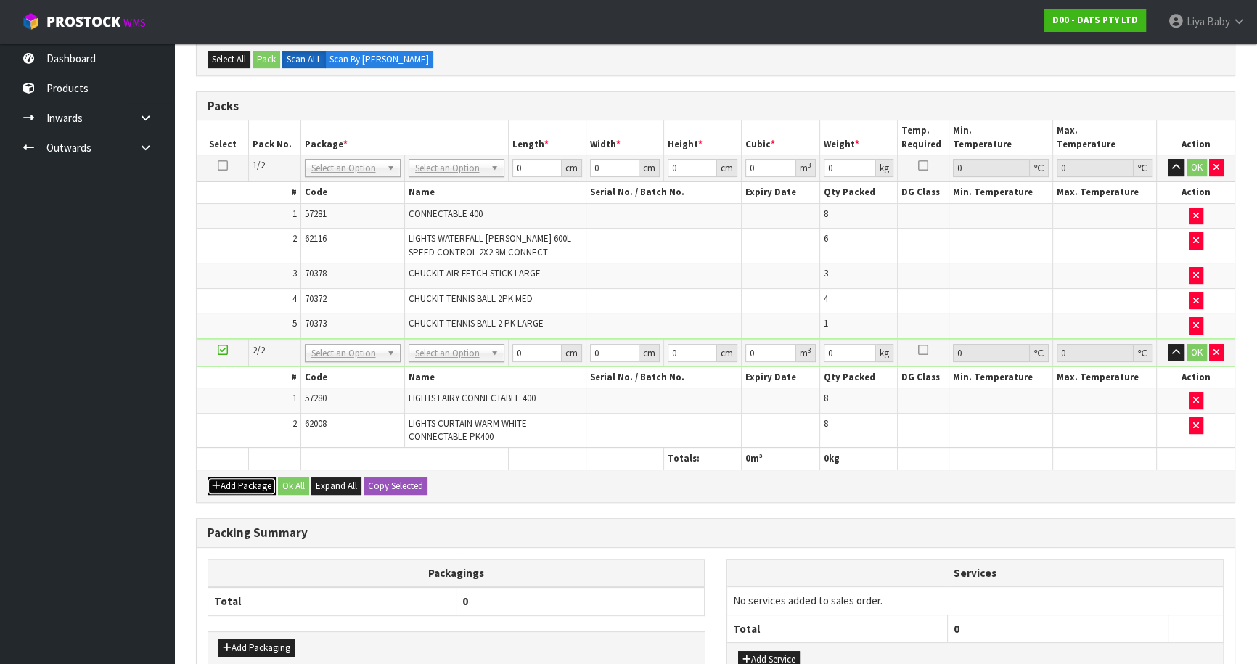
click at [242, 482] on button "Add Package" at bounding box center [242, 485] width 68 height 17
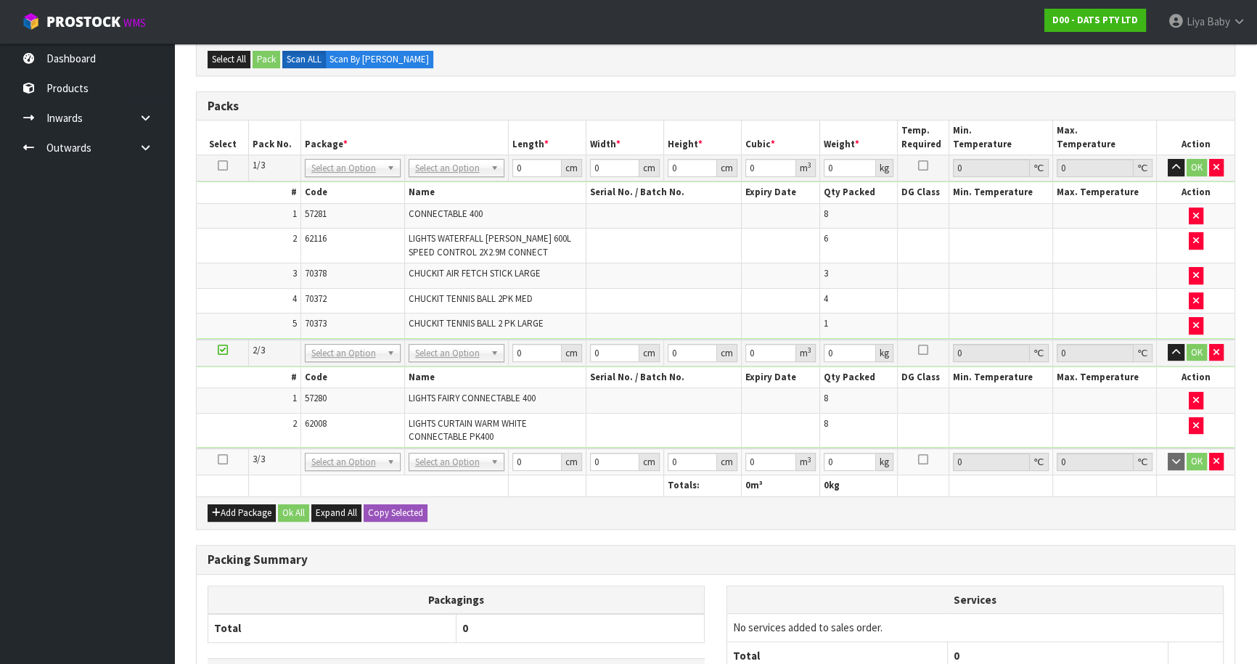
click at [219, 460] on icon at bounding box center [223, 459] width 10 height 1
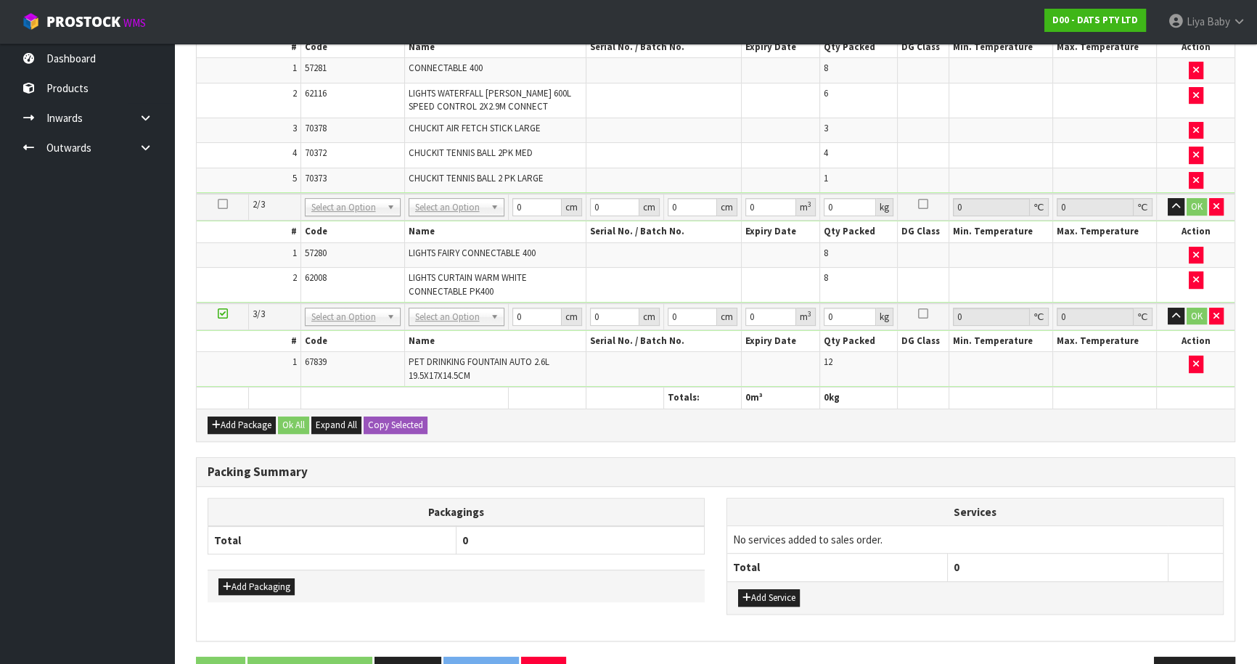
scroll to position [0, 0]
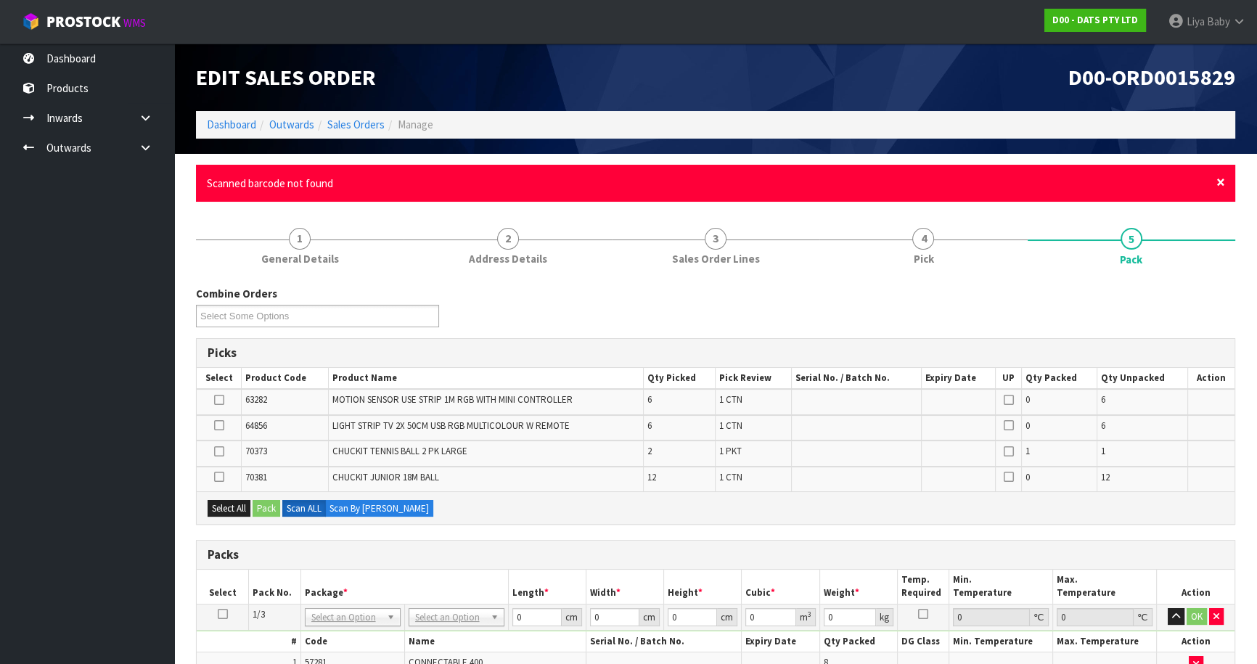
click at [1222, 179] on span "×" at bounding box center [1220, 182] width 9 height 20
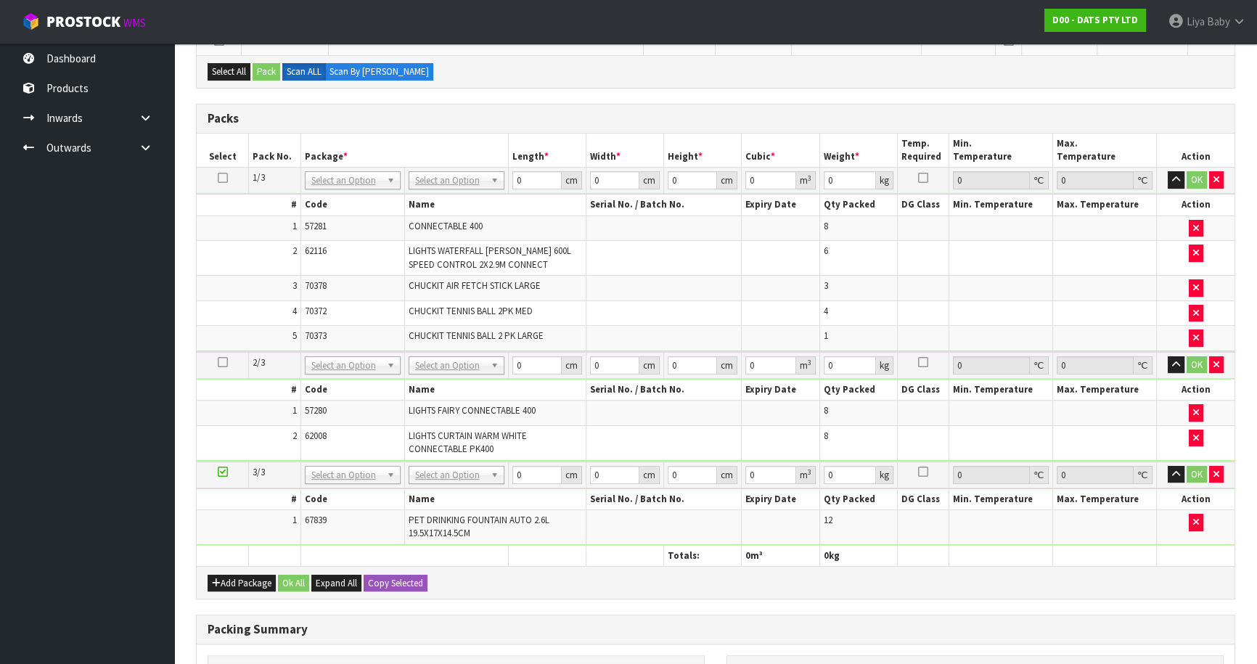
scroll to position [450, 0]
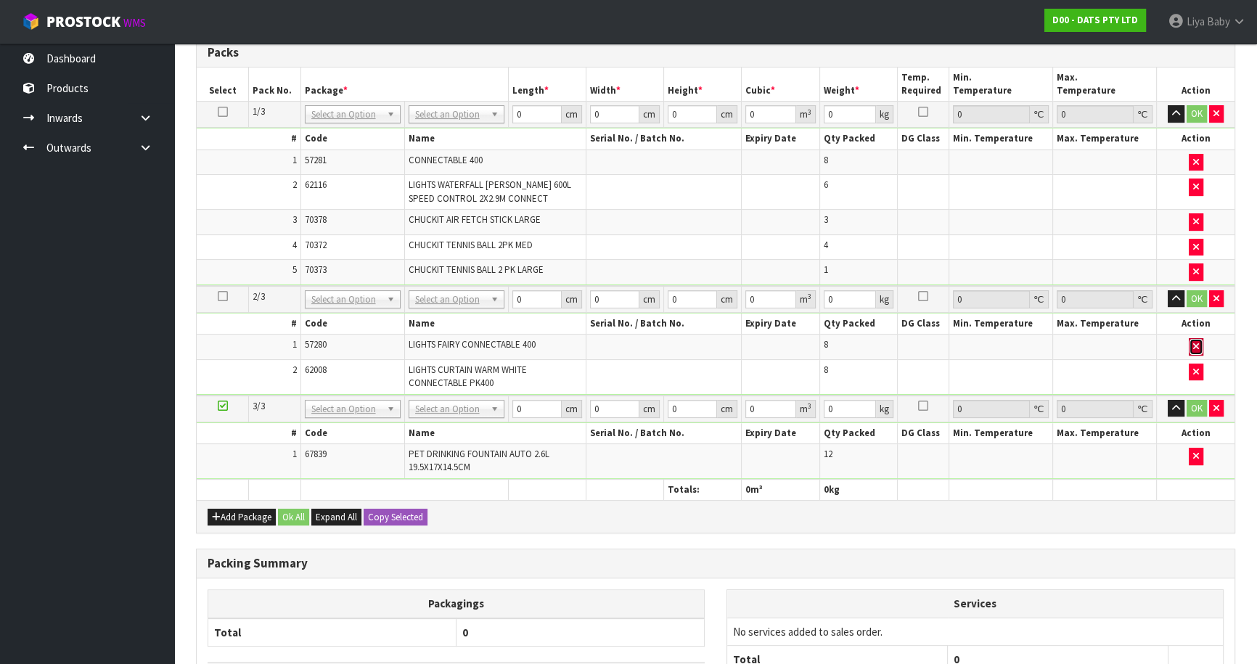
click at [1193, 344] on icon "button" at bounding box center [1196, 346] width 6 height 9
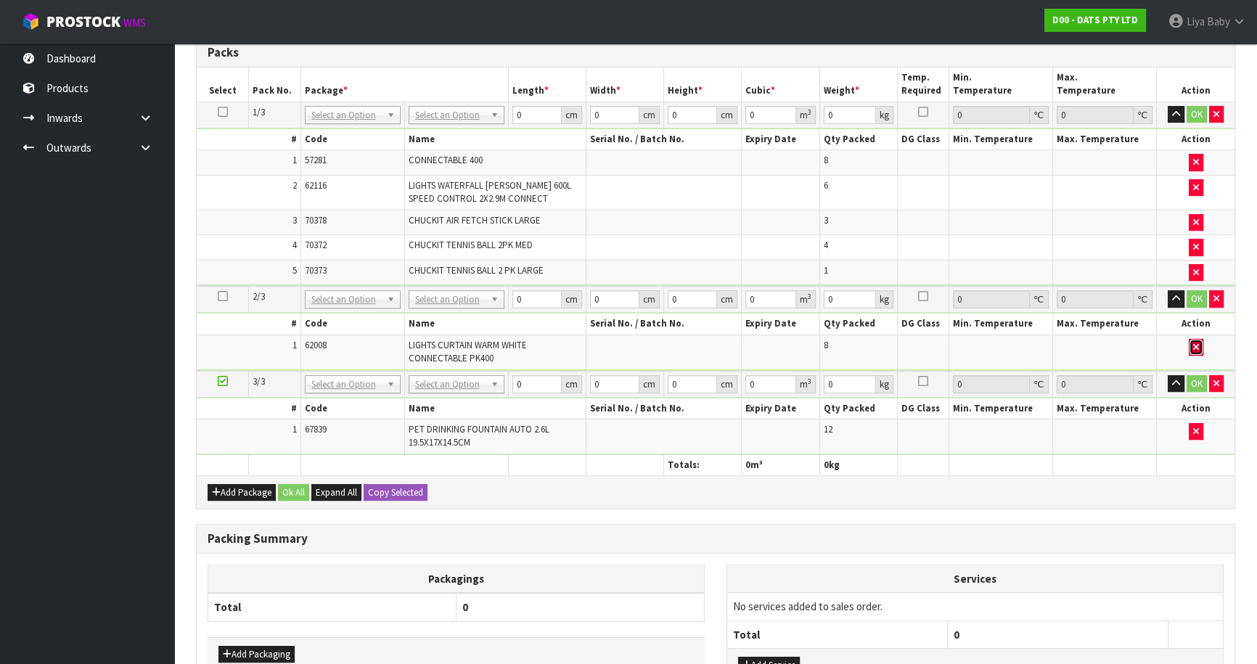
click at [1193, 342] on icon "button" at bounding box center [1196, 346] width 6 height 9
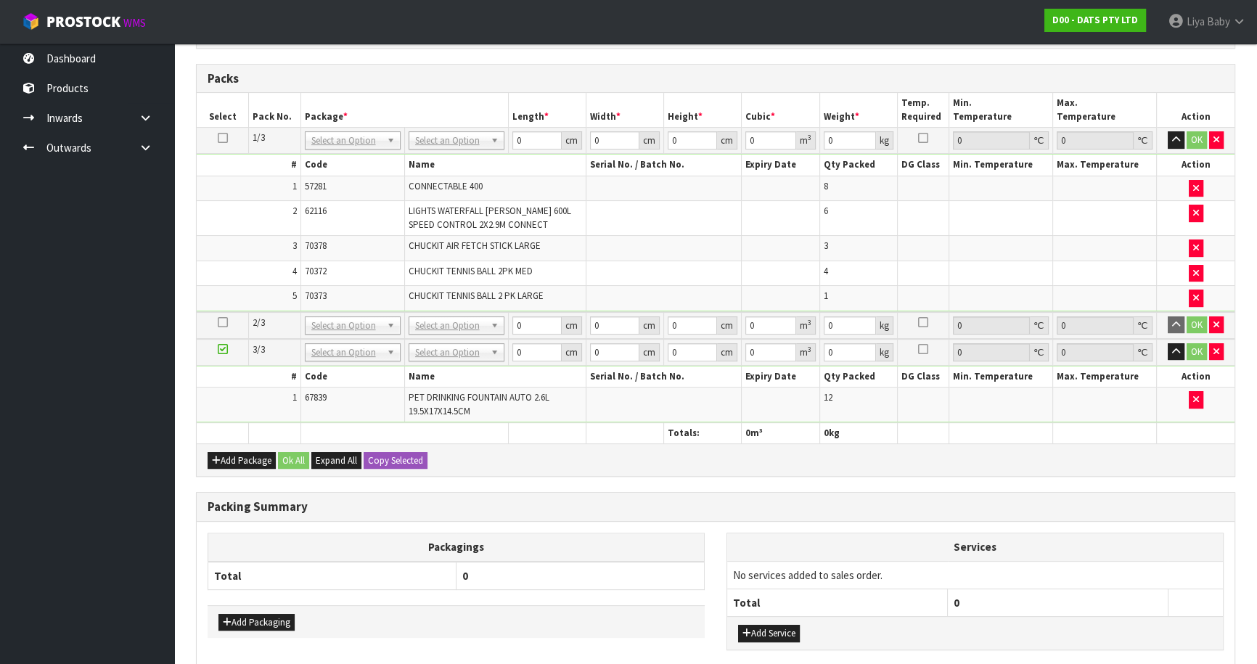
scroll to position [501, 0]
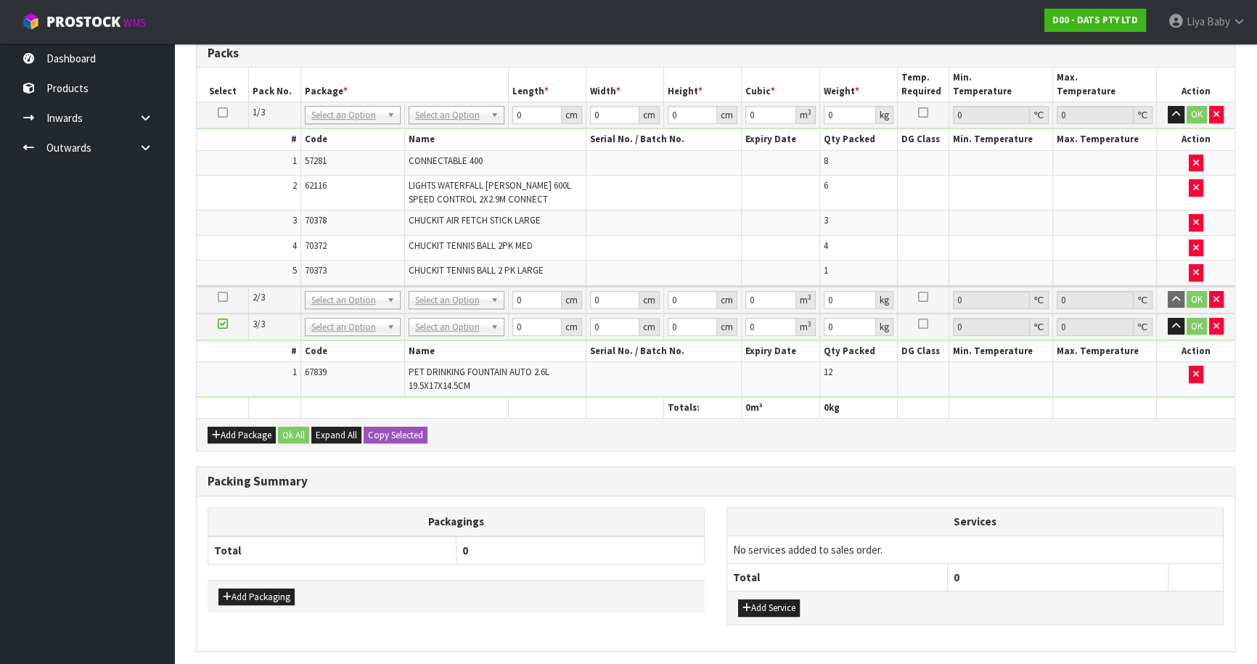
drag, startPoint x: 219, startPoint y: 290, endPoint x: 225, endPoint y: 295, distance: 7.7
click at [219, 297] on icon at bounding box center [223, 297] width 10 height 1
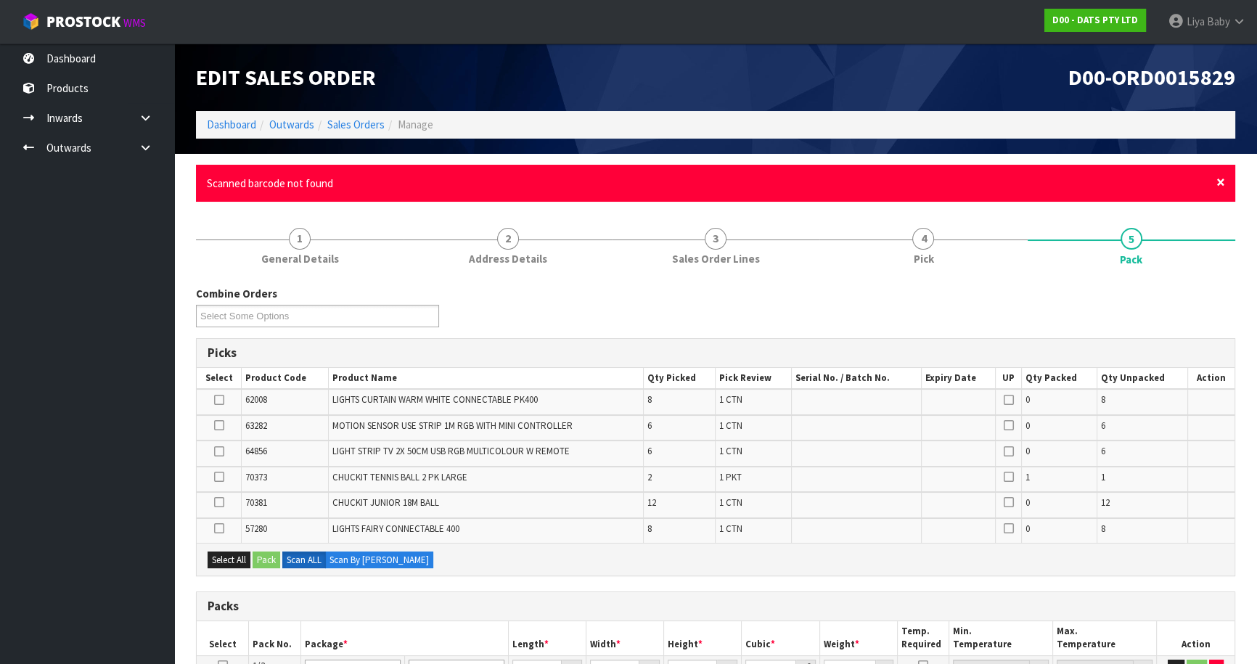
click at [1218, 175] on span "×" at bounding box center [1220, 182] width 9 height 20
click at [1220, 181] on span "×" at bounding box center [1220, 182] width 9 height 20
click at [1221, 186] on span "×" at bounding box center [1220, 182] width 9 height 20
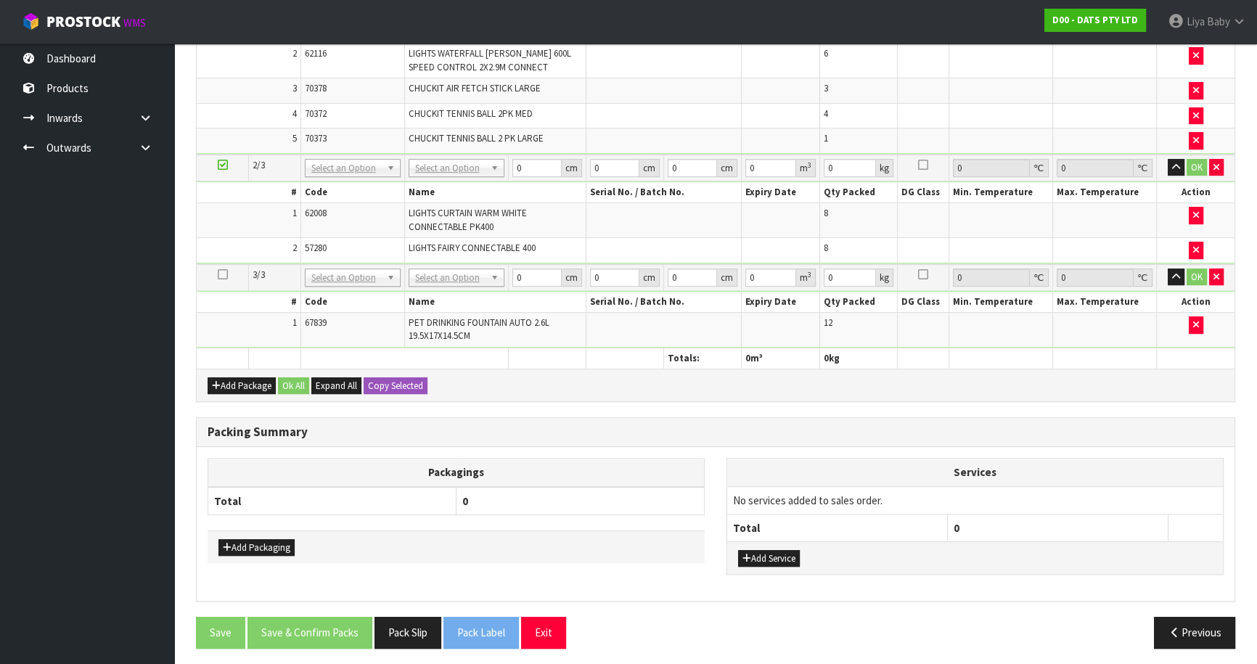
scroll to position [556, 0]
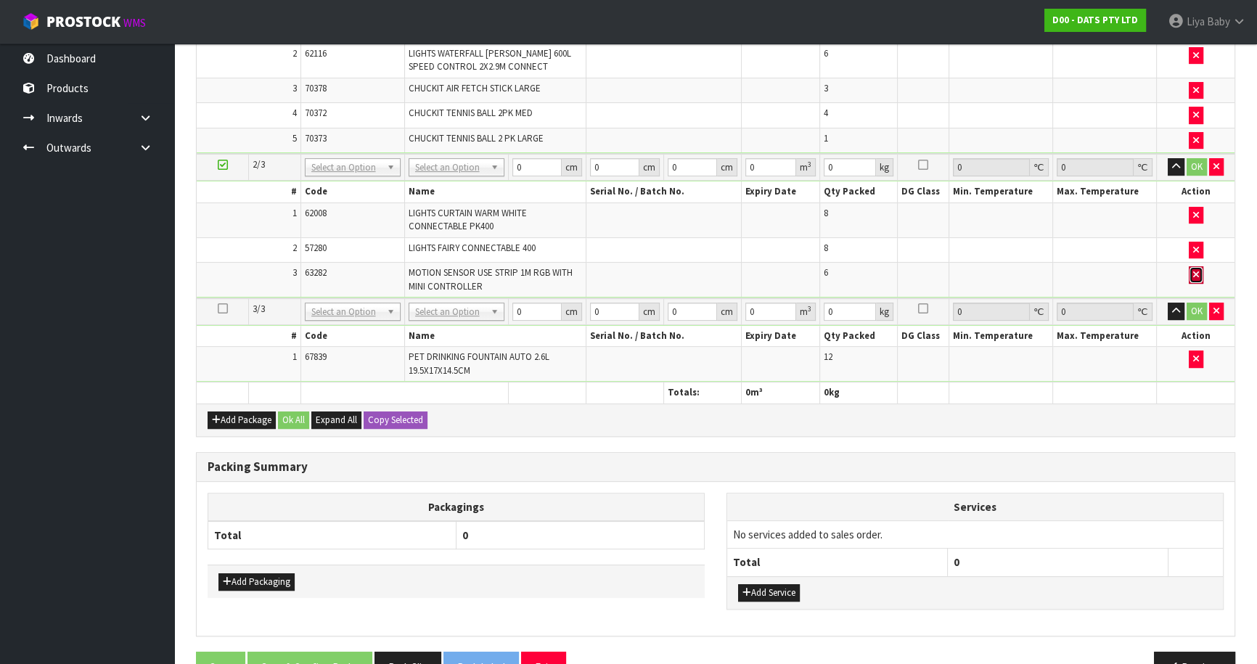
click at [1193, 270] on icon "button" at bounding box center [1196, 274] width 6 height 9
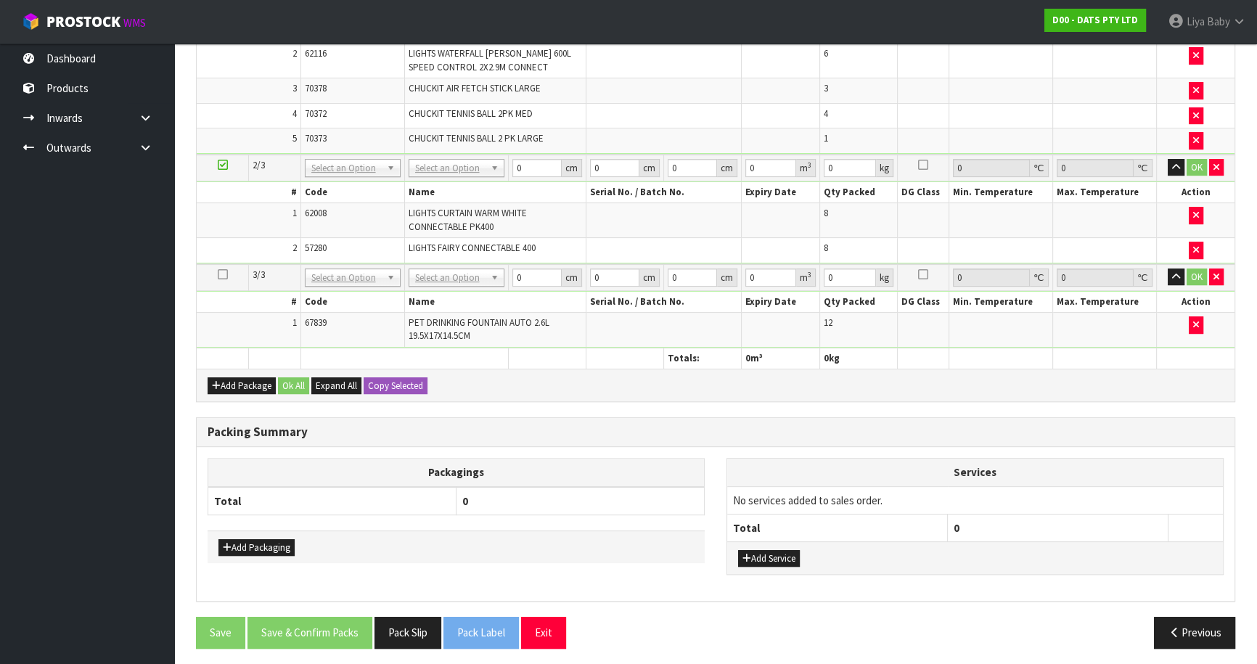
click at [221, 274] on icon at bounding box center [223, 274] width 10 height 1
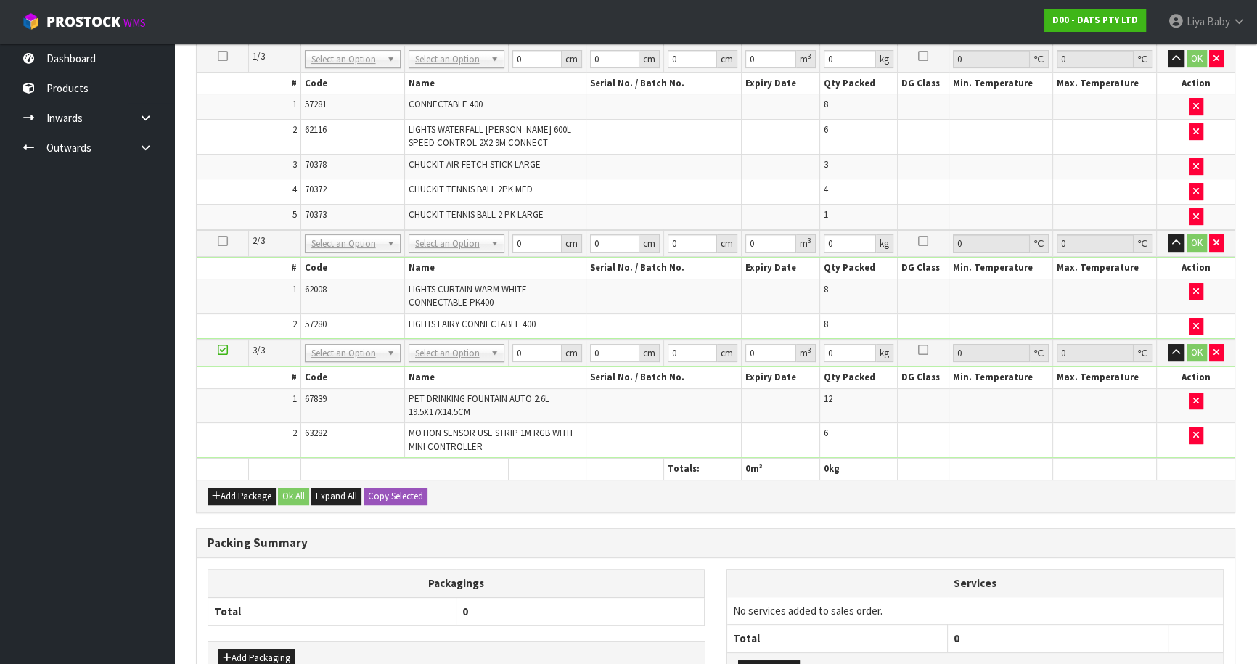
scroll to position [591, 0]
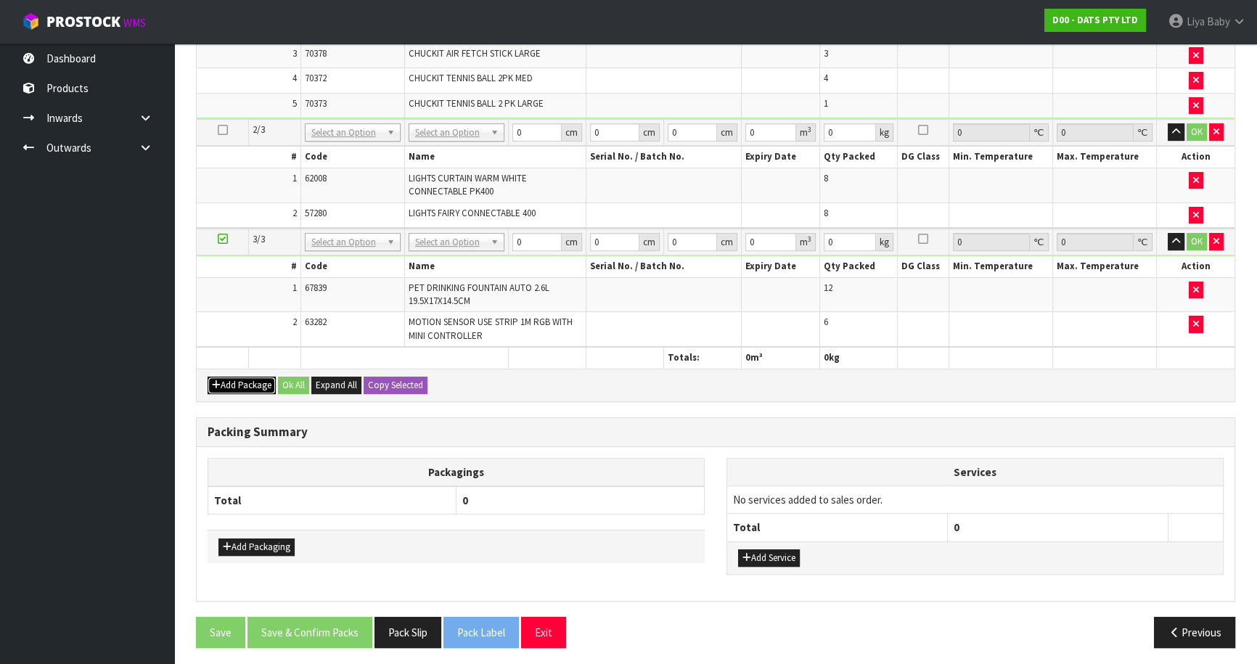
click at [250, 377] on button "Add Package" at bounding box center [242, 385] width 68 height 17
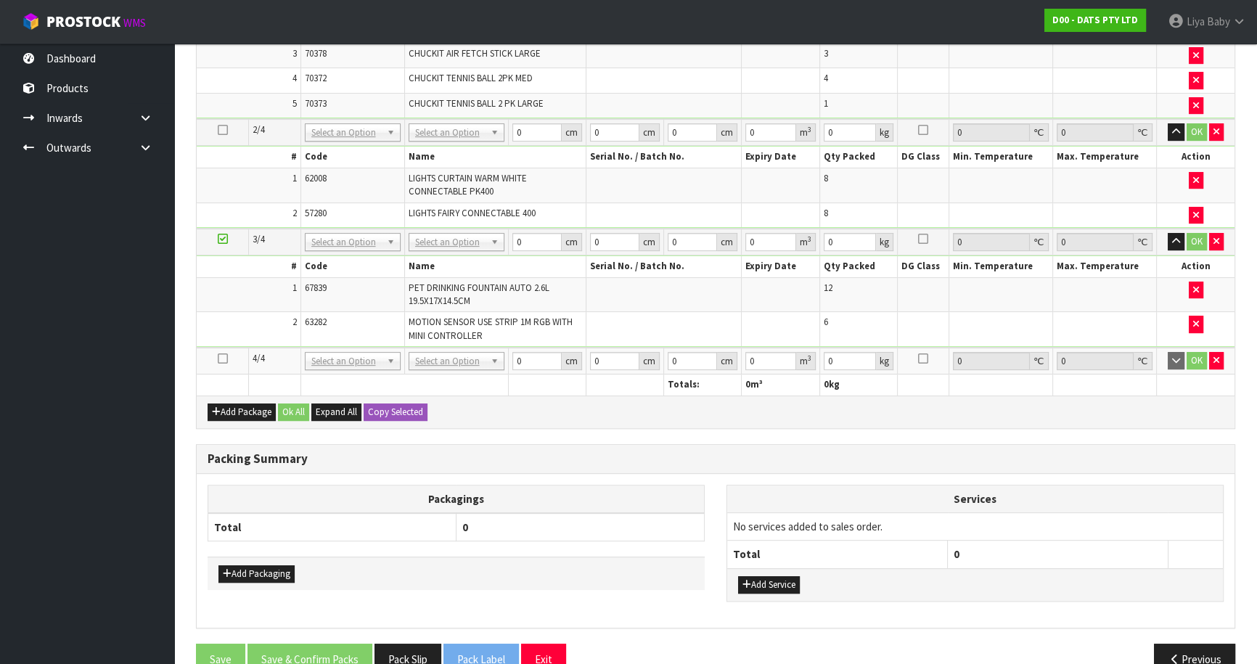
click at [220, 358] on icon at bounding box center [223, 358] width 10 height 1
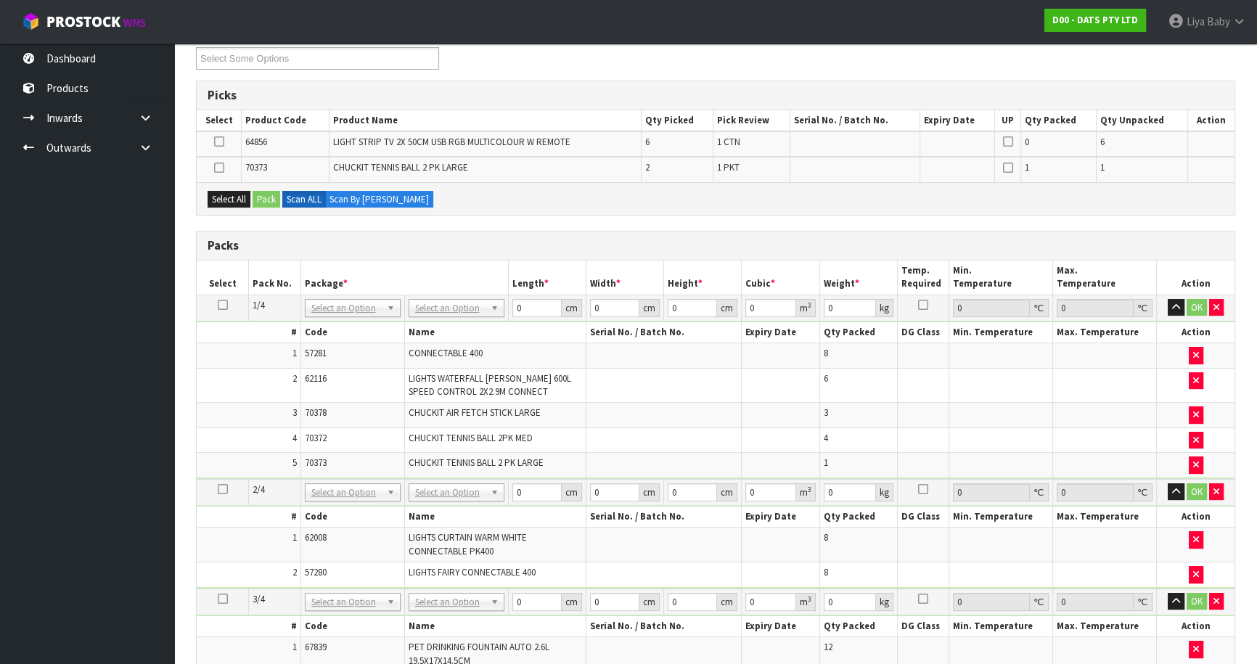
scroll to position [235, 0]
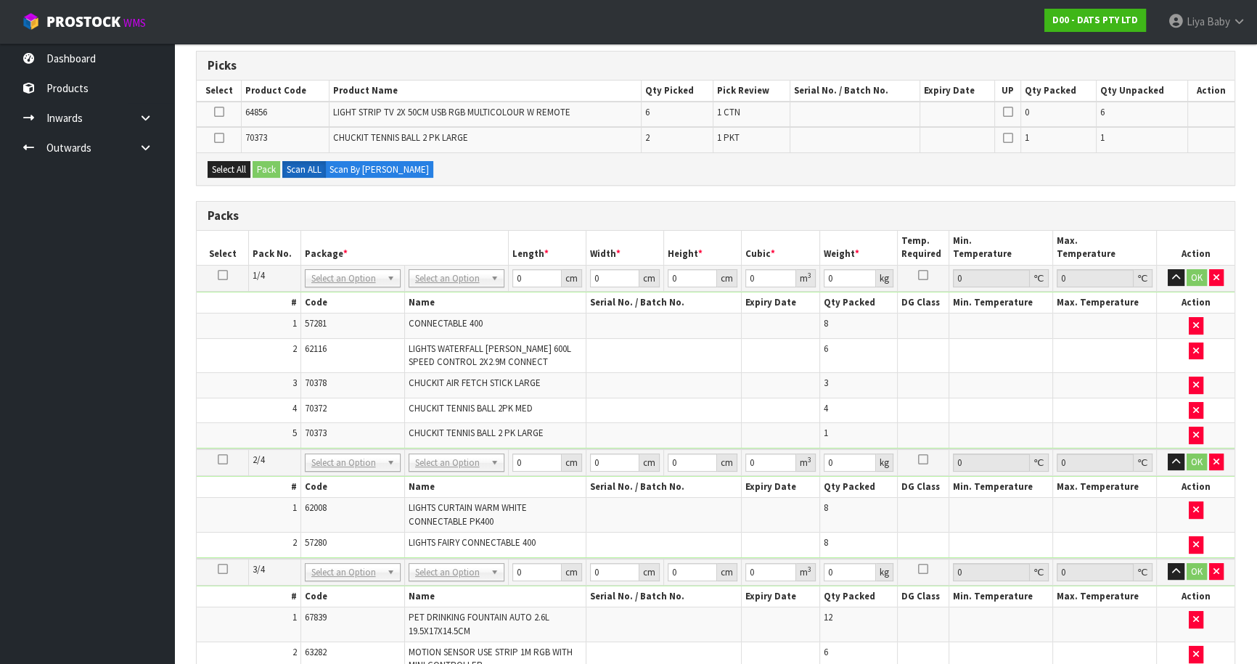
click at [219, 275] on icon at bounding box center [223, 275] width 10 height 1
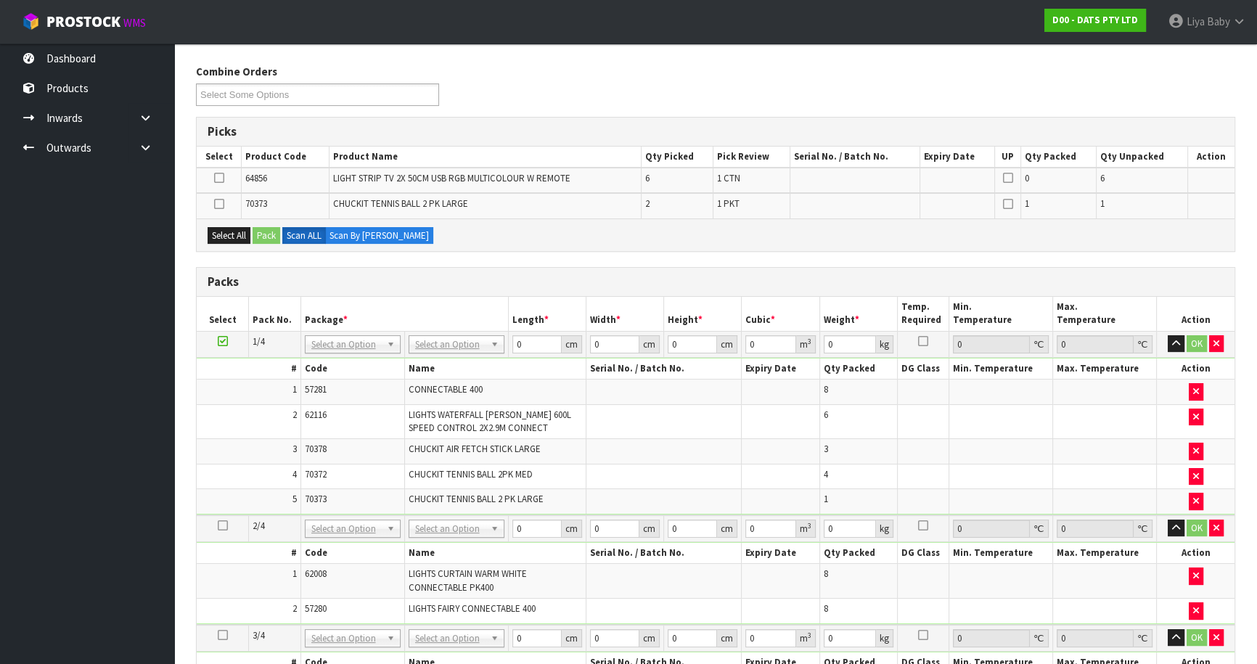
click at [218, 341] on icon at bounding box center [223, 341] width 10 height 1
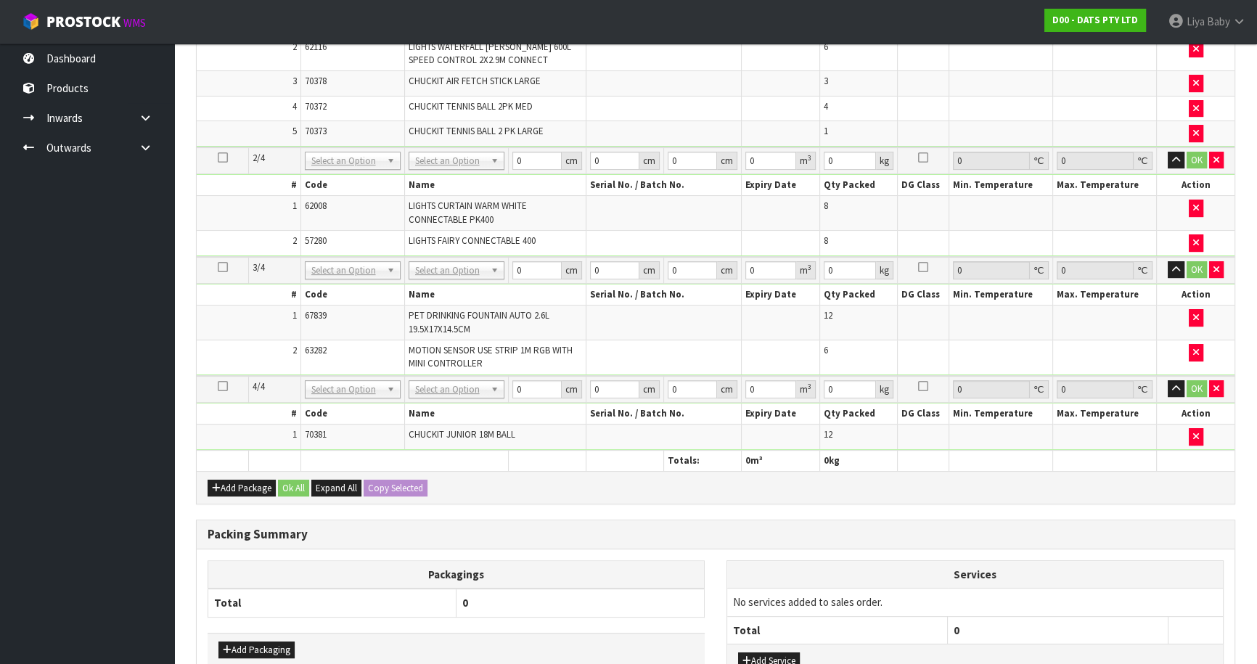
scroll to position [508, 0]
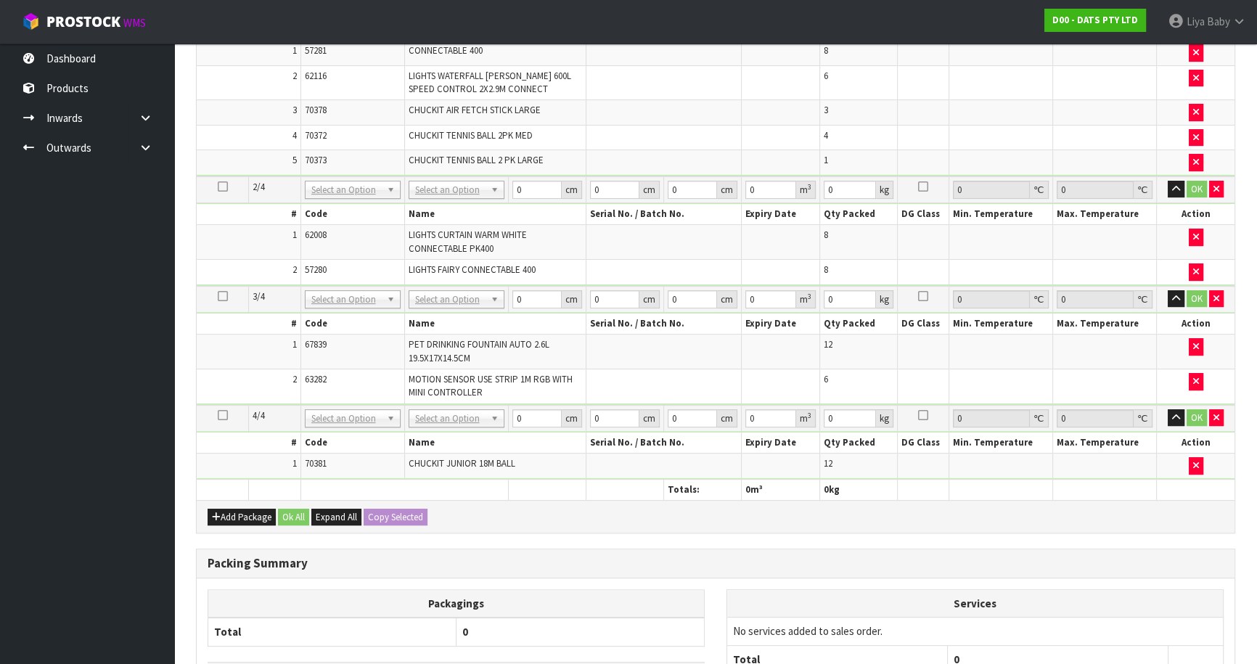
click at [223, 415] on icon at bounding box center [223, 415] width 10 height 1
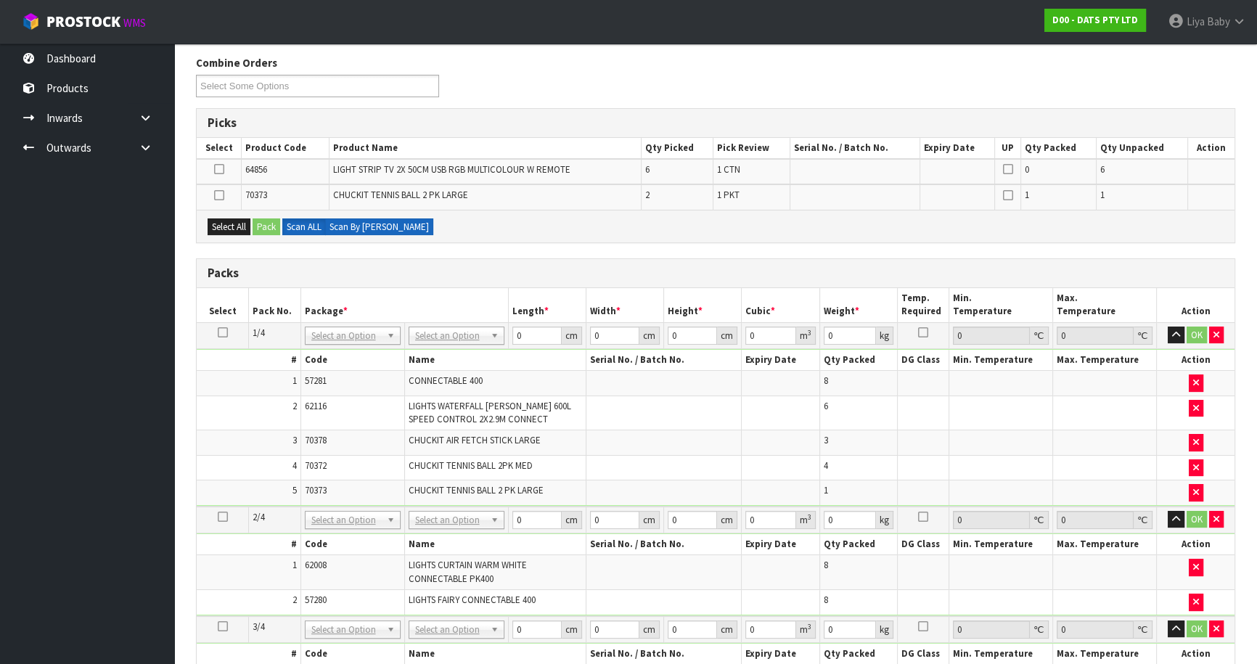
scroll to position [0, 0]
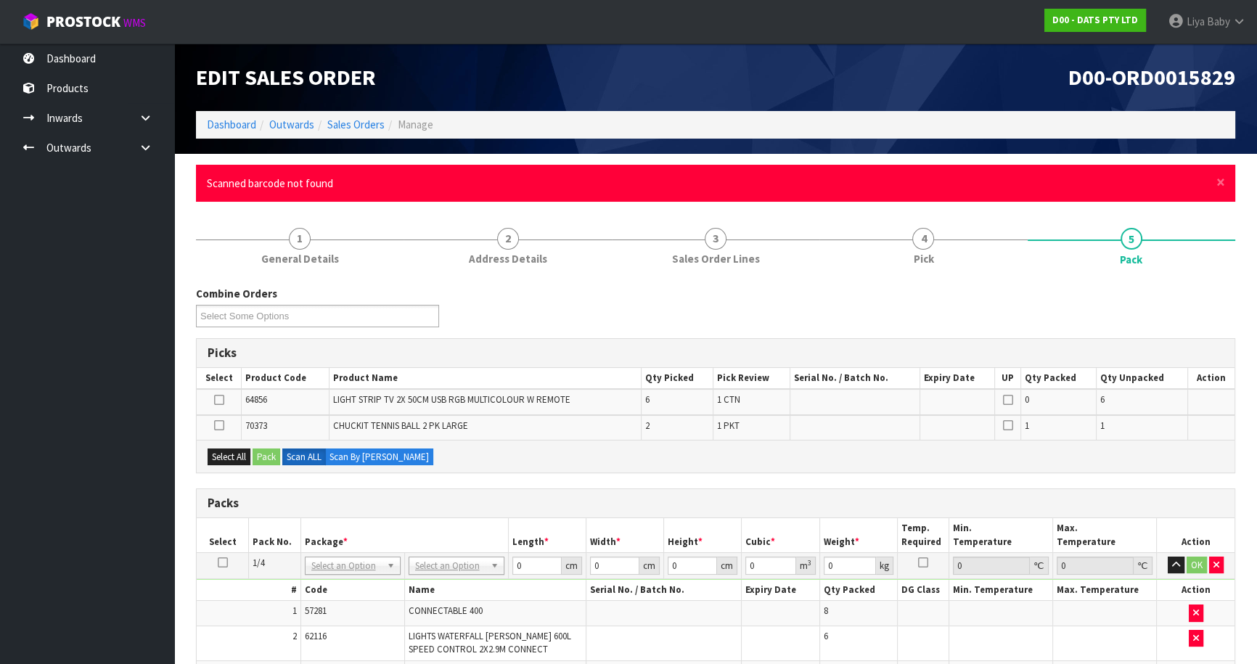
click at [1230, 181] on div "× Close Scanned barcode not found" at bounding box center [715, 183] width 1039 height 37
click at [1223, 181] on span "×" at bounding box center [1220, 182] width 9 height 20
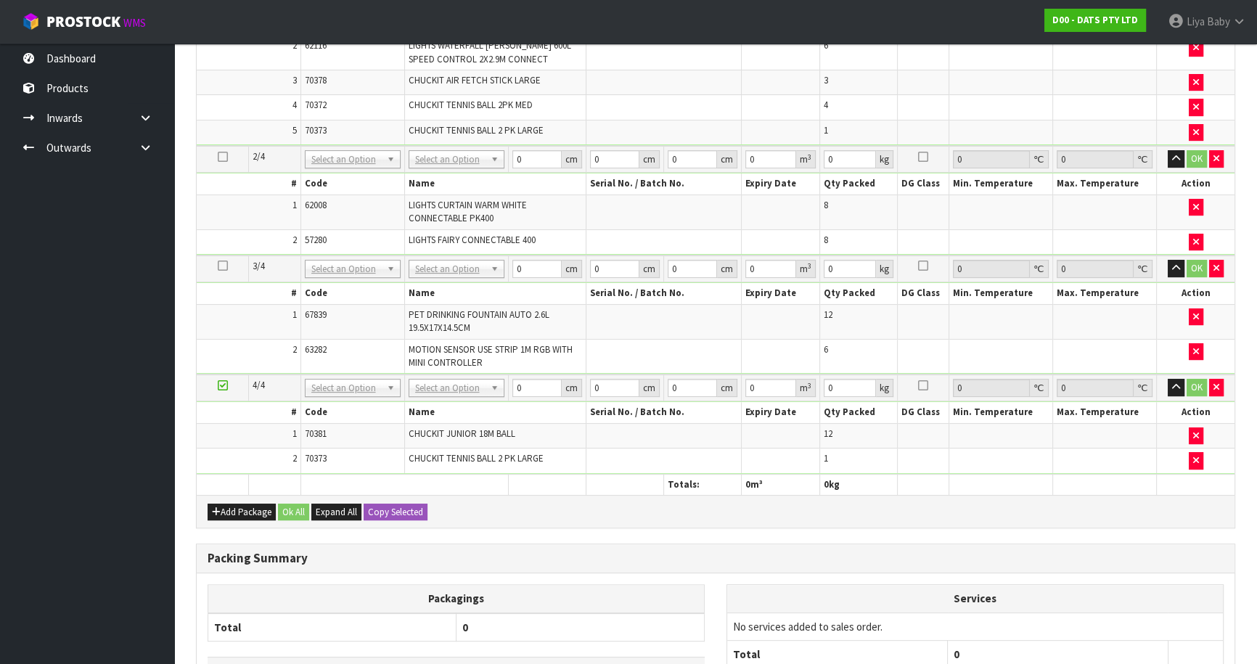
scroll to position [507, 0]
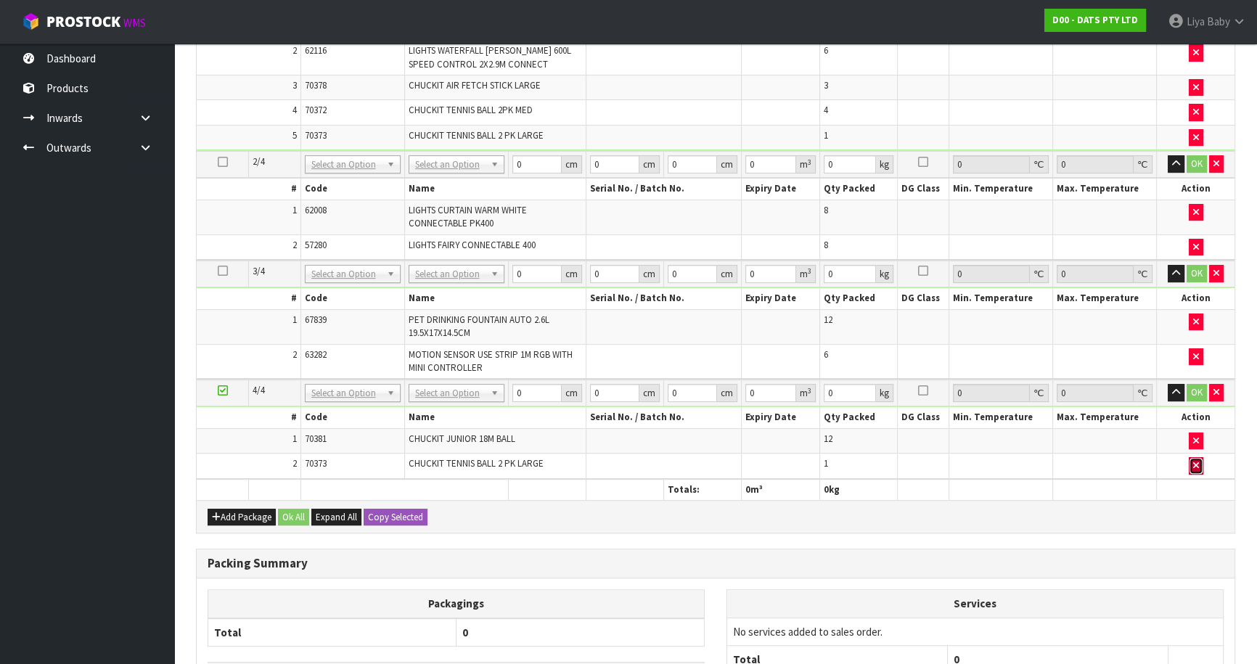
click at [1197, 461] on icon "button" at bounding box center [1196, 465] width 6 height 9
click at [1194, 467] on button "button" at bounding box center [1196, 465] width 15 height 17
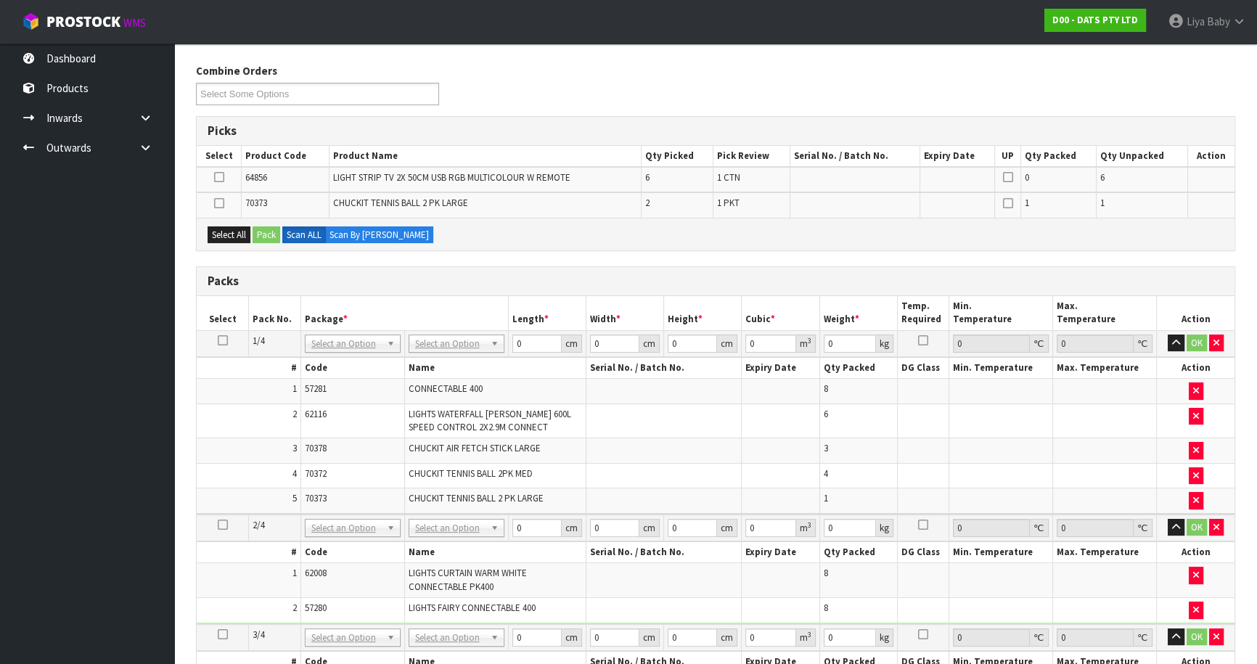
scroll to position [71, 0]
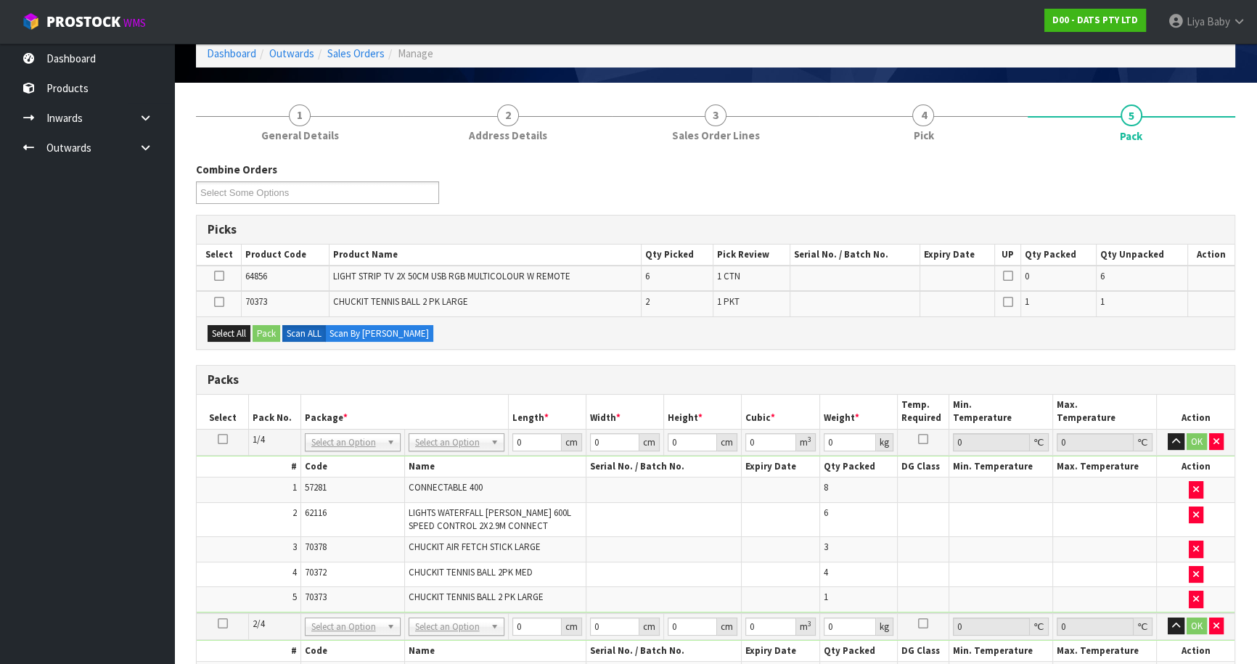
click at [226, 439] on icon at bounding box center [223, 439] width 10 height 1
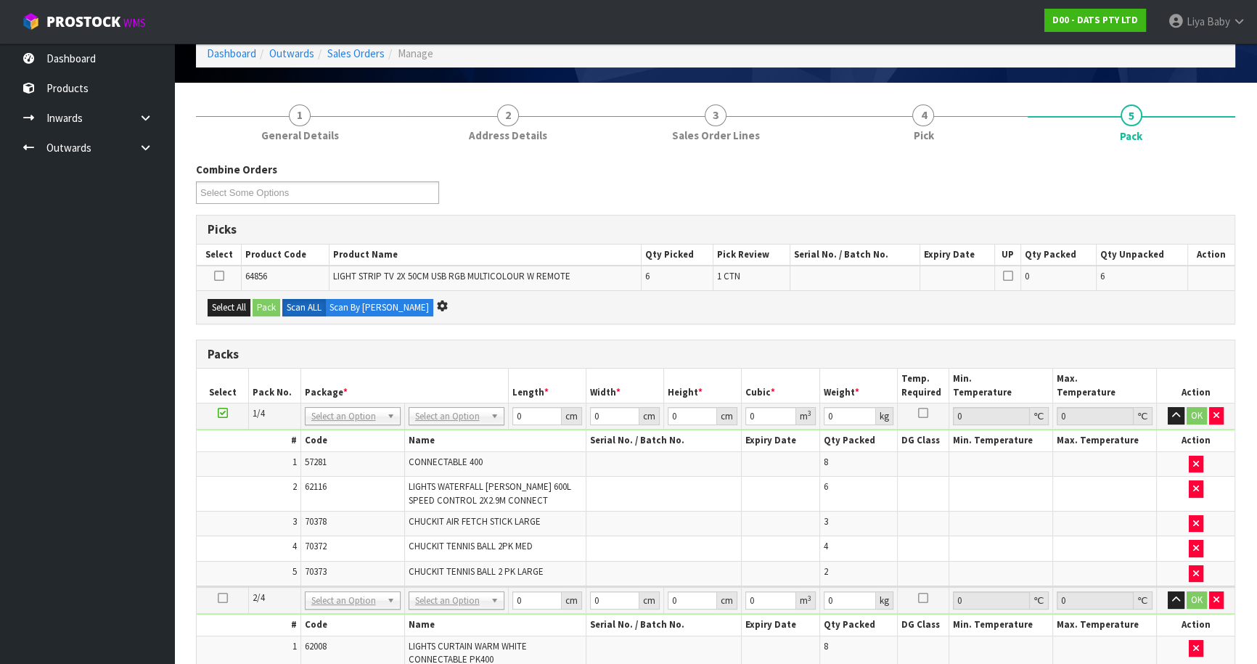
scroll to position [0, 0]
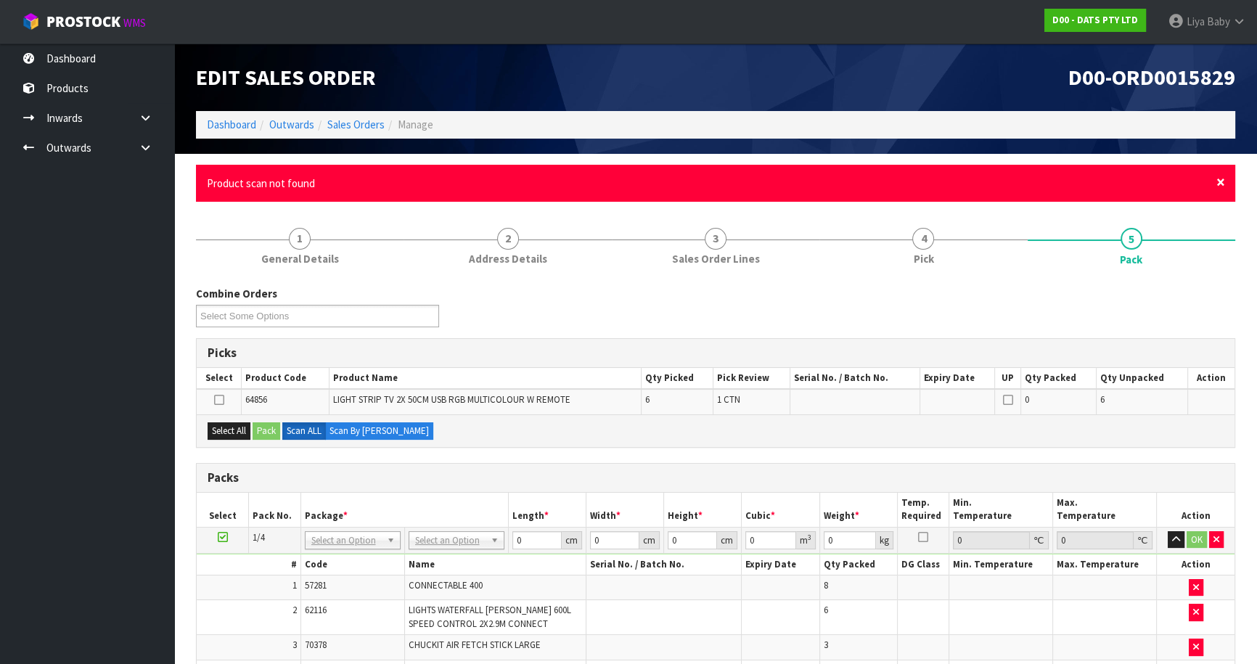
click at [1217, 186] on span "×" at bounding box center [1220, 182] width 9 height 20
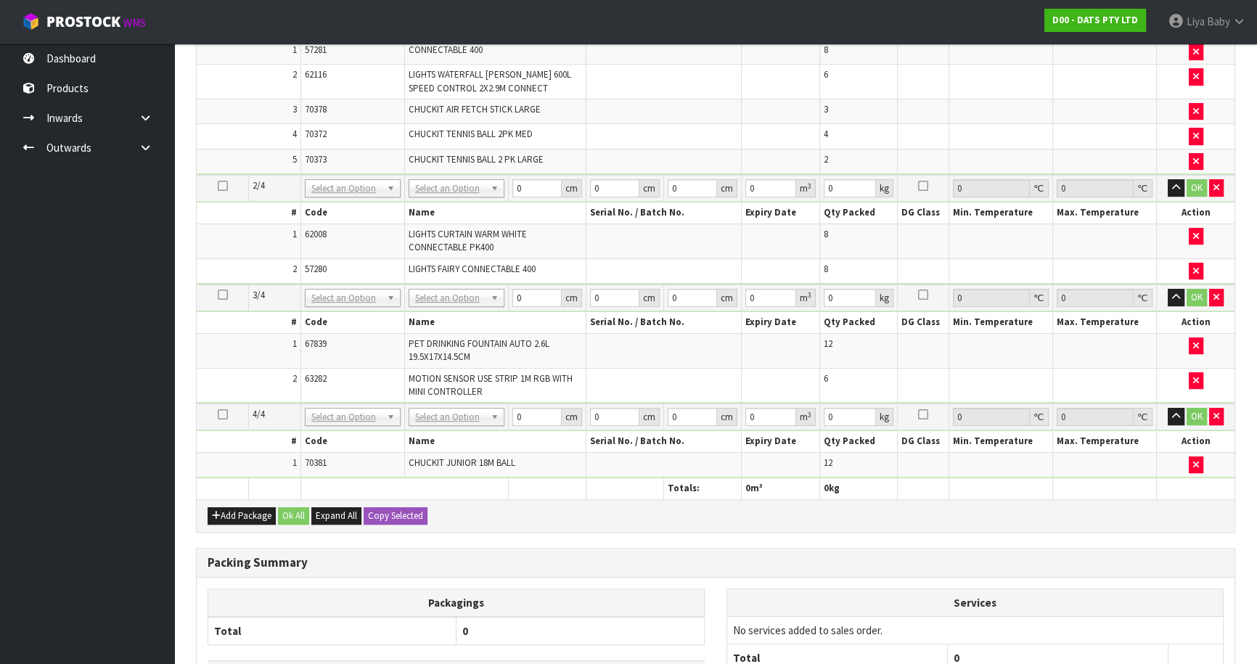
scroll to position [614, 0]
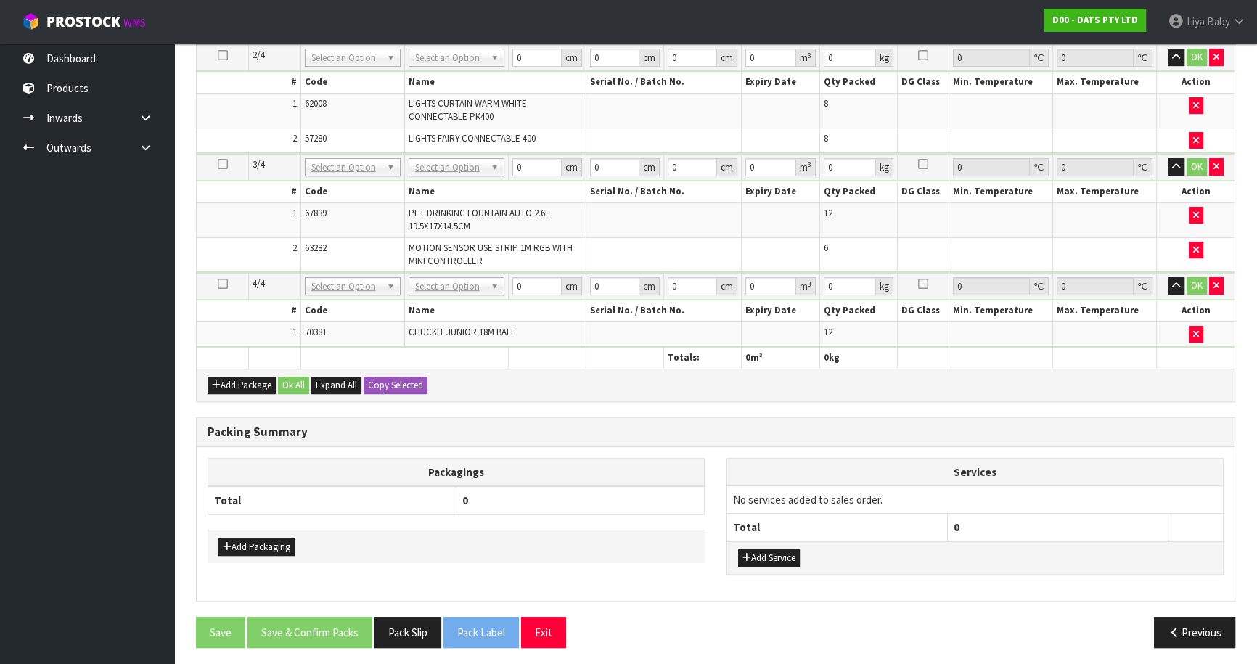
click at [220, 284] on icon at bounding box center [223, 284] width 10 height 1
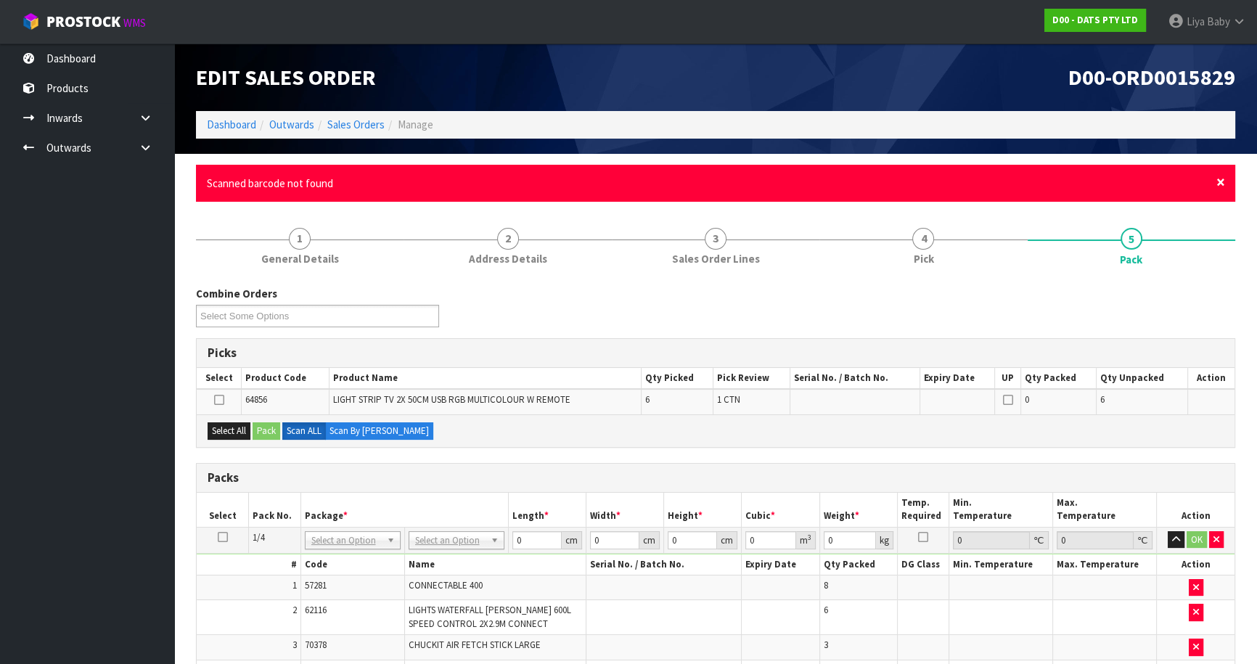
drag, startPoint x: 1228, startPoint y: 184, endPoint x: 1218, endPoint y: 184, distance: 9.5
click at [1225, 184] on div "× Close Scanned barcode not found" at bounding box center [715, 183] width 1039 height 37
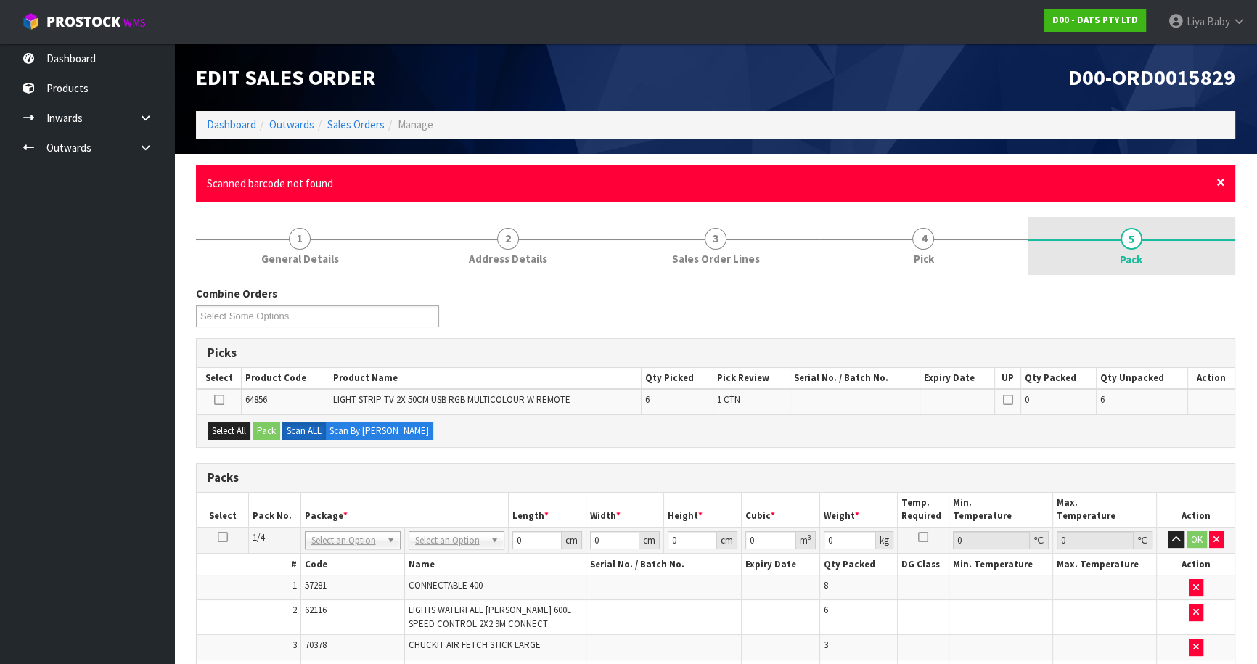
click at [1218, 185] on span "×" at bounding box center [1220, 182] width 9 height 20
click at [1221, 181] on span "×" at bounding box center [1220, 182] width 9 height 20
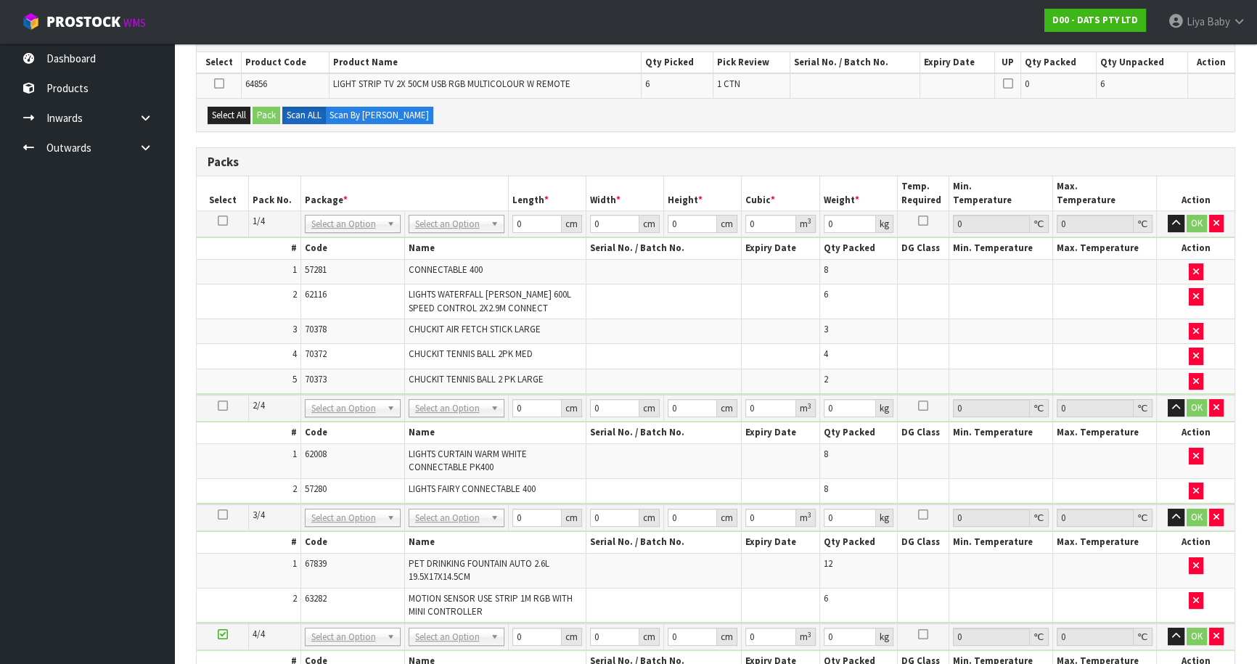
scroll to position [528, 0]
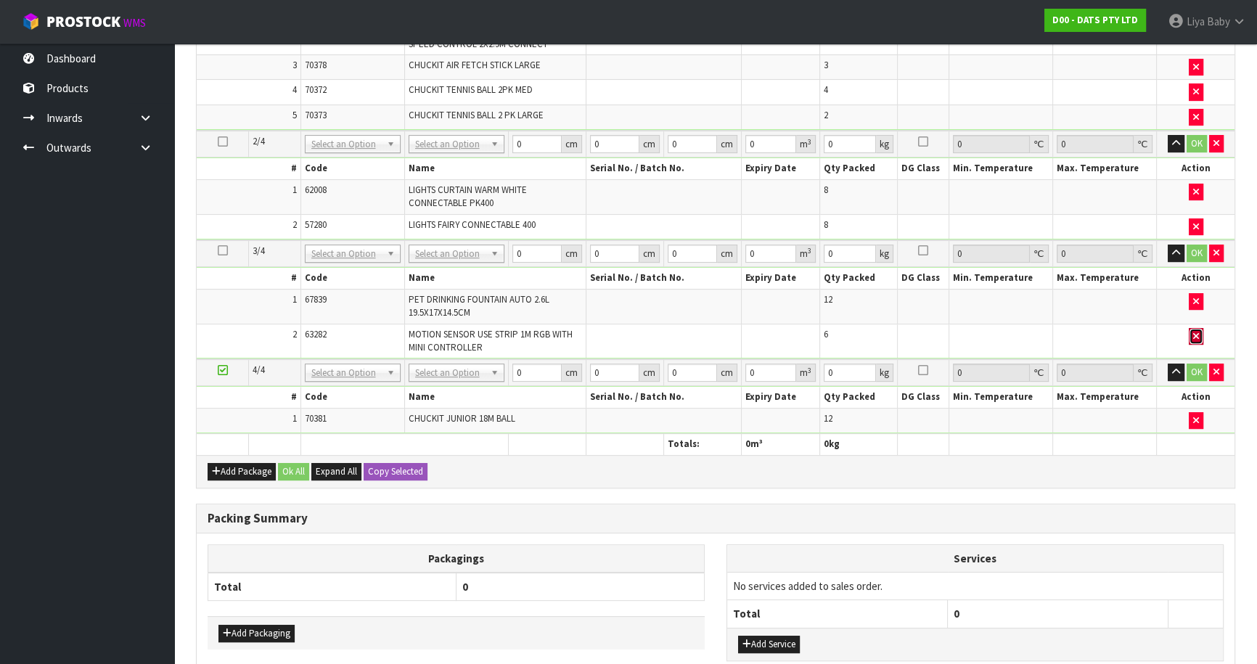
click at [1191, 335] on button "button" at bounding box center [1196, 336] width 15 height 17
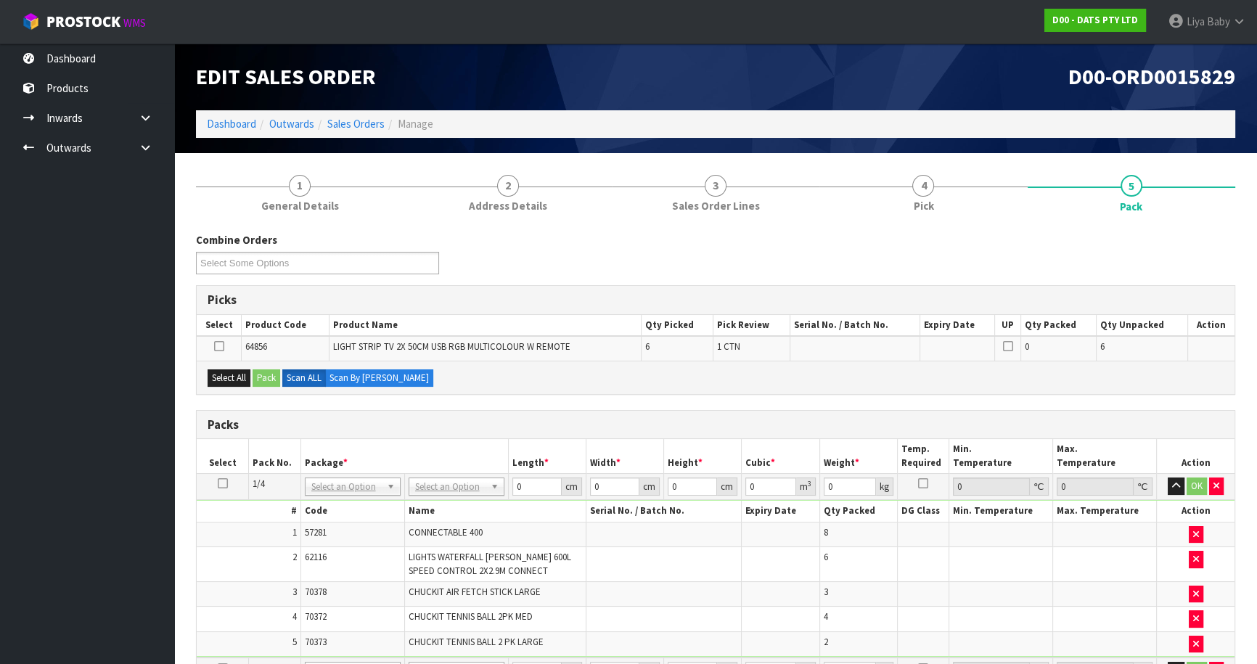
scroll to position [0, 0]
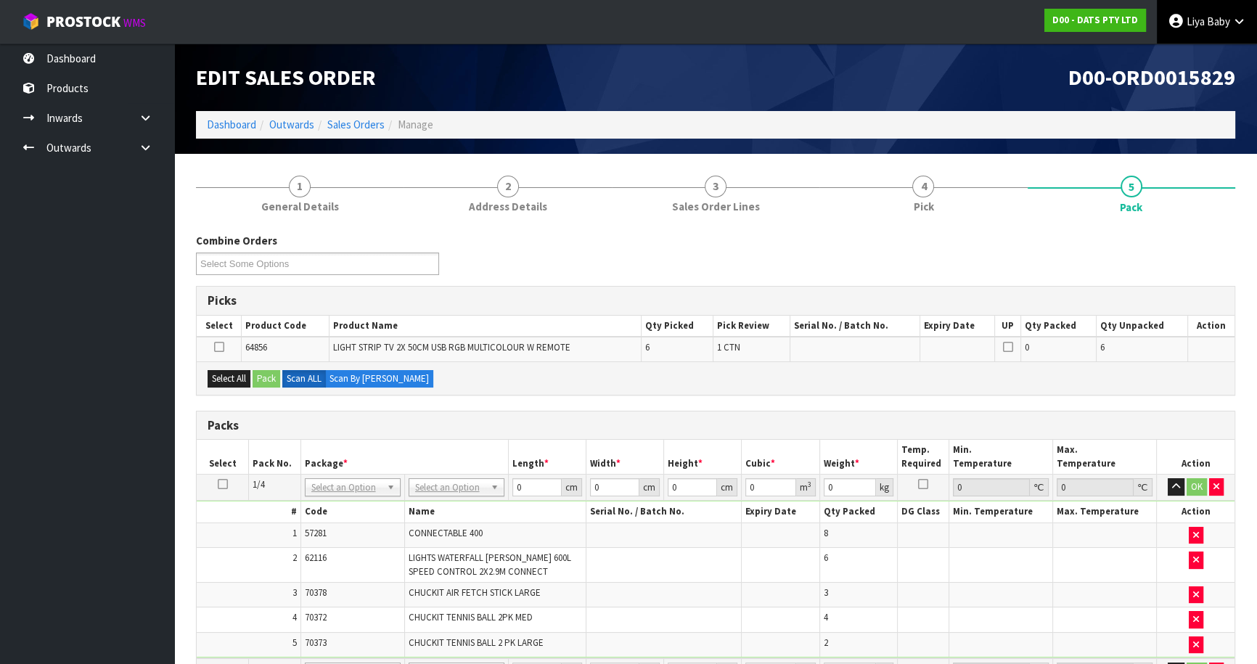
click at [1197, 23] on span "Liya" at bounding box center [1195, 22] width 18 height 14
click at [1189, 58] on link "Logout" at bounding box center [1198, 58] width 115 height 20
